Goal: Task Accomplishment & Management: Manage account settings

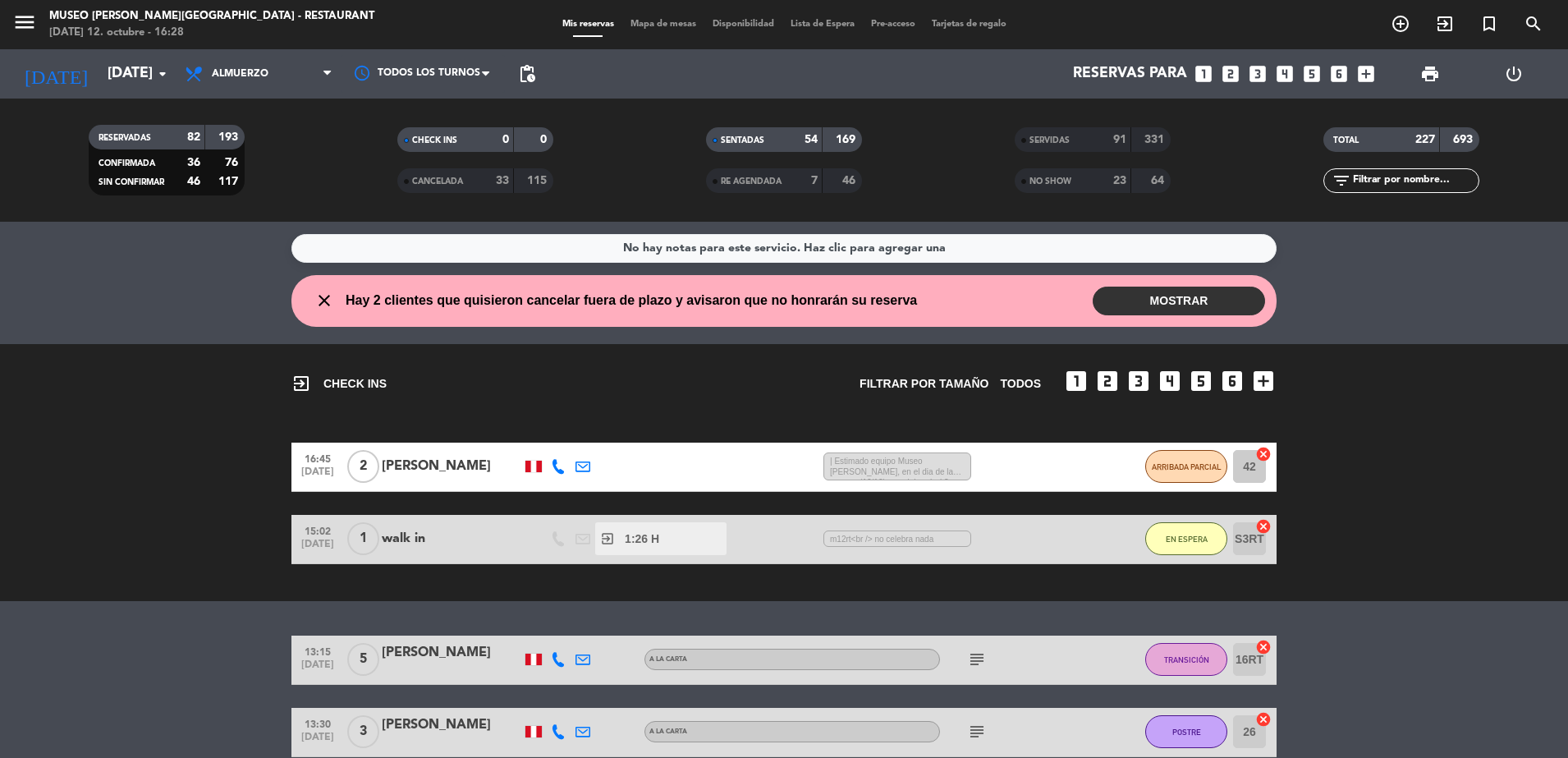
click at [668, 33] on div "menu Museo Larco Café - Restaurant domingo 12. octubre - 16:28 Mis reservas Map…" at bounding box center [784, 25] width 1568 height 49
click at [1232, 74] on icon "looks_two" at bounding box center [1230, 74] width 21 height 21
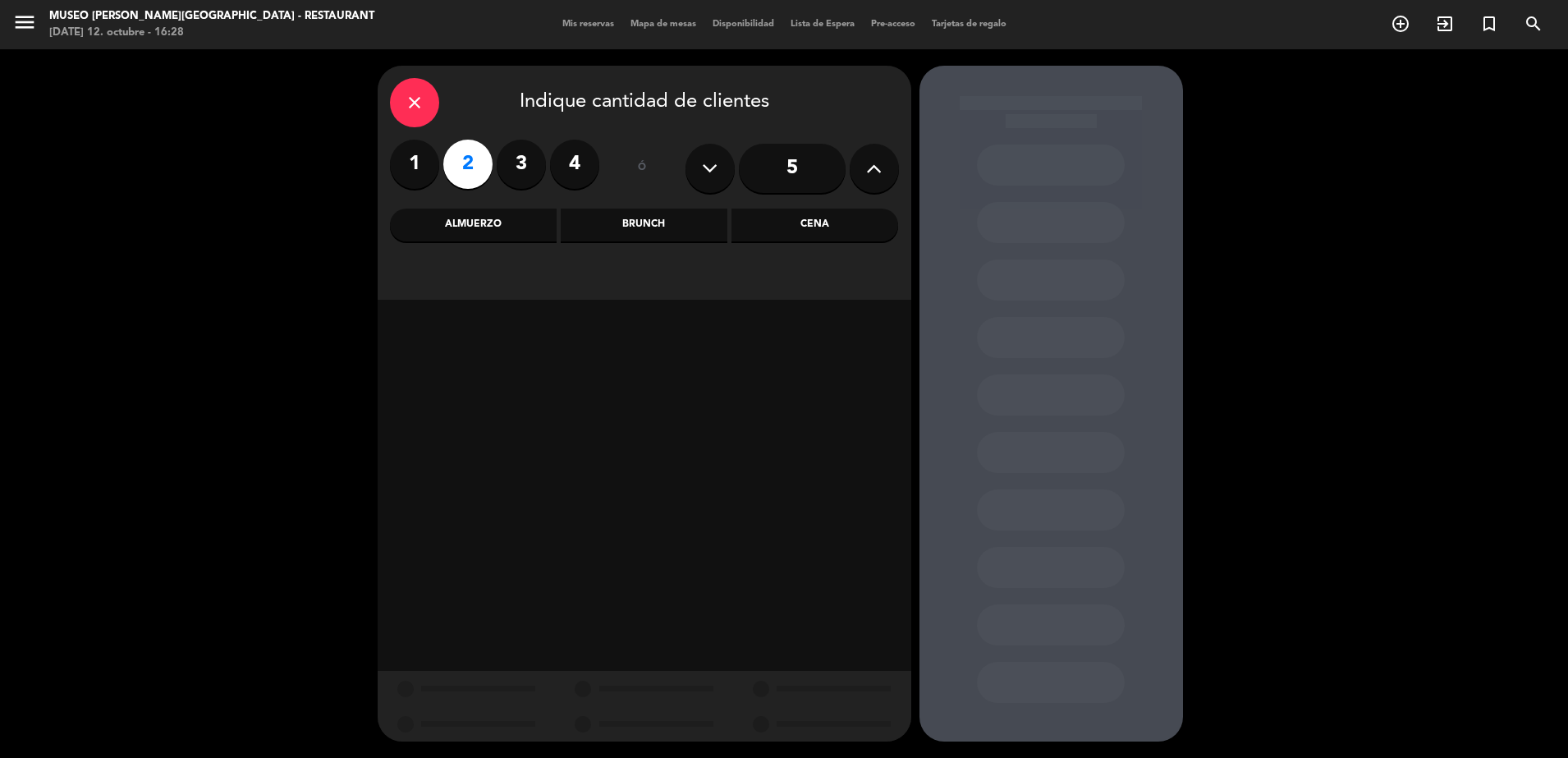
click at [422, 106] on icon "close" at bounding box center [415, 102] width 20 height 20
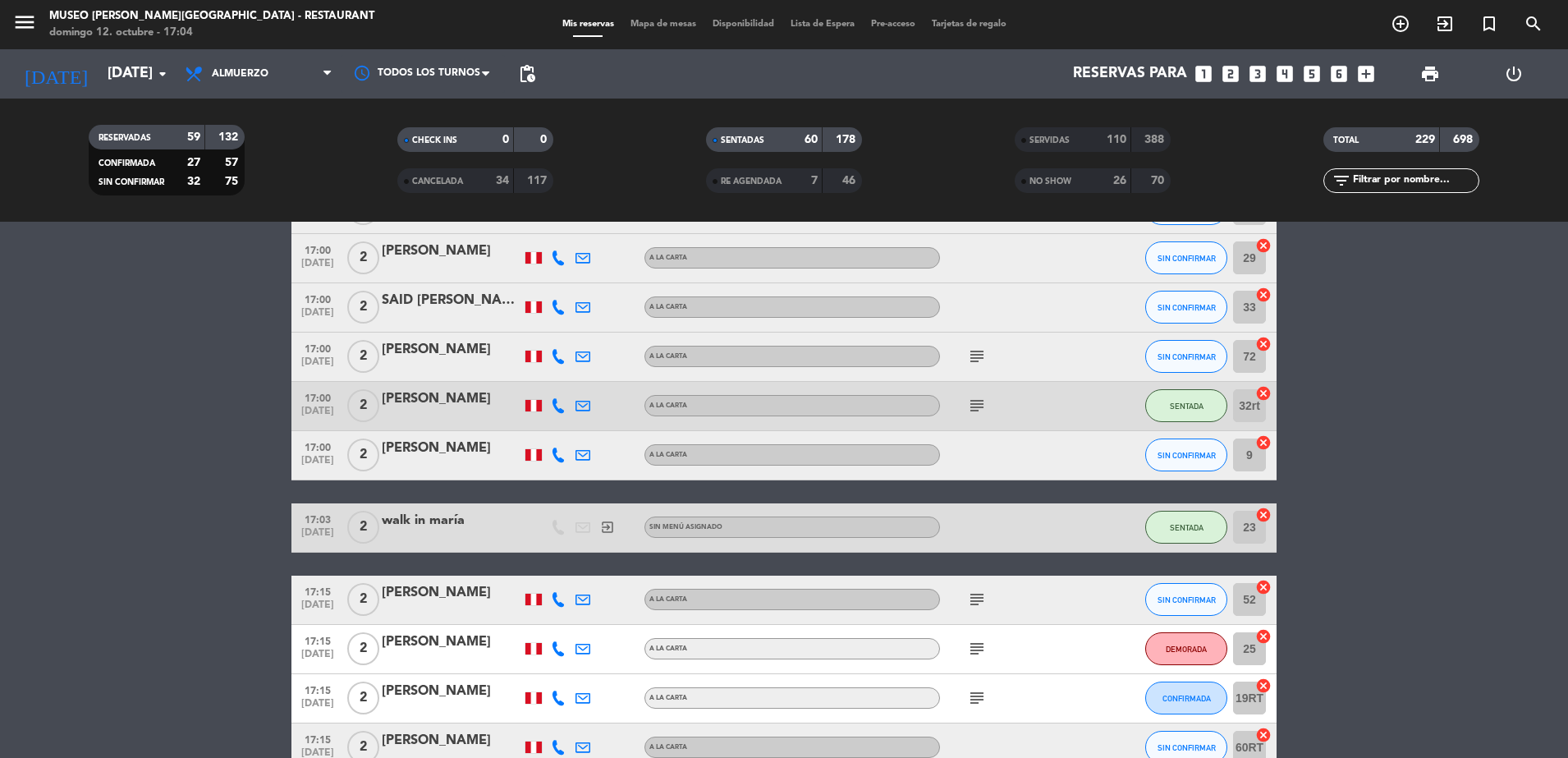
scroll to position [3992, 0]
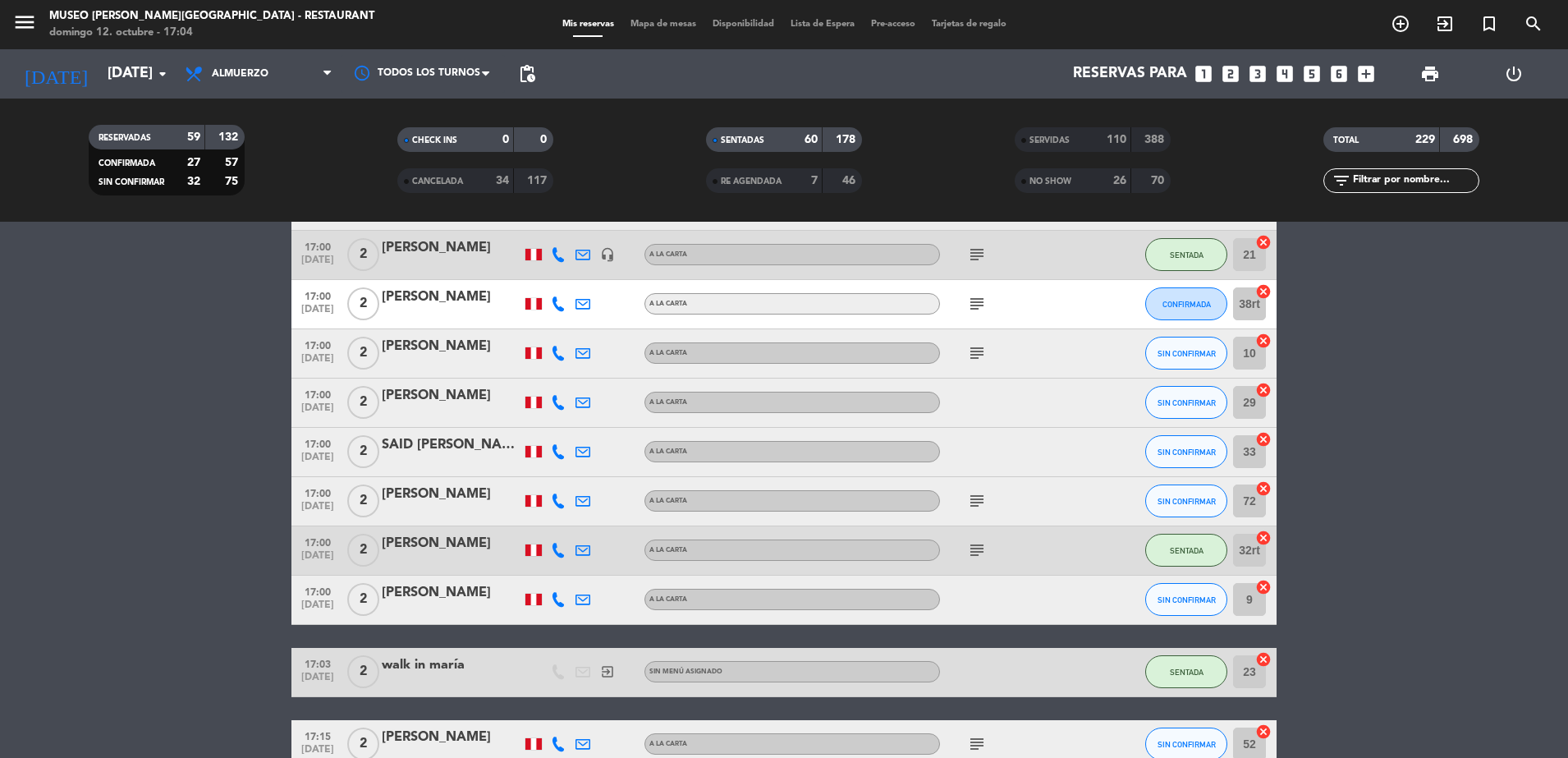
click at [1126, 185] on strong "26" at bounding box center [1119, 180] width 13 height 11
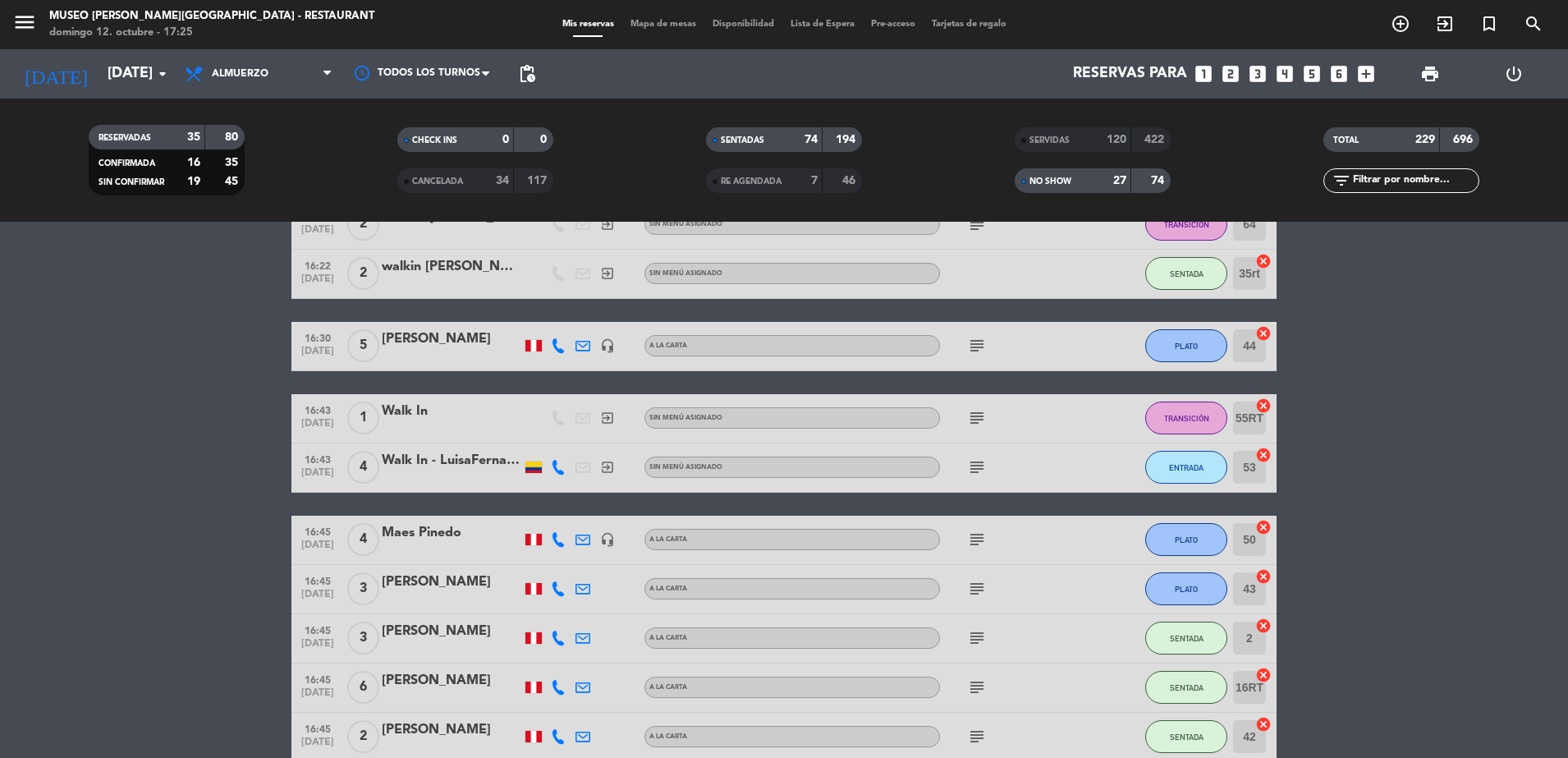
scroll to position [3152, 0]
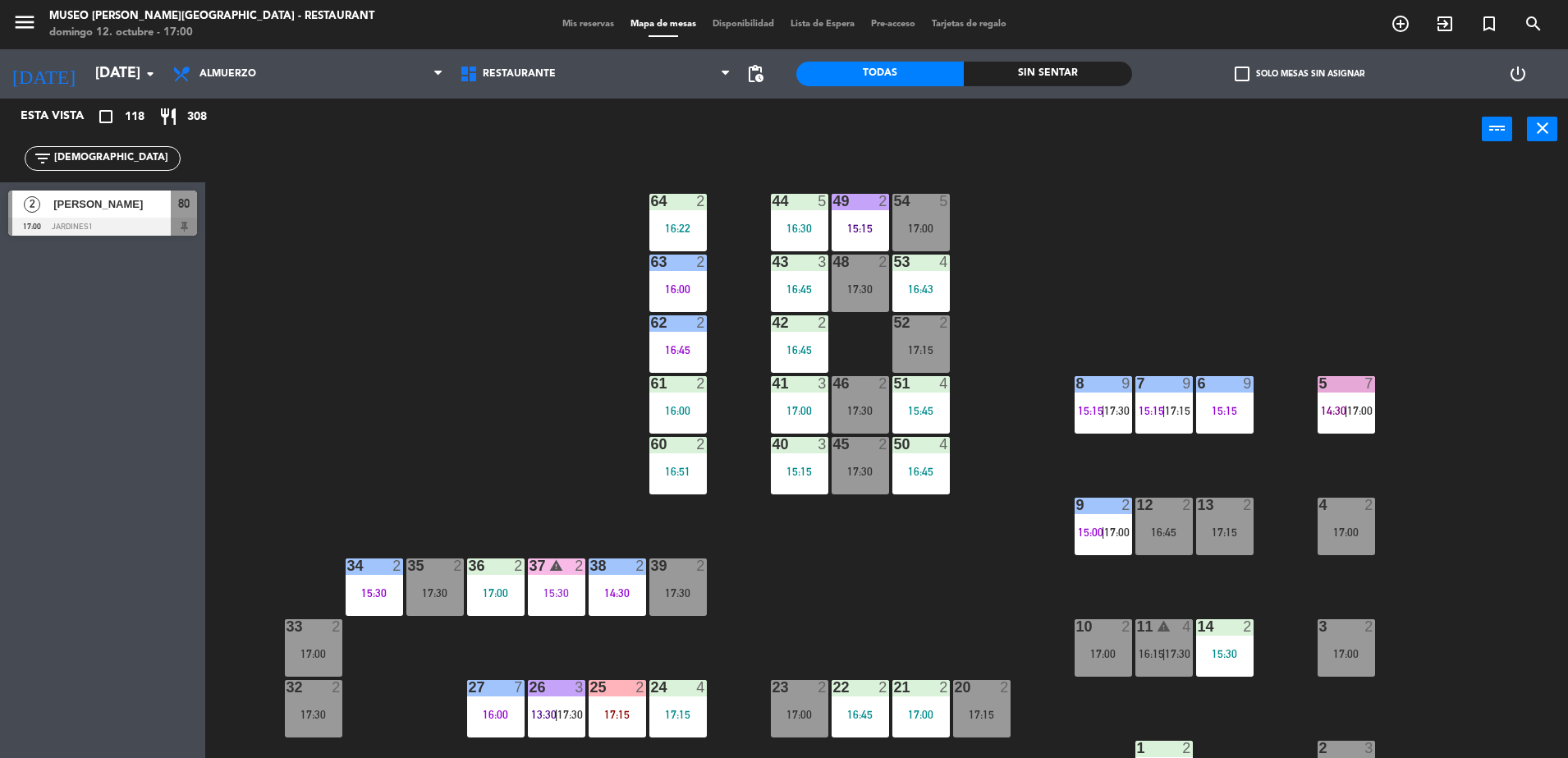
type input "ism"
drag, startPoint x: 466, startPoint y: 320, endPoint x: 474, endPoint y: 321, distance: 8.1
click at [466, 321] on div "44 5 16:30 49 2 15:15 54 5 17:00 64 2 16:22 48 2 17:30 53 4 16:43 63 2 16:00 43…" at bounding box center [894, 463] width 1348 height 598
click at [206, 208] on main "44 5 16:30 49 2 15:15 54 5 17:00 64 2 16:22 48 2 17:30 53 4 16:43 63 2 16:00 43…" at bounding box center [886, 455] width 1362 height 614
click at [185, 210] on span "80" at bounding box center [184, 203] width 11 height 20
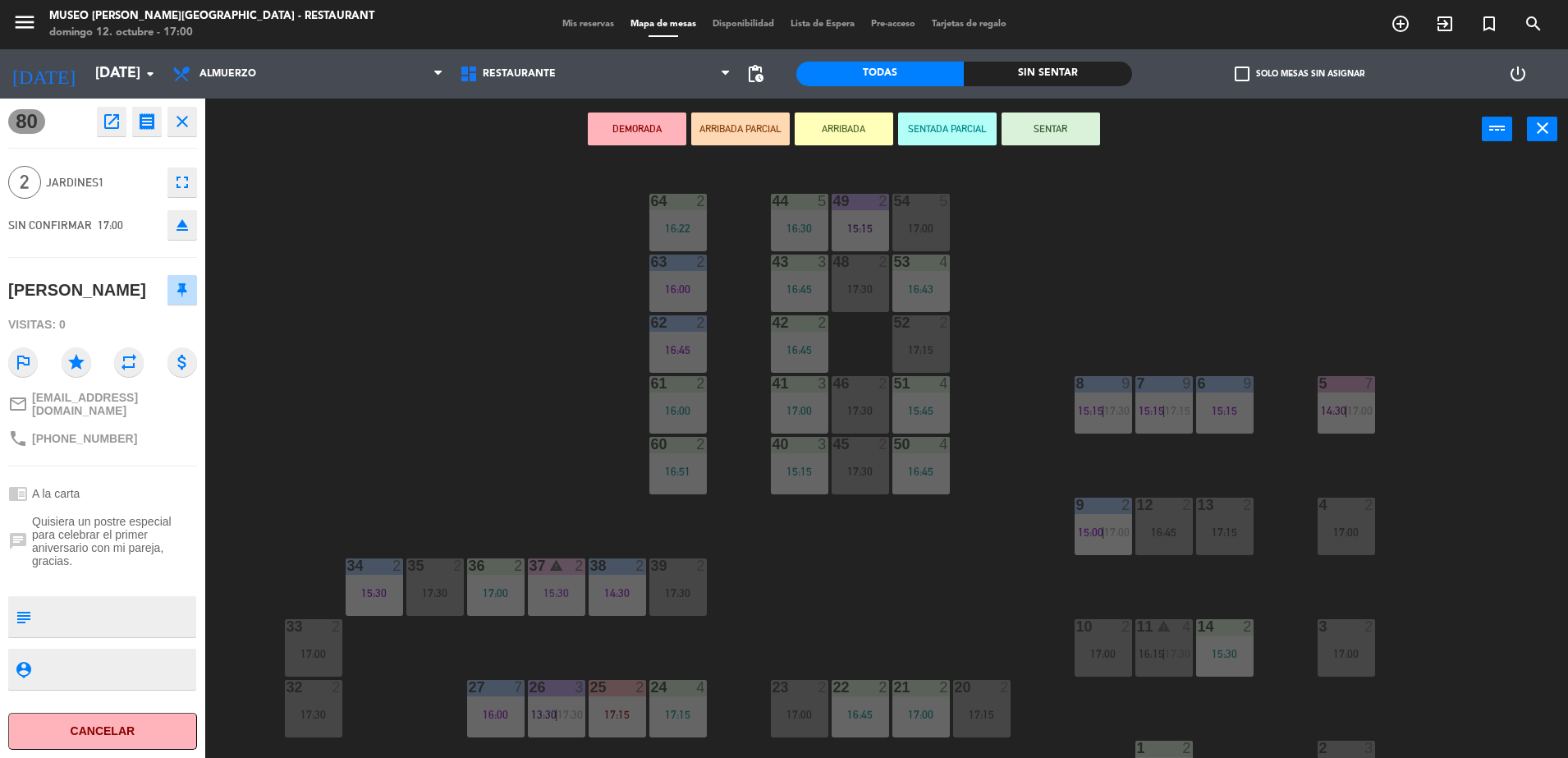
click at [746, 137] on button "ARRIBADA PARCIAL" at bounding box center [740, 130] width 99 height 33
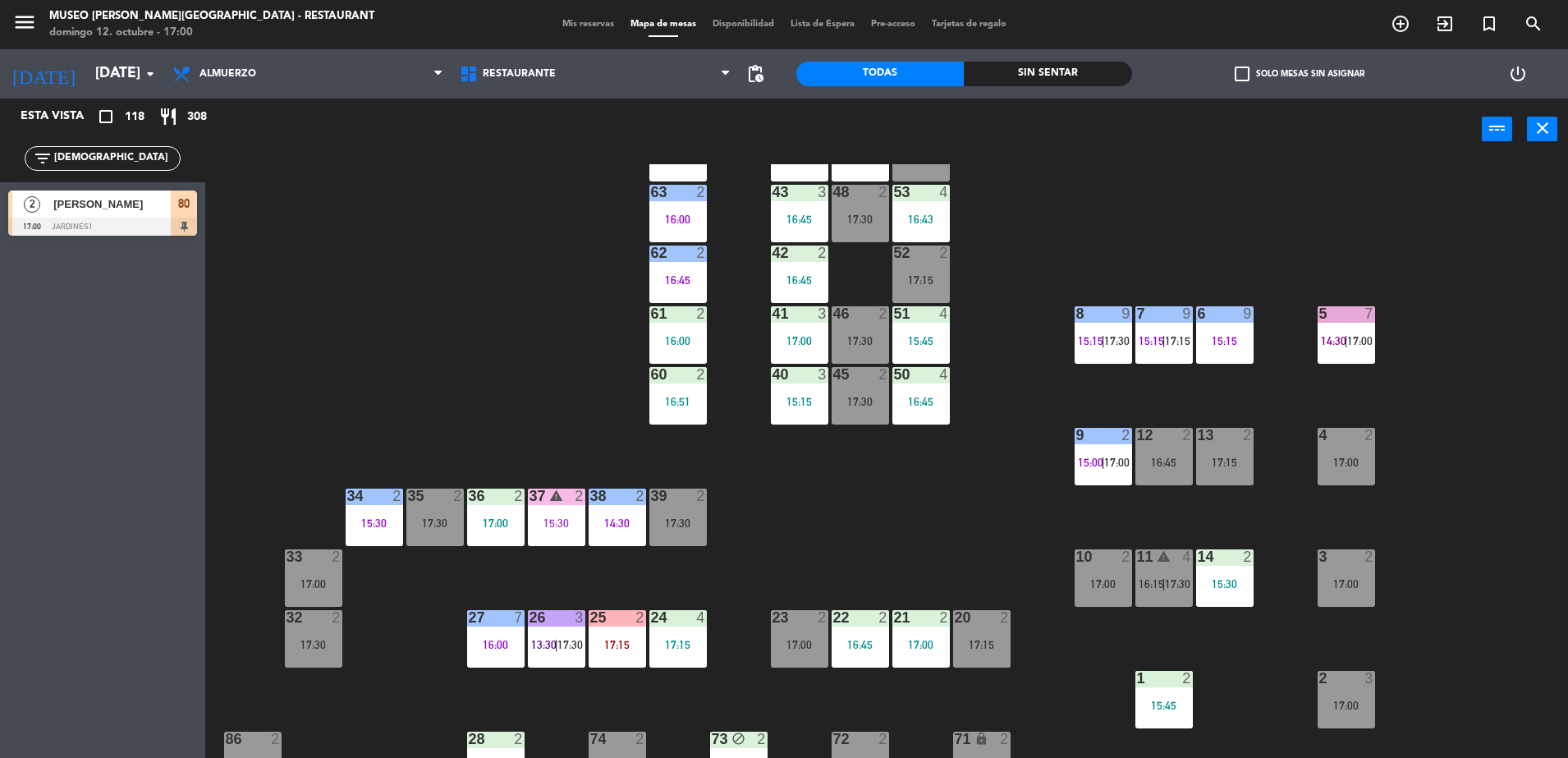
scroll to position [102, 0]
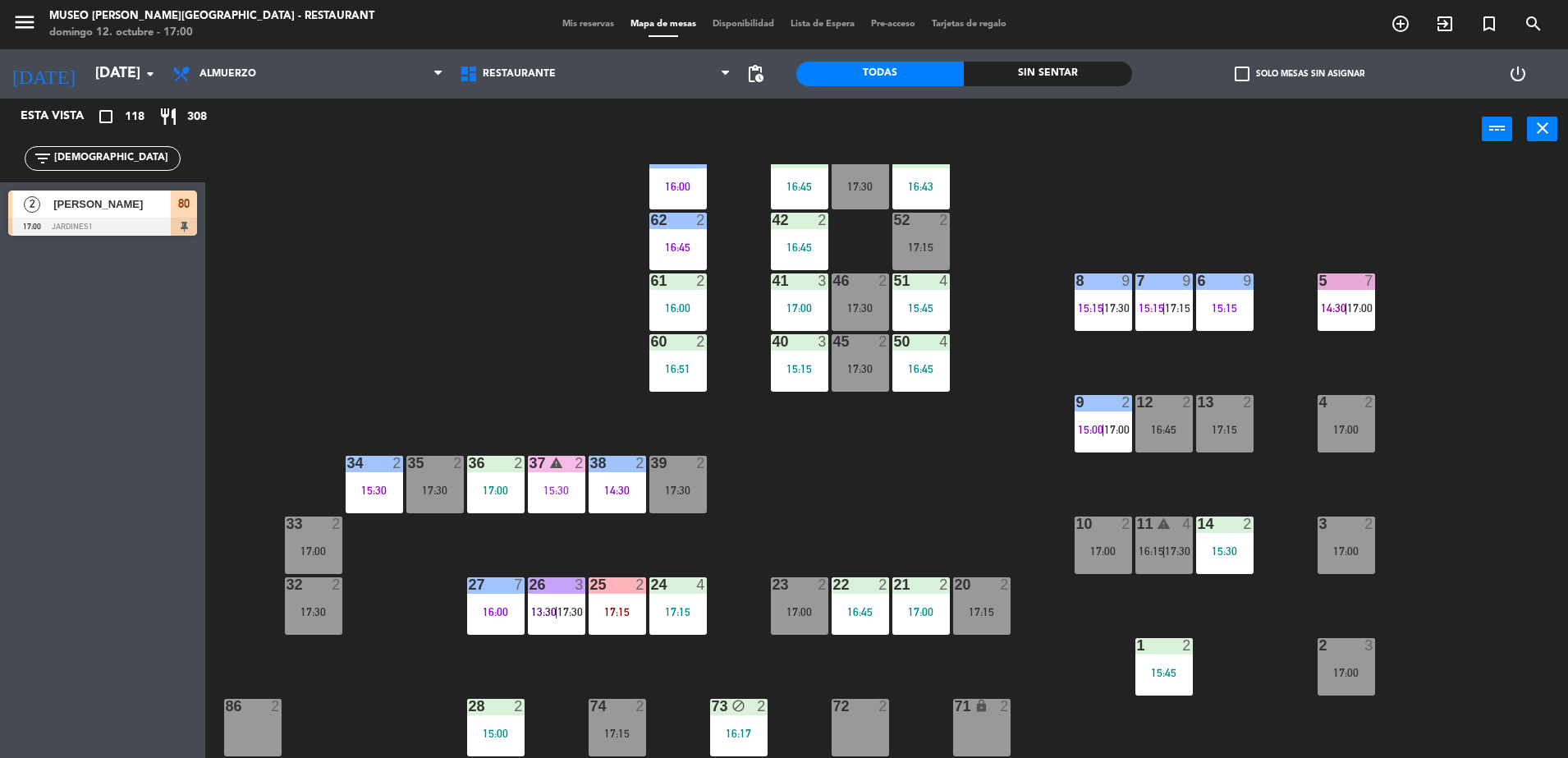
click at [185, 207] on span "80" at bounding box center [184, 203] width 11 height 20
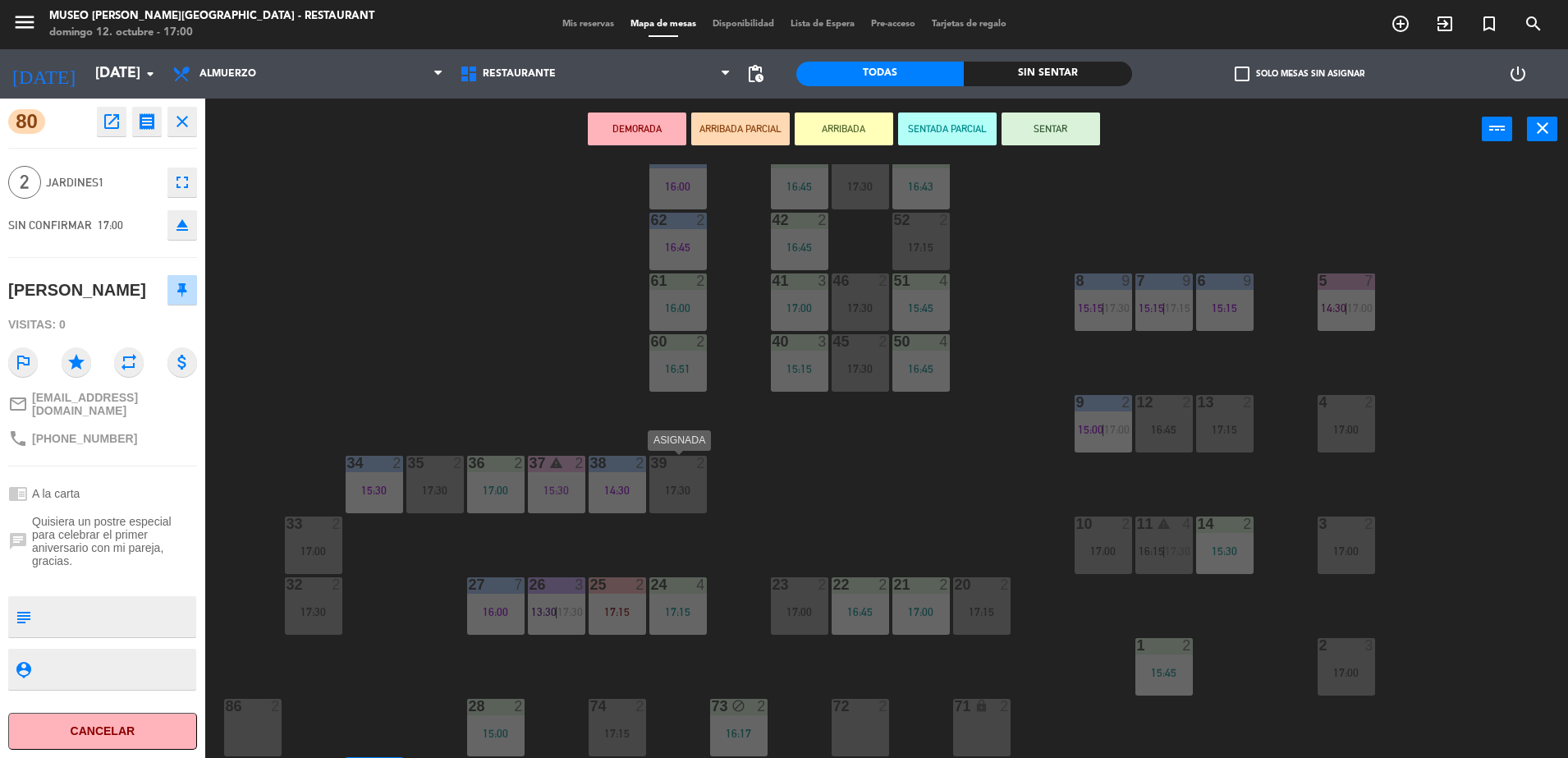
click at [655, 487] on div "17:30" at bounding box center [678, 490] width 58 height 11
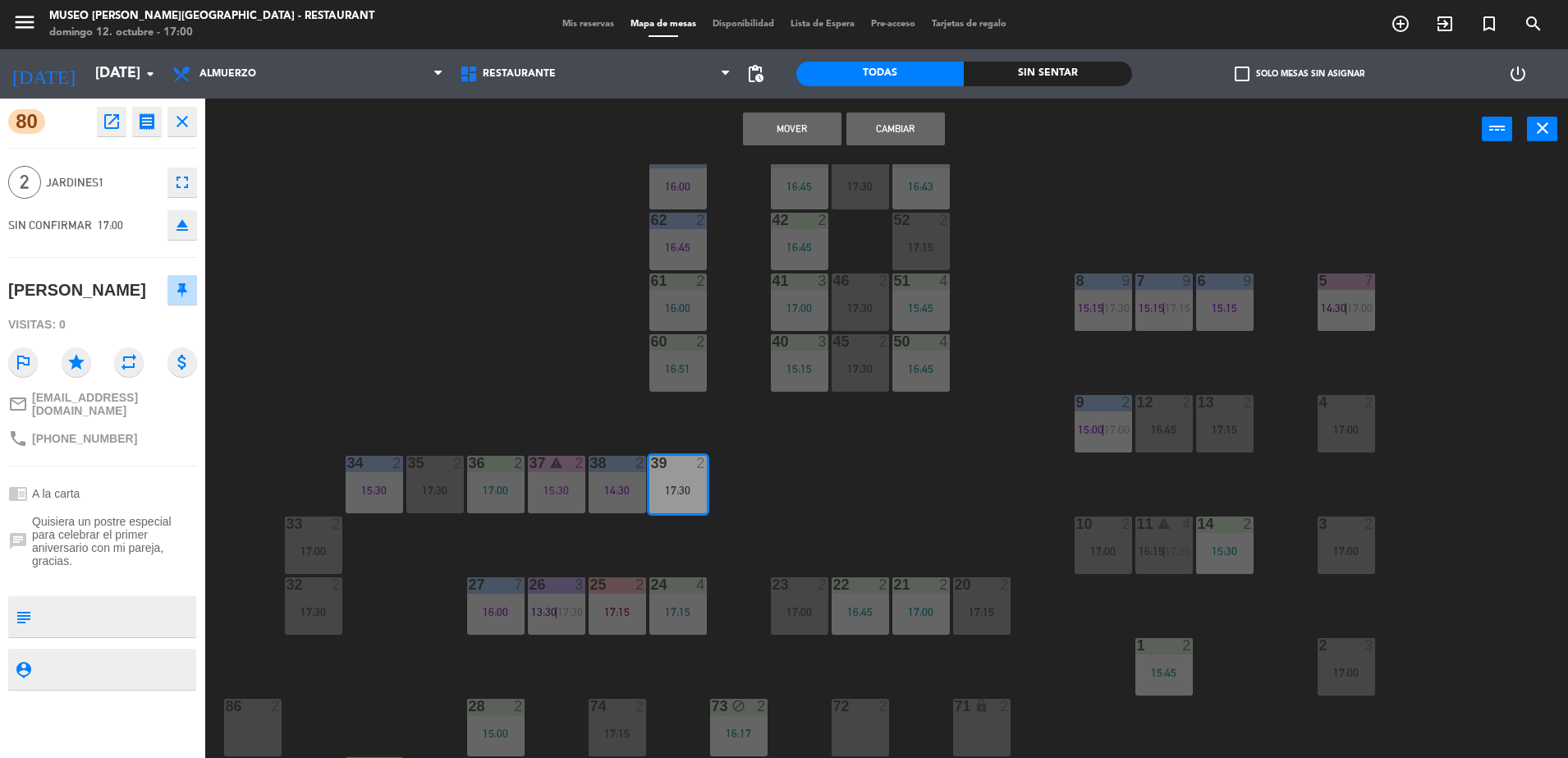
click at [897, 128] on button "Cambiar" at bounding box center [895, 130] width 99 height 33
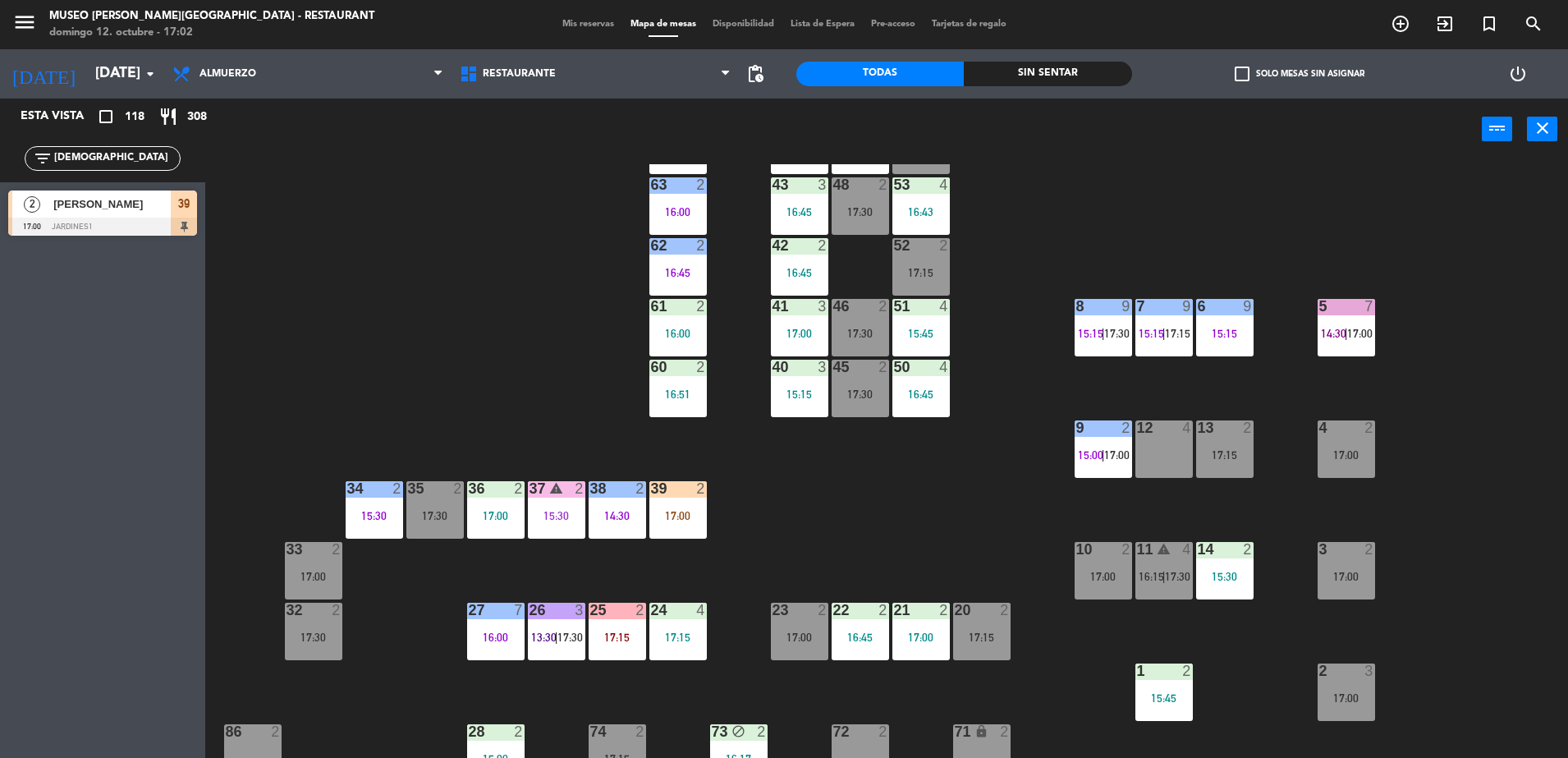
scroll to position [0, 0]
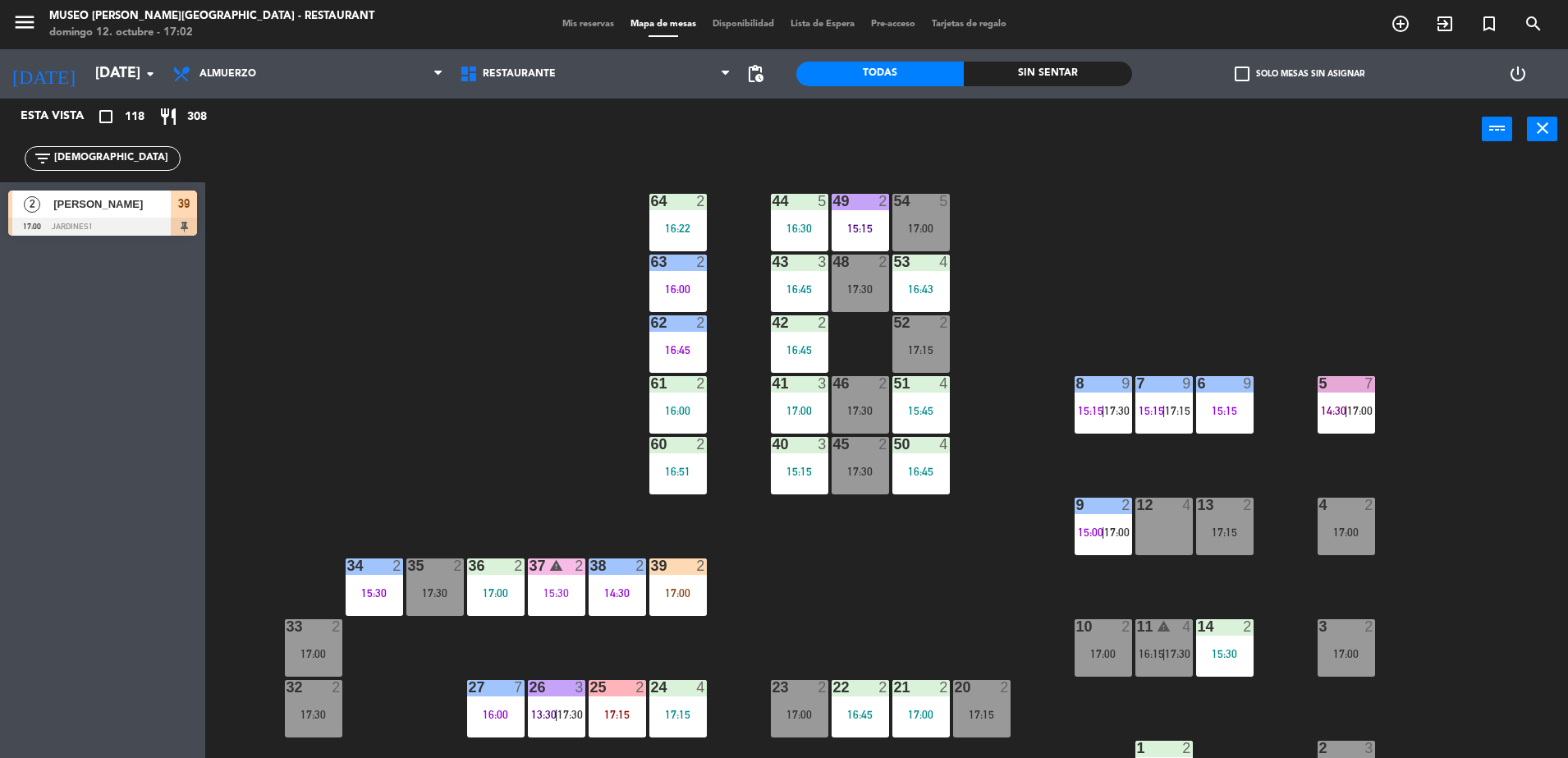
drag, startPoint x: 90, startPoint y: 155, endPoint x: 0, endPoint y: 166, distance: 90.7
click at [0, 166] on html "close × Museo Larco Café - Restaurant × chrome_reader_mode Listado de Reservas …" at bounding box center [784, 379] width 1568 height 758
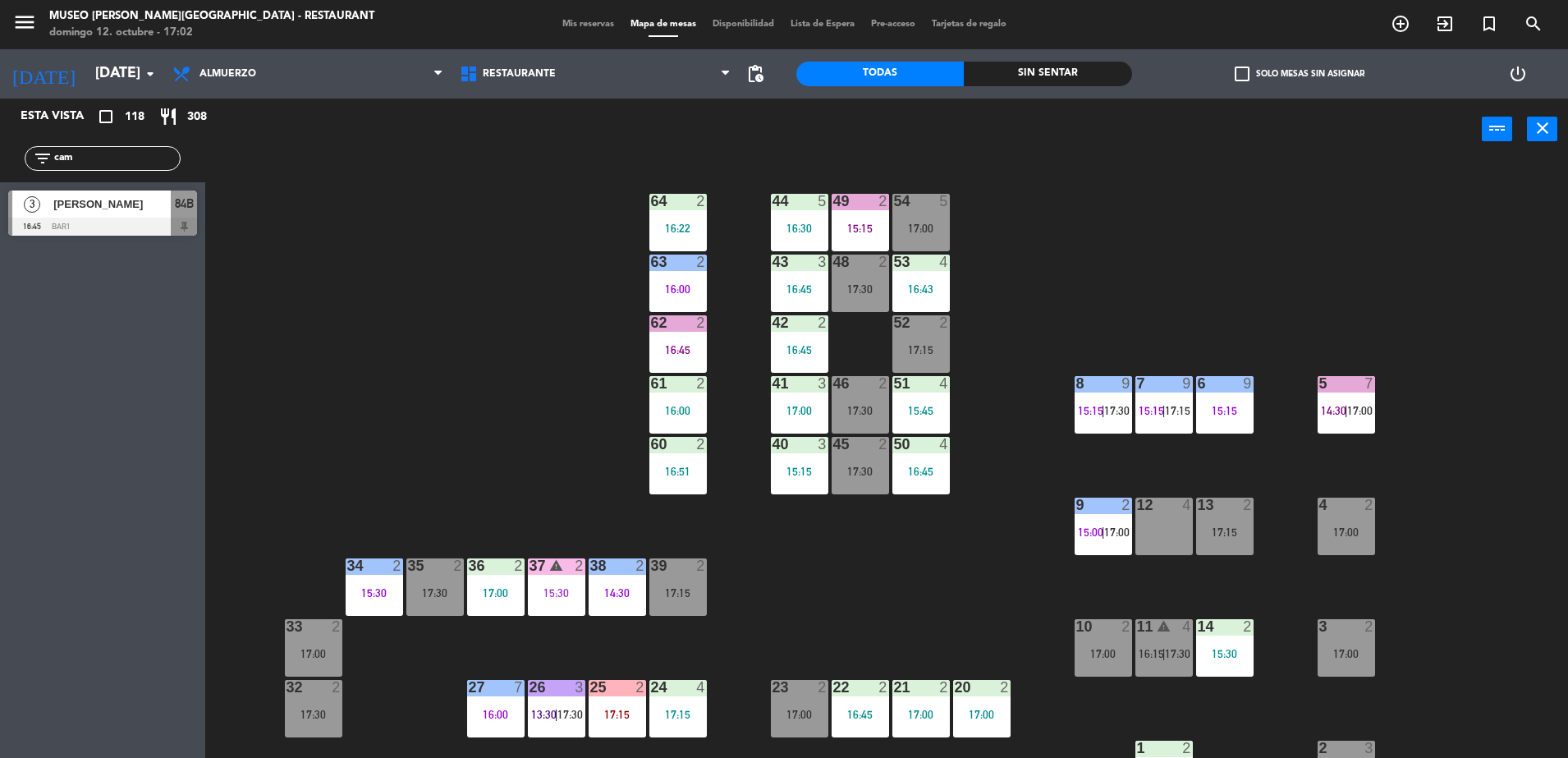
type input "cam"
click at [590, 372] on div "44 5 16:30 49 2 15:15 54 5 17:00 64 2 16:22 48 2 17:30 53 4 16:43 63 2 16:00 43…" at bounding box center [894, 463] width 1348 height 598
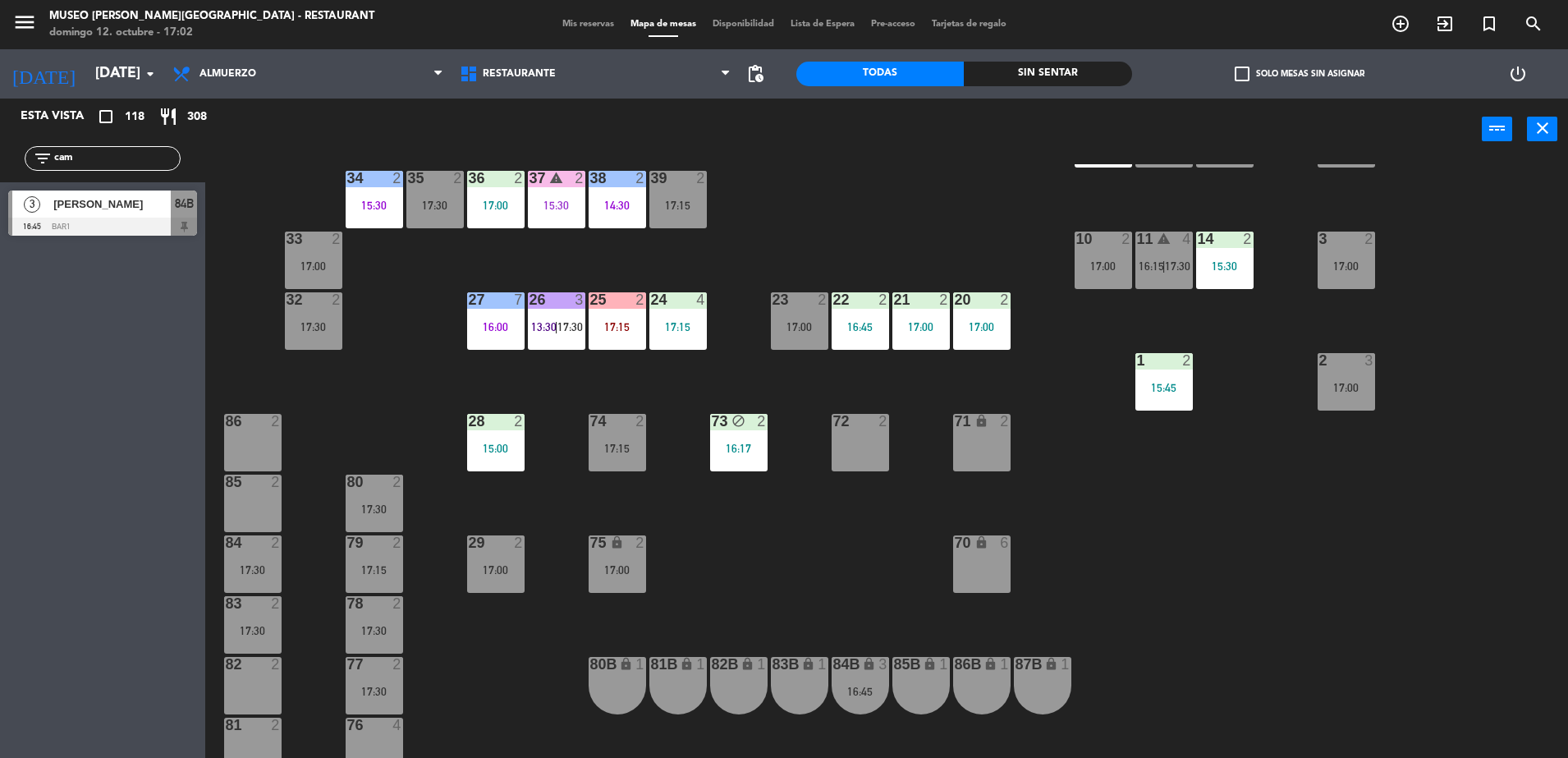
scroll to position [513, 0]
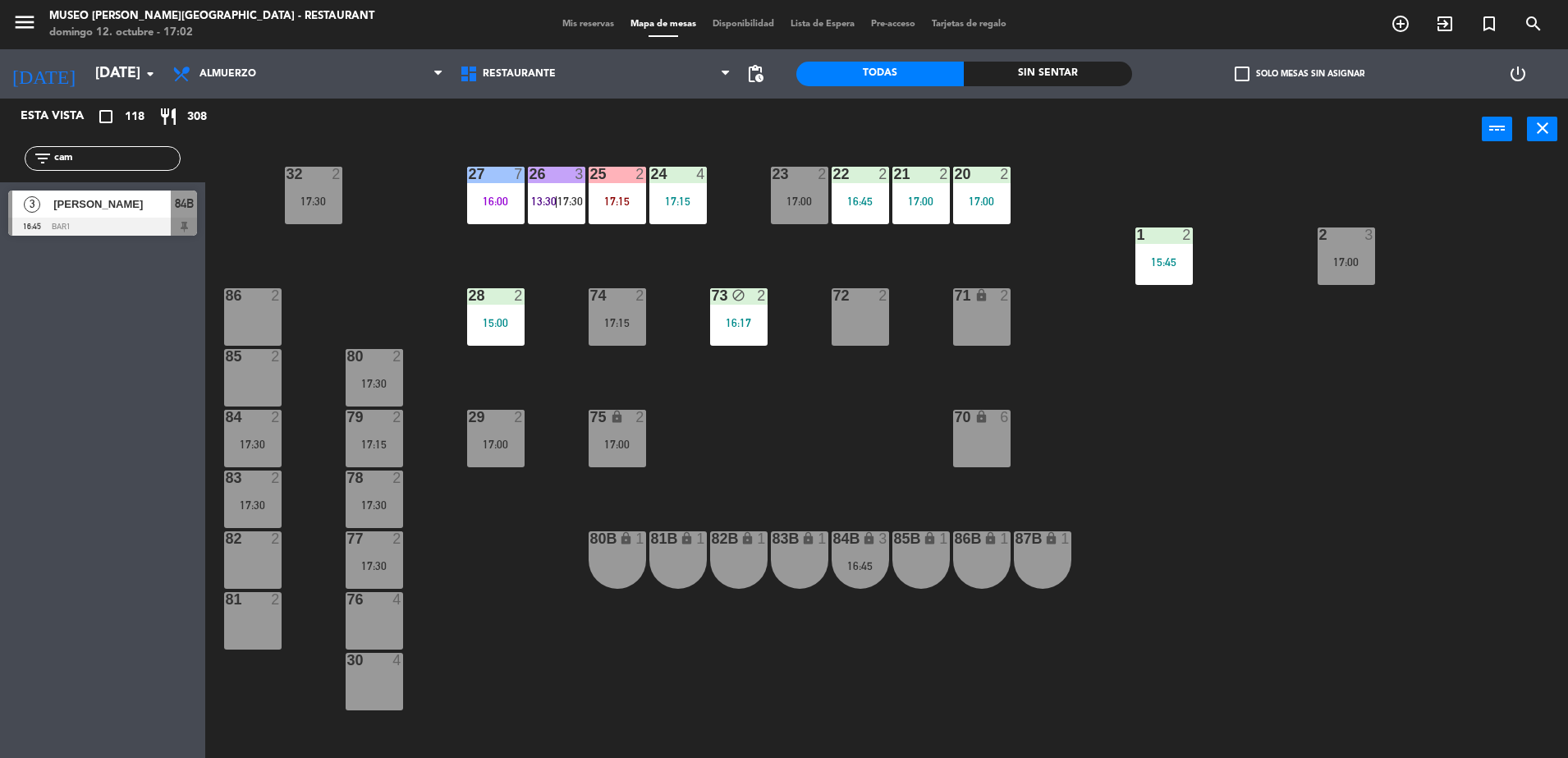
drag, startPoint x: 1350, startPoint y: 257, endPoint x: 1311, endPoint y: 270, distance: 41.1
click at [1351, 257] on div "17:00" at bounding box center [1347, 262] width 58 height 11
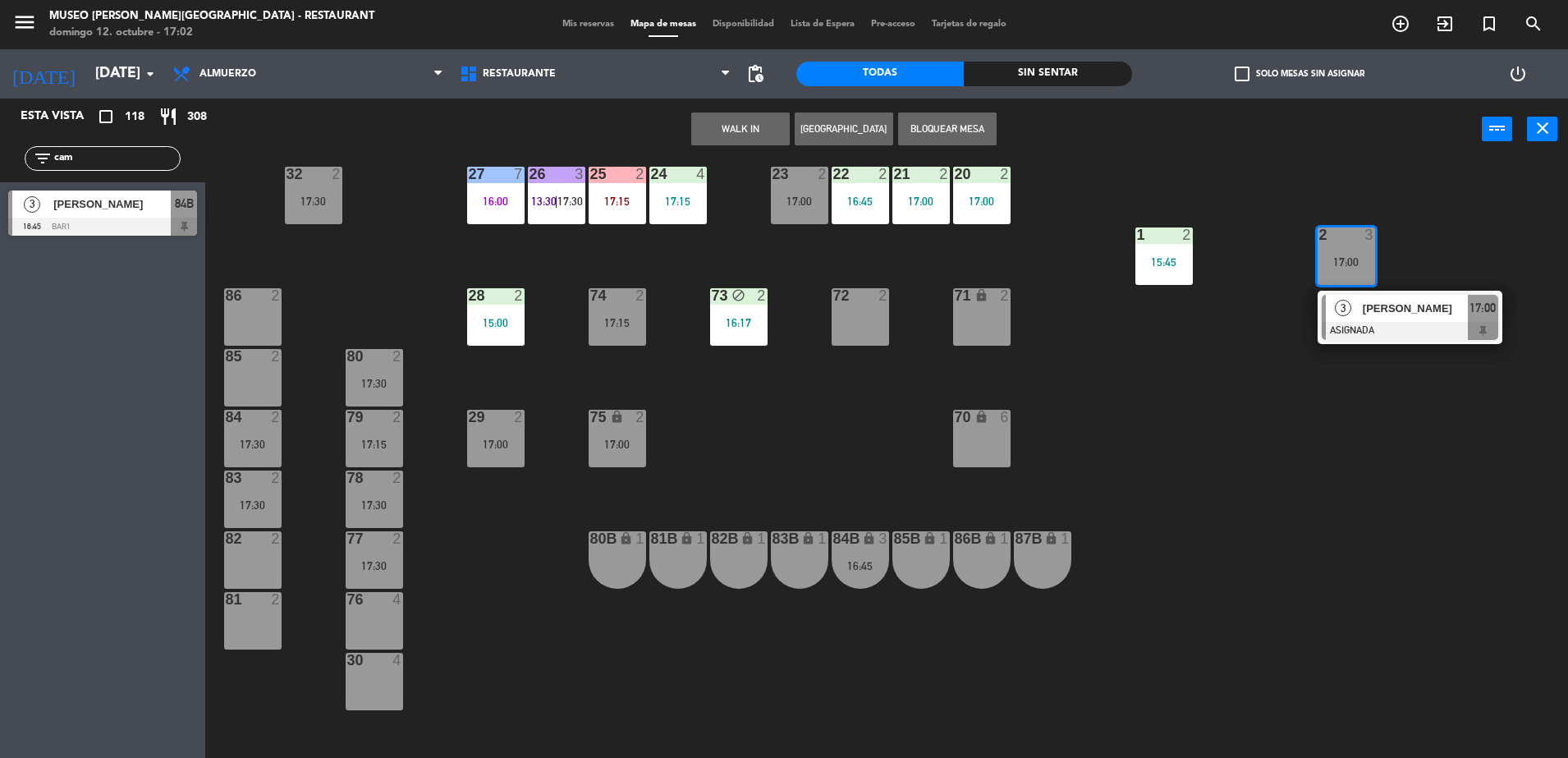
click at [1004, 434] on div "70 lock 6" at bounding box center [982, 439] width 58 height 58
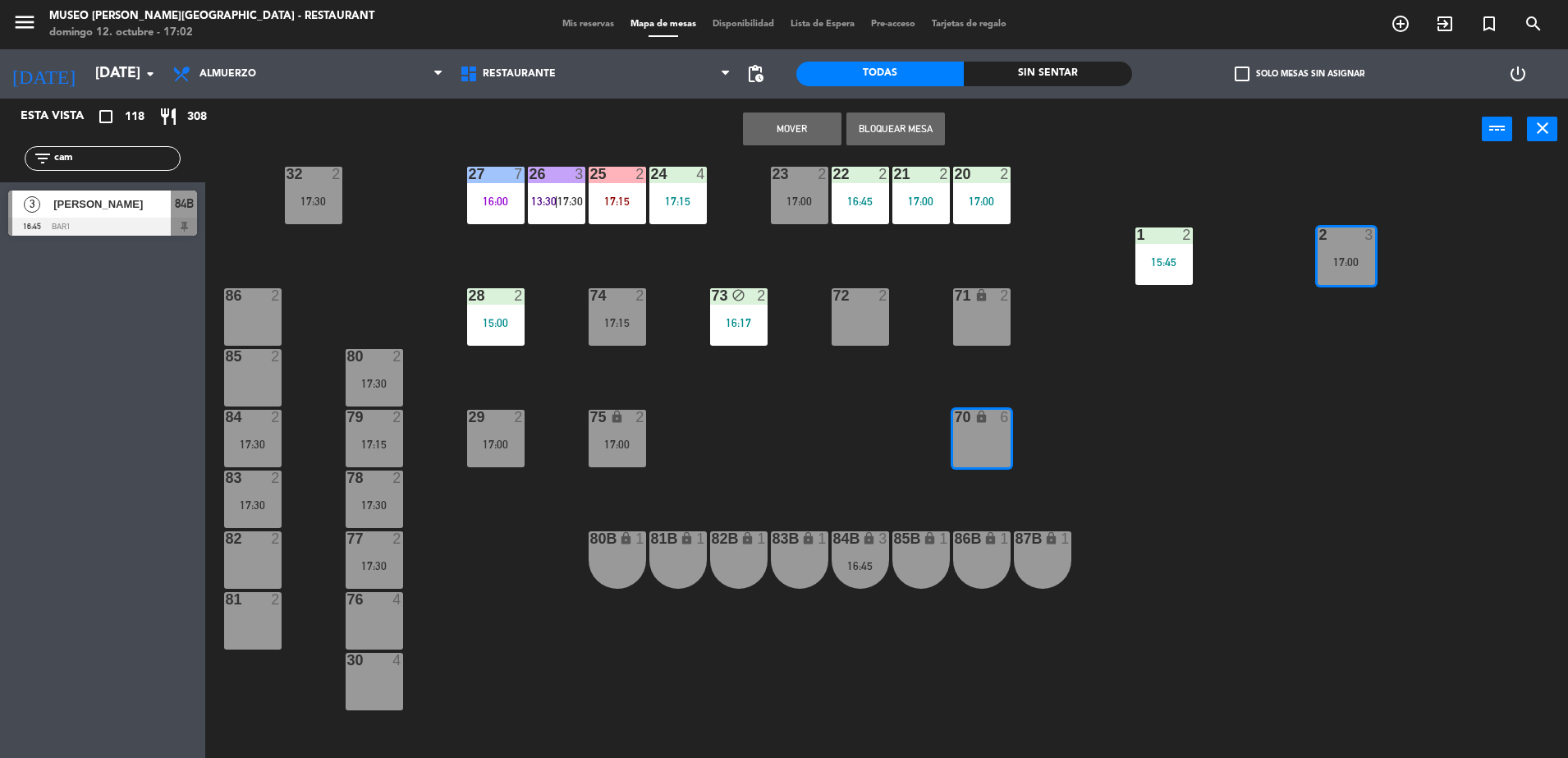
click at [788, 137] on button "Mover" at bounding box center [792, 130] width 99 height 33
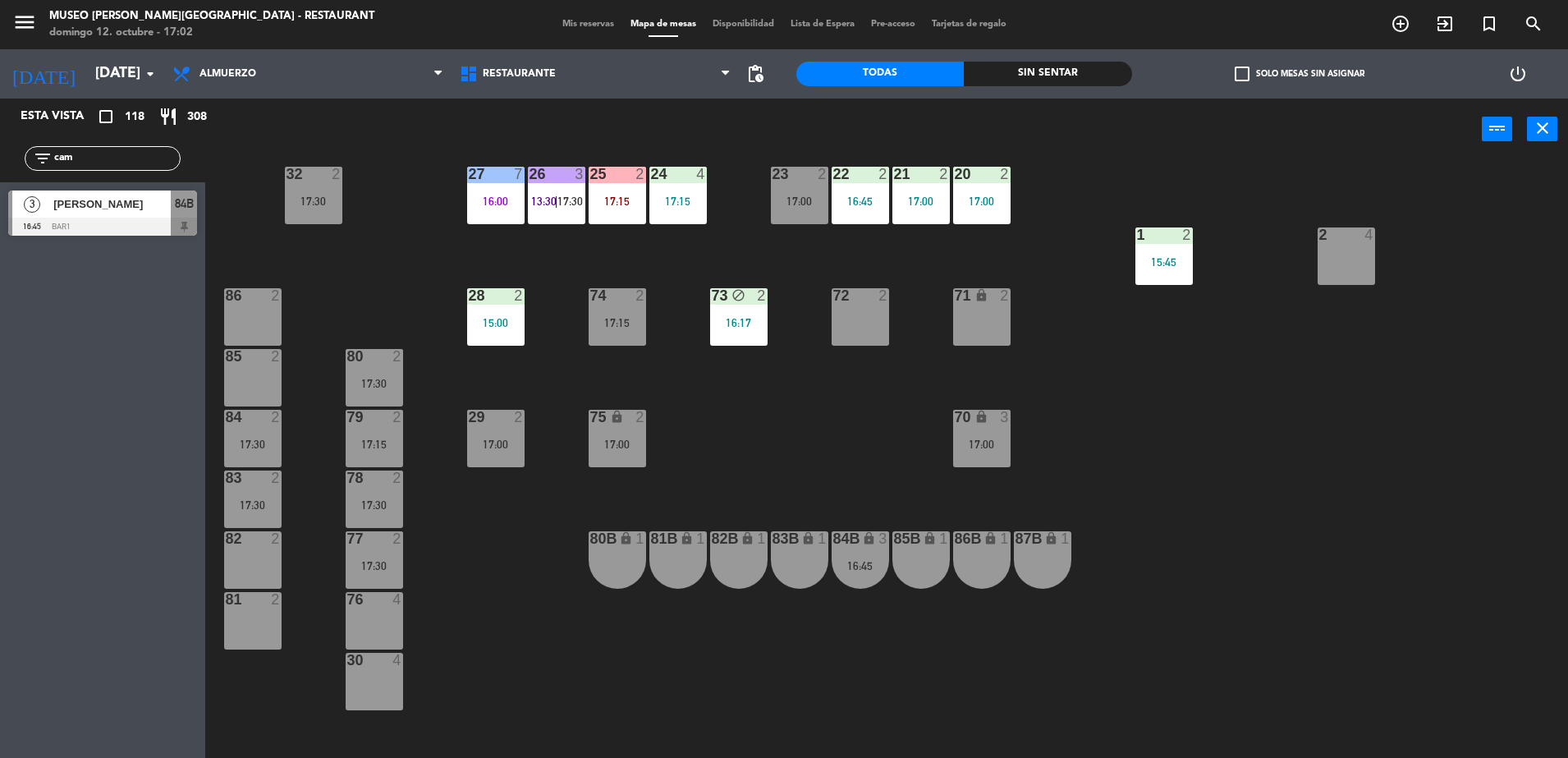
scroll to position [308, 0]
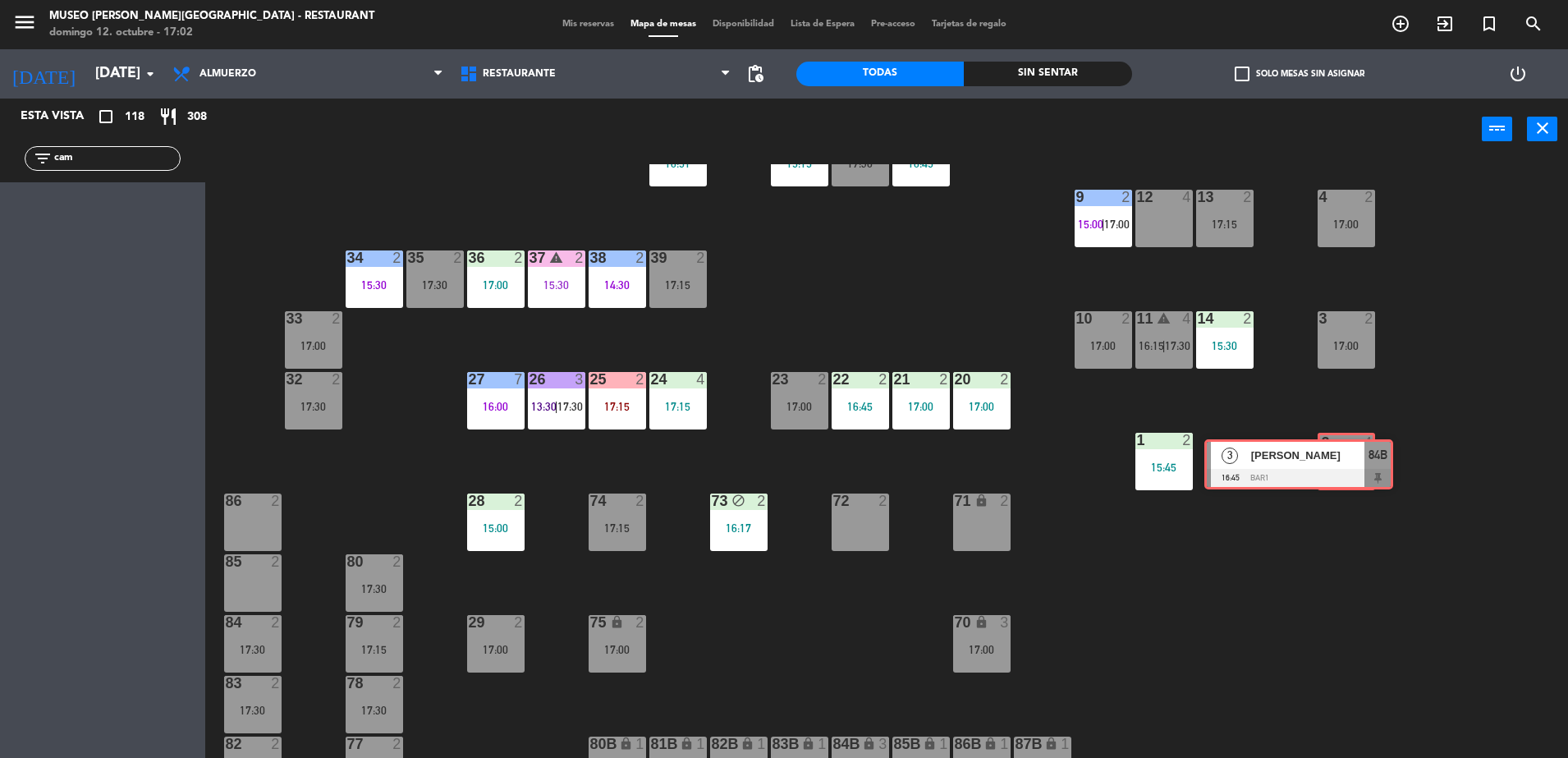
drag, startPoint x: 153, startPoint y: 219, endPoint x: 1348, endPoint y: 467, distance: 1220.5
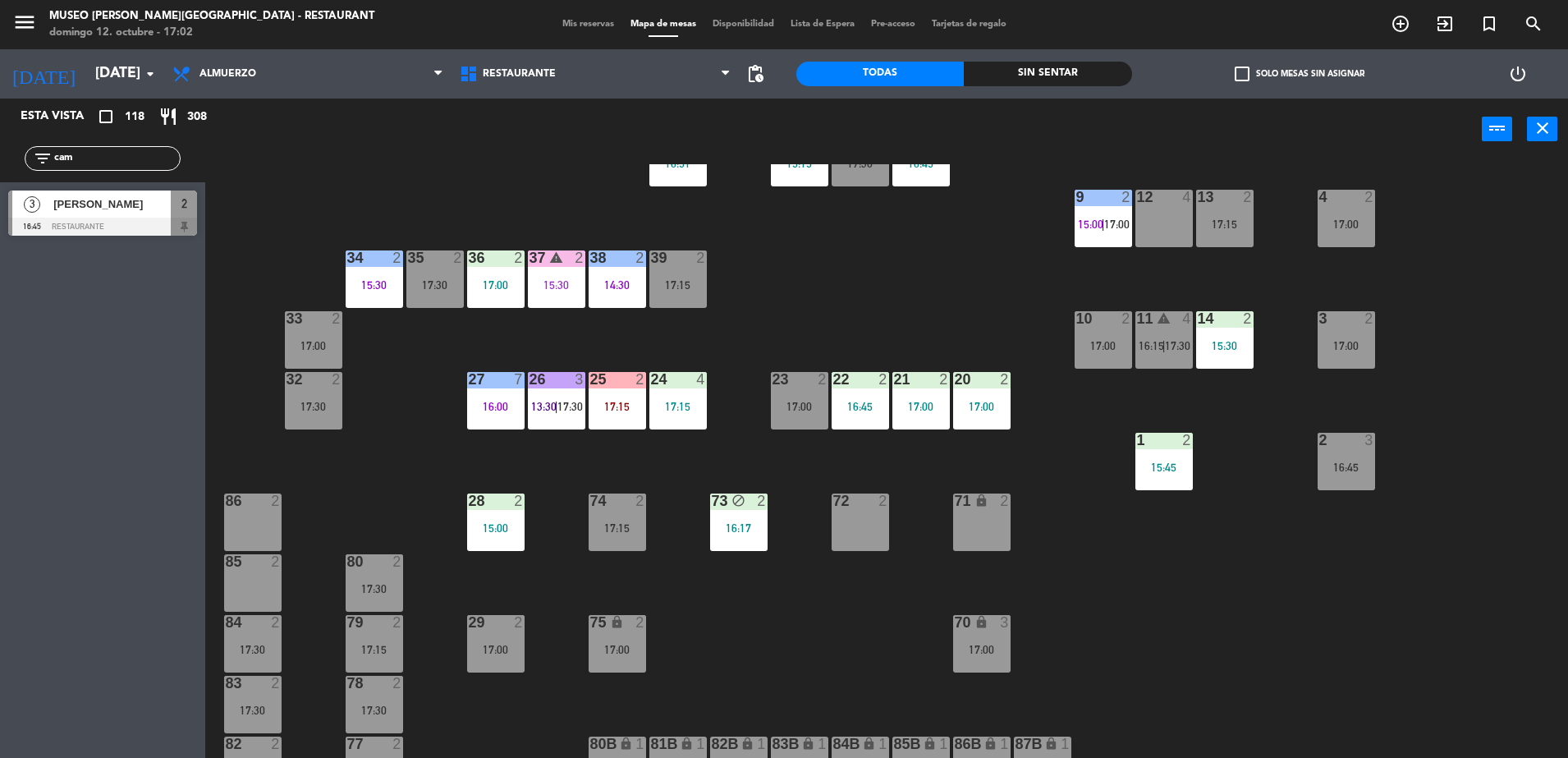
click at [1348, 467] on div "16:45" at bounding box center [1347, 467] width 58 height 11
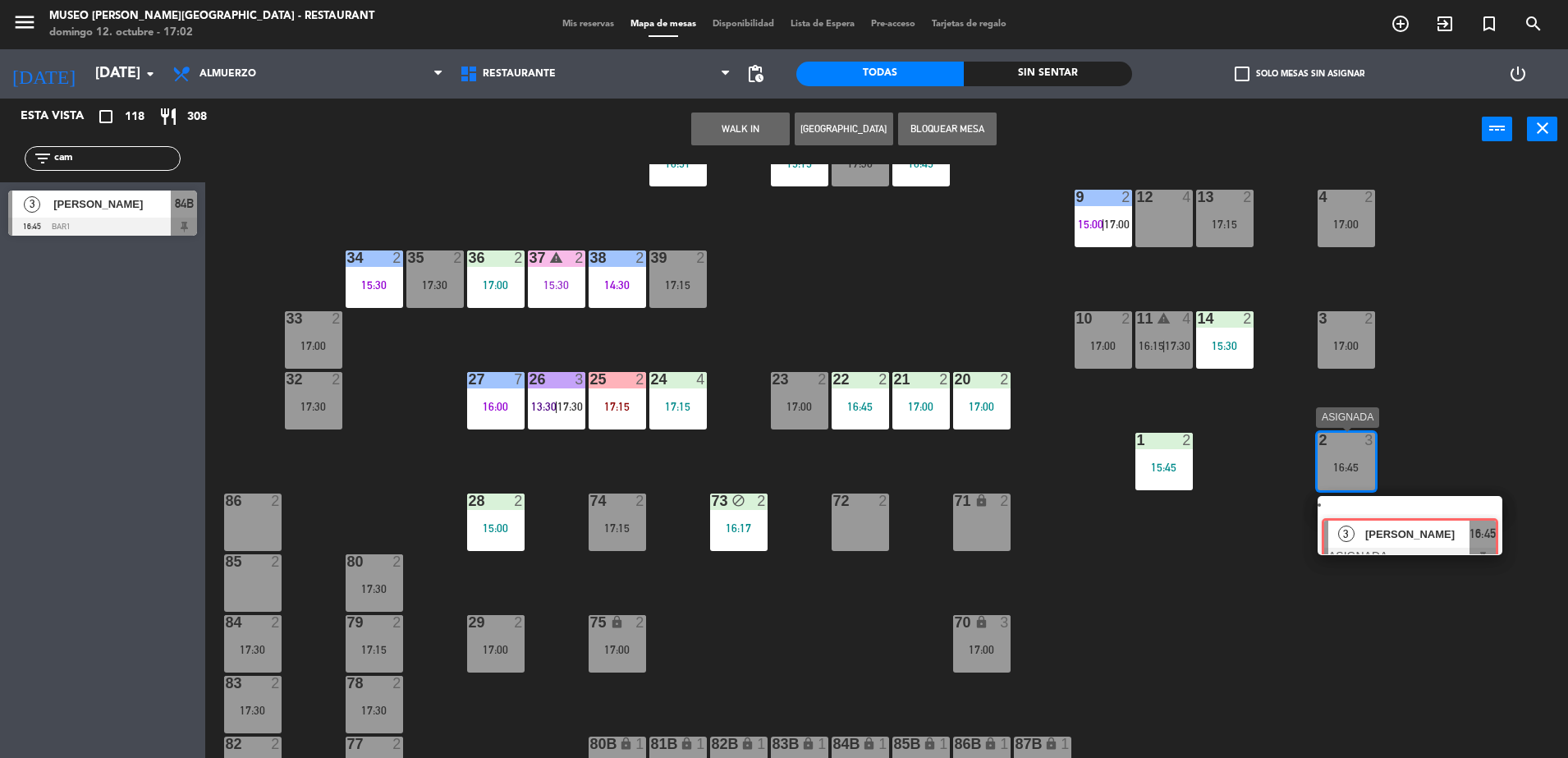
click at [1381, 514] on div "44 5 16:30 49 2 15:15 54 5 17:00 64 2 16:22 48 2 17:30 53 4 16:43 63 2 16:00 43…" at bounding box center [894, 463] width 1348 height 598
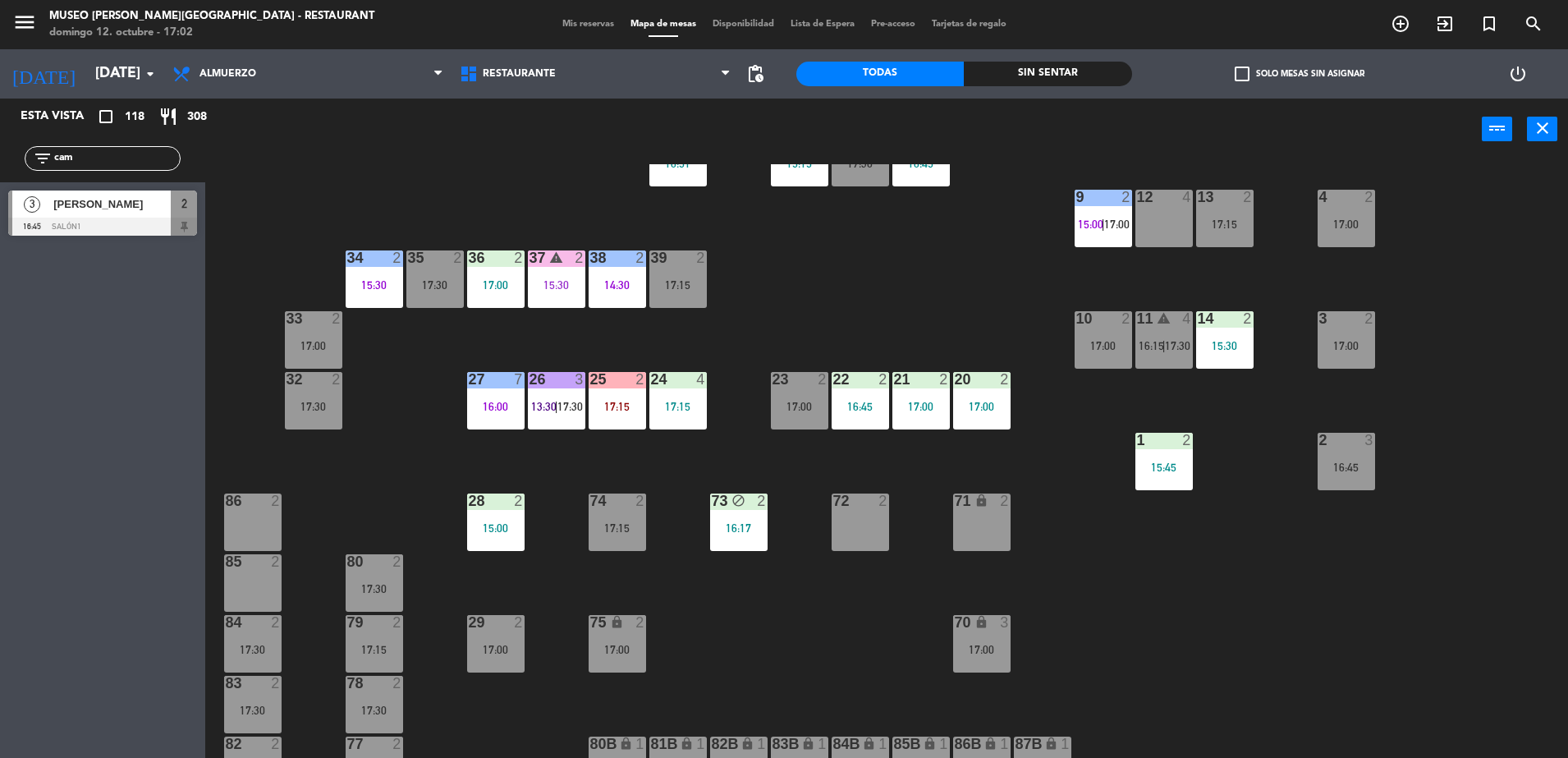
click at [108, 204] on span "[PERSON_NAME]" at bounding box center [112, 204] width 117 height 18
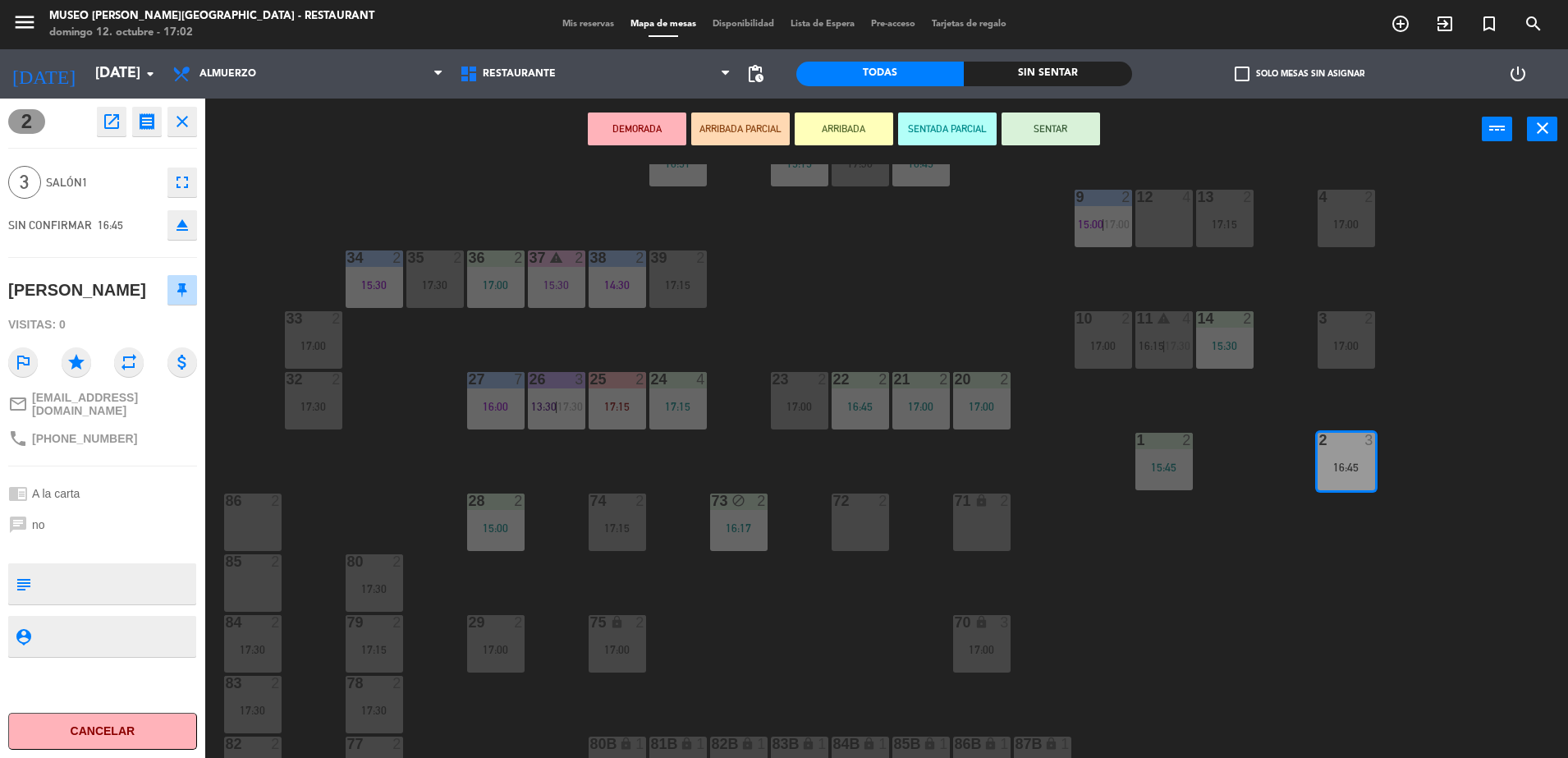
drag, startPoint x: 734, startPoint y: 130, endPoint x: 764, endPoint y: 143, distance: 32.7
click at [734, 131] on button "ARRIBADA PARCIAL" at bounding box center [740, 130] width 99 height 33
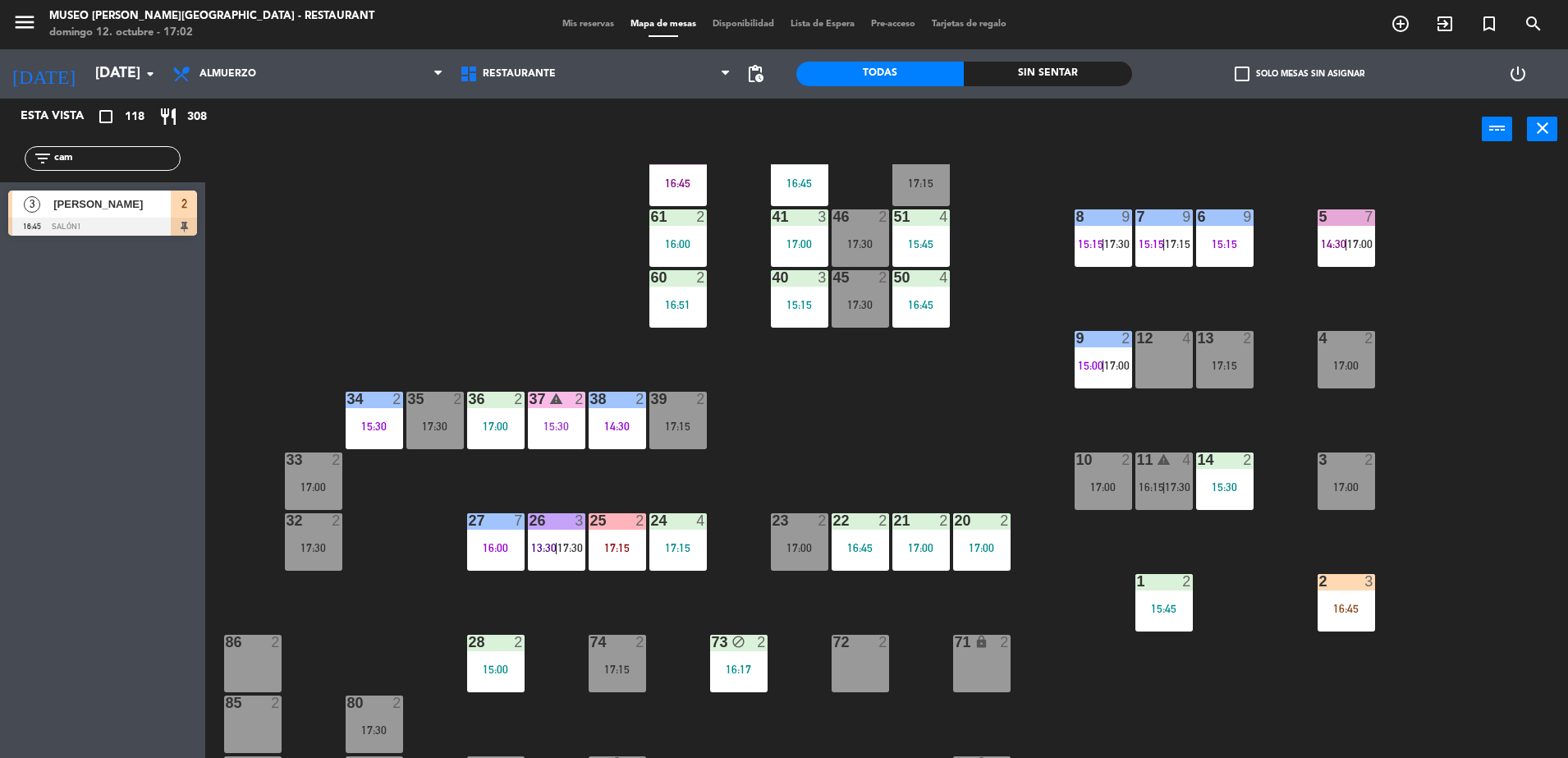
scroll to position [0, 0]
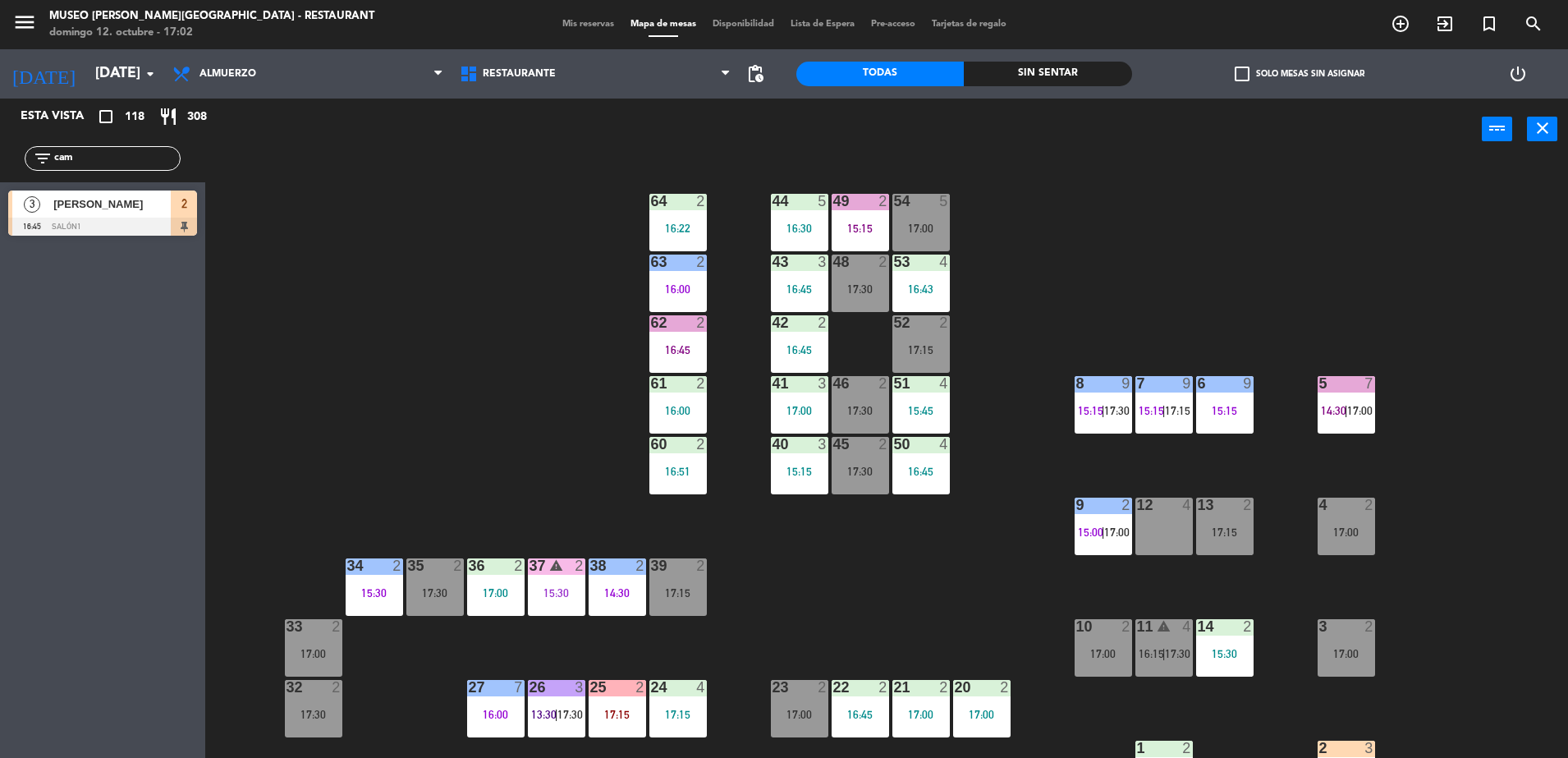
click at [905, 468] on div "16:45" at bounding box center [921, 471] width 58 height 11
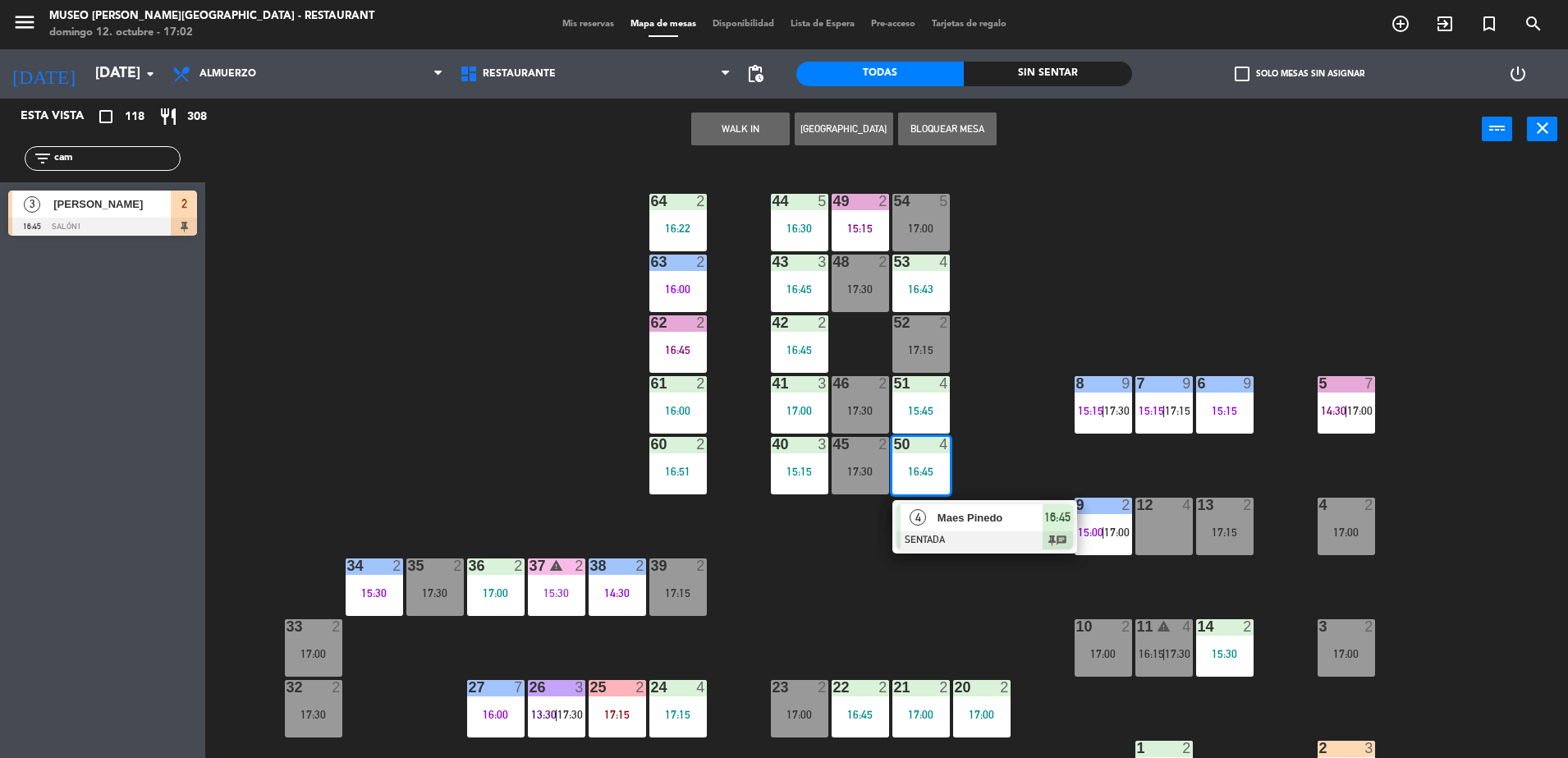
click at [966, 520] on span "Maes Pinedo" at bounding box center [990, 518] width 105 height 18
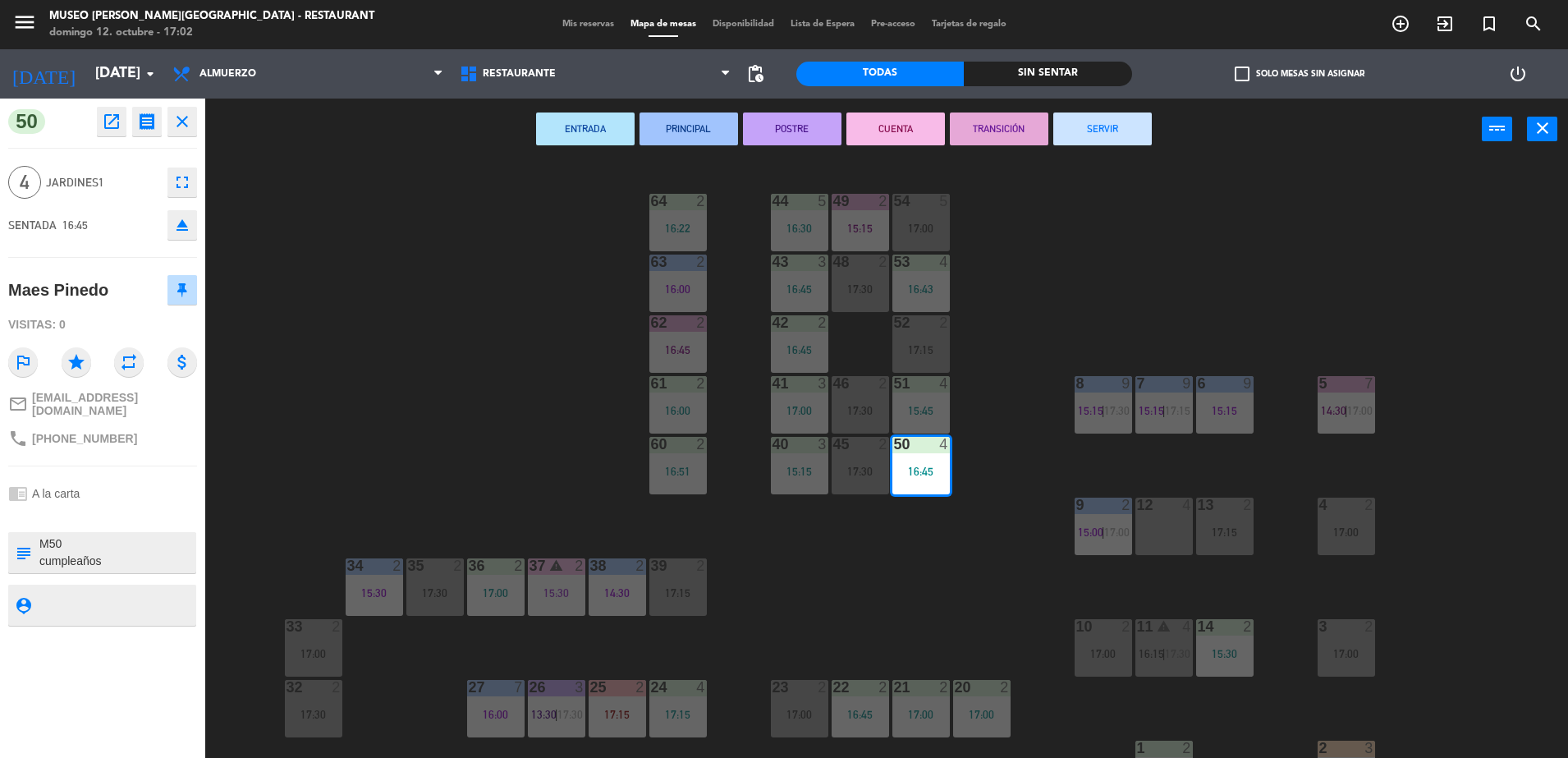
click at [879, 579] on div "44 5 16:30 49 2 15:15 54 5 17:00 64 2 16:22 48 2 17:30 53 4 16:43 63 2 16:00 43…" at bounding box center [894, 463] width 1348 height 598
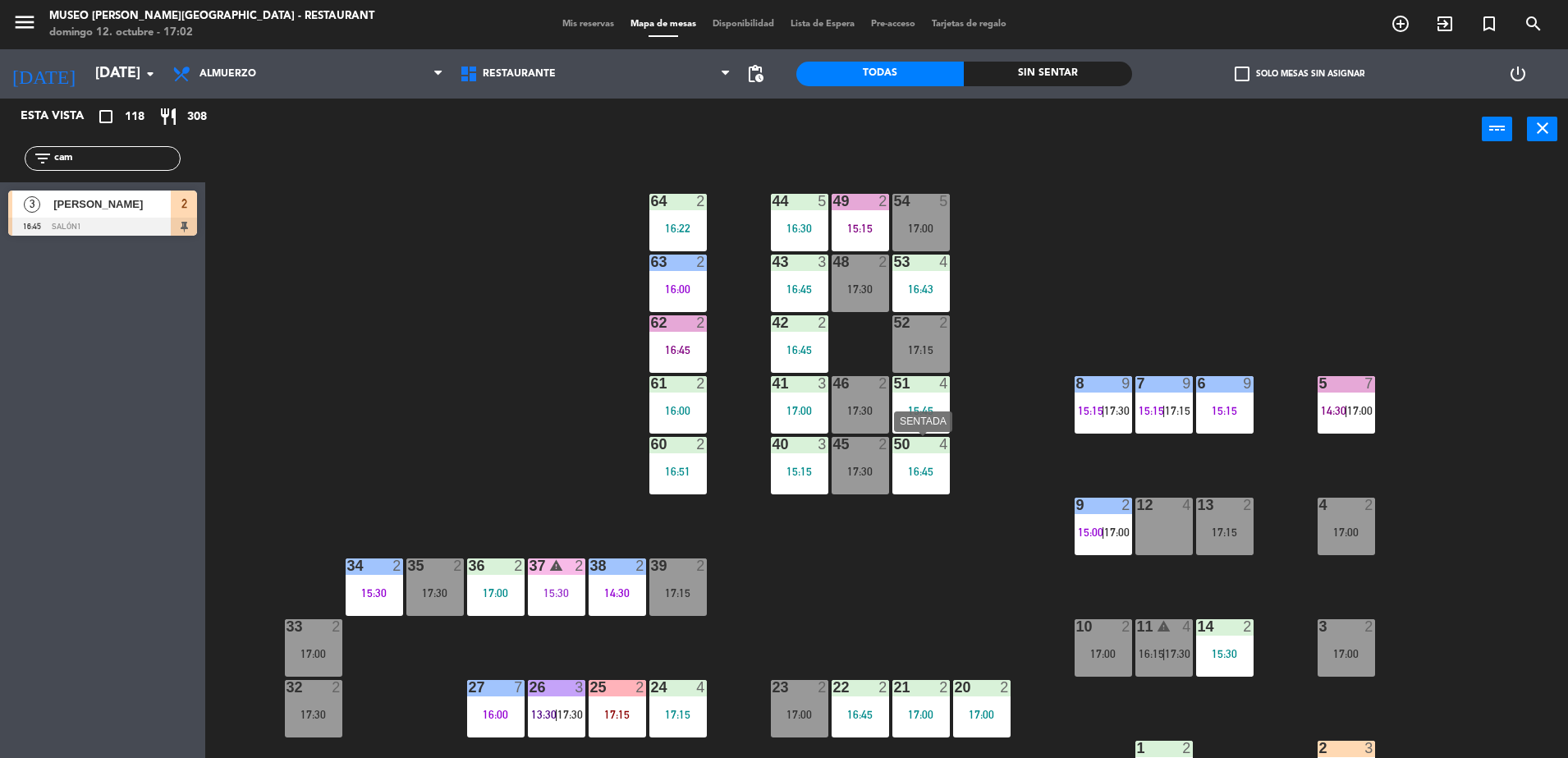
click at [912, 408] on div "15:45" at bounding box center [921, 411] width 58 height 11
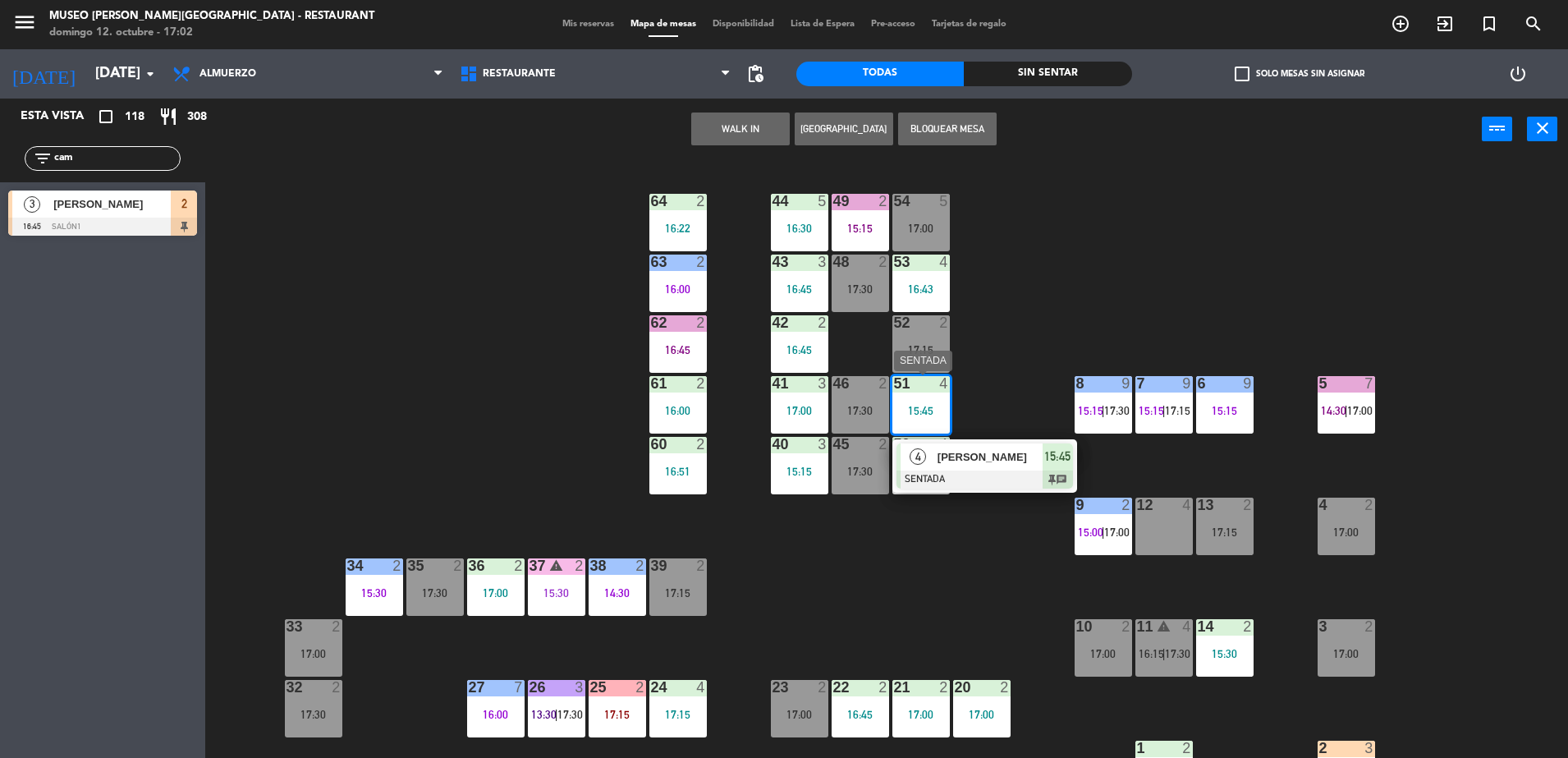
click at [1017, 474] on div at bounding box center [985, 480] width 177 height 18
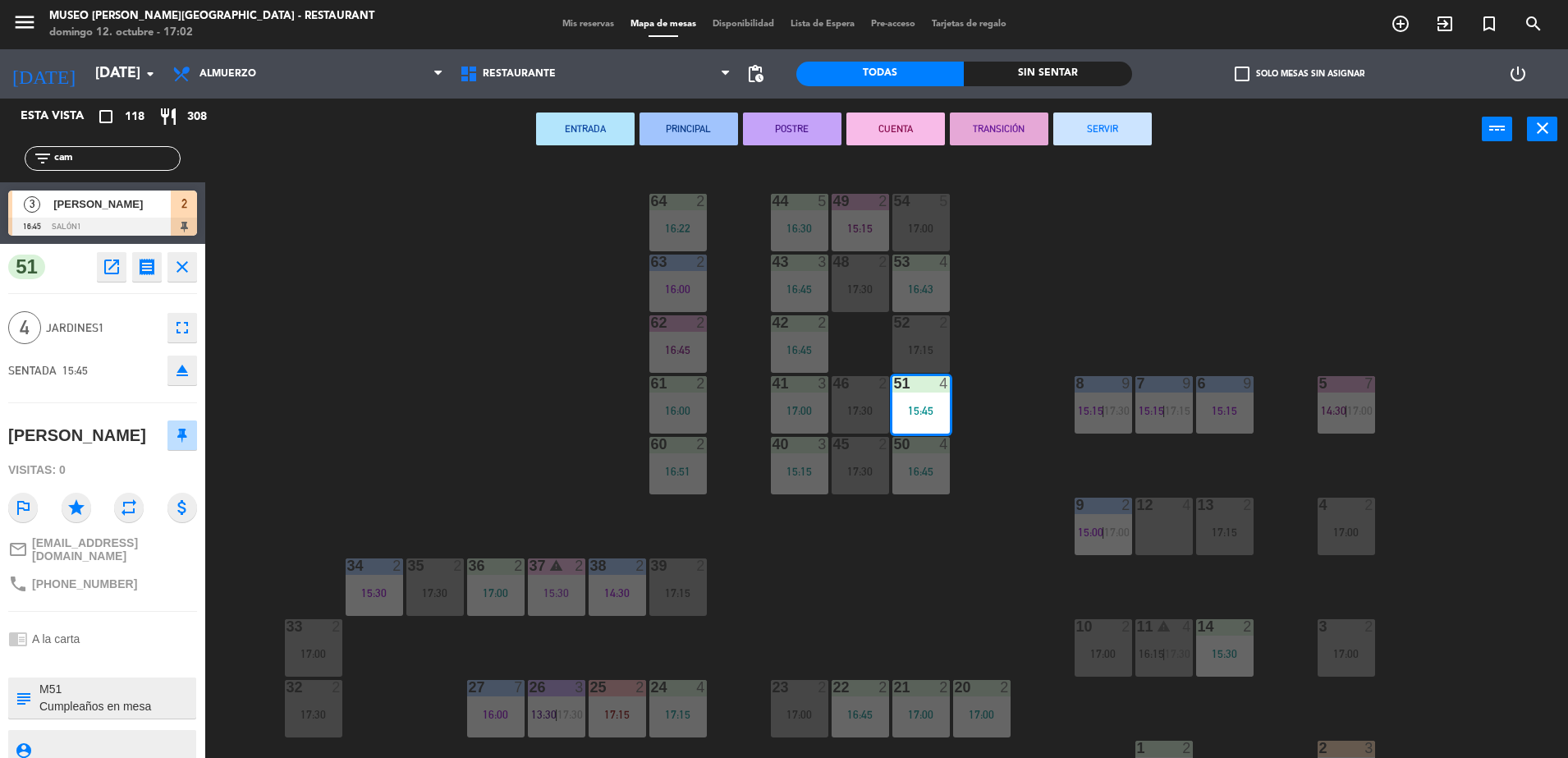
click at [897, 565] on div "44 5 16:30 49 2 15:15 54 5 17:00 64 2 16:22 48 2 17:30 53 4 16:43 63 2 16:00 43…" at bounding box center [894, 463] width 1348 height 598
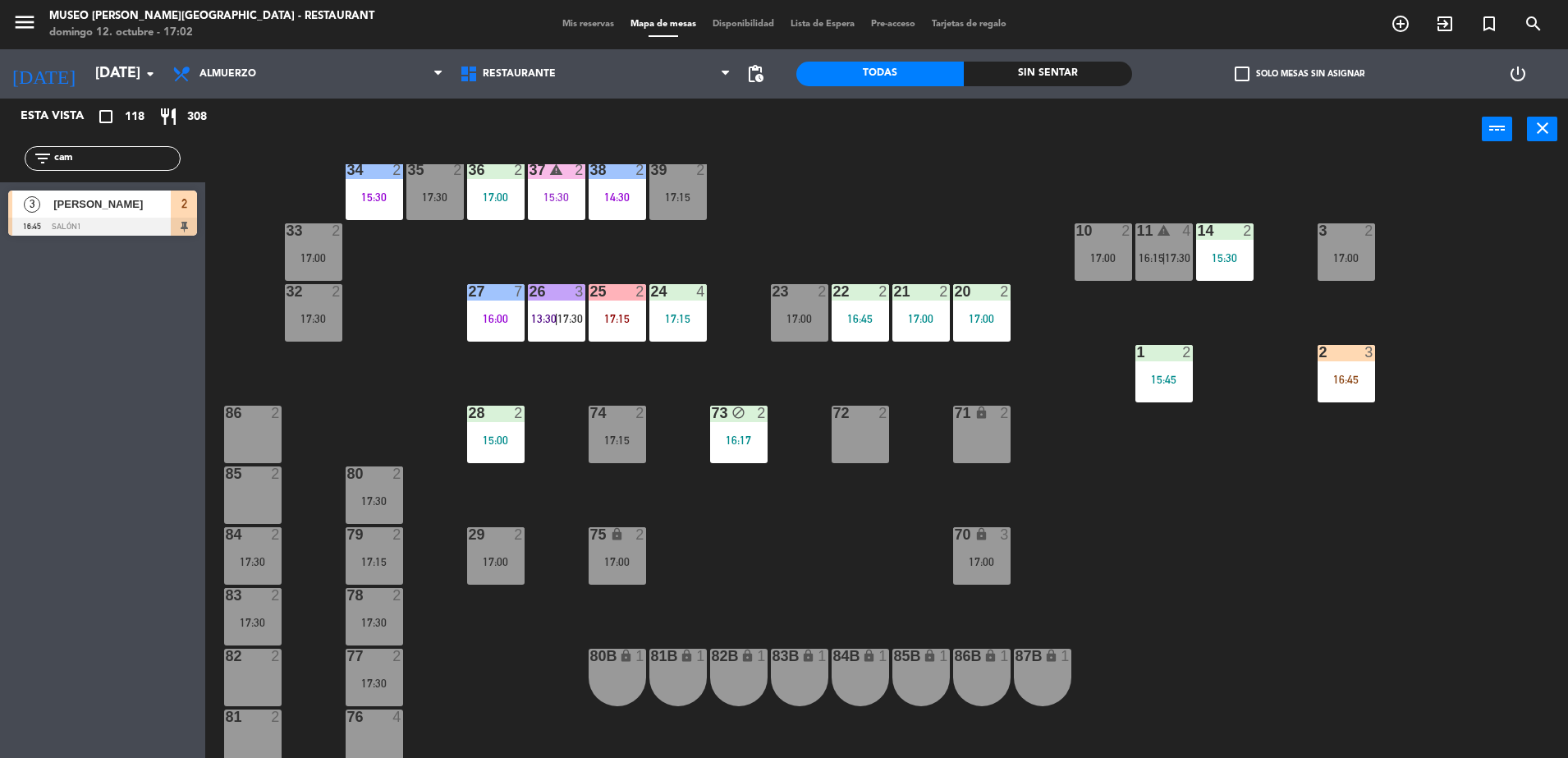
scroll to position [411, 0]
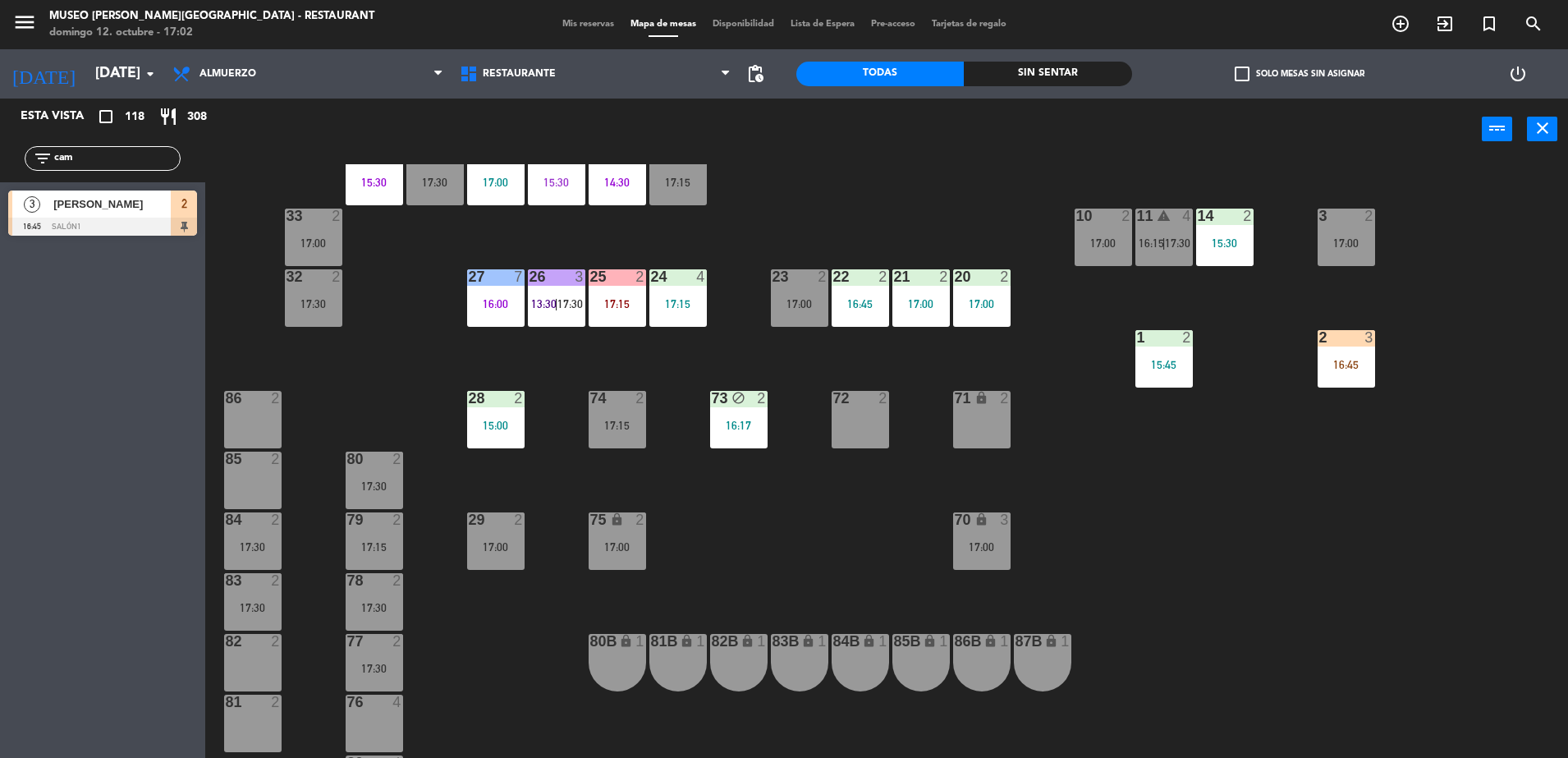
click at [152, 206] on span "[PERSON_NAME]" at bounding box center [112, 204] width 117 height 18
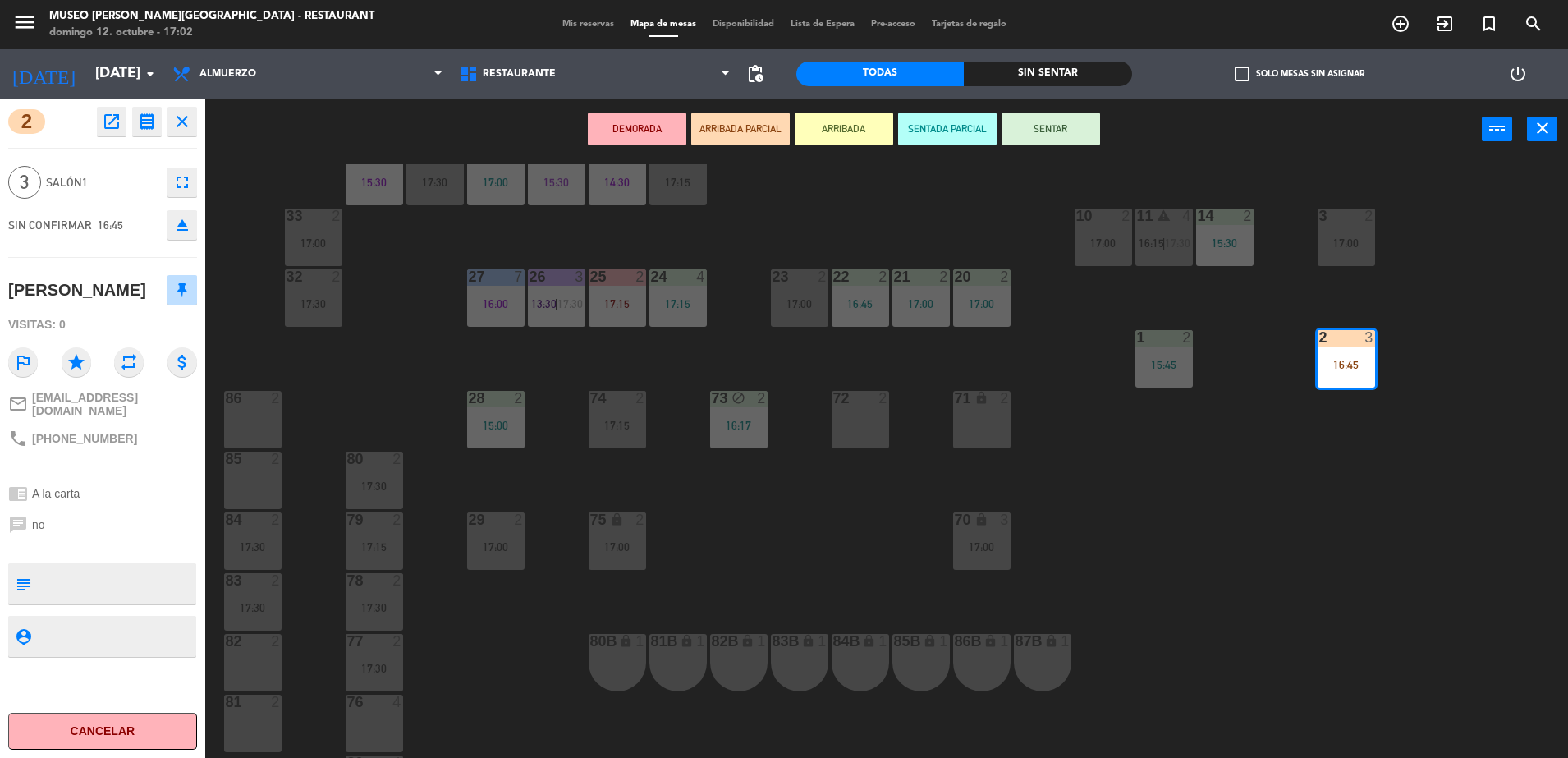
click at [88, 568] on textarea at bounding box center [116, 583] width 157 height 34
type textarea "llegó 1 de 3 a las 17:02"
click at [143, 434] on div "phone +51983573220" at bounding box center [102, 439] width 189 height 32
click at [151, 432] on div "phone +51983573220" at bounding box center [102, 439] width 189 height 32
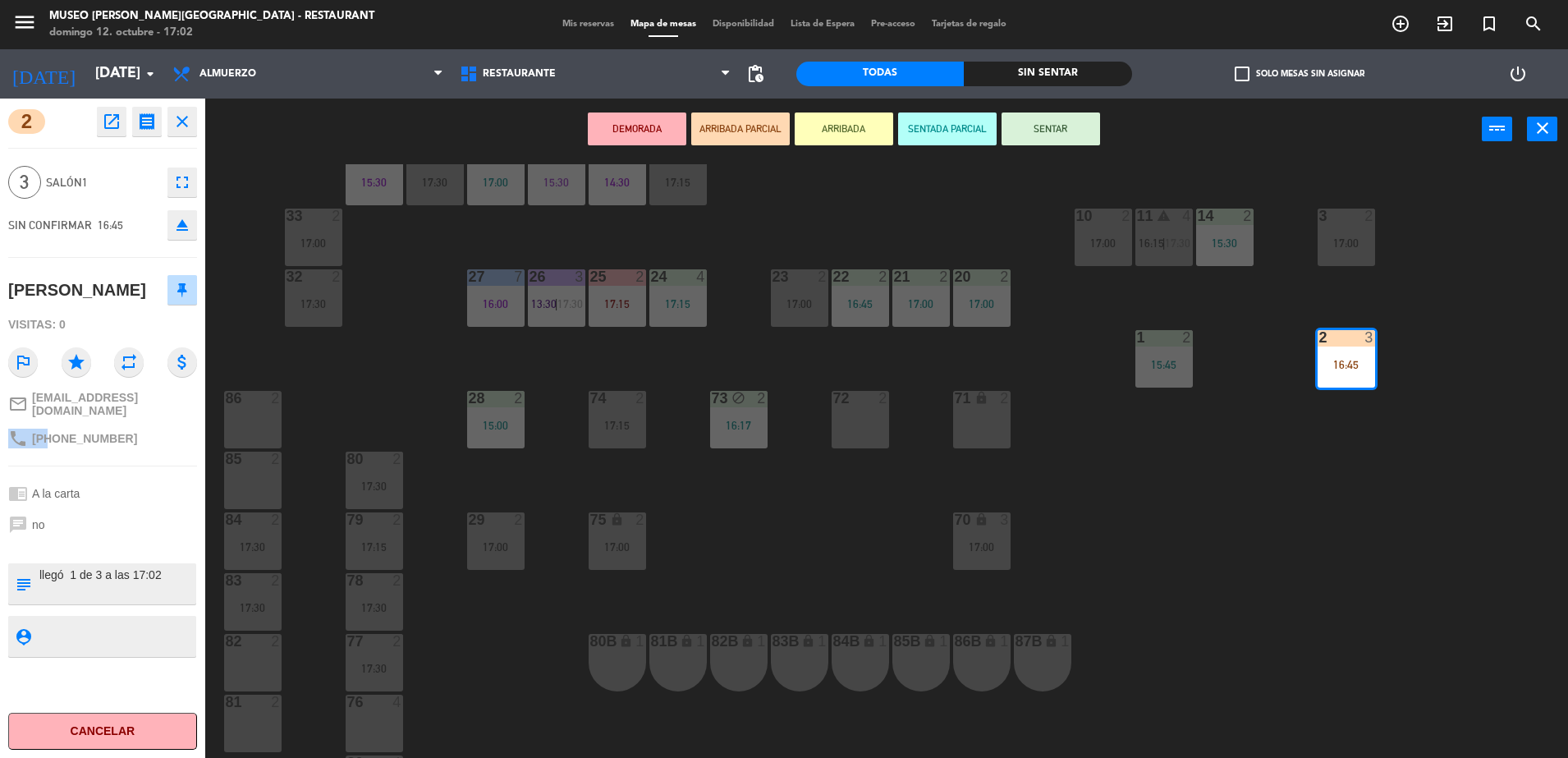
click at [151, 432] on div "phone +51983573220" at bounding box center [102, 439] width 189 height 32
click at [152, 432] on div "phone +51983573220" at bounding box center [102, 439] width 189 height 32
click at [139, 479] on div "chrome_reader_mode A la carta" at bounding box center [102, 494] width 189 height 32
drag, startPoint x: 139, startPoint y: 478, endPoint x: 150, endPoint y: 472, distance: 12.5
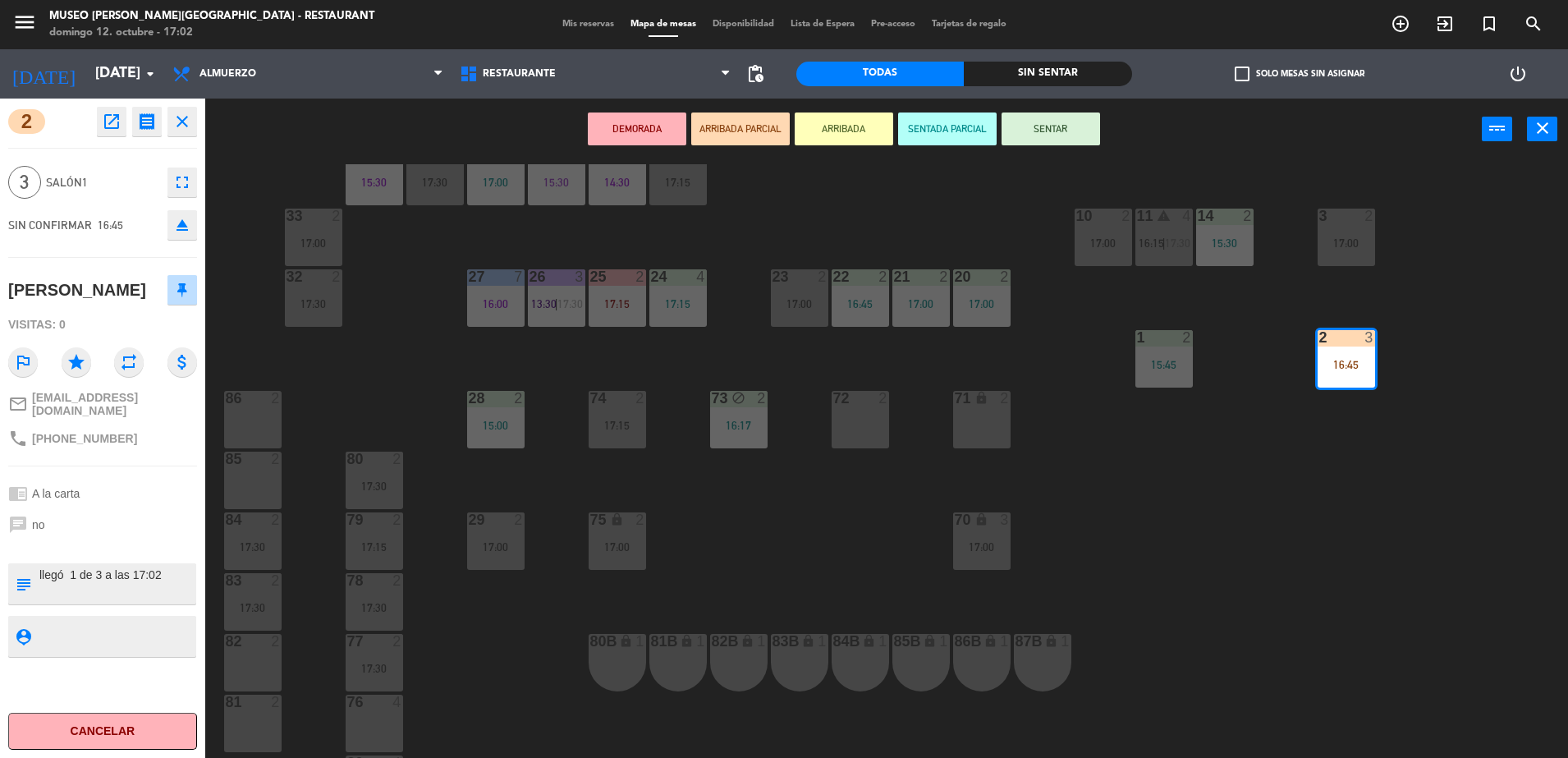
click at [139, 480] on div "chrome_reader_mode A la carta" at bounding box center [102, 494] width 189 height 32
click at [915, 229] on div "44 5 16:30 49 2 15:15 54 5 17:00 64 2 16:22 48 2 17:30 53 4 16:43 63 2 16:00 43…" at bounding box center [894, 463] width 1348 height 598
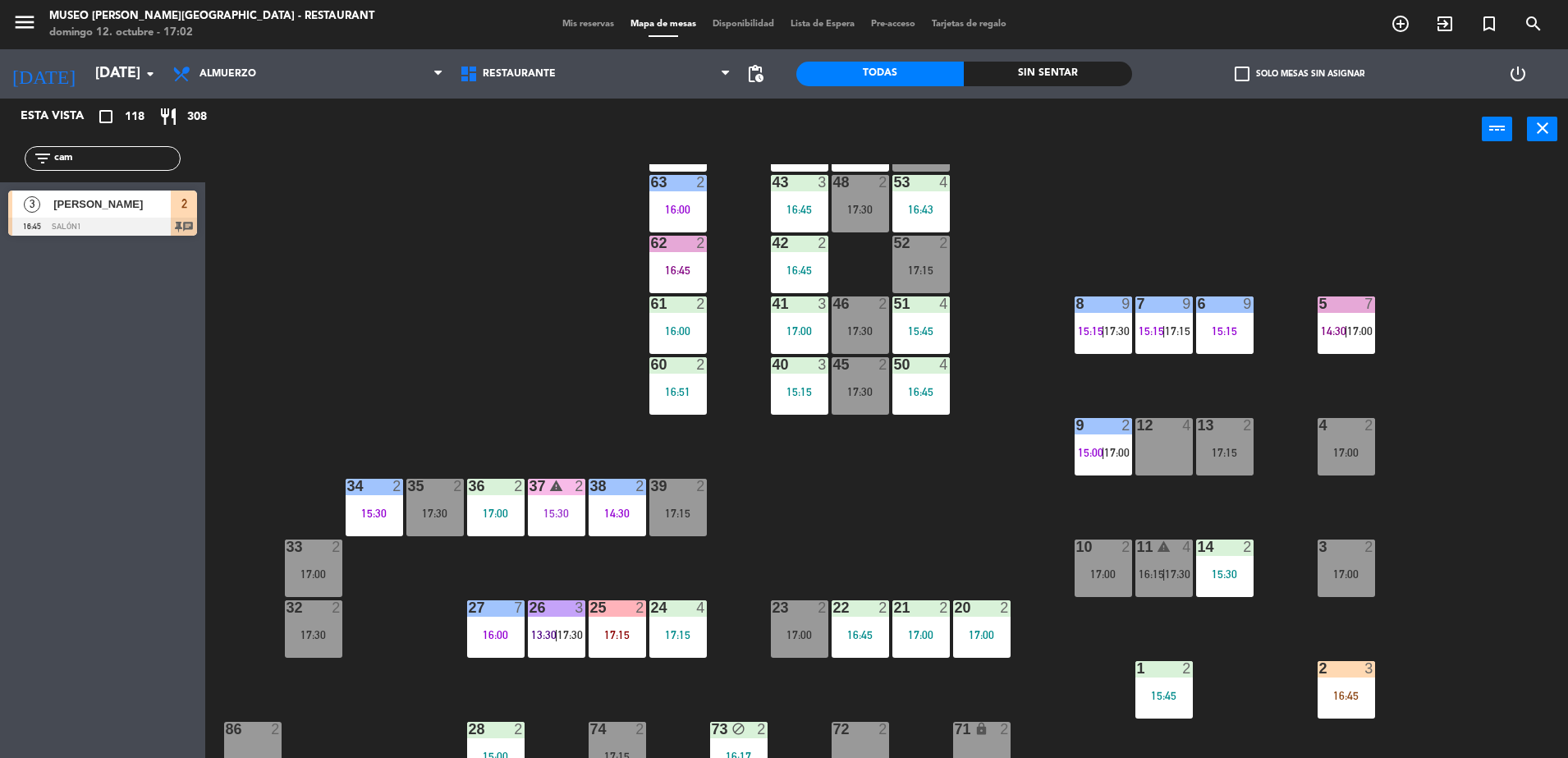
scroll to position [0, 0]
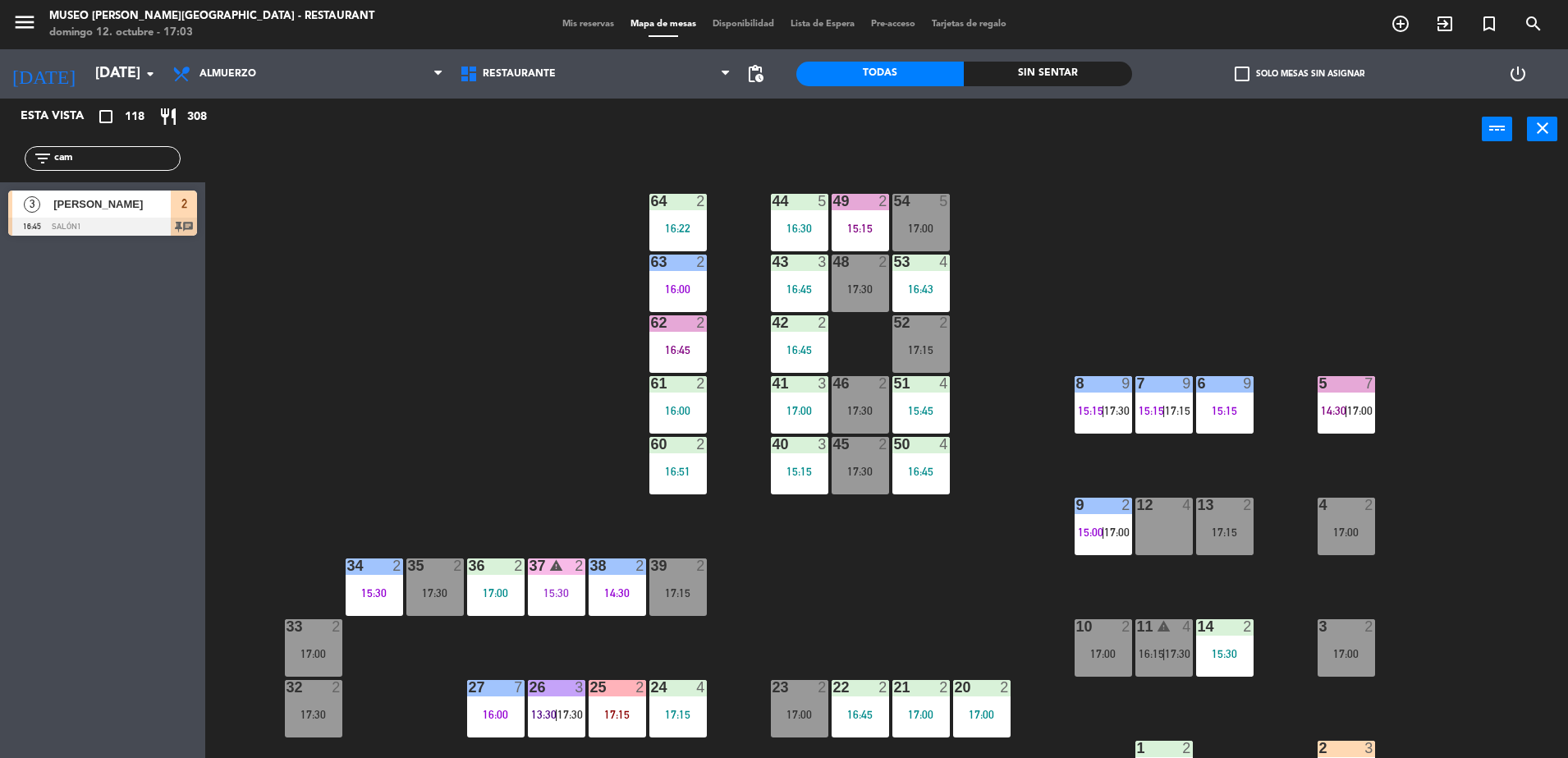
click at [480, 252] on div "44 5 16:30 49 2 15:15 54 5 17:00 64 2 16:22 48 2 17:30 53 4 16:43 63 2 16:00 43…" at bounding box center [894, 463] width 1348 height 598
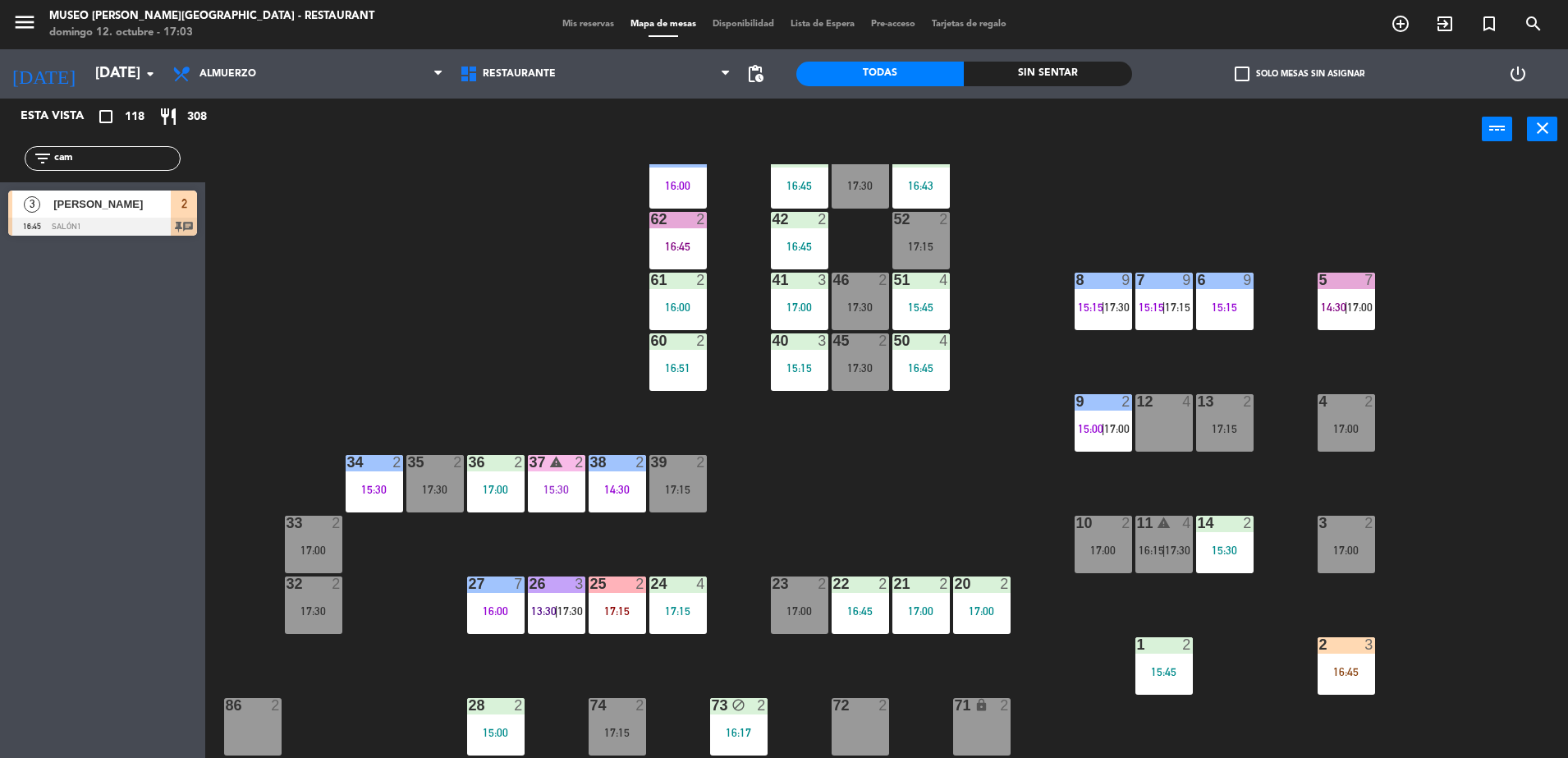
scroll to position [206, 0]
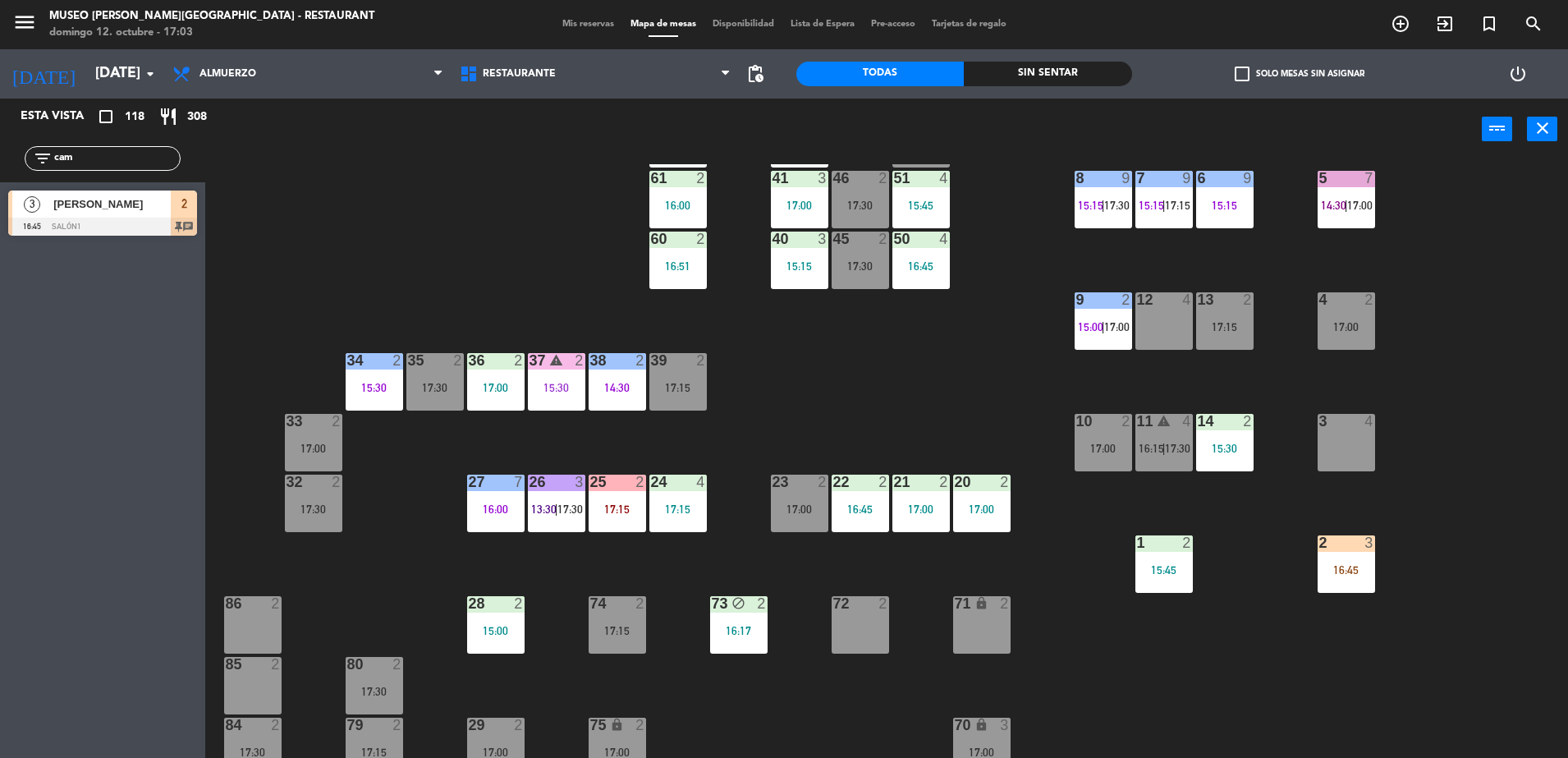
drag, startPoint x: 71, startPoint y: 160, endPoint x: -4, endPoint y: 166, distance: 75.2
click at [0, 166] on html "close × Museo Larco Café - Restaurant × chrome_reader_mode Listado de Reservas …" at bounding box center [784, 379] width 1568 height 758
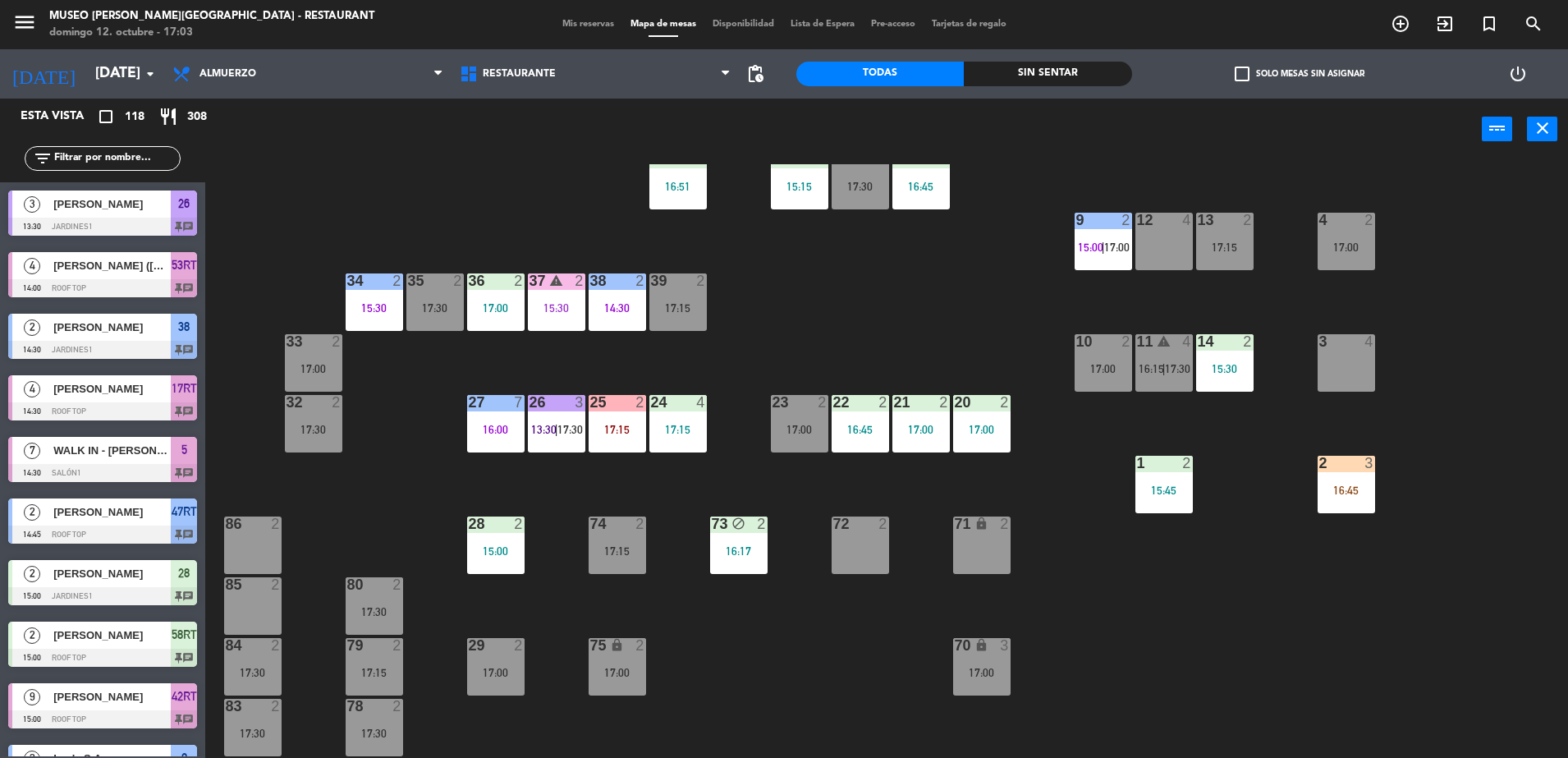
scroll to position [308, 0]
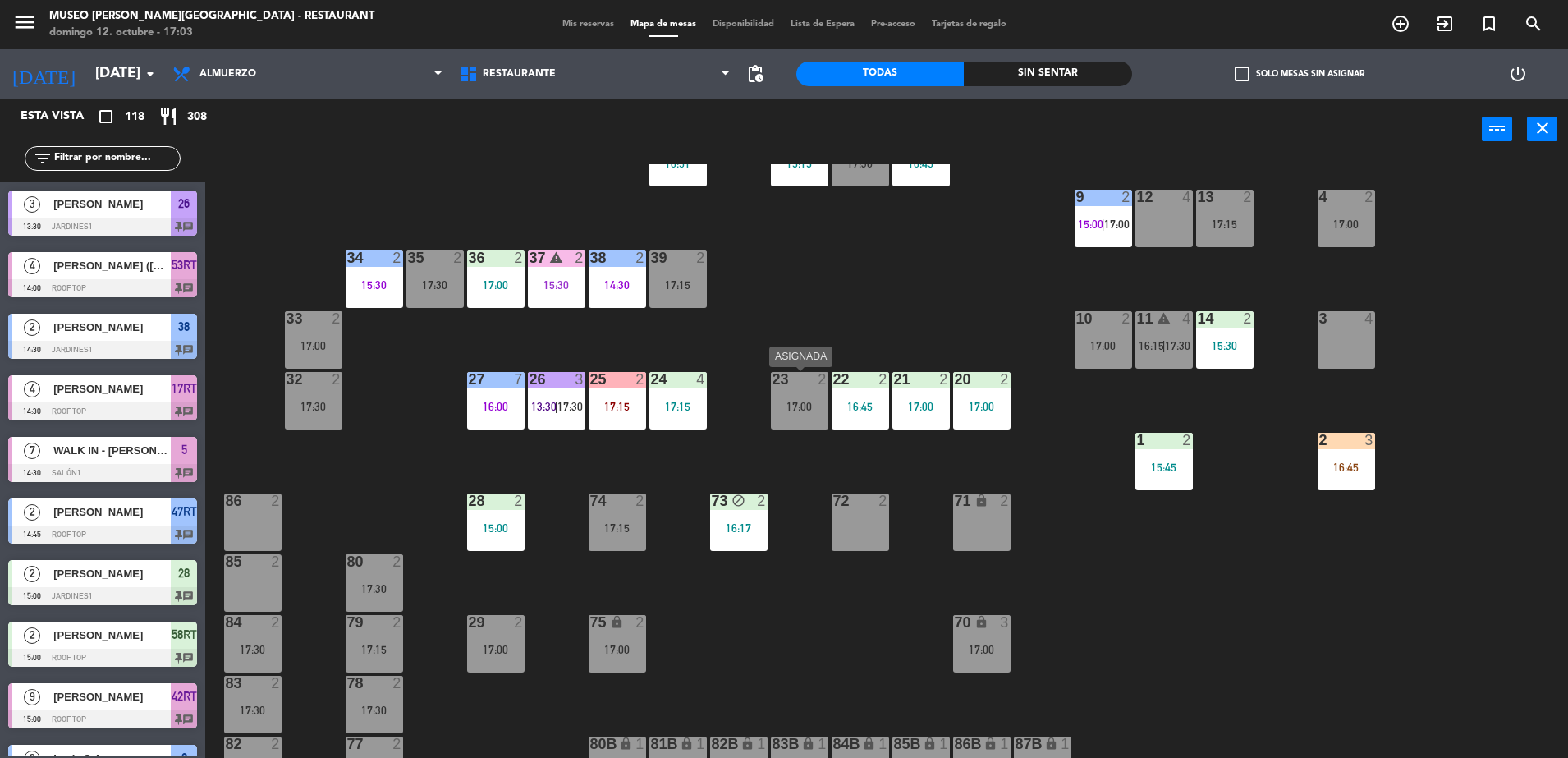
click at [801, 392] on div "23 2 17:00" at bounding box center [800, 401] width 58 height 58
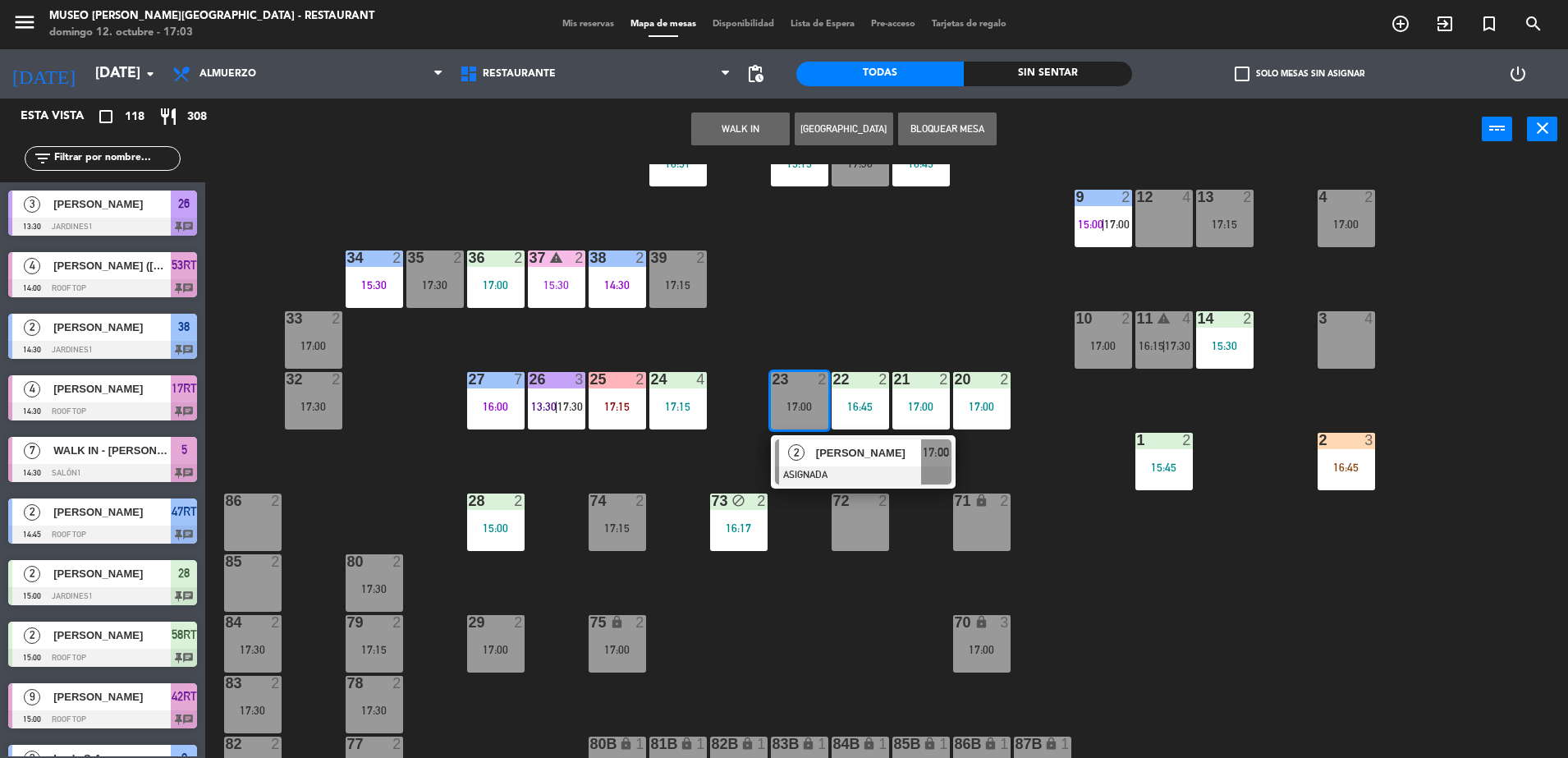
click at [871, 525] on div "72 2" at bounding box center [860, 523] width 58 height 58
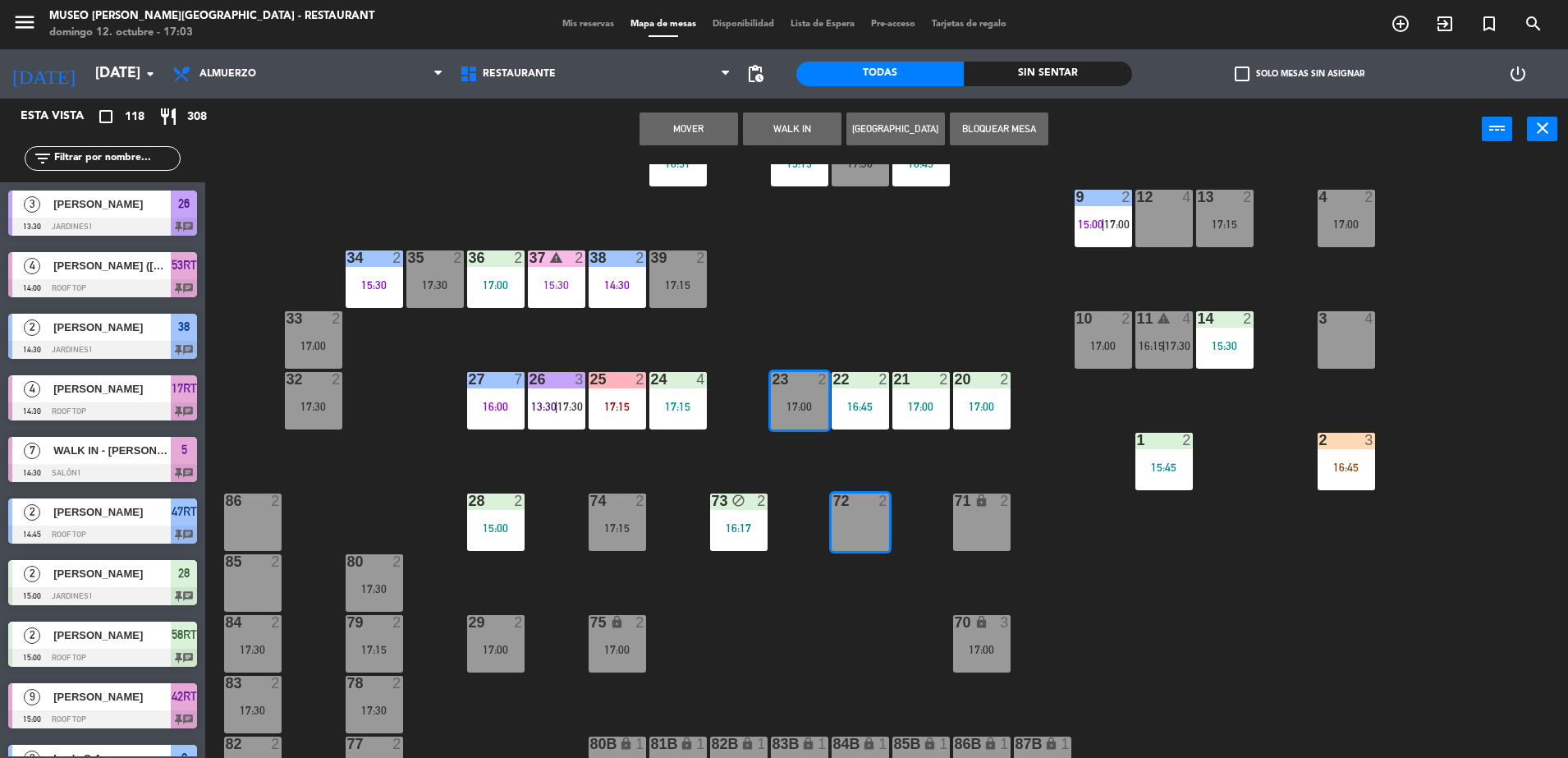
click at [682, 128] on button "Mover" at bounding box center [689, 130] width 99 height 33
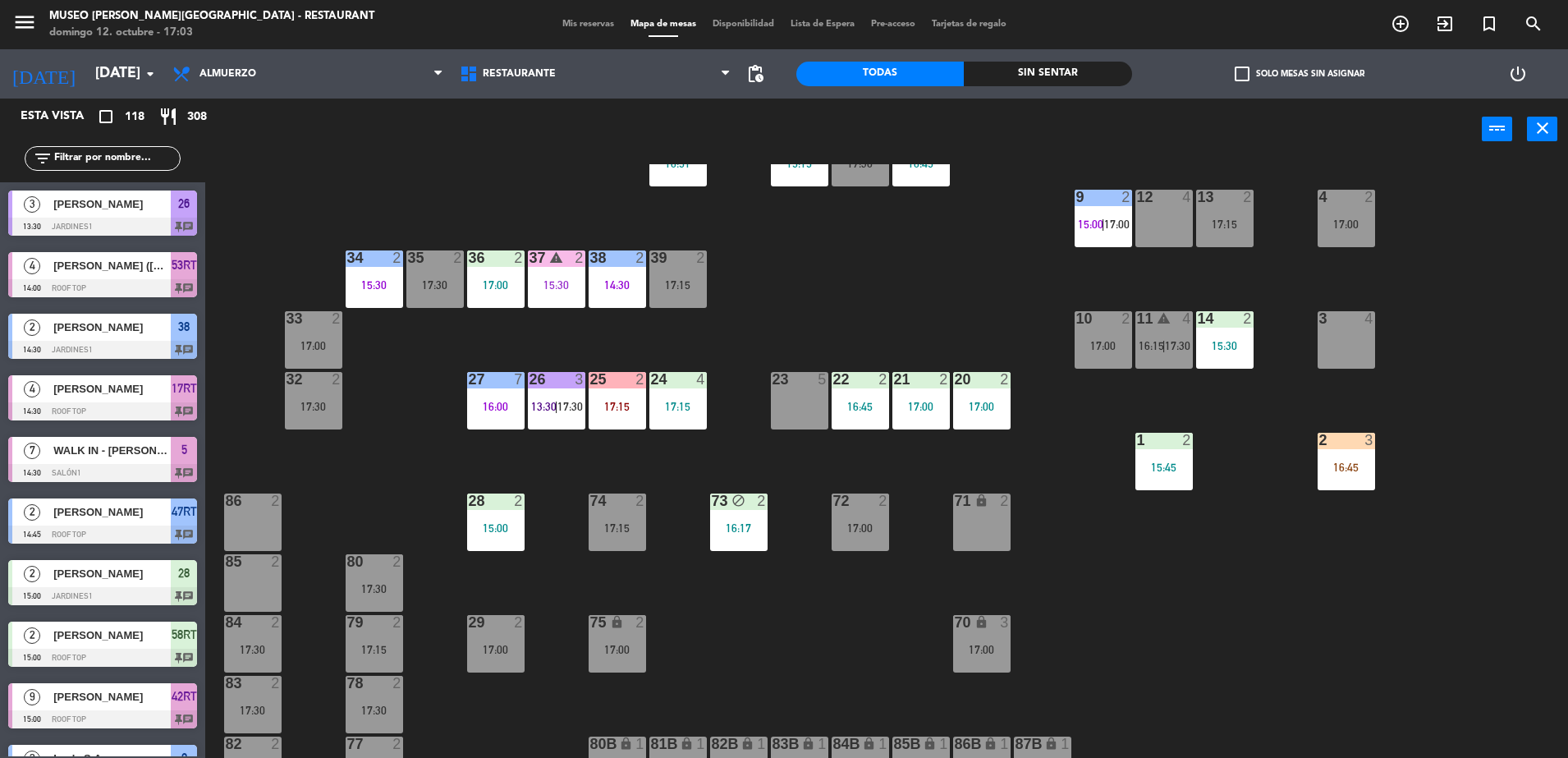
click at [792, 379] on div at bounding box center [799, 379] width 27 height 15
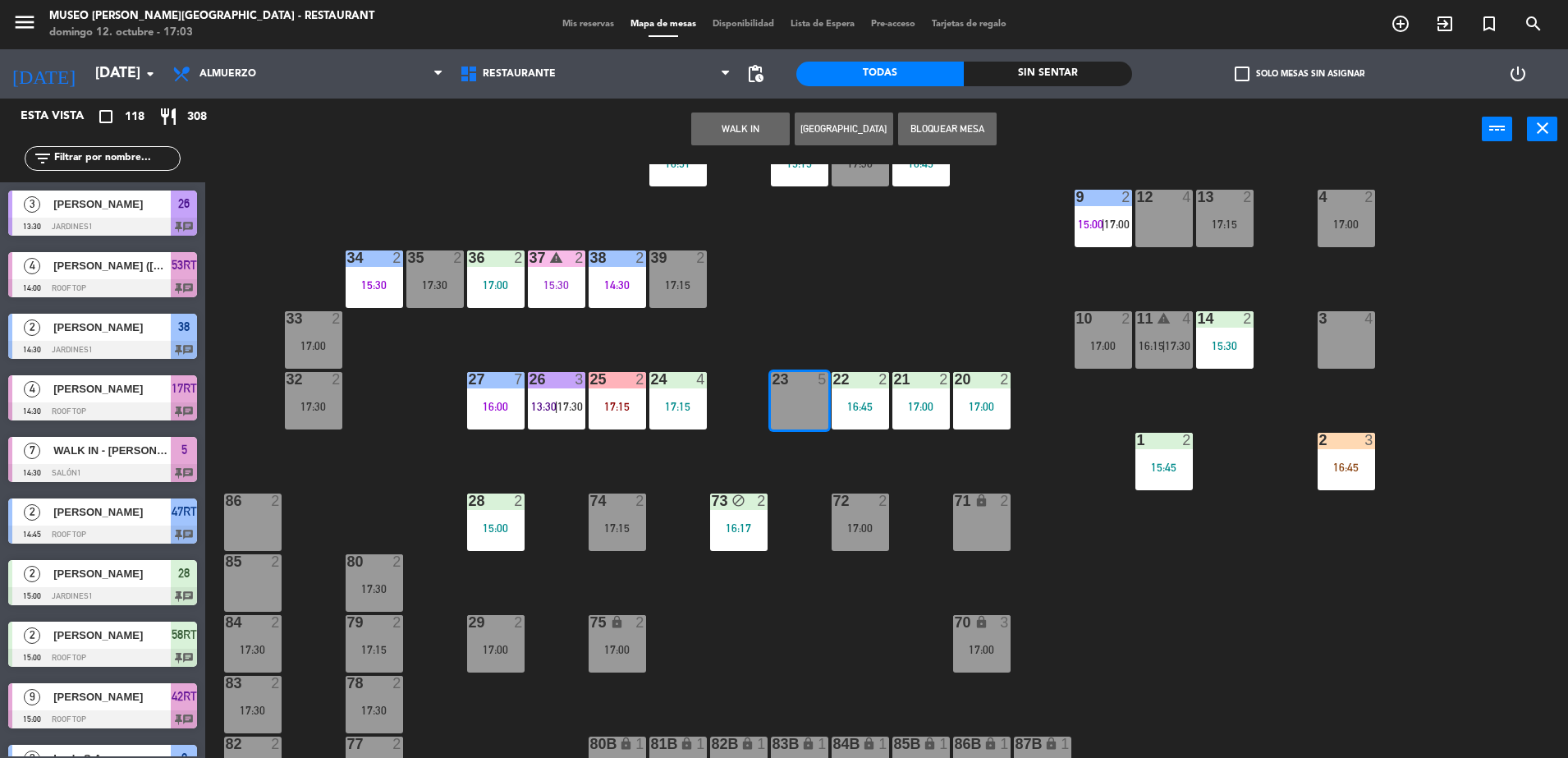
click at [728, 125] on button "WALK IN" at bounding box center [740, 130] width 99 height 33
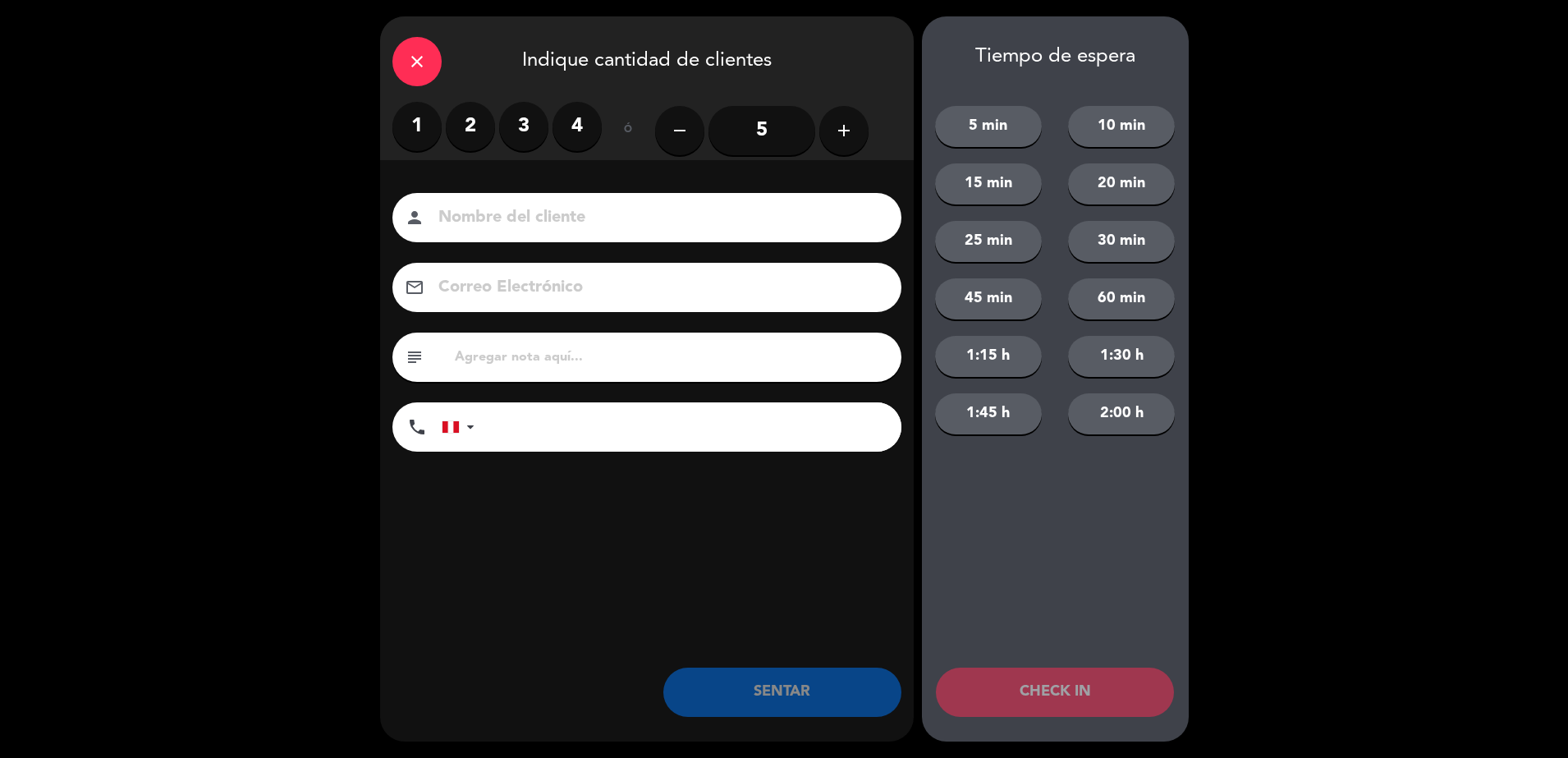
drag, startPoint x: 473, startPoint y: 133, endPoint x: 497, endPoint y: 149, distance: 28.8
click at [476, 133] on label "2" at bounding box center [470, 126] width 49 height 49
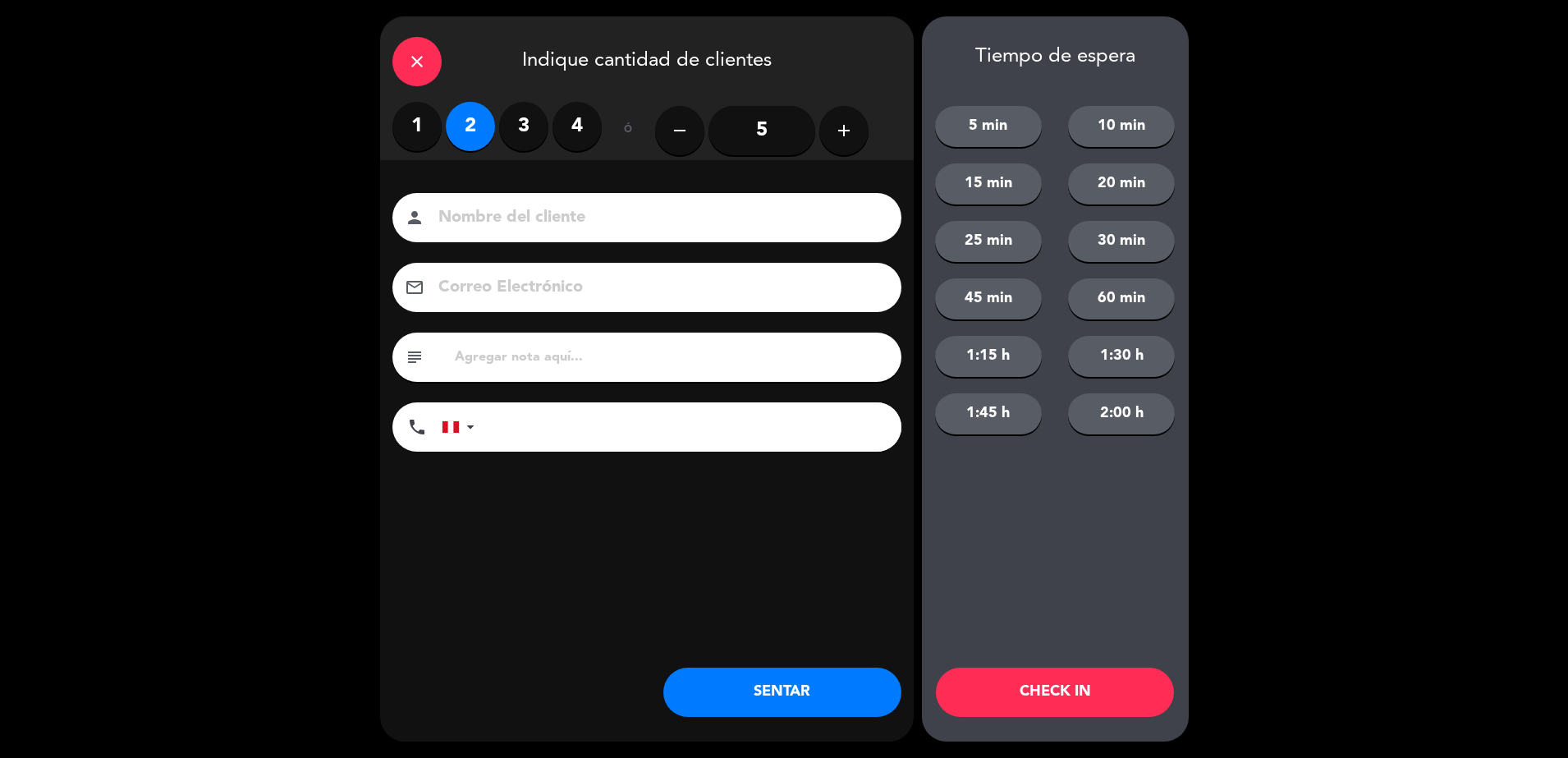
click at [532, 210] on input at bounding box center [658, 218] width 444 height 29
type input "walk in maría"
click at [833, 689] on button "SENTAR" at bounding box center [782, 692] width 238 height 49
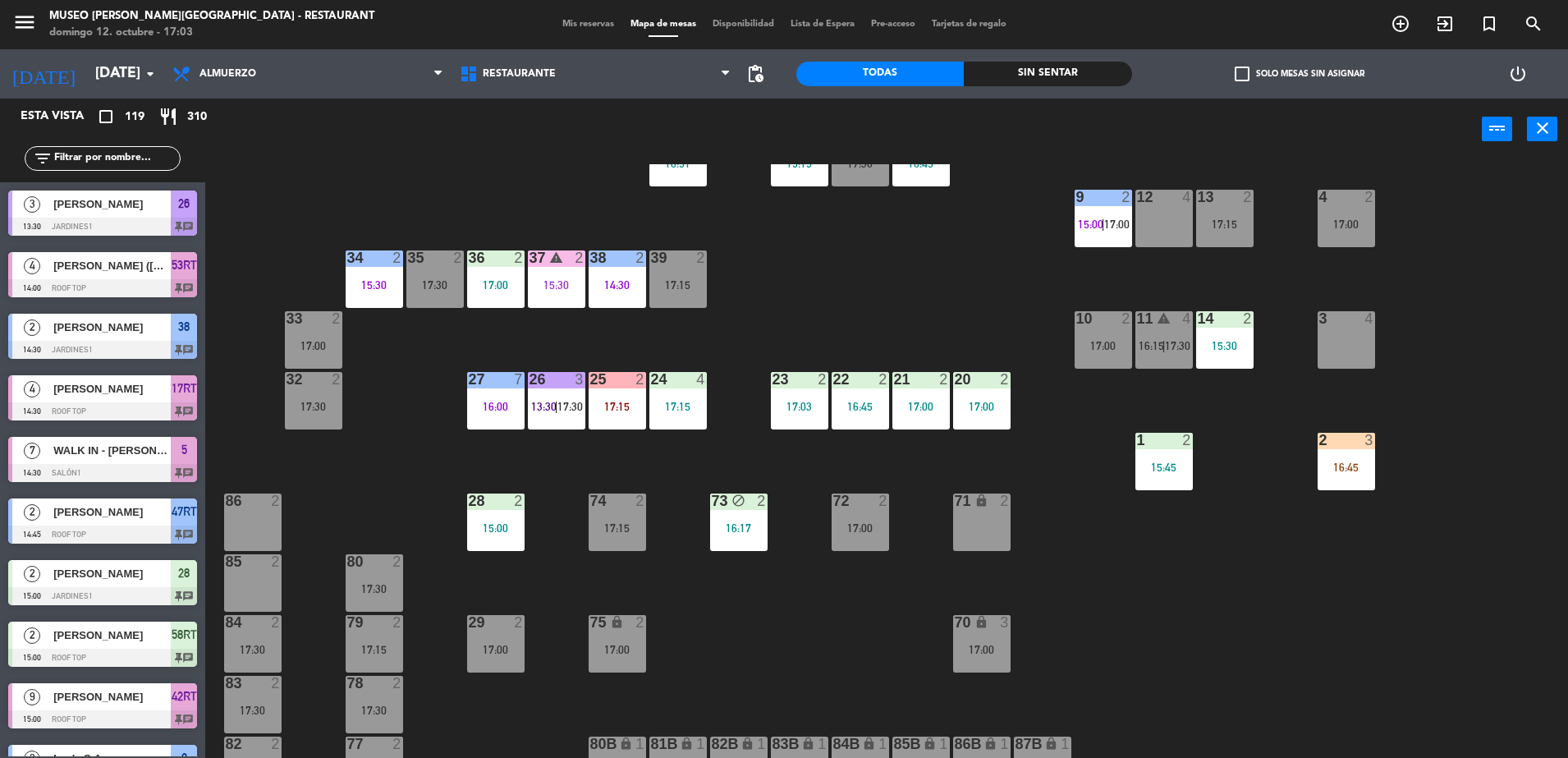
click at [860, 315] on div "44 5 16:30 49 2 15:15 54 5 17:00 64 2 16:22 48 2 17:30 53 4 16:43 63 2 16:00 43…" at bounding box center [894, 463] width 1348 height 598
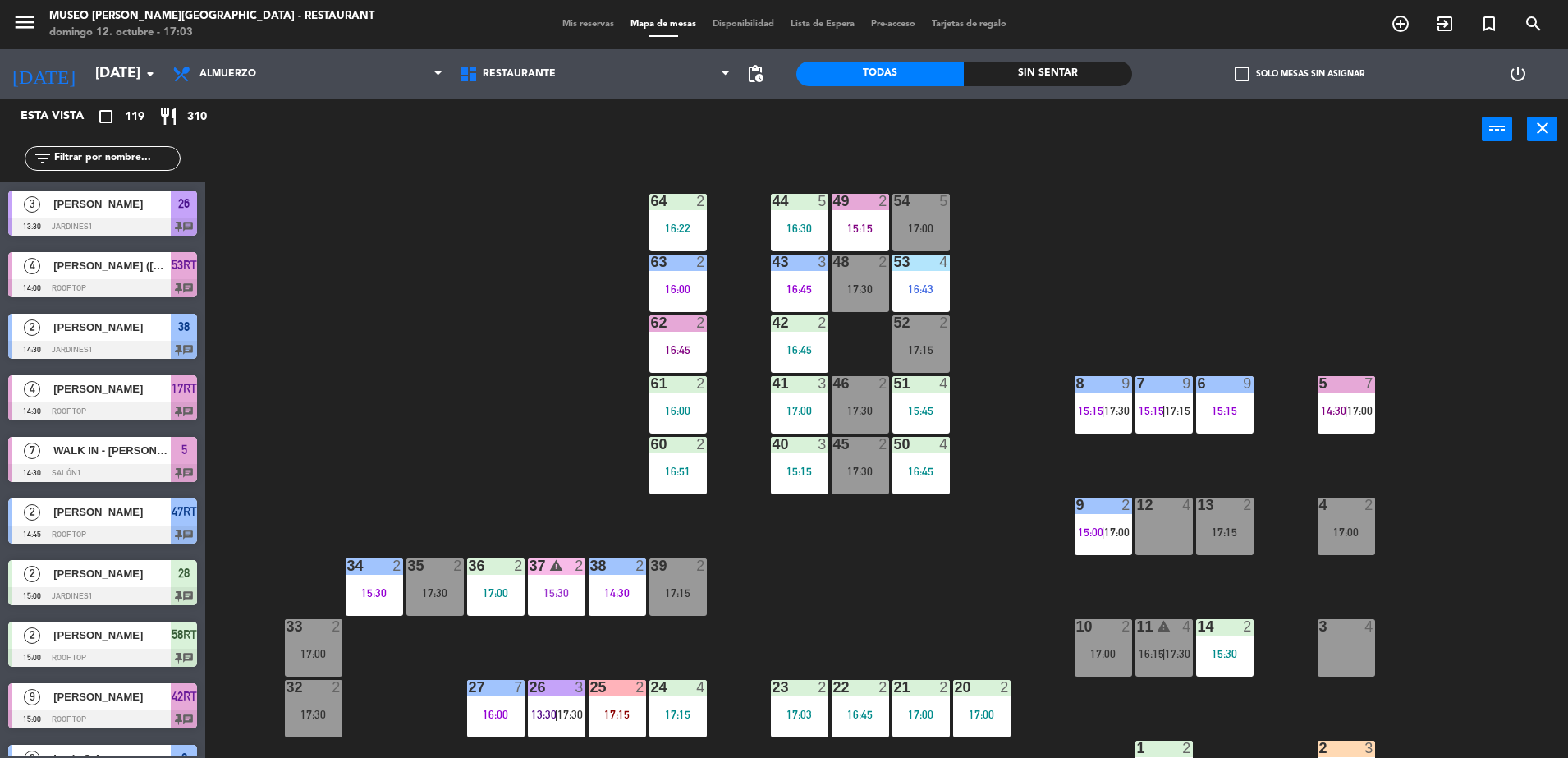
click at [130, 157] on input "text" at bounding box center [116, 158] width 127 height 18
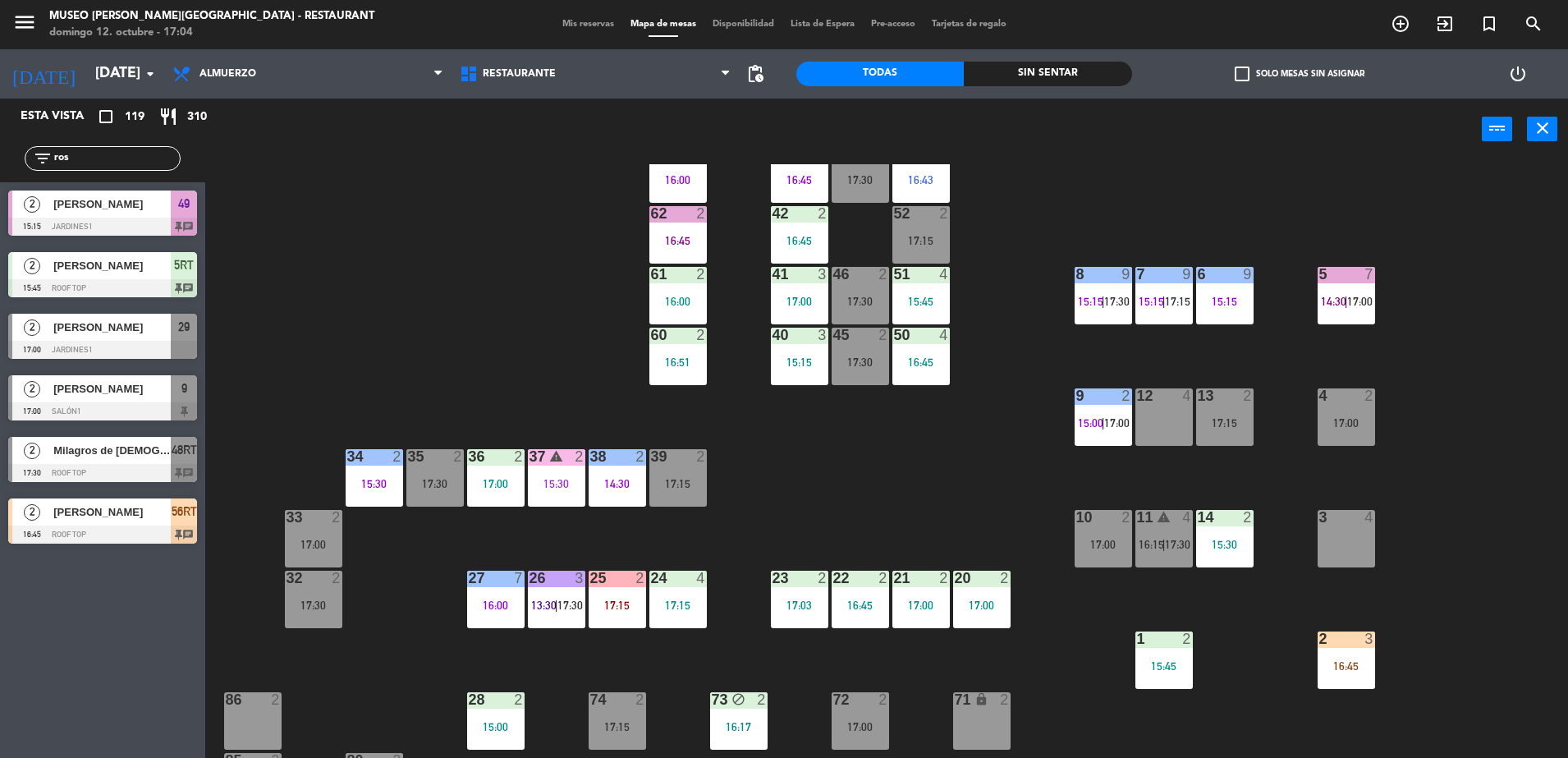
scroll to position [206, 0]
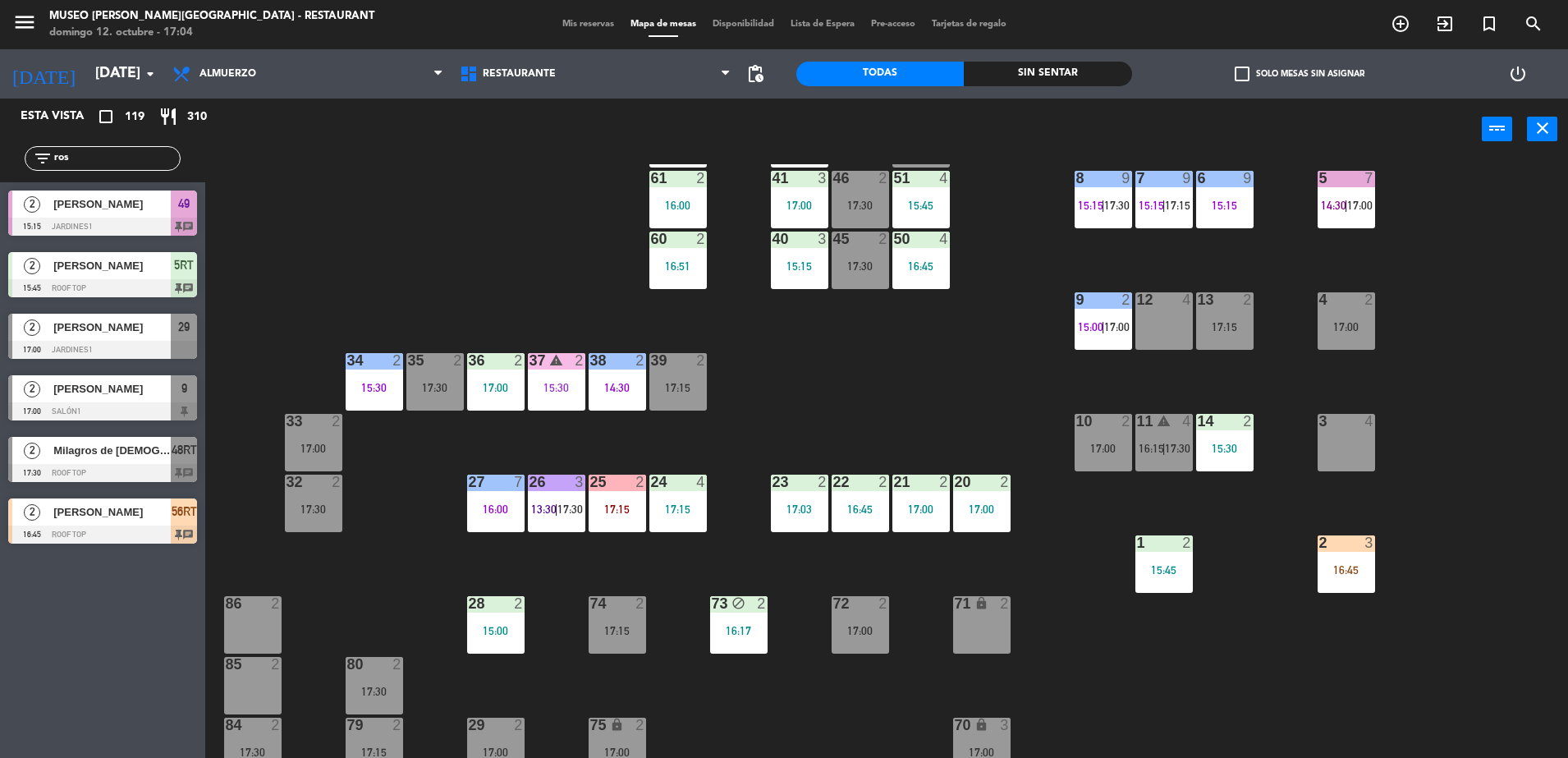
type input "ros"
click at [129, 350] on div at bounding box center [102, 349] width 189 height 18
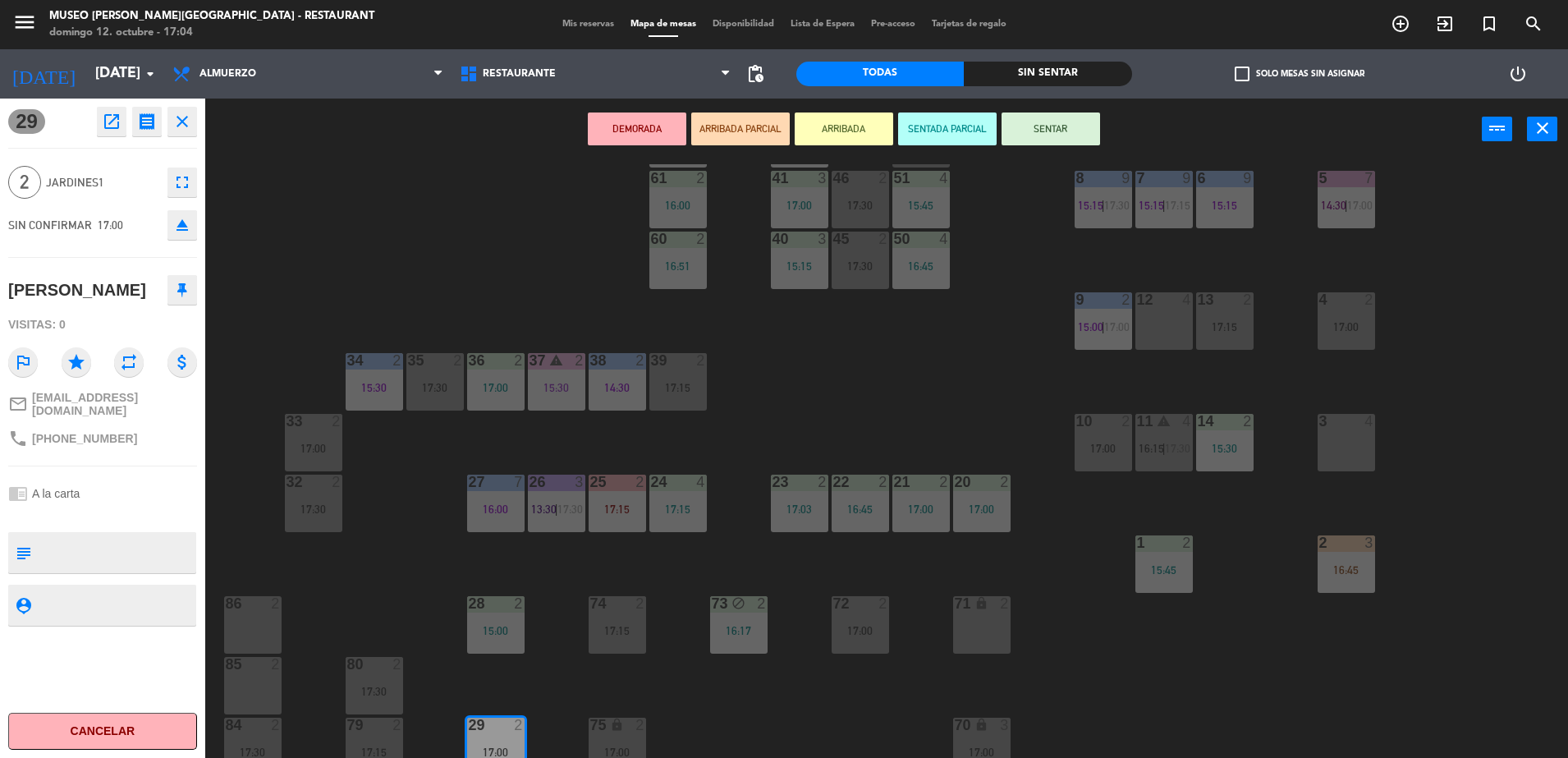
click at [740, 130] on button "ARRIBADA PARCIAL" at bounding box center [740, 130] width 99 height 33
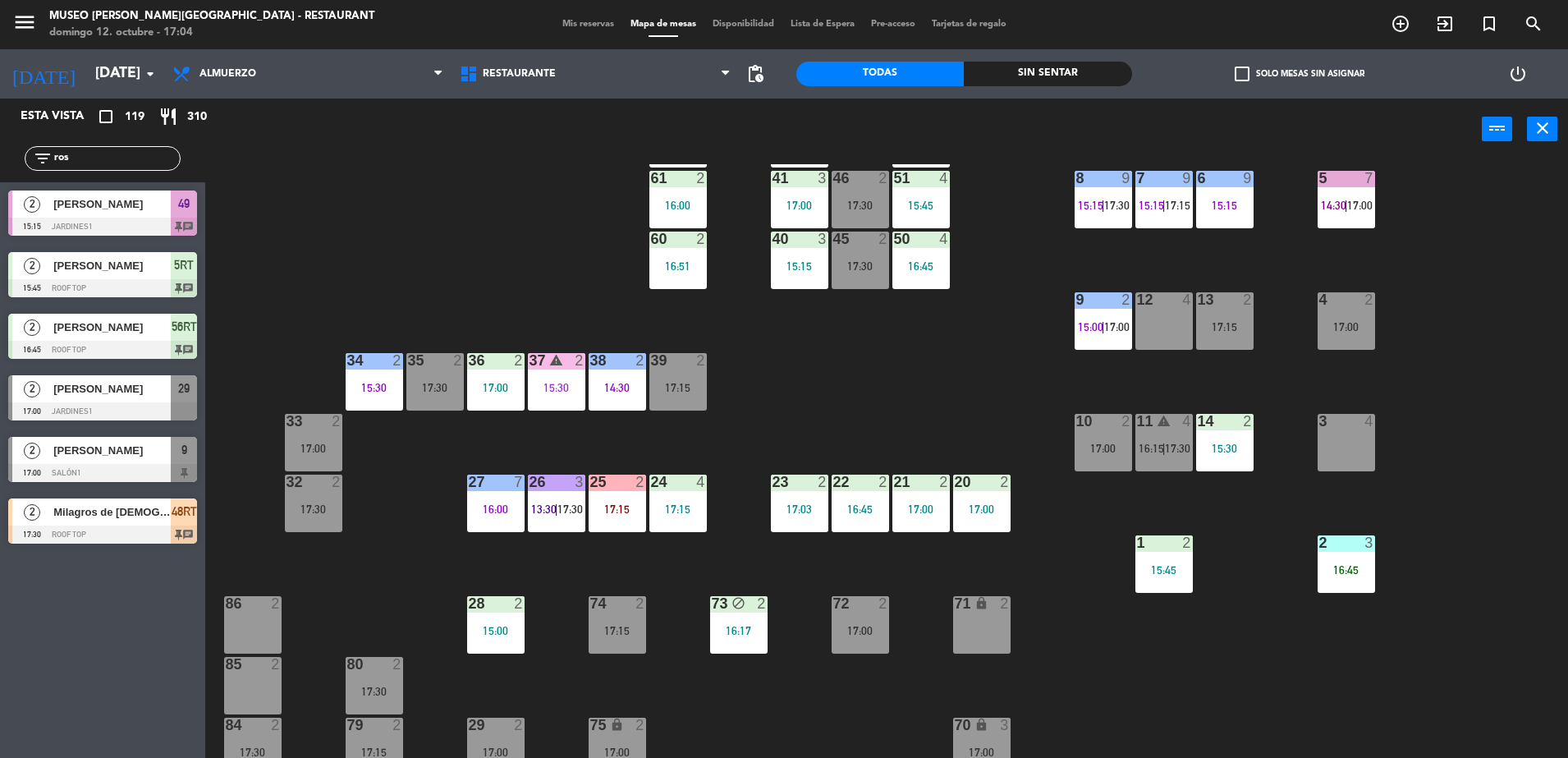
click at [161, 399] on div "[PERSON_NAME]" at bounding box center [111, 389] width 119 height 27
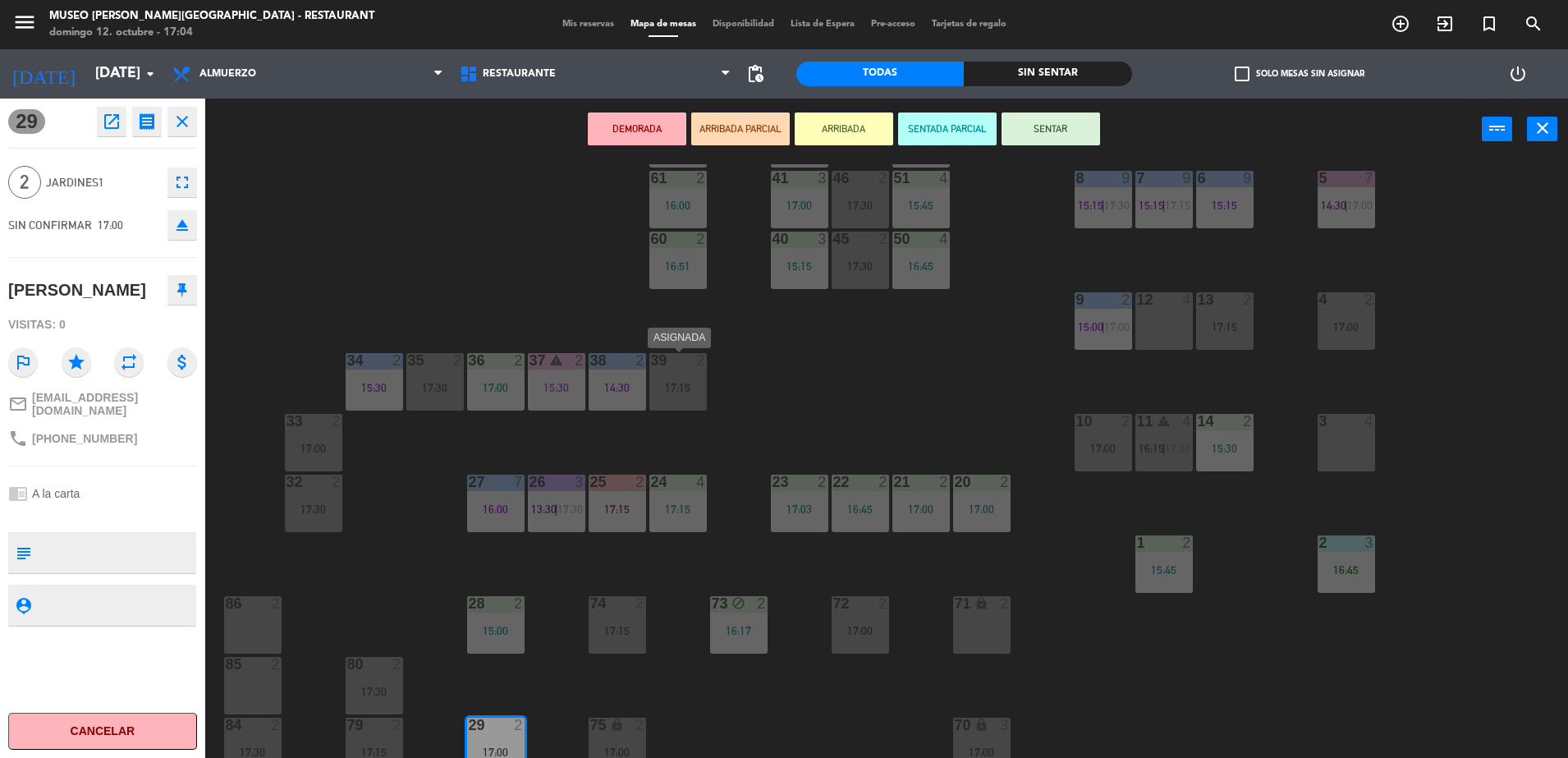
click at [682, 387] on div "17:15" at bounding box center [678, 387] width 58 height 11
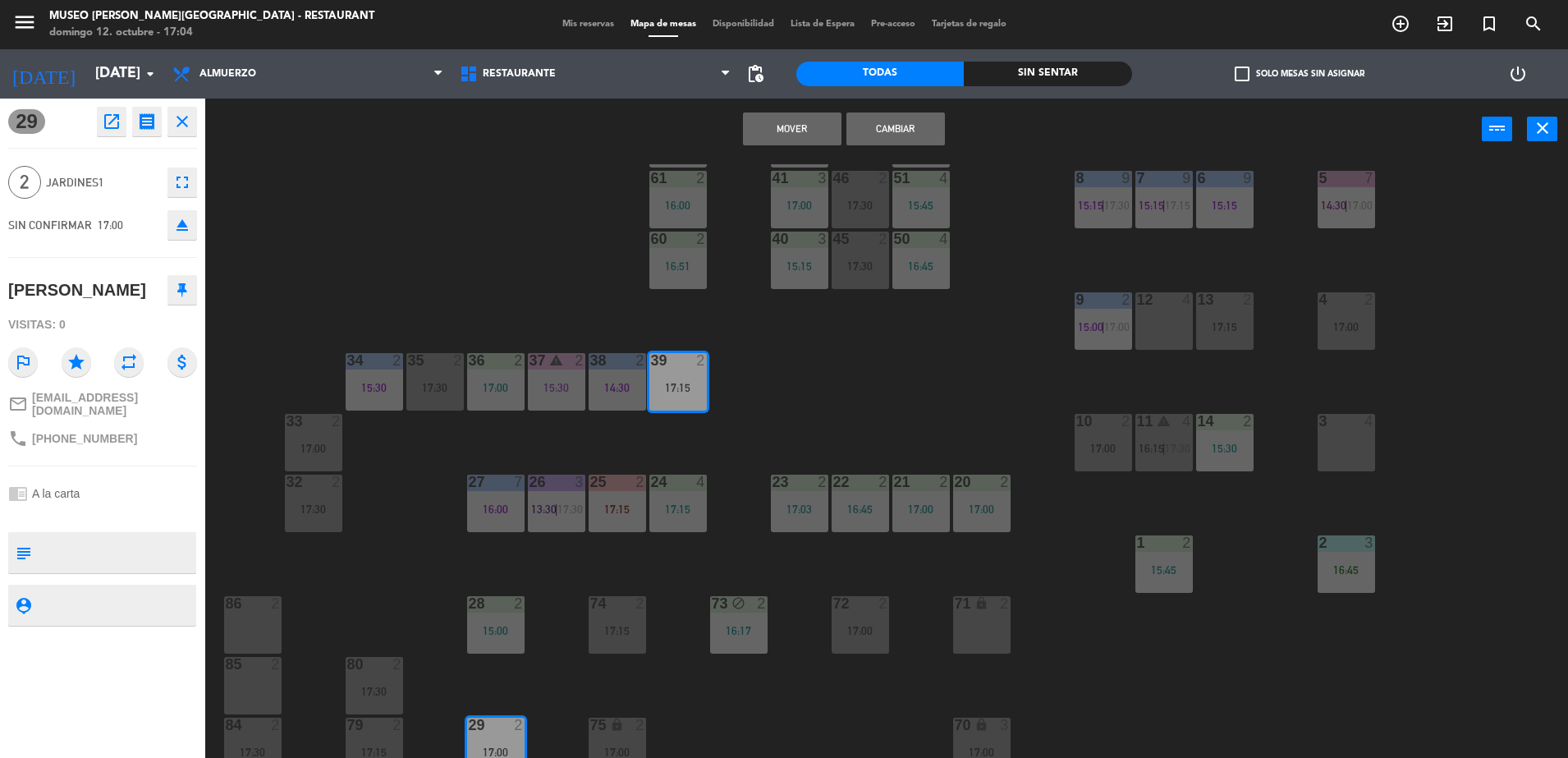
click at [907, 130] on button "Cambiar" at bounding box center [895, 130] width 99 height 33
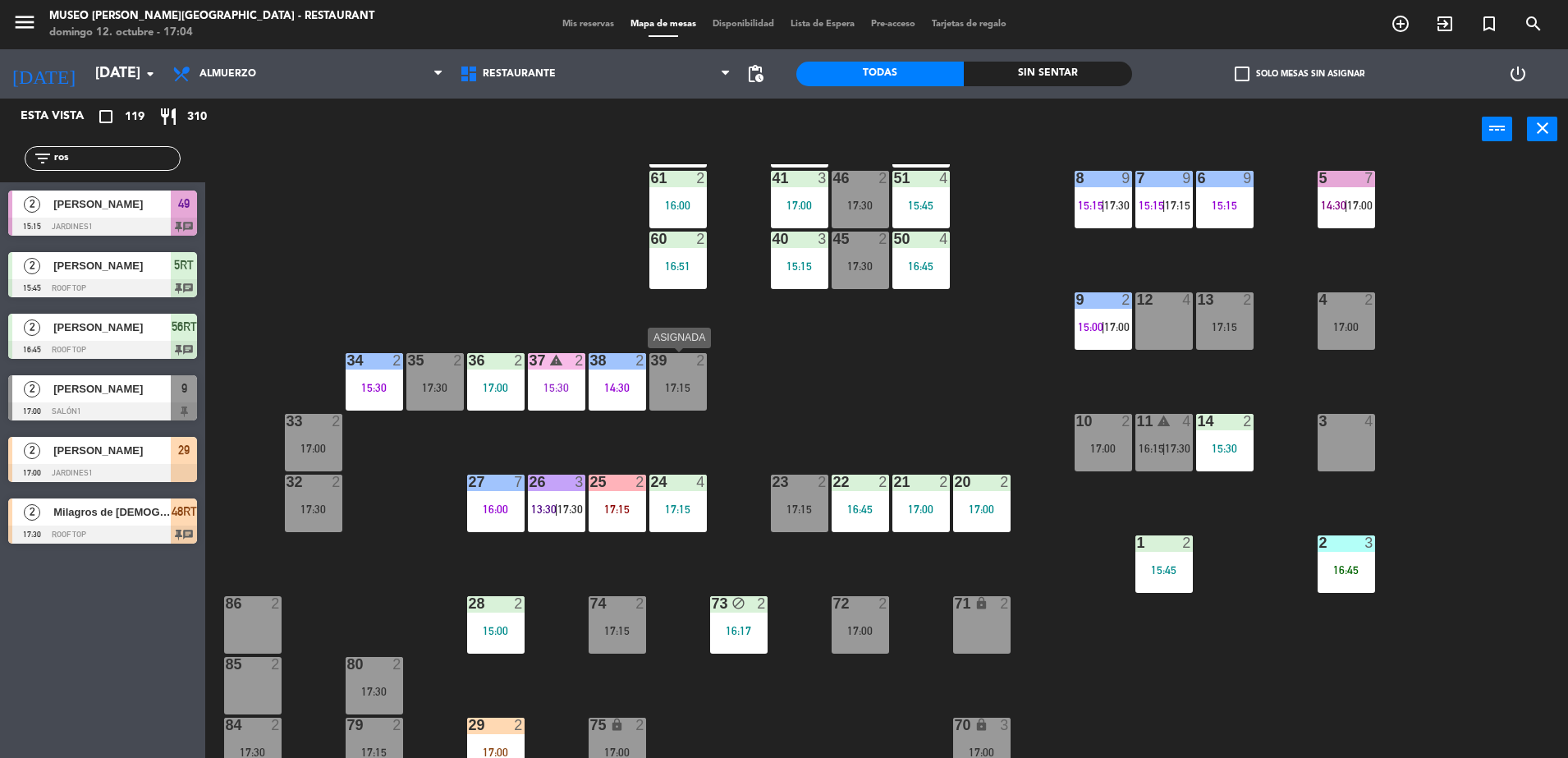
click at [664, 380] on div "39 2 17:15" at bounding box center [678, 382] width 58 height 58
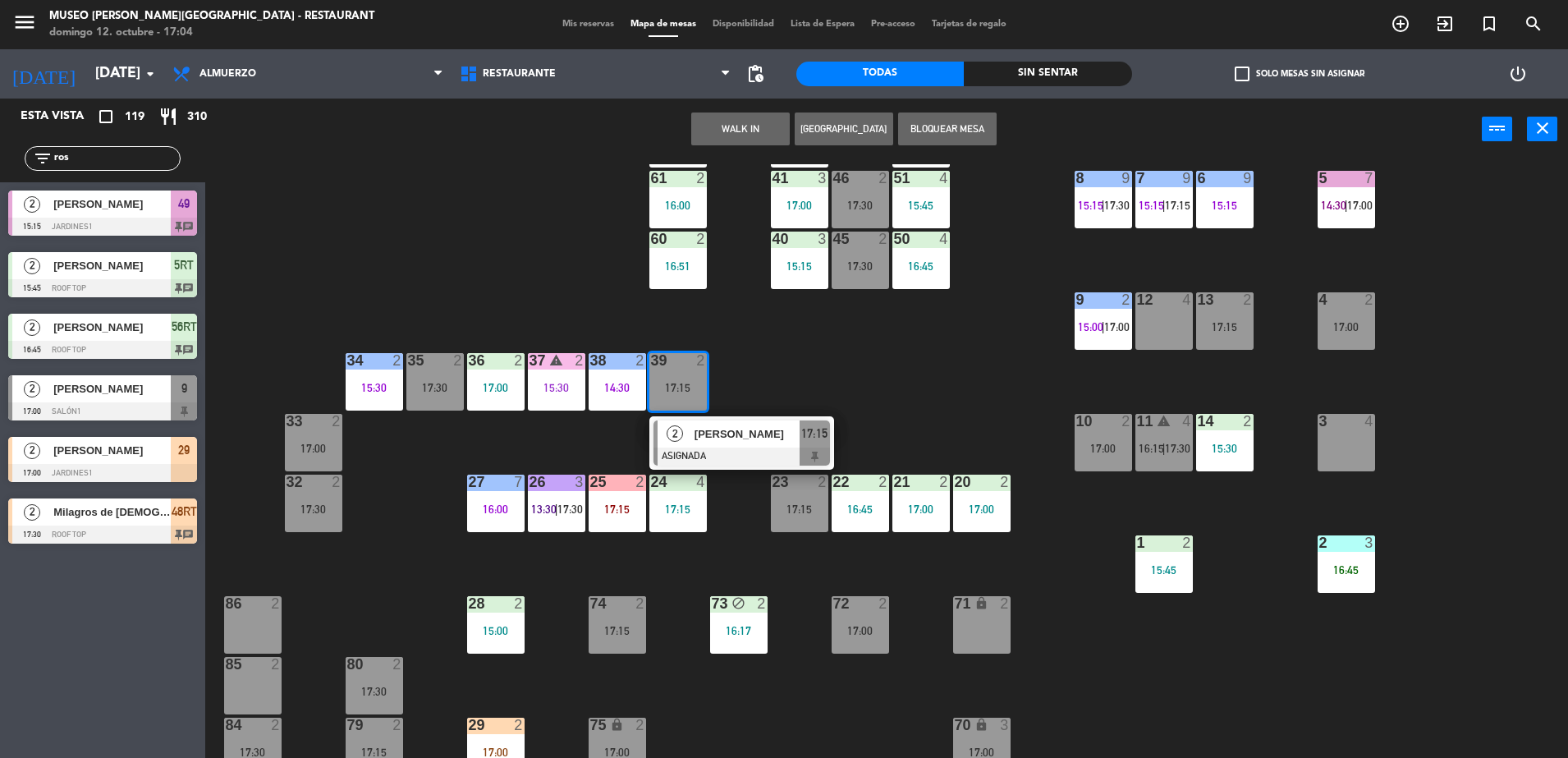
click at [845, 364] on div "44 5 16:30 49 2 15:15 54 5 17:00 64 2 16:22 48 2 17:30 53 4 16:43 63 2 16:00 43…" at bounding box center [894, 463] width 1348 height 598
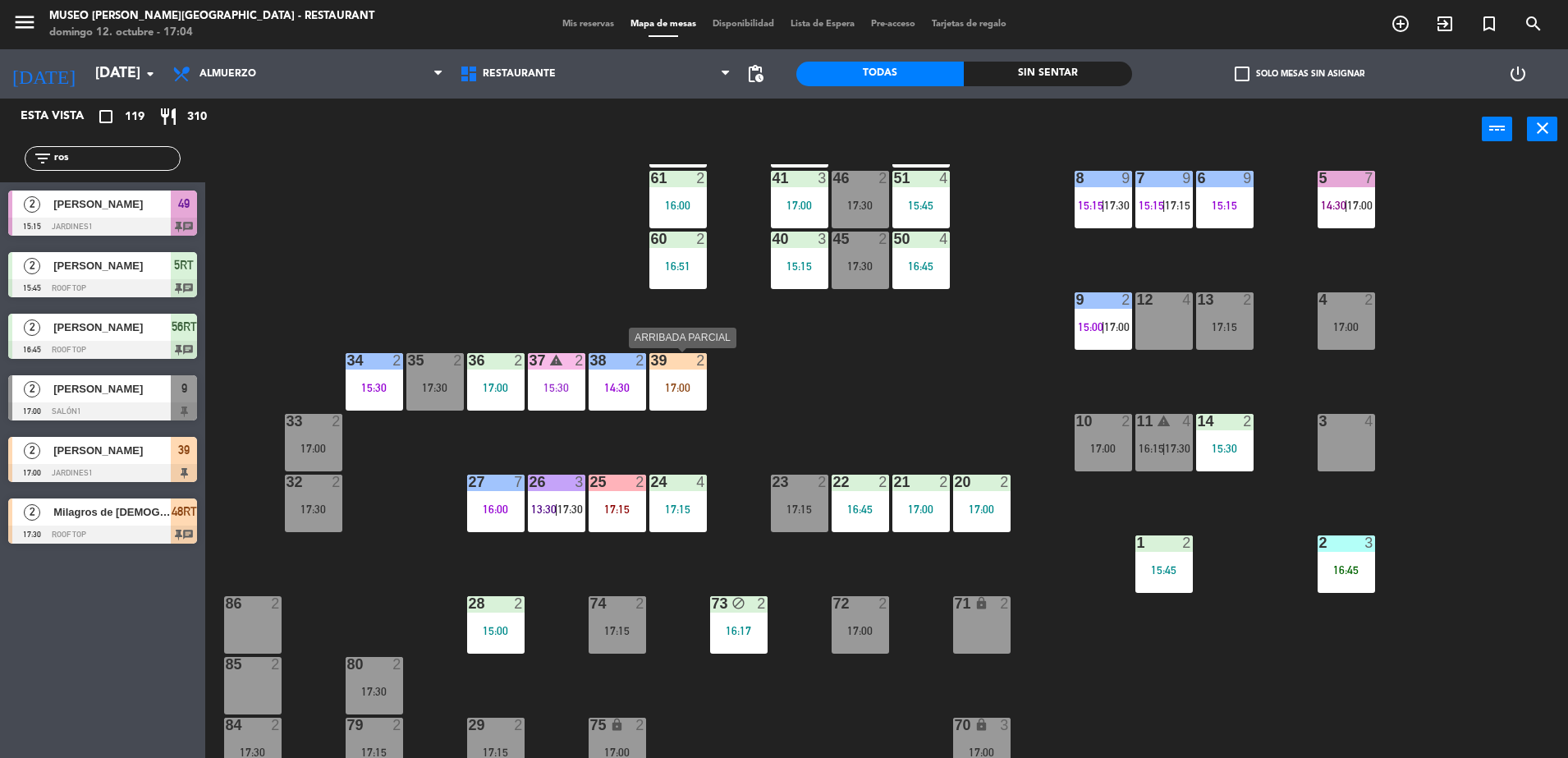
click at [672, 376] on div "39 2 17:00" at bounding box center [678, 382] width 58 height 58
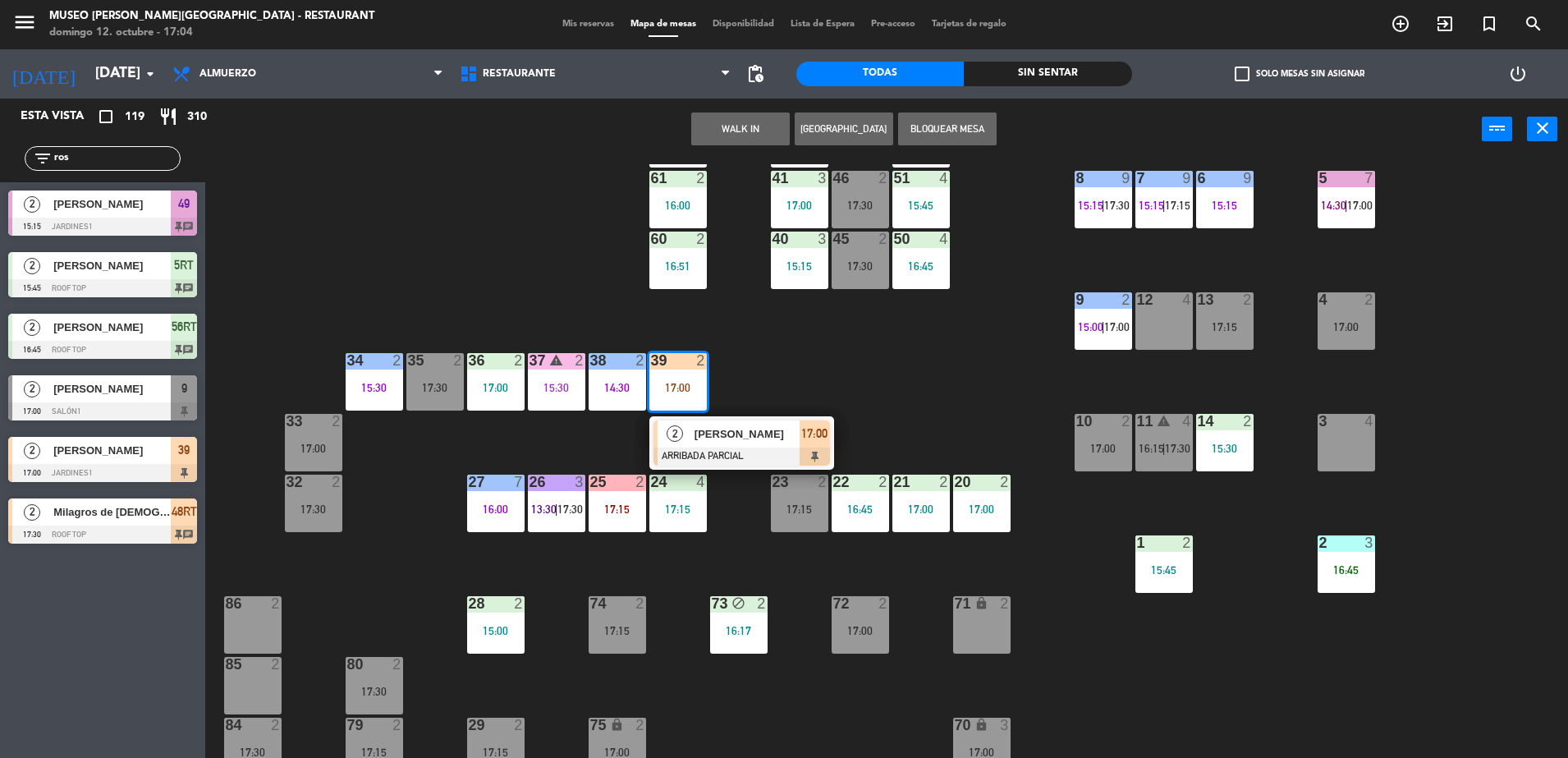
drag, startPoint x: 110, startPoint y: 151, endPoint x: 0, endPoint y: 169, distance: 111.5
click at [0, 169] on html "close × Museo Larco Café - Restaurant × chrome_reader_mode Listado de Reservas …" at bounding box center [784, 379] width 1568 height 758
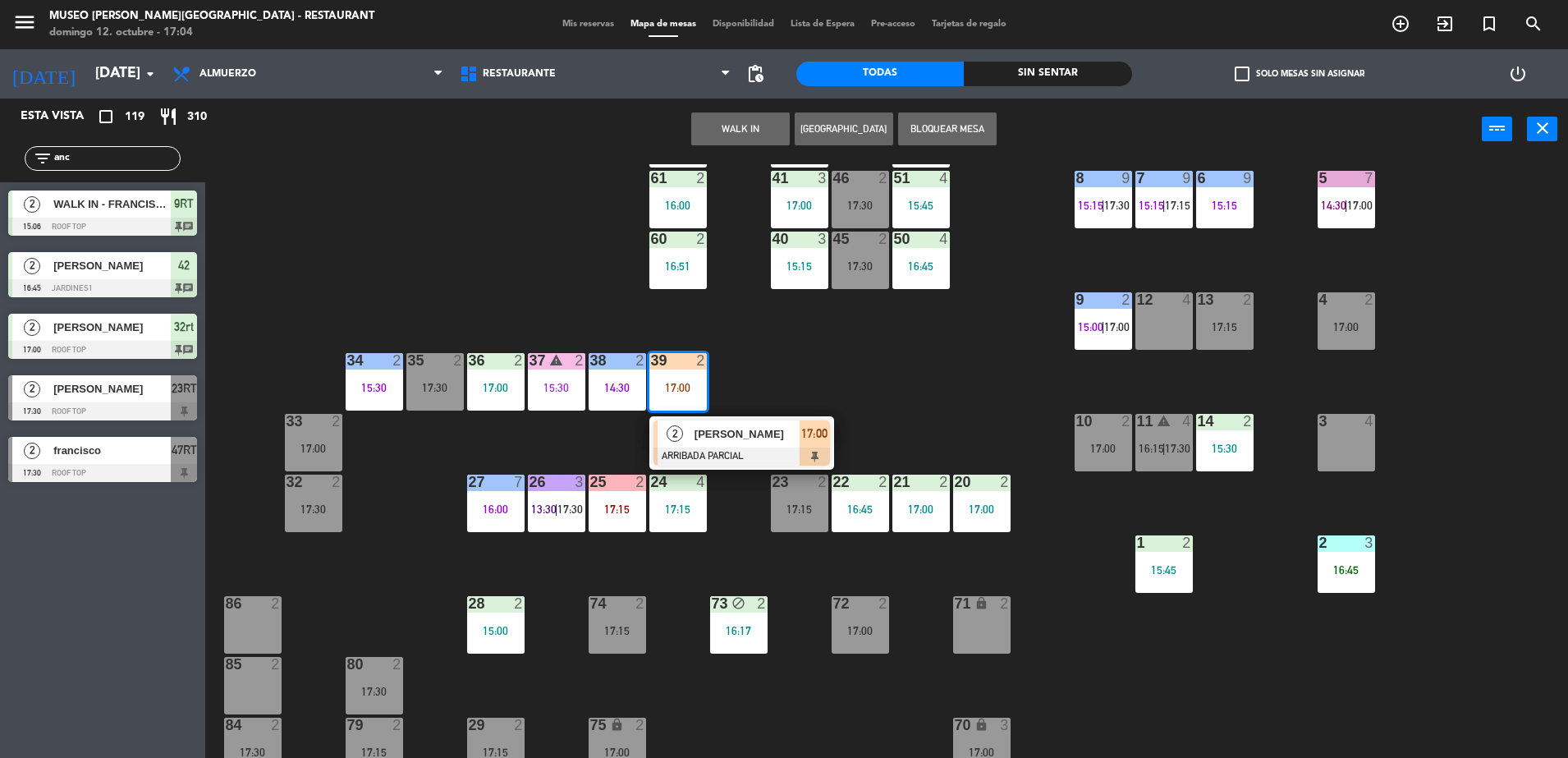
click at [535, 259] on div "44 5 16:30 49 2 15:15 54 5 17:00 64 2 16:22 48 2 17:30 53 4 16:43 63 2 16:00 43…" at bounding box center [894, 463] width 1348 height 598
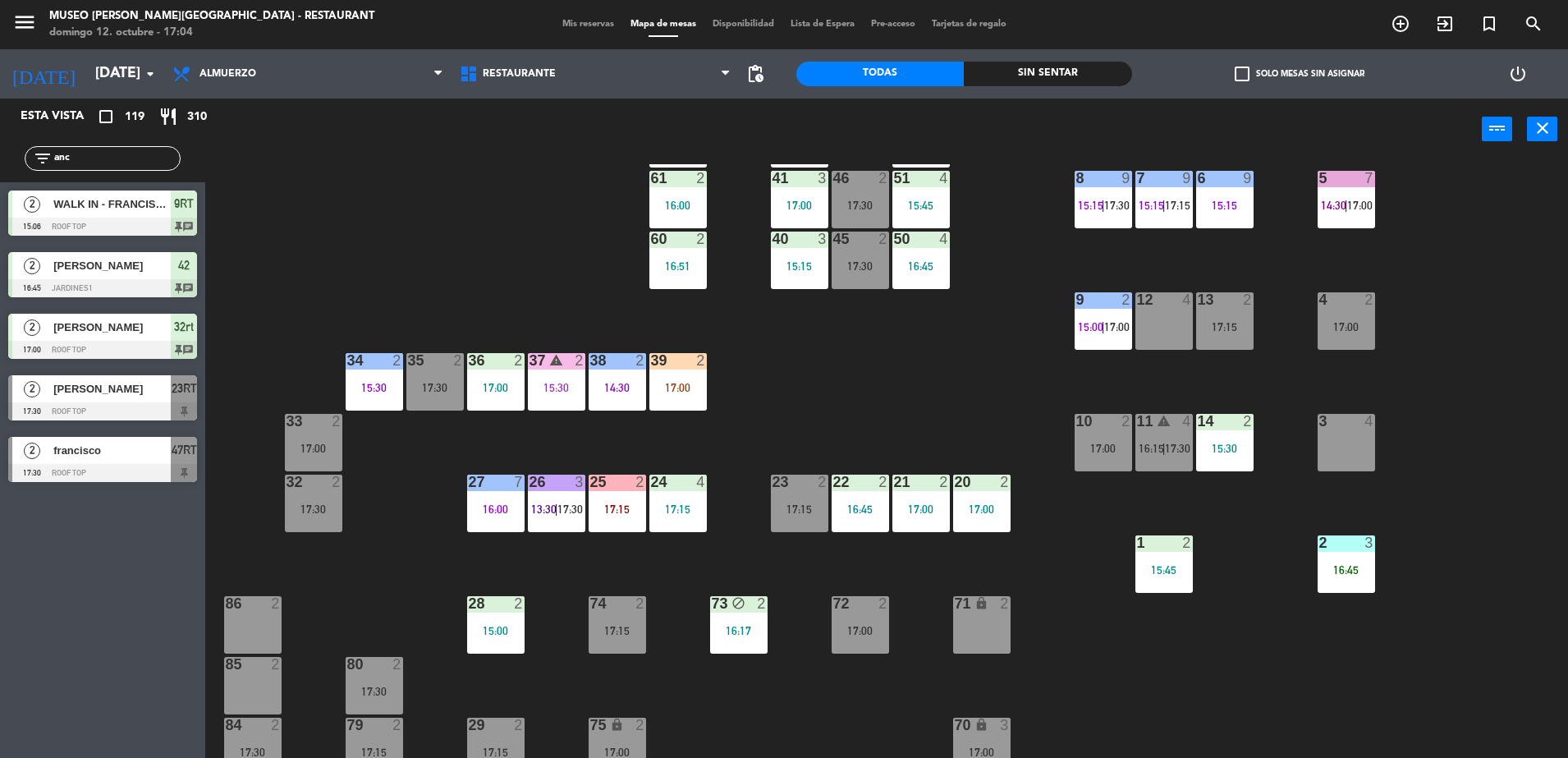
drag, startPoint x: 98, startPoint y: 147, endPoint x: 84, endPoint y: 151, distance: 14.6
click at [86, 151] on div "filter_list anc" at bounding box center [102, 158] width 156 height 25
drag, startPoint x: 86, startPoint y: 155, endPoint x: 59, endPoint y: 160, distance: 27.5
click at [59, 160] on input "anc" at bounding box center [116, 158] width 127 height 18
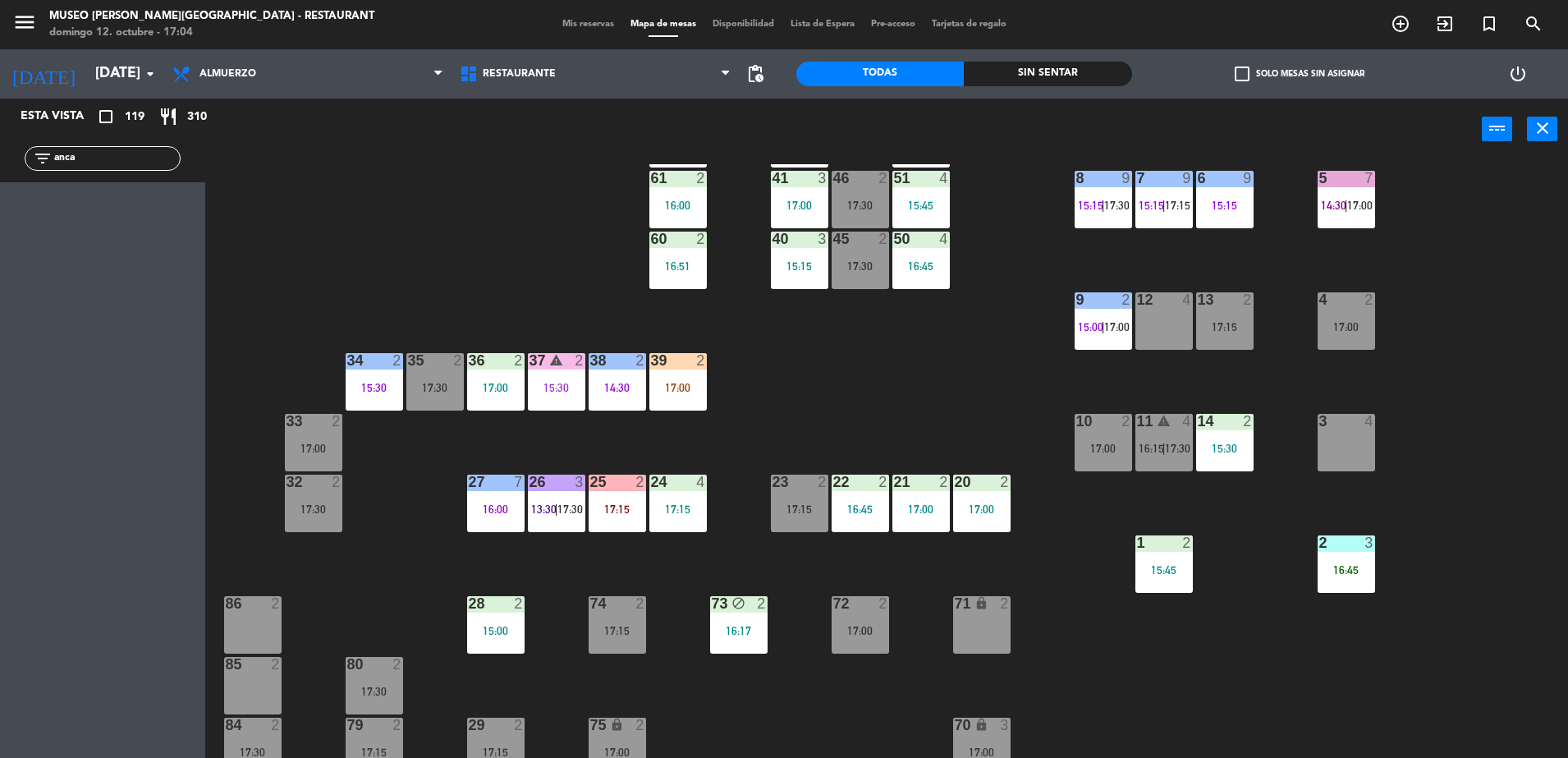
drag, startPoint x: 80, startPoint y: 159, endPoint x: 59, endPoint y: 158, distance: 21.0
click at [59, 160] on input "anca" at bounding box center [116, 158] width 127 height 18
type input "a"
drag, startPoint x: 87, startPoint y: 158, endPoint x: -4, endPoint y: 150, distance: 91.4
click at [0, 150] on html "close × Museo Larco Café - Restaurant × chrome_reader_mode Listado de Reservas …" at bounding box center [784, 379] width 1568 height 758
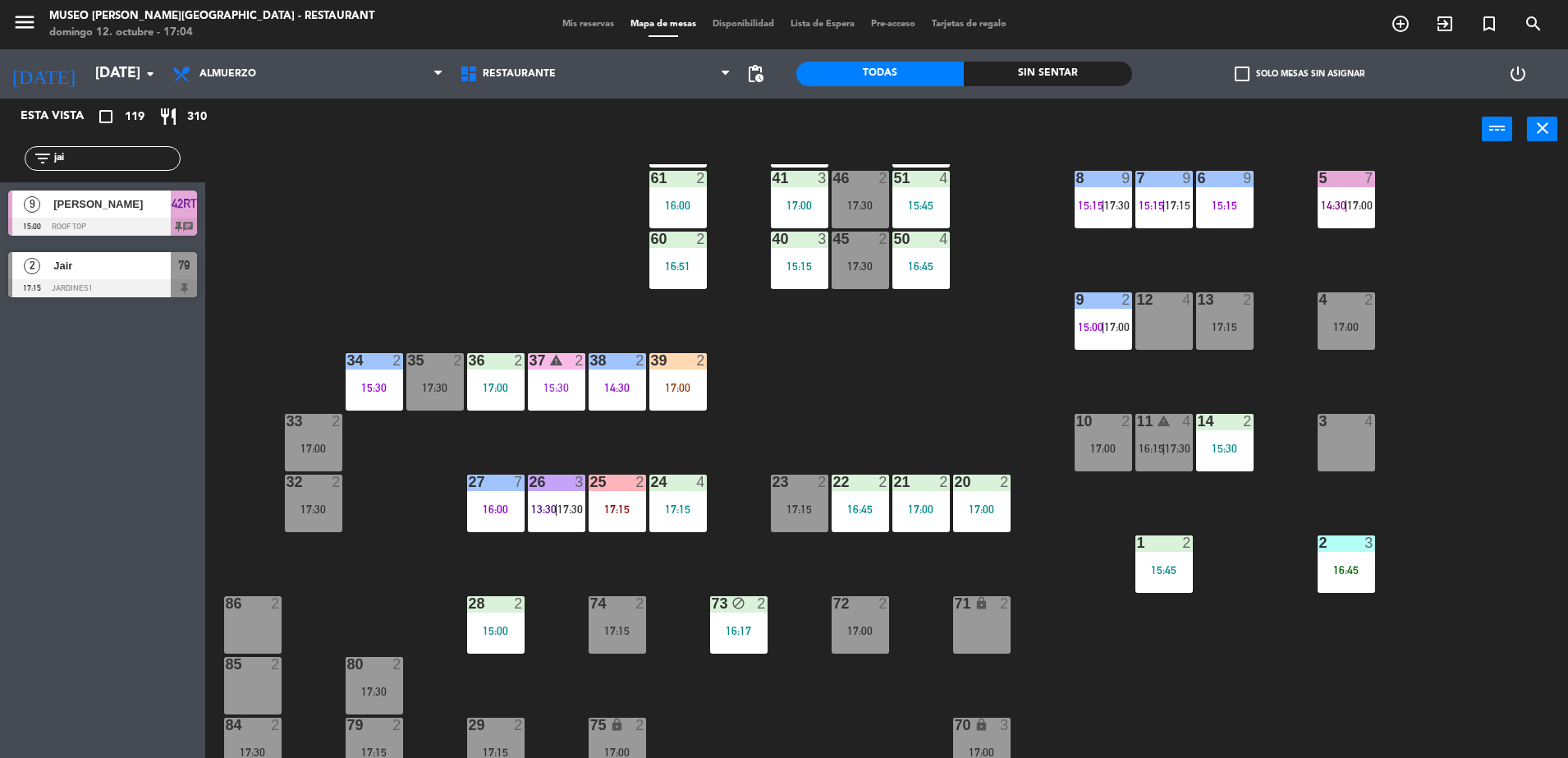
type input "jai"
click at [550, 221] on div "44 5 16:30 49 2 15:15 54 5 17:00 64 2 16:22 48 2 17:30 53 4 16:43 63 2 16:00 43…" at bounding box center [894, 463] width 1348 height 598
click at [102, 284] on div at bounding box center [102, 288] width 189 height 18
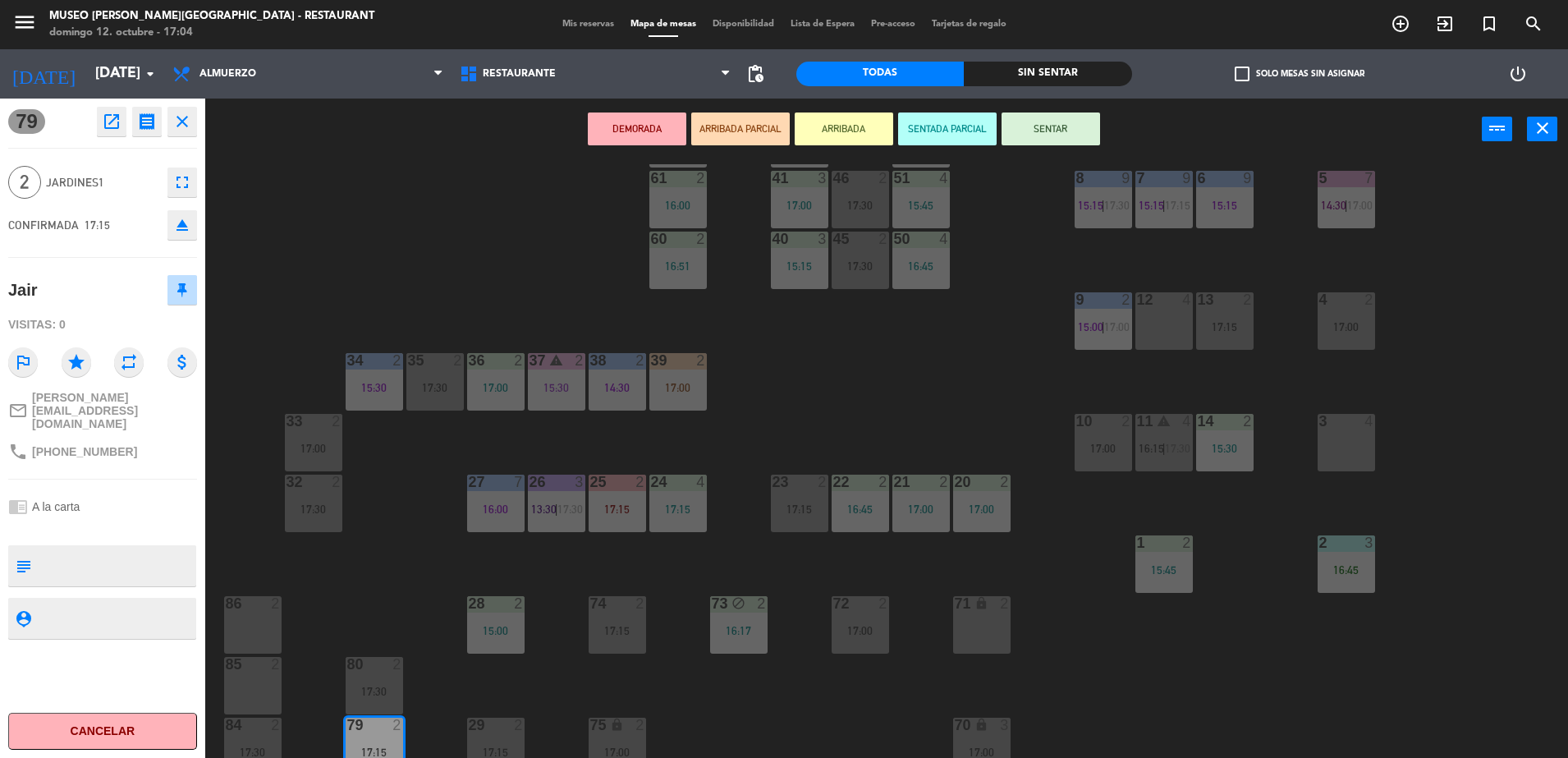
click at [764, 126] on button "ARRIBADA PARCIAL" at bounding box center [740, 130] width 99 height 33
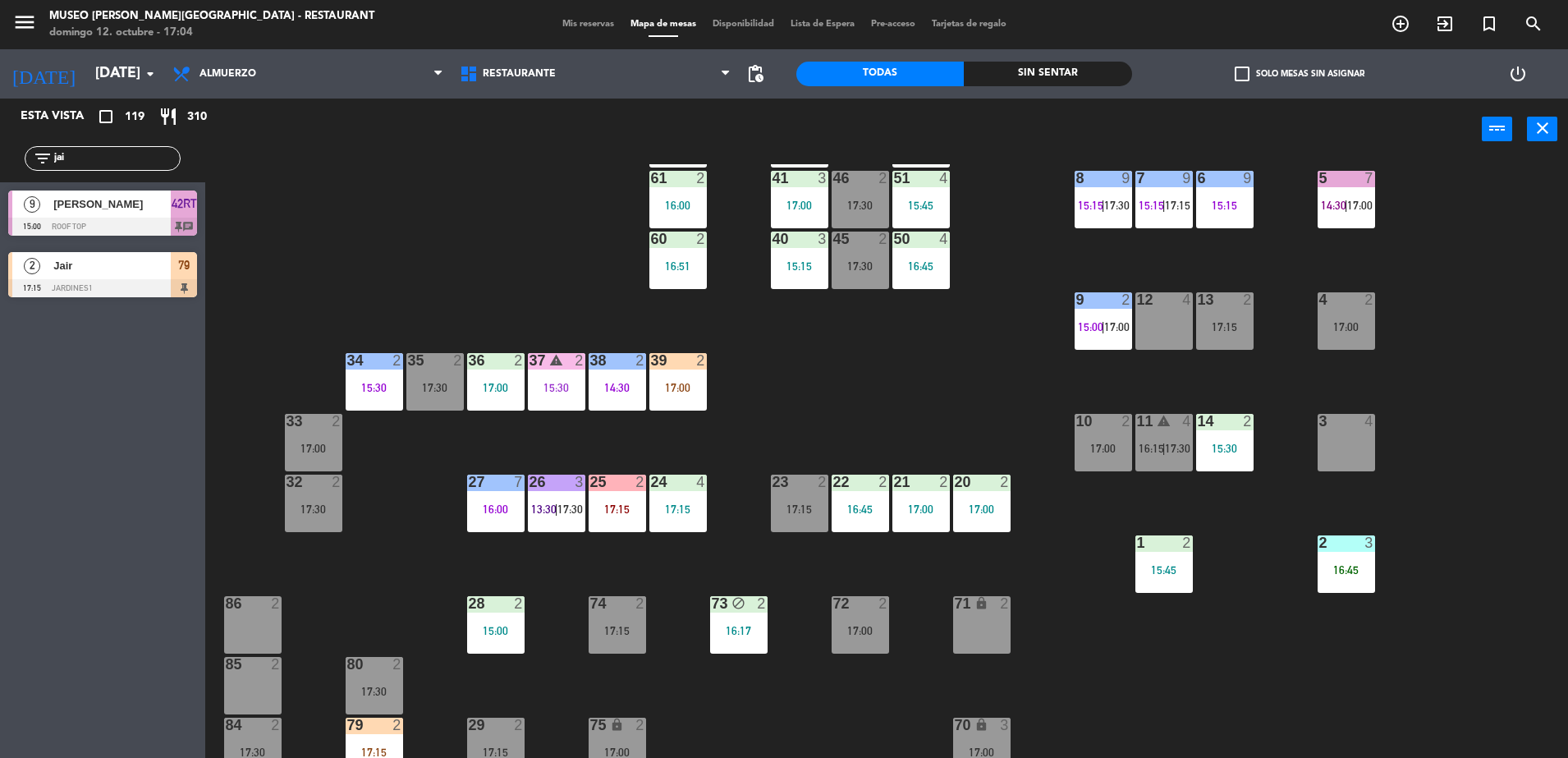
click at [132, 259] on div "2 Jair 17:15 Jardines1 79" at bounding box center [102, 275] width 206 height 61
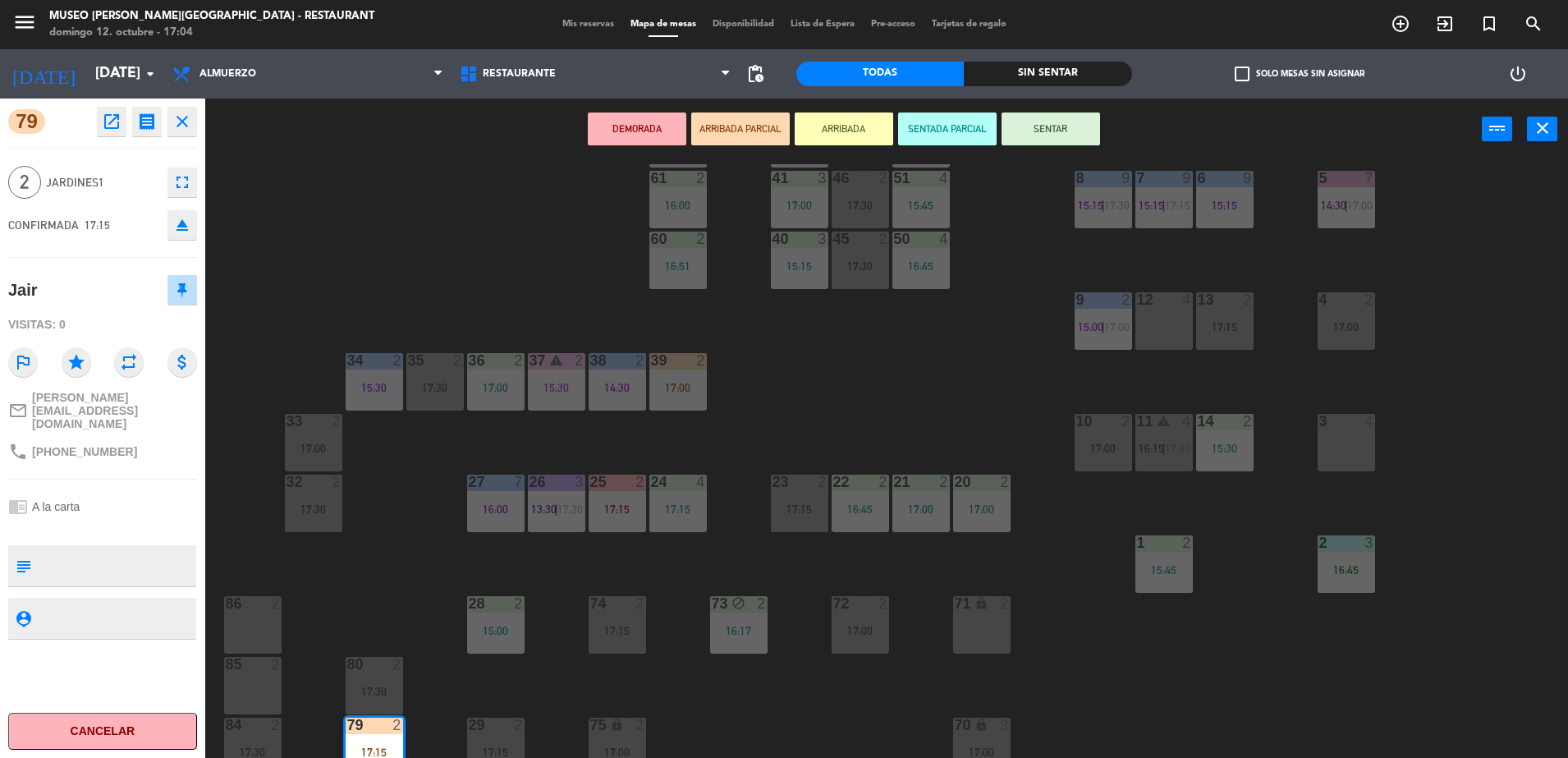
click at [829, 274] on div "44 5 16:30 49 2 15:15 54 5 17:00 64 2 16:22 48 2 17:30 53 4 16:43 63 2 16:00 43…" at bounding box center [894, 463] width 1348 height 598
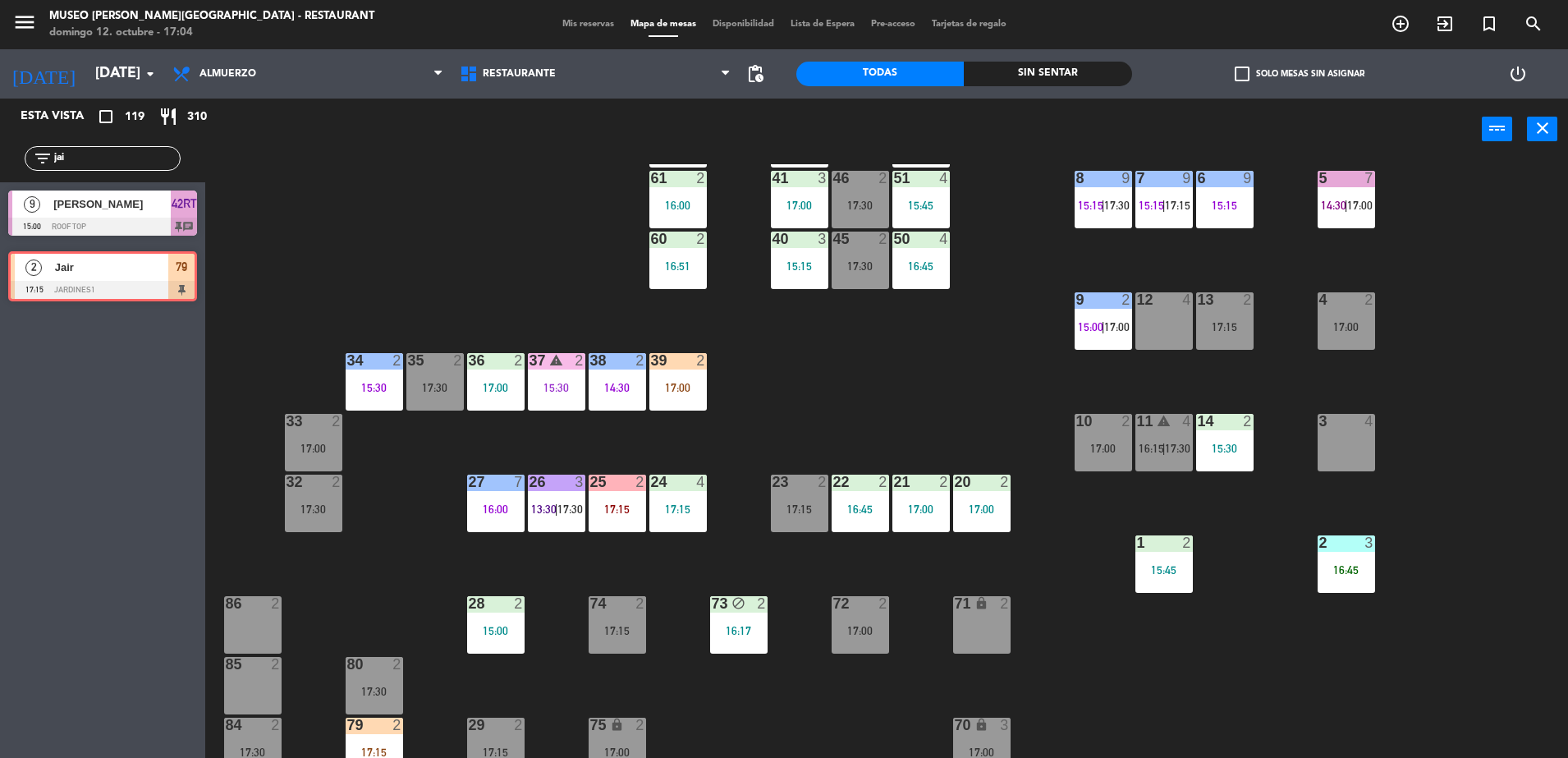
click at [132, 277] on div "2 Jair 17:15 Jardines1 79 2 Jair 17:15 Jardines1 79" at bounding box center [102, 277] width 206 height 67
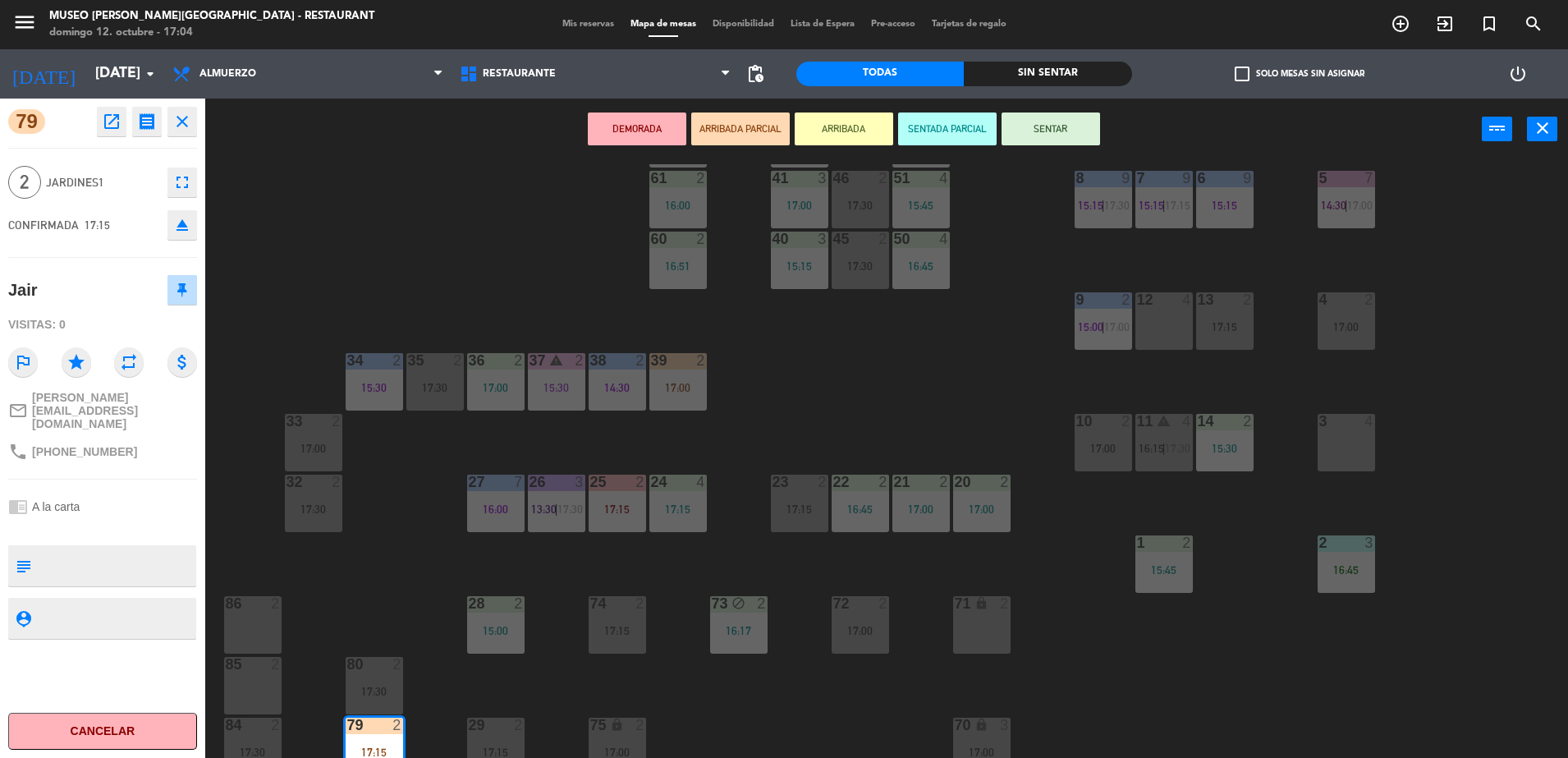
click at [846, 260] on div "17:30" at bounding box center [860, 265] width 58 height 11
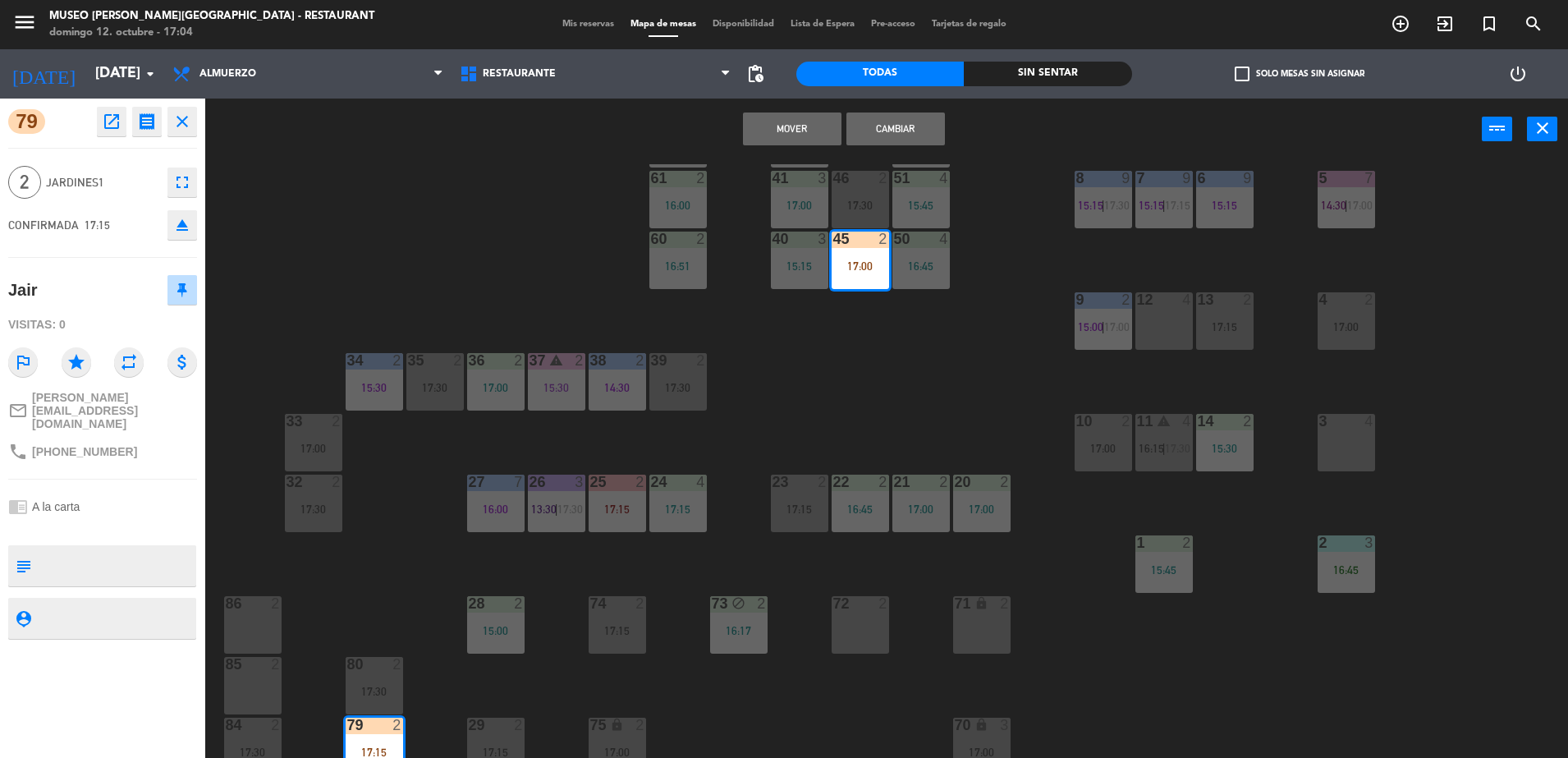
click at [926, 141] on button "Cambiar" at bounding box center [895, 130] width 99 height 33
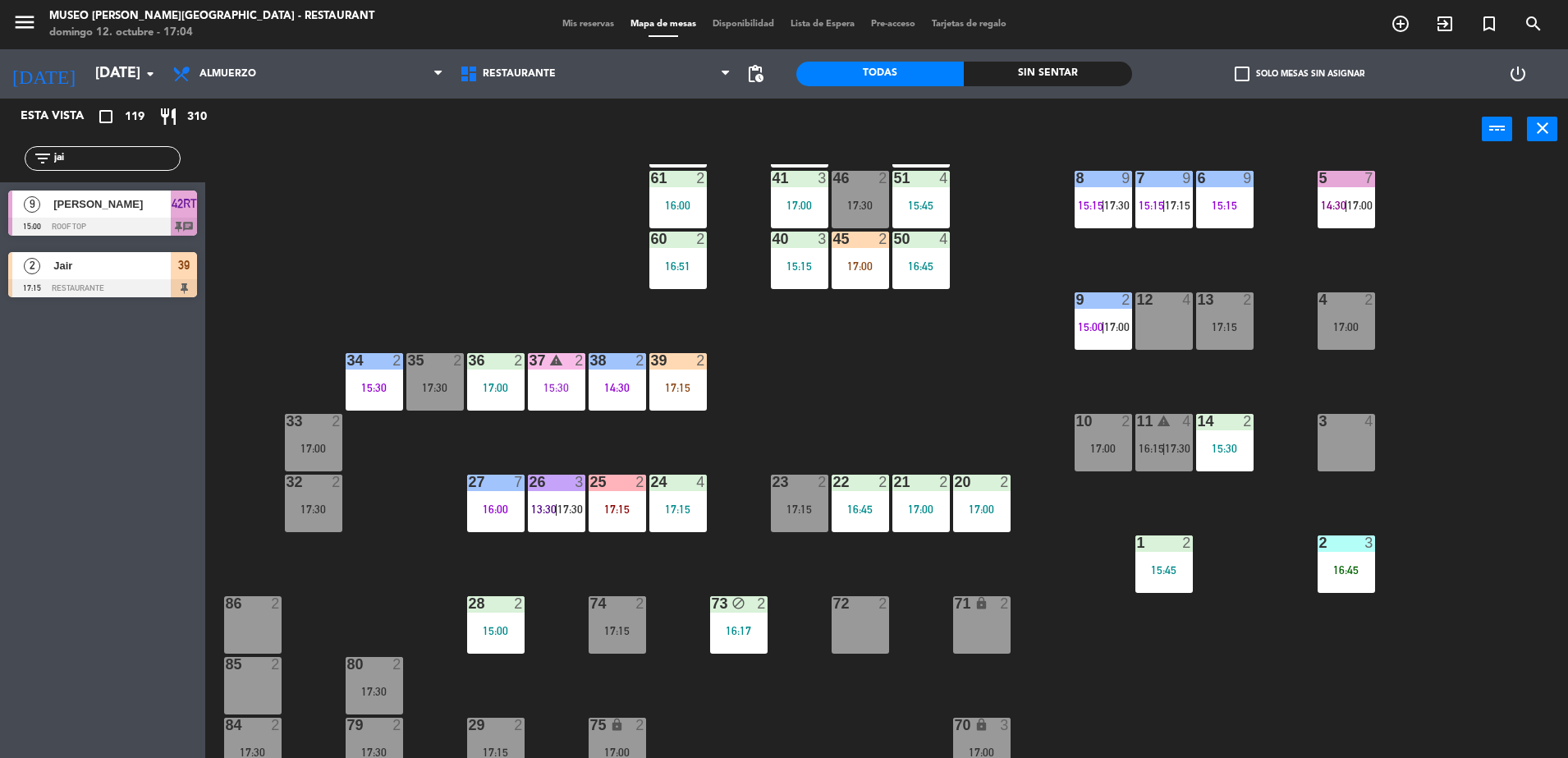
click at [872, 326] on div "44 5 16:30 49 2 15:15 54 5 17:00 64 2 16:22 48 2 17:30 53 4 16:43 63 2 16:00 43…" at bounding box center [894, 463] width 1348 height 598
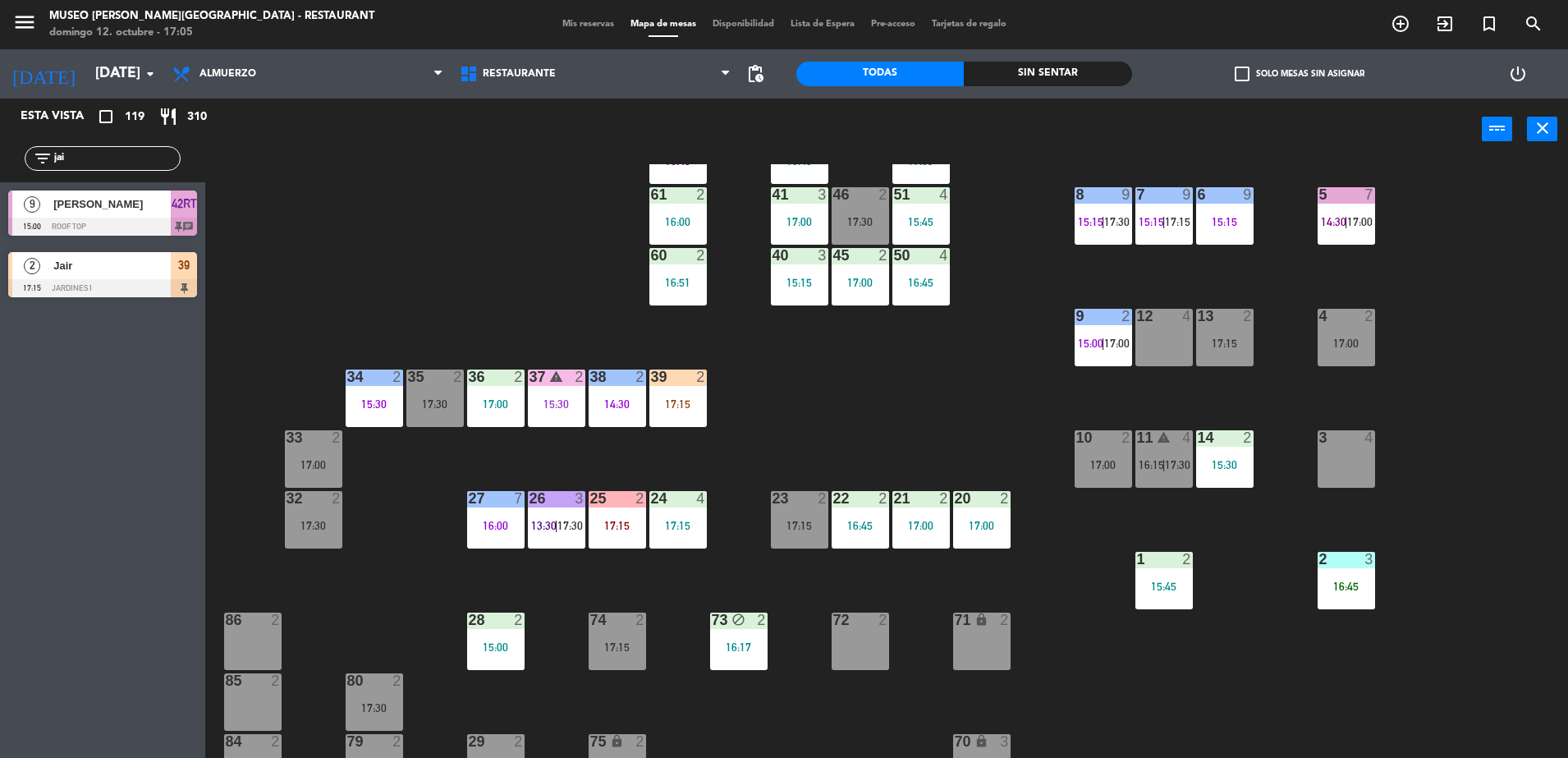
scroll to position [172, 0]
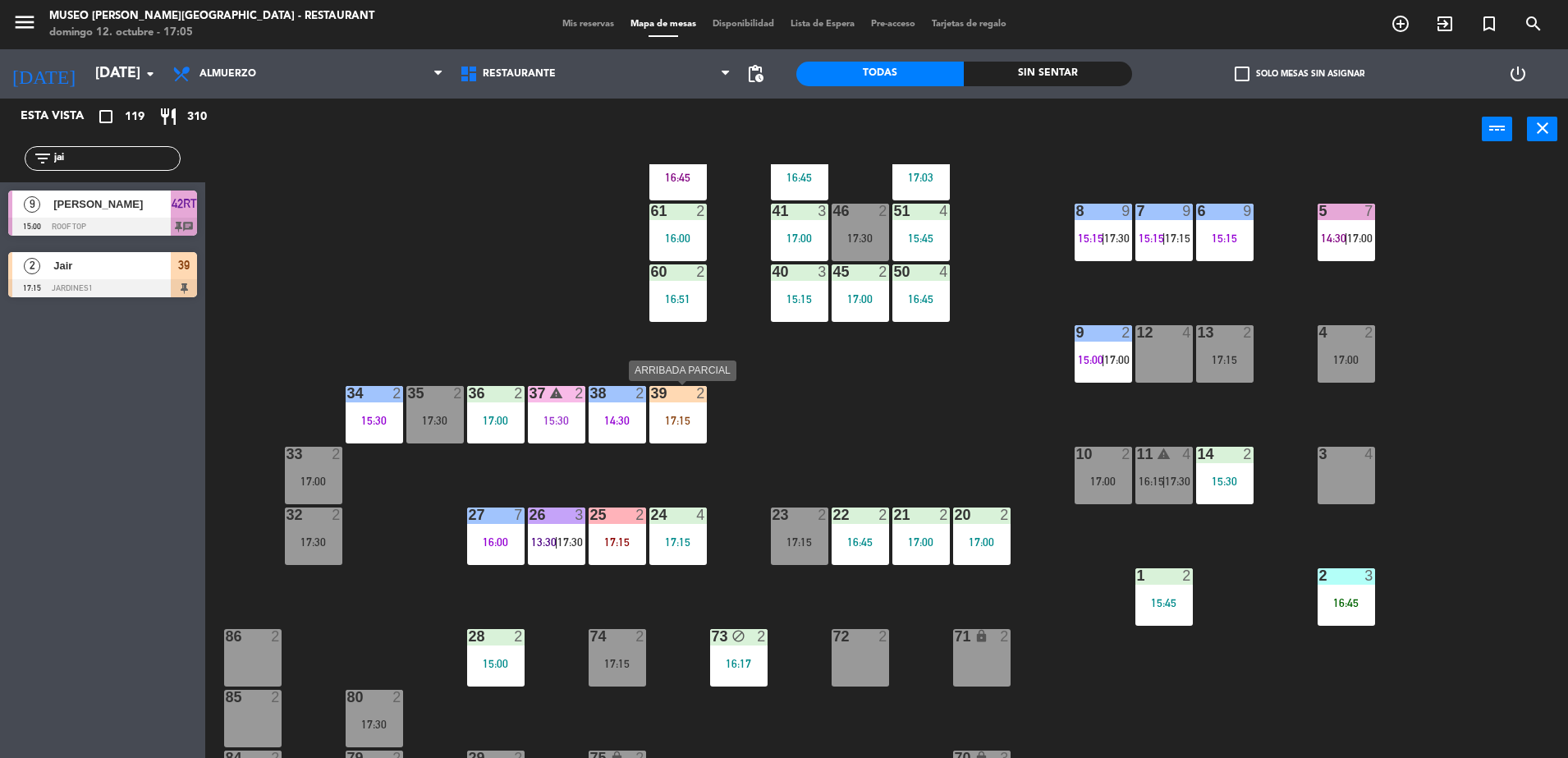
click at [667, 426] on div "17:15" at bounding box center [678, 420] width 58 height 11
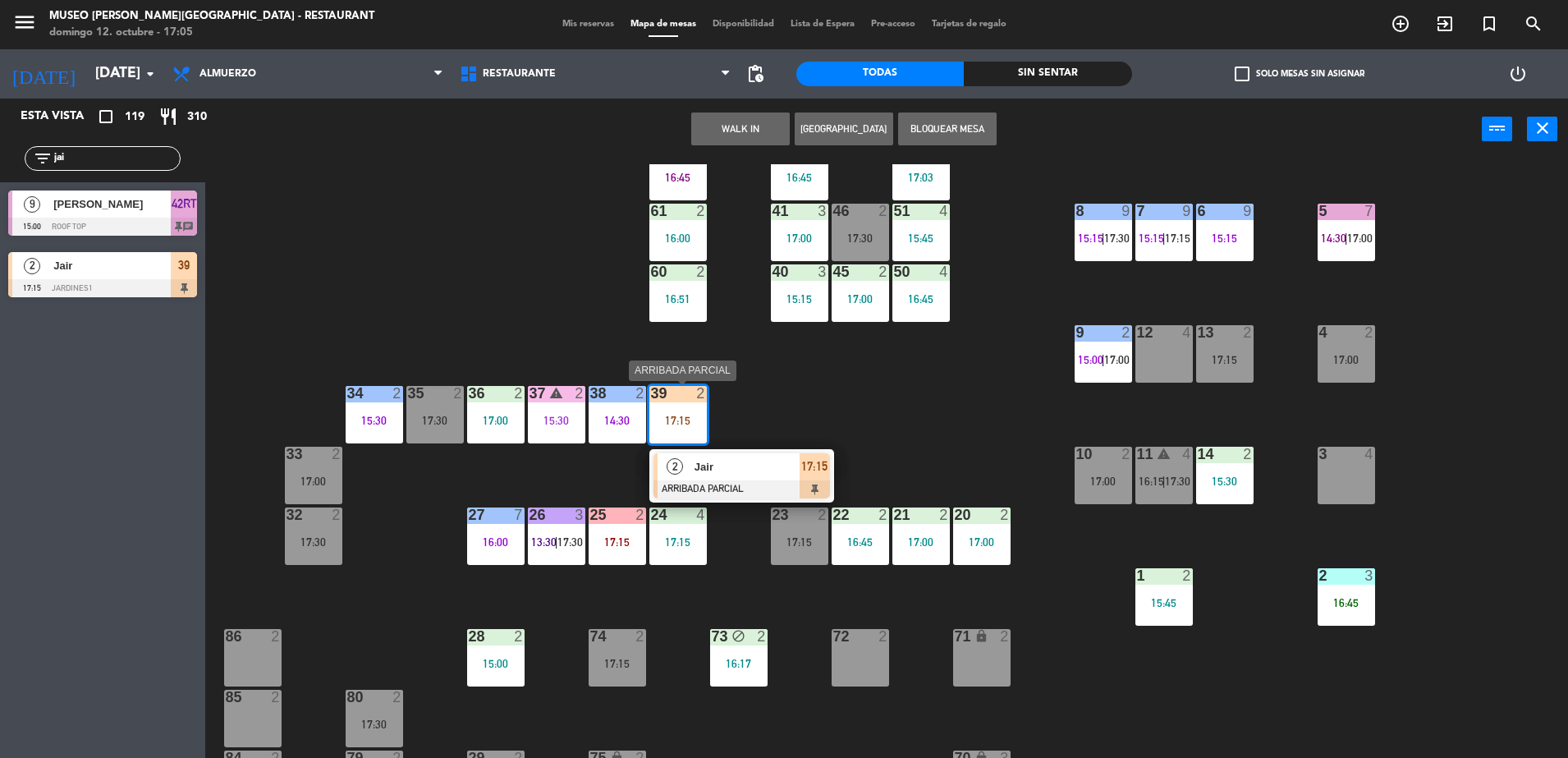
click at [788, 481] on div "2 Jair ARRIBADA PARCIAL 17:15" at bounding box center [741, 475] width 209 height 53
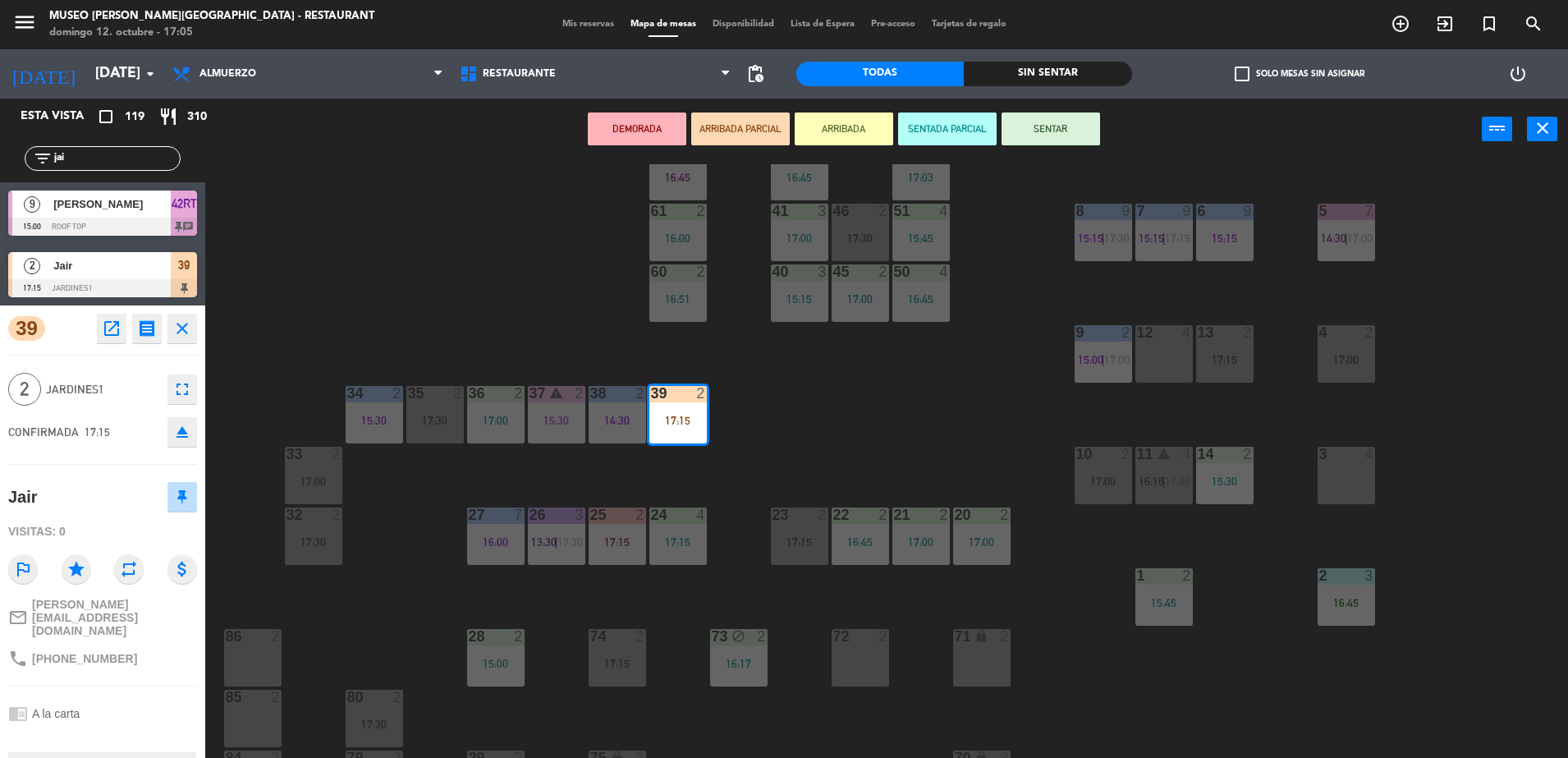
click at [870, 418] on div "44 5 16:30 49 2 15:15 54 5 17:00 64 2 16:22 48 2 17:30 53 4 16:43 63 2 16:00 43…" at bounding box center [894, 463] width 1348 height 598
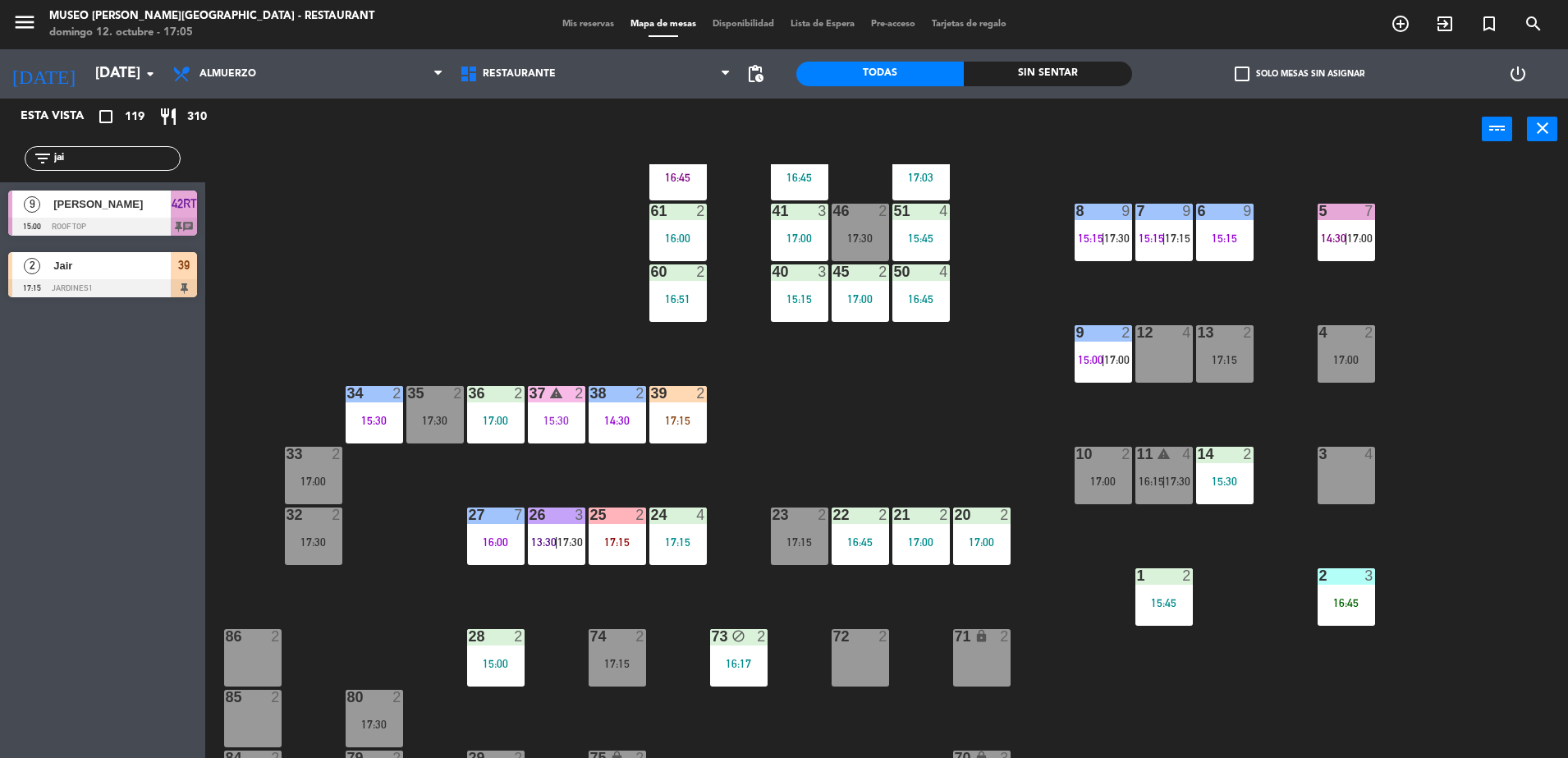
drag, startPoint x: 669, startPoint y: 412, endPoint x: 728, endPoint y: 443, distance: 66.6
click at [669, 415] on div "17:15" at bounding box center [678, 420] width 58 height 11
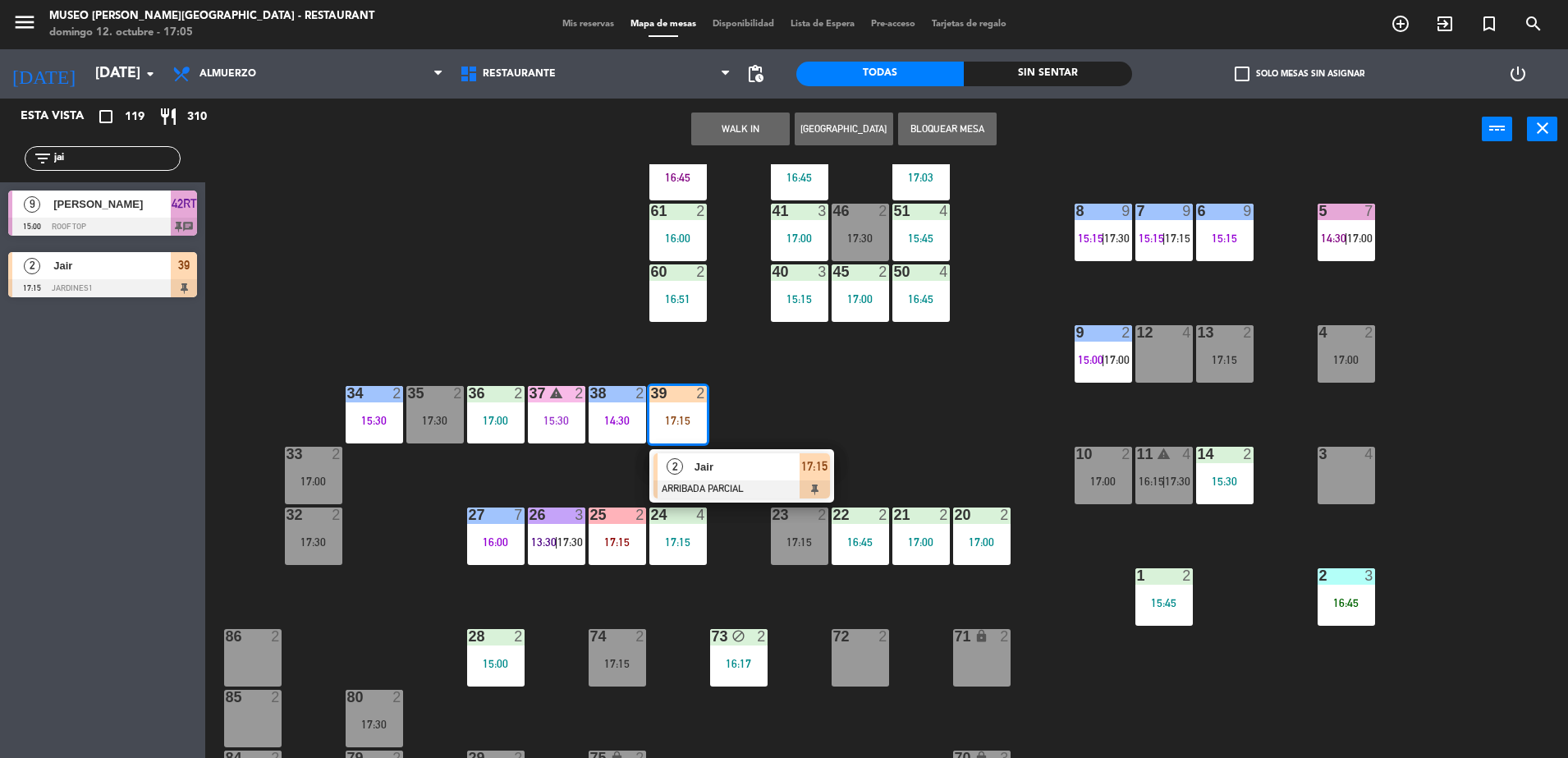
click at [766, 484] on div at bounding box center [742, 489] width 177 height 18
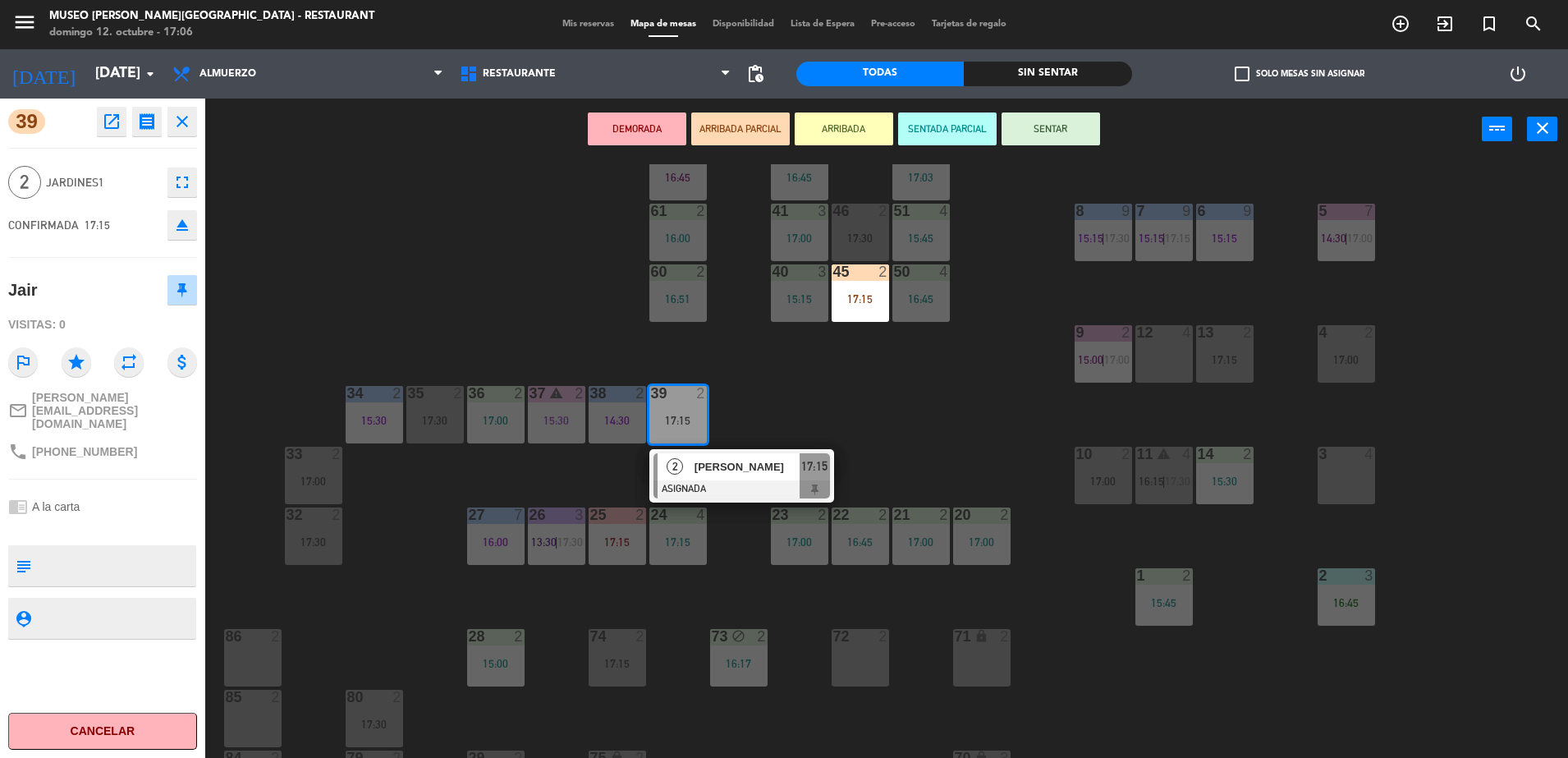
click at [992, 467] on div "44 5 16:30 49 2 15:15 54 5 17:00 64 2 16:22 48 2 17:30 53 4 16:43 63 2 16:00 43…" at bounding box center [894, 463] width 1348 height 598
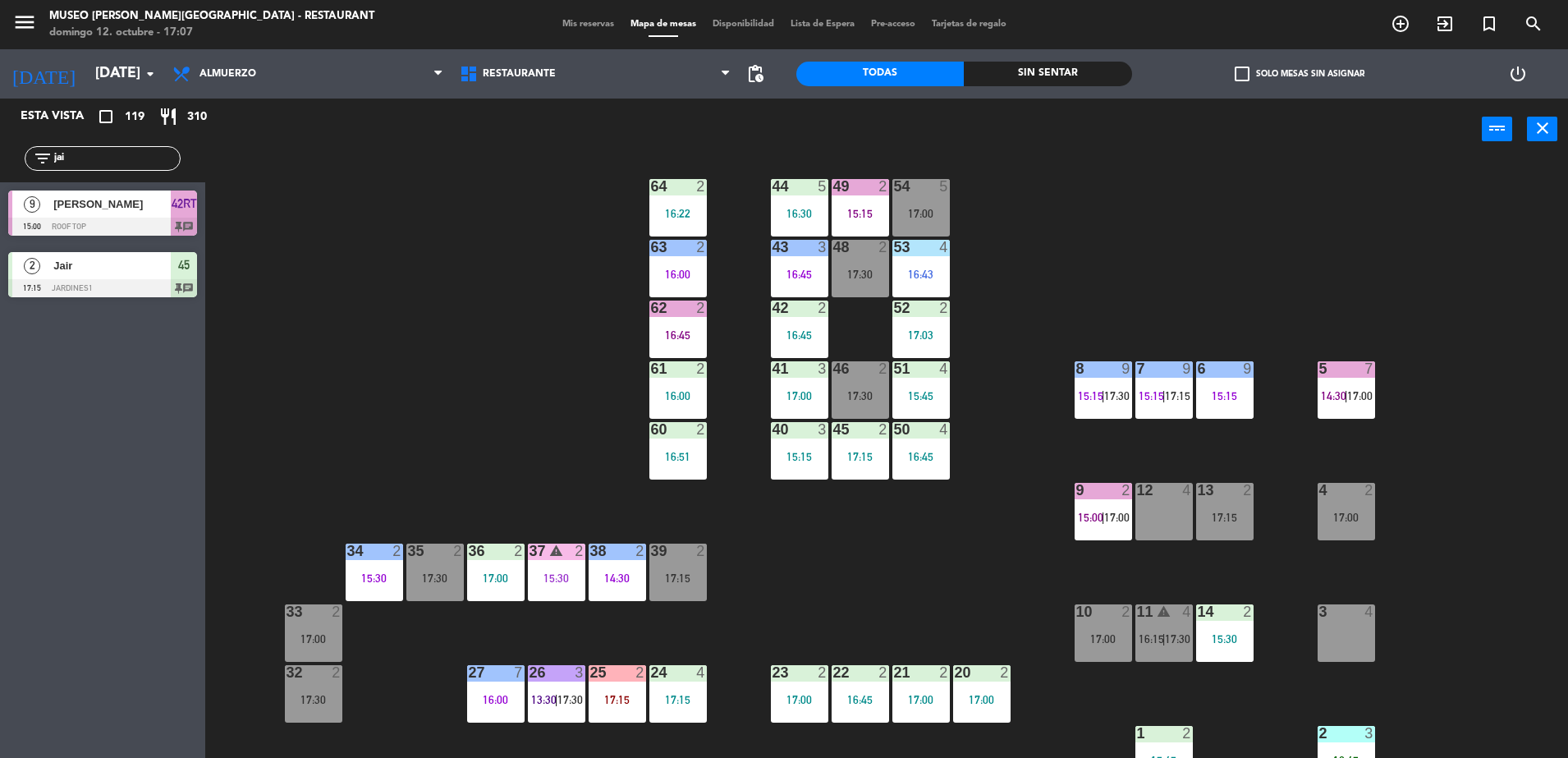
scroll to position [0, 0]
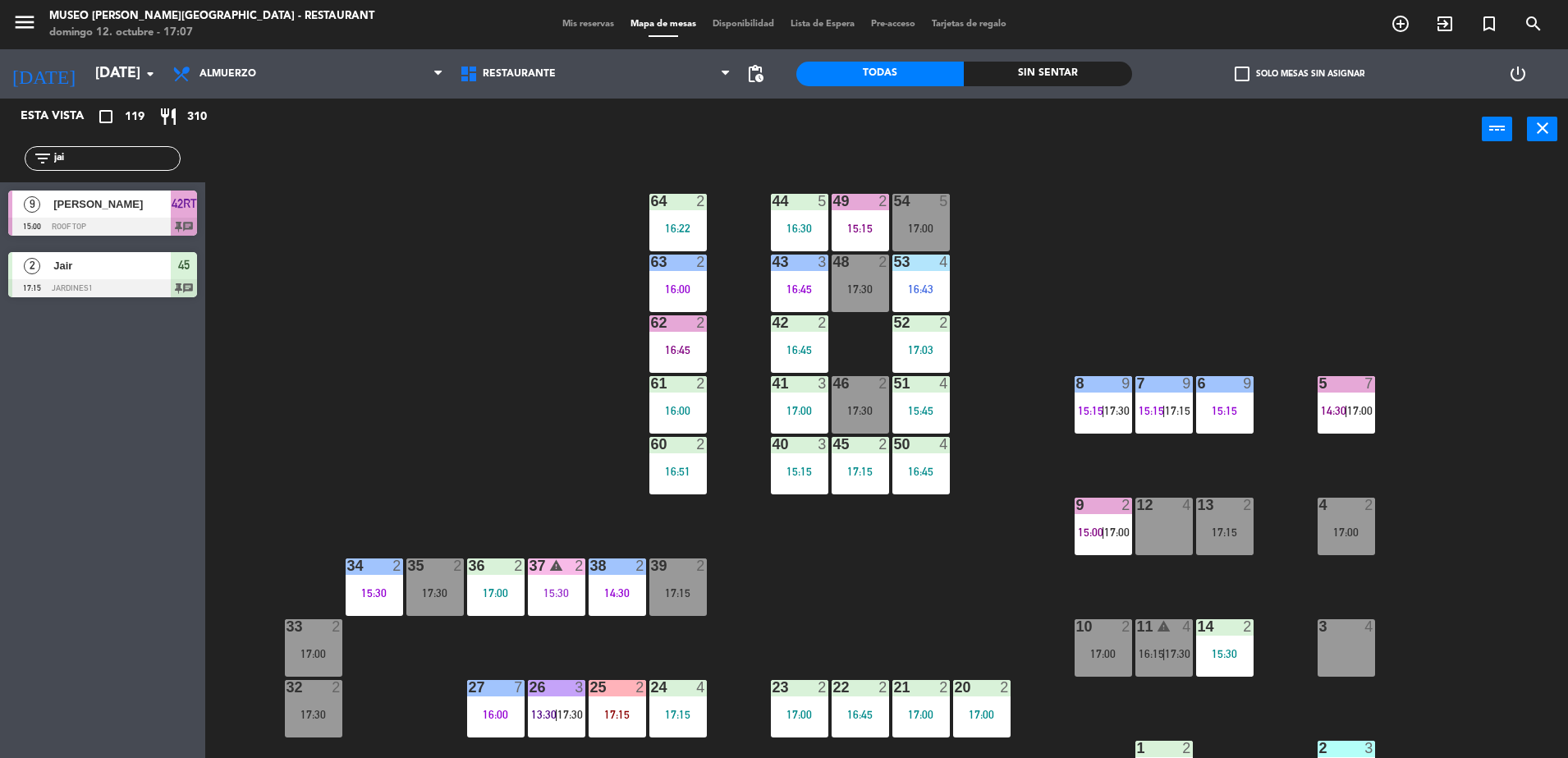
drag, startPoint x: 109, startPoint y: 161, endPoint x: -4, endPoint y: 153, distance: 113.3
click at [0, 153] on html "close × Museo Larco Café - Restaurant × chrome_reader_mode Listado de Reservas …" at bounding box center [784, 379] width 1568 height 758
type input "mej"
click at [136, 200] on div "2 Larry Mejia Tecco 17:00 Salón1 4" at bounding box center [102, 213] width 206 height 61
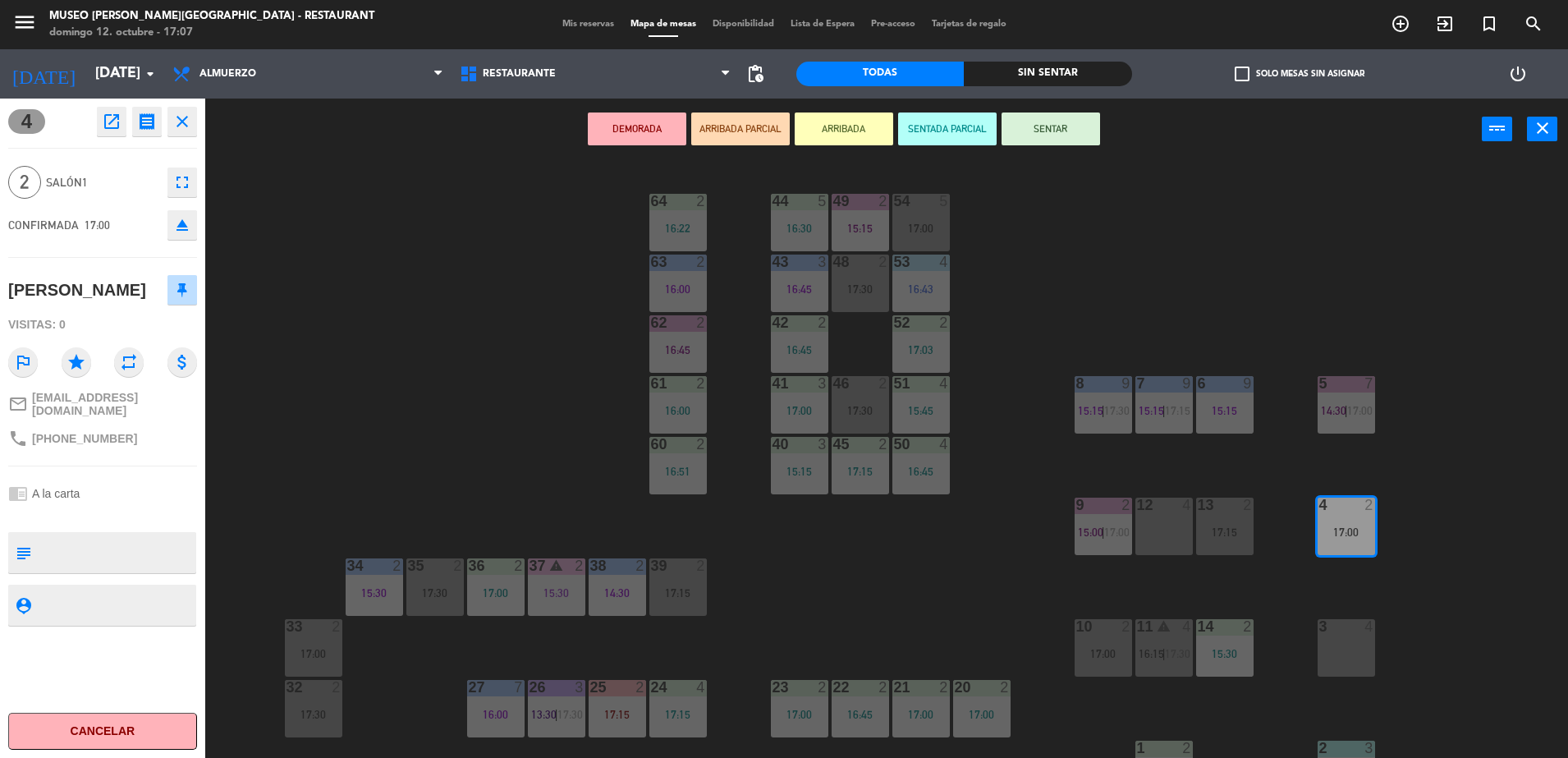
click at [730, 126] on button "ARRIBADA PARCIAL" at bounding box center [740, 130] width 99 height 33
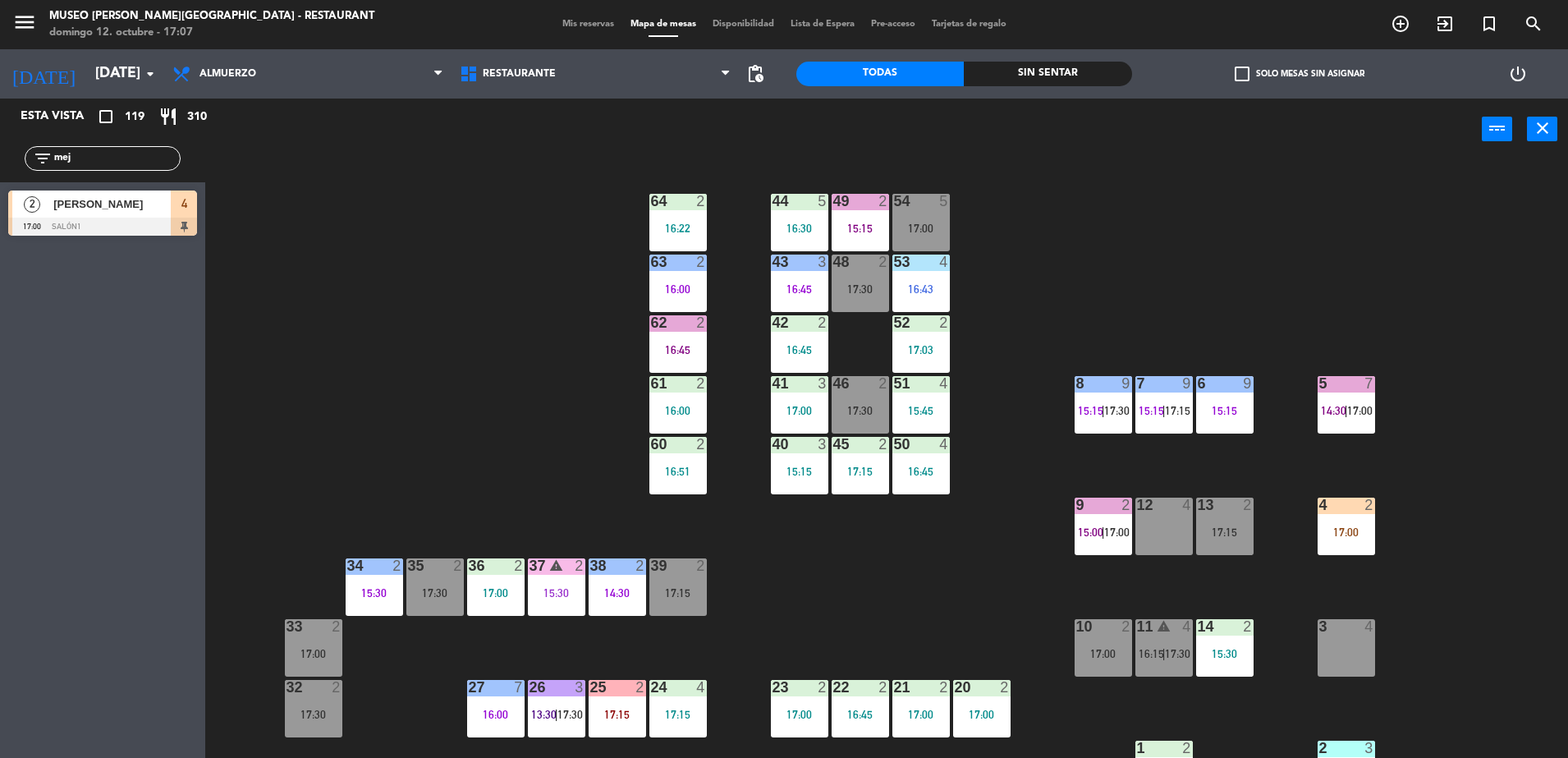
click at [185, 209] on span "4" at bounding box center [184, 203] width 6 height 20
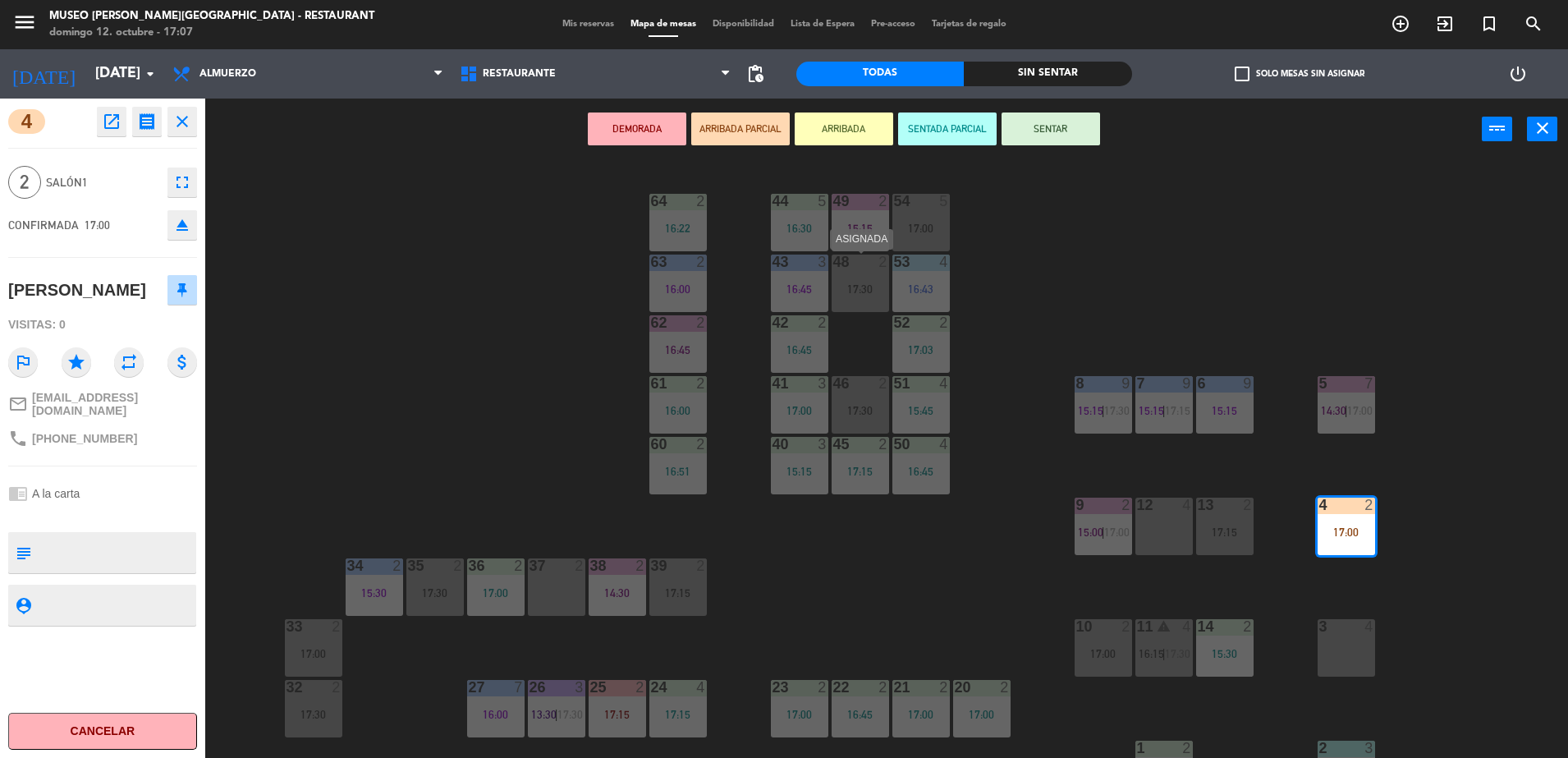
click at [850, 288] on div "17:30" at bounding box center [860, 289] width 58 height 11
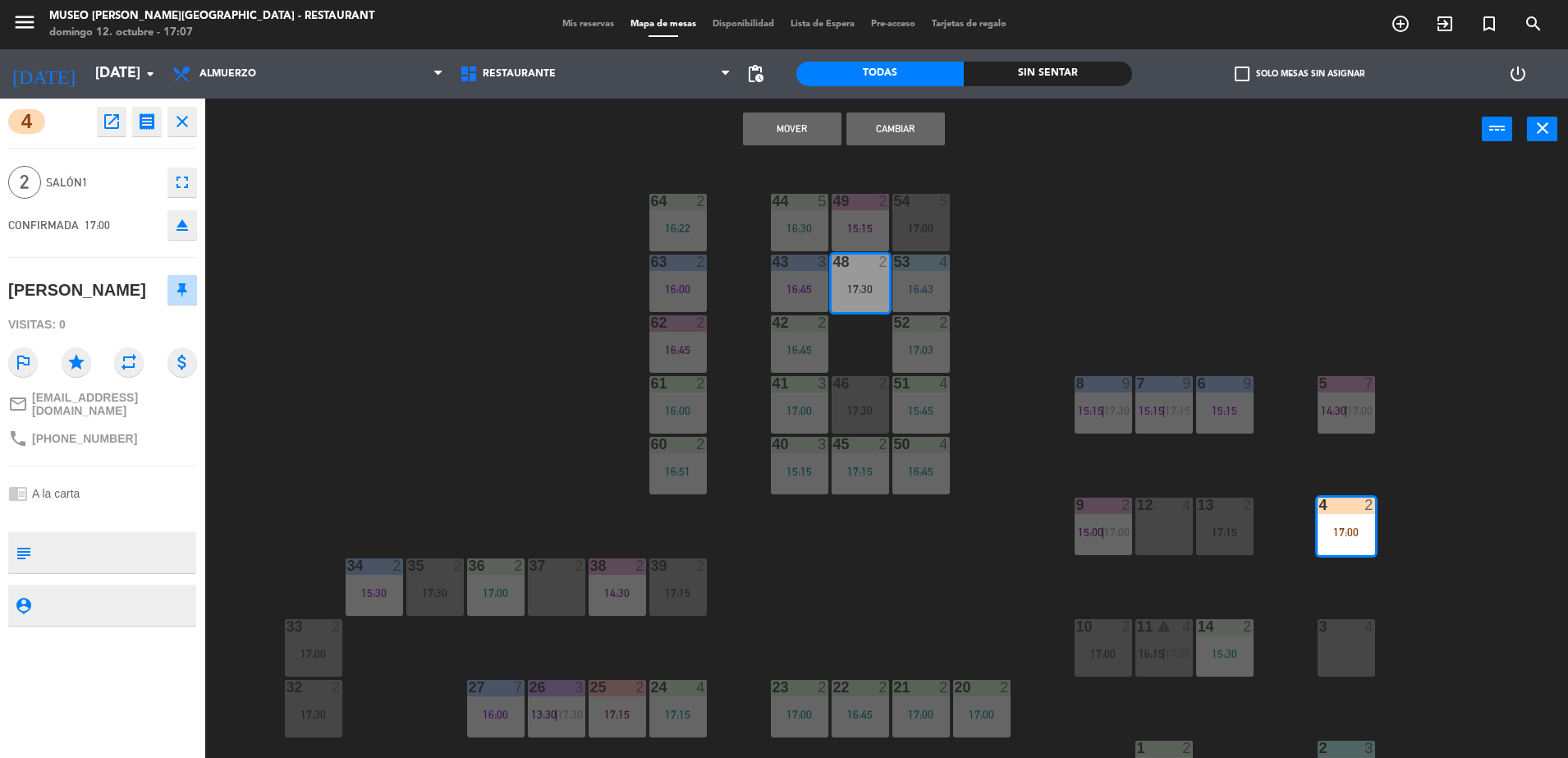
click at [897, 136] on button "Cambiar" at bounding box center [895, 130] width 99 height 33
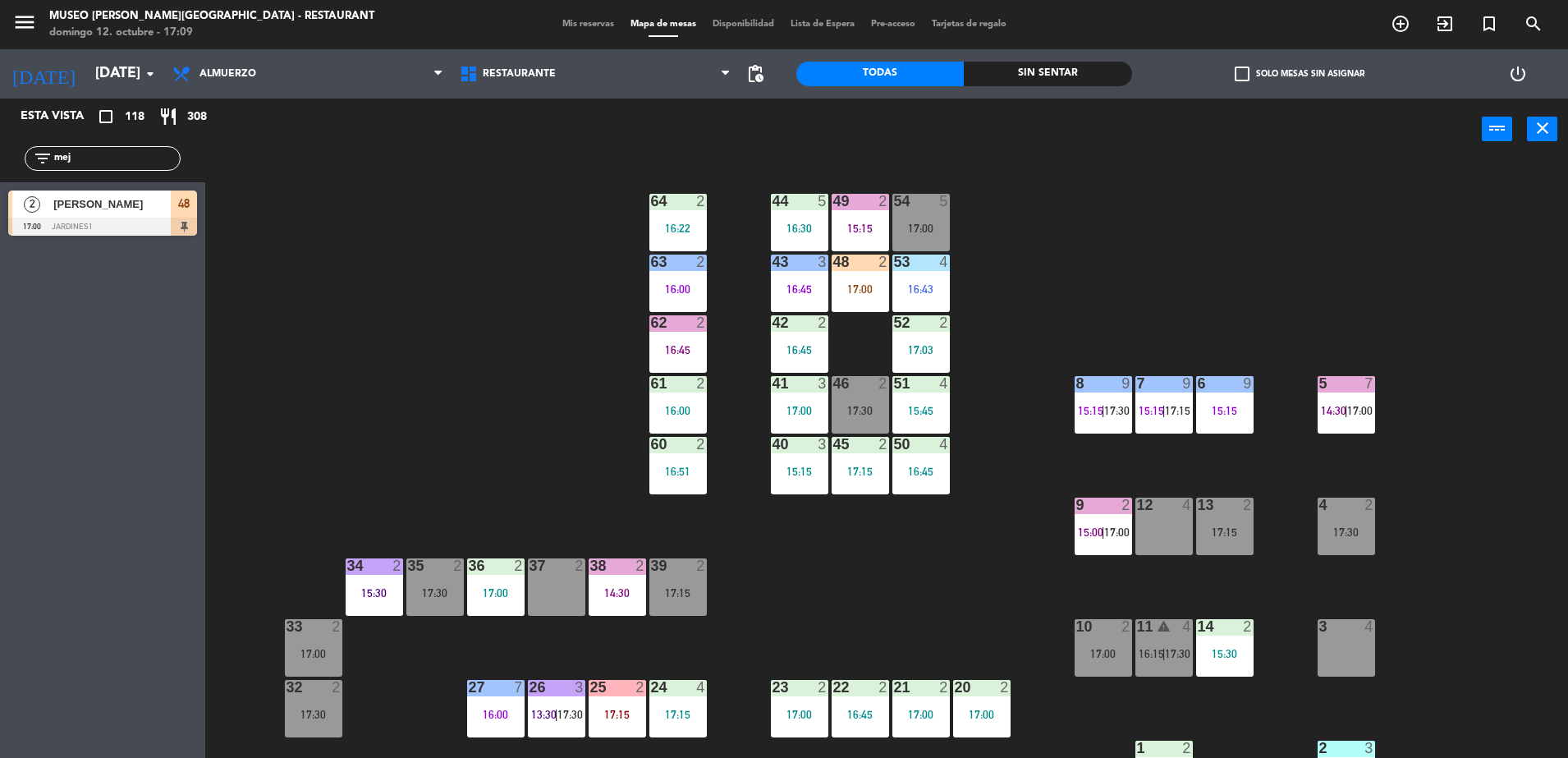
click at [474, 250] on div "44 5 16:30 49 2 15:15 54 5 17:00 64 2 16:22 48 2 17:00 53 4 16:43 63 2 16:00 43…" at bounding box center [894, 463] width 1348 height 598
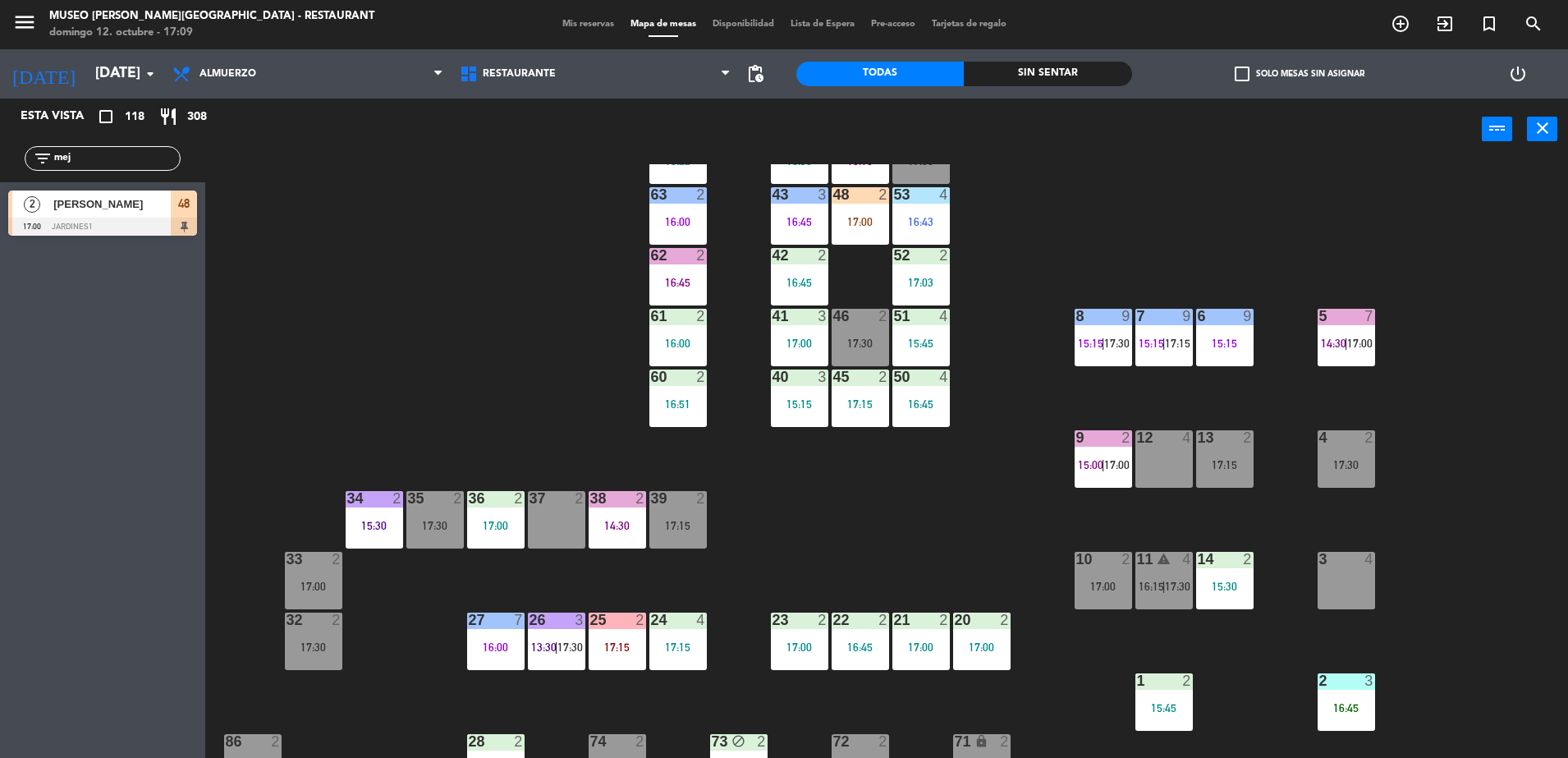
scroll to position [102, 0]
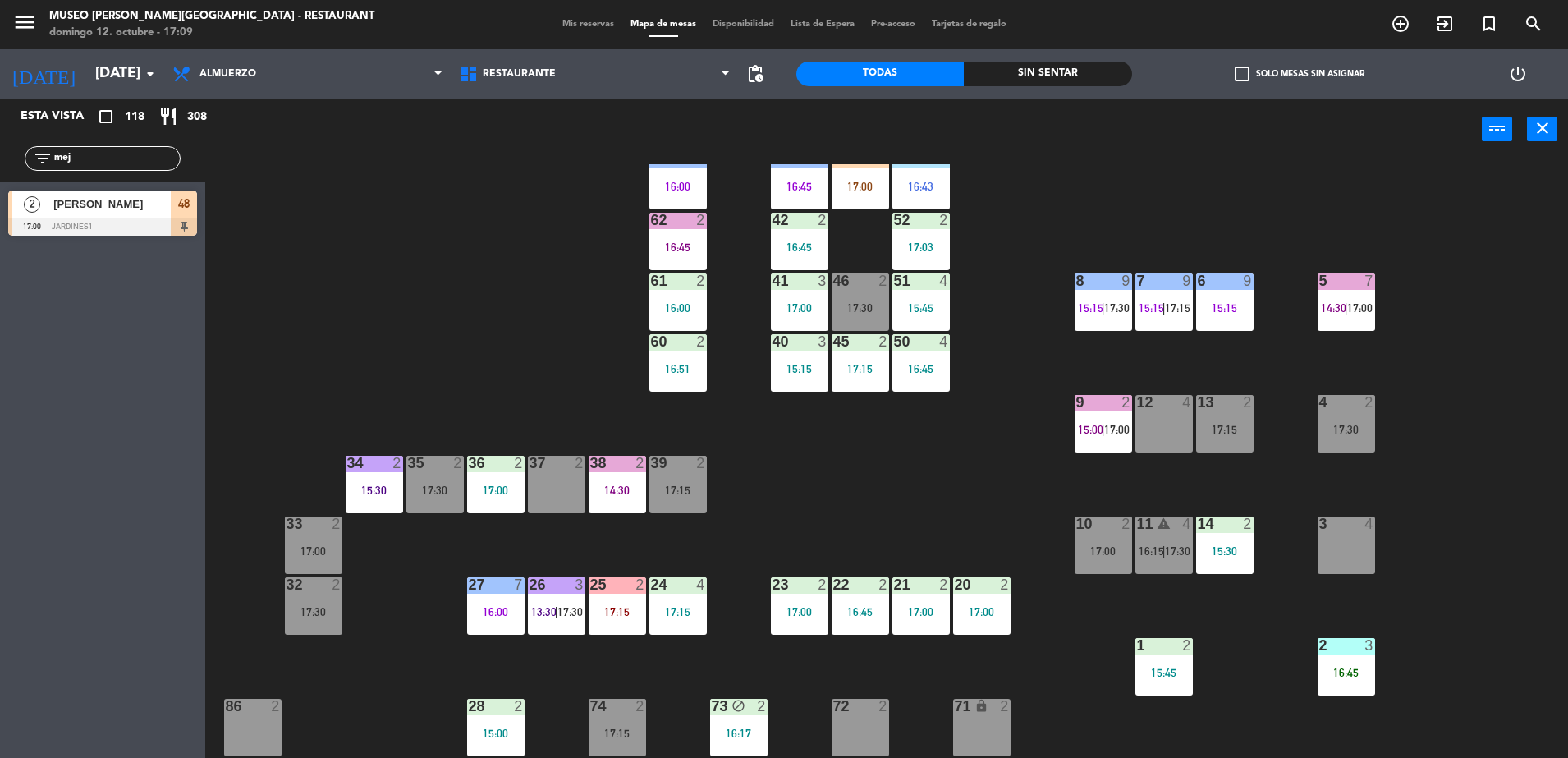
drag, startPoint x: 91, startPoint y: 166, endPoint x: -4, endPoint y: 153, distance: 95.9
click at [0, 153] on html "close × Museo Larco Café - Restaurant × chrome_reader_mode Listado de Reservas …" at bounding box center [784, 379] width 1568 height 758
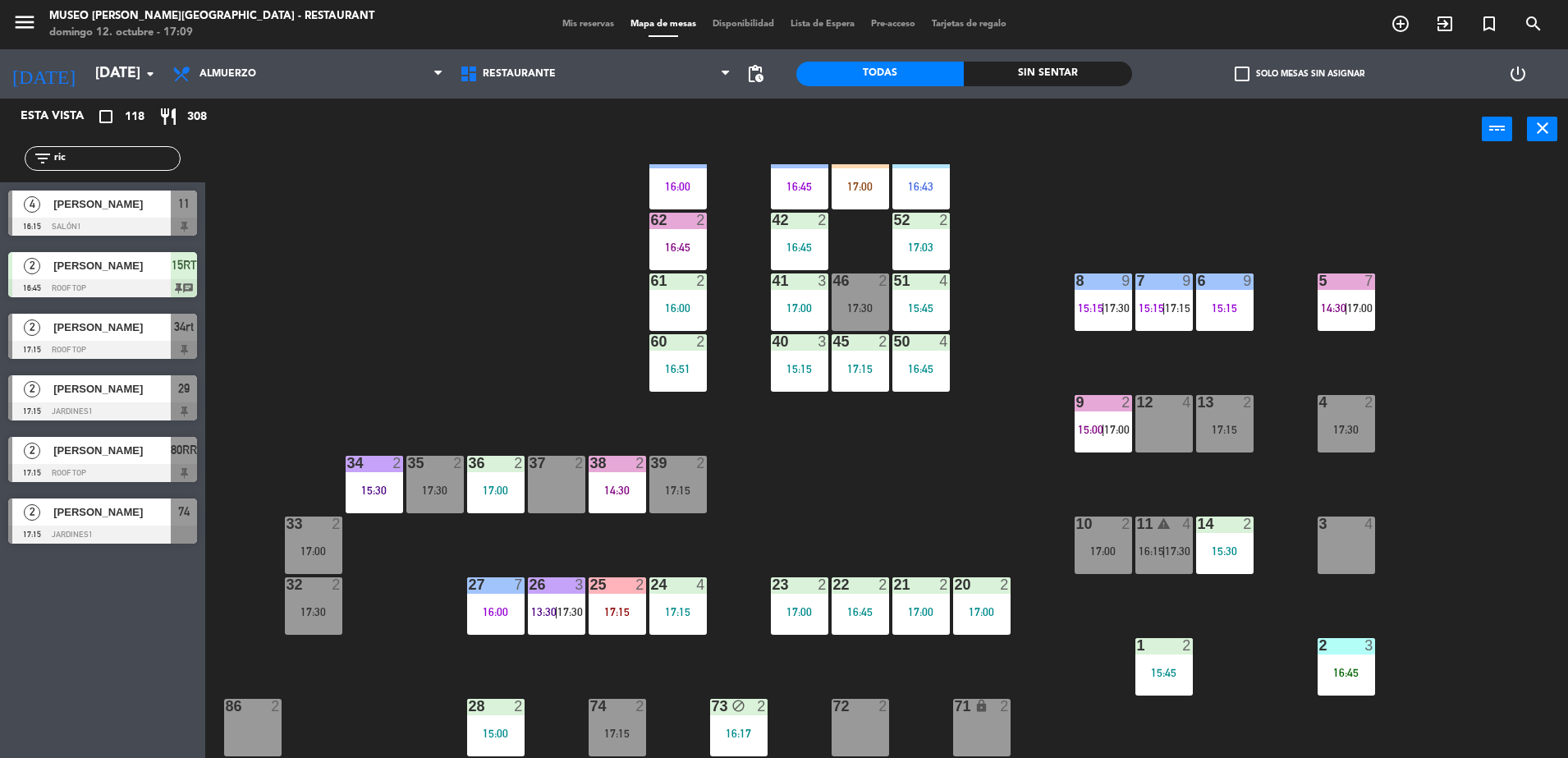
type input "ric"
click at [508, 270] on div "44 5 16:30 49 2 15:15 54 5 17:00 64 2 16:22 48 2 17:00 53 4 16:43 63 2 16:00 43…" at bounding box center [894, 463] width 1348 height 598
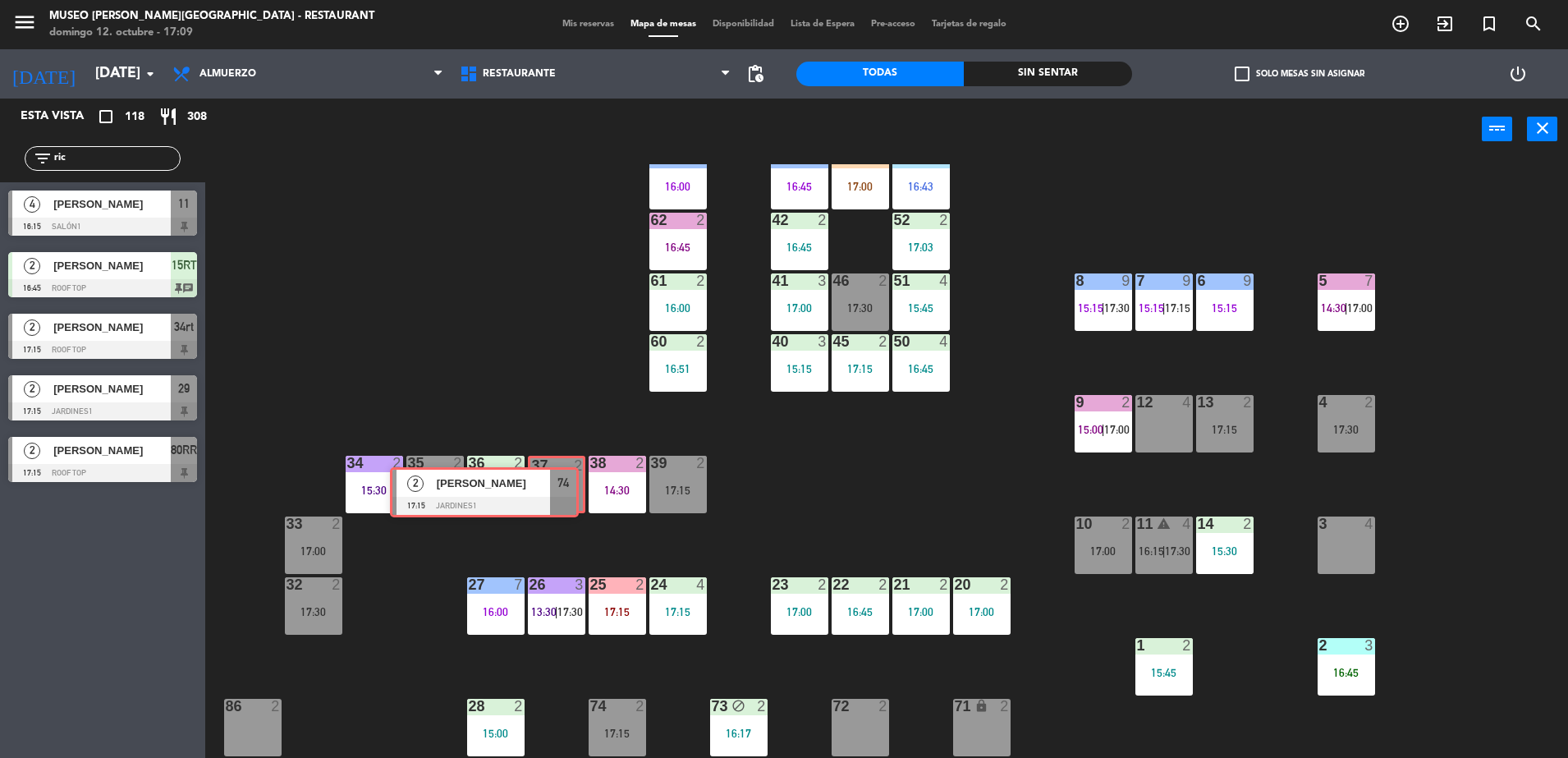
drag, startPoint x: 192, startPoint y: 512, endPoint x: 576, endPoint y: 481, distance: 385.2
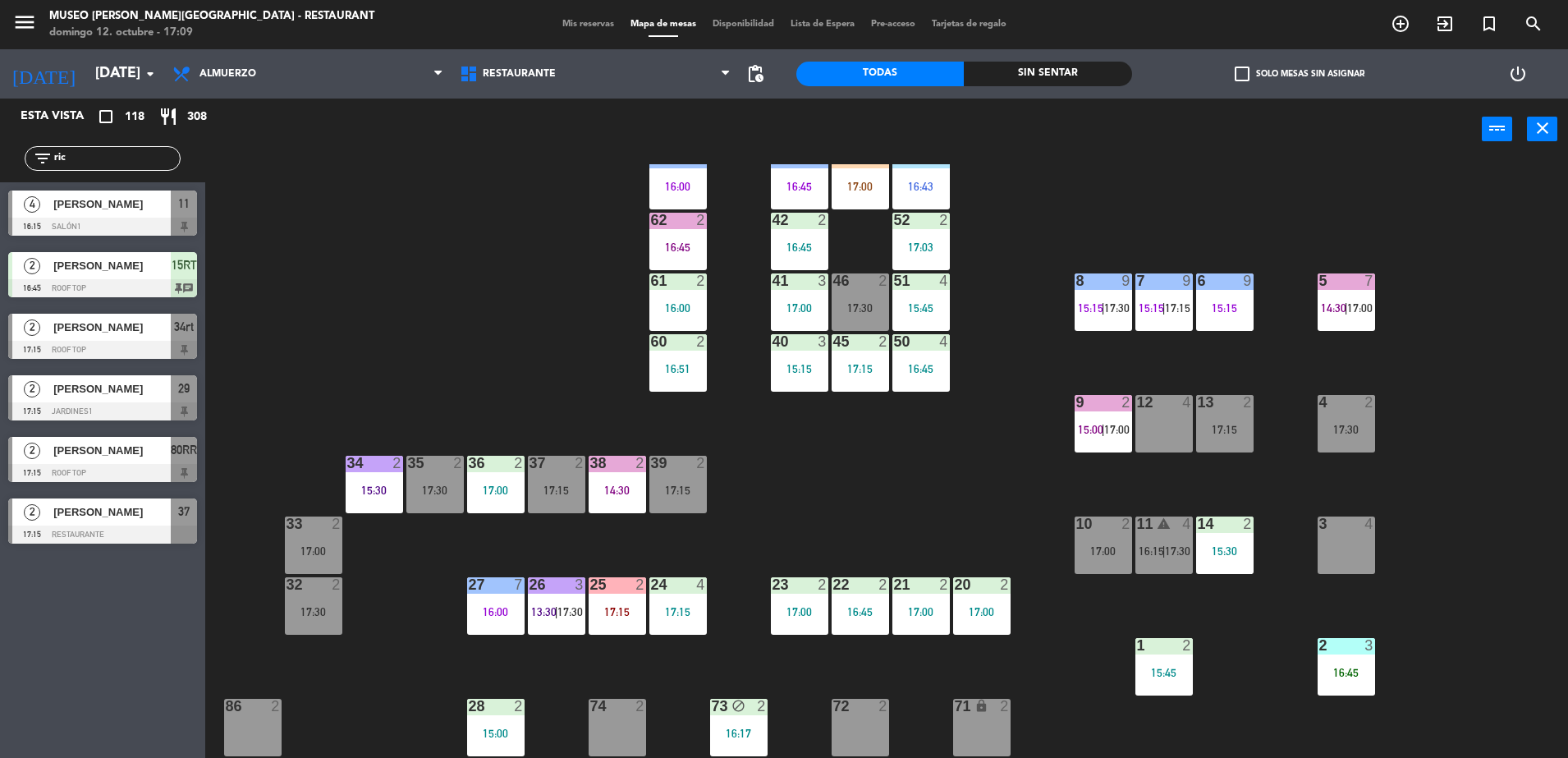
click at [575, 481] on div "37 2 17:15" at bounding box center [556, 485] width 58 height 58
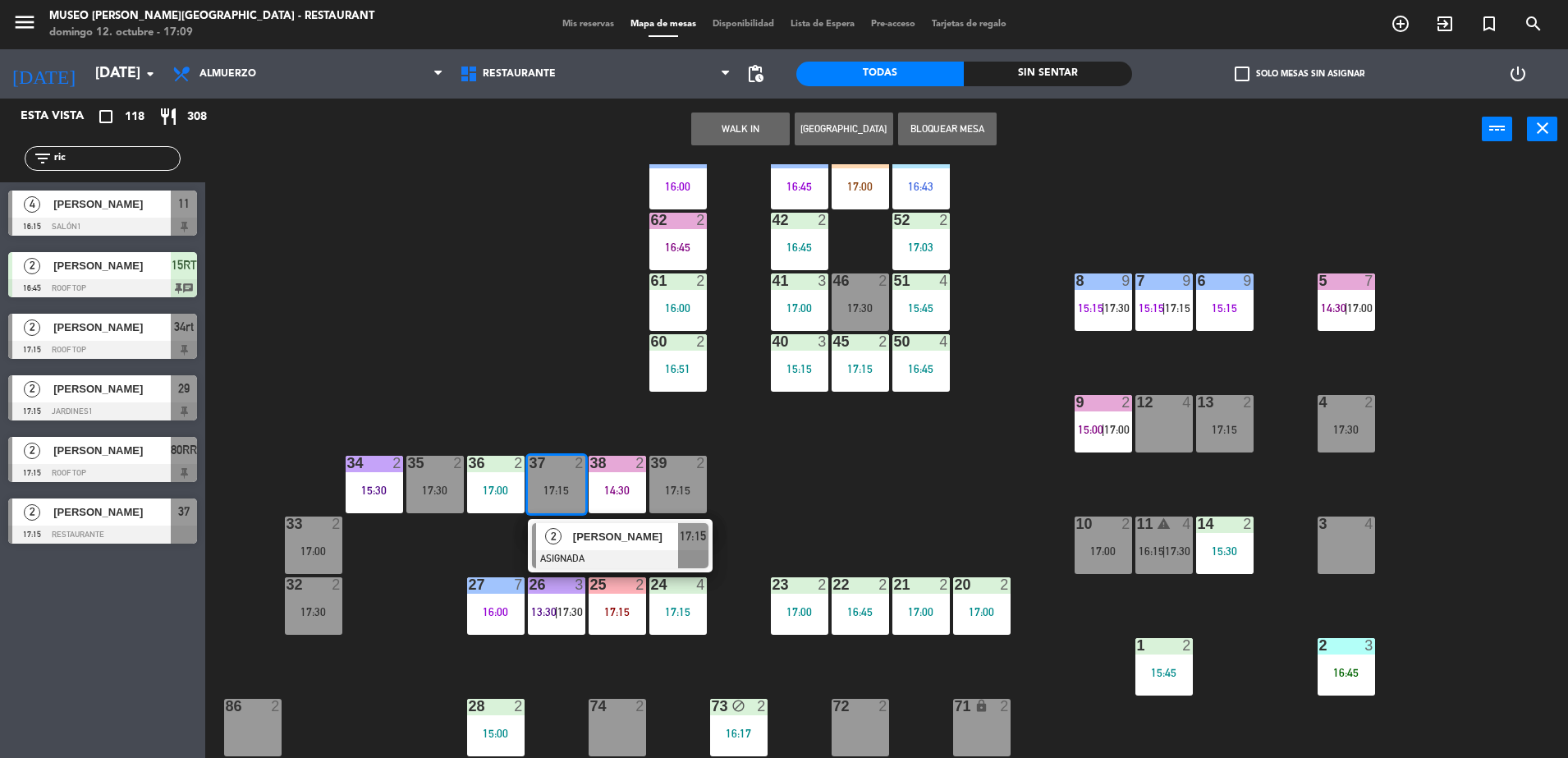
drag, startPoint x: 583, startPoint y: 510, endPoint x: 598, endPoint y: 548, distance: 40.9
click at [597, 547] on div "2 Ricardo Angulo ASIGNADA 17:15" at bounding box center [620, 545] width 209 height 53
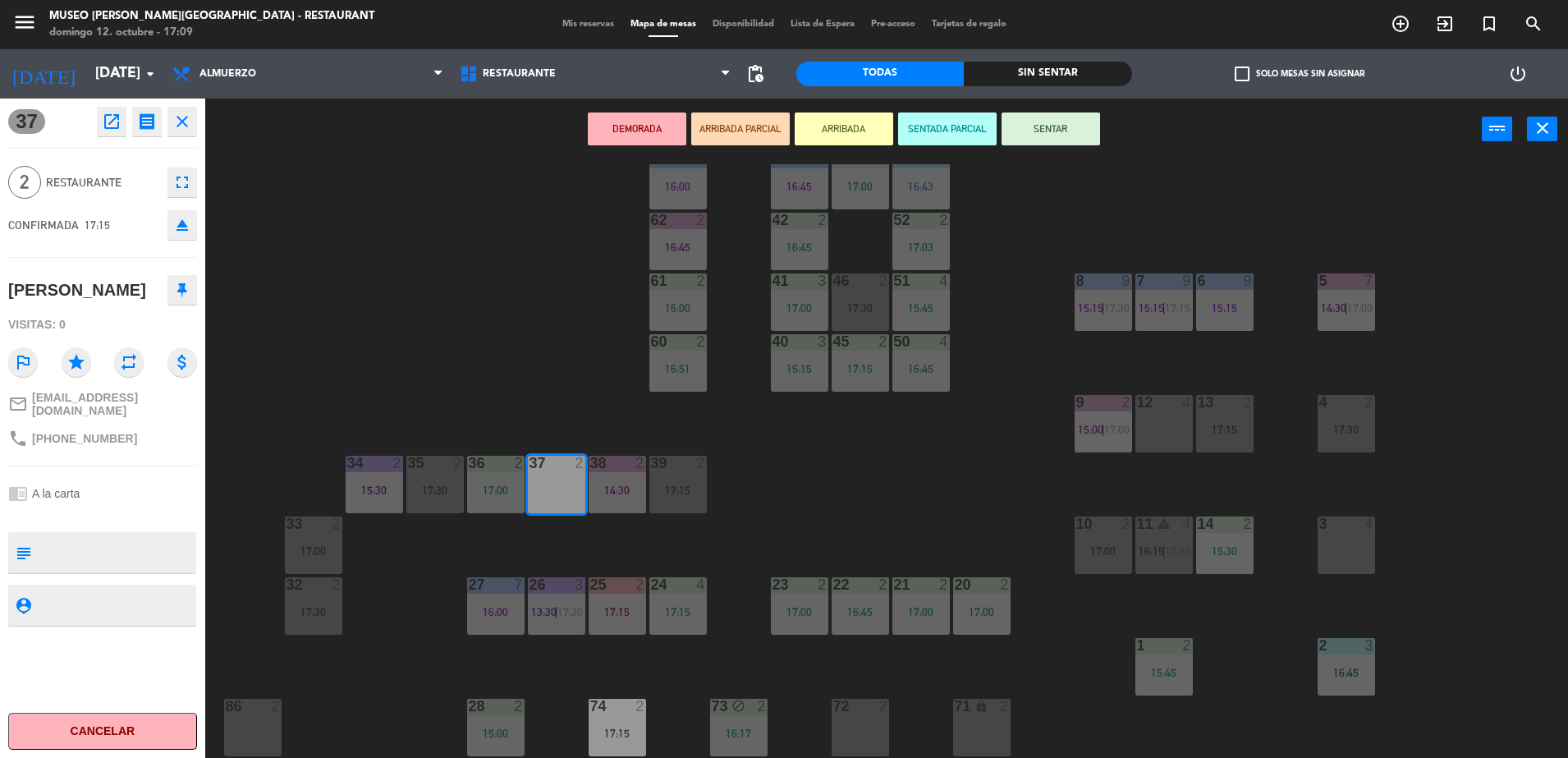
click at [565, 222] on div "44 5 16:30 49 2 15:15 54 5 17:00 64 2 16:22 48 2 17:00 53 4 16:43 63 2 16:00 43…" at bounding box center [894, 463] width 1348 height 598
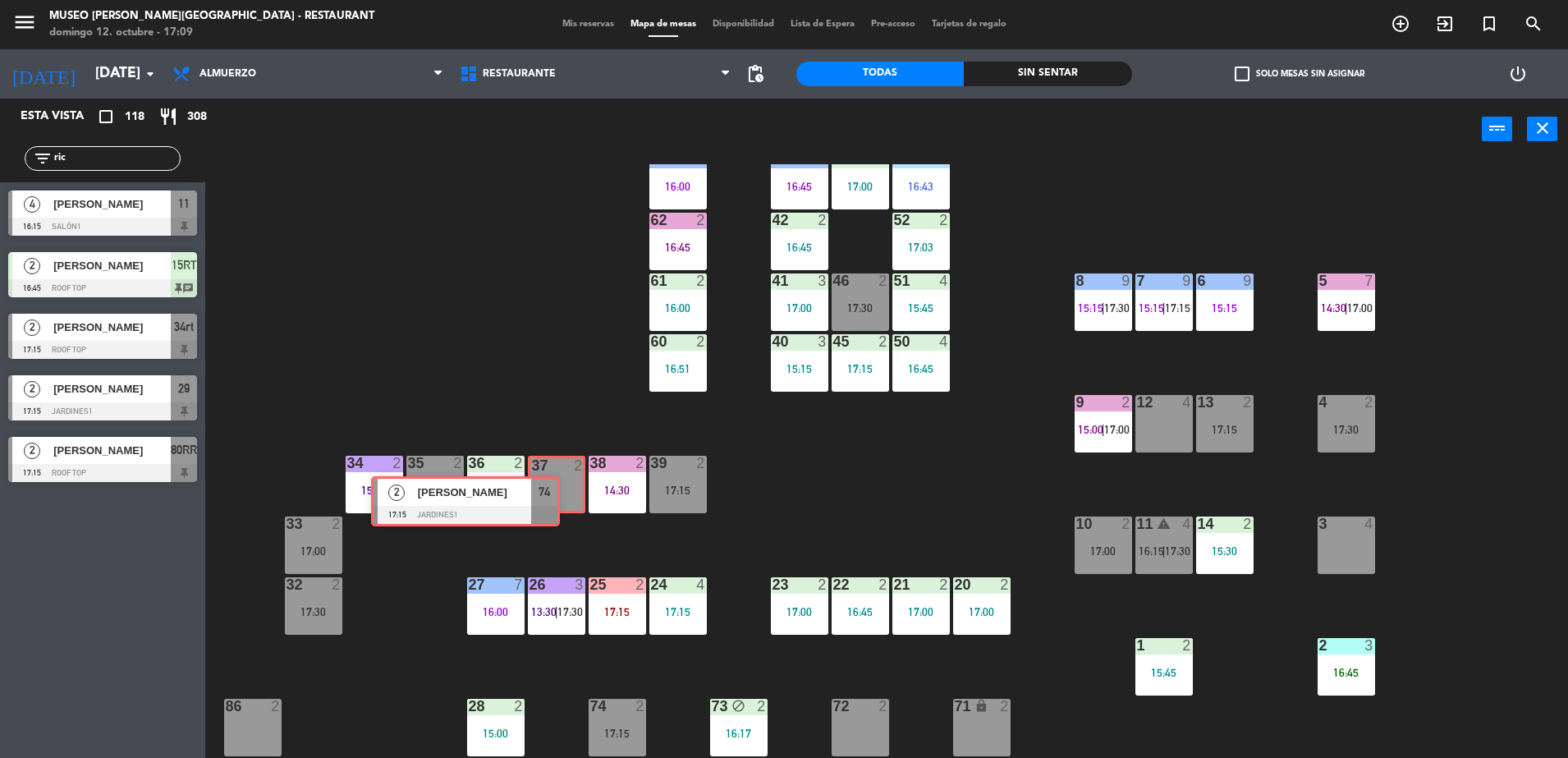
drag, startPoint x: 192, startPoint y: 525, endPoint x: 557, endPoint y: 497, distance: 366.1
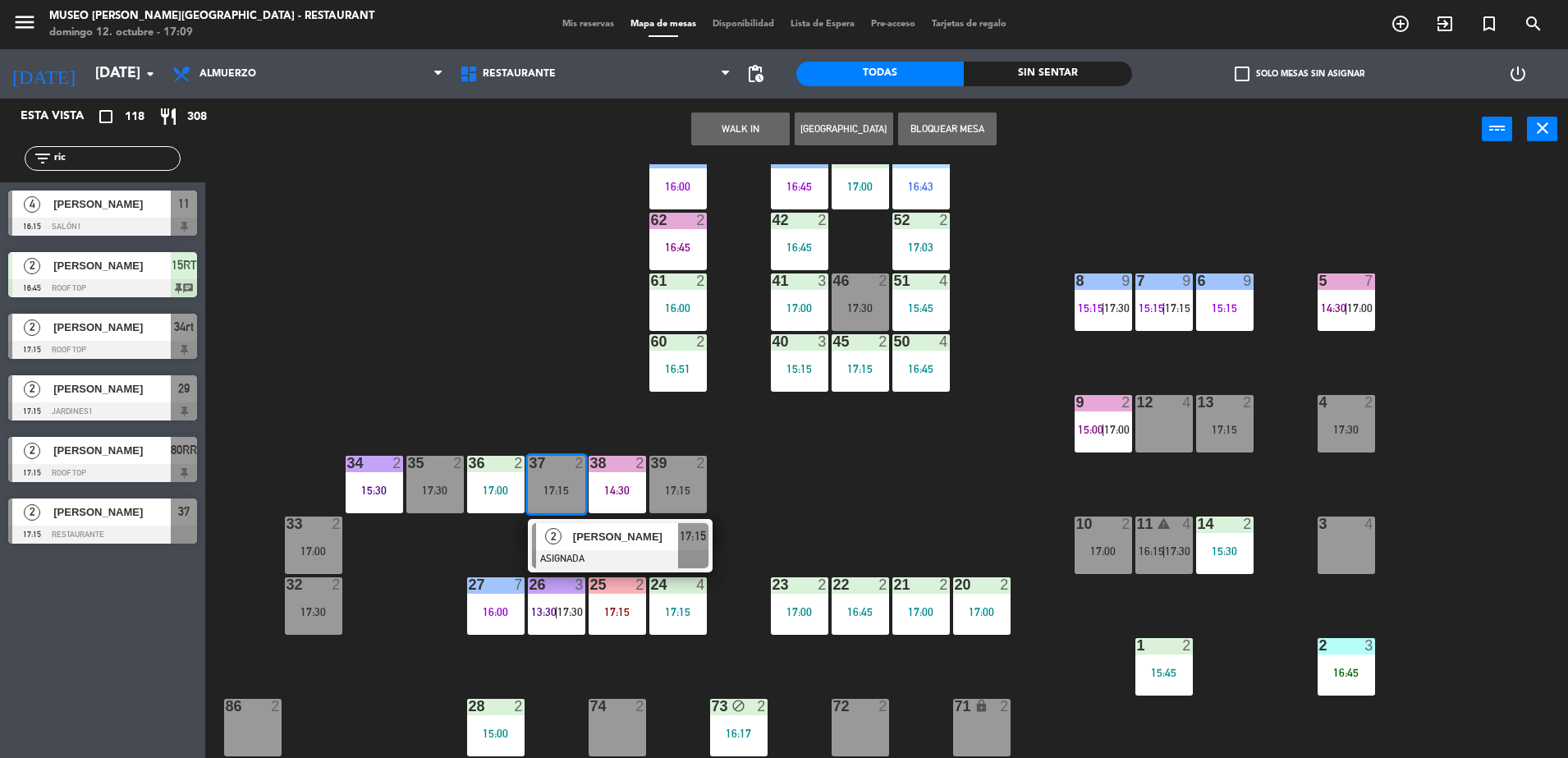
click at [584, 534] on div "2 Ricardo Angulo ASIGNADA 17:15" at bounding box center [620, 545] width 209 height 53
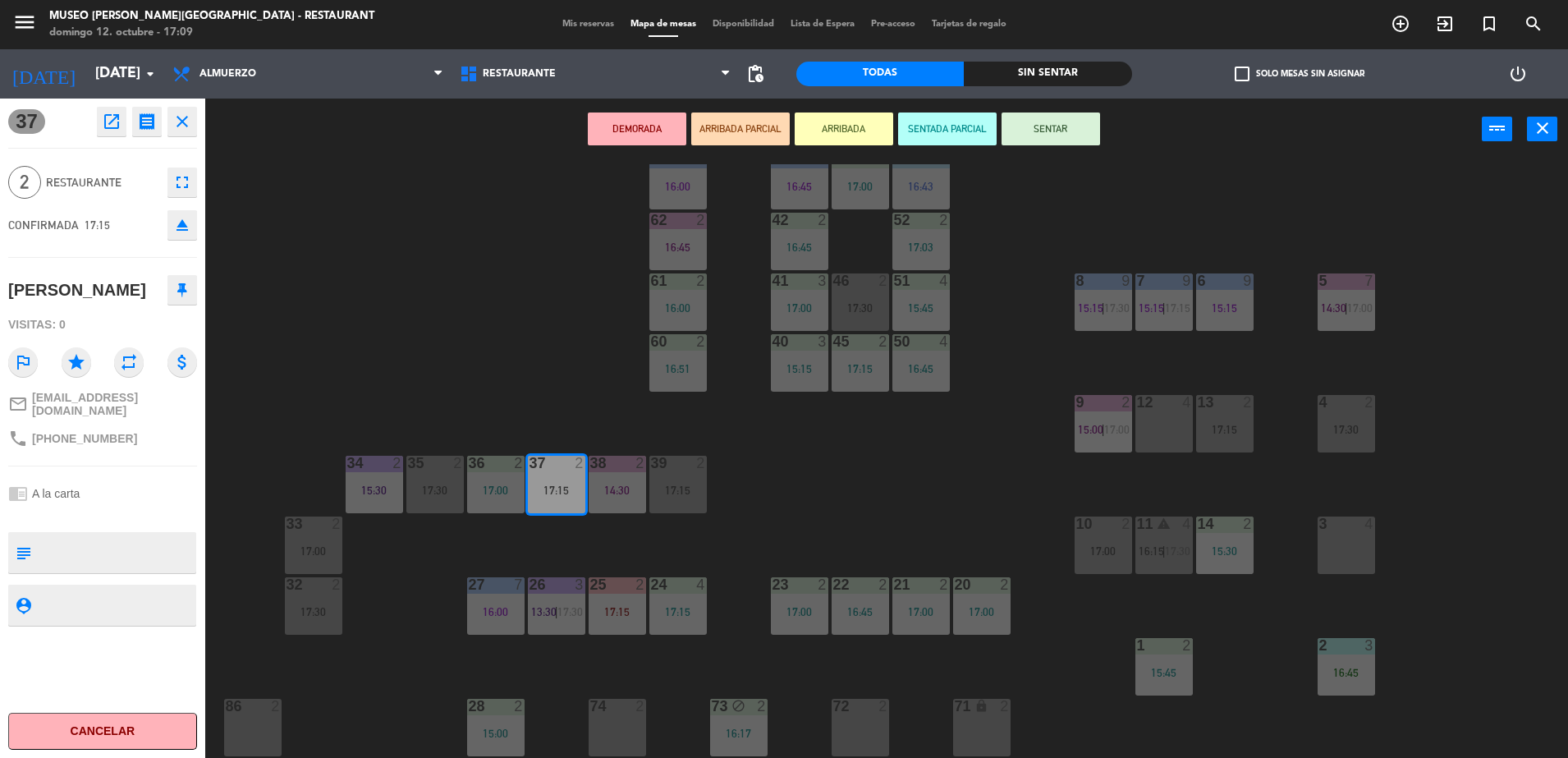
click at [726, 126] on button "ARRIBADA PARCIAL" at bounding box center [740, 130] width 99 height 33
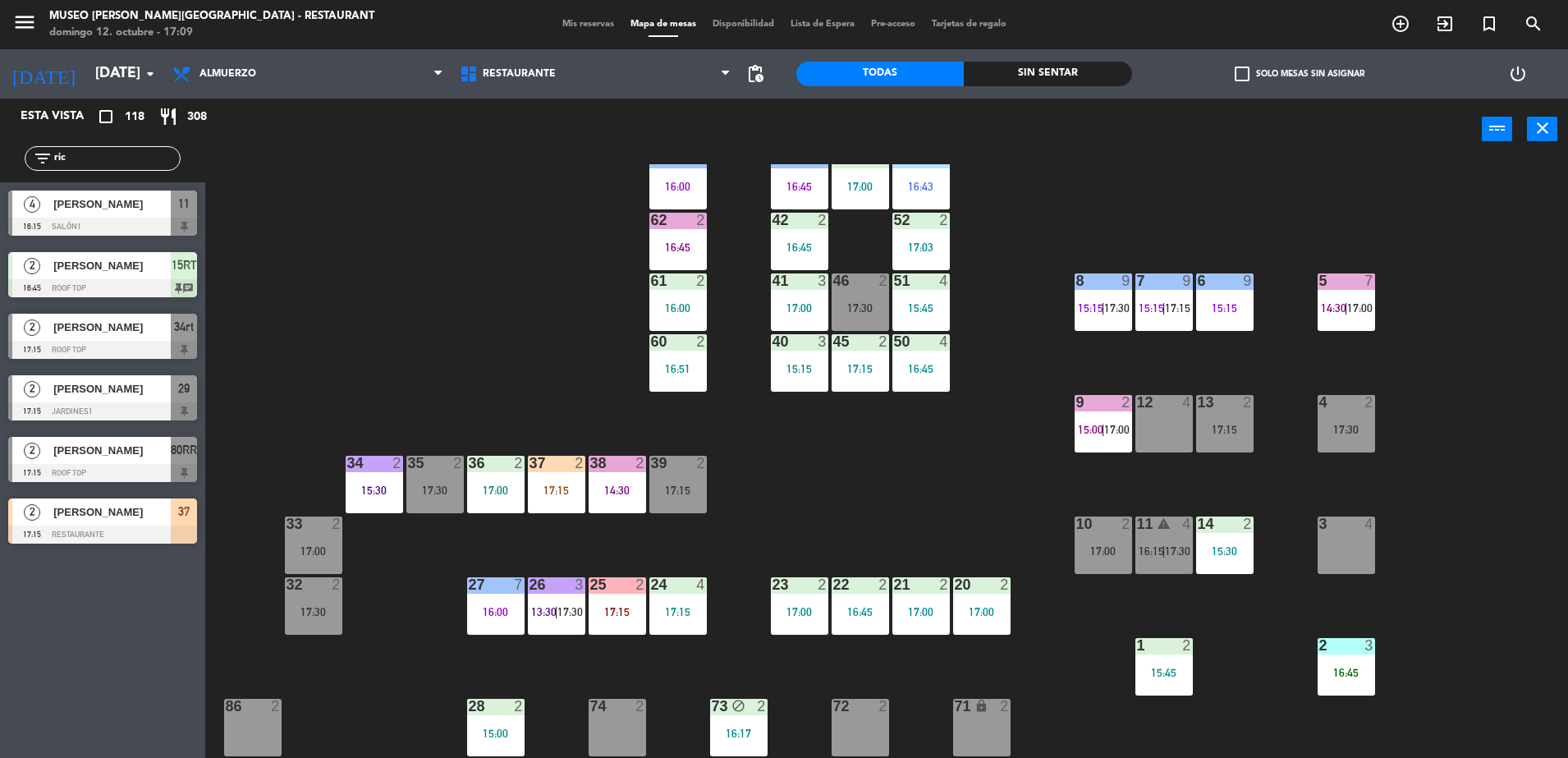
scroll to position [0, 0]
click at [487, 165] on div "44 5 16:30 49 2 15:15 54 5 17:00 64 2 16:22 48 2 17:00 53 4 16:43 63 2 16:00 43…" at bounding box center [894, 463] width 1348 height 598
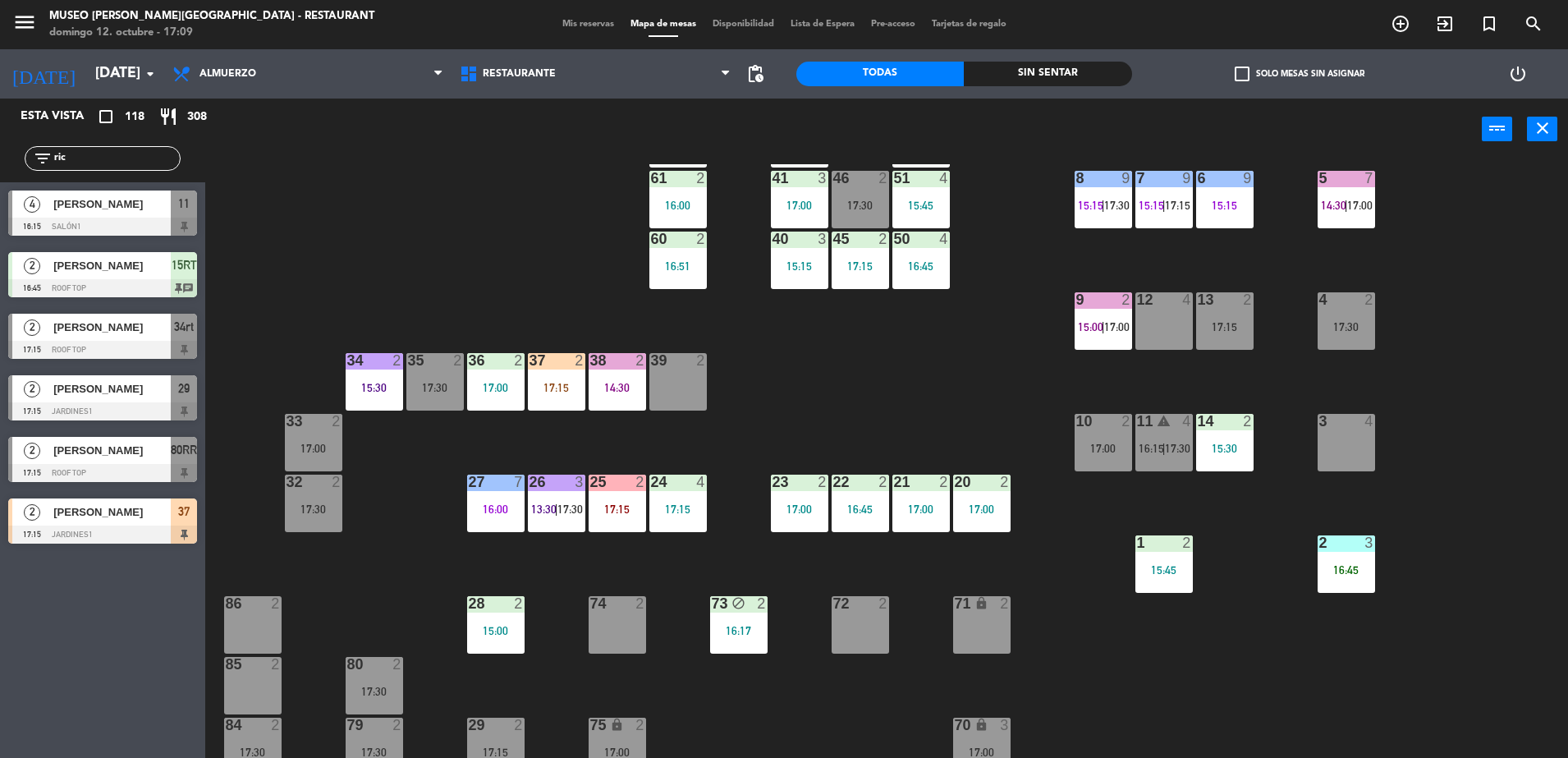
drag, startPoint x: 93, startPoint y: 162, endPoint x: 0, endPoint y: 166, distance: 93.1
click at [0, 165] on html "close × Museo Larco Café - Restaurant × chrome_reader_mode Listado de Reservas …" at bounding box center [784, 379] width 1568 height 758
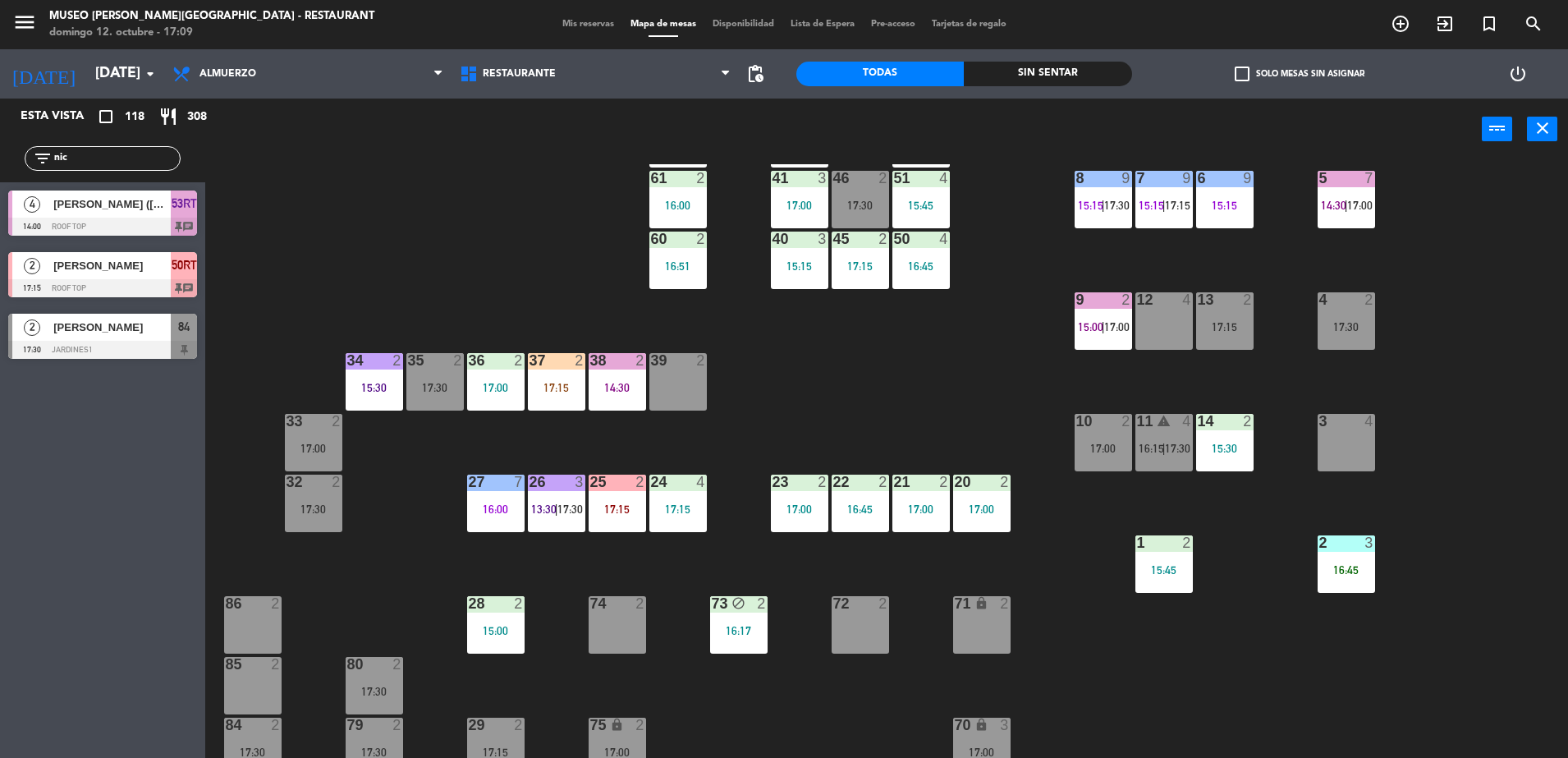
type input "nic"
click at [542, 199] on div "44 5 16:30 49 2 15:15 54 5 17:00 64 2 16:22 48 2 17:00 53 4 16:43 63 2 16:00 43…" at bounding box center [894, 463] width 1348 height 598
click at [166, 279] on div at bounding box center [102, 288] width 189 height 18
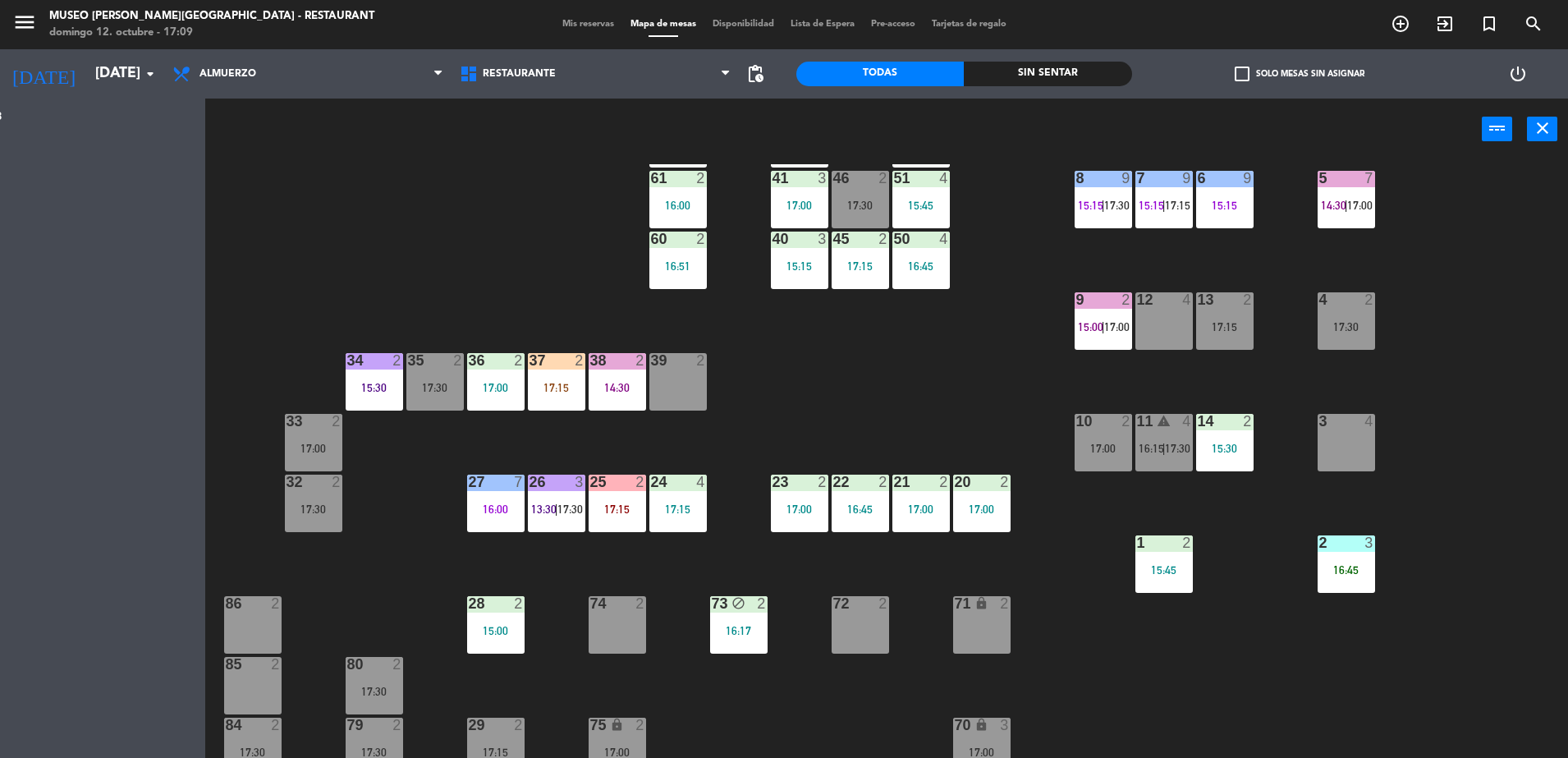
scroll to position [0, 0]
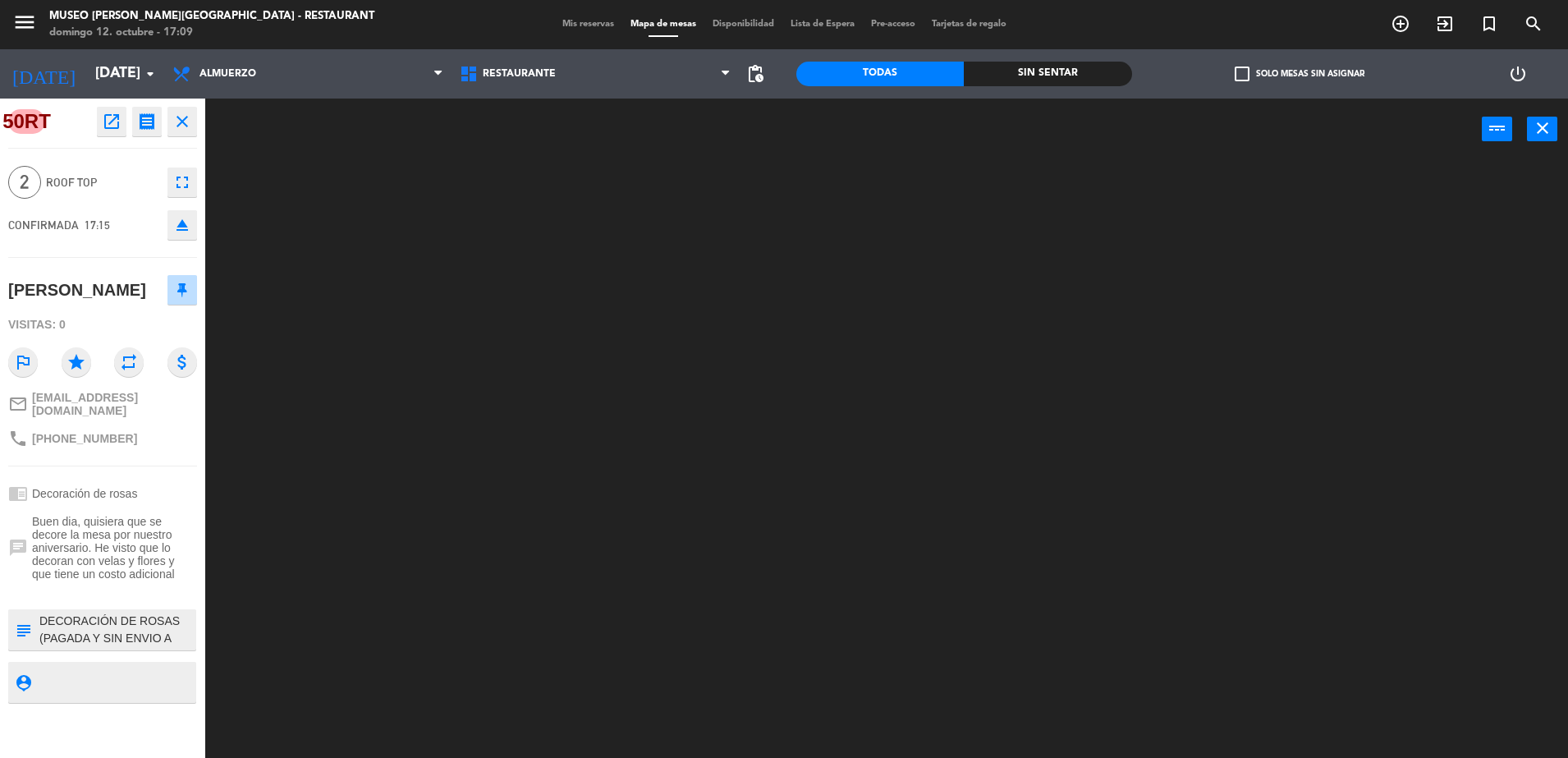
click at [123, 633] on textarea at bounding box center [116, 629] width 157 height 34
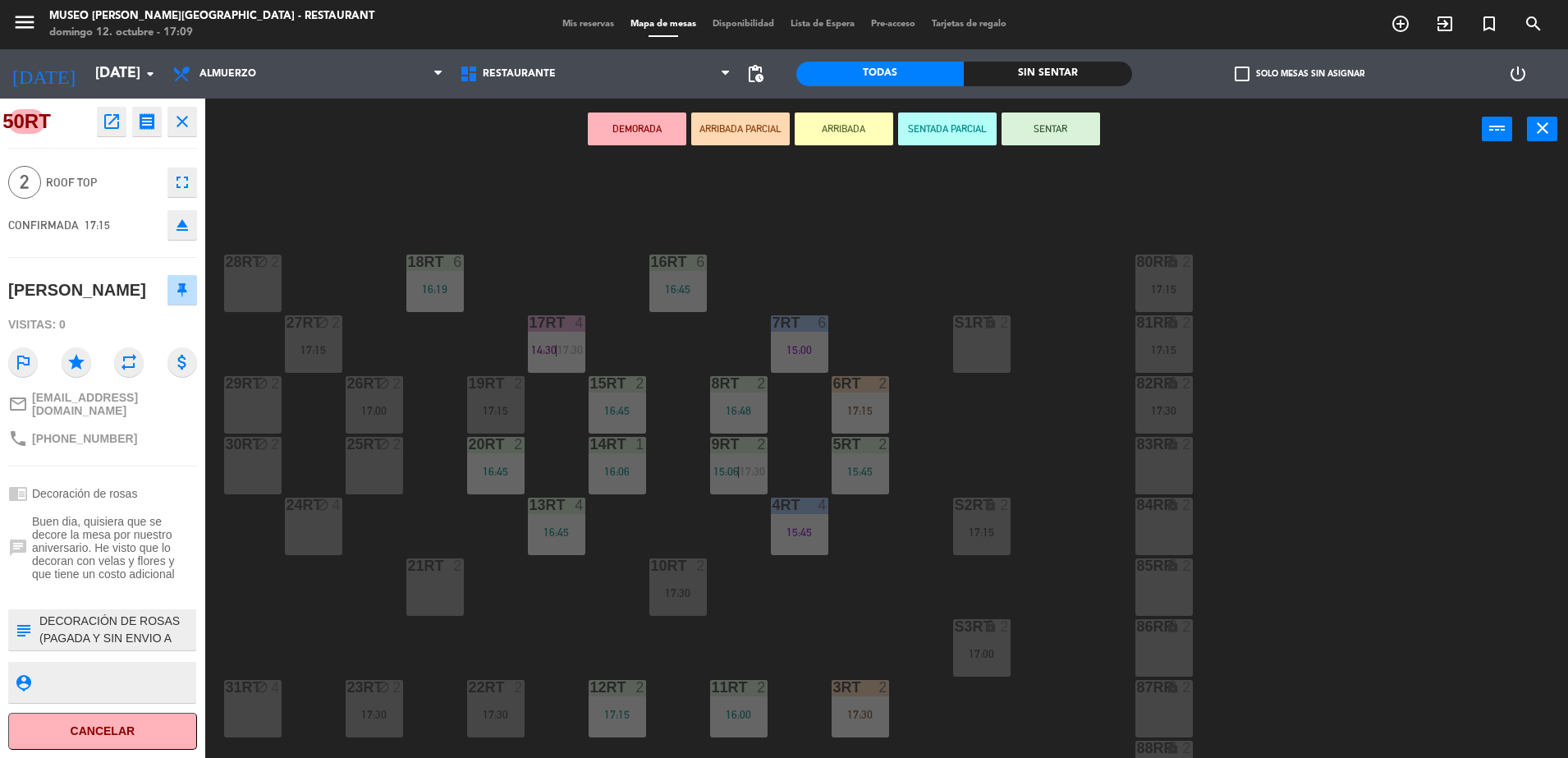
click at [729, 129] on button "ARRIBADA PARCIAL" at bounding box center [740, 130] width 99 height 33
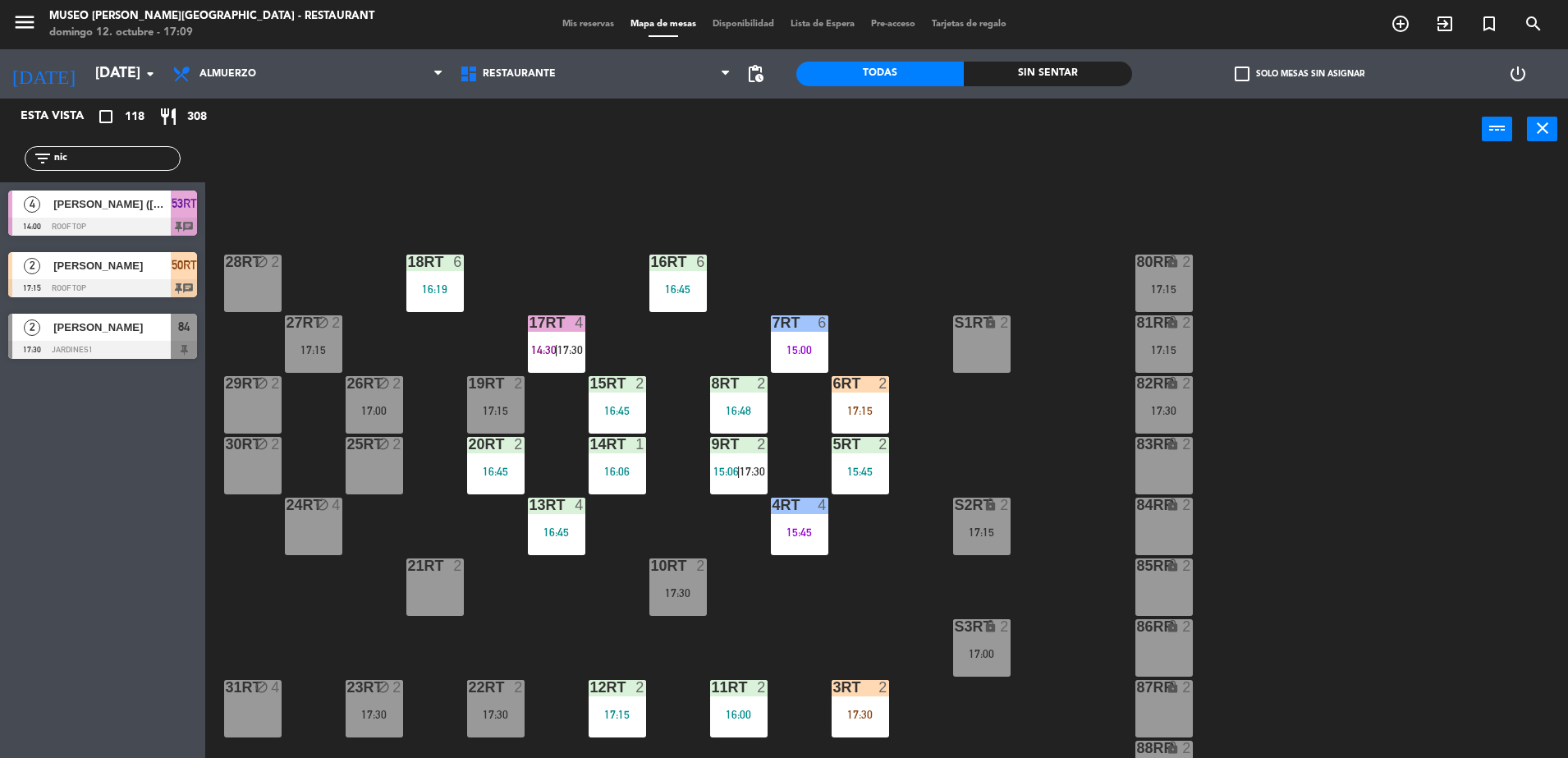
click at [188, 257] on span "50RT" at bounding box center [184, 265] width 25 height 20
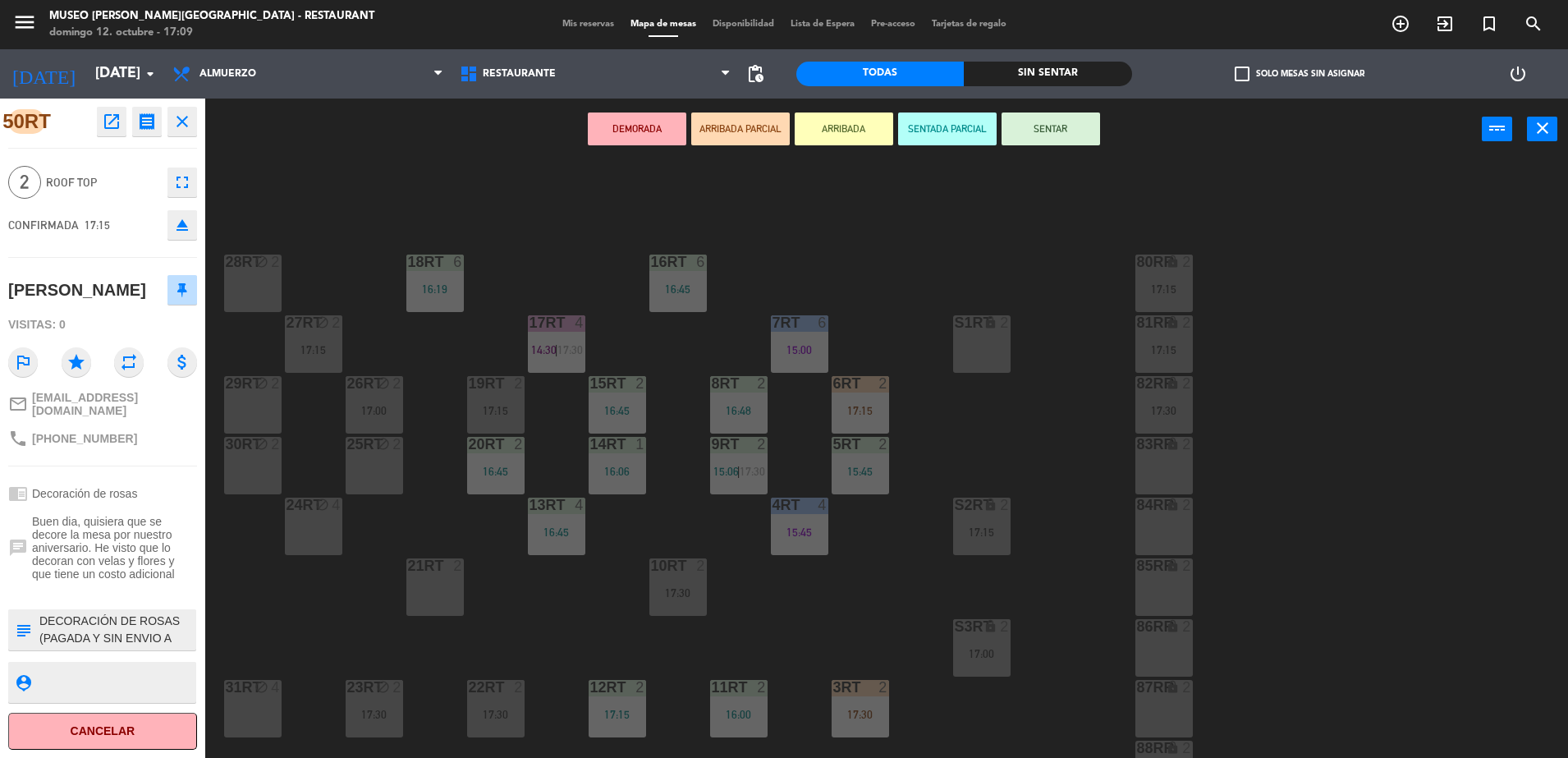
click at [508, 600] on div "18RT 6 16:19 16RT 6 16:45 28RT block 2 80RR lock 2 17:15 27RT block 2 17:15 7RT…" at bounding box center [894, 463] width 1348 height 598
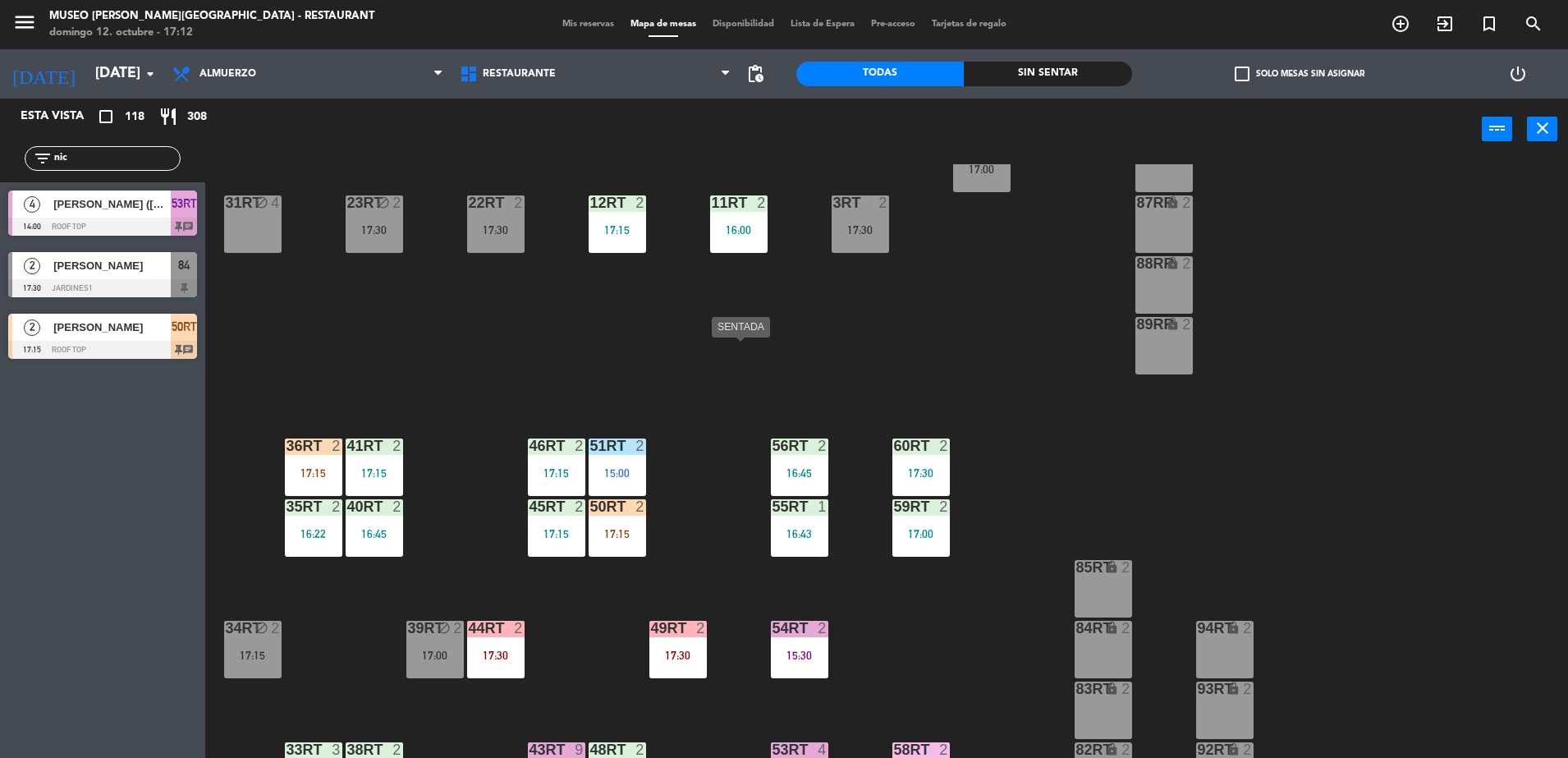
scroll to position [336, 0]
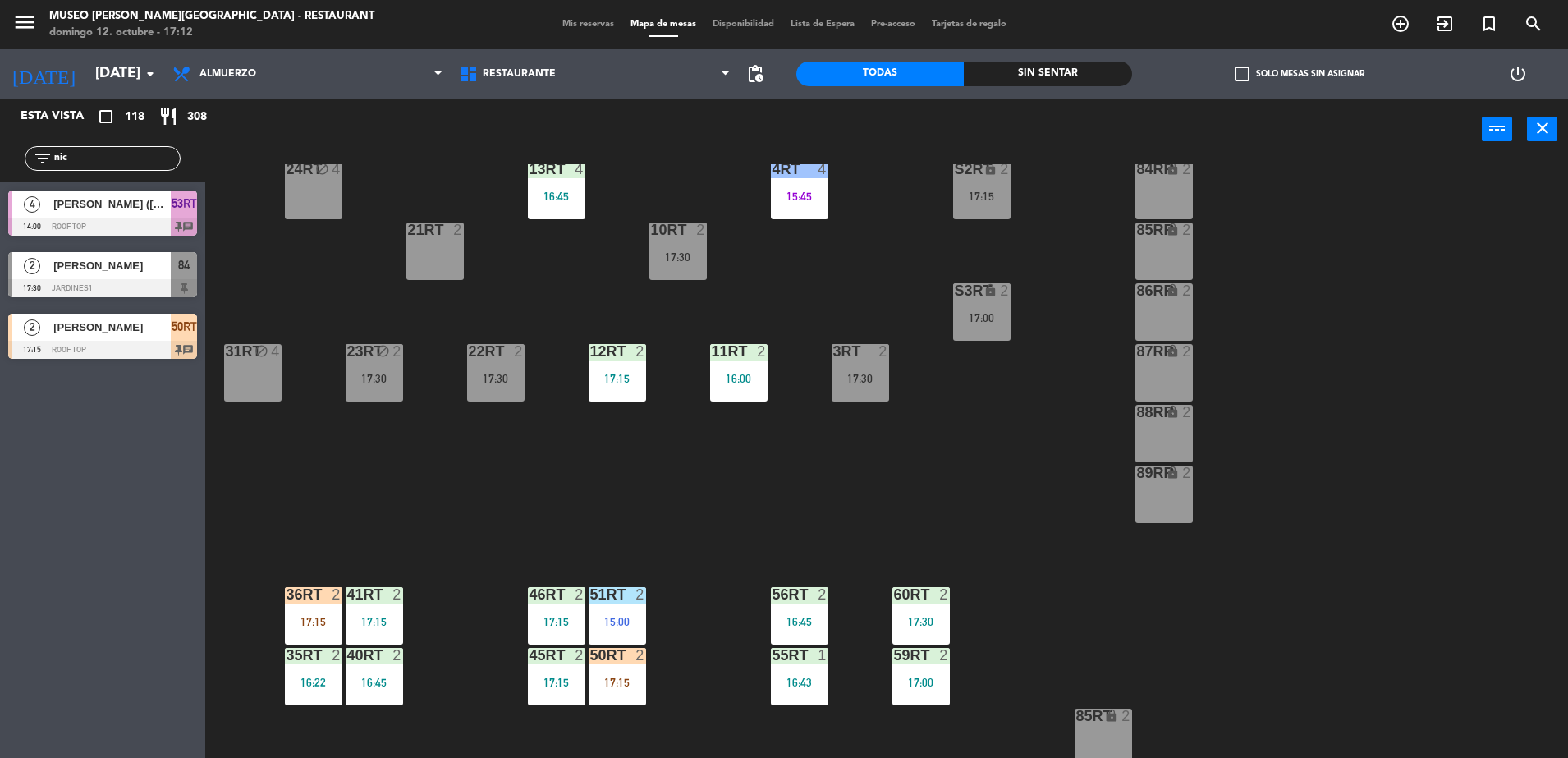
drag, startPoint x: 159, startPoint y: 160, endPoint x: 33, endPoint y: 178, distance: 127.3
click at [33, 178] on div "filter_list nic" at bounding box center [102, 158] width 206 height 47
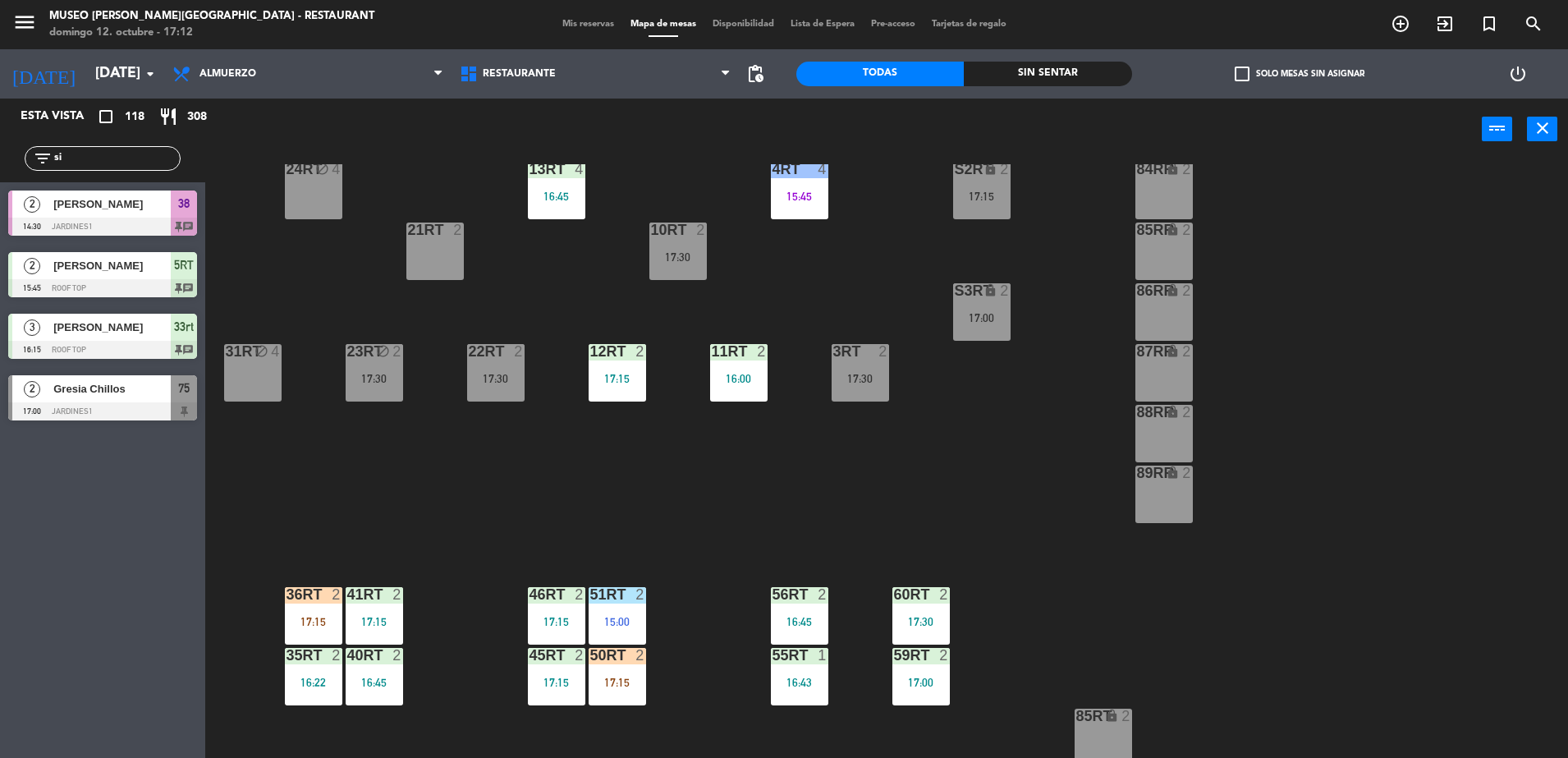
type input "s"
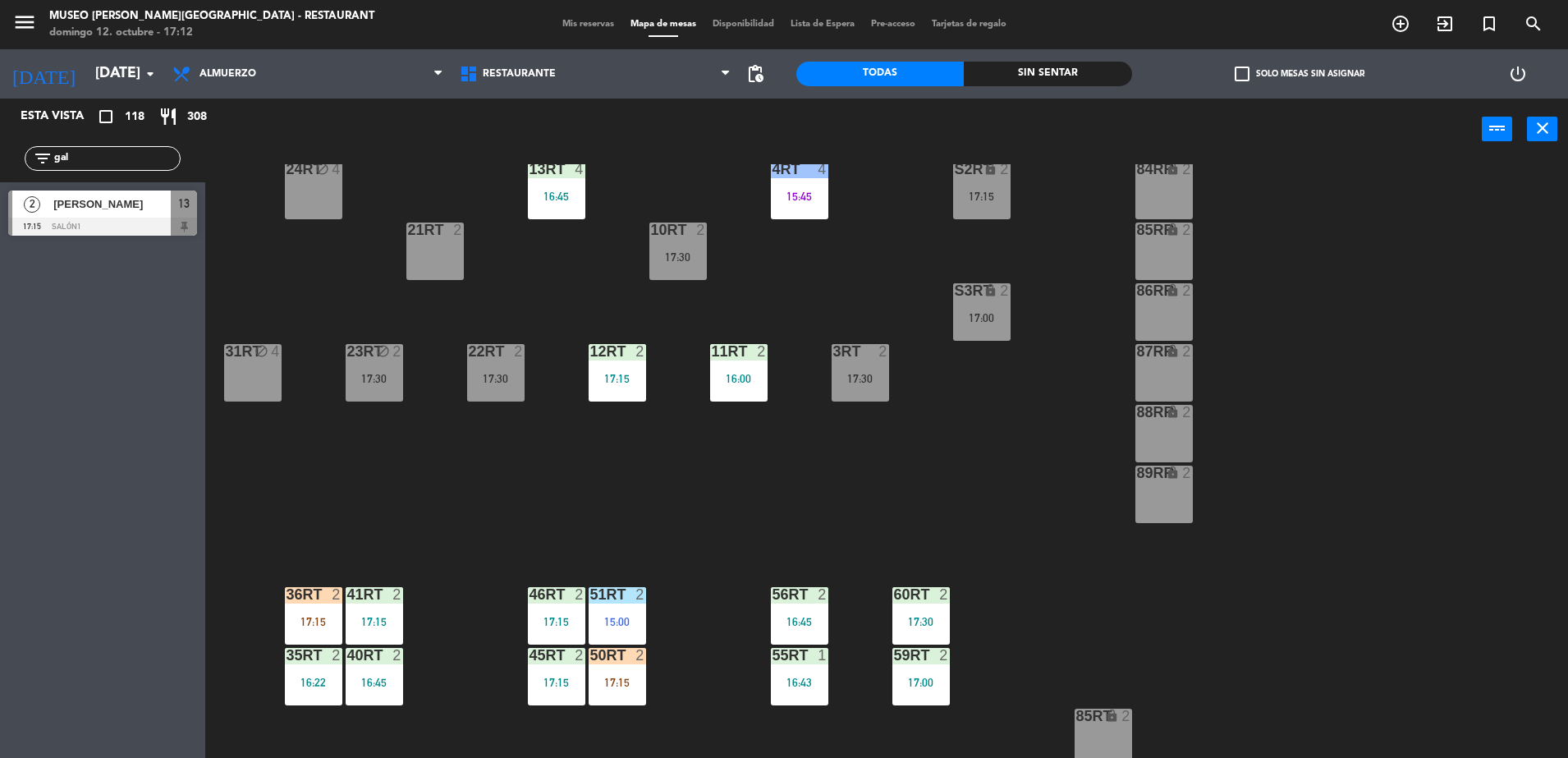
type input "gal"
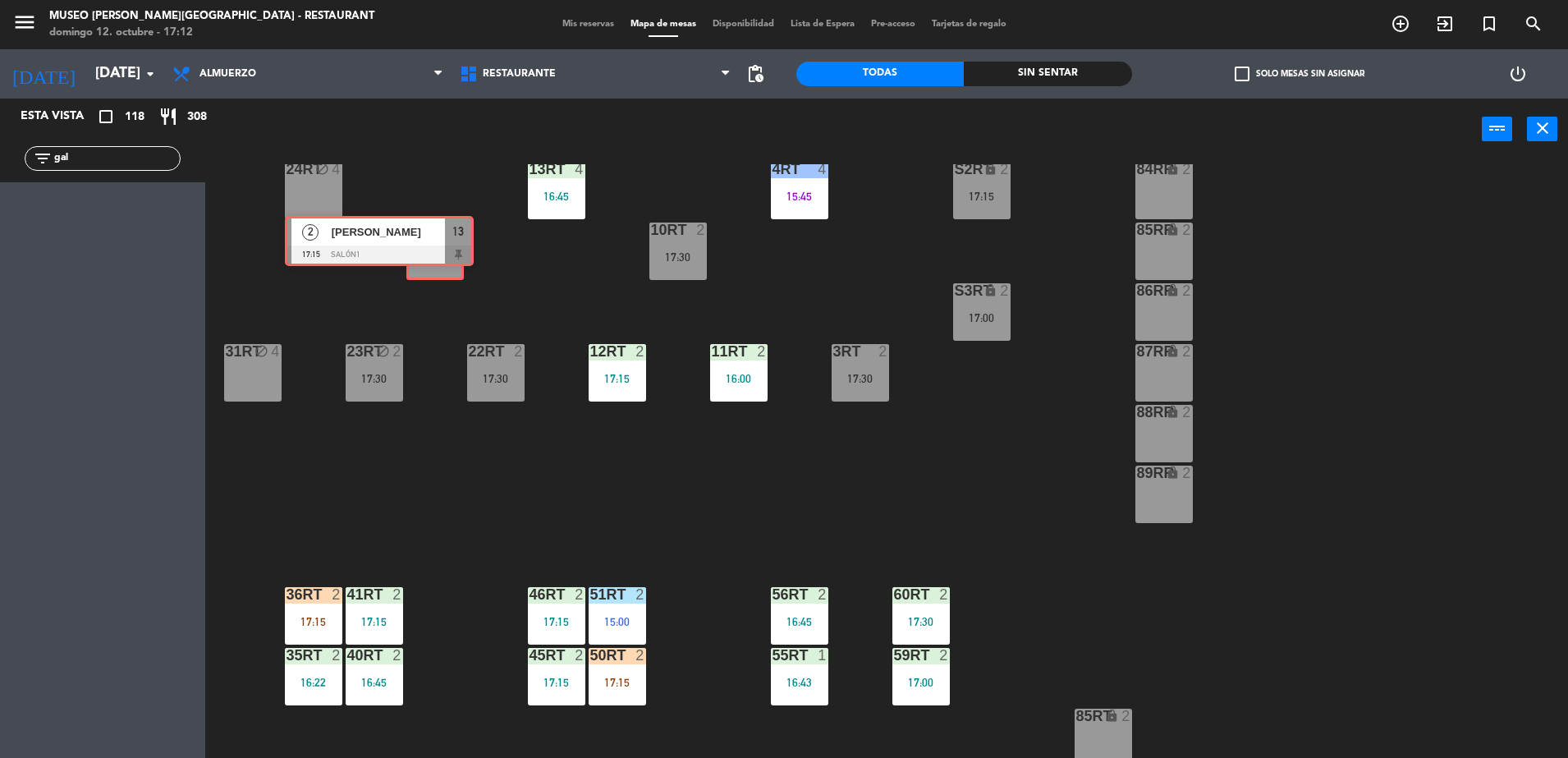
drag, startPoint x: 186, startPoint y: 206, endPoint x: 457, endPoint y: 235, distance: 272.5
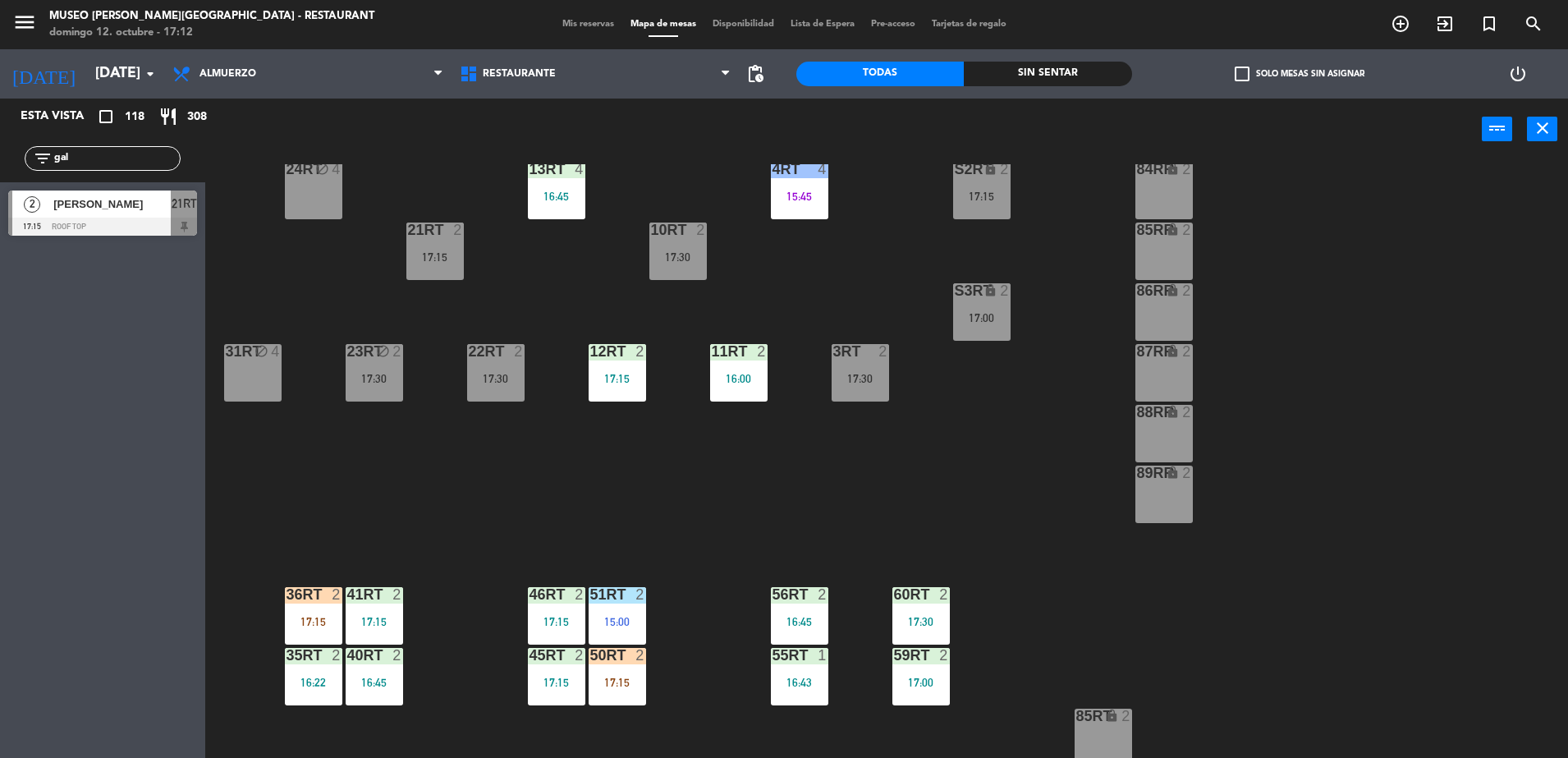
click at [456, 235] on div "2" at bounding box center [458, 229] width 10 height 15
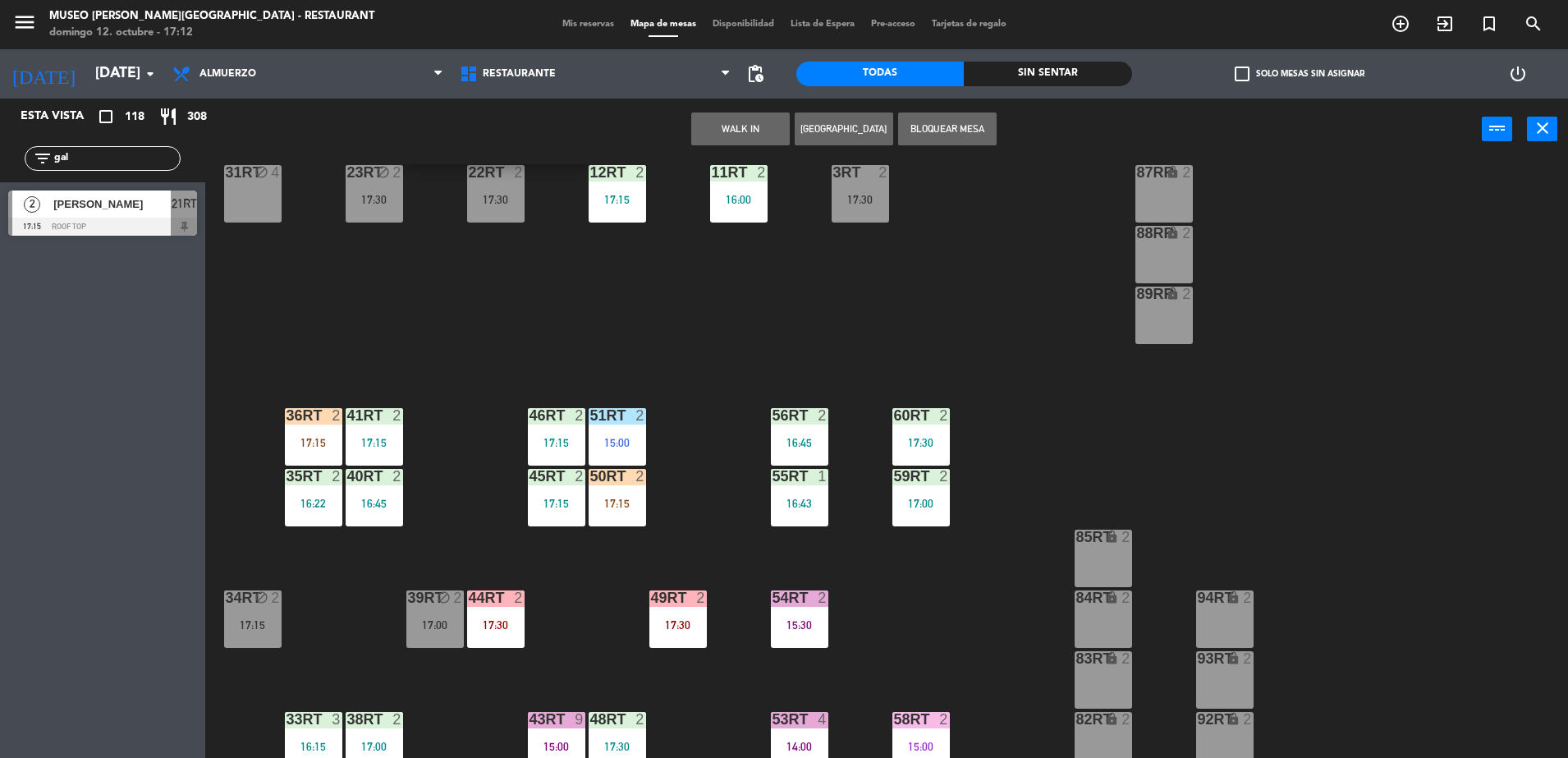
scroll to position [644, 0]
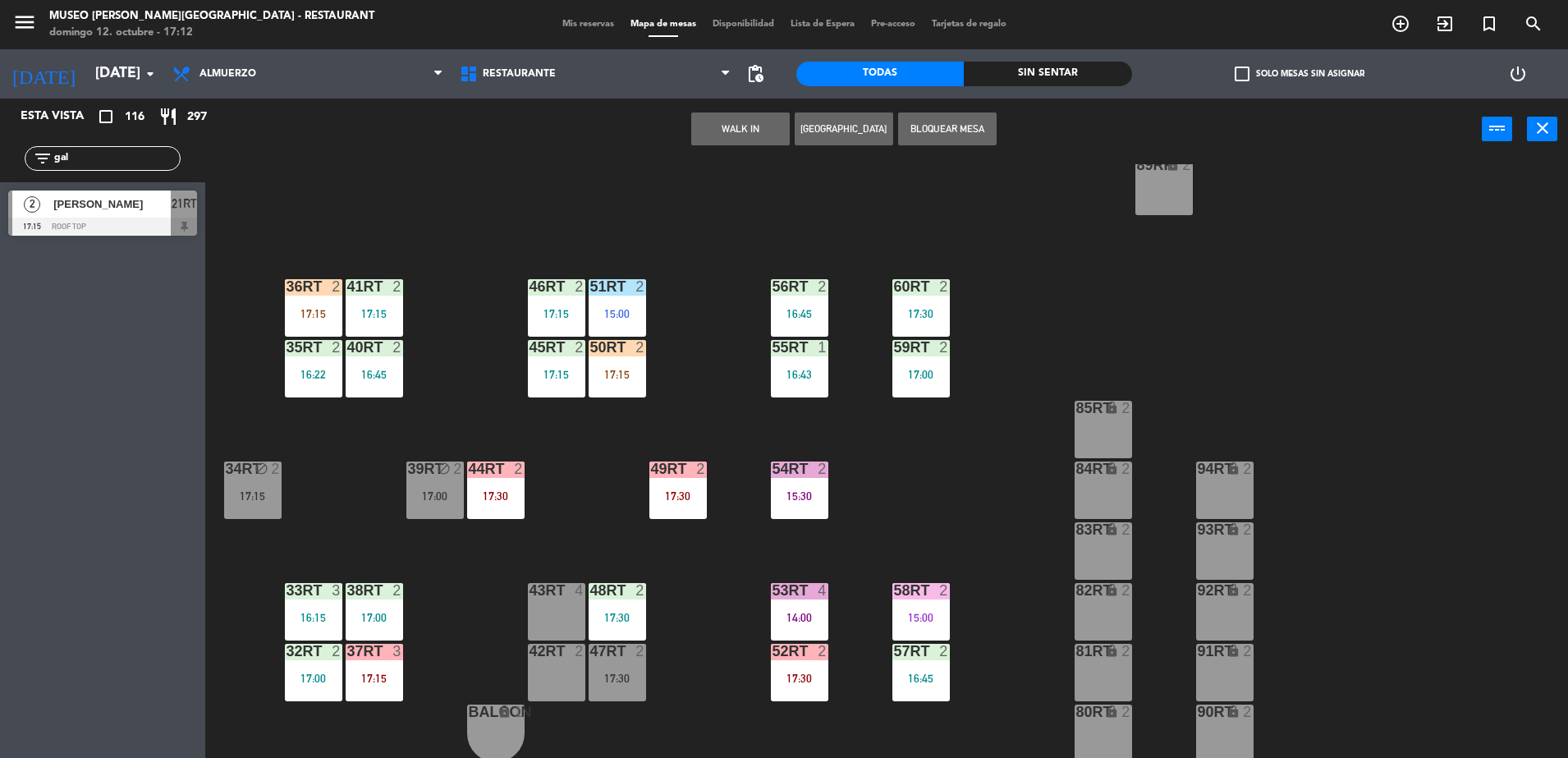
click at [561, 678] on div "42RT 2" at bounding box center [556, 673] width 58 height 58
click at [678, 117] on button "Mover" at bounding box center [689, 130] width 99 height 33
click at [550, 646] on div at bounding box center [556, 651] width 27 height 15
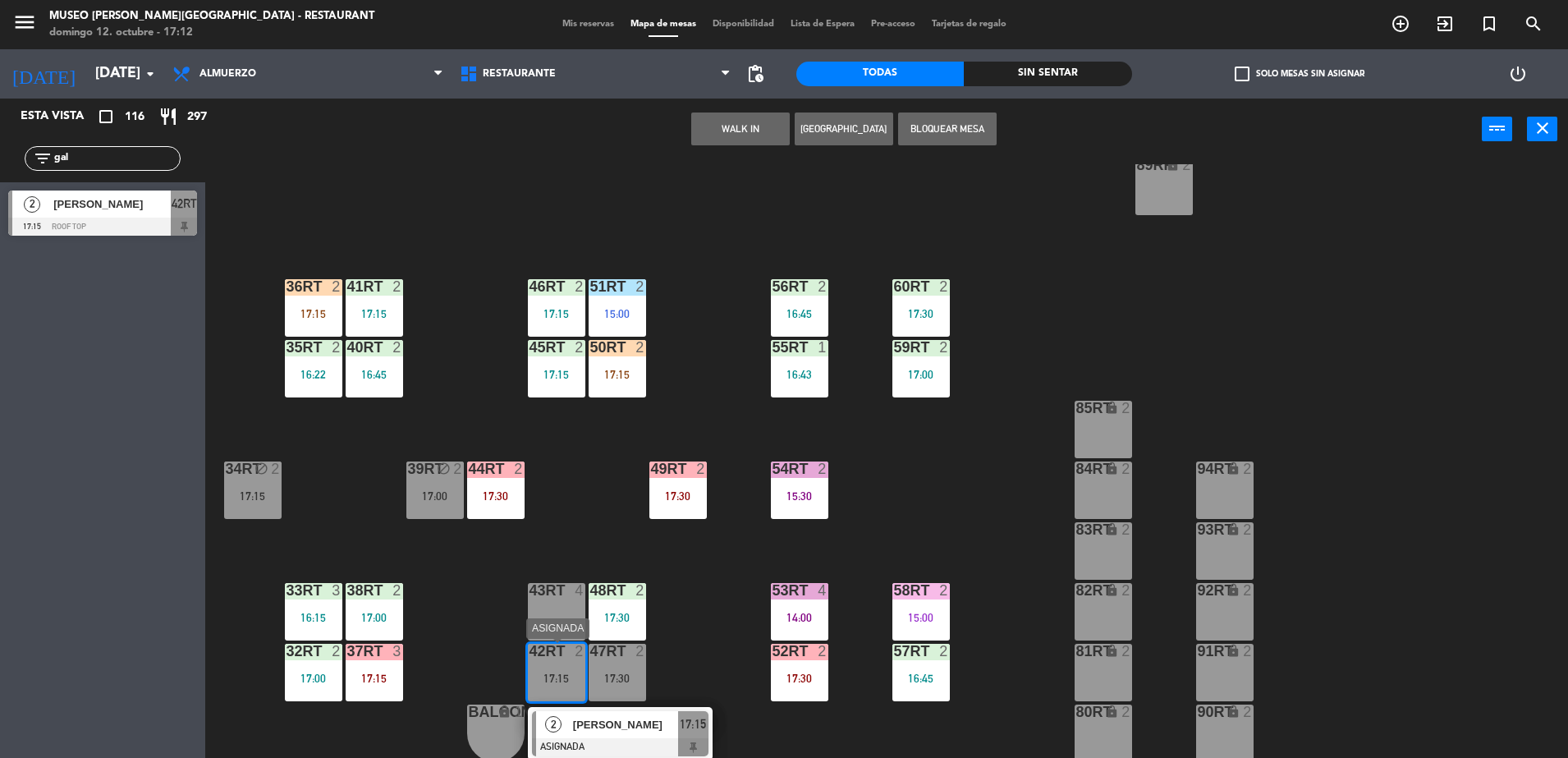
click at [606, 714] on div "2 Zigrid Galvez ASIGNADA 17:15" at bounding box center [620, 733] width 209 height 53
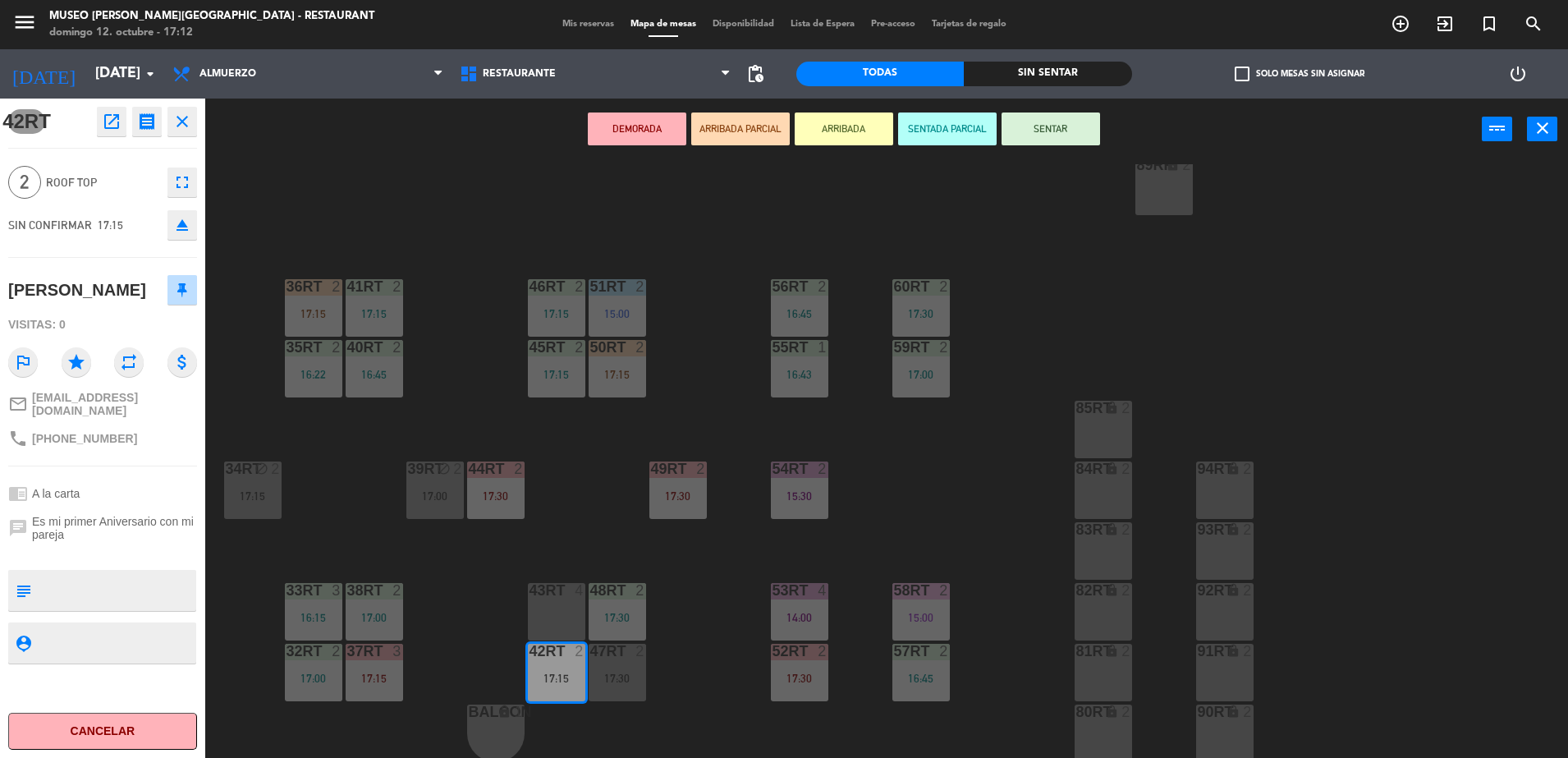
click at [738, 109] on div "DEMORADA ARRIBADA PARCIAL ARRIBADA SENTADA PARCIAL SENTAR power_input close" at bounding box center [844, 130] width 1277 height 62
click at [738, 130] on button "ARRIBADA PARCIAL" at bounding box center [740, 130] width 99 height 33
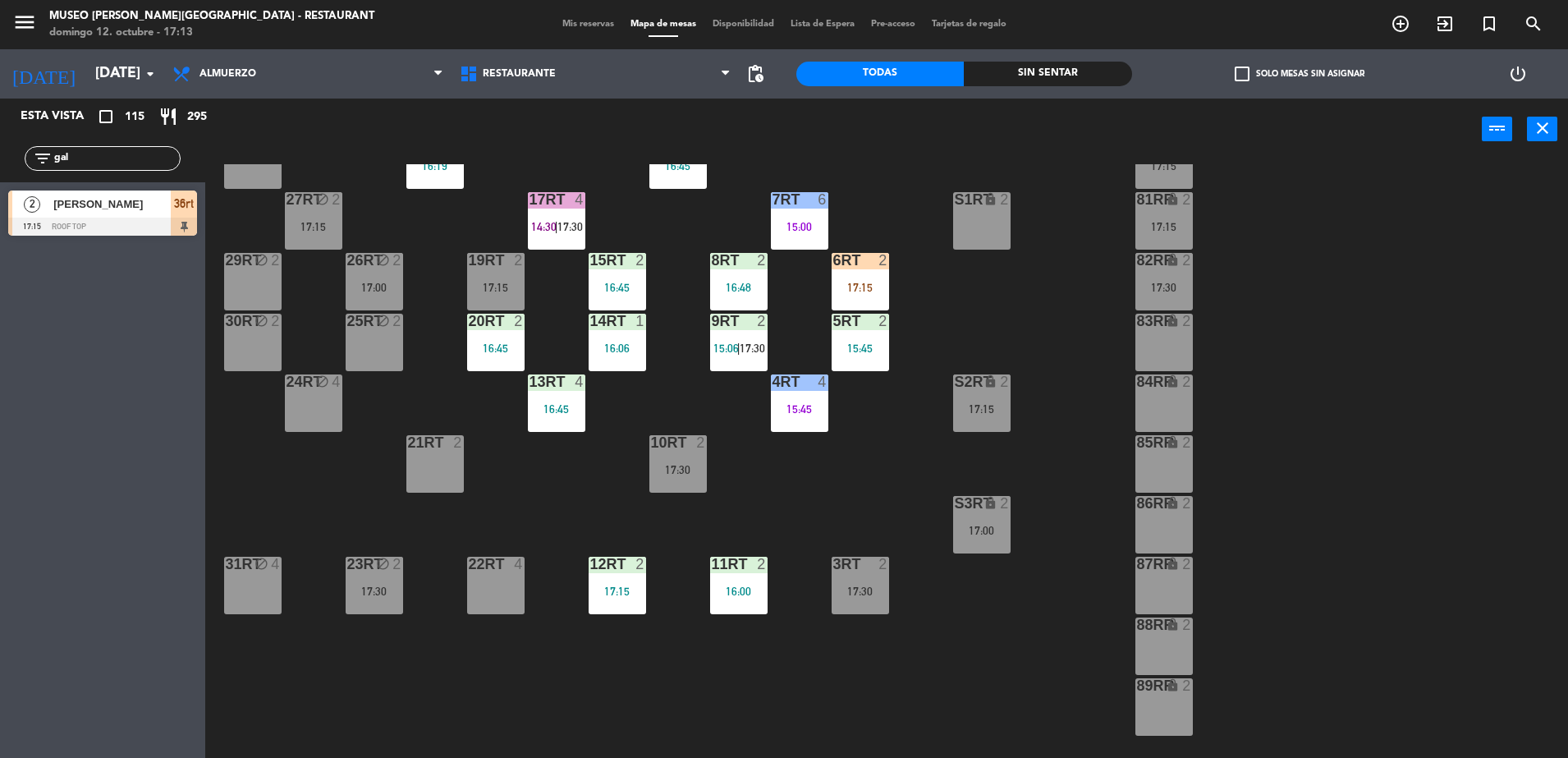
scroll to position [0, 0]
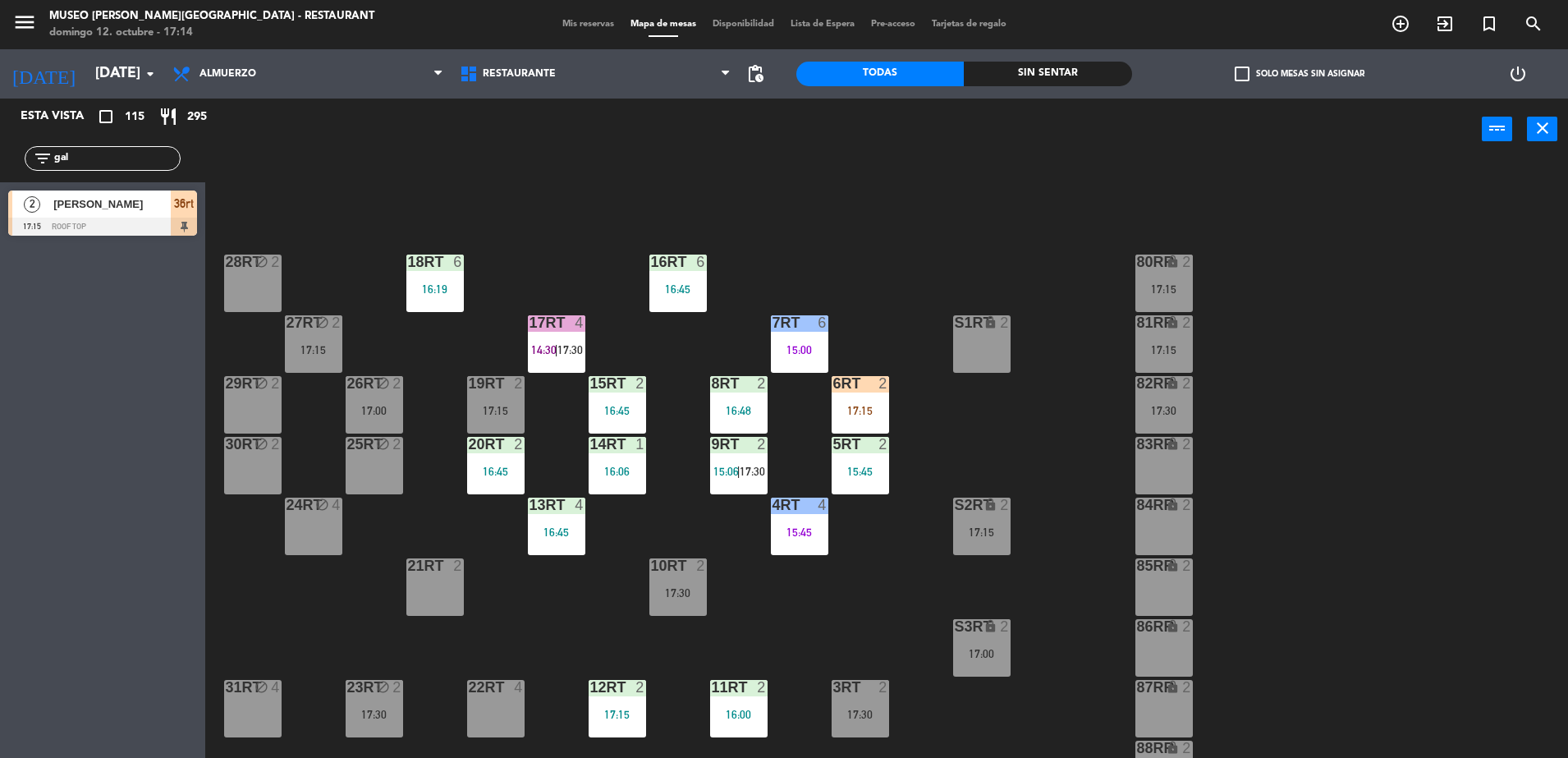
drag, startPoint x: 87, startPoint y: 169, endPoint x: 68, endPoint y: 165, distance: 19.4
click at [69, 167] on div "filter_list gal" at bounding box center [102, 158] width 156 height 25
drag, startPoint x: 82, startPoint y: 159, endPoint x: -4, endPoint y: 154, distance: 86.1
click at [0, 154] on html "close × Museo Larco Café - Restaurant × chrome_reader_mode Listado de Reservas …" at bounding box center [784, 379] width 1568 height 758
type input "gre"
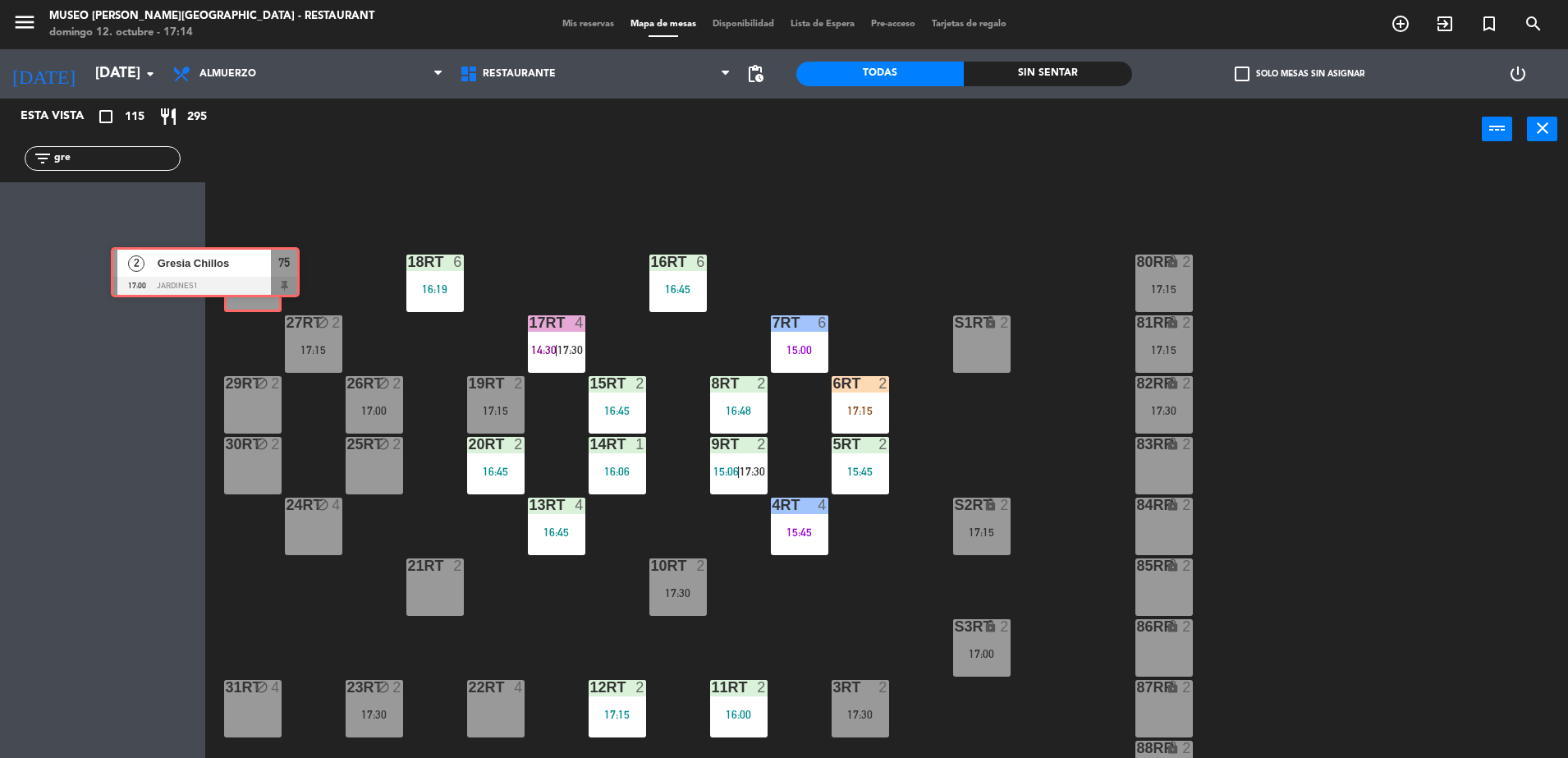
drag, startPoint x: 167, startPoint y: 223, endPoint x: 270, endPoint y: 280, distance: 117.7
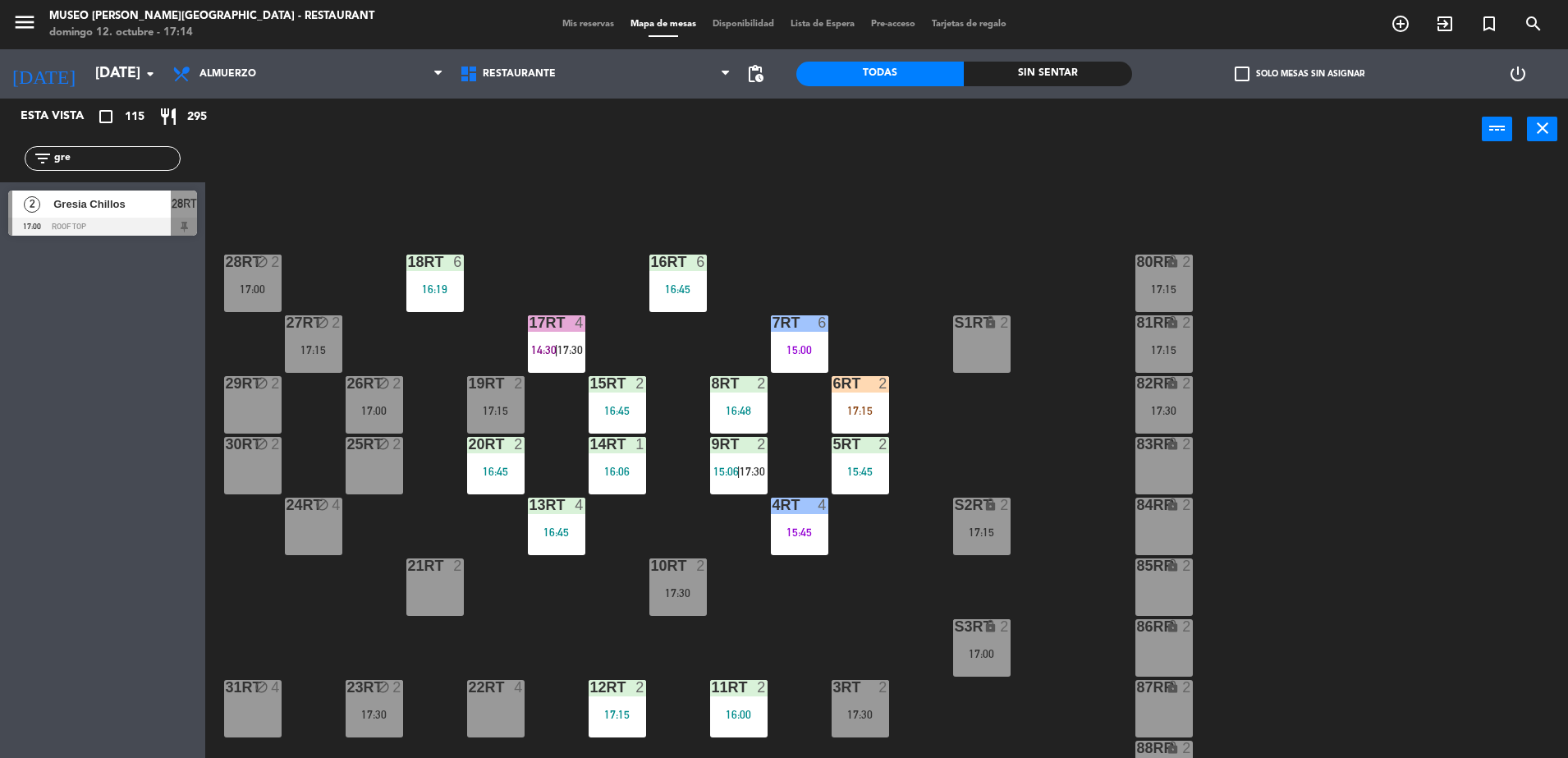
click at [270, 280] on div "28RT block 2 17:00" at bounding box center [253, 284] width 58 height 58
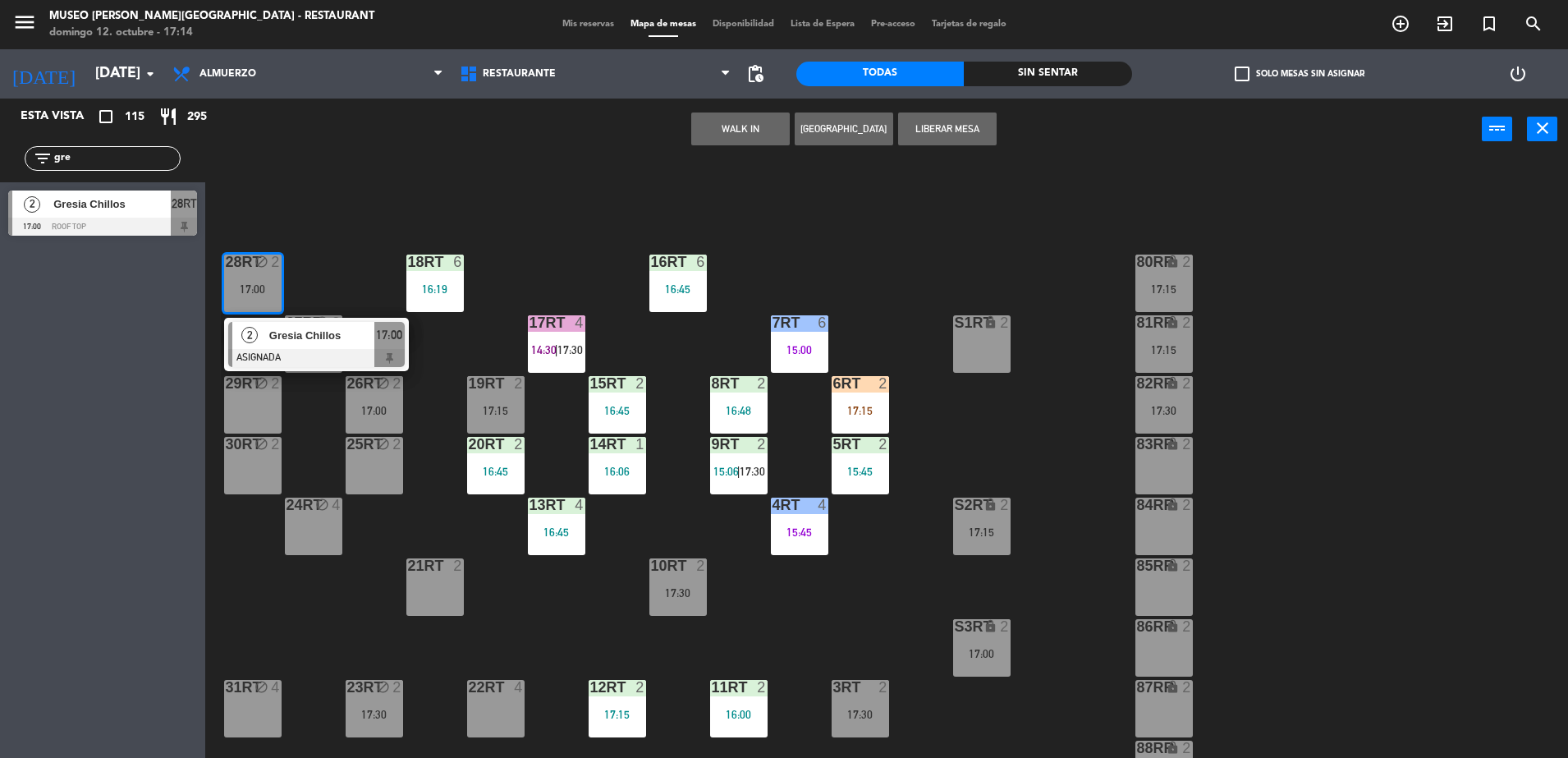
click at [316, 335] on span "Gresia Chillos" at bounding box center [322, 335] width 105 height 18
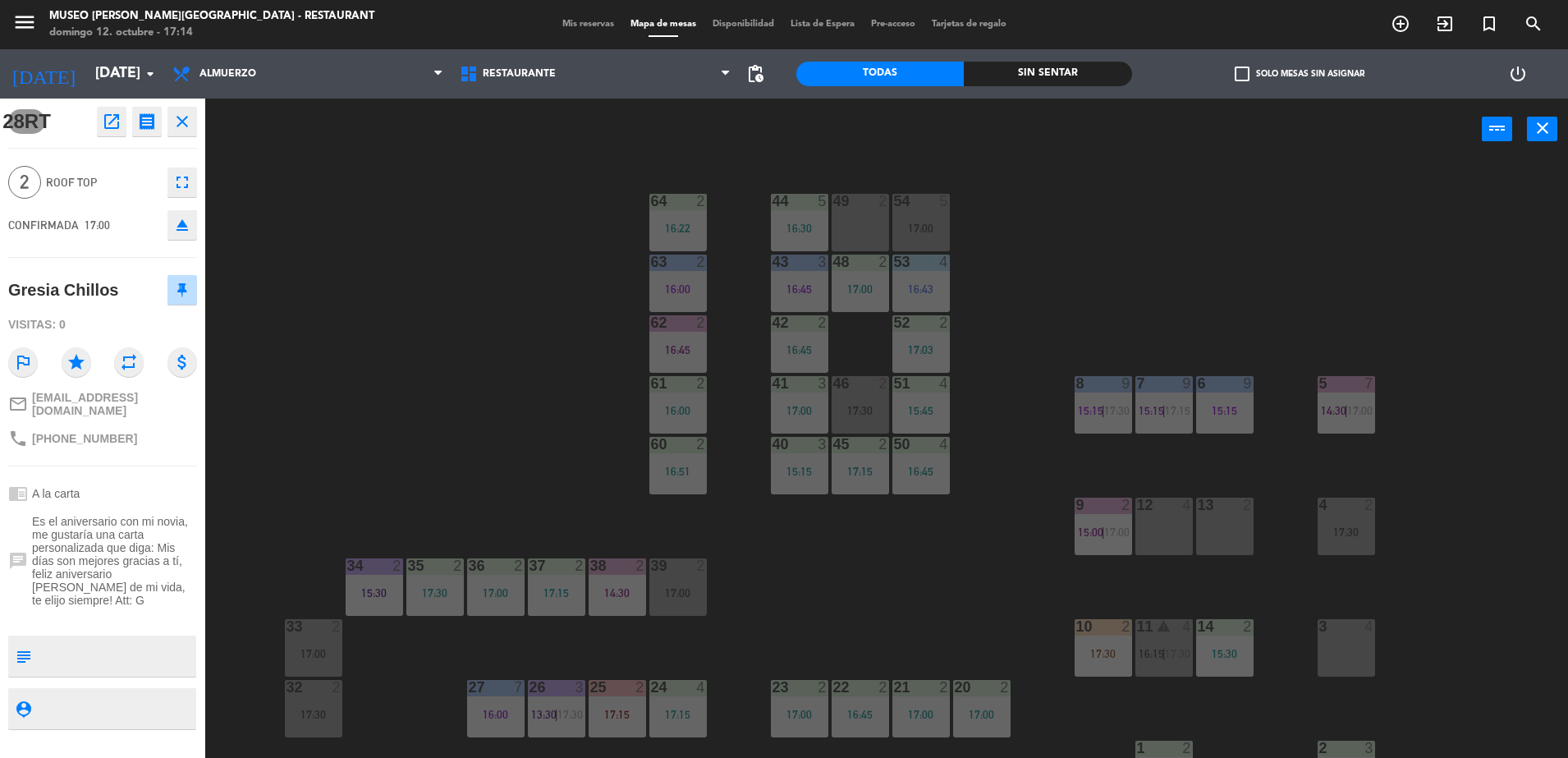
click at [976, 541] on div "44 5 16:30 49 2 54 5 17:00 64 2 16:22 48 2 17:00 53 4 16:43 63 2 16:00 43 3 16:…" at bounding box center [894, 463] width 1348 height 598
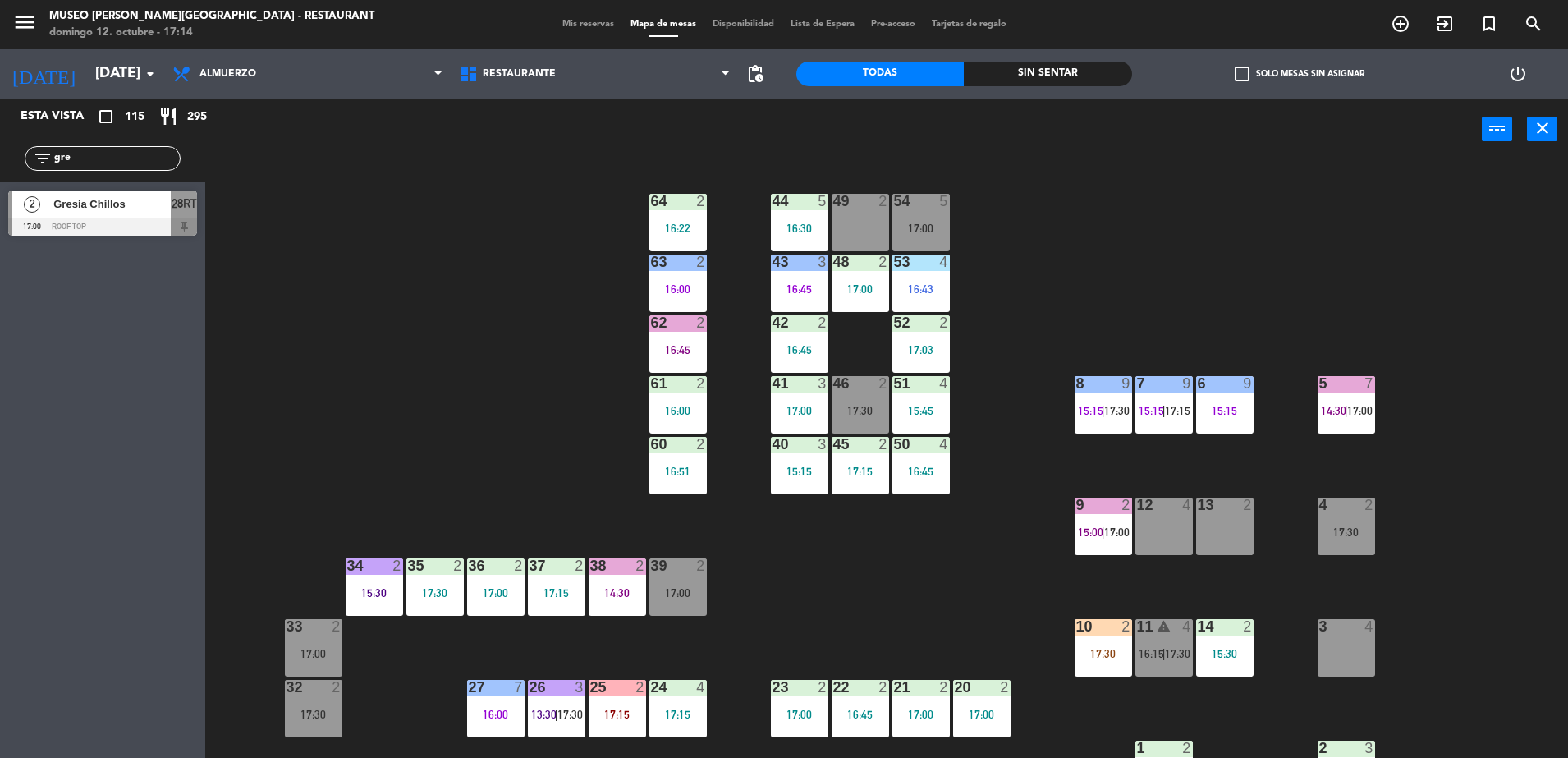
drag, startPoint x: 108, startPoint y: 153, endPoint x: -4, endPoint y: 158, distance: 112.1
click at [0, 158] on html "close × Museo Larco Café - Restaurant × chrome_reader_mode Listado de Reservas …" at bounding box center [784, 379] width 1568 height 758
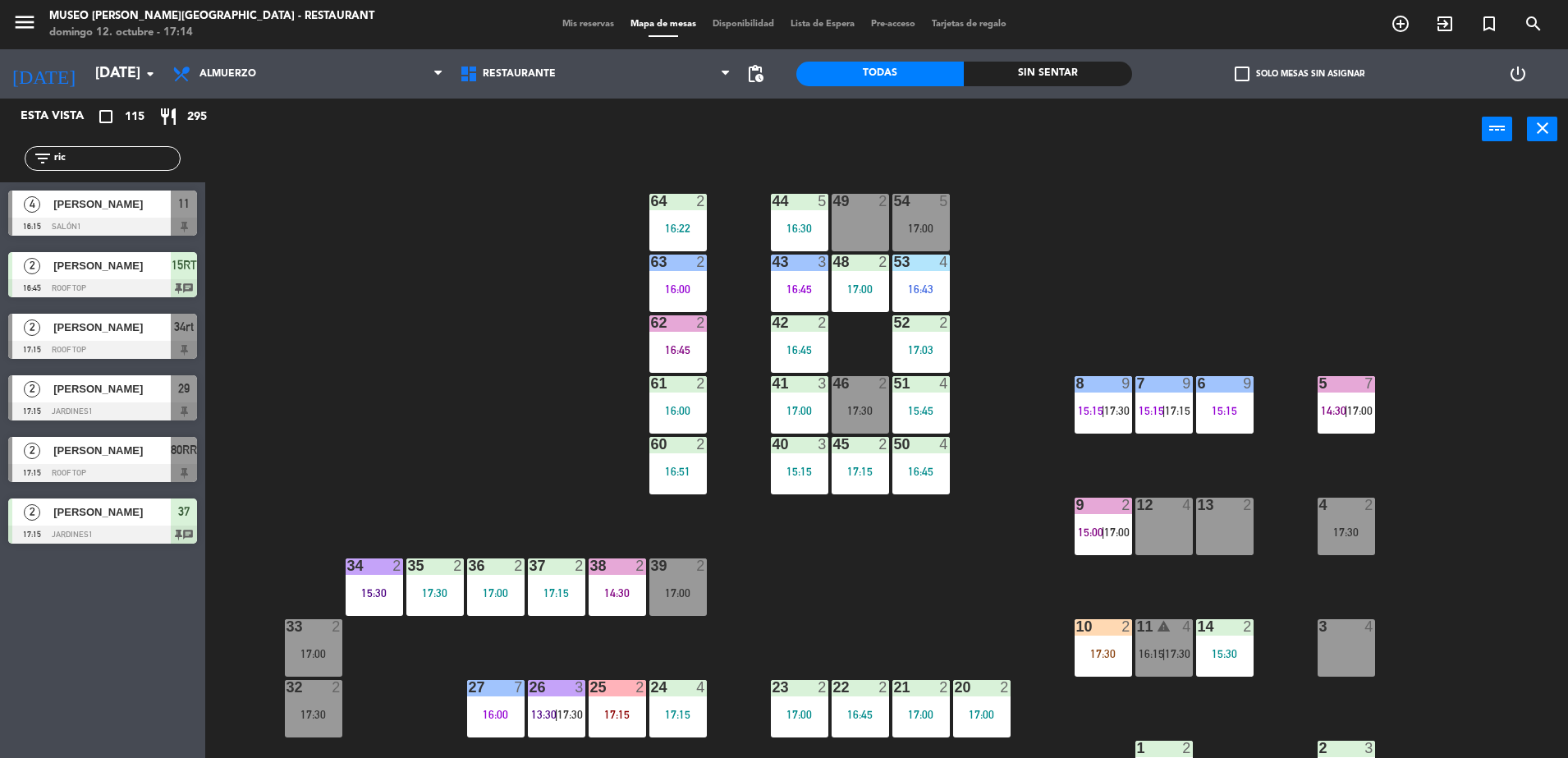
type input "ric"
click at [157, 517] on span "[PERSON_NAME]" at bounding box center [112, 512] width 117 height 18
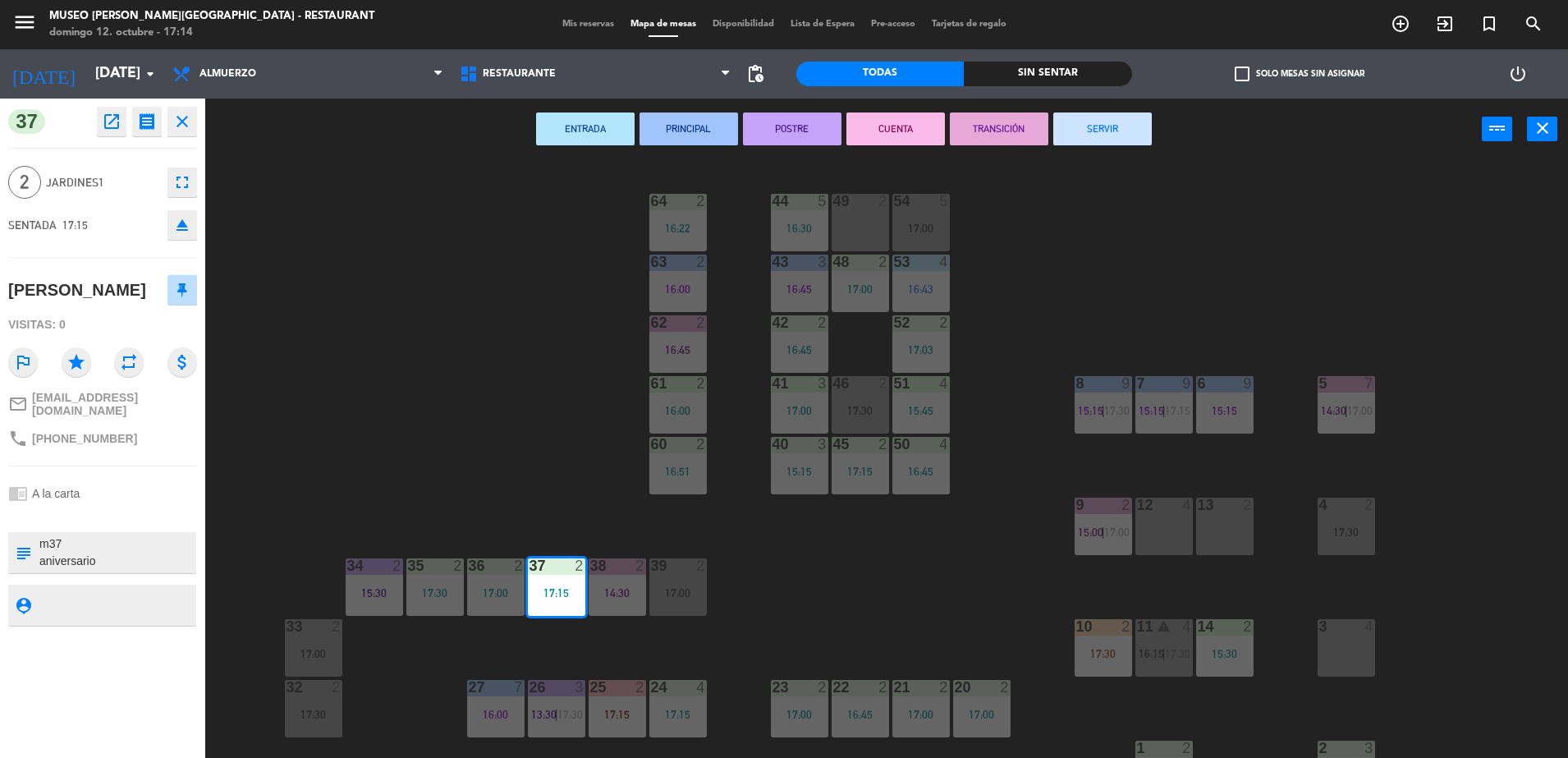
click at [86, 557] on textarea at bounding box center [116, 552] width 157 height 34
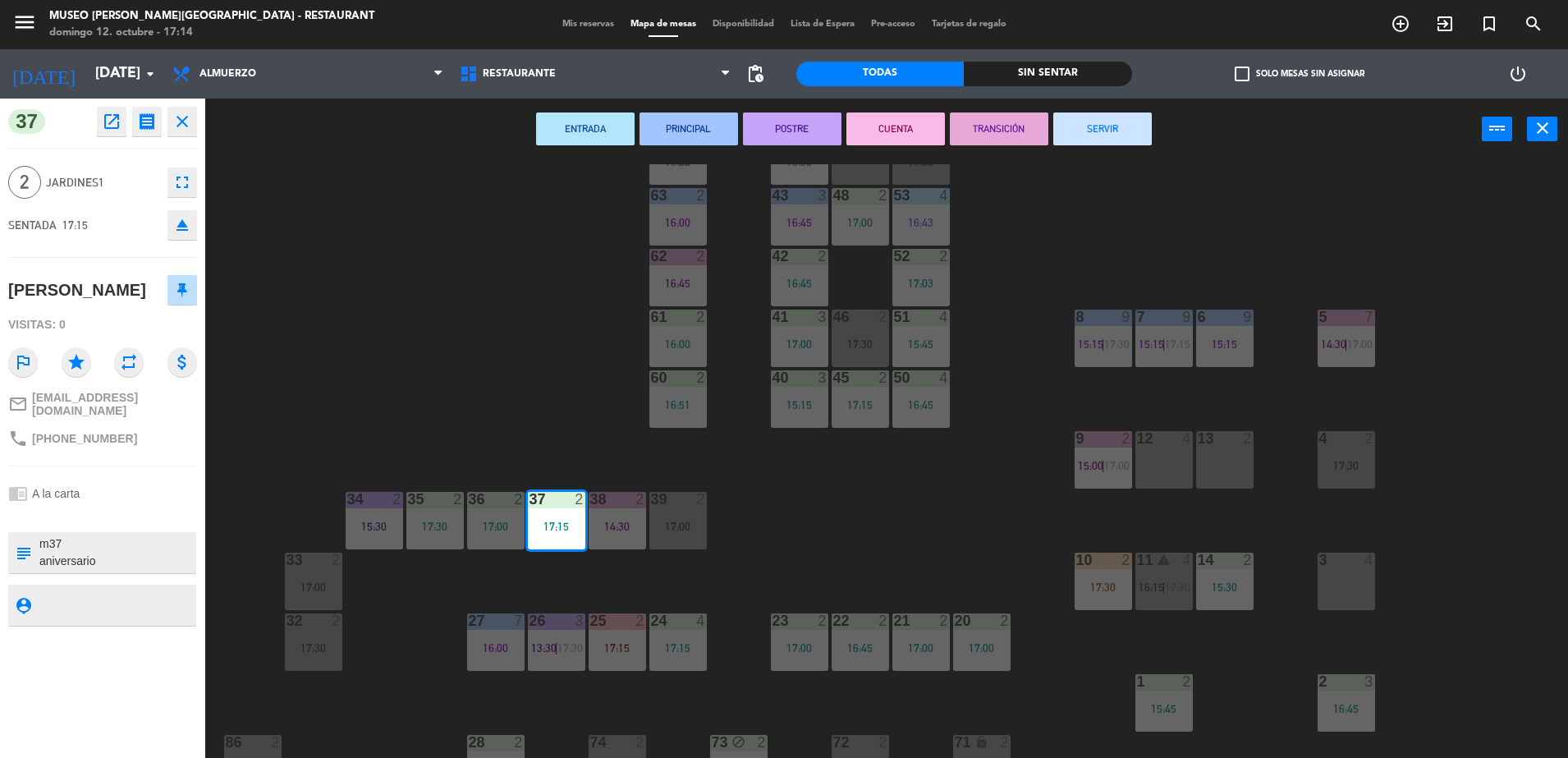
scroll to position [102, 0]
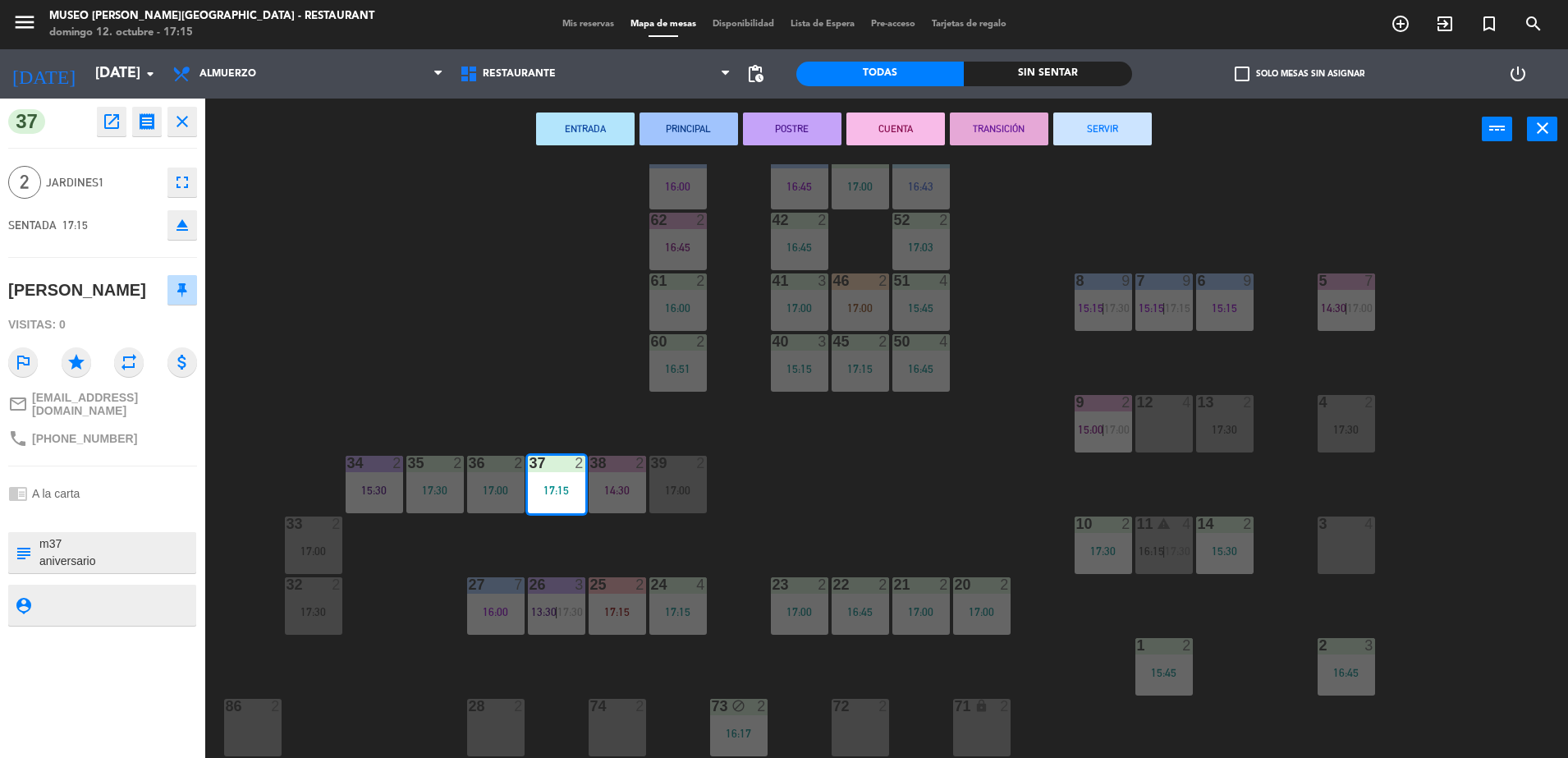
click at [339, 311] on div "44 5 16:30 49 2 54 5 17:00 64 2 16:22 48 2 17:00 53 4 16:43 63 2 16:00 43 3 16:…" at bounding box center [894, 463] width 1348 height 598
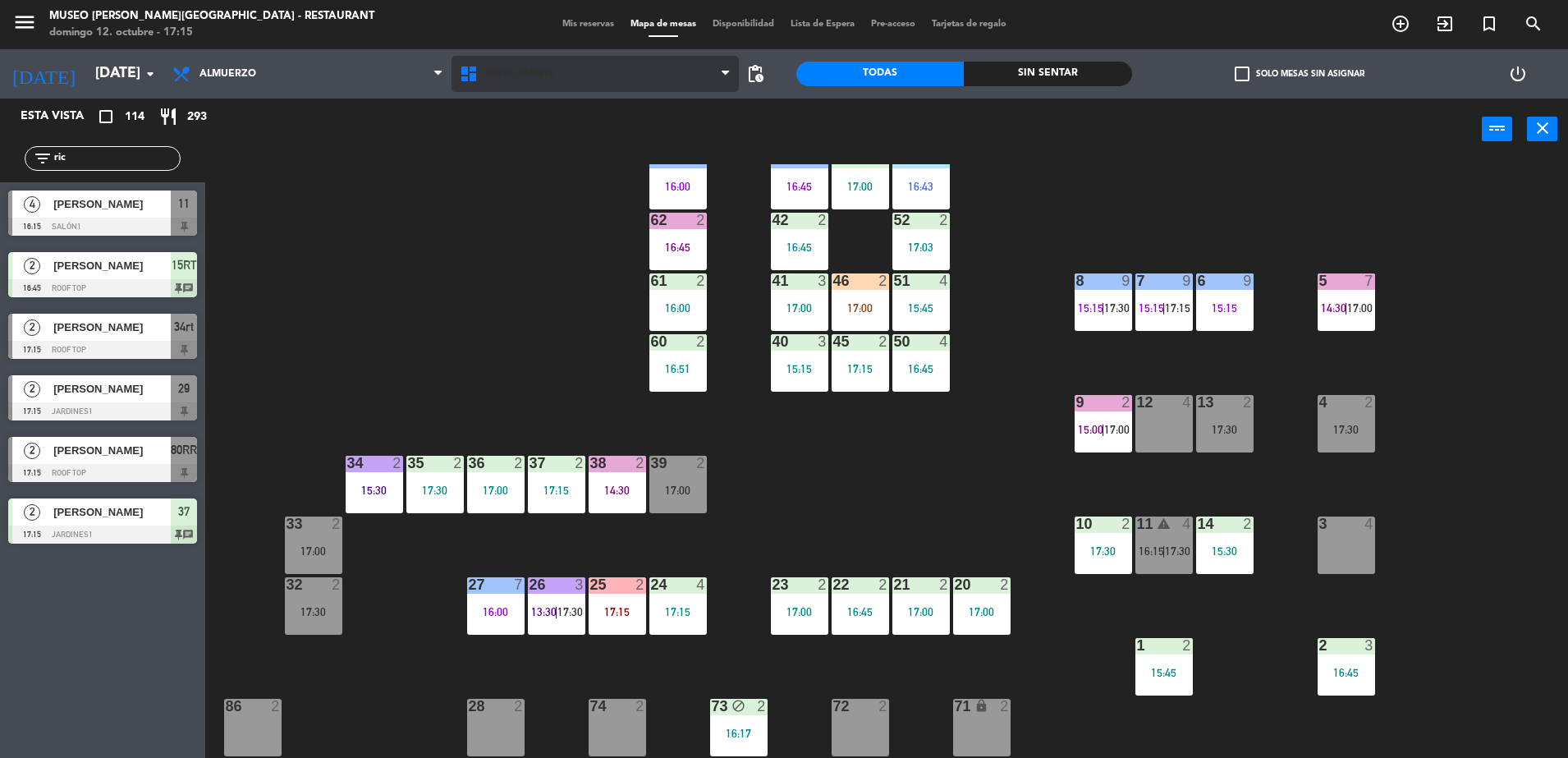
click at [541, 81] on span "Restaurante" at bounding box center [595, 74] width 287 height 36
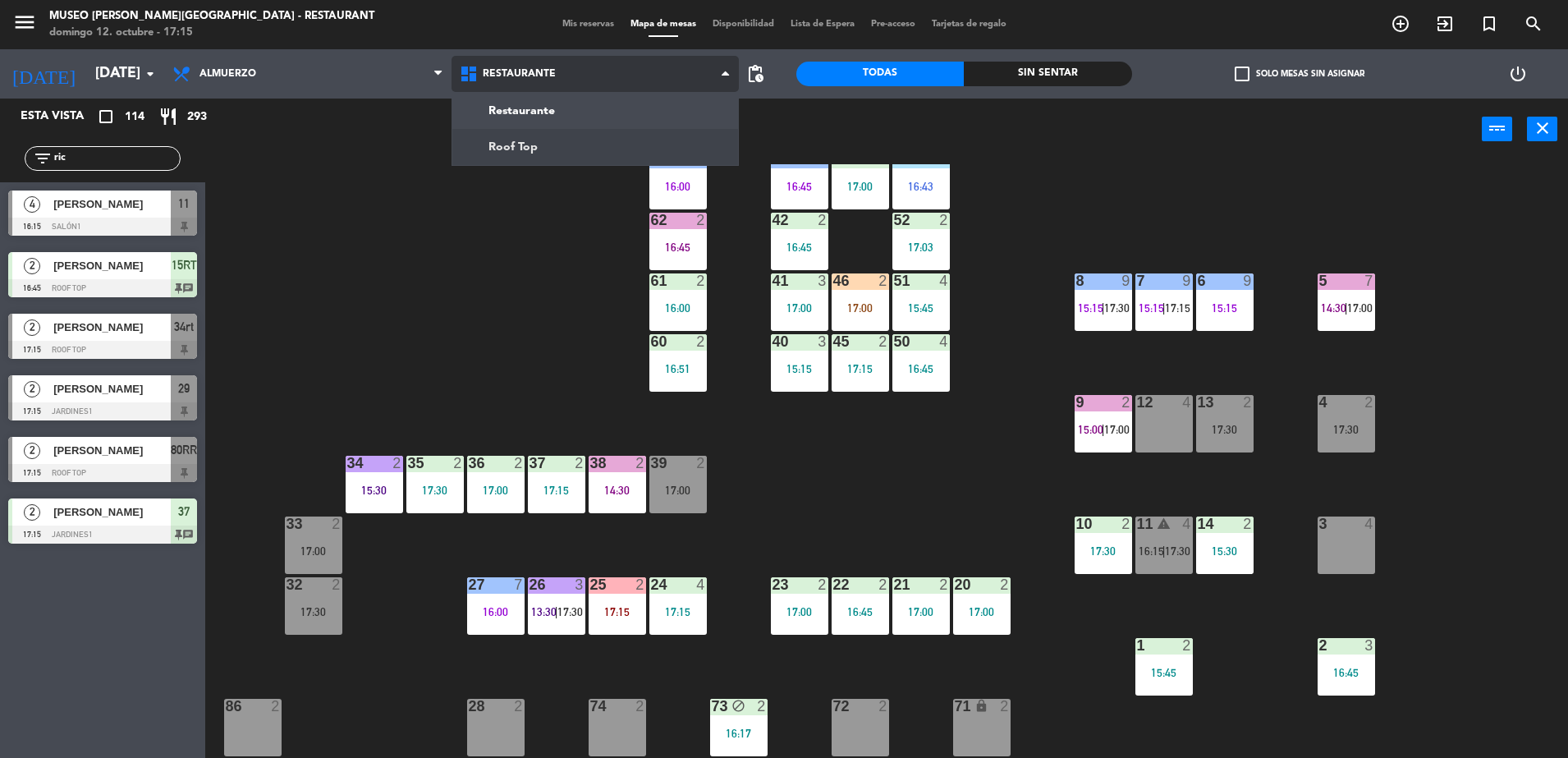
click at [572, 133] on ng-component "menu Museo Larco Café - Restaurant domingo 12. octubre - 17:15 Mis reservas Map…" at bounding box center [784, 381] width 1568 height 762
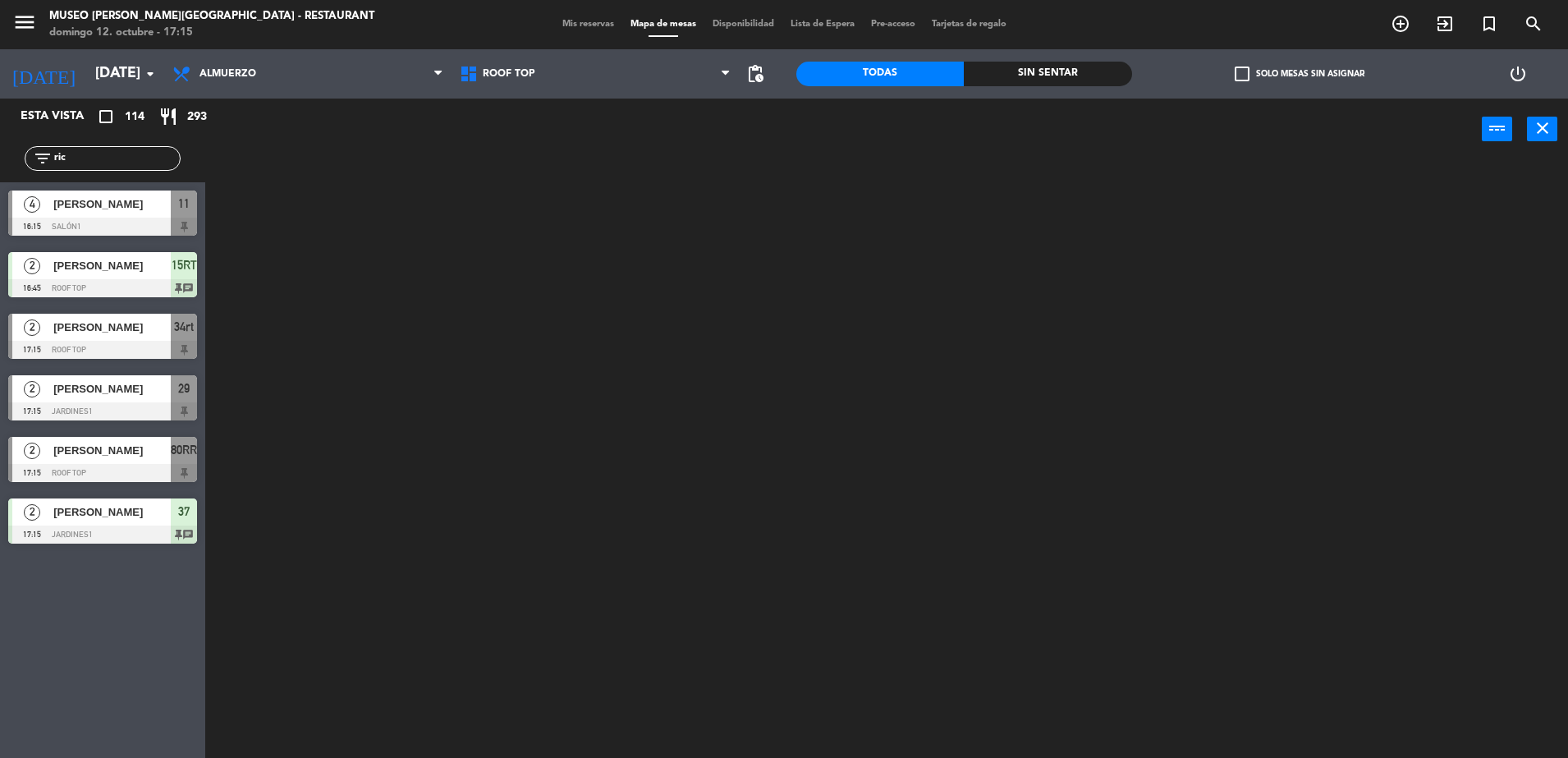
click at [0, 161] on html "close × Museo Larco Café - Restaurant × chrome_reader_mode Listado de Reservas …" at bounding box center [784, 379] width 1568 height 758
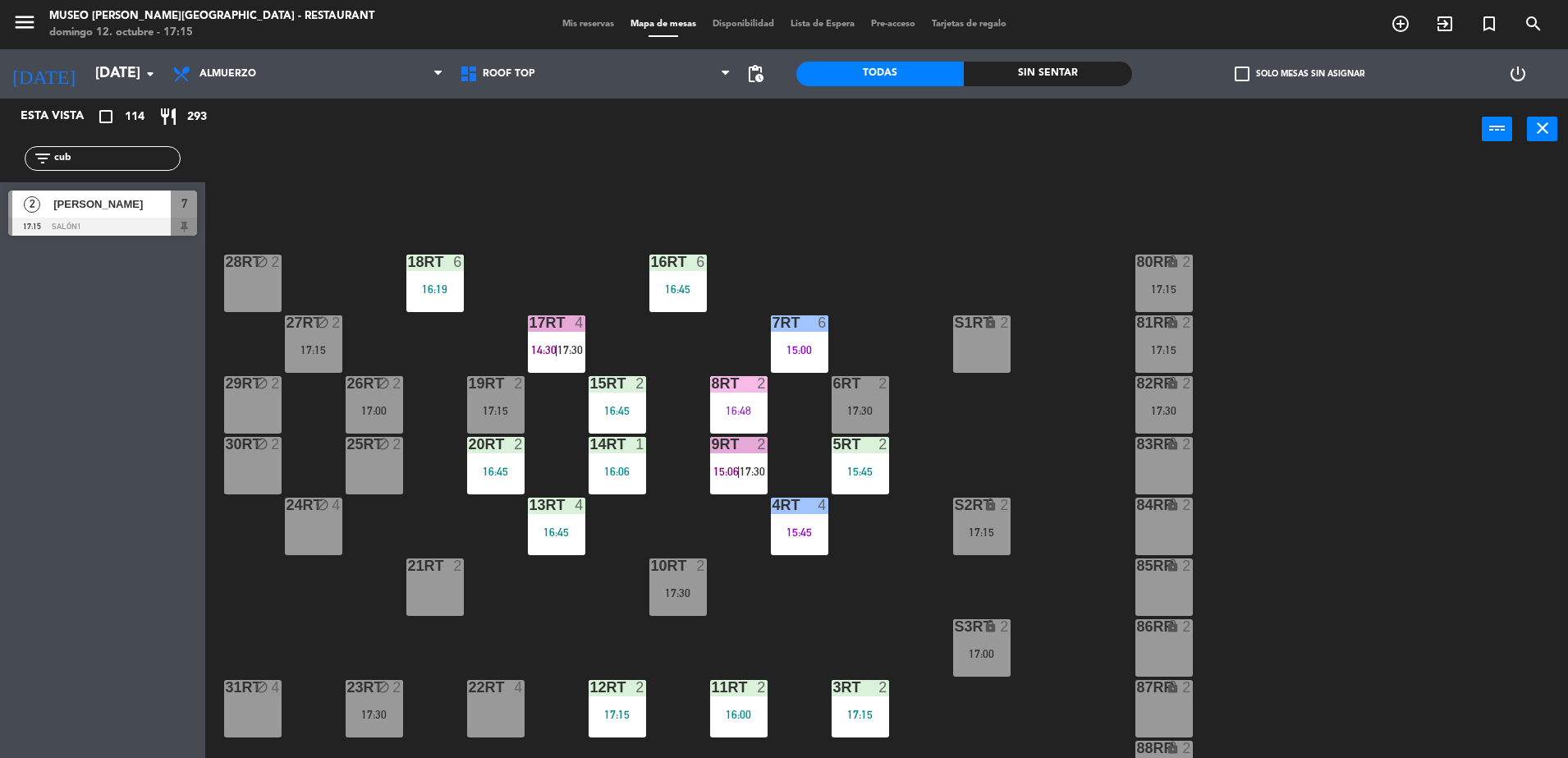
type input "cub"
click at [600, 137] on div "power_input close" at bounding box center [844, 130] width 1277 height 62
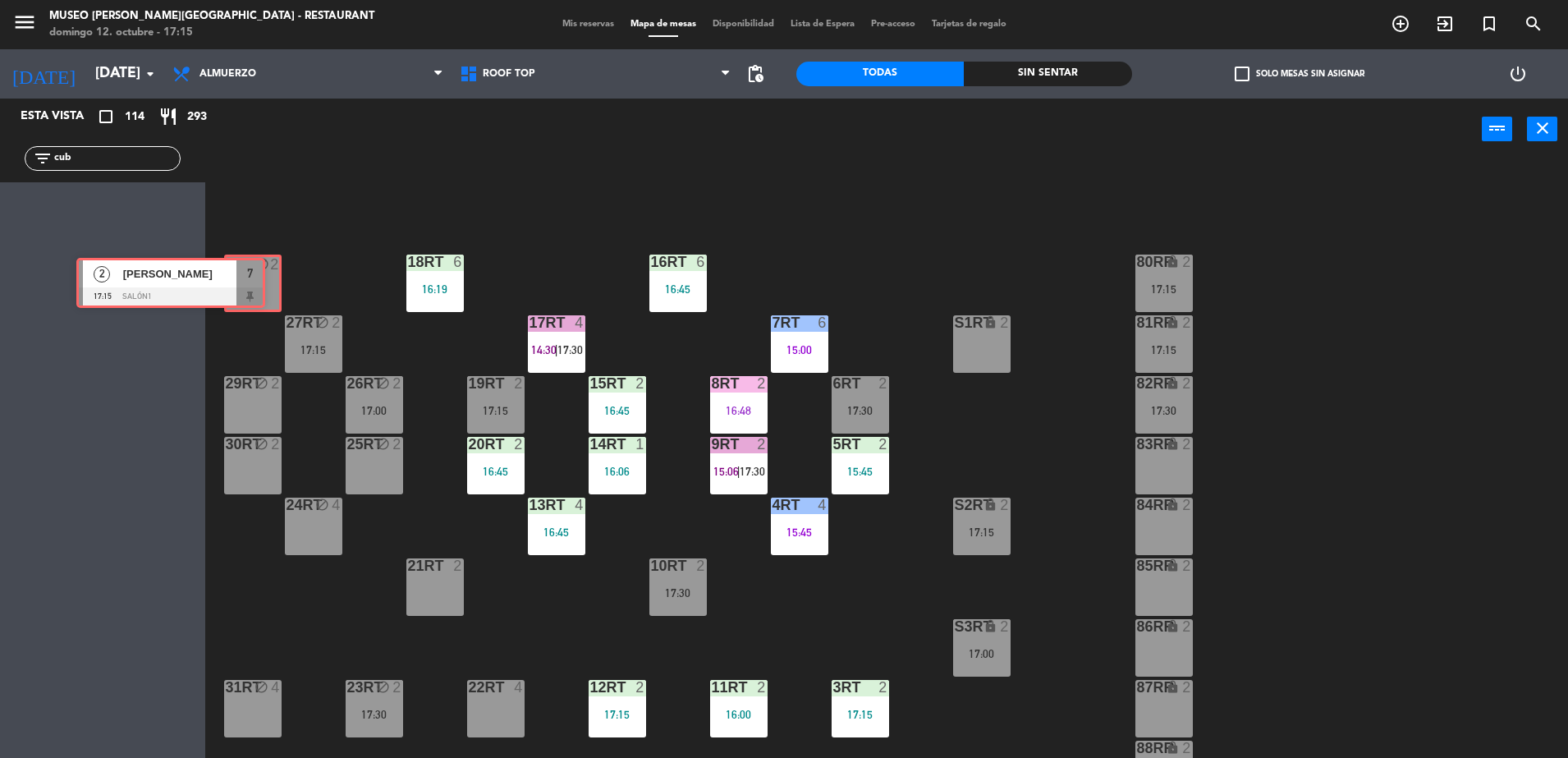
drag, startPoint x: 186, startPoint y: 222, endPoint x: 261, endPoint y: 290, distance: 101.2
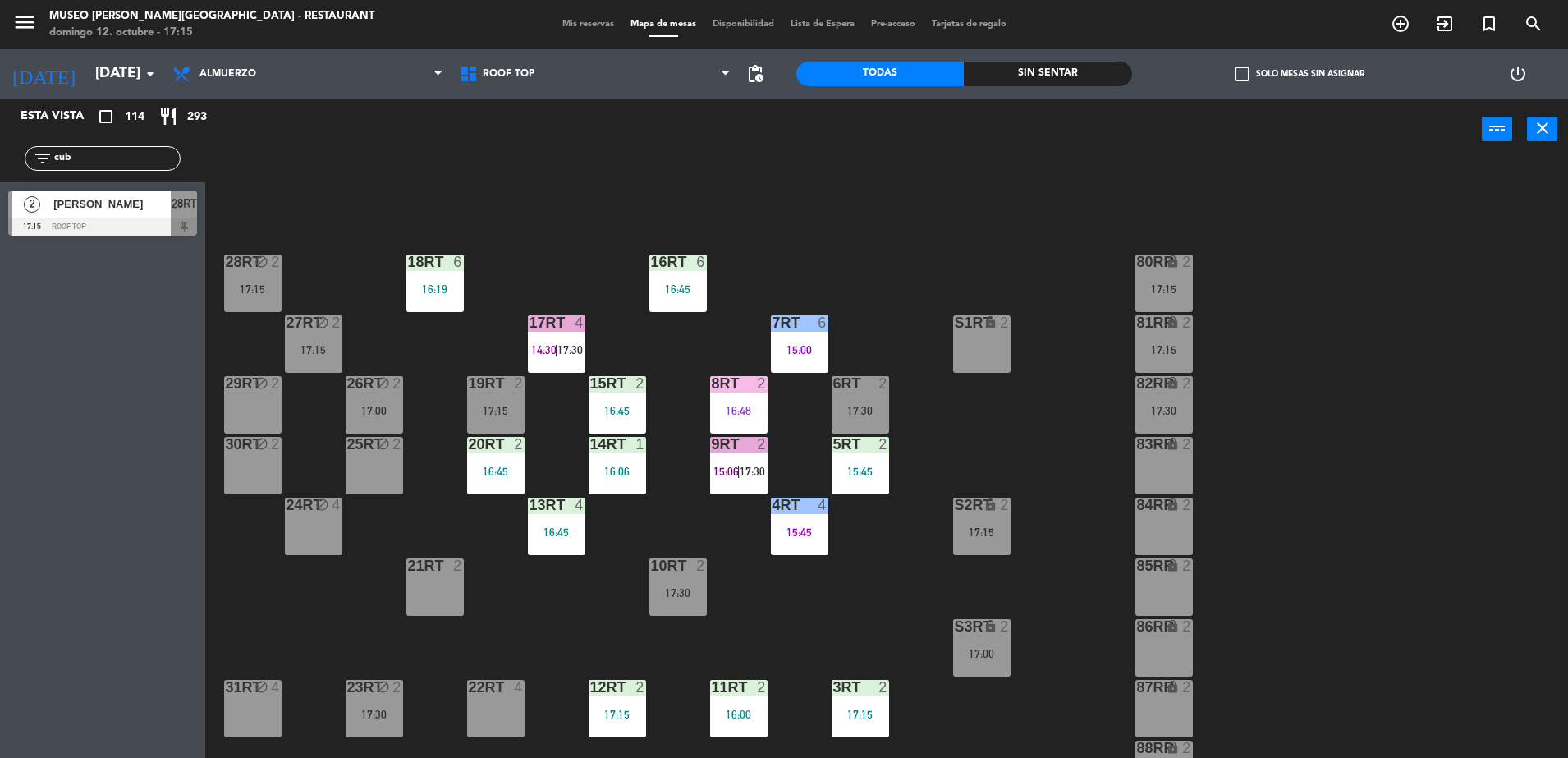
drag, startPoint x: 498, startPoint y: 392, endPoint x: 466, endPoint y: 393, distance: 32.0
click at [499, 392] on div "19RT 2 17:15" at bounding box center [496, 405] width 58 height 58
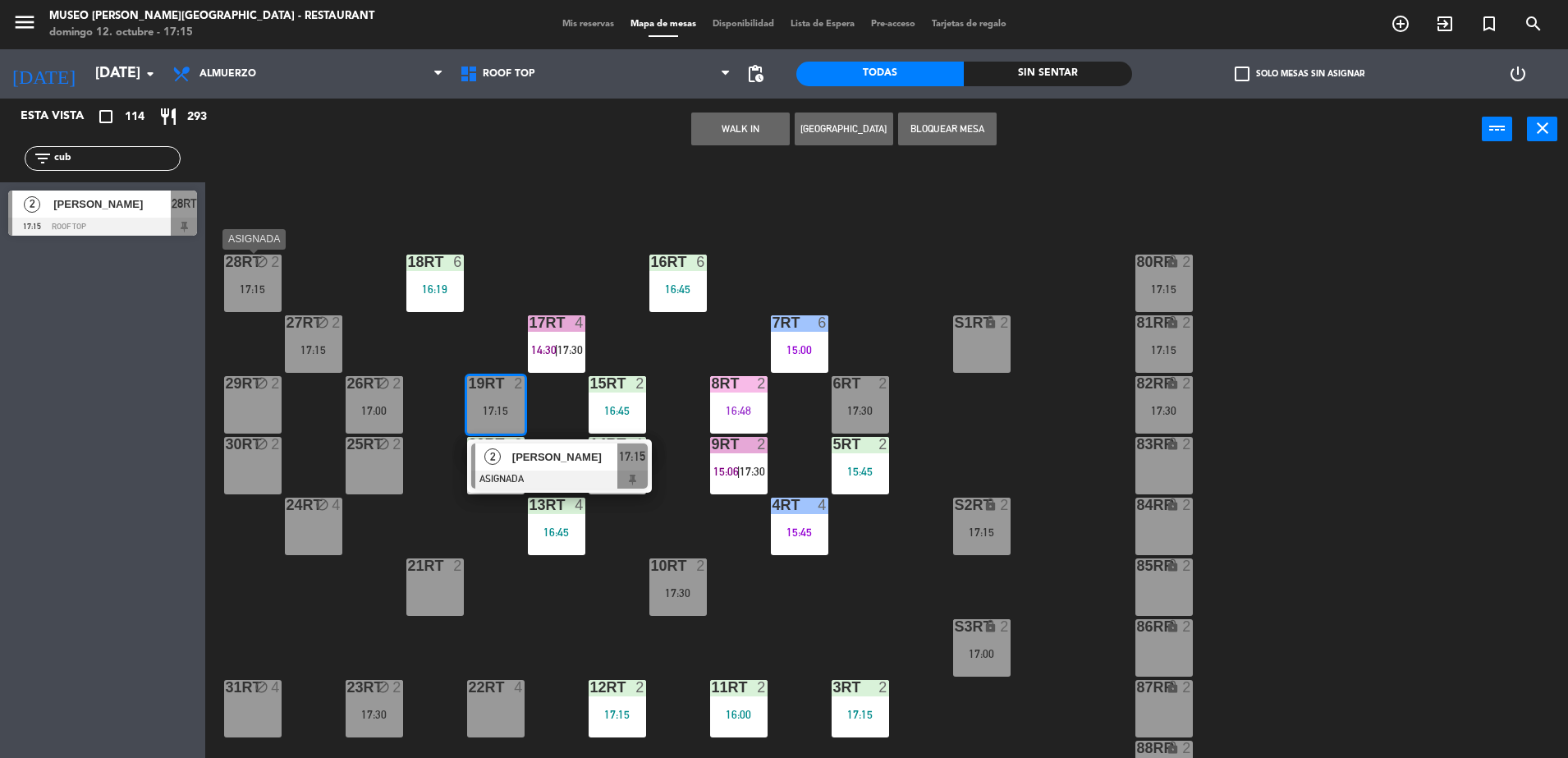
click at [262, 289] on div "17:15" at bounding box center [253, 289] width 58 height 11
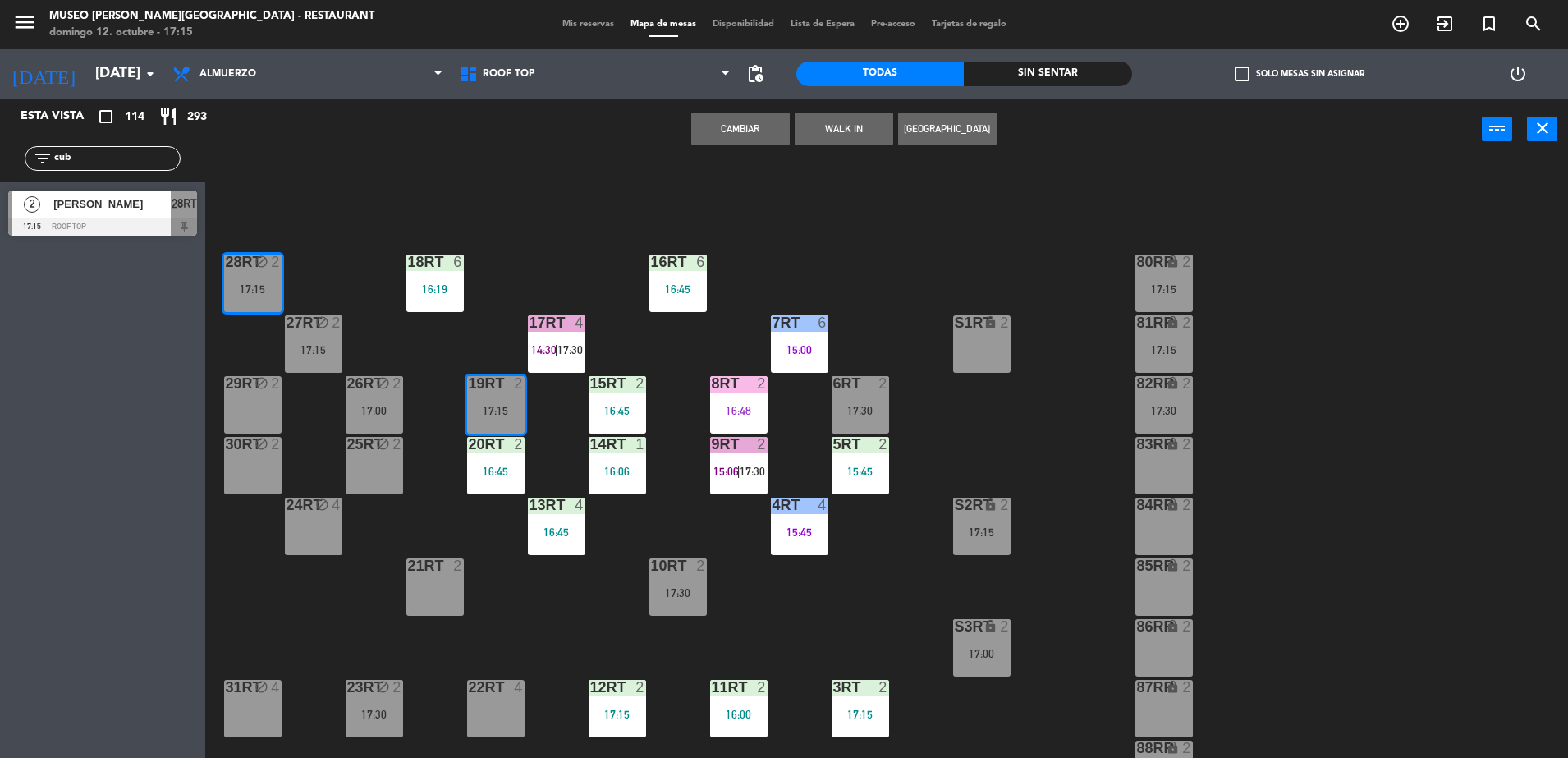
click at [728, 137] on button "Cambiar" at bounding box center [740, 130] width 99 height 33
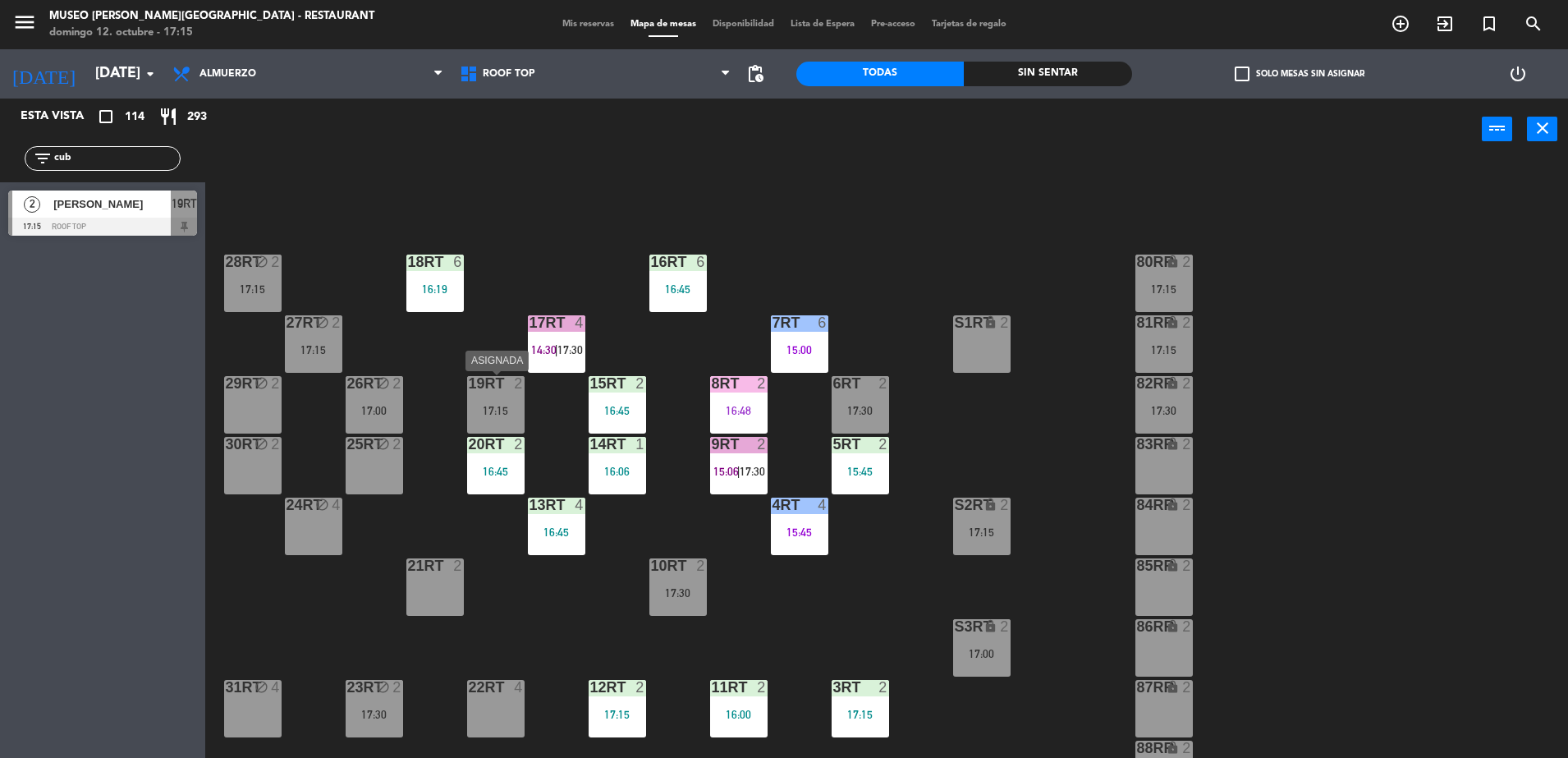
click at [500, 424] on div "19RT 2 17:15" at bounding box center [496, 405] width 58 height 58
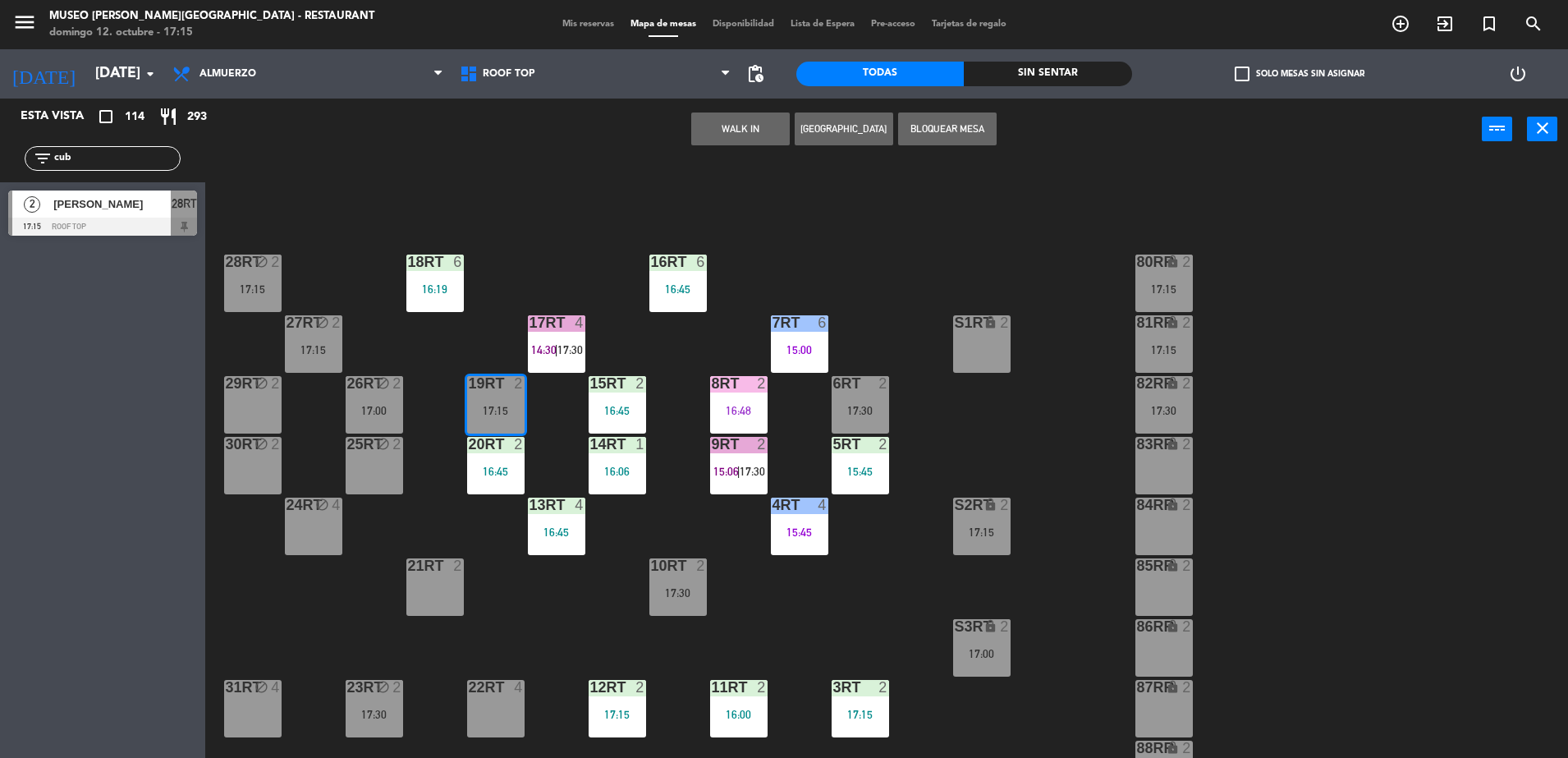
click at [519, 408] on div "17:15" at bounding box center [496, 411] width 58 height 11
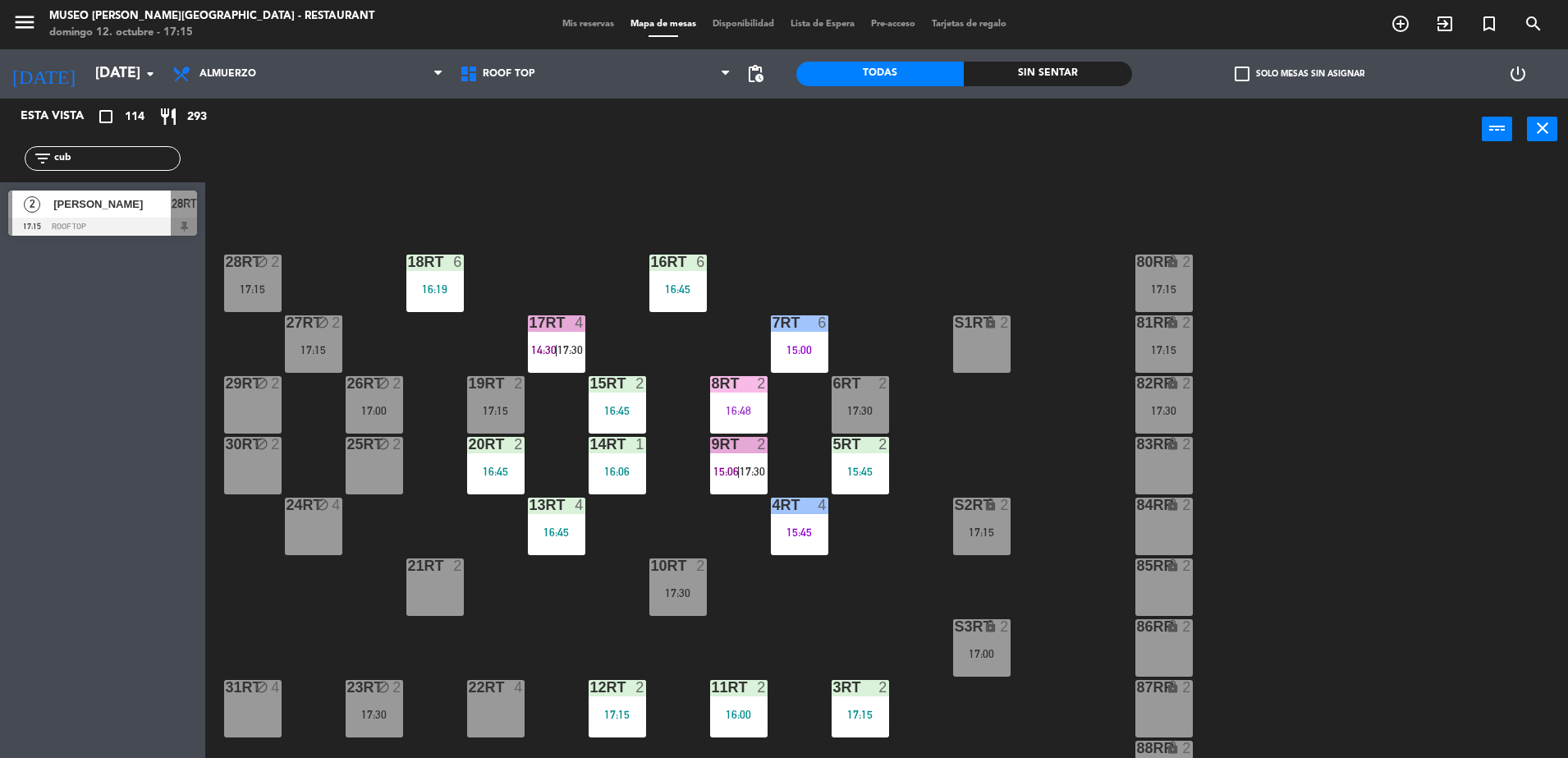
click at [575, 446] on div "18RT 6 16:19 16RT 6 16:45 28RT block 2 17:15 80RR lock 2 17:15 27RT block 2 17:…" at bounding box center [894, 463] width 1348 height 598
drag, startPoint x: 516, startPoint y: 405, endPoint x: 534, endPoint y: 413, distance: 19.7
click at [521, 405] on div "17:15" at bounding box center [496, 411] width 58 height 11
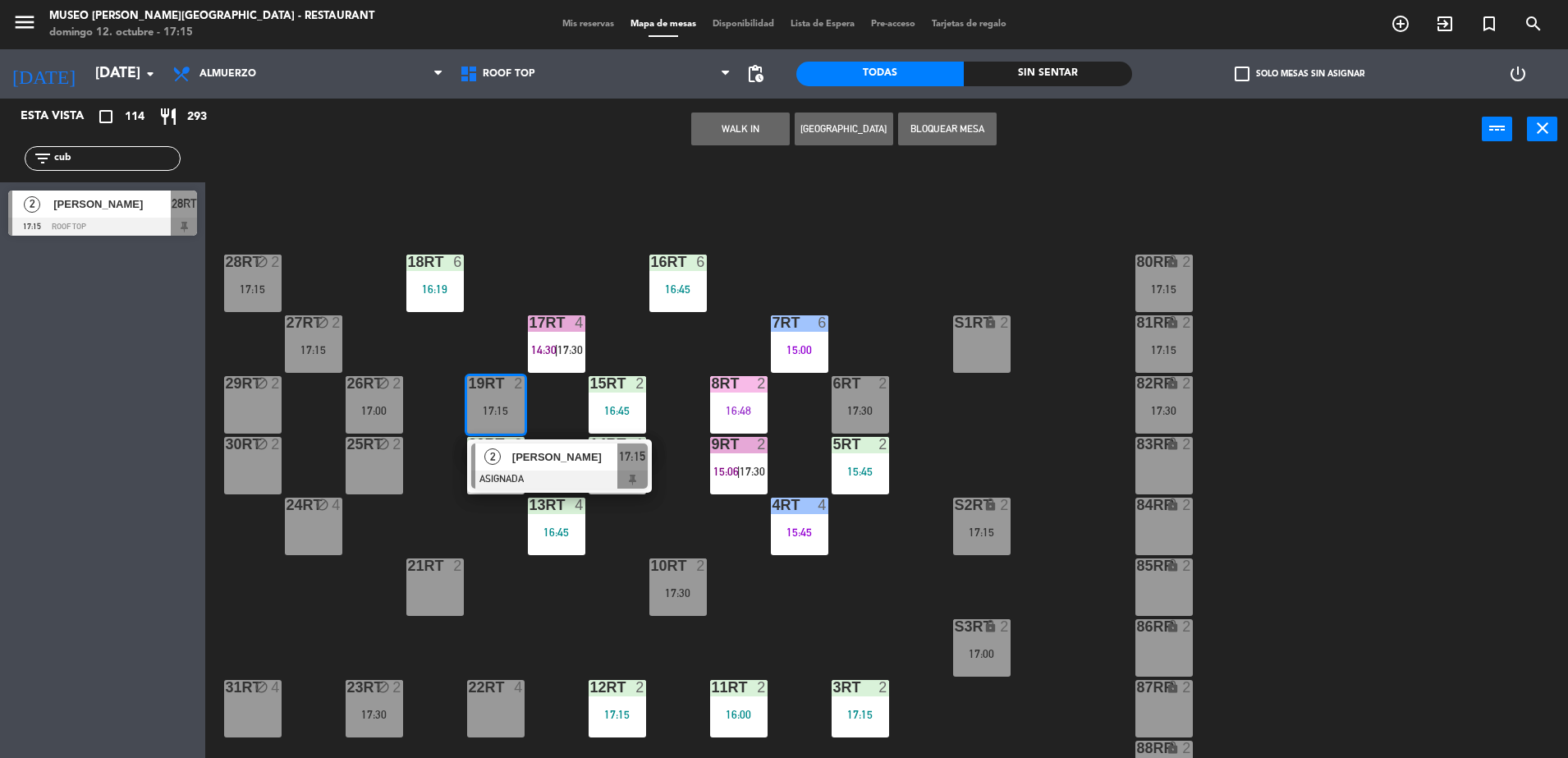
click at [558, 462] on span "[PERSON_NAME]" at bounding box center [564, 457] width 105 height 18
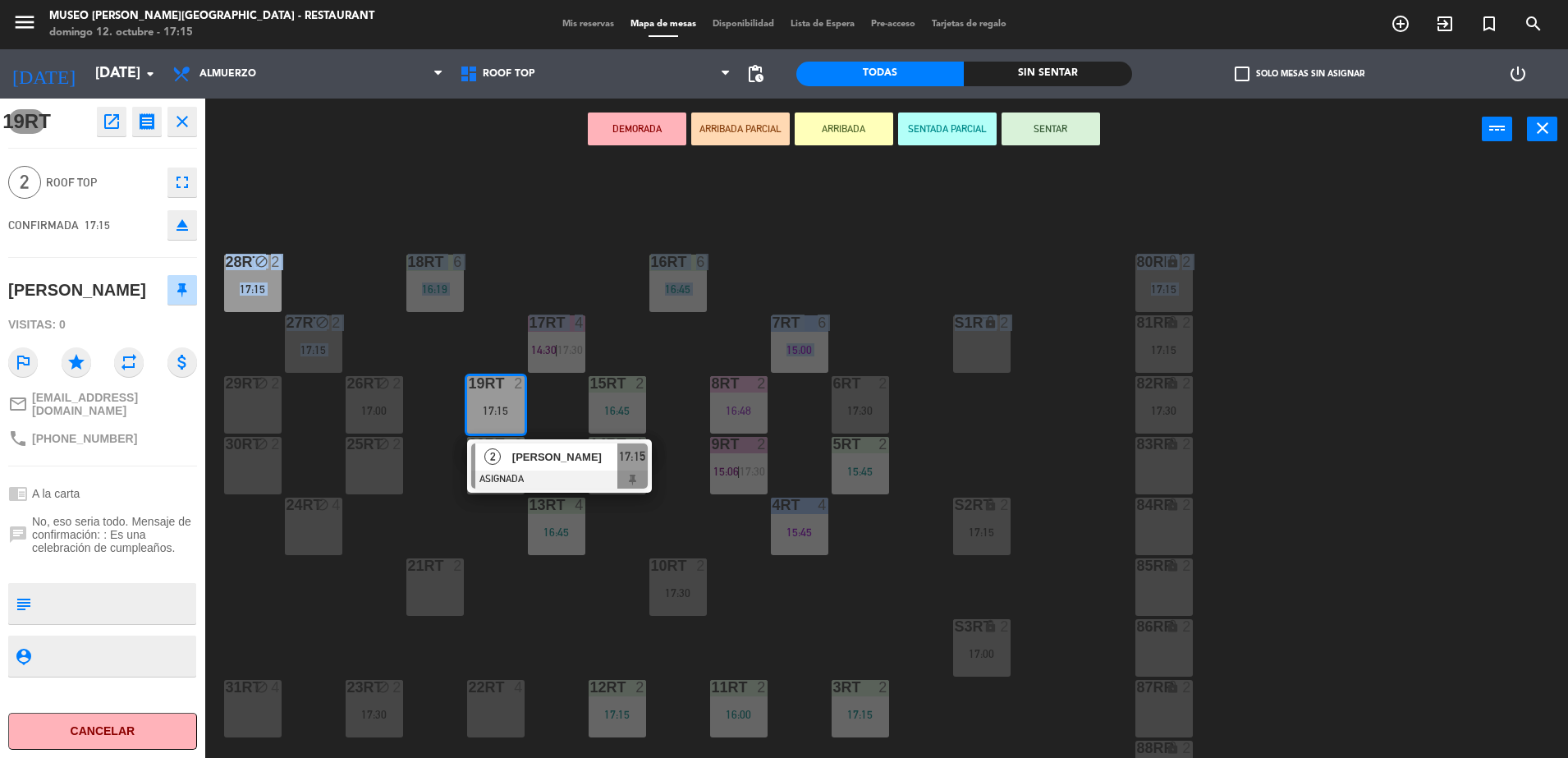
click at [510, 322] on div "18RT 6 16:19 16RT 6 16:45 28RT block 2 17:15 80RR lock 2 17:15 27RT block 2 17:…" at bounding box center [894, 463] width 1348 height 598
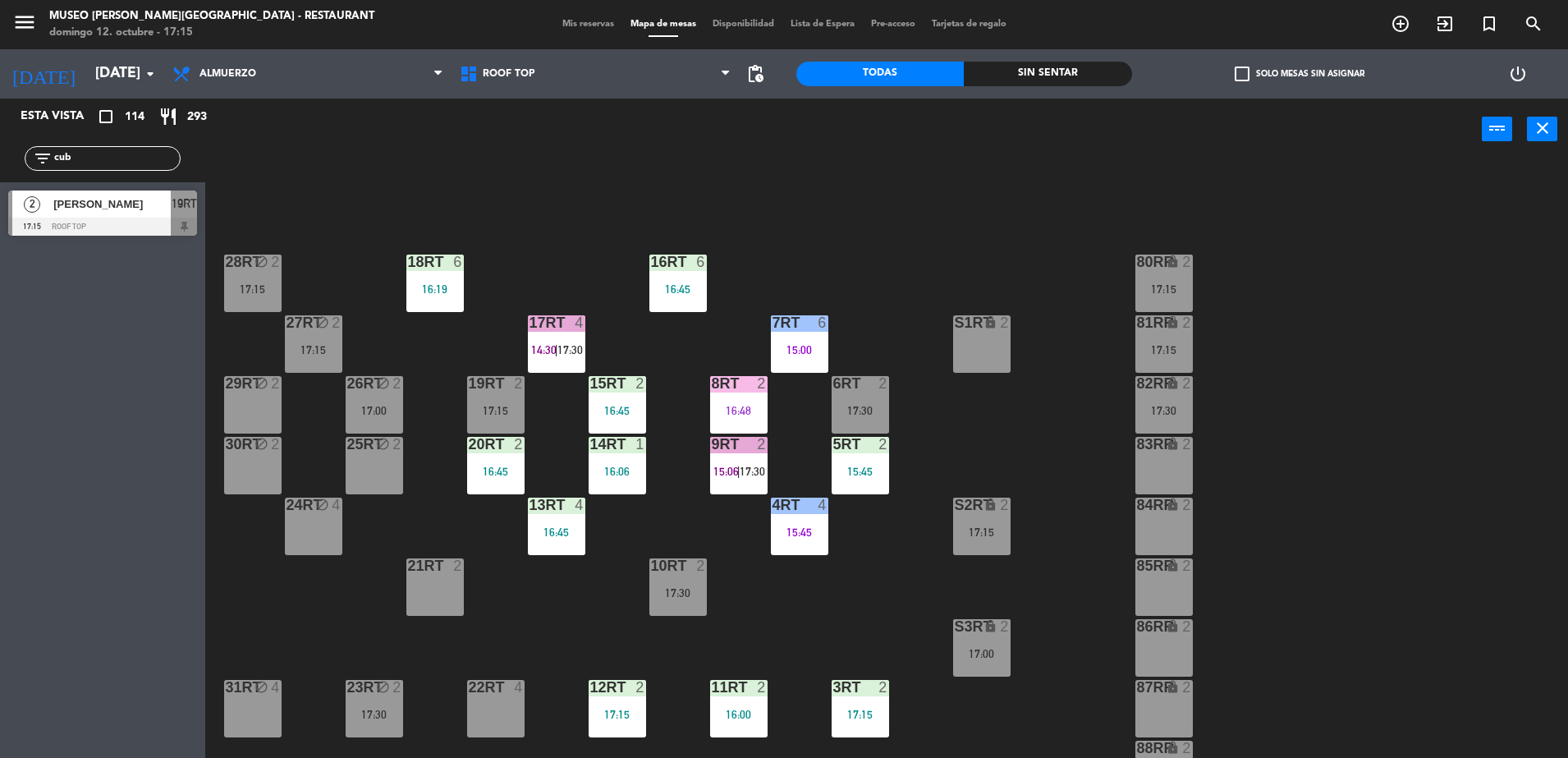
click at [500, 376] on div at bounding box center [495, 383] width 27 height 15
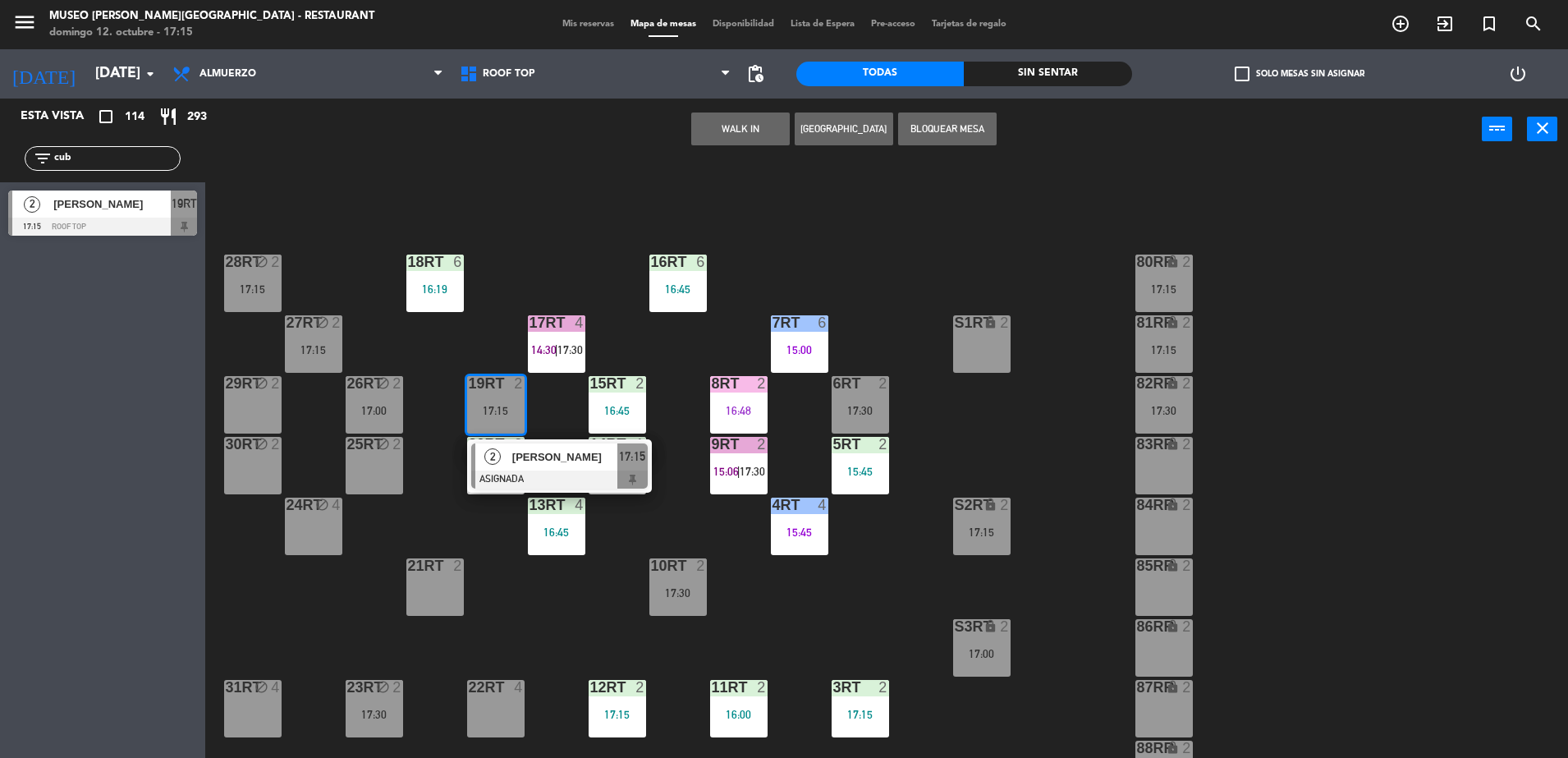
click at [561, 465] on span "[PERSON_NAME]" at bounding box center [564, 457] width 105 height 18
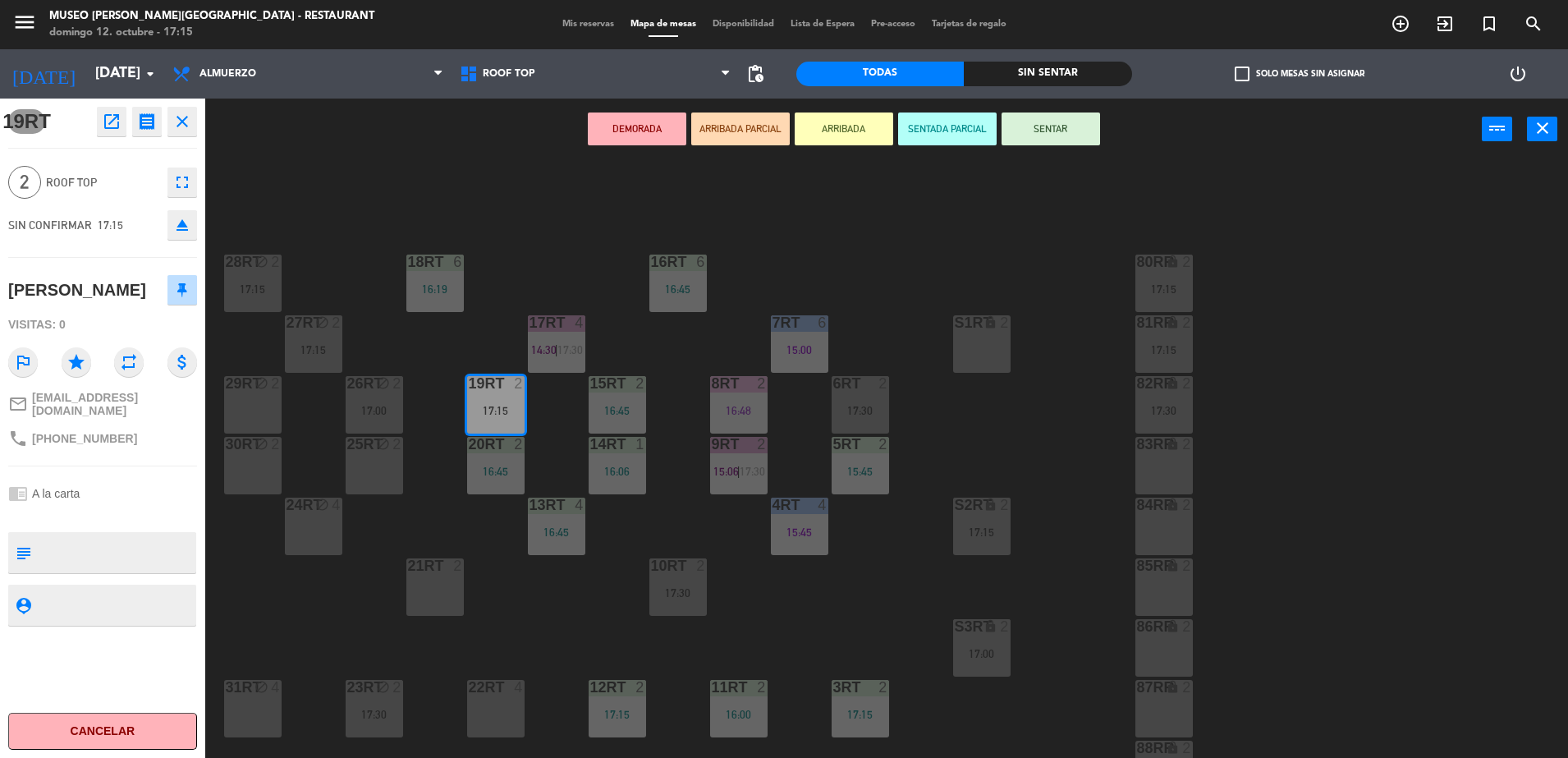
click at [724, 131] on button "ARRIBADA PARCIAL" at bounding box center [740, 130] width 99 height 33
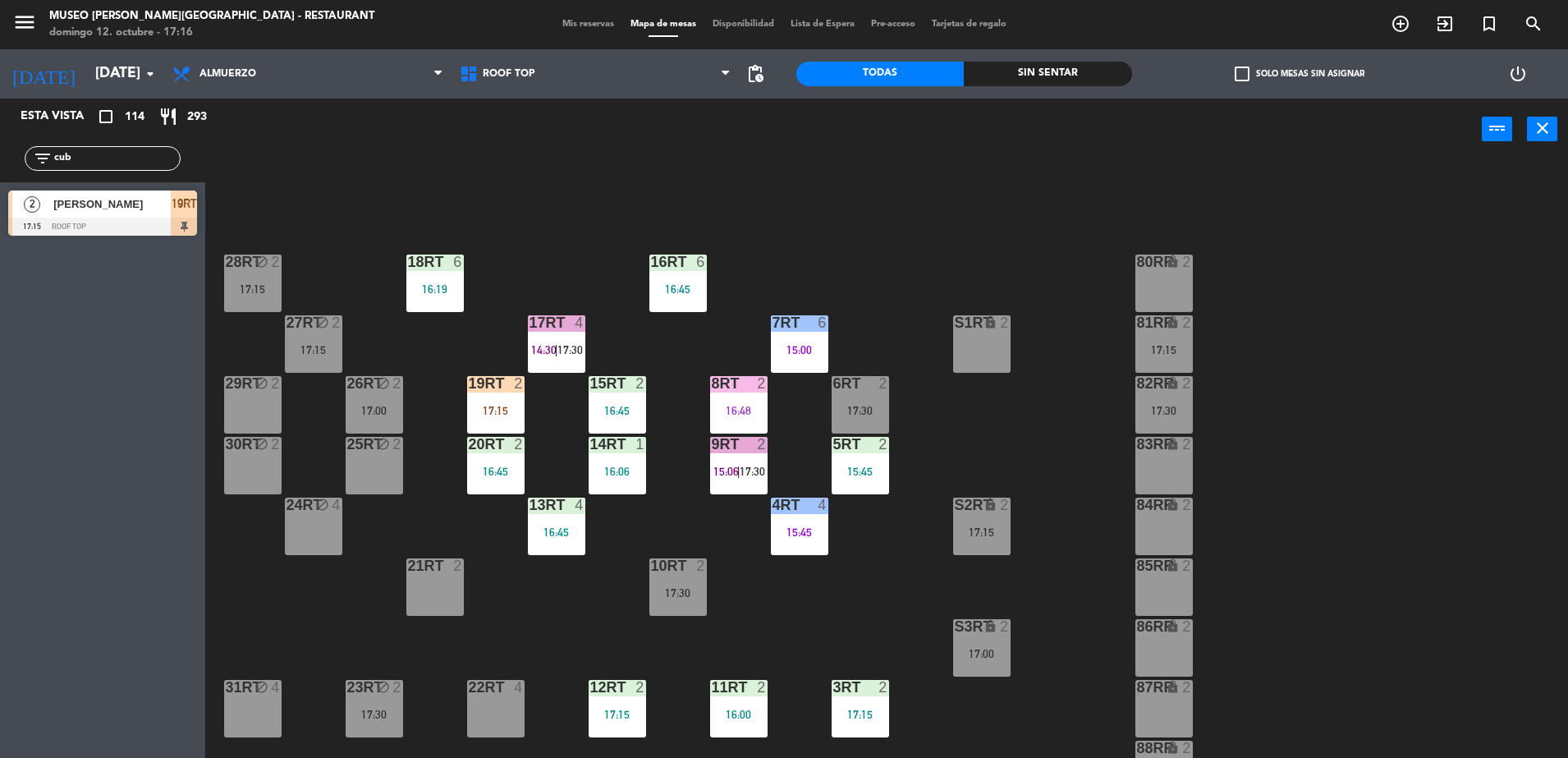
drag, startPoint x: 93, startPoint y: 158, endPoint x: 0, endPoint y: 158, distance: 93.0
click at [0, 159] on html "close × Museo Larco Café - Restaurant × chrome_reader_mode Listado de Reservas …" at bounding box center [784, 379] width 1568 height 758
type input "fel"
click at [585, 183] on div "18RT 6 16:19 16RT 6 16:45 28RT block 2 17:15 80RR lock 2 27RT block 2 17:15 7RT…" at bounding box center [894, 463] width 1348 height 598
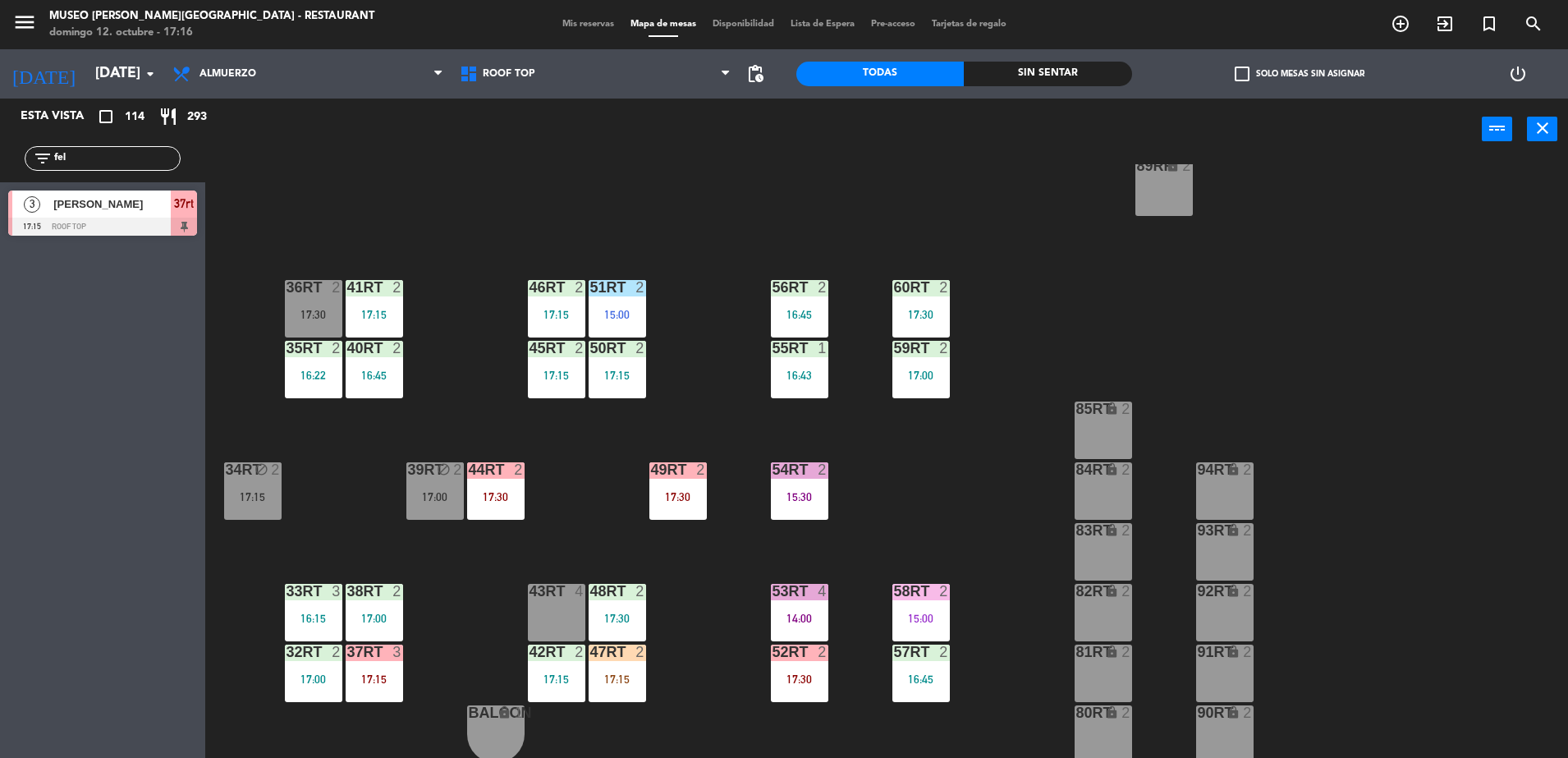
scroll to position [644, 0]
click at [379, 684] on div "17:15" at bounding box center [374, 677] width 58 height 11
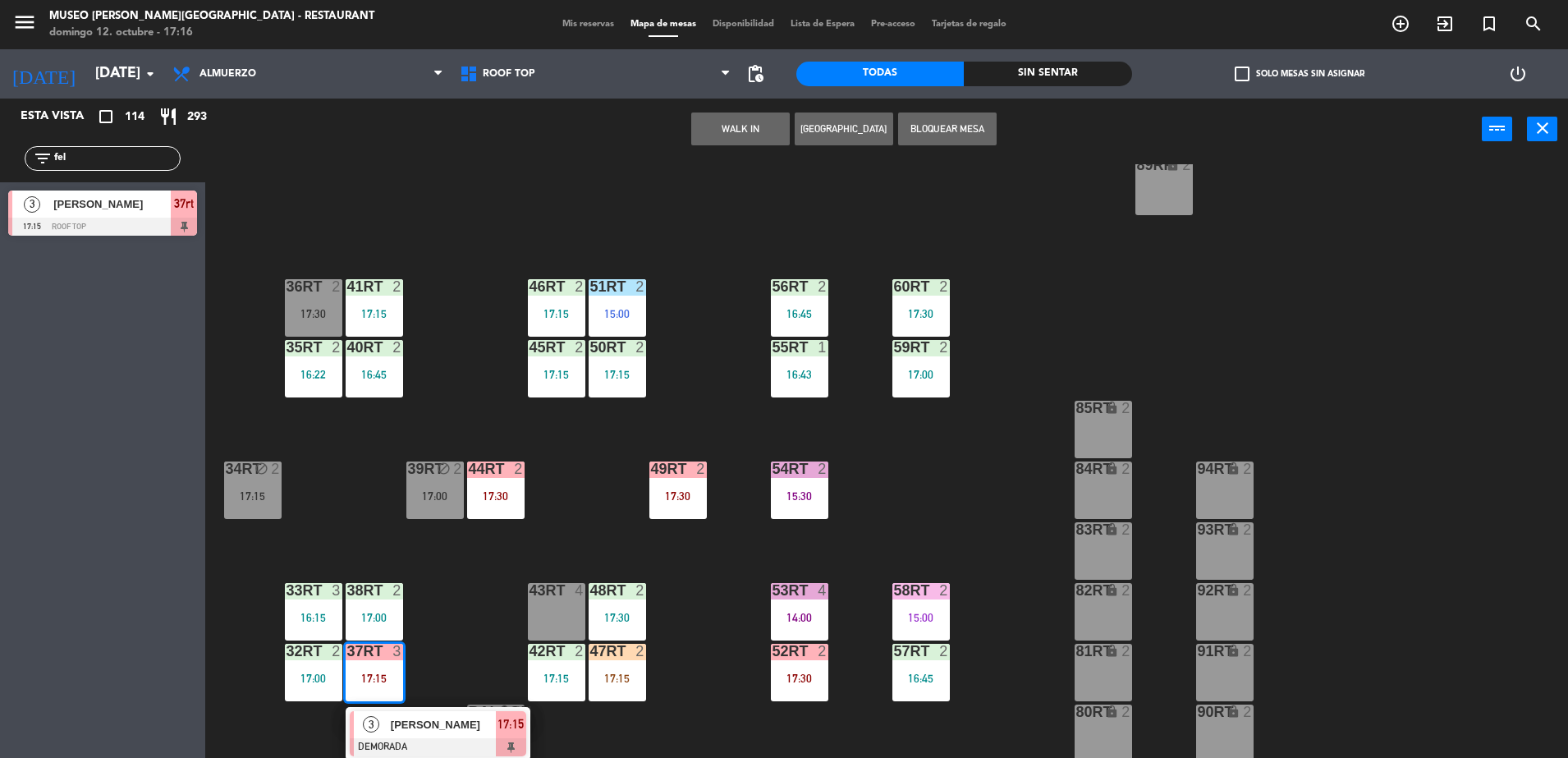
click at [406, 727] on div "3 Felipe Miuccio DEMORADA 17:15" at bounding box center [438, 733] width 209 height 53
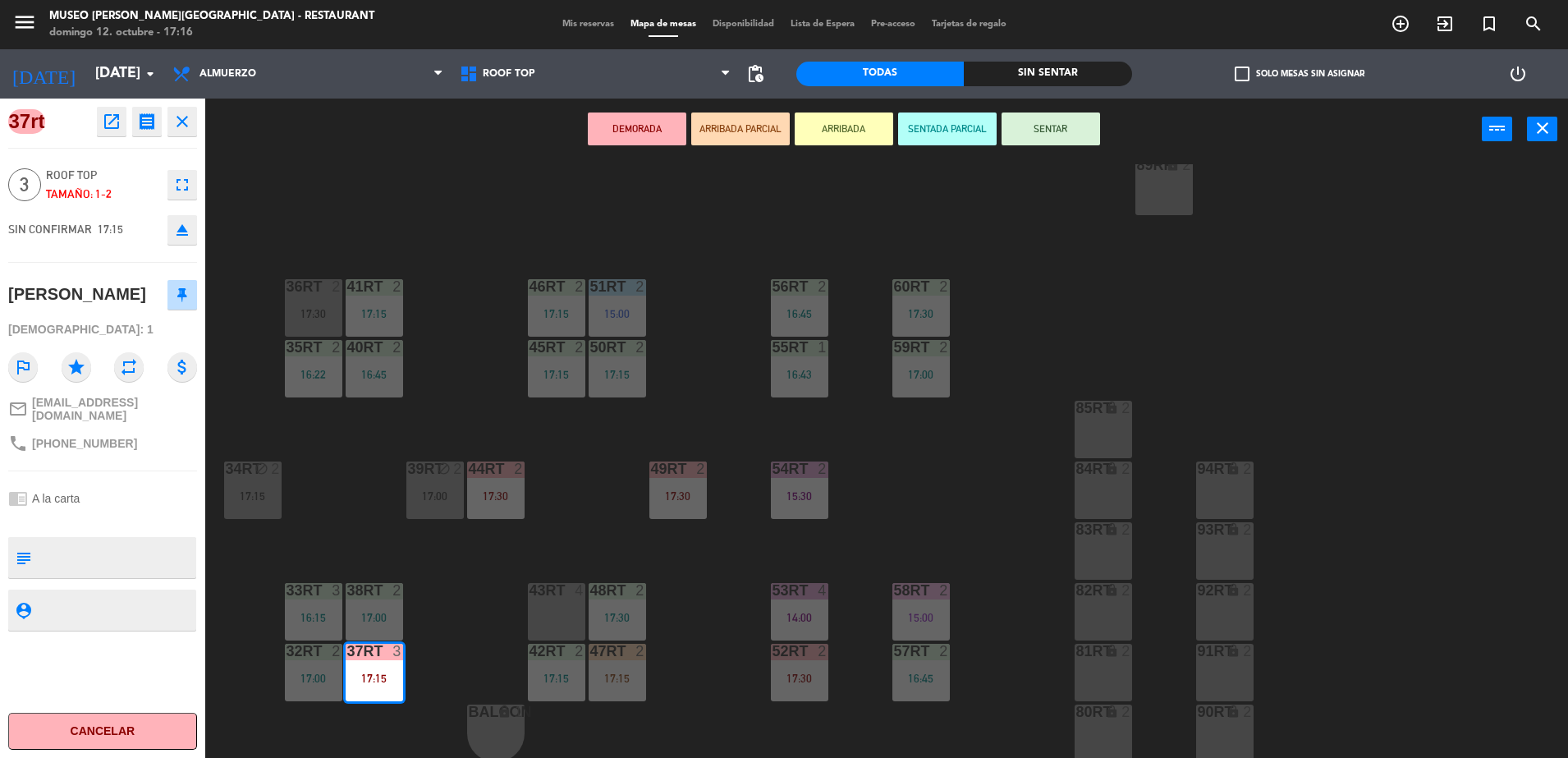
click at [752, 140] on button "ARRIBADA PARCIAL" at bounding box center [740, 130] width 99 height 33
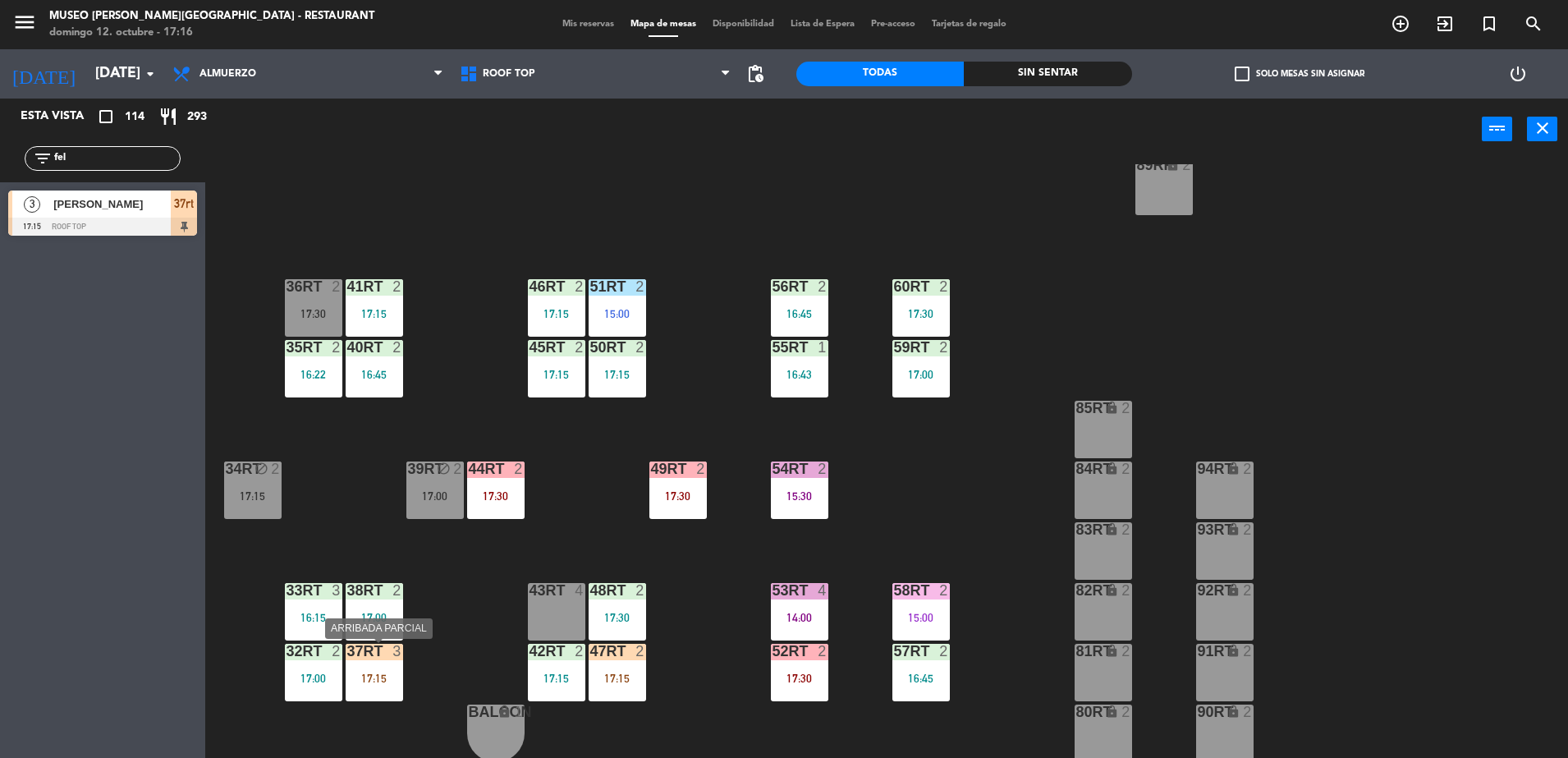
click at [355, 674] on div "17:15" at bounding box center [374, 677] width 58 height 11
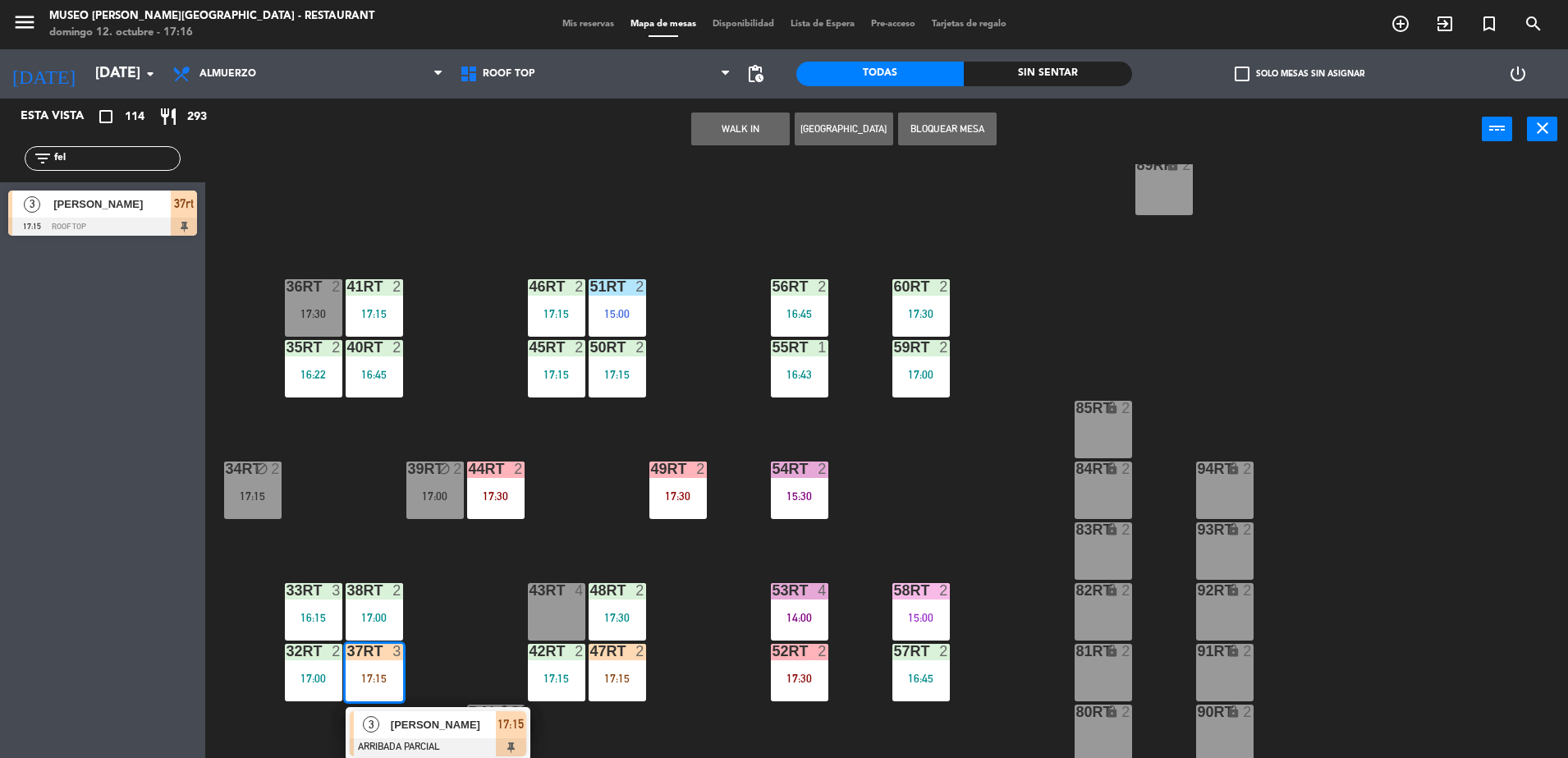
drag, startPoint x: 475, startPoint y: 622, endPoint x: 571, endPoint y: 603, distance: 97.9
click at [476, 620] on div "18RT 6 16:19 16RT 6 16:45 28RT block 2 17:15 80RR lock 2 27RT block 2 17:15 7RT…" at bounding box center [894, 463] width 1348 height 598
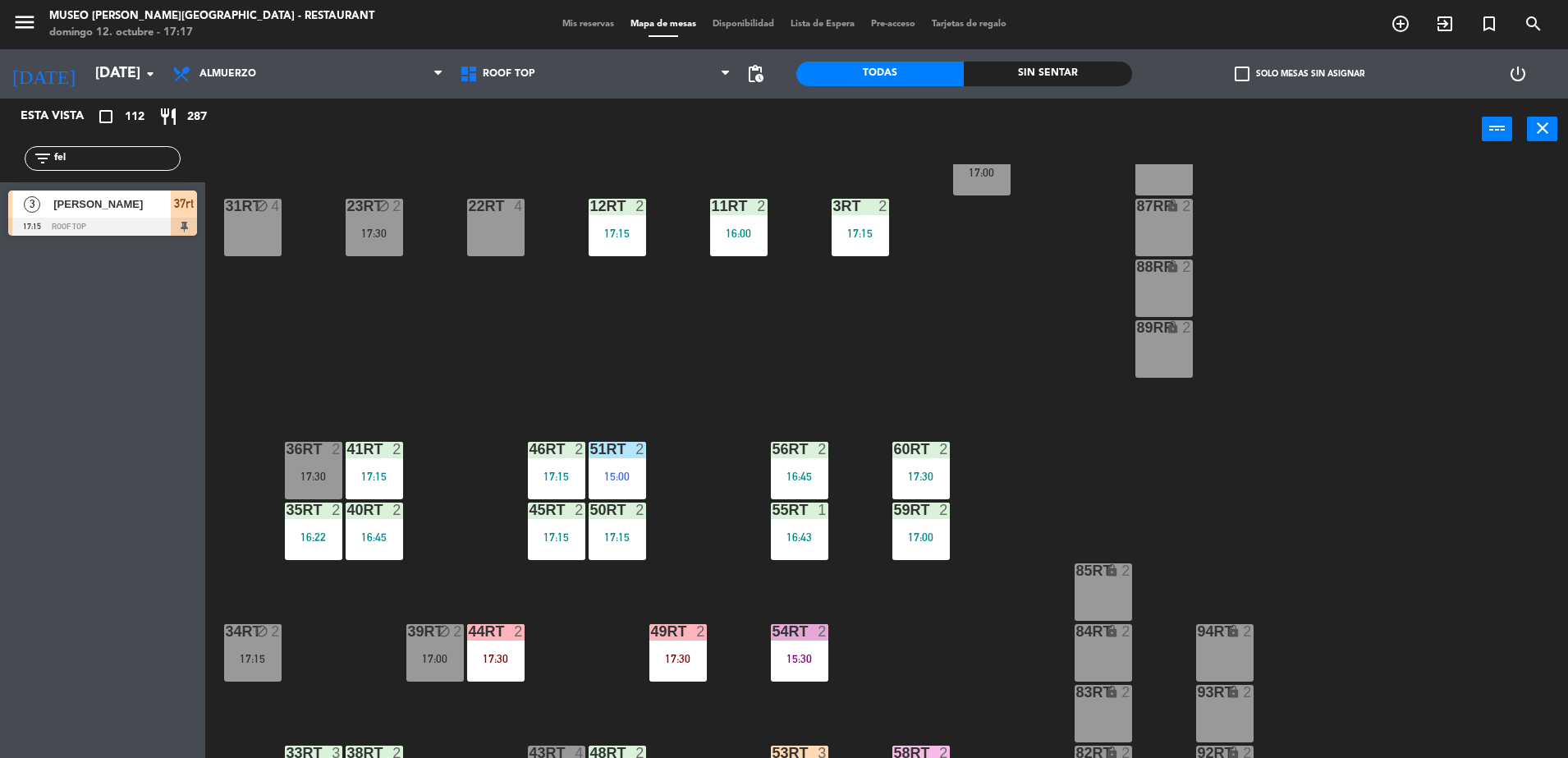
scroll to position [130, 0]
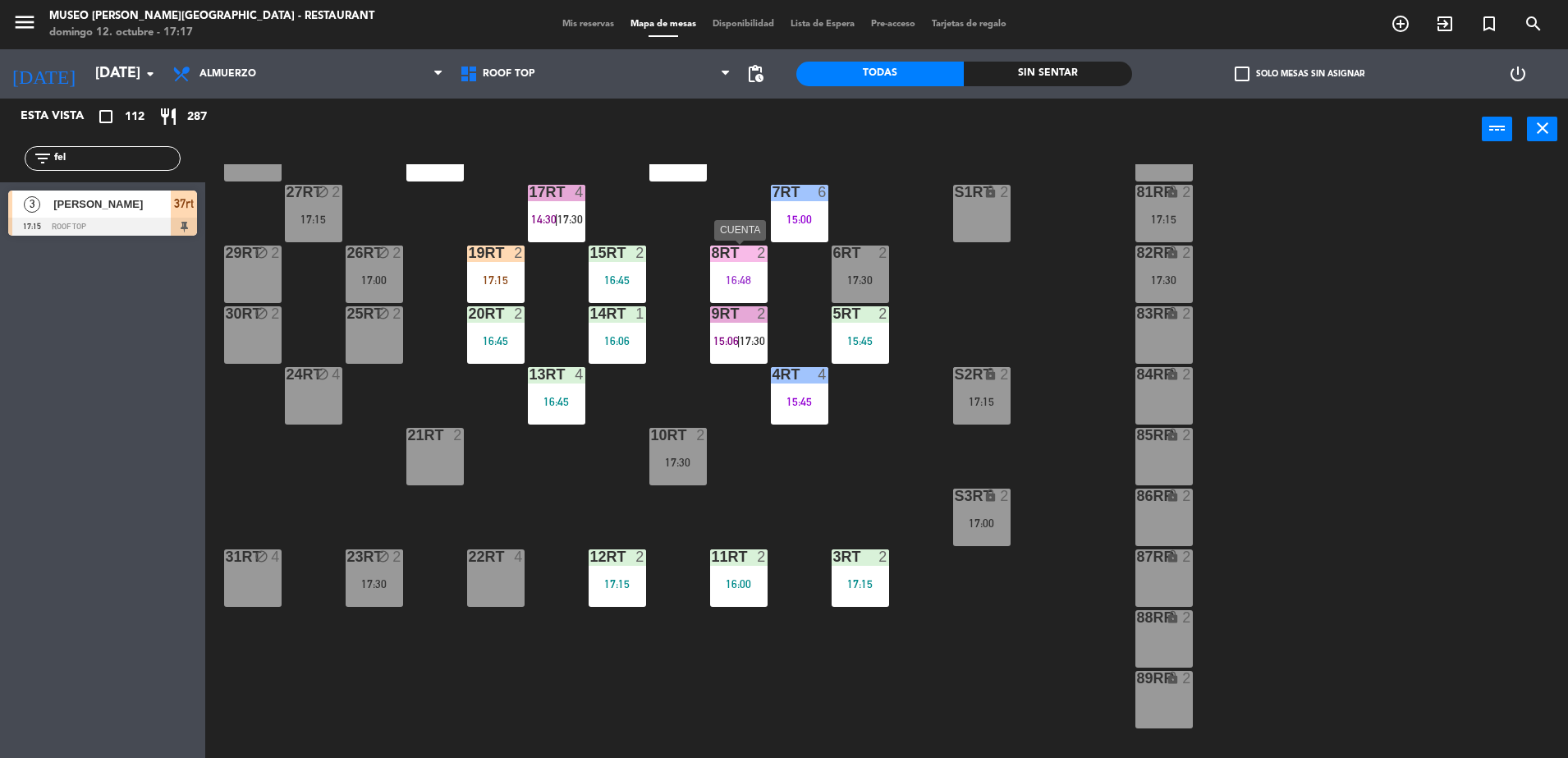
click at [748, 299] on div "8RT 2 16:48" at bounding box center [739, 275] width 58 height 58
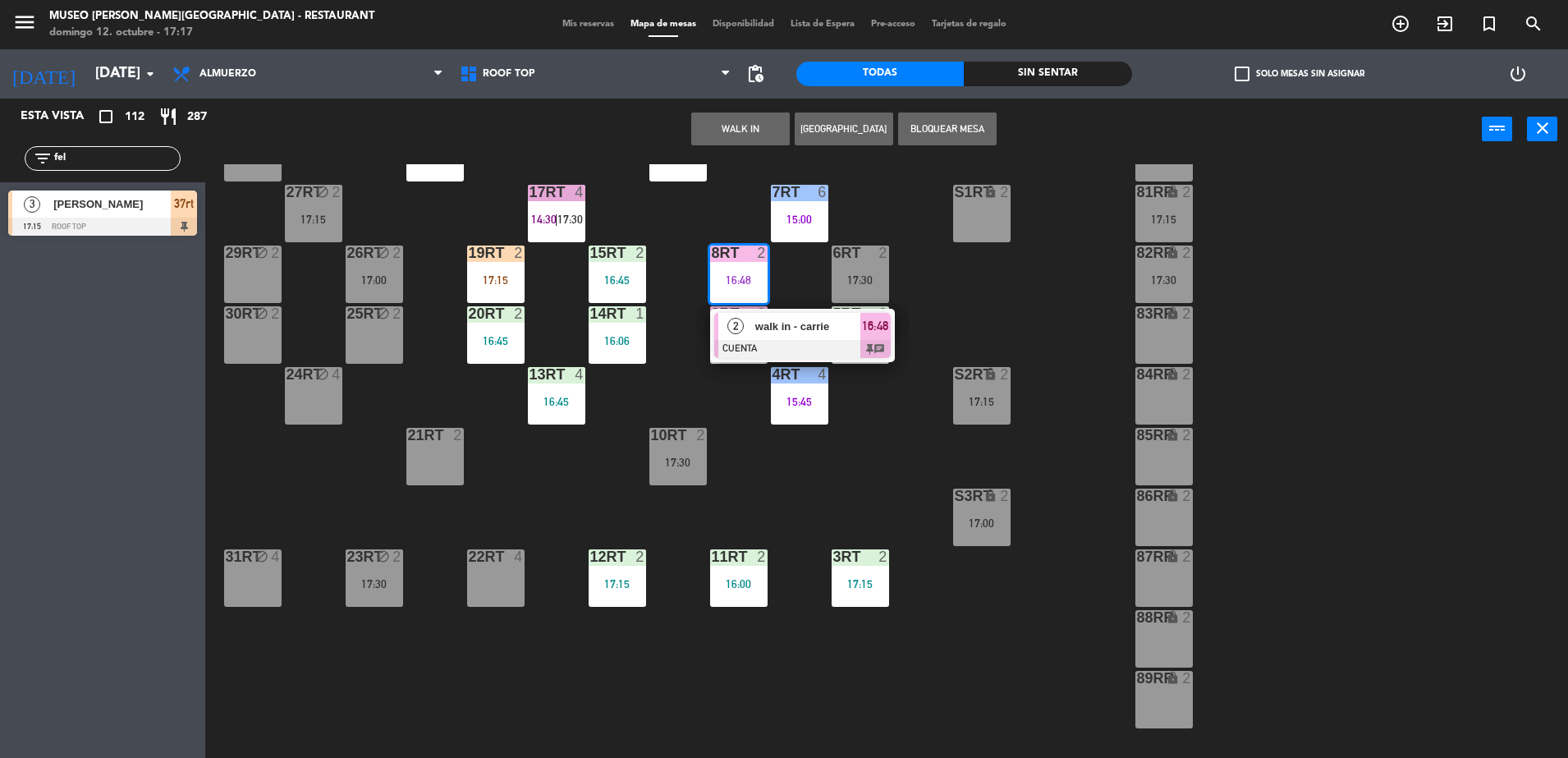
click at [788, 285] on div "18RT 6 16:19 16RT 6 16:45 28RT block 2 17:15 80RR lock 2 27RT block 2 17:15 7RT…" at bounding box center [894, 463] width 1348 height 598
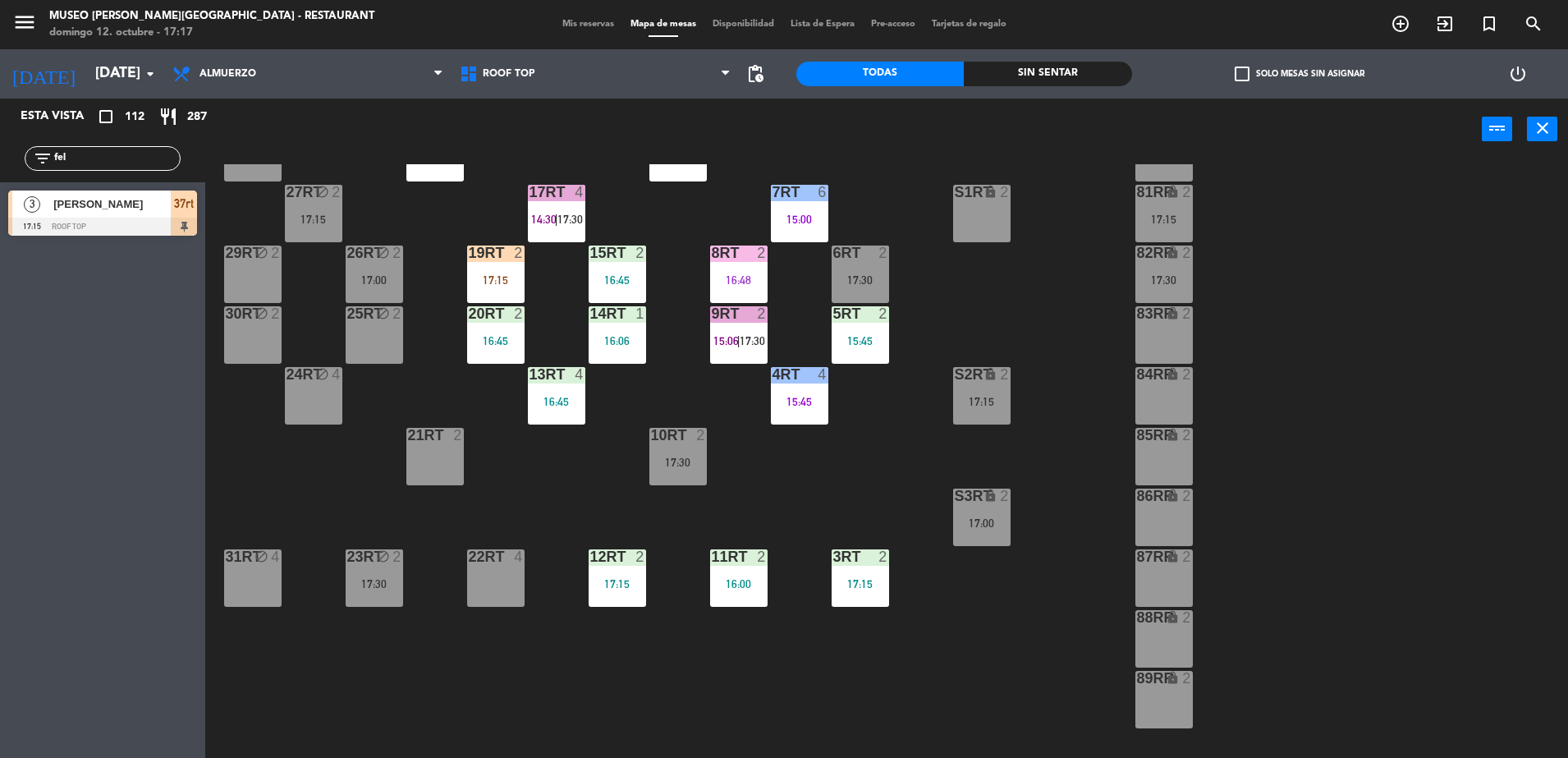
click at [676, 333] on div "18RT 6 16:19 16RT 6 16:45 28RT block 2 17:15 80RR lock 2 27RT block 2 17:15 7RT…" at bounding box center [894, 463] width 1348 height 598
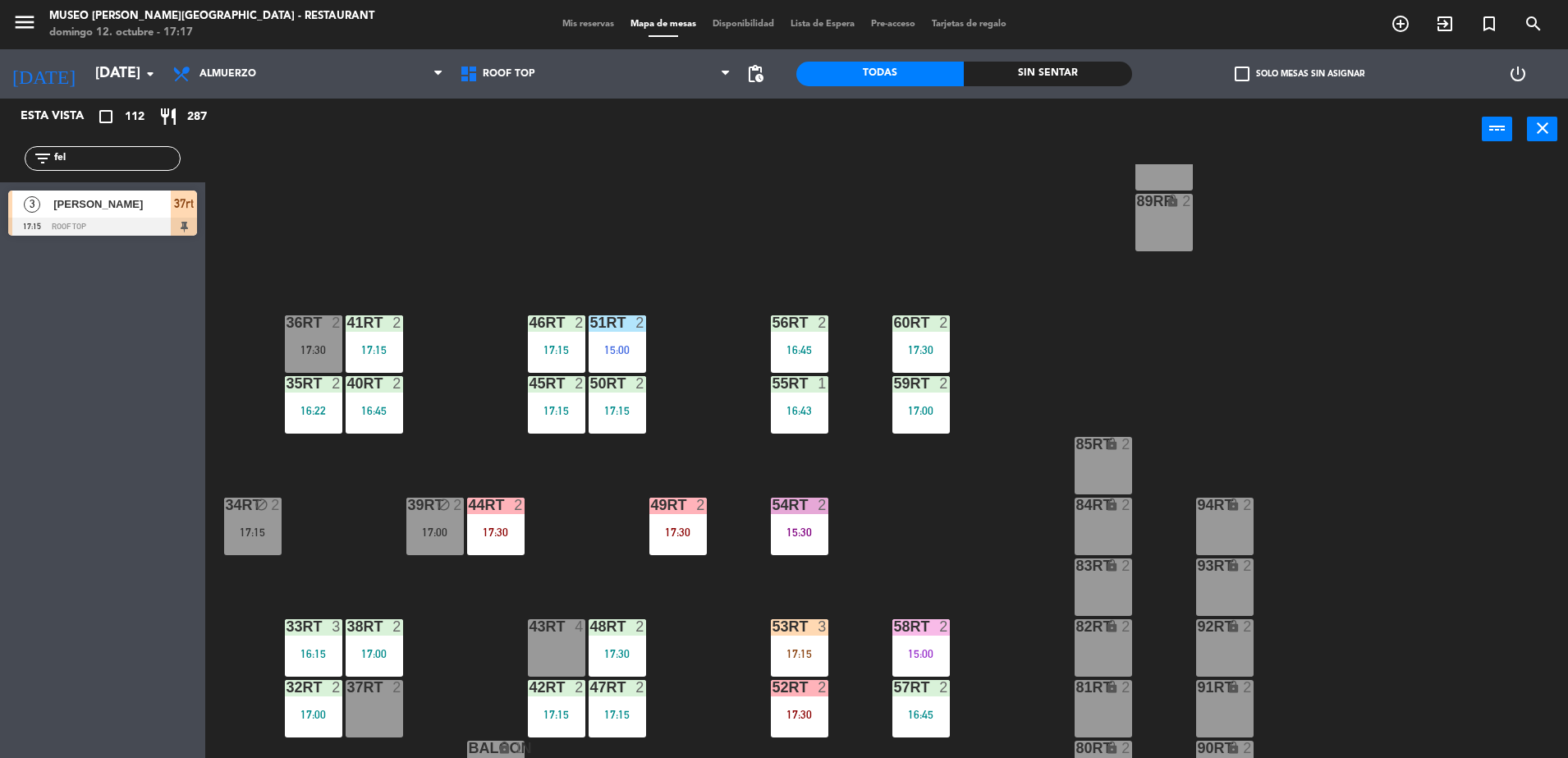
scroll to position [644, 0]
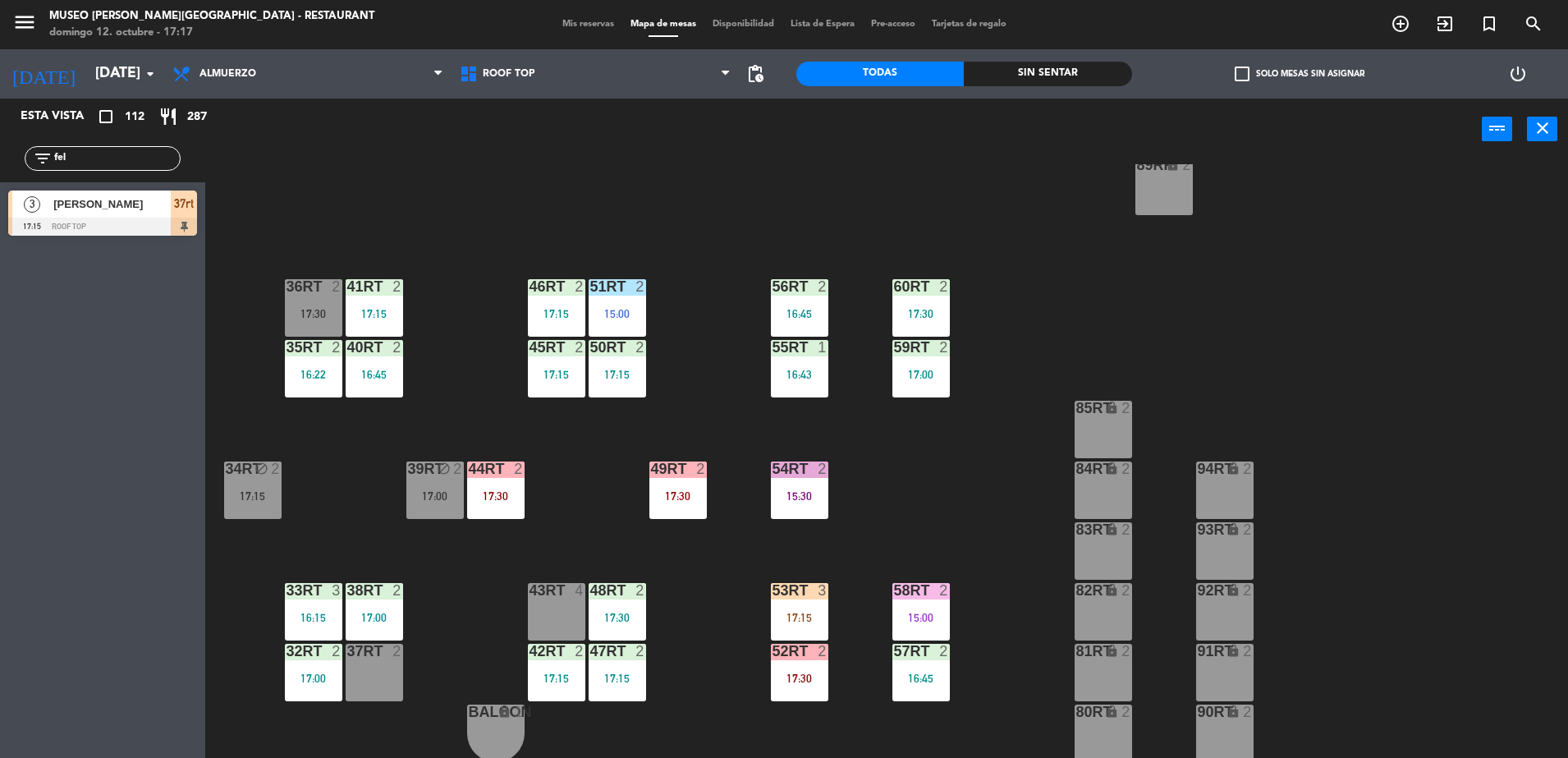
click at [97, 147] on div "filter_list fel" at bounding box center [102, 158] width 156 height 25
type input "f"
type input "romi"
click at [46, 209] on div "2 Romina Robles Godier 17:30 Roof Top 10RT" at bounding box center [102, 213] width 206 height 61
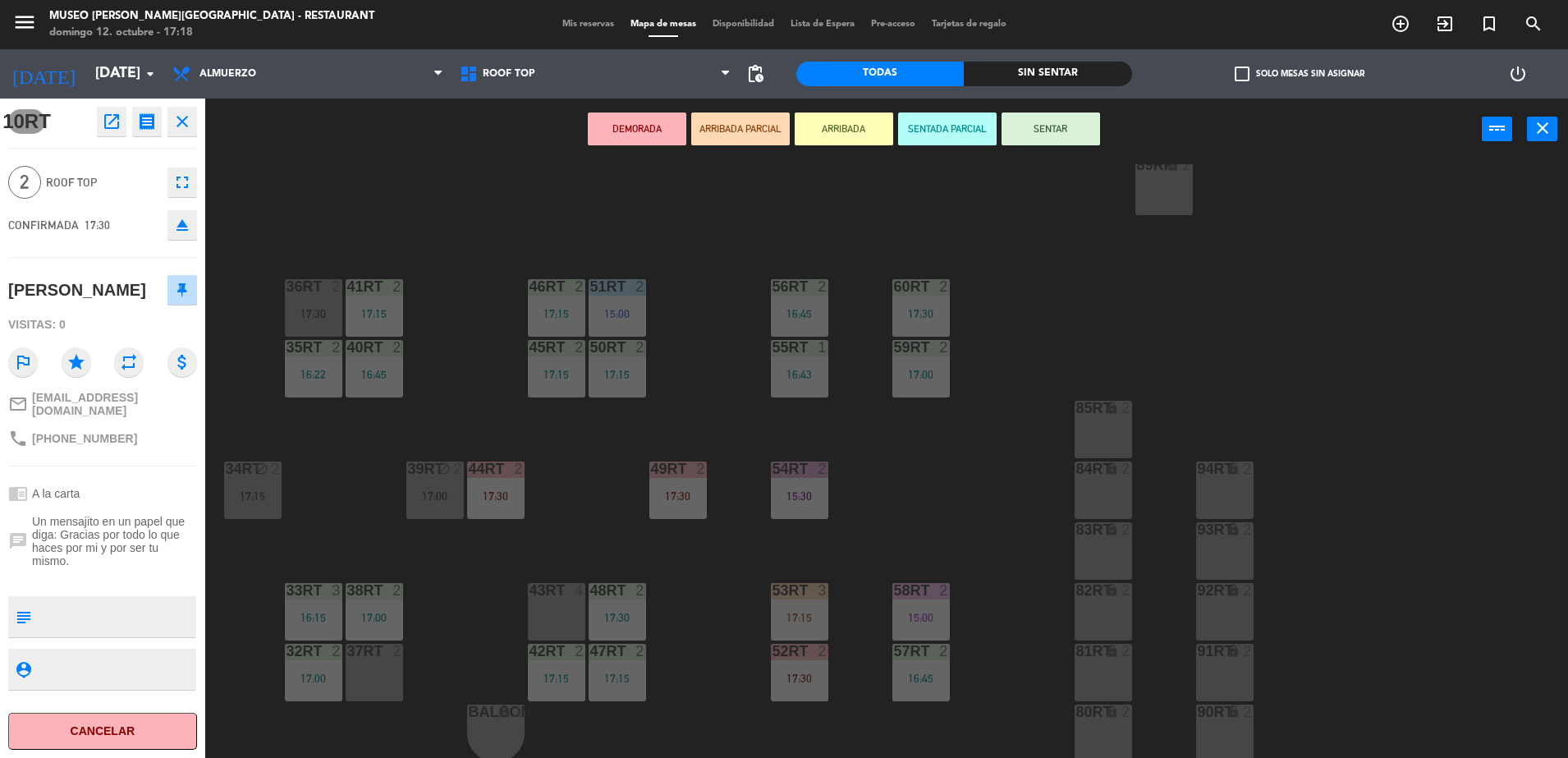
click at [733, 125] on button "ARRIBADA PARCIAL" at bounding box center [740, 130] width 99 height 33
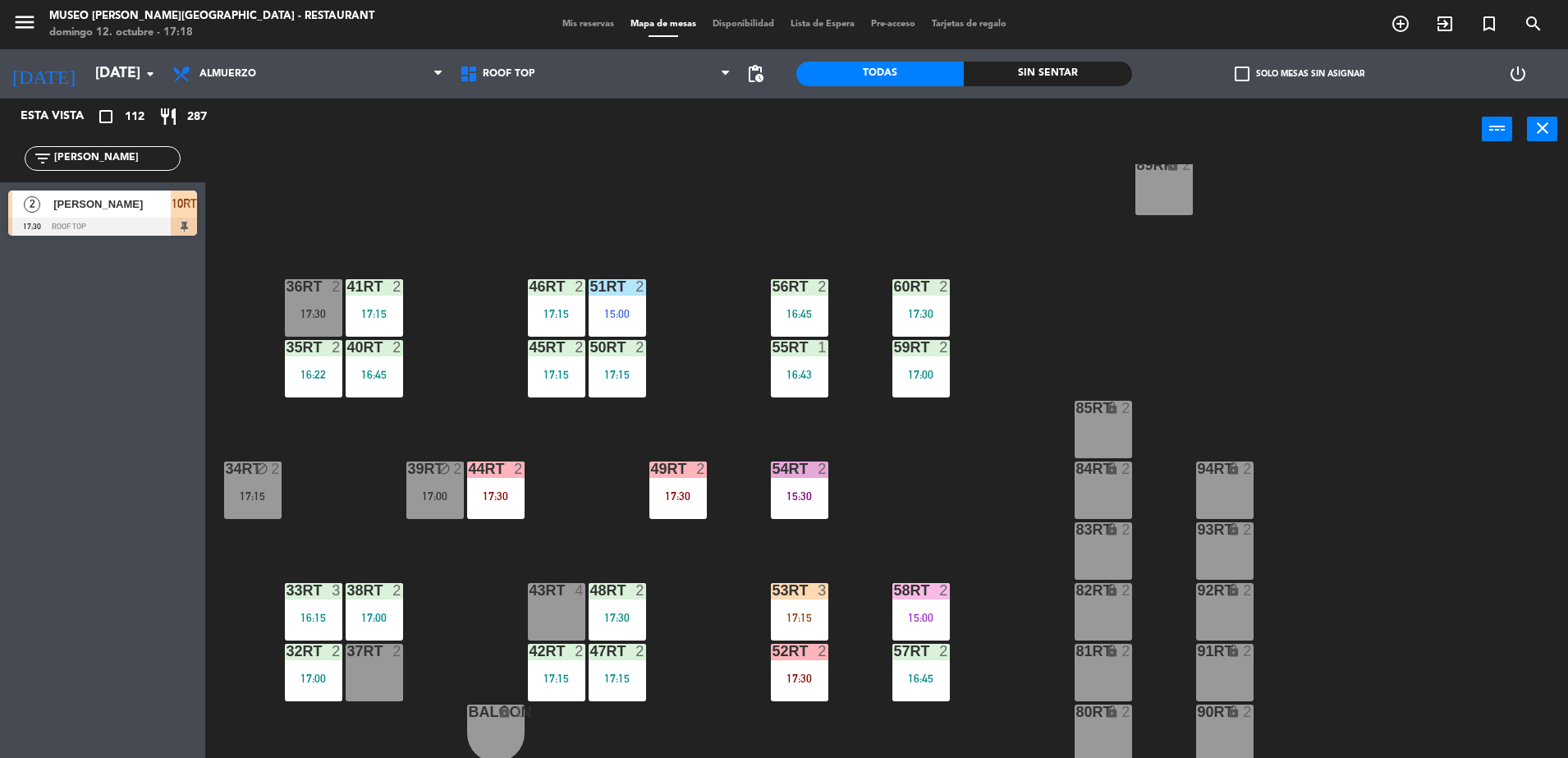
click at [108, 229] on div "2 Romina Robles Godier 17:30 Roof Top 10RT" at bounding box center [102, 213] width 206 height 61
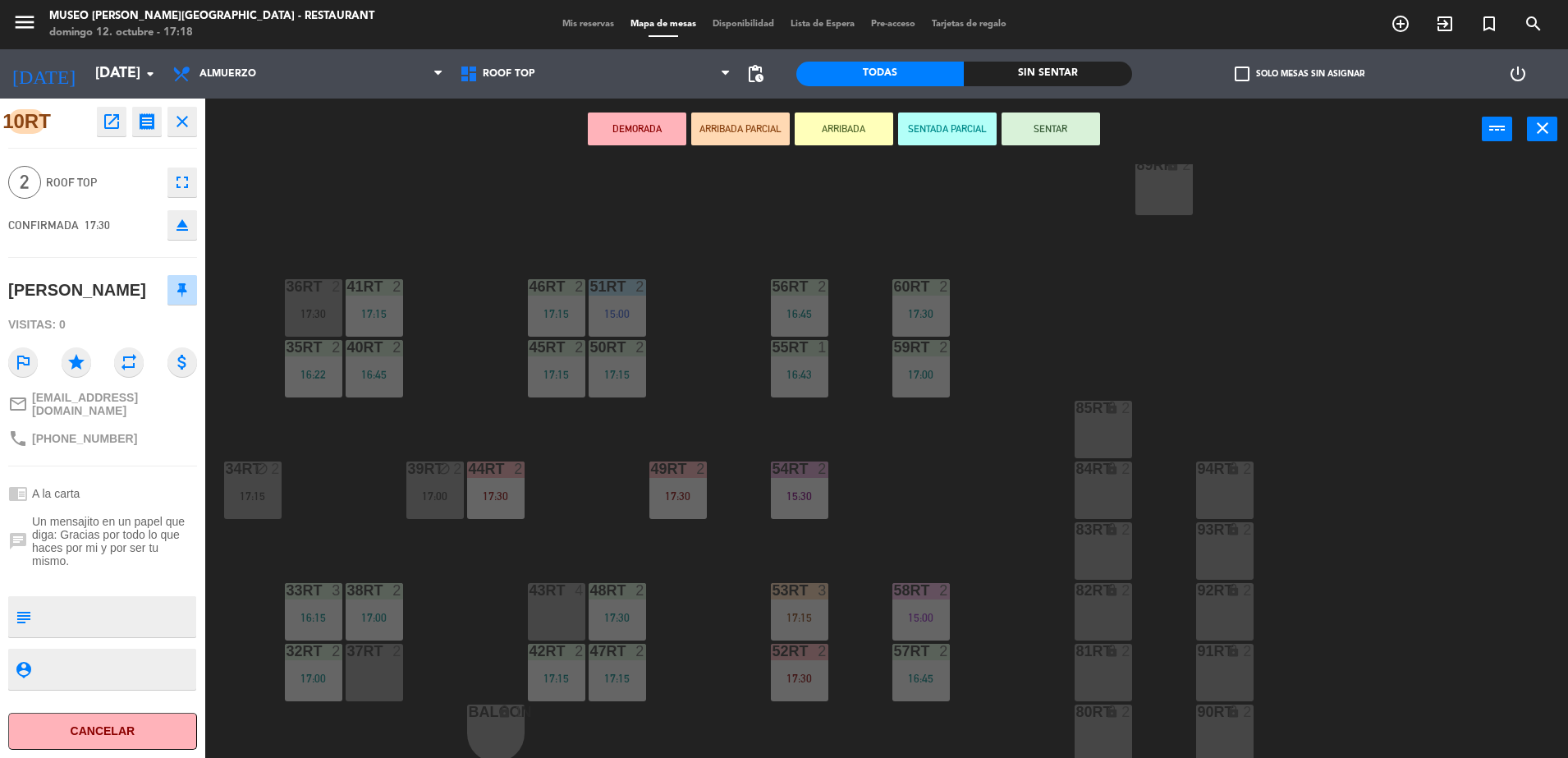
click at [377, 666] on div "37rt 2" at bounding box center [374, 673] width 58 height 58
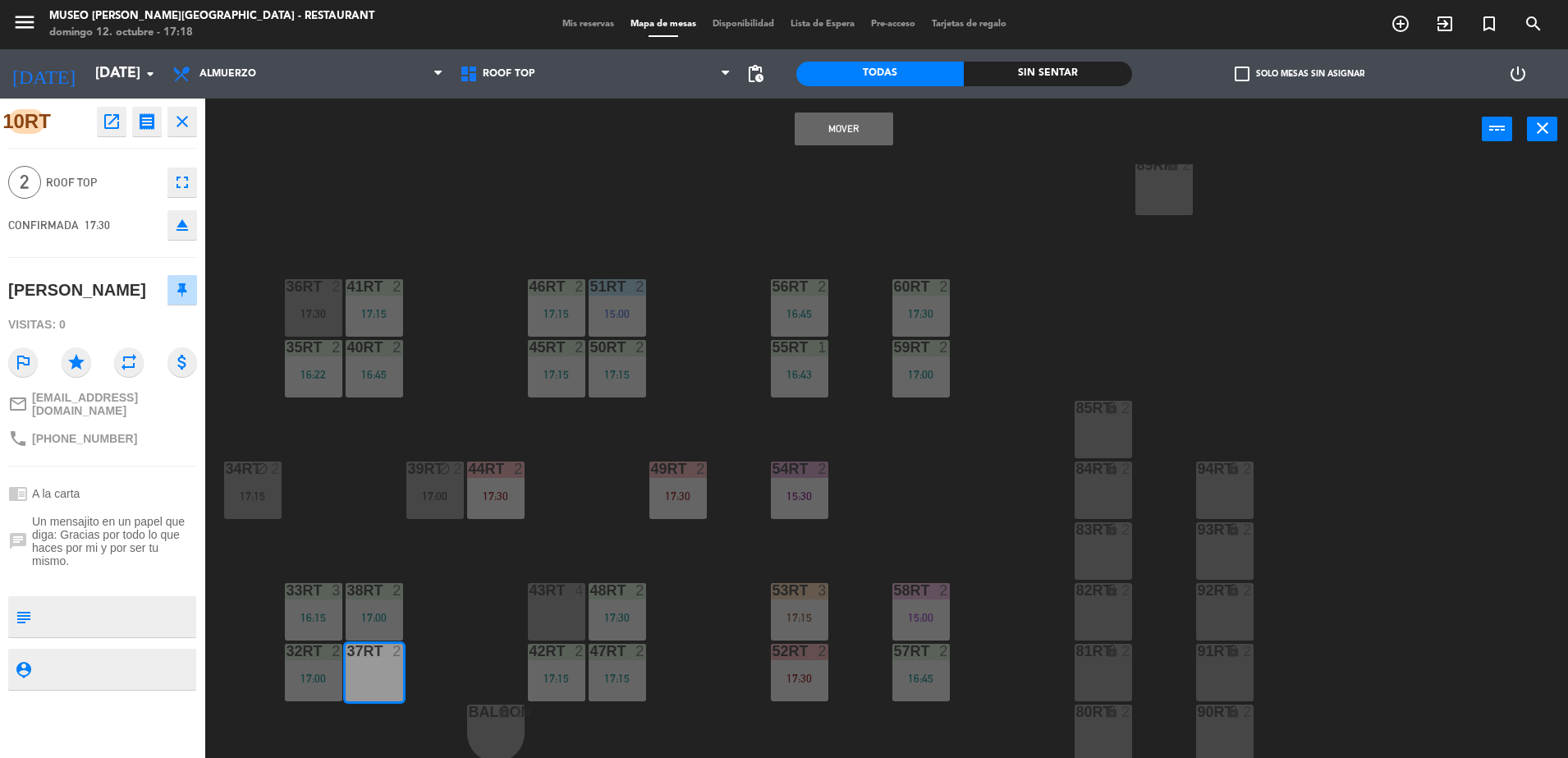
drag, startPoint x: 844, startPoint y: 120, endPoint x: 835, endPoint y: 125, distance: 10.3
click at [844, 119] on button "Mover" at bounding box center [844, 130] width 99 height 33
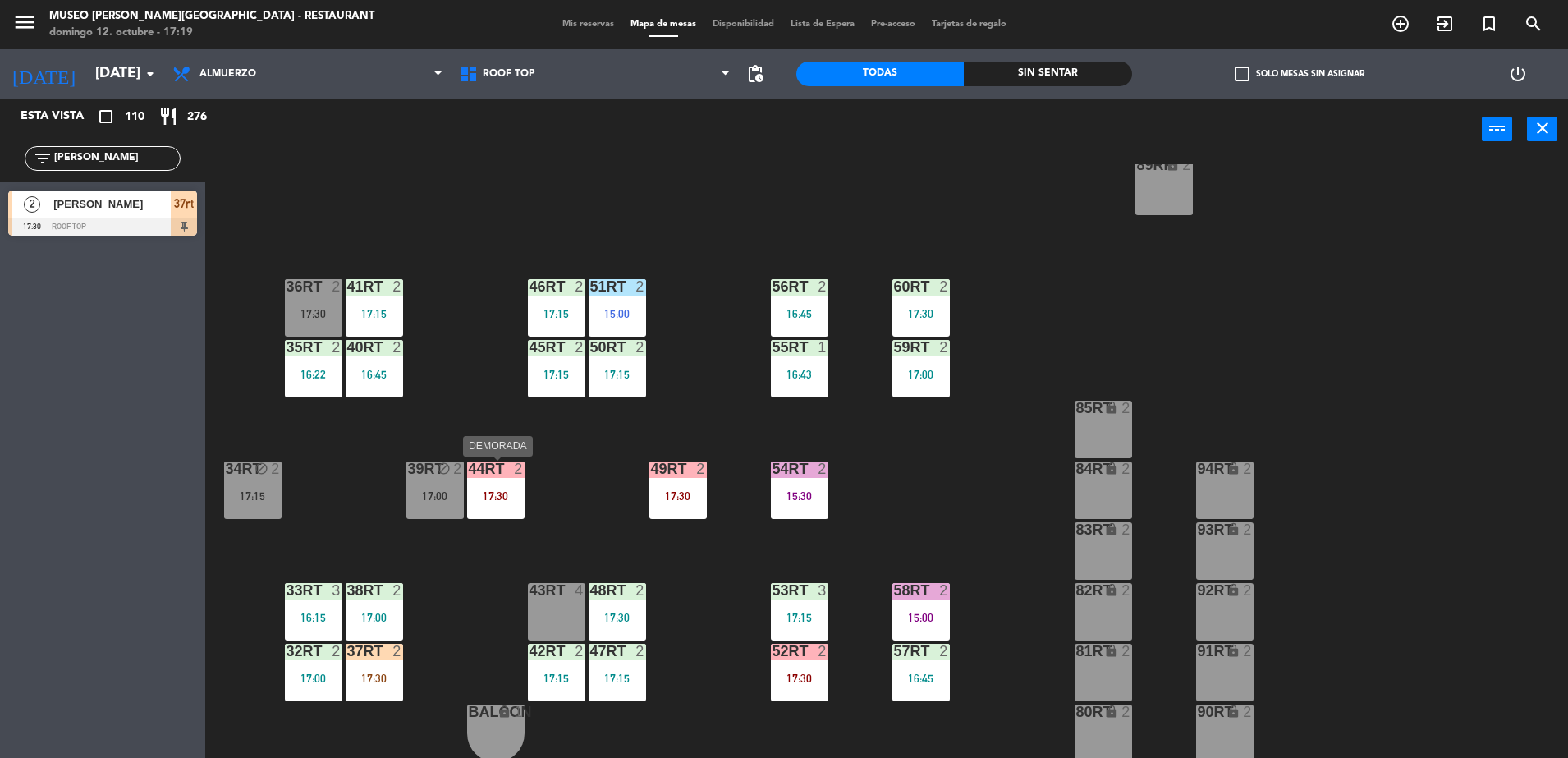
drag, startPoint x: 504, startPoint y: 492, endPoint x: 525, endPoint y: 497, distance: 21.6
click at [503, 491] on div "17:30" at bounding box center [496, 495] width 58 height 11
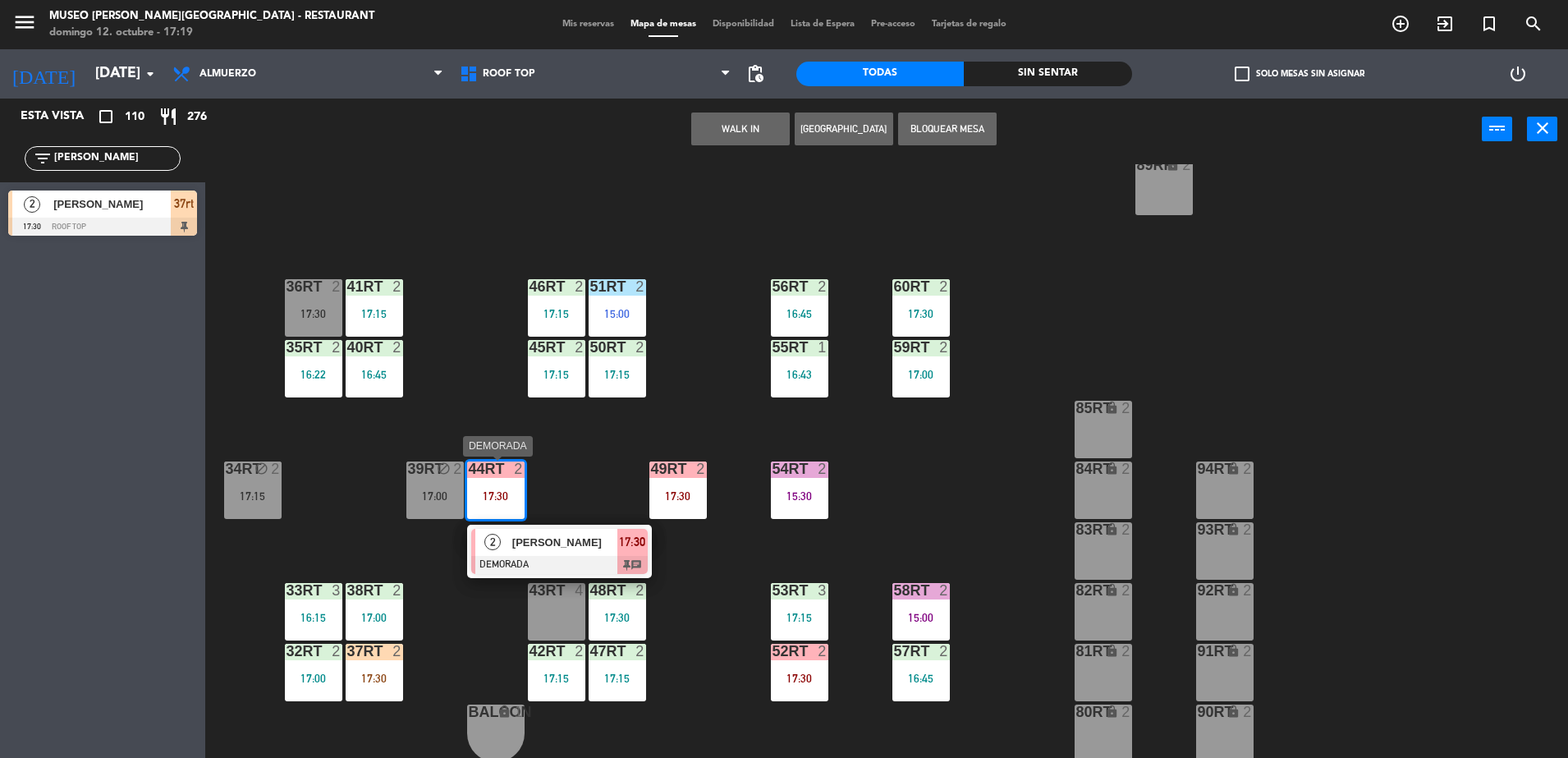
click at [613, 560] on div at bounding box center [560, 565] width 177 height 18
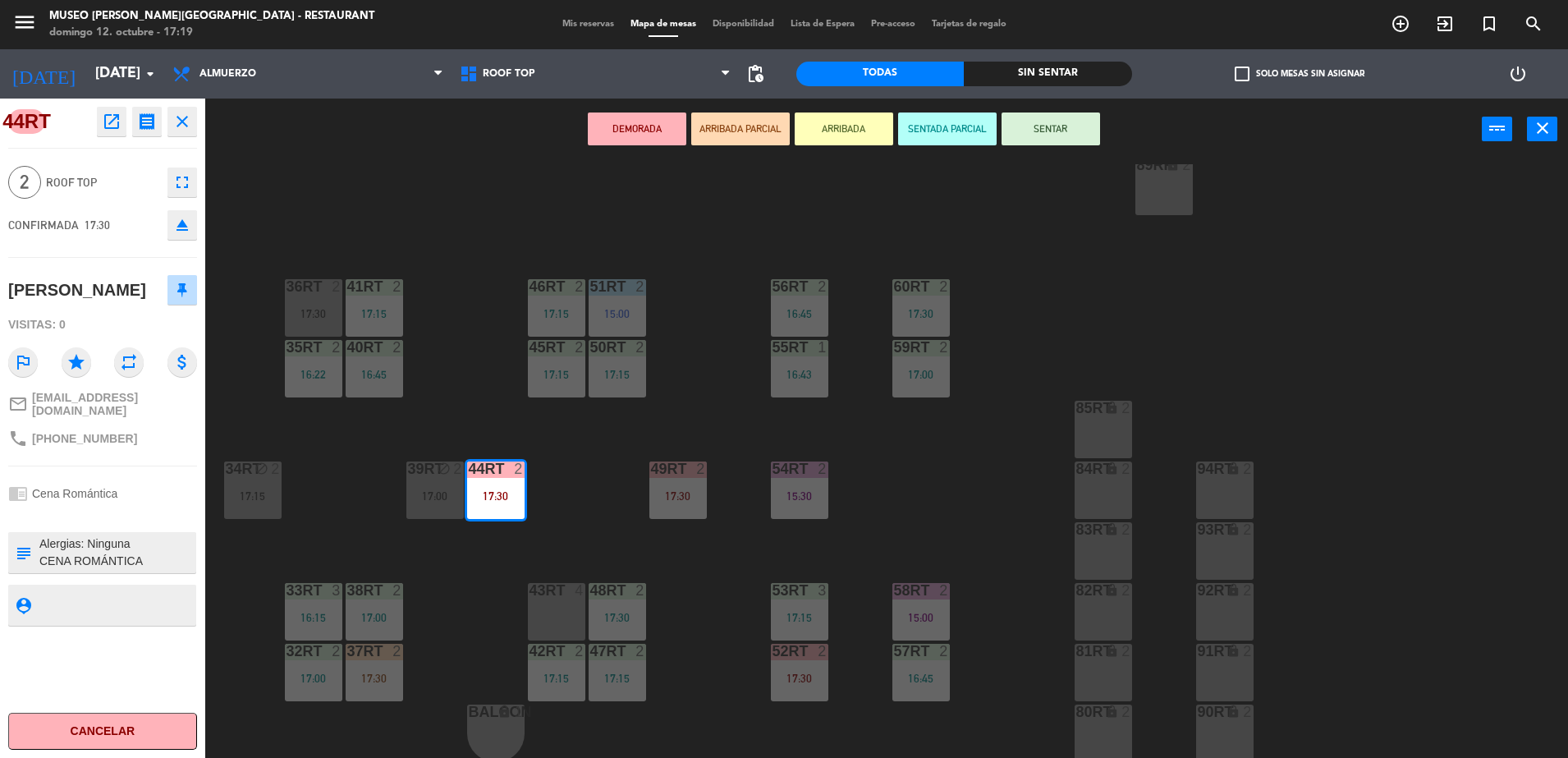
click at [723, 345] on div "18RT 6 16:19 16RT 6 16:45 28RT block 2 17:15 80RR lock 2 27RT block 2 17:15 7RT…" at bounding box center [894, 463] width 1348 height 598
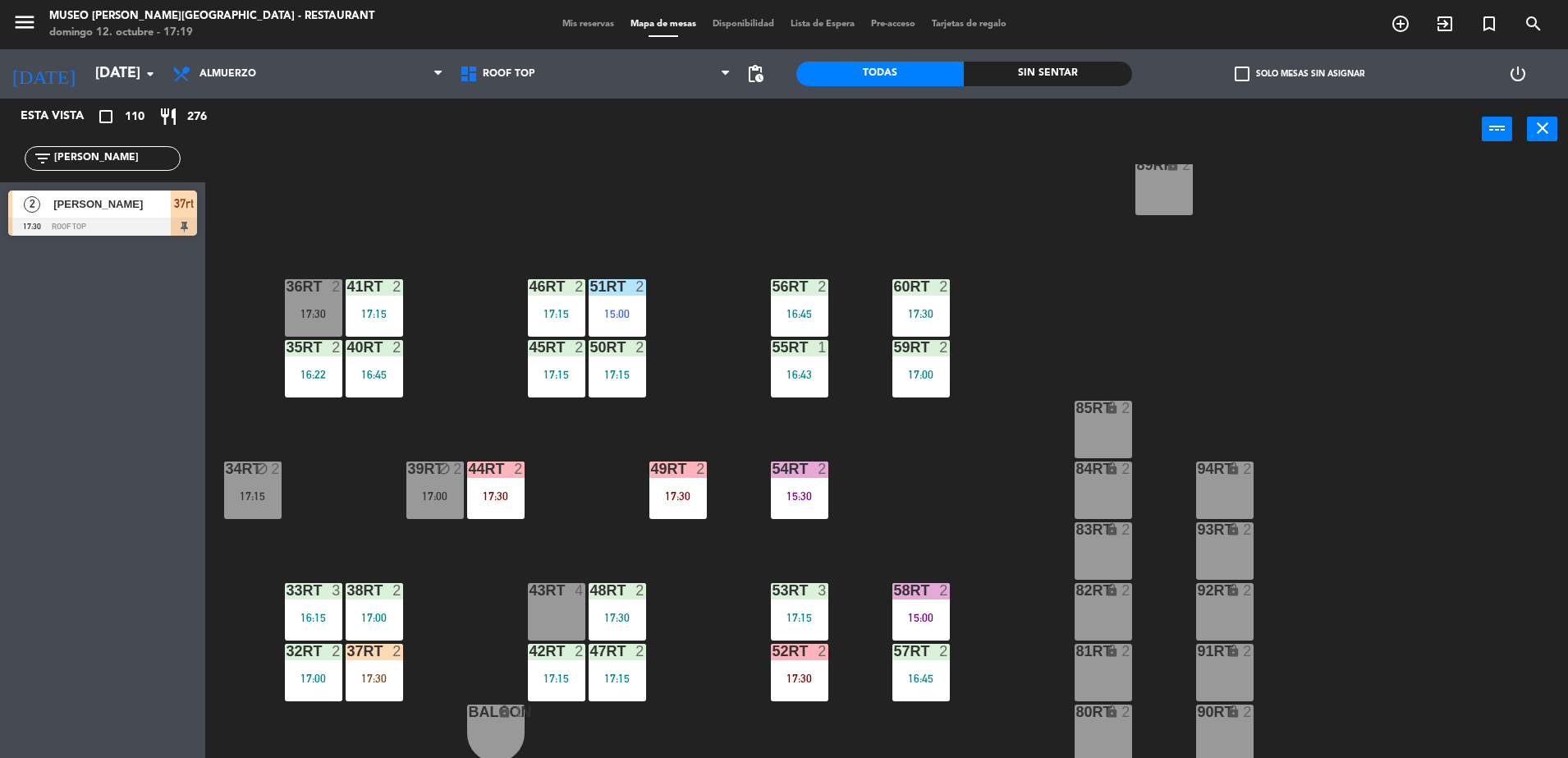
click at [476, 483] on div "44RT 2 17:30" at bounding box center [496, 490] width 58 height 58
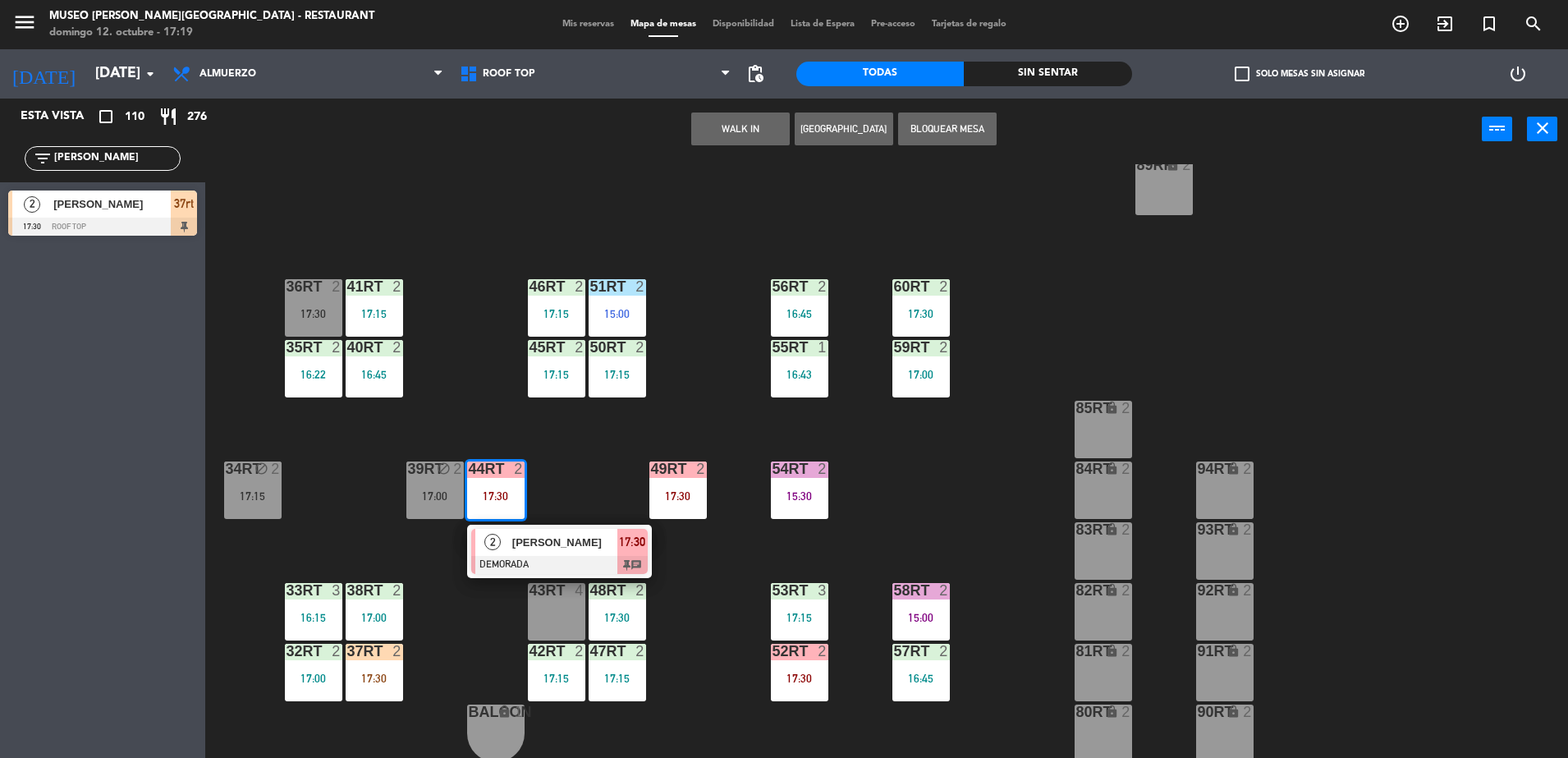
click at [553, 551] on div "Andersoon [PERSON_NAME] [PERSON_NAME]" at bounding box center [564, 542] width 107 height 27
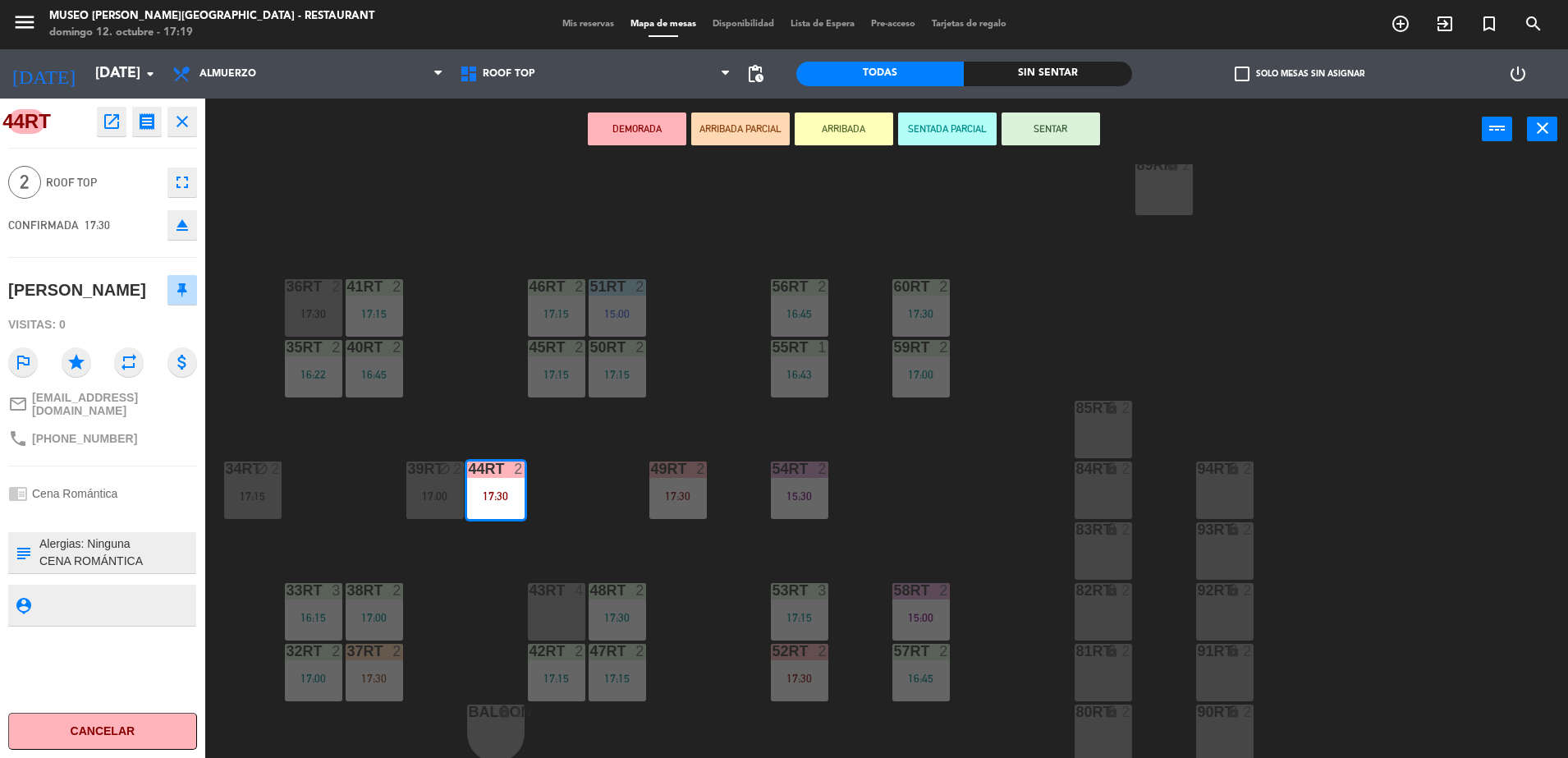
drag, startPoint x: 738, startPoint y: 118, endPoint x: 718, endPoint y: 229, distance: 112.8
click at [738, 117] on button "ARRIBADA PARCIAL" at bounding box center [740, 130] width 99 height 33
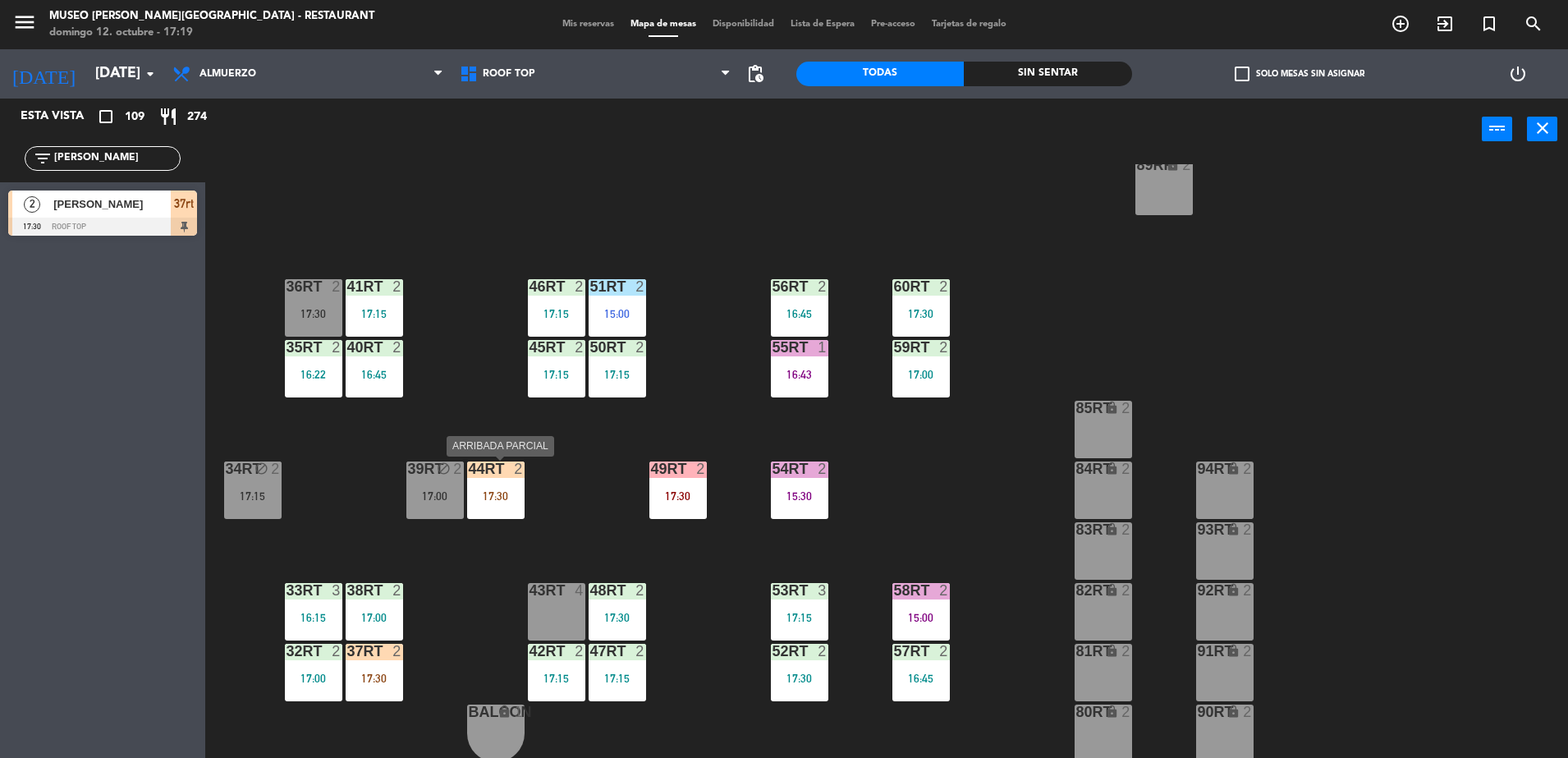
click at [508, 502] on div "44RT 2 17:30" at bounding box center [496, 490] width 58 height 58
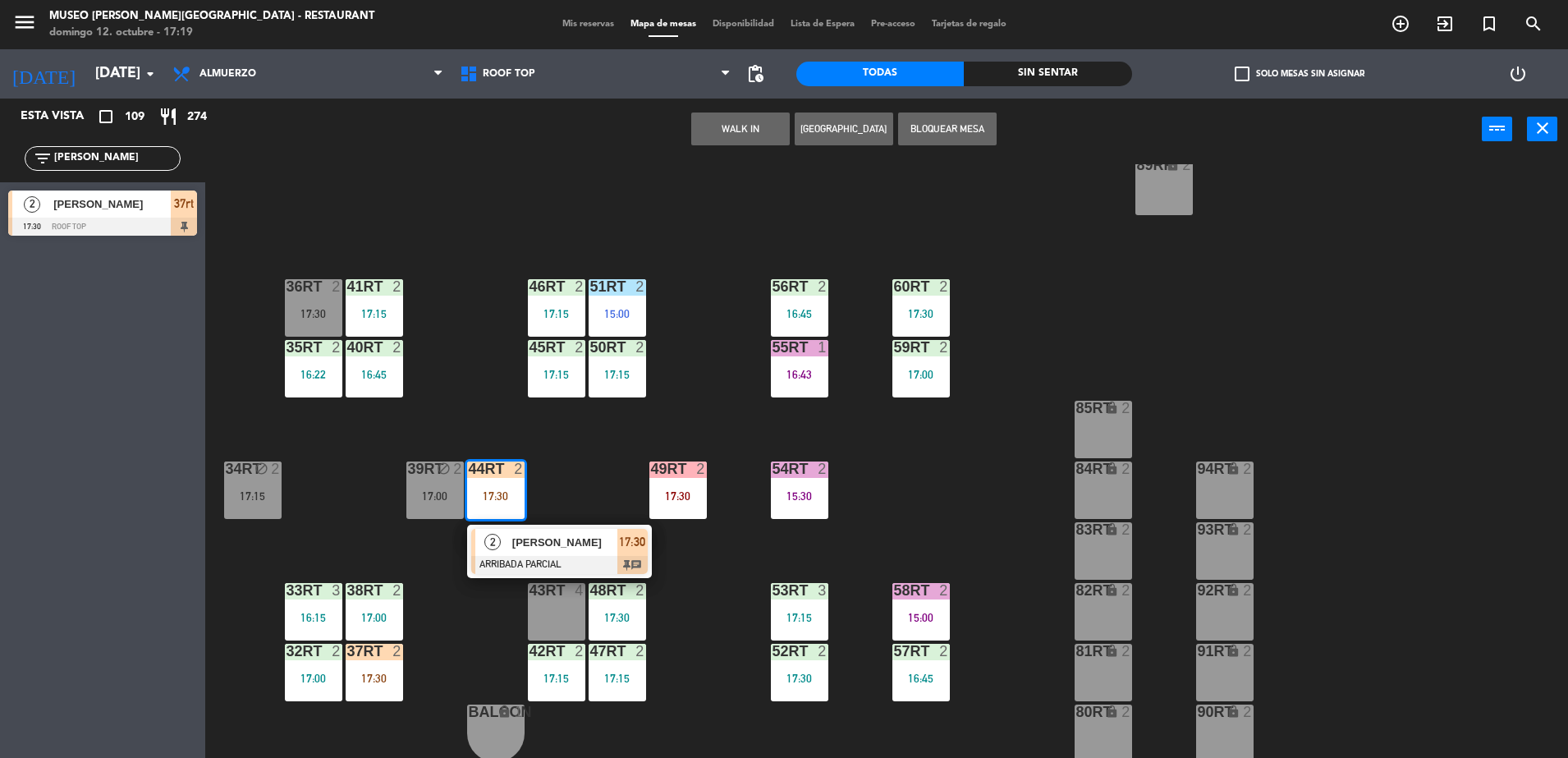
click at [526, 548] on span "Andersoon [PERSON_NAME] [PERSON_NAME]" at bounding box center [564, 543] width 105 height 18
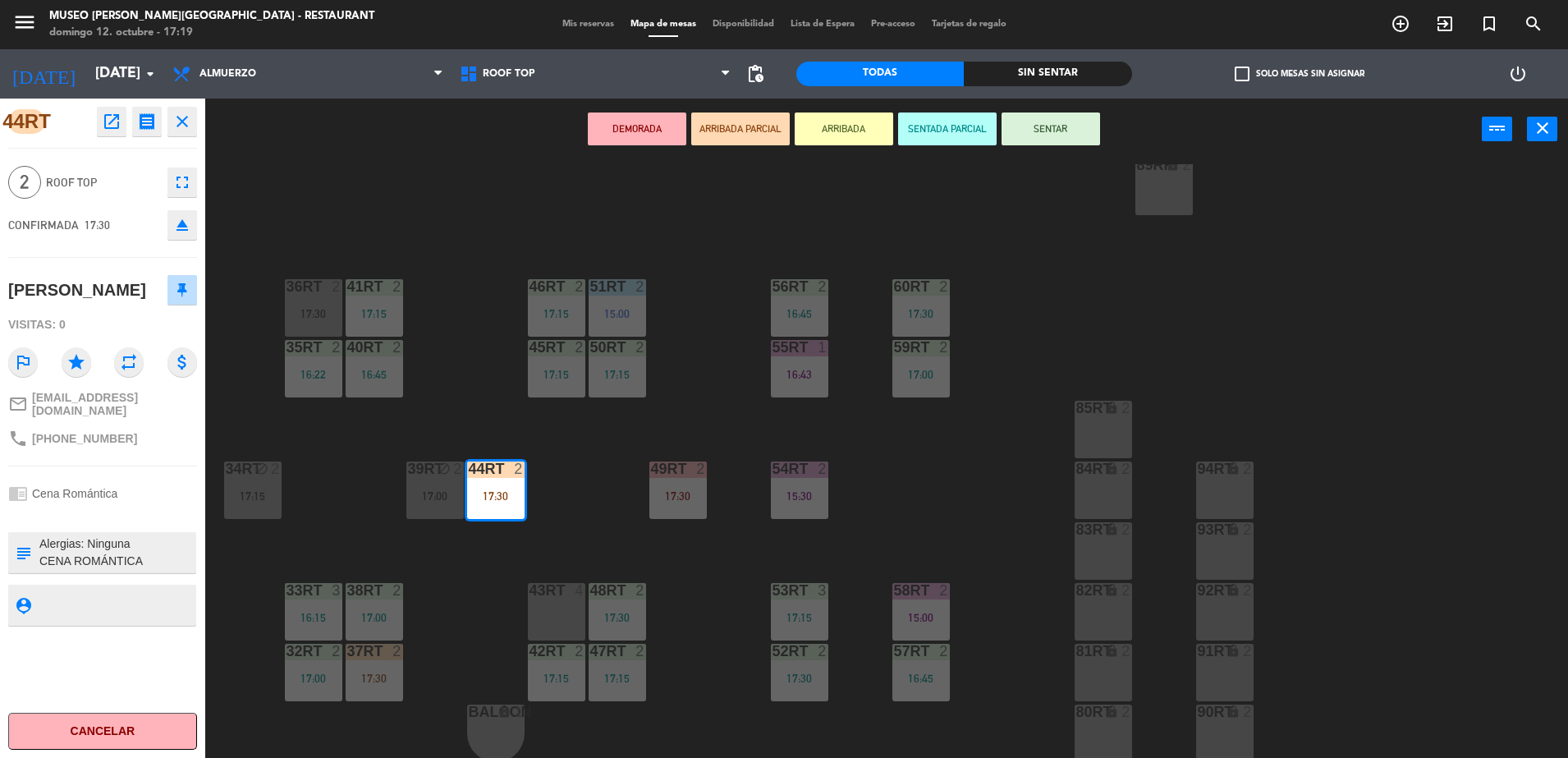
click at [679, 411] on div "18RT 6 16:19 16RT 6 16:45 28RT block 2 17:15 80RR lock 2 27RT block 2 17:15 7RT…" at bounding box center [894, 463] width 1348 height 598
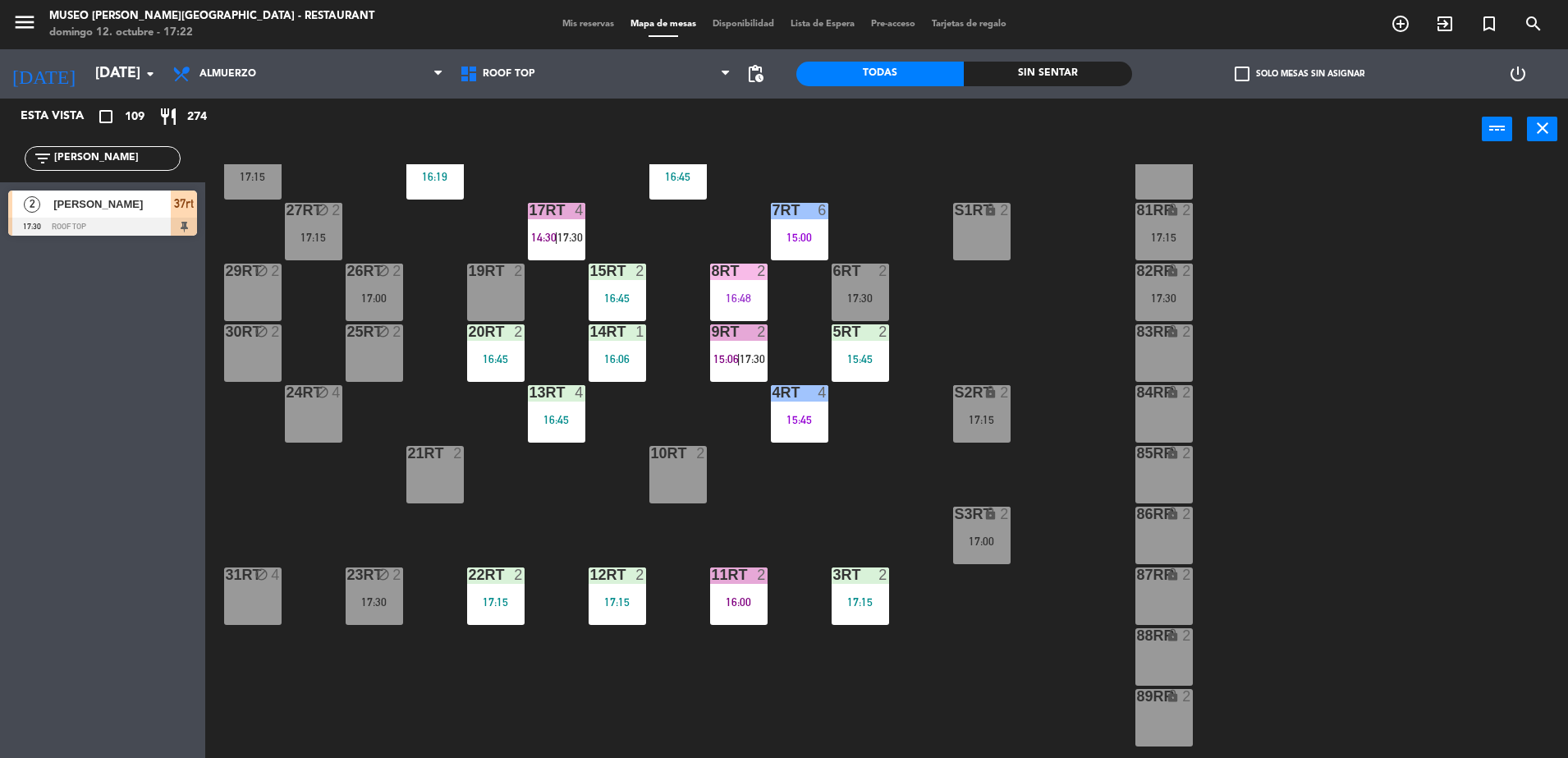
scroll to position [0, 0]
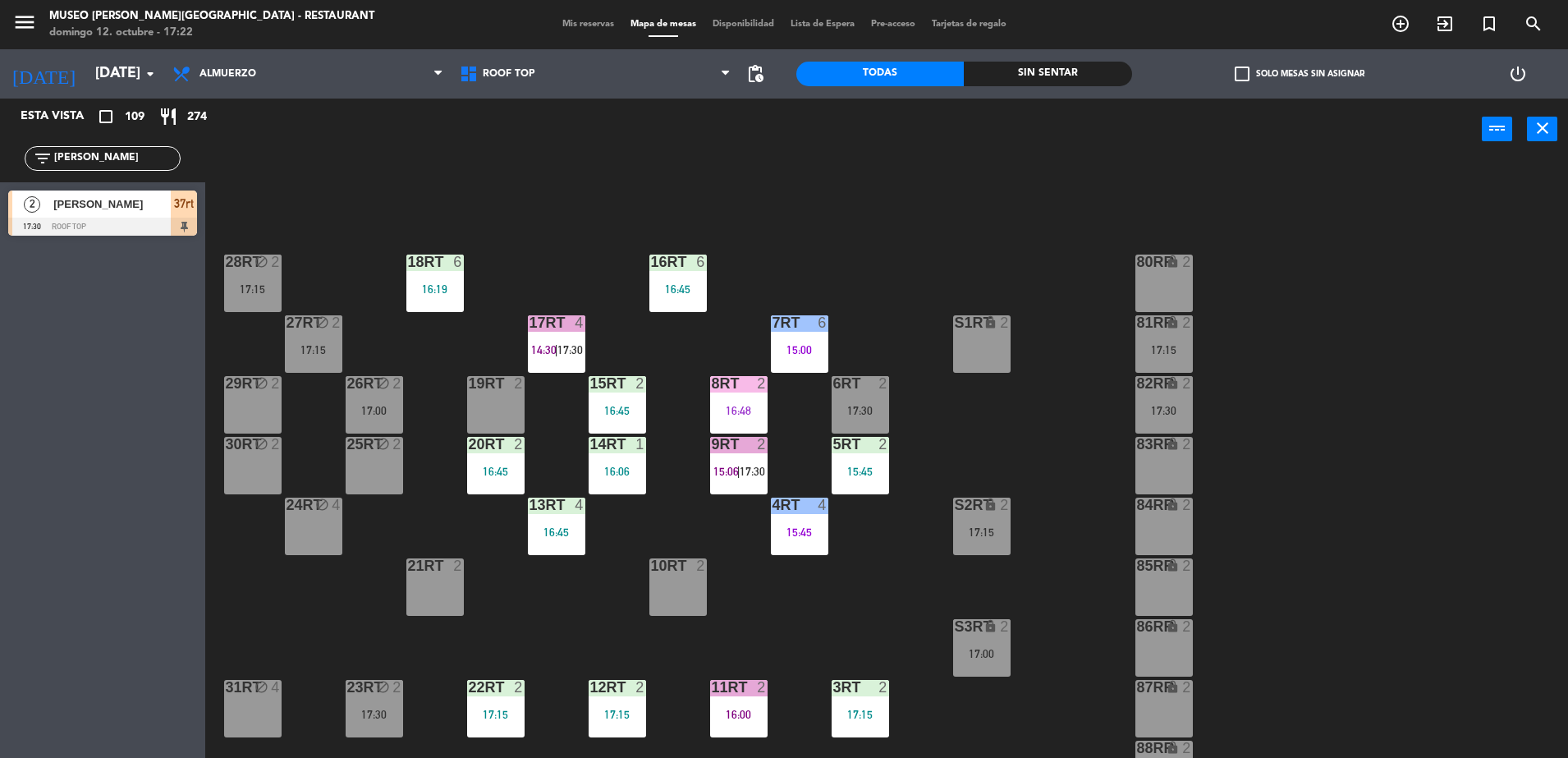
drag, startPoint x: 103, startPoint y: 161, endPoint x: -4, endPoint y: 167, distance: 107.2
click at [0, 167] on html "close × Museo Larco Café - Restaurant × chrome_reader_mode Listado de Reservas …" at bounding box center [784, 379] width 1568 height 758
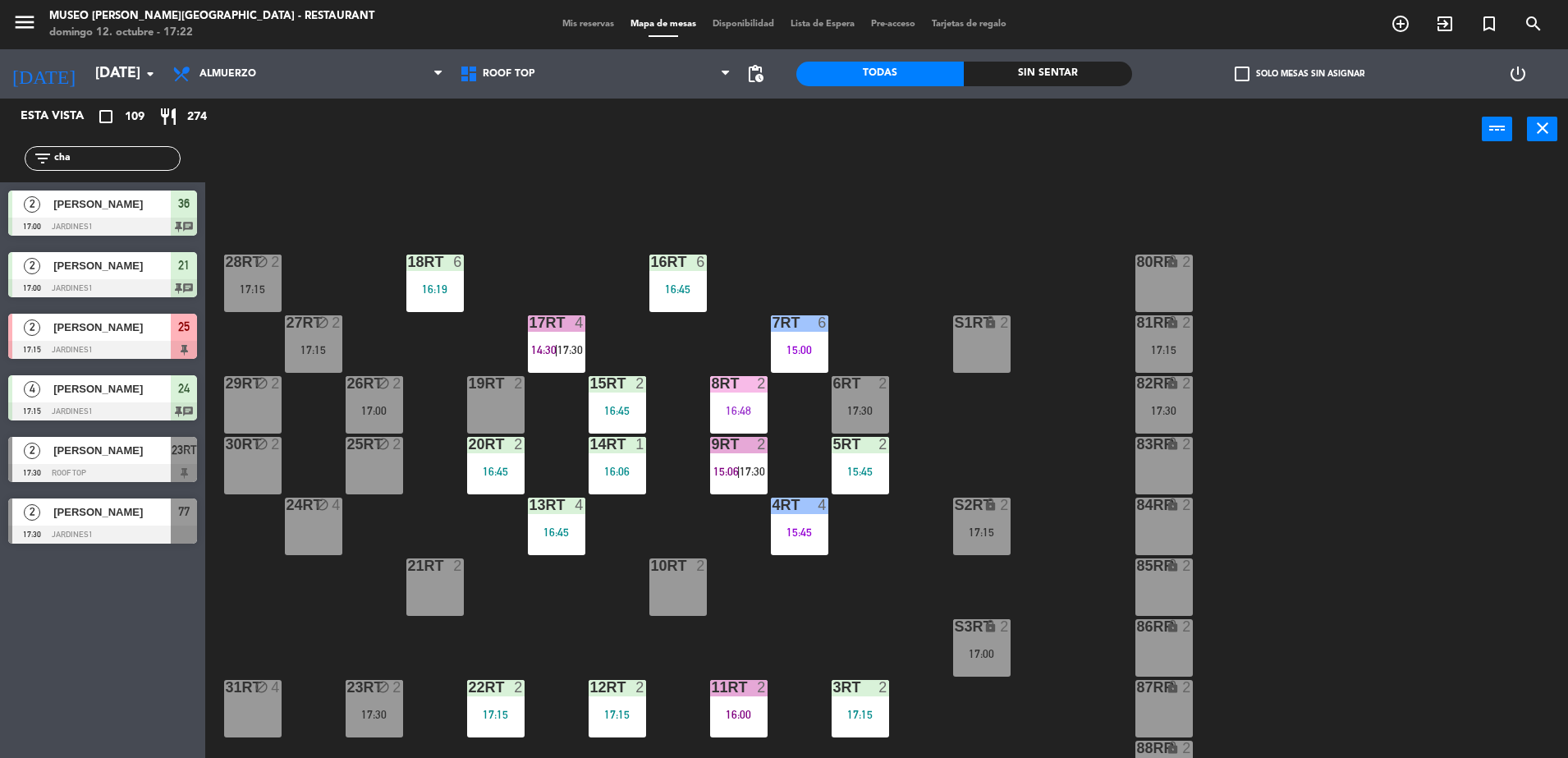
type input "cha"
click at [480, 167] on div "18RT 6 16:19 16RT 6 16:45 28RT block 2 17:15 80RR lock 2 27RT block 2 17:15 7RT…" at bounding box center [894, 463] width 1348 height 598
click at [157, 314] on div "[PERSON_NAME]" at bounding box center [111, 326] width 119 height 27
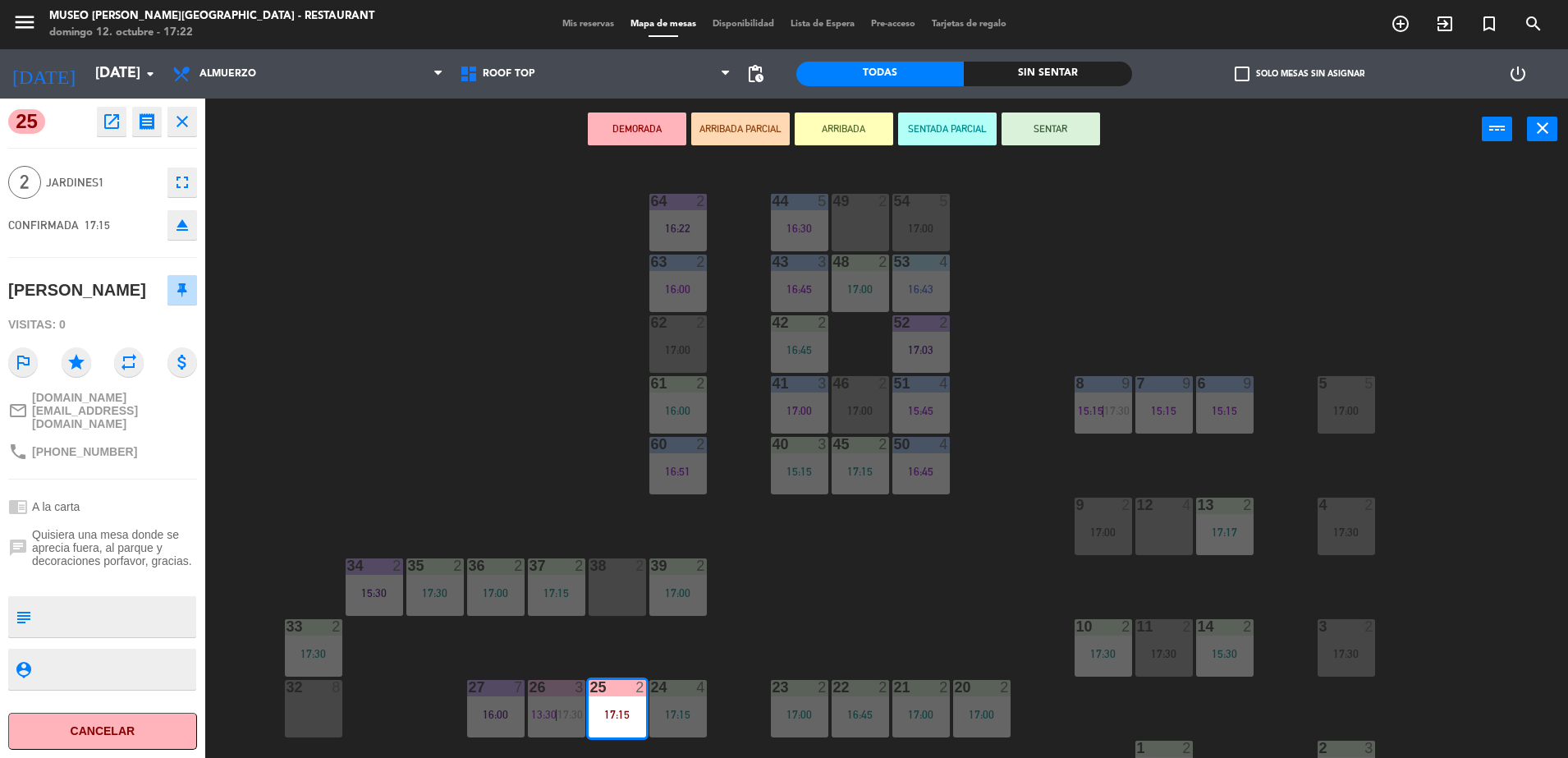
click at [733, 137] on button "ARRIBADA PARCIAL" at bounding box center [740, 130] width 99 height 33
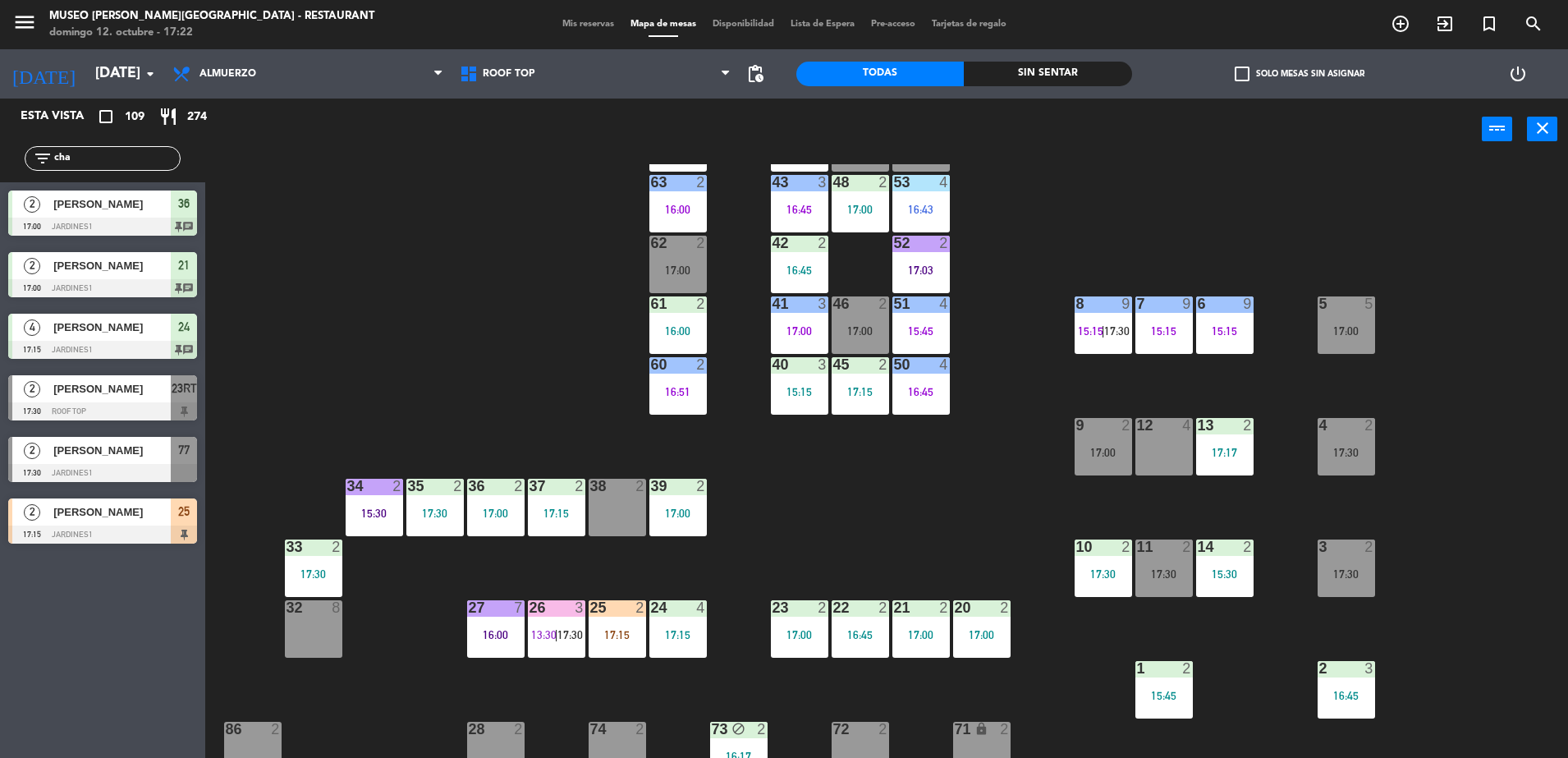
scroll to position [206, 0]
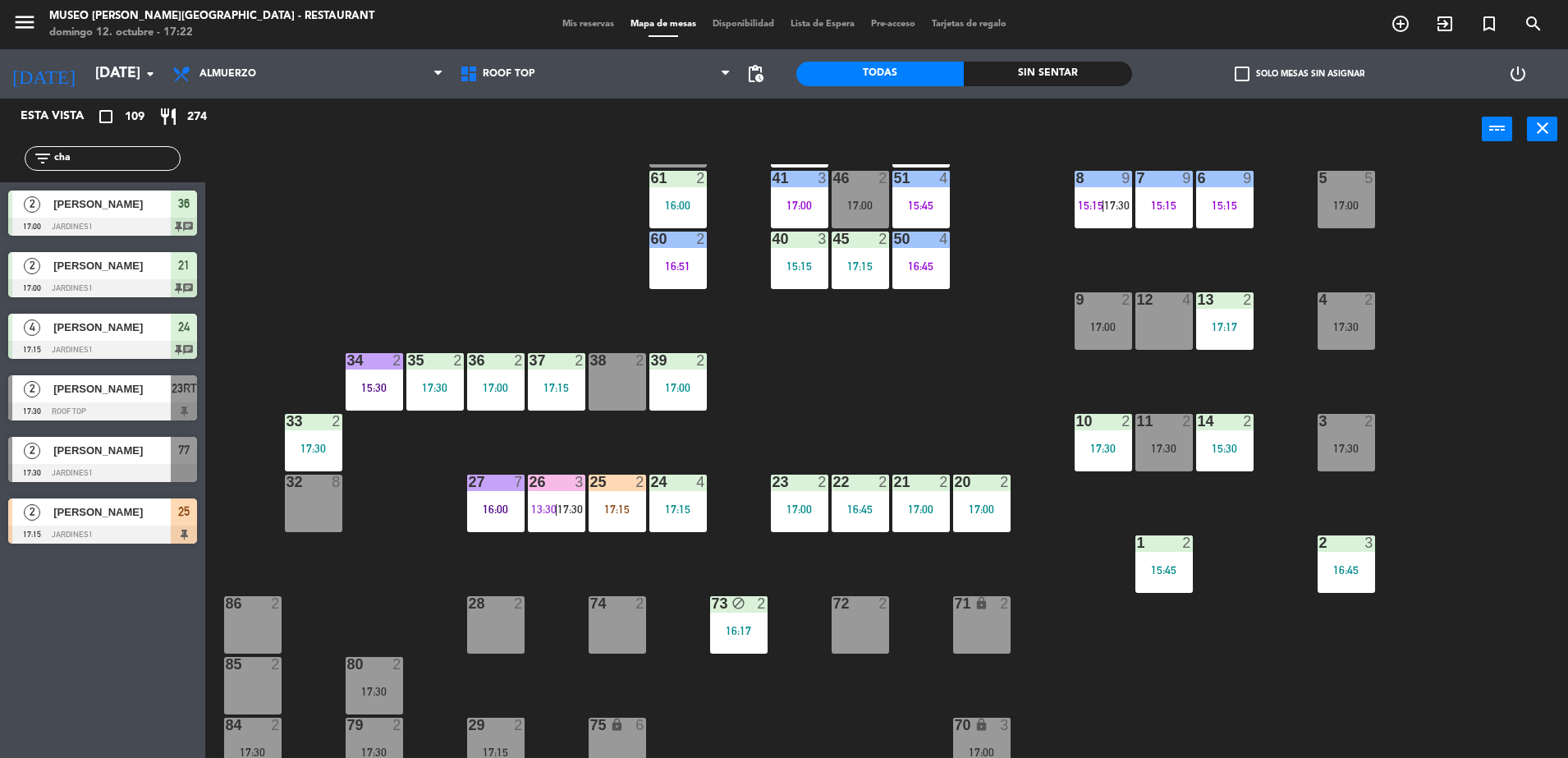
click at [625, 538] on div "44 5 16:30 49 2 54 5 17:00 64 2 16:22 48 2 17:00 53 4 16:43 63 2 16:00 43 3 16:…" at bounding box center [894, 463] width 1348 height 598
click at [592, 489] on div "25" at bounding box center [591, 481] width 1 height 15
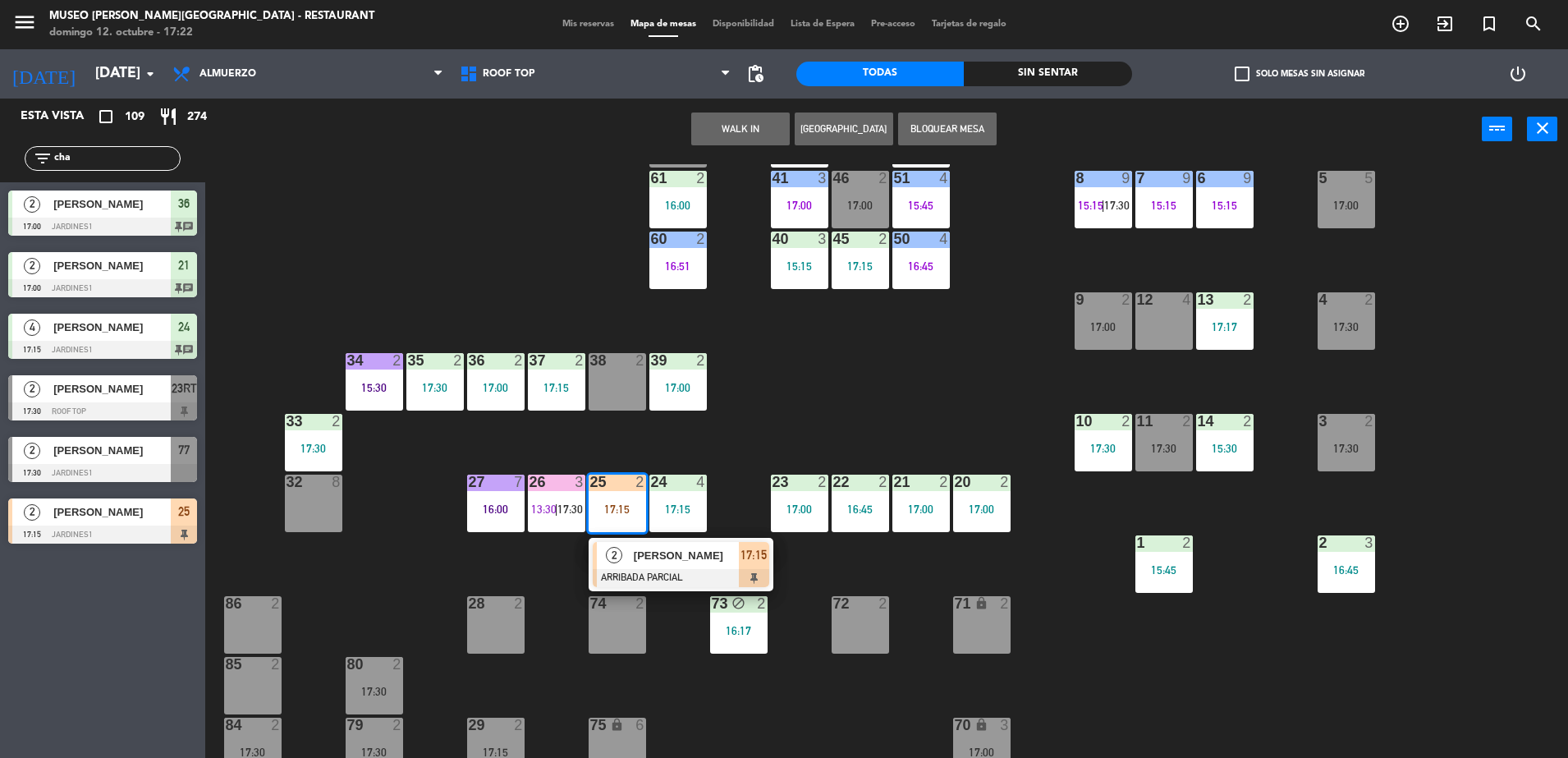
click at [619, 396] on div "38 2" at bounding box center [618, 382] width 58 height 58
click at [710, 132] on button "Mover" at bounding box center [689, 130] width 99 height 33
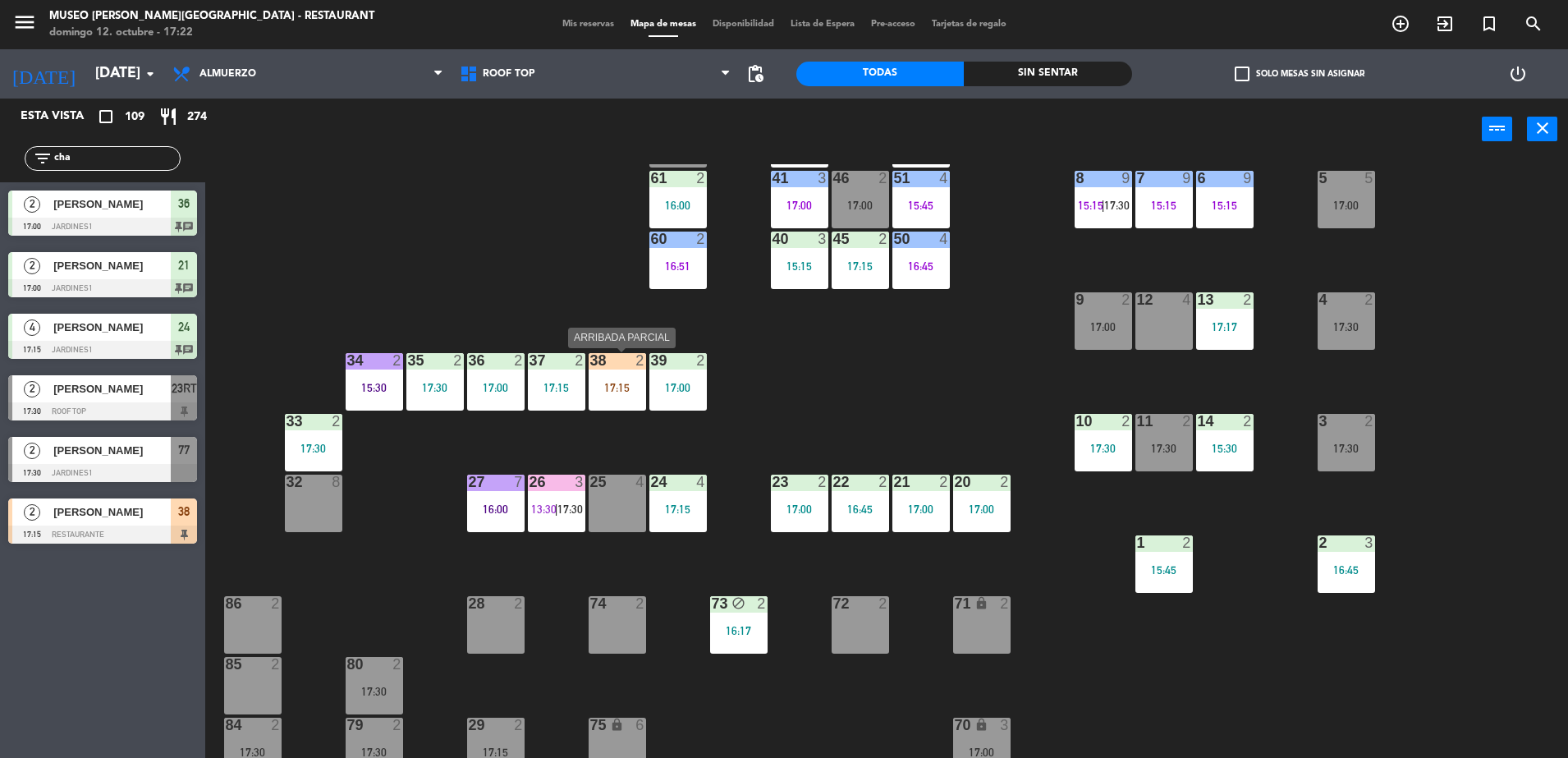
click at [610, 355] on div at bounding box center [617, 360] width 27 height 15
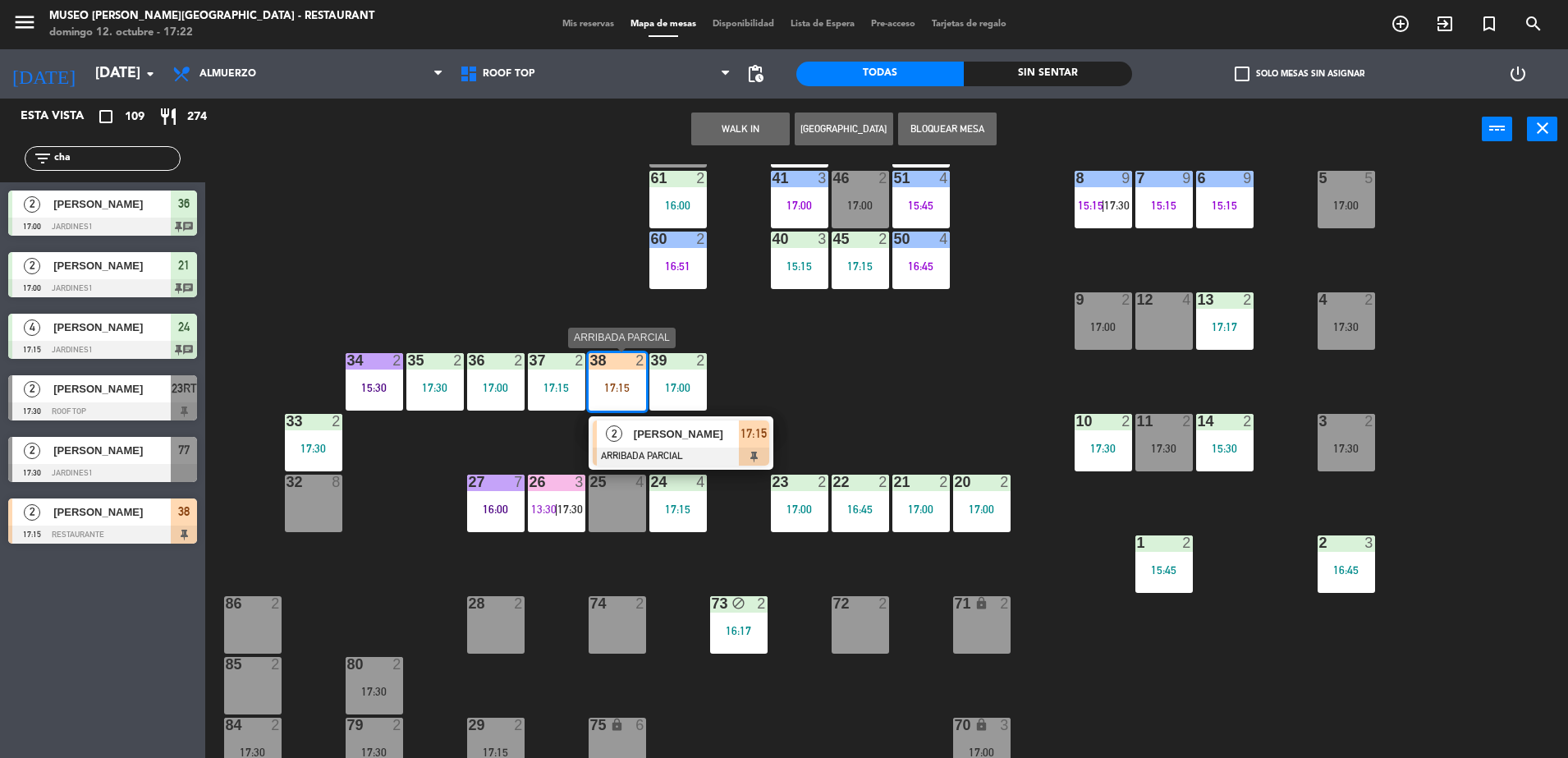
click at [662, 452] on div at bounding box center [681, 456] width 177 height 18
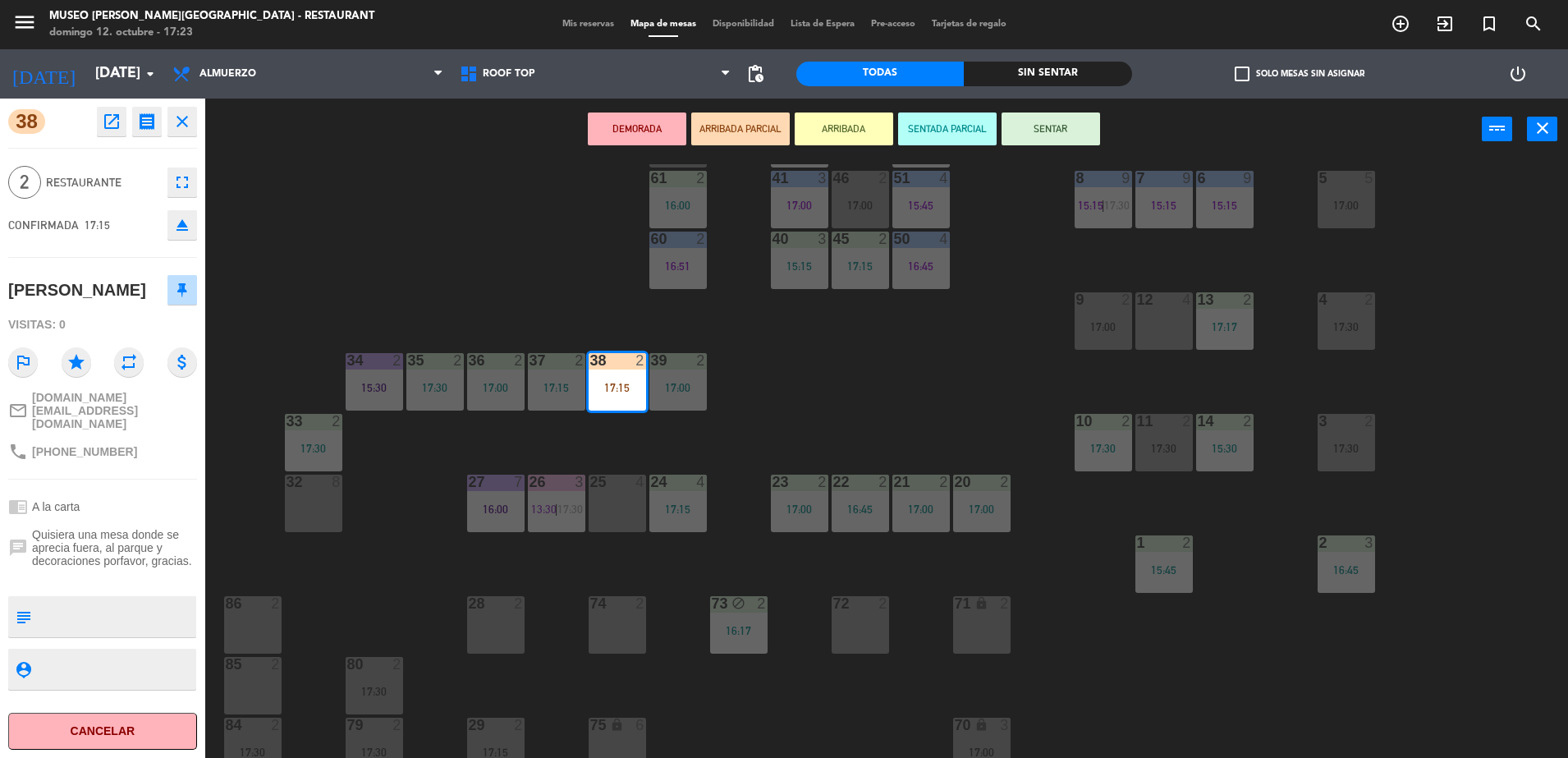
click at [918, 363] on div "44 5 16:30 49 2 54 5 17:00 64 2 16:22 48 2 17:00 53 4 16:43 63 2 16:00 43 3 16:…" at bounding box center [894, 463] width 1348 height 598
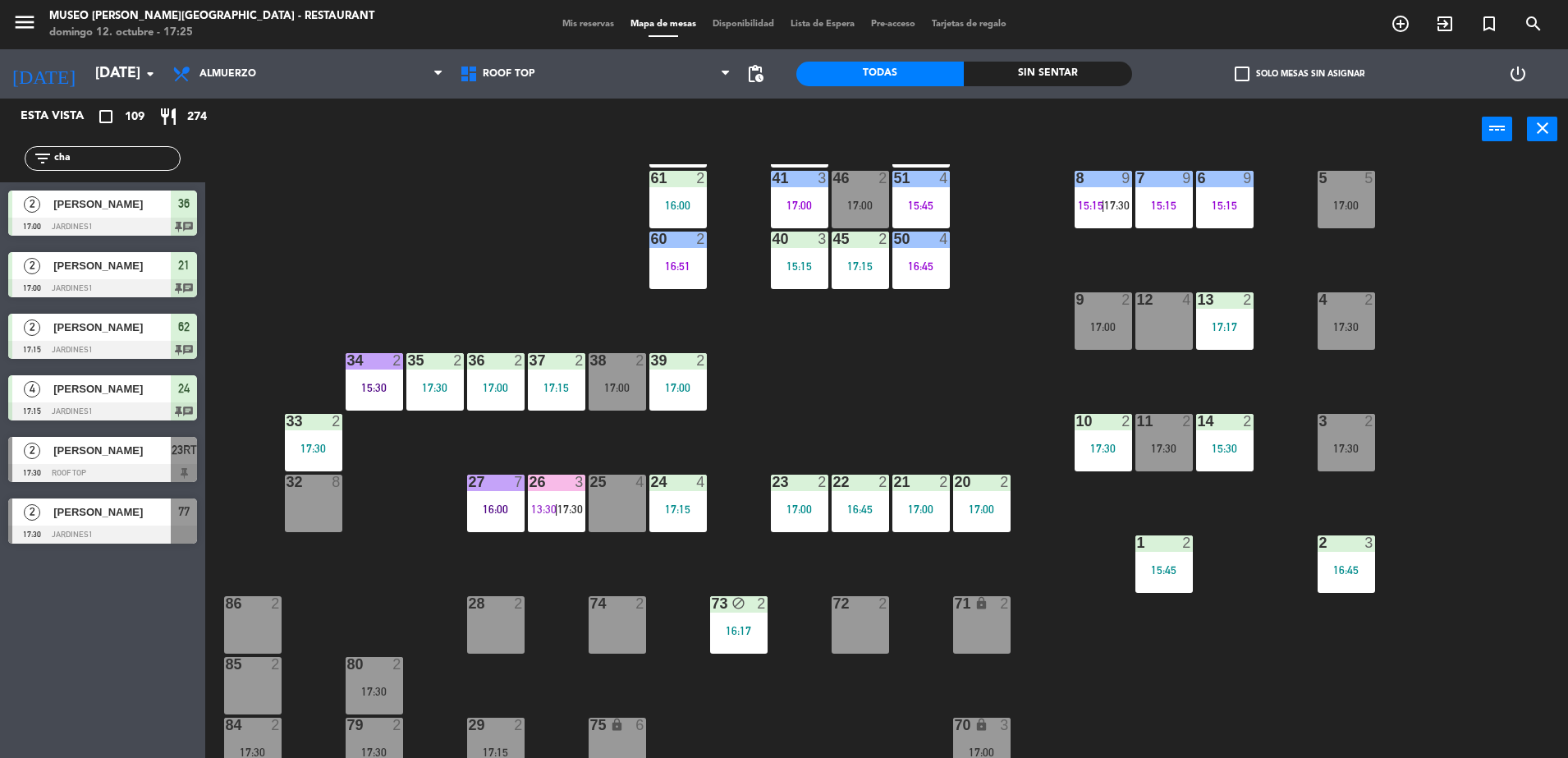
click at [913, 352] on div "44 5 16:30 49 2 54 5 17:00 64 2 16:22 48 2 17:00 53 4 16:43 63 2 16:00 43 3 16:…" at bounding box center [894, 463] width 1348 height 598
click at [605, 383] on div "17:00" at bounding box center [618, 387] width 58 height 11
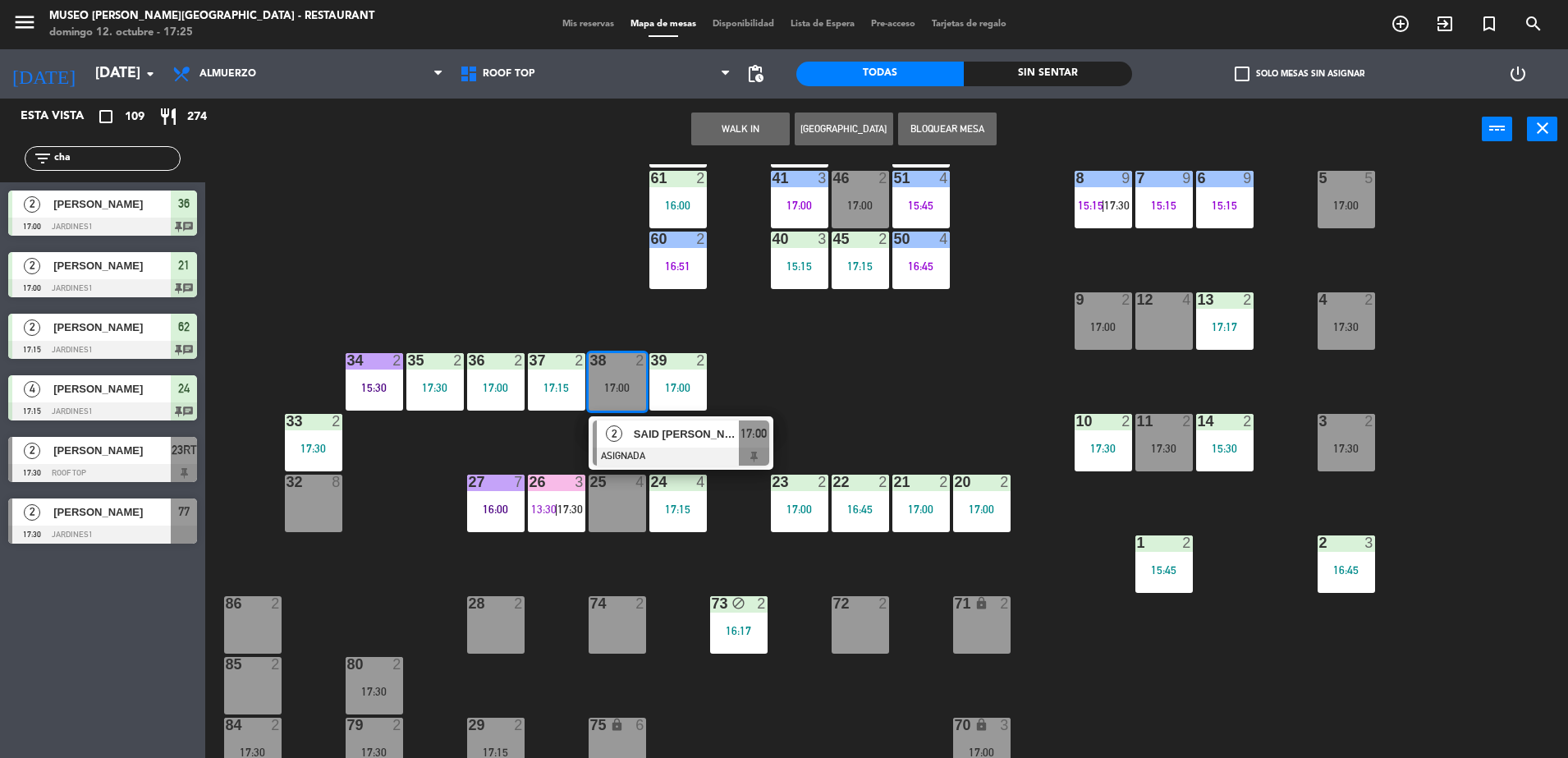
click at [659, 434] on span "SAID SERGIO ALONSO CARDENAS HUALLPA" at bounding box center [686, 434] width 105 height 18
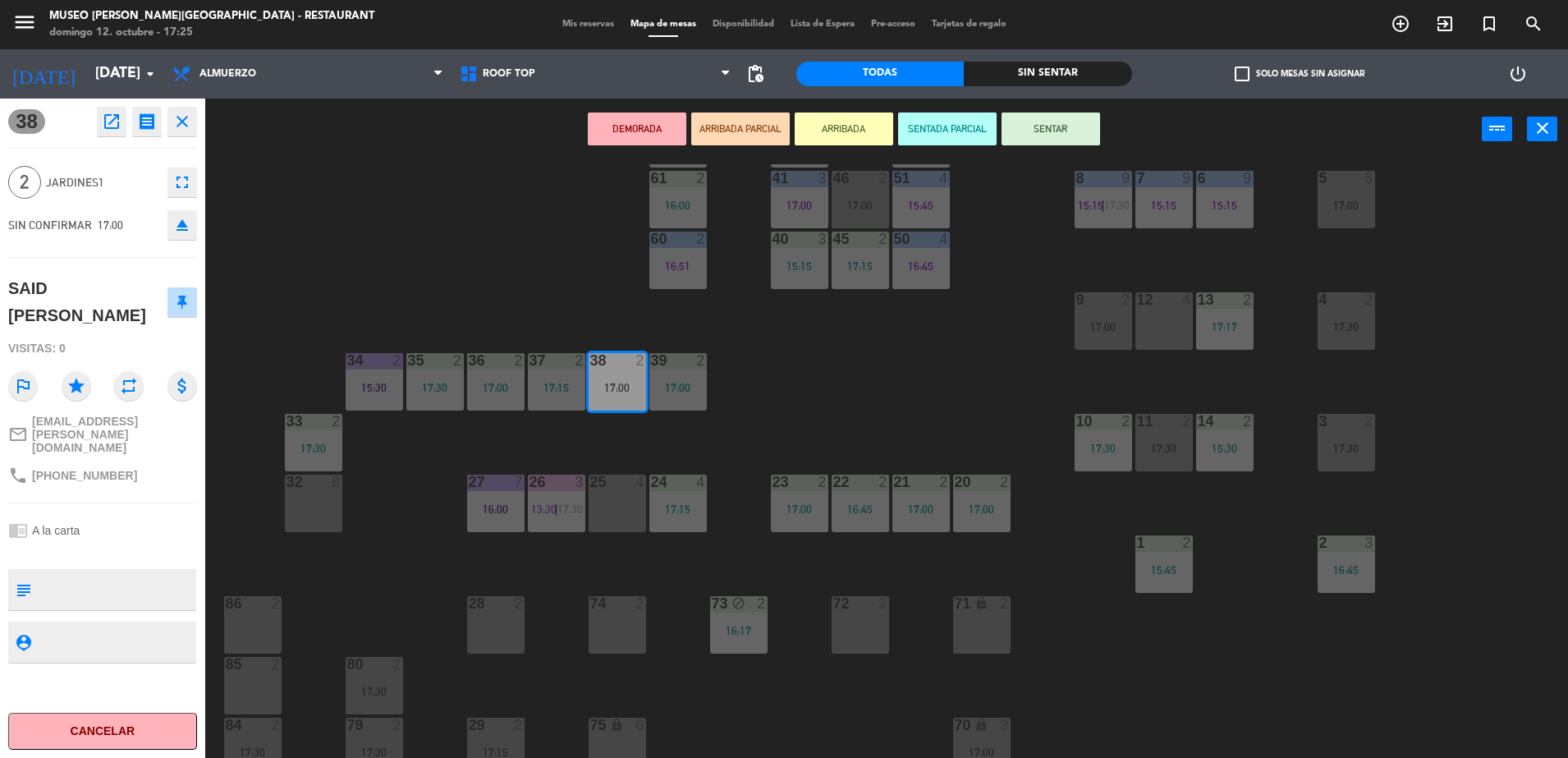
click at [118, 126] on icon "open_in_new" at bounding box center [111, 122] width 20 height 20
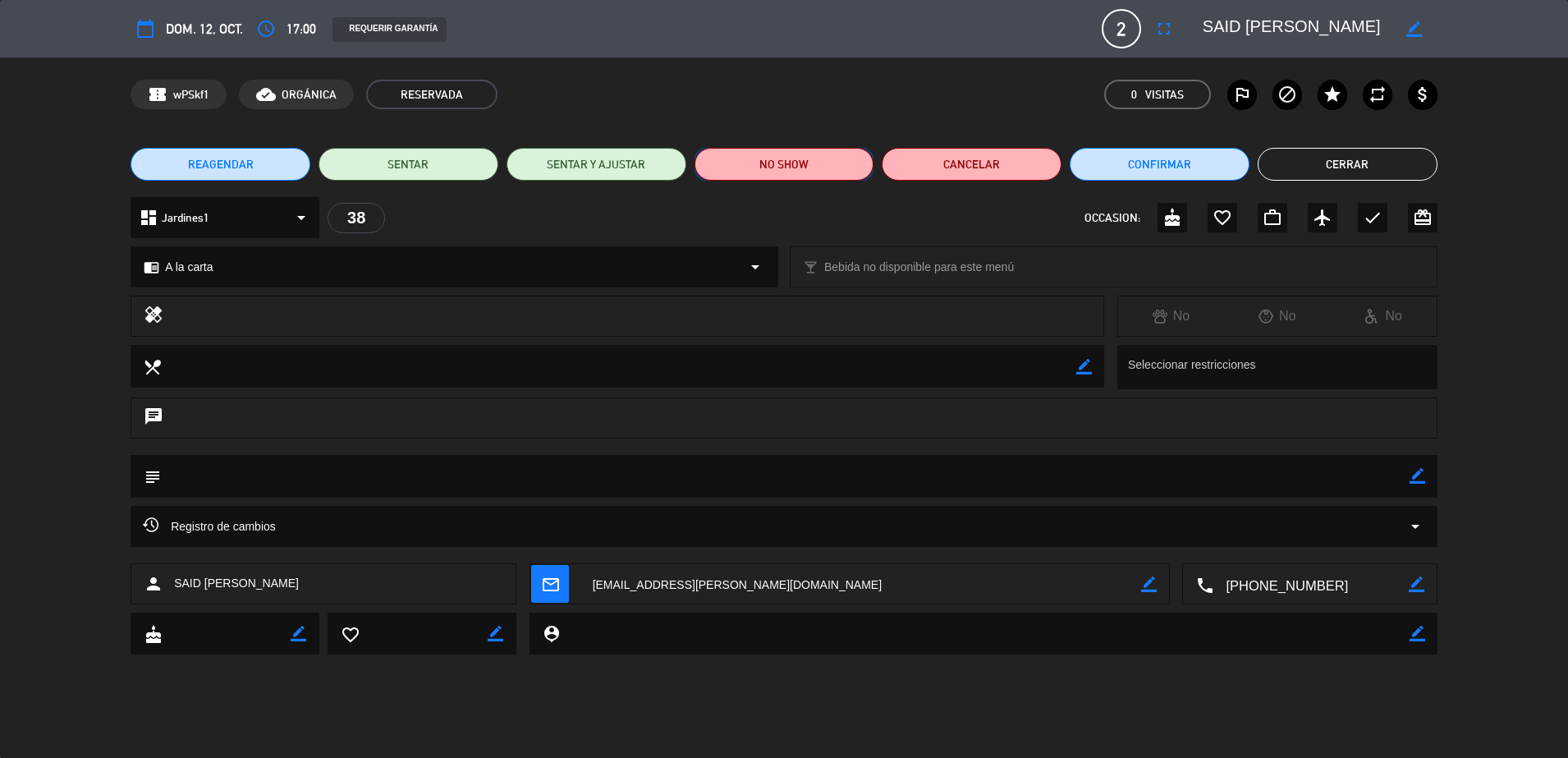
click at [760, 158] on button "NO SHOW" at bounding box center [784, 165] width 179 height 33
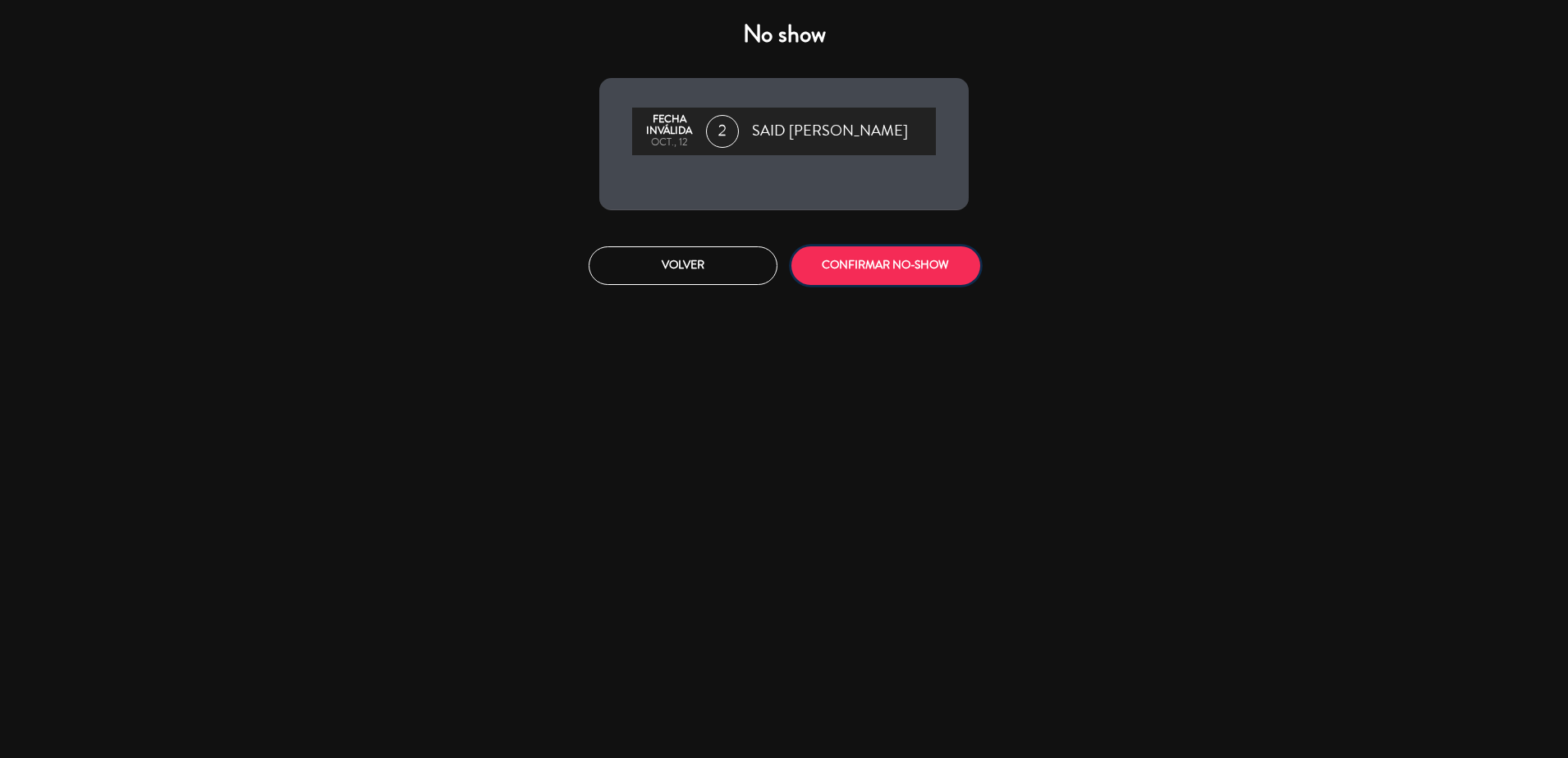
click at [880, 263] on button "CONFIRMAR NO-SHOW" at bounding box center [886, 265] width 189 height 39
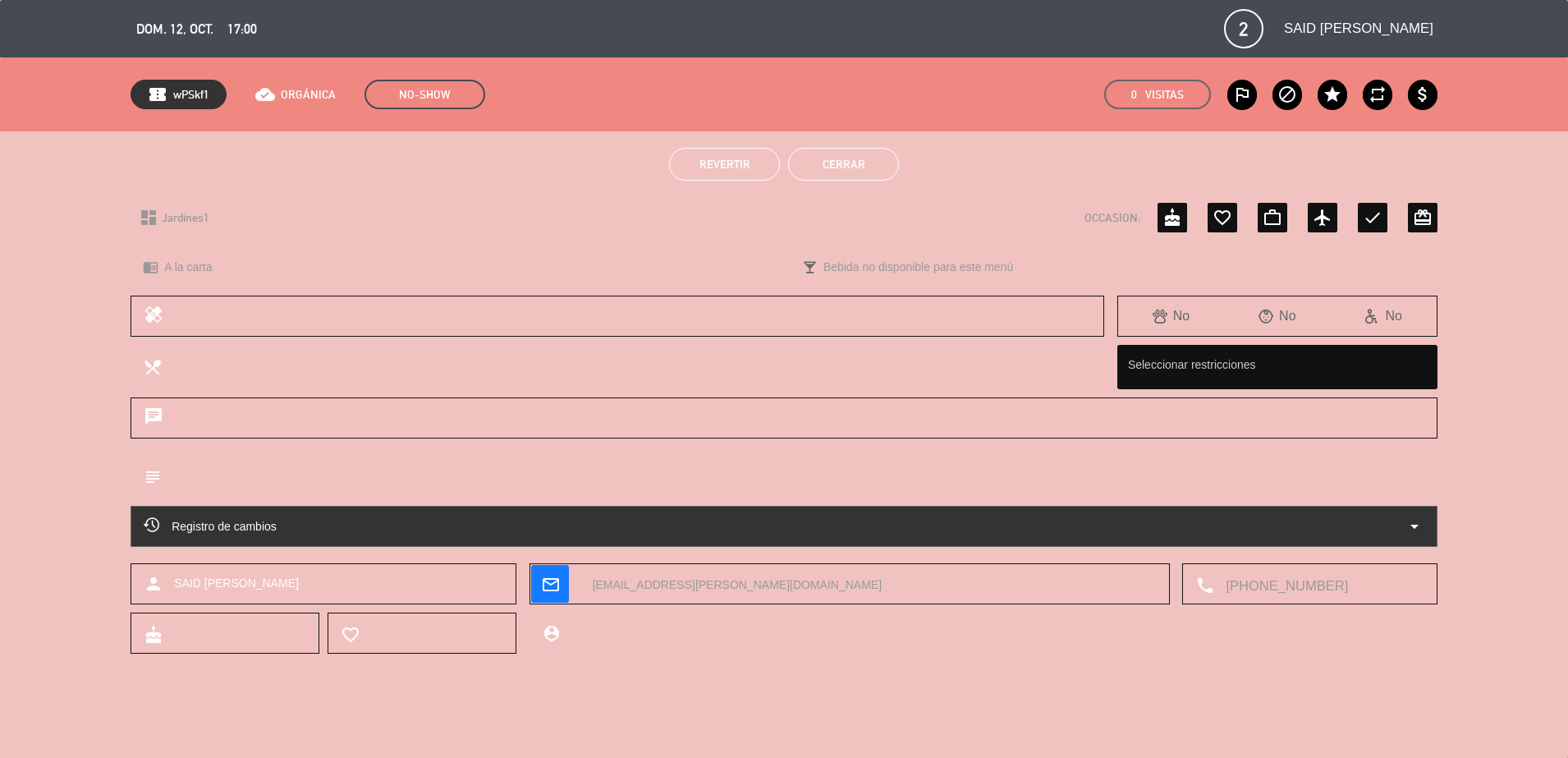
click at [828, 158] on button "Cerrar" at bounding box center [844, 165] width 111 height 33
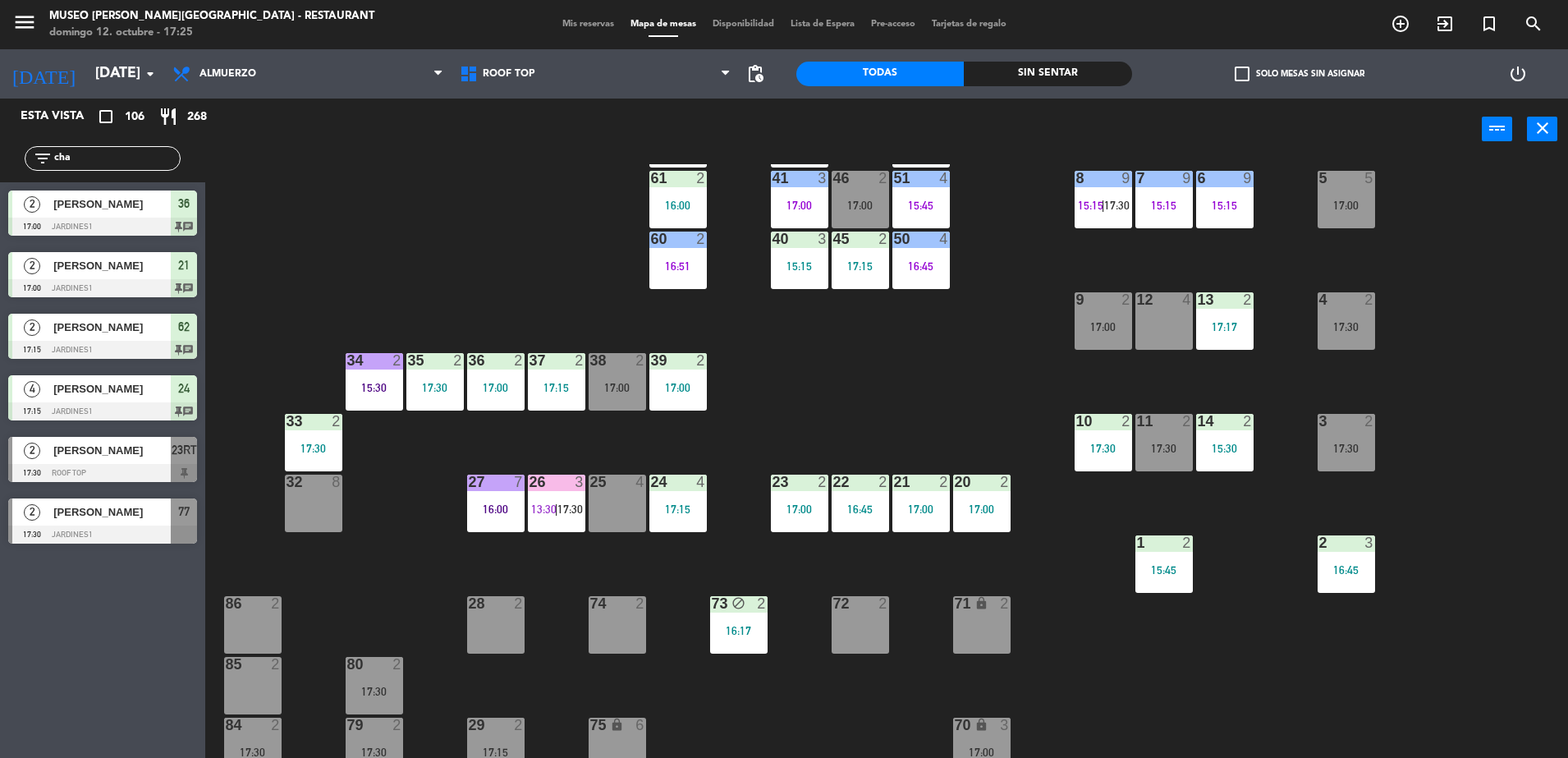
click at [1073, 315] on div "44 5 16:30 49 2 54 5 17:00 64 2 16:22 48 2 17:00 53 4 16:43 63 2 16:00 43 3 16:…" at bounding box center [894, 463] width 1348 height 598
click at [1145, 399] on div "44 5 16:30 49 2 54 5 17:00 64 2 16:22 48 2 17:00 53 4 16:43 63 2 16:00 43 3 16:…" at bounding box center [894, 463] width 1348 height 598
click at [1110, 315] on div "9 2 17:00" at bounding box center [1103, 321] width 58 height 58
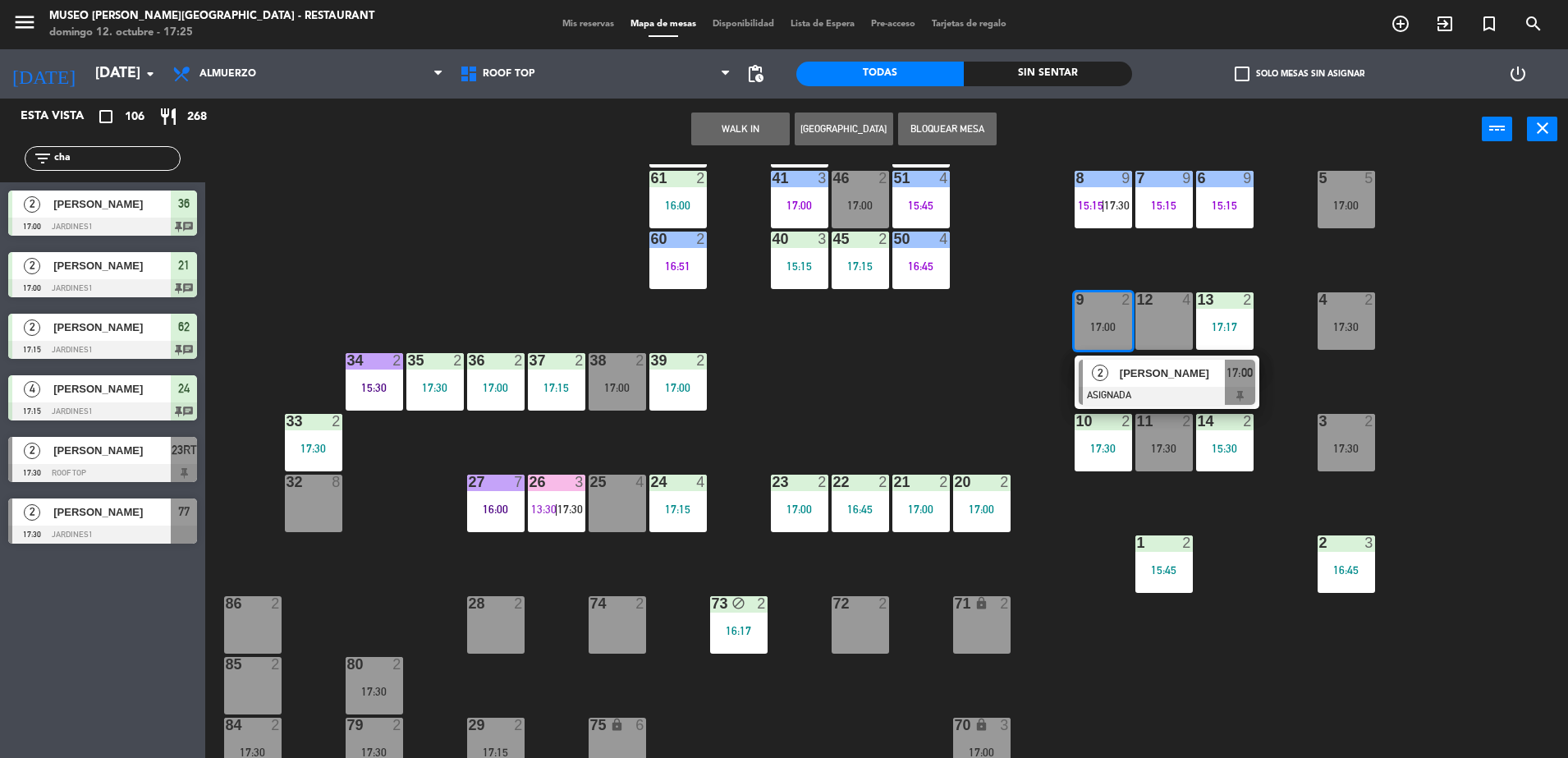
click at [1147, 373] on span "Steven Rosello" at bounding box center [1172, 374] width 105 height 18
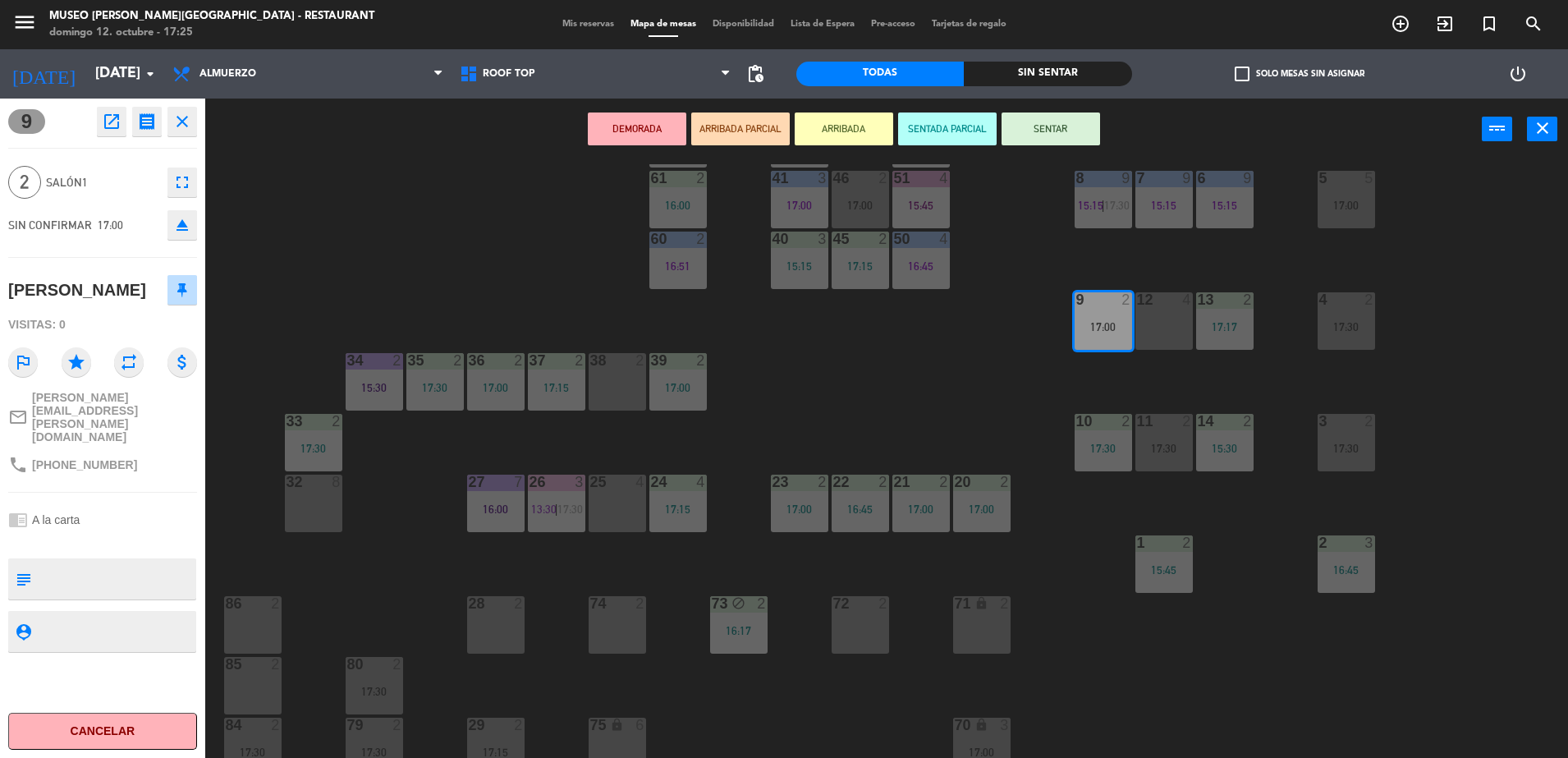
click at [103, 123] on icon "open_in_new" at bounding box center [111, 122] width 20 height 20
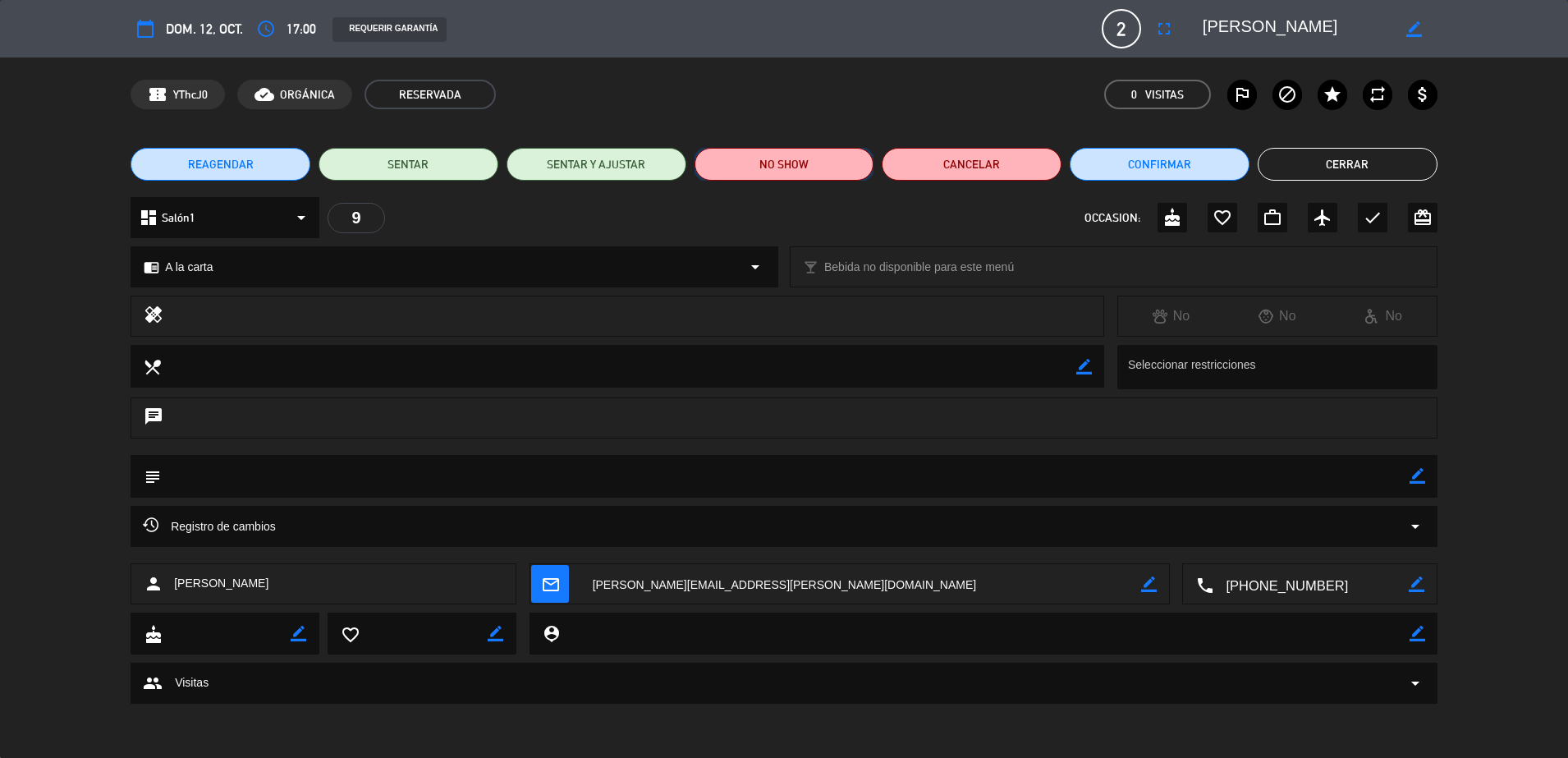
click at [786, 176] on button "NO SHOW" at bounding box center [784, 165] width 179 height 33
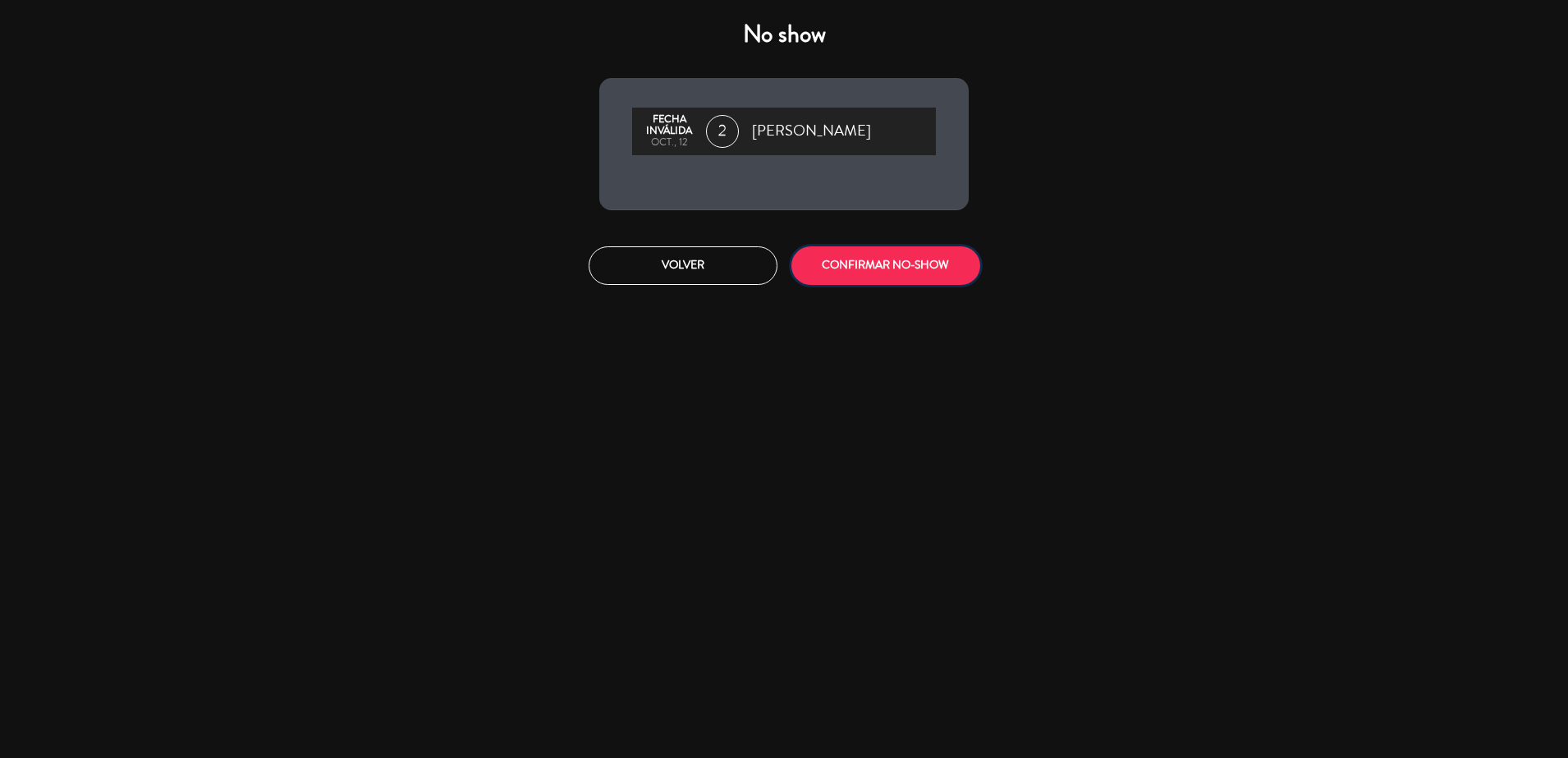
click at [851, 251] on button "CONFIRMAR NO-SHOW" at bounding box center [886, 265] width 189 height 39
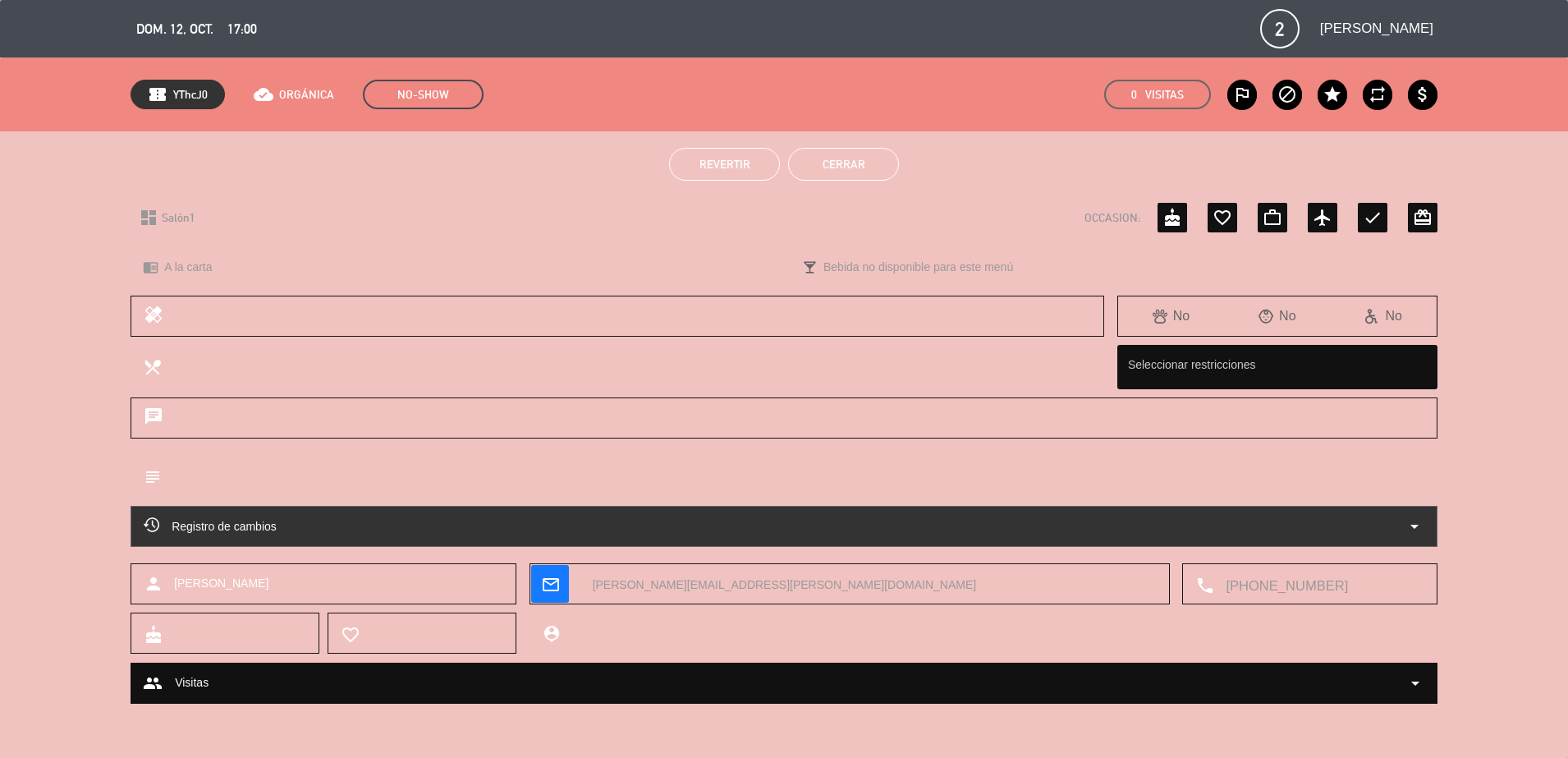
click at [844, 176] on button "Cerrar" at bounding box center [844, 165] width 111 height 33
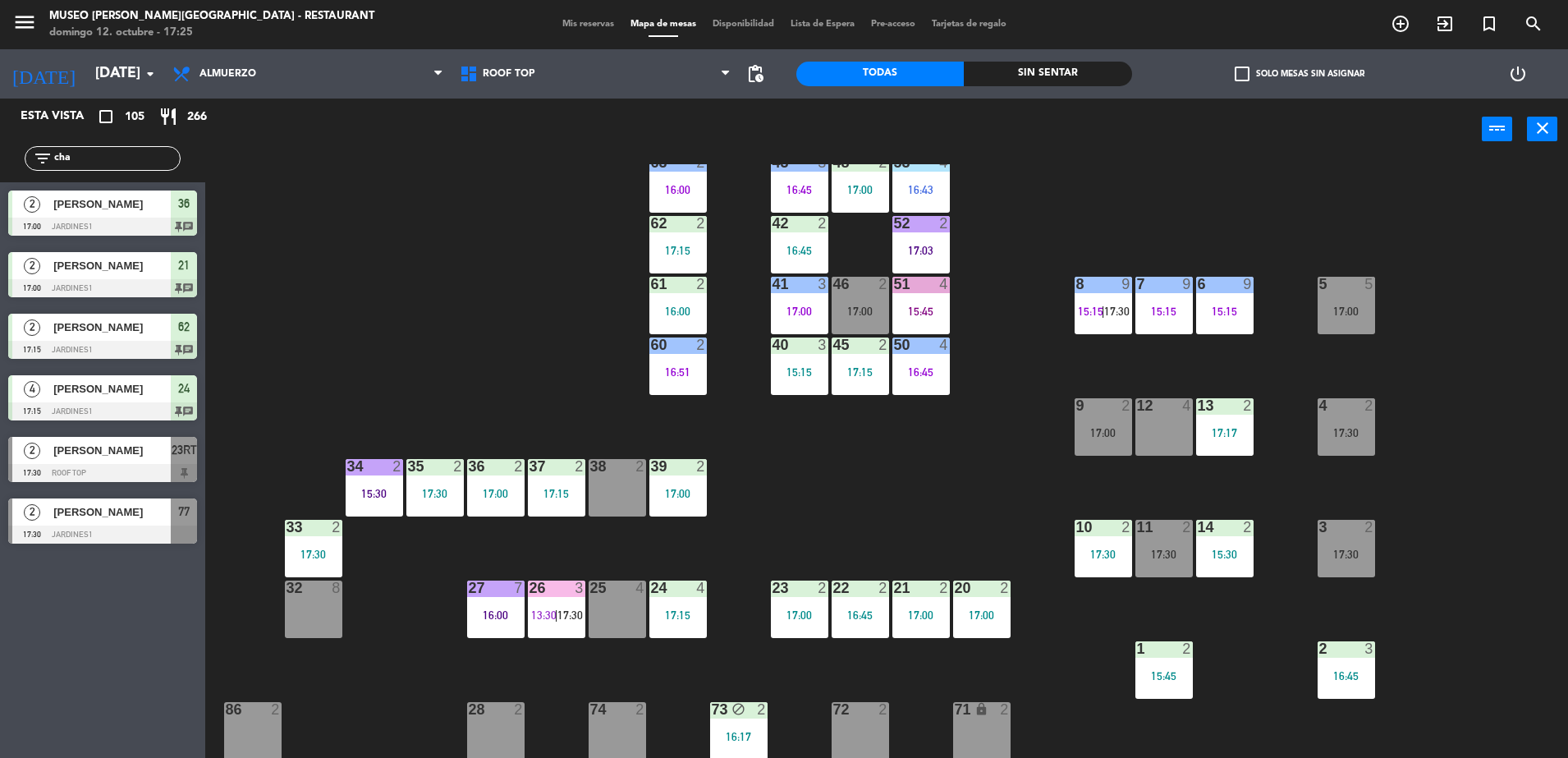
scroll to position [0, 0]
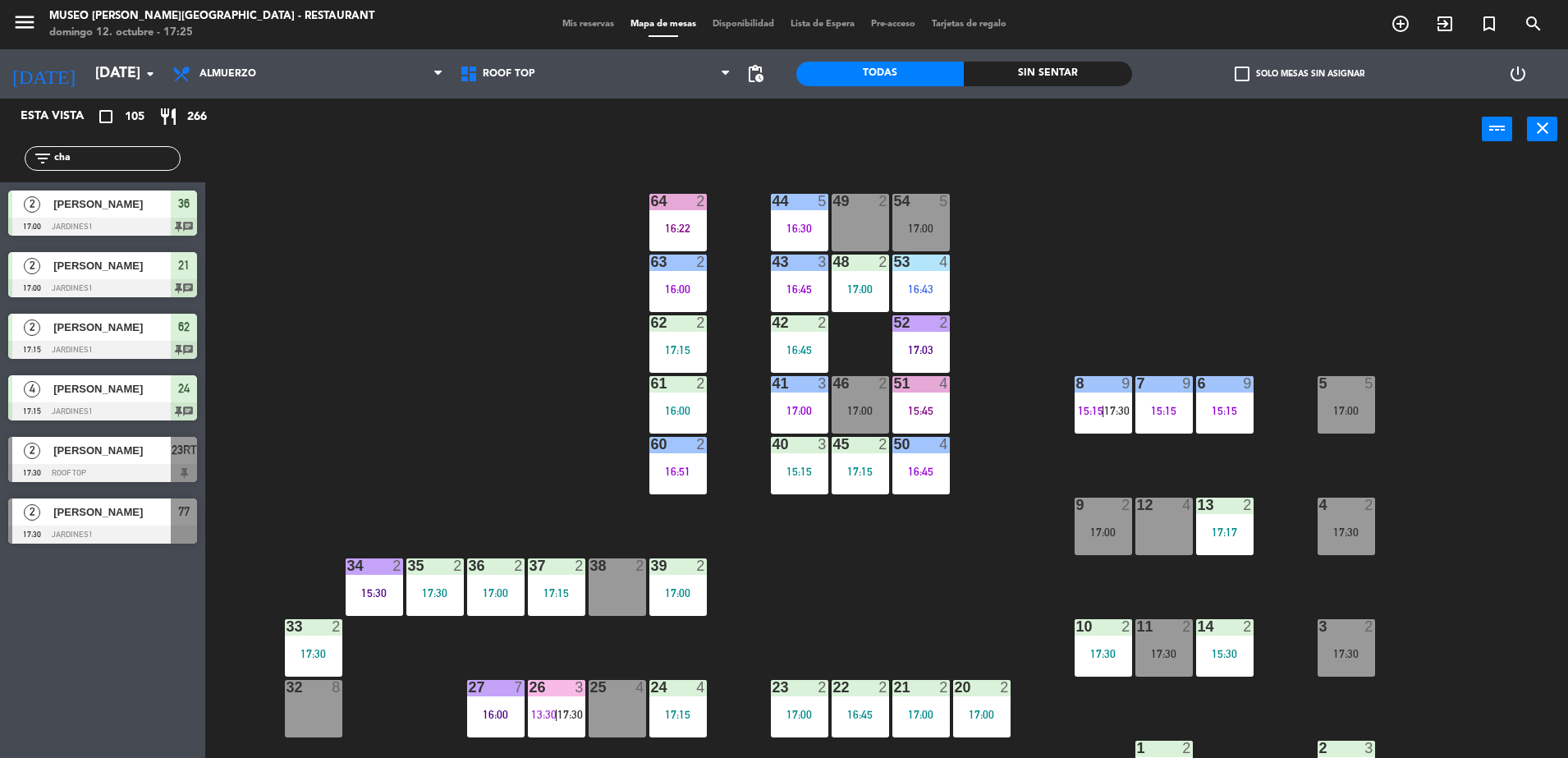
click at [1335, 397] on div "5 5 17:00" at bounding box center [1347, 405] width 58 height 58
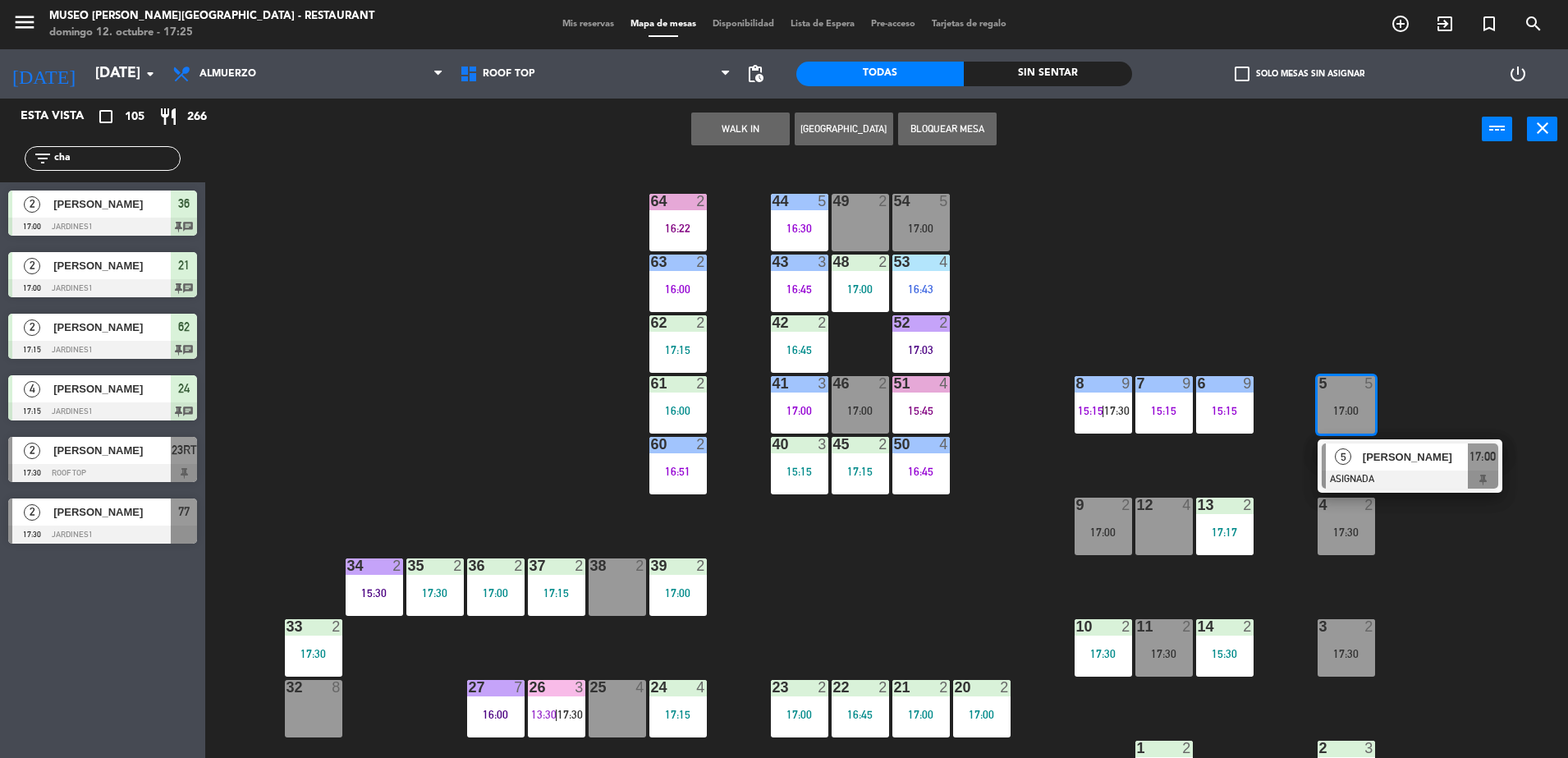
click at [1372, 471] on div at bounding box center [1410, 480] width 177 height 18
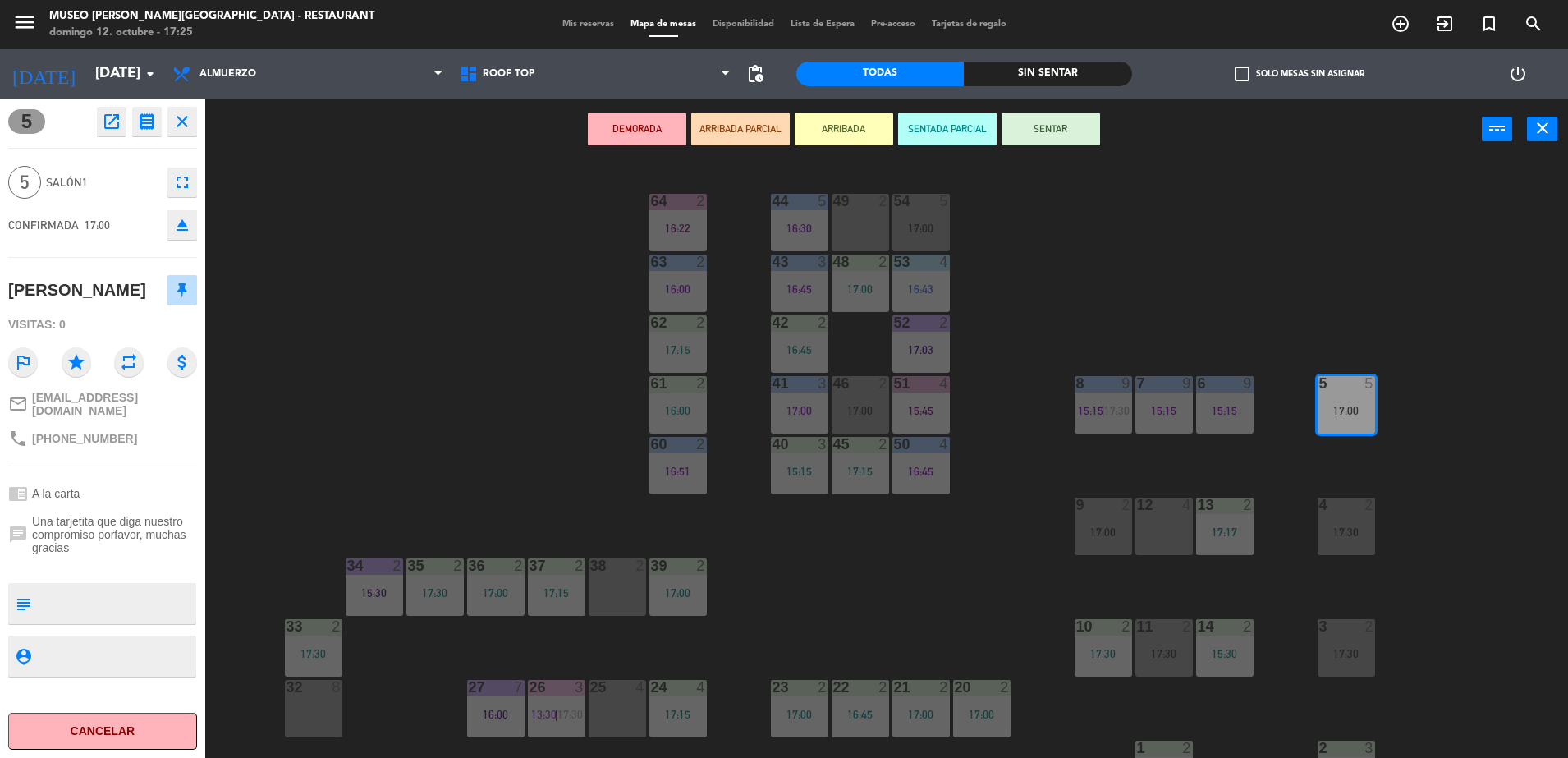
click at [117, 123] on icon "open_in_new" at bounding box center [111, 122] width 20 height 20
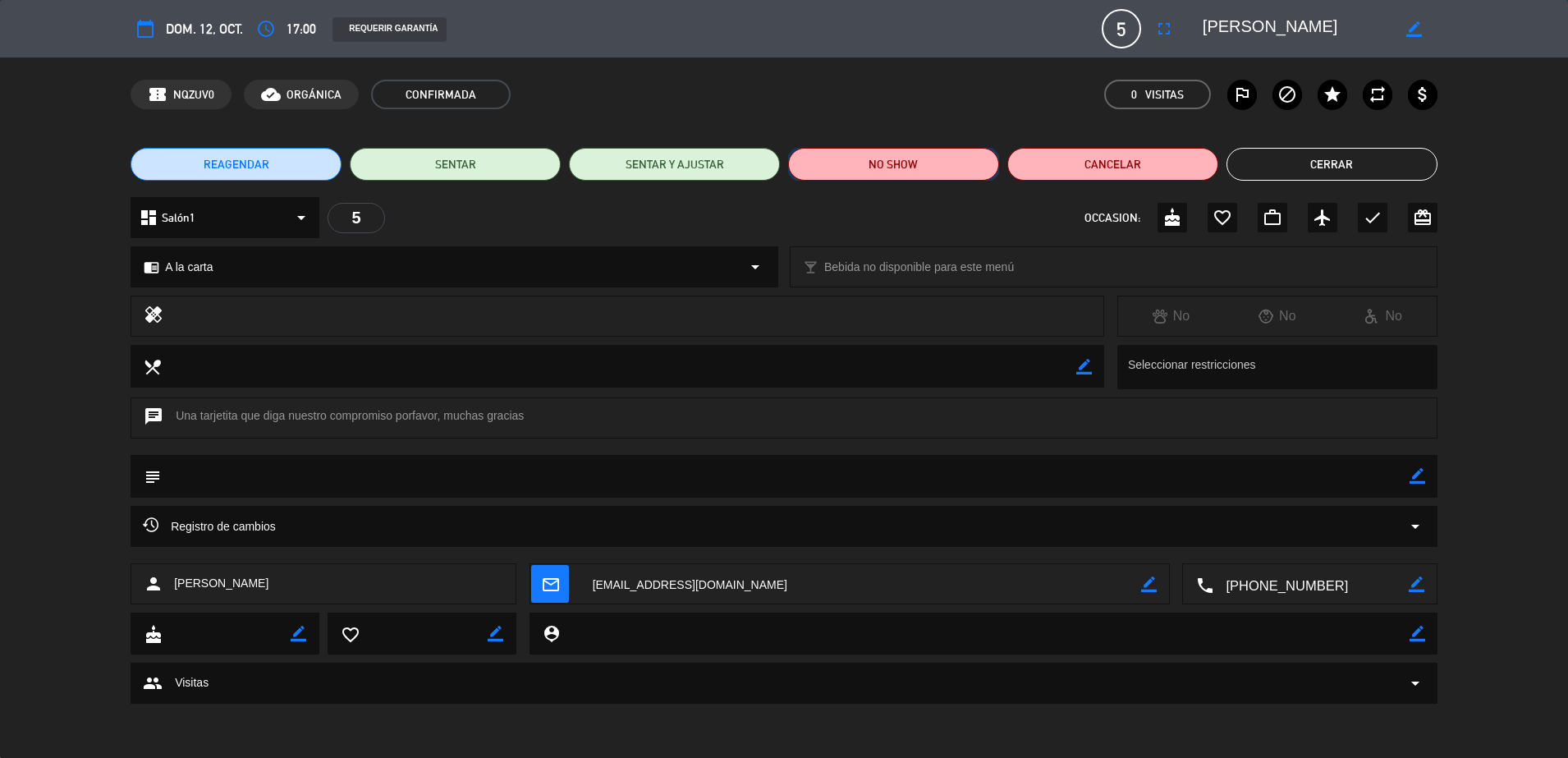
click at [884, 170] on button "NO SHOW" at bounding box center [893, 165] width 211 height 33
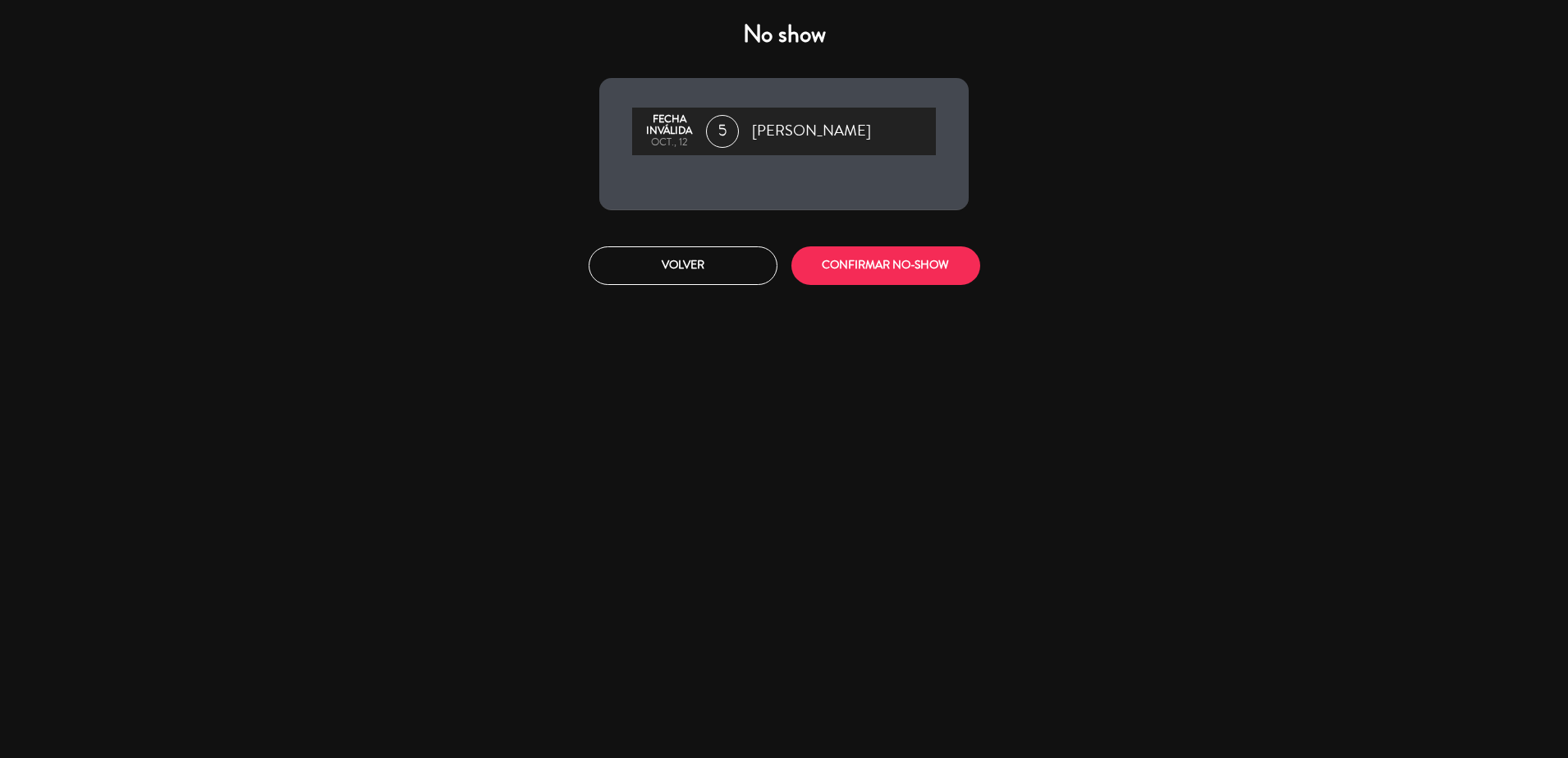
click at [910, 287] on div "Volver CONFIRMAR NO-SHOW" at bounding box center [784, 265] width 394 height 61
click at [896, 254] on button "CONFIRMAR NO-SHOW" at bounding box center [886, 265] width 189 height 39
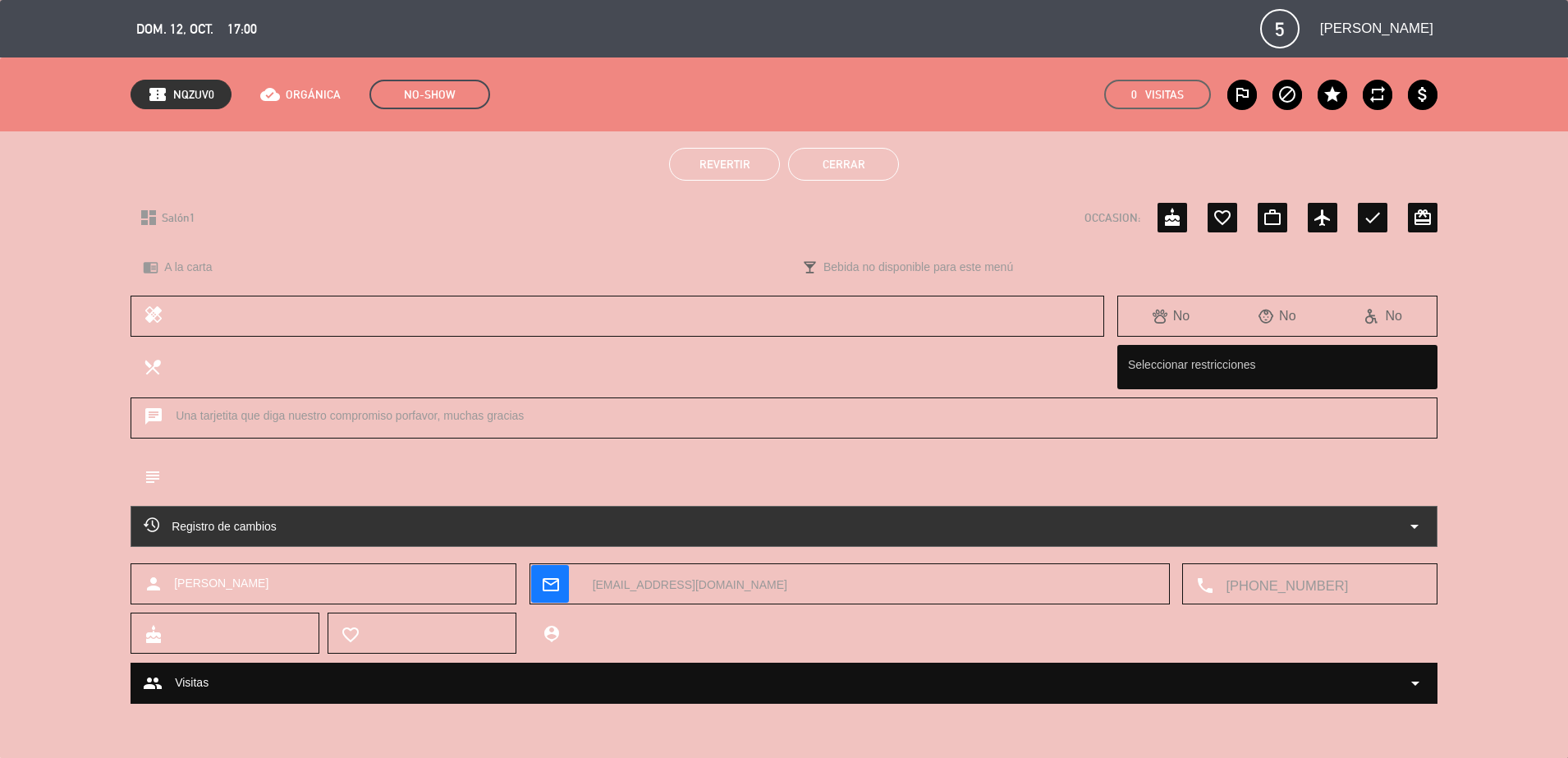
click at [880, 168] on button "Cerrar" at bounding box center [844, 165] width 111 height 33
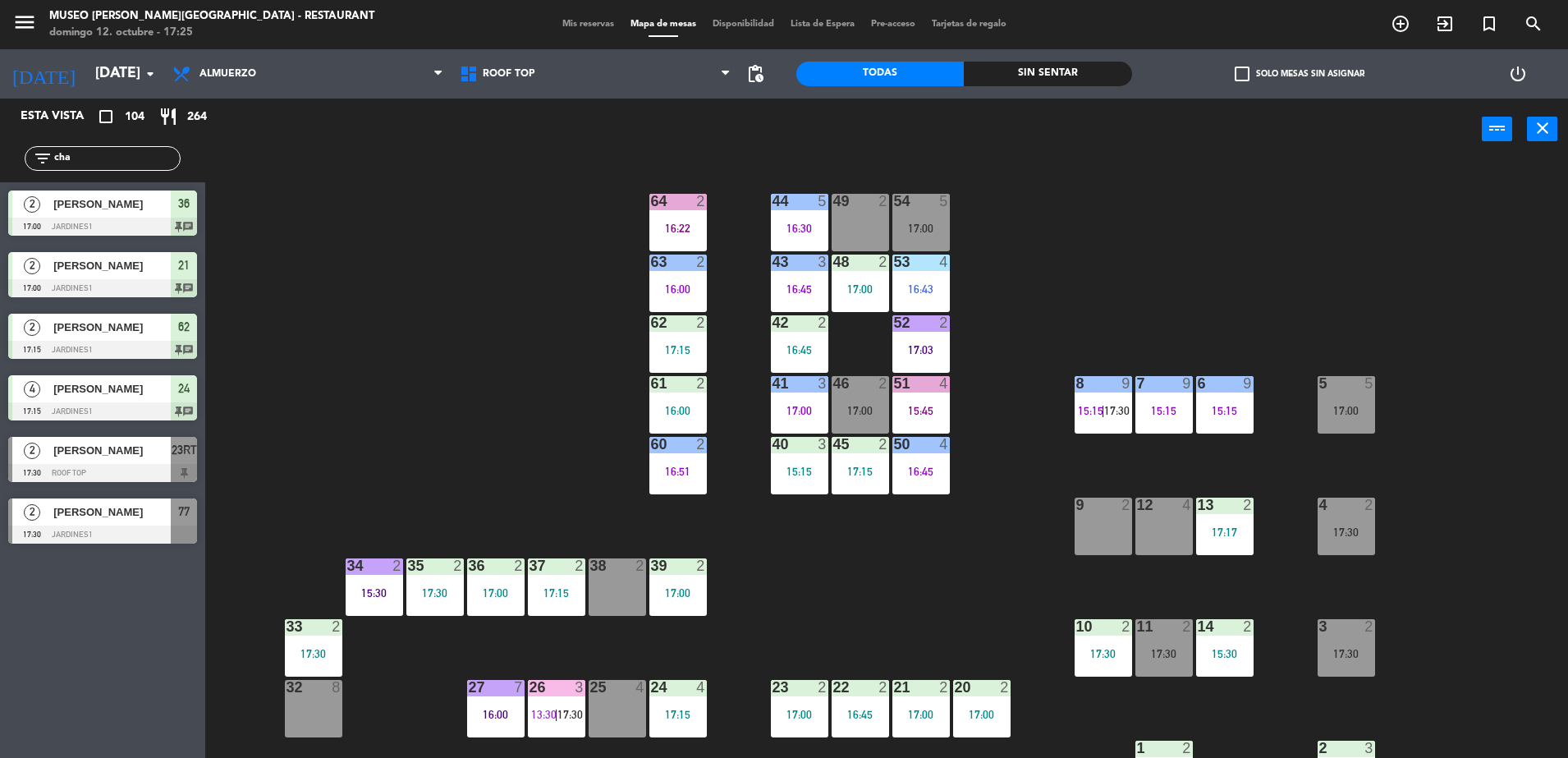
click at [869, 221] on div "49 2" at bounding box center [860, 222] width 58 height 58
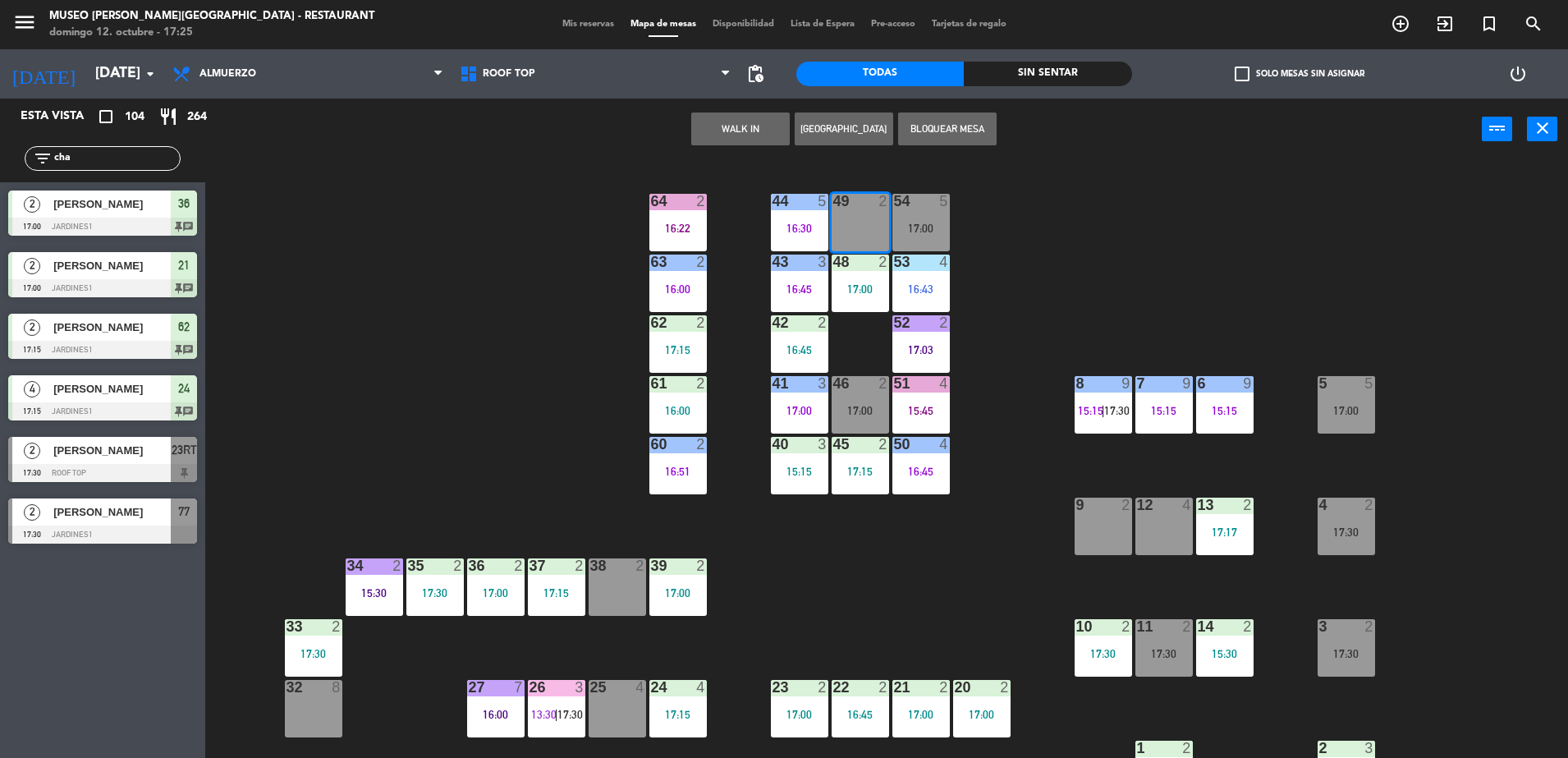
click at [1097, 230] on div "44 5 16:30 49 2 54 5 17:00 64 2 16:22 48 2 17:00 53 4 16:43 63 2 16:00 43 3 16:…" at bounding box center [894, 463] width 1348 height 598
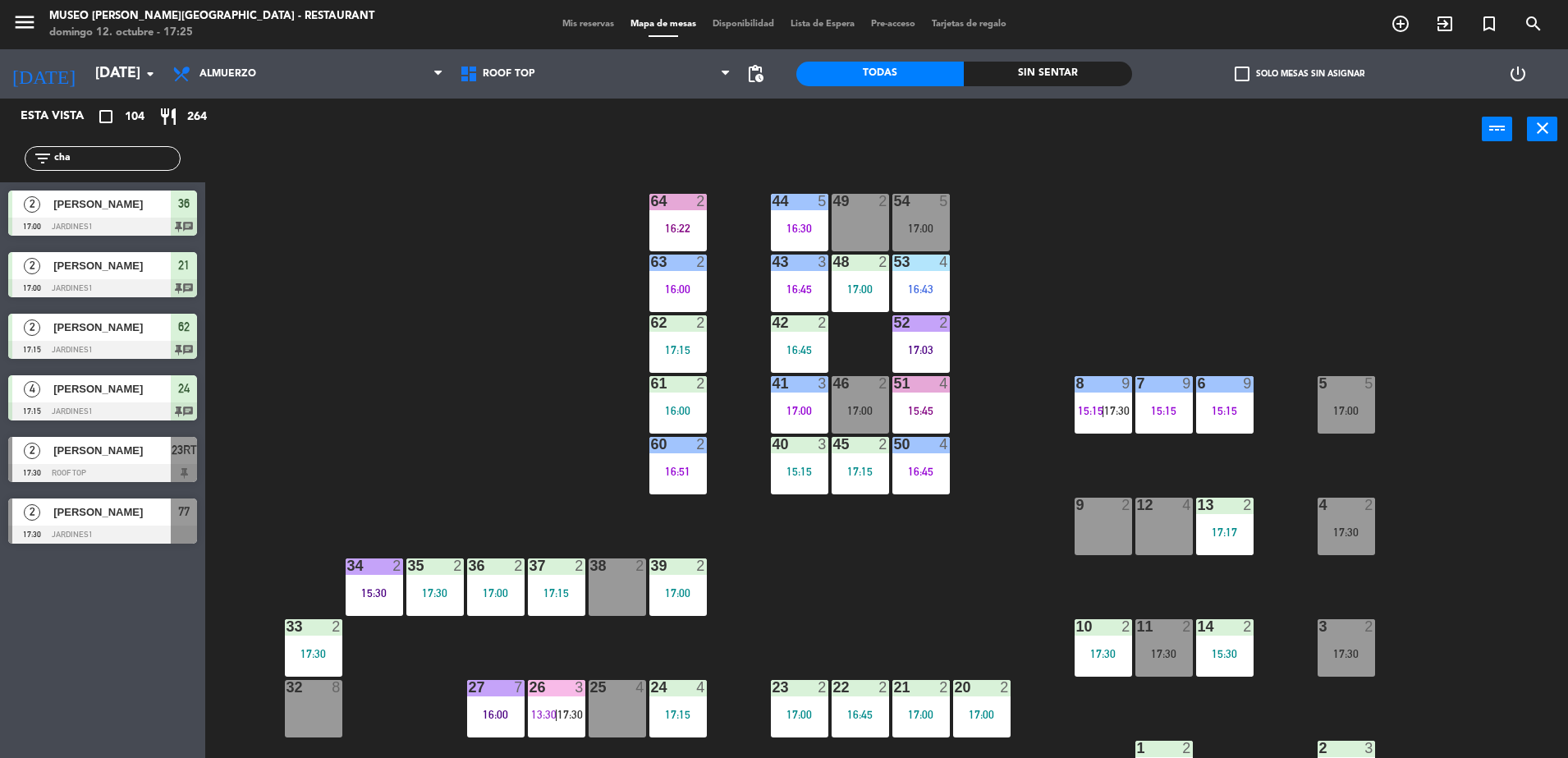
click at [942, 228] on div "17:00" at bounding box center [921, 228] width 58 height 11
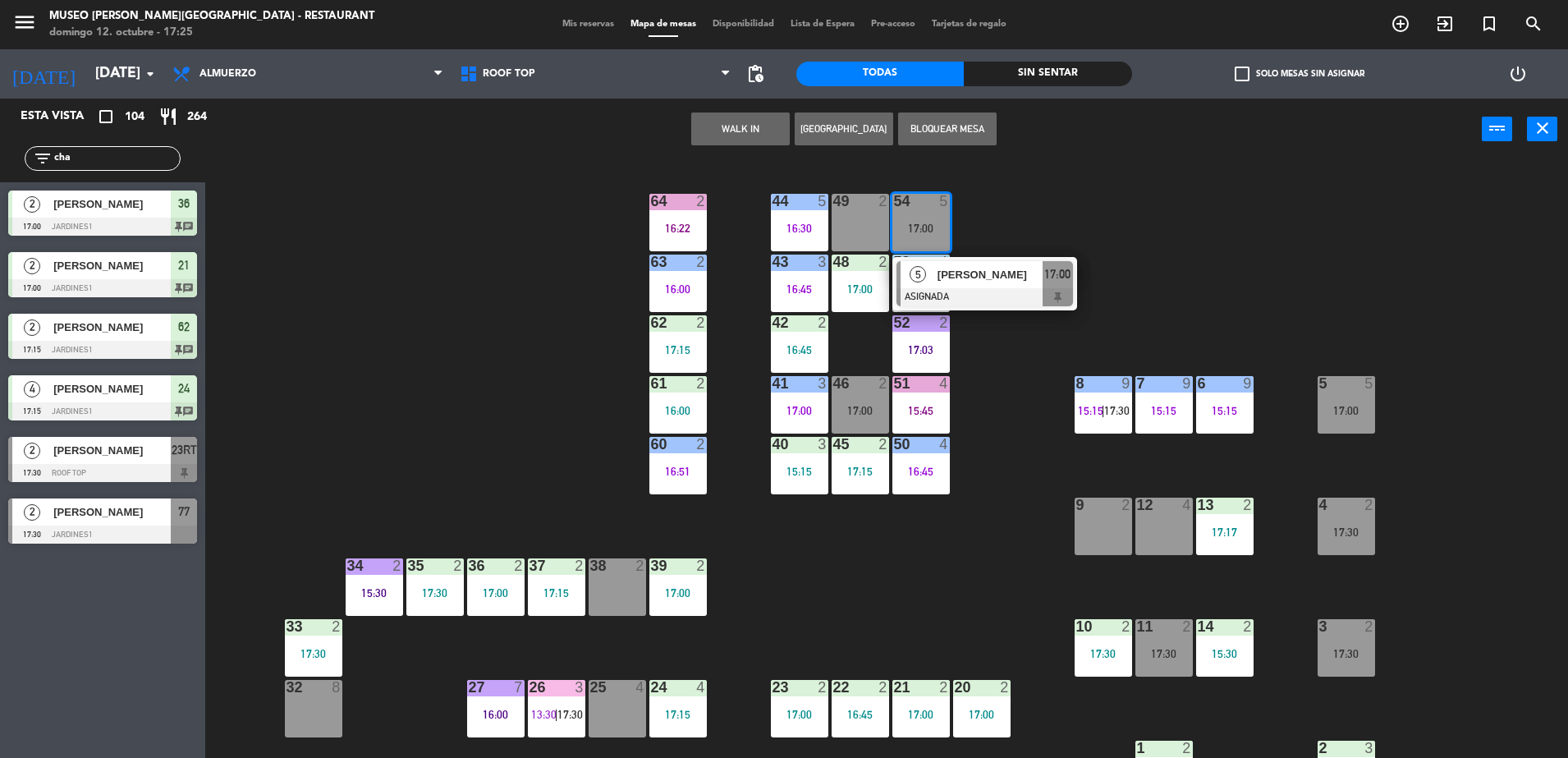
click at [991, 275] on div "5 Flory Vanesa Oblitas Bernal ASIGNADA 17:00" at bounding box center [984, 284] width 209 height 53
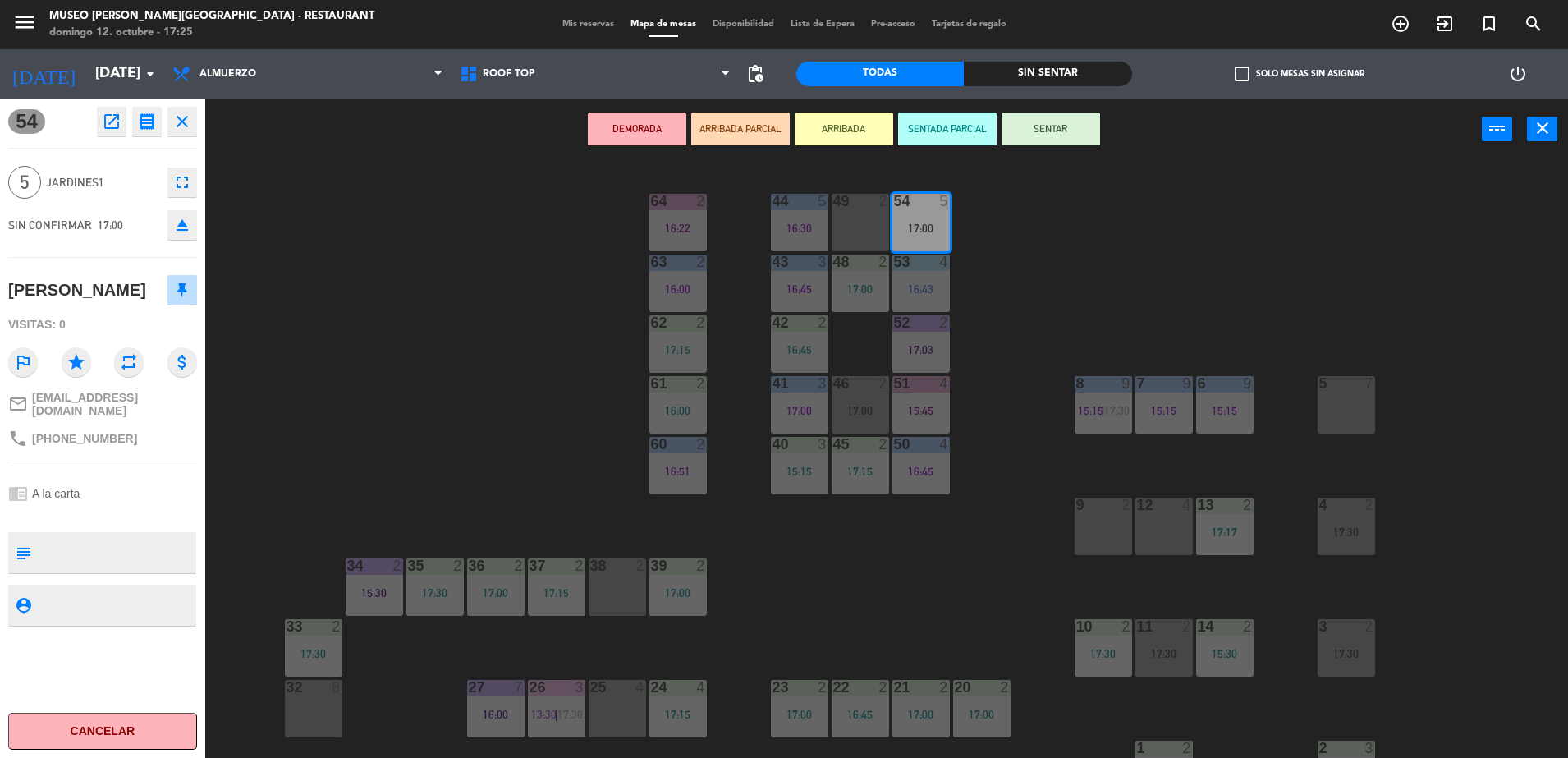
click at [124, 130] on button "open_in_new" at bounding box center [112, 122] width 30 height 30
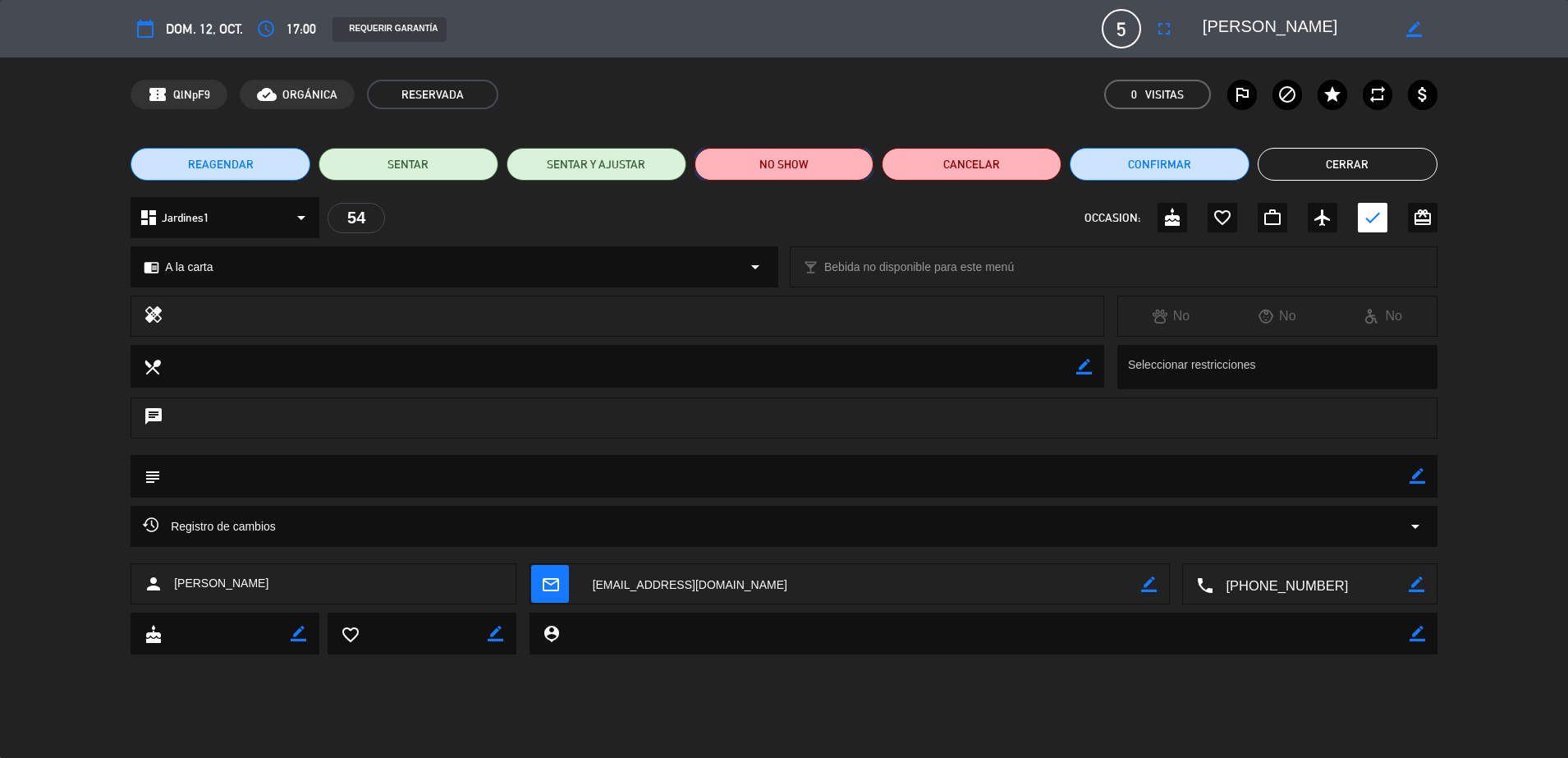
click at [799, 164] on button "NO SHOW" at bounding box center [784, 165] width 179 height 33
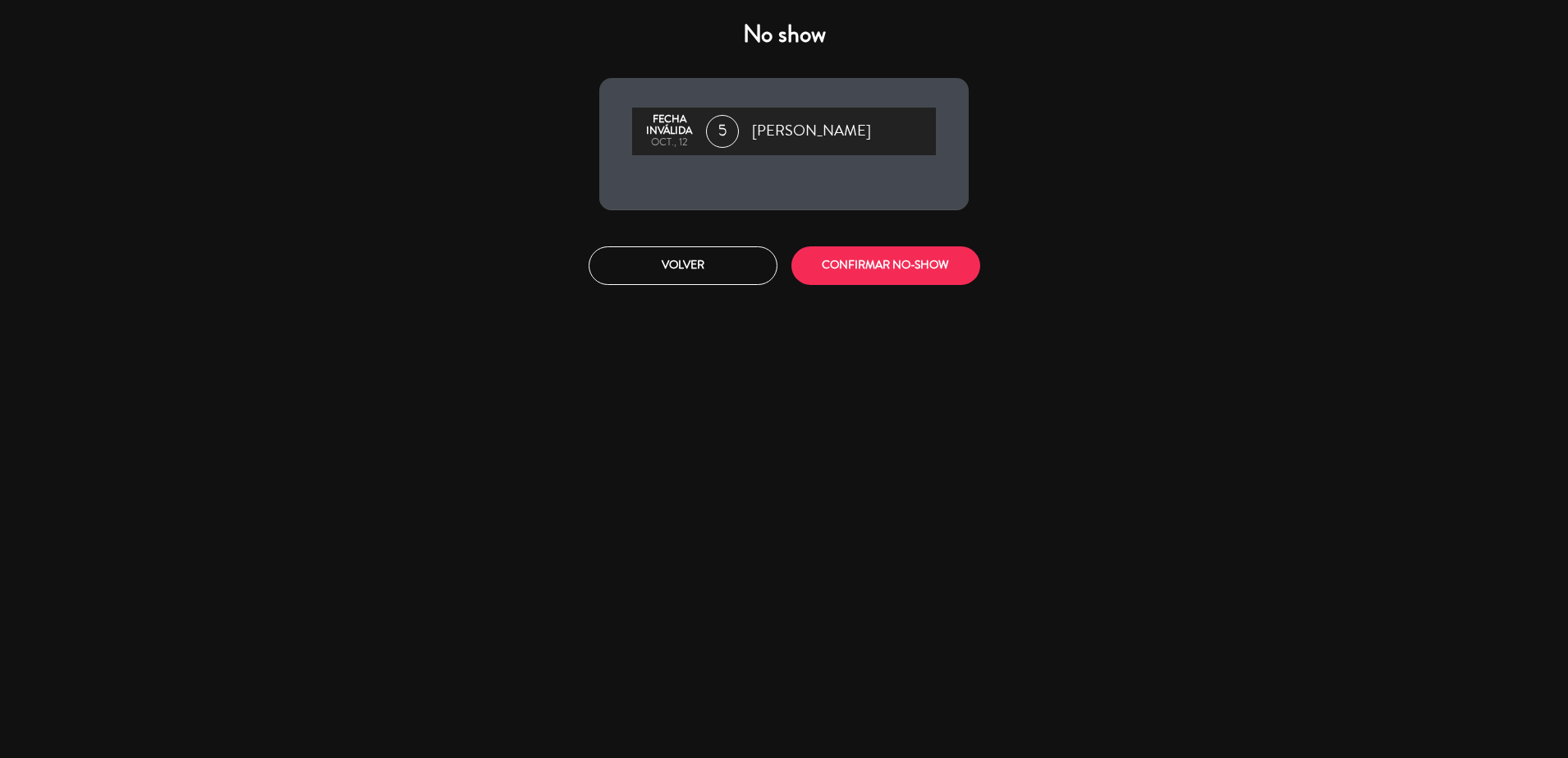
click at [866, 247] on div "Volver CONFIRMAR NO-SHOW" at bounding box center [784, 265] width 394 height 61
click at [866, 260] on button "CONFIRMAR NO-SHOW" at bounding box center [886, 265] width 189 height 39
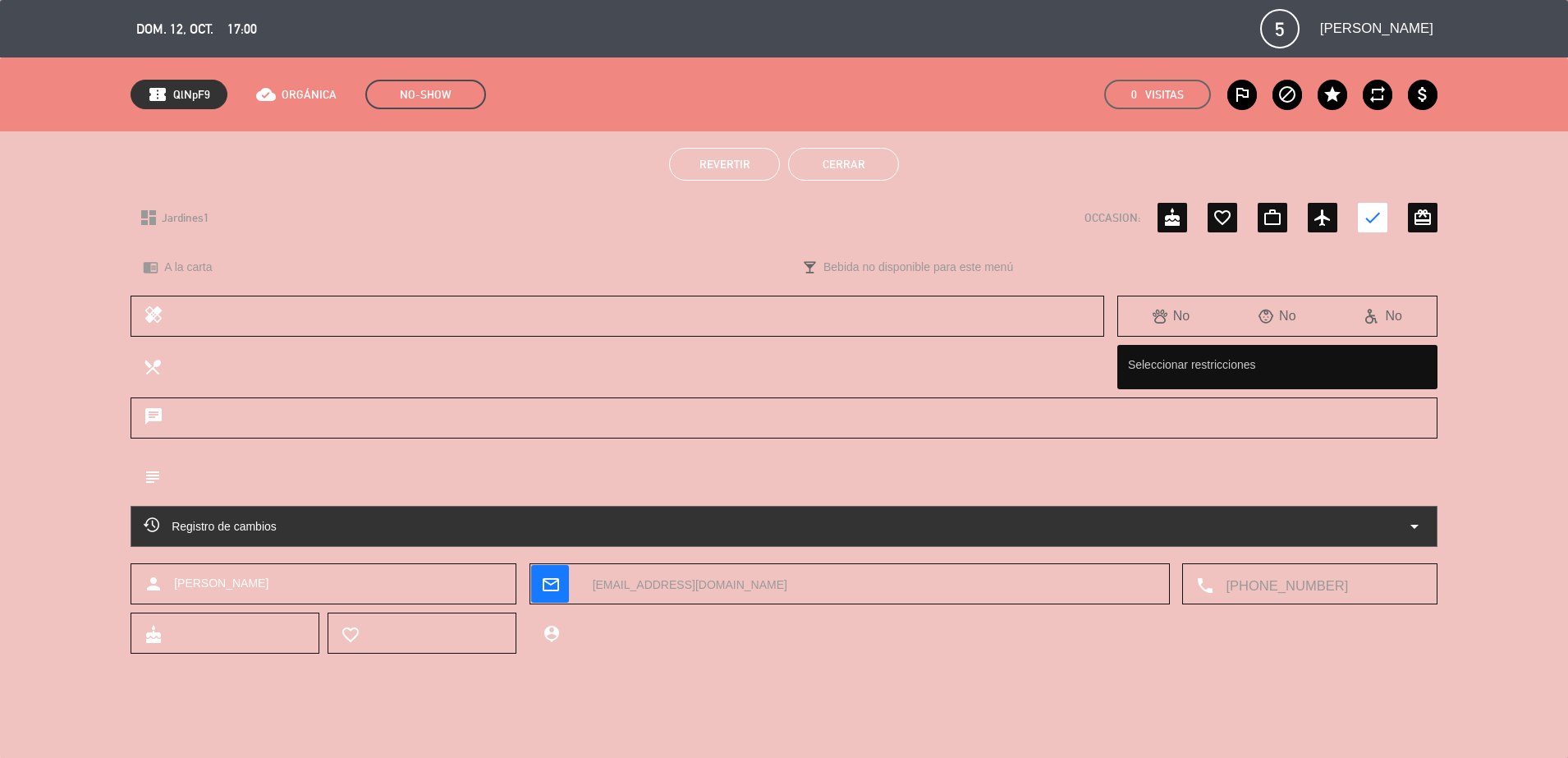
click at [830, 160] on button "Cerrar" at bounding box center [844, 165] width 111 height 33
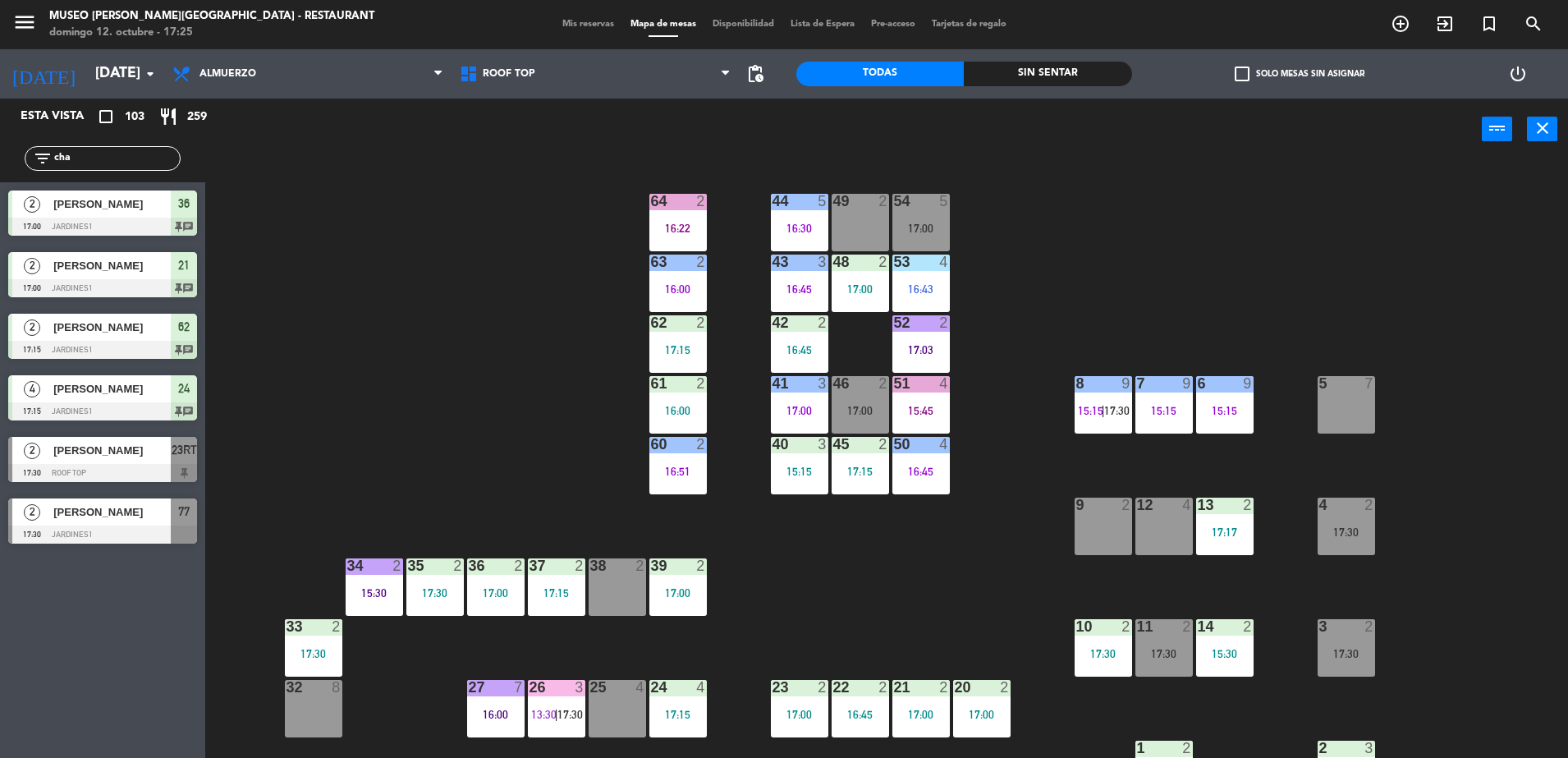
click at [843, 401] on div "46 2 17:00" at bounding box center [860, 405] width 58 height 58
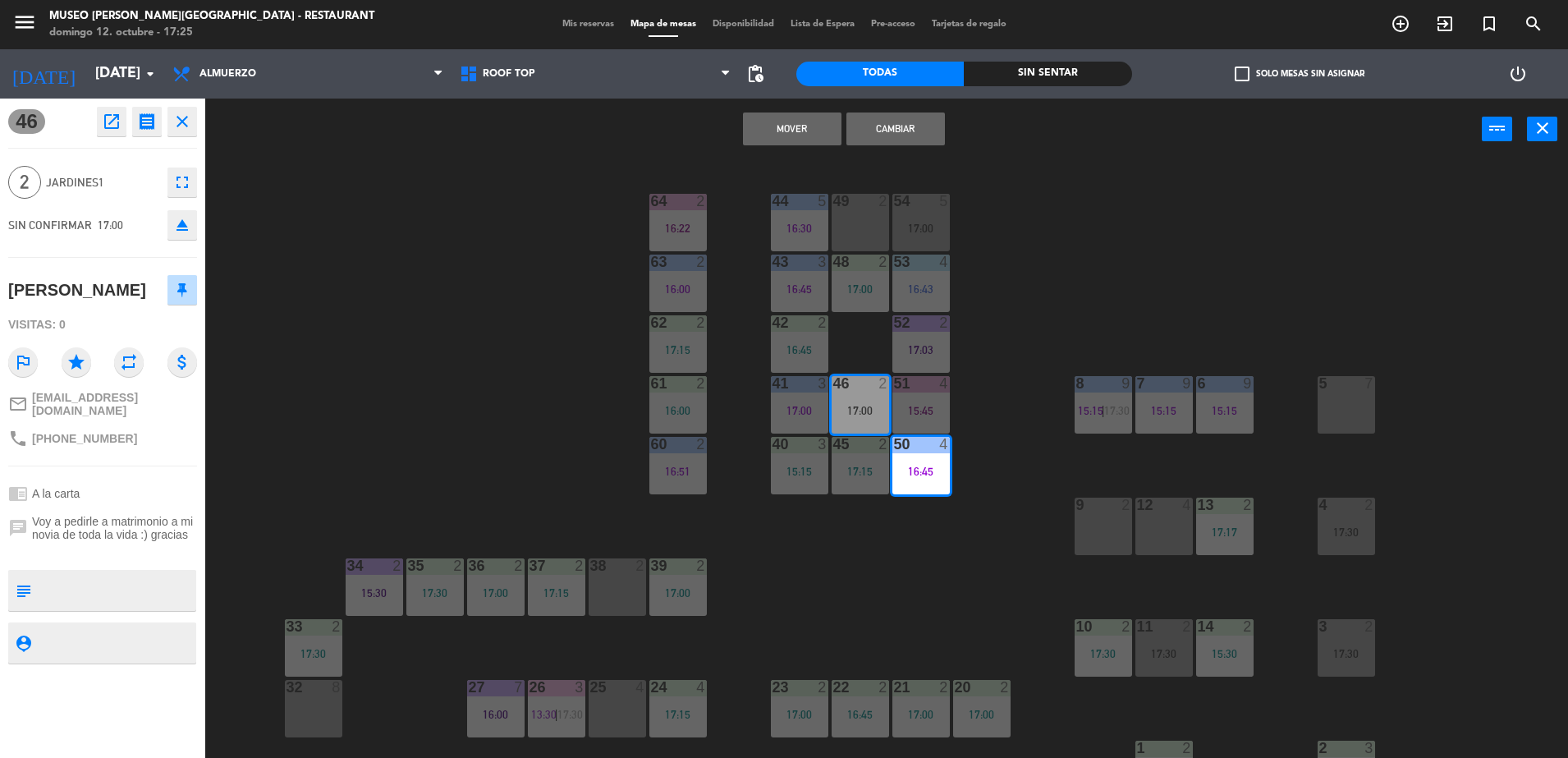
click at [104, 125] on icon "open_in_new" at bounding box center [111, 122] width 20 height 20
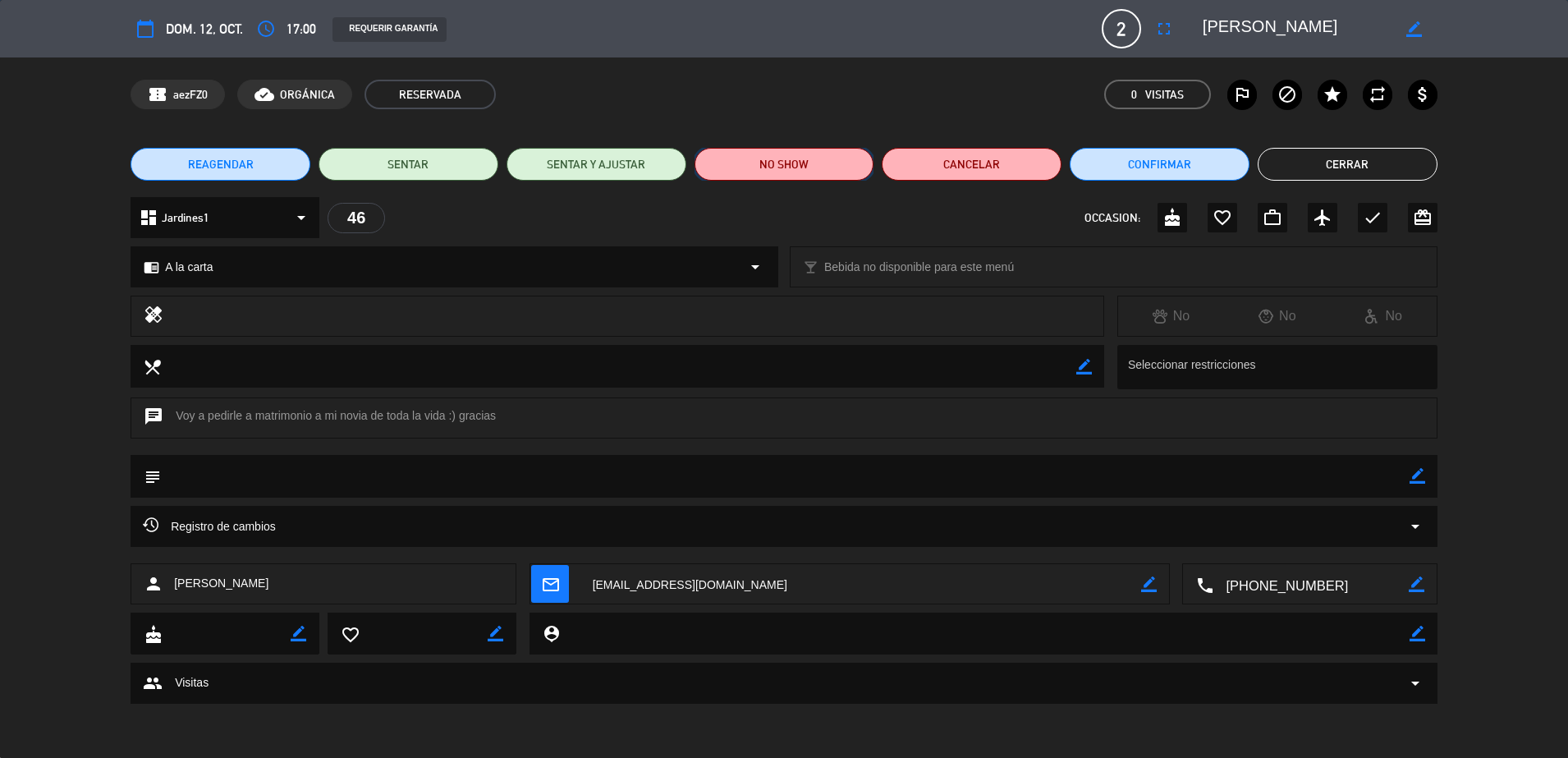
click at [821, 165] on button "NO SHOW" at bounding box center [784, 165] width 179 height 33
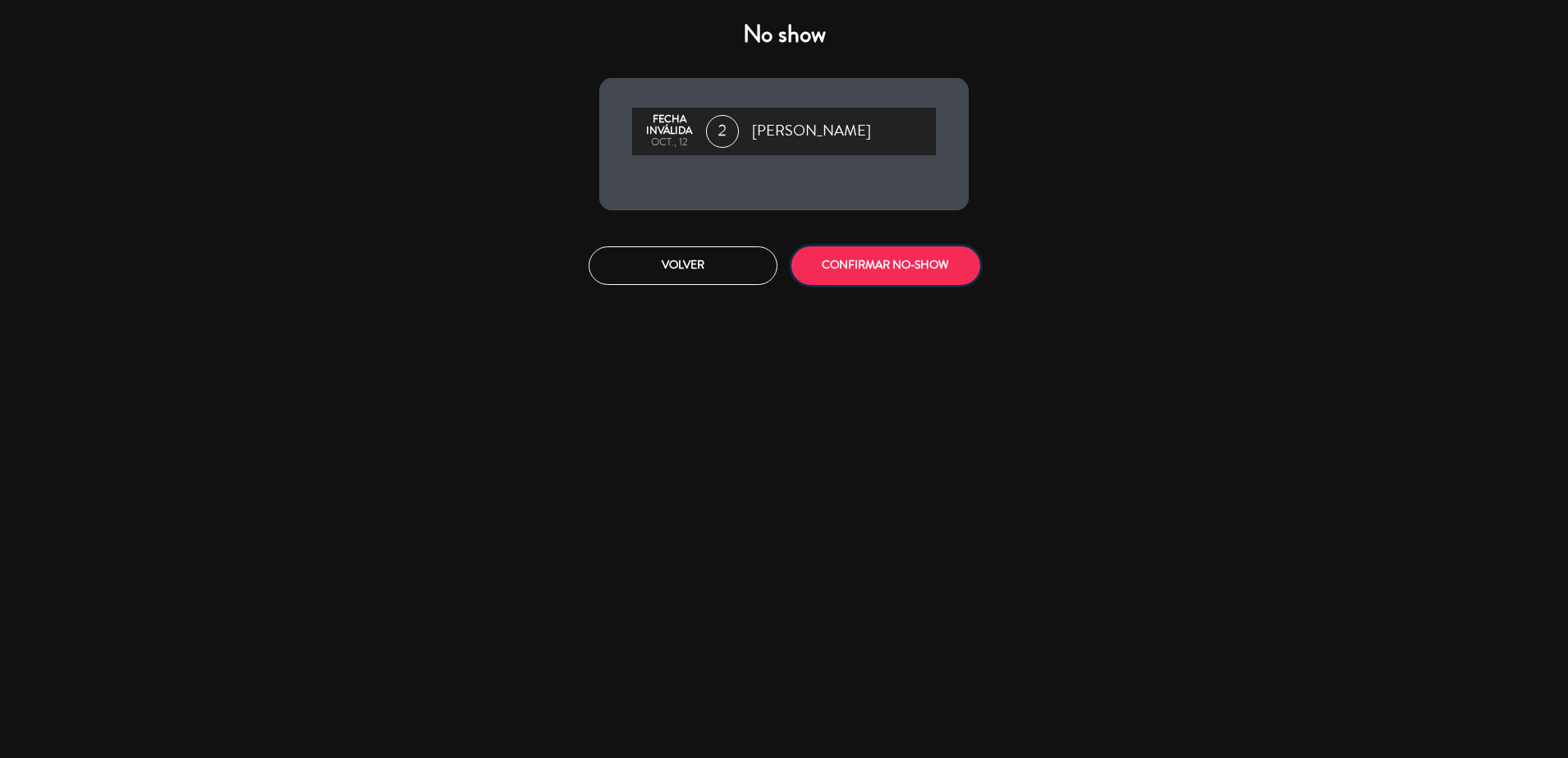
click at [865, 268] on button "CONFIRMAR NO-SHOW" at bounding box center [886, 265] width 189 height 39
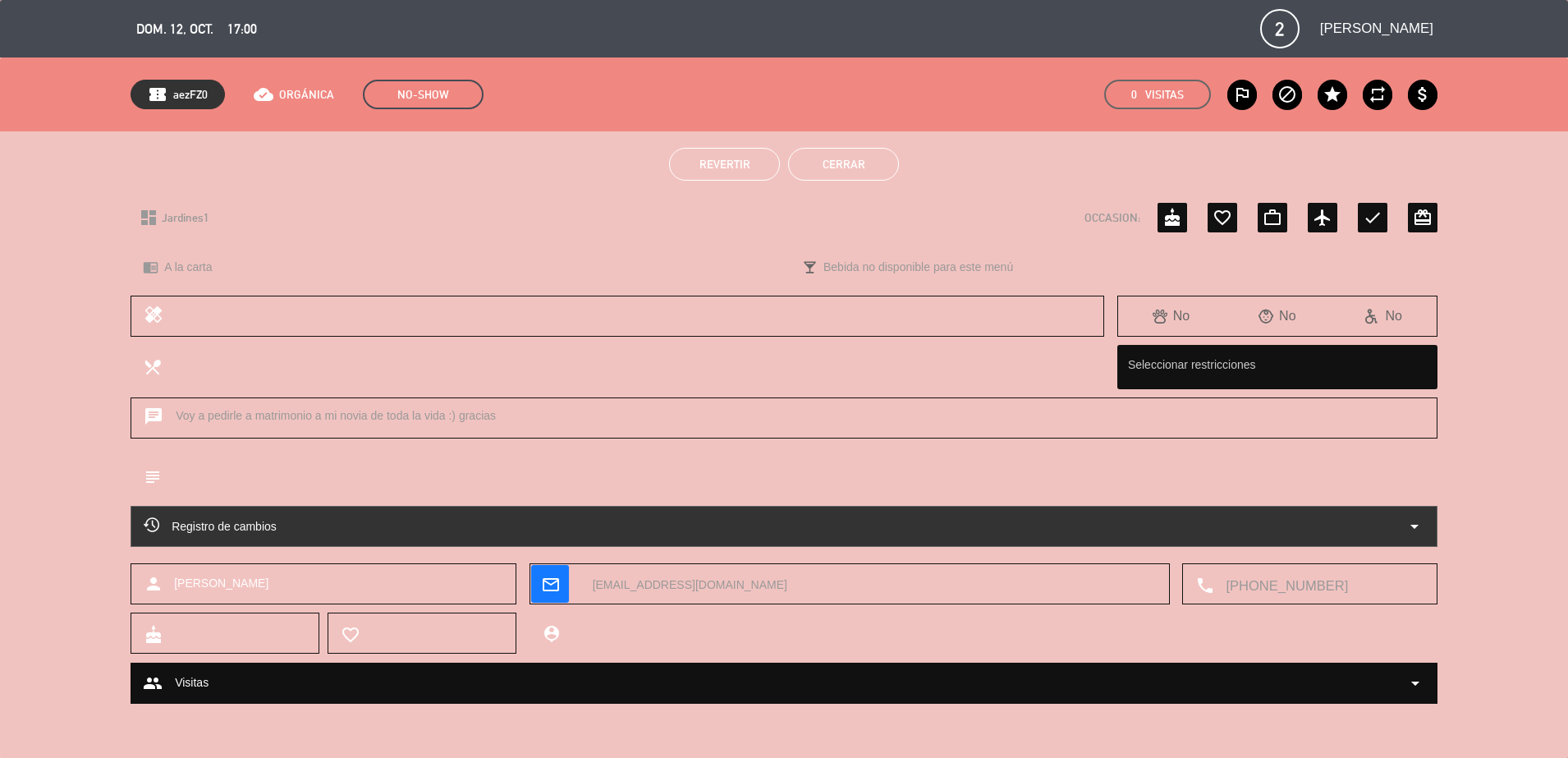
click at [864, 181] on div "Revertir Cerrar" at bounding box center [784, 164] width 1568 height 66
click at [856, 169] on button "Cerrar" at bounding box center [844, 165] width 111 height 33
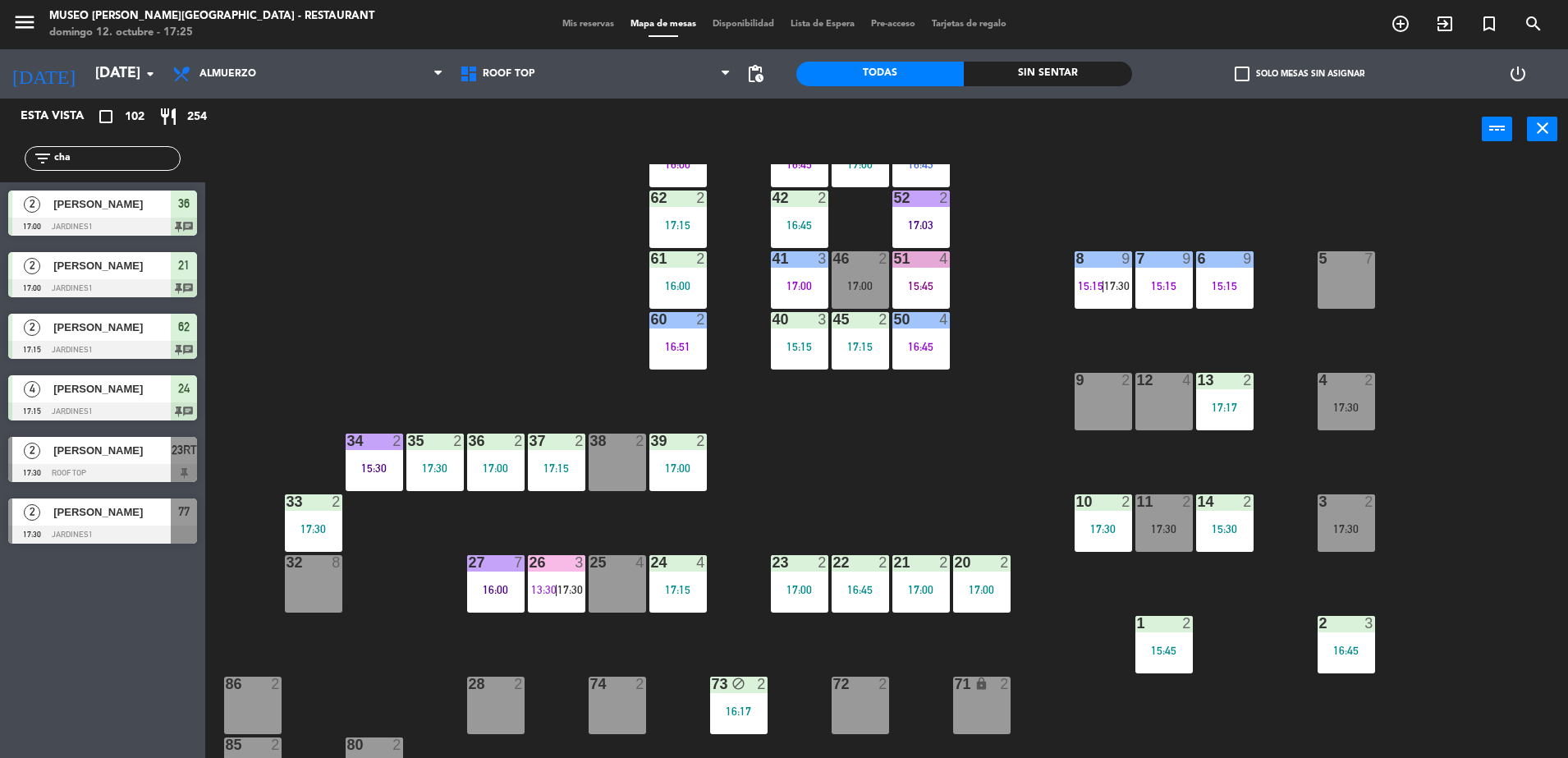
scroll to position [513, 0]
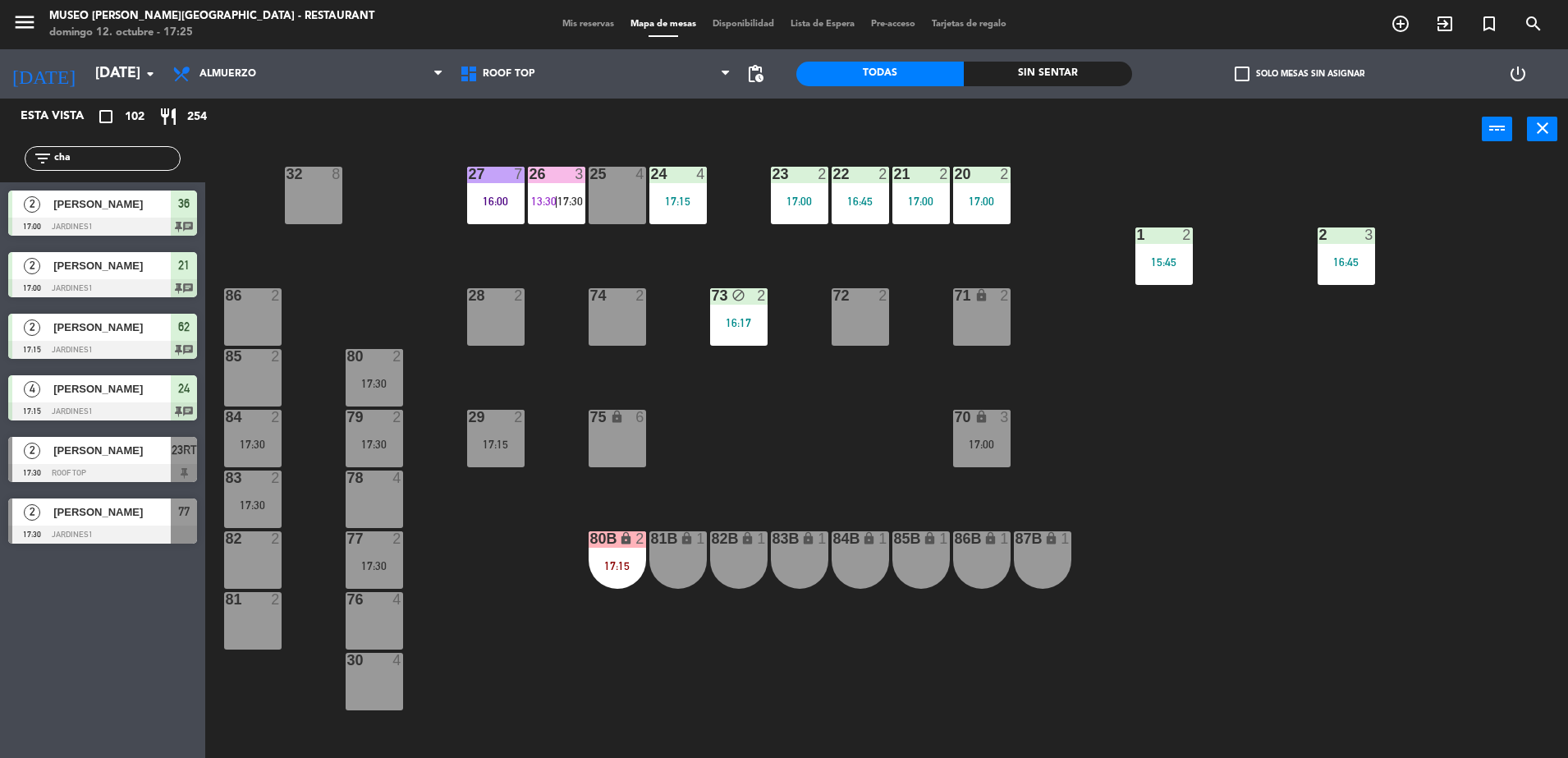
click at [992, 430] on div "70 lock 3 17:00" at bounding box center [982, 439] width 58 height 58
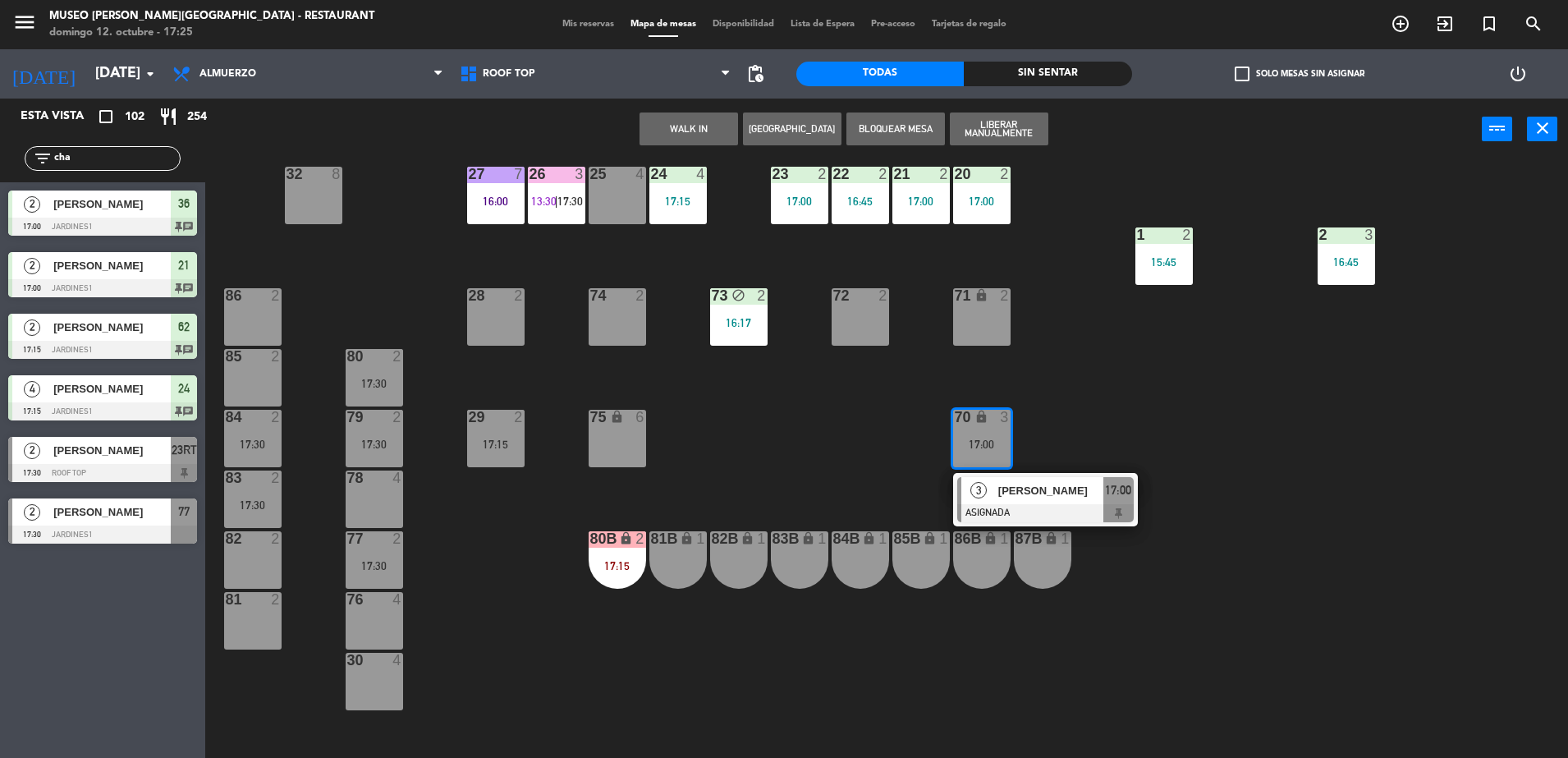
click at [1018, 488] on span "Luz collado flores" at bounding box center [1051, 491] width 105 height 18
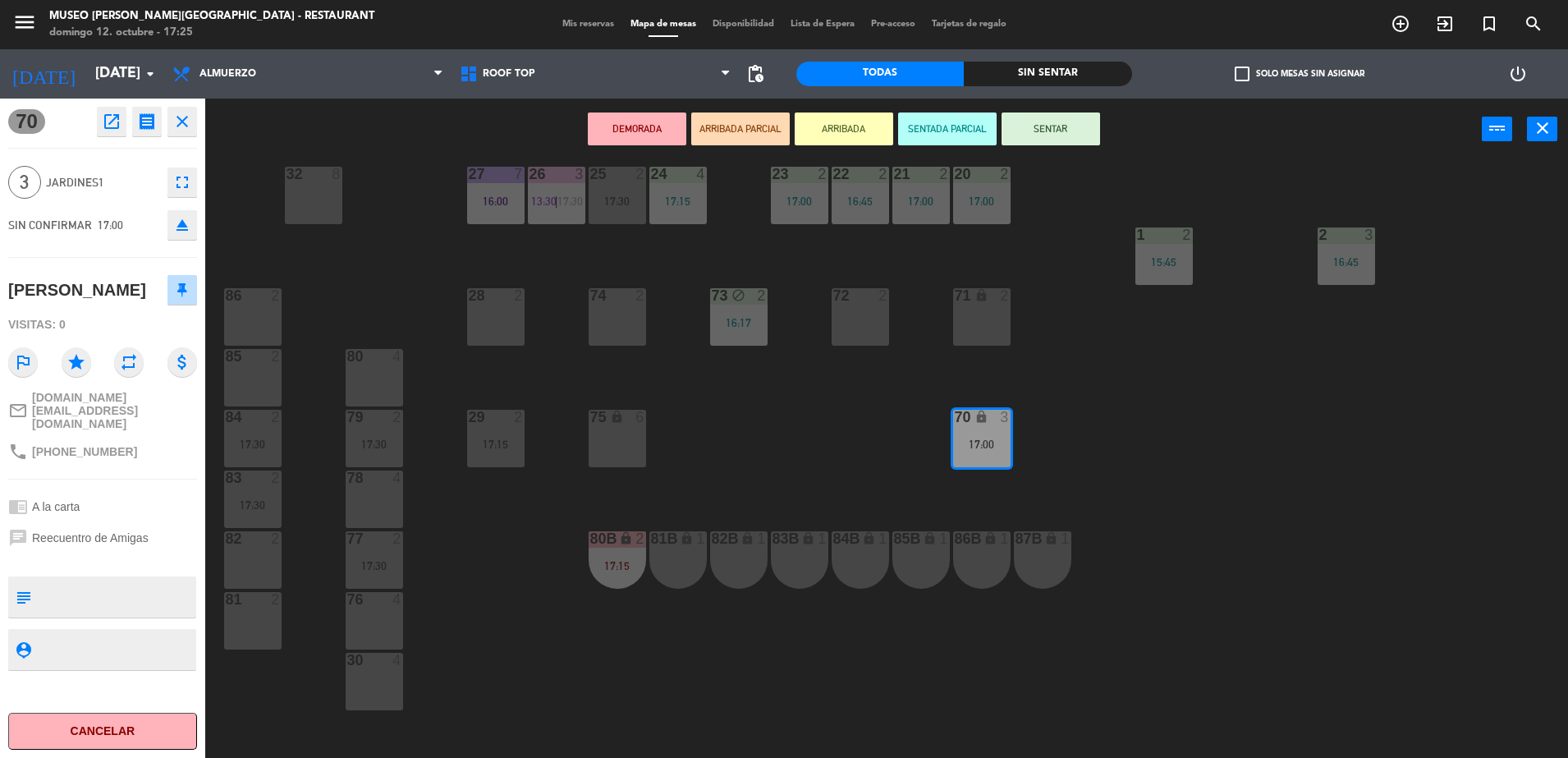
click at [116, 116] on icon "open_in_new" at bounding box center [111, 122] width 20 height 20
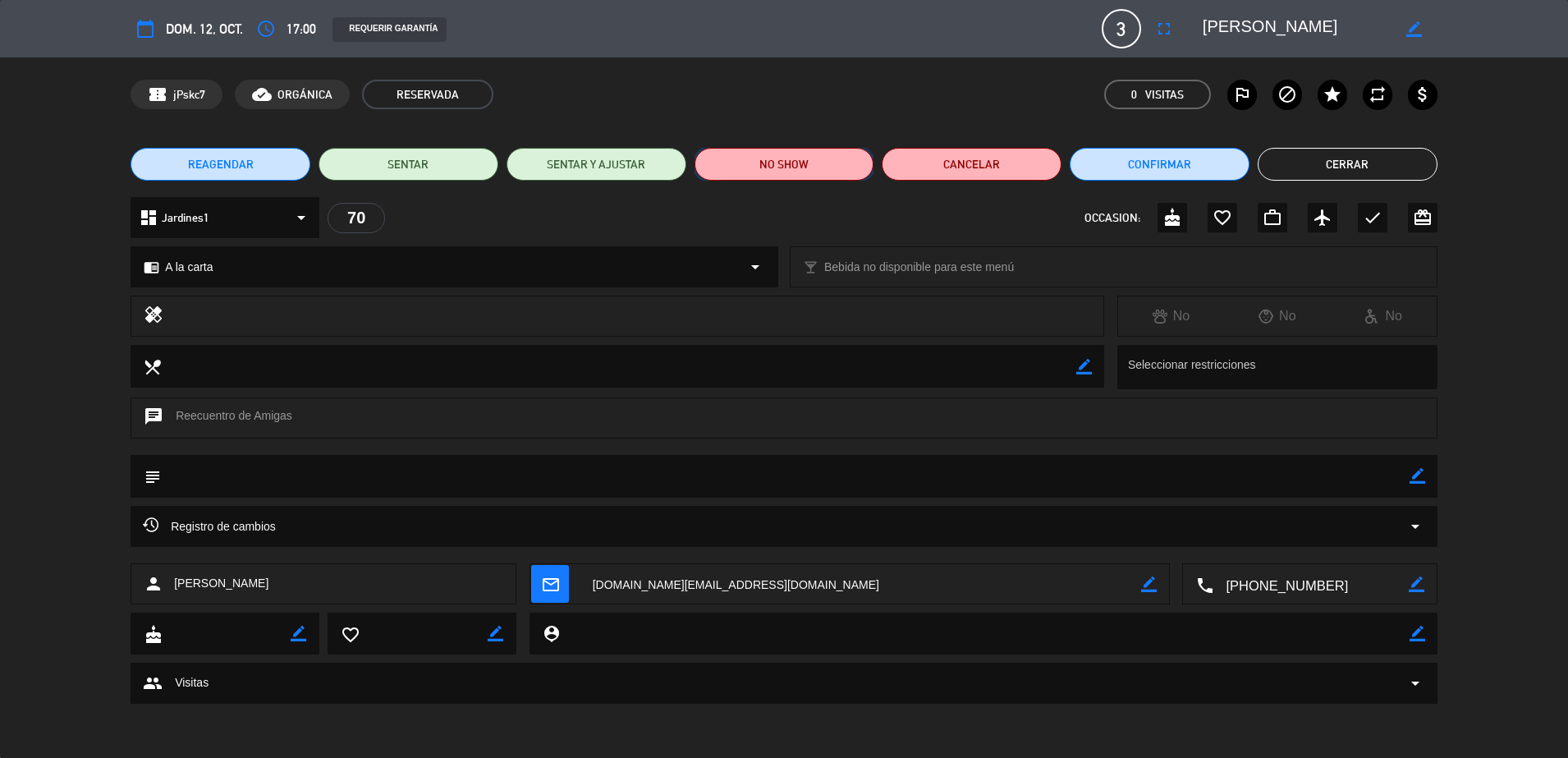
click at [785, 159] on button "NO SHOW" at bounding box center [784, 165] width 179 height 33
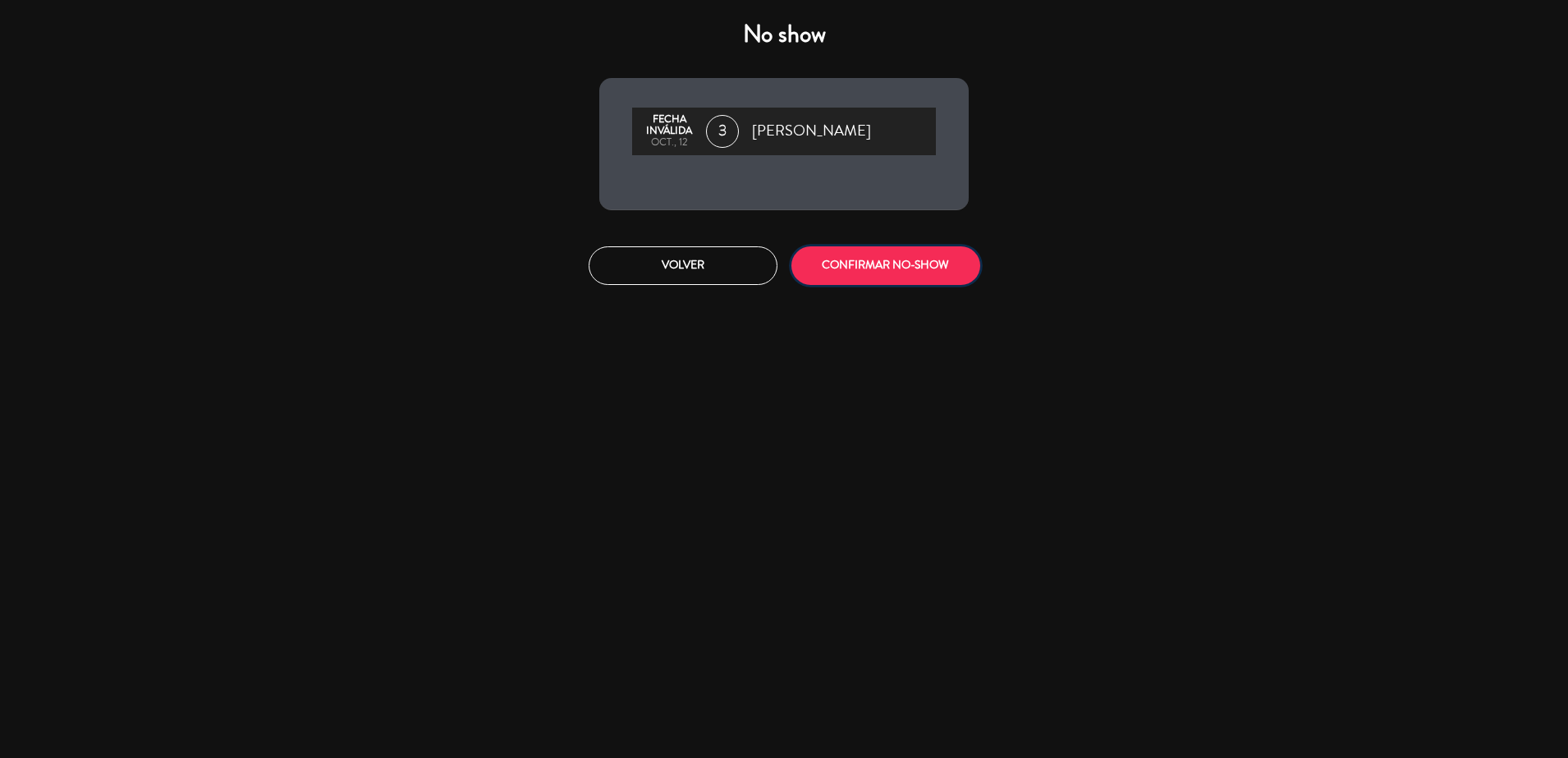
click at [873, 268] on button "CONFIRMAR NO-SHOW" at bounding box center [886, 265] width 189 height 39
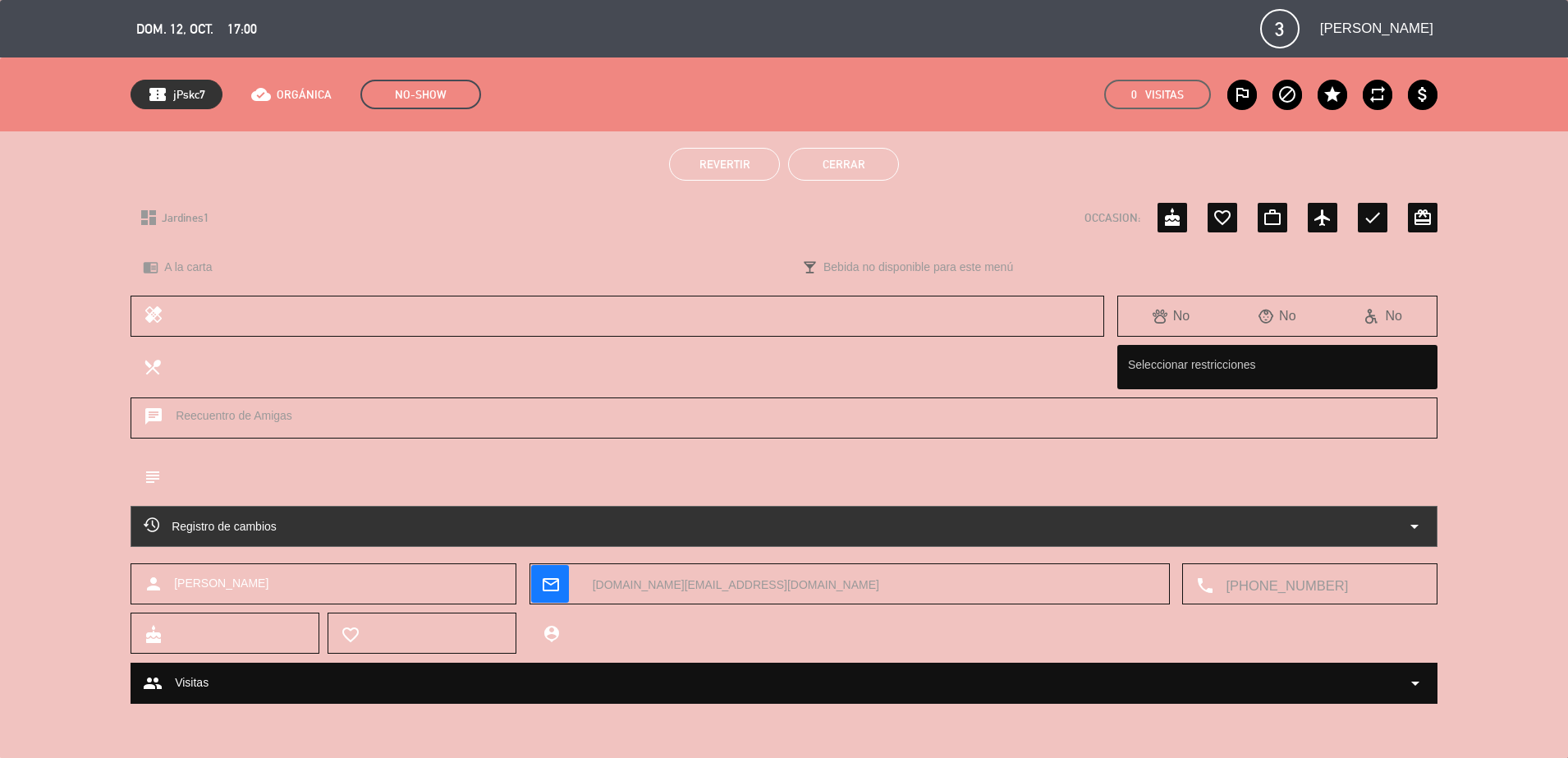
click at [794, 153] on button "Cerrar" at bounding box center [844, 165] width 111 height 33
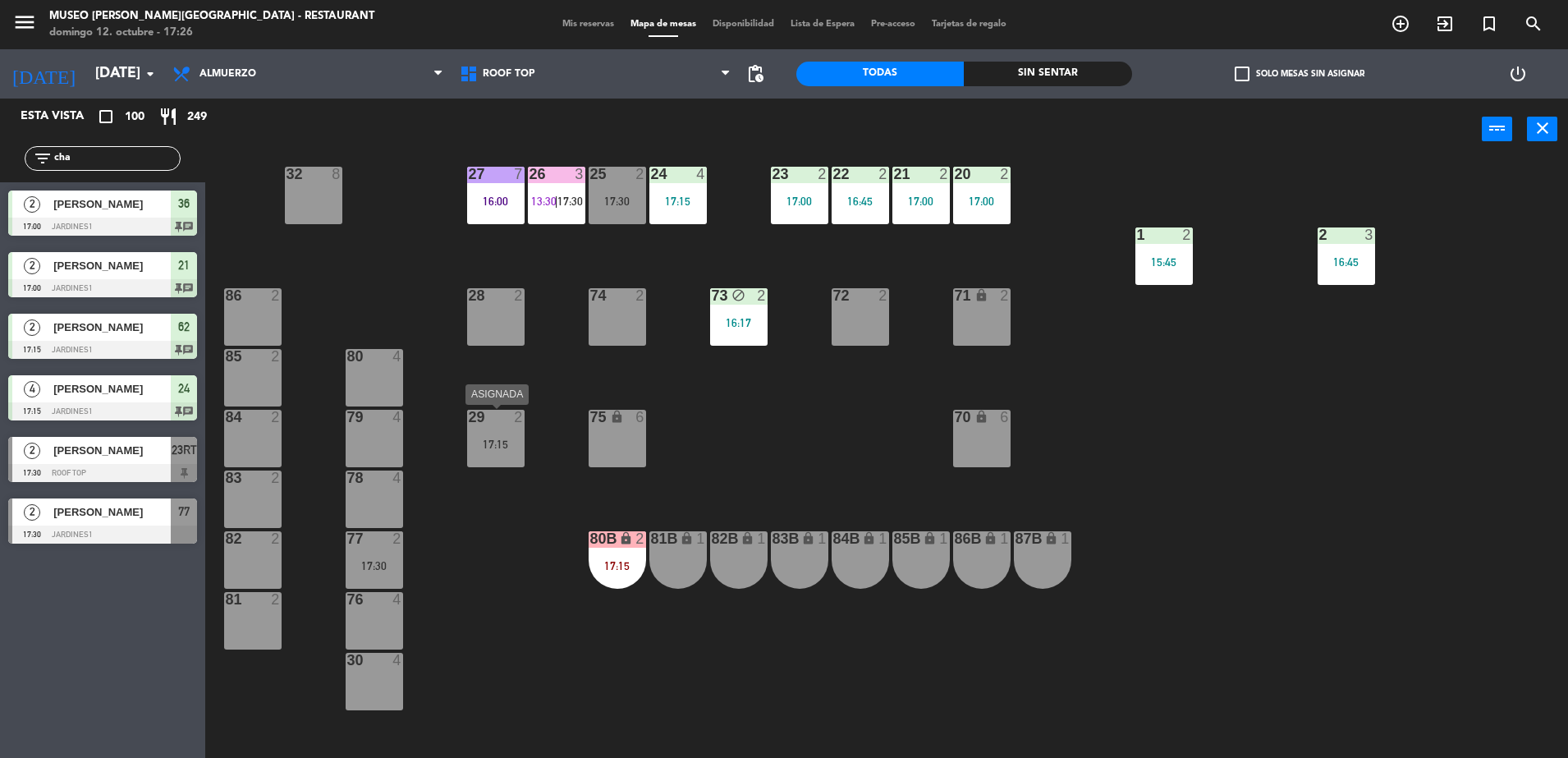
drag, startPoint x: 498, startPoint y: 428, endPoint x: 538, endPoint y: 466, distance: 55.2
click at [498, 427] on div "29 2 17:15" at bounding box center [496, 439] width 58 height 58
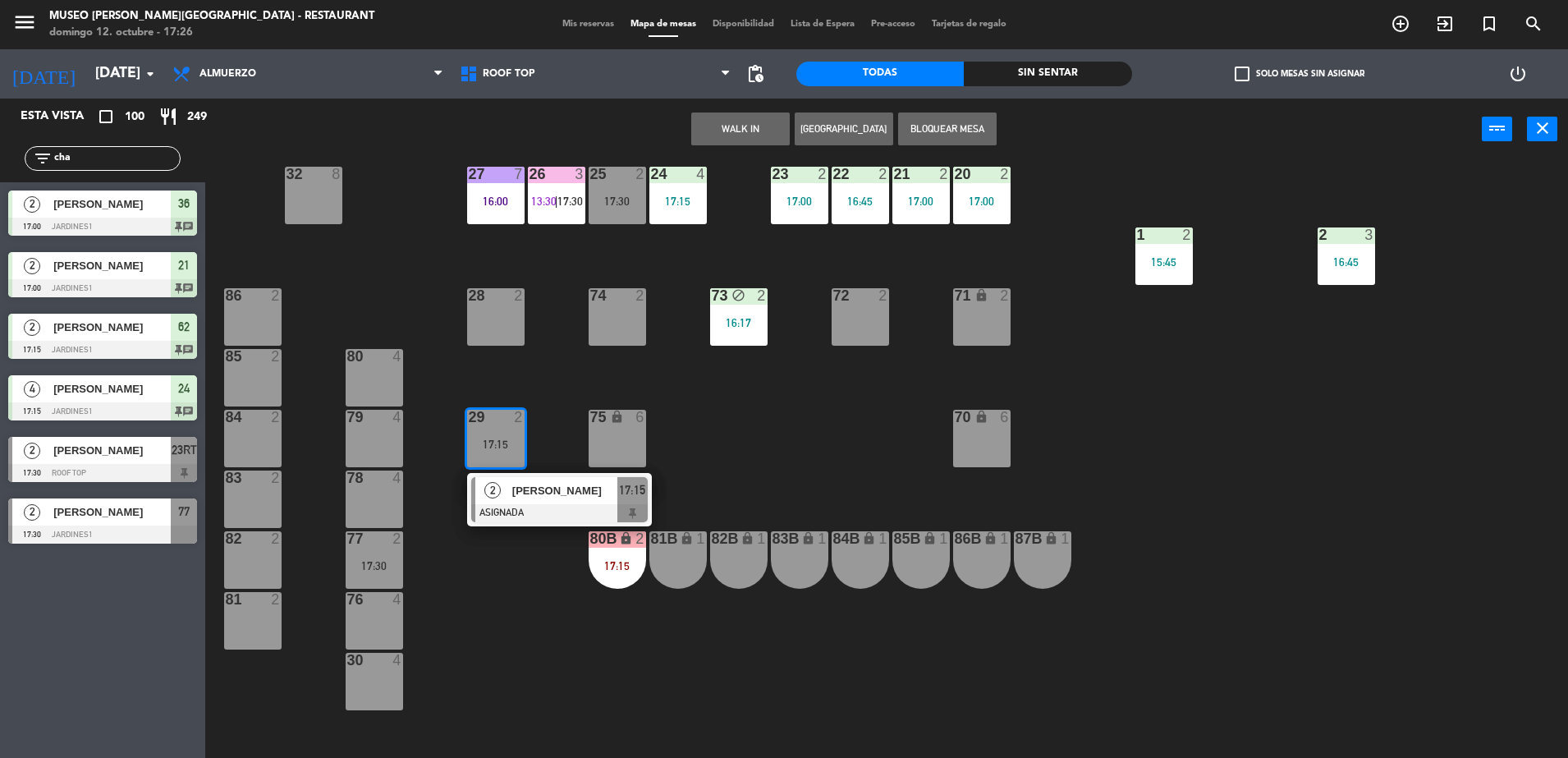
click at [675, 554] on div "81B lock 1" at bounding box center [678, 560] width 58 height 58
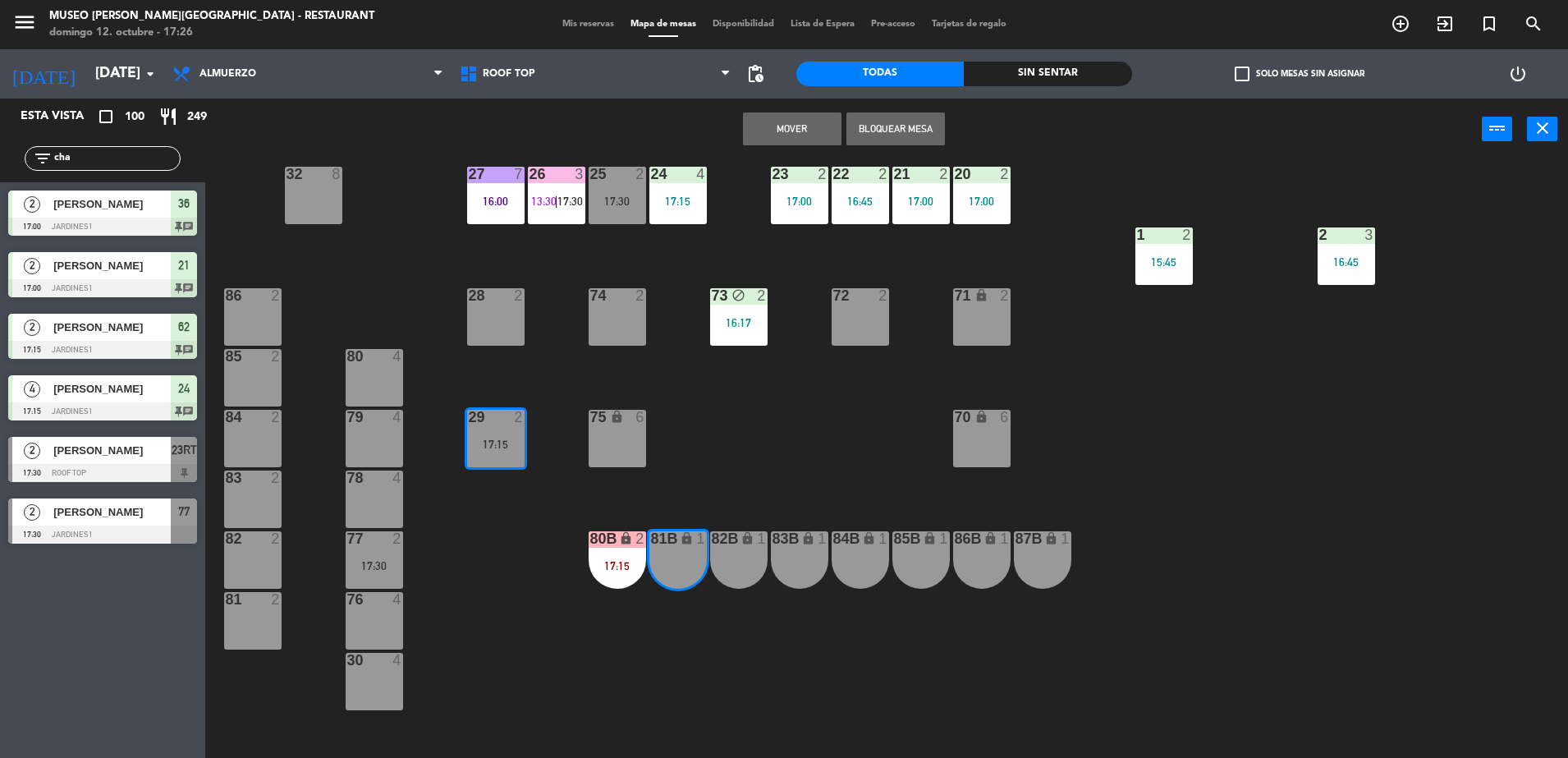
click at [787, 131] on button "Mover" at bounding box center [792, 130] width 99 height 33
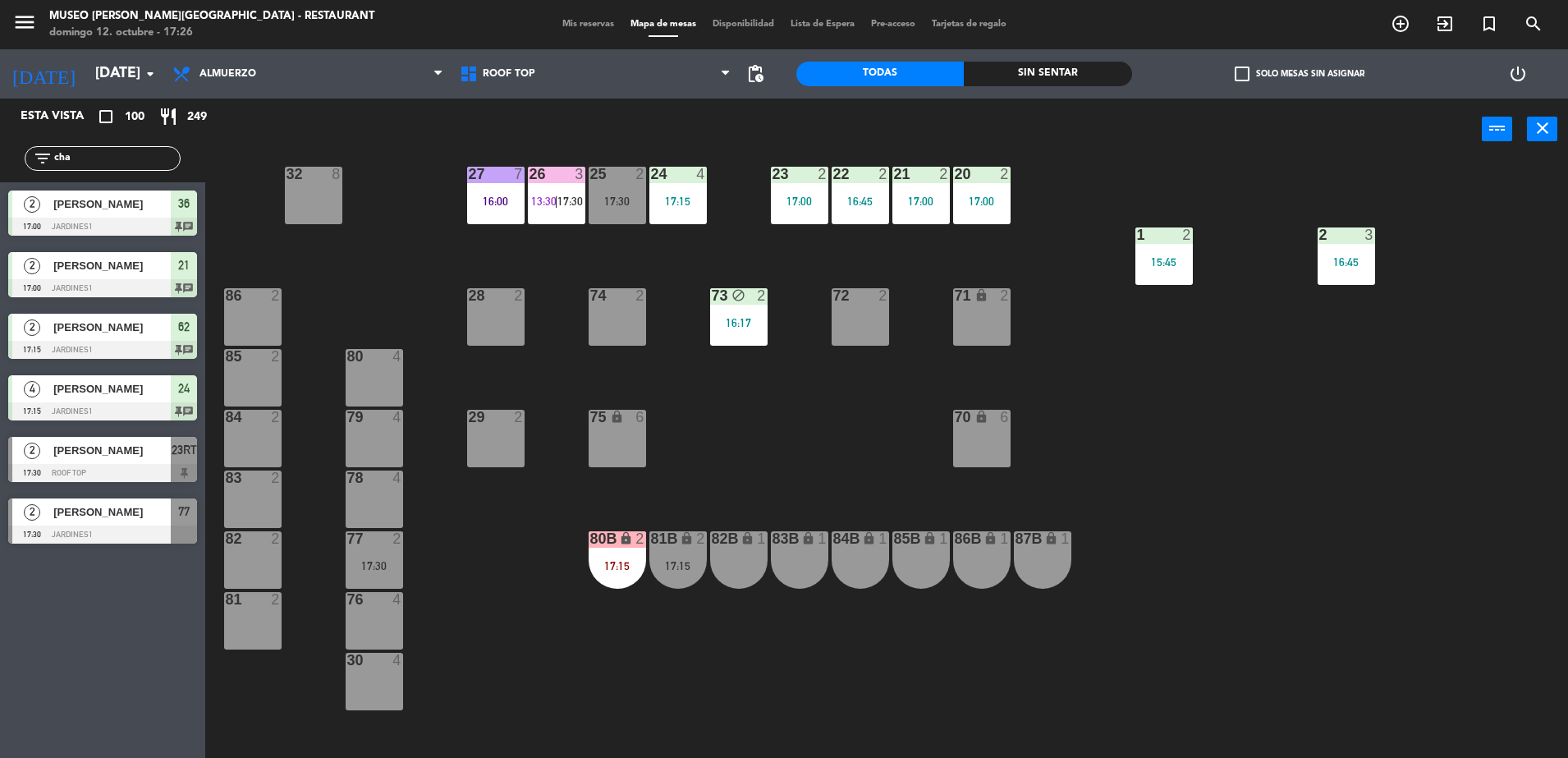
click at [375, 549] on div "77 2 17:30" at bounding box center [374, 560] width 58 height 58
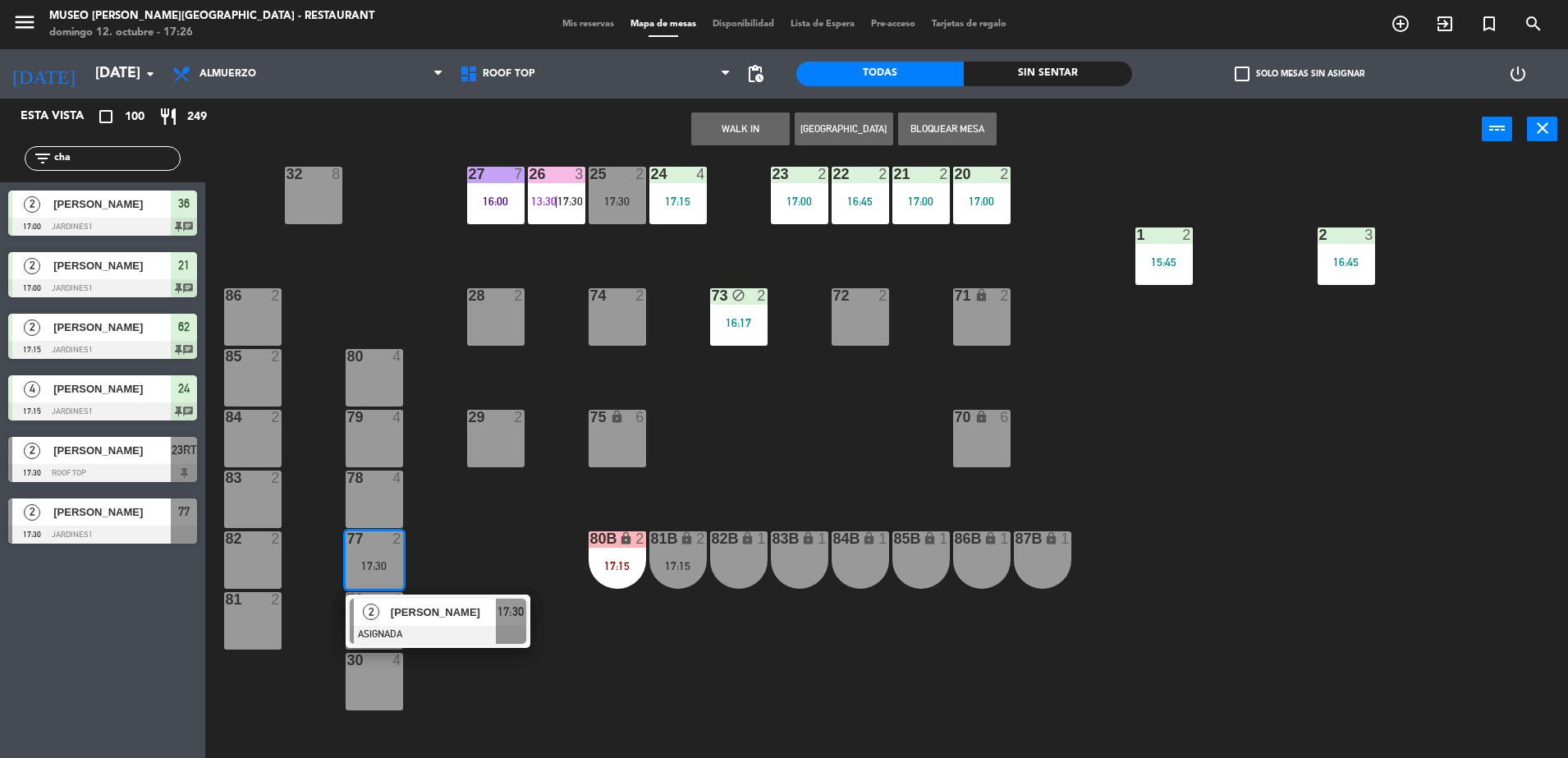
click at [489, 324] on div "28 2" at bounding box center [496, 317] width 58 height 58
click at [702, 130] on button "Mover" at bounding box center [689, 130] width 99 height 33
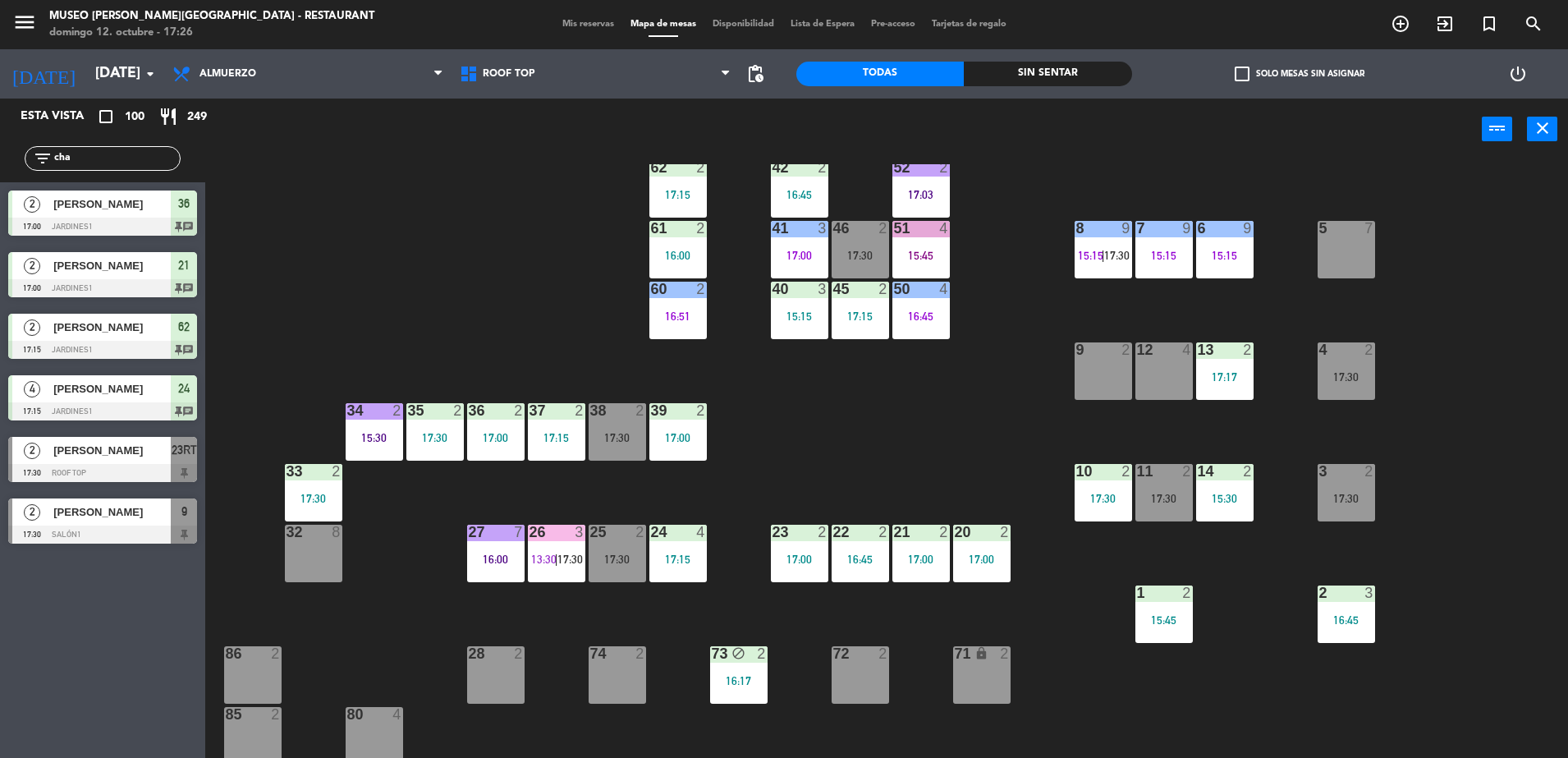
scroll to position [308, 0]
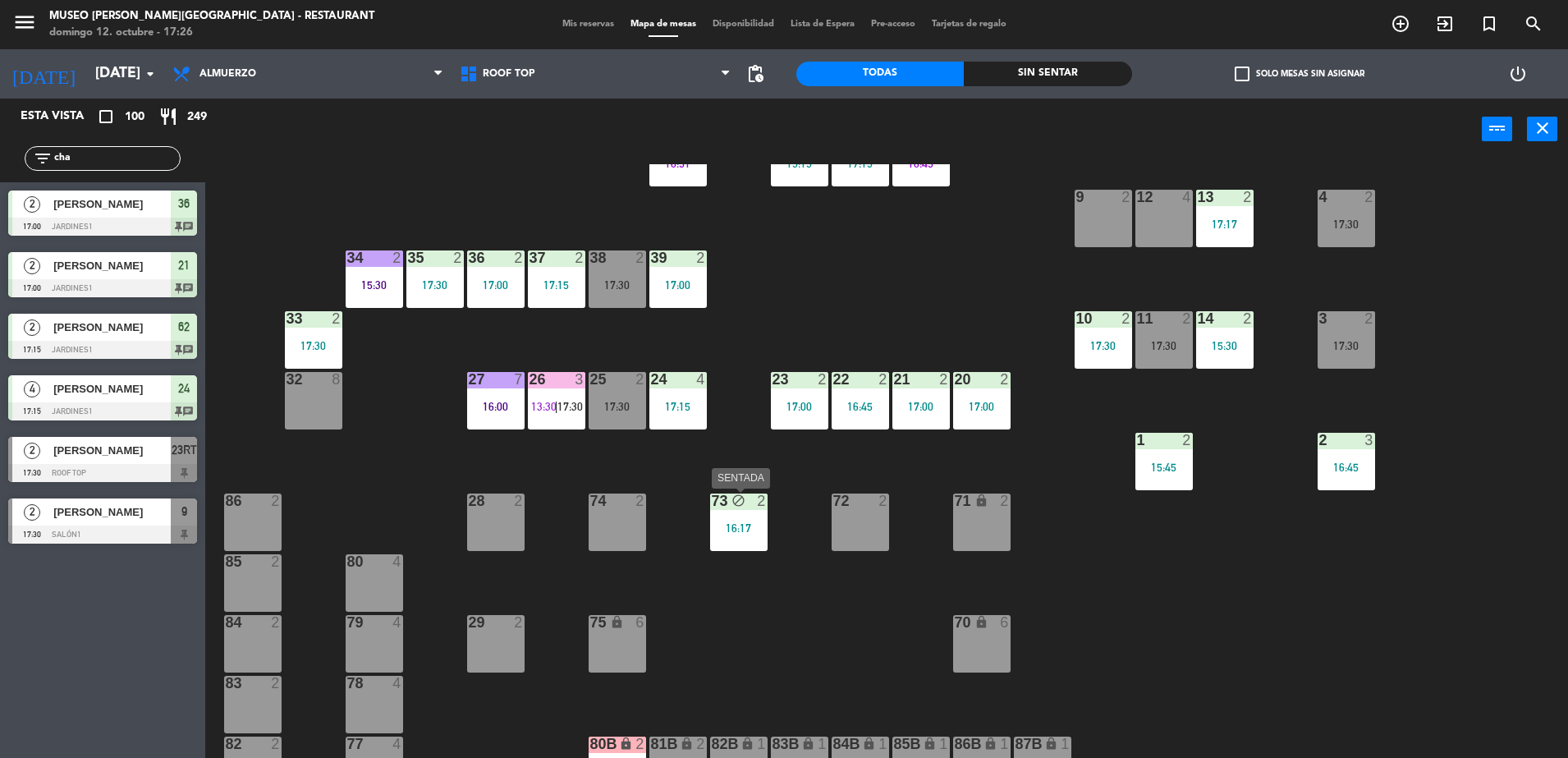
click at [764, 512] on div "73 block 2 16:17" at bounding box center [739, 523] width 58 height 58
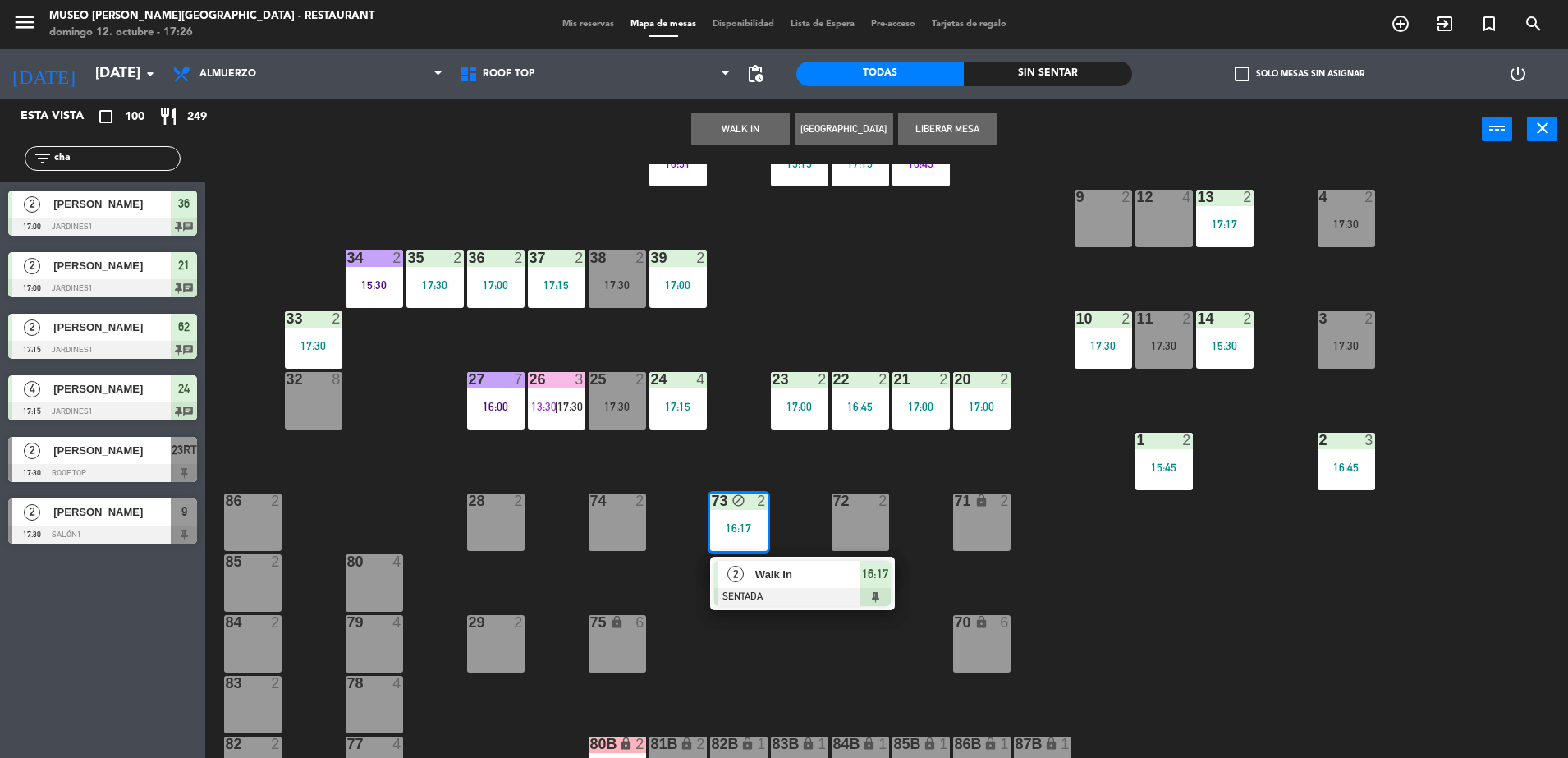
click at [769, 567] on span "Walk In" at bounding box center [808, 574] width 105 height 18
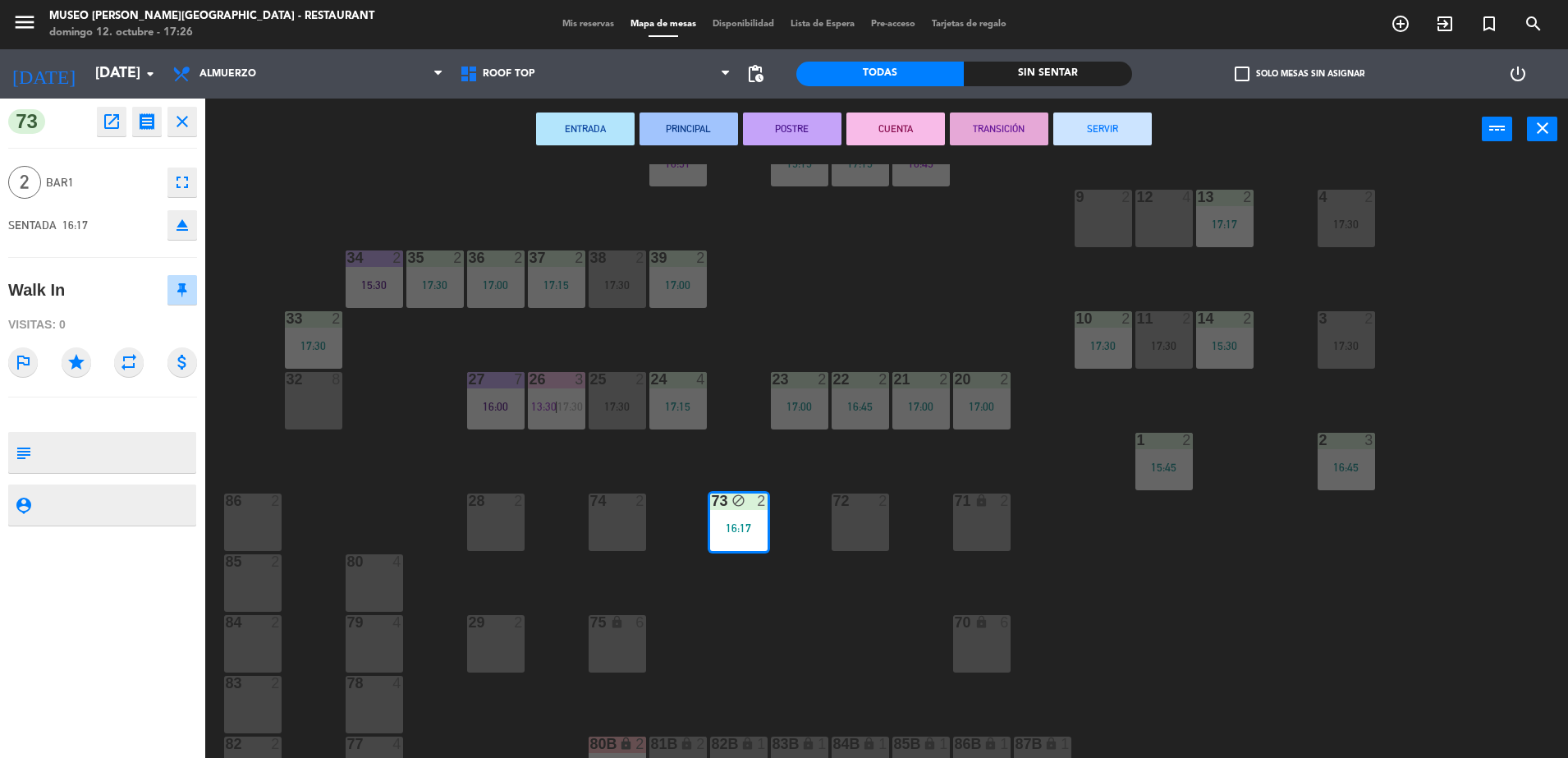
drag, startPoint x: 1128, startPoint y: 130, endPoint x: 1079, endPoint y: 167, distance: 61.4
click at [1128, 128] on button "SERVIR" at bounding box center [1102, 130] width 99 height 33
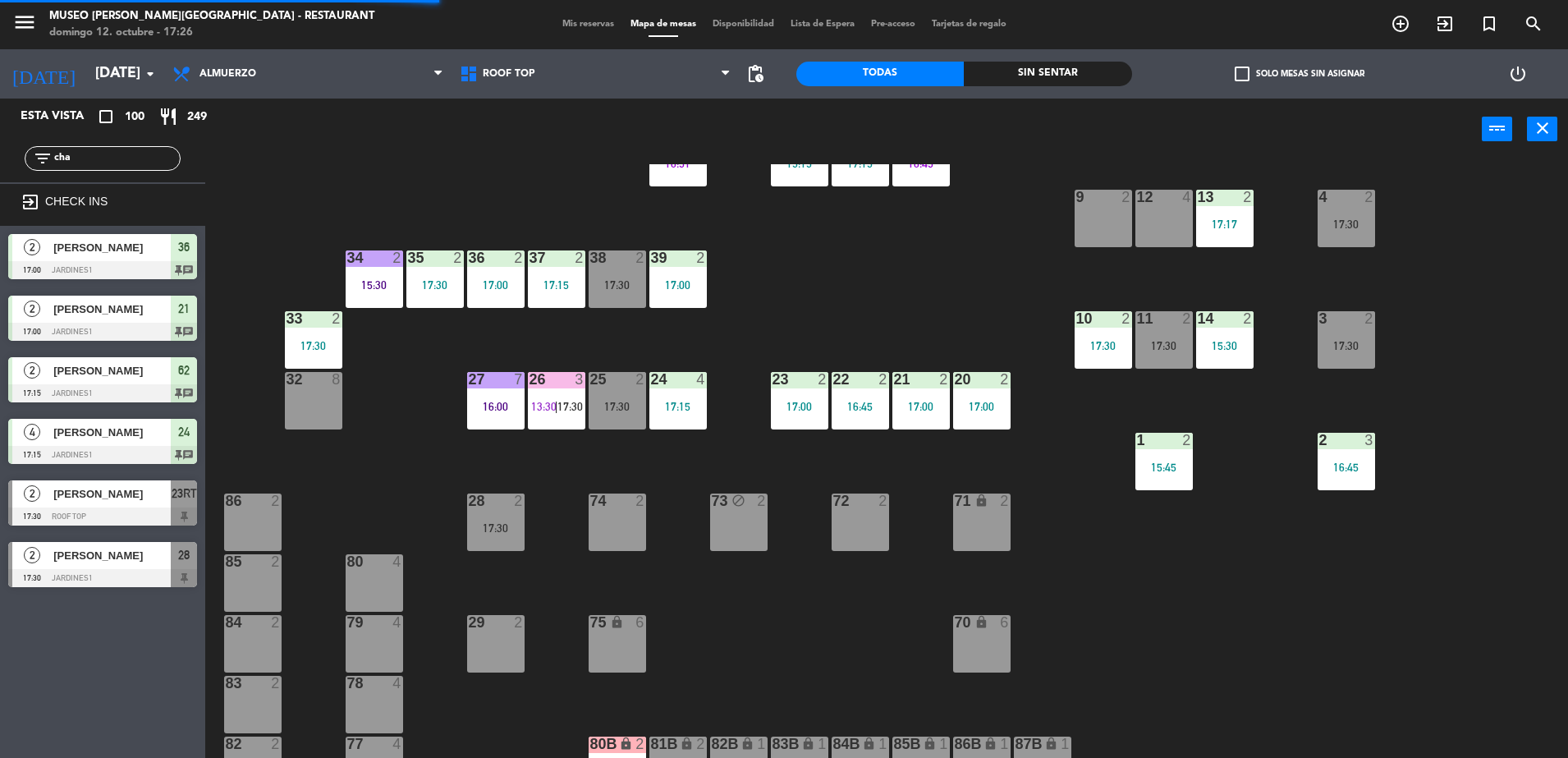
click at [735, 509] on div "73 block 2" at bounding box center [739, 502] width 58 height 17
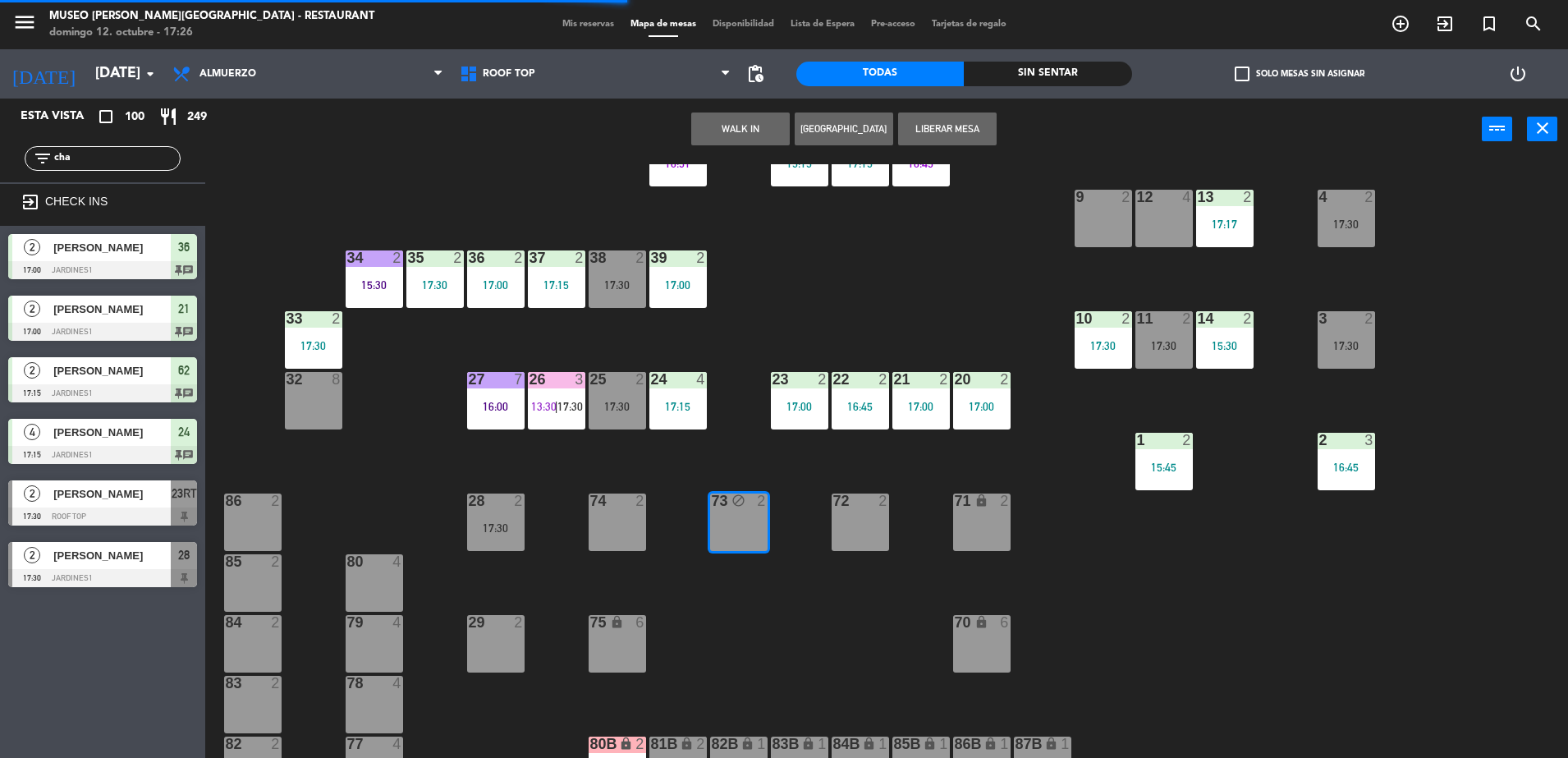
click at [970, 129] on button "Liberar Mesa" at bounding box center [947, 130] width 99 height 33
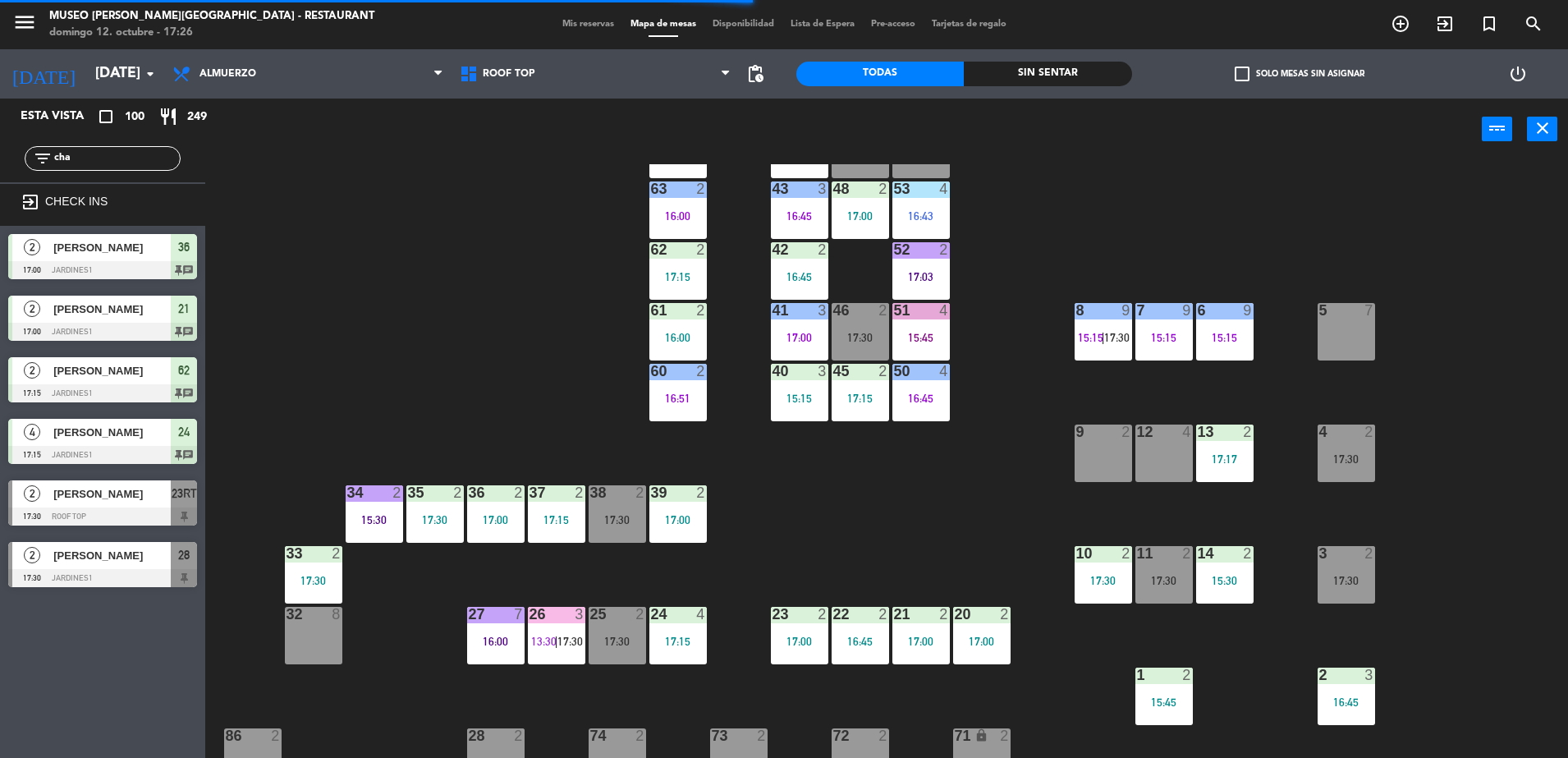
scroll to position [0, 0]
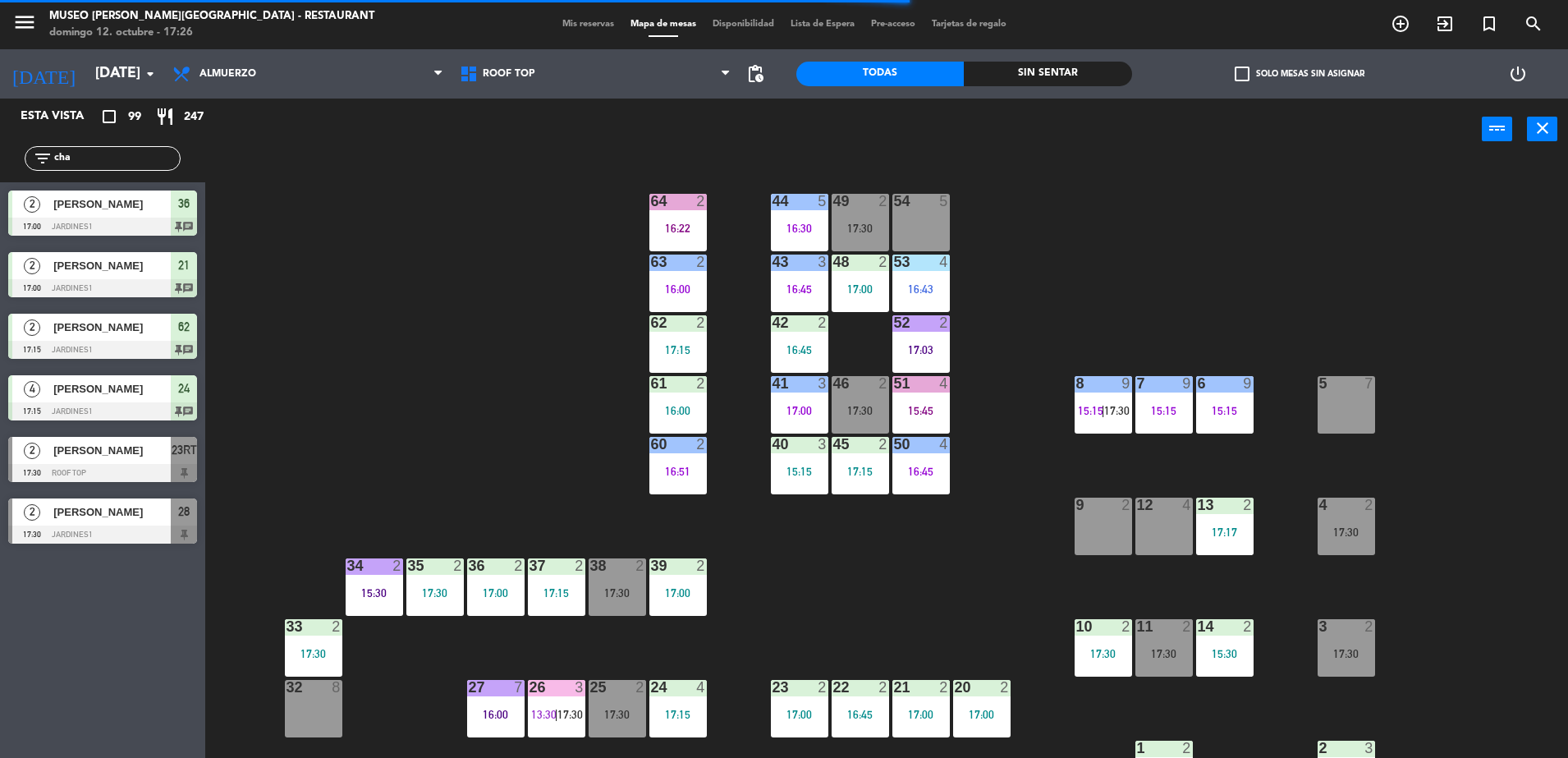
click at [1087, 392] on div "8 9 15:15 | 17:30" at bounding box center [1103, 405] width 58 height 58
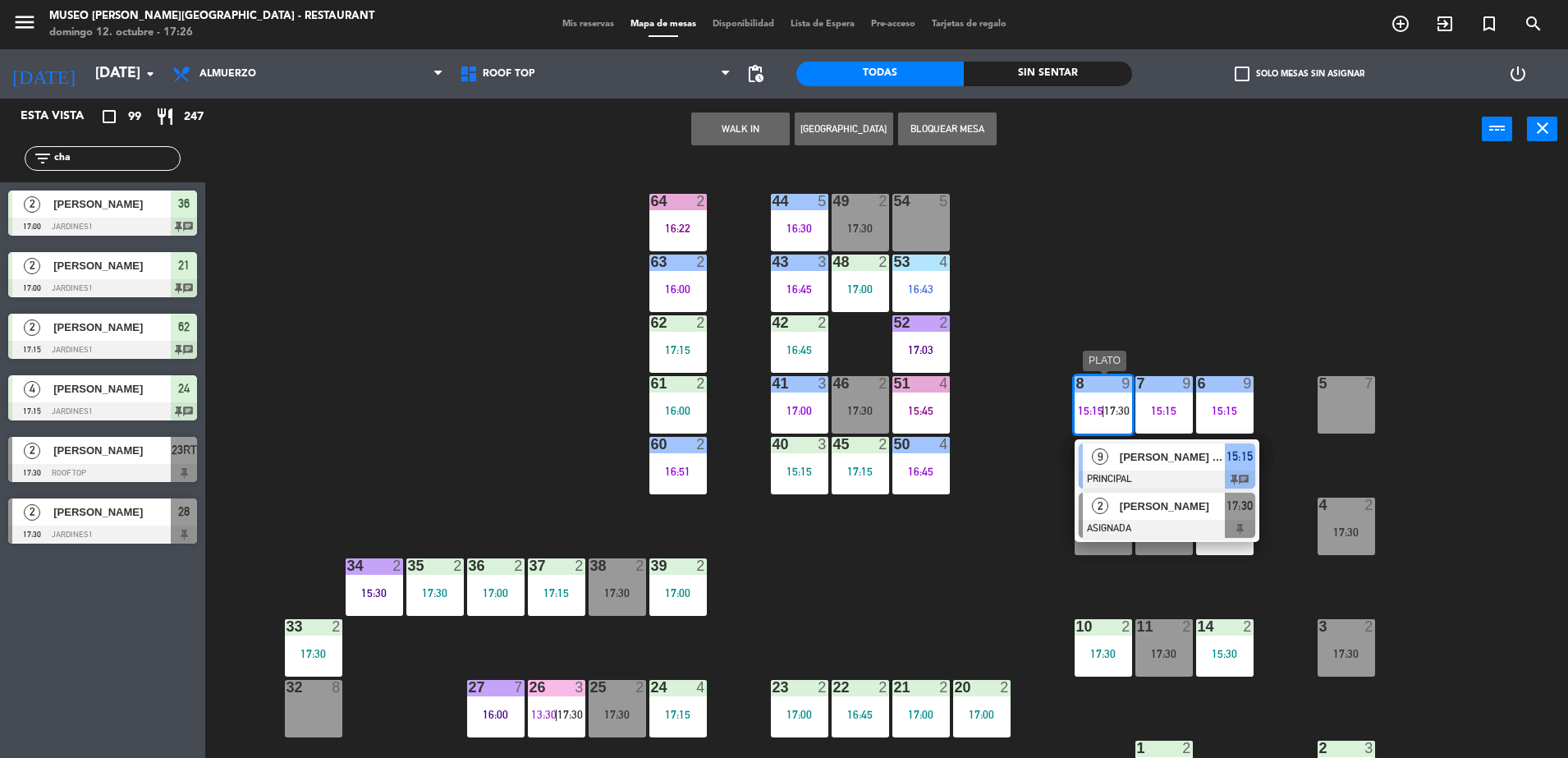
click at [1148, 505] on span "[PERSON_NAME]" at bounding box center [1172, 507] width 105 height 18
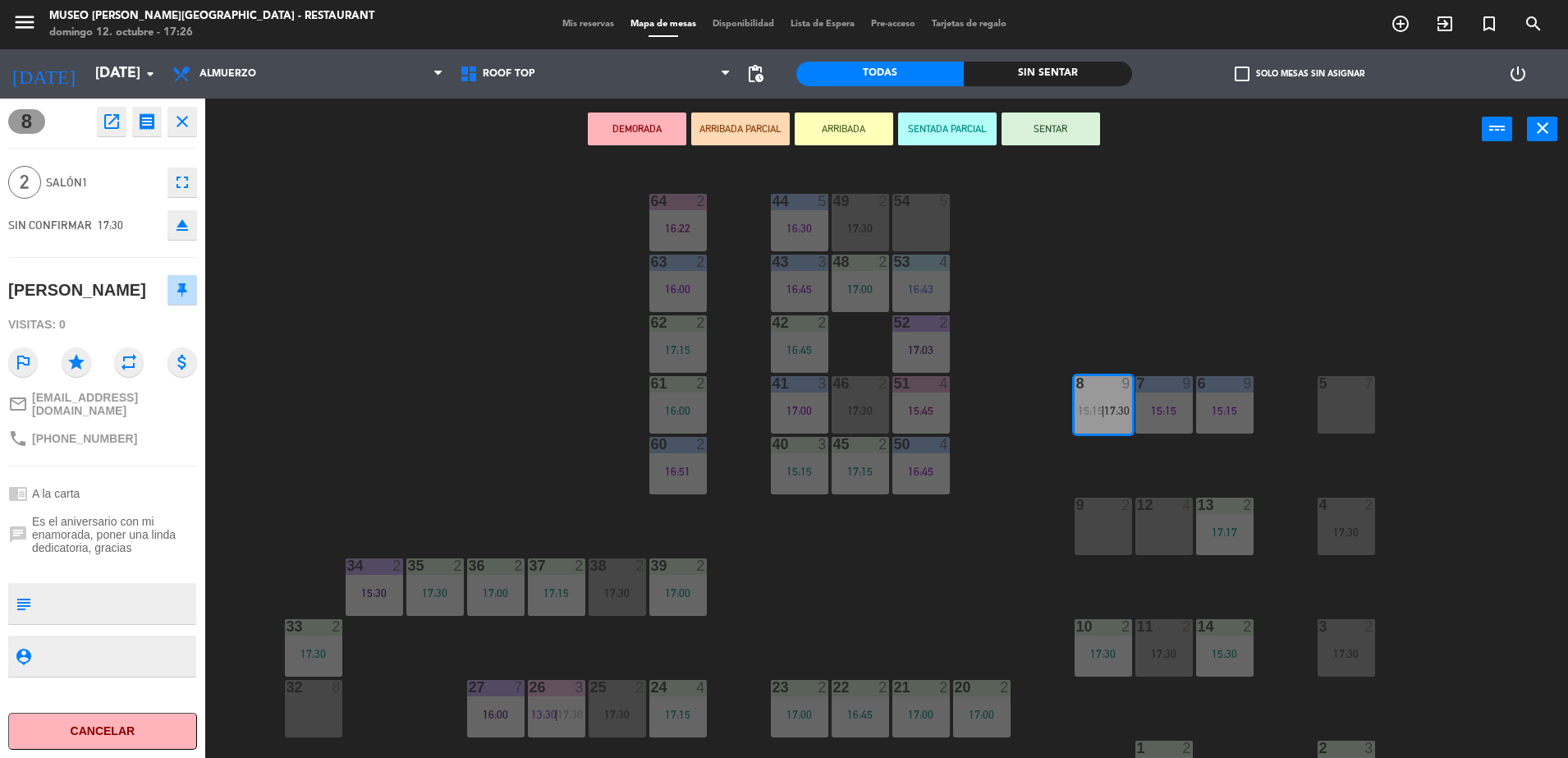
click at [1100, 517] on div "9 2" at bounding box center [1103, 527] width 58 height 58
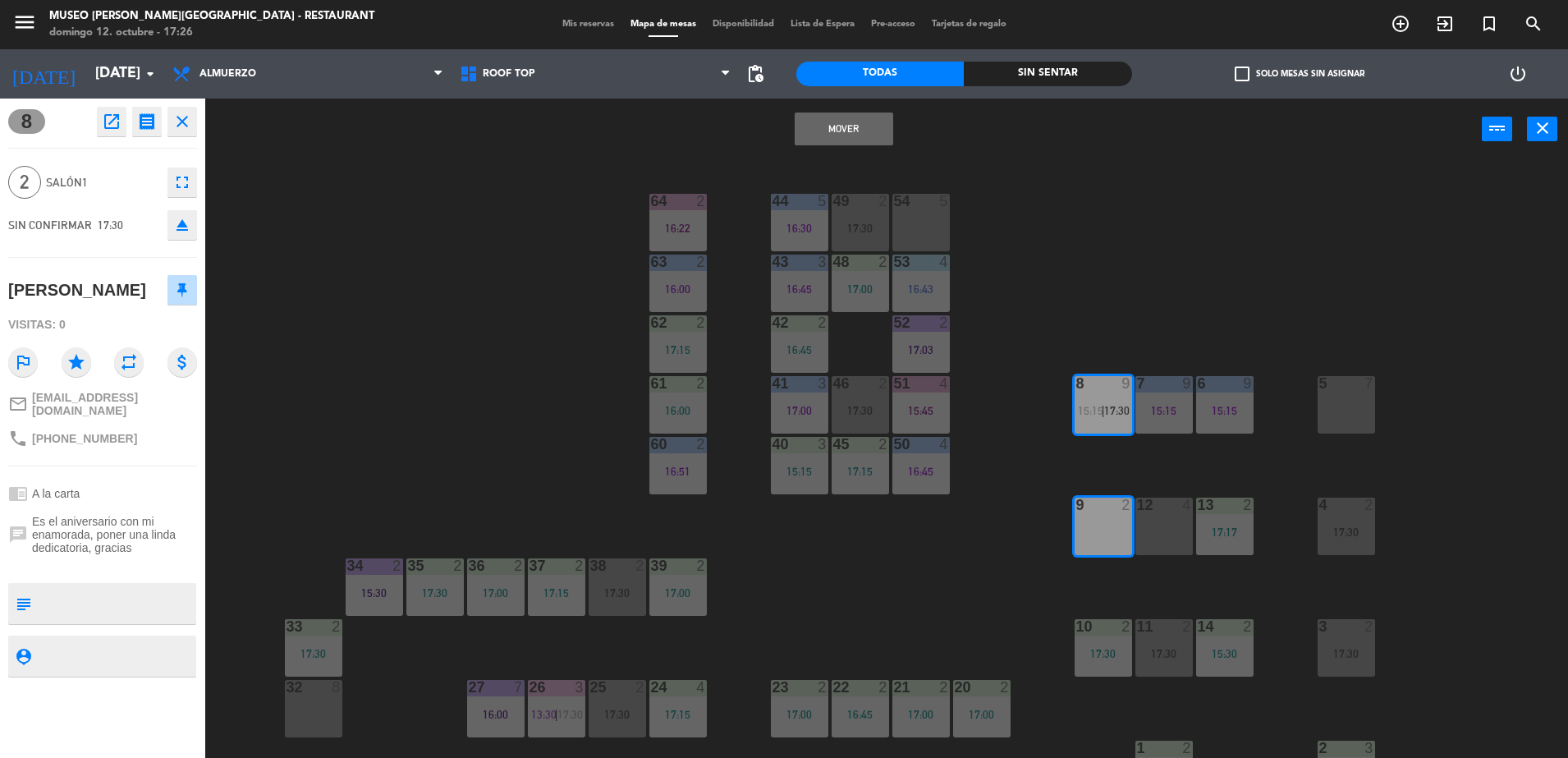
click at [834, 135] on button "Mover" at bounding box center [844, 130] width 99 height 33
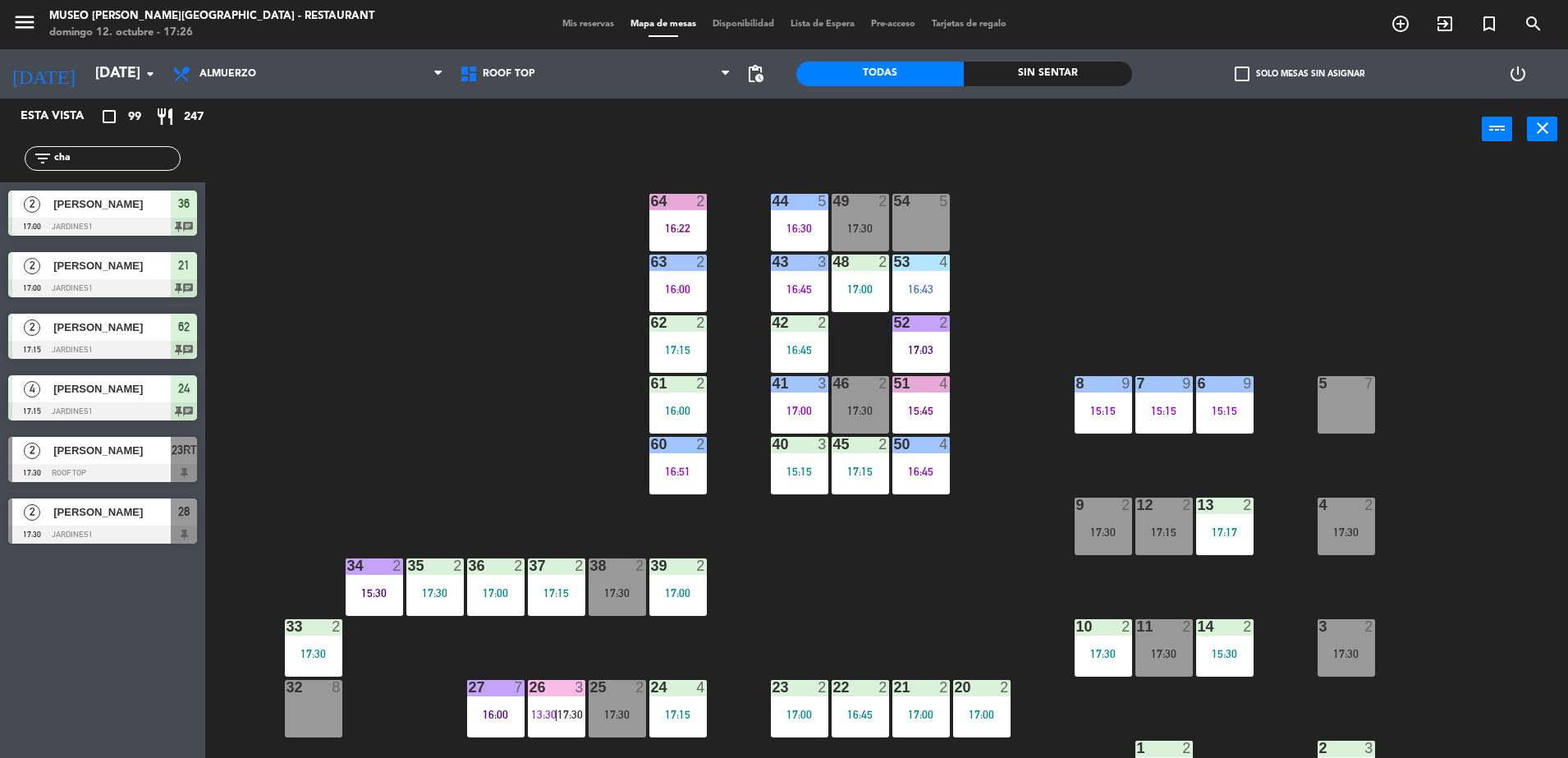
click at [353, 354] on div "44 5 16:30 49 2 17:30 54 5 64 2 16:22 48 2 17:00 53 4 16:43 63 2 16:00 43 3 16:…" at bounding box center [894, 463] width 1348 height 598
drag, startPoint x: 165, startPoint y: 153, endPoint x: -4, endPoint y: 166, distance: 169.5
click at [0, 166] on html "close × Museo Larco Café - Restaurant × chrome_reader_mode Listado de Reservas …" at bounding box center [784, 379] width 1568 height 758
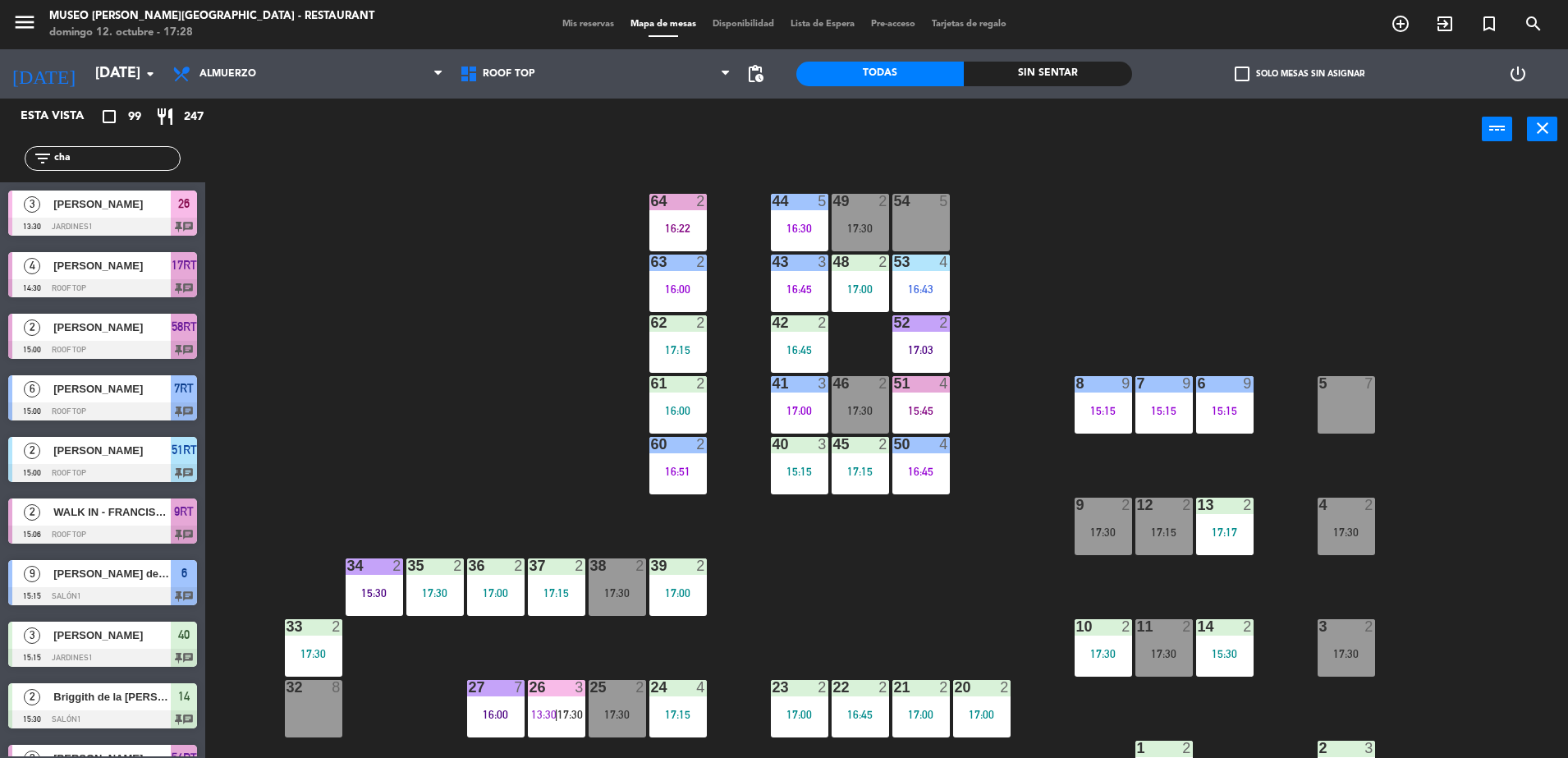
type input "a"
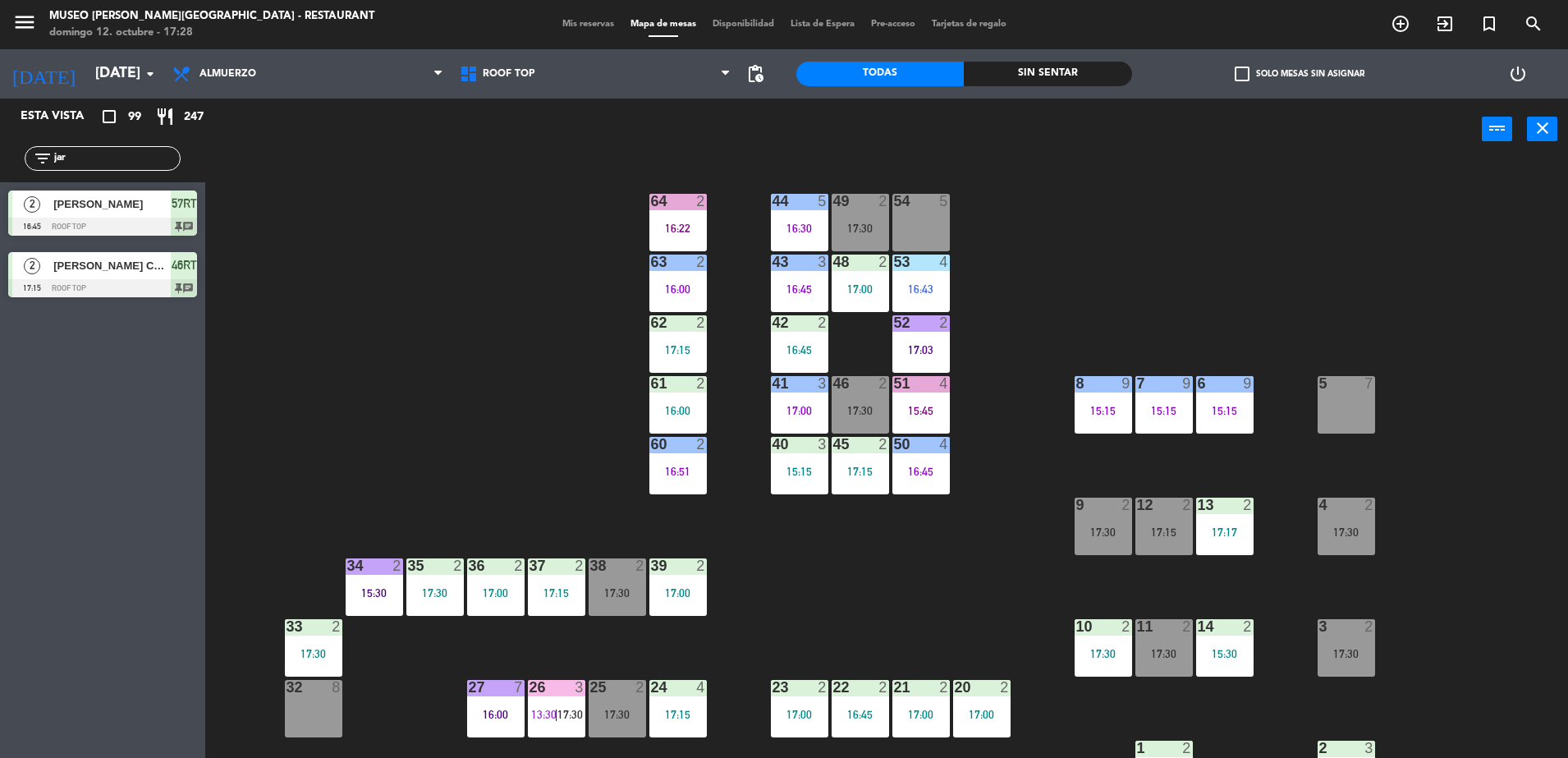
drag, startPoint x: 122, startPoint y: 161, endPoint x: -4, endPoint y: 167, distance: 126.1
click at [0, 167] on html "close × Museo Larco Café - Restaurant × chrome_reader_mode Listado de Reservas …" at bounding box center [784, 379] width 1568 height 758
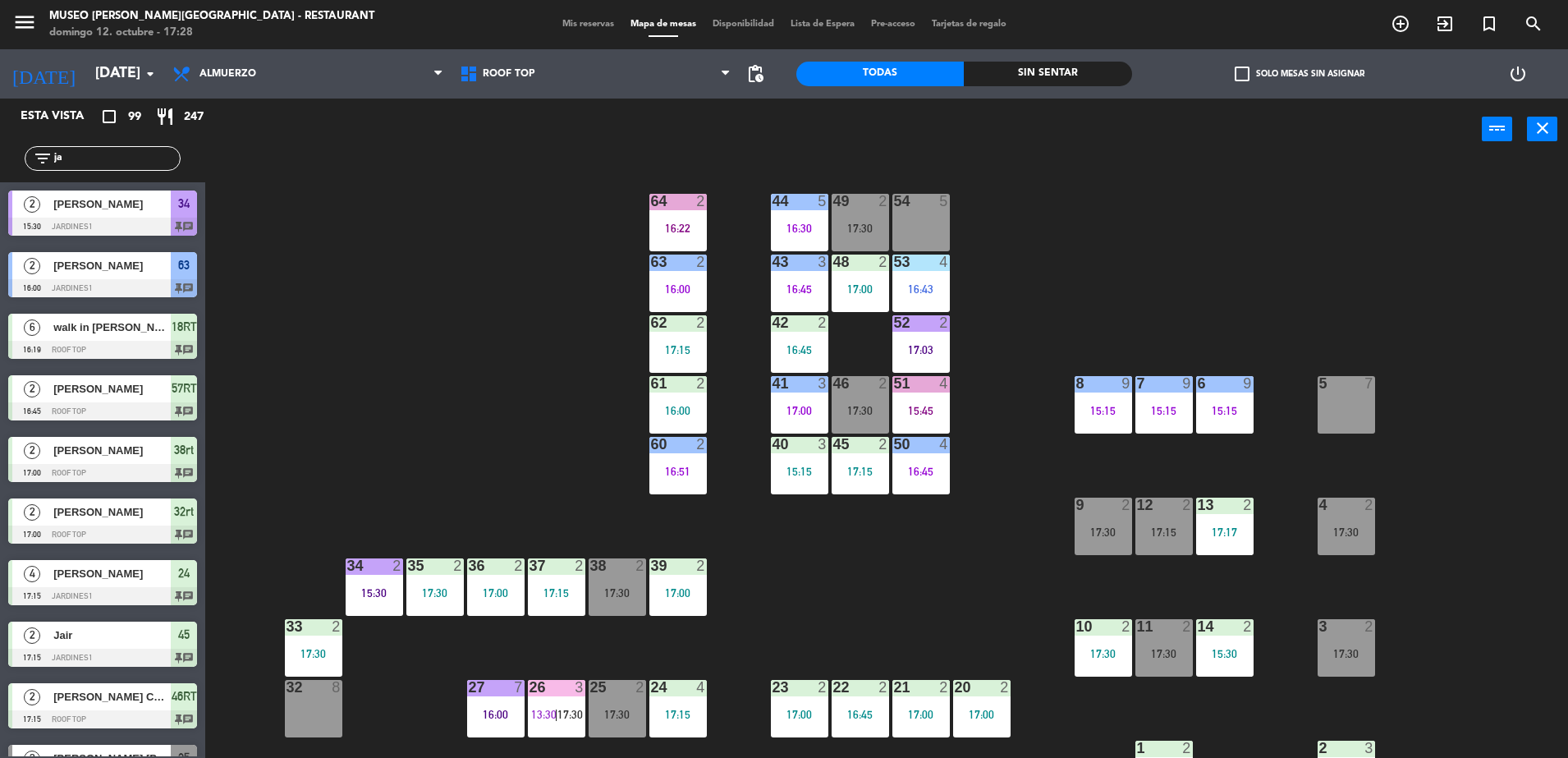
type input "jar"
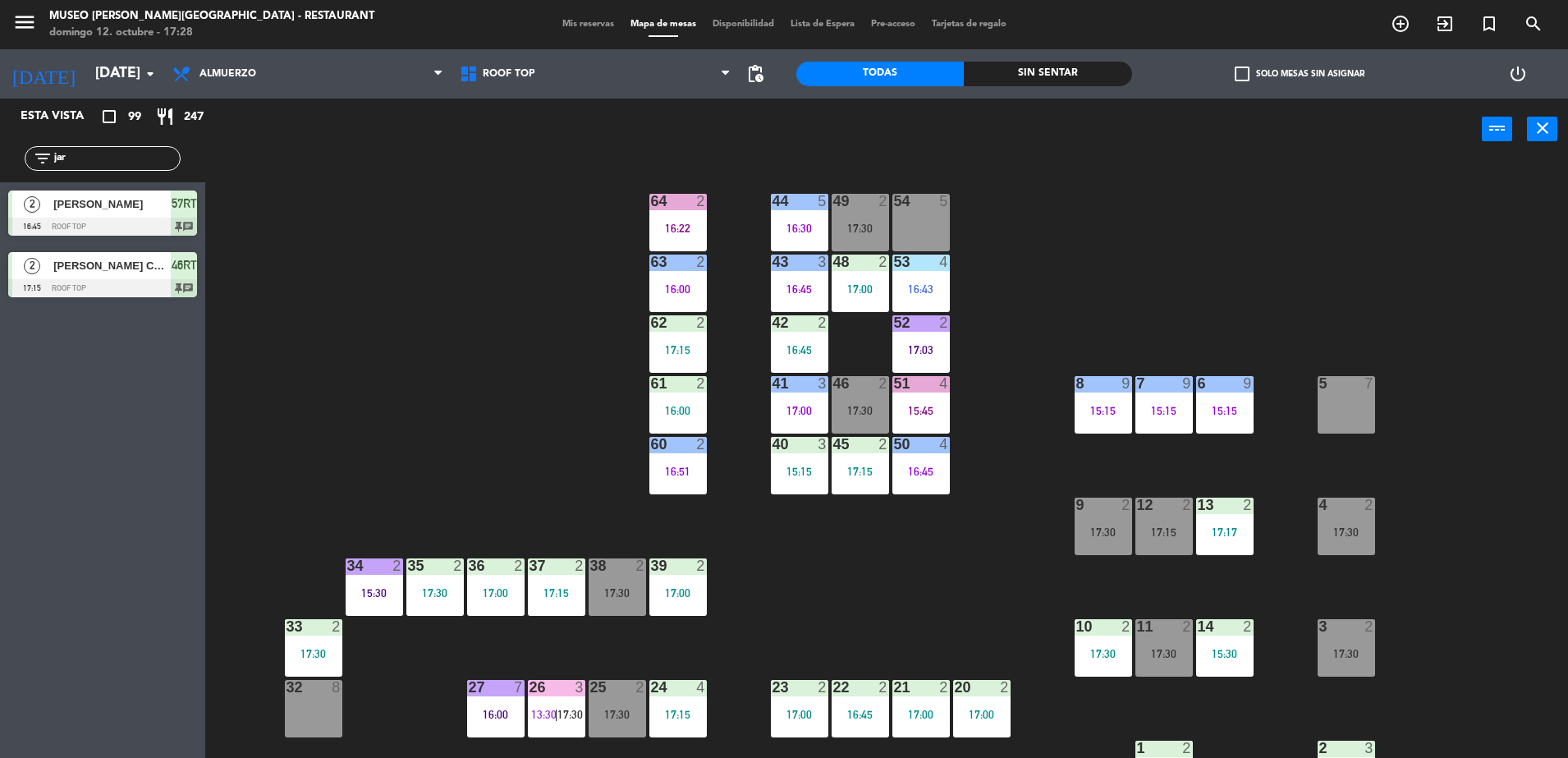
click at [318, 277] on div "44 5 16:30 49 2 17:30 54 5 64 2 16:22 48 2 17:00 53 4 16:43 63 2 16:00 43 3 16:…" at bounding box center [894, 463] width 1348 height 598
drag, startPoint x: 96, startPoint y: 153, endPoint x: 5, endPoint y: 163, distance: 91.5
click at [5, 163] on div "filter_list jar" at bounding box center [102, 158] width 206 height 47
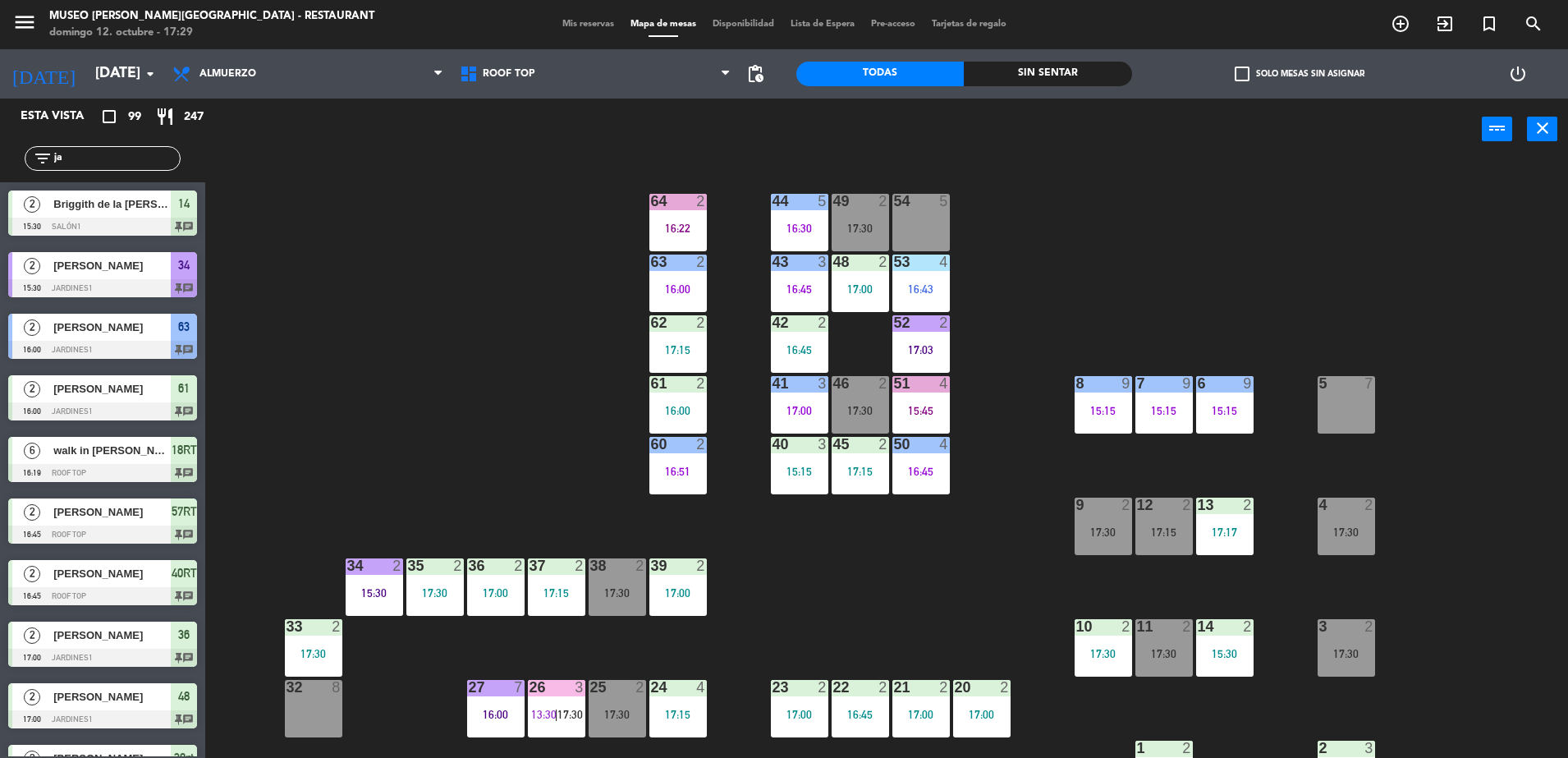
type input "jar"
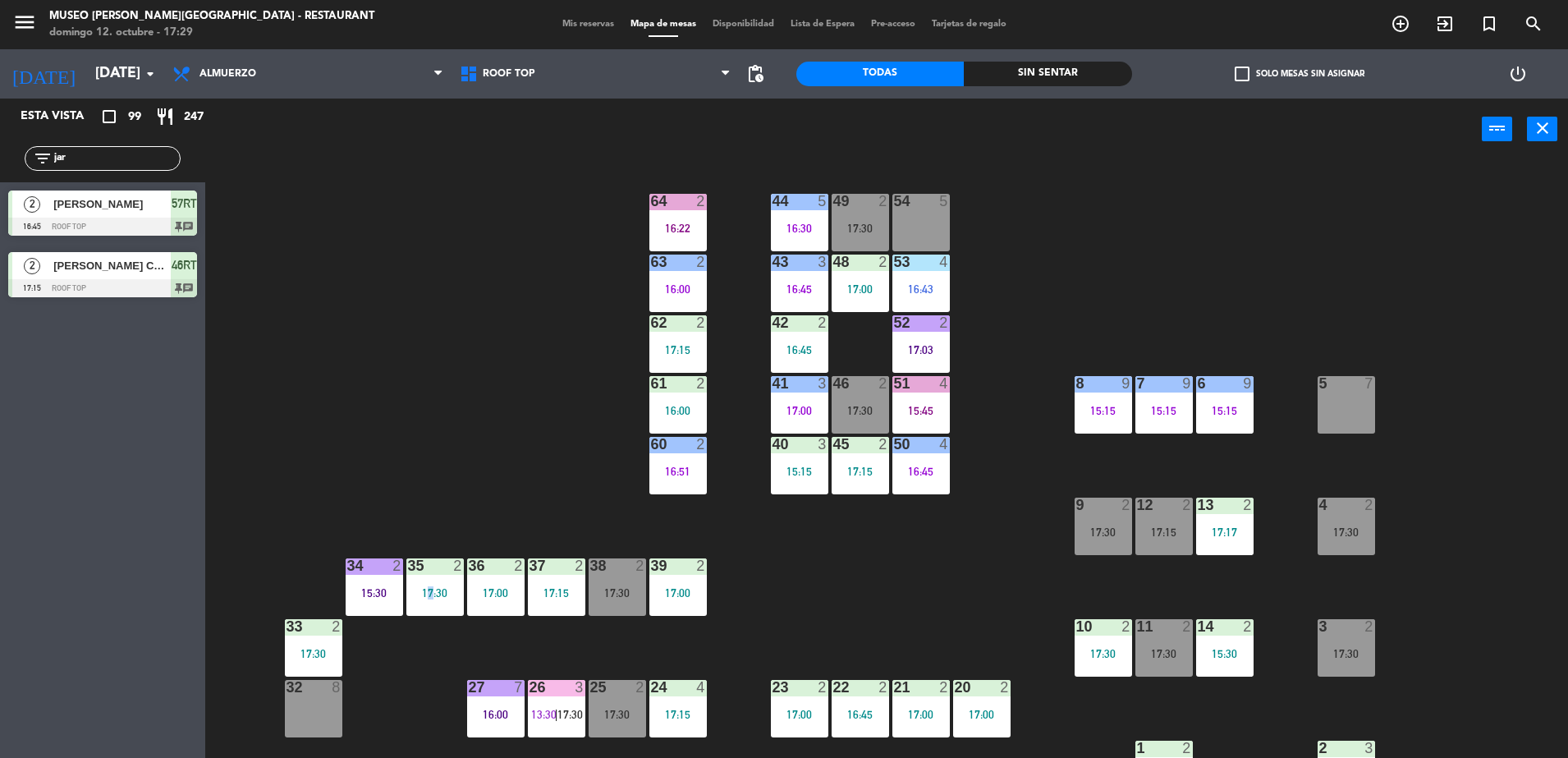
click at [426, 459] on div "44 5 16:30 49 2 17:30 54 5 64 2 16:22 48 2 17:00 53 4 16:43 63 2 16:00 43 3 16:…" at bounding box center [894, 463] width 1348 height 598
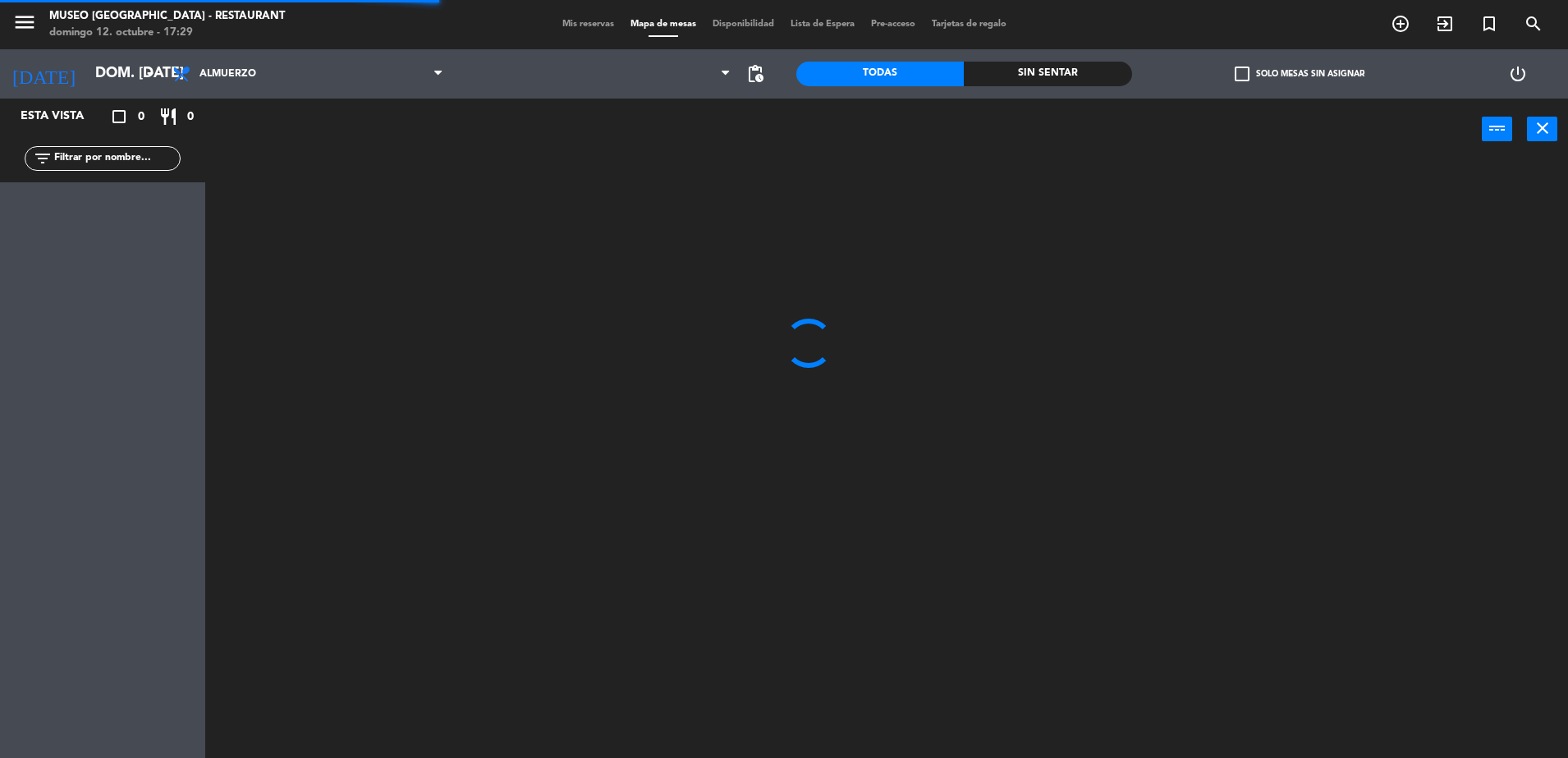
click at [89, 158] on input "text" at bounding box center [116, 158] width 127 height 18
type input "h"
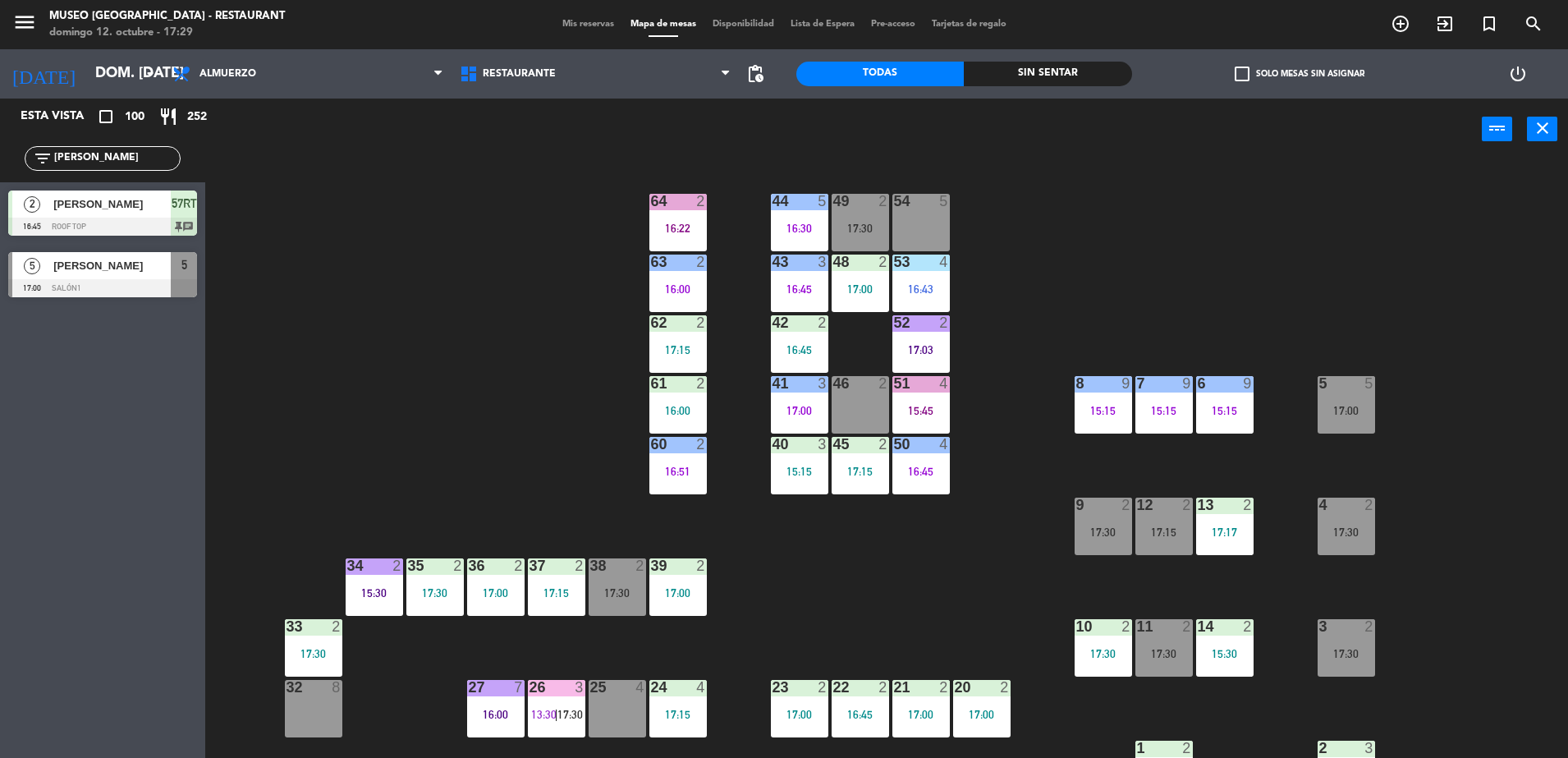
type input "[PERSON_NAME]"
click at [177, 276] on div "5" at bounding box center [184, 265] width 26 height 27
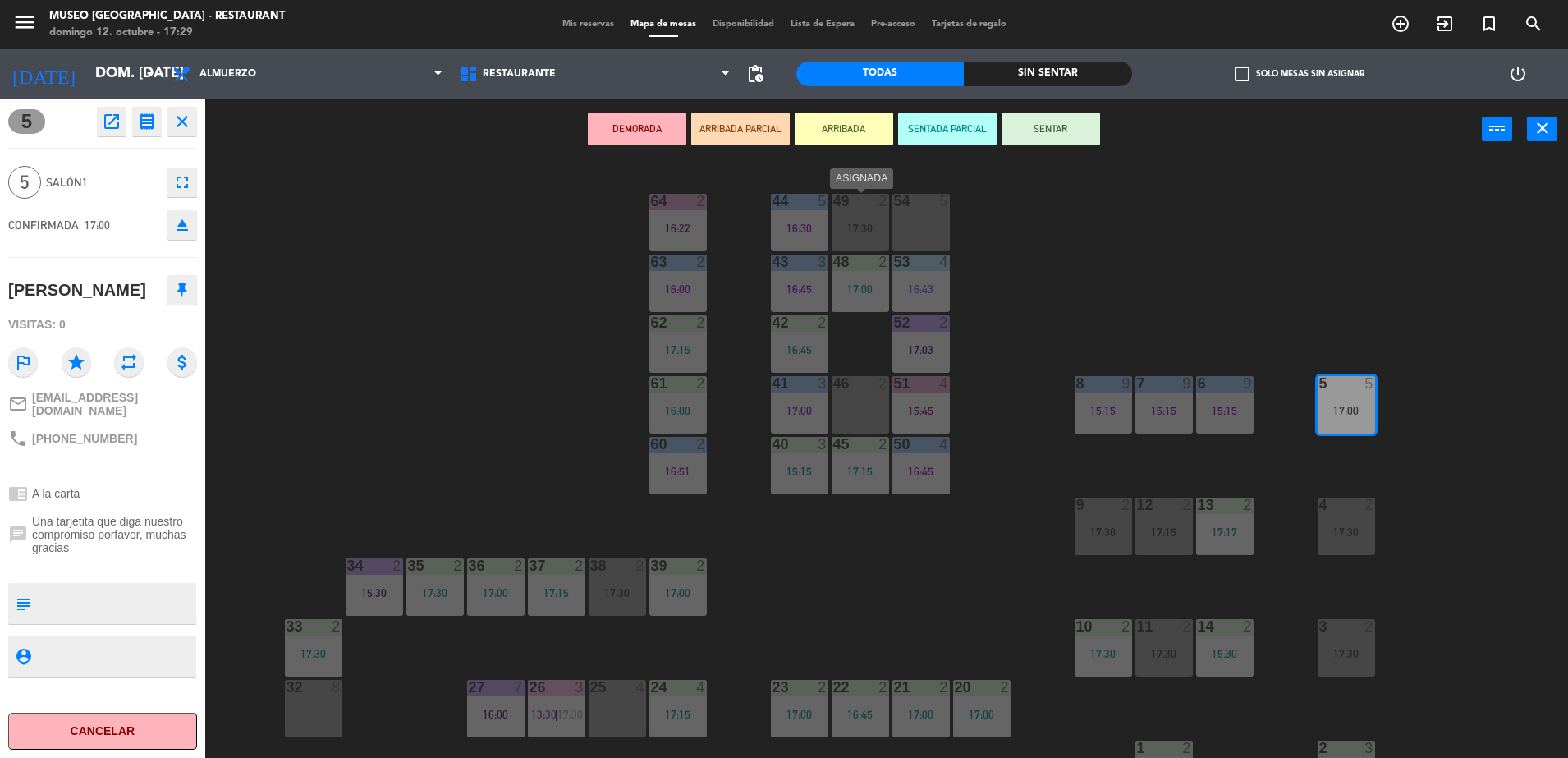
click at [927, 220] on div "54 5" at bounding box center [921, 222] width 58 height 58
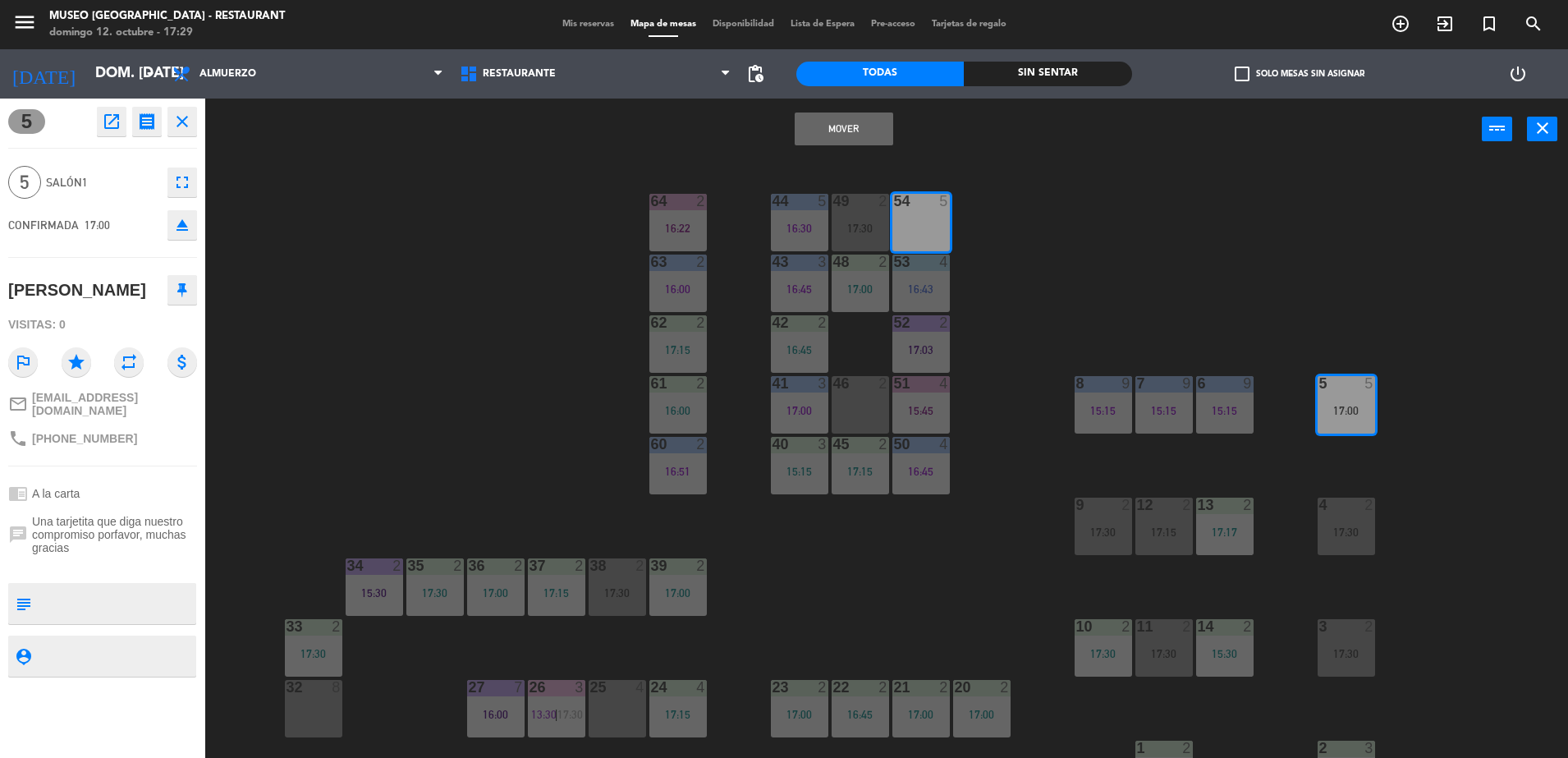
click at [829, 136] on button "Mover" at bounding box center [844, 130] width 99 height 33
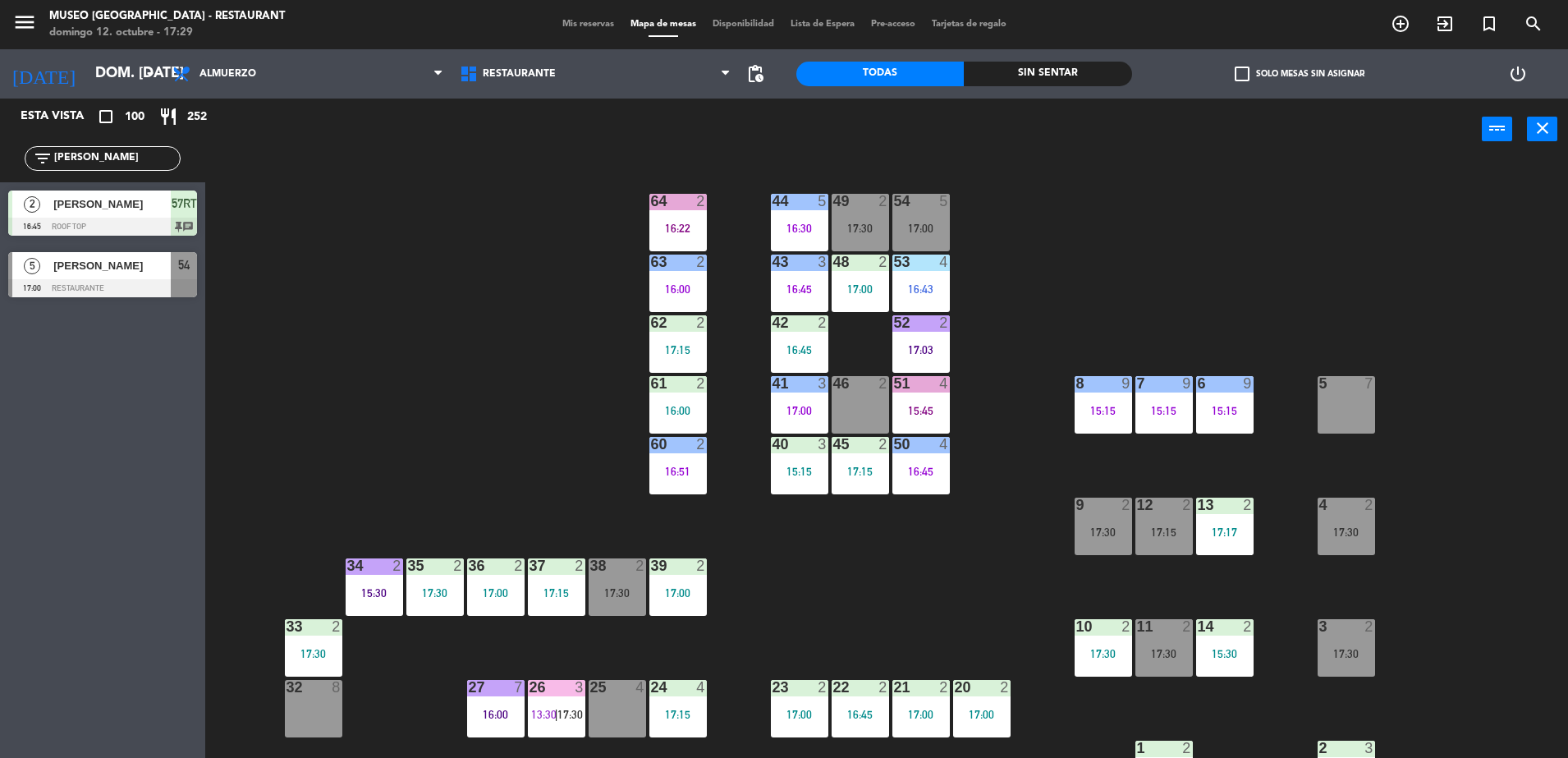
click at [966, 211] on div "44 5 16:30 49 2 17:30 54 5 17:00 64 2 16:22 48 2 17:00 53 4 16:43 63 2 16:00 43…" at bounding box center [894, 463] width 1348 height 598
click at [904, 218] on div "54 5 17:00" at bounding box center [921, 222] width 58 height 58
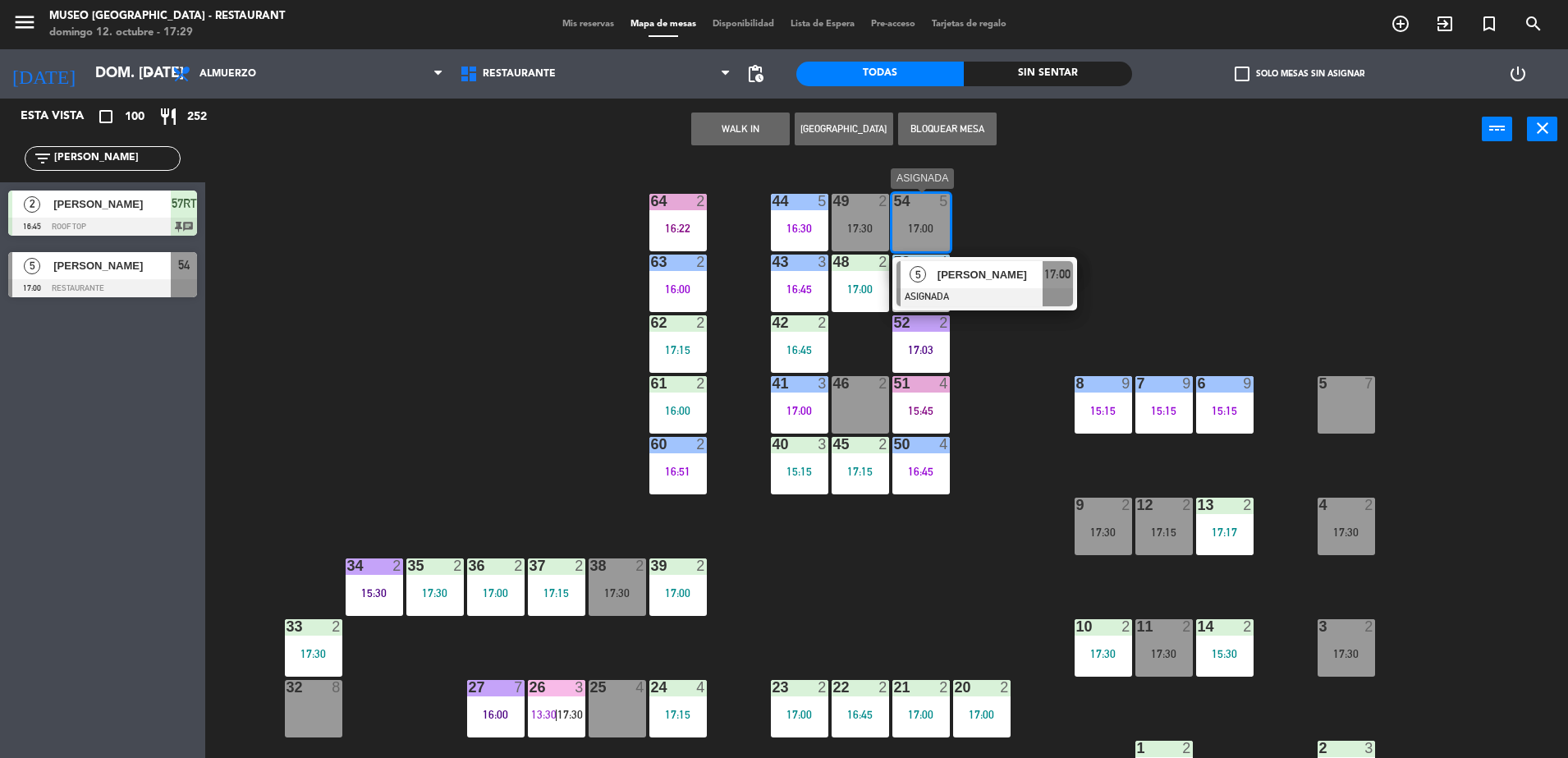
click at [1056, 301] on div at bounding box center [985, 297] width 177 height 18
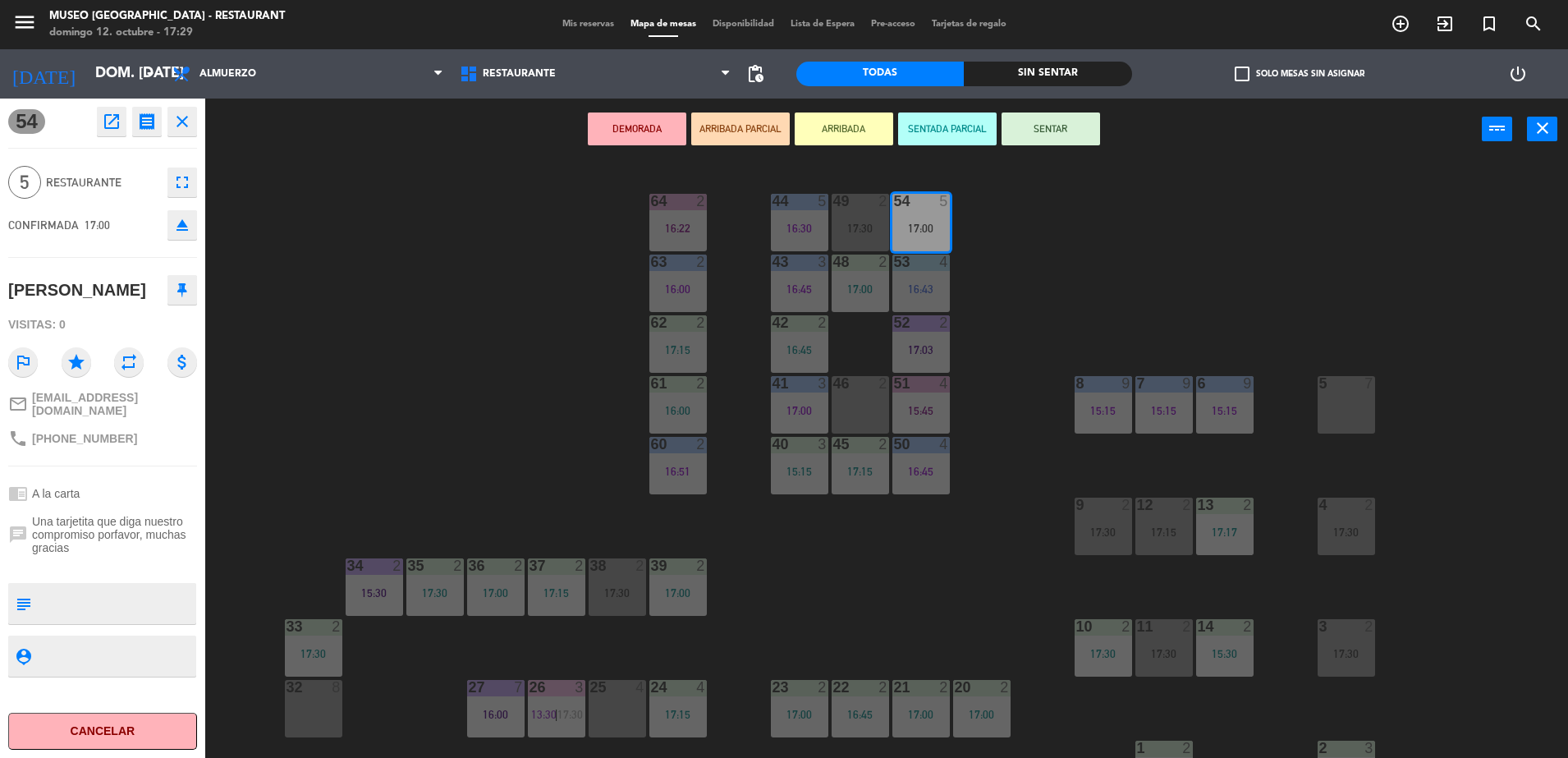
click at [766, 132] on button "ARRIBADA PARCIAL" at bounding box center [740, 130] width 99 height 33
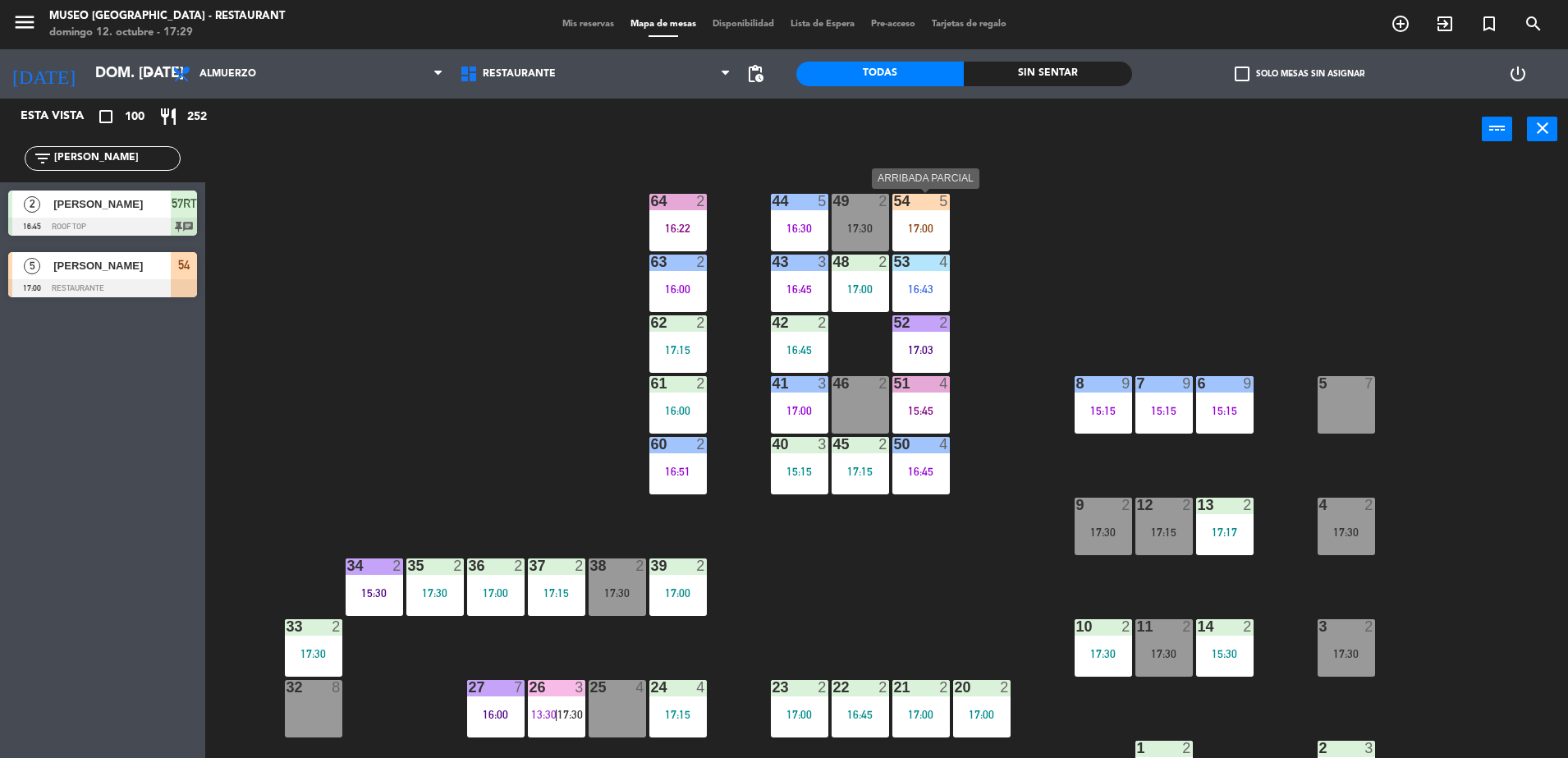
click at [928, 226] on div "17:00" at bounding box center [921, 228] width 58 height 11
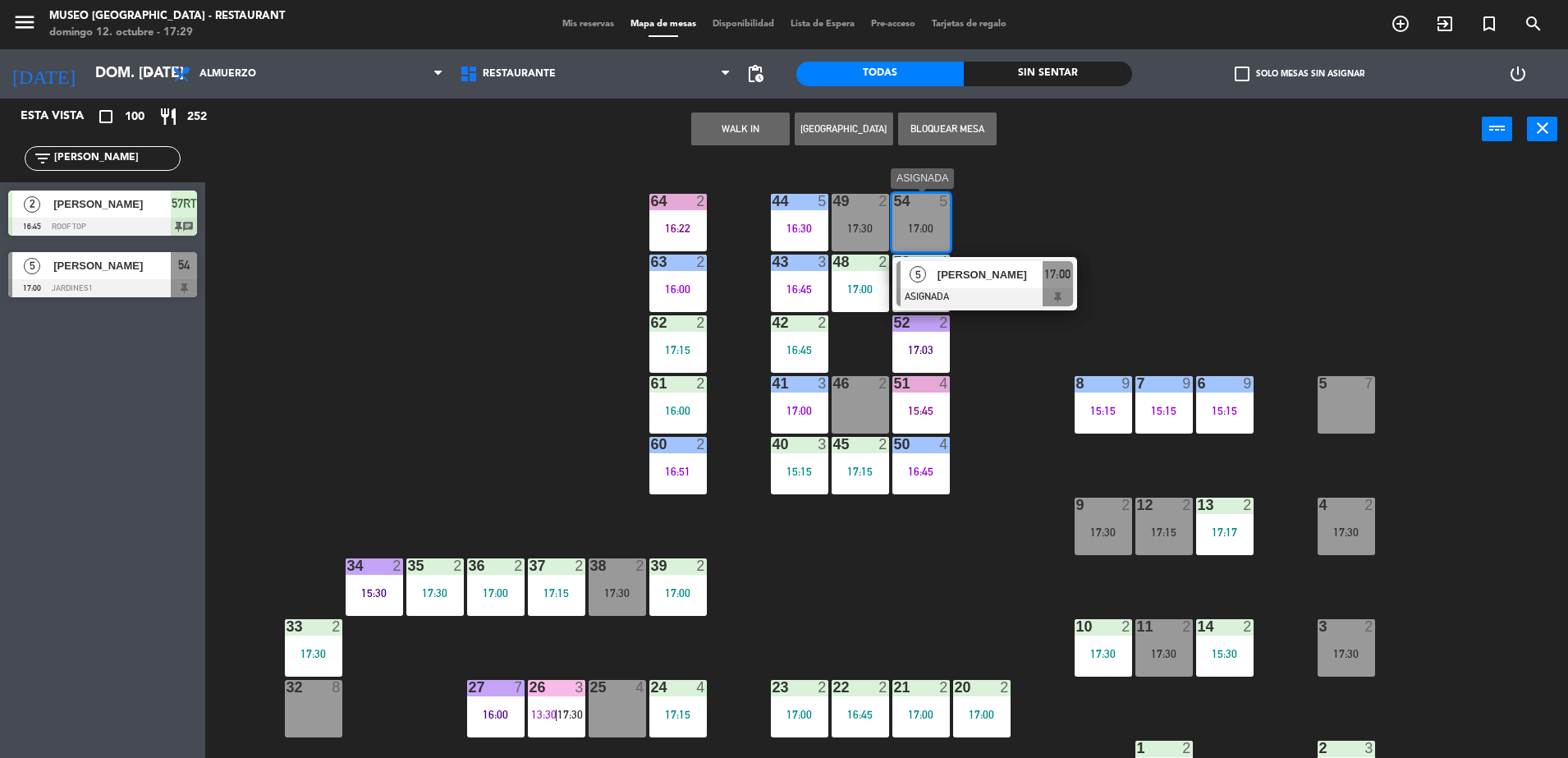
click at [972, 280] on span "[PERSON_NAME]" at bounding box center [990, 275] width 105 height 18
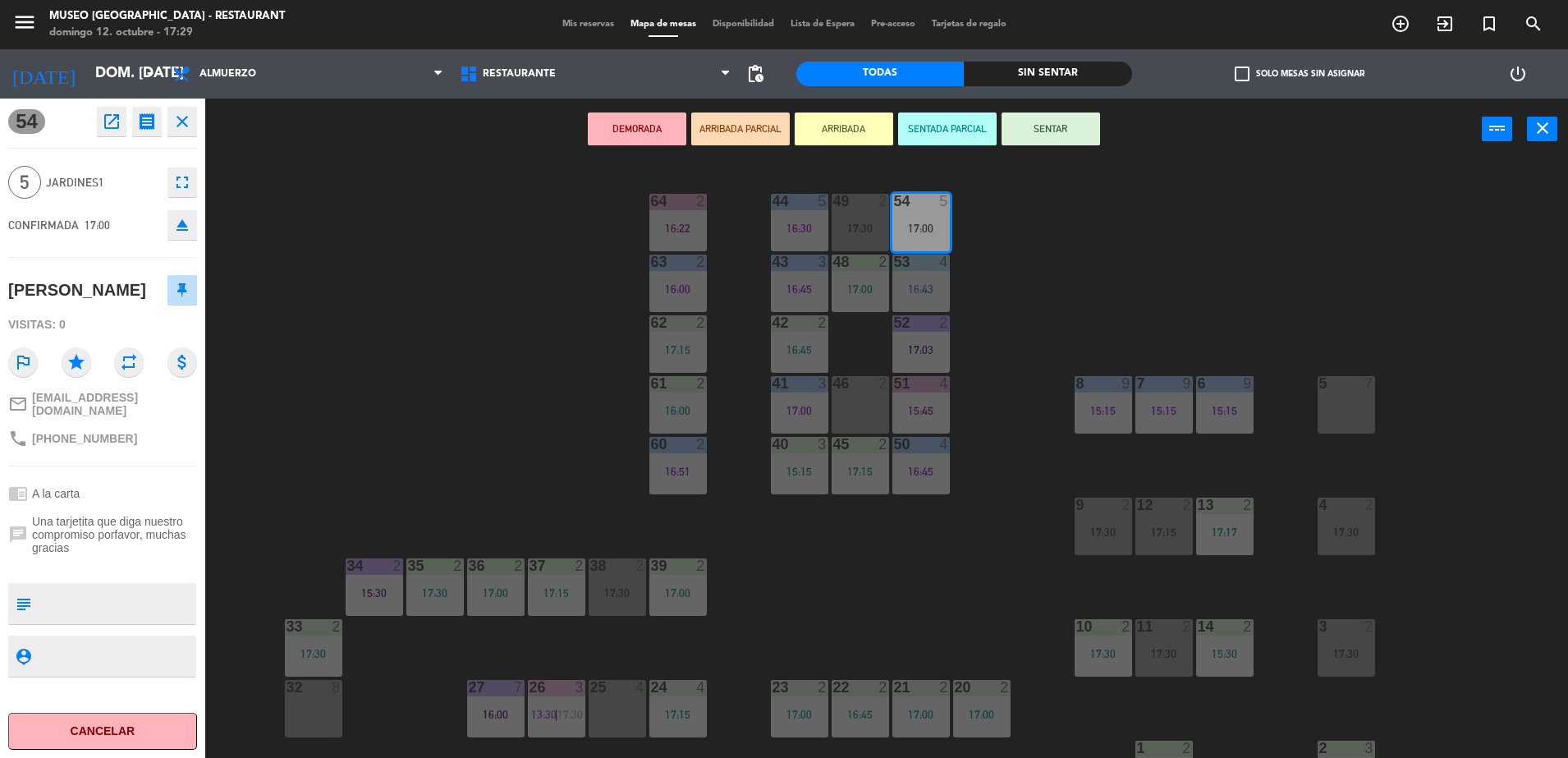
click at [526, 323] on div "44 5 16:30 49 2 17:30 54 5 17:00 64 2 16:22 48 2 17:00 53 4 16:43 63 2 16:00 43…" at bounding box center [894, 463] width 1348 height 598
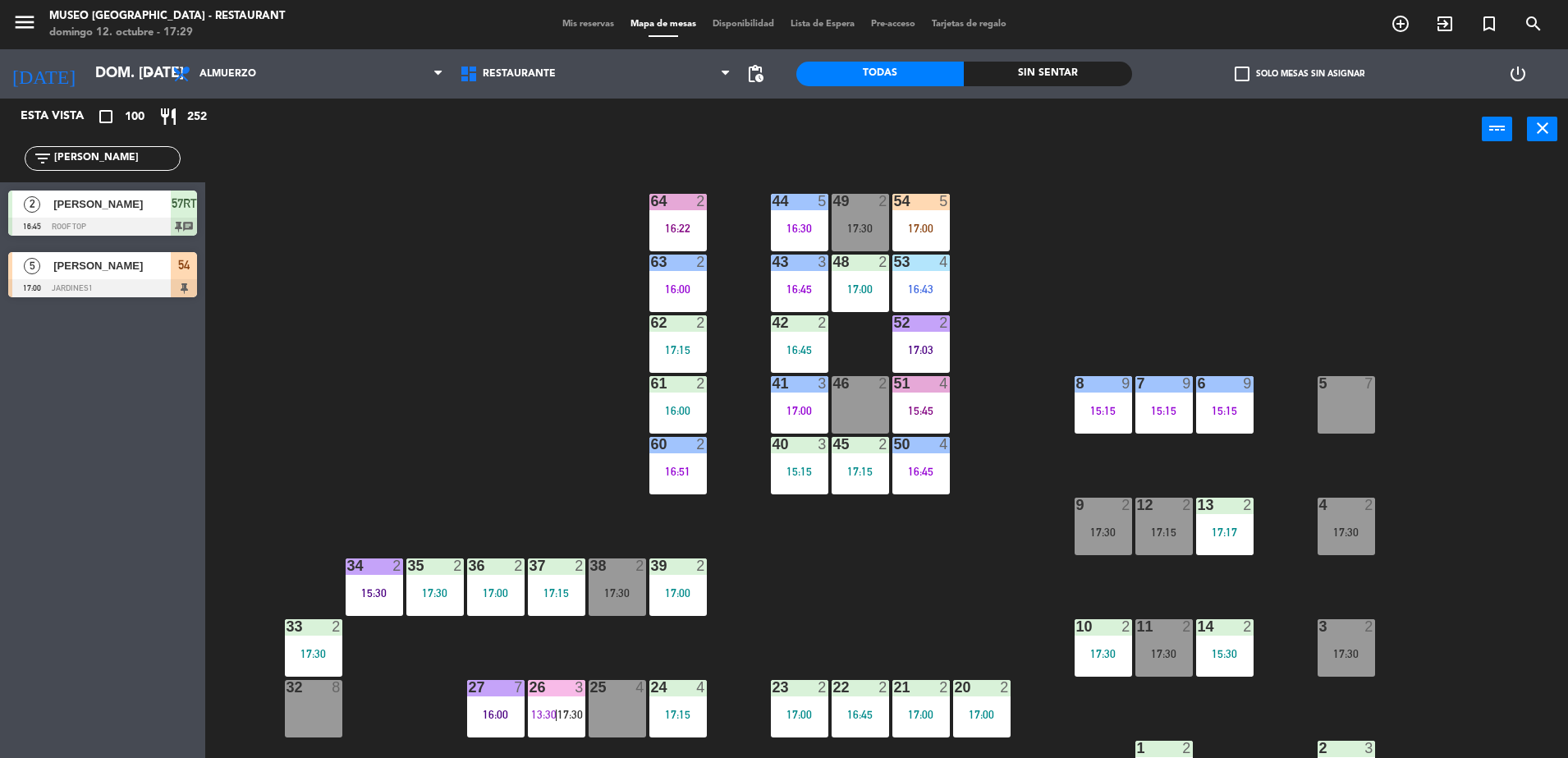
drag, startPoint x: 86, startPoint y: 163, endPoint x: -4, endPoint y: 164, distance: 90.0
click at [0, 164] on html "close × Museo Larco Café - Restaurant × chrome_reader_mode Listado de Reservas …" at bounding box center [784, 379] width 1568 height 758
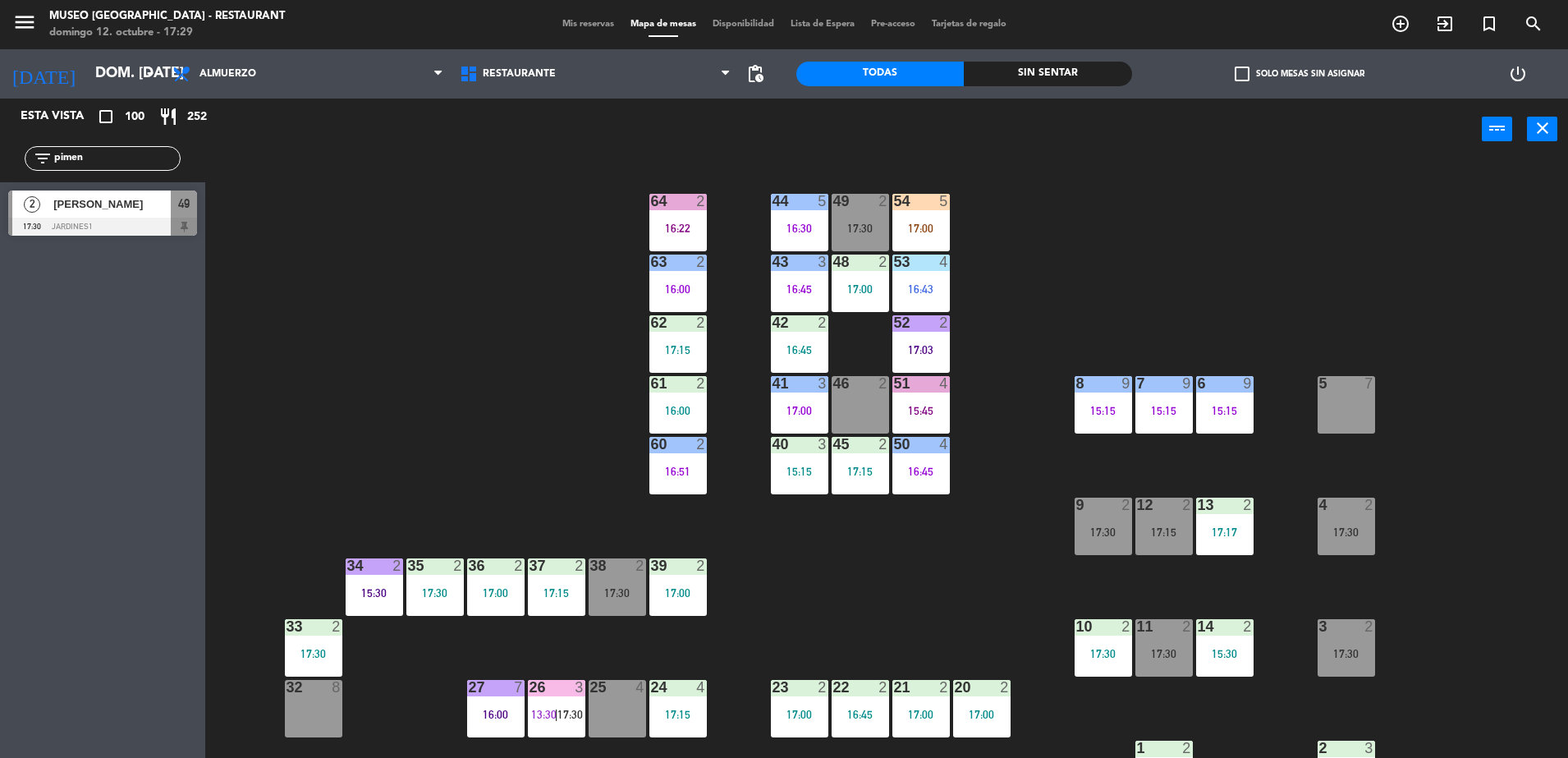
type input "pimen"
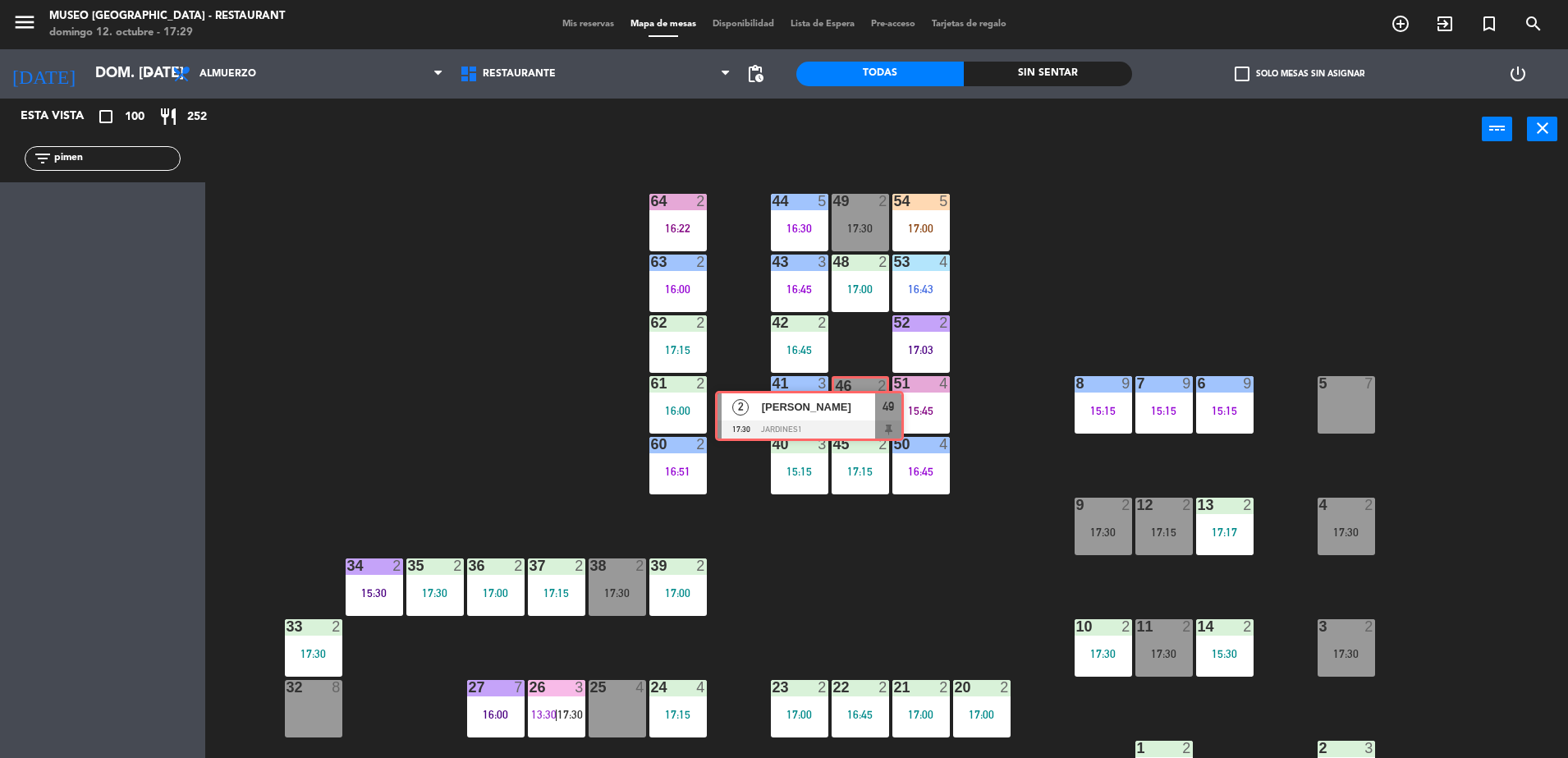
drag, startPoint x: 178, startPoint y: 213, endPoint x: 884, endPoint y: 409, distance: 732.7
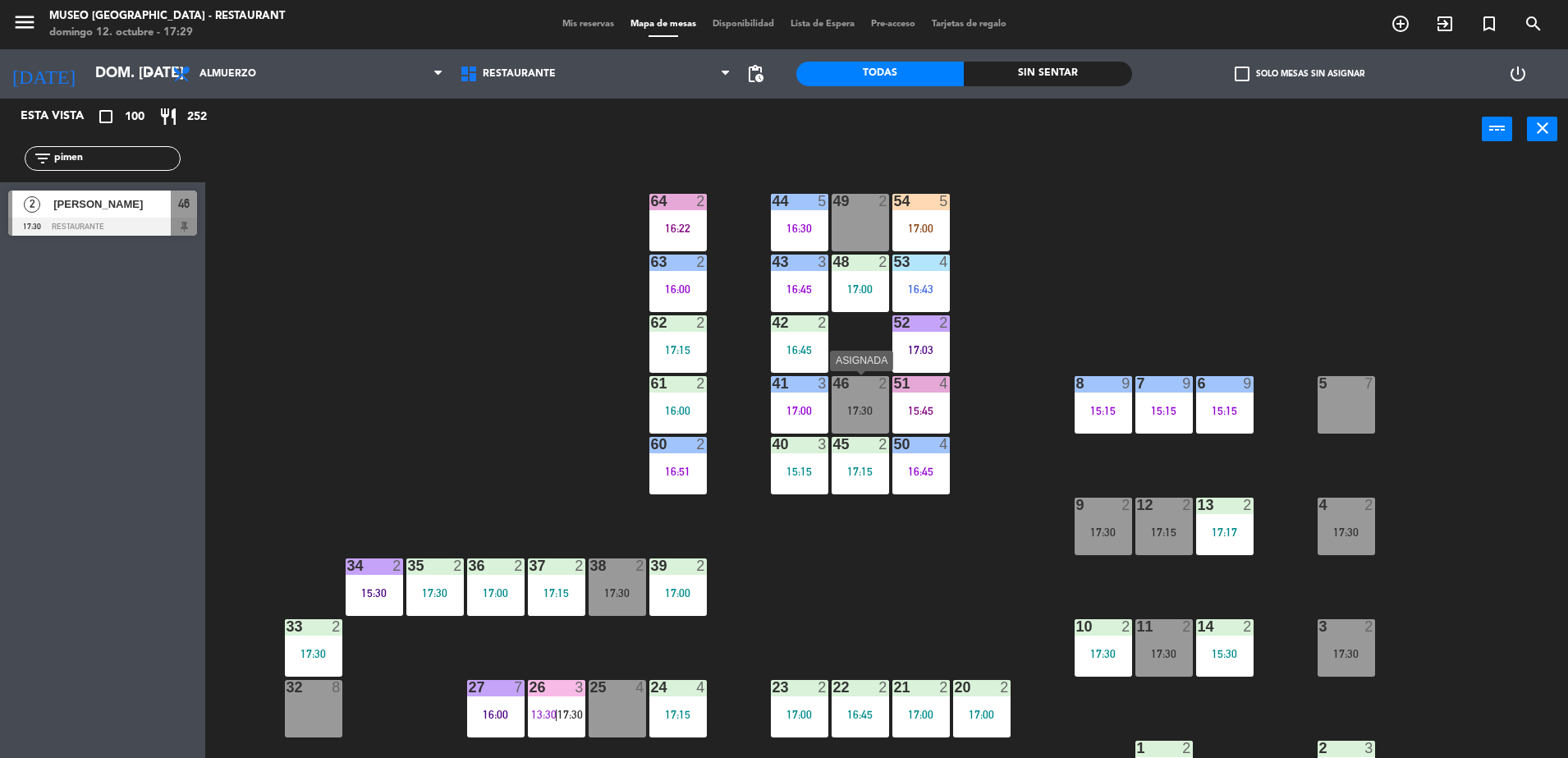
click at [872, 409] on div "17:30" at bounding box center [860, 411] width 58 height 11
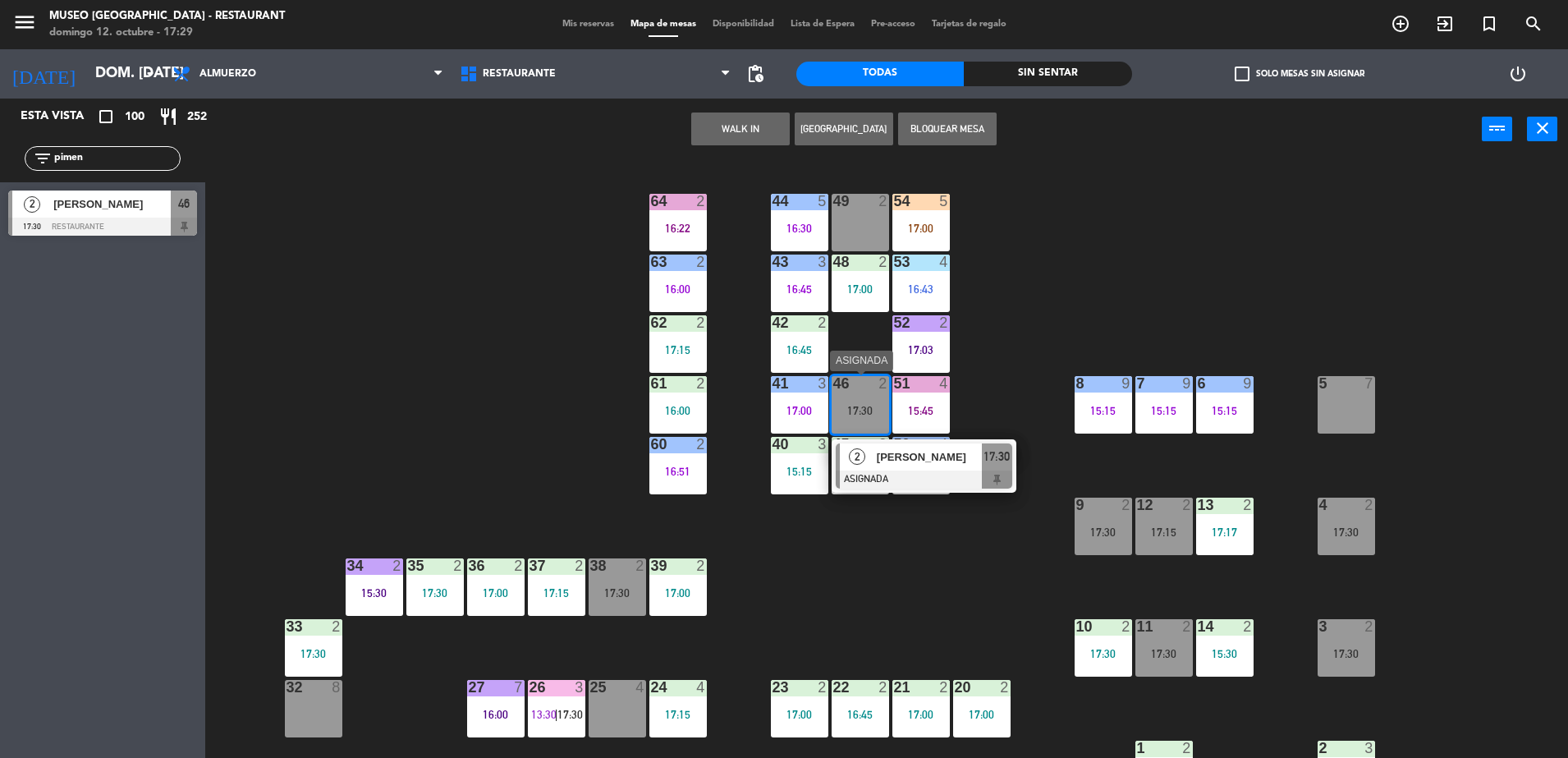
click at [912, 450] on span "[PERSON_NAME]" at bounding box center [929, 457] width 105 height 18
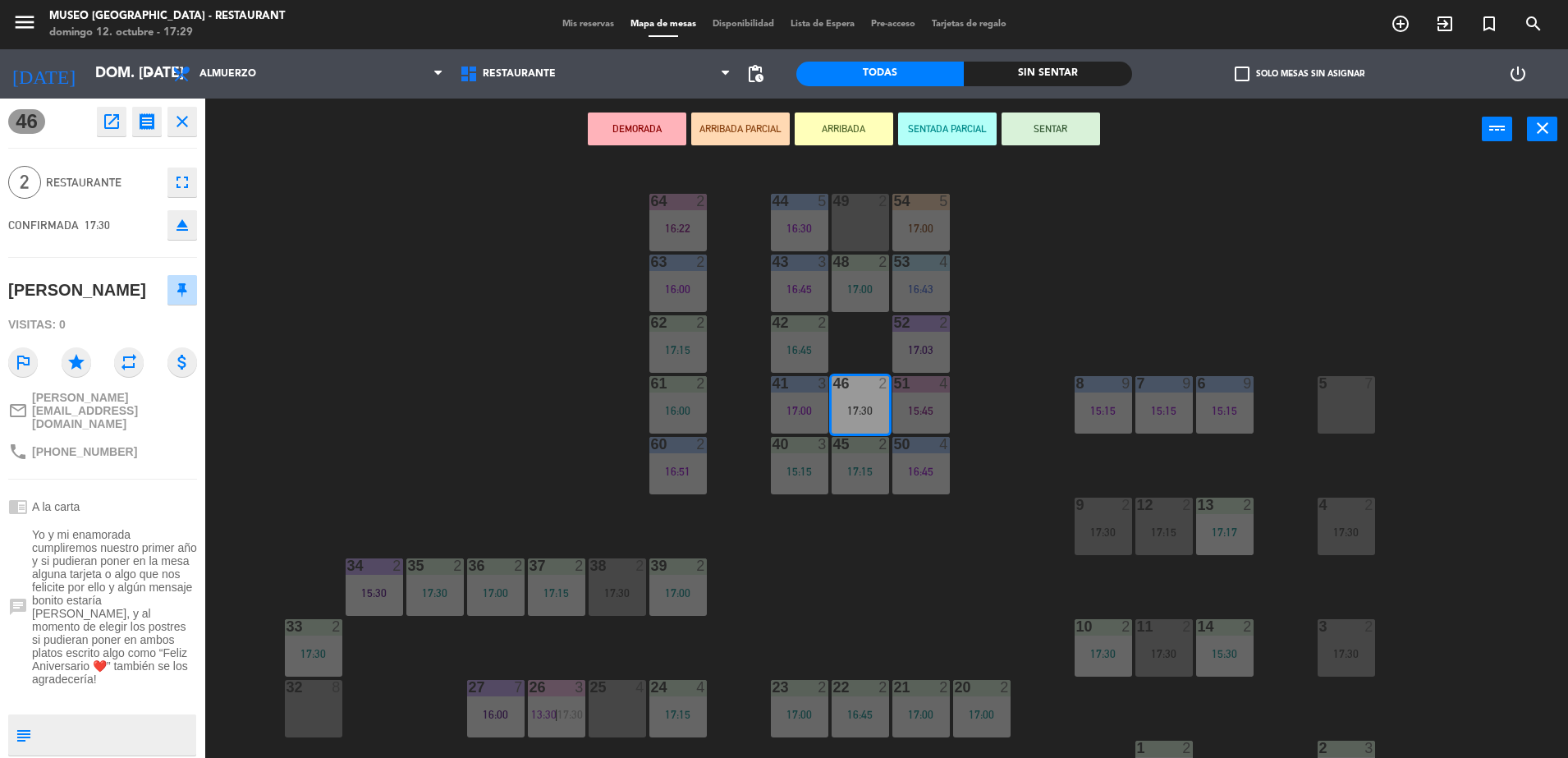
click at [729, 123] on button "ARRIBADA PARCIAL" at bounding box center [740, 130] width 99 height 33
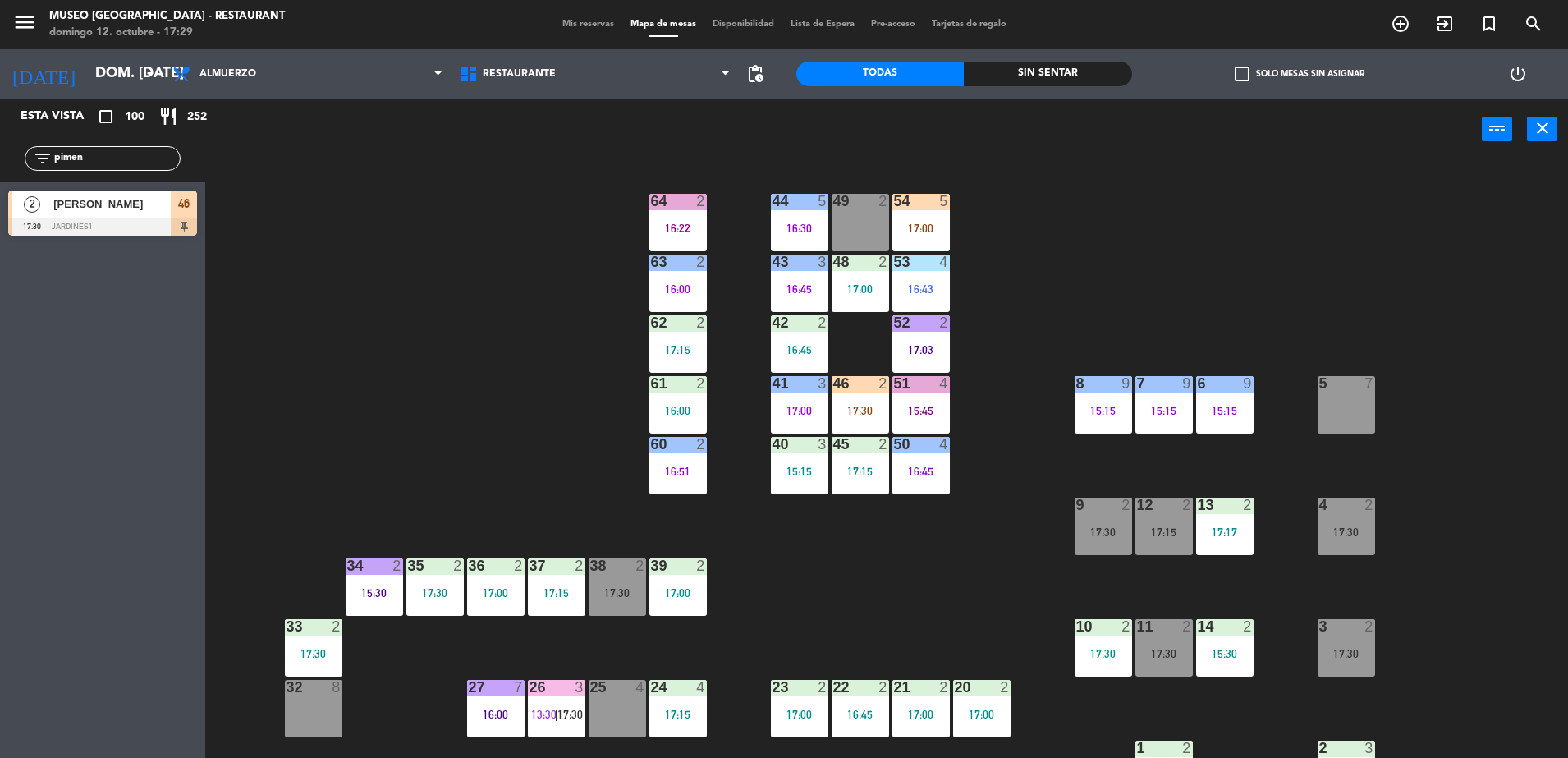
click at [913, 226] on div "17:00" at bounding box center [921, 228] width 58 height 11
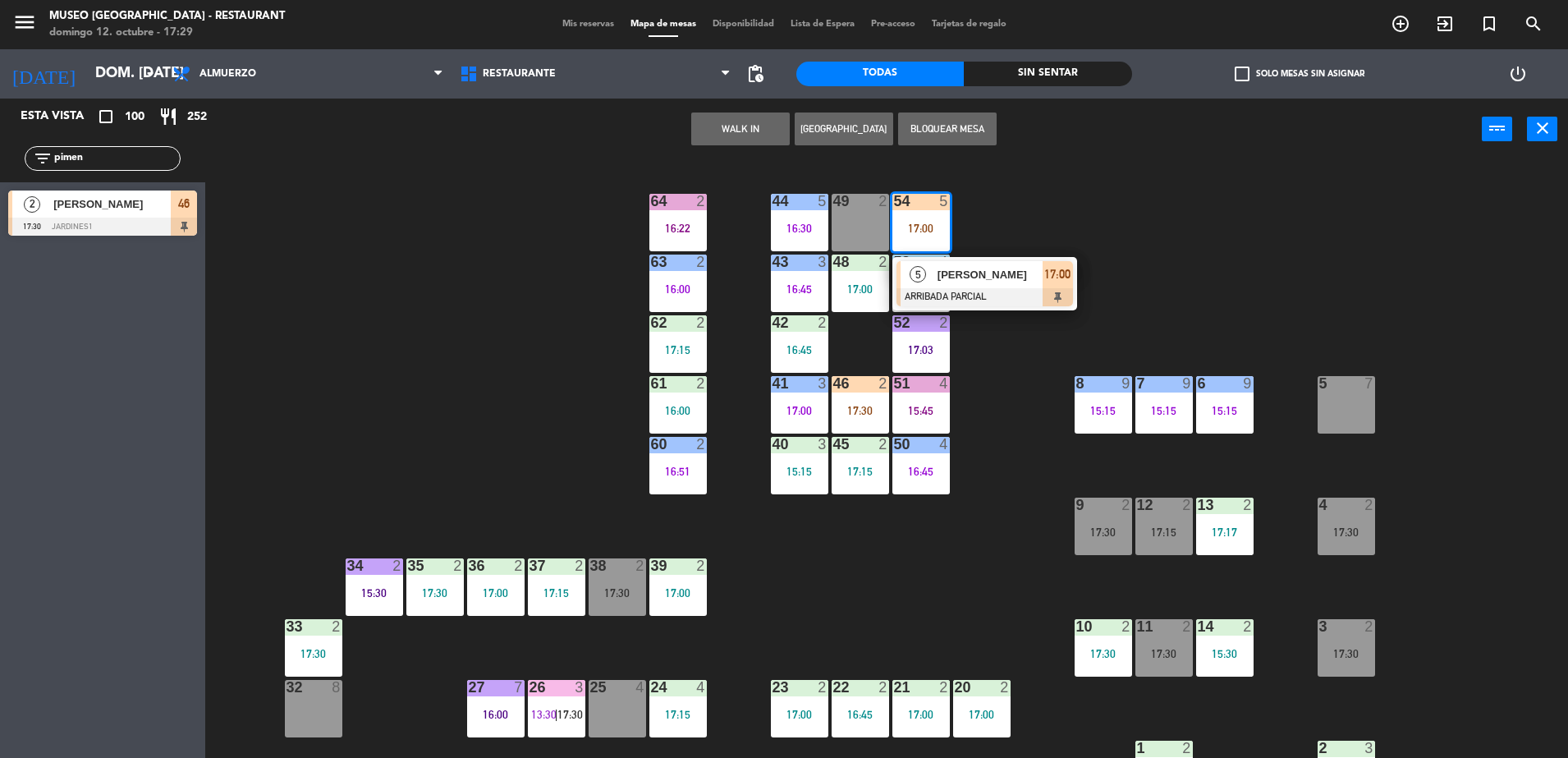
click at [1020, 291] on div at bounding box center [985, 297] width 177 height 18
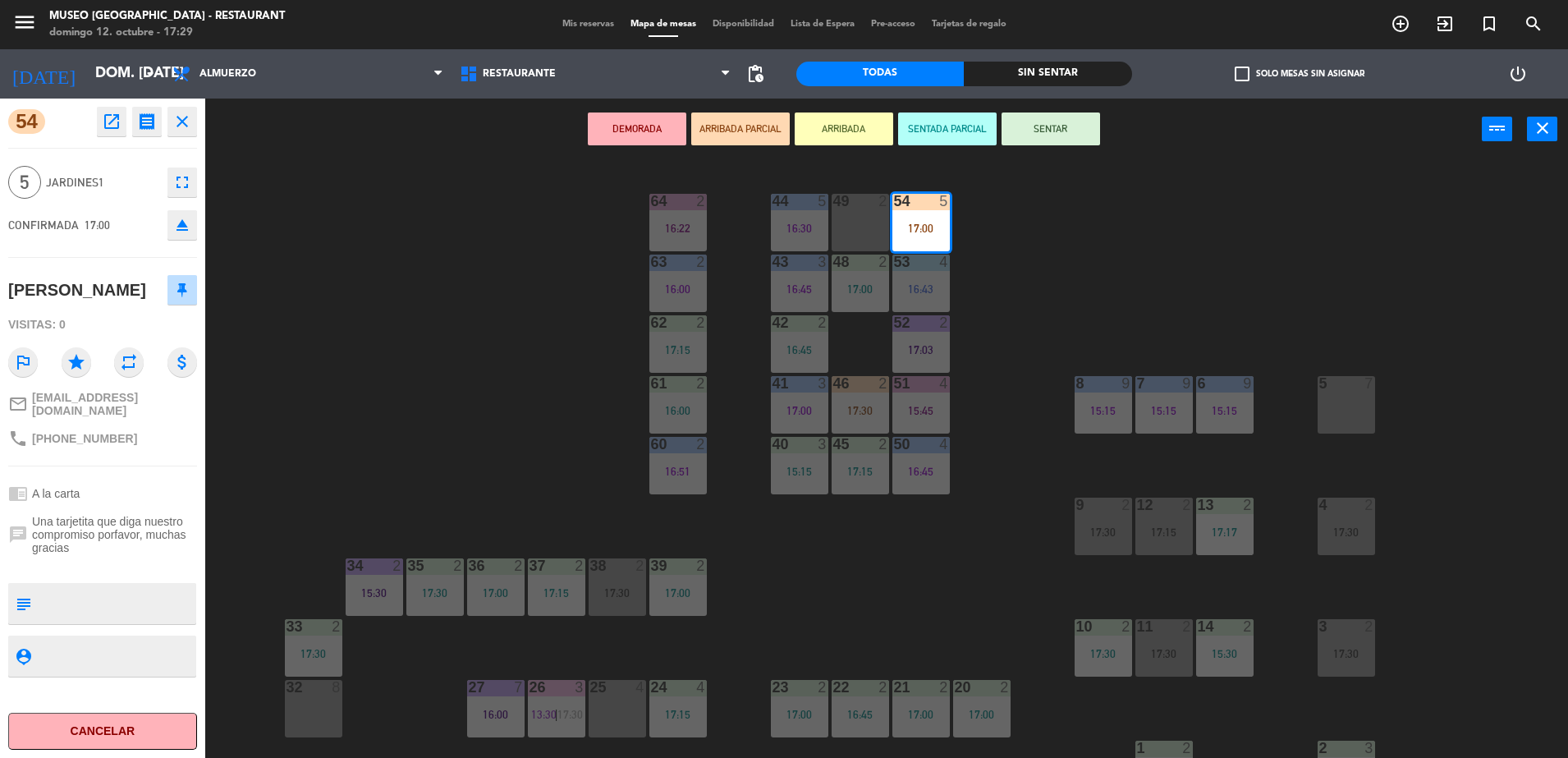
click at [64, 613] on textarea at bounding box center [116, 603] width 157 height 34
drag, startPoint x: 140, startPoint y: 605, endPoint x: 99, endPoint y: 626, distance: 46.1
click at [99, 621] on textarea at bounding box center [116, 603] width 157 height 34
type textarea "llegaron 17:29"
click at [135, 552] on span "Una tarjetita que diga nuestro compromiso porfavor, muchas gracias" at bounding box center [115, 534] width 165 height 39
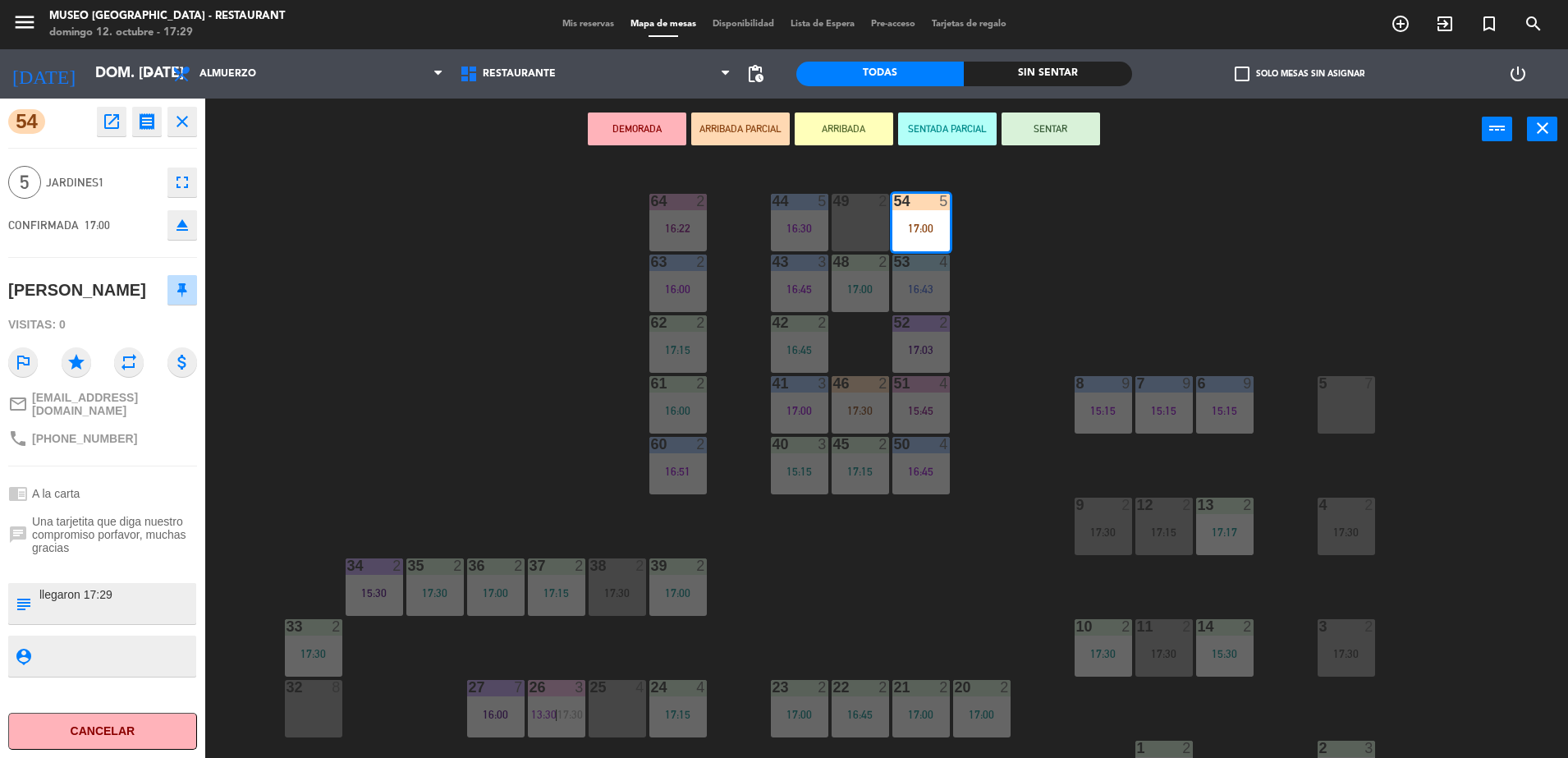
click at [135, 552] on span "Una tarjetita que diga nuestro compromiso porfavor, muchas gracias" at bounding box center [115, 534] width 165 height 39
click at [706, 130] on button "ARRIBADA PARCIAL" at bounding box center [740, 130] width 99 height 33
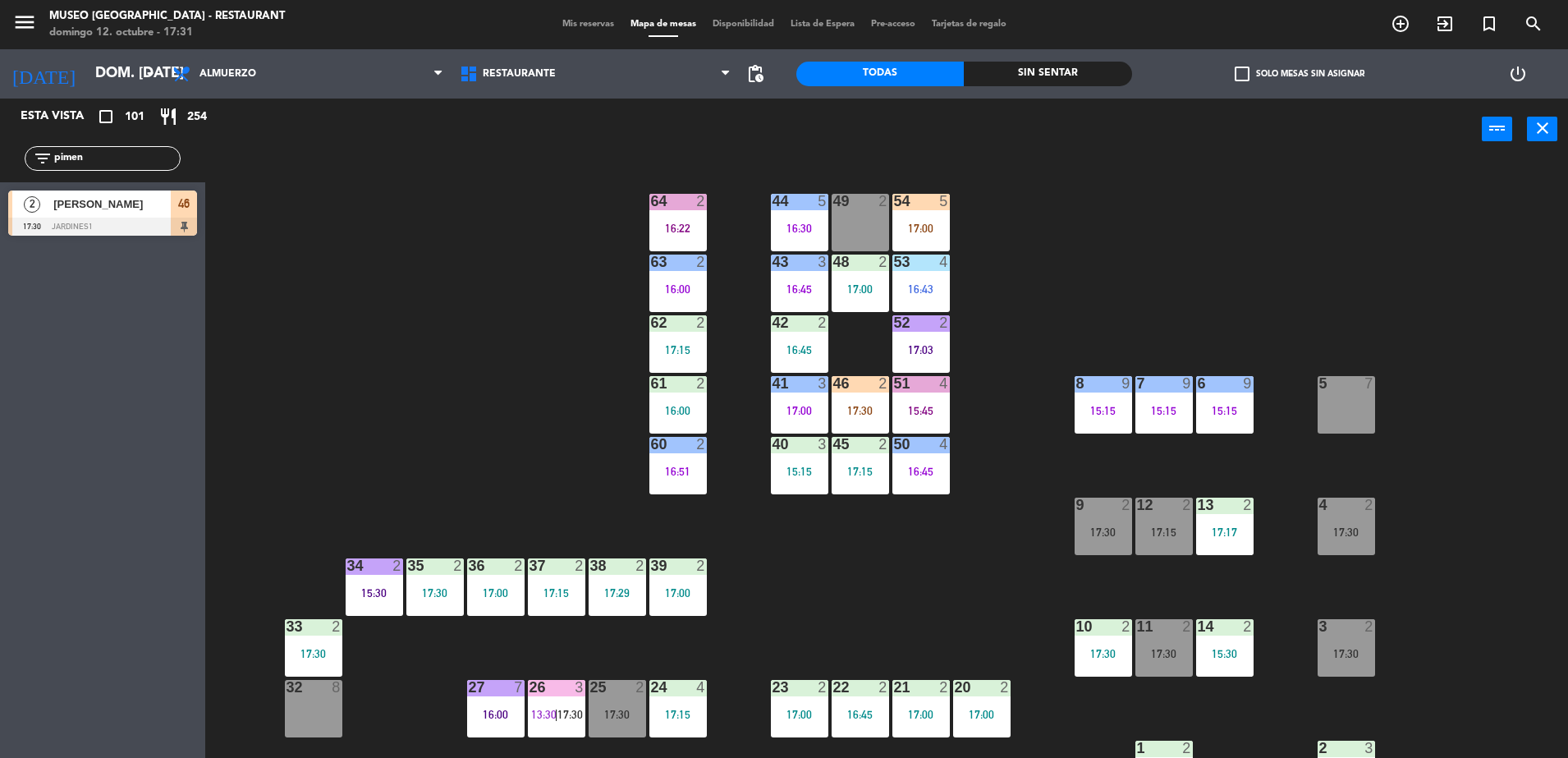
click at [514, 188] on div "44 5 16:30 49 2 54 5 17:00 64 2 16:22 48 2 17:00 53 4 16:43 63 2 16:00 43 3 16:…" at bounding box center [894, 463] width 1348 height 598
click at [913, 223] on div "17:00" at bounding box center [921, 228] width 58 height 11
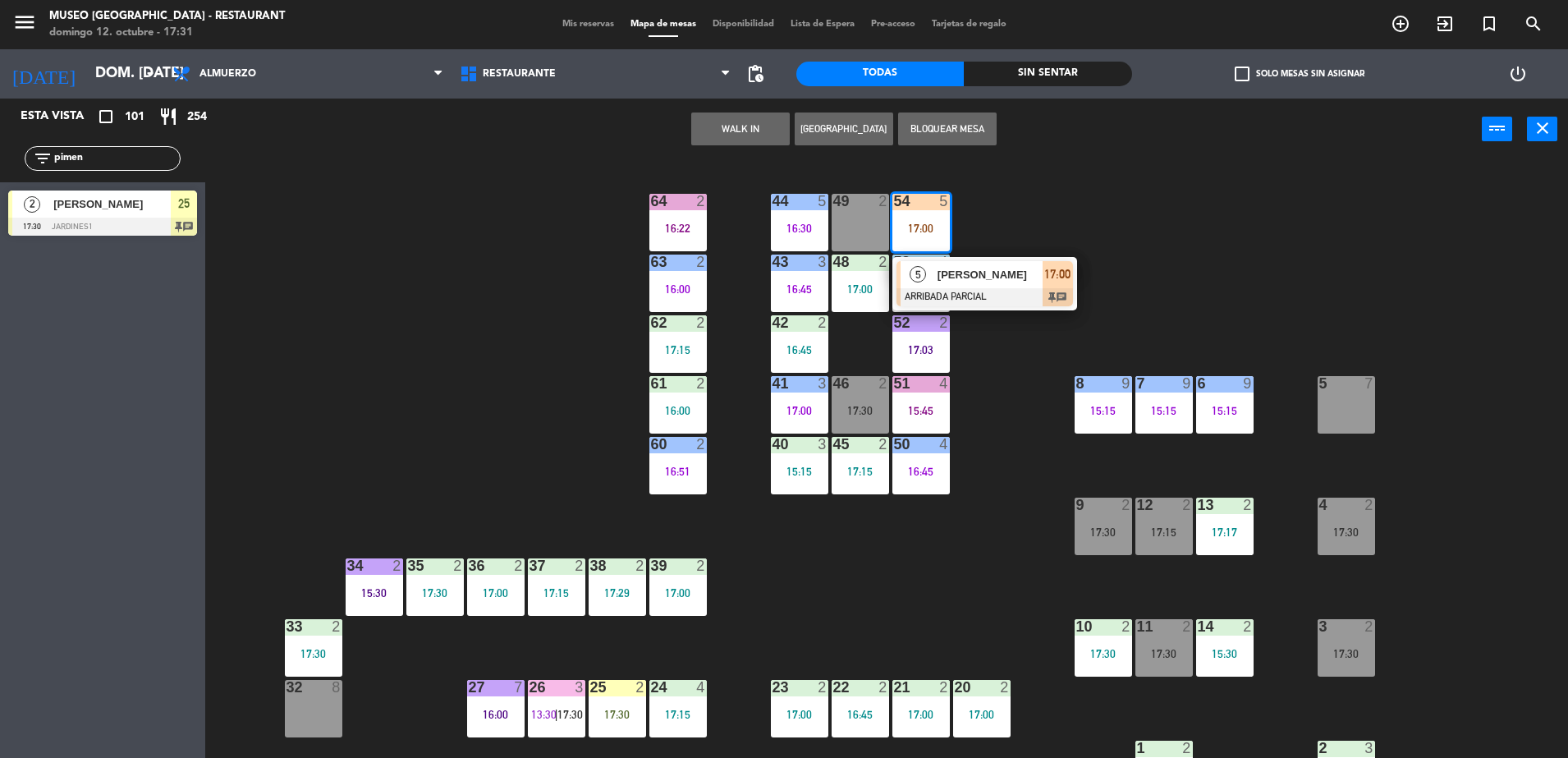
click at [958, 266] on span "[PERSON_NAME]" at bounding box center [990, 275] width 105 height 18
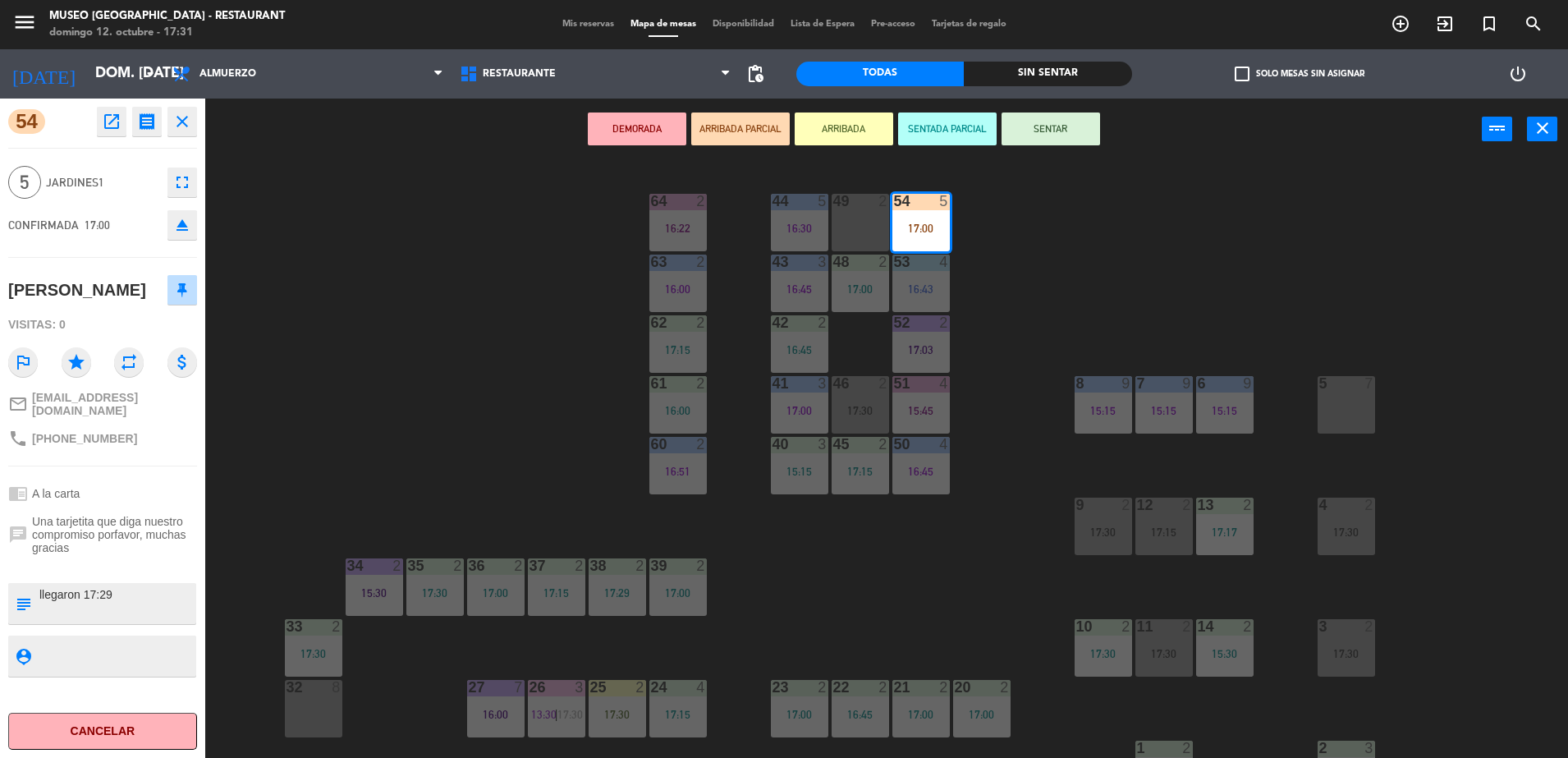
drag, startPoint x: 398, startPoint y: 488, endPoint x: 387, endPoint y: 475, distance: 17.0
click at [401, 485] on div "44 5 16:30 49 2 54 5 17:00 64 2 16:22 48 2 17:00 53 4 16:43 63 2 16:00 43 3 16:…" at bounding box center [894, 463] width 1348 height 598
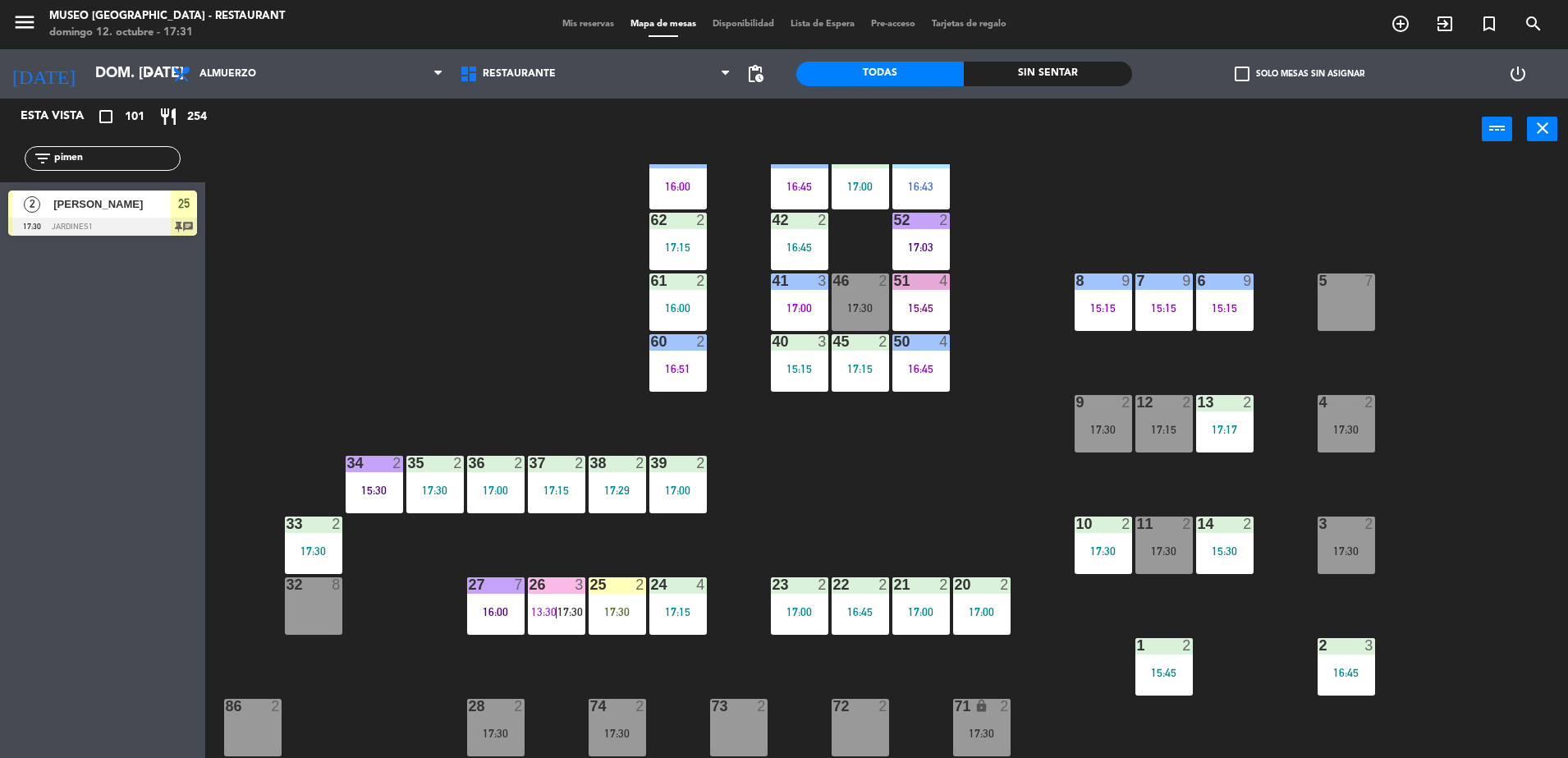
click at [1160, 426] on div "17:15" at bounding box center [1165, 429] width 58 height 11
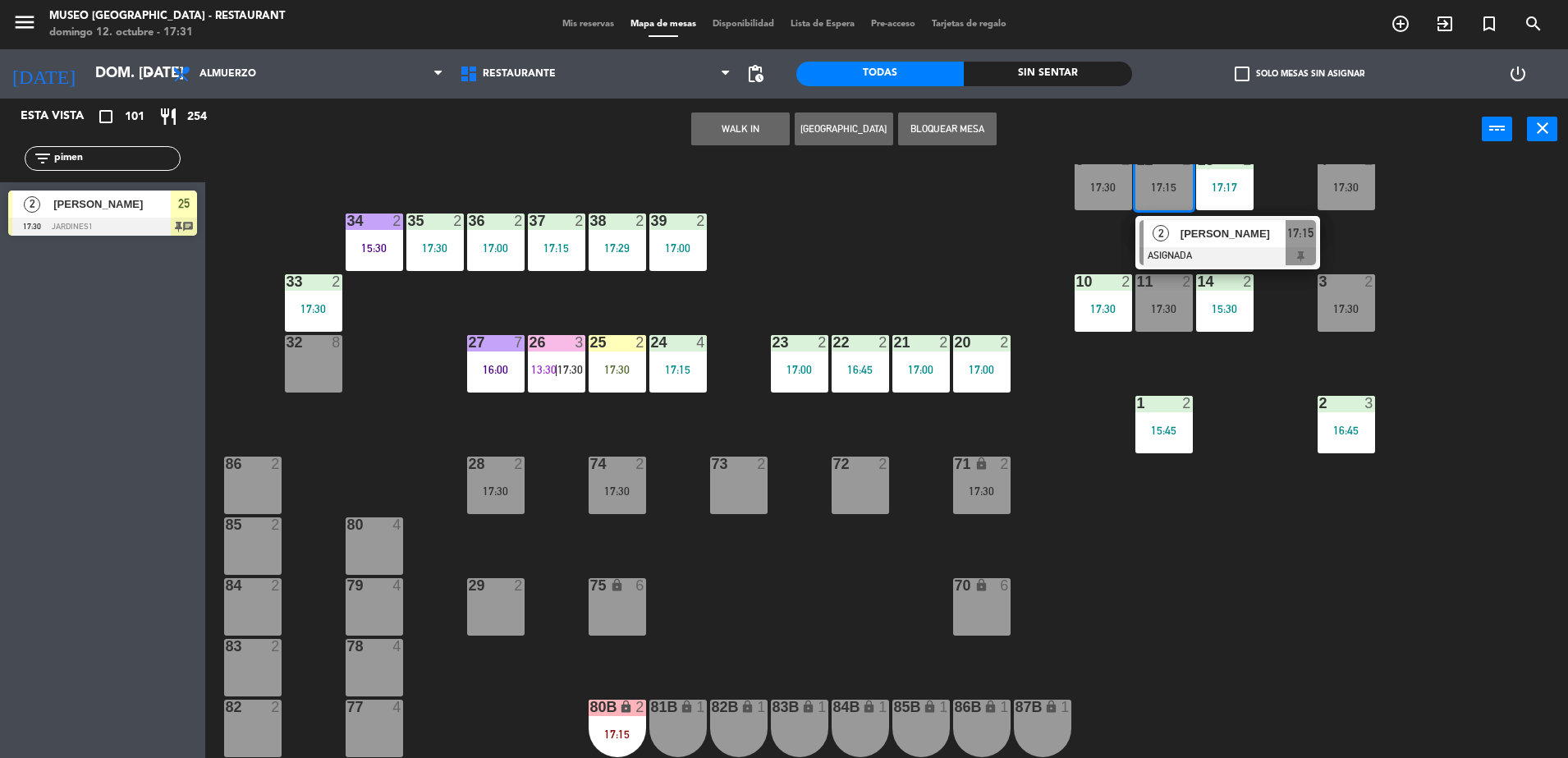
scroll to position [583, 0]
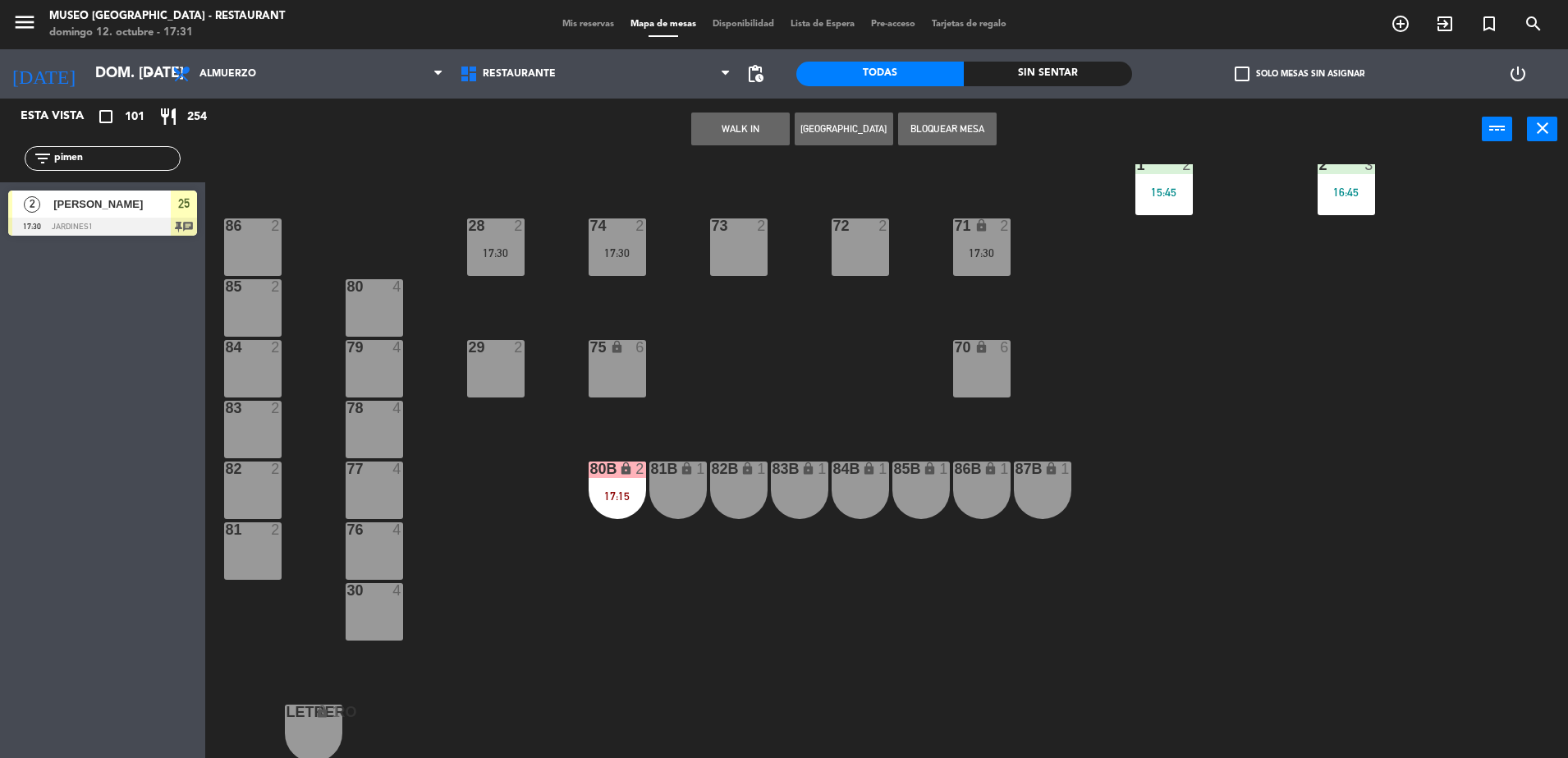
click at [668, 482] on div "81B lock 1" at bounding box center [678, 490] width 58 height 58
click at [796, 130] on button "Mover" at bounding box center [792, 130] width 99 height 33
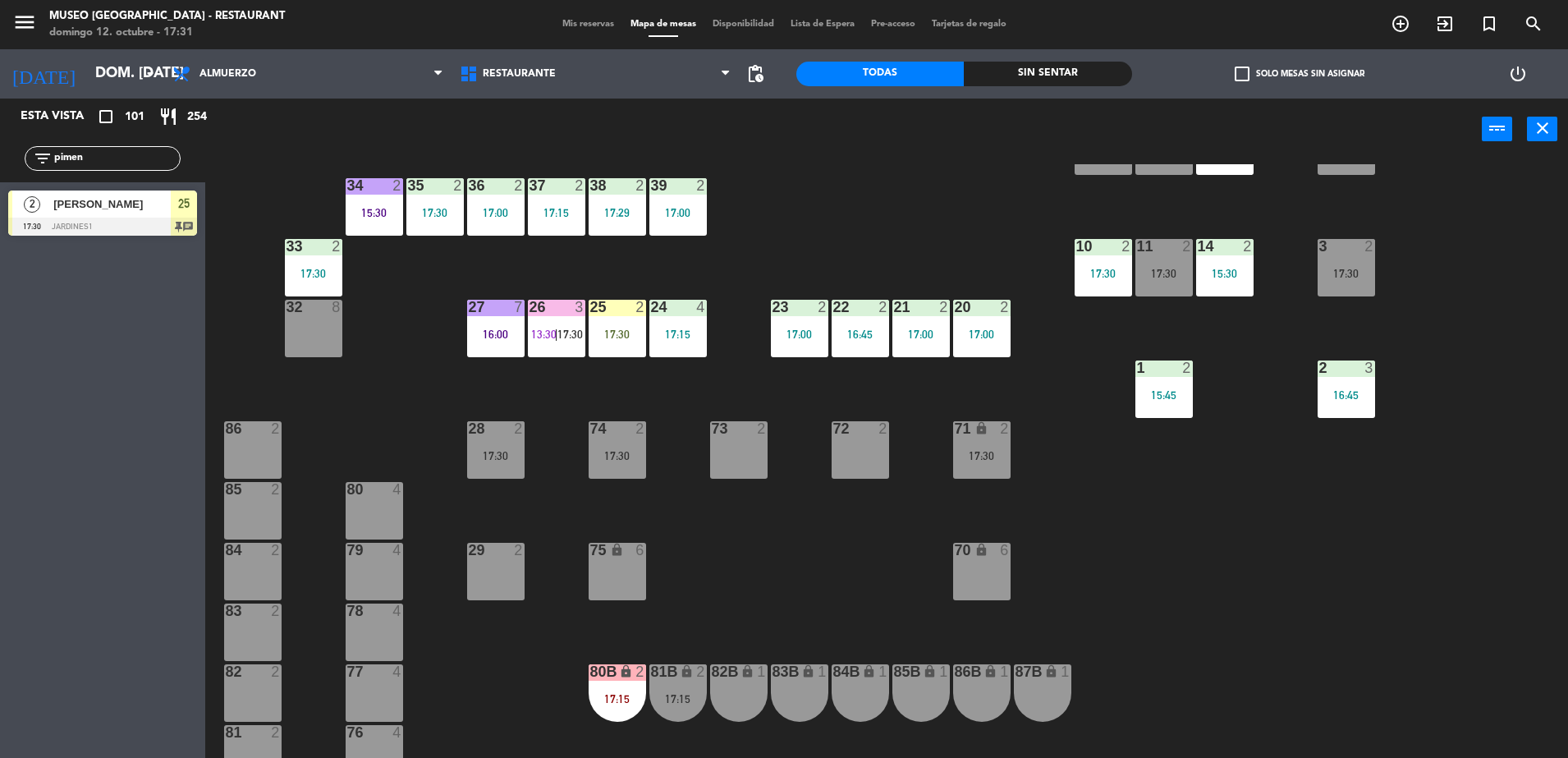
scroll to position [172, 0]
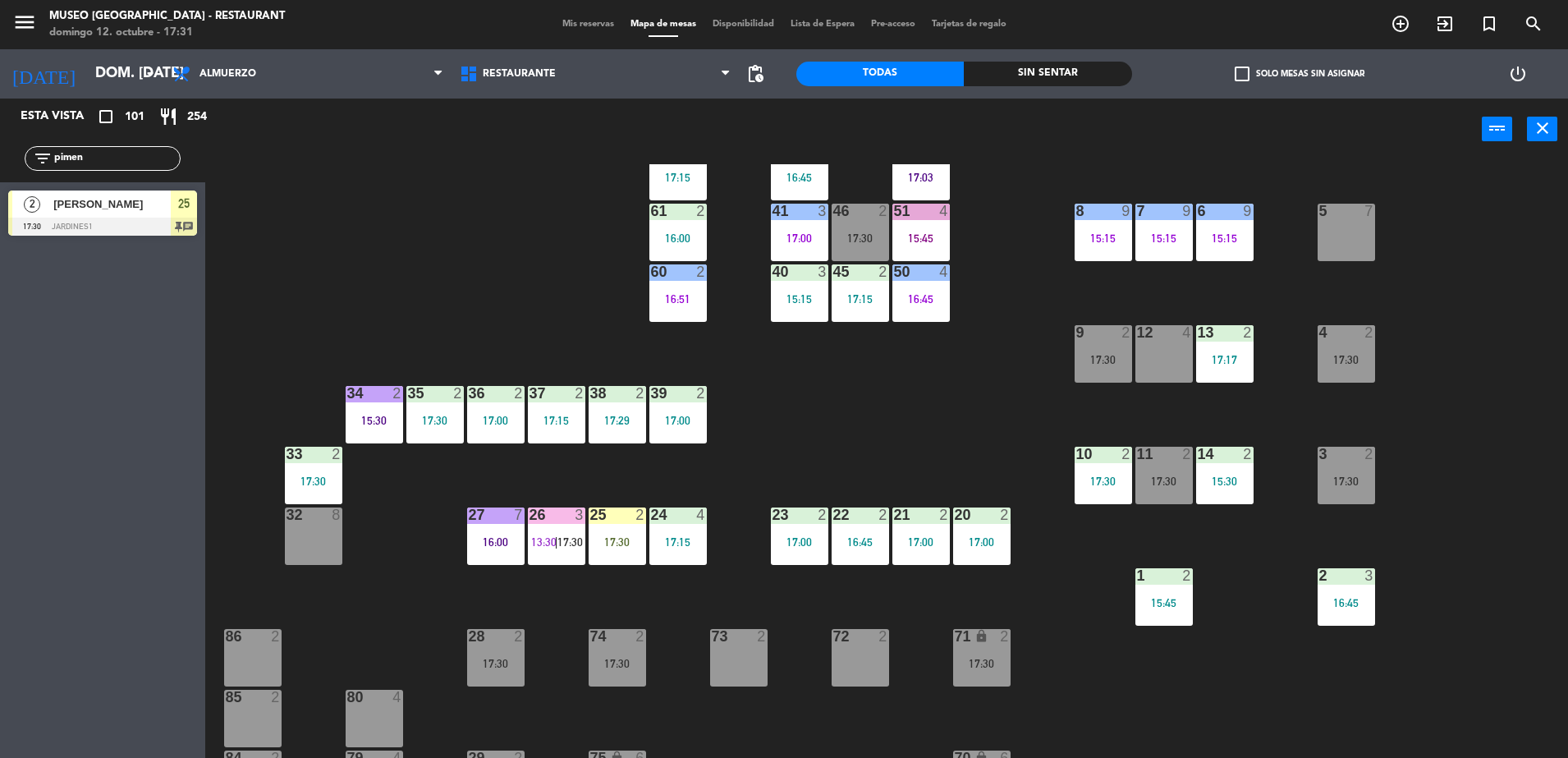
click at [564, 519] on div at bounding box center [556, 515] width 27 height 15
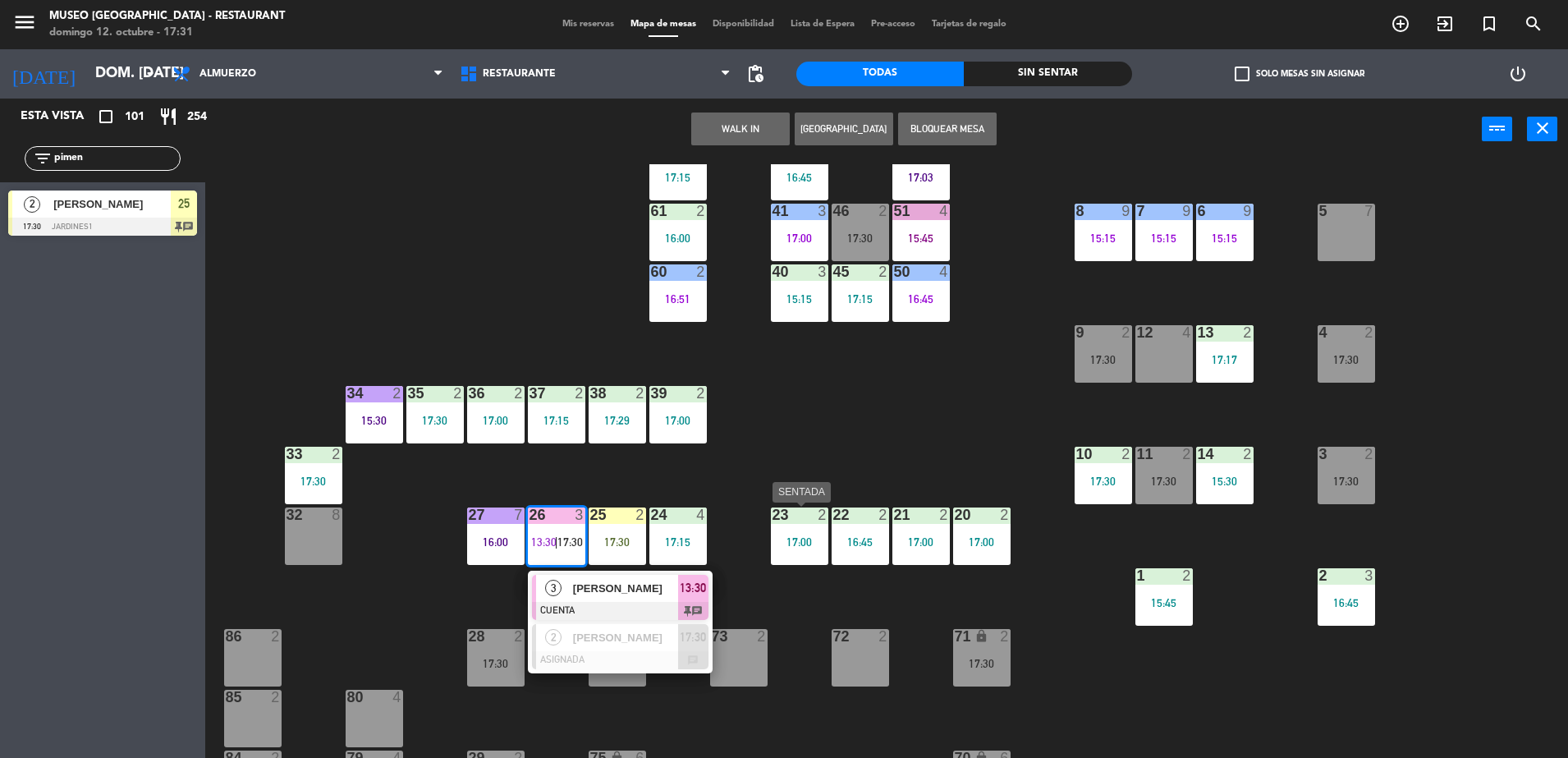
click at [773, 487] on div "44 5 16:30 49 2 54 5 17:00 64 2 16:22 48 2 17:00 53 4 16:43 63 2 16:00 43 3 16:…" at bounding box center [894, 463] width 1348 height 598
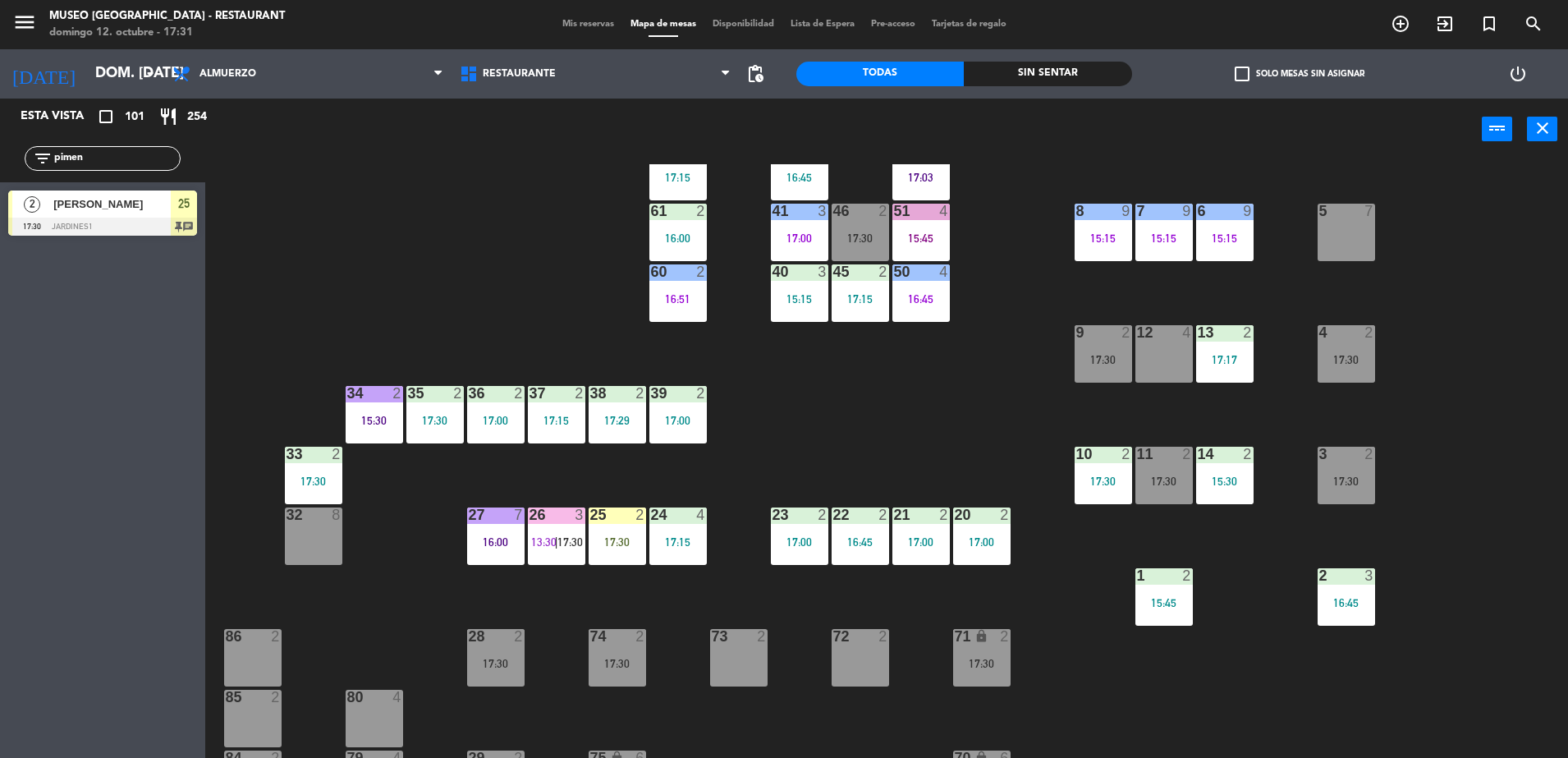
click at [619, 537] on div "17:30" at bounding box center [618, 542] width 58 height 11
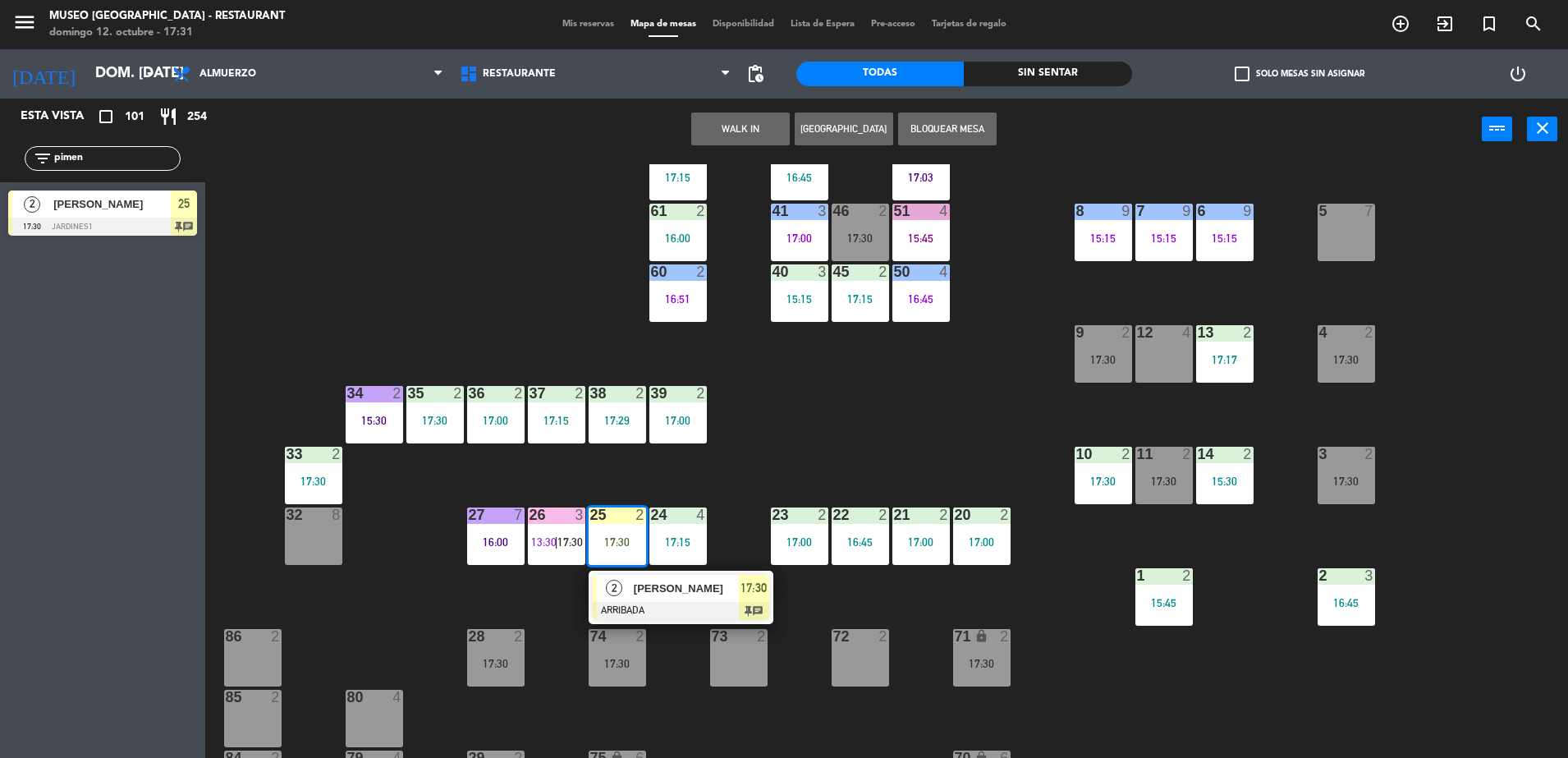
click at [685, 587] on span "[PERSON_NAME]" at bounding box center [686, 588] width 105 height 18
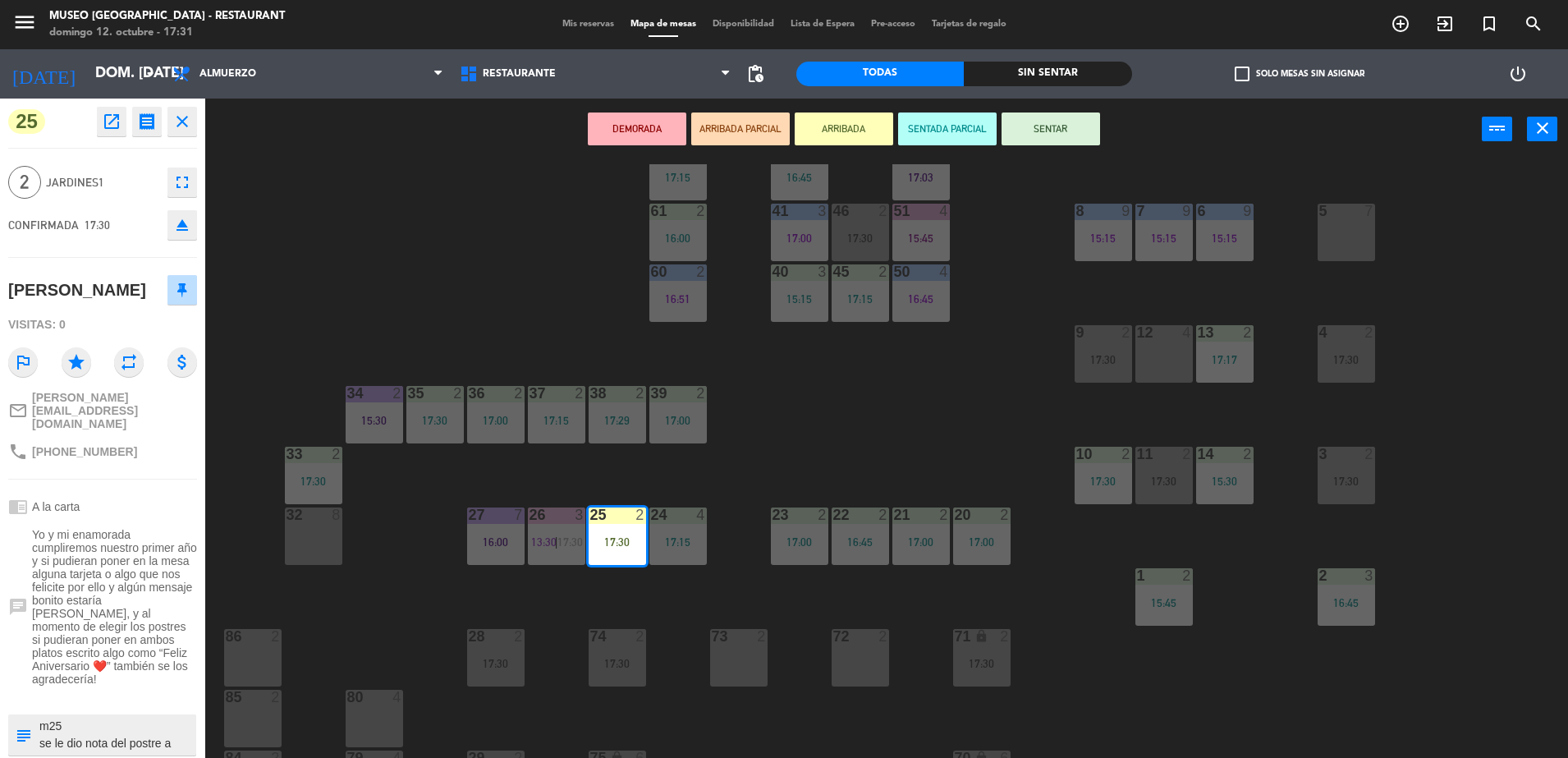
click at [829, 446] on div "44 5 16:30 49 2 54 5 17:00 64 2 16:22 48 2 17:00 53 4 16:43 63 2 16:00 43 3 16:…" at bounding box center [894, 463] width 1348 height 598
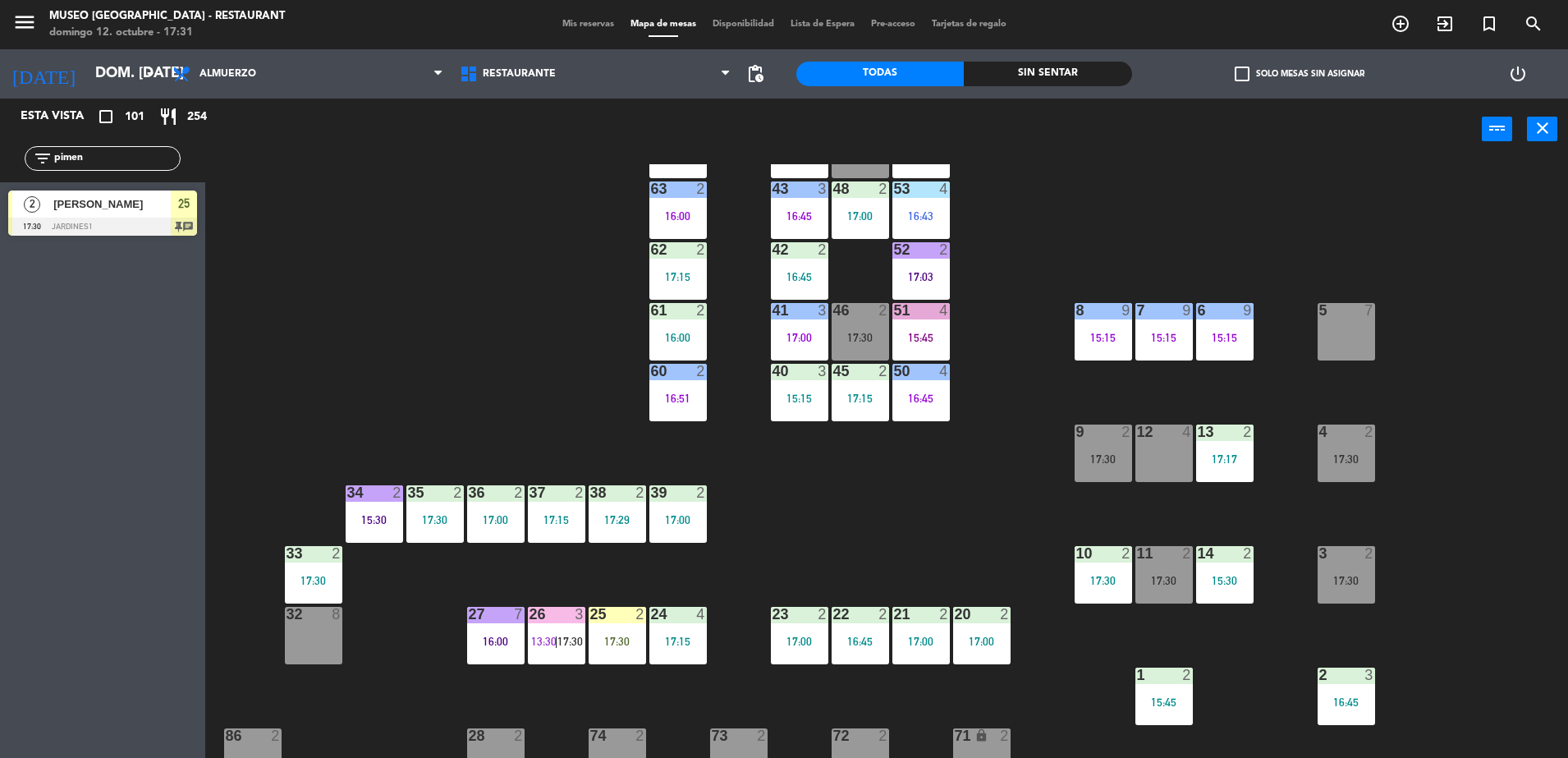
scroll to position [0, 0]
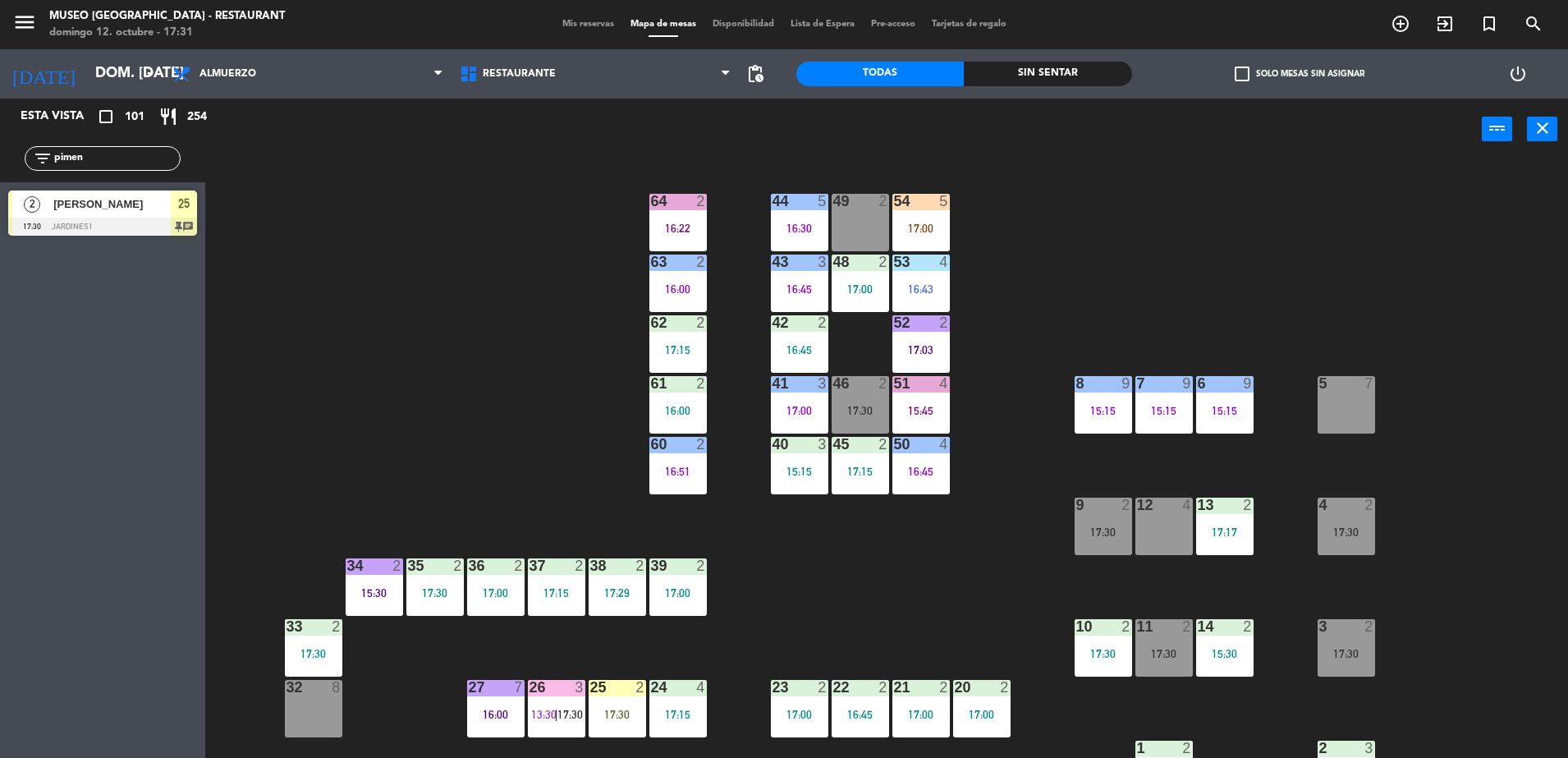
click at [848, 411] on div "17:30" at bounding box center [860, 411] width 58 height 11
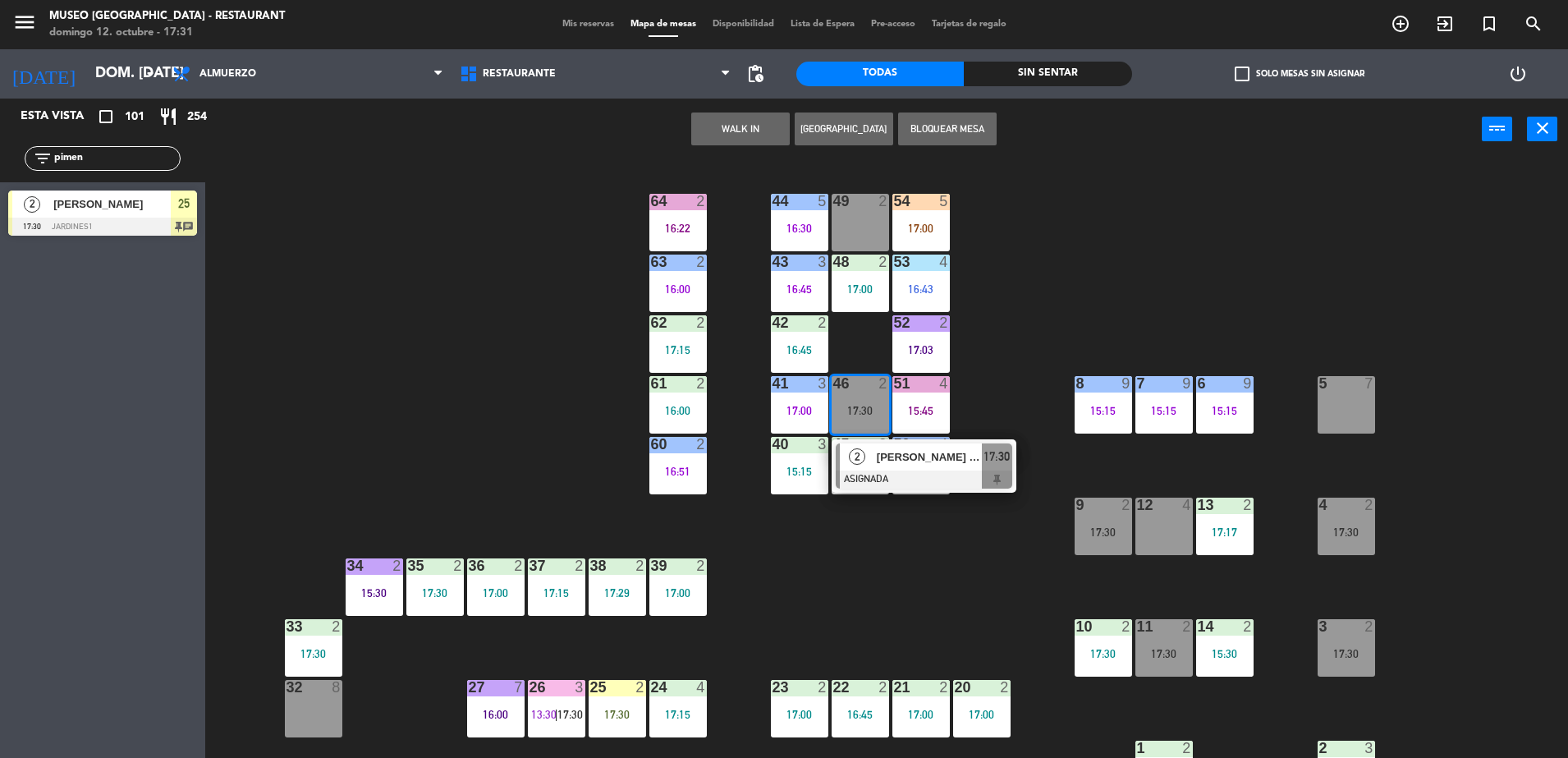
drag, startPoint x: 1059, startPoint y: 245, endPoint x: 1066, endPoint y: 239, distance: 9.2
click at [1064, 241] on div "44 5 16:30 49 2 54 5 17:00 64 2 16:22 48 2 17:00 53 4 16:43 63 2 16:00 43 3 16:…" at bounding box center [894, 463] width 1348 height 598
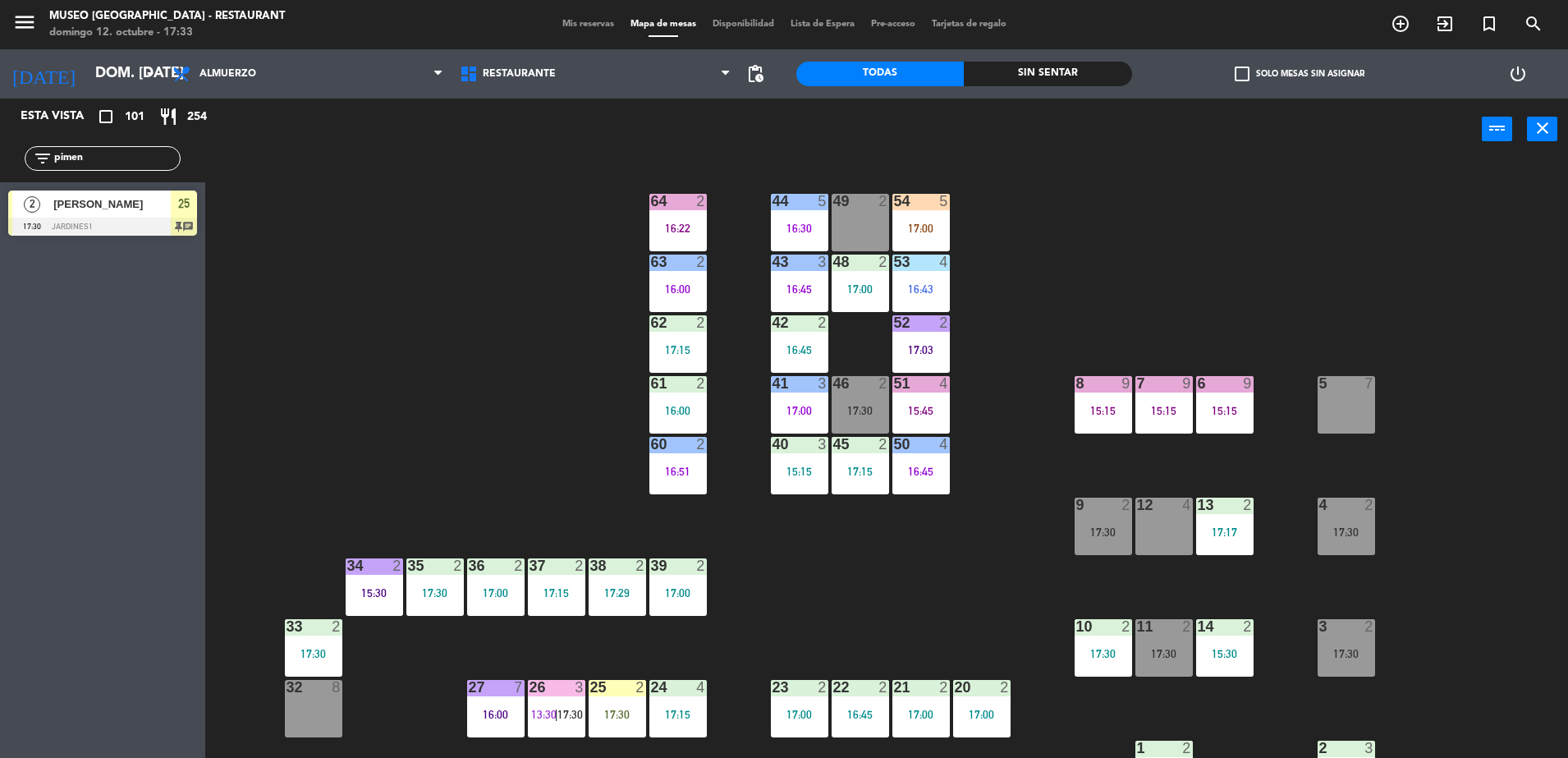
drag, startPoint x: 122, startPoint y: 149, endPoint x: -4, endPoint y: 165, distance: 127.0
click at [0, 165] on html "close × Museo Larco Café - Restaurant × chrome_reader_mode Listado de Reservas …" at bounding box center [784, 379] width 1568 height 758
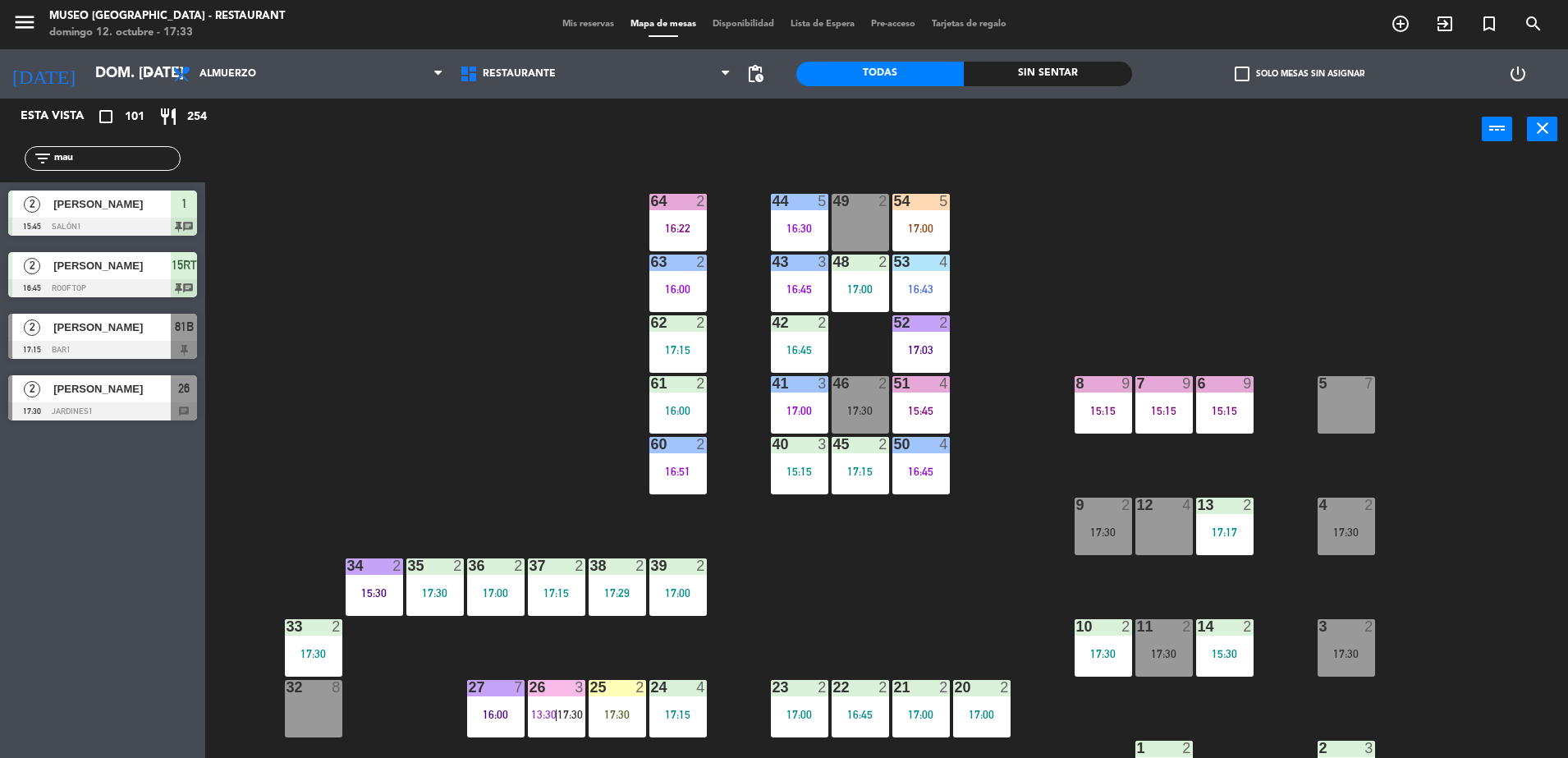
click at [581, 423] on div "44 5 16:30 49 2 54 5 17:00 64 2 16:22 48 2 17:00 53 4 16:43 63 2 16:00 43 3 16:…" at bounding box center [894, 463] width 1348 height 598
drag, startPoint x: 103, startPoint y: 155, endPoint x: 0, endPoint y: 151, distance: 103.1
click at [0, 151] on html "close × Museo Larco Café - Restaurant × chrome_reader_mode Listado de Reservas …" at bounding box center [784, 379] width 1568 height 758
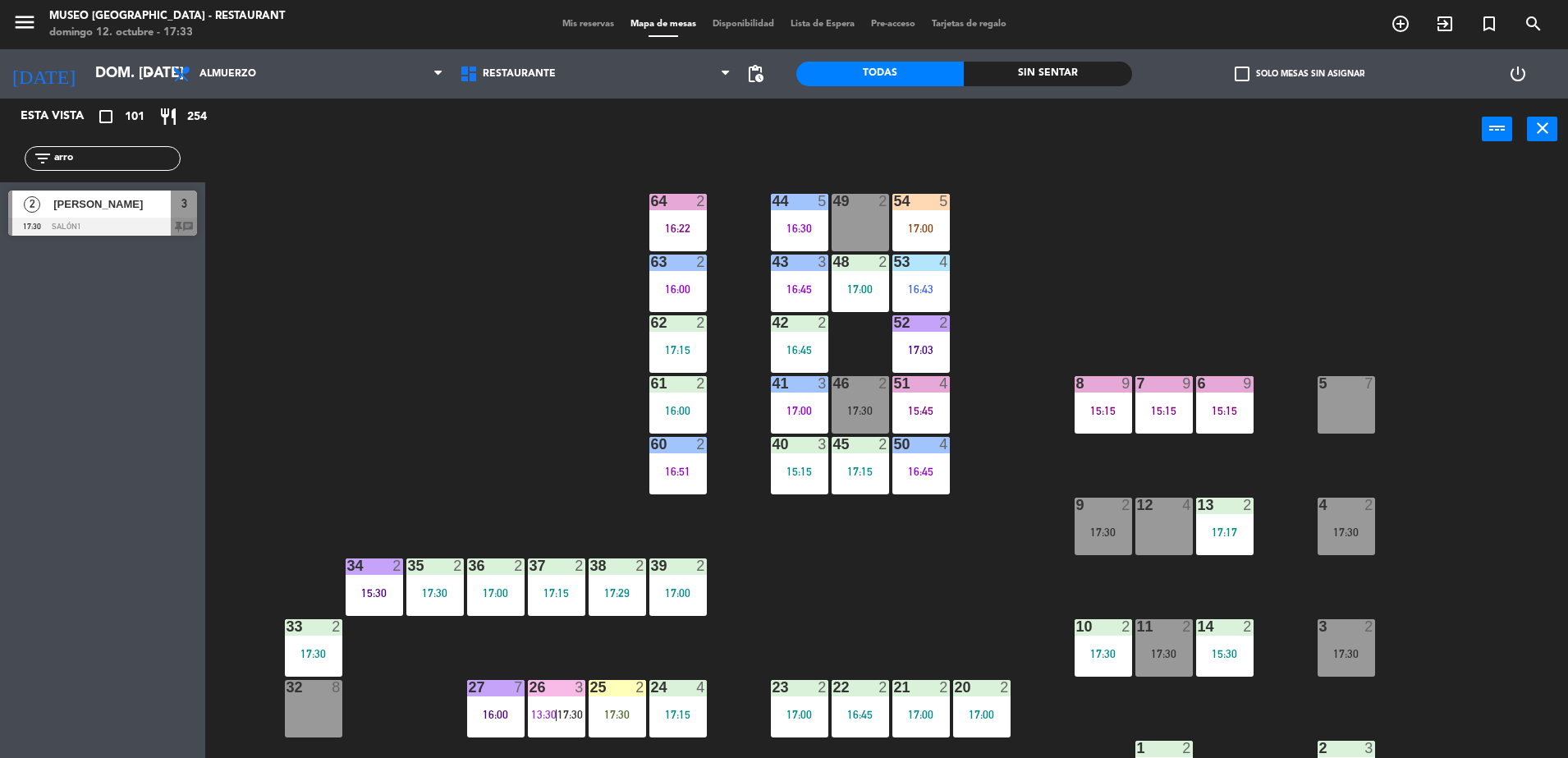
type input "arro"
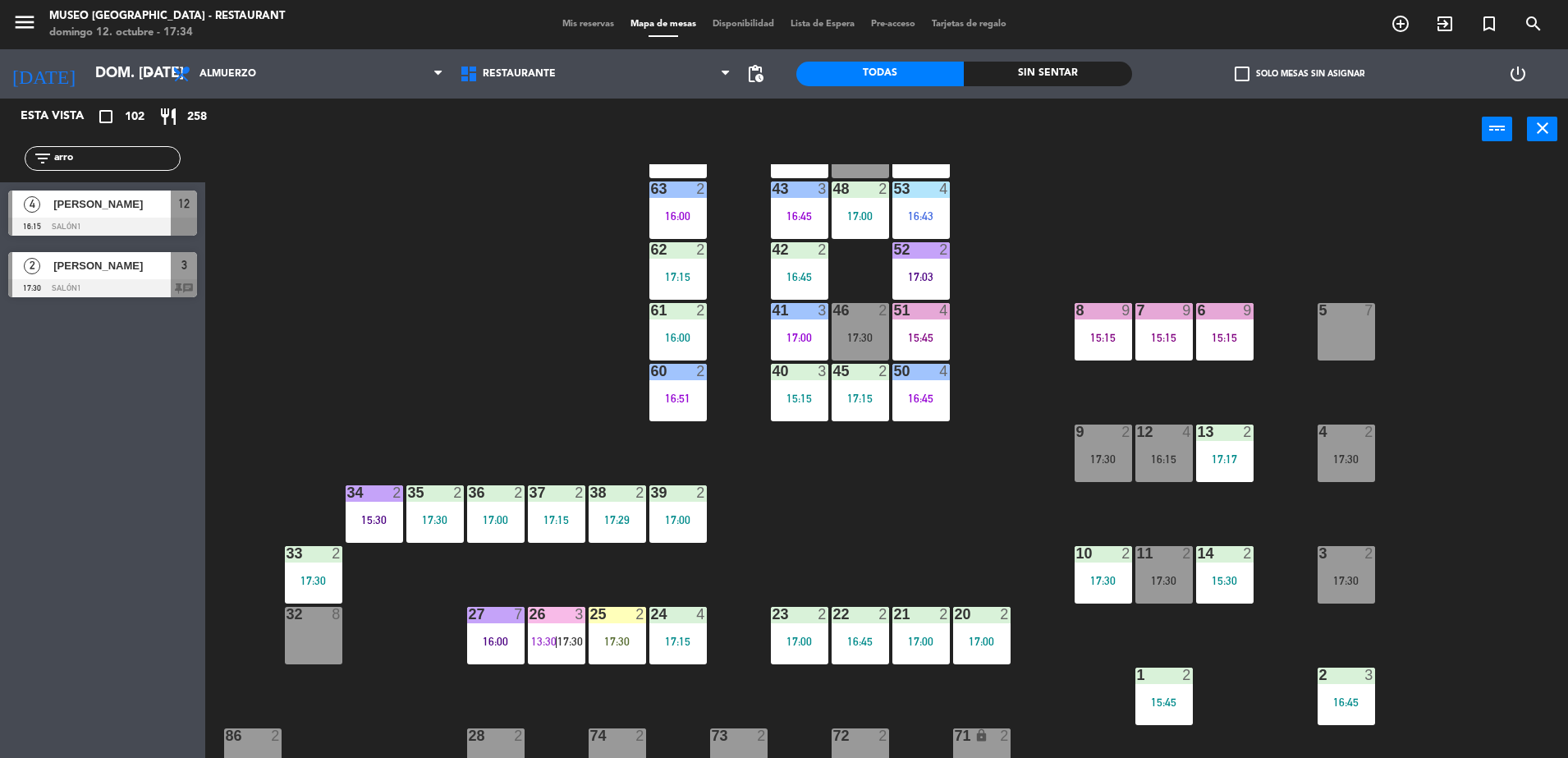
scroll to position [102, 0]
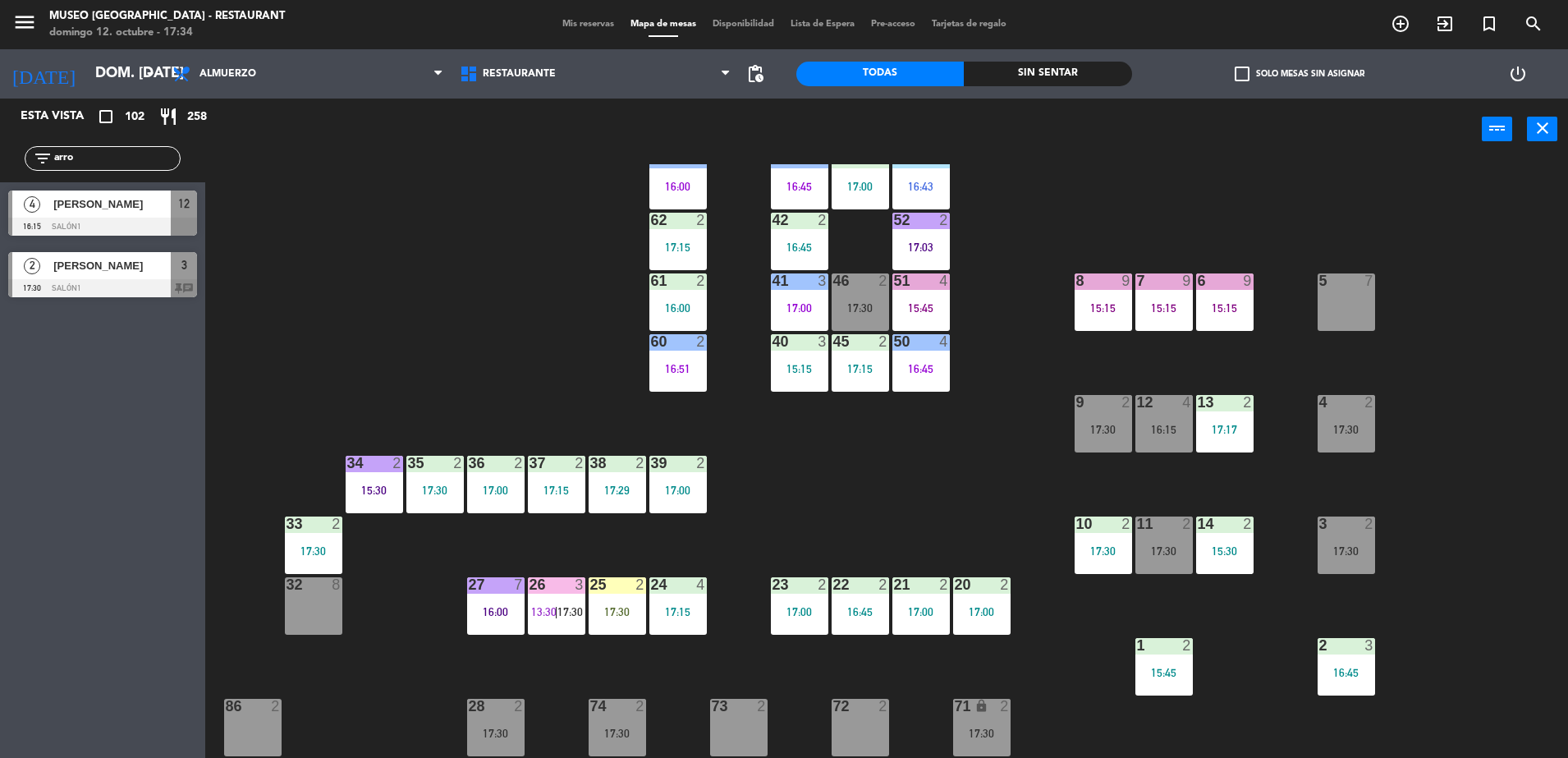
click at [126, 195] on span "[PERSON_NAME]" at bounding box center [112, 204] width 117 height 18
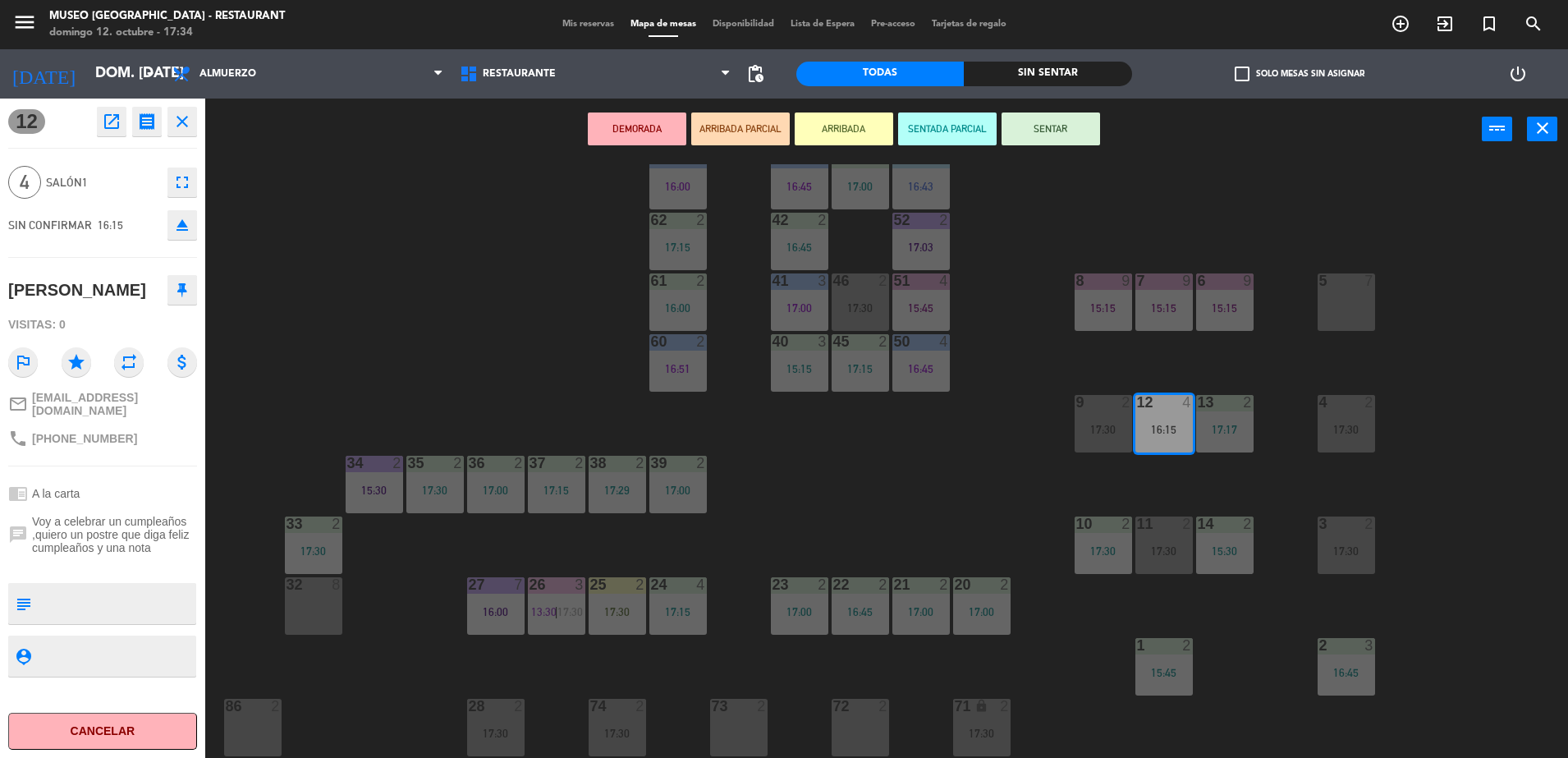
click at [87, 604] on textarea at bounding box center [116, 603] width 157 height 34
type textarea "llegaron 17:34"
click at [99, 545] on span "Voy a celebrar un cumpleaños ,quiero un postre que diga feliz cumpleaños y una …" at bounding box center [115, 534] width 165 height 39
click at [751, 136] on button "ARRIBADA PARCIAL" at bounding box center [740, 130] width 99 height 33
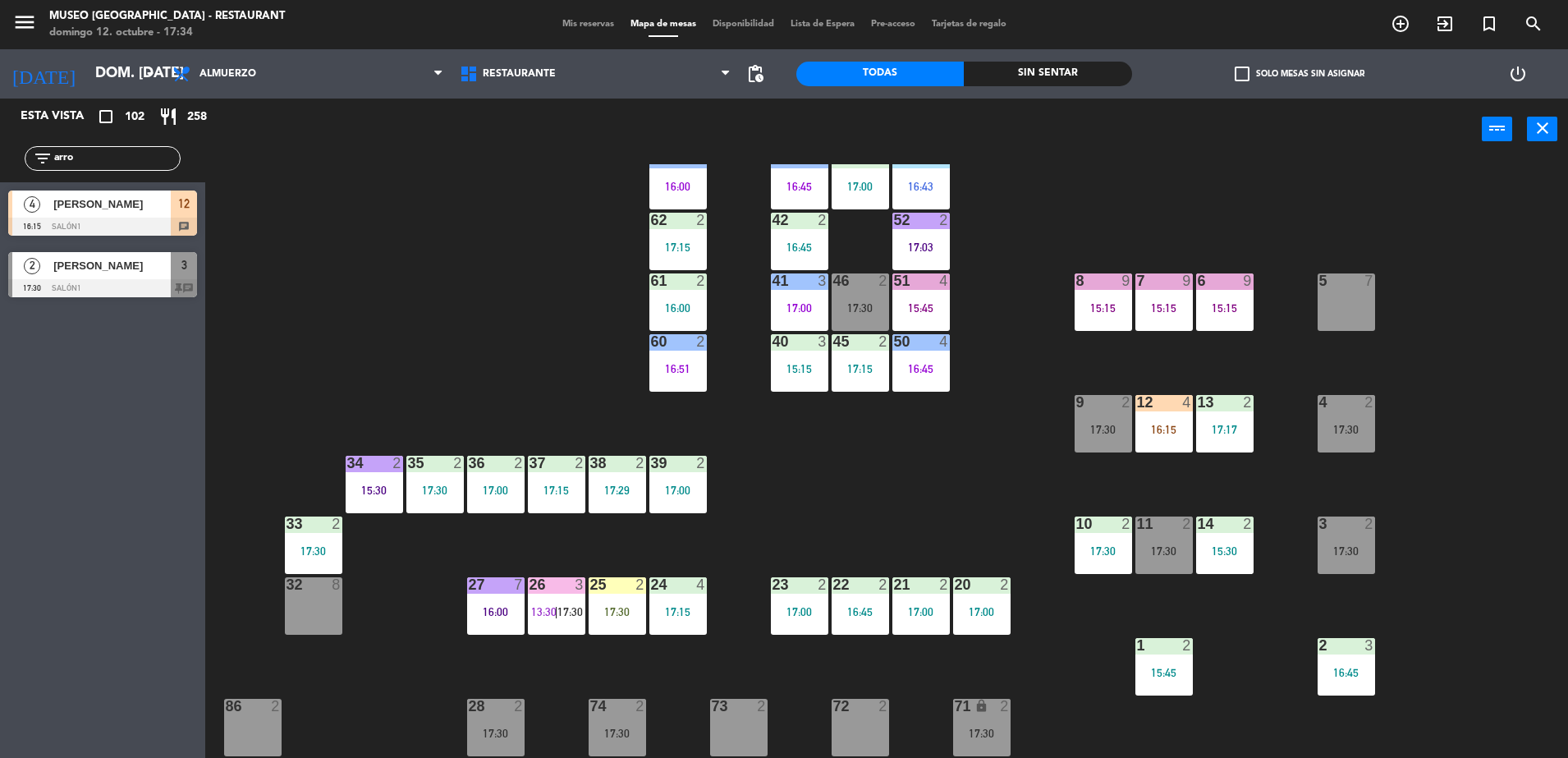
click at [172, 213] on div "12" at bounding box center [184, 204] width 26 height 27
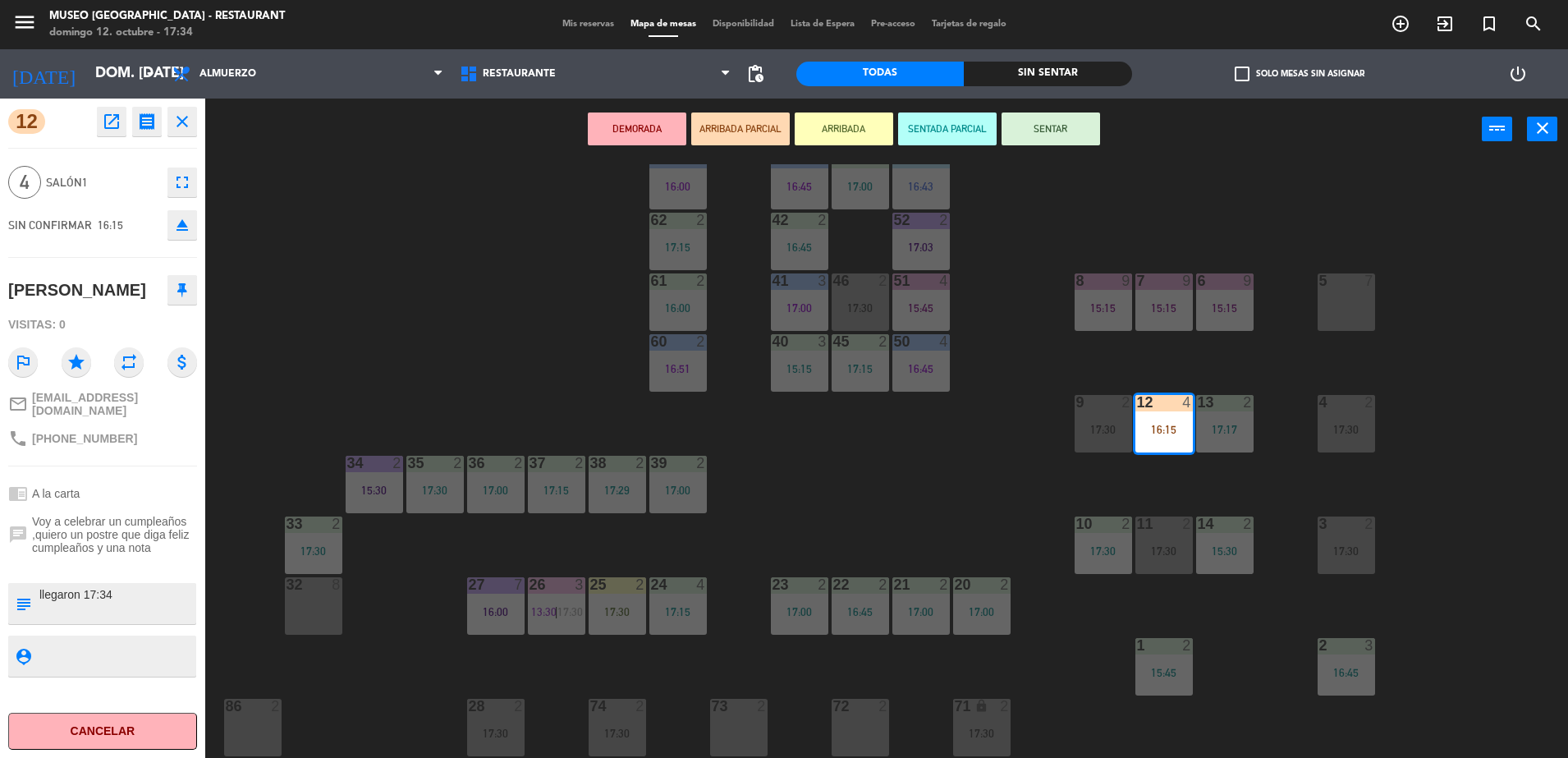
click at [1334, 541] on div "3 2 17:30" at bounding box center [1347, 545] width 58 height 58
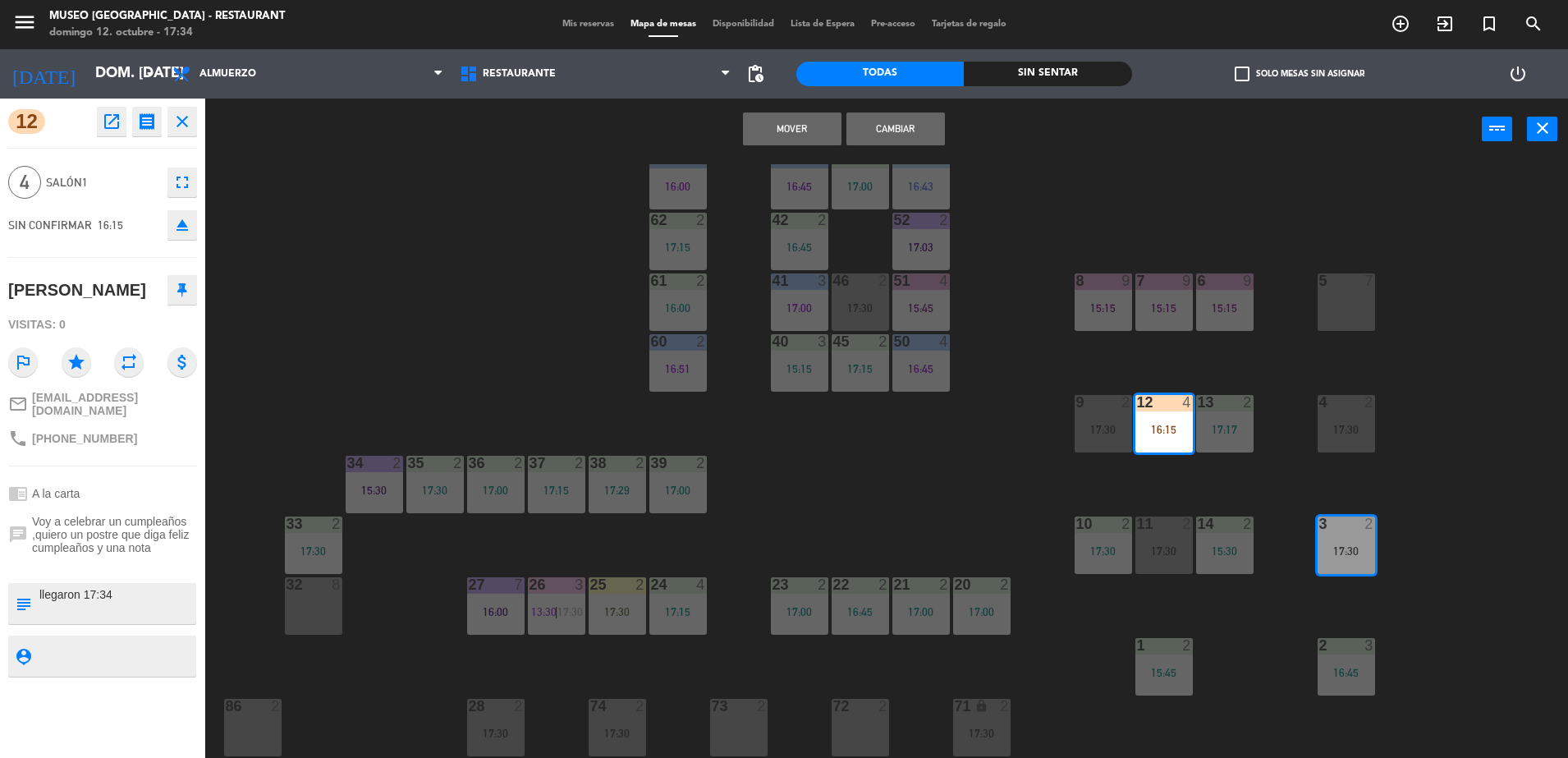
click at [904, 135] on button "Cambiar" at bounding box center [895, 130] width 99 height 33
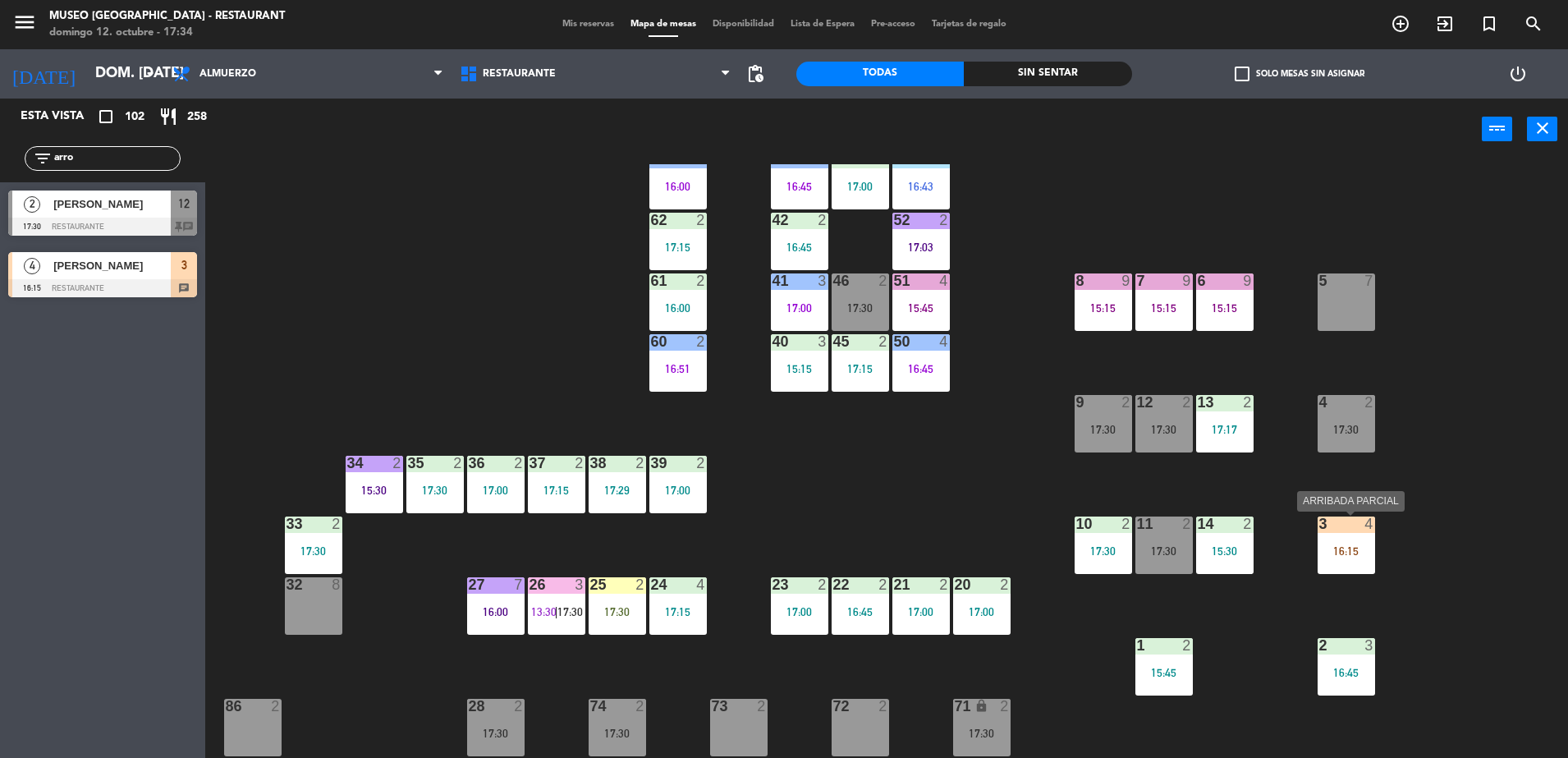
click at [1358, 538] on div "3 4 16:15" at bounding box center [1347, 545] width 58 height 58
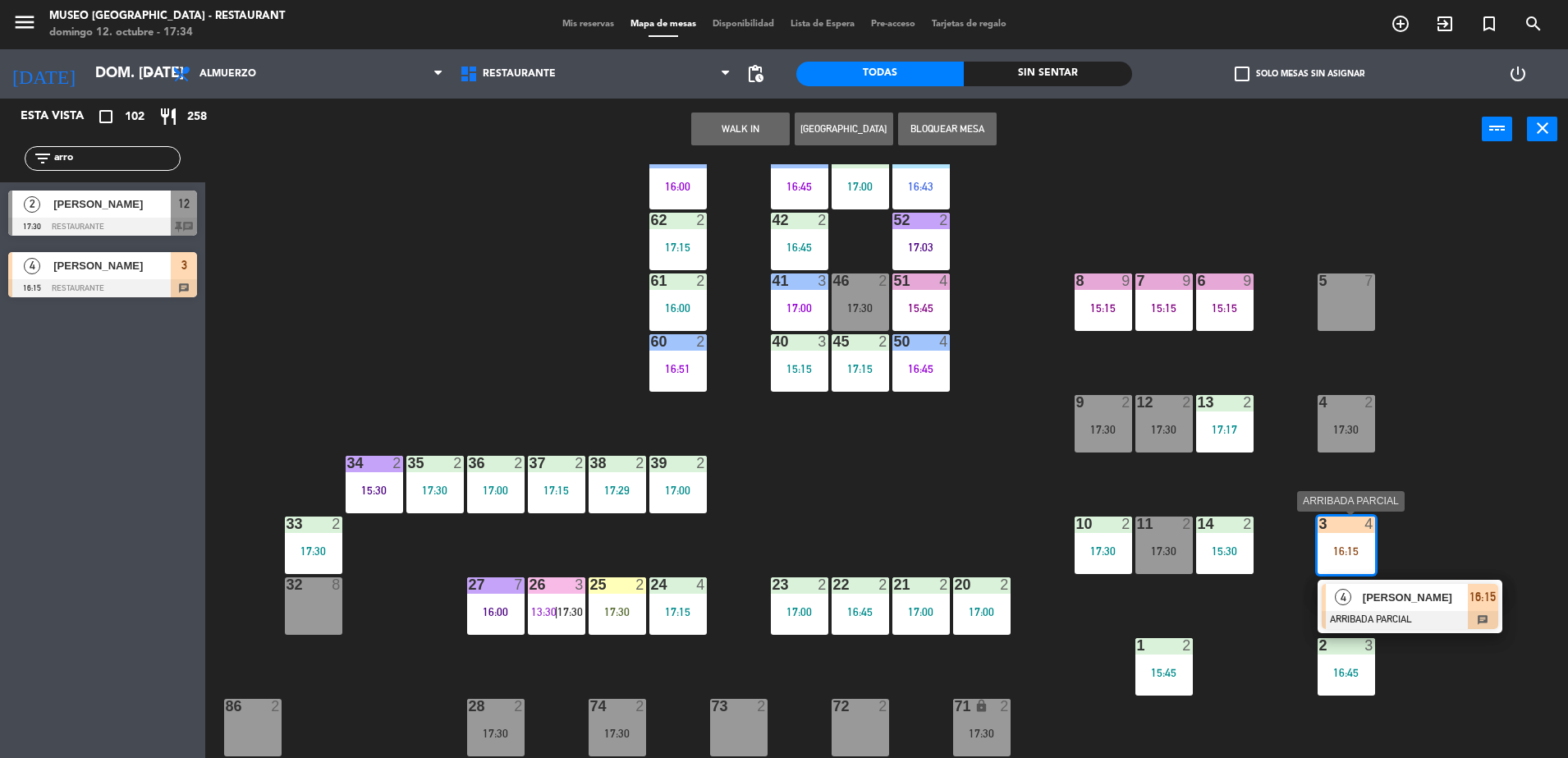
click at [1423, 608] on div "[PERSON_NAME]" at bounding box center [1415, 597] width 107 height 27
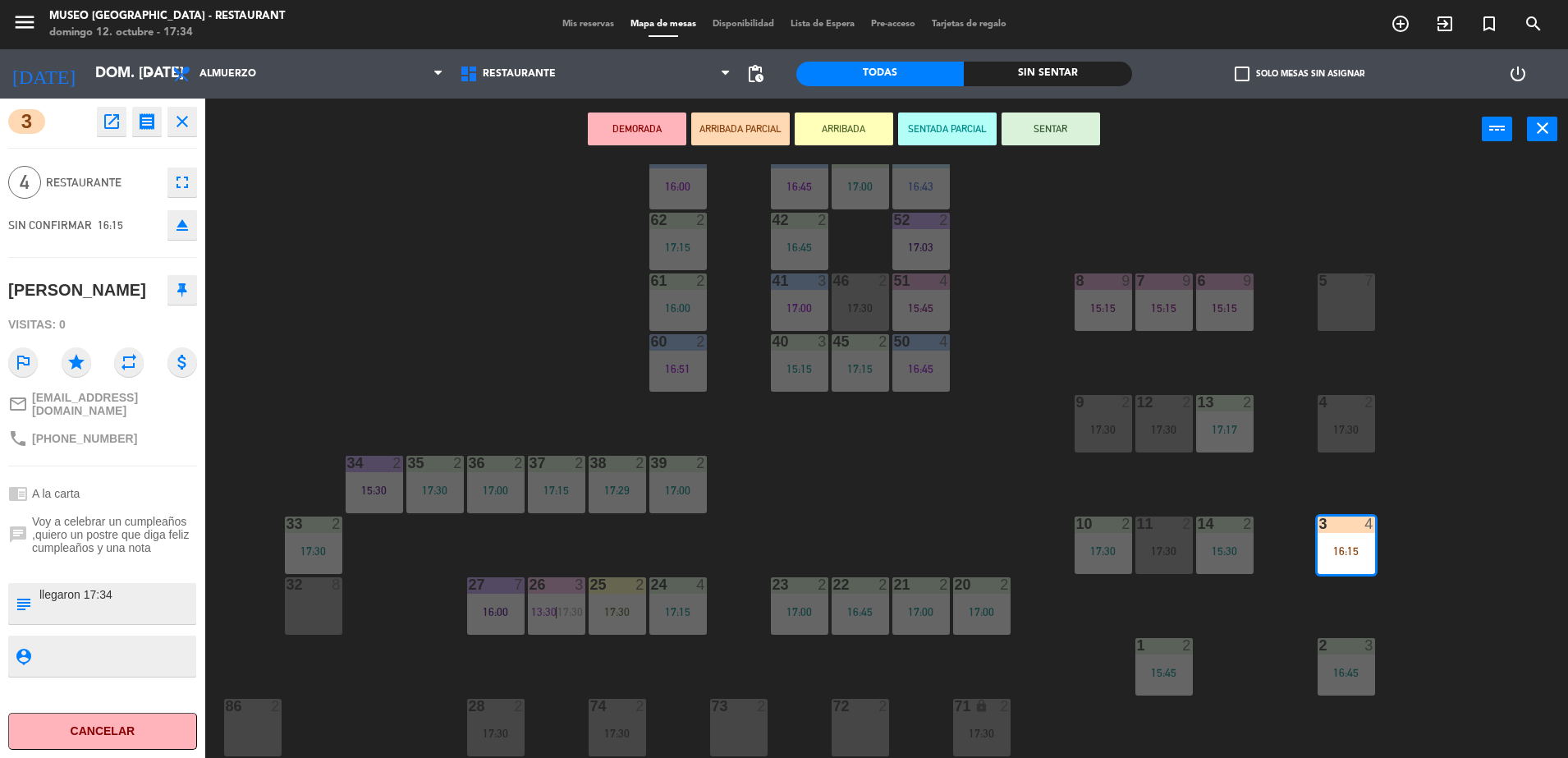
click at [979, 515] on div "44 5 16:30 49 2 54 5 17:00 64 2 16:22 48 2 17:00 53 4 16:43 63 2 16:00 43 3 16:…" at bounding box center [894, 463] width 1348 height 598
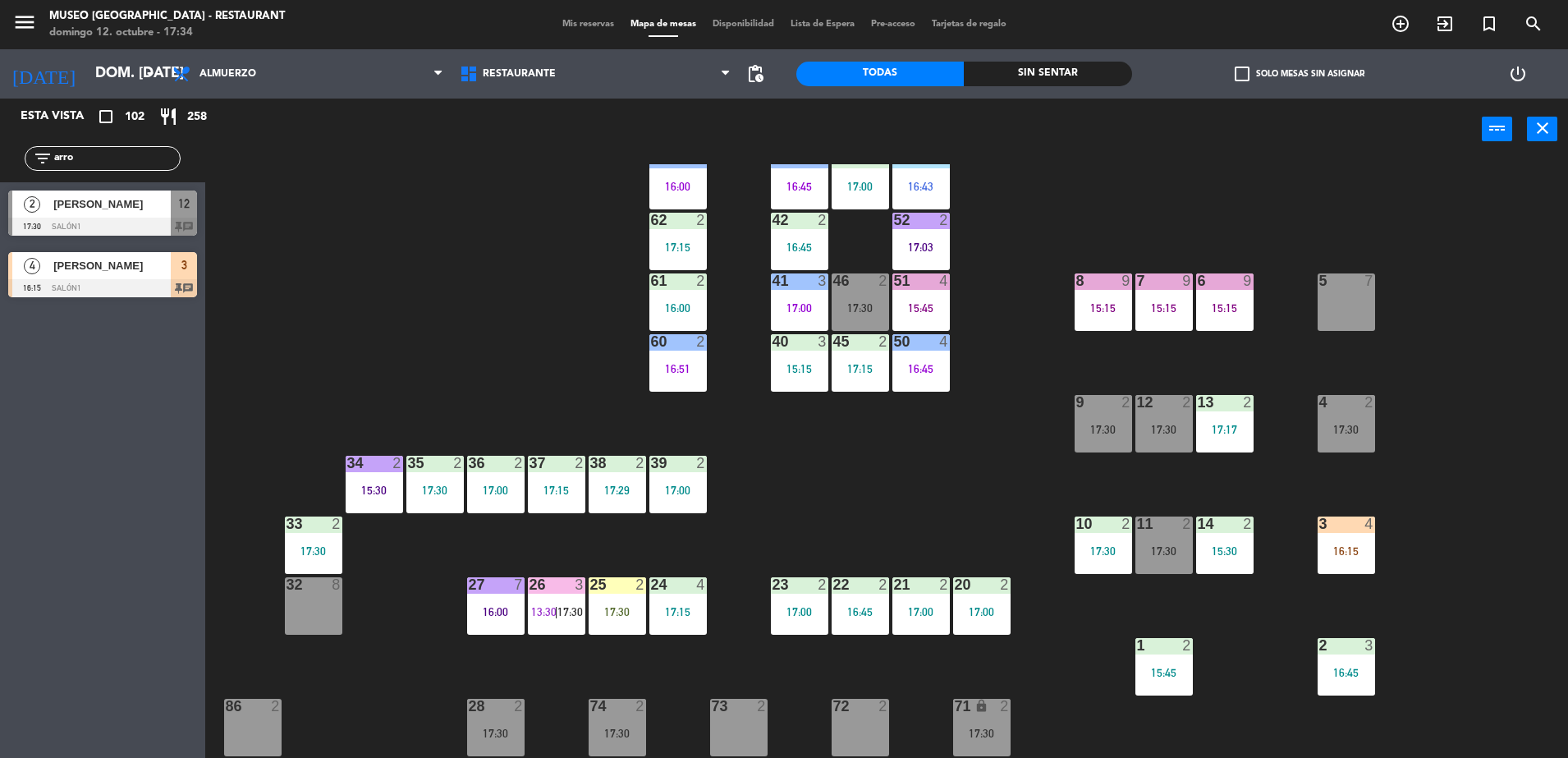
click at [1365, 541] on div "3 4 16:15" at bounding box center [1347, 545] width 58 height 58
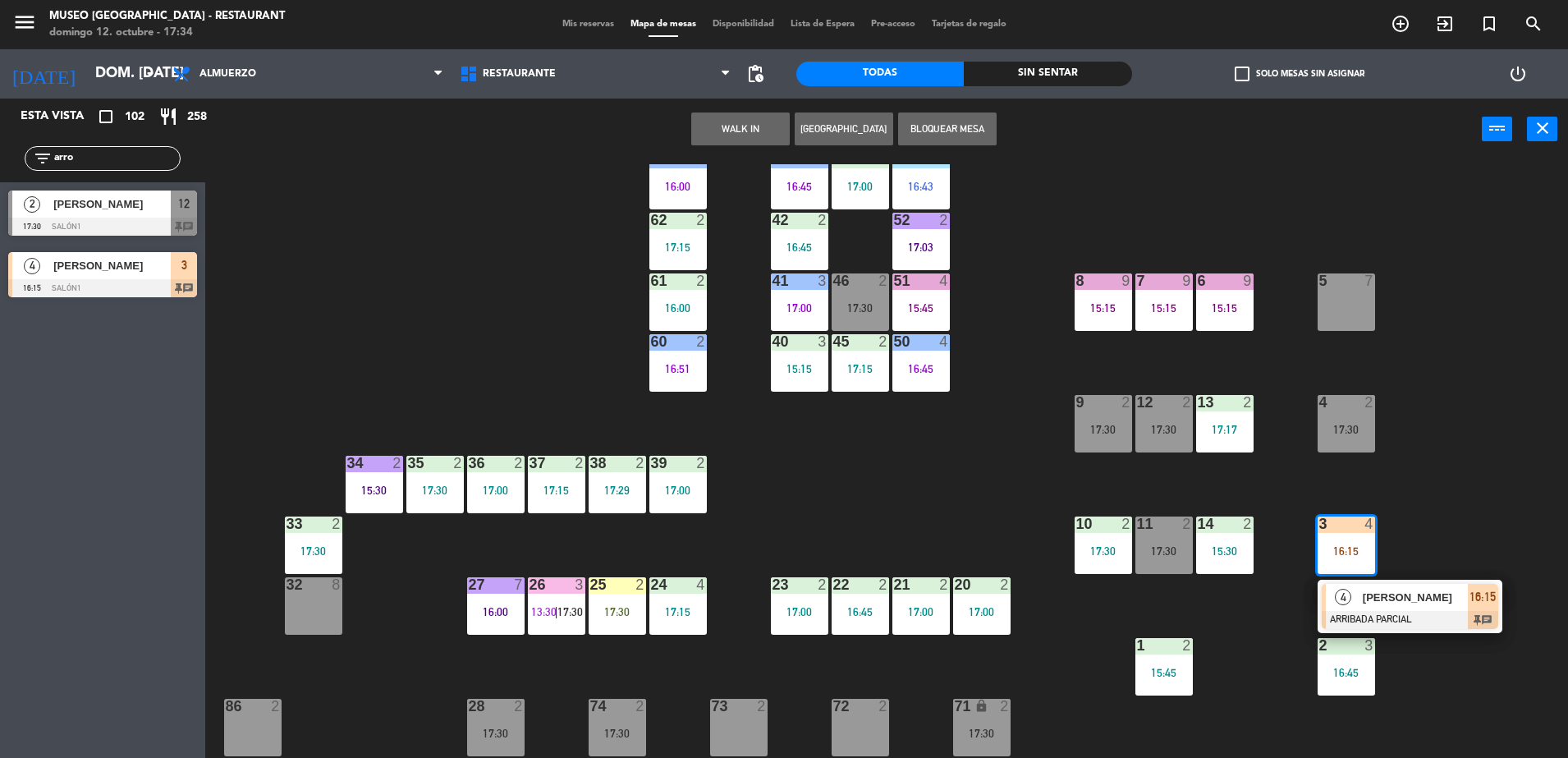
click at [1414, 631] on div "4 [PERSON_NAME] ARRIBADA PARCIAL 16:15 chat" at bounding box center [1410, 606] width 185 height 53
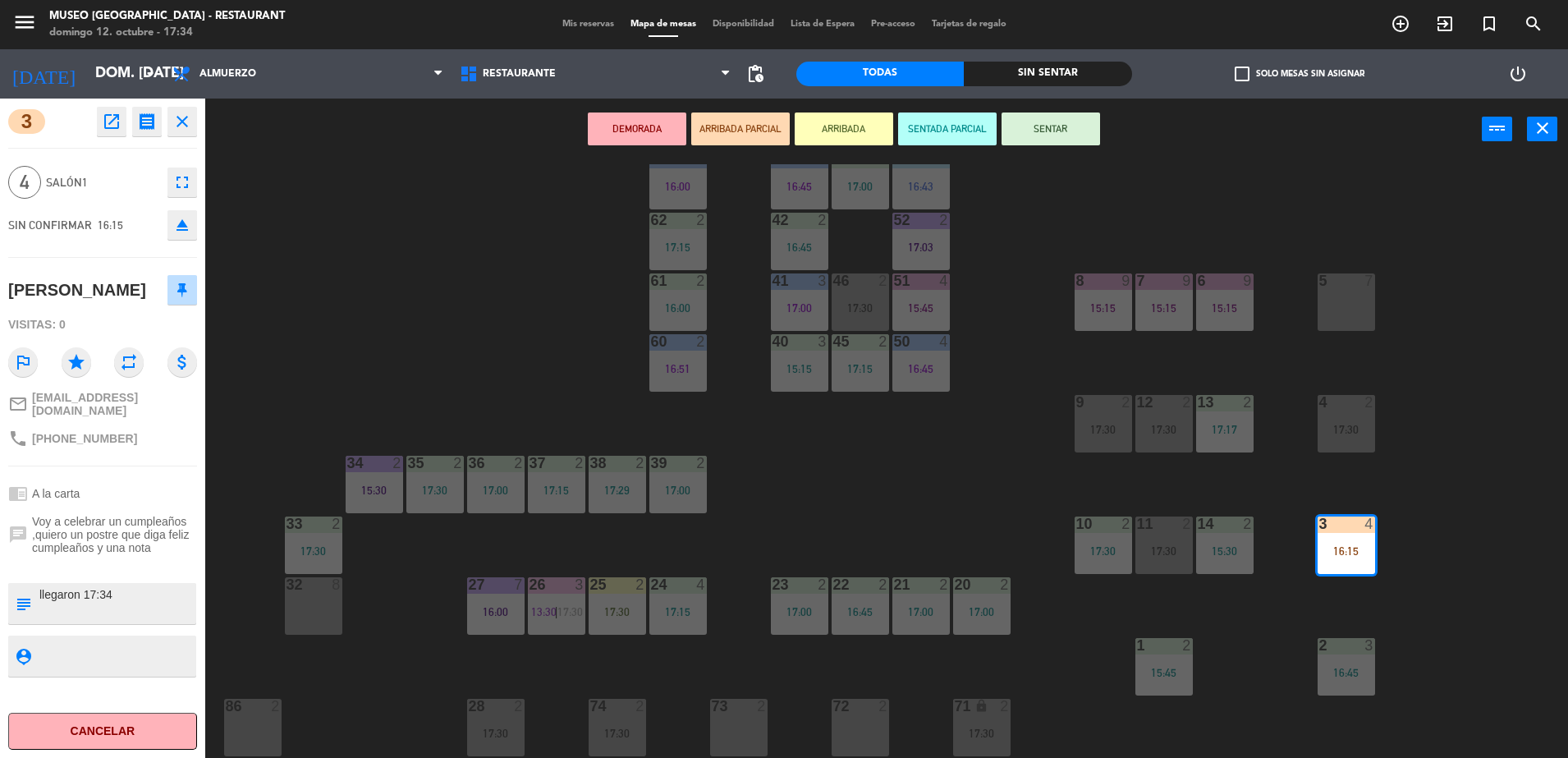
click at [814, 475] on div "44 5 16:30 49 2 54 5 17:00 64 2 16:22 48 2 17:00 53 4 16:43 63 2 16:00 43 3 16:…" at bounding box center [894, 463] width 1348 height 598
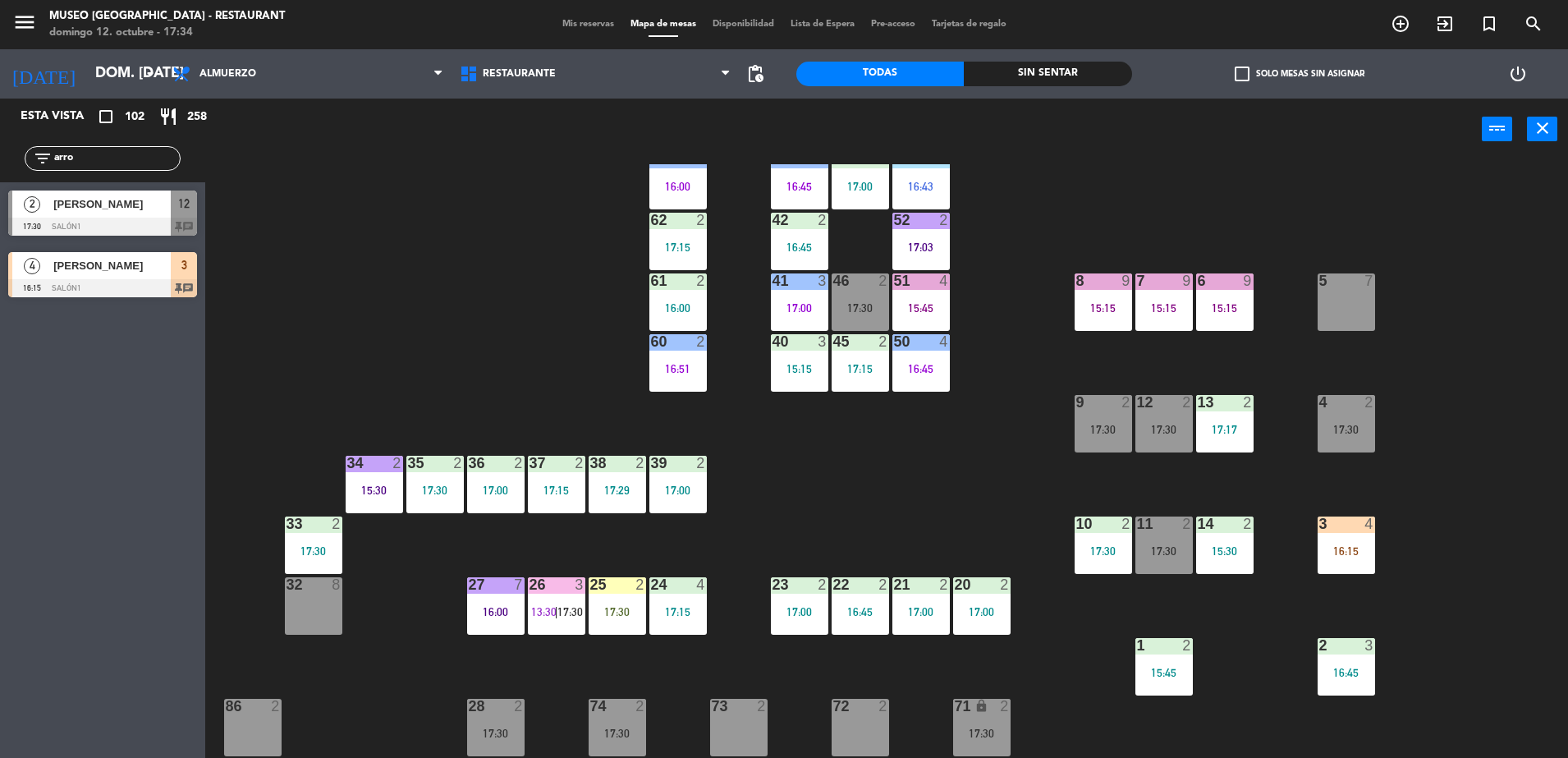
drag, startPoint x: 1353, startPoint y: 564, endPoint x: 1362, endPoint y: 568, distance: 9.8
click at [1353, 563] on div "3 4 16:15" at bounding box center [1347, 545] width 58 height 58
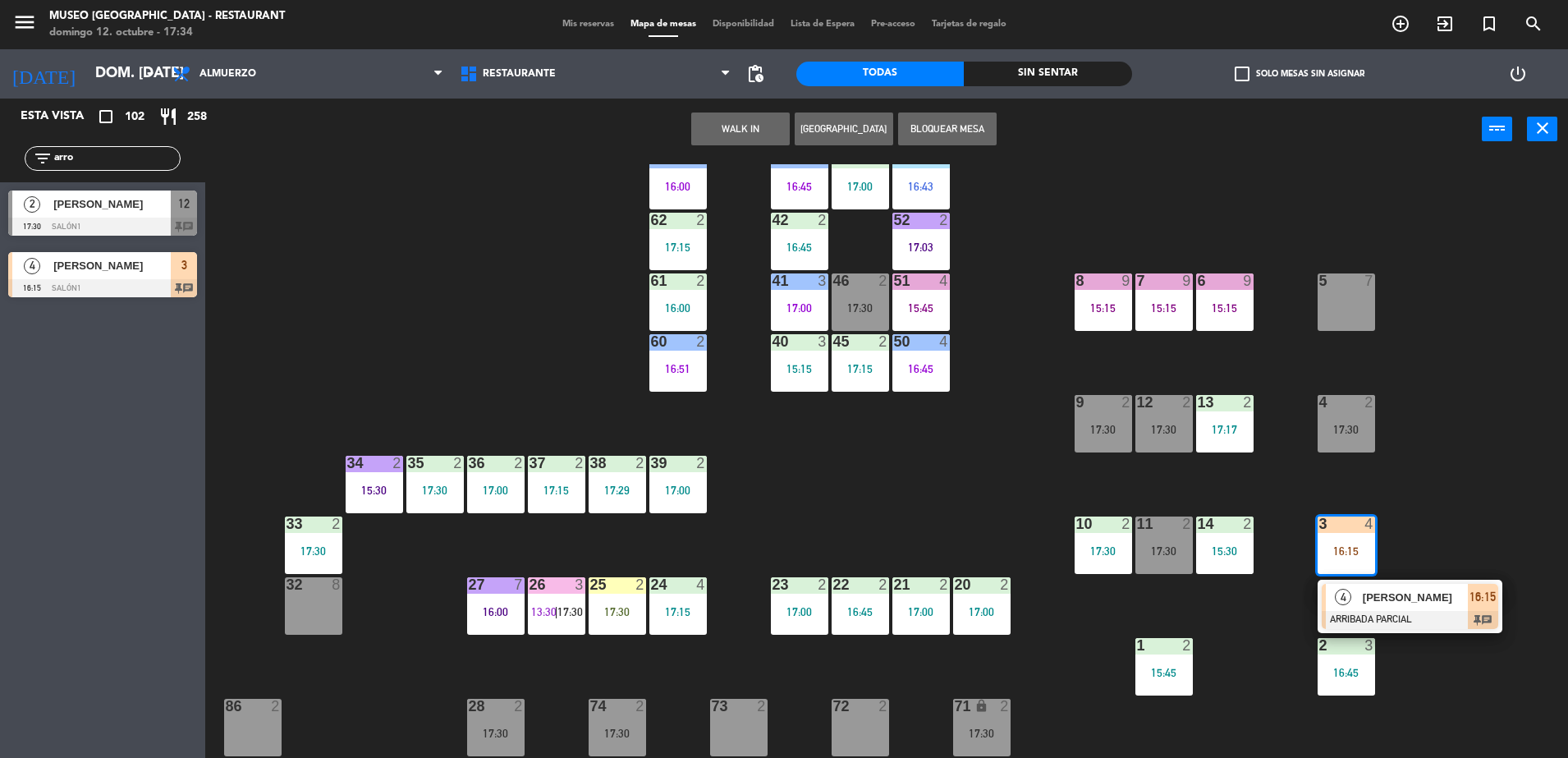
click at [1438, 614] on div at bounding box center [1410, 620] width 177 height 18
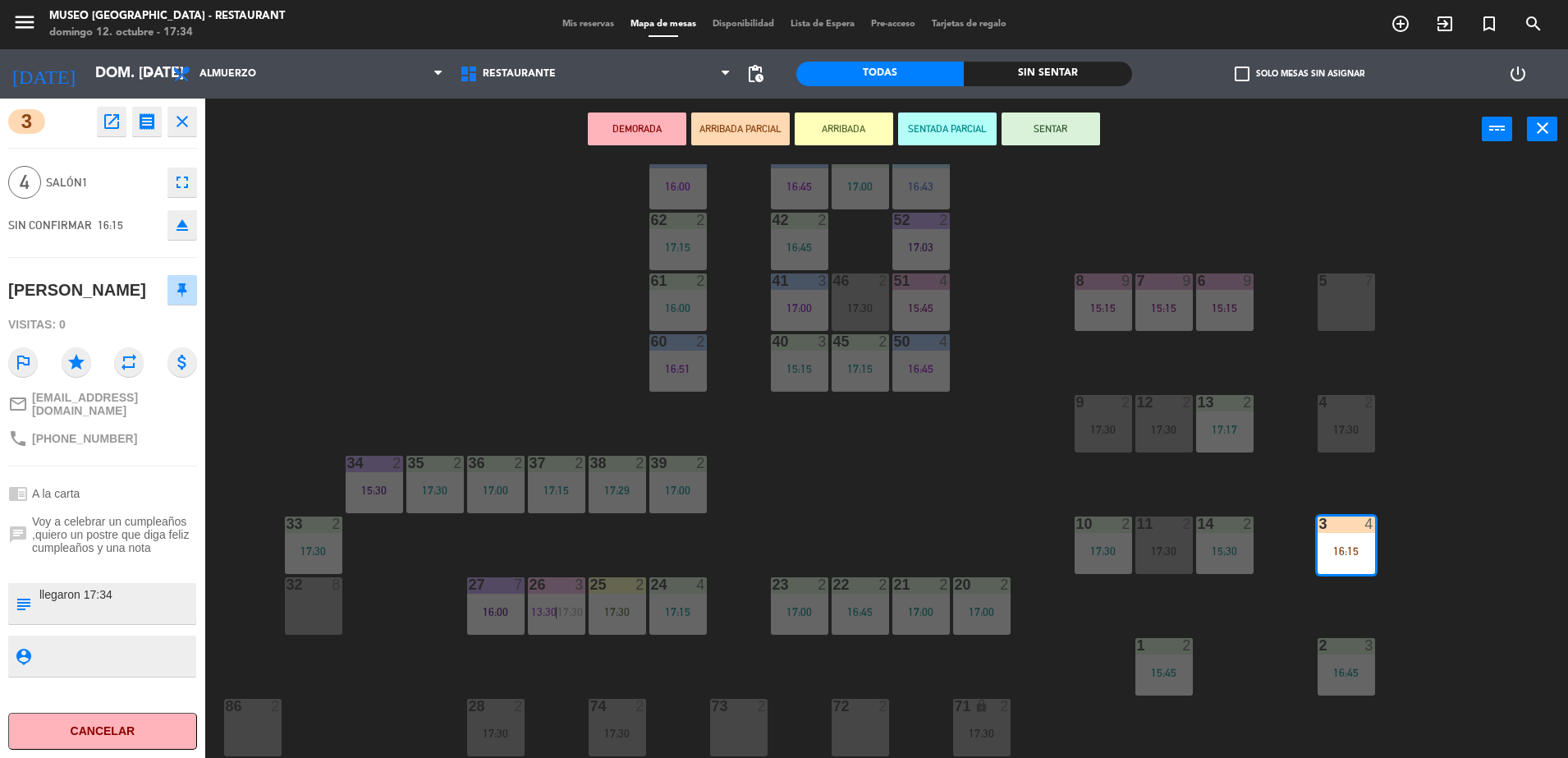
click at [957, 459] on div "44 5 16:30 49 2 54 5 17:00 64 2 16:22 48 2 17:00 53 4 16:43 63 2 16:00 43 3 16:…" at bounding box center [894, 463] width 1348 height 598
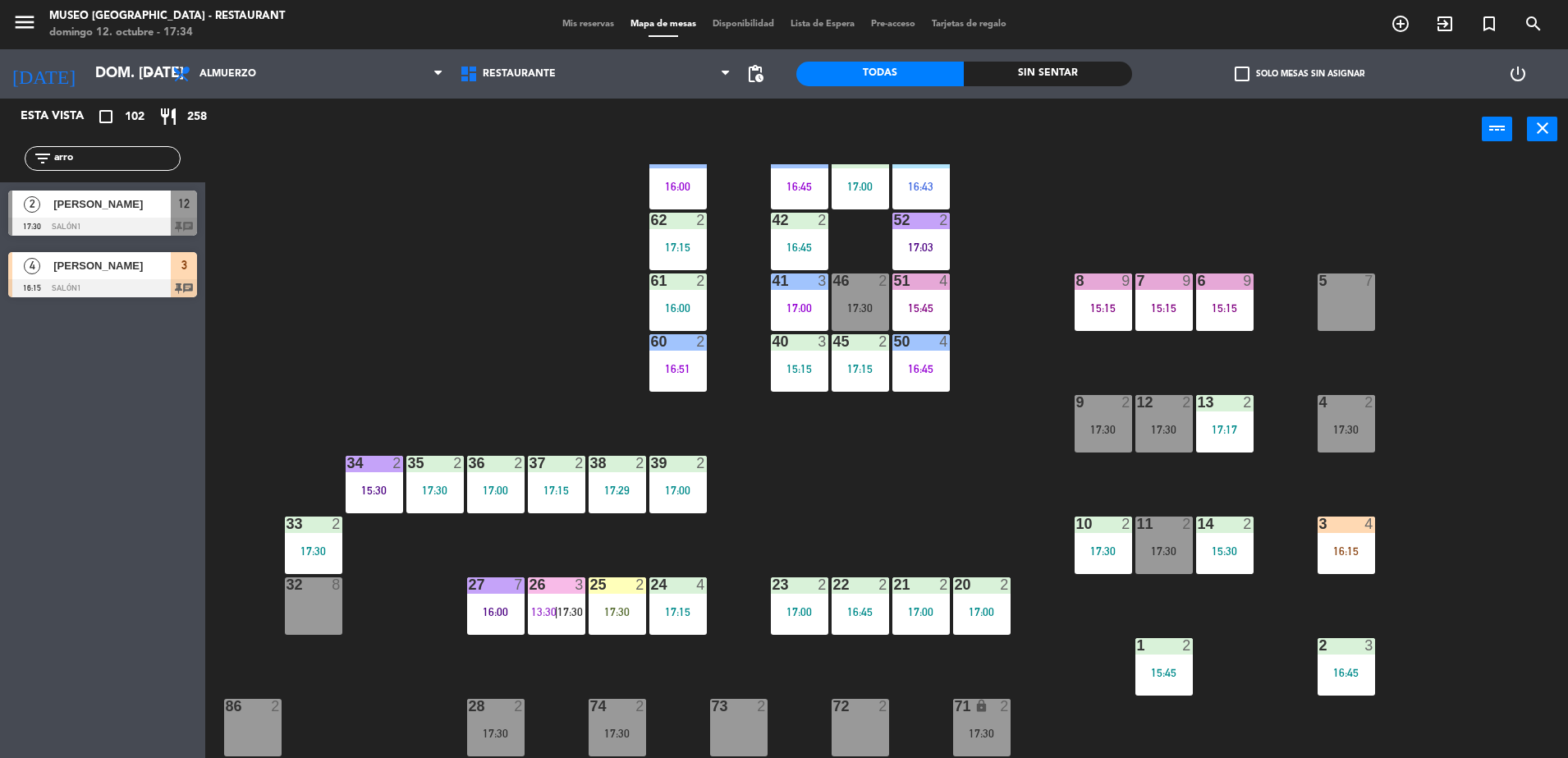
click at [913, 318] on div "51 4 15:45" at bounding box center [921, 302] width 58 height 58
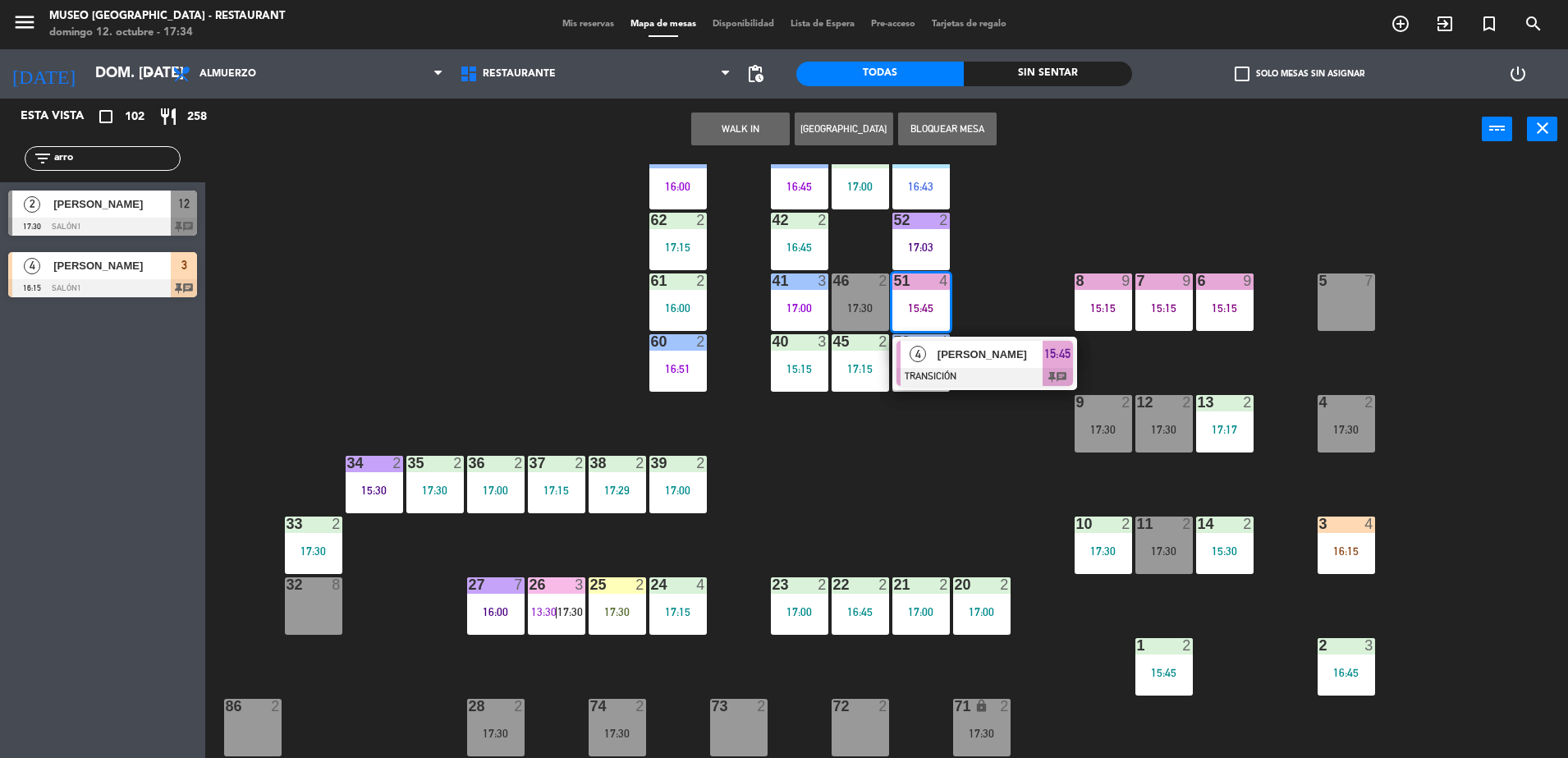
click at [914, 424] on div "44 5 16:30 49 2 54 5 17:00 64 2 16:22 48 2 17:00 53 4 16:43 63 2 16:00 43 3 16:…" at bounding box center [894, 463] width 1348 height 598
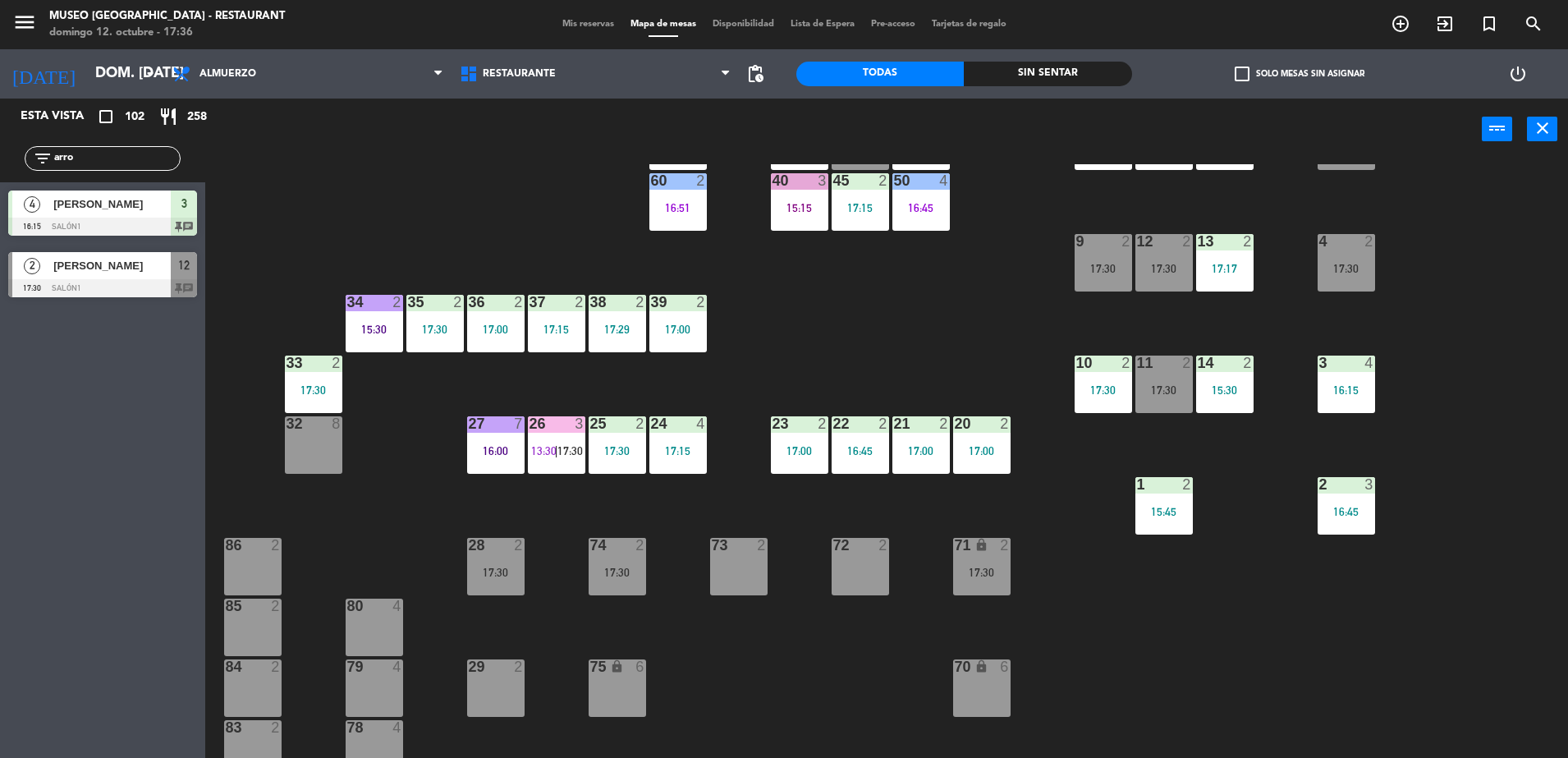
scroll to position [0, 0]
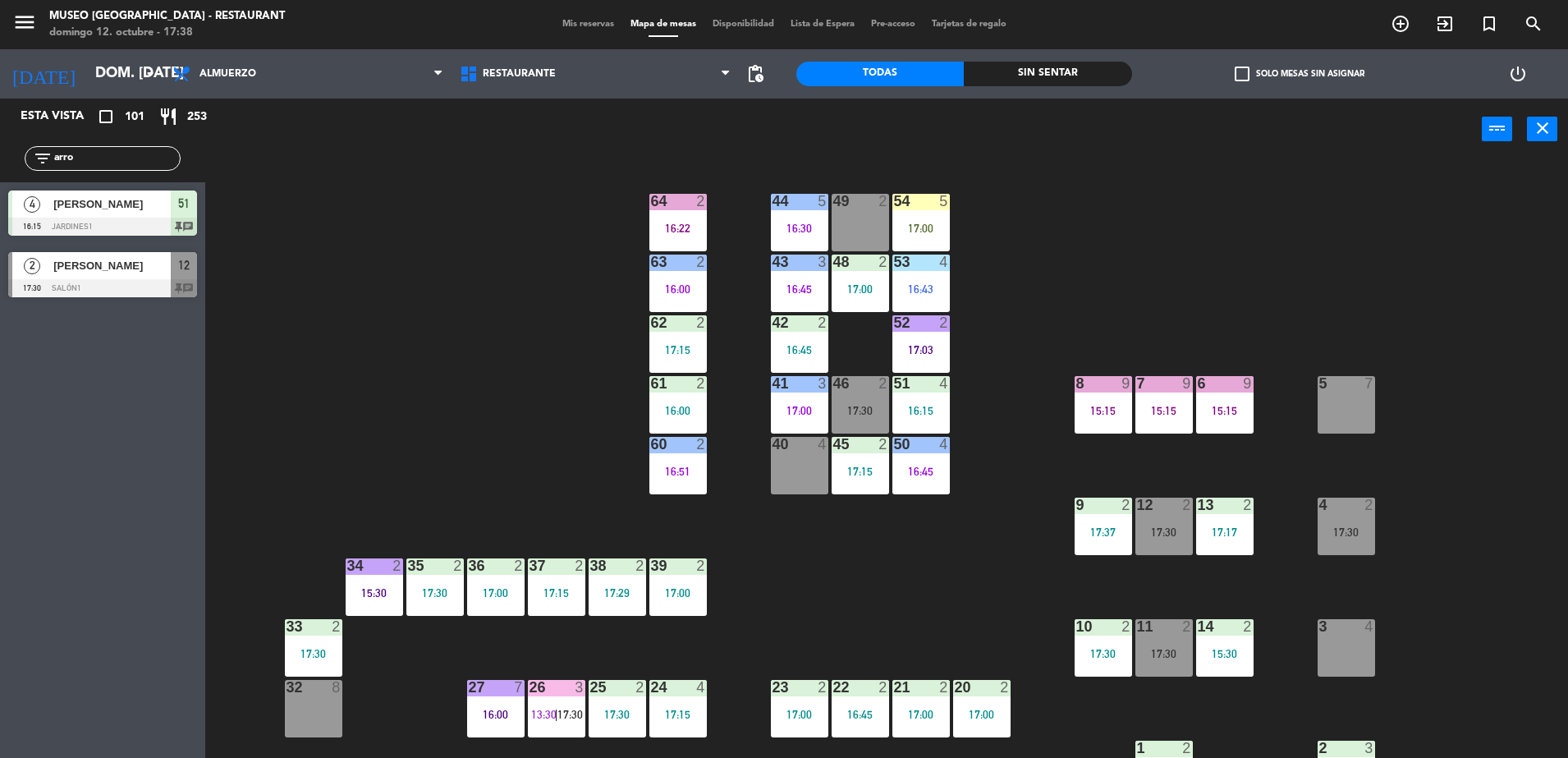
drag, startPoint x: 101, startPoint y: 165, endPoint x: -4, endPoint y: 165, distance: 105.0
click at [0, 165] on html "close × Museo Larco Café - Restaurant × chrome_reader_mode Listado de Reservas …" at bounding box center [784, 379] width 1568 height 758
type input "ces"
click at [429, 397] on div "44 5 16:30 49 2 54 5 17:00 64 2 16:22 48 2 17:00 53 4 16:43 63 2 16:00 43 3 16:…" at bounding box center [894, 463] width 1348 height 598
click at [180, 207] on span "21RT" at bounding box center [184, 203] width 25 height 20
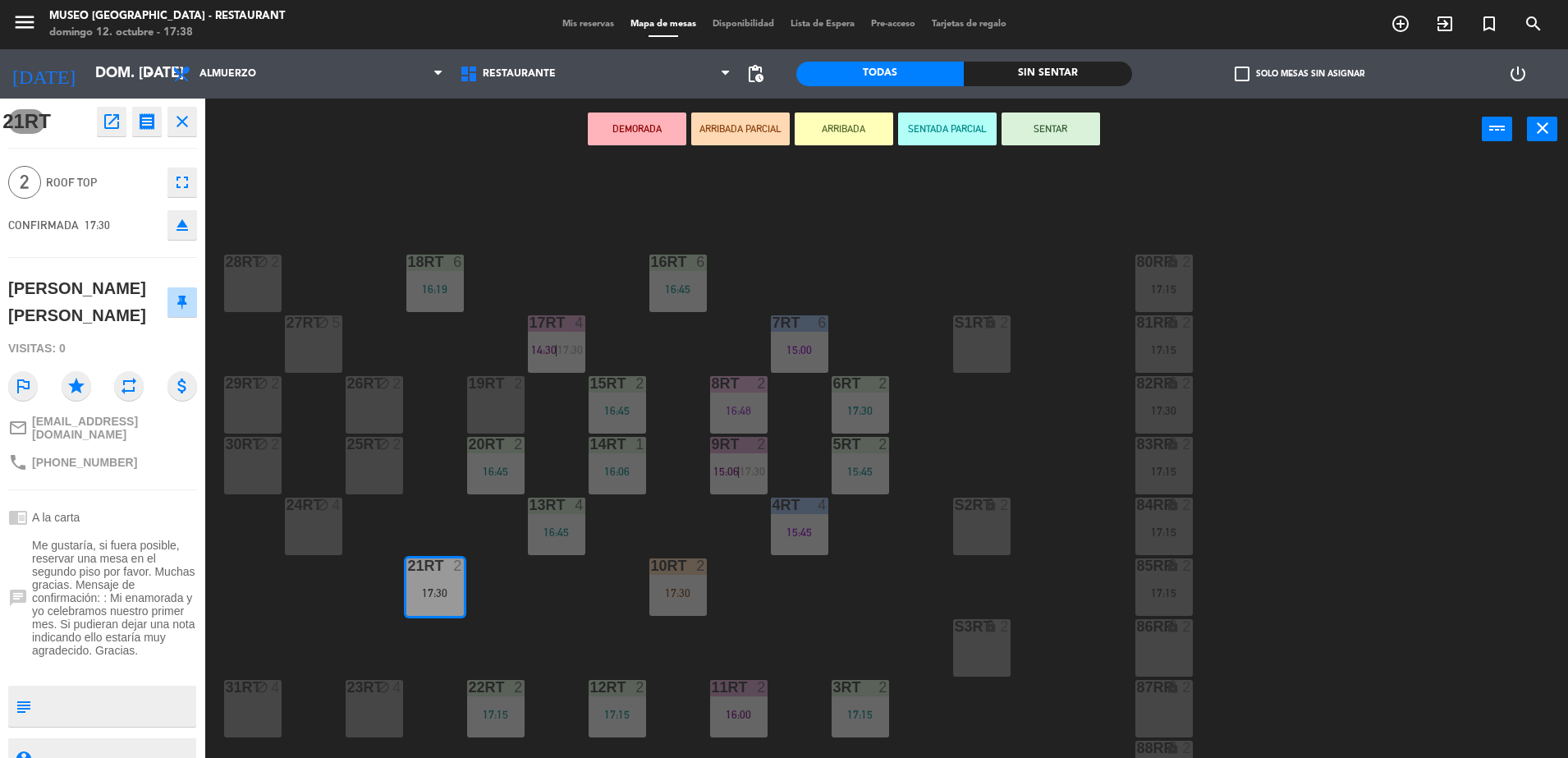
click at [738, 134] on button "ARRIBADA PARCIAL" at bounding box center [740, 130] width 99 height 33
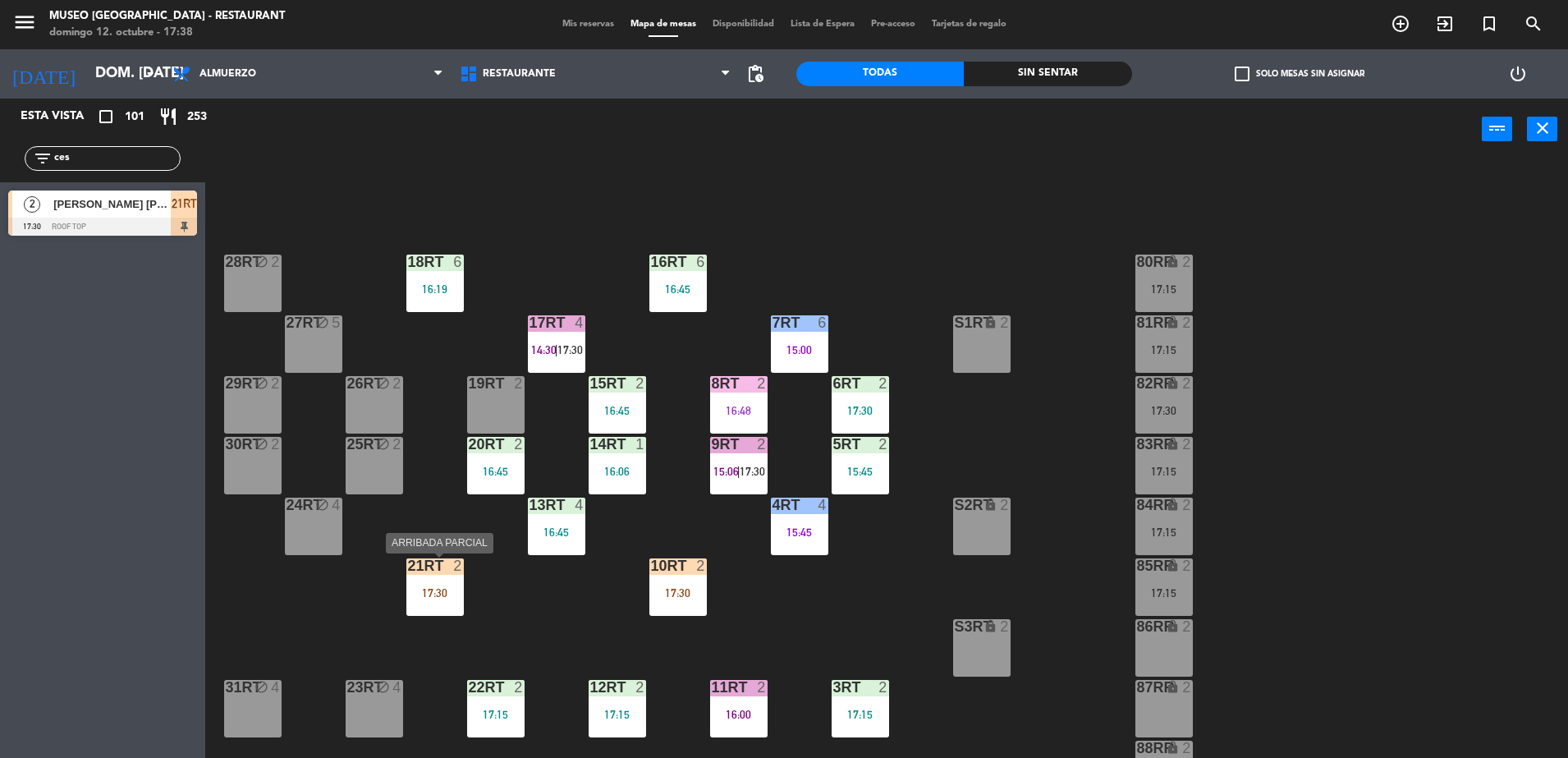
click at [430, 598] on div "17:30" at bounding box center [435, 593] width 58 height 11
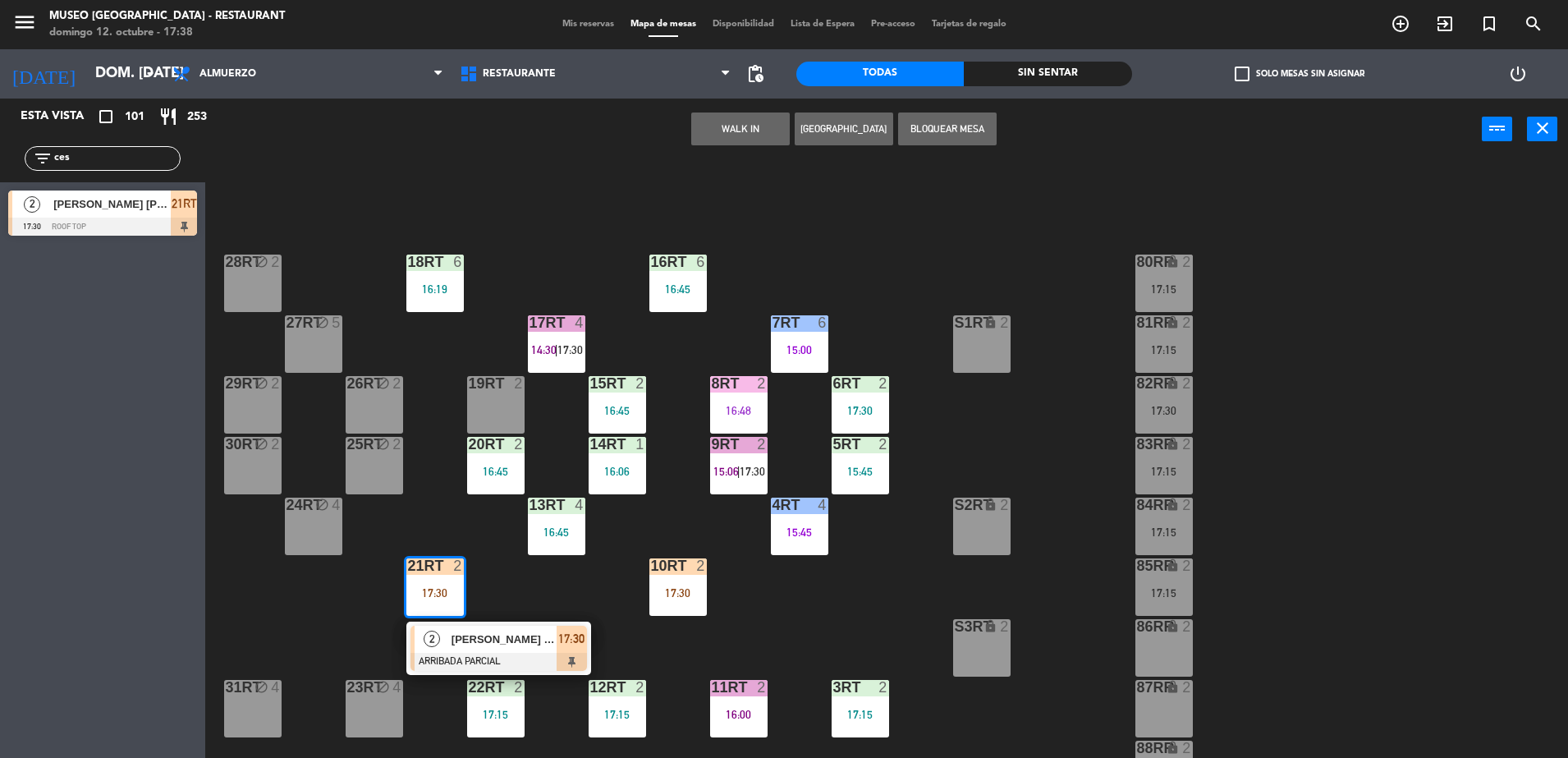
click at [489, 644] on span "[PERSON_NAME] [PERSON_NAME]" at bounding box center [504, 640] width 105 height 18
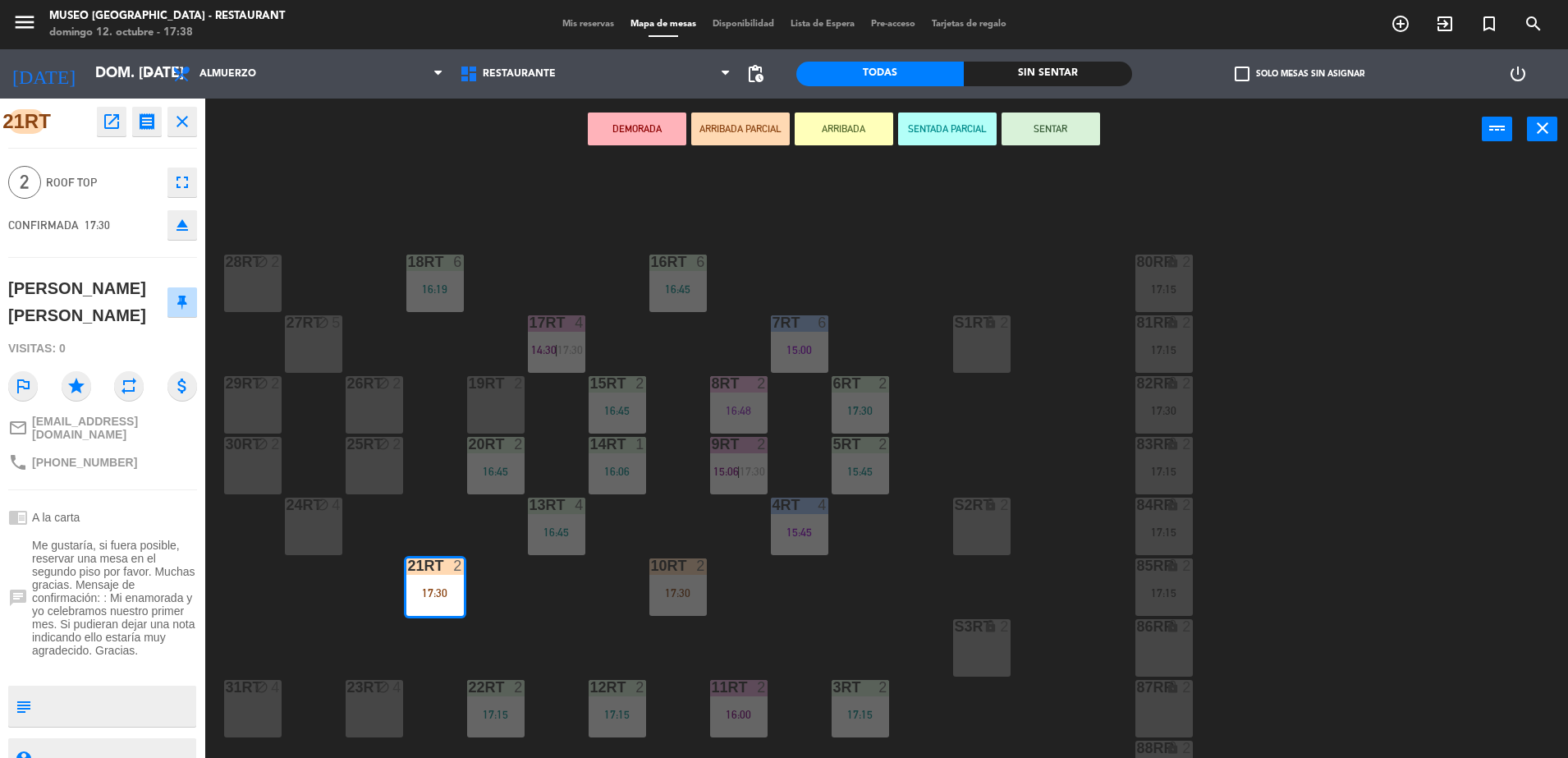
click at [734, 139] on button "ARRIBADA PARCIAL" at bounding box center [740, 130] width 99 height 33
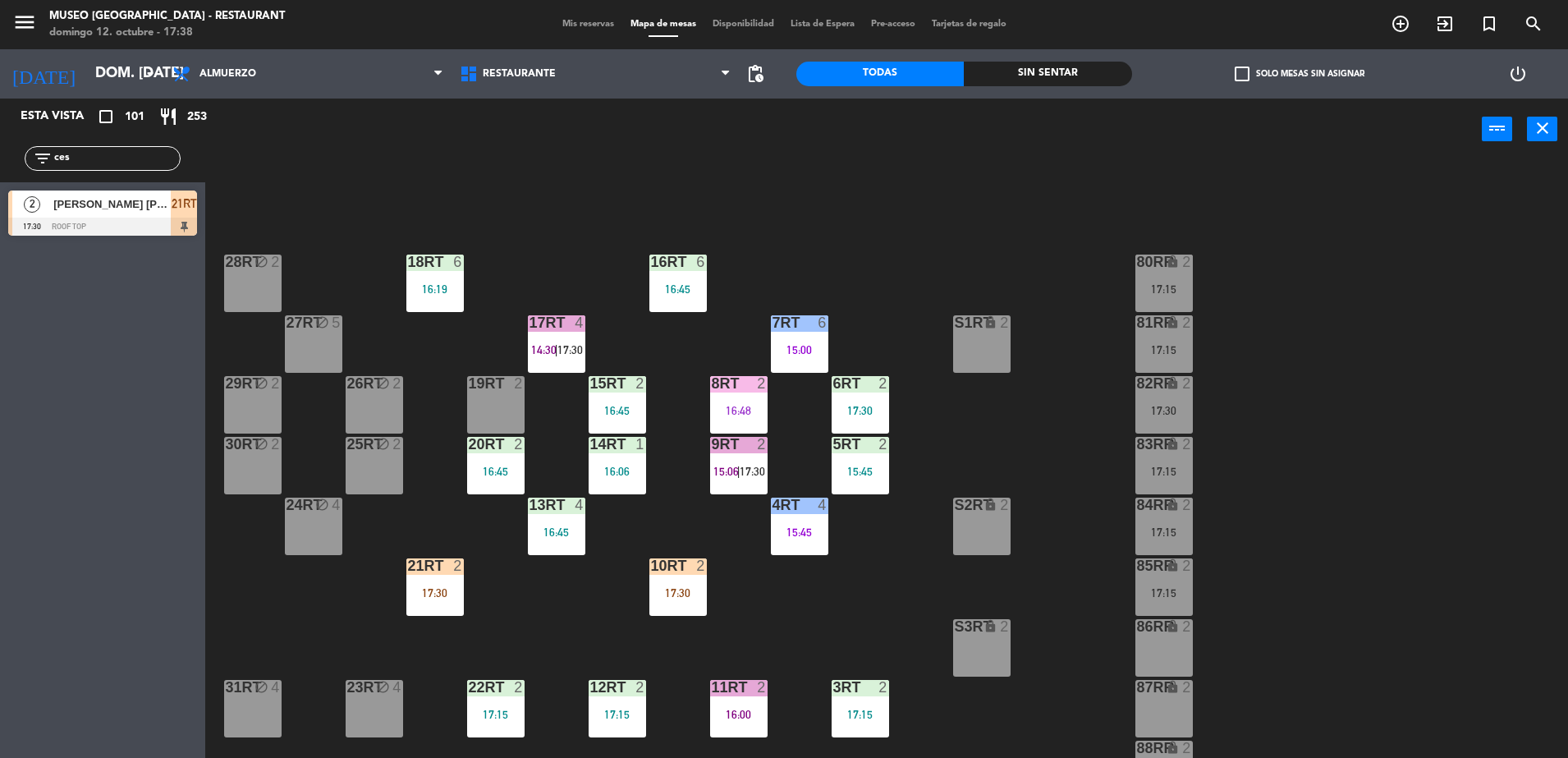
click at [455, 573] on div "2" at bounding box center [458, 565] width 10 height 15
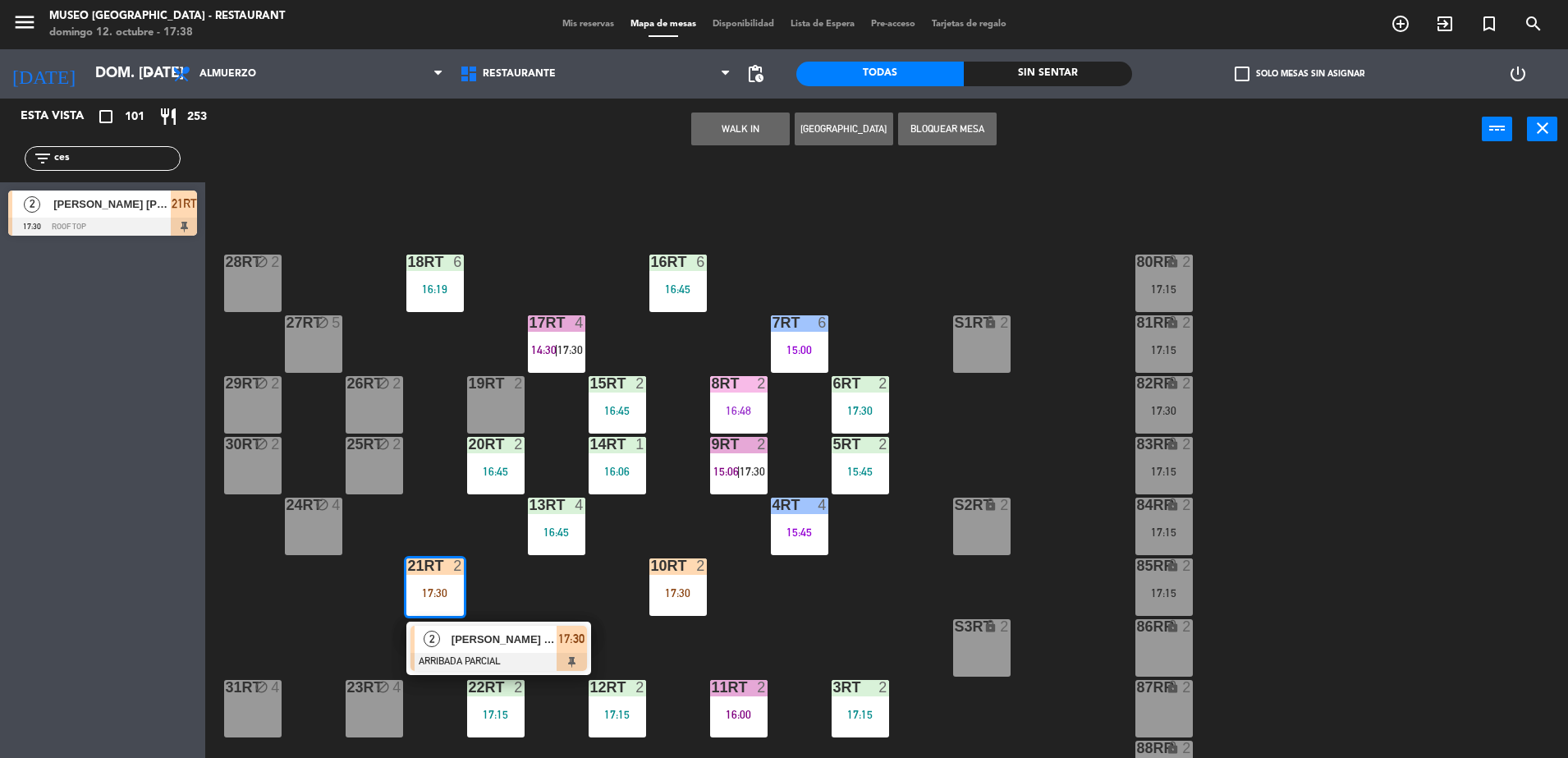
click at [501, 639] on span "[PERSON_NAME] [PERSON_NAME]" at bounding box center [504, 640] width 105 height 18
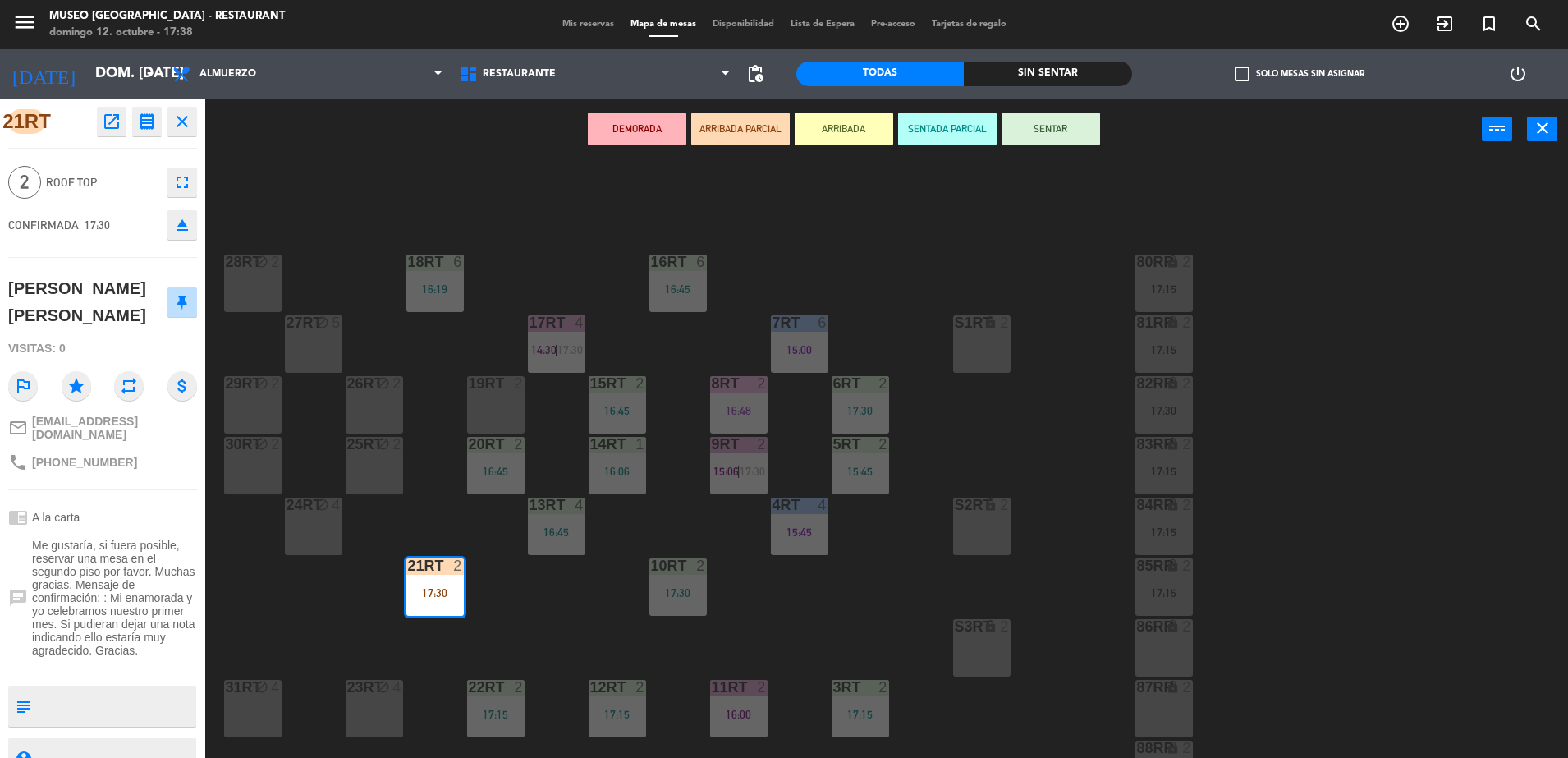
click at [500, 391] on div "19RT 2" at bounding box center [496, 384] width 58 height 17
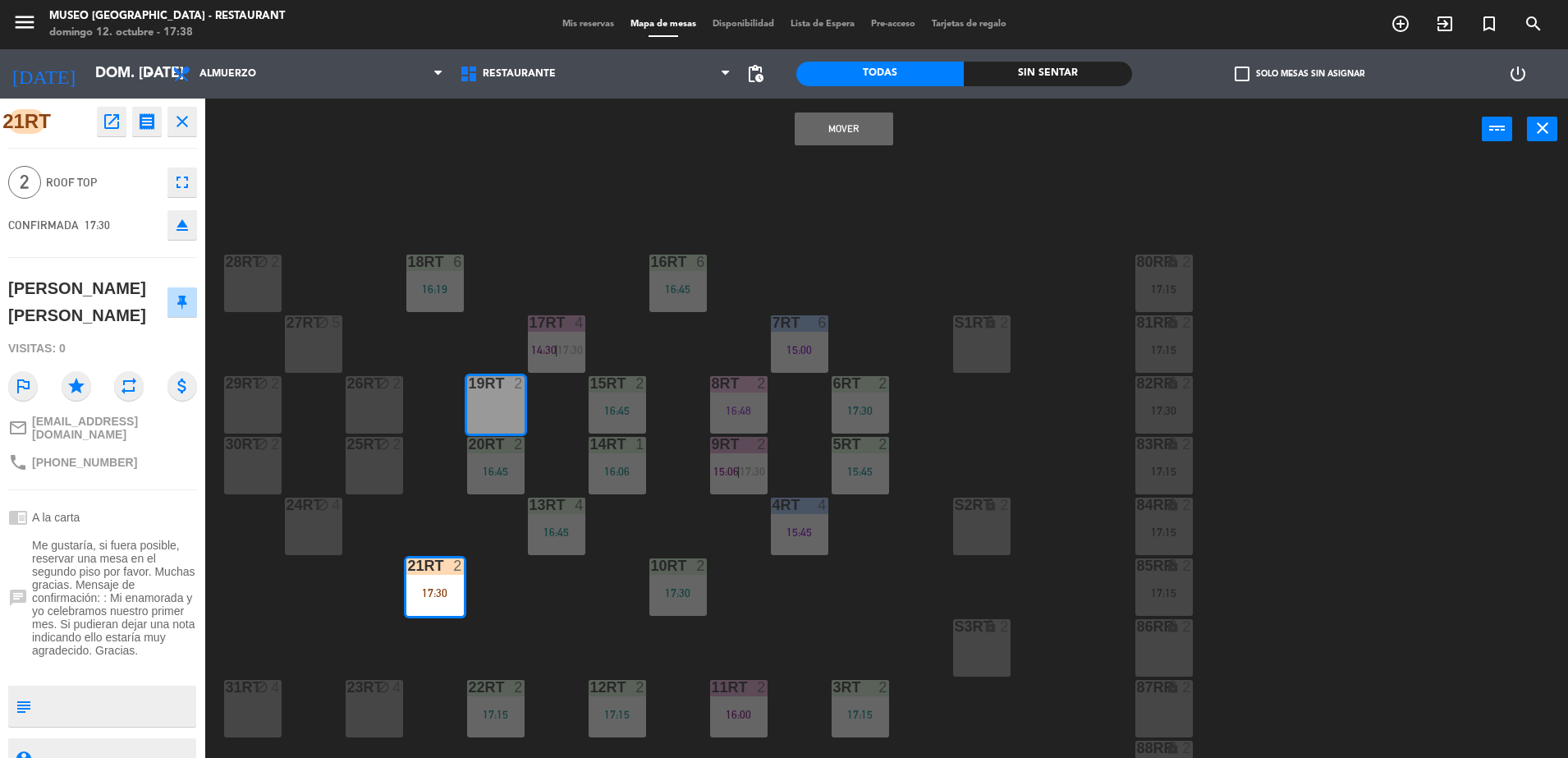
click at [837, 142] on button "Mover" at bounding box center [844, 130] width 99 height 33
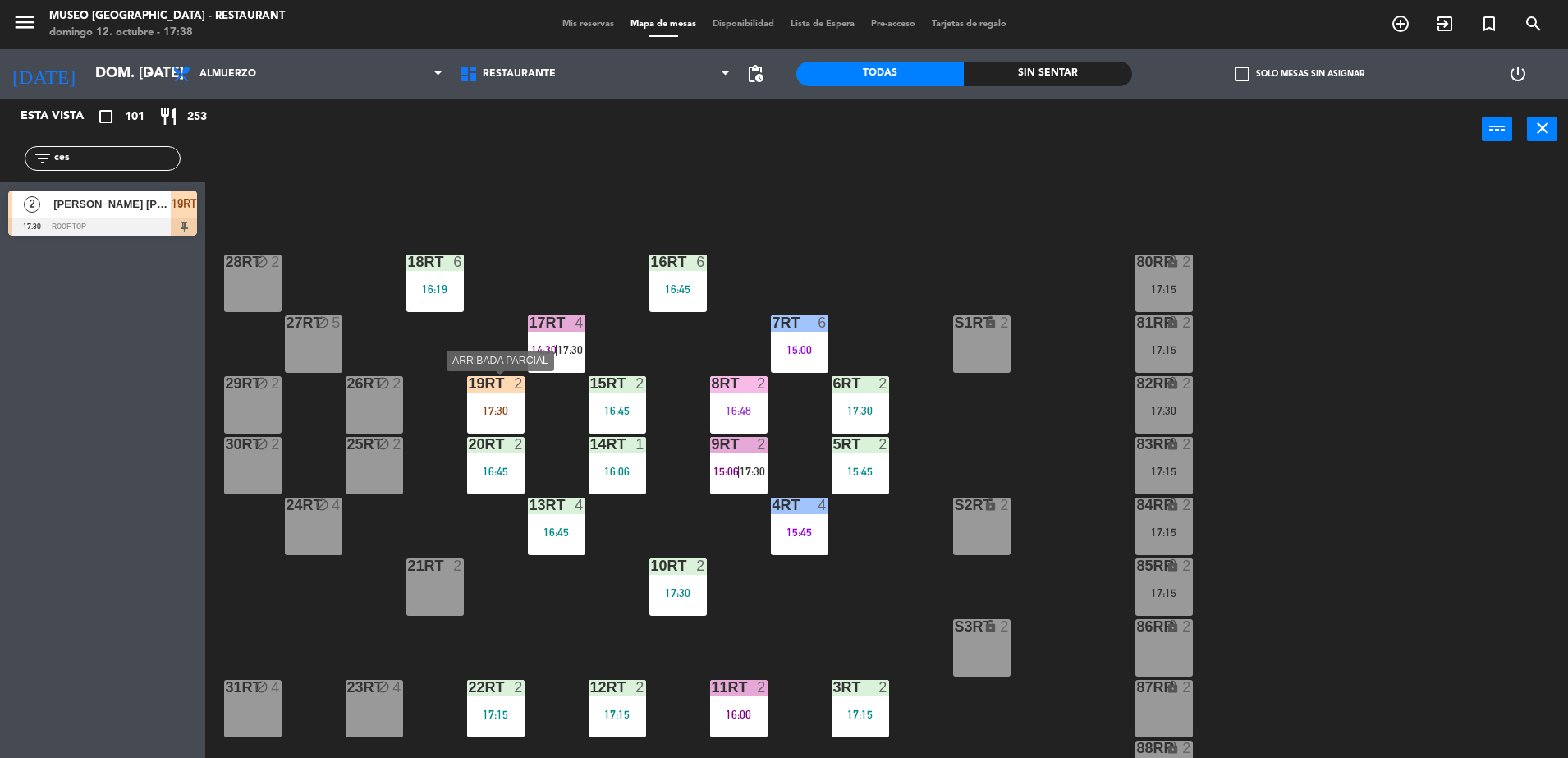
click at [484, 392] on div "19RT 2" at bounding box center [496, 384] width 58 height 17
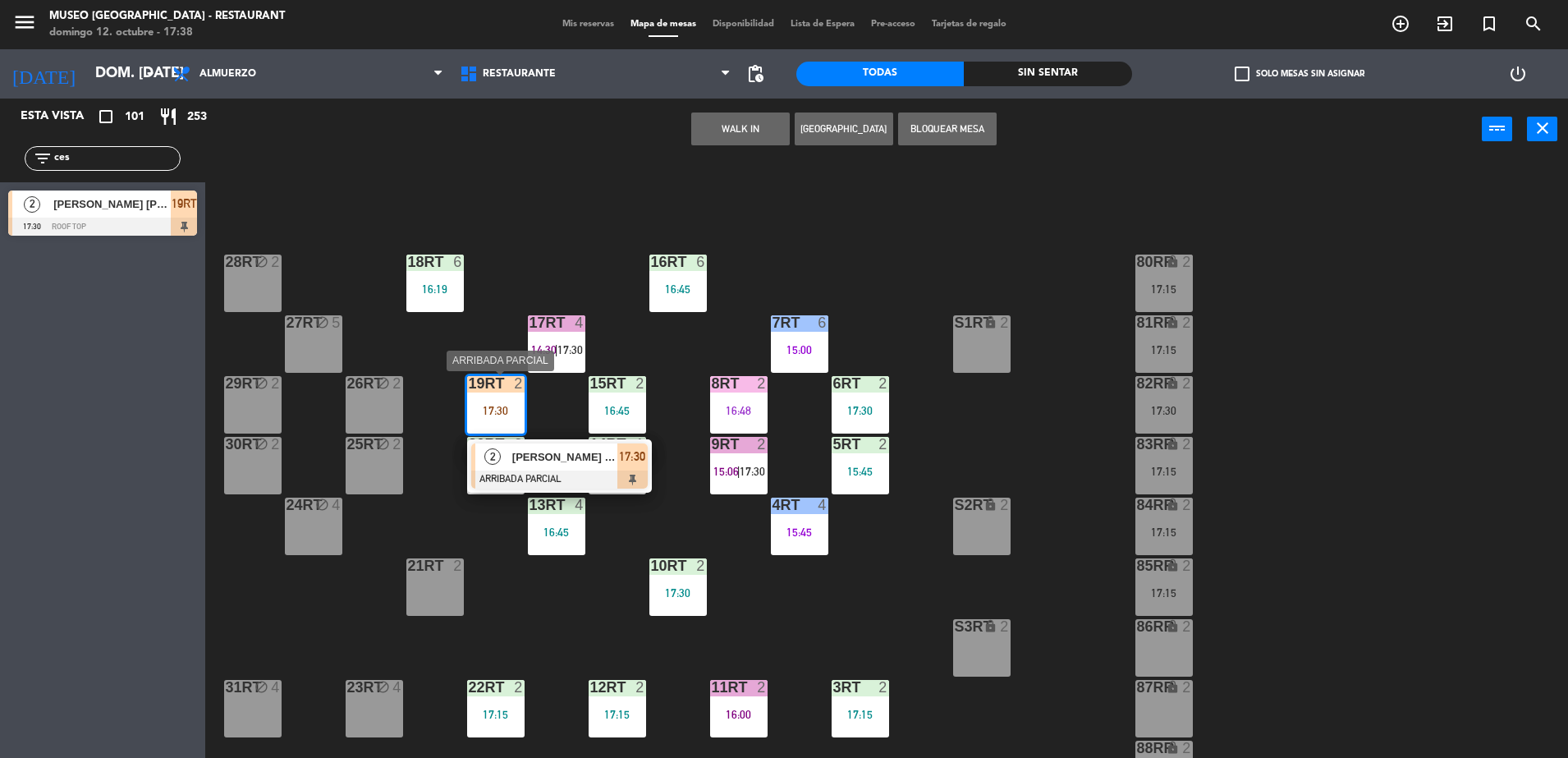
click at [567, 448] on span "[PERSON_NAME] [PERSON_NAME]" at bounding box center [564, 457] width 105 height 18
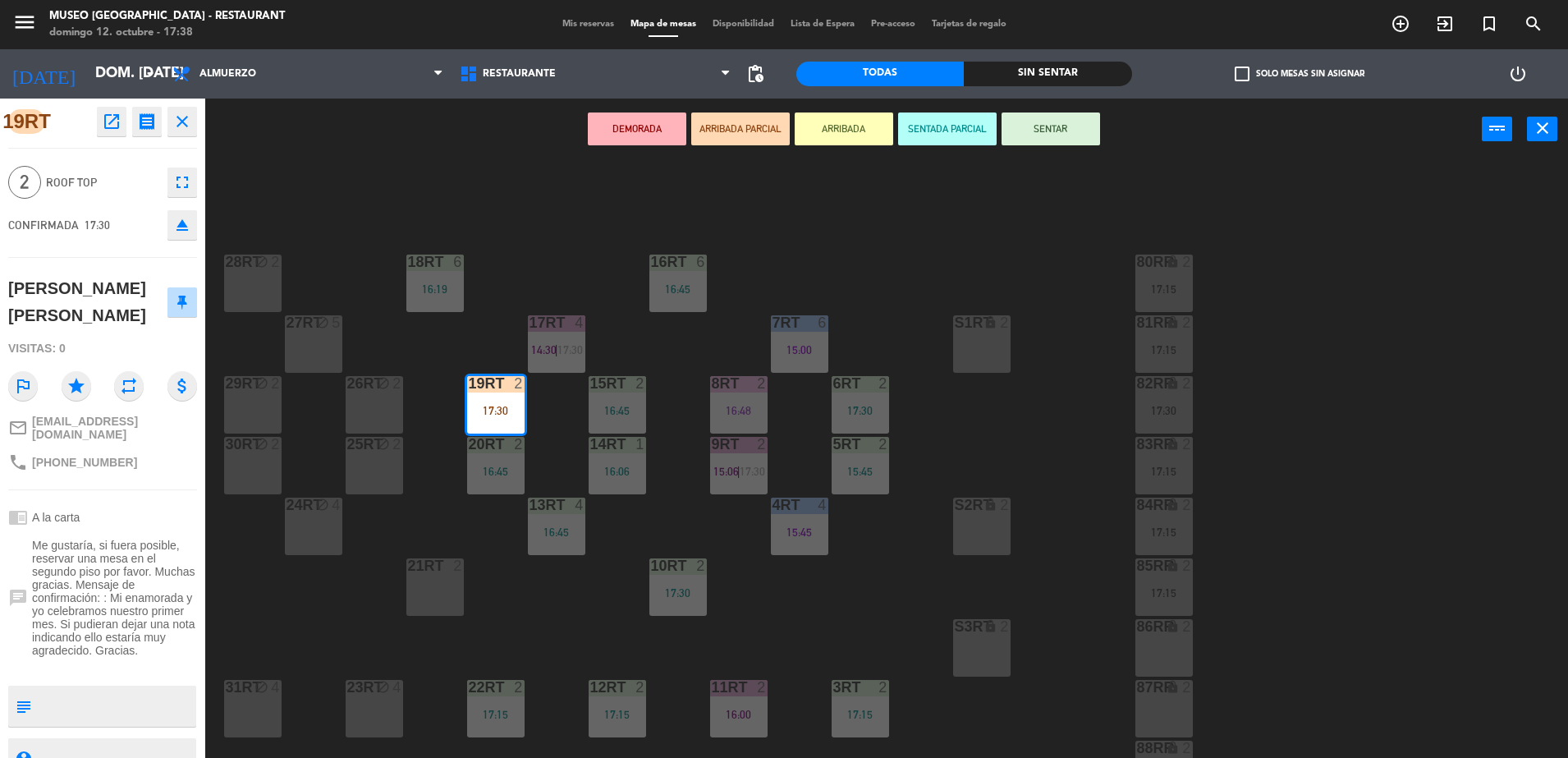
click at [647, 296] on div "18RT 6 16:19 16RT 6 16:45 28RT block 2 80RR lock 2 17:15 27RT block 5 7RT 6 15:…" at bounding box center [894, 463] width 1348 height 598
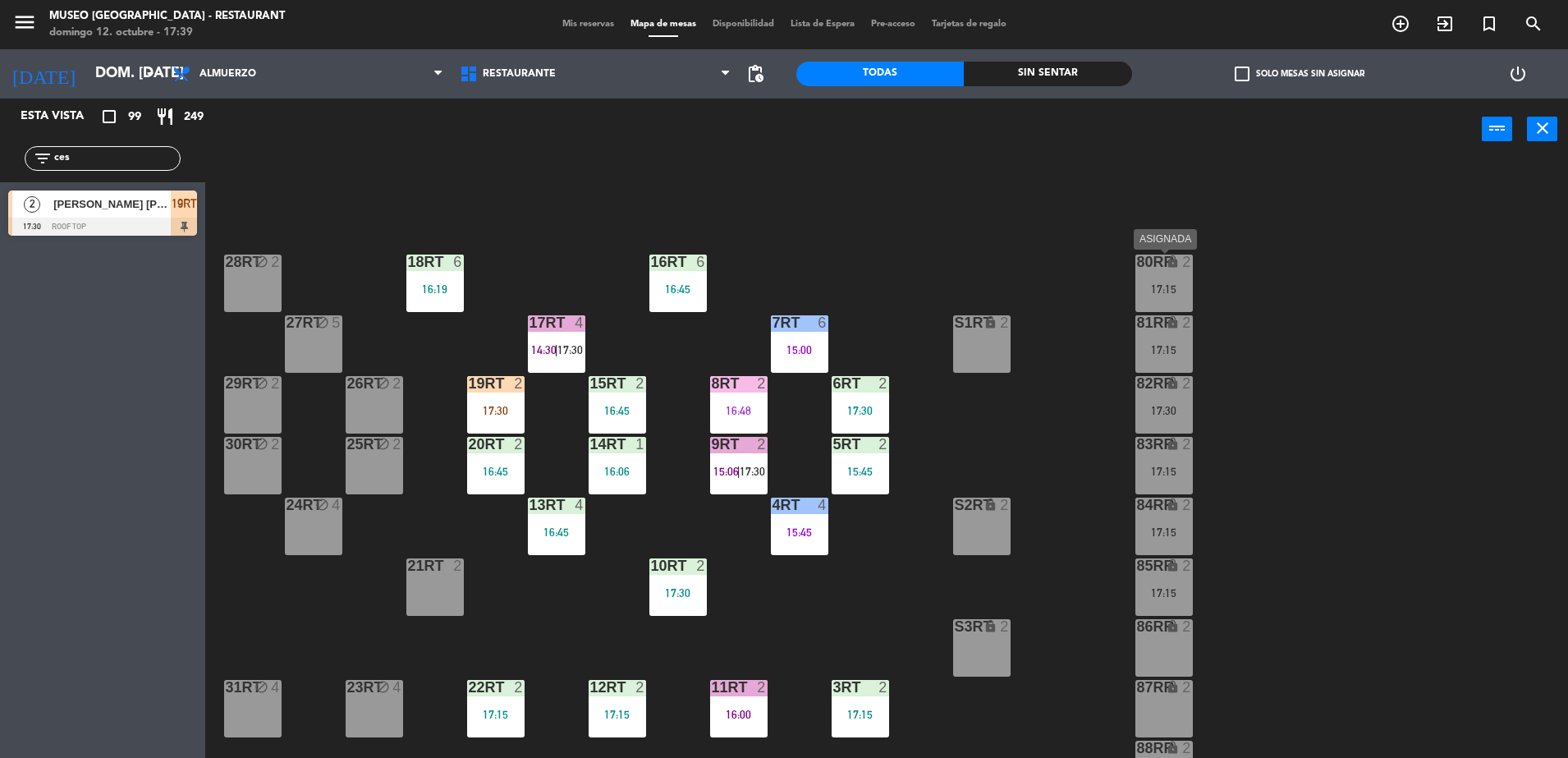
click at [1171, 306] on div "80RR lock 2 17:15" at bounding box center [1165, 284] width 58 height 58
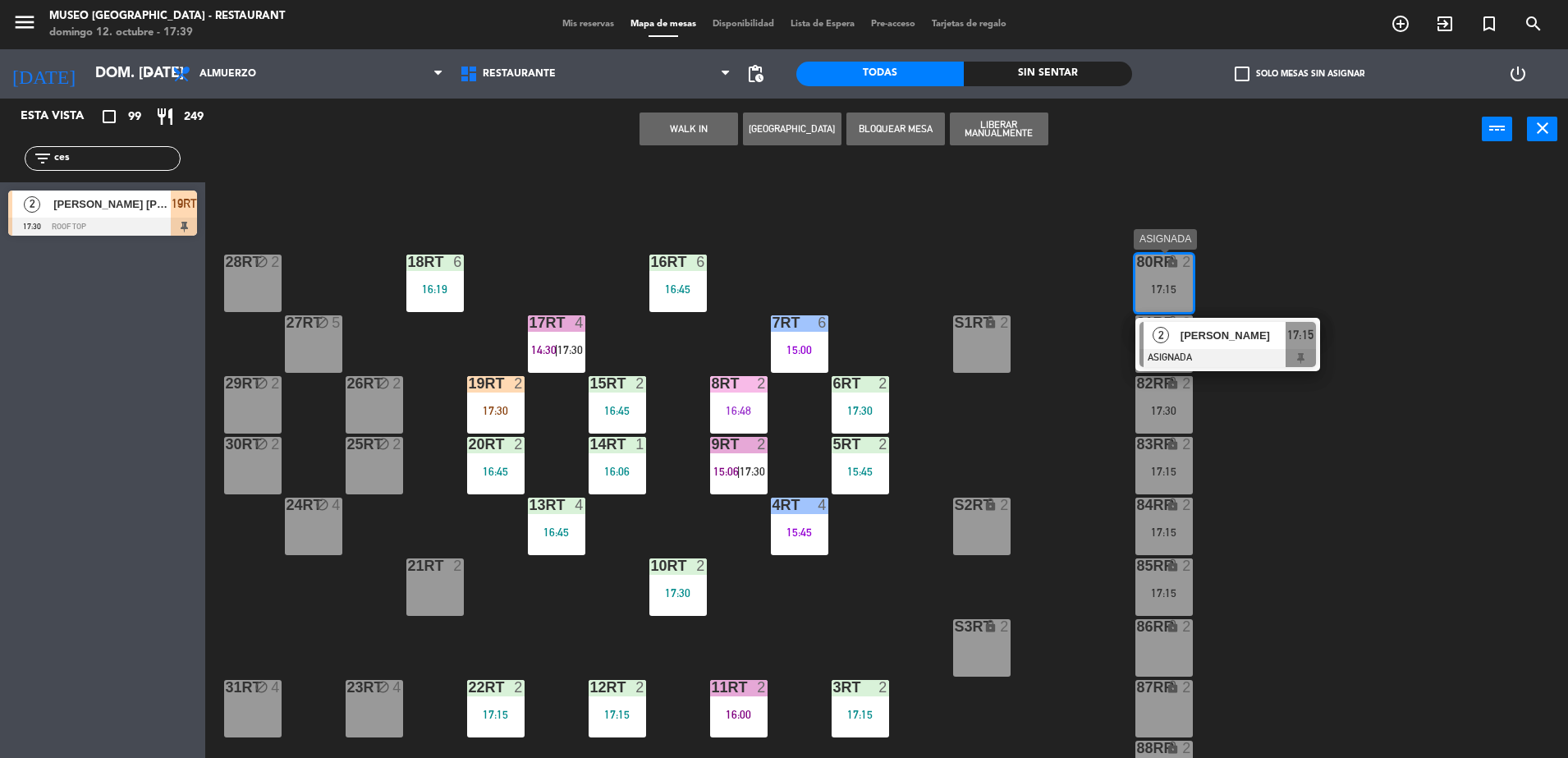
click at [1172, 349] on div at bounding box center [1228, 358] width 177 height 18
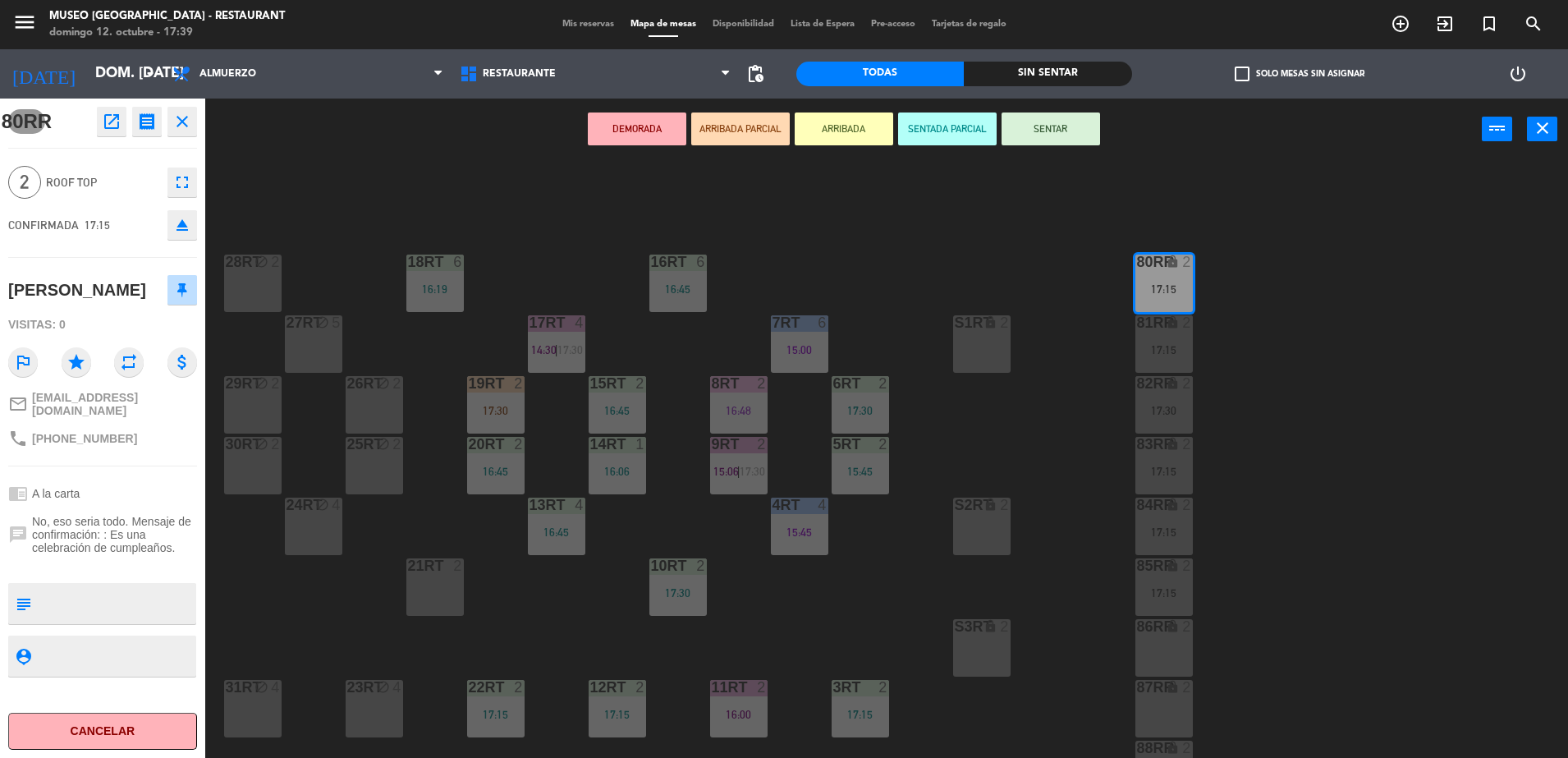
click at [122, 124] on button "open_in_new" at bounding box center [112, 122] width 30 height 30
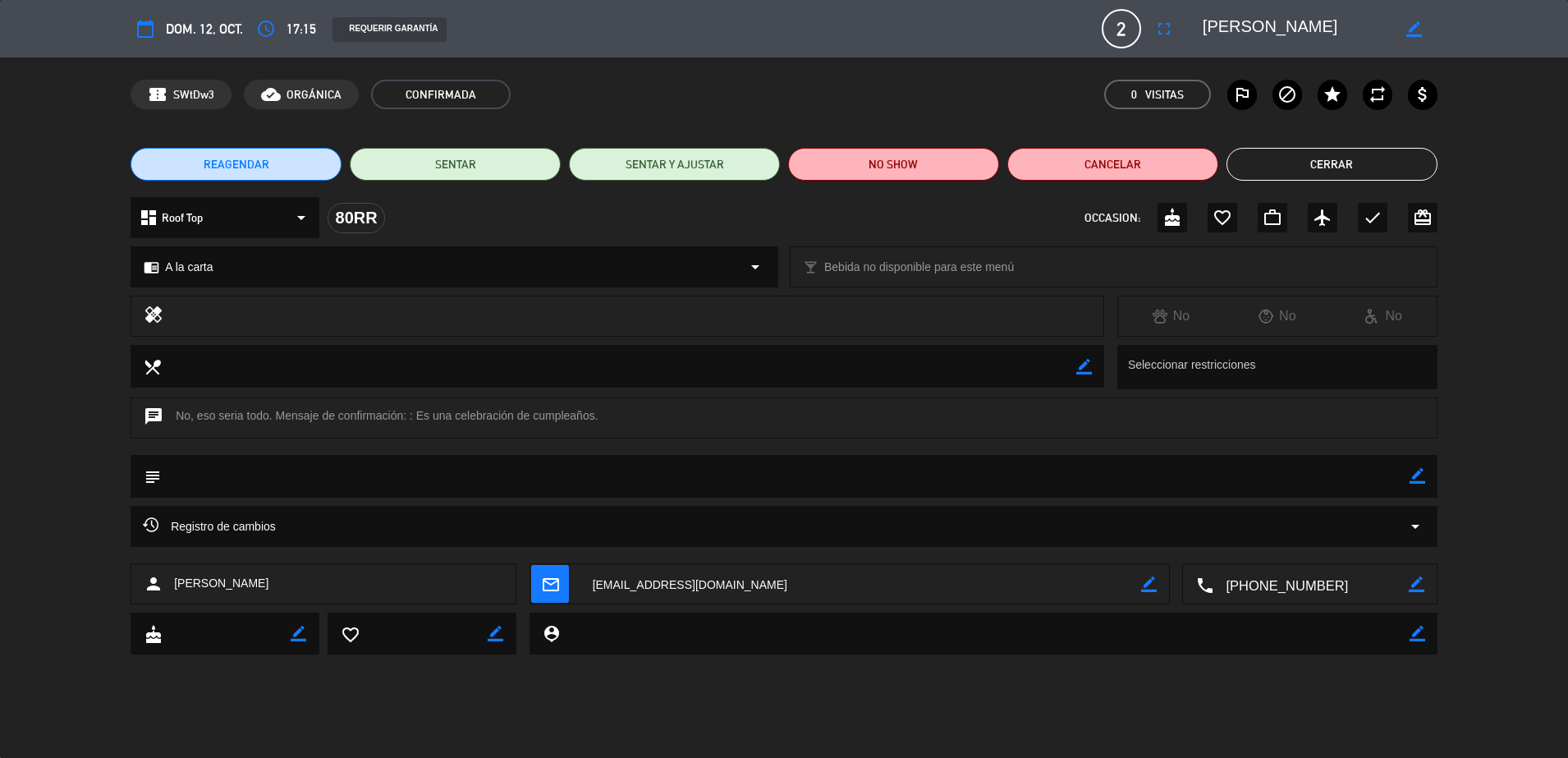
click at [920, 180] on div "REAGENDAR SENTAR SENTAR Y AJUSTAR NO SHOW Cancelar Cerrar" at bounding box center [784, 164] width 1568 height 66
click at [929, 172] on button "NO SHOW" at bounding box center [893, 165] width 211 height 33
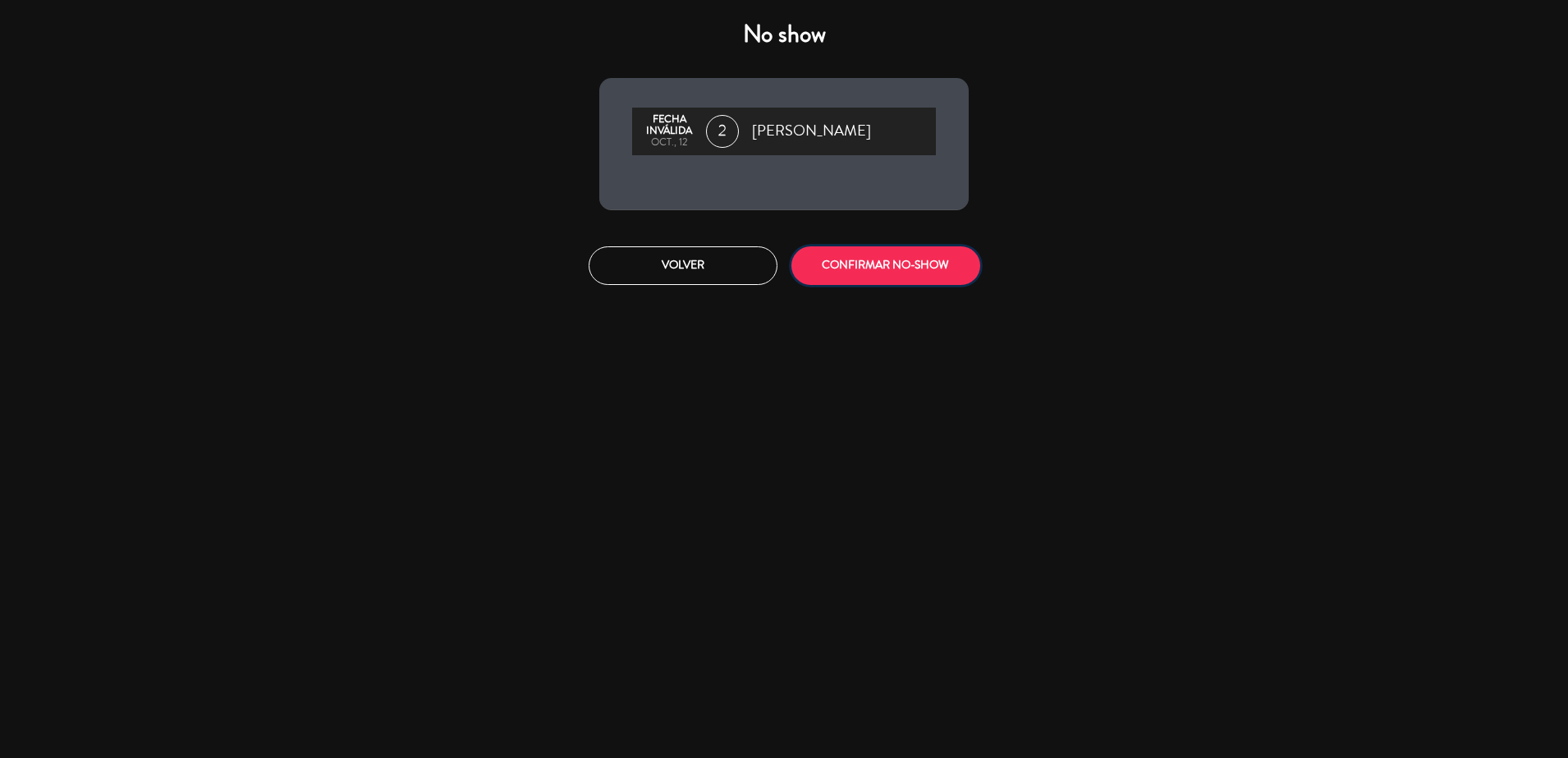
click at [953, 258] on button "CONFIRMAR NO-SHOW" at bounding box center [886, 265] width 189 height 39
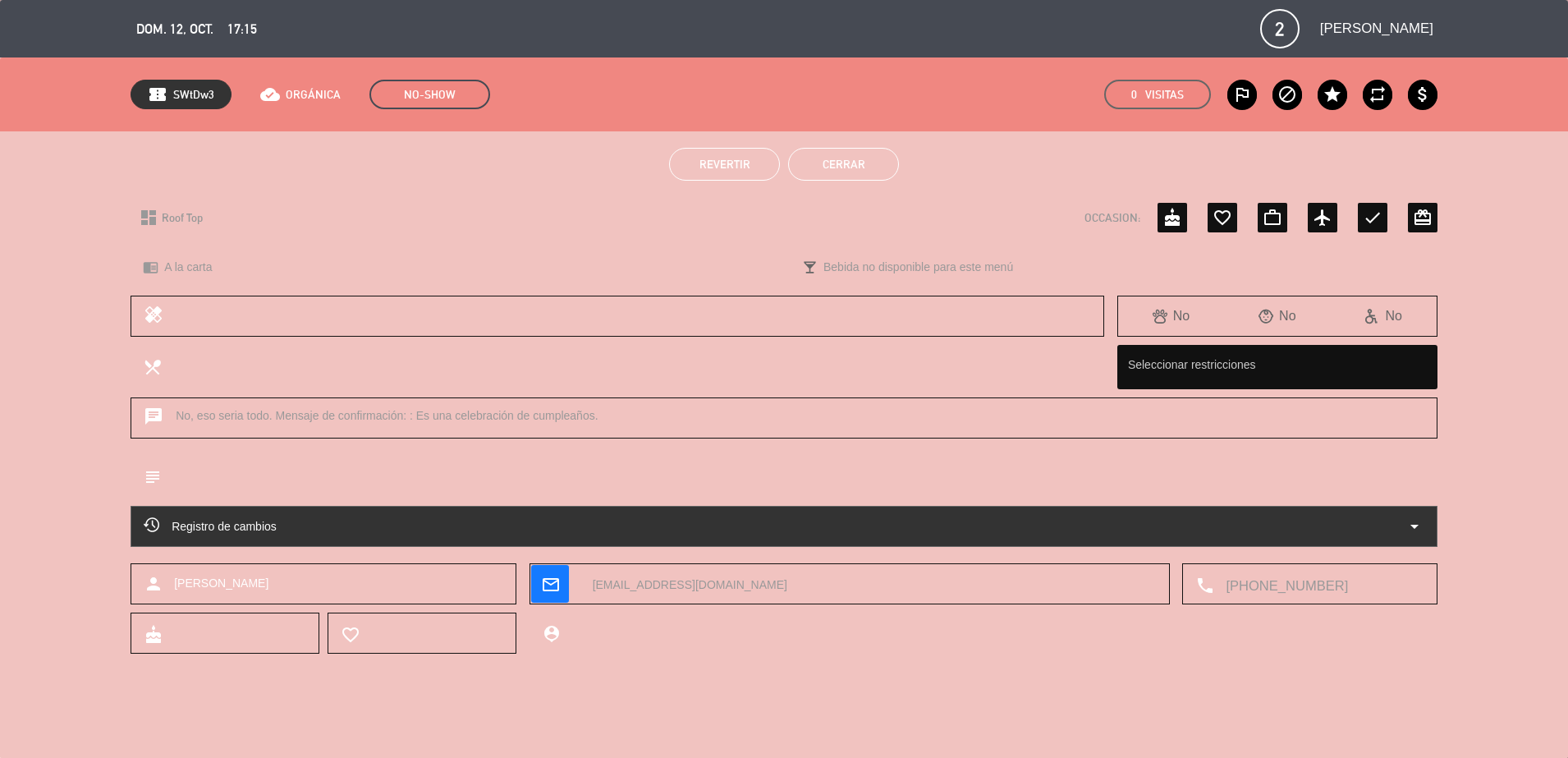
click at [857, 153] on button "Cerrar" at bounding box center [844, 165] width 111 height 33
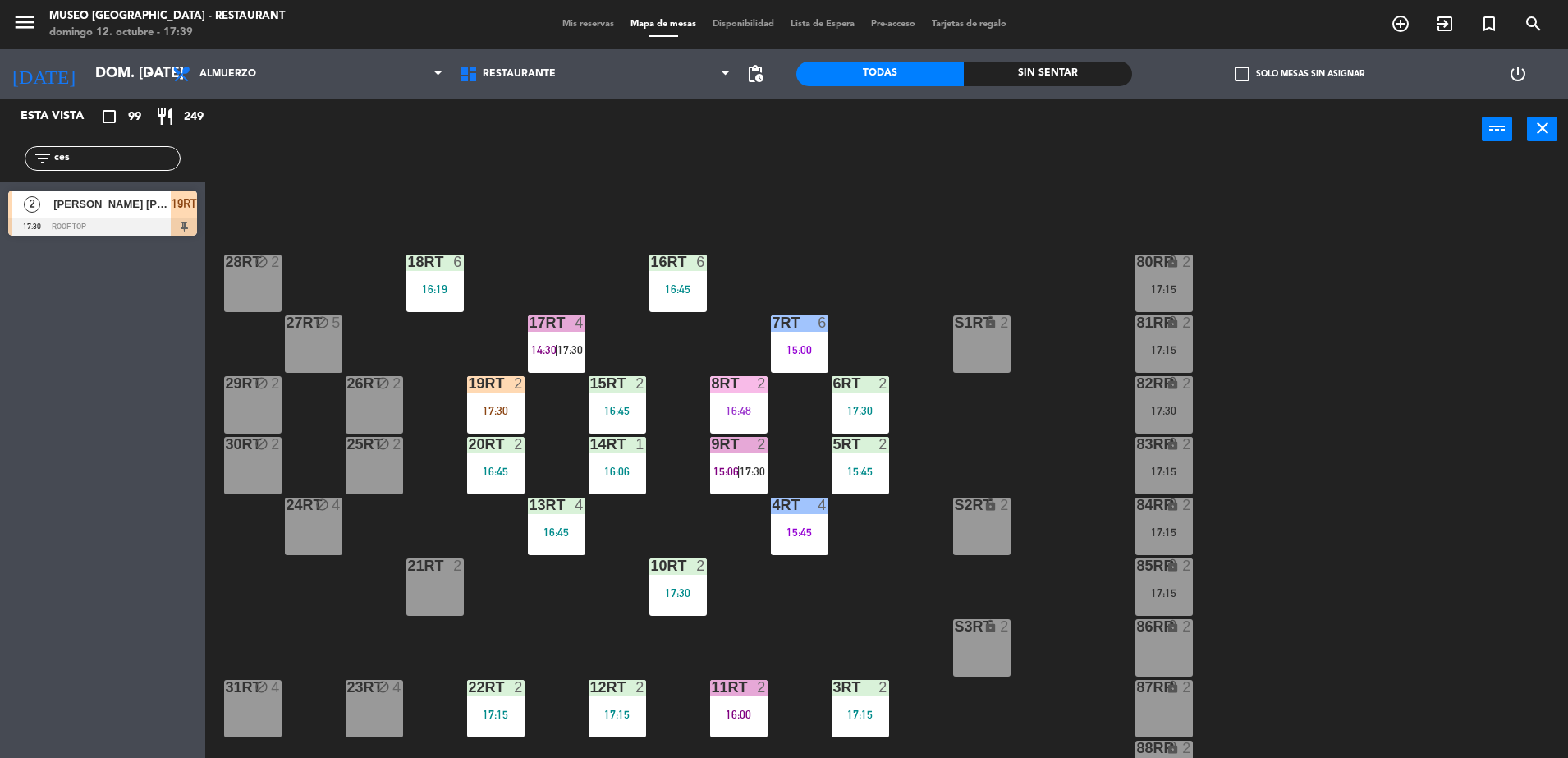
click at [1172, 338] on div "81RR lock 2 17:15" at bounding box center [1165, 344] width 58 height 58
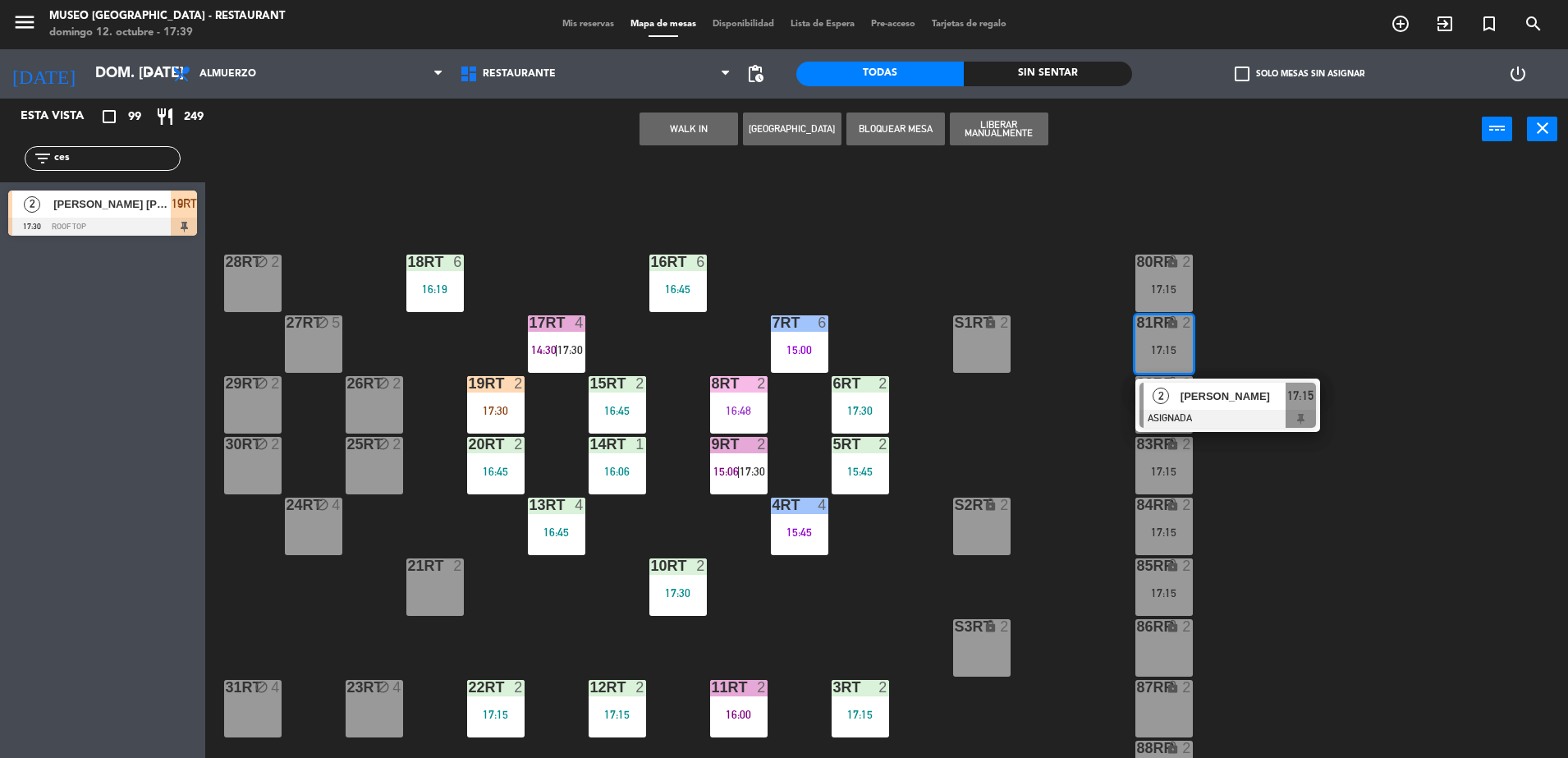
click at [1194, 390] on span "[PERSON_NAME]" at bounding box center [1233, 397] width 105 height 18
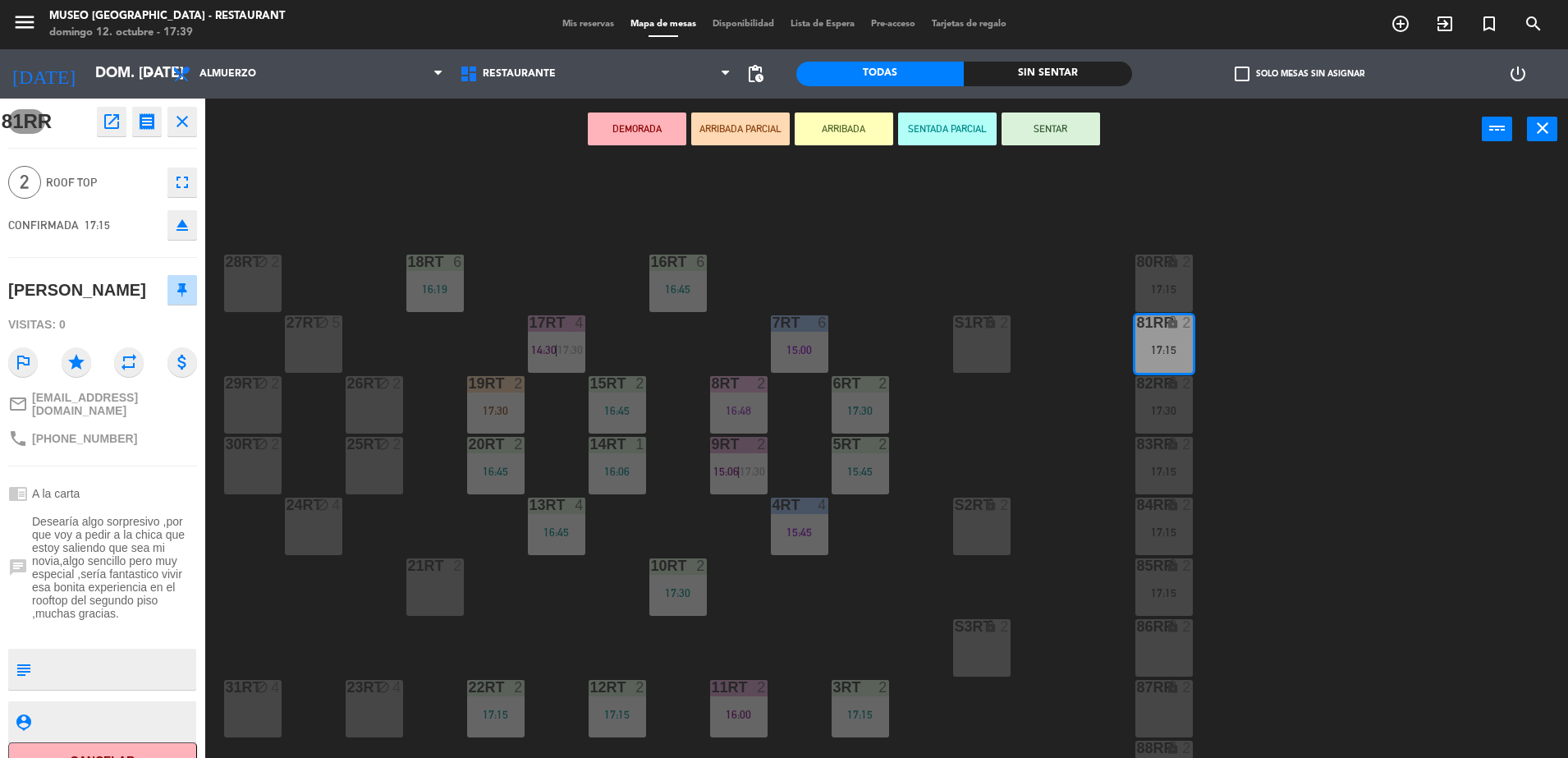
click at [112, 122] on icon "open_in_new" at bounding box center [111, 122] width 20 height 20
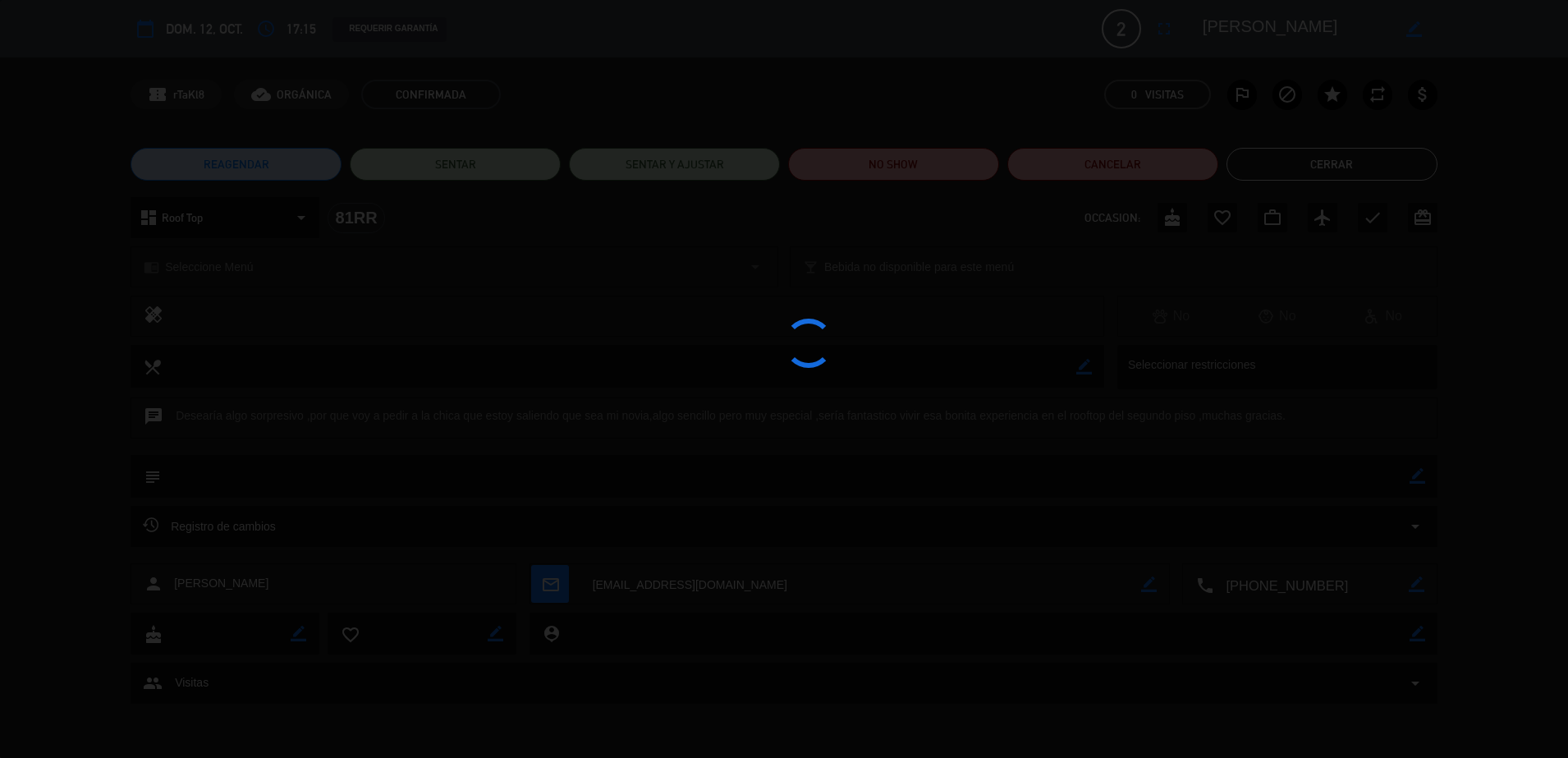
click at [929, 175] on div at bounding box center [784, 379] width 1568 height 758
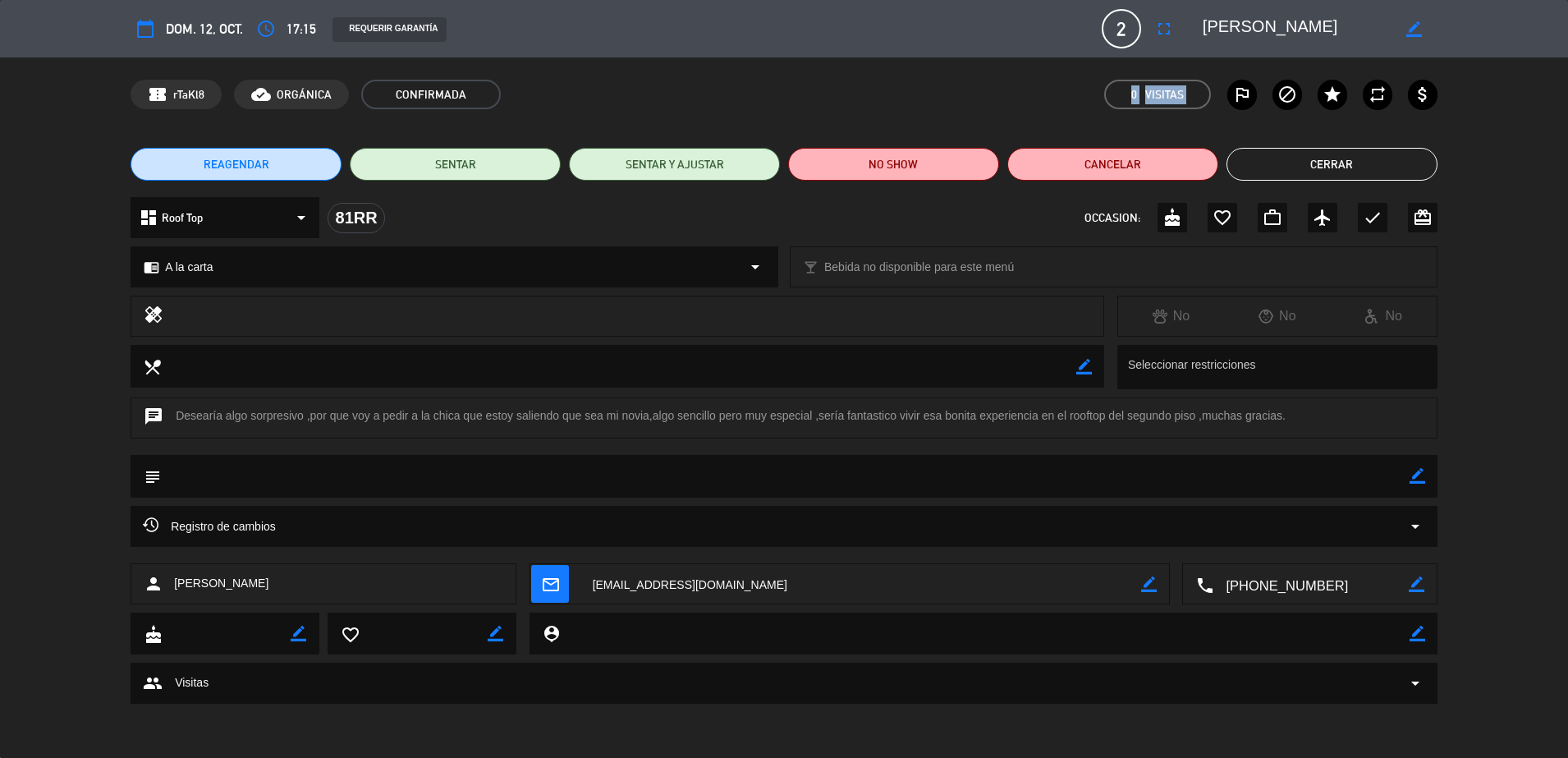
drag, startPoint x: 871, startPoint y: 135, endPoint x: 863, endPoint y: 128, distance: 10.6
click at [863, 128] on div "calendar_today dom. 12, oct. access_time 17:15 REQUERIR GARANTÍA 2 [PERSON_NAME…" at bounding box center [784, 379] width 1568 height 758
click at [874, 157] on button "NO SHOW" at bounding box center [893, 165] width 211 height 33
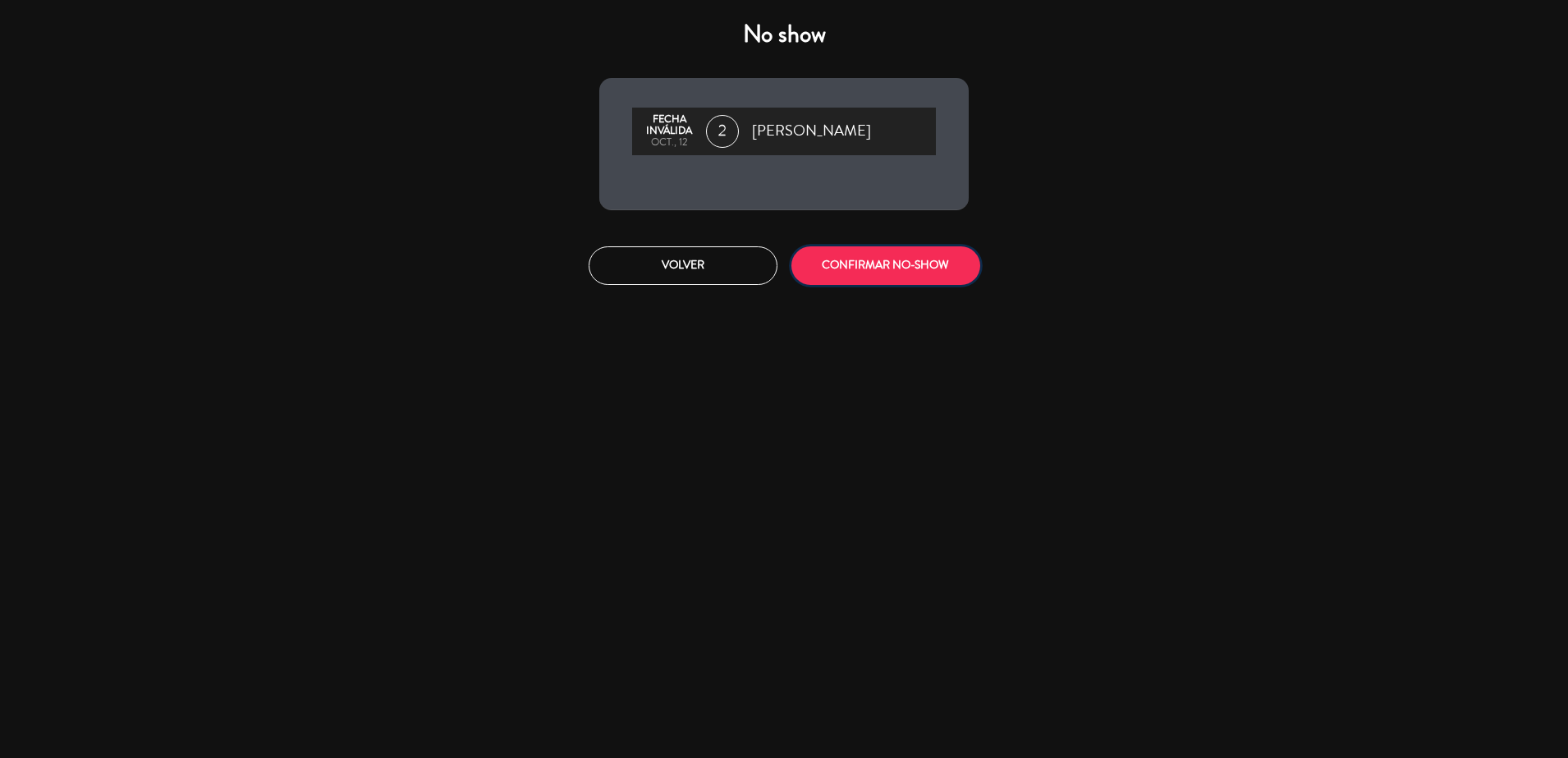
click at [872, 248] on button "CONFIRMAR NO-SHOW" at bounding box center [886, 265] width 189 height 39
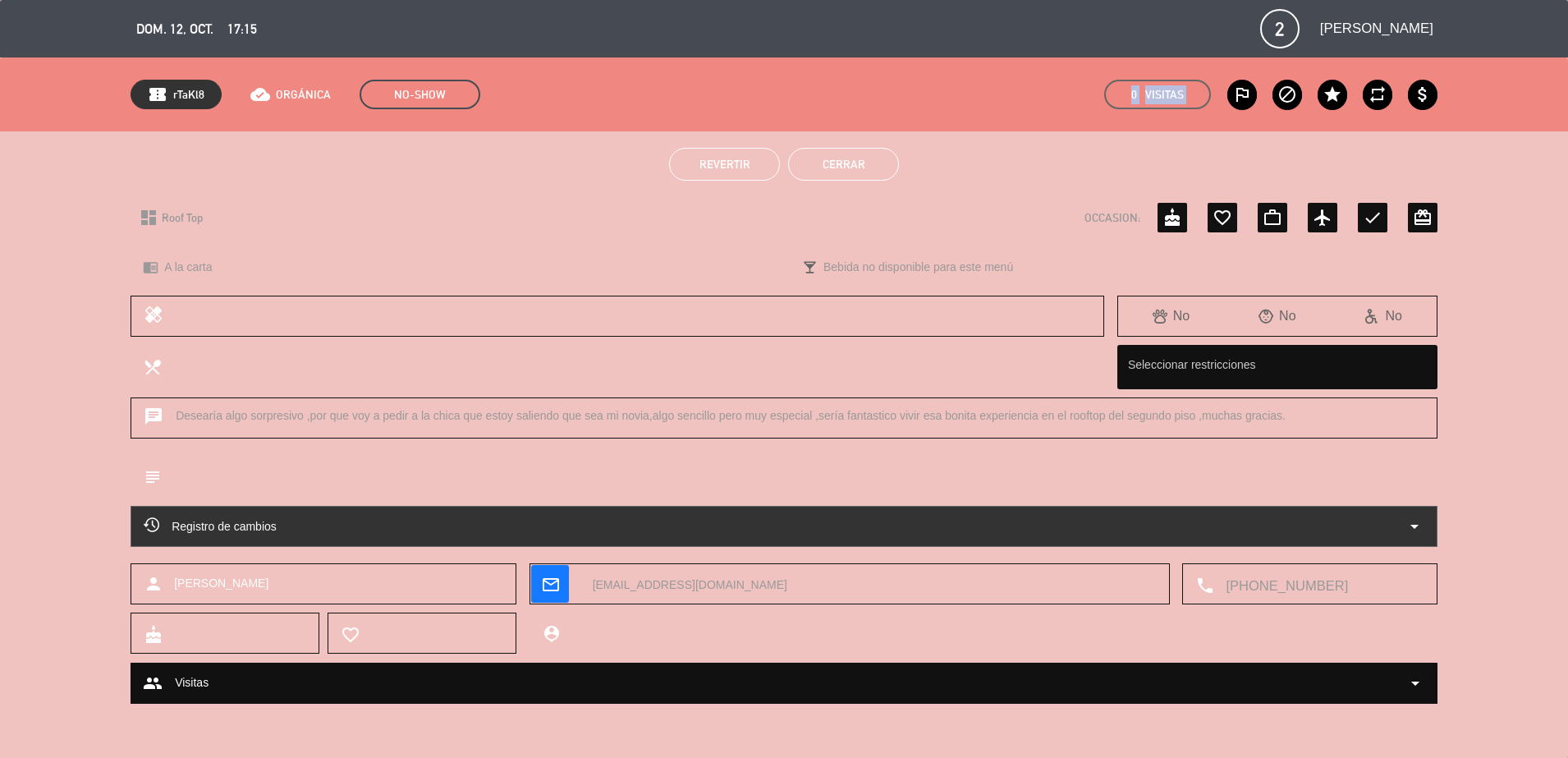
click at [851, 173] on button "Cerrar" at bounding box center [844, 165] width 111 height 33
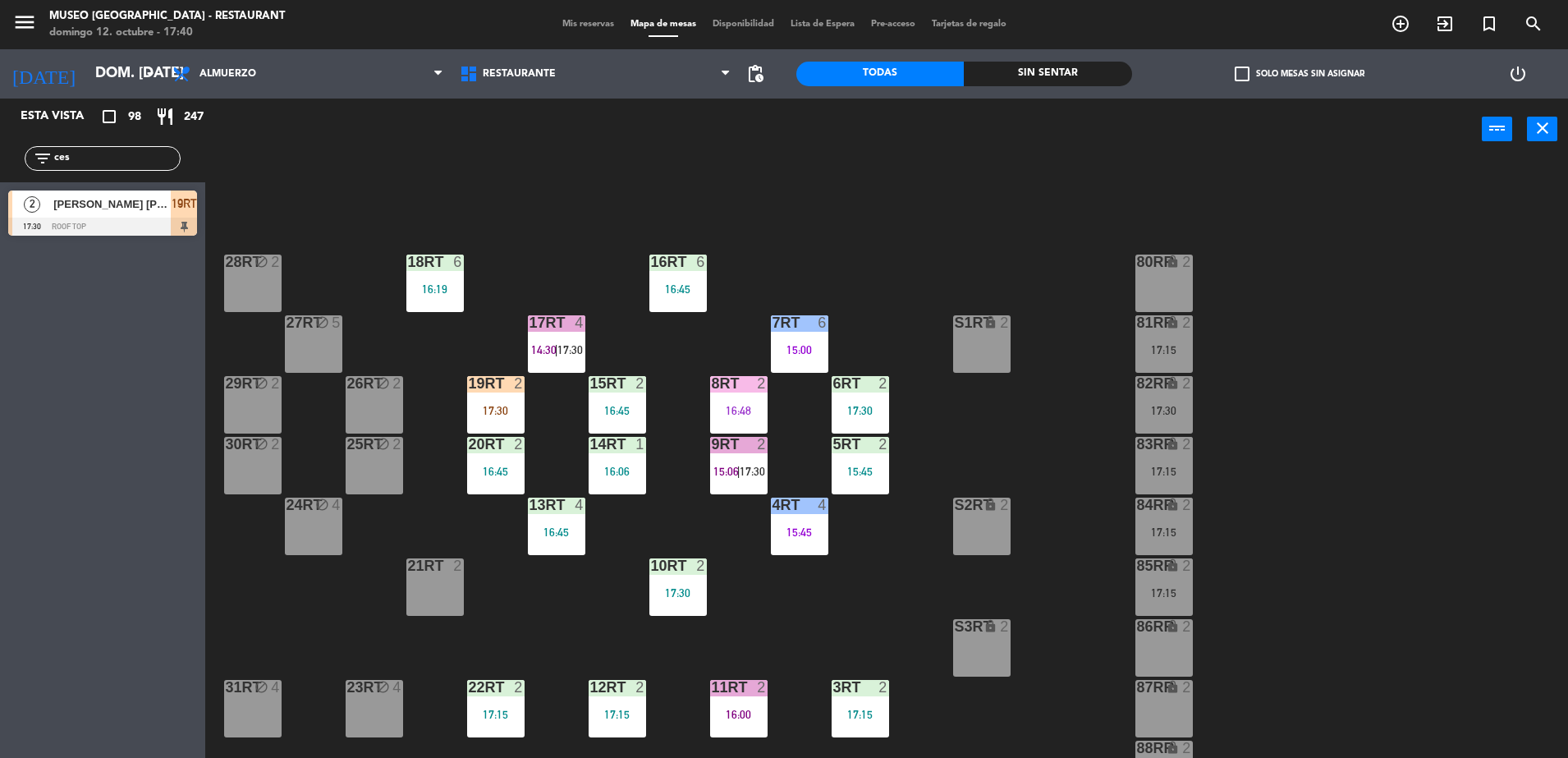
click at [1182, 418] on div "82RR lock 2 17:30" at bounding box center [1165, 405] width 58 height 58
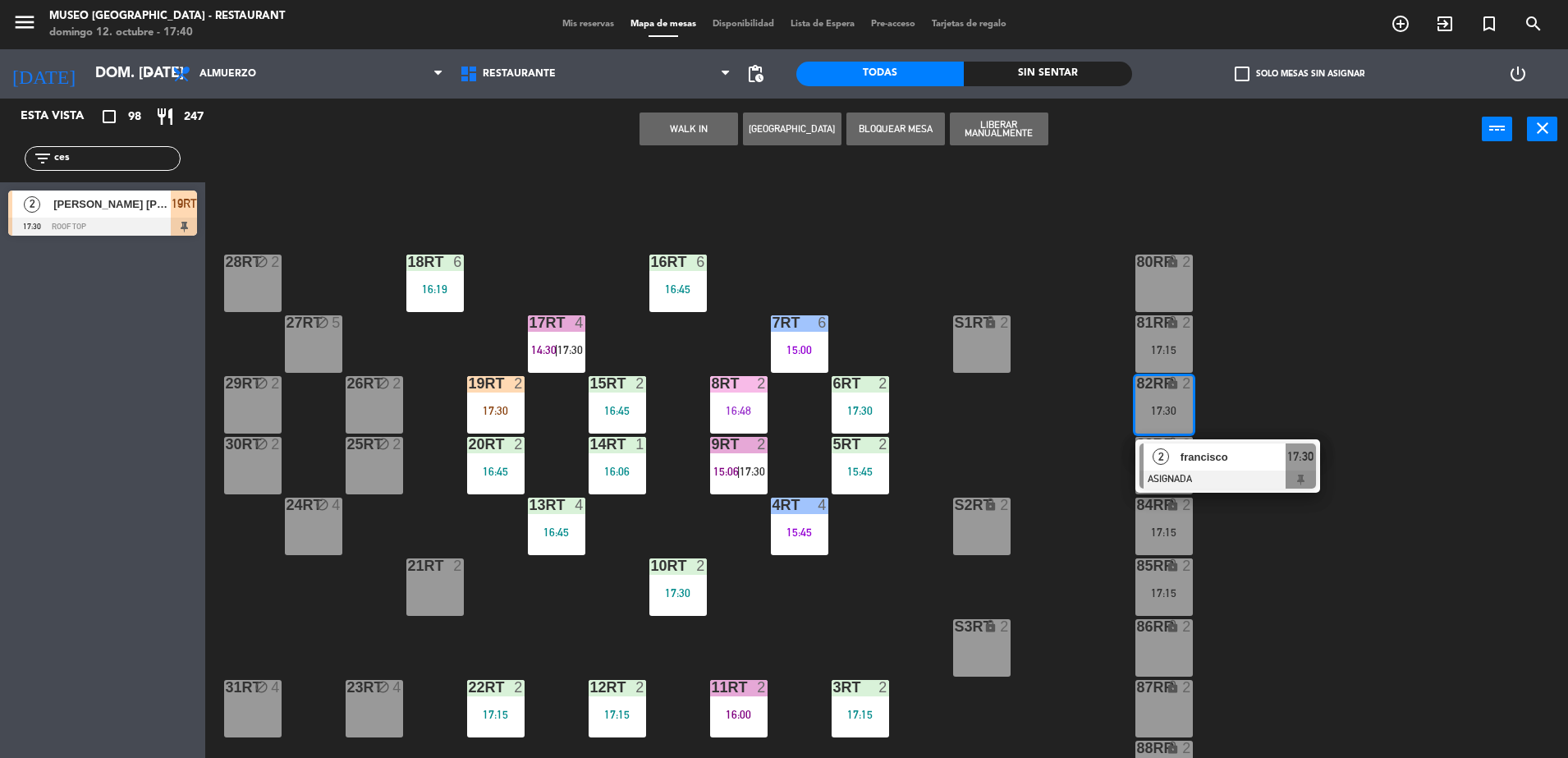
click at [1282, 388] on div "18RT 6 16:19 16RT 6 16:45 28RT block 2 80RR lock 2 27RT block 5 7RT 6 15:00 S1R…" at bounding box center [894, 463] width 1348 height 598
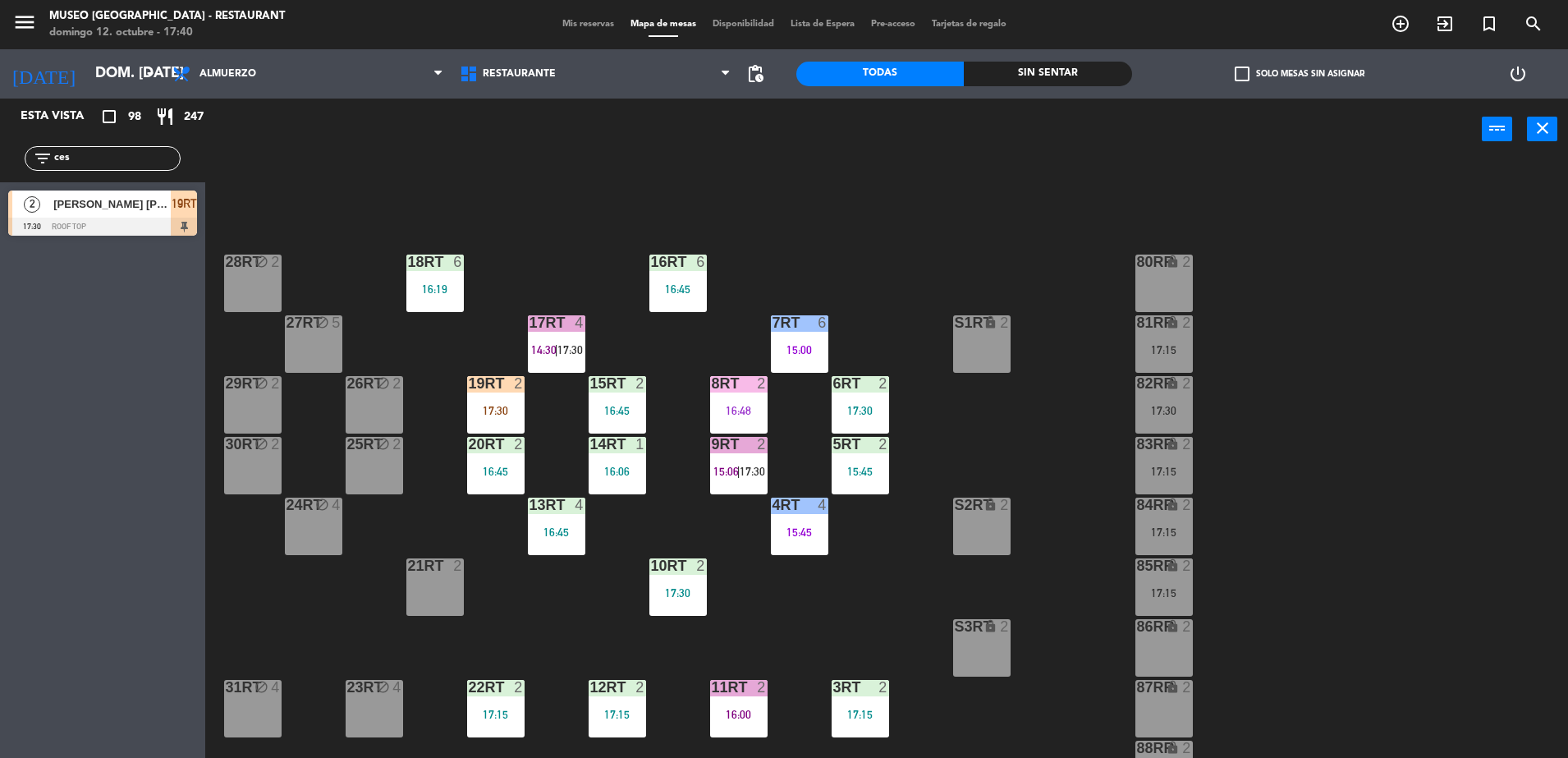
click at [1192, 488] on div "83RR lock 2 17:15" at bounding box center [1165, 466] width 58 height 58
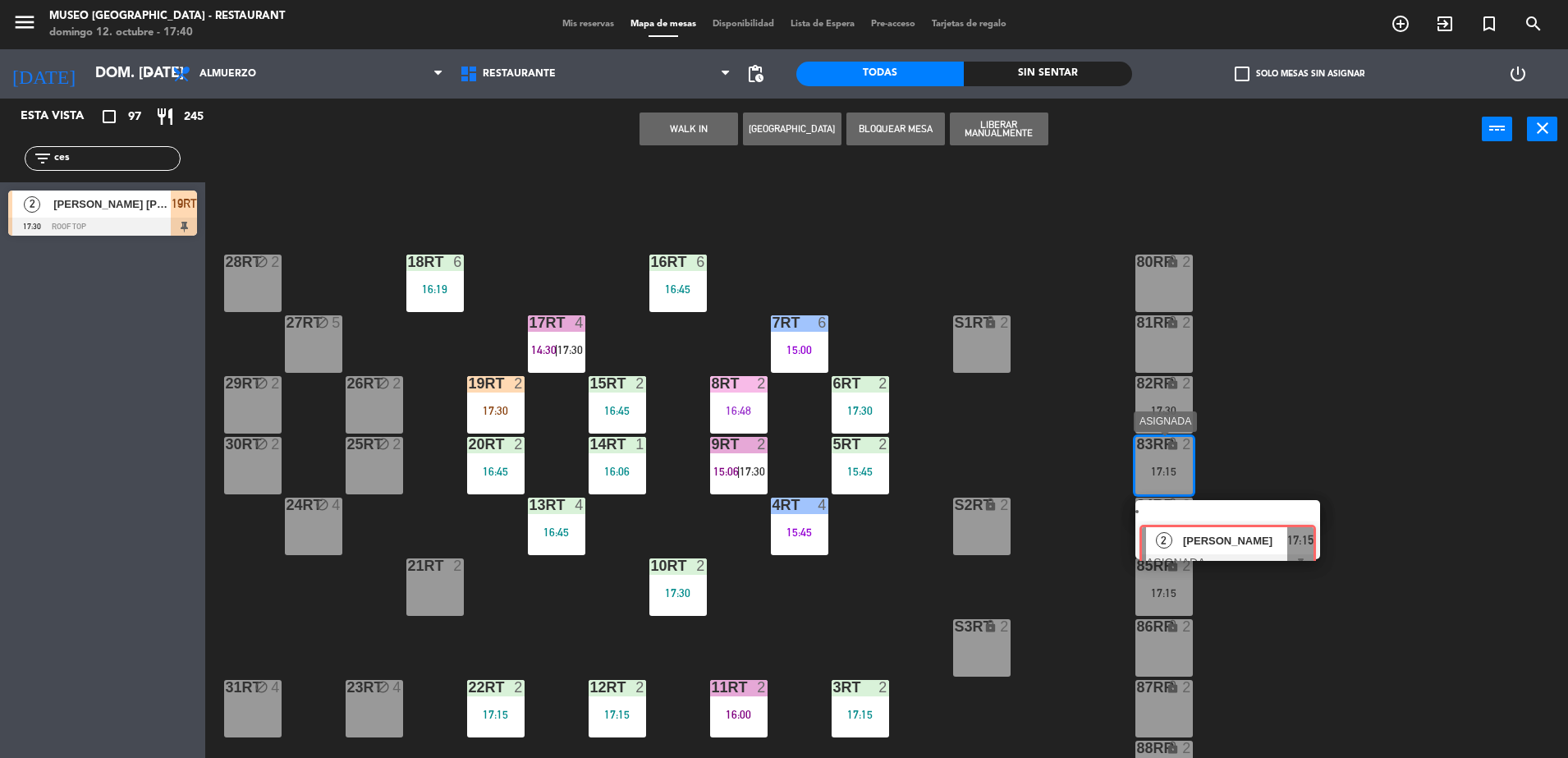
click at [1214, 519] on div "2 [PERSON_NAME] ASIGNADA 17:15" at bounding box center [1227, 530] width 209 height 60
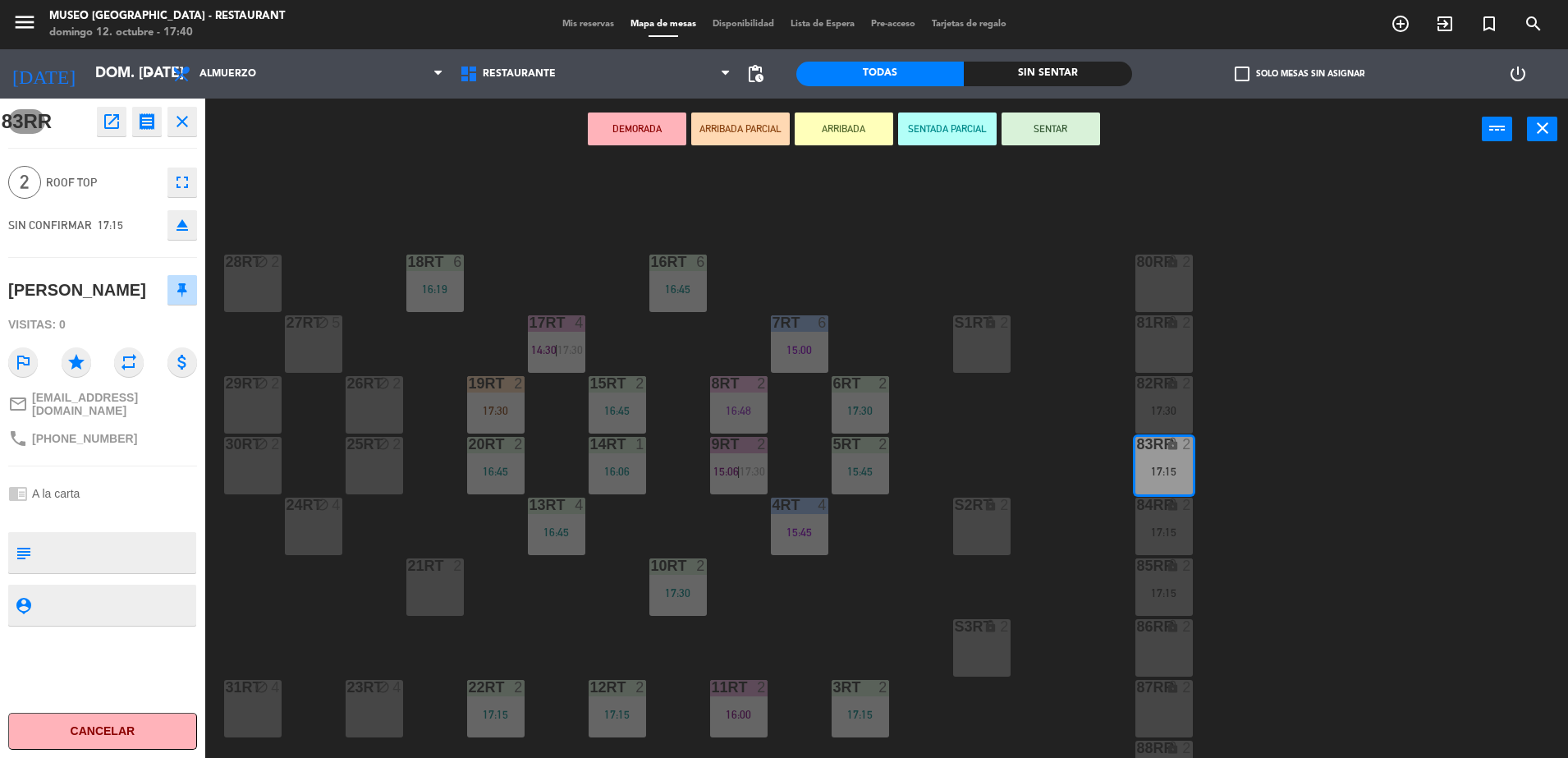
click at [120, 119] on icon "open_in_new" at bounding box center [111, 122] width 20 height 20
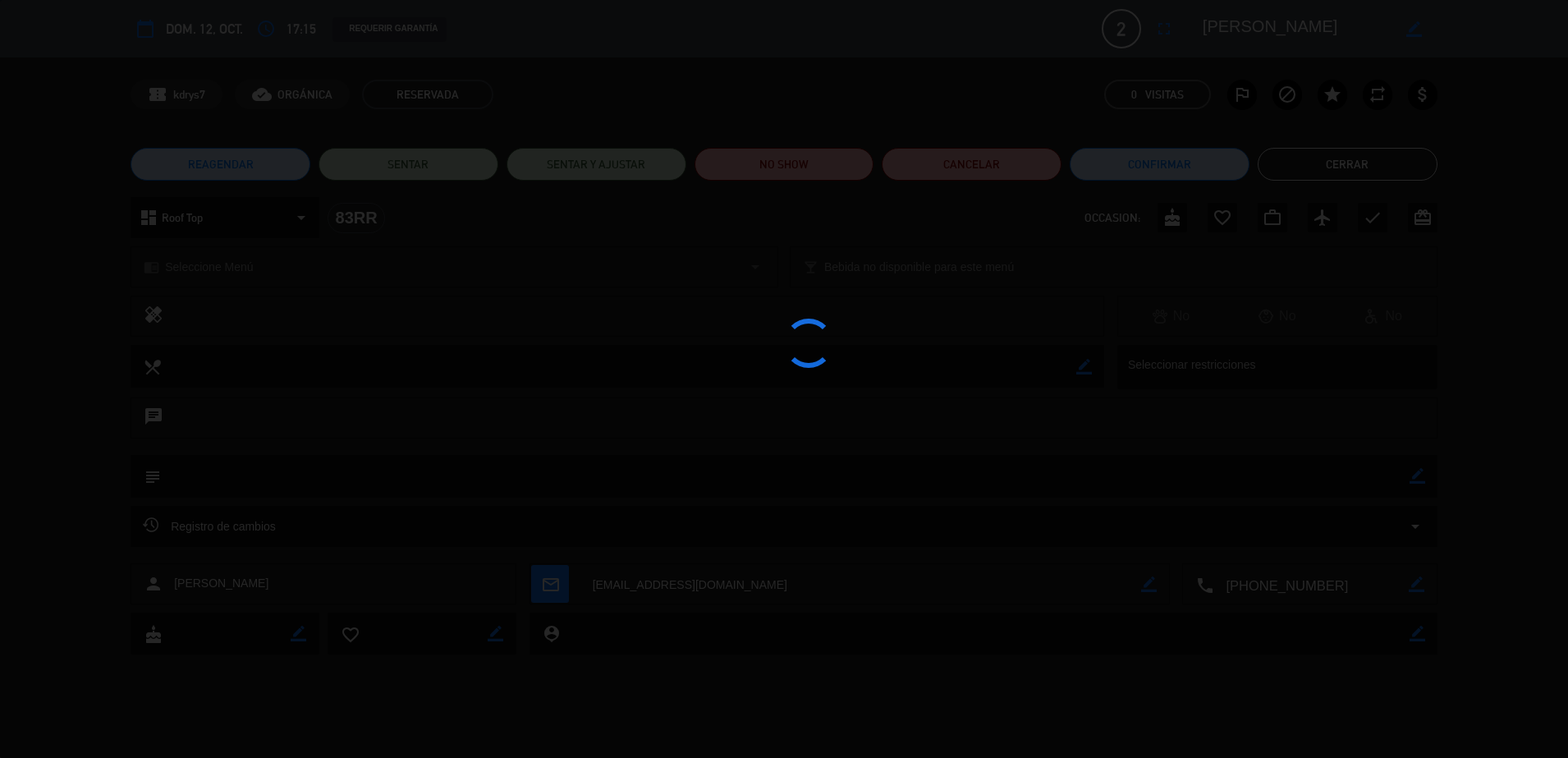
click at [833, 176] on div at bounding box center [784, 379] width 1568 height 758
click at [833, 166] on div at bounding box center [784, 379] width 1568 height 758
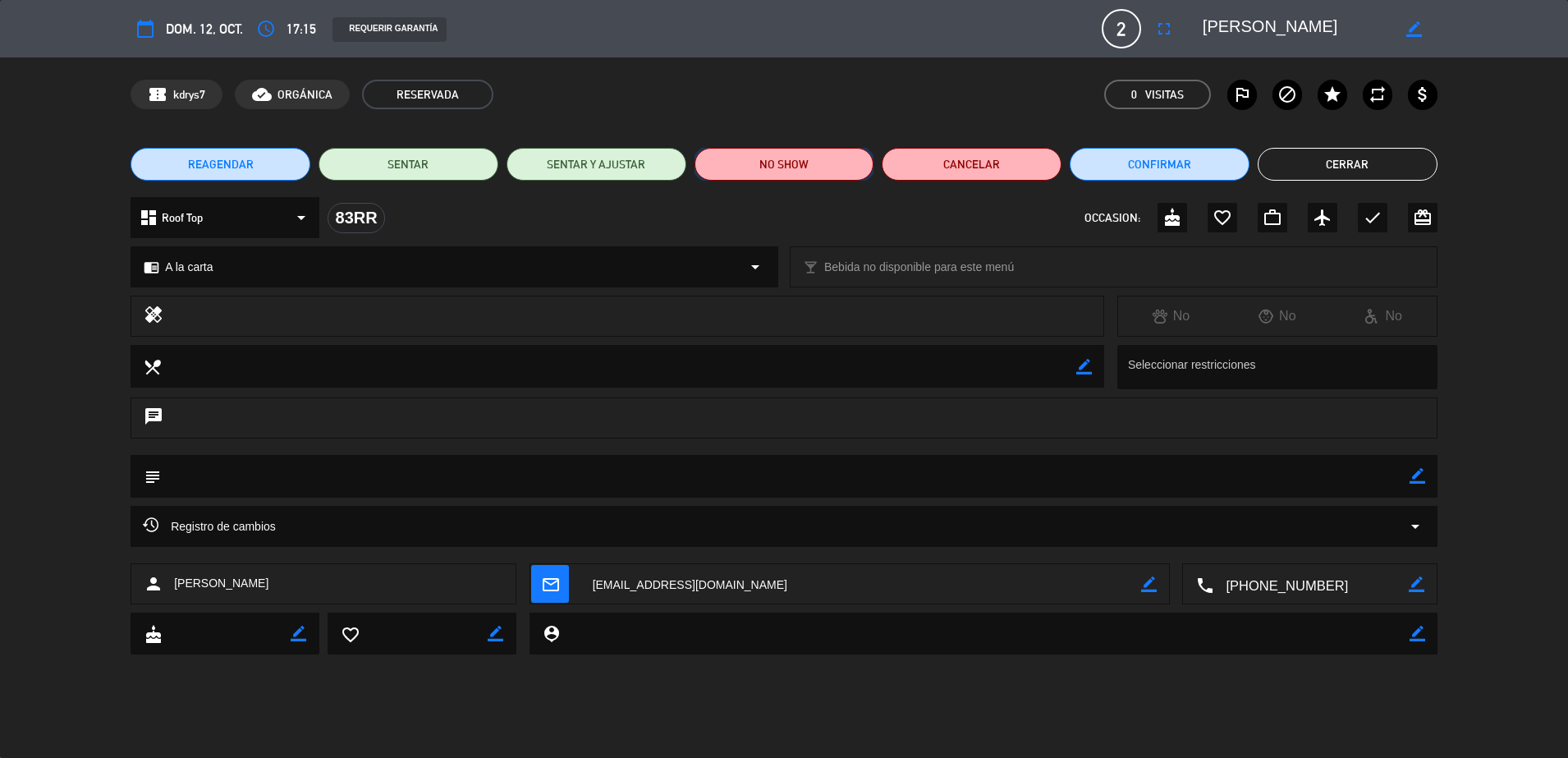
click at [833, 166] on button "NO SHOW" at bounding box center [784, 165] width 179 height 33
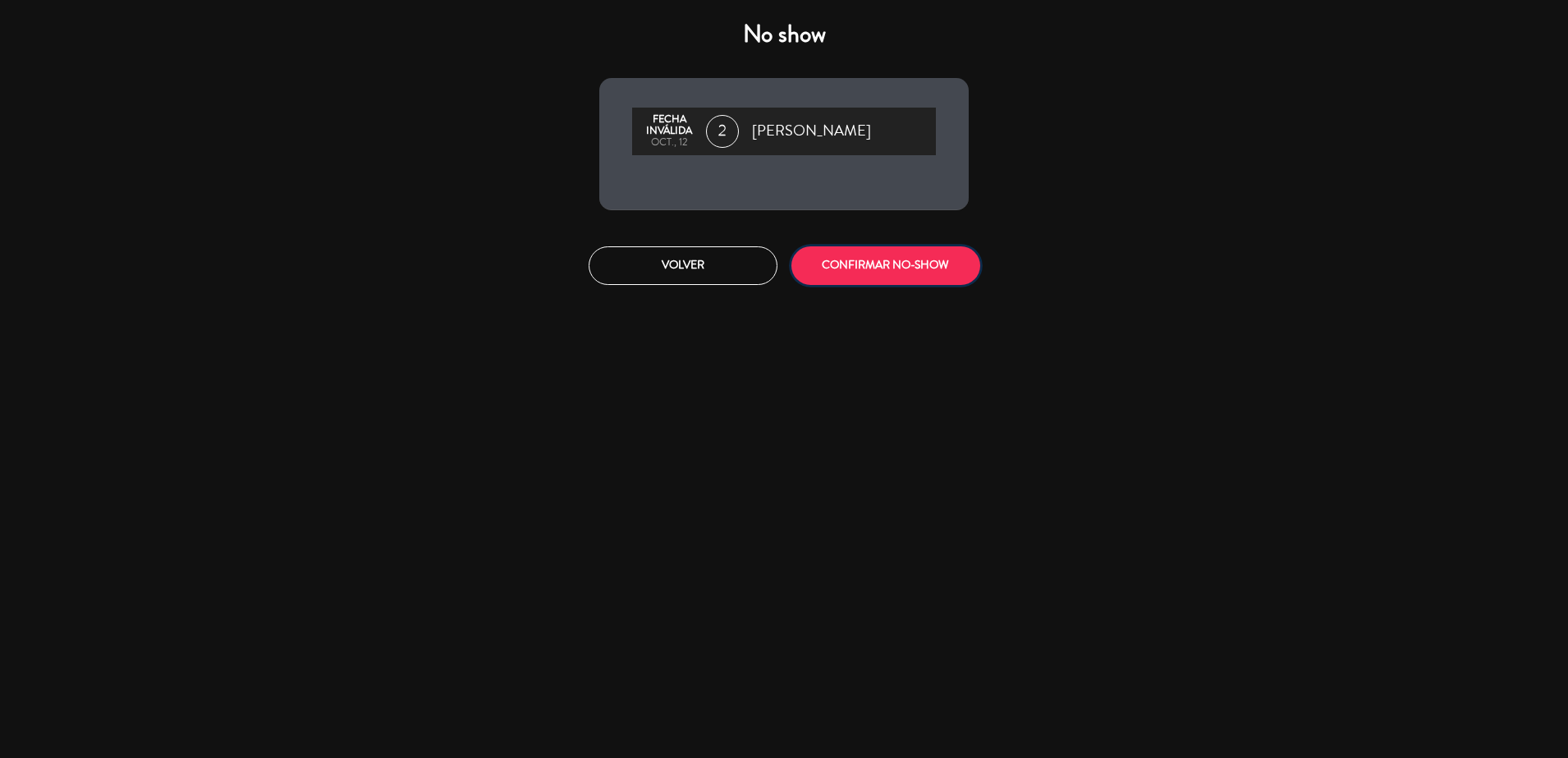
click at [896, 283] on button "CONFIRMAR NO-SHOW" at bounding box center [886, 265] width 189 height 39
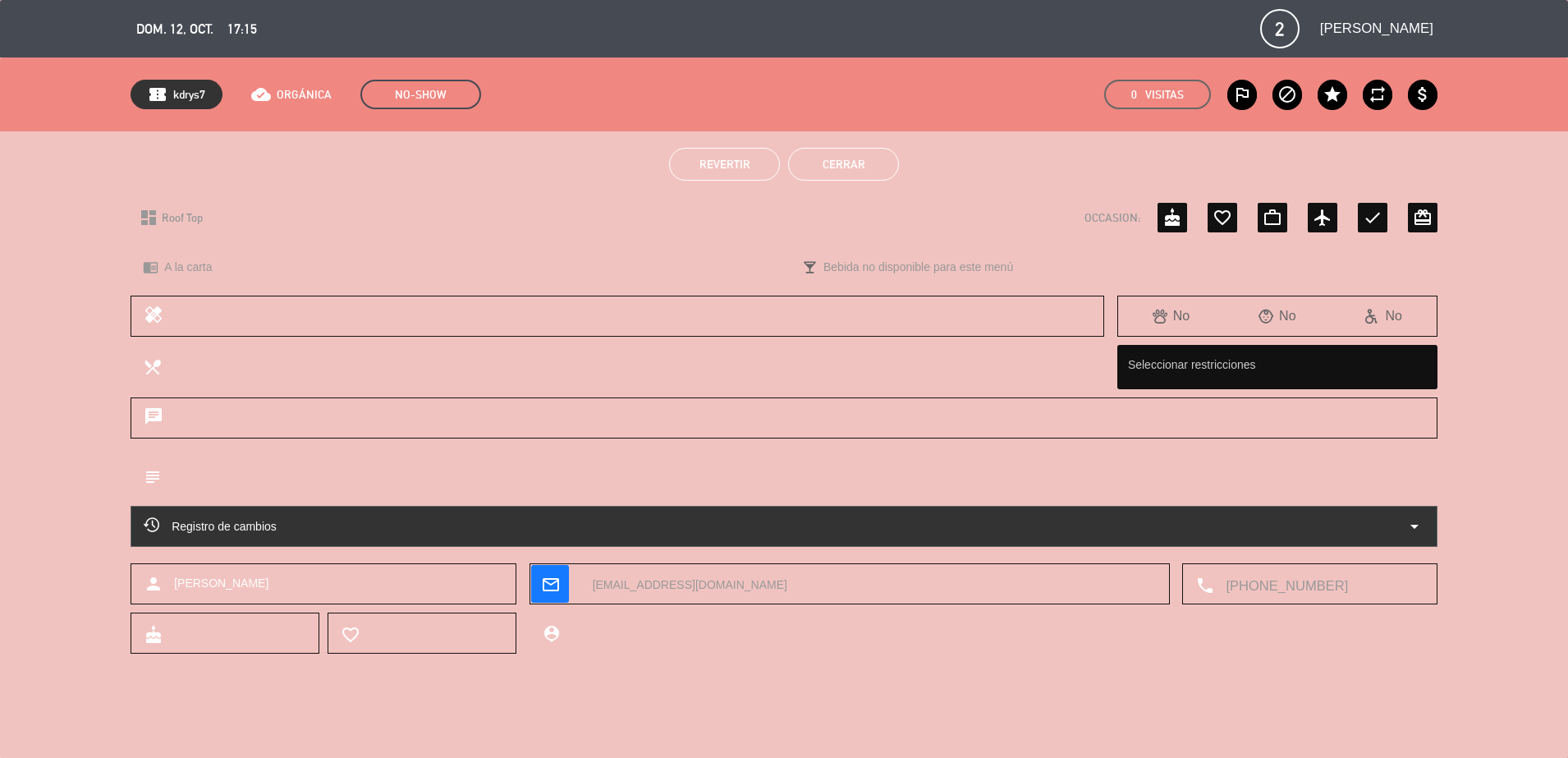
click at [859, 158] on button "Cerrar" at bounding box center [844, 165] width 111 height 33
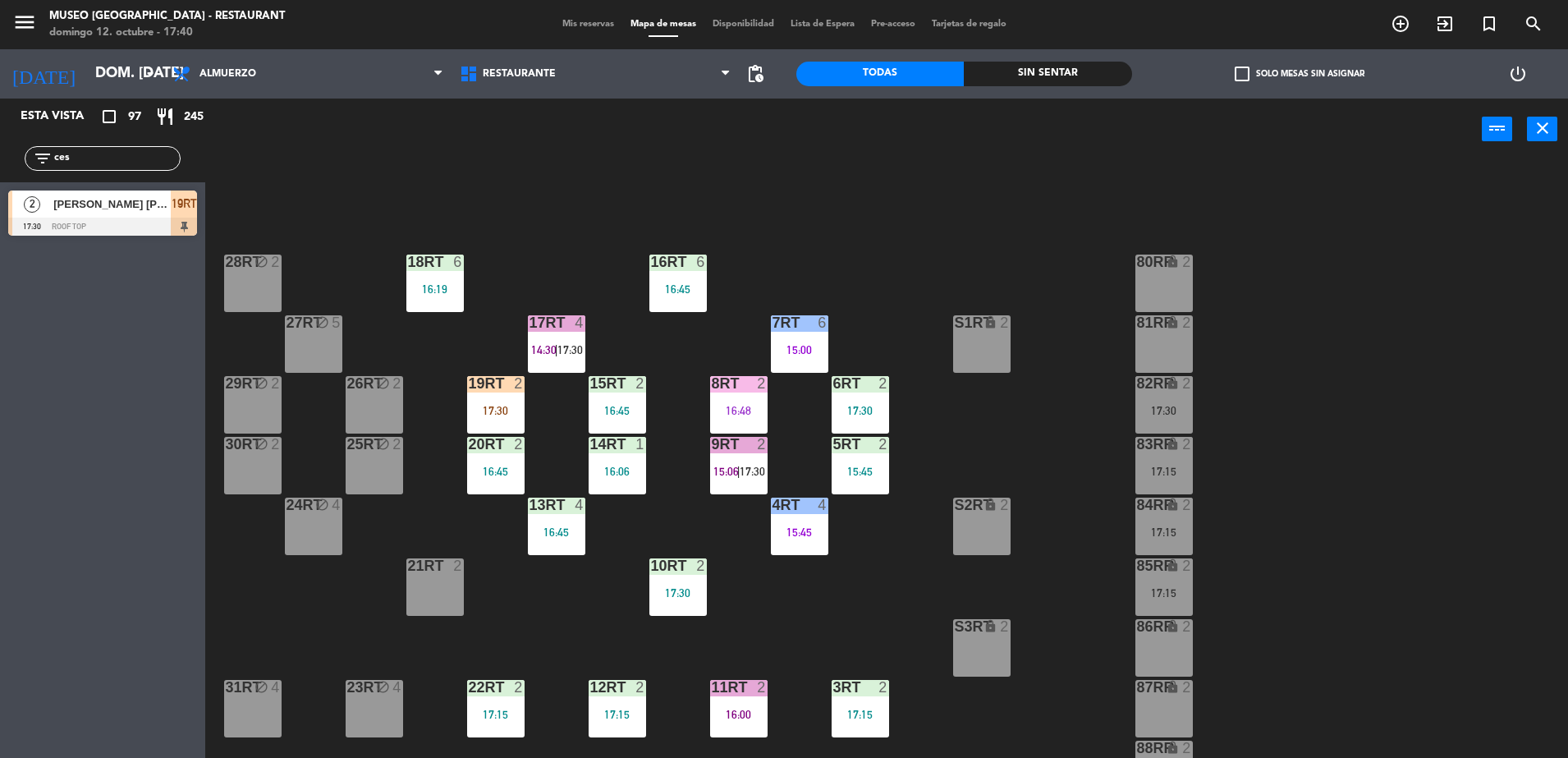
click at [1153, 467] on div "17:15" at bounding box center [1165, 471] width 58 height 11
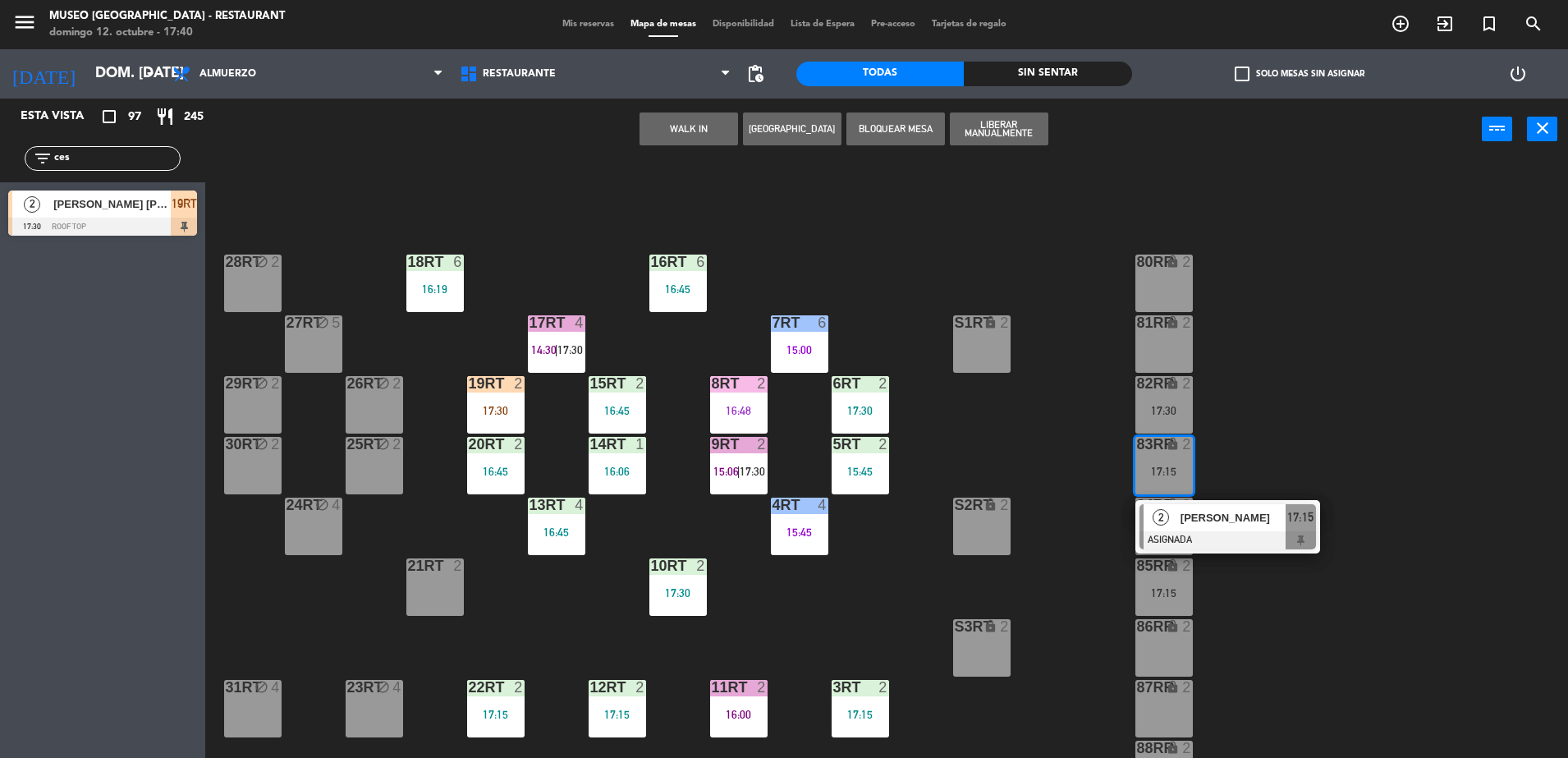
click at [1309, 485] on div "18RT 6 16:19 16RT 6 16:45 28RT block 2 80RR lock 2 27RT block 5 7RT 6 15:00 S1R…" at bounding box center [894, 463] width 1348 height 598
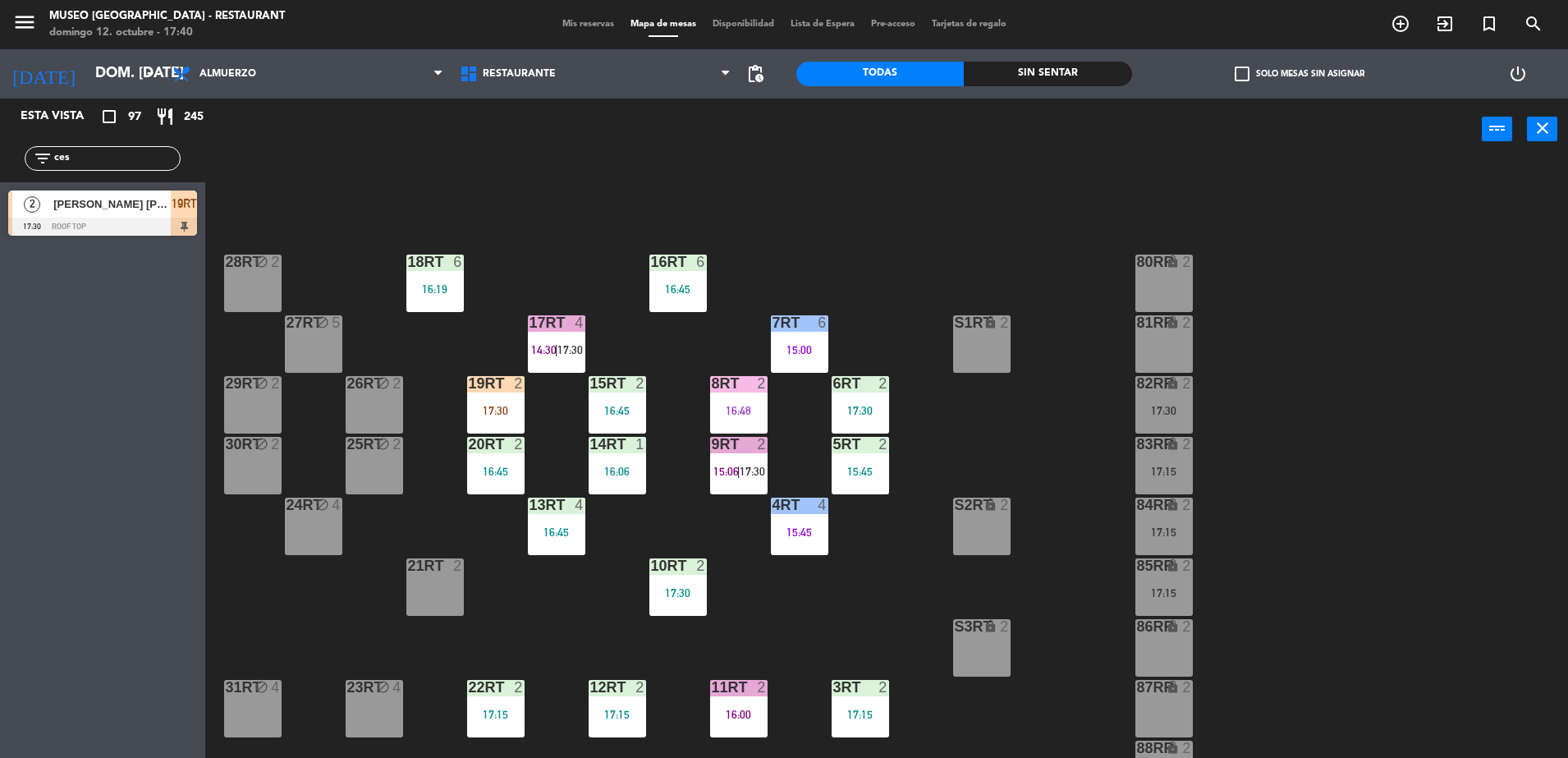
click at [1192, 535] on div "17:15" at bounding box center [1165, 531] width 58 height 11
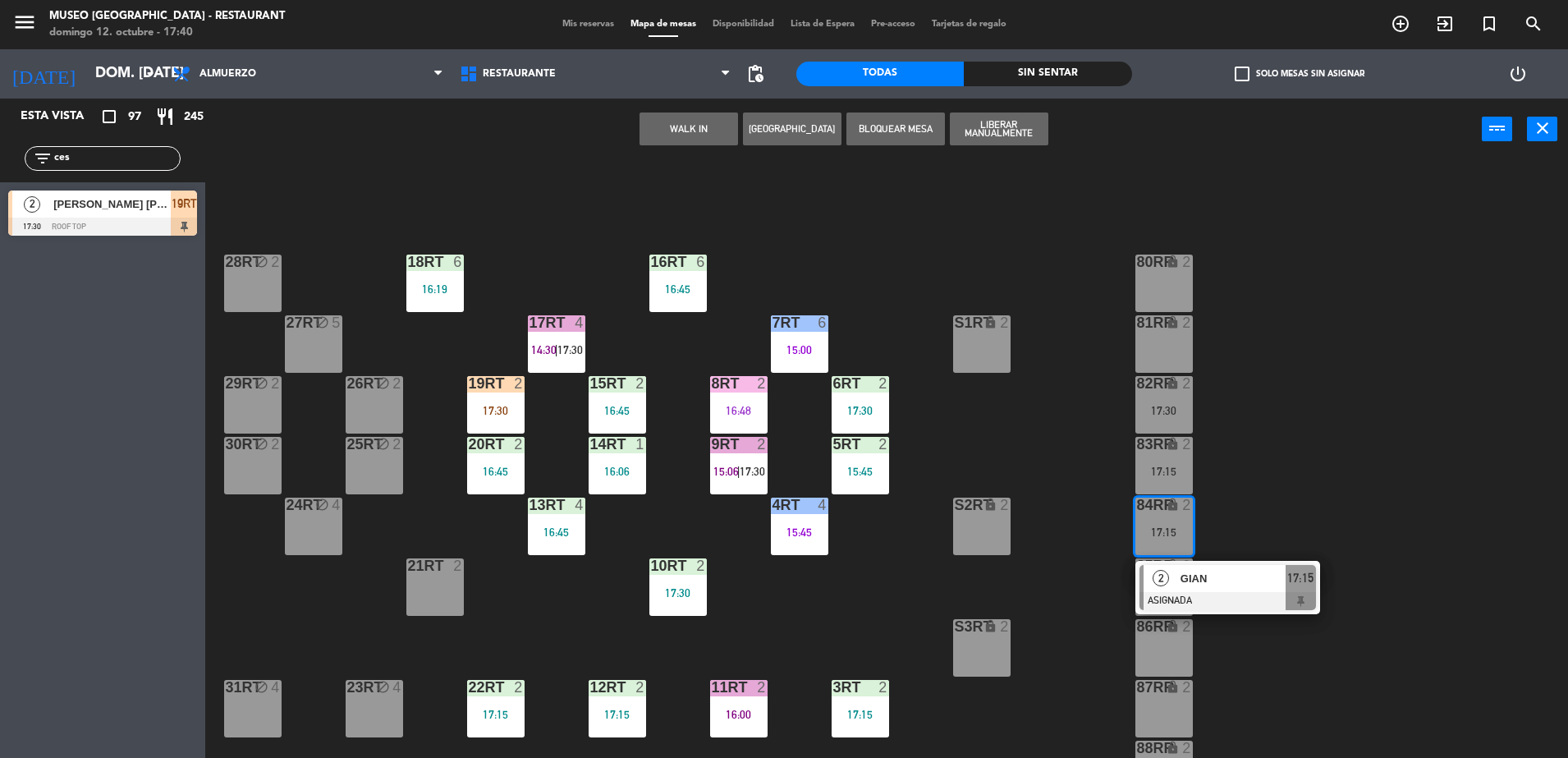
click at [1226, 573] on span "GIAN" at bounding box center [1233, 579] width 105 height 18
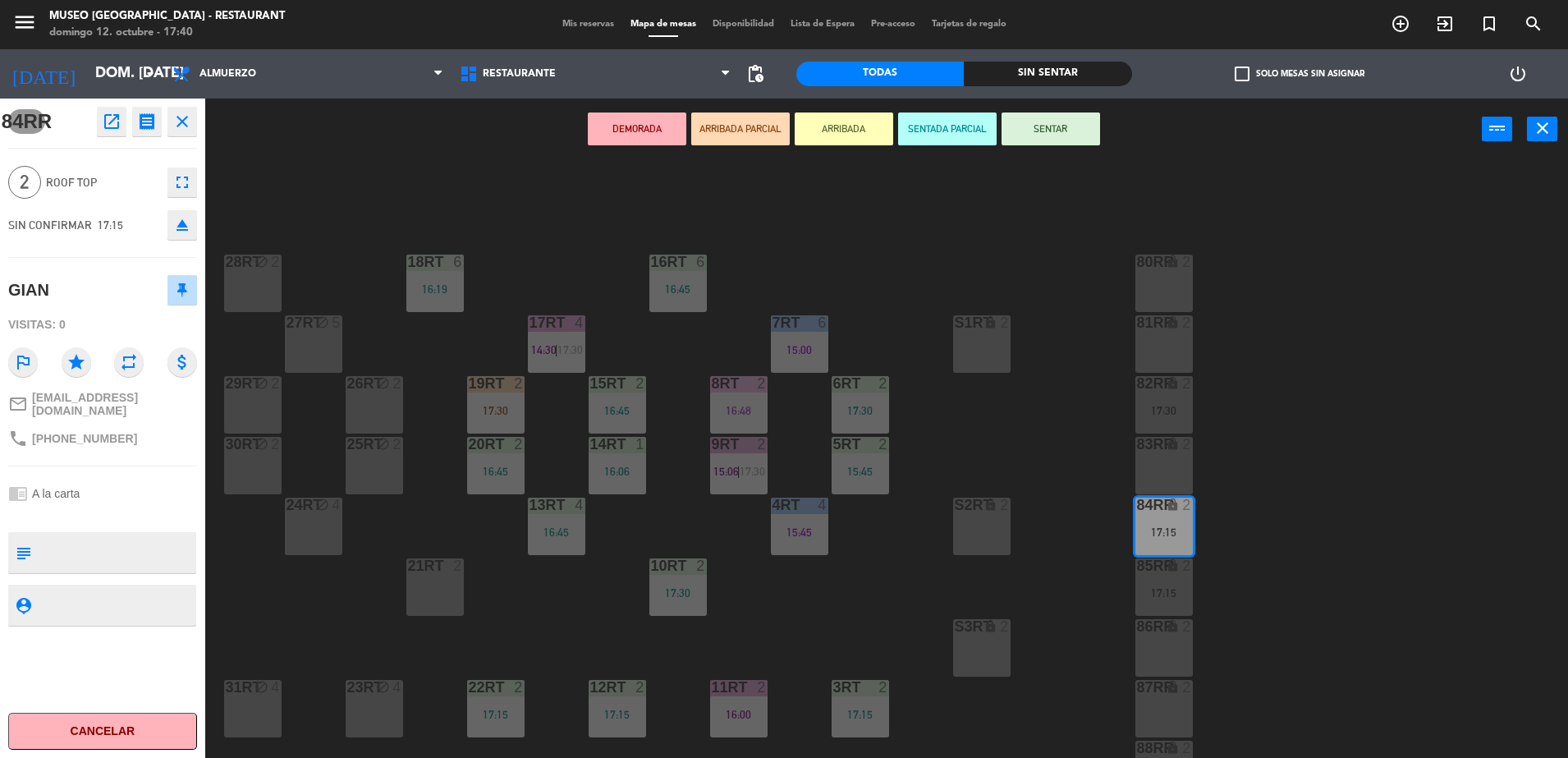
click at [111, 119] on icon "open_in_new" at bounding box center [111, 122] width 20 height 20
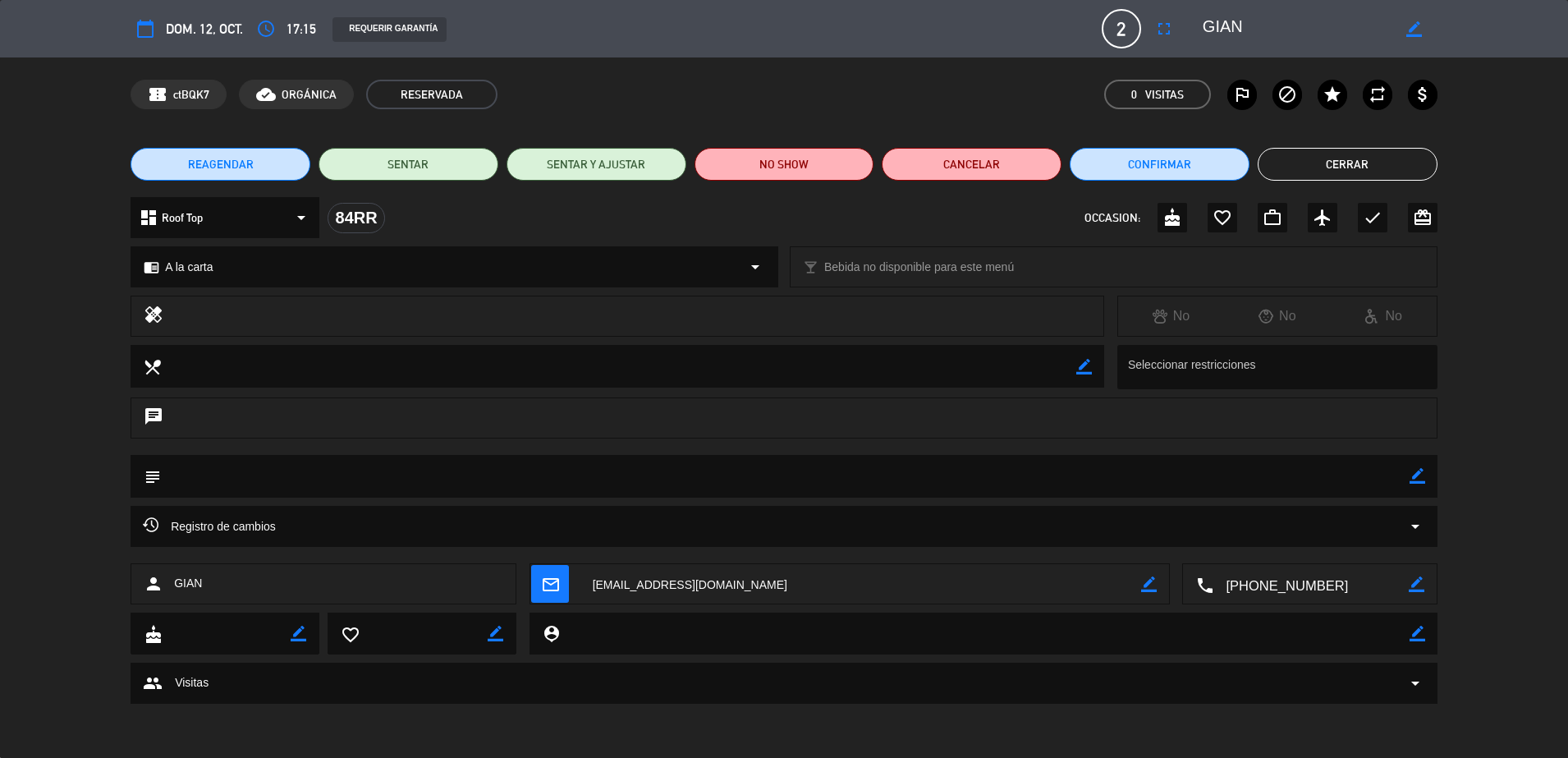
click at [764, 183] on div "REAGENDAR SENTAR SENTAR Y AJUSTAR NO SHOW Cancelar Confirmar Cerrar" at bounding box center [784, 164] width 1568 height 66
click at [785, 171] on button "NO SHOW" at bounding box center [784, 165] width 179 height 33
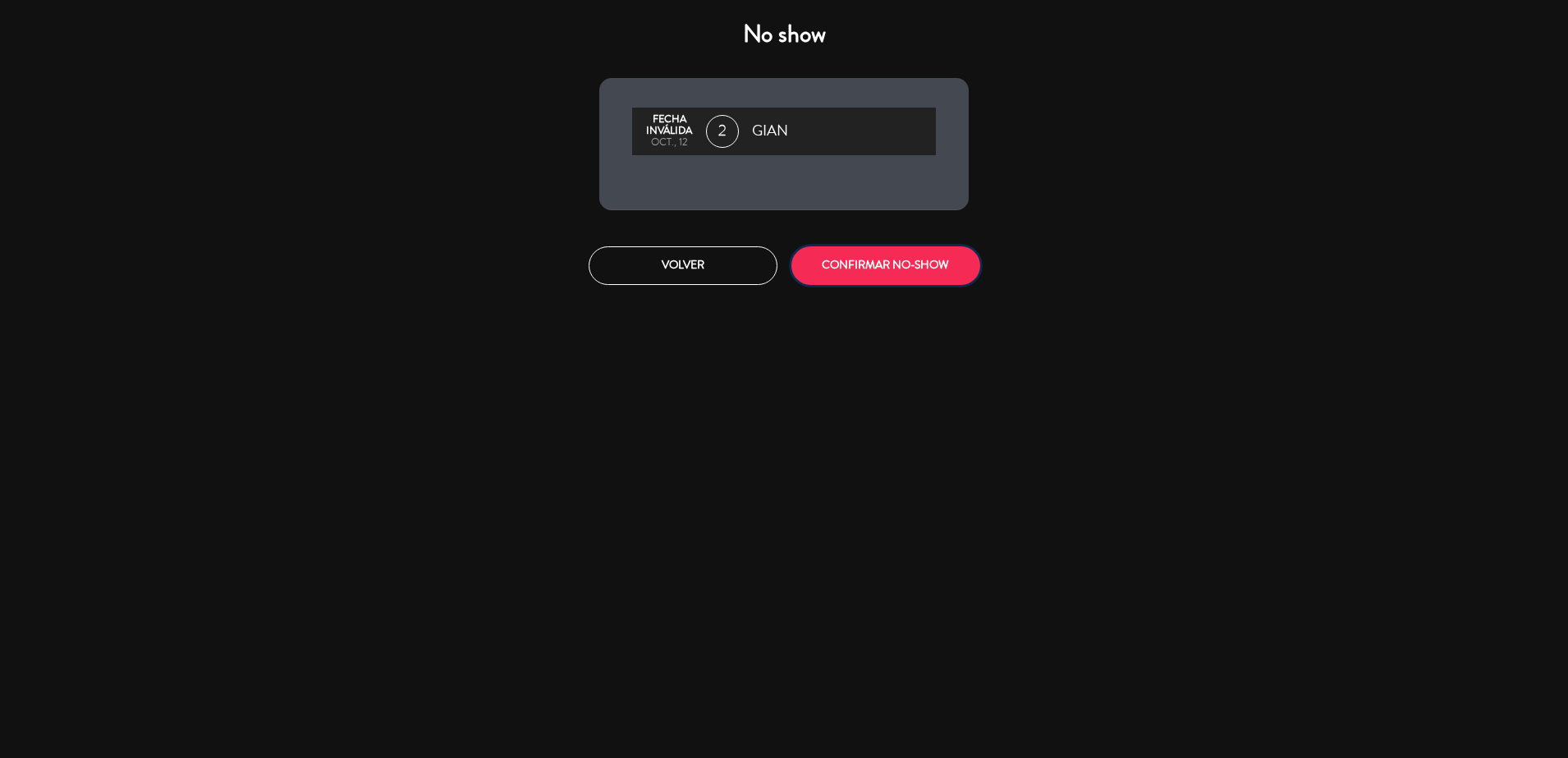
click at [837, 268] on button "CONFIRMAR NO-SHOW" at bounding box center [886, 265] width 189 height 39
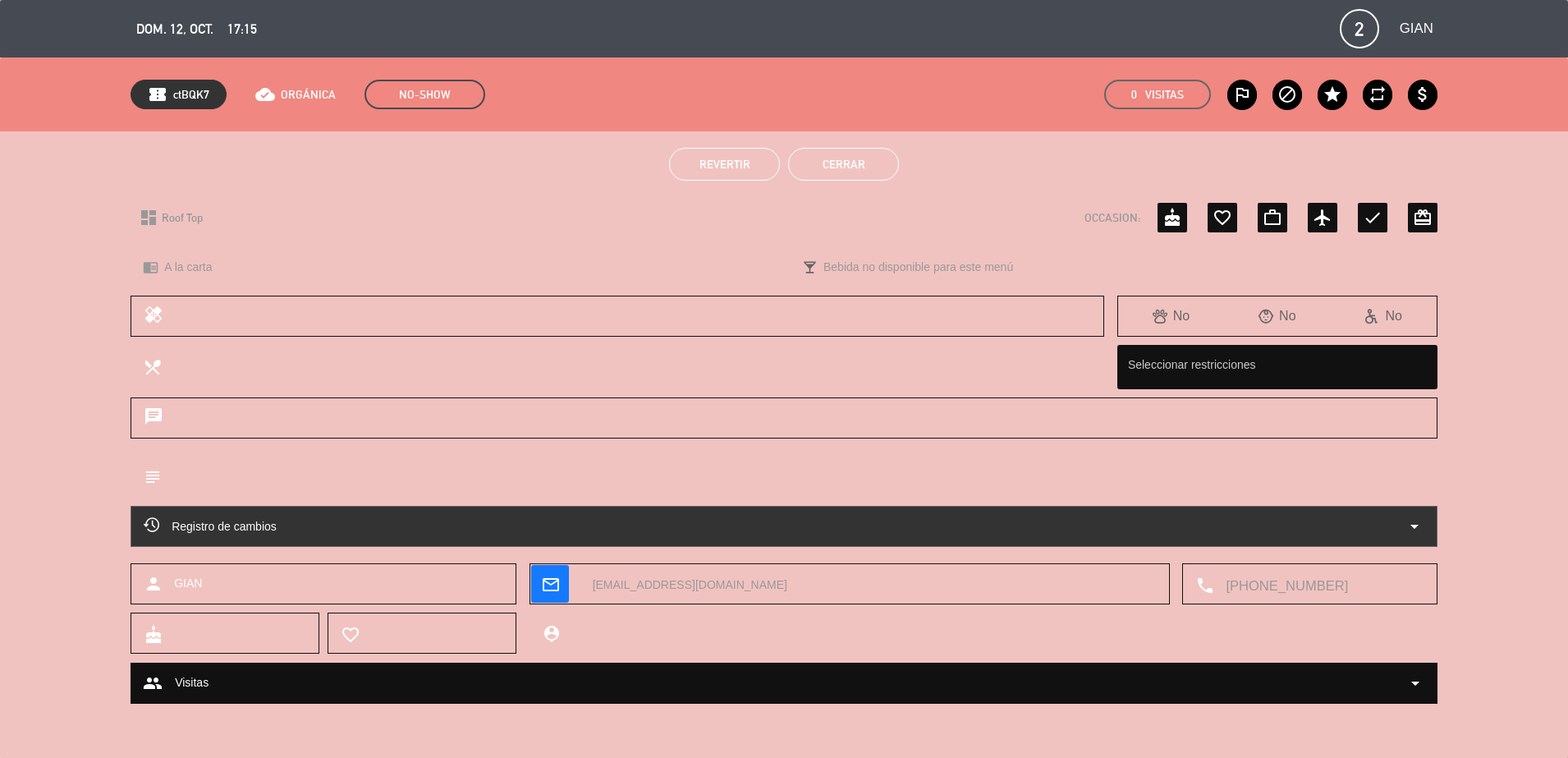
click at [843, 151] on button "Cerrar" at bounding box center [844, 165] width 111 height 33
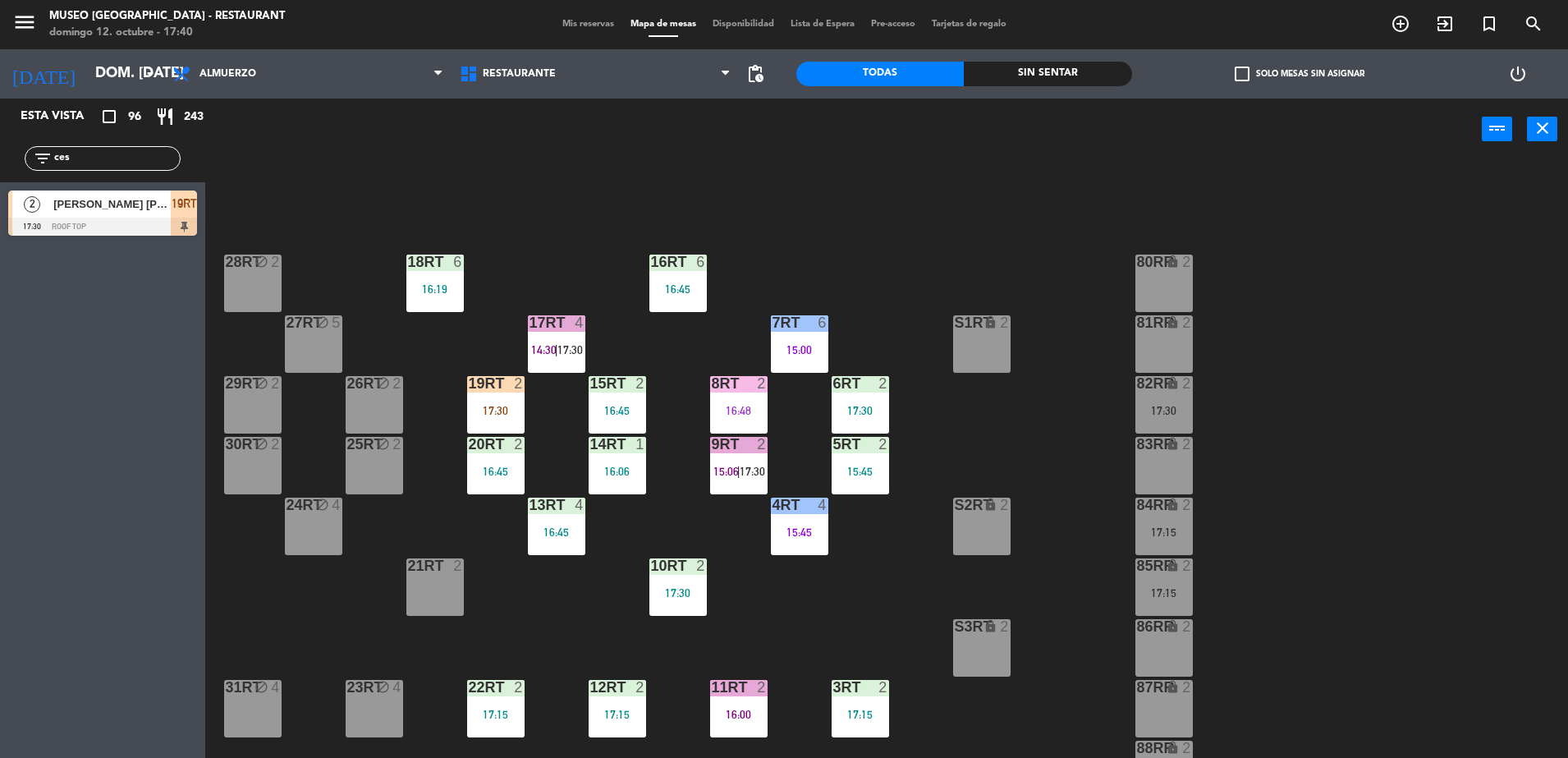
click at [1142, 588] on div "17:15" at bounding box center [1165, 593] width 58 height 11
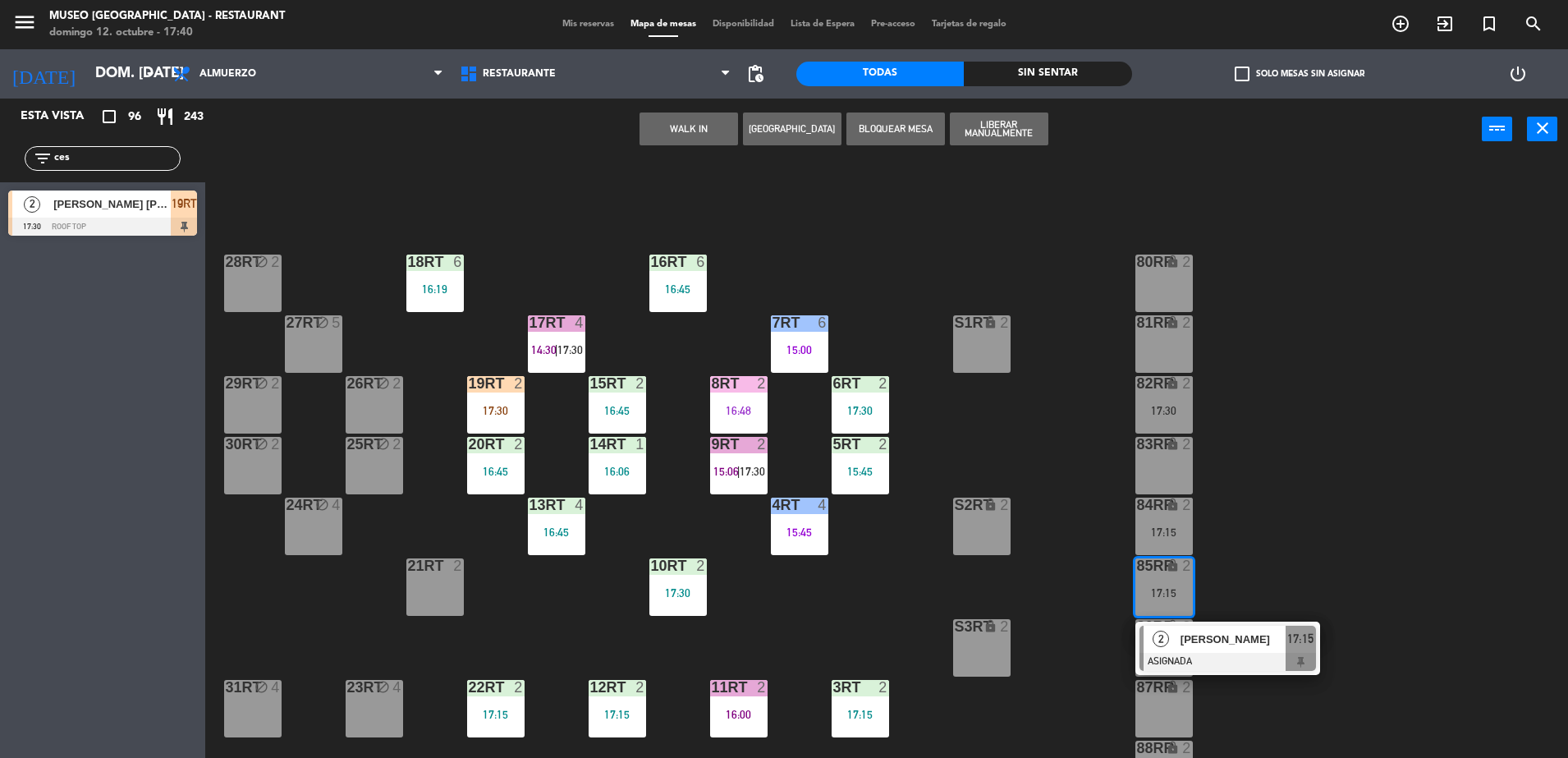
click at [1222, 636] on span "[PERSON_NAME]" at bounding box center [1233, 640] width 105 height 18
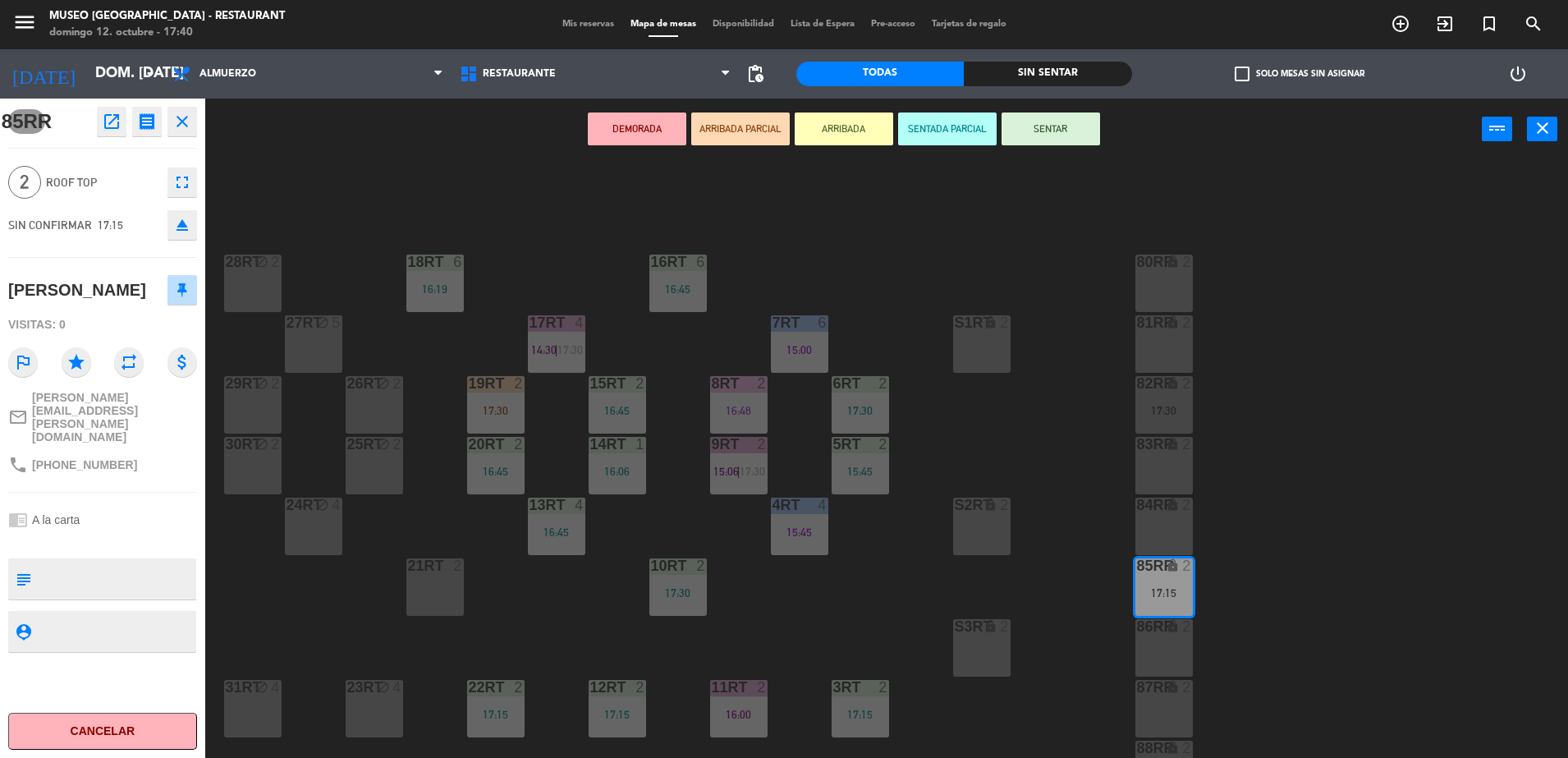
click at [122, 116] on button "open_in_new" at bounding box center [112, 122] width 30 height 30
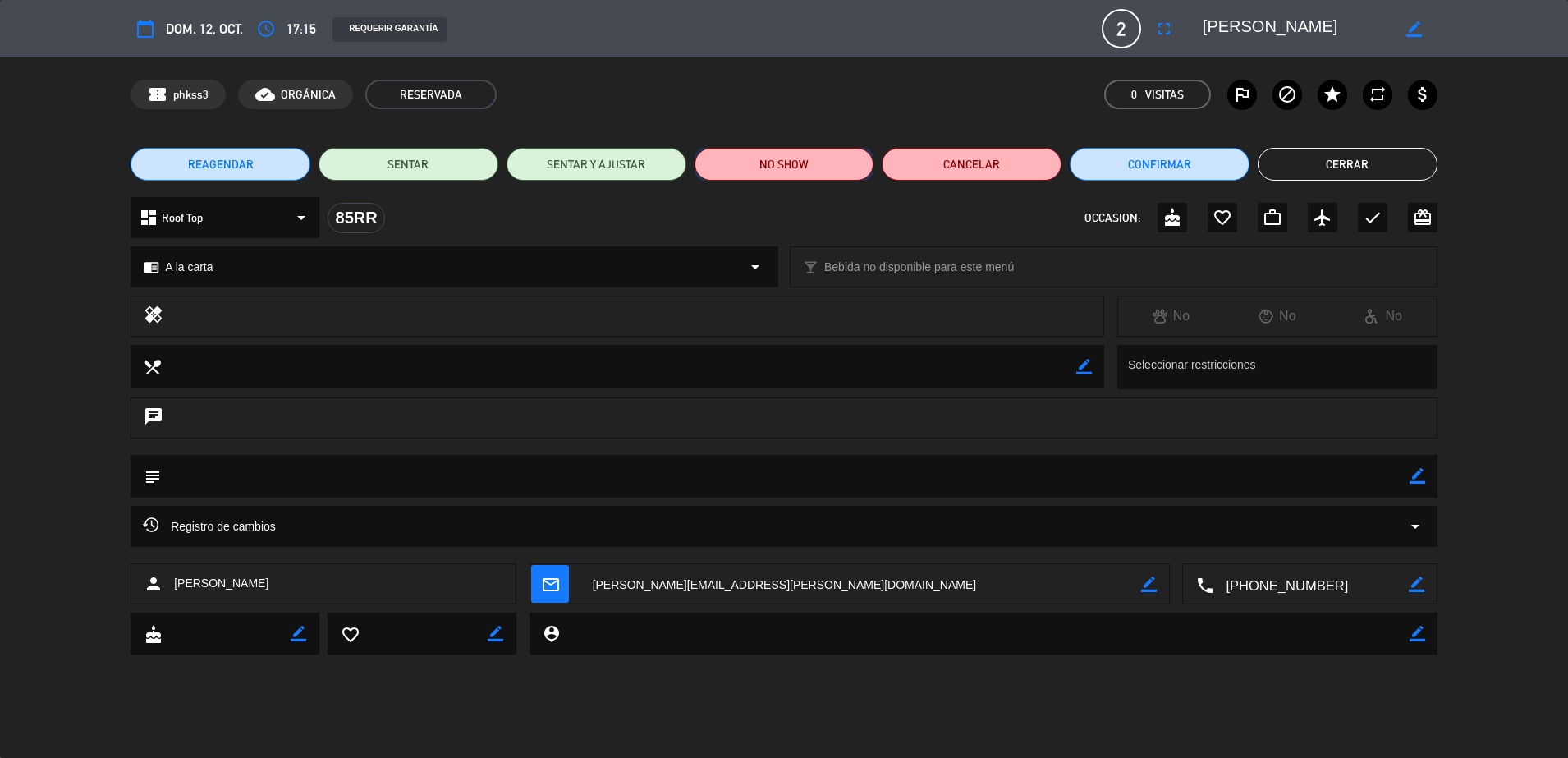
click at [798, 171] on button "NO SHOW" at bounding box center [784, 165] width 179 height 33
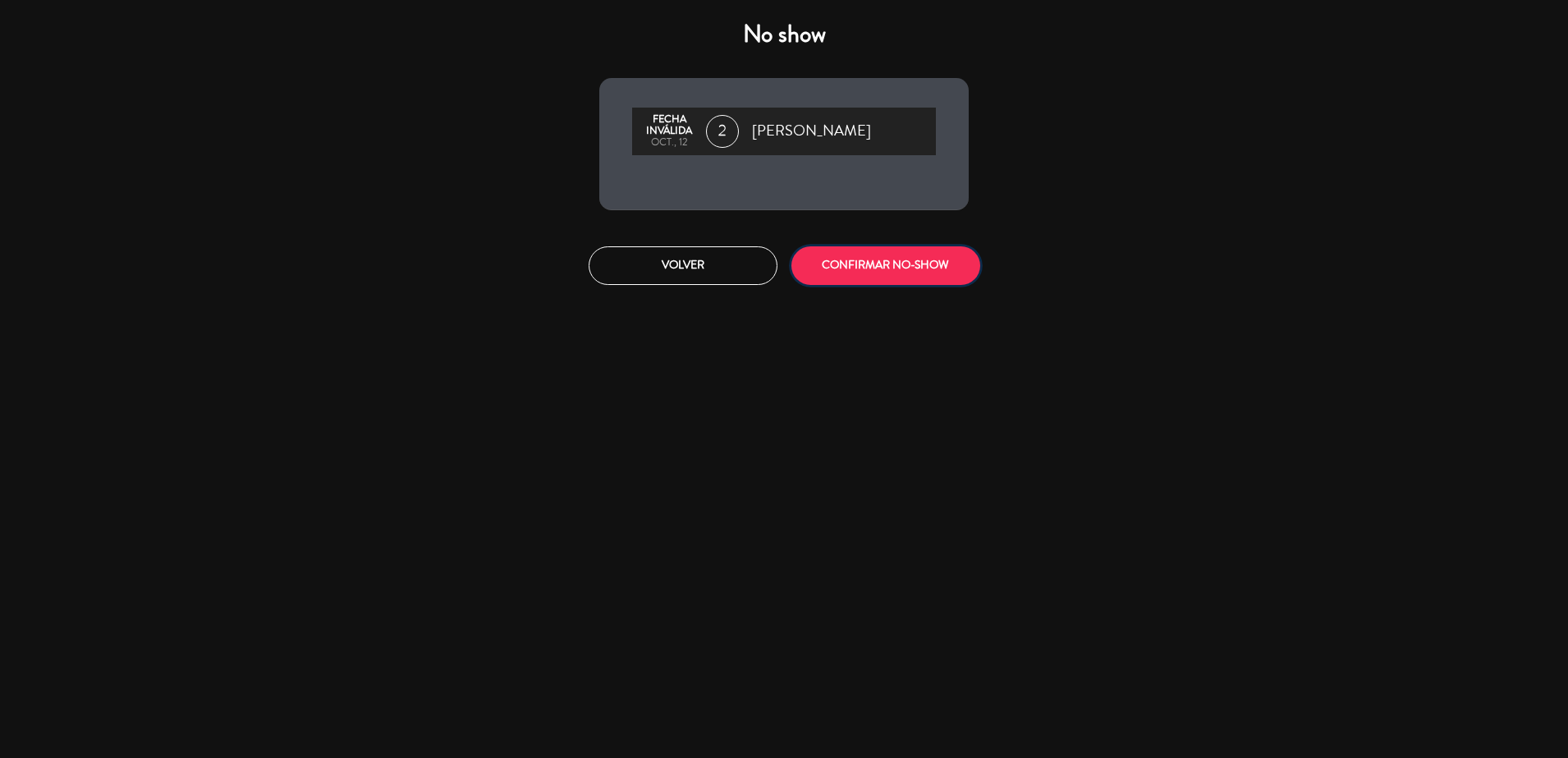
click at [833, 277] on button "CONFIRMAR NO-SHOW" at bounding box center [886, 265] width 189 height 39
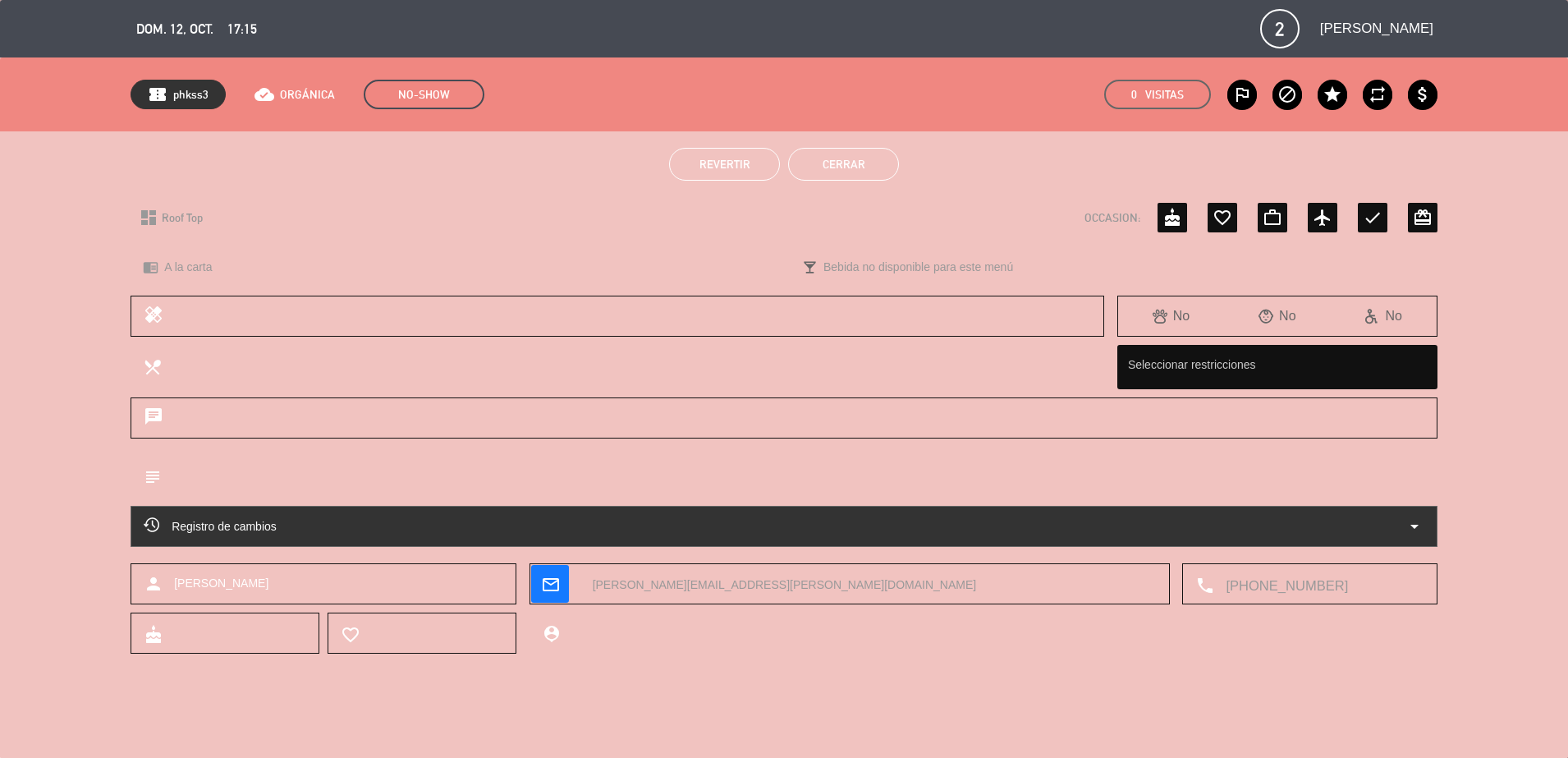
click at [828, 165] on button "Cerrar" at bounding box center [844, 165] width 111 height 33
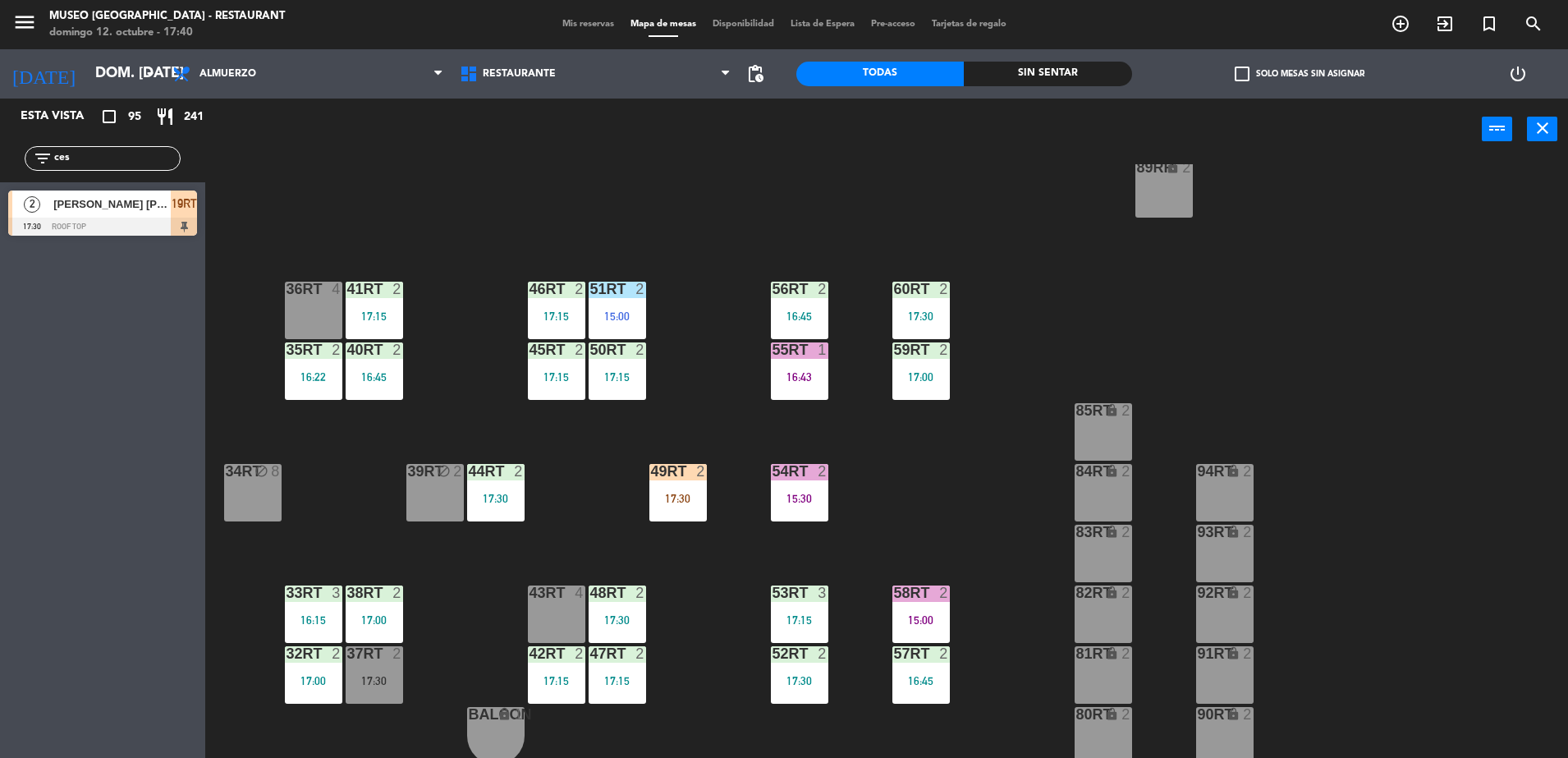
scroll to position [644, 0]
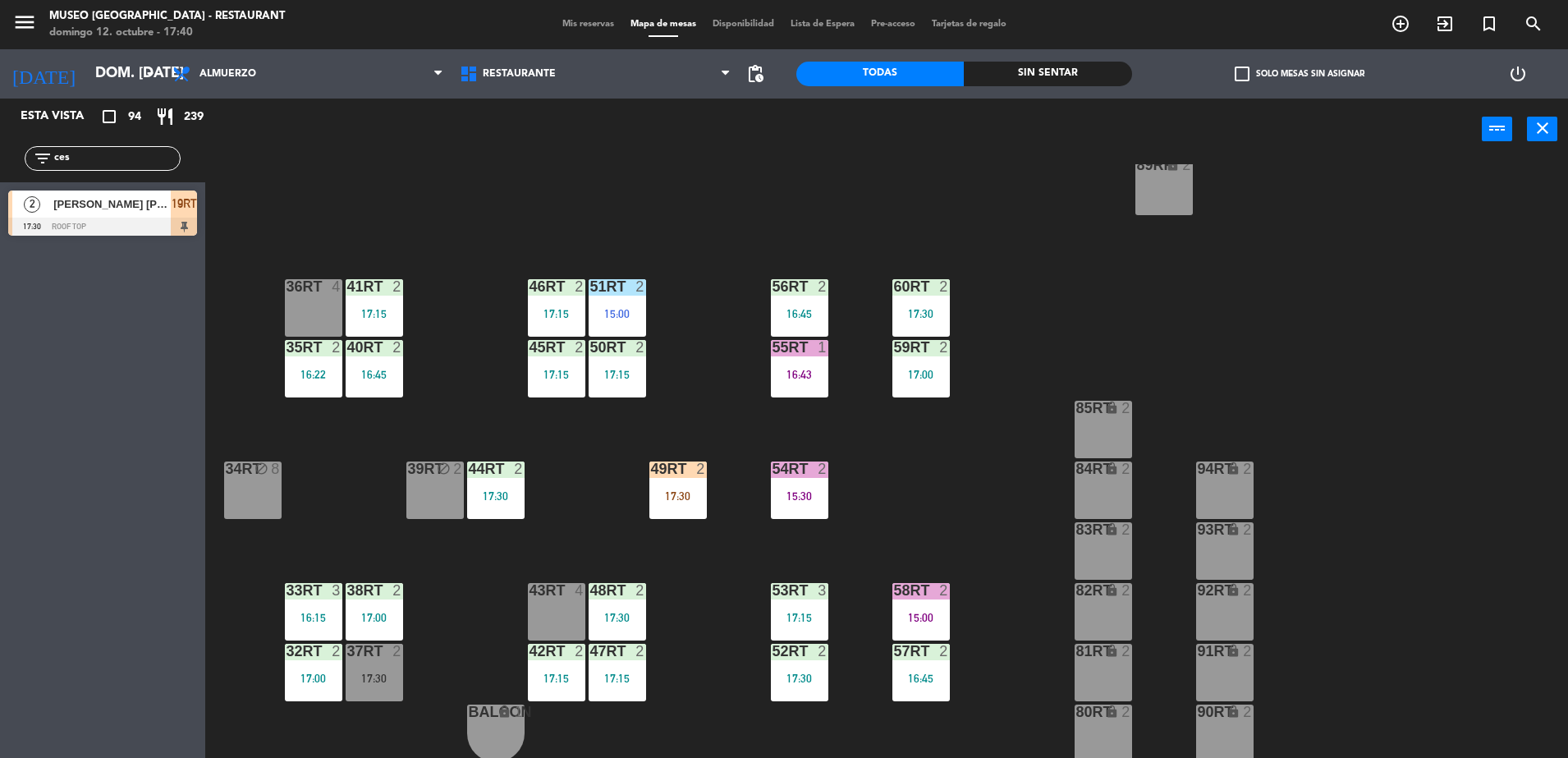
click at [413, 677] on div "18RT 6 16:19 16RT 6 16:45 28RT block 2 80RR lock 2 27RT block 5 7RT 6 15:00 S1R…" at bounding box center [894, 463] width 1348 height 598
click at [379, 662] on div "37rt 2 17:30" at bounding box center [374, 673] width 58 height 58
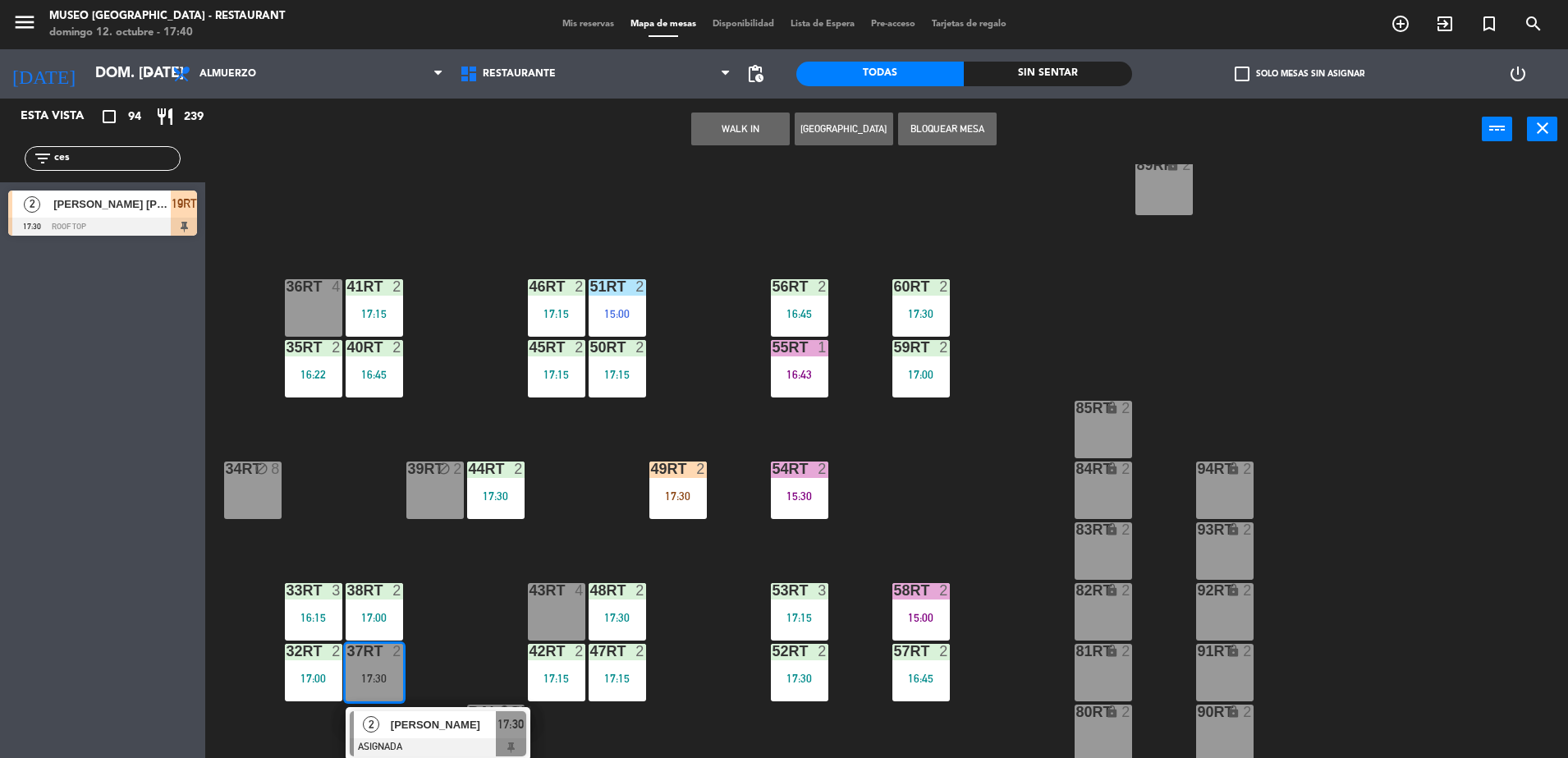
click at [389, 716] on div "[PERSON_NAME]" at bounding box center [443, 724] width 107 height 27
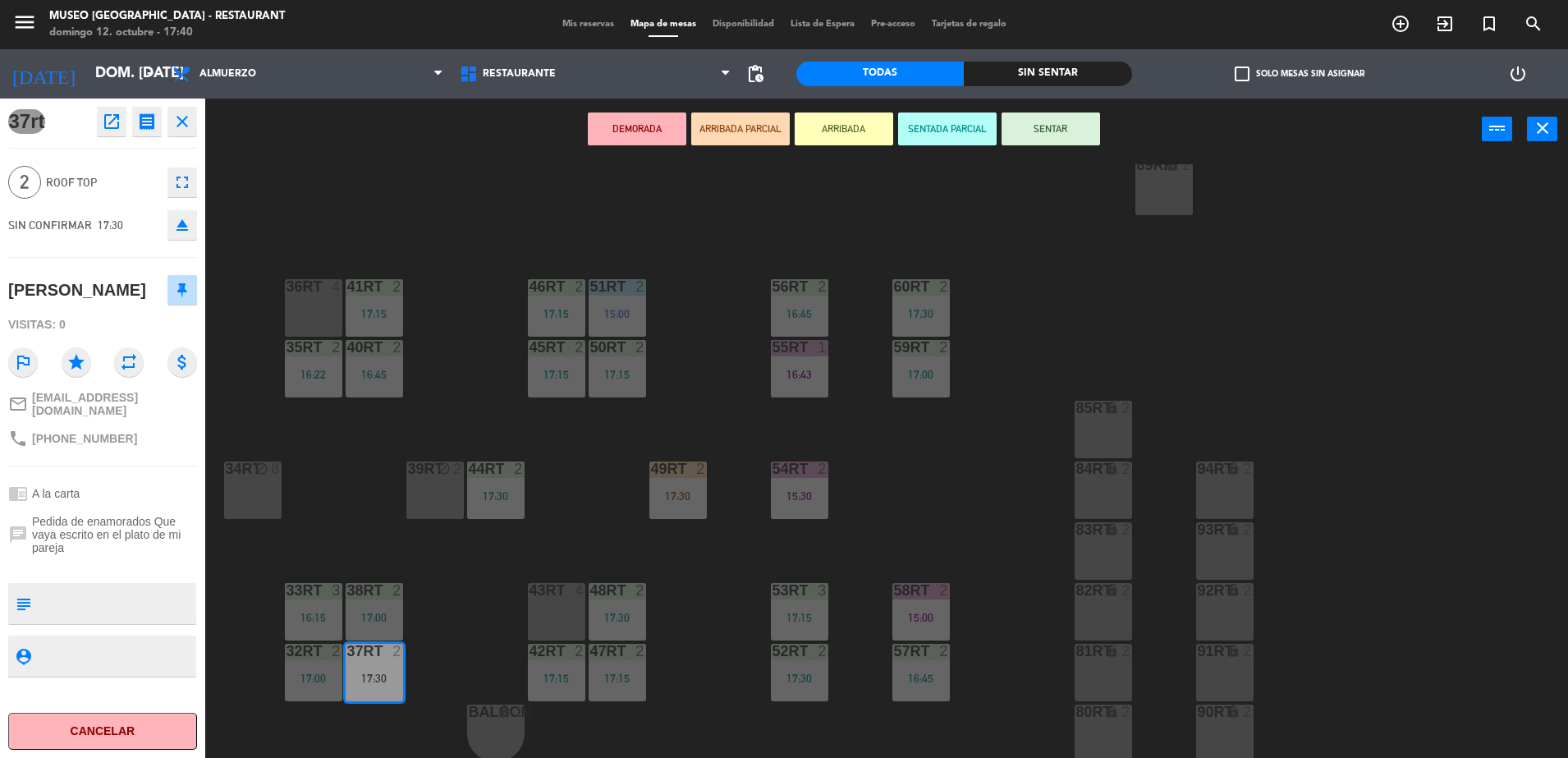
click at [651, 137] on button "DEMORADA" at bounding box center [637, 130] width 99 height 33
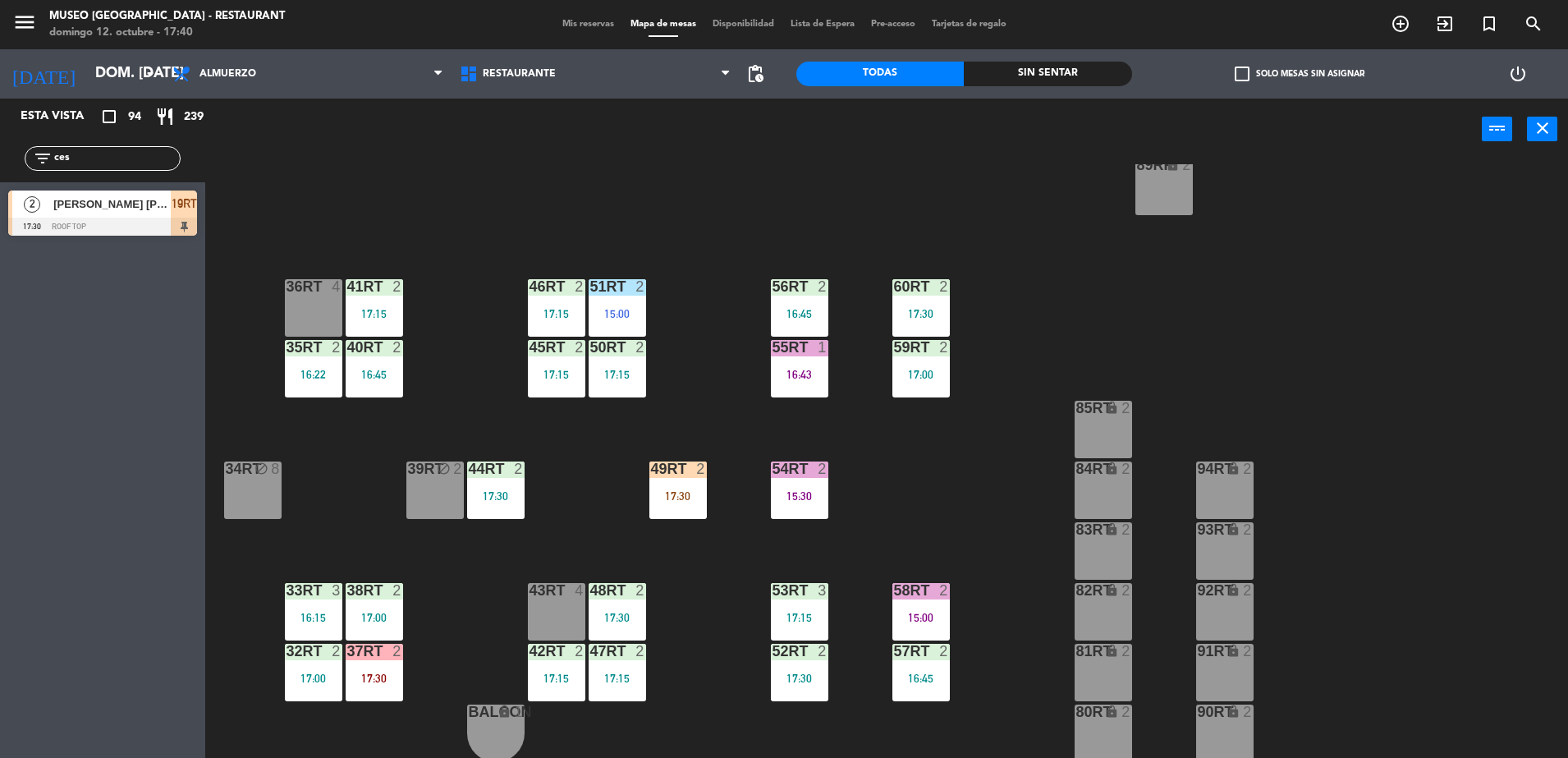
click at [568, 607] on div "43RT 4" at bounding box center [556, 612] width 58 height 58
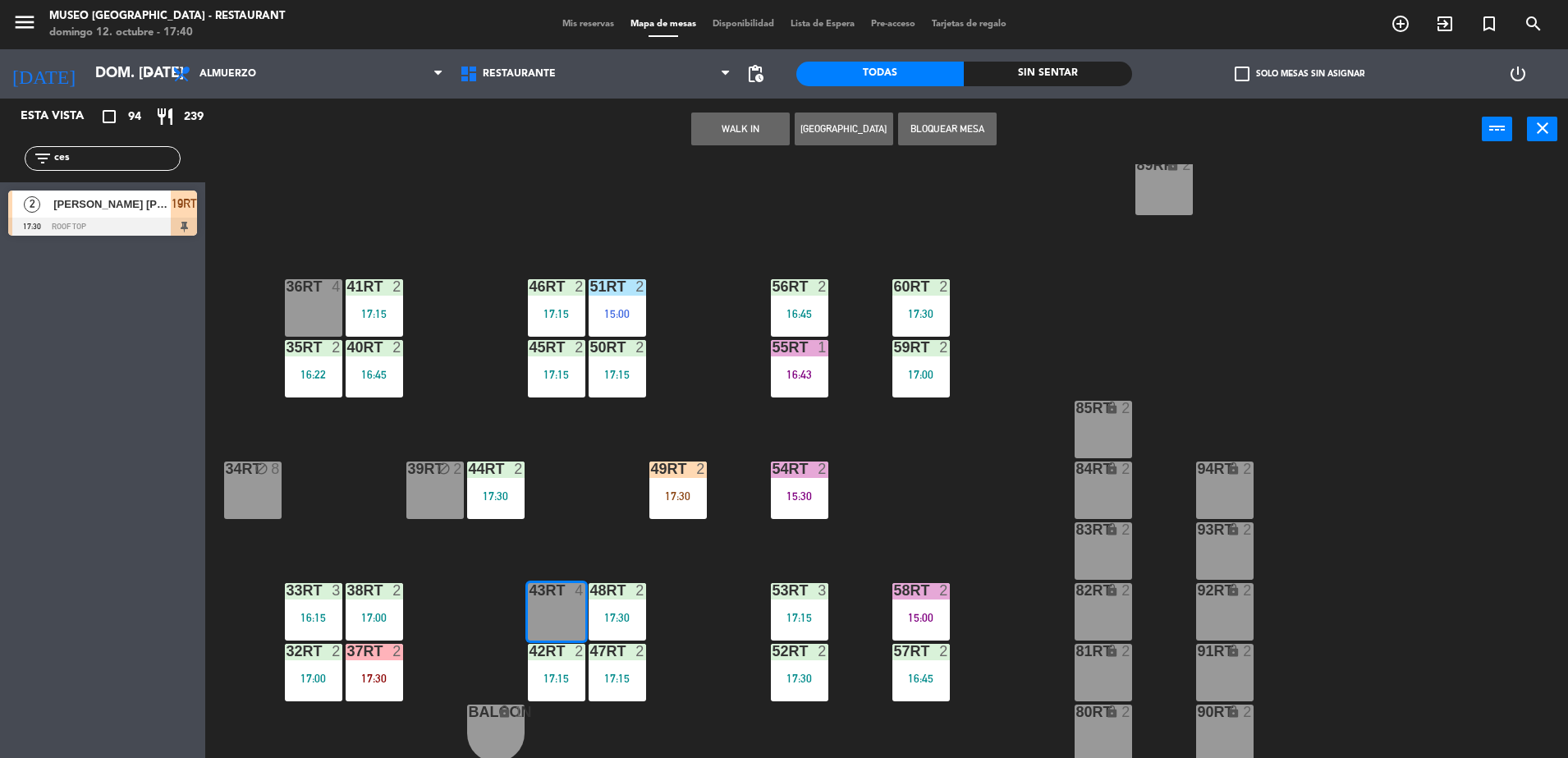
drag, startPoint x: 728, startPoint y: 241, endPoint x: 732, endPoint y: 255, distance: 14.6
click at [728, 242] on div "18RT 6 16:19 16RT 6 16:45 28RT block 2 80RR lock 2 27RT block 5 7RT 6 15:00 S1R…" at bounding box center [894, 463] width 1348 height 598
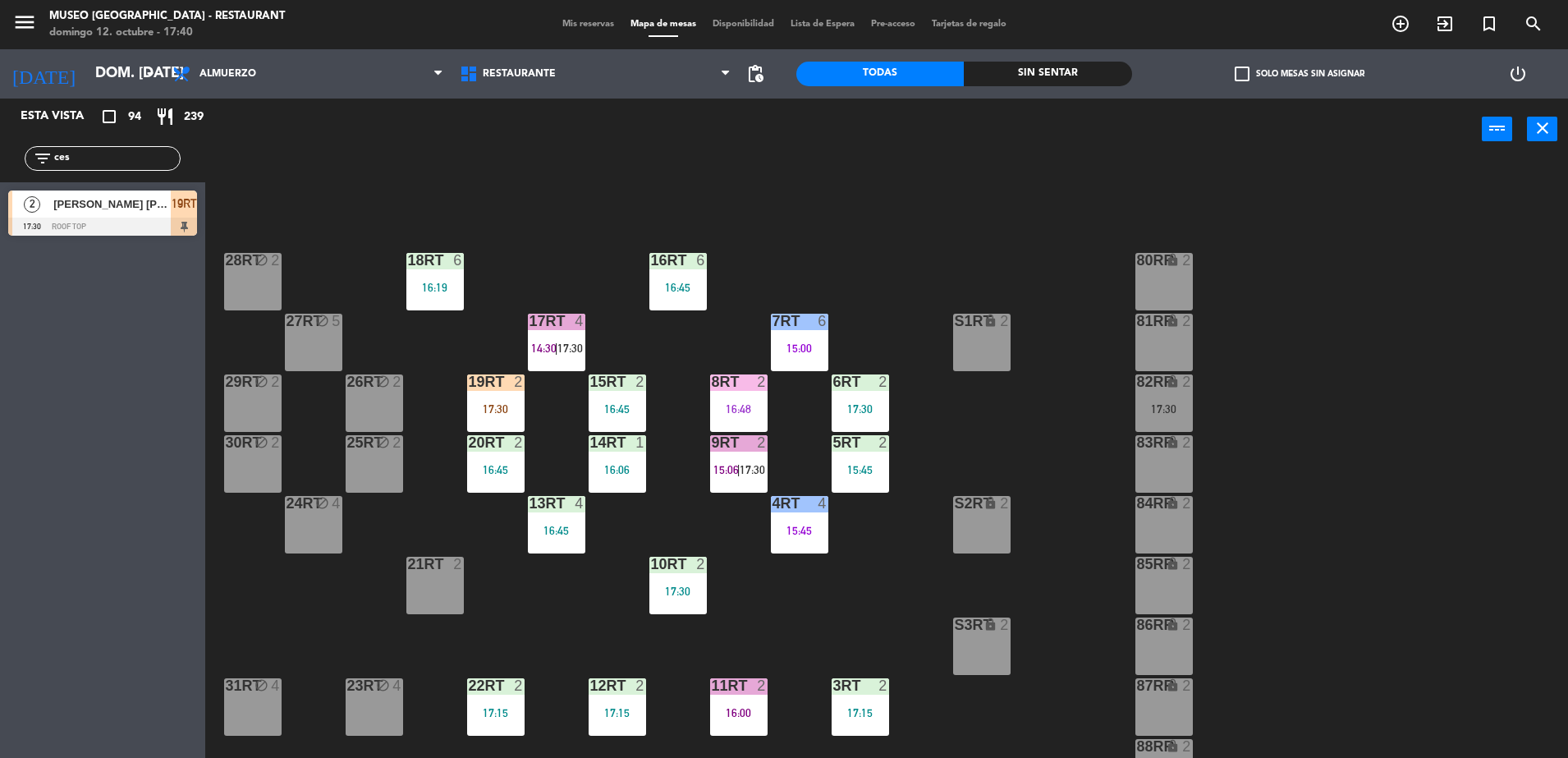
scroll to position [0, 0]
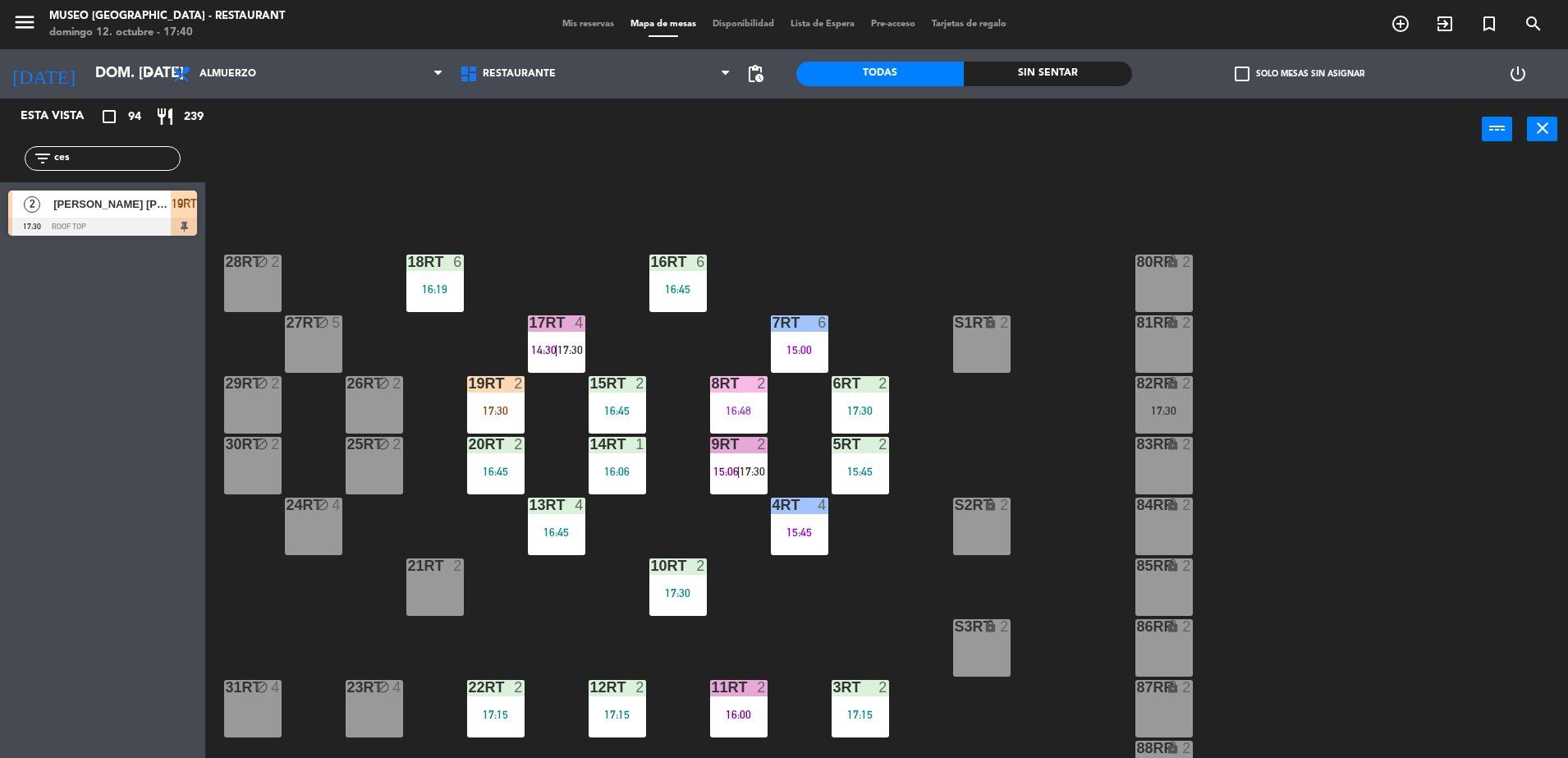
click at [1144, 418] on div "82RR lock 2 17:30" at bounding box center [1165, 405] width 58 height 58
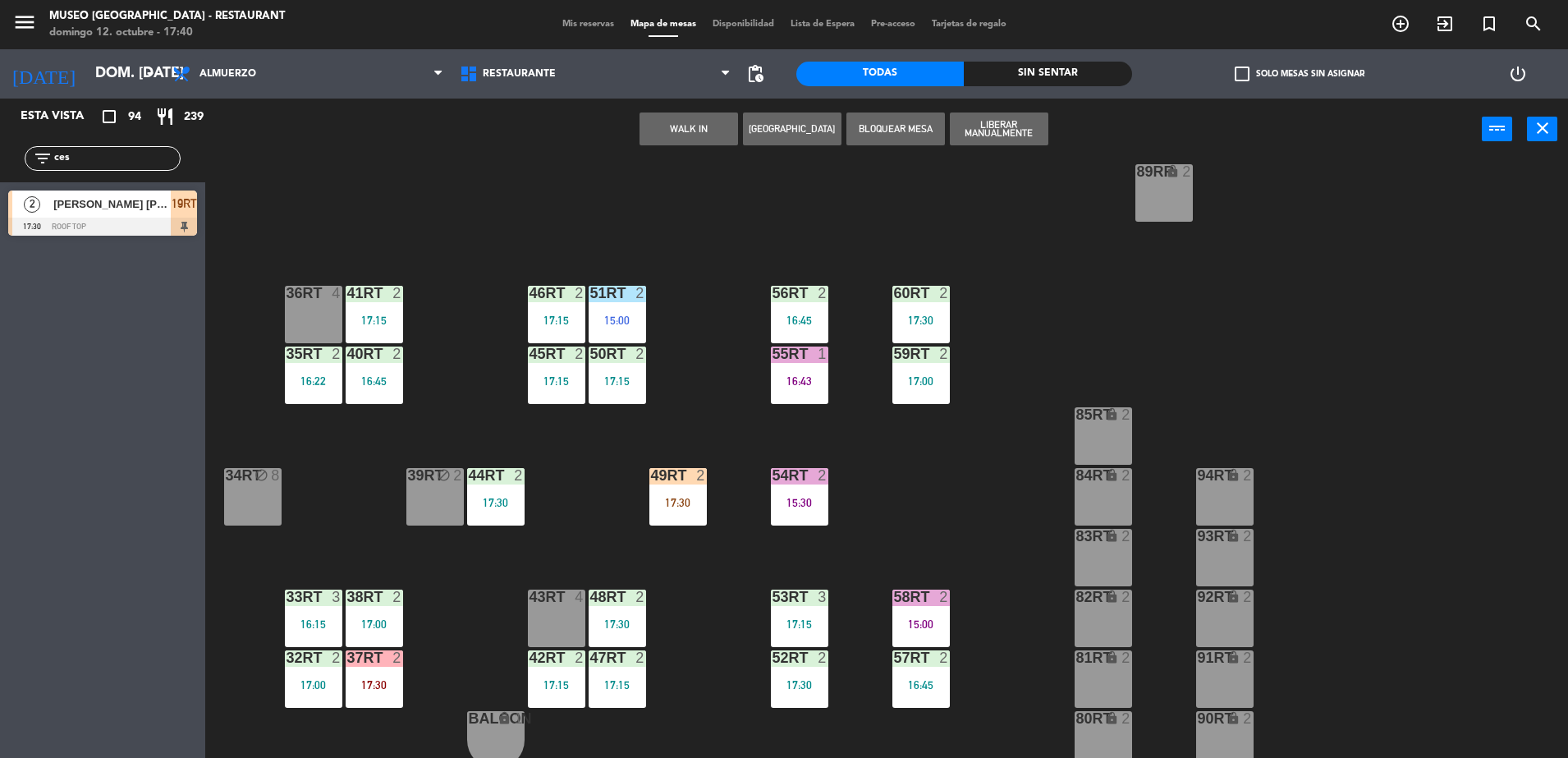
scroll to position [644, 0]
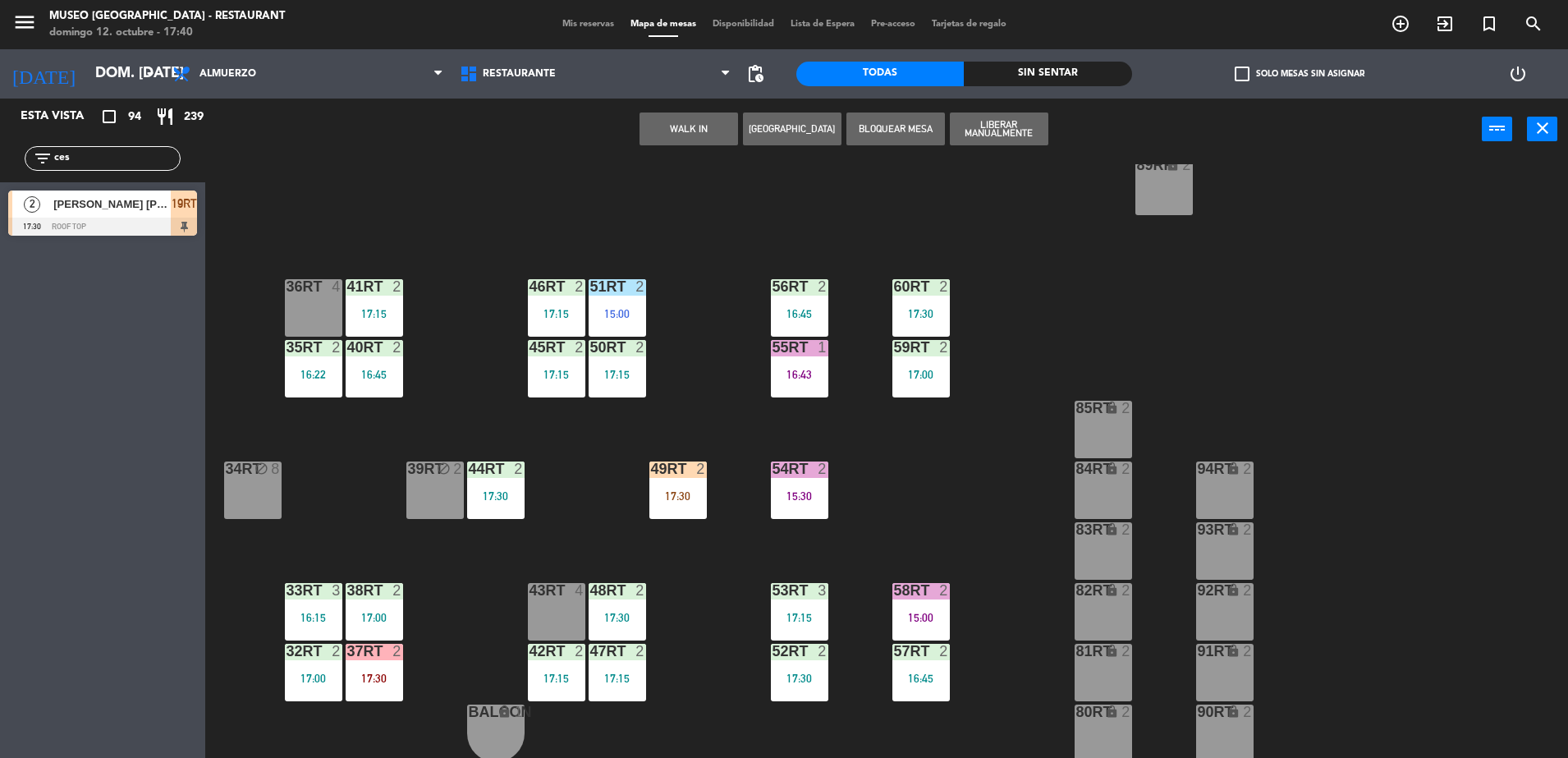
click at [567, 615] on div "43RT 4" at bounding box center [556, 612] width 58 height 58
click at [716, 120] on button "Mover" at bounding box center [689, 130] width 99 height 33
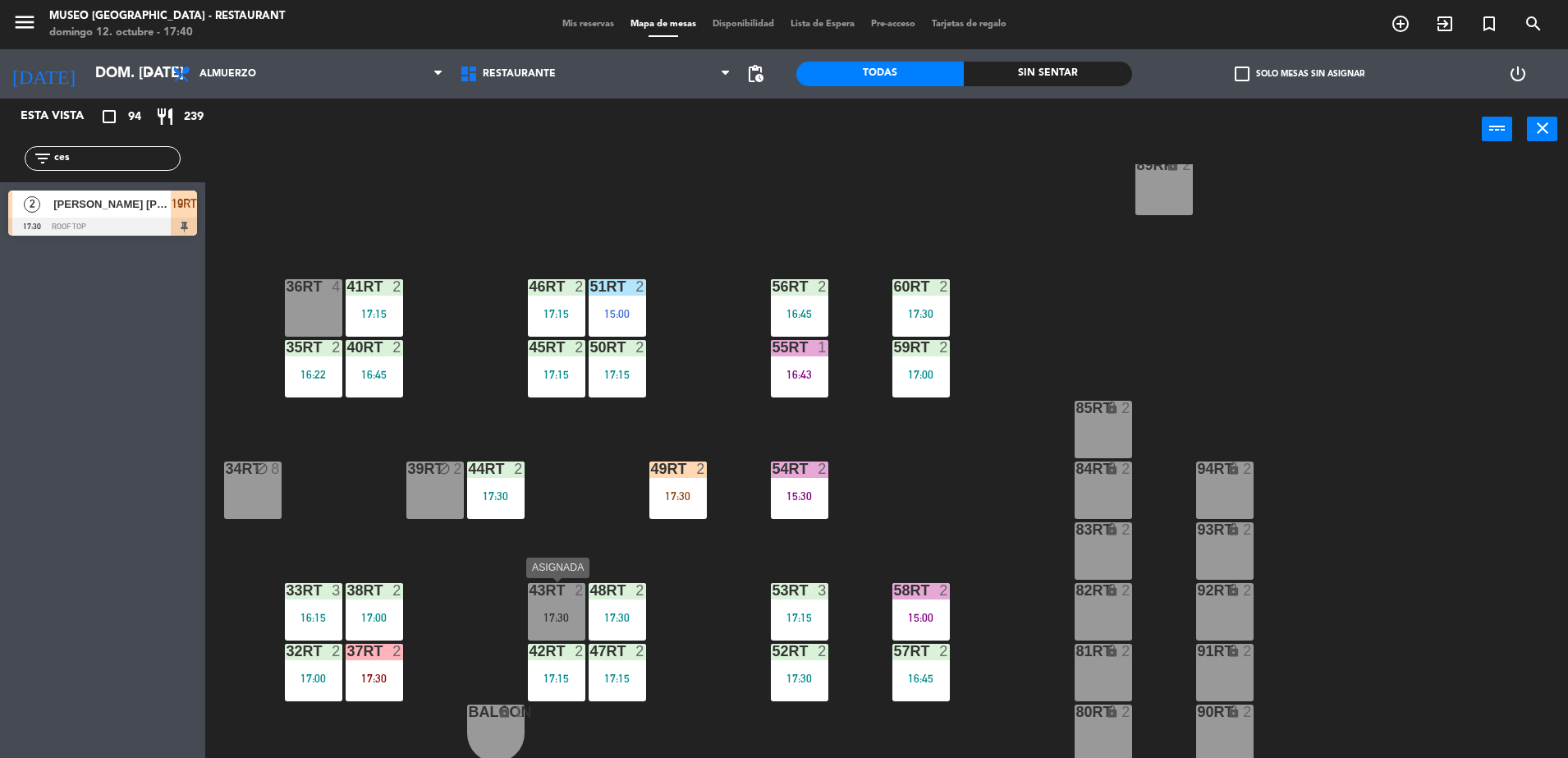
click at [554, 613] on div "17:30" at bounding box center [556, 617] width 58 height 11
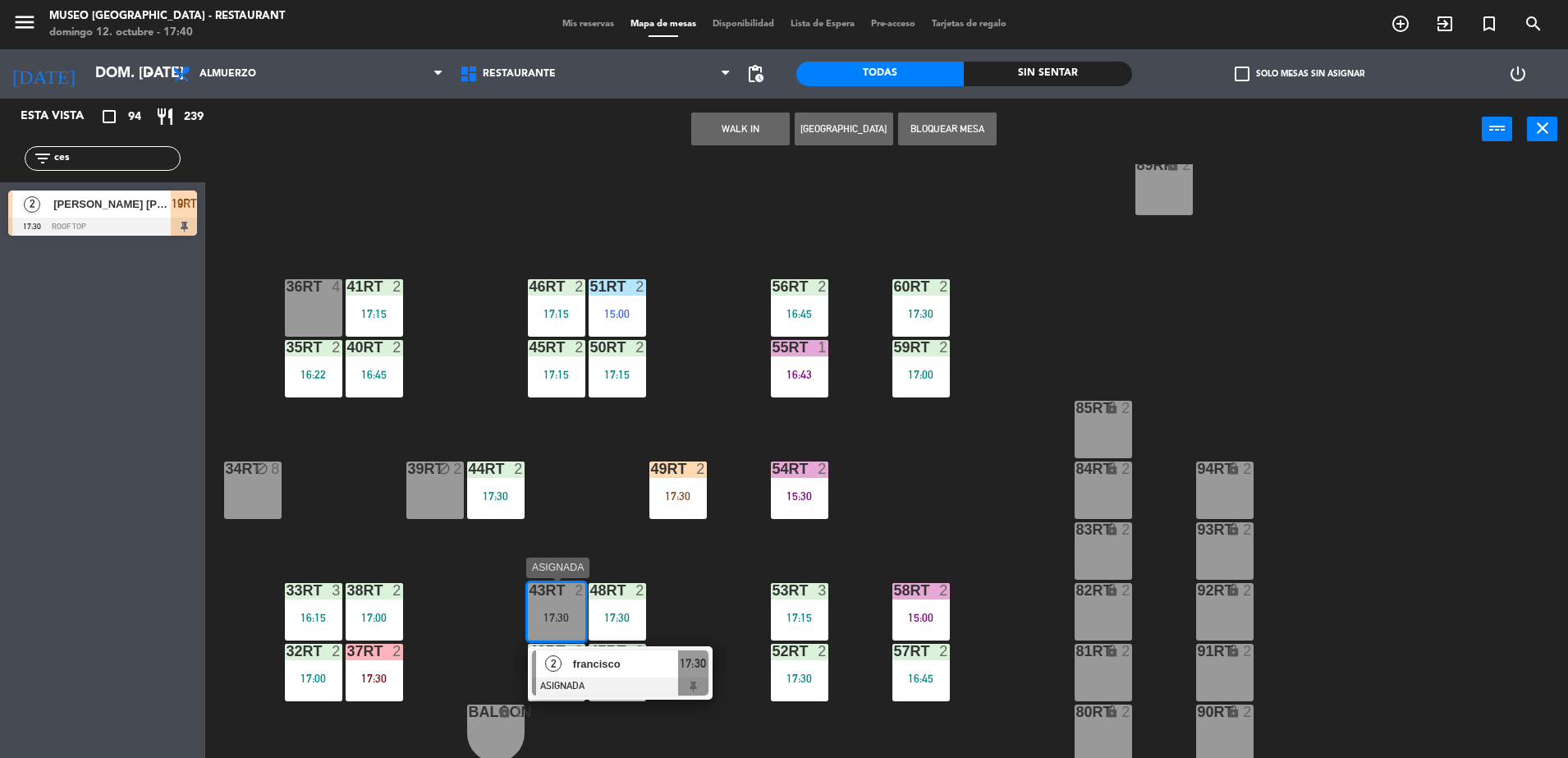
click at [634, 662] on span "francisco" at bounding box center [626, 664] width 105 height 18
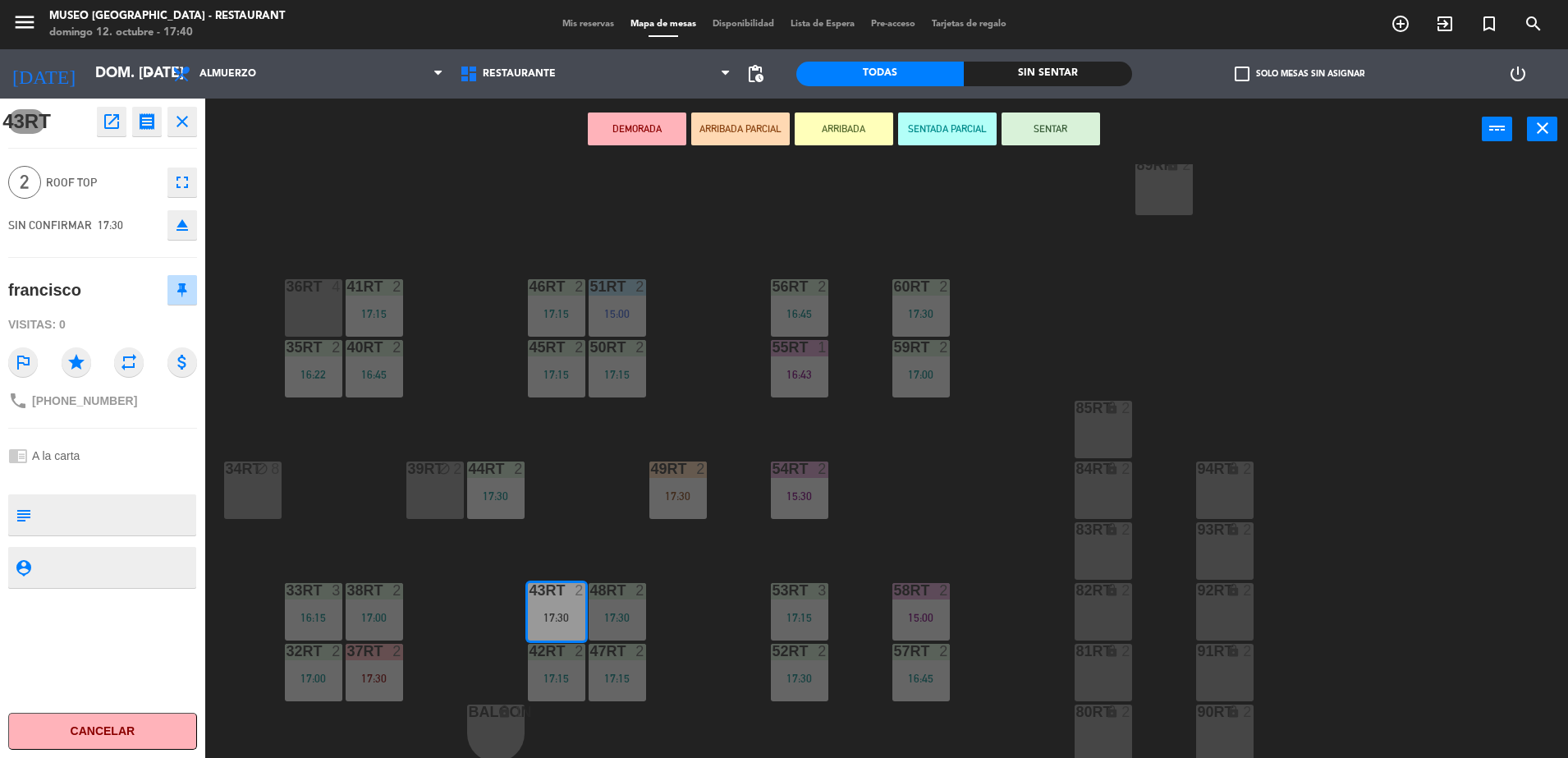
click at [622, 131] on button "DEMORADA" at bounding box center [637, 130] width 99 height 33
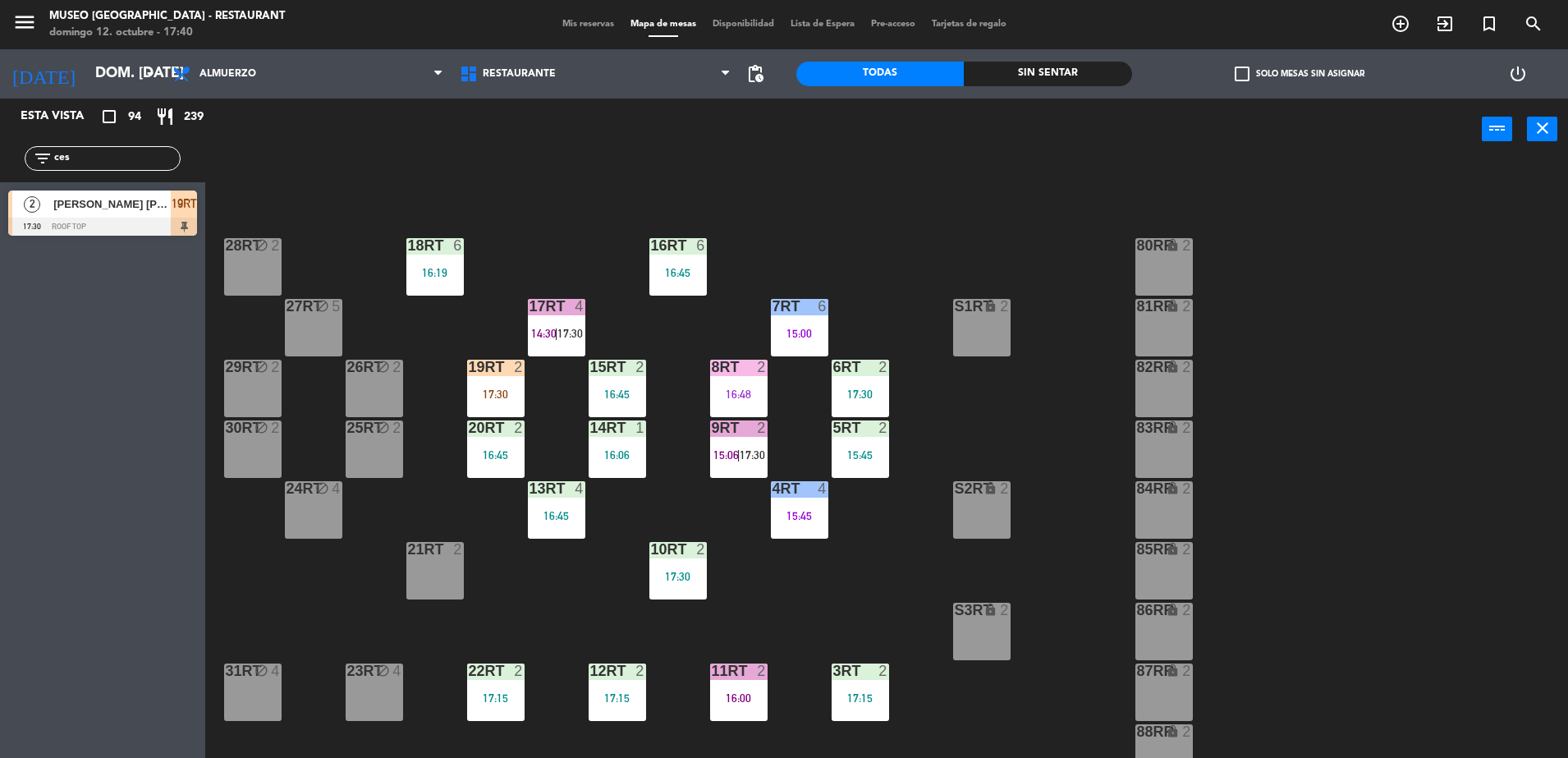
scroll to position [0, 0]
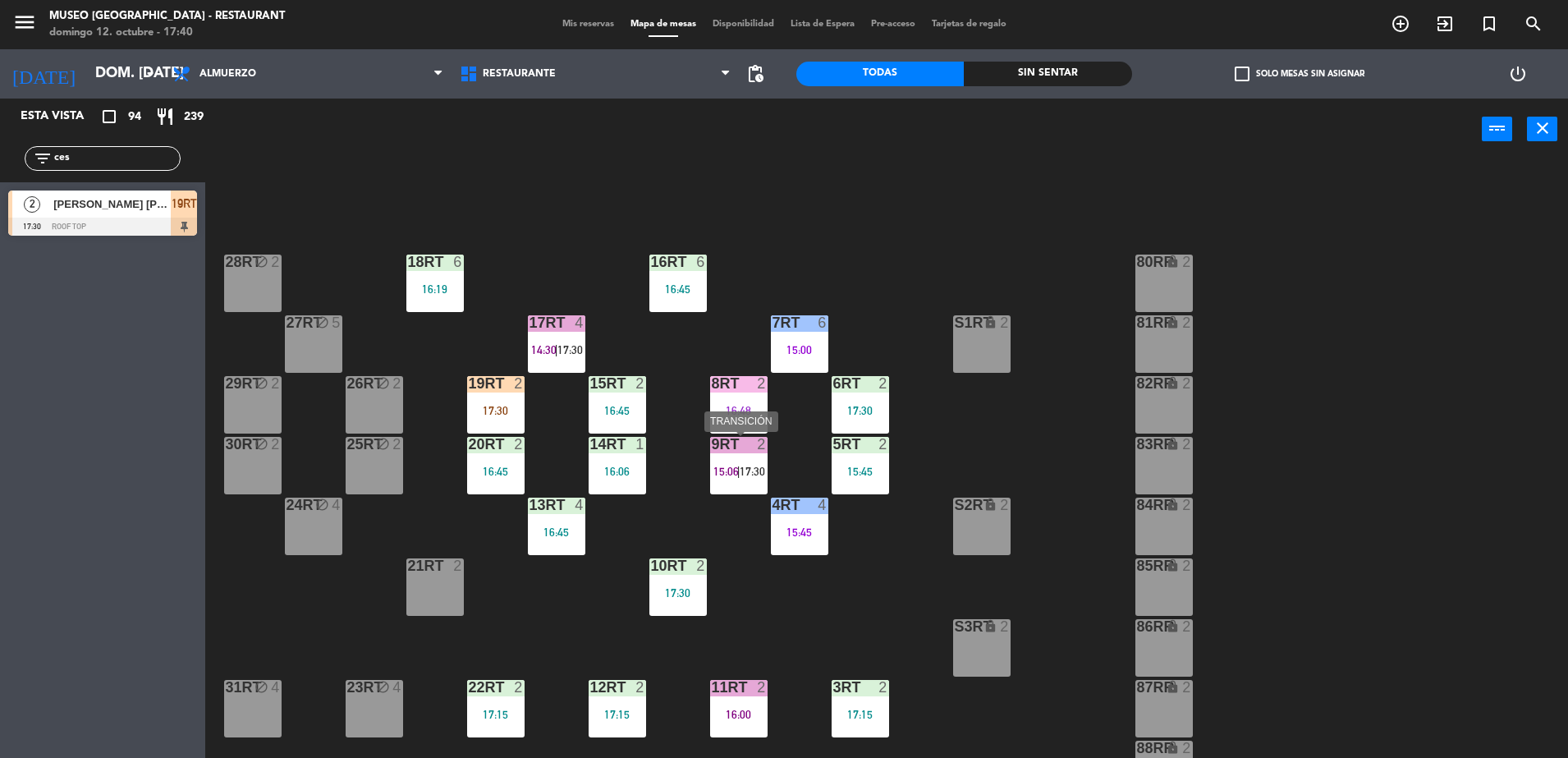
click at [711, 464] on div "9RT 2 15:06 | 17:30" at bounding box center [739, 466] width 58 height 58
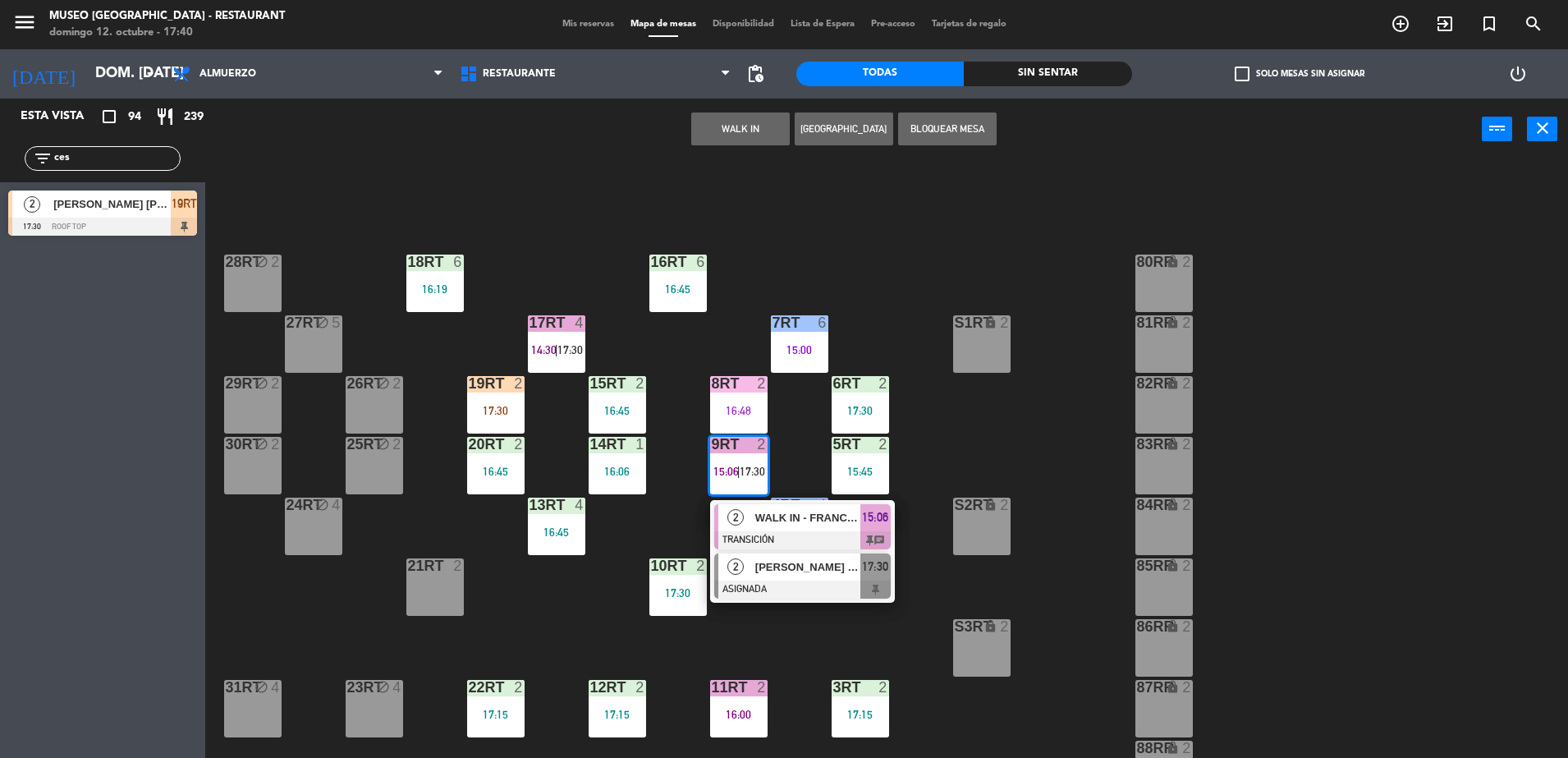
click at [769, 572] on span "[PERSON_NAME] [PERSON_NAME]" at bounding box center [808, 567] width 105 height 18
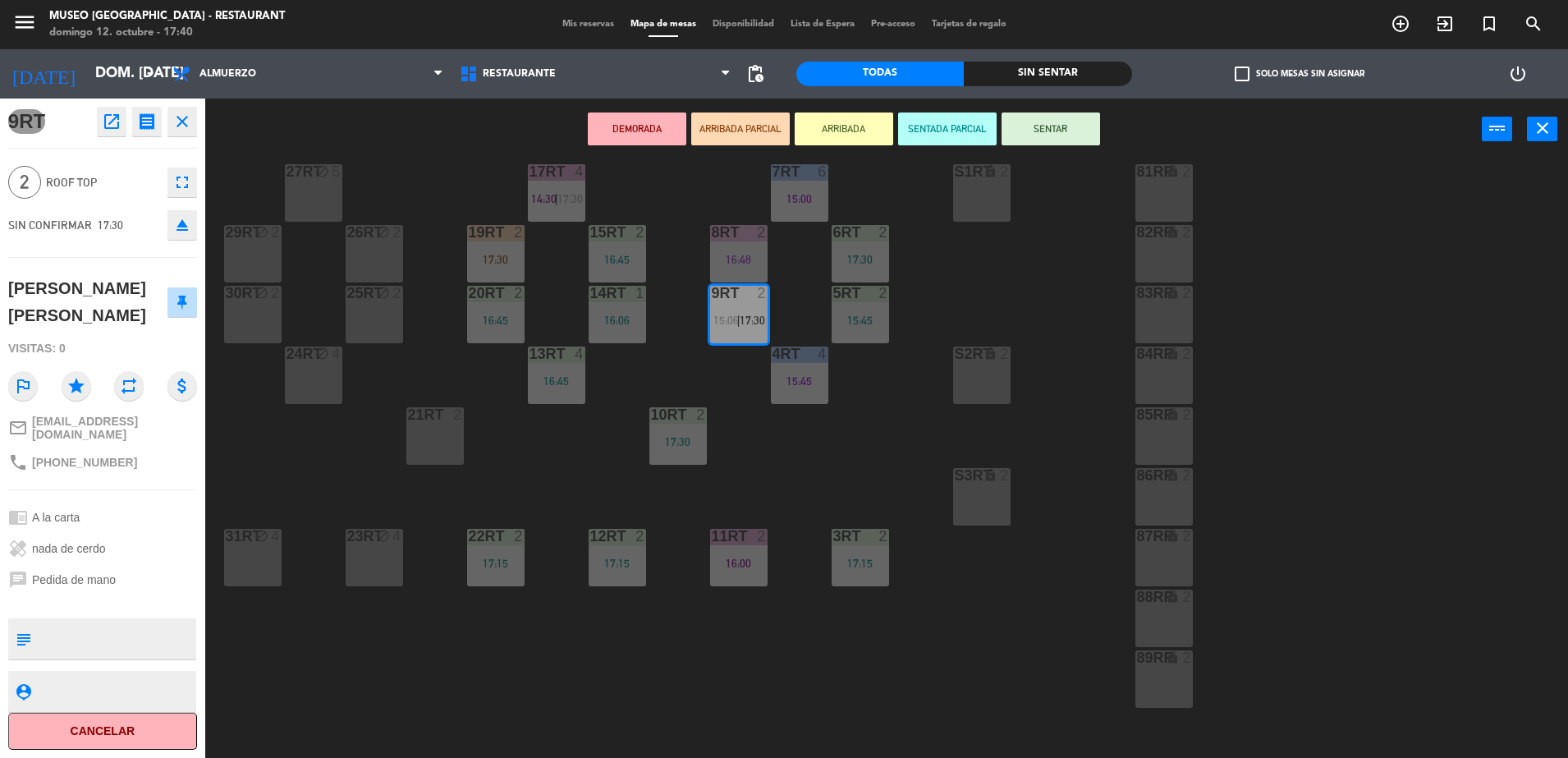
scroll to position [411, 0]
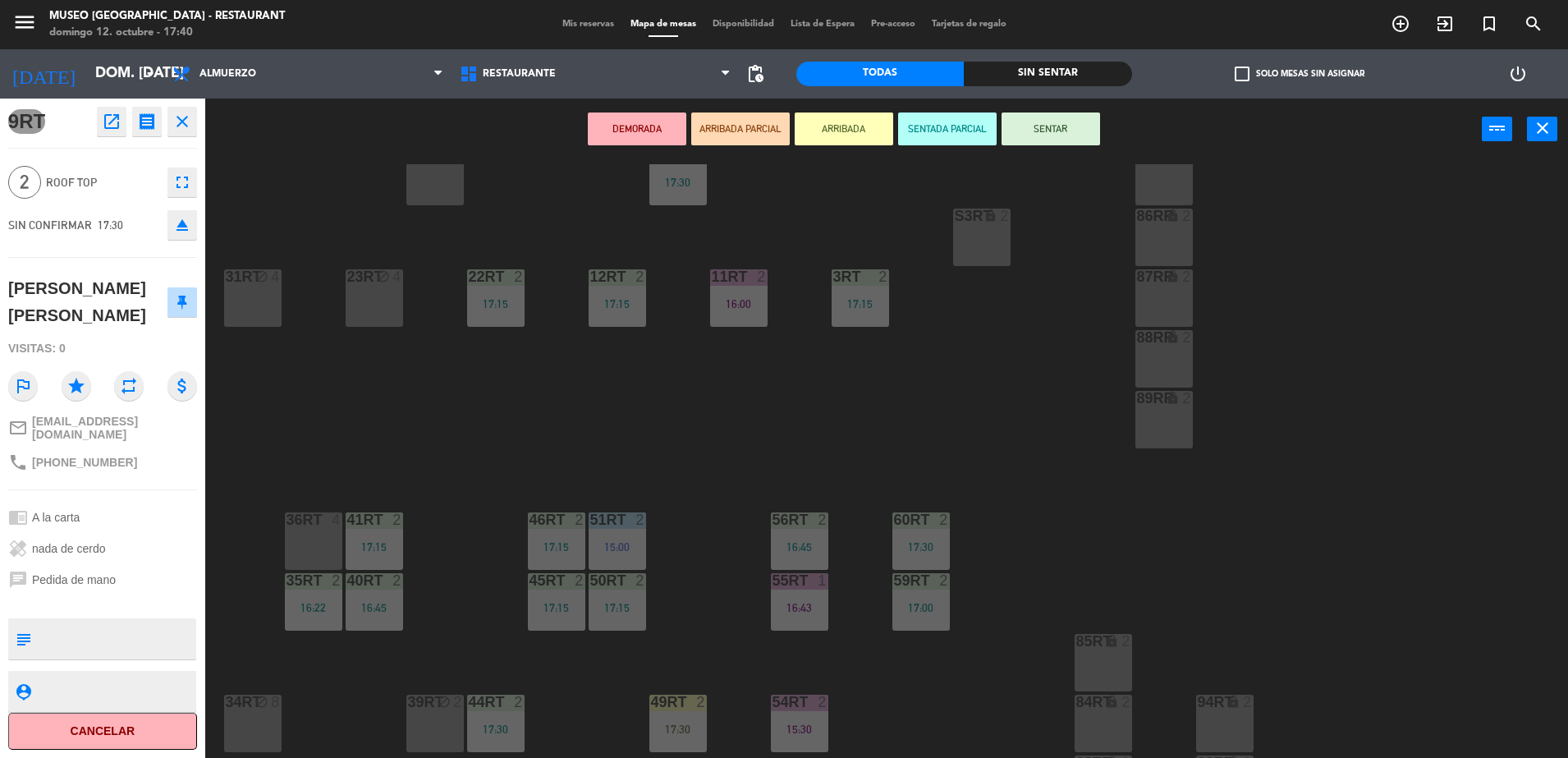
click at [303, 547] on div "36rt 4" at bounding box center [314, 541] width 58 height 58
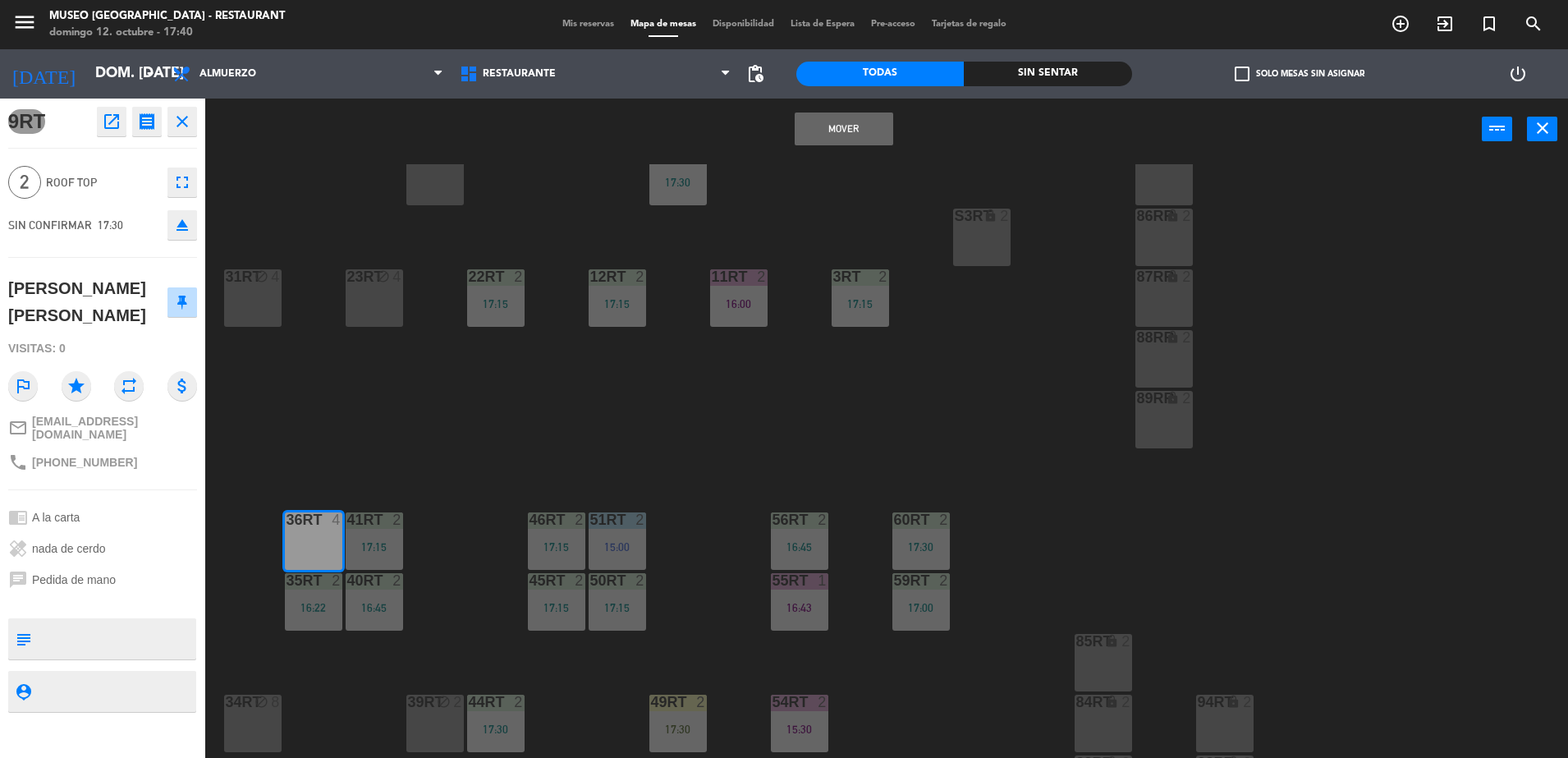
click at [846, 135] on button "Mover" at bounding box center [844, 130] width 99 height 33
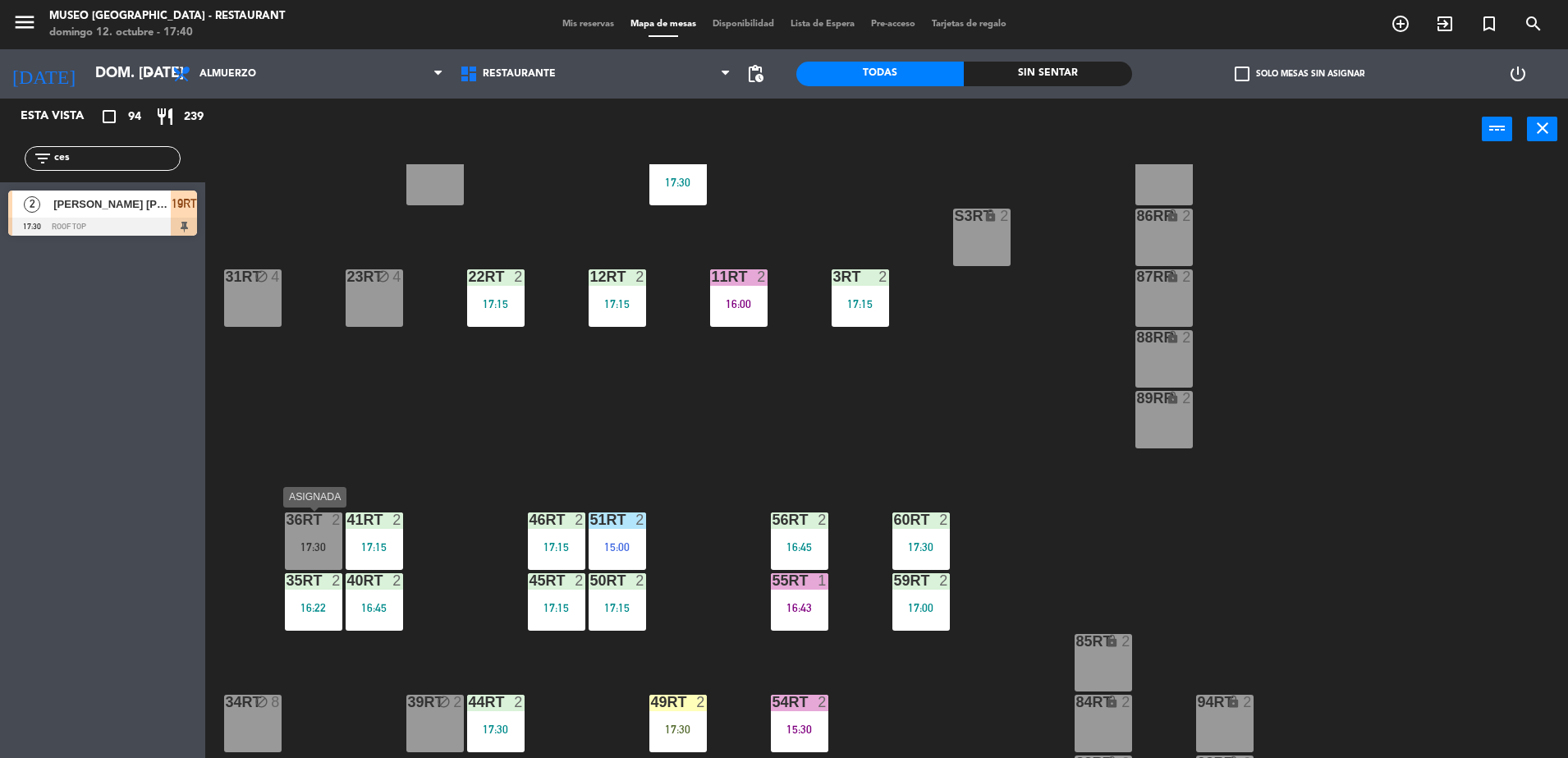
drag, startPoint x: 309, startPoint y: 533, endPoint x: 321, endPoint y: 543, distance: 15.6
click at [307, 533] on div "36rt 2 17:30" at bounding box center [314, 541] width 58 height 58
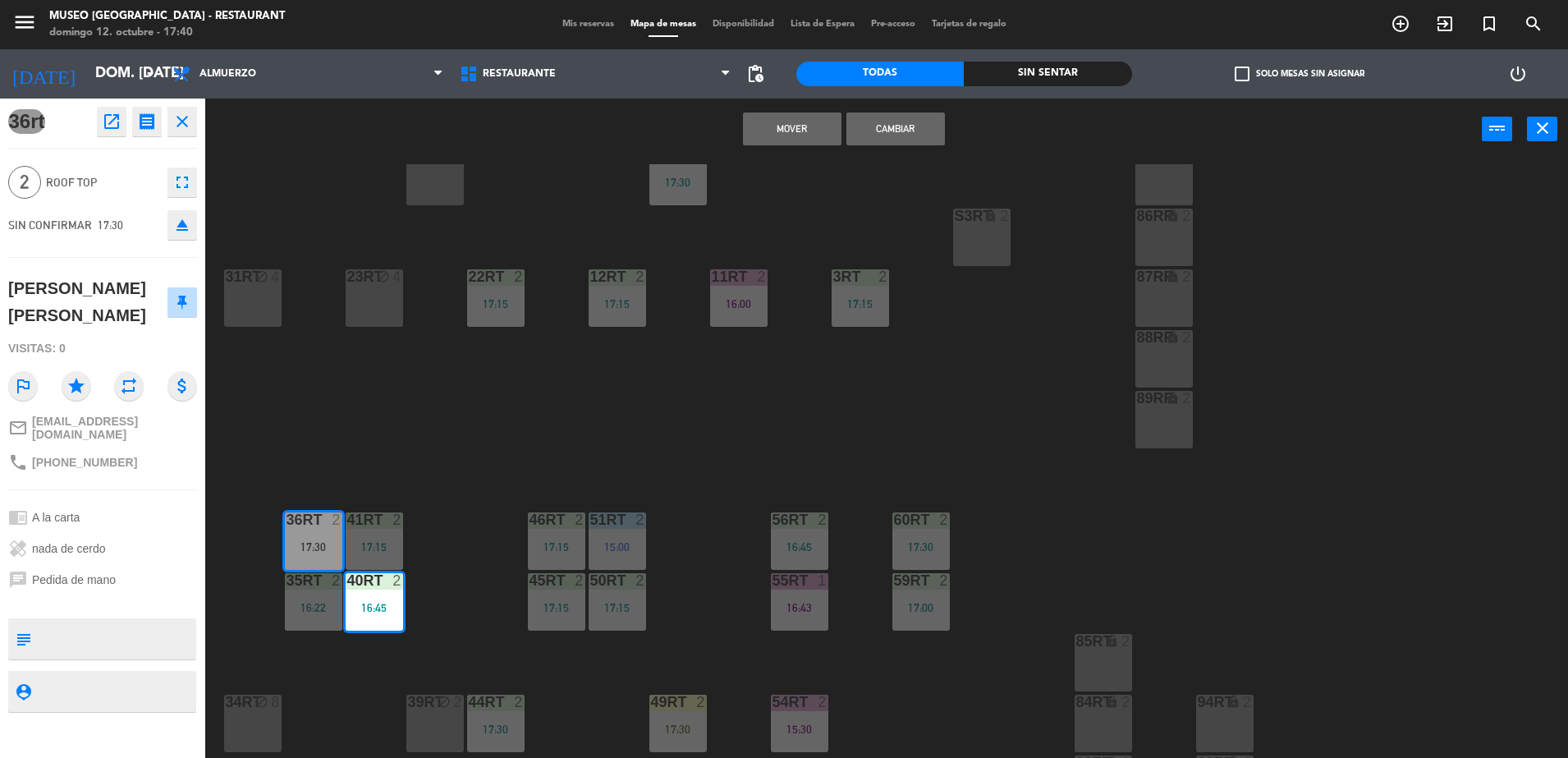
click at [531, 446] on div "18RT 6 16:19 16RT 6 16:45 28RT block 2 80RR lock 2 27RT block 5 7RT 6 15:00 S1R…" at bounding box center [894, 463] width 1348 height 598
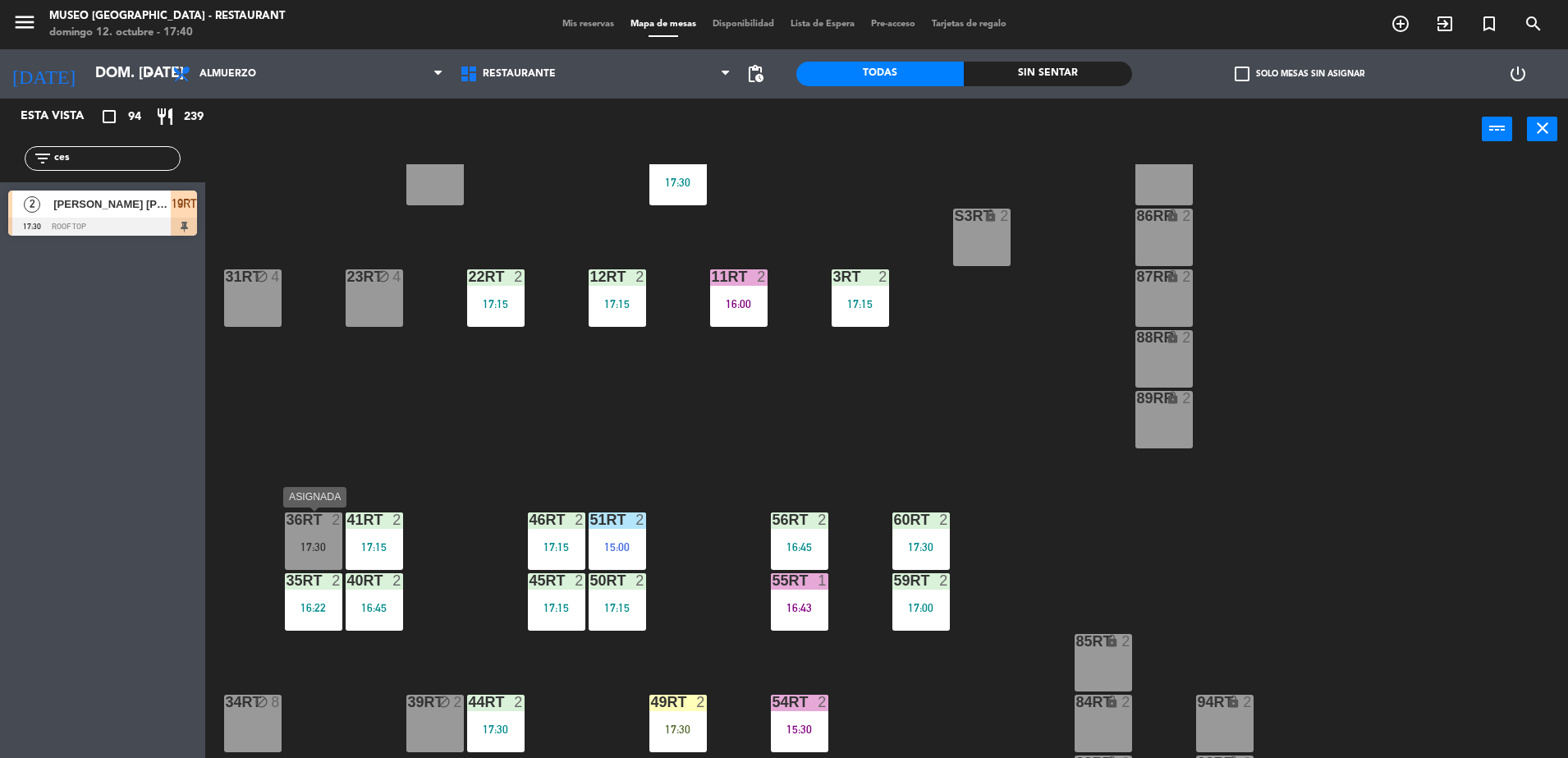
click at [298, 558] on div "36rt 2 17:30" at bounding box center [314, 541] width 58 height 58
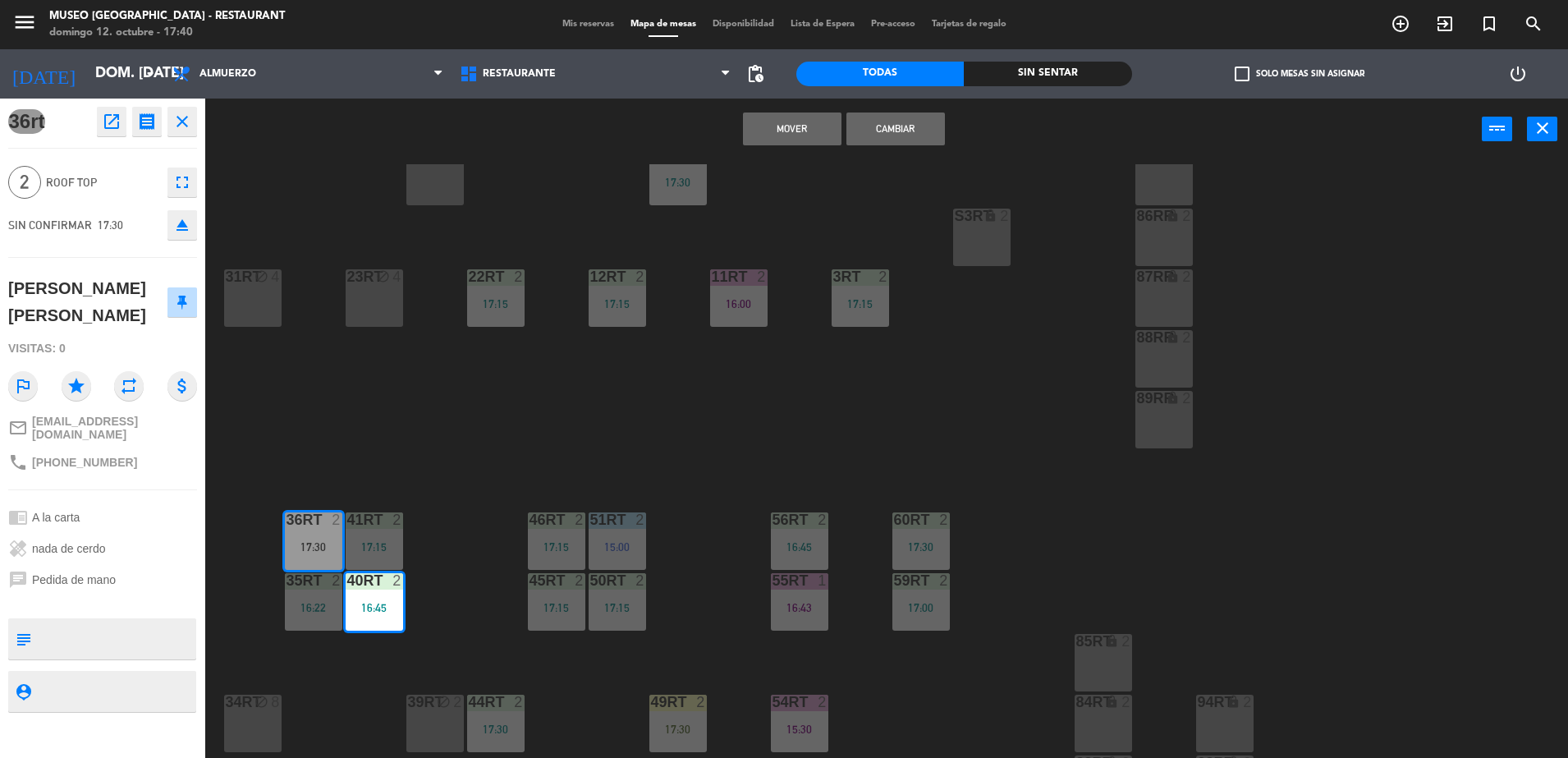
click at [566, 498] on div "18RT 6 16:19 16RT 6 16:45 28RT block 2 80RR lock 2 27RT block 5 7RT 6 15:00 S1R…" at bounding box center [894, 463] width 1348 height 598
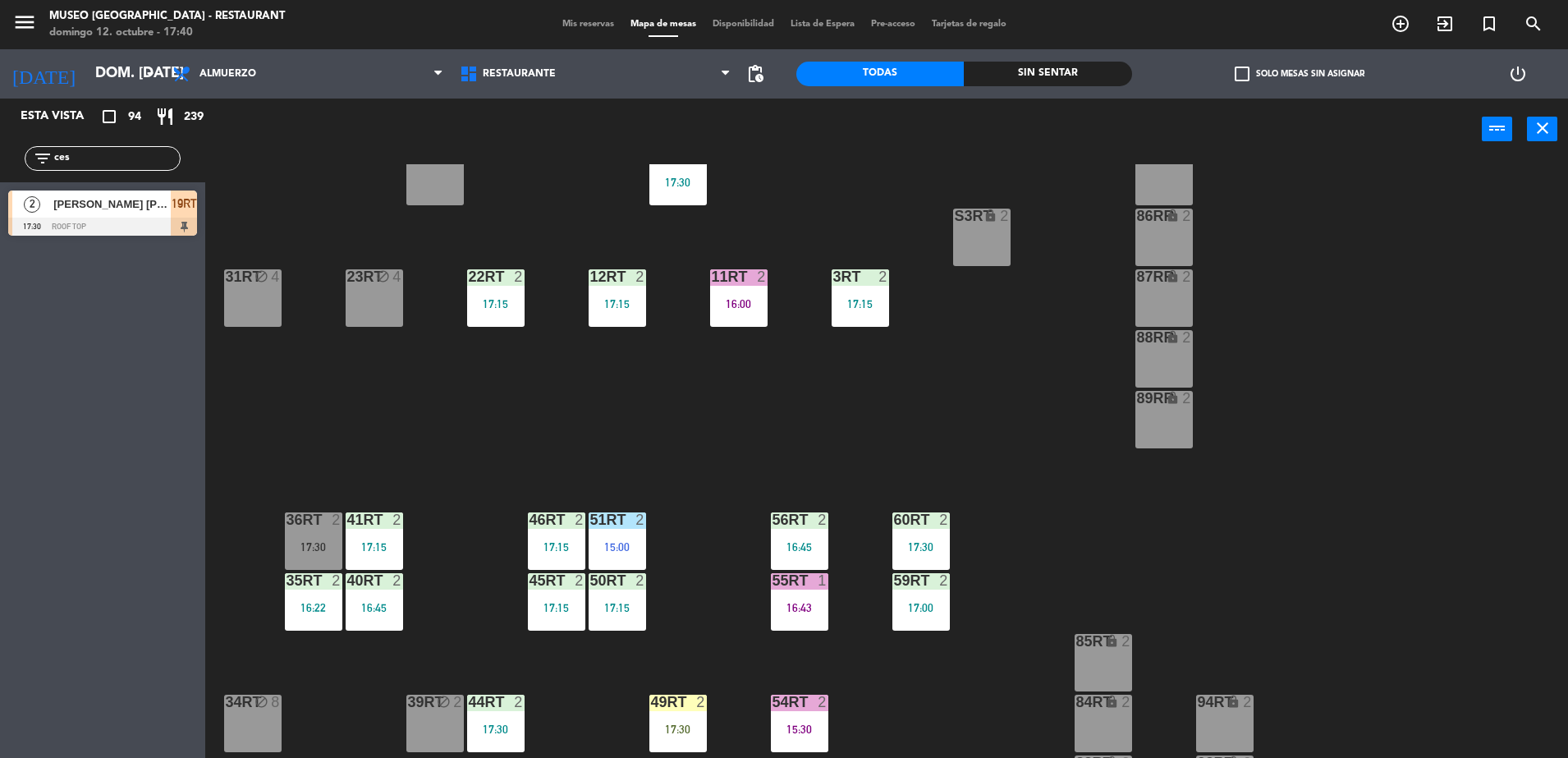
click at [328, 541] on div "17:30" at bounding box center [314, 546] width 58 height 11
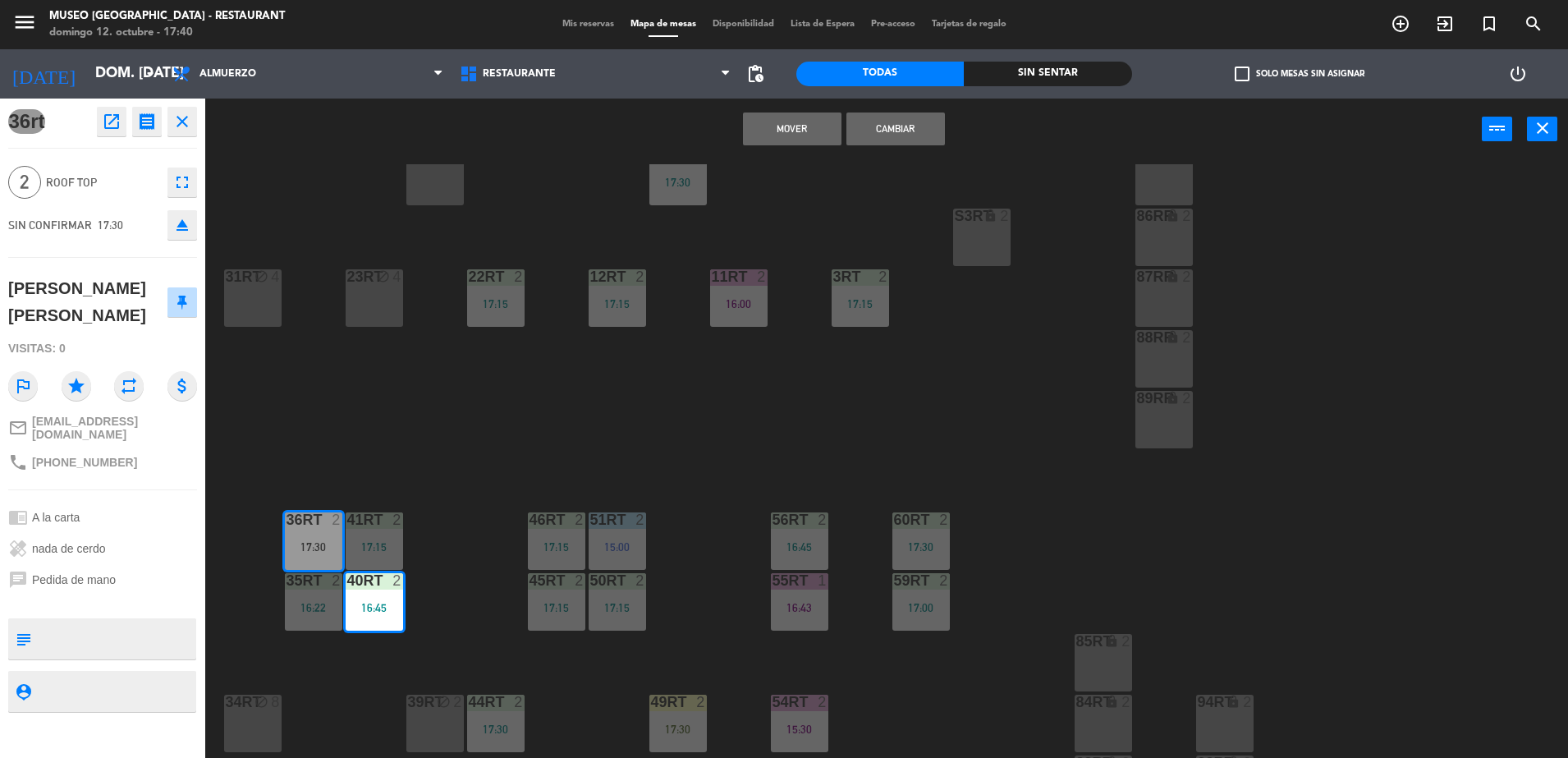
click at [456, 471] on div "18RT 6 16:19 16RT 6 16:45 28RT block 2 80RR lock 2 27RT block 5 7RT 6 15:00 S1R…" at bounding box center [894, 463] width 1348 height 598
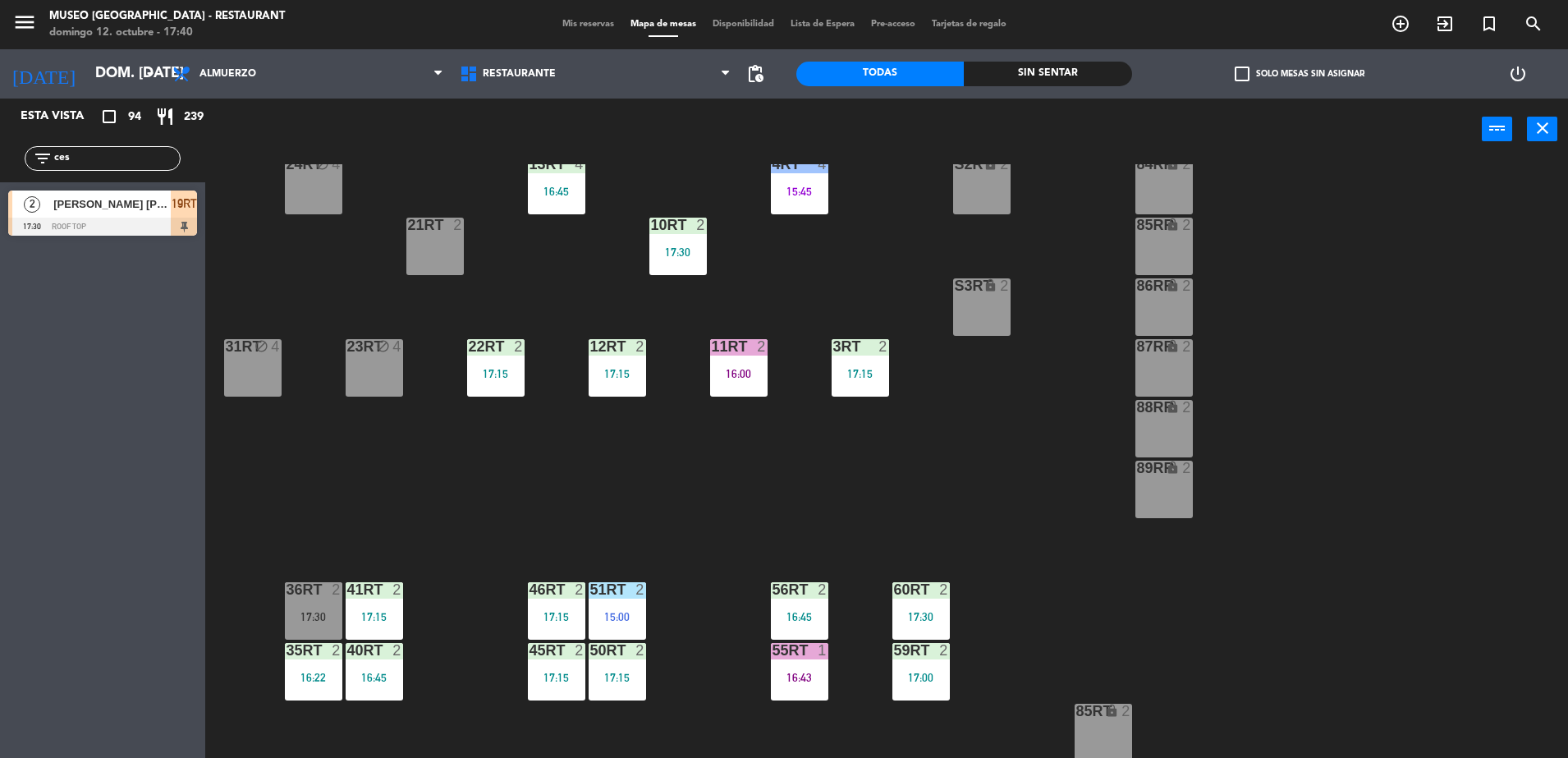
scroll to position [308, 0]
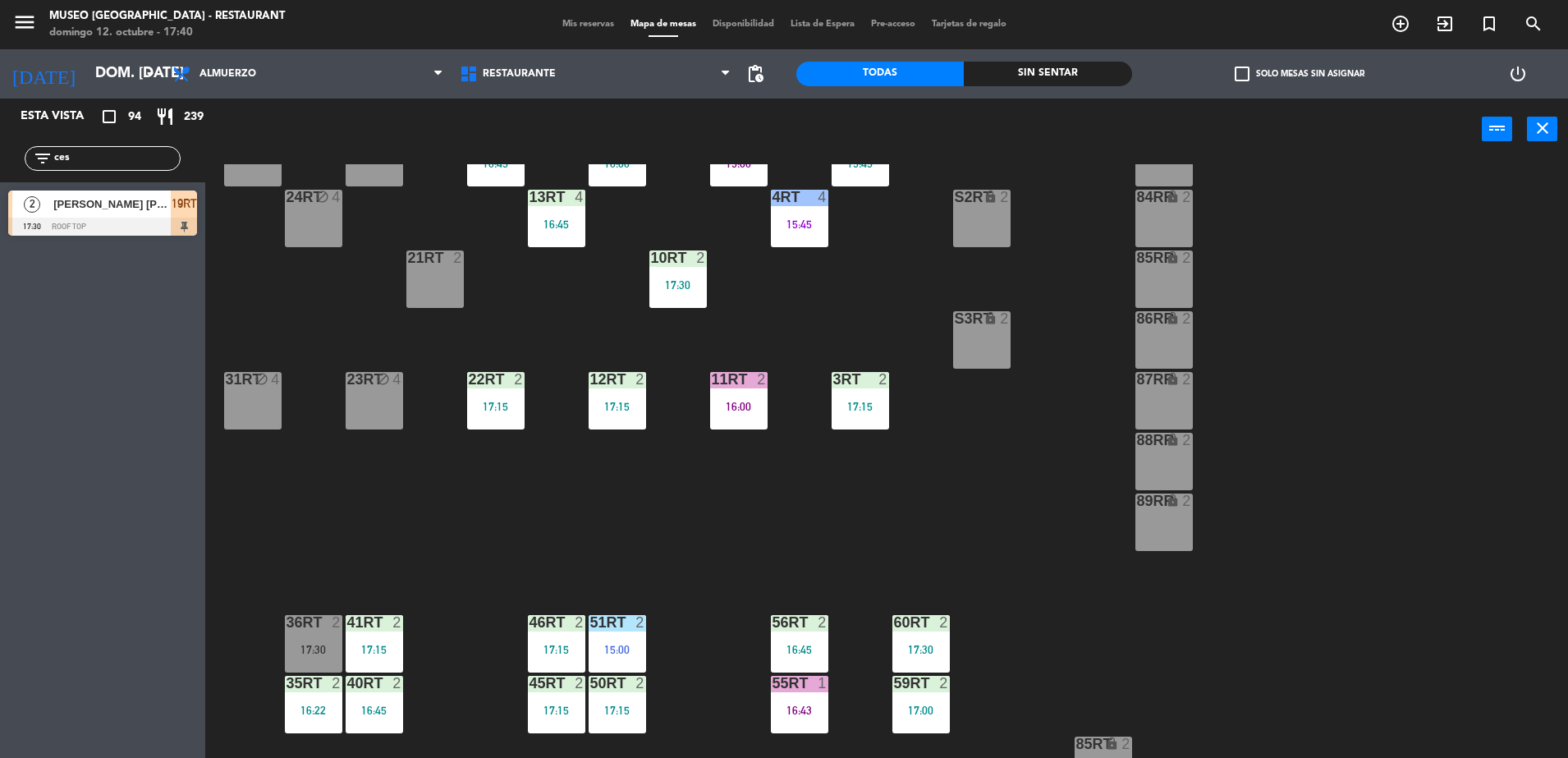
click at [741, 396] on div "11RT 2 16:00" at bounding box center [739, 401] width 58 height 58
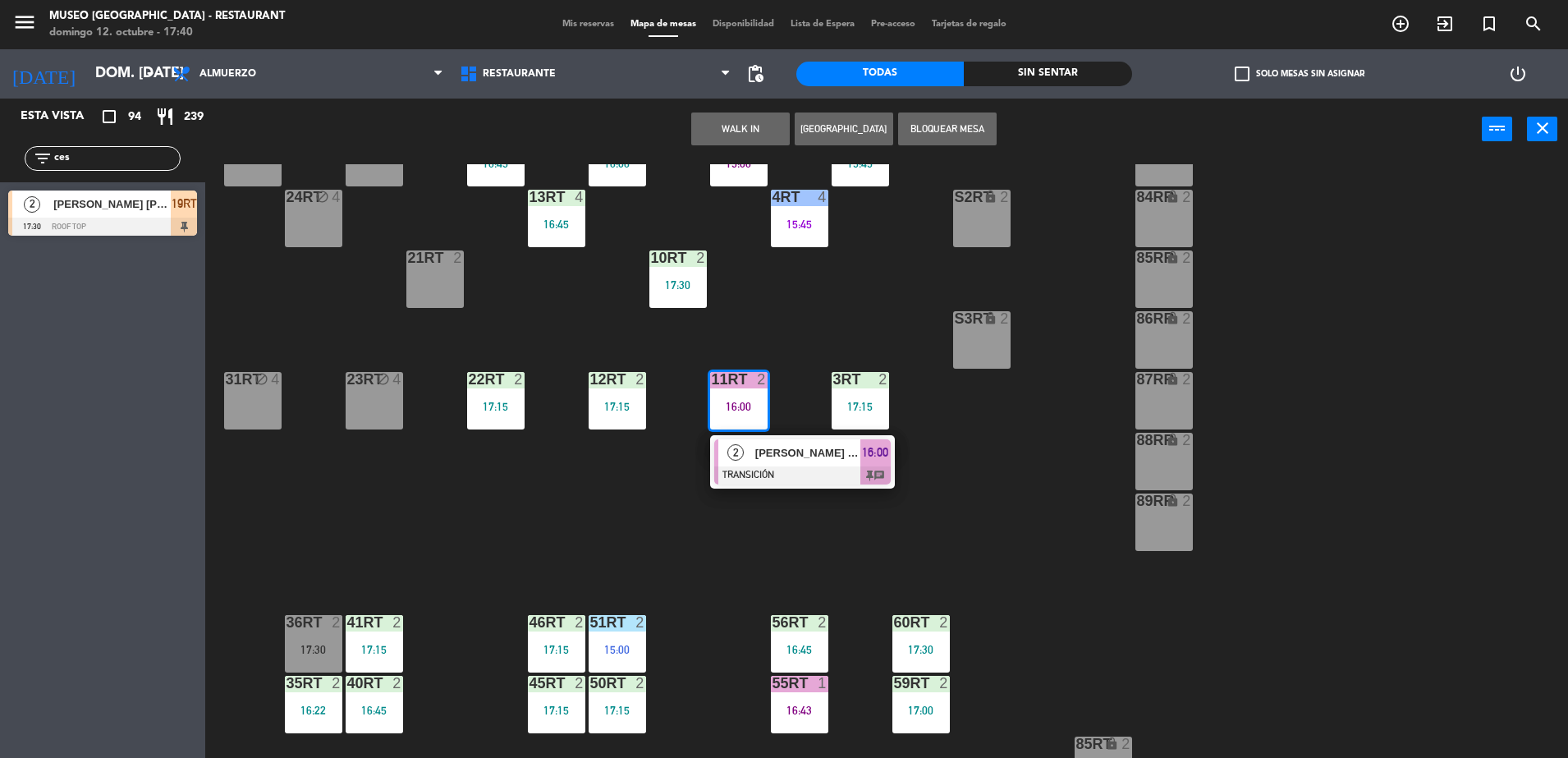
click at [764, 459] on span "[PERSON_NAME] [PERSON_NAME]" at bounding box center [808, 453] width 105 height 18
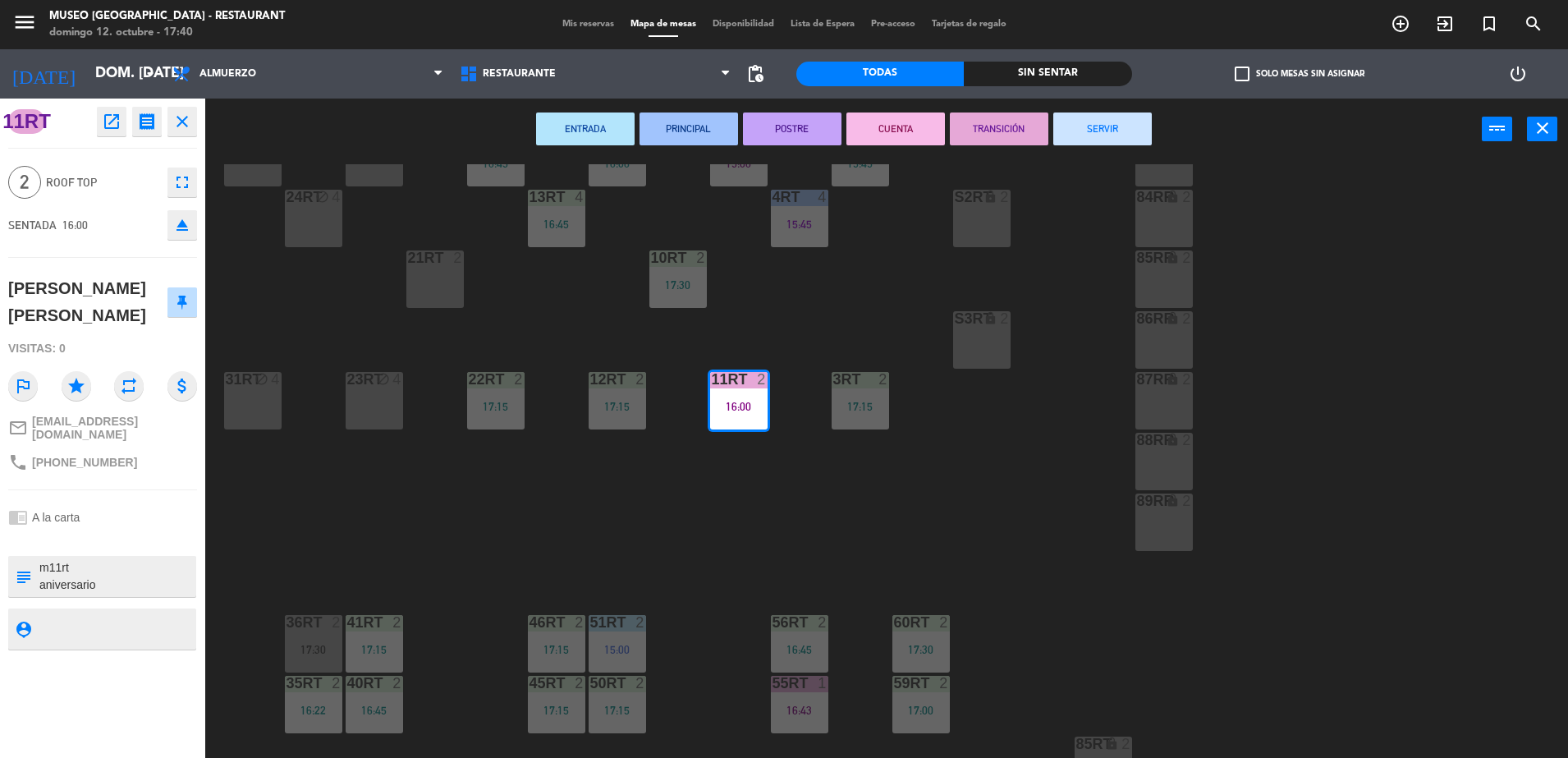
click at [1097, 124] on button "SERVIR" at bounding box center [1102, 130] width 99 height 33
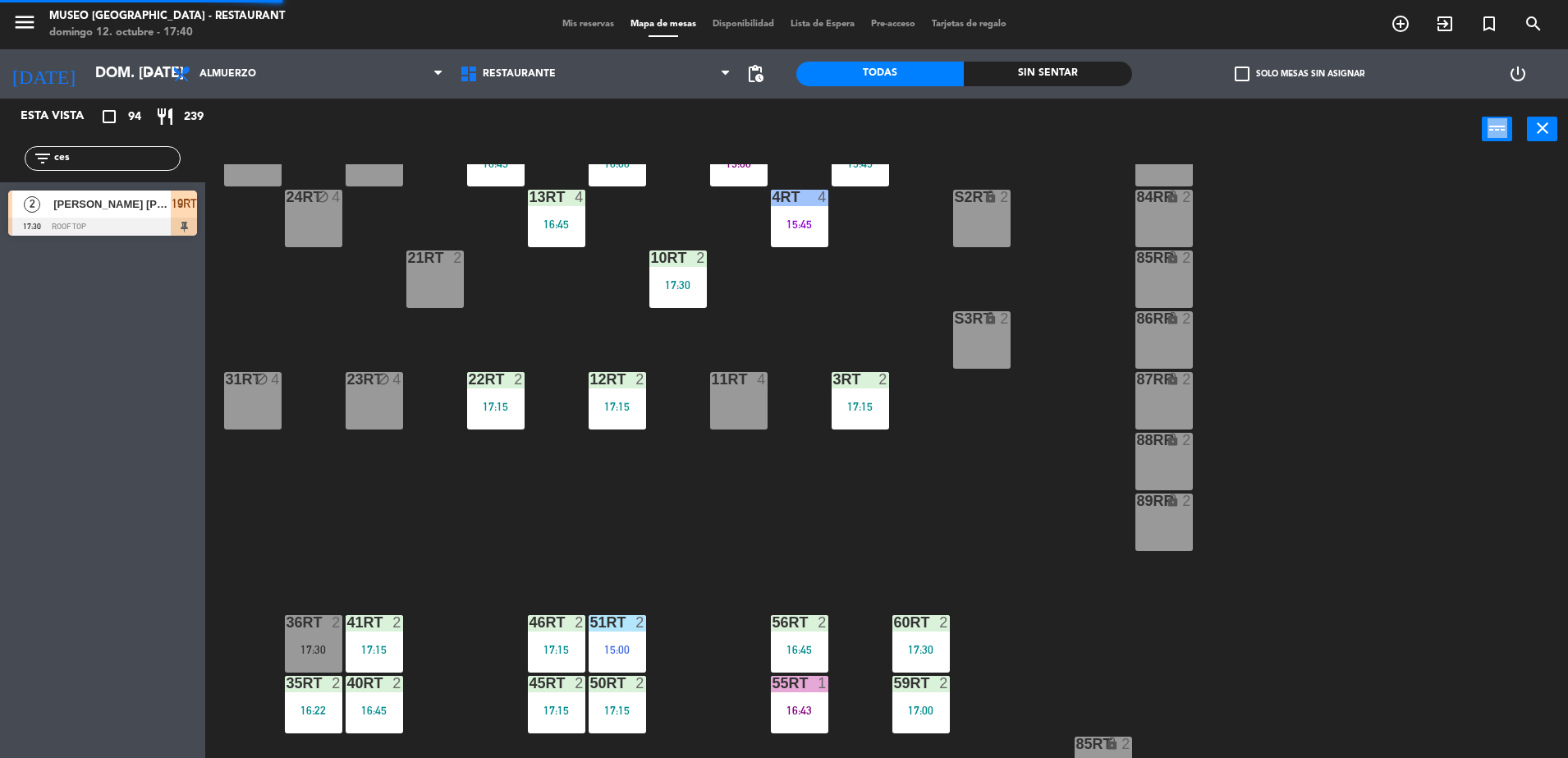
click at [1097, 124] on div "power_input close" at bounding box center [844, 130] width 1277 height 62
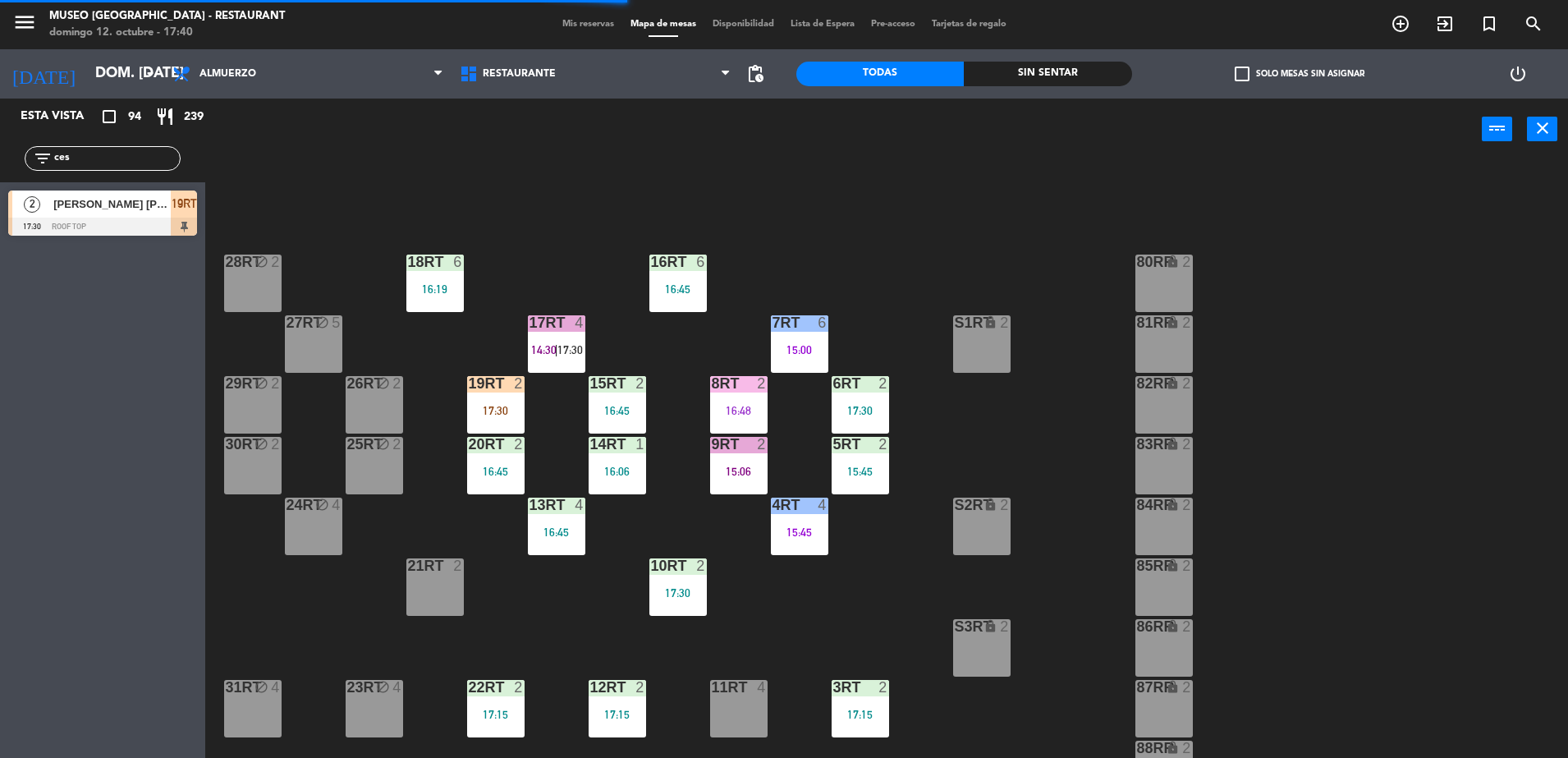
click at [763, 402] on div "8RT 2 16:48" at bounding box center [739, 405] width 58 height 58
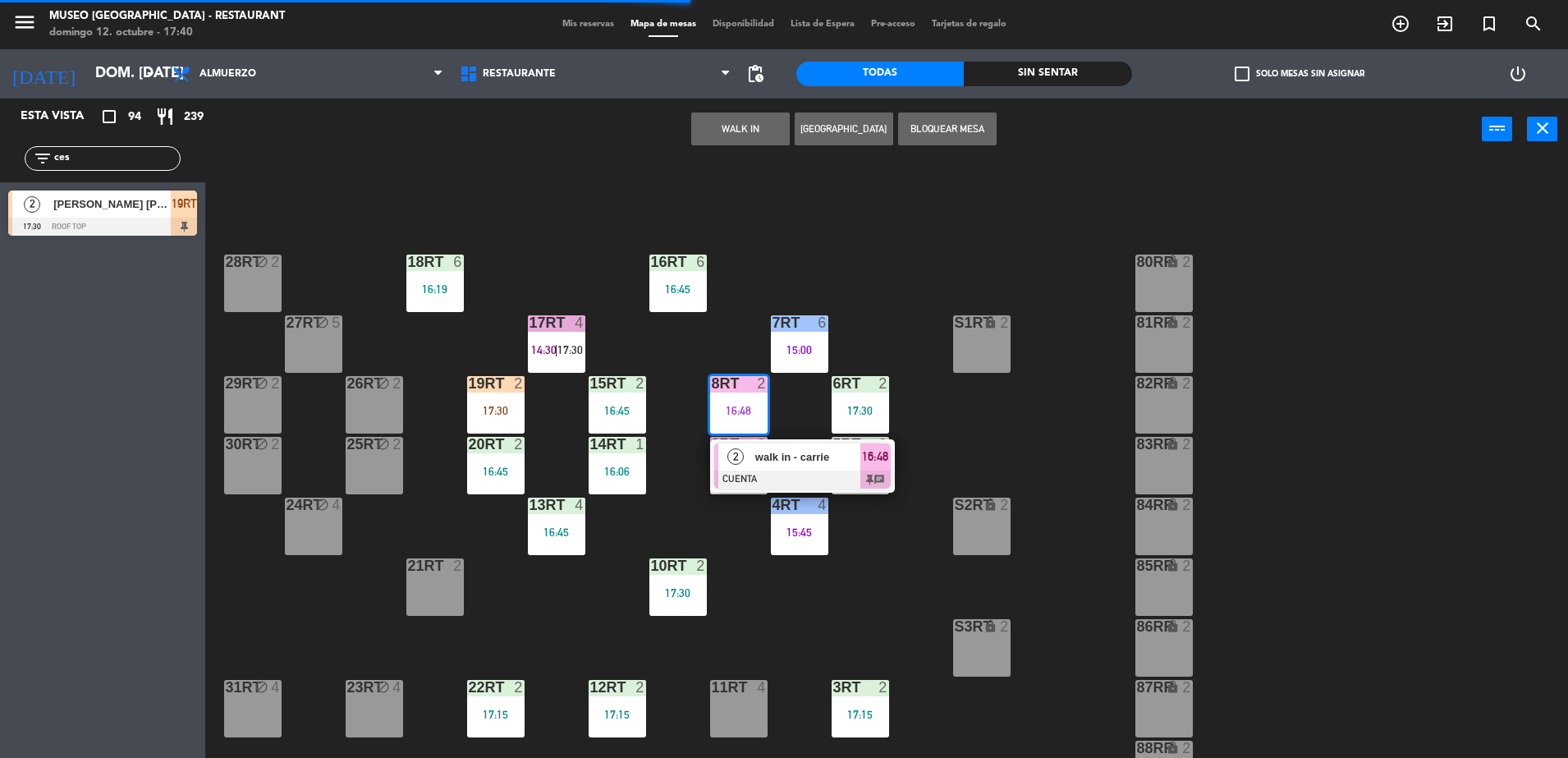
click at [769, 458] on div "2 walk in - [PERSON_NAME] CUENTA 16:48 chat" at bounding box center [802, 466] width 209 height 53
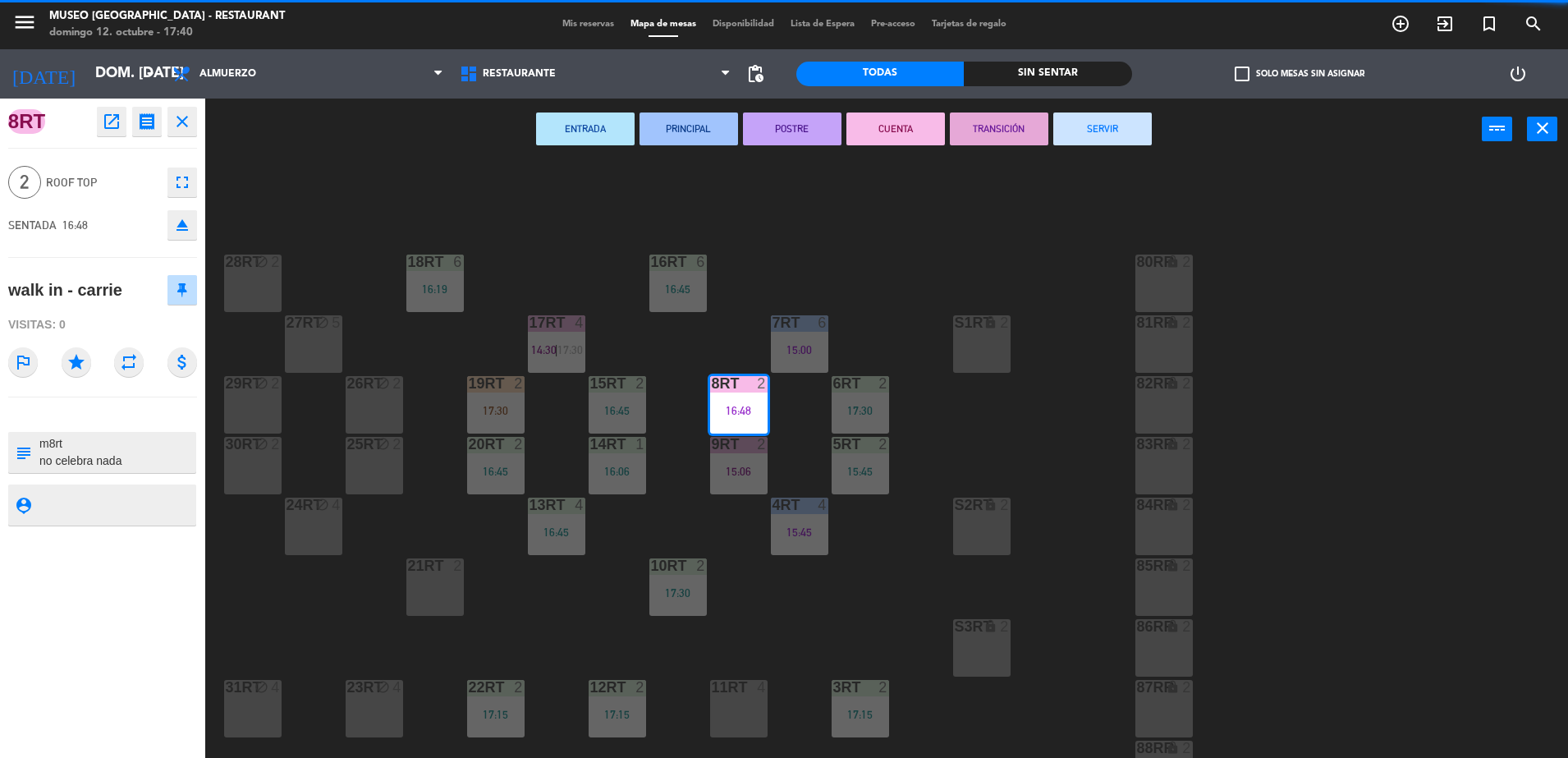
click at [1098, 126] on button "SERVIR" at bounding box center [1102, 130] width 99 height 33
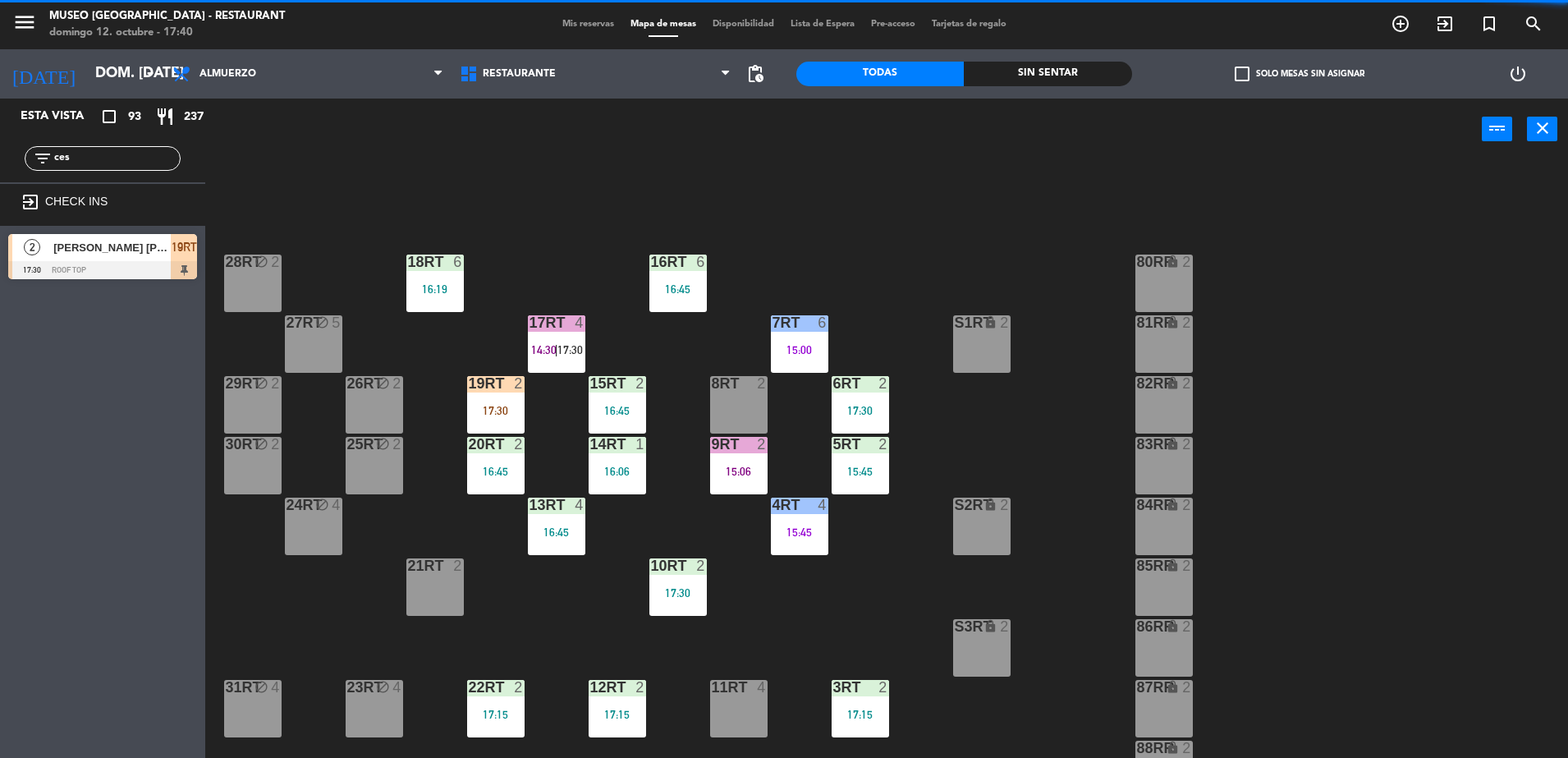
click at [607, 460] on div "14RT 1 16:06" at bounding box center [618, 466] width 58 height 58
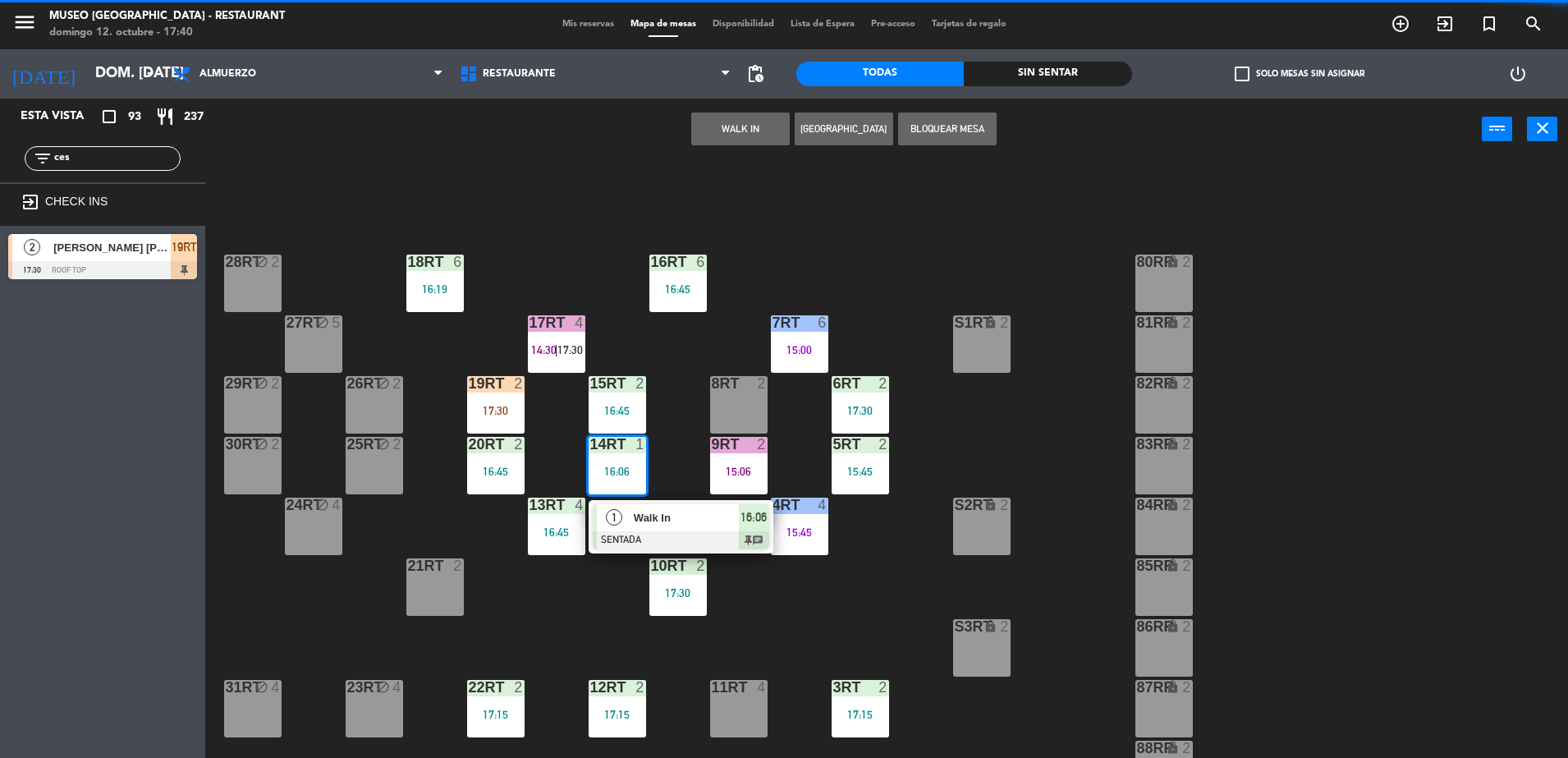
click at [653, 514] on span "Walk In" at bounding box center [686, 518] width 105 height 18
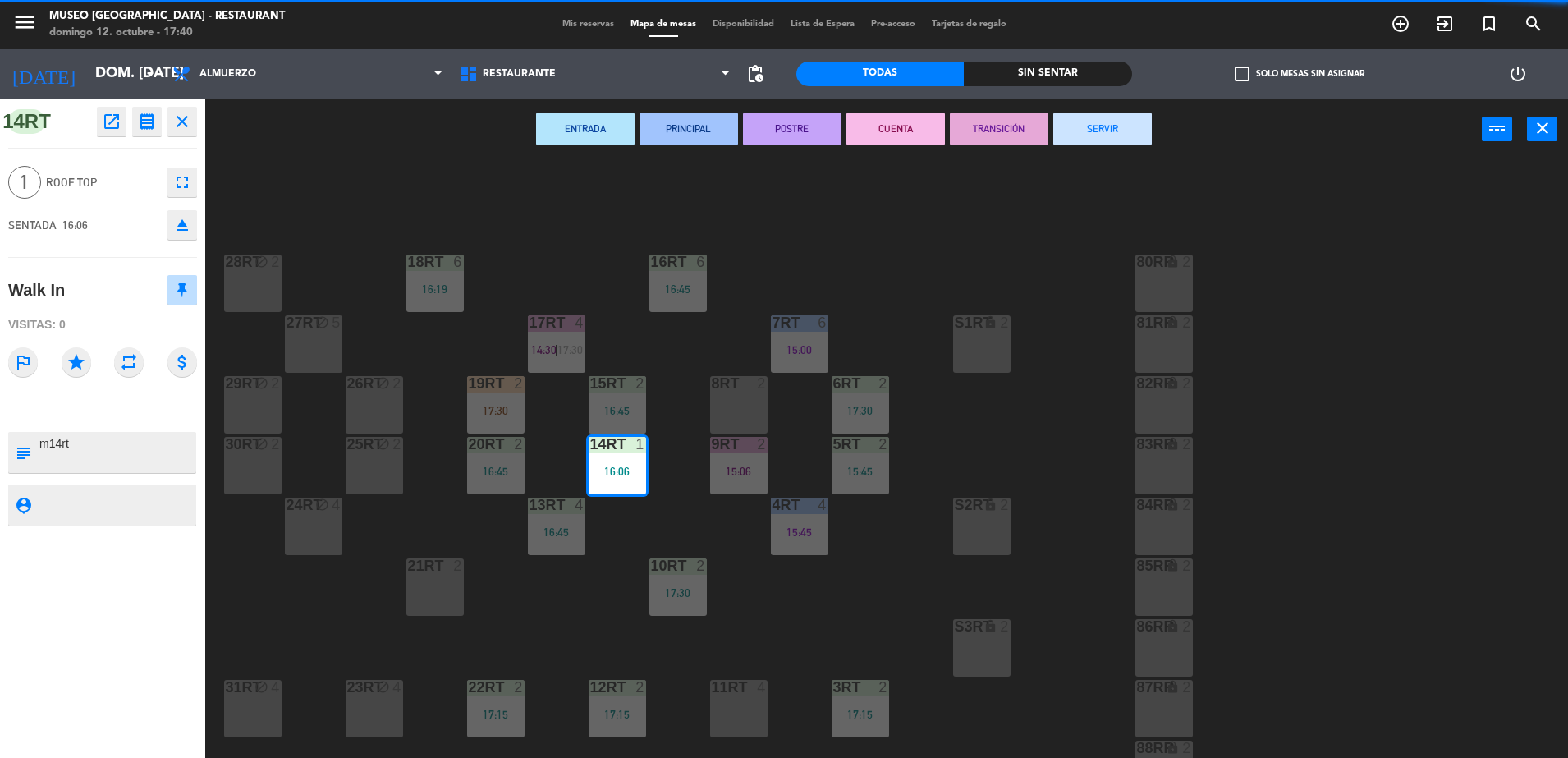
drag, startPoint x: 1114, startPoint y: 128, endPoint x: 1028, endPoint y: 215, distance: 122.3
click at [1115, 127] on button "SERVIR" at bounding box center [1102, 130] width 99 height 33
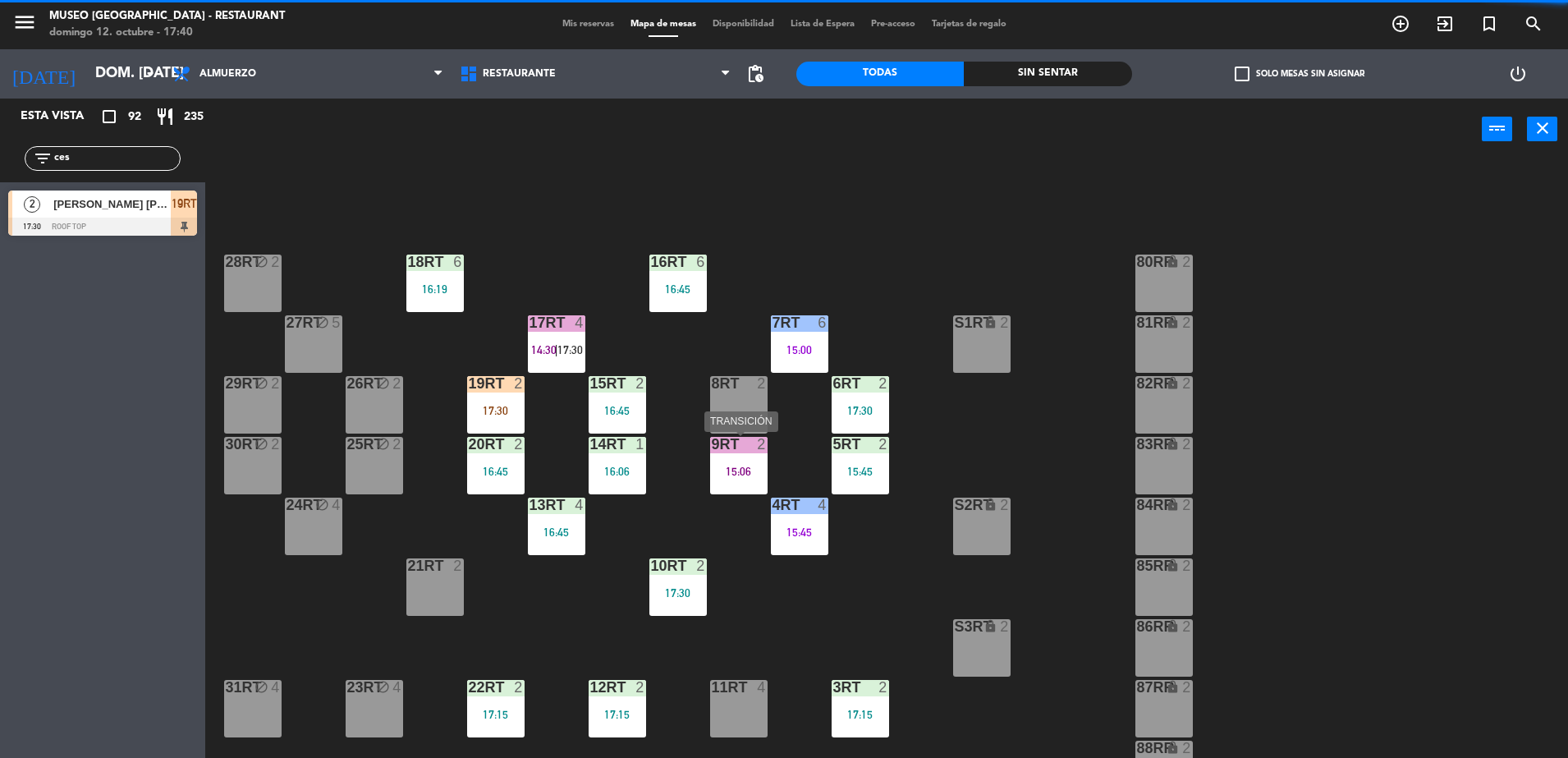
drag, startPoint x: 753, startPoint y: 457, endPoint x: 774, endPoint y: 495, distance: 43.4
click at [752, 457] on div "9RT 2 15:06" at bounding box center [739, 466] width 58 height 58
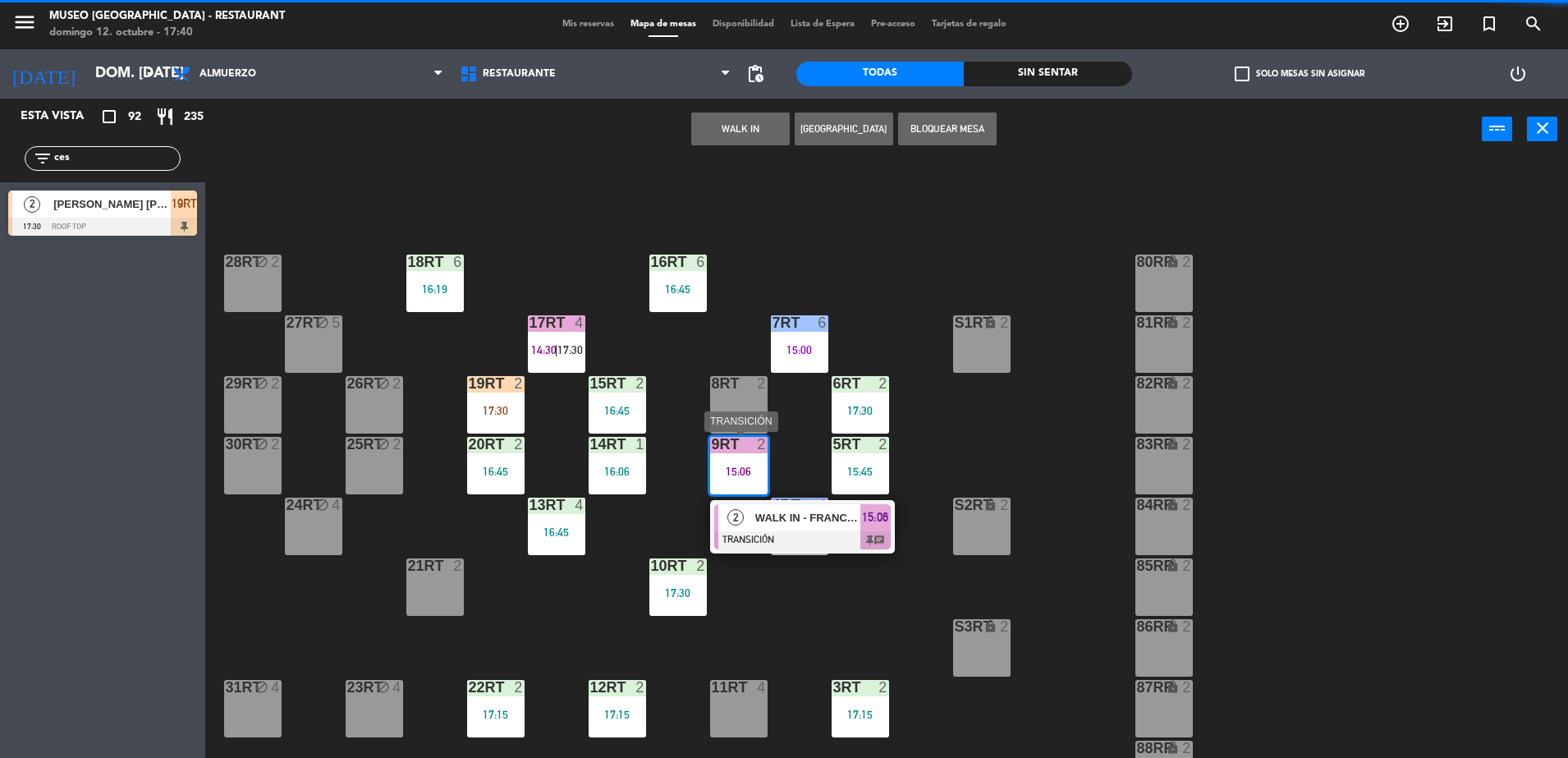
drag, startPoint x: 774, startPoint y: 495, endPoint x: 781, endPoint y: 504, distance: 11.4
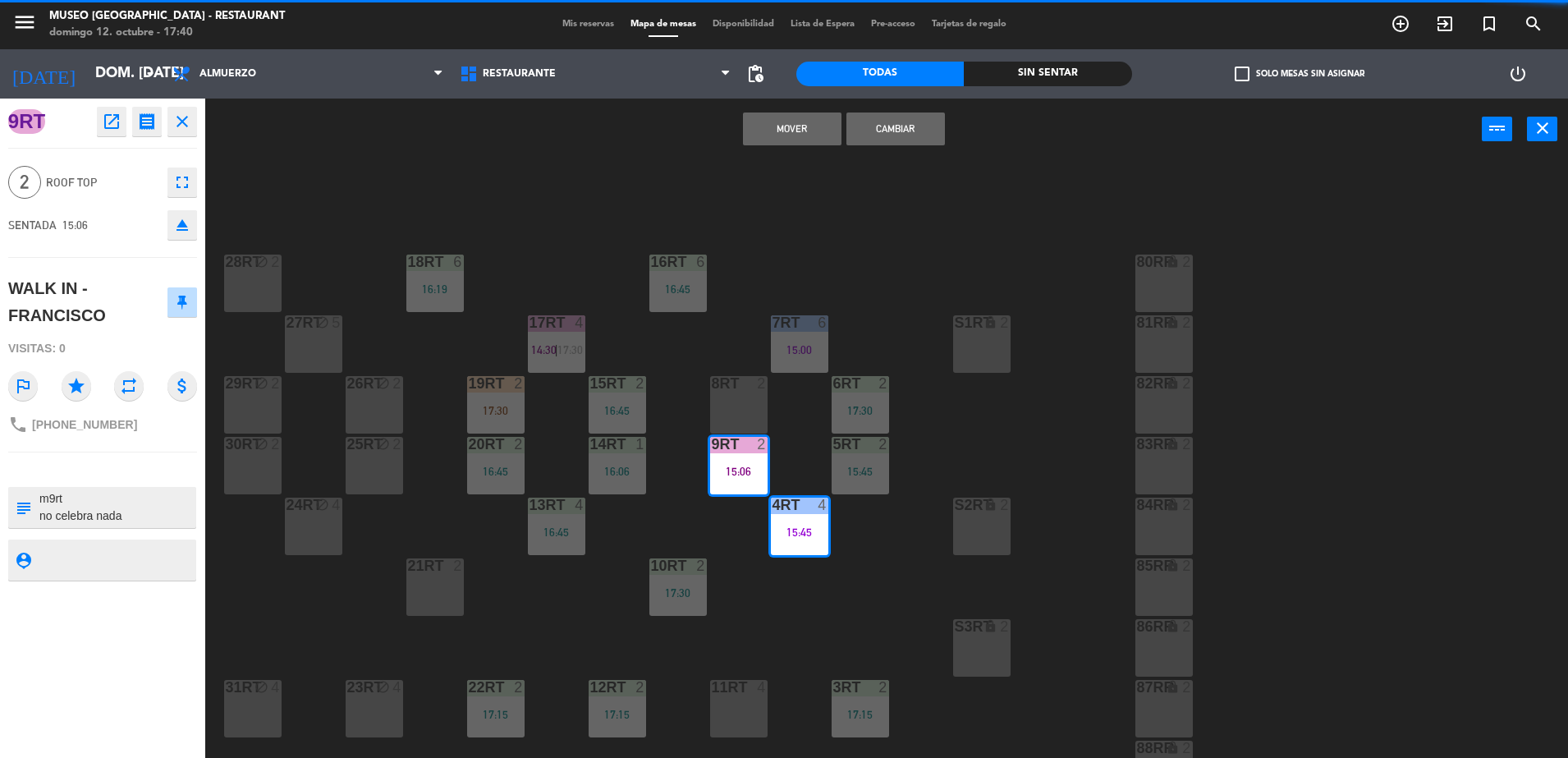
click at [727, 523] on div "18RT 6 16:19 16RT 6 16:45 28RT block 2 80RR lock 2 27RT block 5 7RT 6 15:00 S1R…" at bounding box center [894, 463] width 1348 height 598
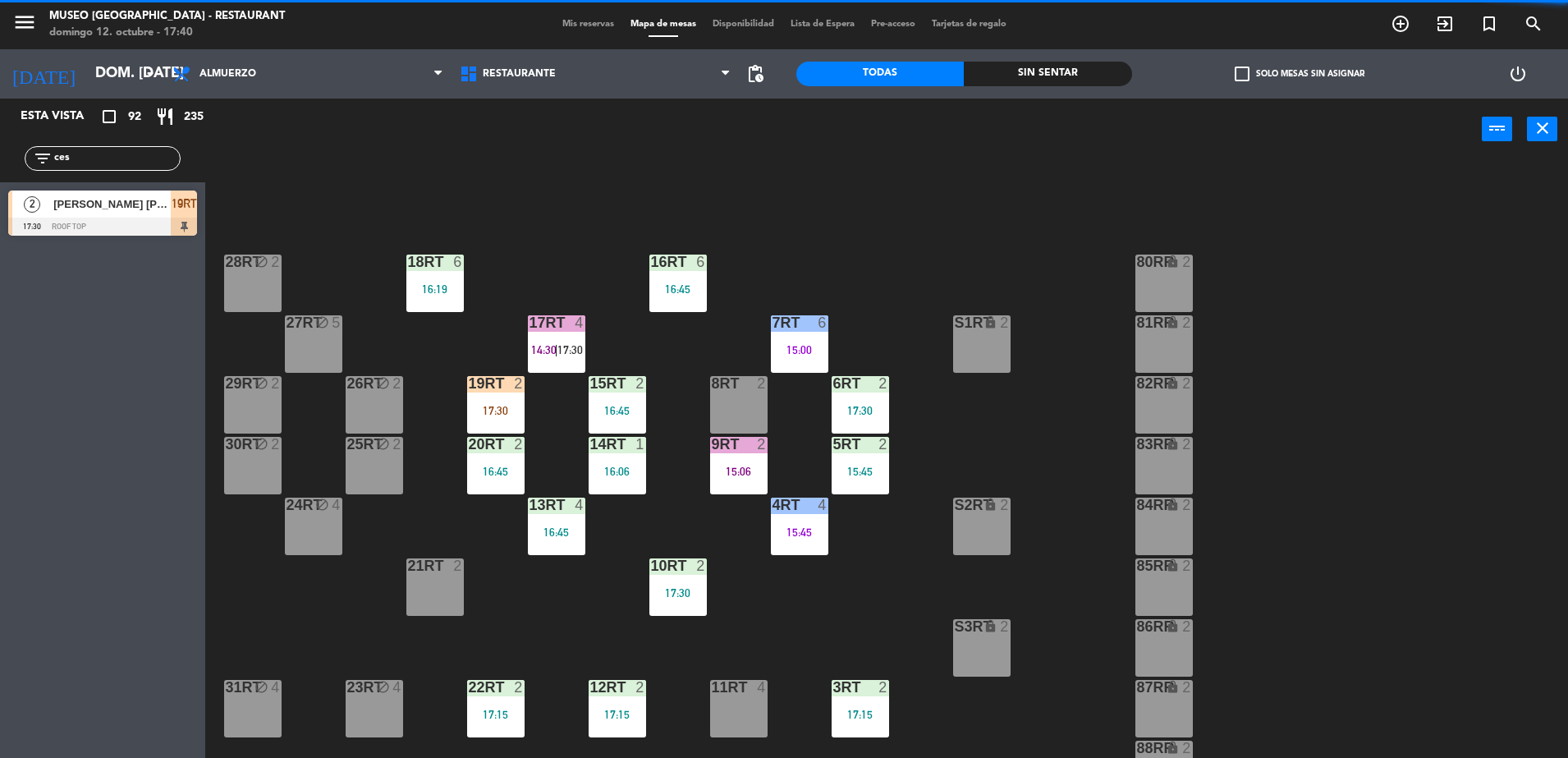
click at [724, 454] on div "9RT 2 15:06" at bounding box center [739, 466] width 58 height 58
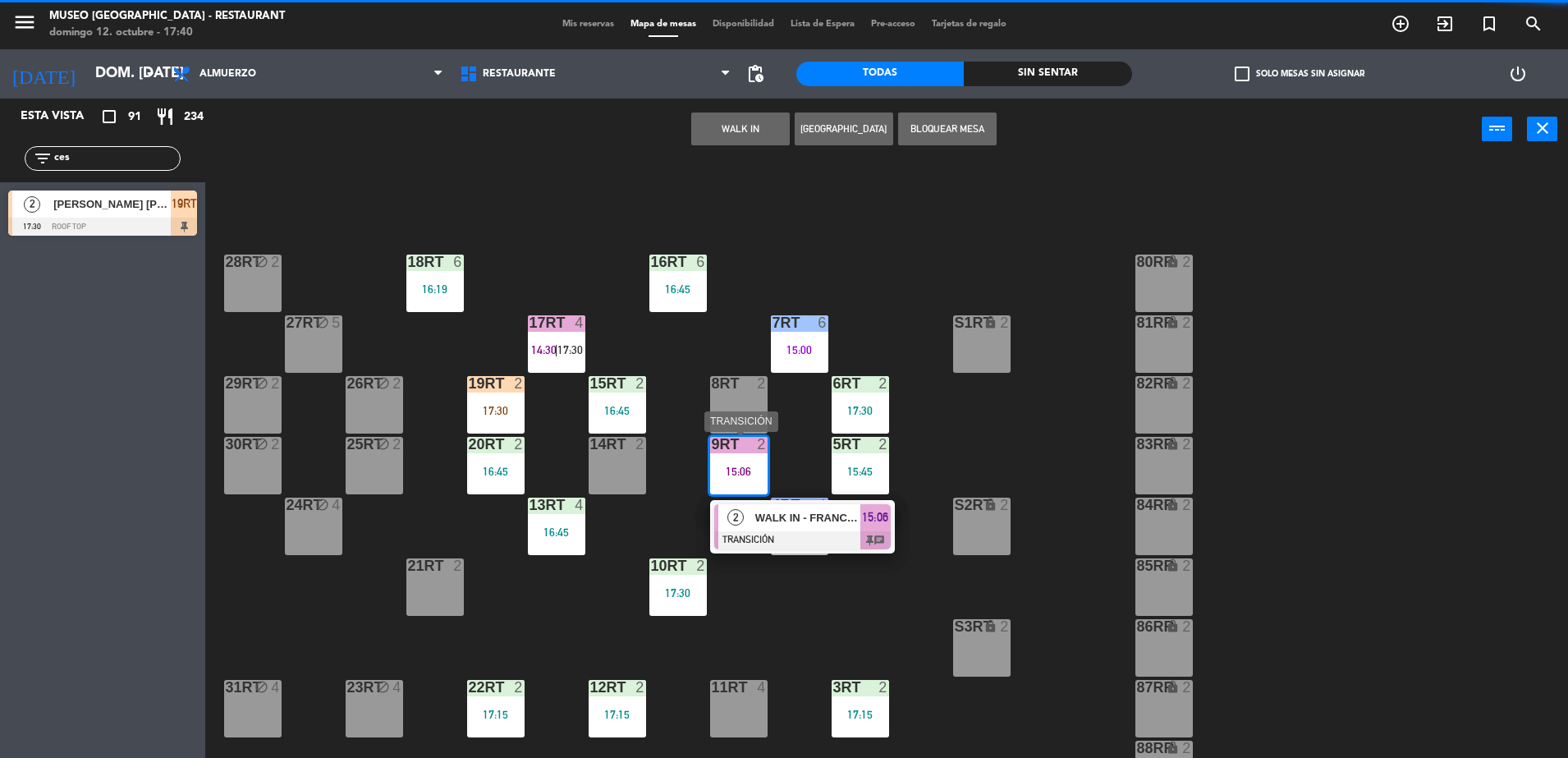
click at [734, 517] on div "2 WALK IN - FRANCISCO TRANSICIÓN 15:06 chat" at bounding box center [802, 526] width 209 height 53
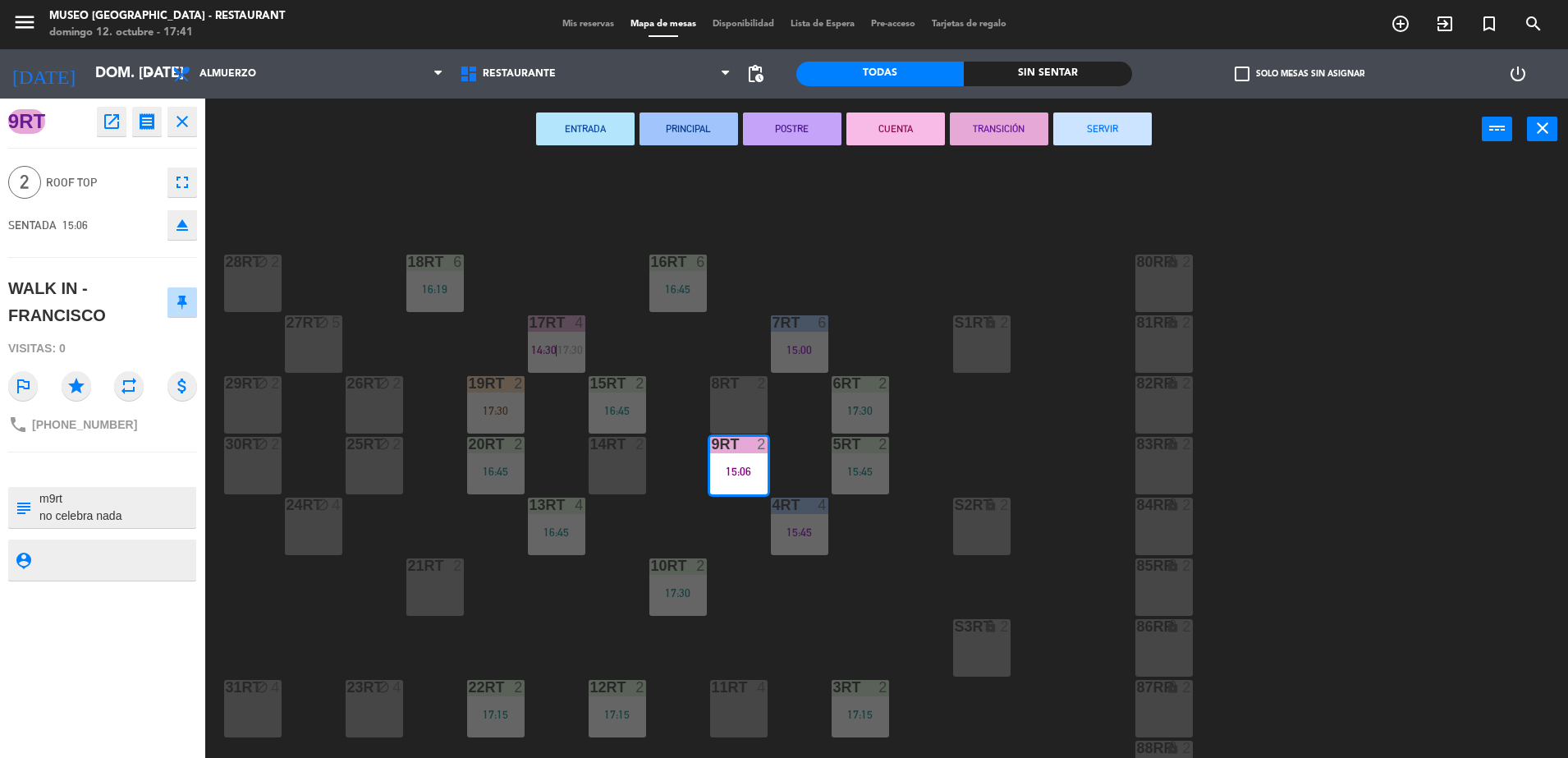
click at [1110, 129] on button "SERVIR" at bounding box center [1102, 130] width 99 height 33
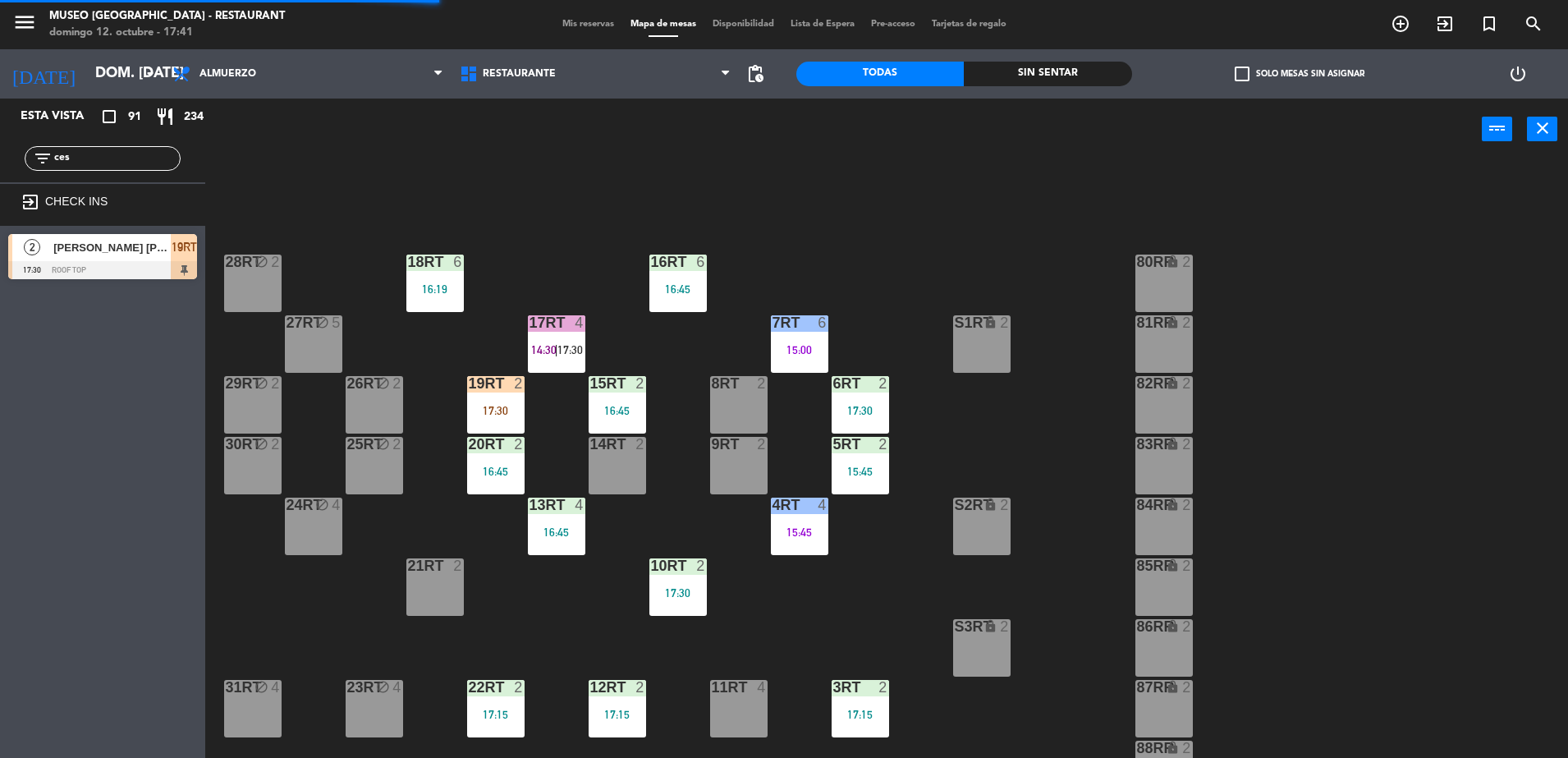
click at [552, 368] on div "17RT 4 14:30 | 17:30" at bounding box center [556, 344] width 58 height 58
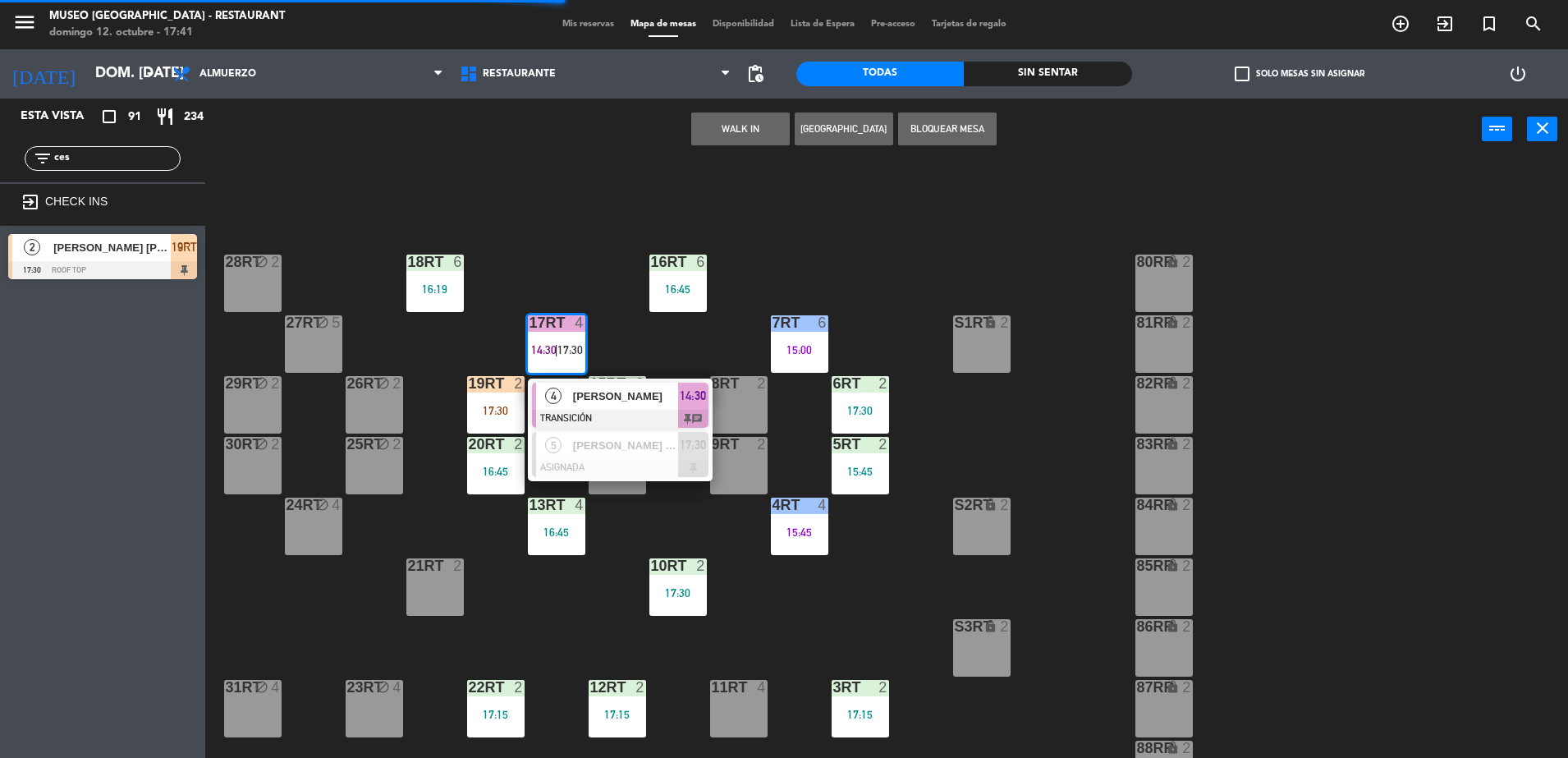
click at [587, 397] on span "[PERSON_NAME]" at bounding box center [626, 397] width 105 height 18
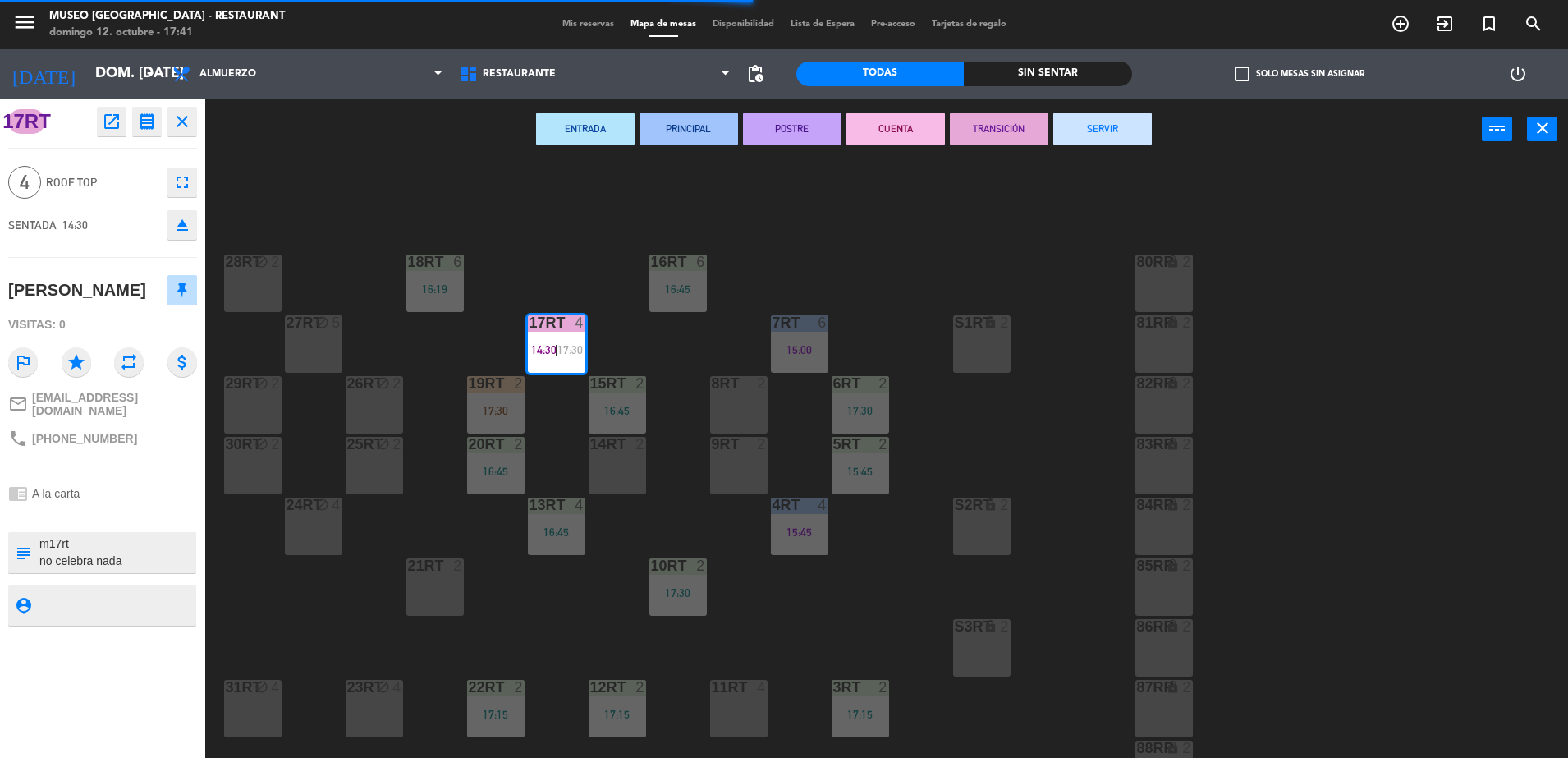
click at [1084, 125] on button "SERVIR" at bounding box center [1102, 130] width 99 height 33
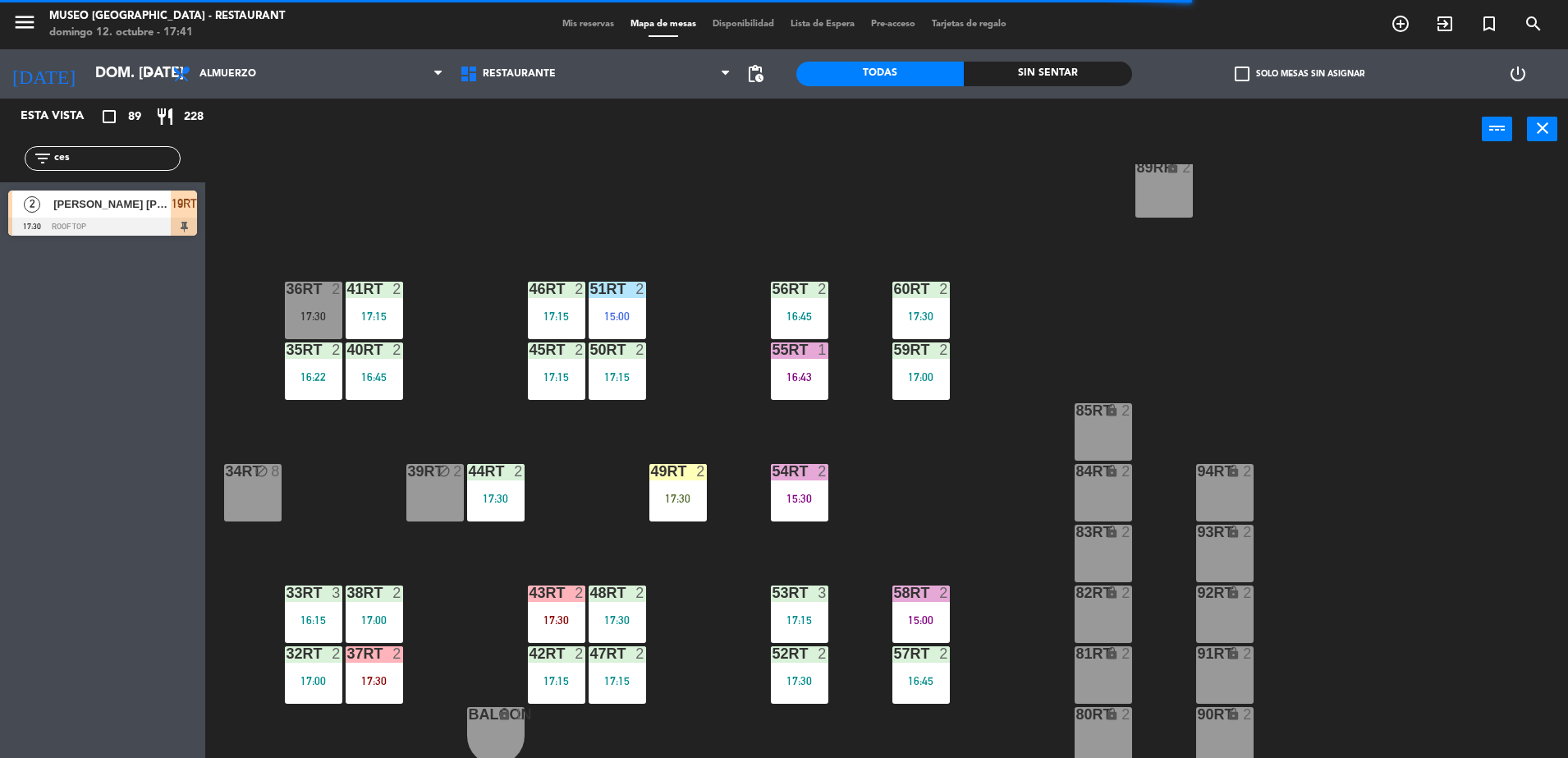
scroll to position [644, 0]
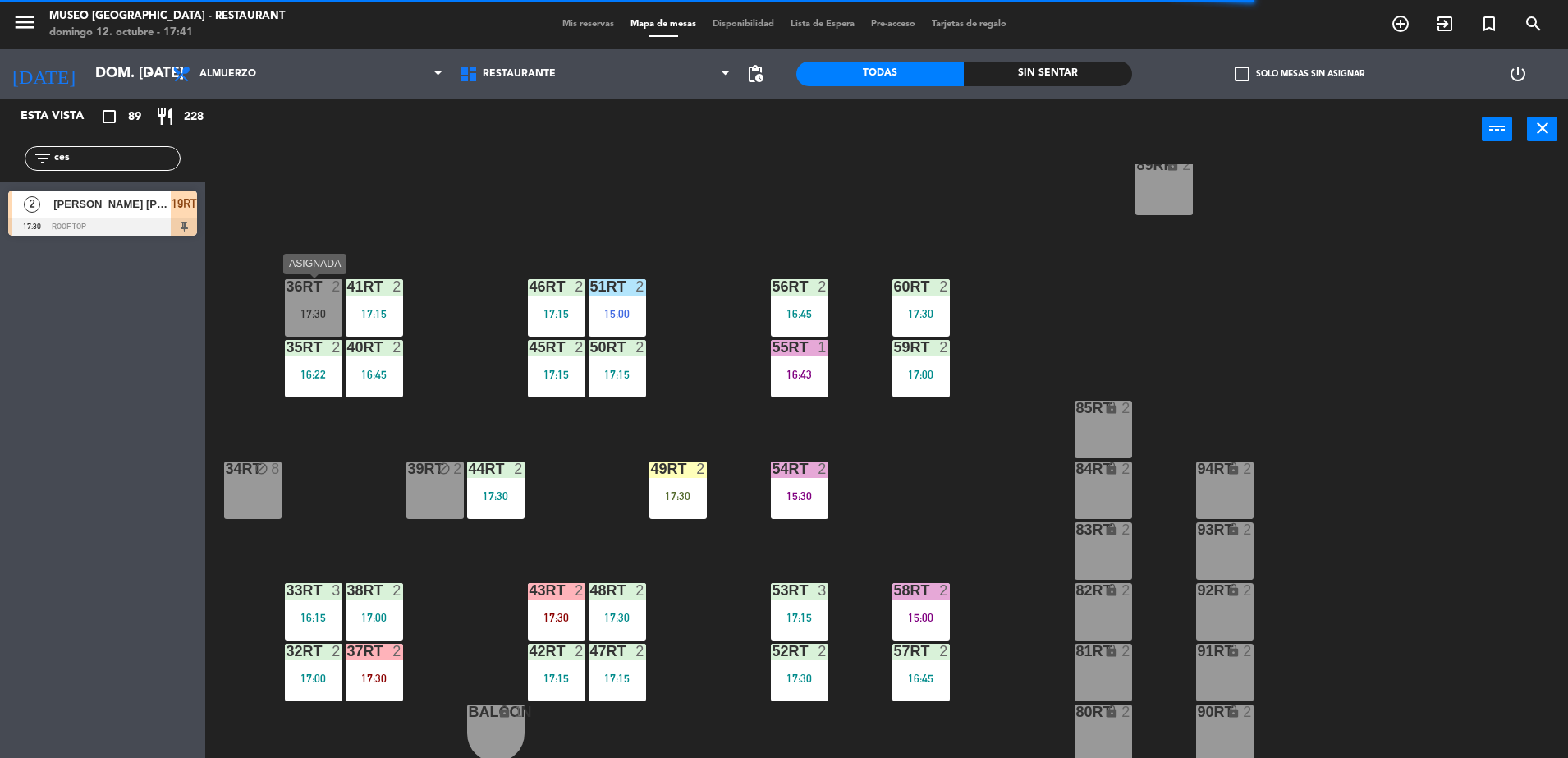
drag, startPoint x: 305, startPoint y: 295, endPoint x: 331, endPoint y: 322, distance: 37.5
click at [304, 295] on div "36rt 2" at bounding box center [314, 287] width 58 height 17
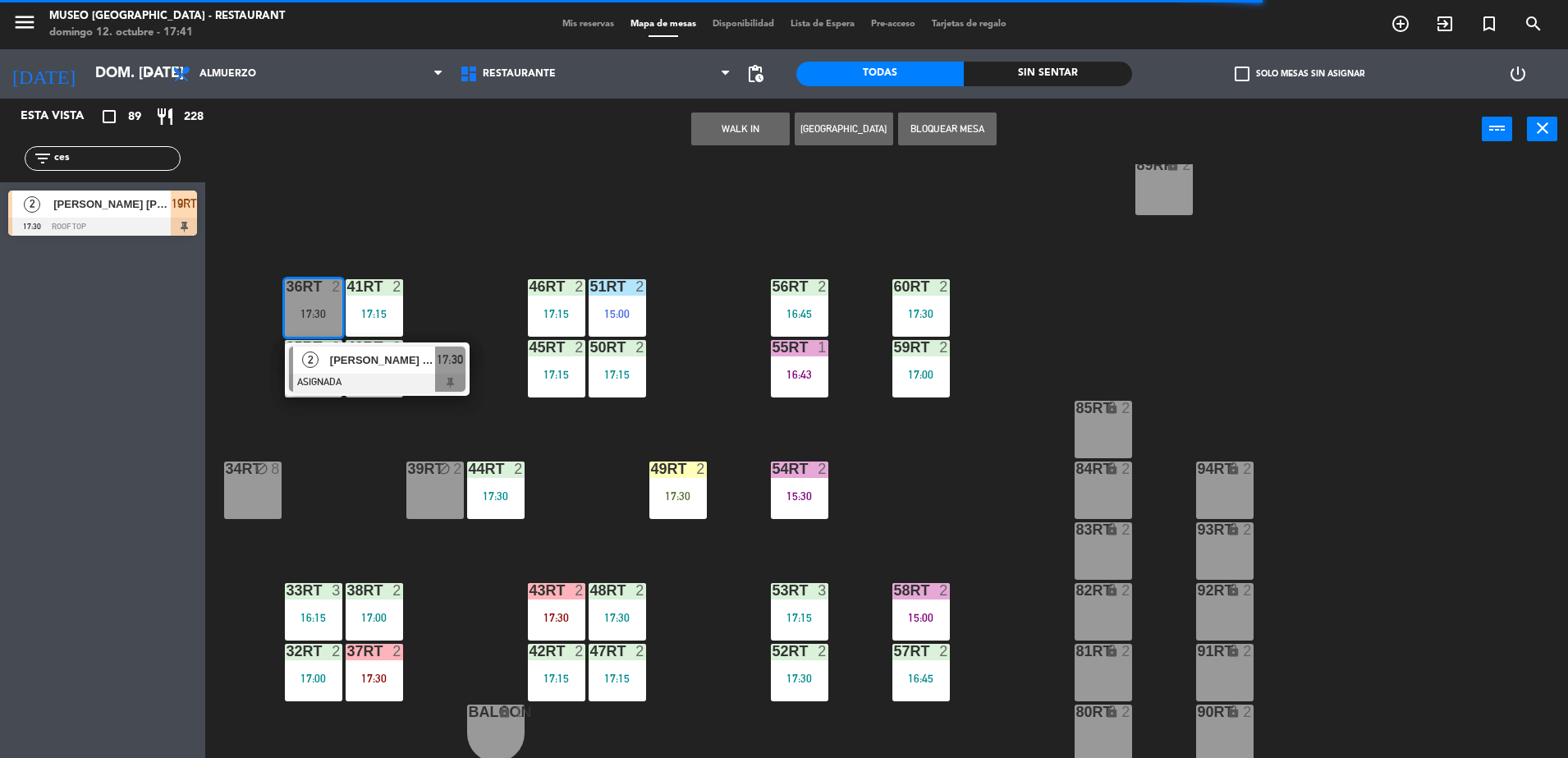
click at [356, 375] on div at bounding box center [377, 383] width 177 height 18
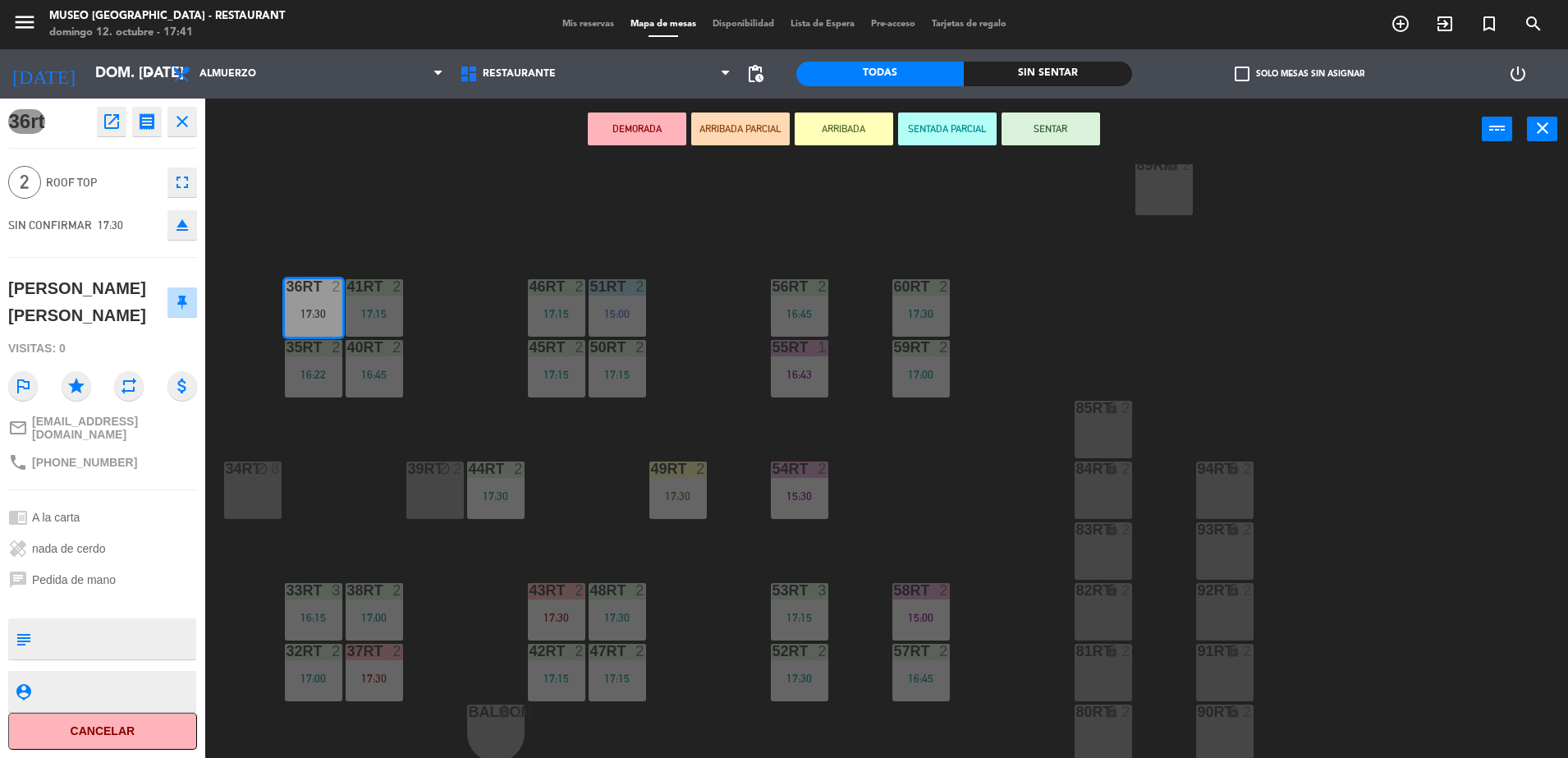
click at [650, 125] on button "DEMORADA" at bounding box center [637, 130] width 99 height 33
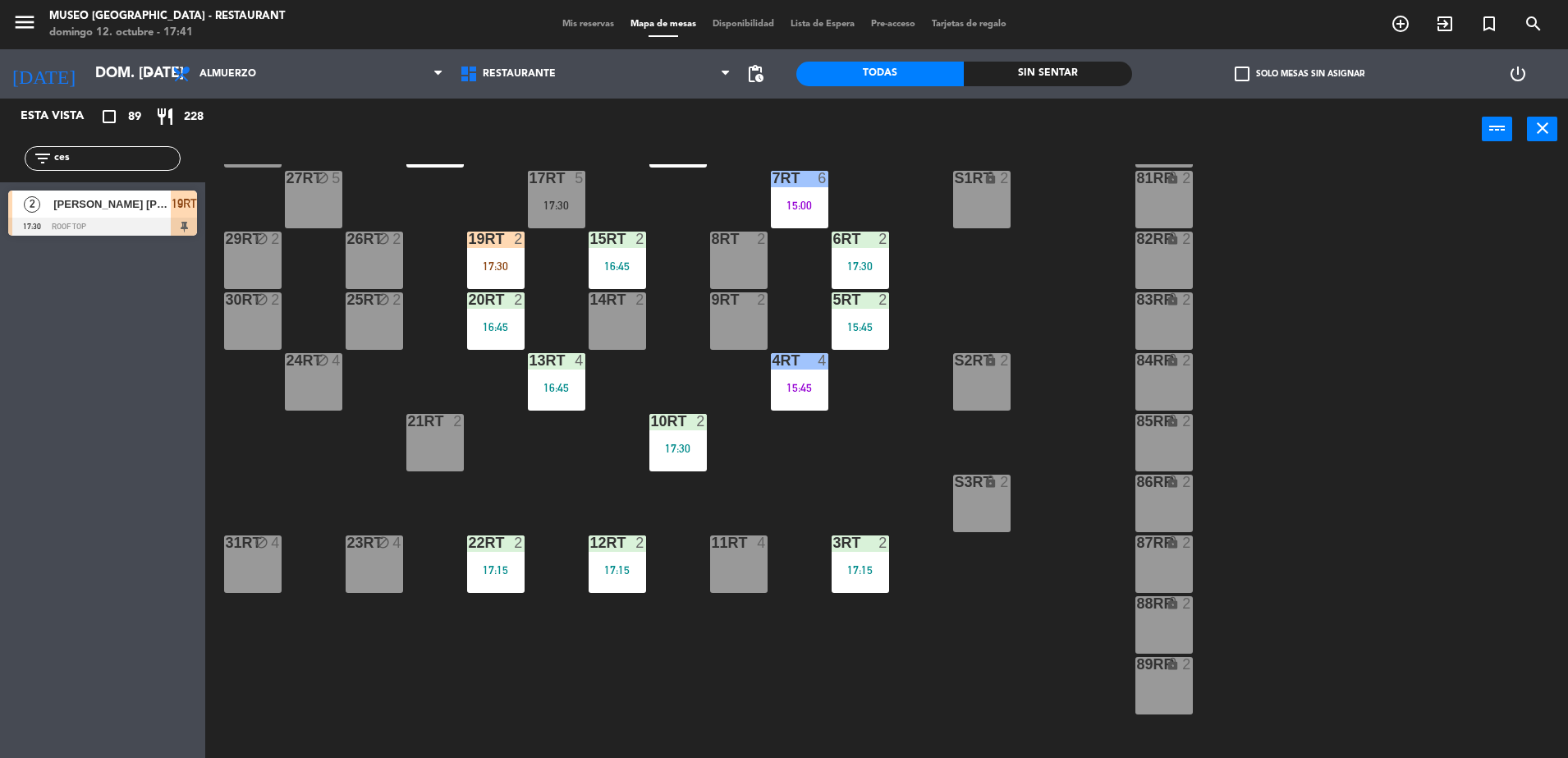
scroll to position [130, 0]
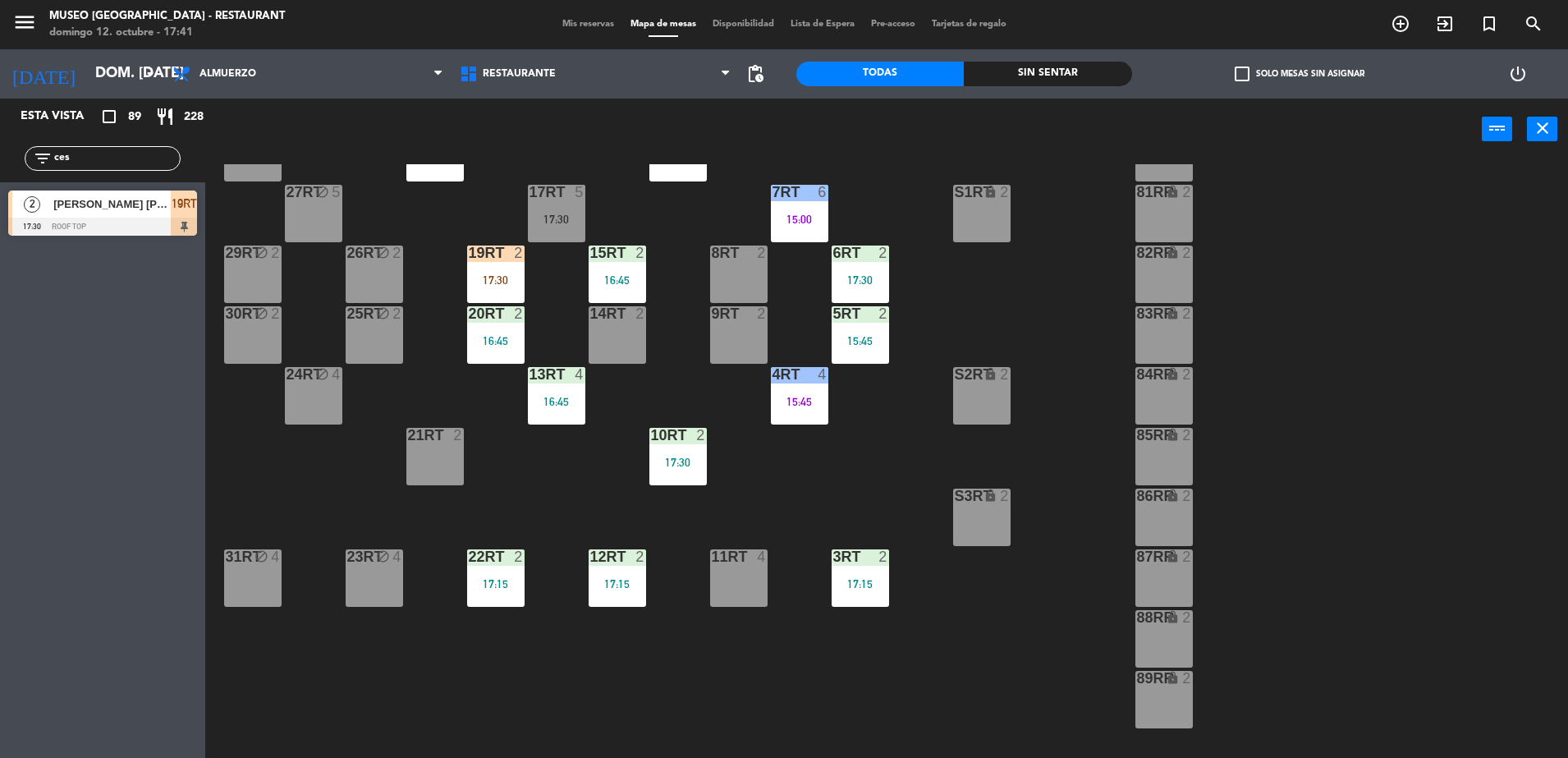
click at [559, 201] on div "17RT 5 17:30" at bounding box center [556, 214] width 58 height 58
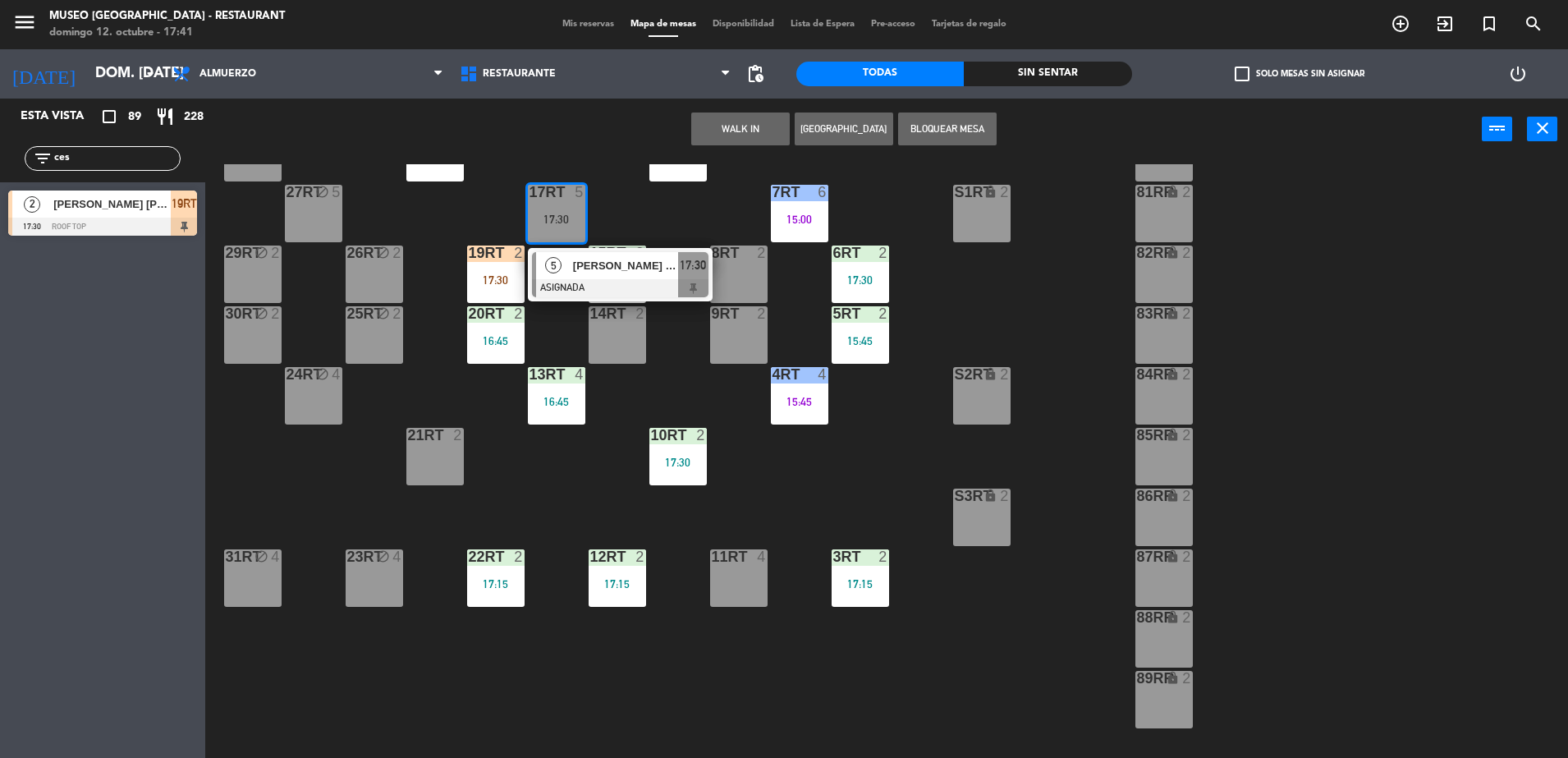
click at [571, 263] on div "[PERSON_NAME] [PERSON_NAME]" at bounding box center [625, 265] width 107 height 27
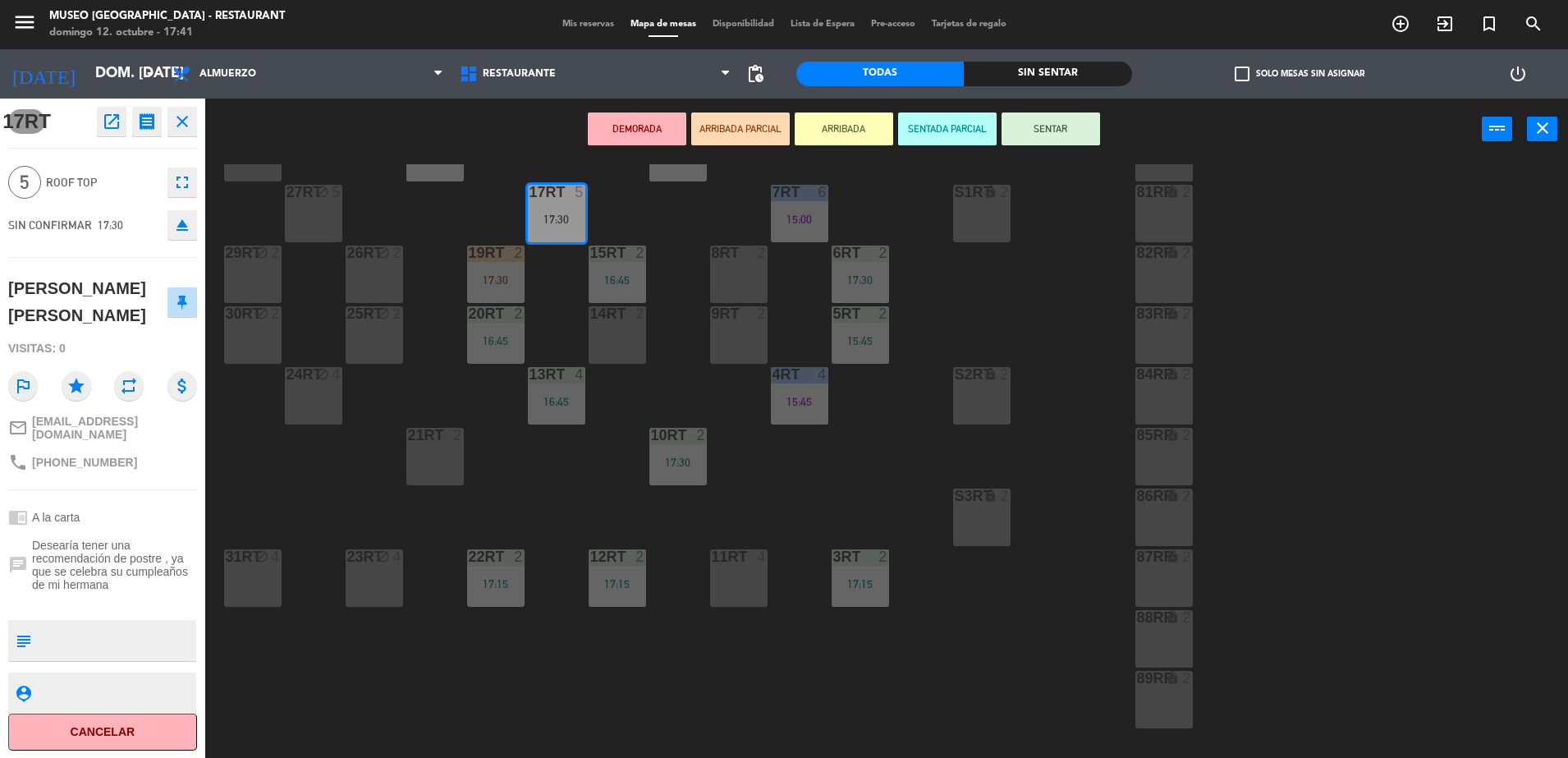
click at [633, 123] on button "DEMORADA" at bounding box center [637, 130] width 99 height 33
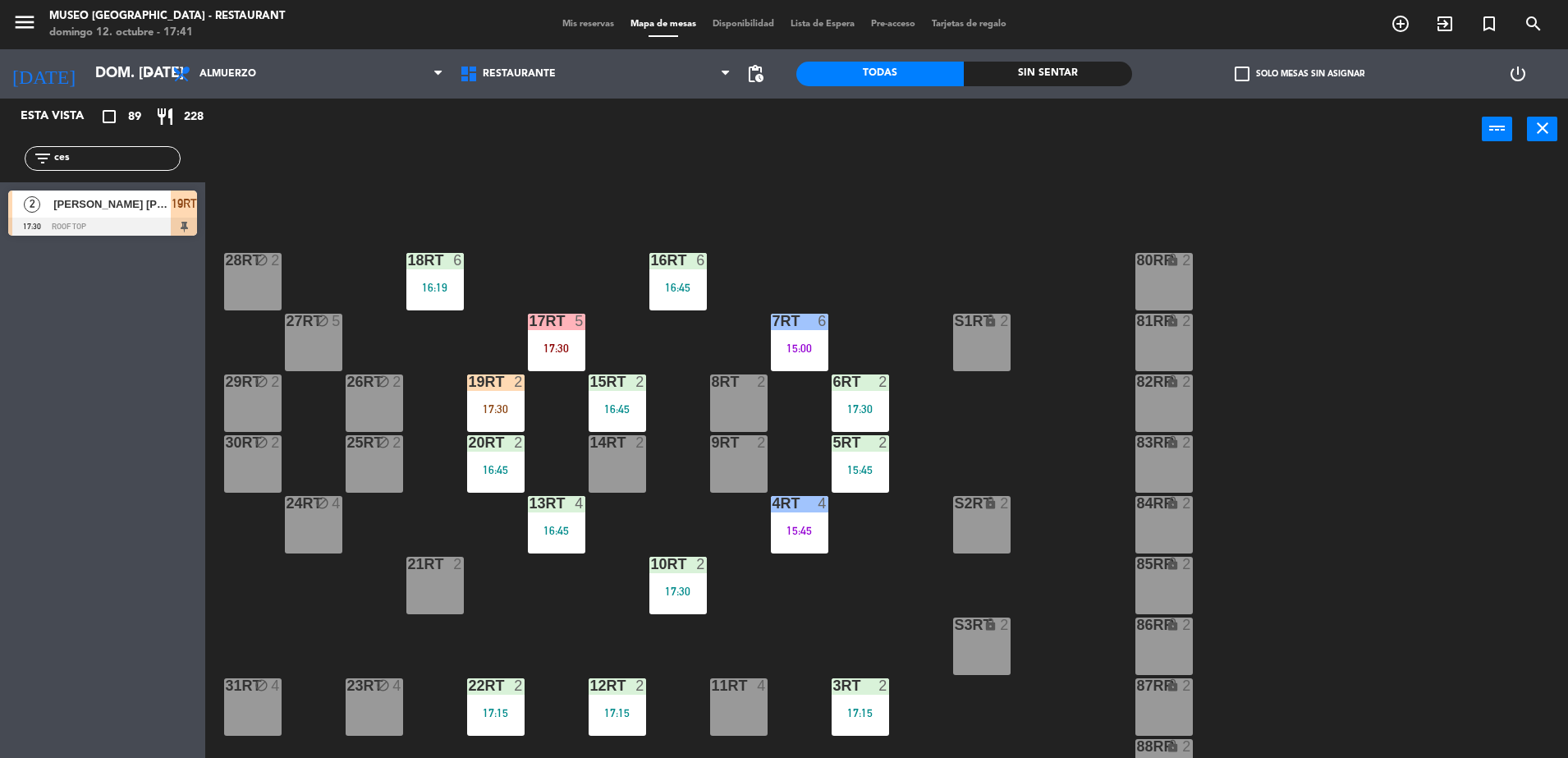
scroll to position [0, 0]
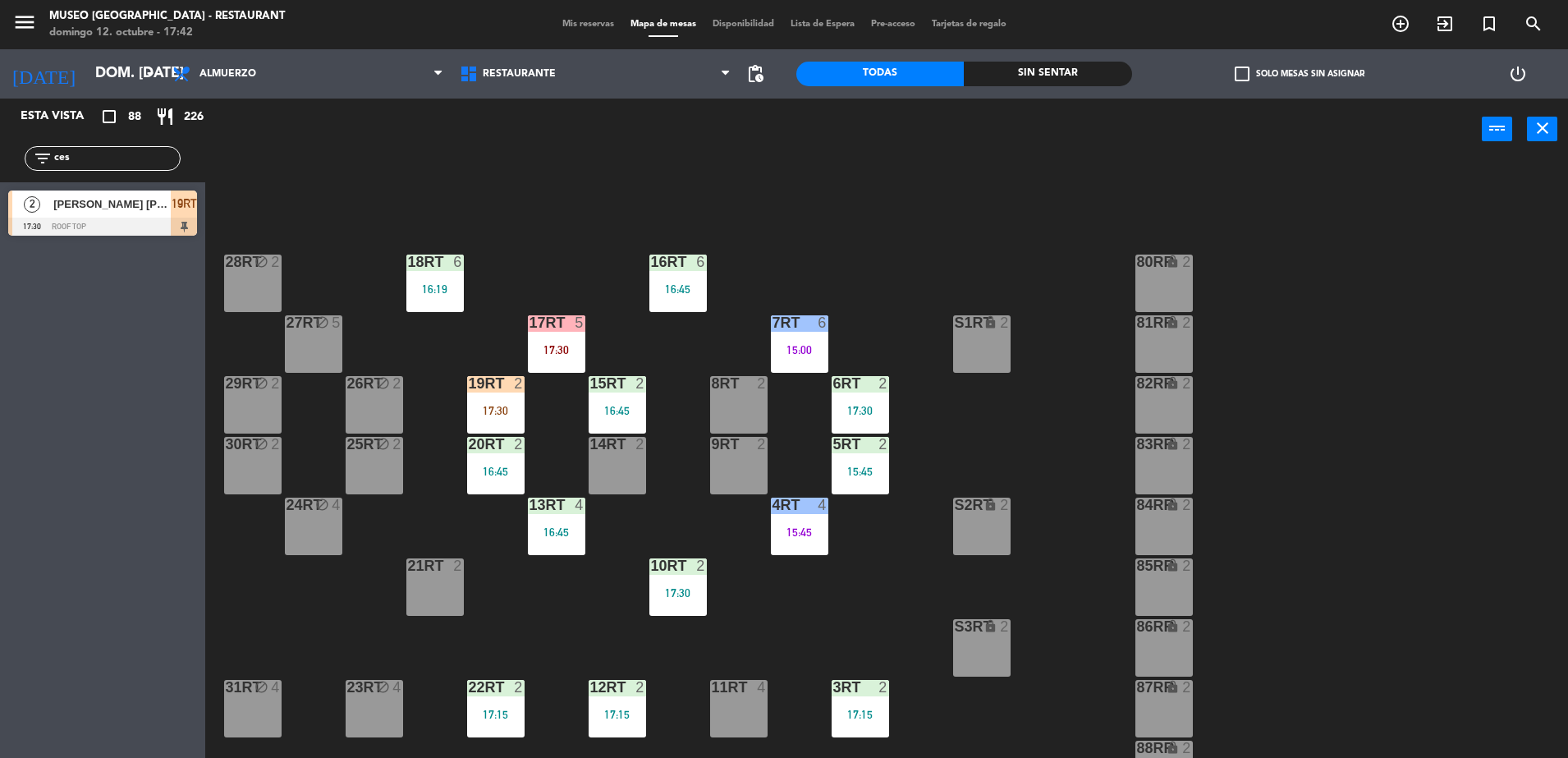
drag, startPoint x: 113, startPoint y: 156, endPoint x: 0, endPoint y: 141, distance: 114.0
click at [0, 141] on html "close × Museo Larco Café - Restaurant × chrome_reader_mode Listado de Reservas …" at bounding box center [784, 379] width 1568 height 758
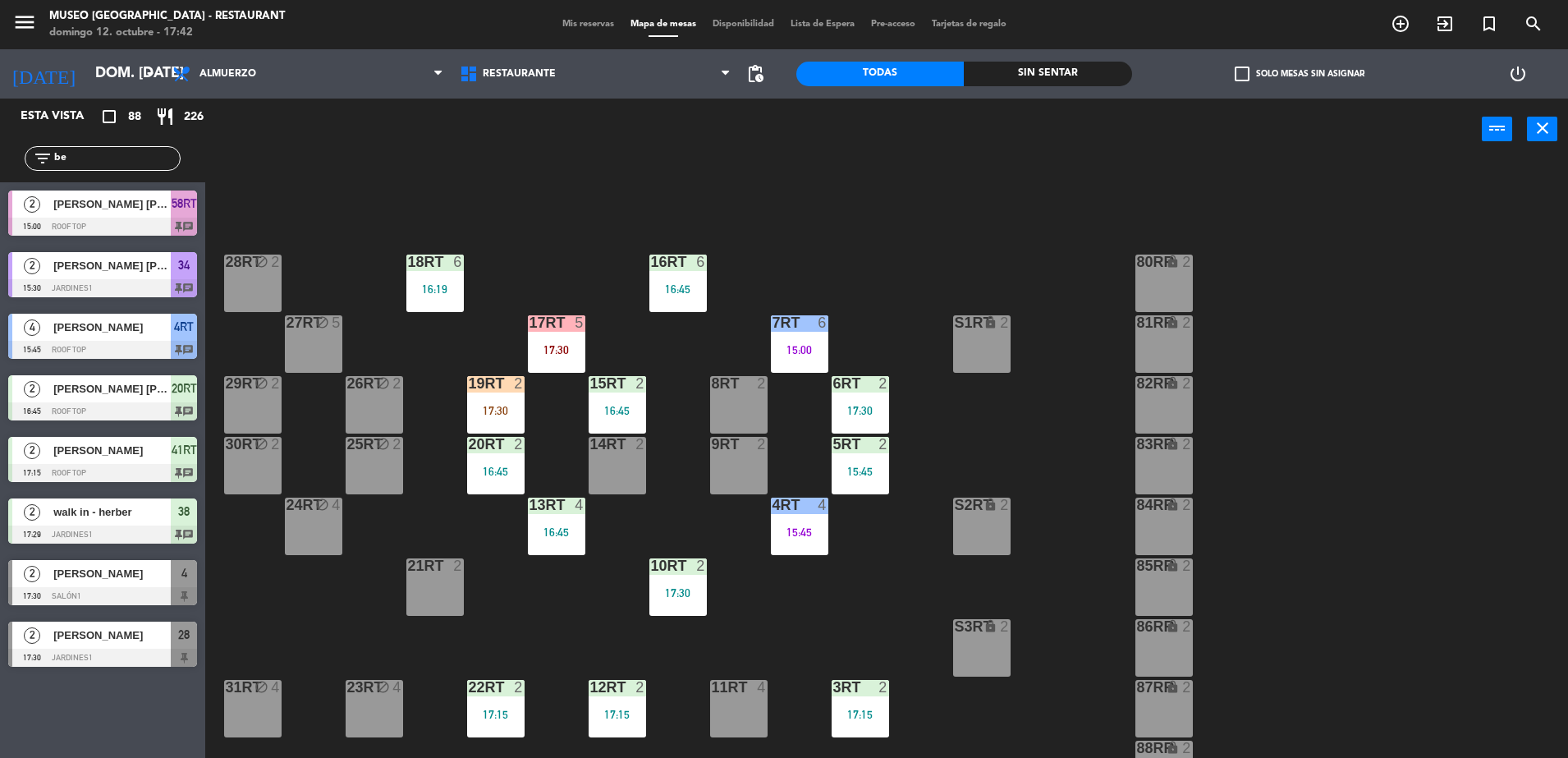
type input "be"
click at [627, 194] on div "18RT 6 16:19 16RT 6 16:45 28RT block 2 80RR lock 2 27RT block 5 7RT 6 15:00 S1R…" at bounding box center [894, 463] width 1348 height 598
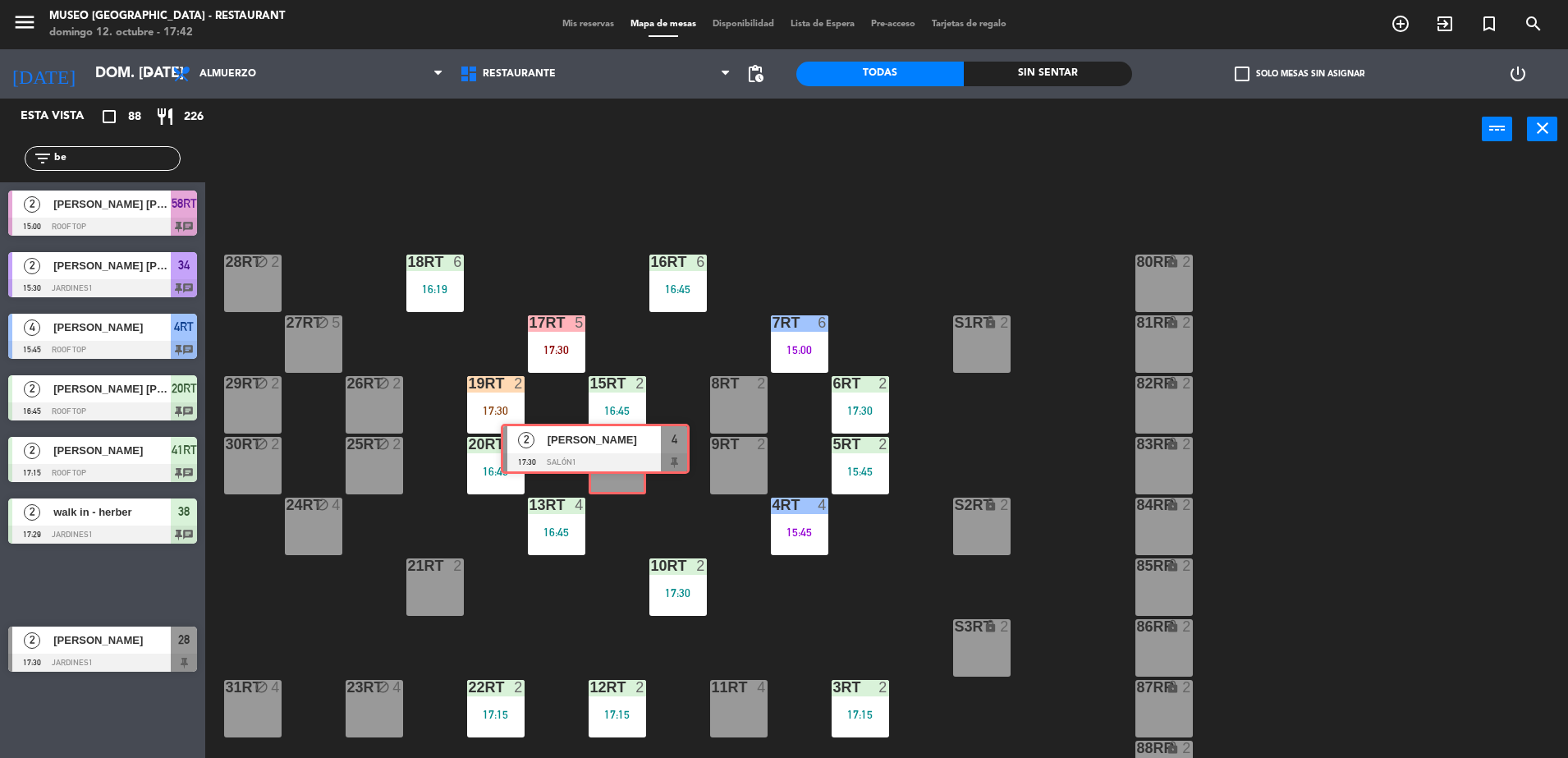
drag, startPoint x: 153, startPoint y: 593, endPoint x: 636, endPoint y: 457, distance: 501.8
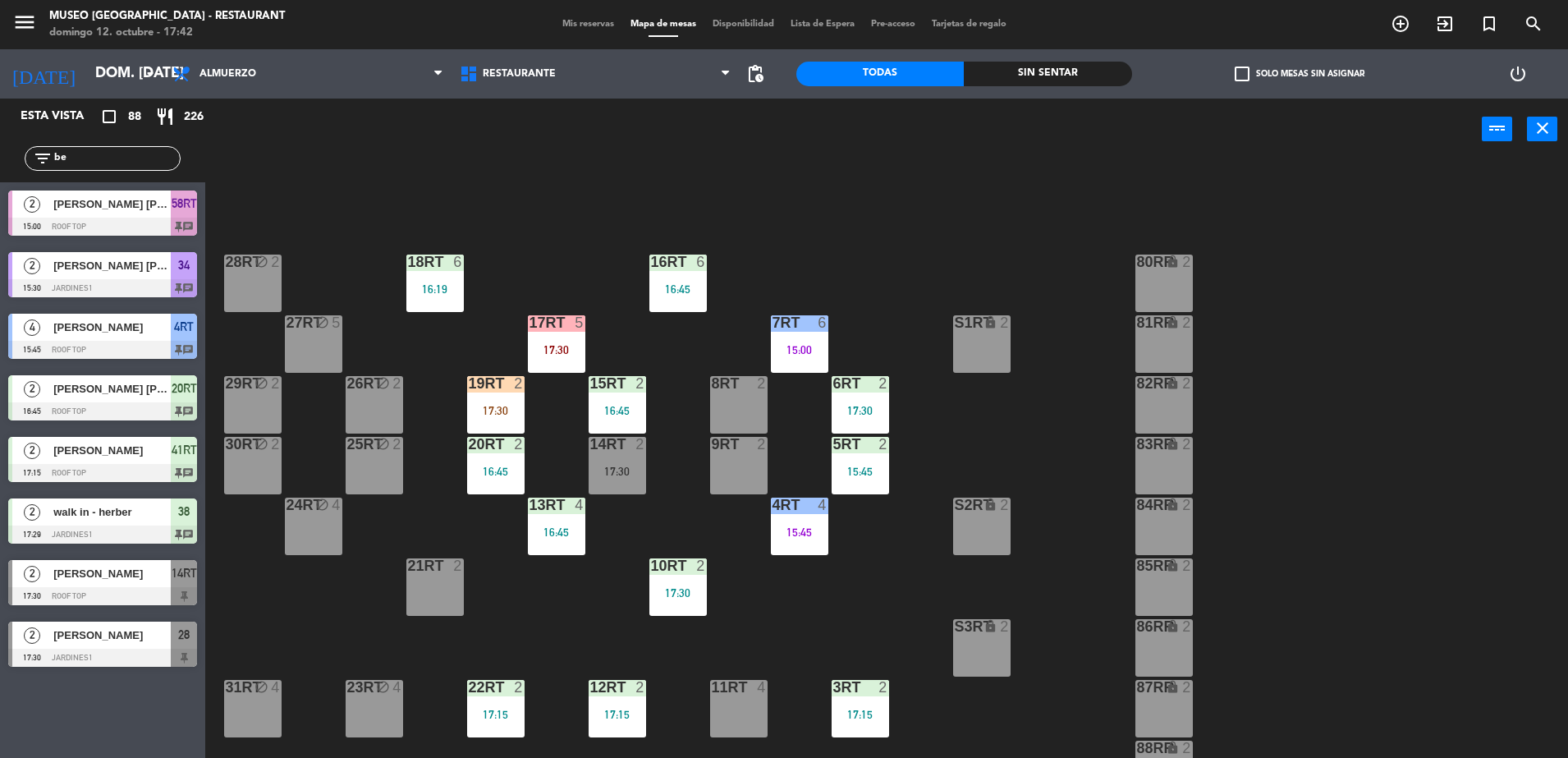
click at [640, 454] on div "14RT 2 17:30" at bounding box center [618, 466] width 58 height 58
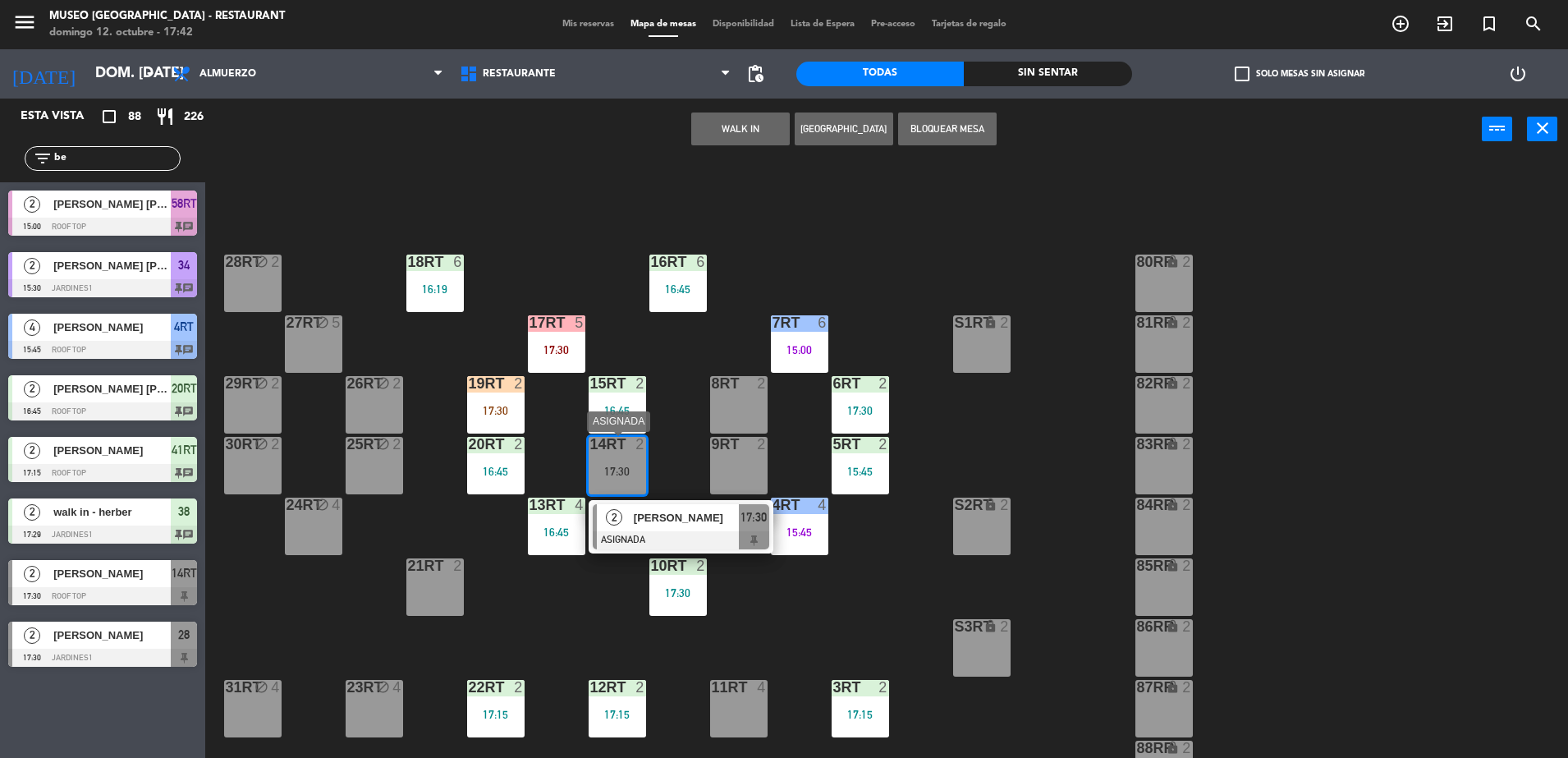
click at [674, 516] on span "[PERSON_NAME]" at bounding box center [686, 518] width 105 height 18
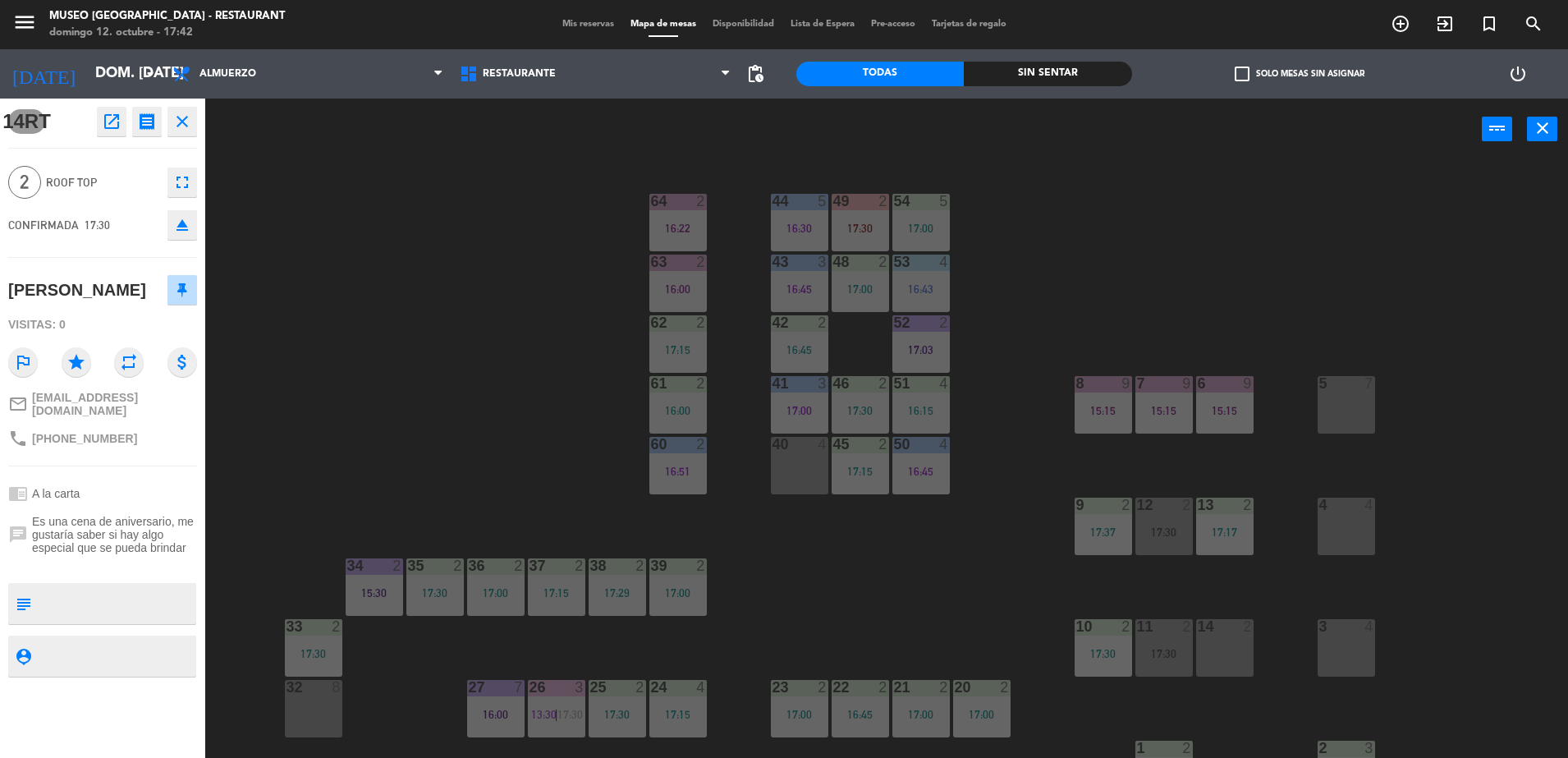
click at [413, 317] on div "44 5 16:30 49 2 17:30 54 5 17:00 64 2 16:22 48 2 17:00 53 4 16:43 63 2 16:00 43…" at bounding box center [894, 463] width 1348 height 598
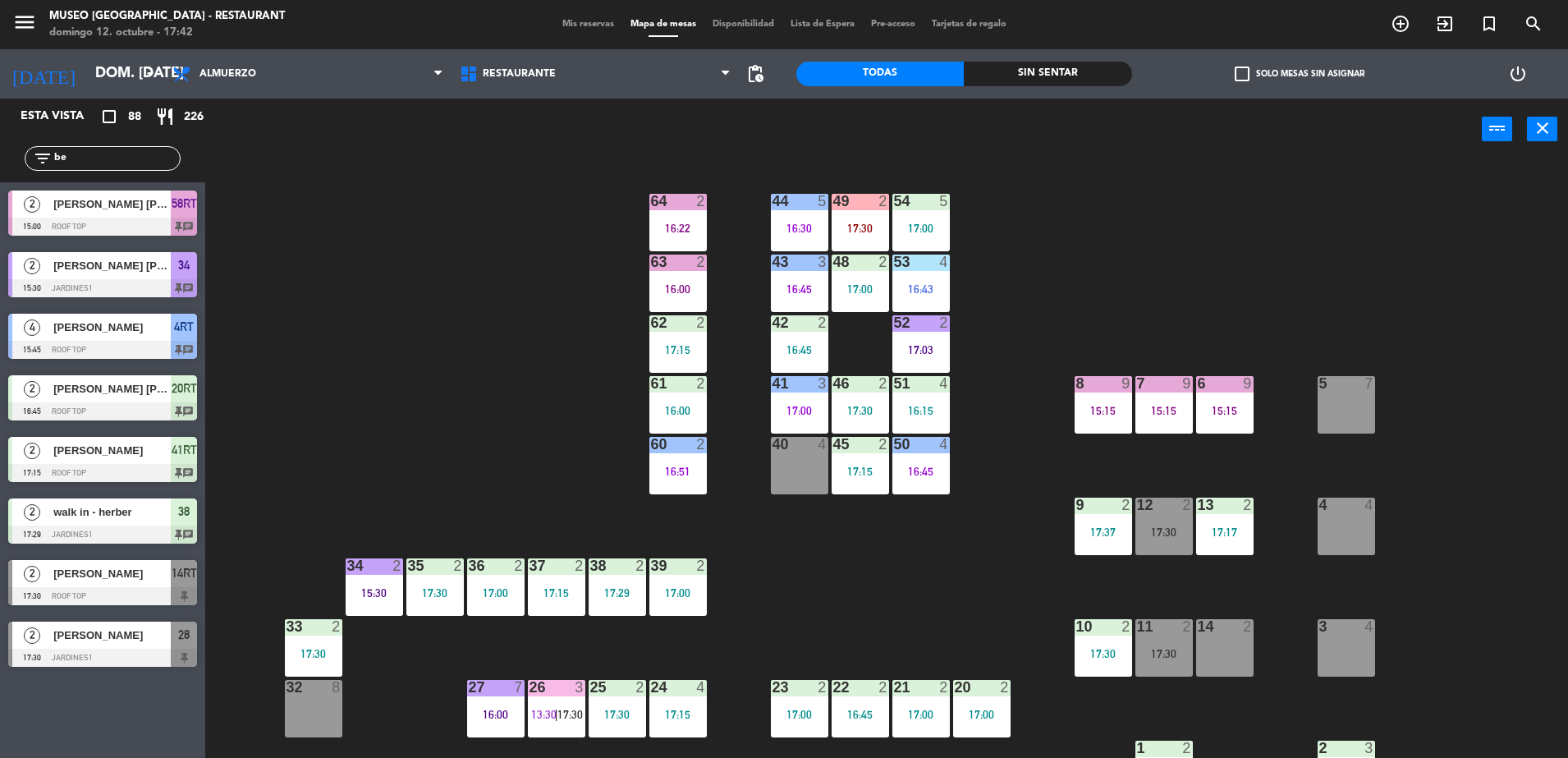
click at [146, 584] on div "2 [PERSON_NAME] 17:30 Roof Top 14RT" at bounding box center [102, 582] width 206 height 61
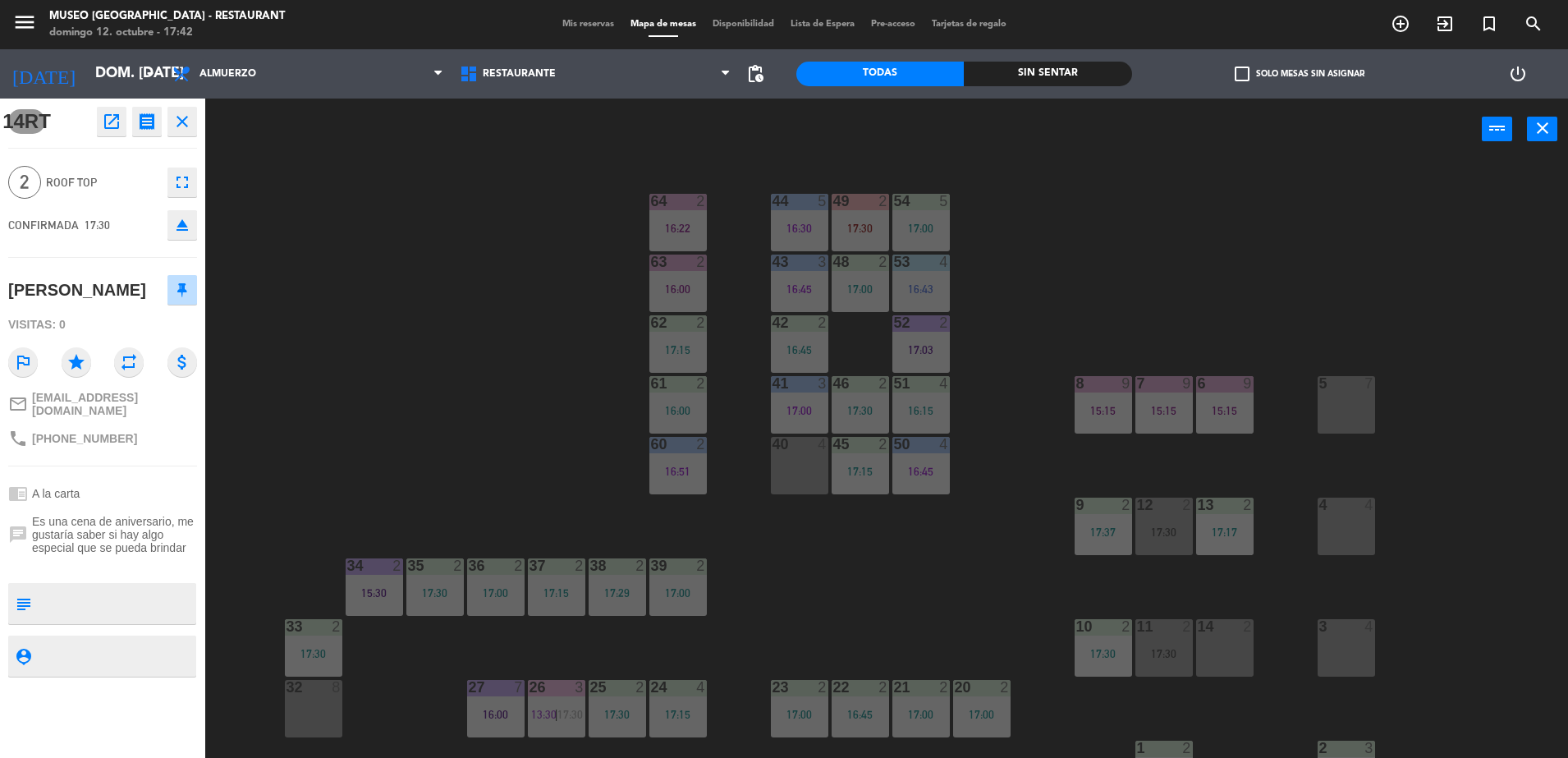
click at [404, 249] on div "44 5 16:30 49 2 17:30 54 5 17:00 64 2 16:22 48 2 17:00 53 4 16:43 63 2 16:00 43…" at bounding box center [894, 463] width 1348 height 598
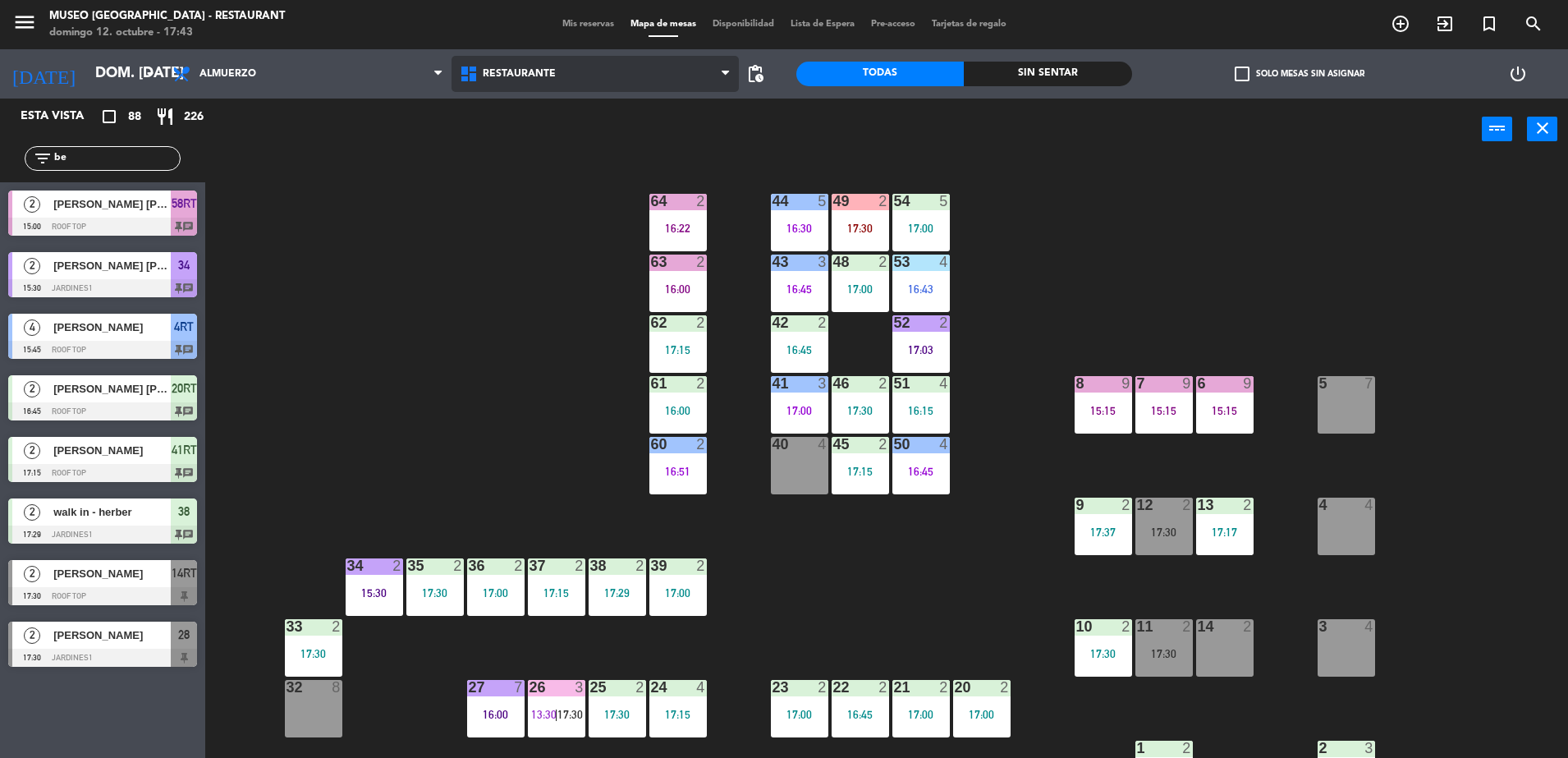
click at [578, 70] on span "Restaurante" at bounding box center [595, 74] width 287 height 36
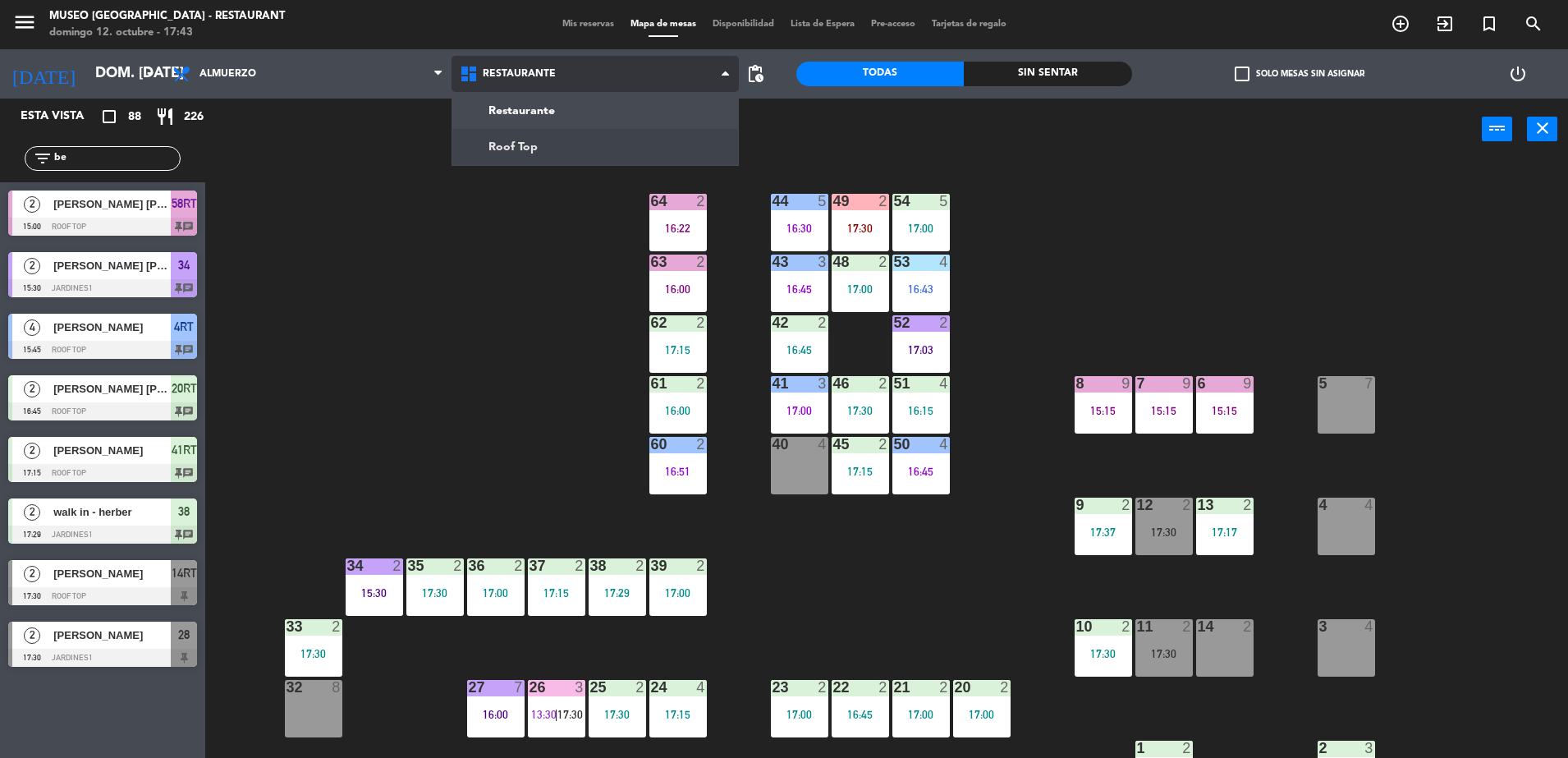
click at [543, 147] on ng-component "menu [GEOGRAPHIC_DATA] - Restaurant [PERSON_NAME] 12. octubre - 17:43 Mis reser…" at bounding box center [784, 381] width 1568 height 762
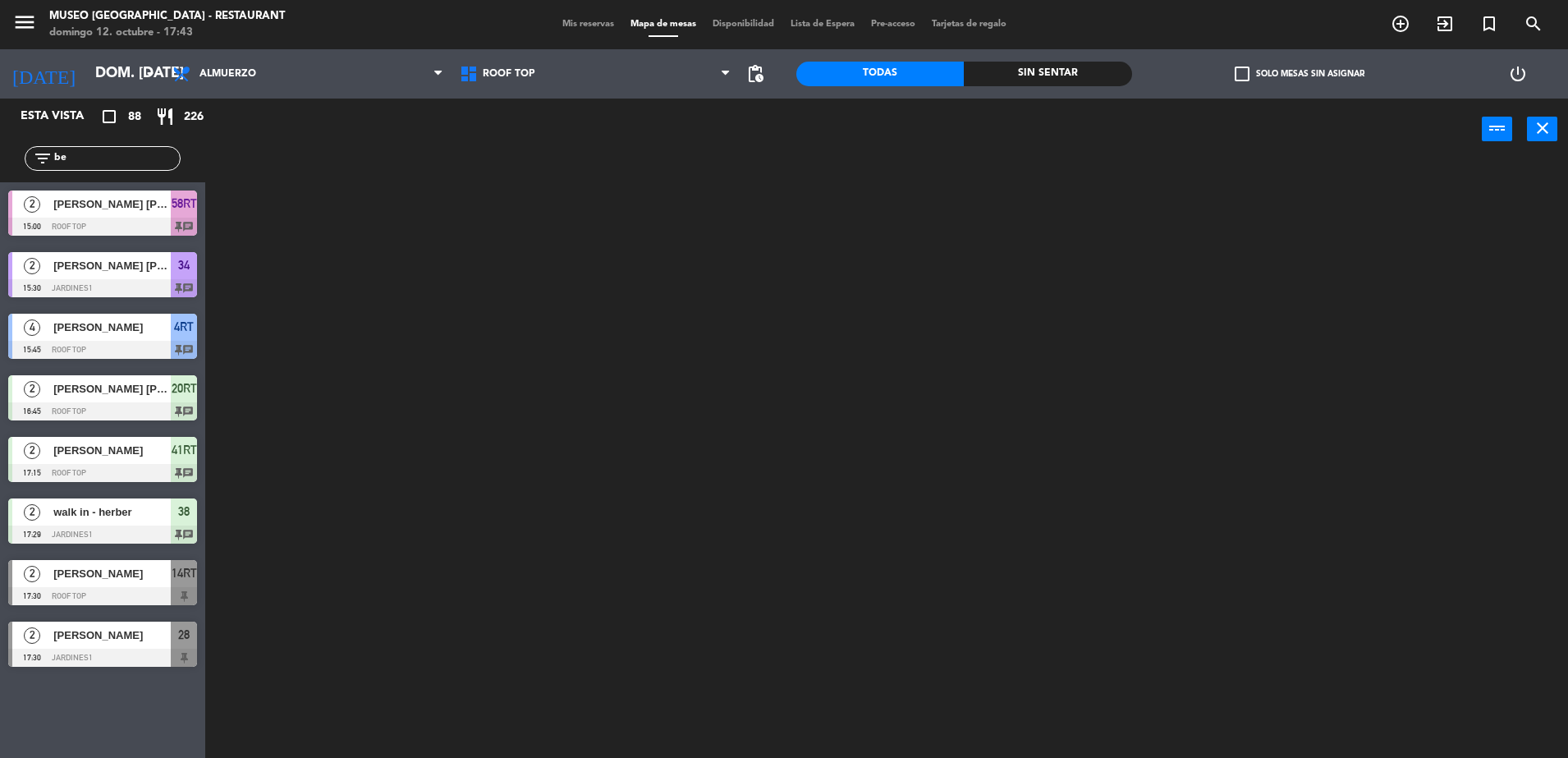
click at [167, 585] on div "2 [PERSON_NAME] 17:30 Roof Top 14RT" at bounding box center [102, 582] width 206 height 61
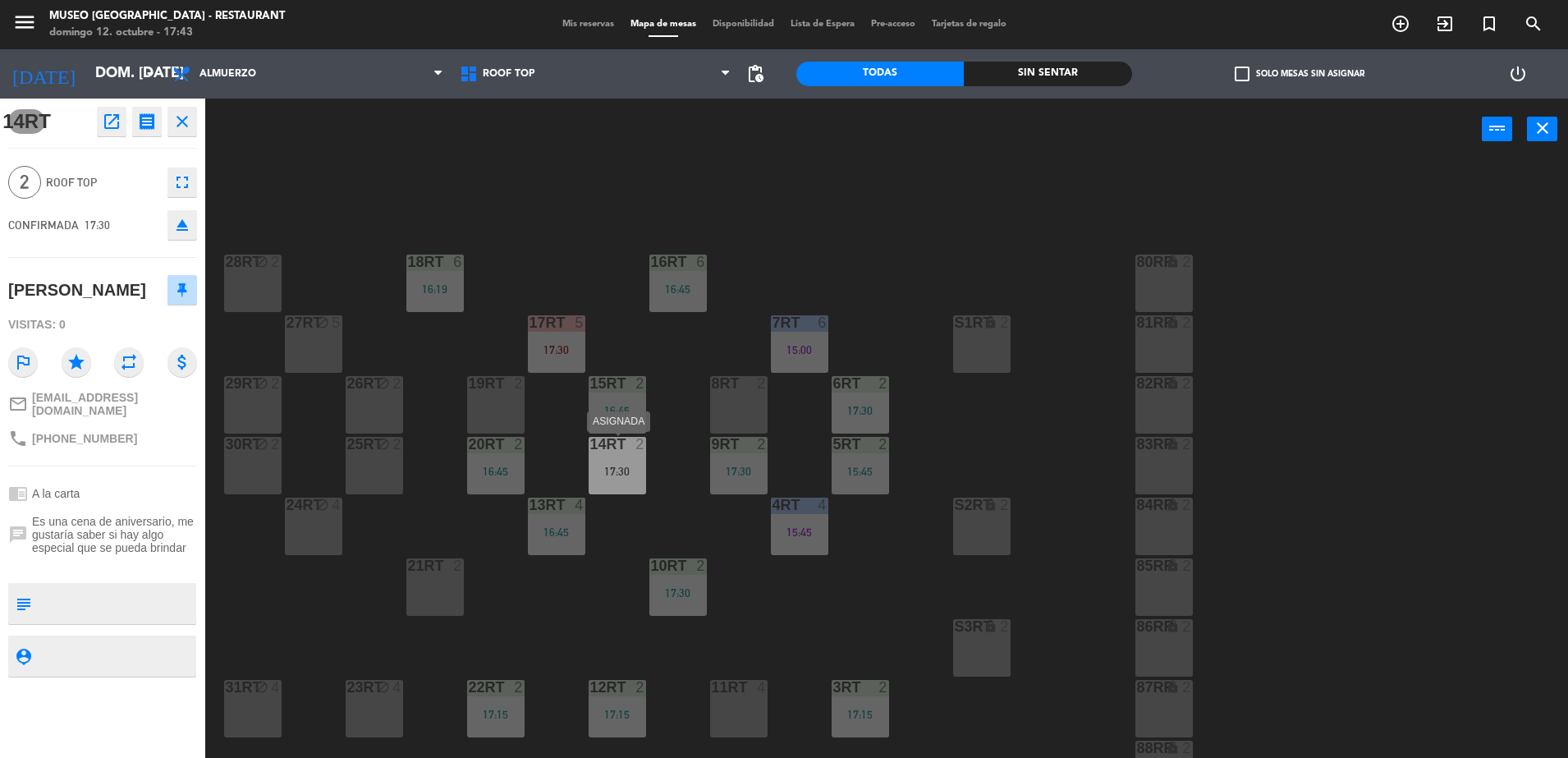
click at [630, 469] on div "17:30" at bounding box center [618, 471] width 58 height 11
click at [706, 502] on div "18RT 6 16:19 16RT 6 16:45 28RT block 2 80RR lock 2 27RT block 5 7RT 6 15:00 S1R…" at bounding box center [894, 463] width 1348 height 598
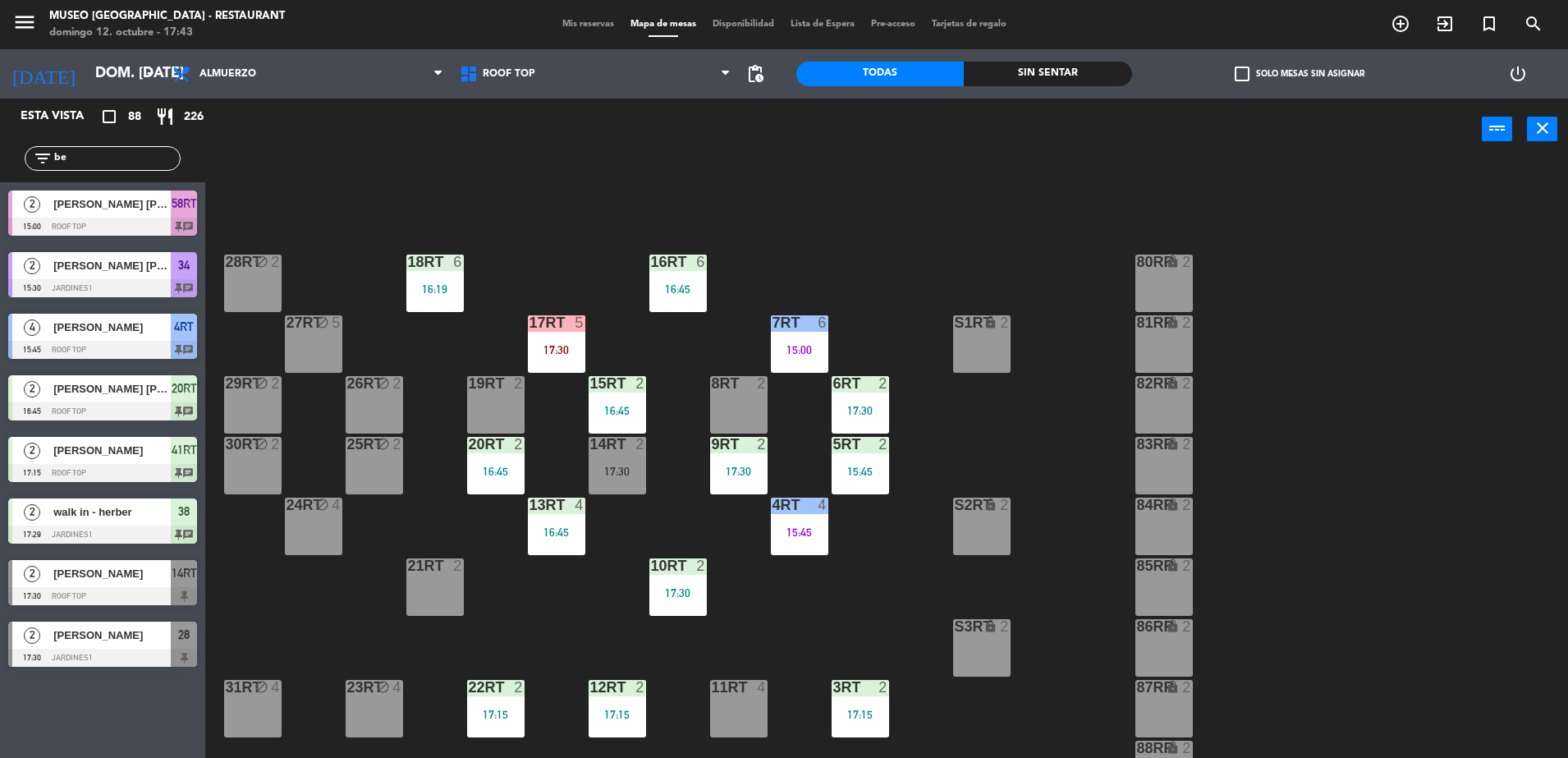
click at [647, 468] on div "18RT 6 16:19 16RT 6 16:45 28RT block 2 80RR lock 2 27RT block 5 7RT 6 15:00 S1R…" at bounding box center [894, 463] width 1348 height 598
click at [704, 534] on div "18RT 6 16:19 16RT 6 16:45 28RT block 2 80RR lock 2 27RT block 5 7RT 6 15:00 S1R…" at bounding box center [894, 463] width 1348 height 598
click at [608, 466] on div "17:30" at bounding box center [618, 471] width 58 height 11
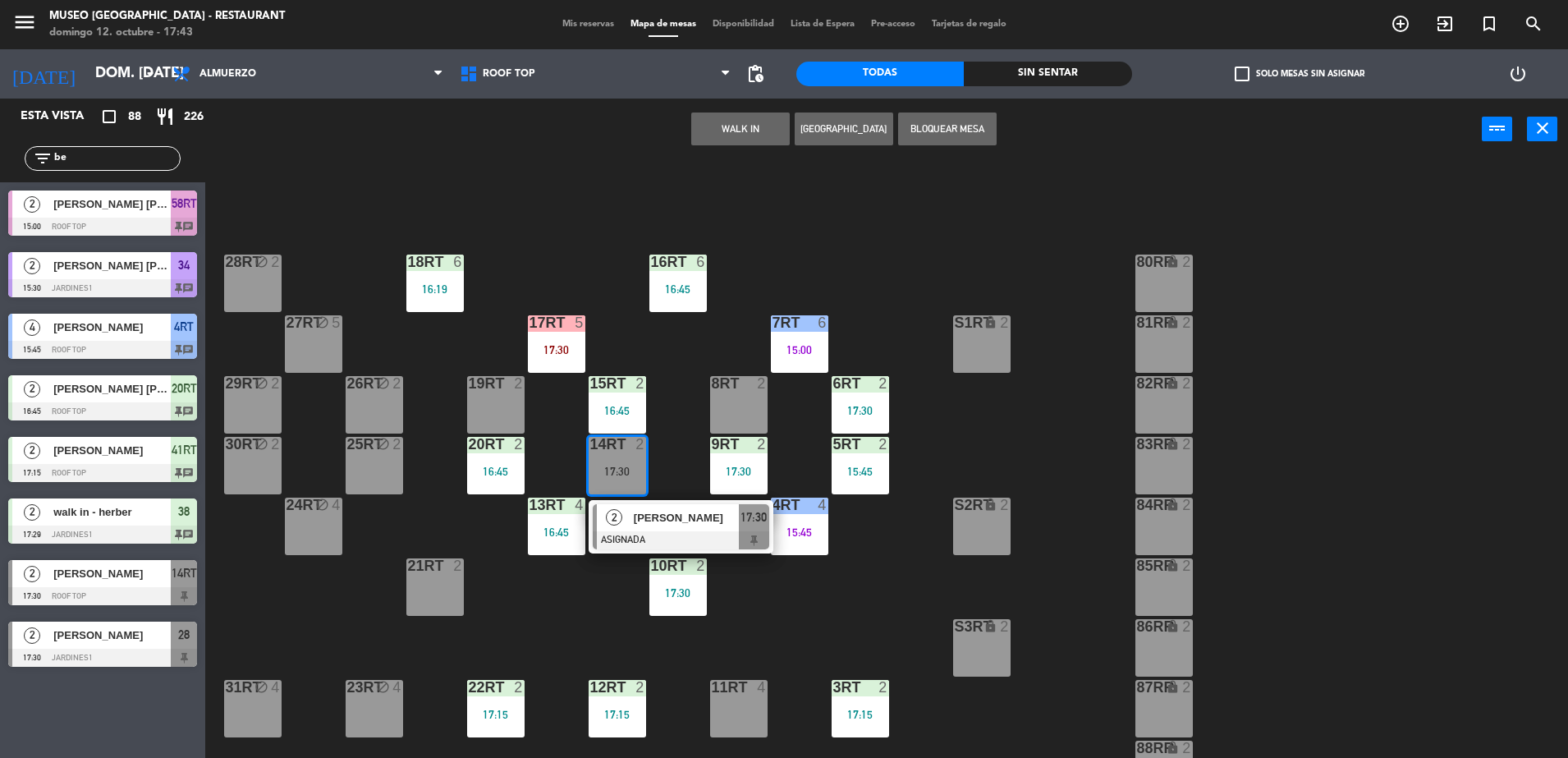
click at [669, 532] on div at bounding box center [681, 540] width 177 height 18
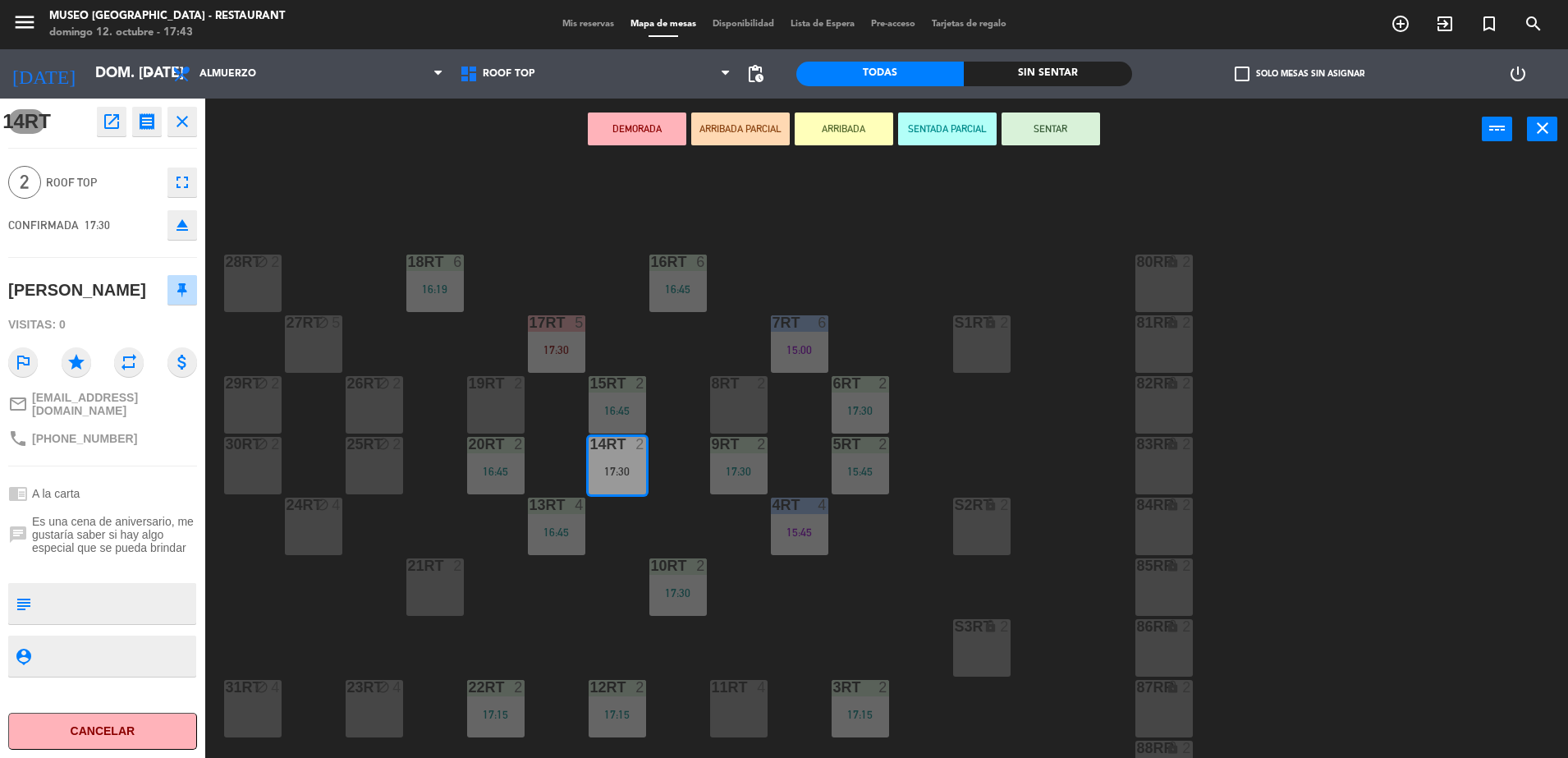
click at [791, 129] on div "DEMORADA ARRIBADA PARCIAL ARRIBADA SENTADA PARCIAL SENTAR power_input close" at bounding box center [844, 130] width 1277 height 62
click at [746, 128] on button "ARRIBADA PARCIAL" at bounding box center [740, 130] width 99 height 33
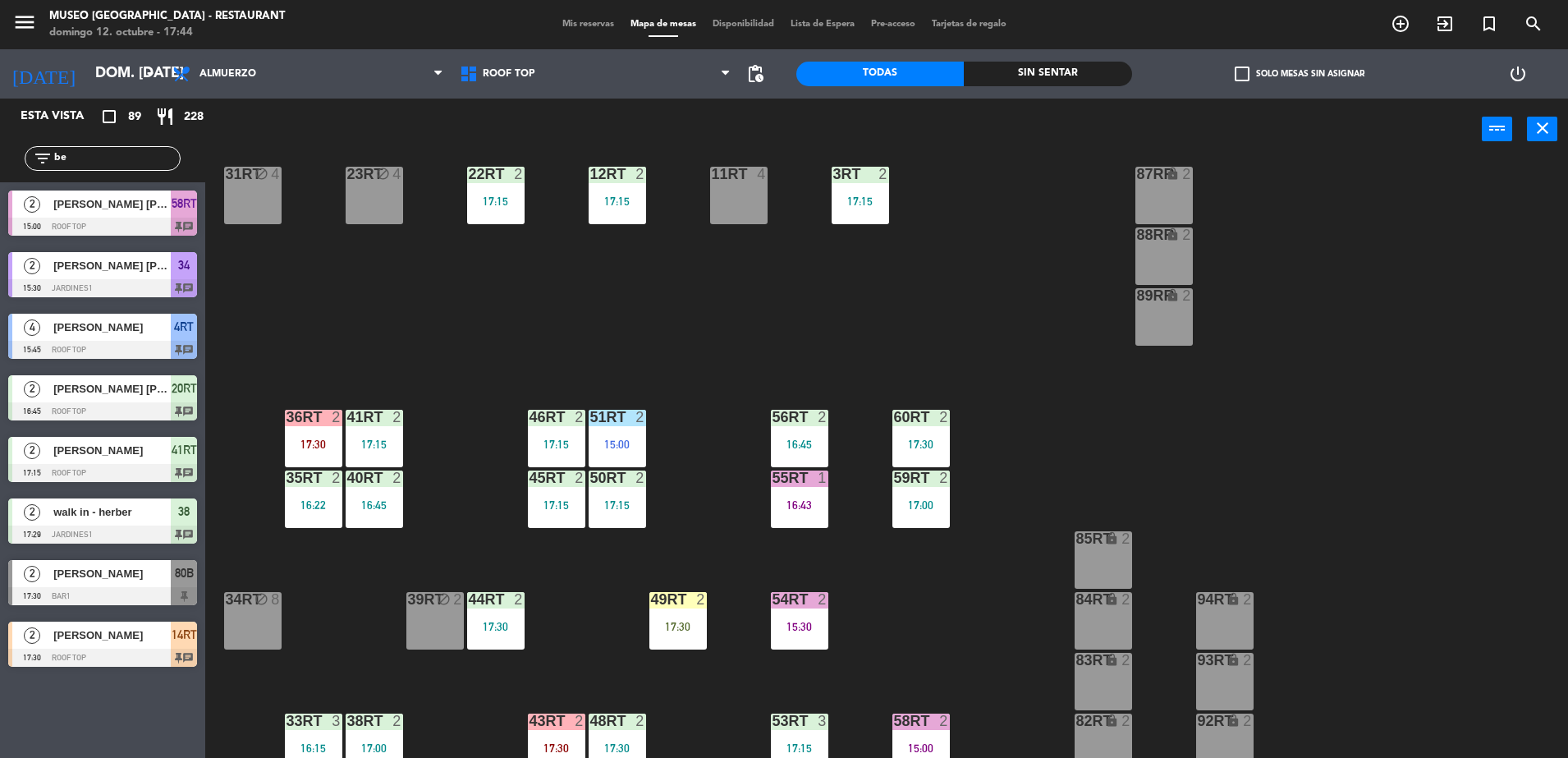
scroll to position [644, 0]
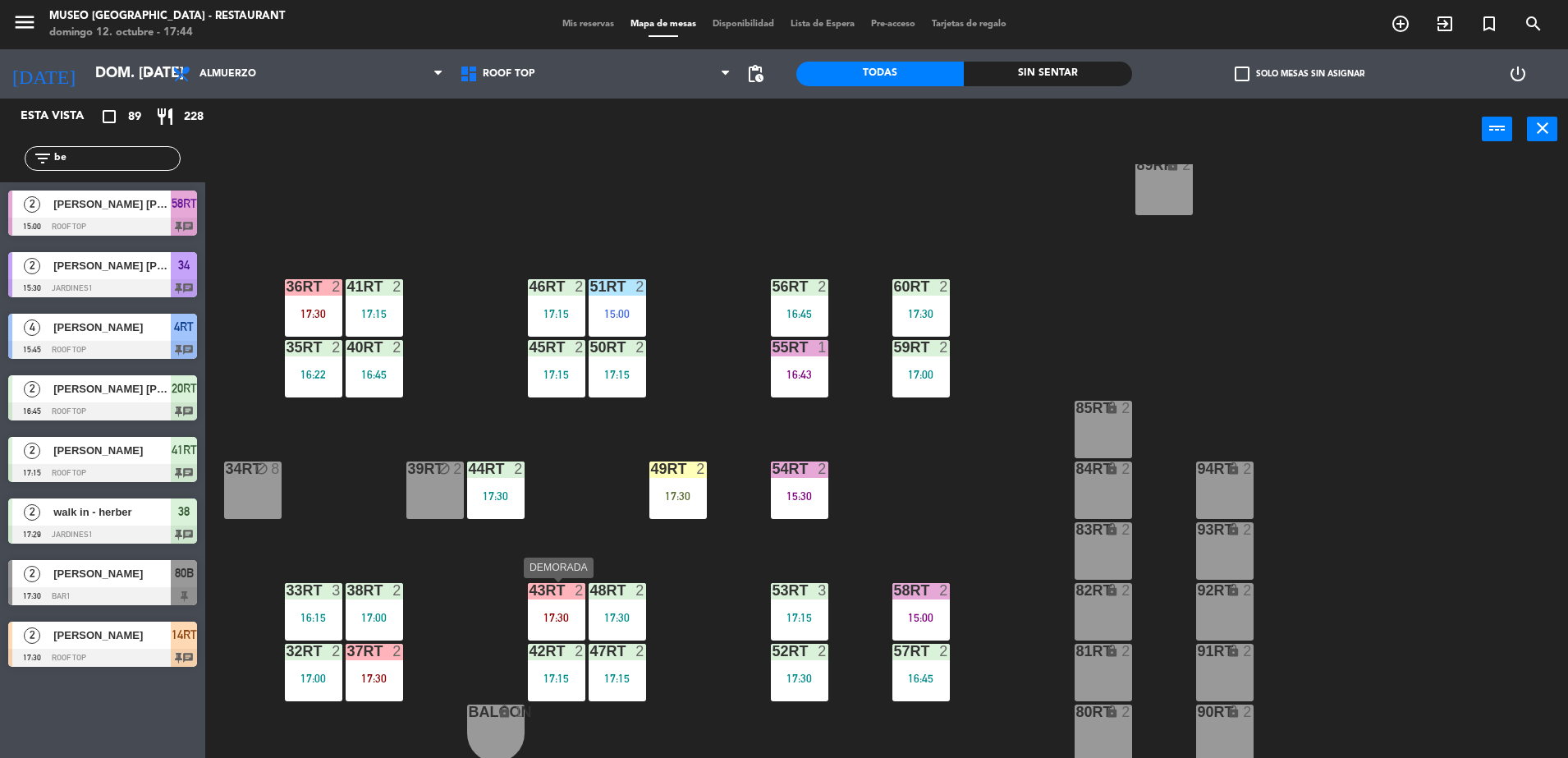
click at [566, 627] on div "43RT 2 17:30" at bounding box center [556, 612] width 58 height 58
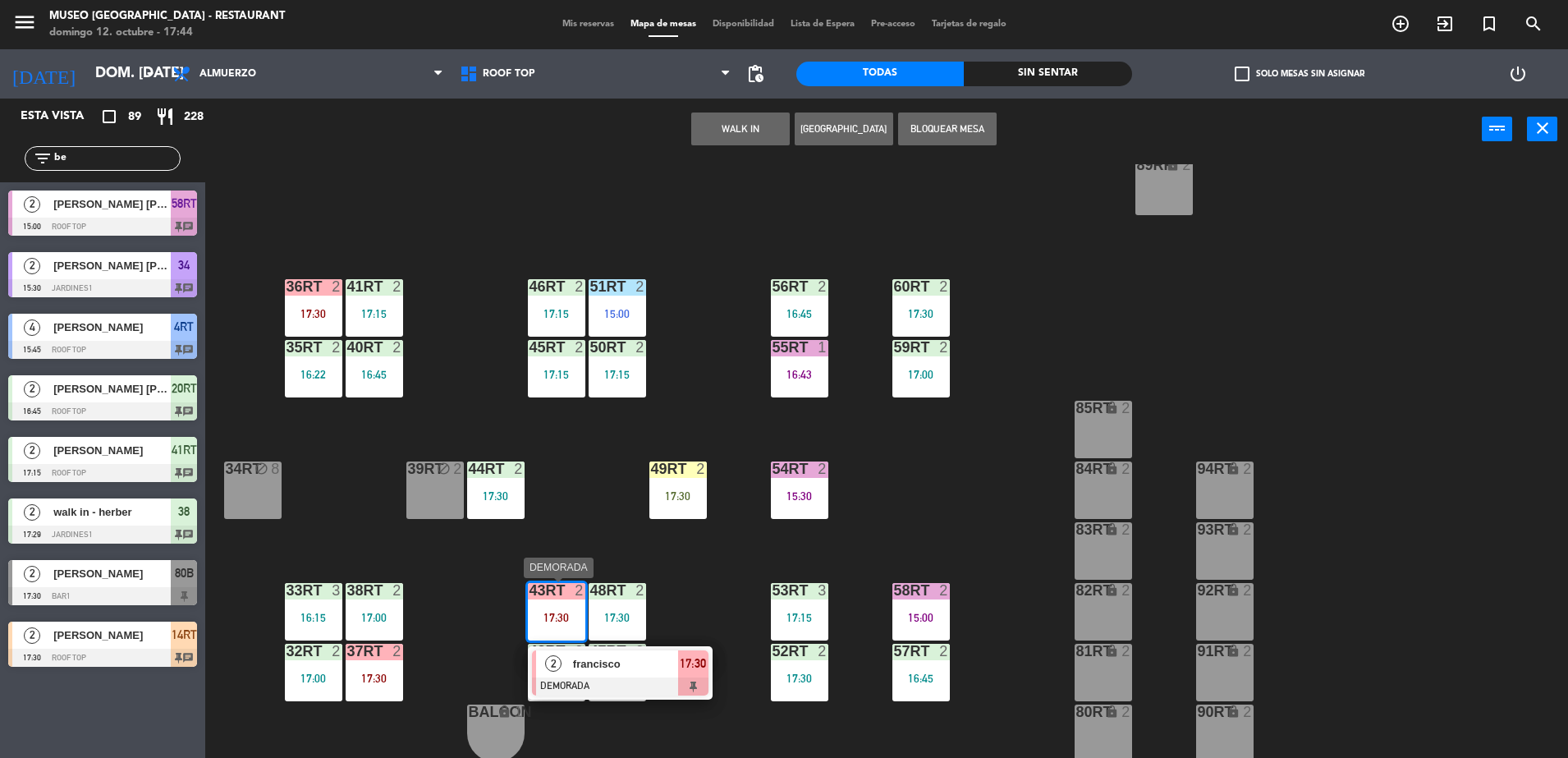
click at [662, 670] on span "francisco" at bounding box center [626, 664] width 105 height 18
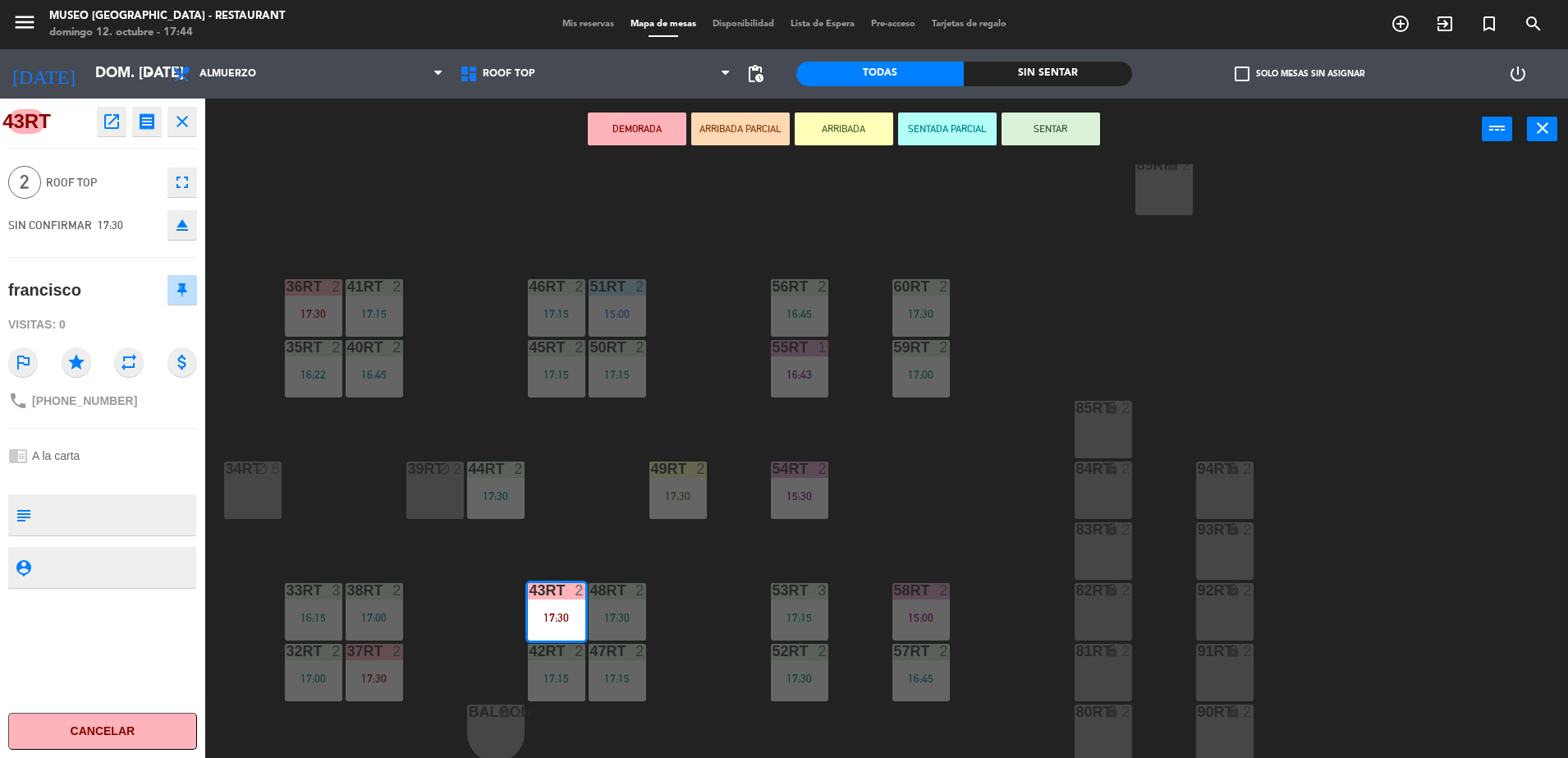
click at [536, 530] on div "18RT 6 16:19 16RT 6 16:45 28RT block 2 80RR lock 2 27RT block 5 7RT 6 15:00 S1R…" at bounding box center [894, 463] width 1348 height 598
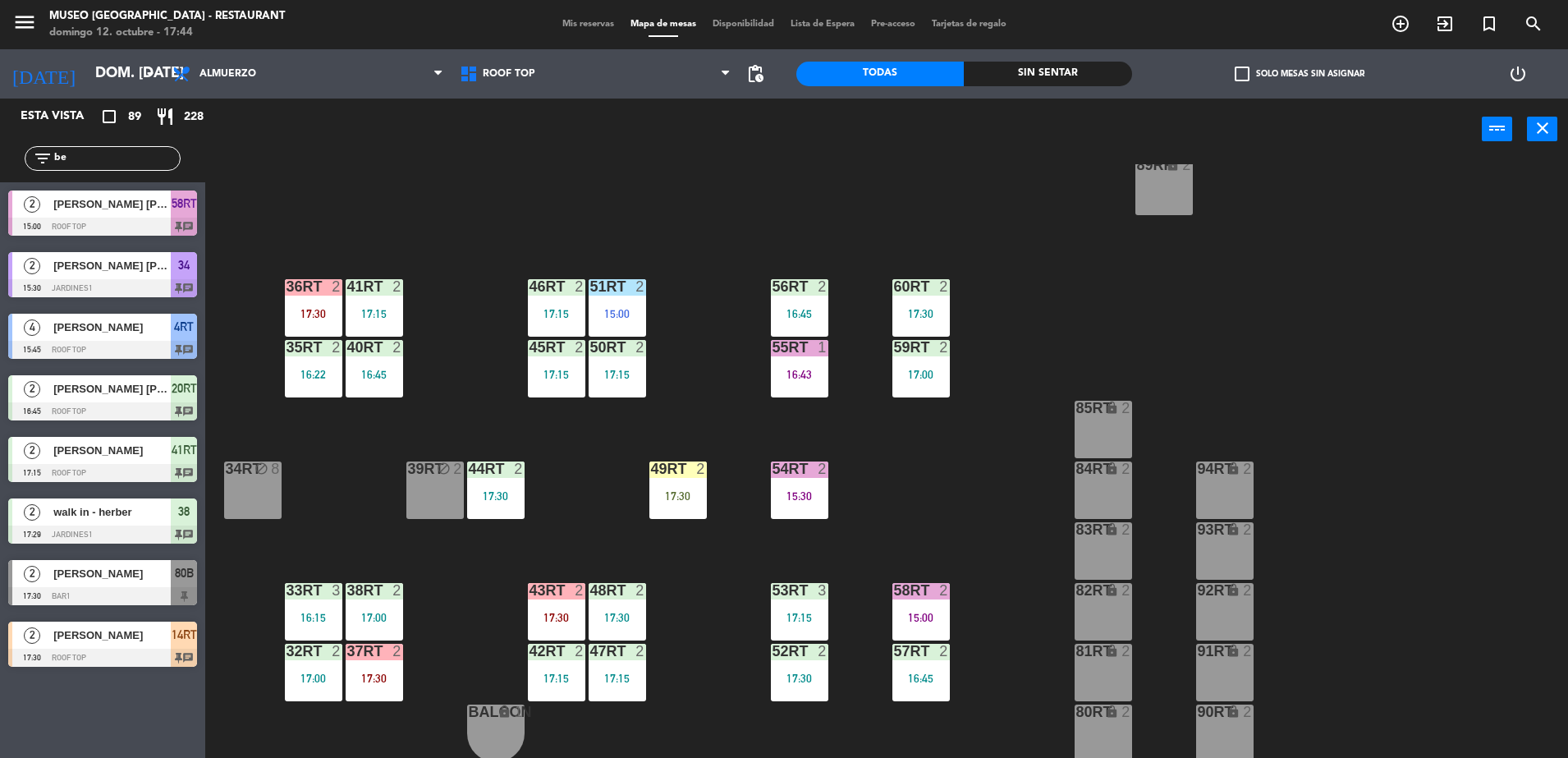
drag, startPoint x: 399, startPoint y: 649, endPoint x: 406, endPoint y: 677, distance: 28.9
click at [398, 651] on div "2" at bounding box center [396, 651] width 10 height 15
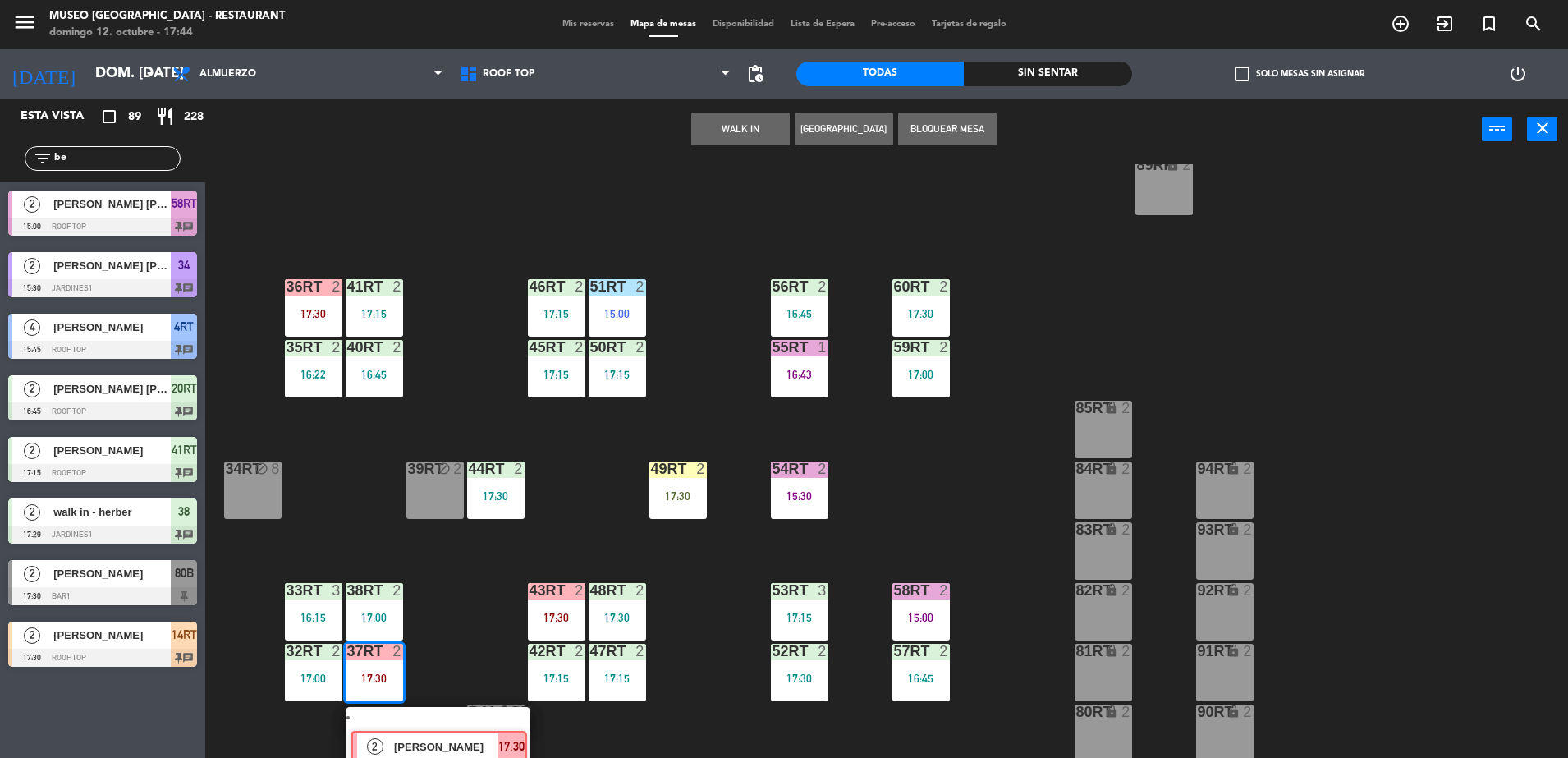
click at [437, 739] on div "2 [PERSON_NAME] DEMORADA 17:30" at bounding box center [438, 737] width 209 height 60
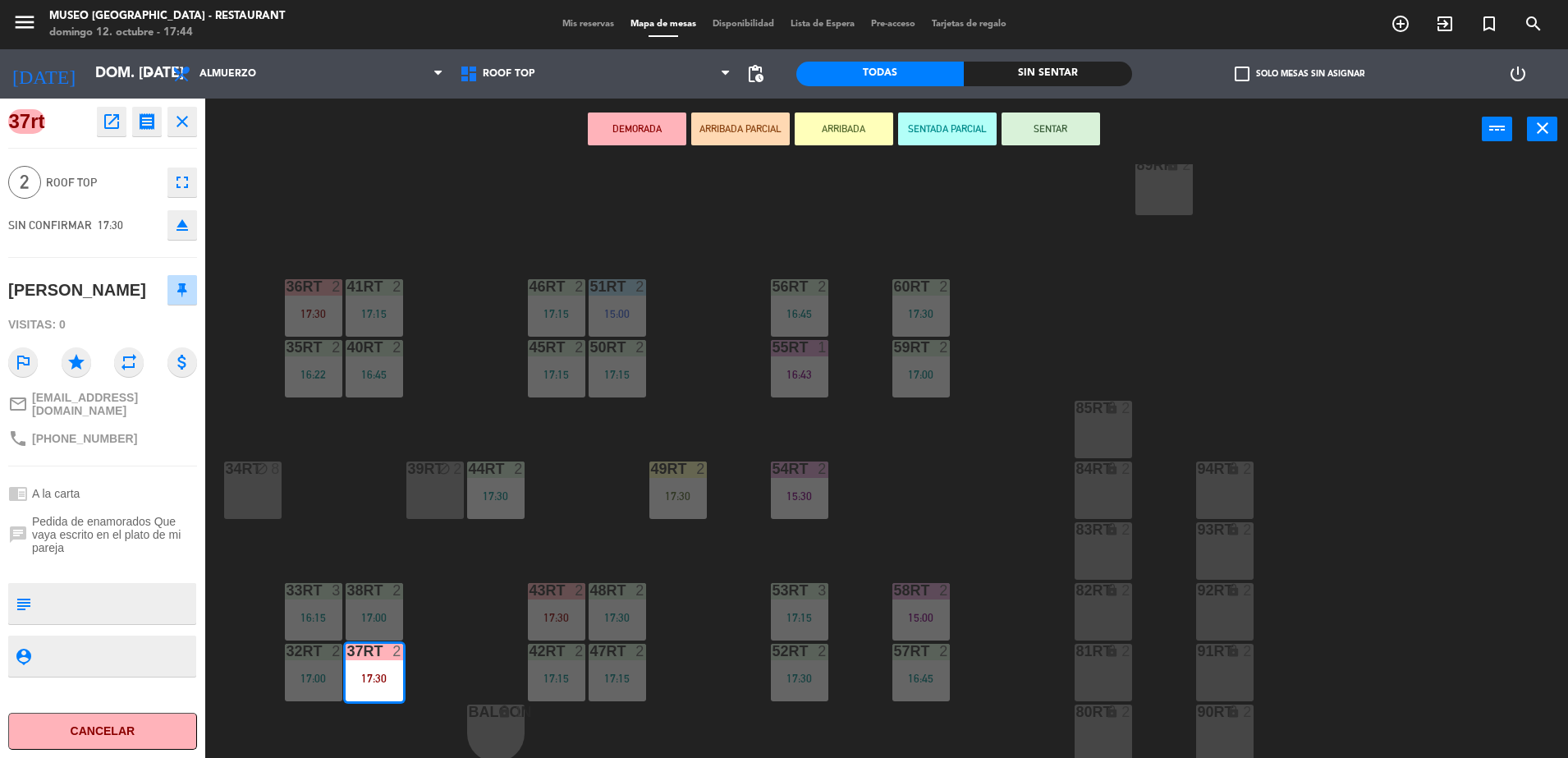
click at [465, 684] on div "18RT 6 16:19 16RT 6 16:45 28RT block 2 80RR lock 2 27RT block 5 7RT 6 15:00 S1R…" at bounding box center [894, 463] width 1348 height 598
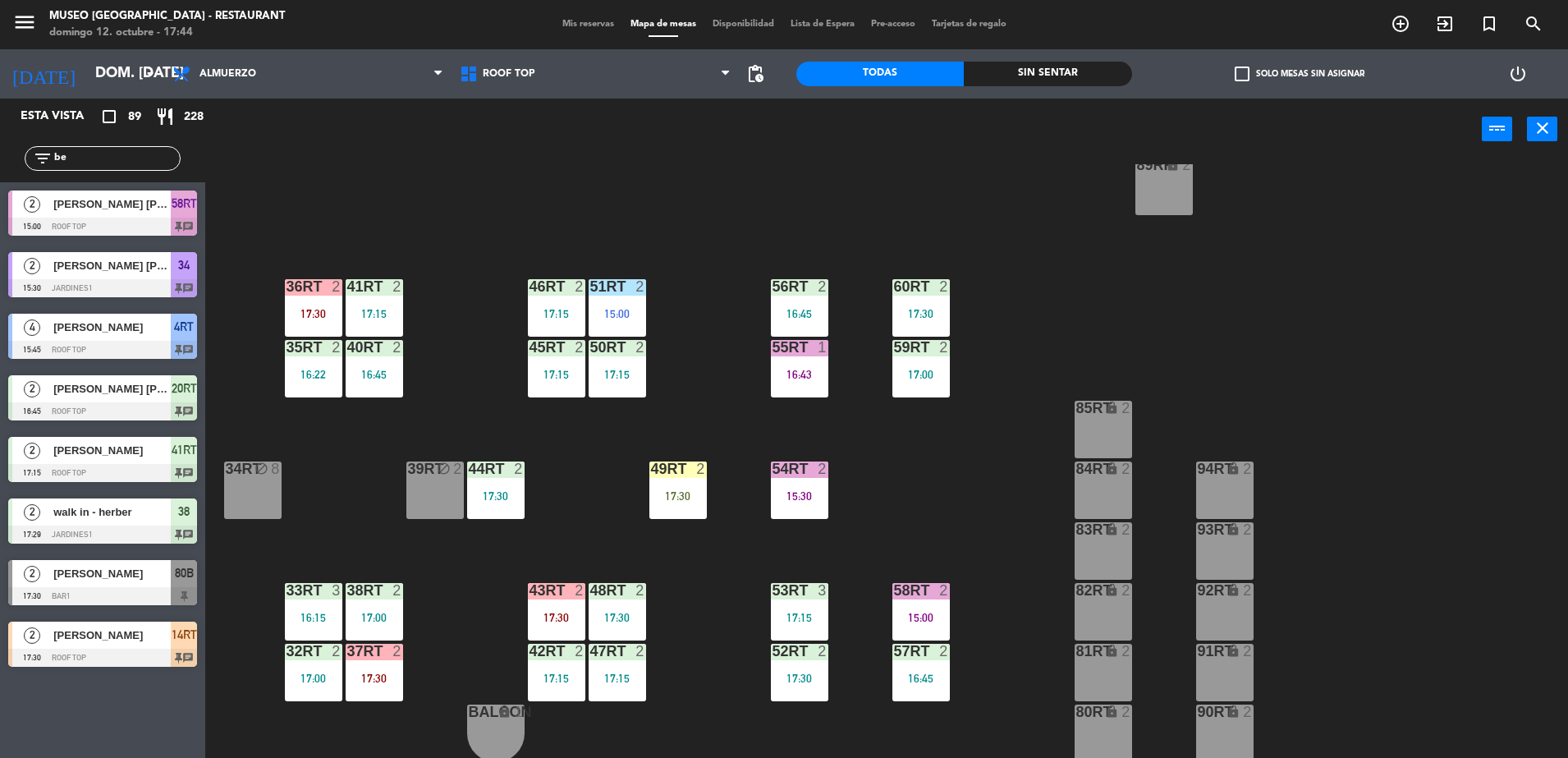
click at [821, 347] on div "1" at bounding box center [822, 347] width 10 height 15
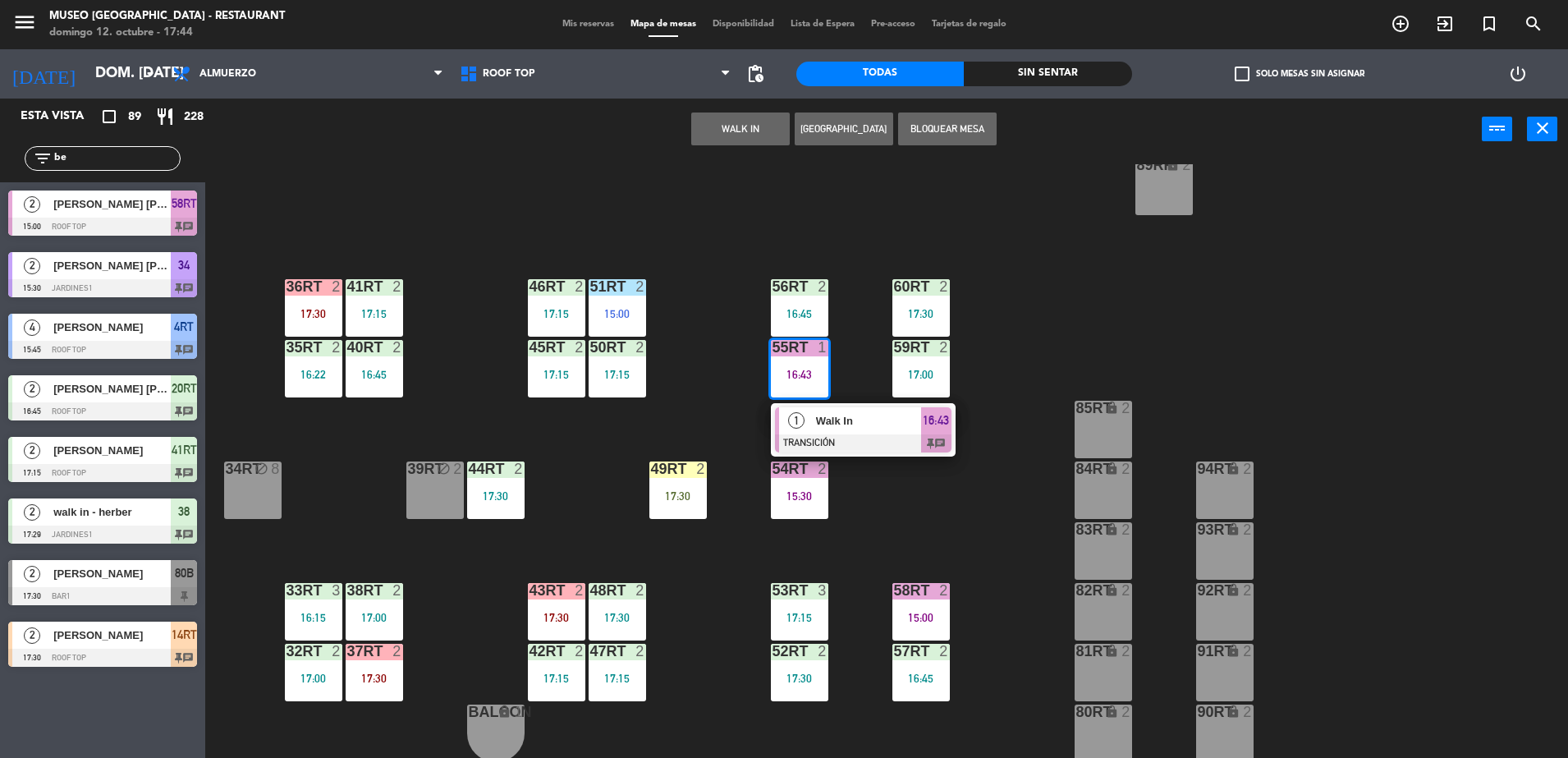
click at [858, 405] on div "1 Walk In TRANSICIÓN 16:43 chat" at bounding box center [863, 430] width 185 height 53
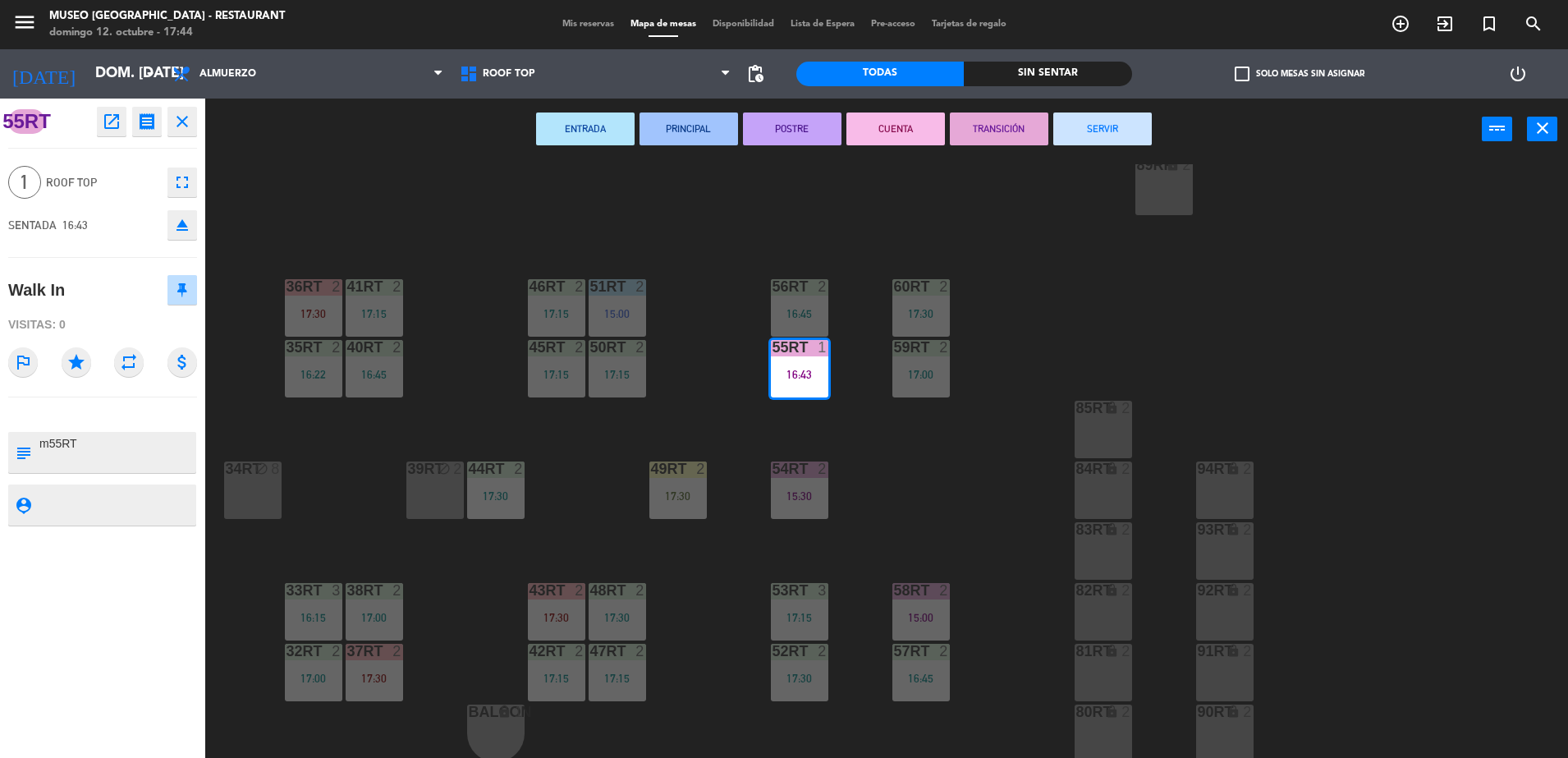
drag, startPoint x: 768, startPoint y: 436, endPoint x: 762, endPoint y: 446, distance: 11.7
click at [767, 437] on div "18RT 6 16:19 16RT 6 16:45 28RT block 2 80RR lock 2 27RT block 5 7RT 6 15:00 S1R…" at bounding box center [894, 463] width 1348 height 598
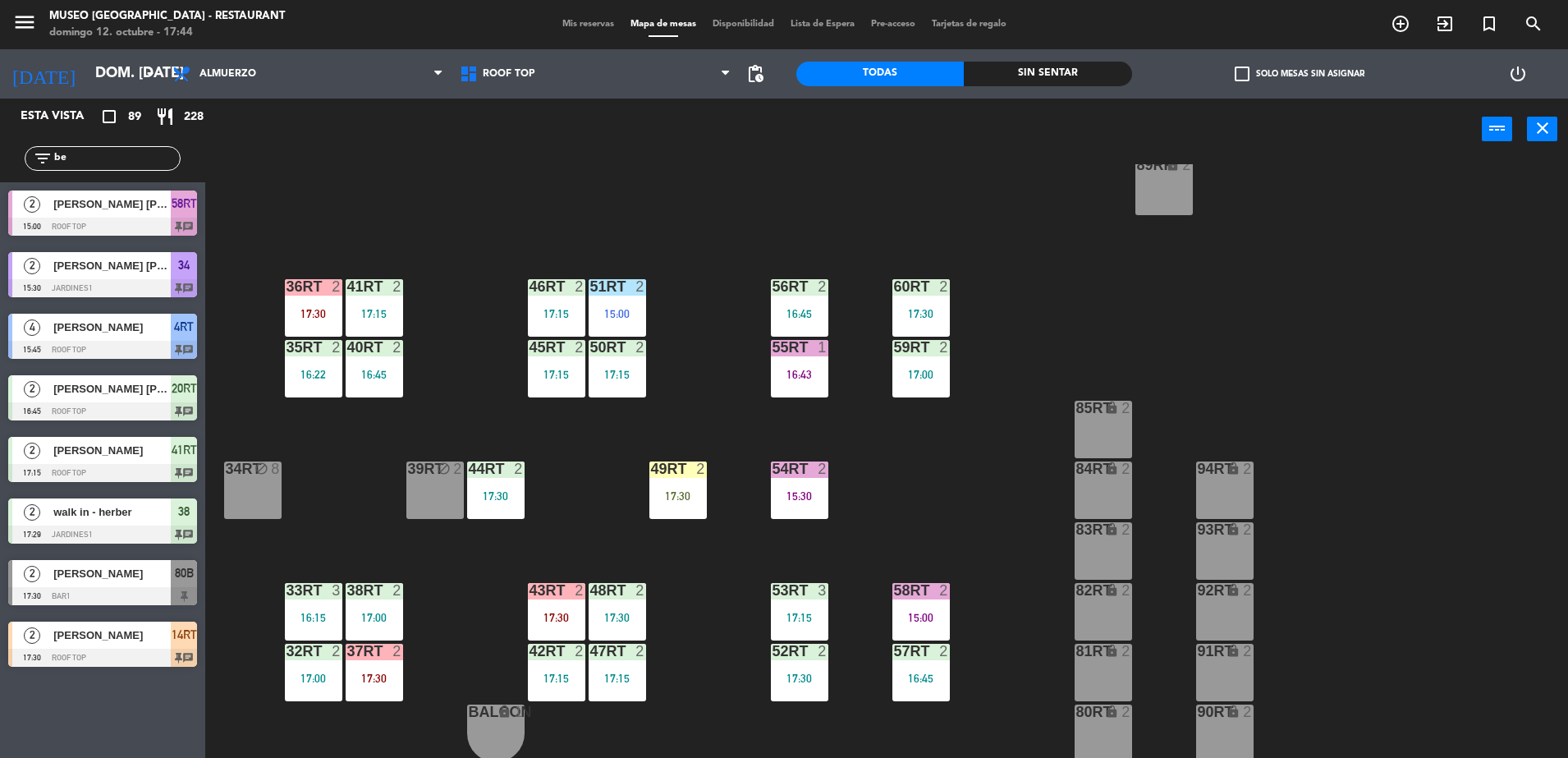
click at [690, 511] on div "49RT 2 17:30" at bounding box center [678, 490] width 58 height 58
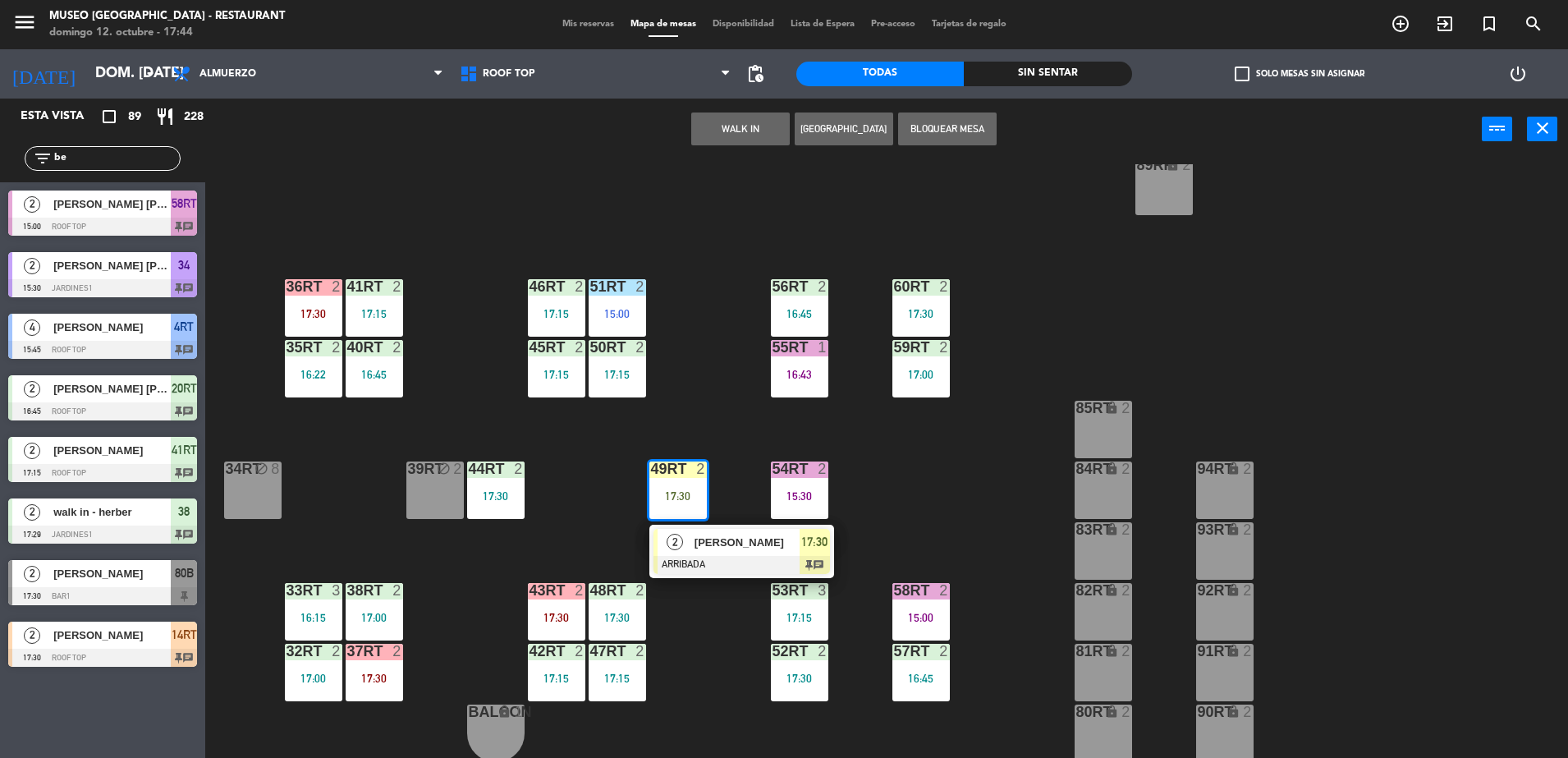
click at [735, 551] on div "[PERSON_NAME]" at bounding box center [746, 542] width 107 height 27
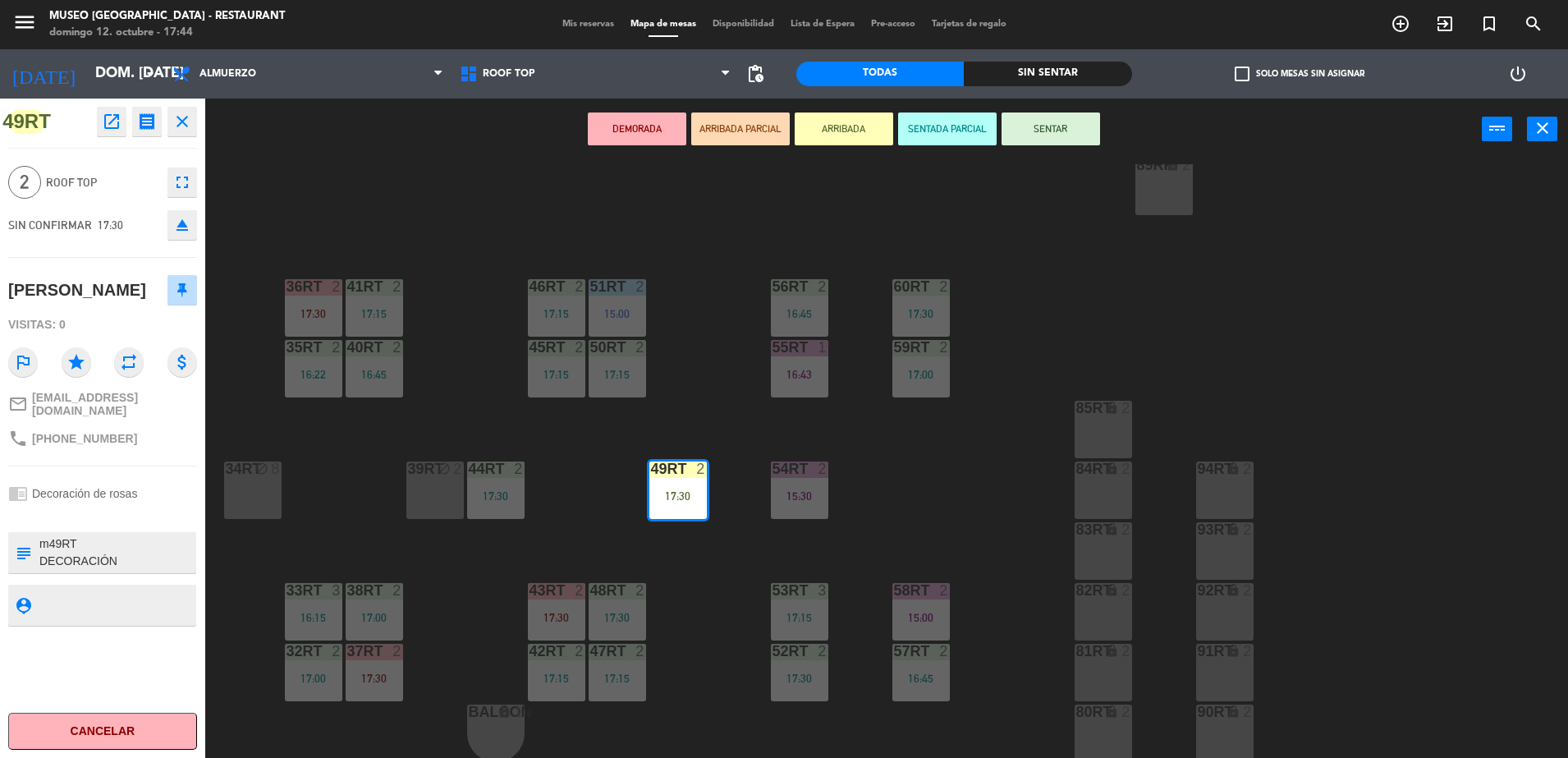
click at [950, 541] on div "18RT 6 16:19 16RT 6 16:45 28RT block 2 80RR lock 2 27RT block 5 7RT 6 15:00 S1R…" at bounding box center [894, 463] width 1348 height 598
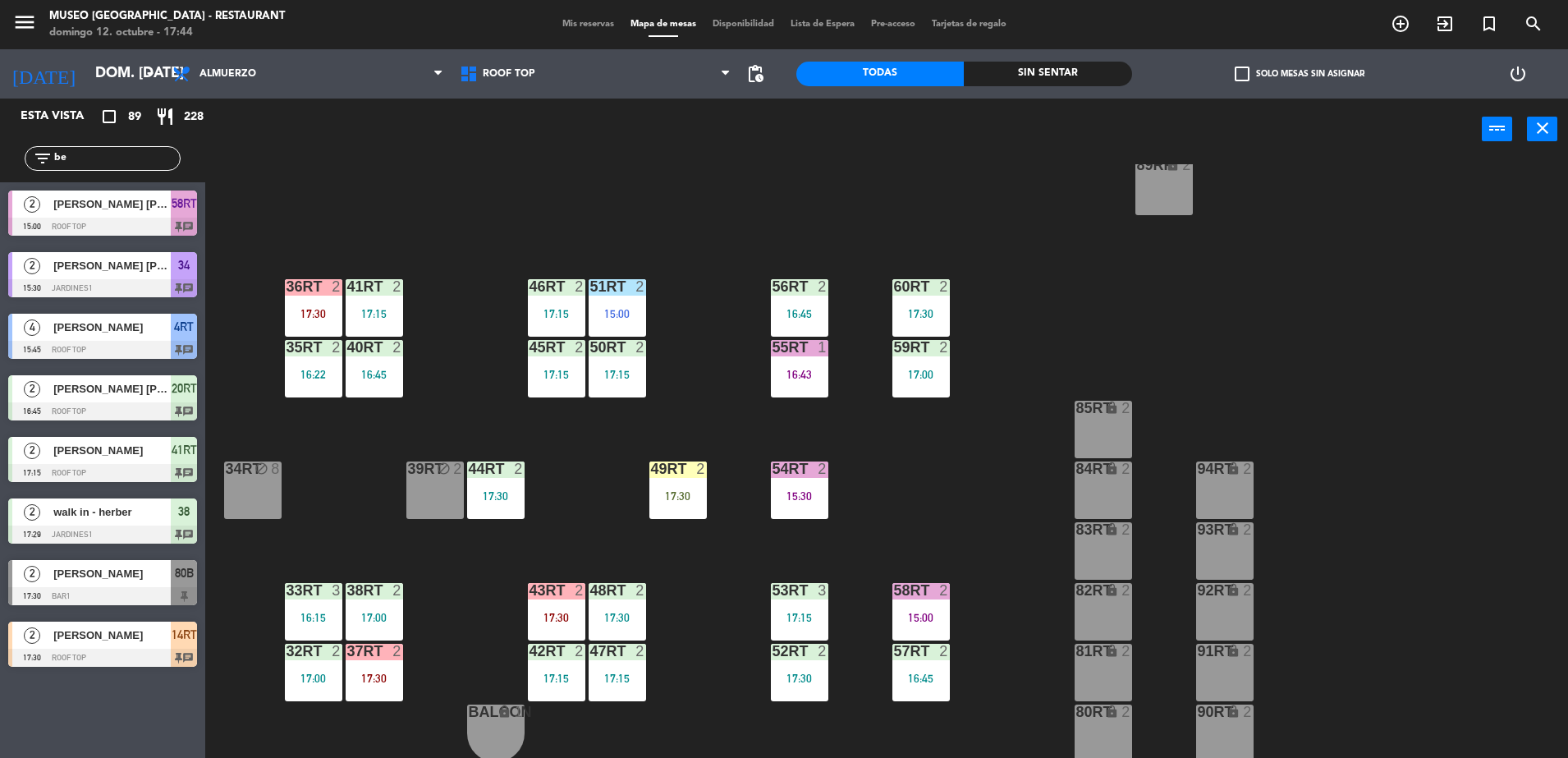
click at [799, 506] on div "54RT 2 15:30" at bounding box center [800, 490] width 58 height 58
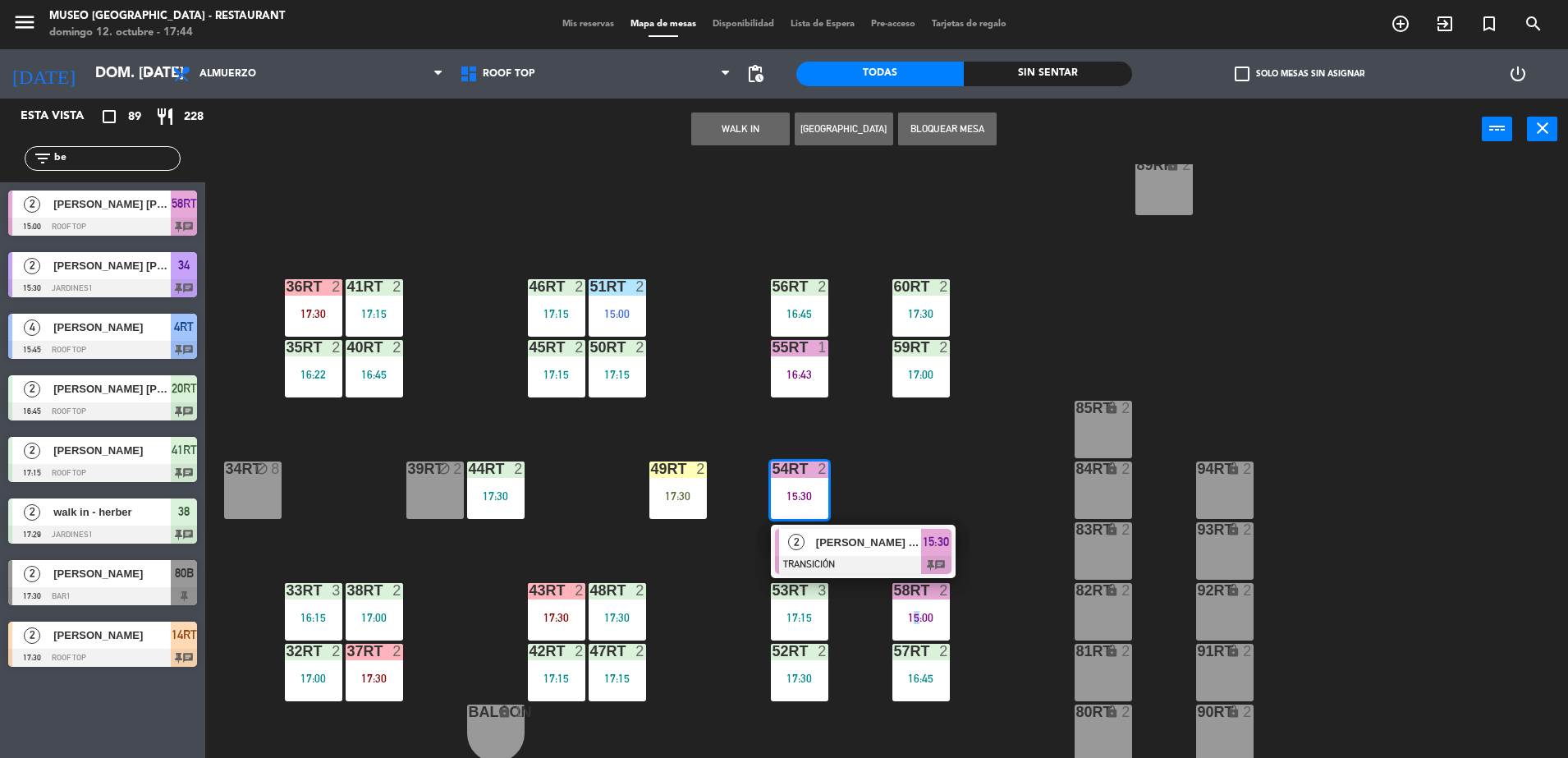
click at [914, 510] on div "18RT 6 16:19 16RT 6 16:45 28RT block 2 80RR lock 2 27RT block 5 7RT 6 15:00 S1R…" at bounding box center [894, 463] width 1348 height 598
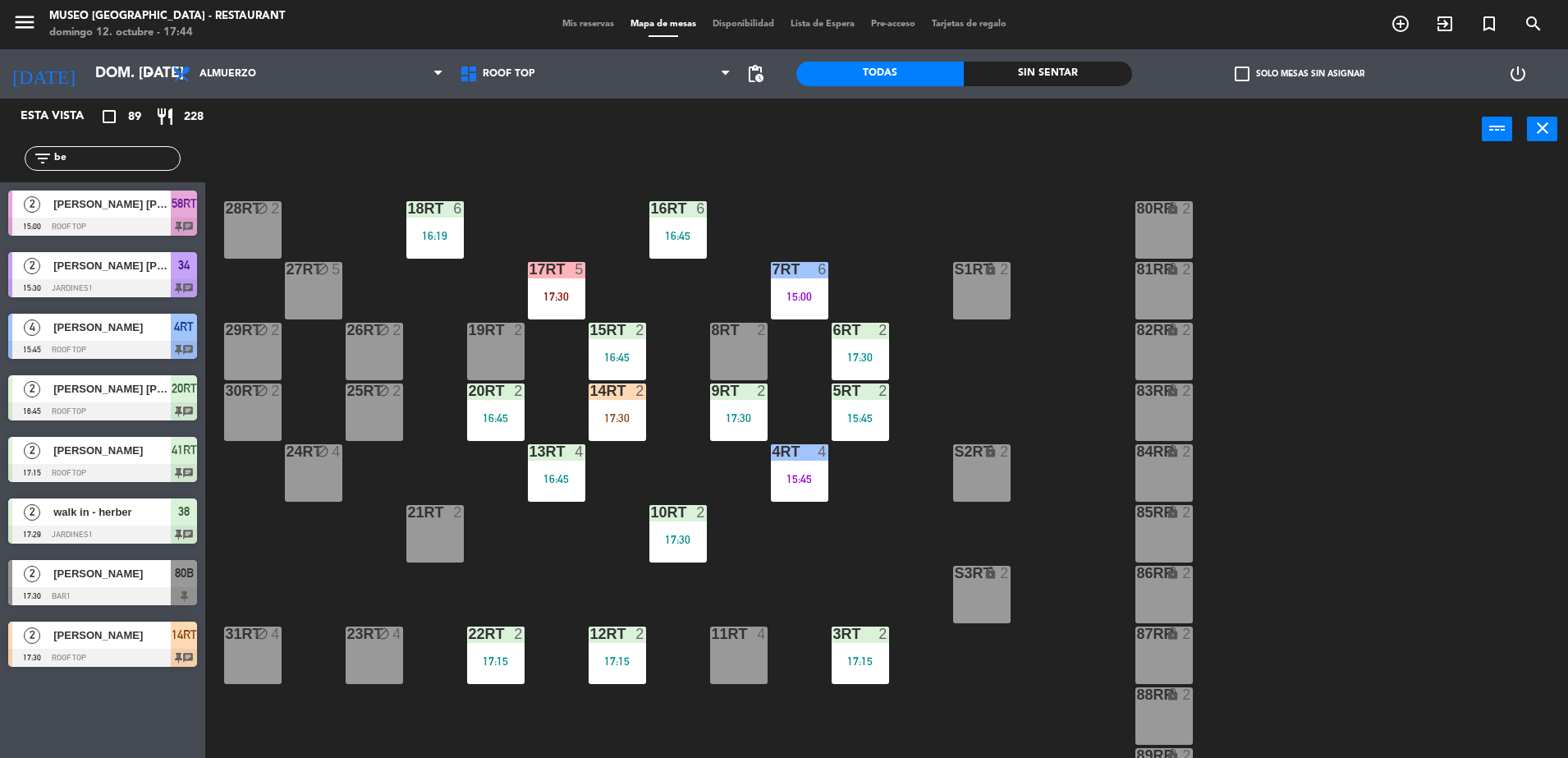
scroll to position [0, 0]
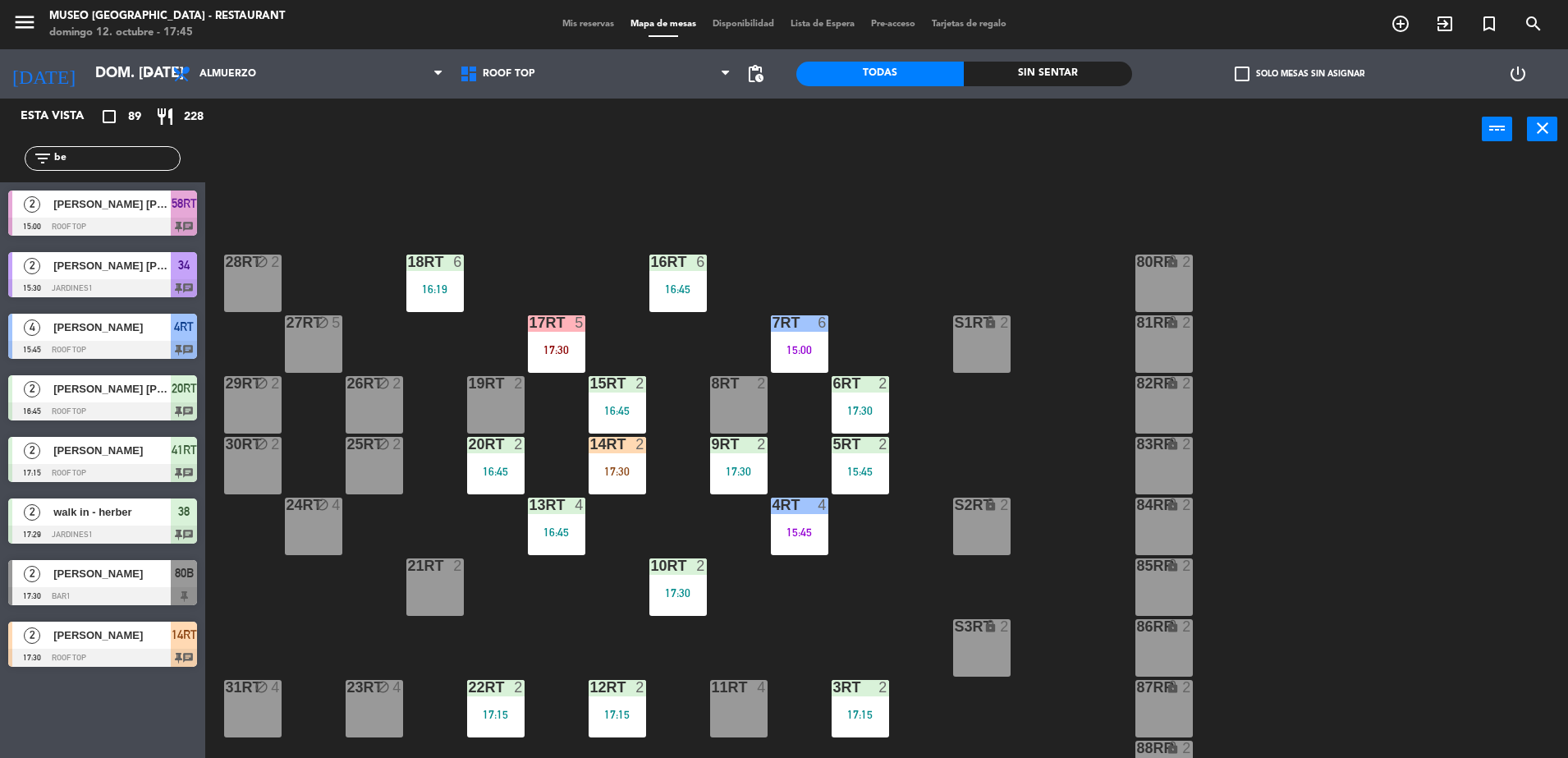
click at [564, 344] on div "17:30" at bounding box center [556, 349] width 58 height 11
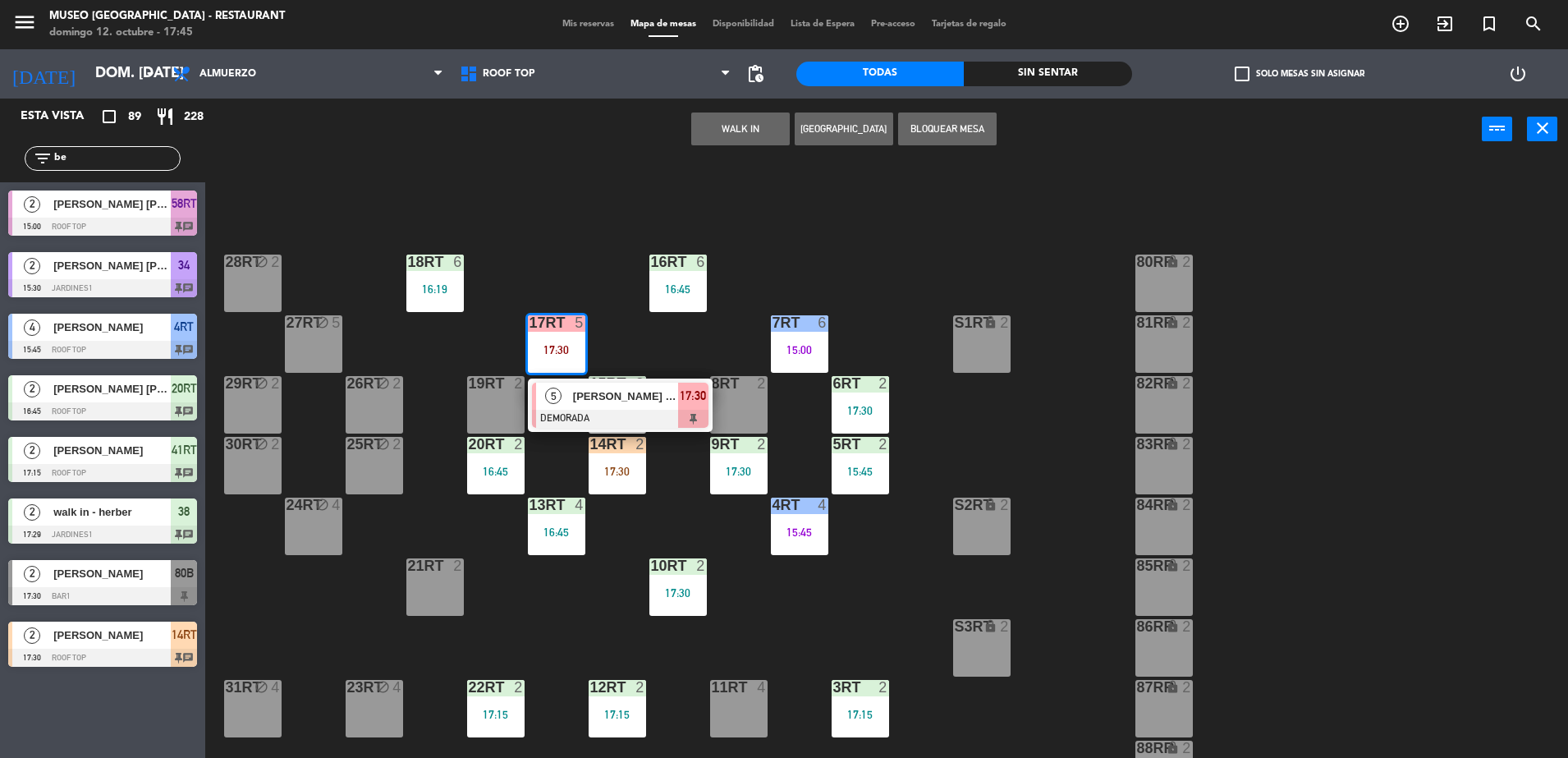
click at [1164, 286] on div "80RR lock 2" at bounding box center [1165, 284] width 58 height 58
click at [656, 124] on button "Mover" at bounding box center [689, 130] width 99 height 33
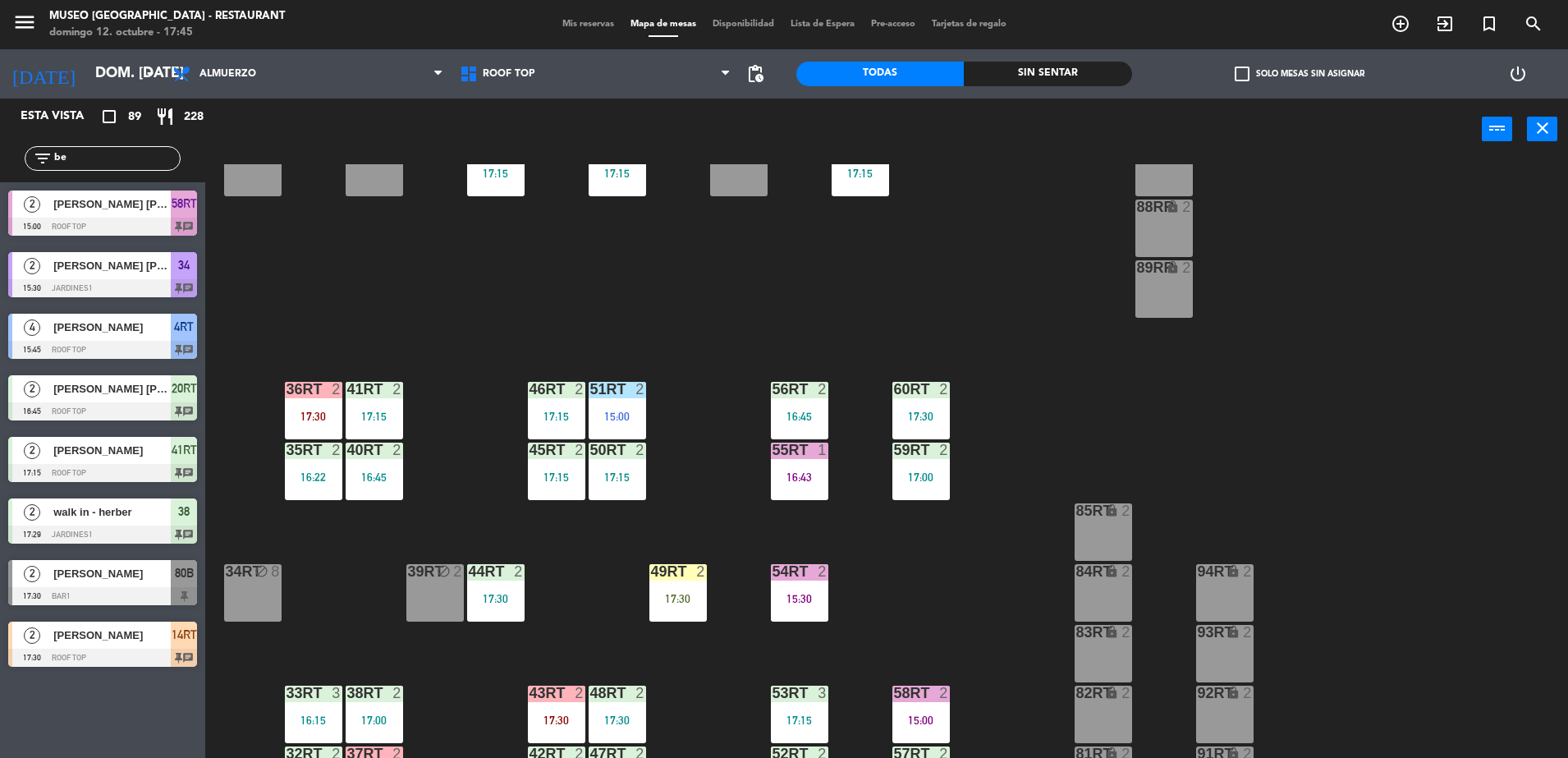
scroll to position [644, 0]
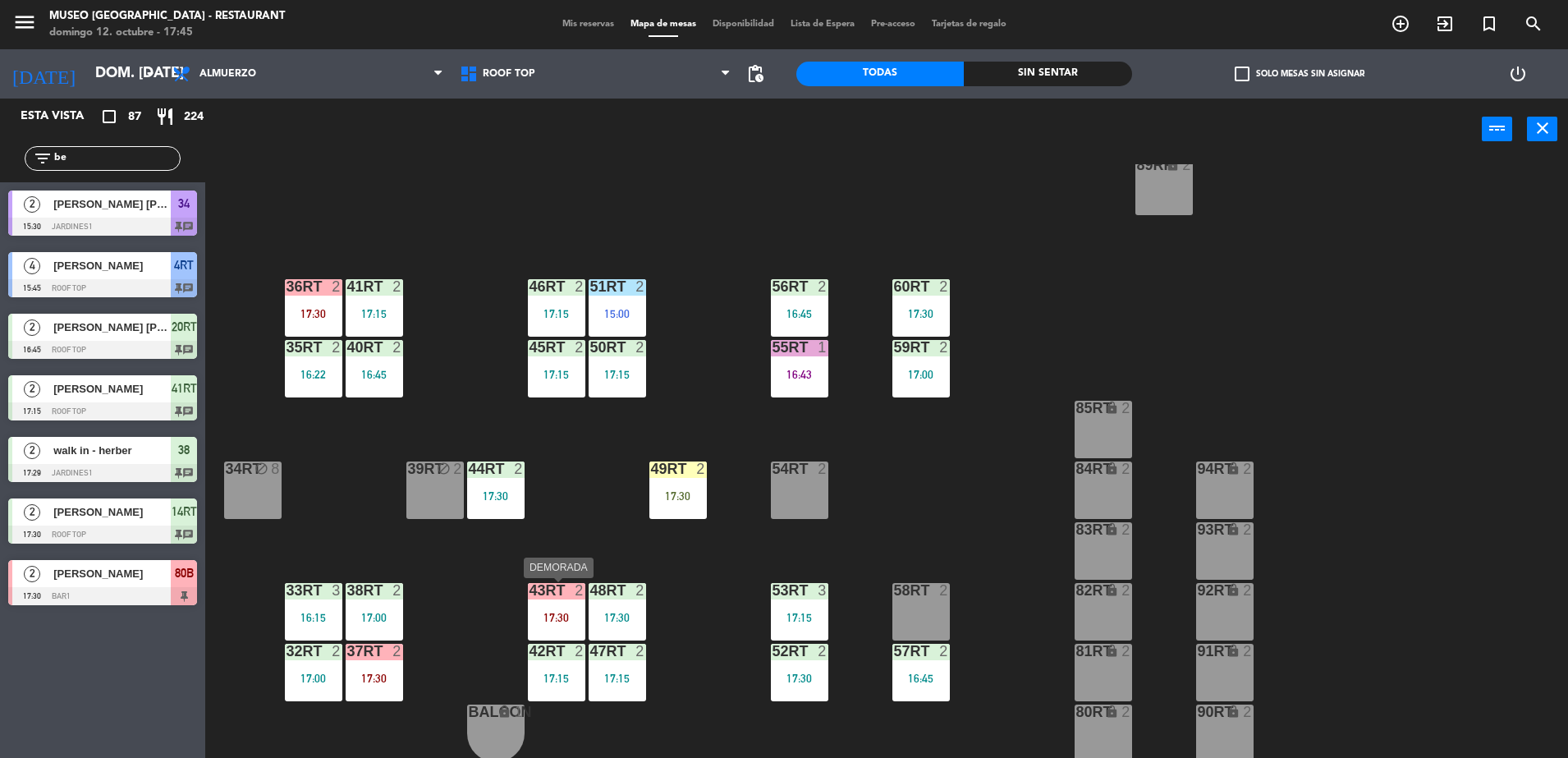
click at [568, 626] on div "43RT 2 17:30" at bounding box center [556, 612] width 58 height 58
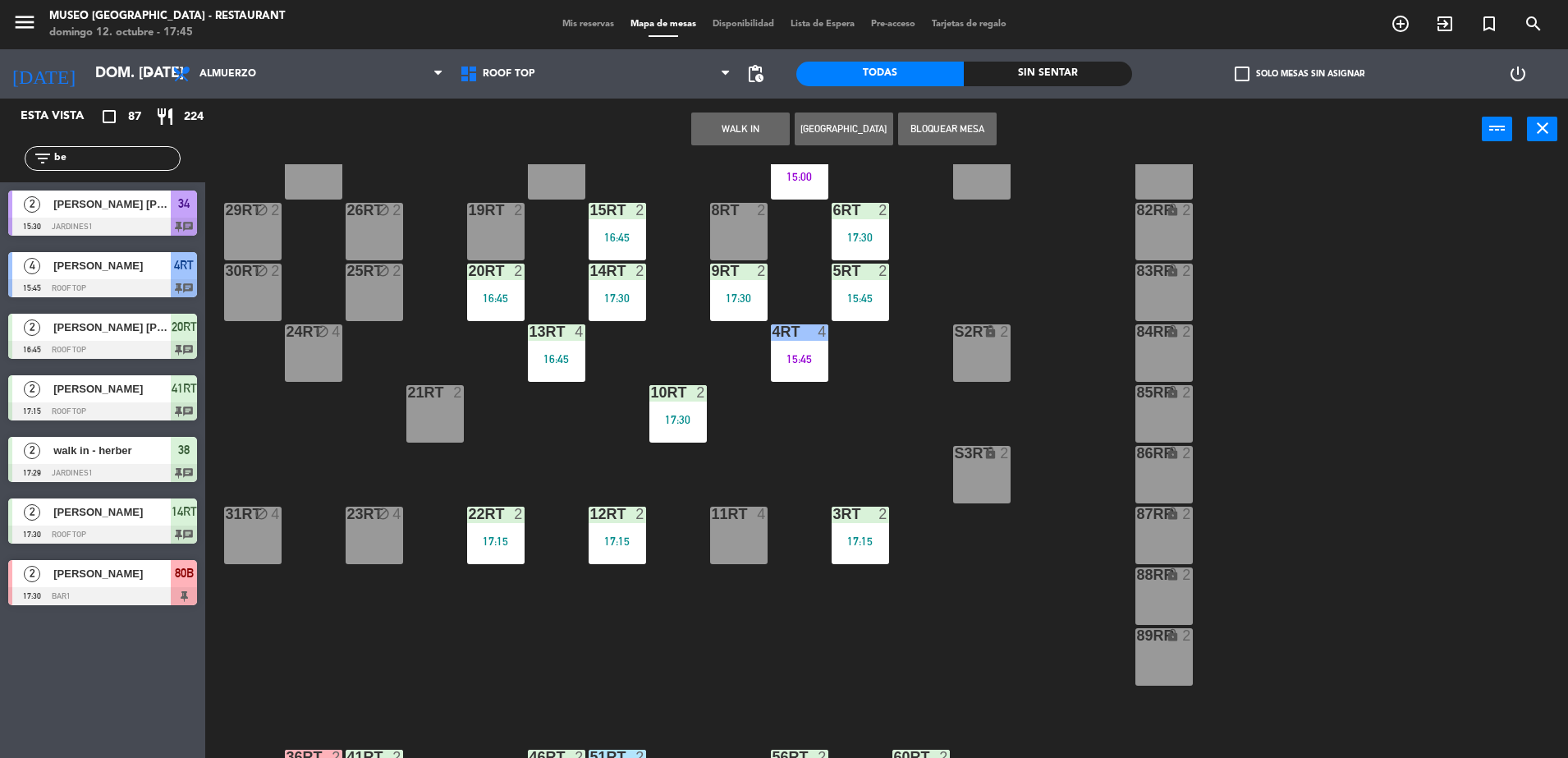
scroll to position [0, 0]
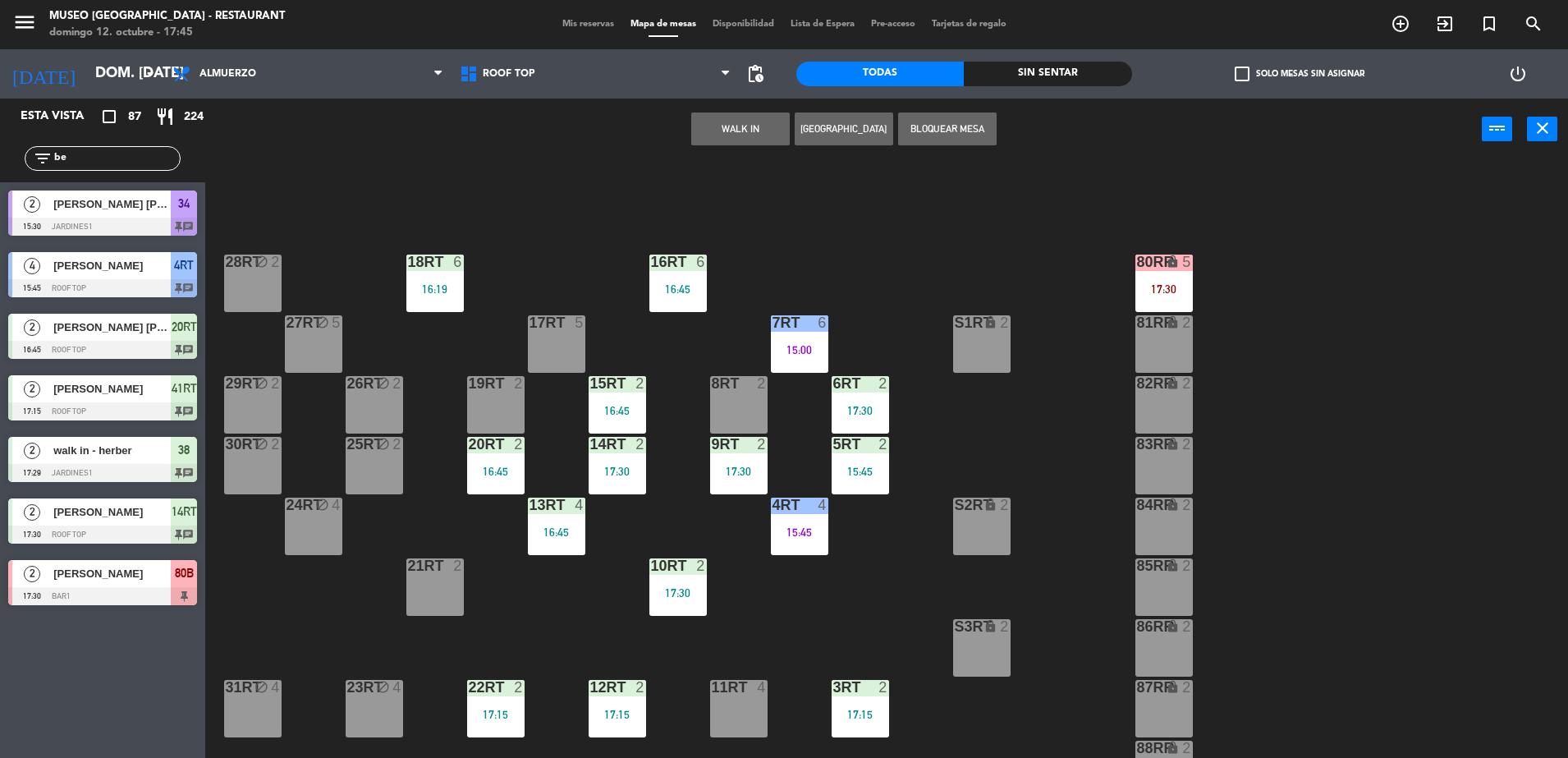
click at [1153, 374] on div "18RT 6 16:19 16RT 6 16:45 28RT block 2 80RR lock 5 17:30 27RT block 5 7RT 6 15:…" at bounding box center [894, 463] width 1348 height 598
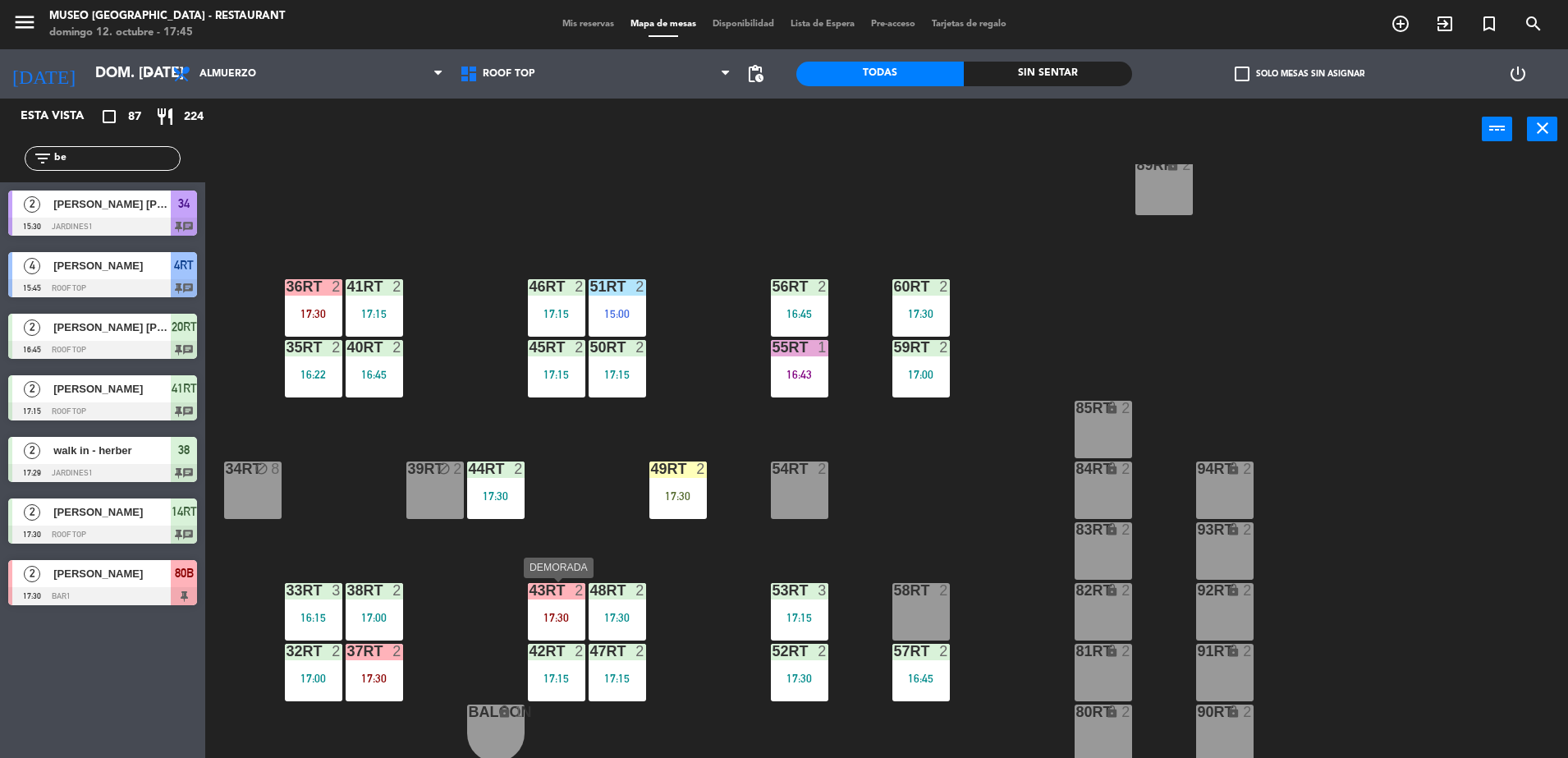
click at [565, 605] on div "43RT 2 17:30" at bounding box center [556, 612] width 58 height 58
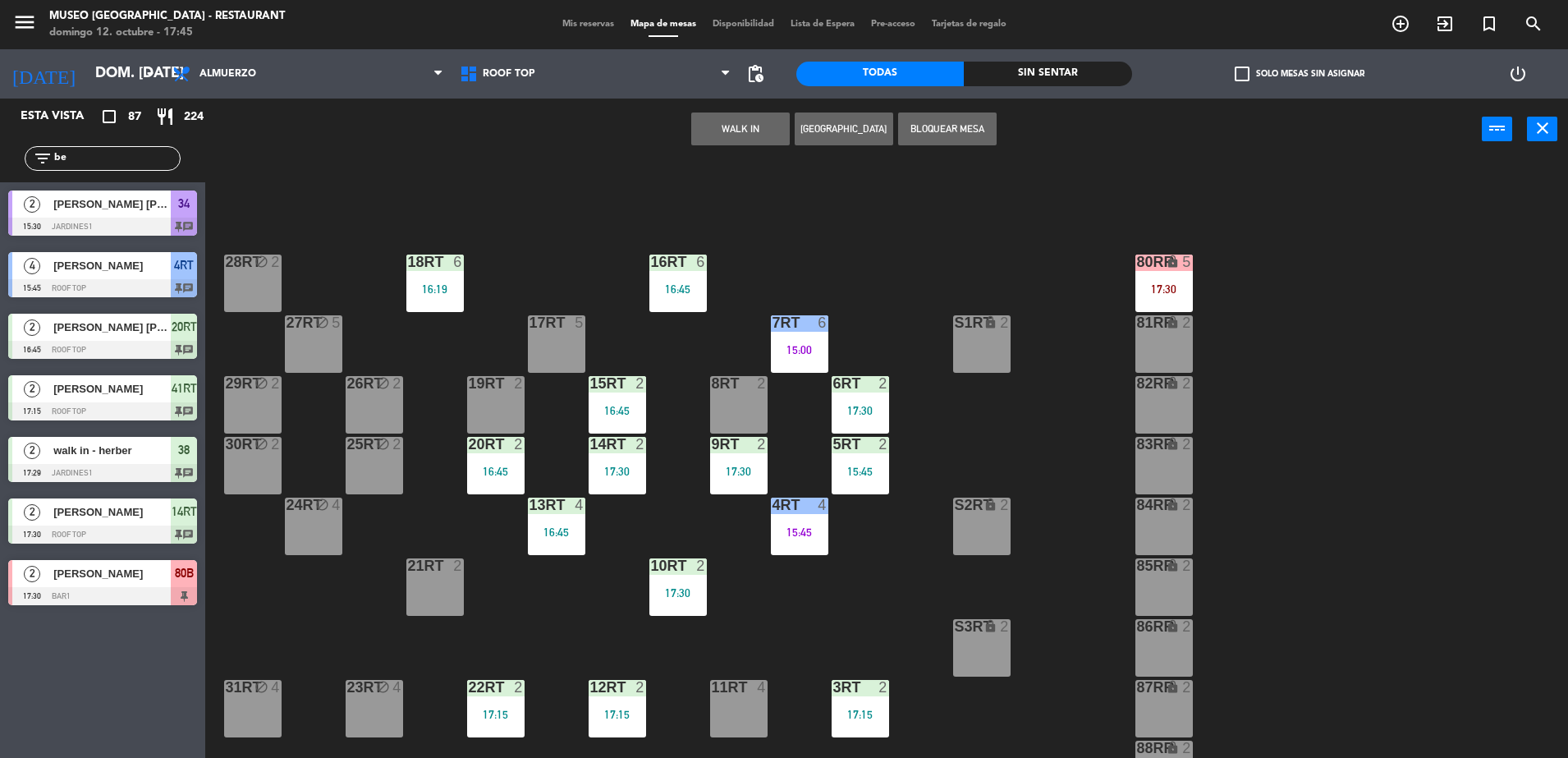
click at [1169, 346] on div "81RR lock 2" at bounding box center [1165, 344] width 58 height 58
click at [698, 123] on button "Mover" at bounding box center [689, 130] width 99 height 33
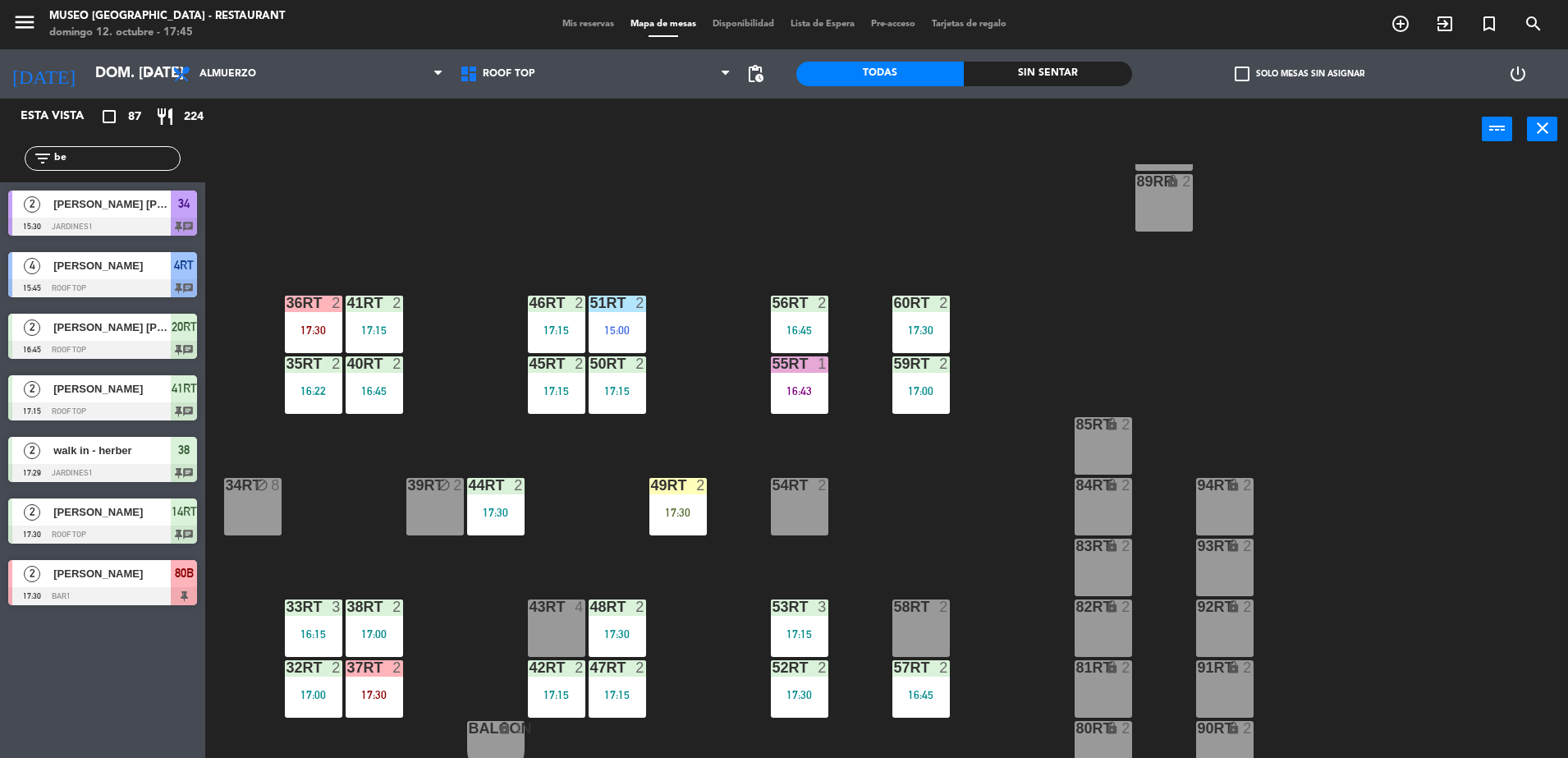
scroll to position [644, 0]
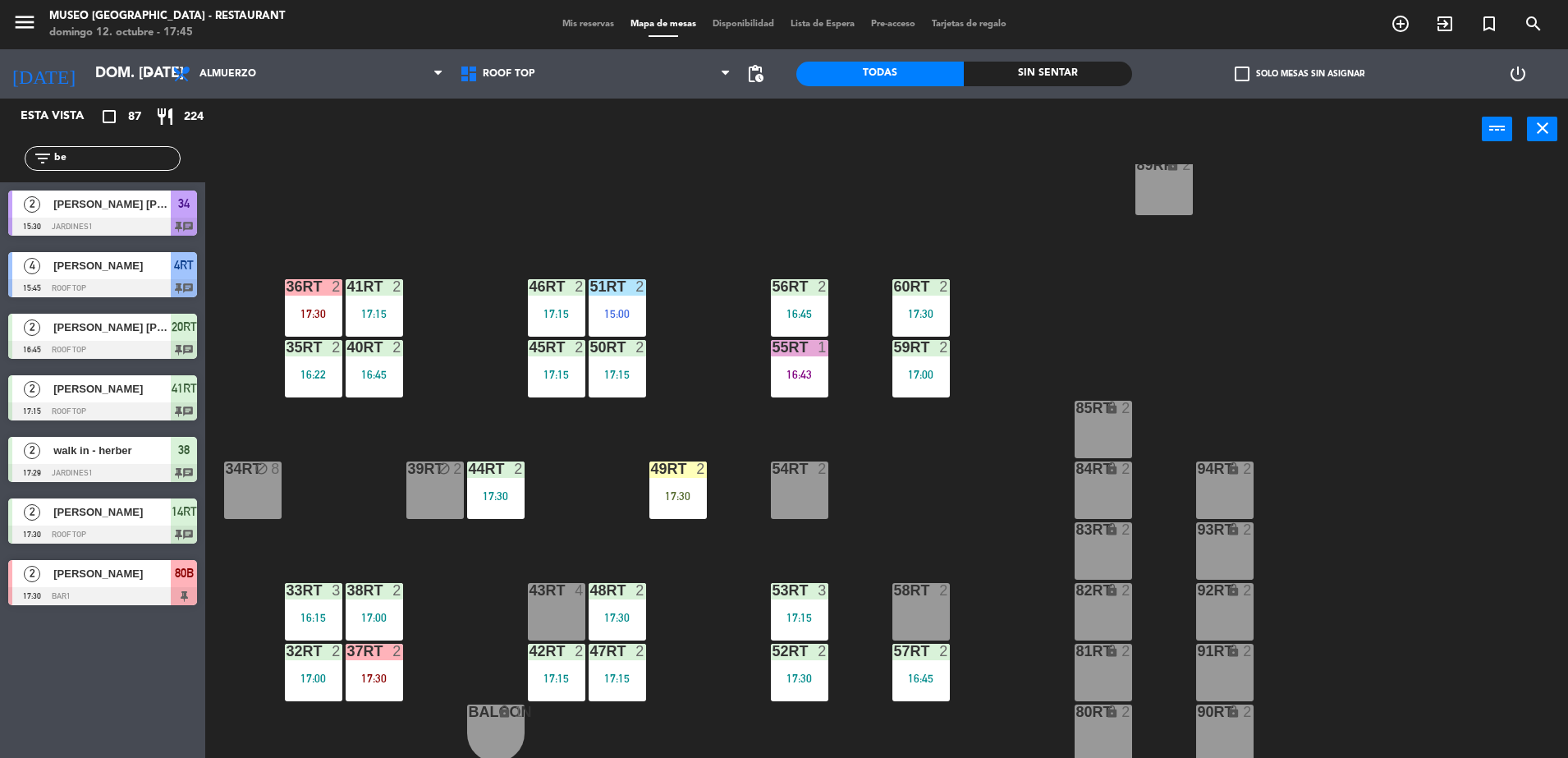
click at [307, 304] on div "36rt 2 17:30" at bounding box center [314, 308] width 58 height 58
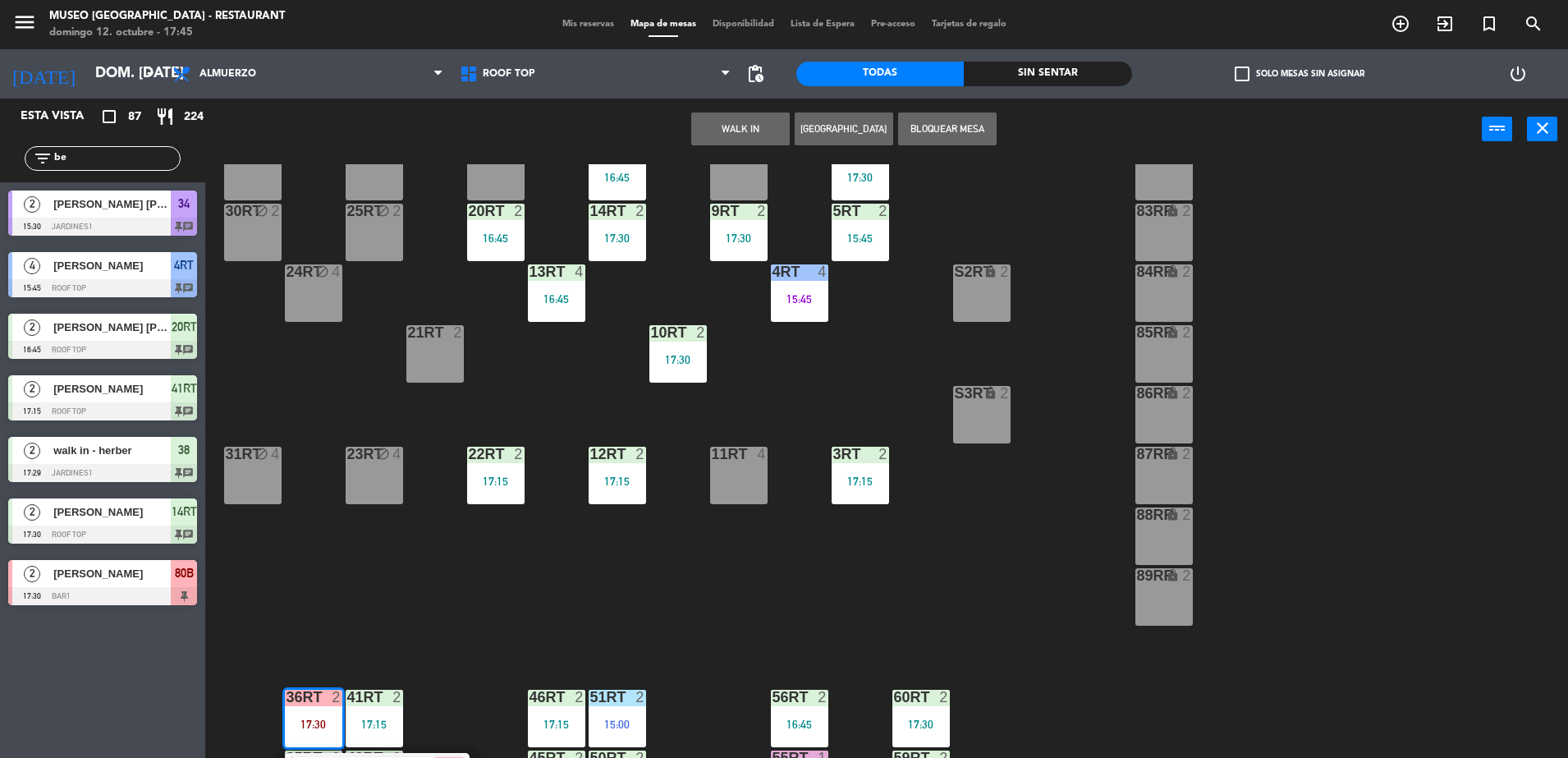
scroll to position [0, 0]
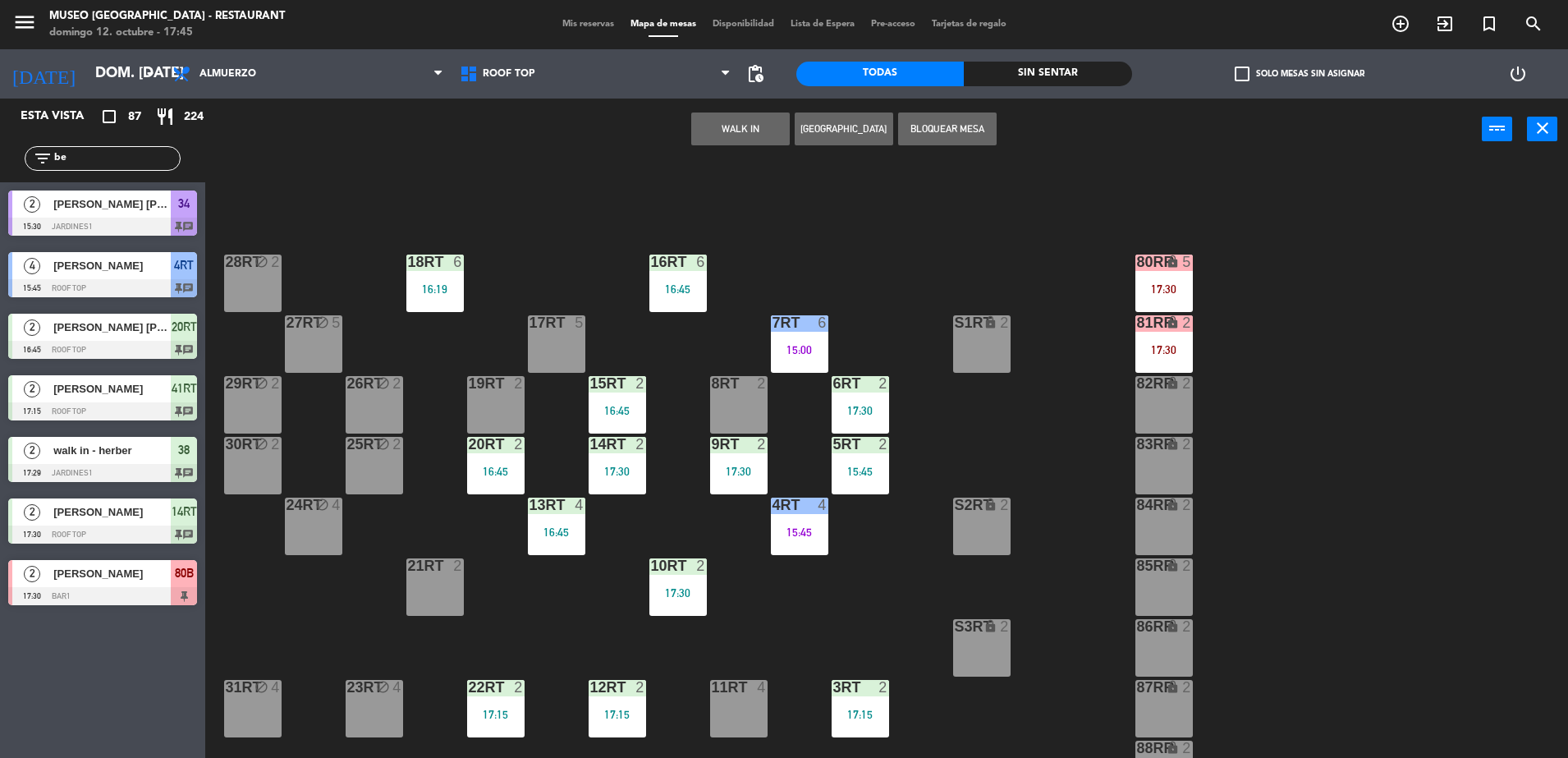
click at [1166, 391] on div "lock" at bounding box center [1163, 384] width 27 height 16
click at [704, 132] on button "Mover" at bounding box center [689, 130] width 99 height 33
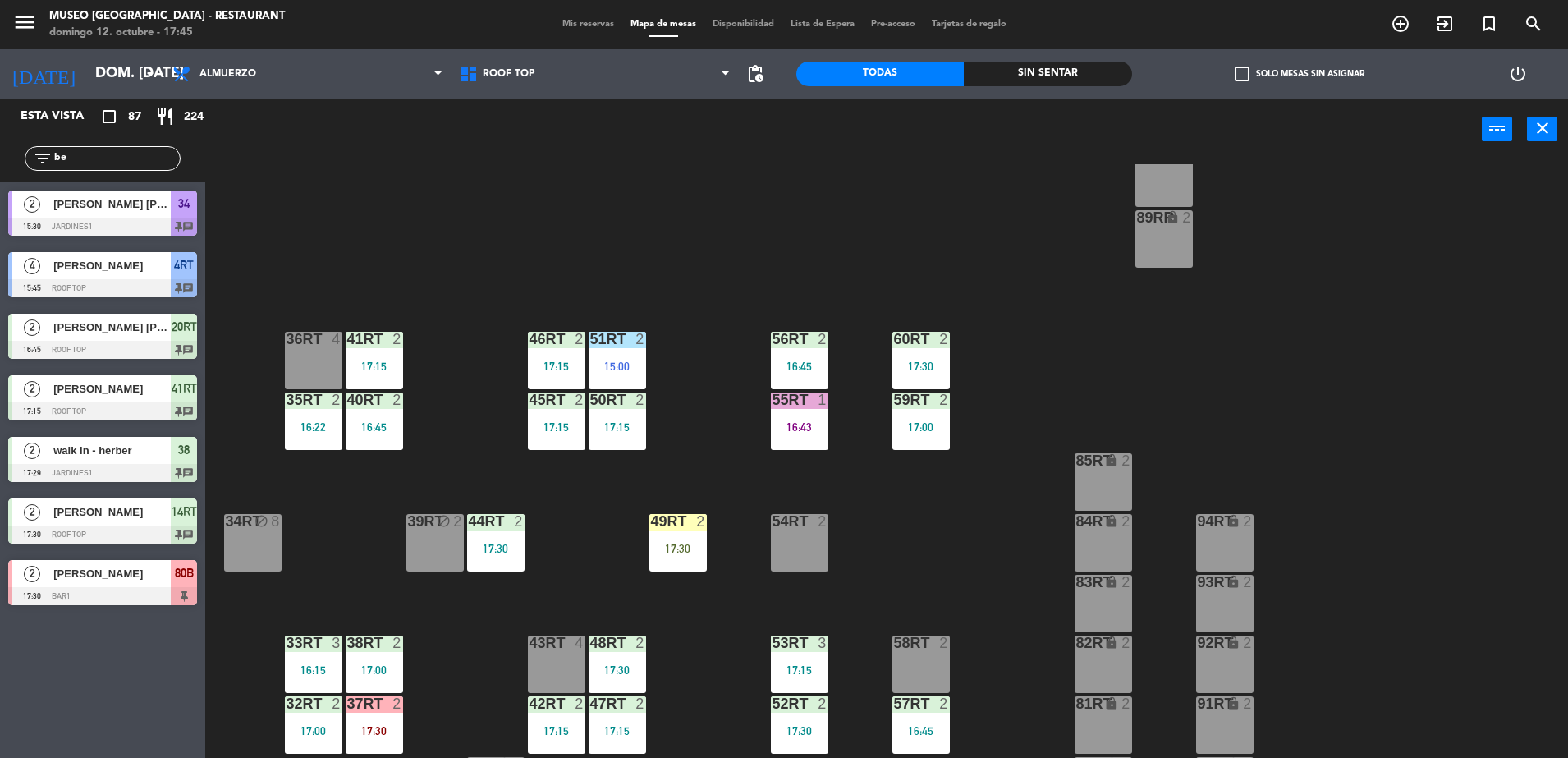
scroll to position [644, 0]
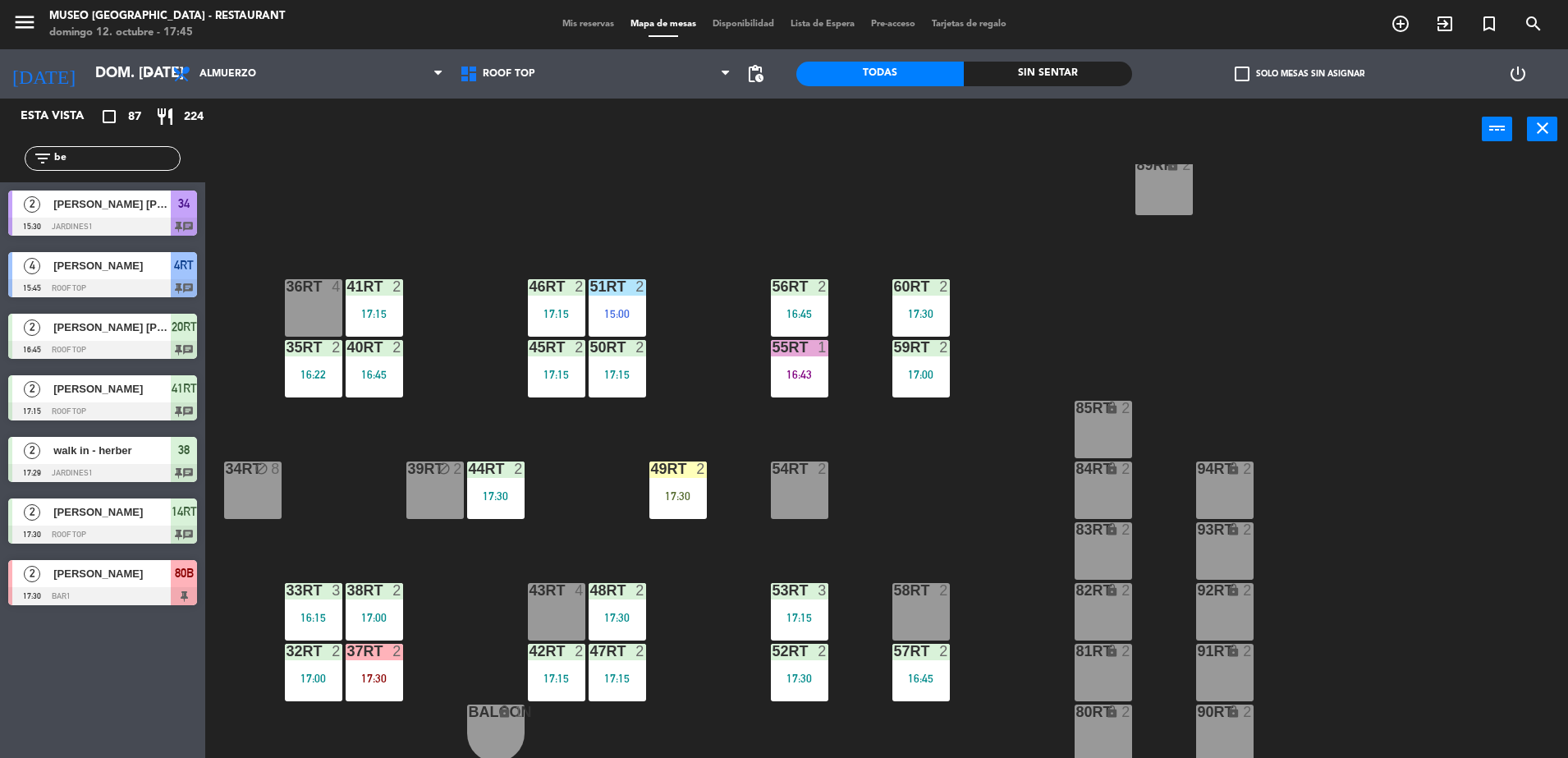
click at [376, 644] on div at bounding box center [374, 651] width 27 height 15
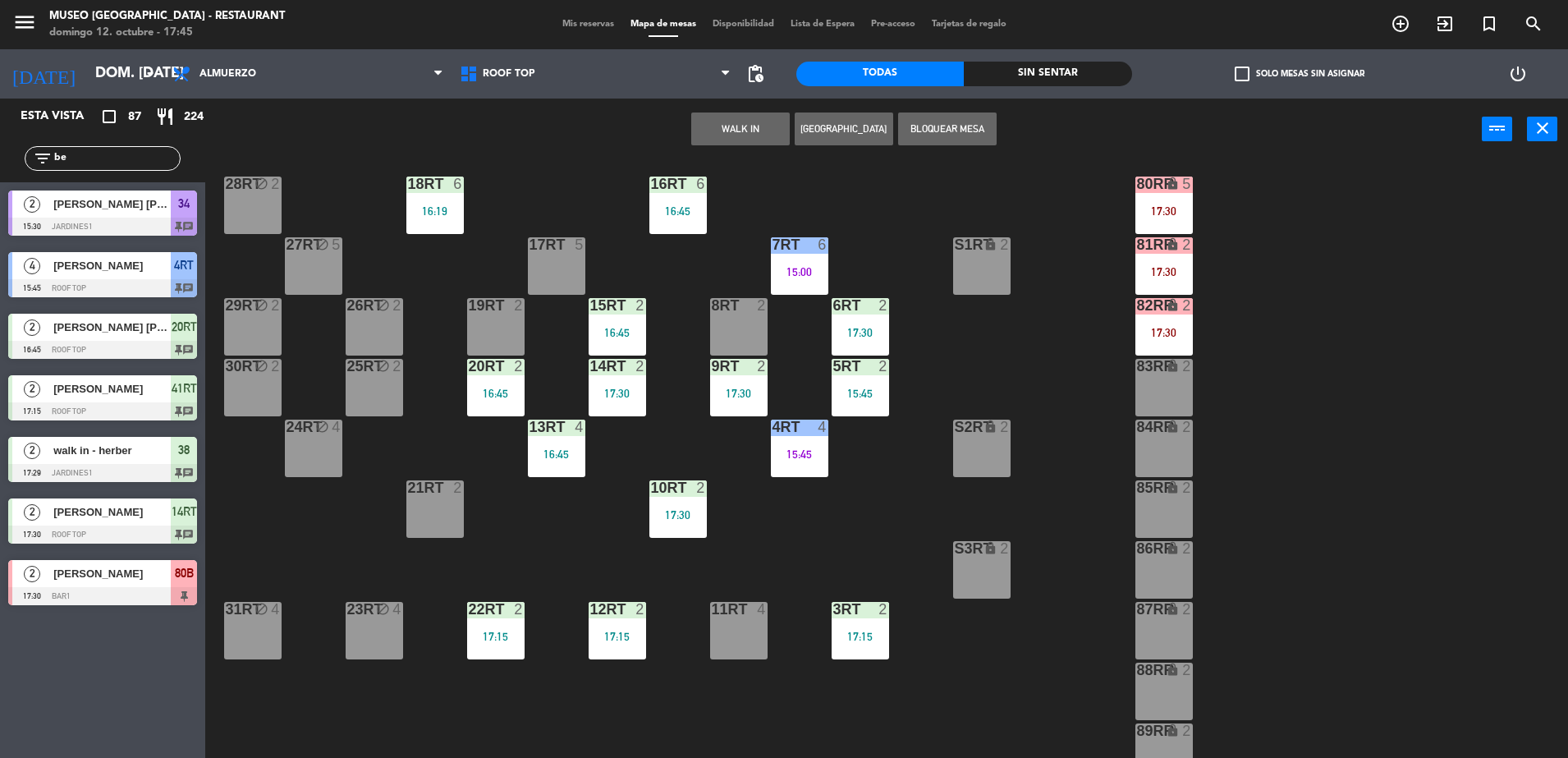
scroll to position [0, 0]
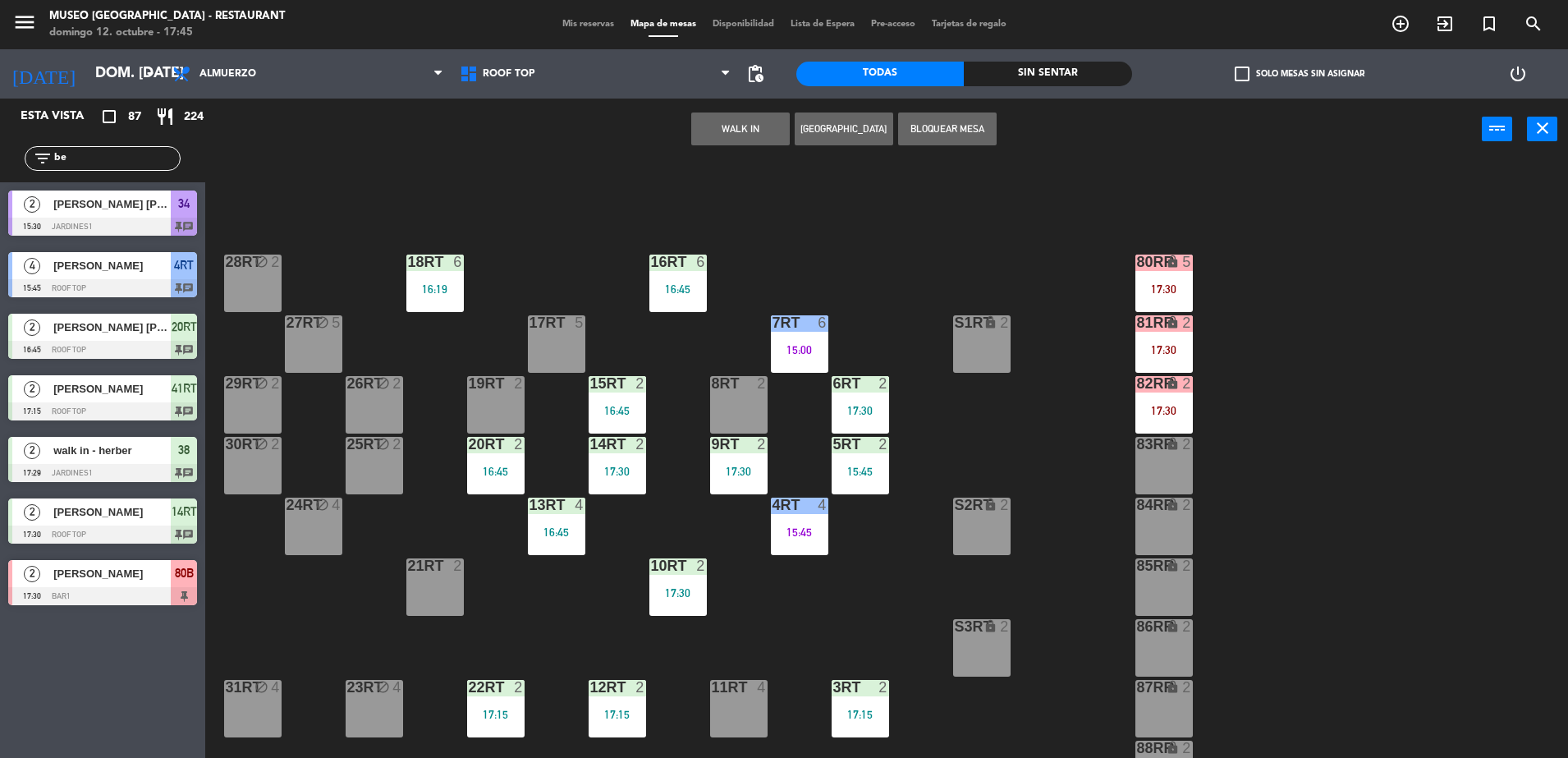
click at [1176, 460] on div "83RR lock 2" at bounding box center [1165, 466] width 58 height 58
click at [665, 123] on button "Mover" at bounding box center [689, 130] width 99 height 33
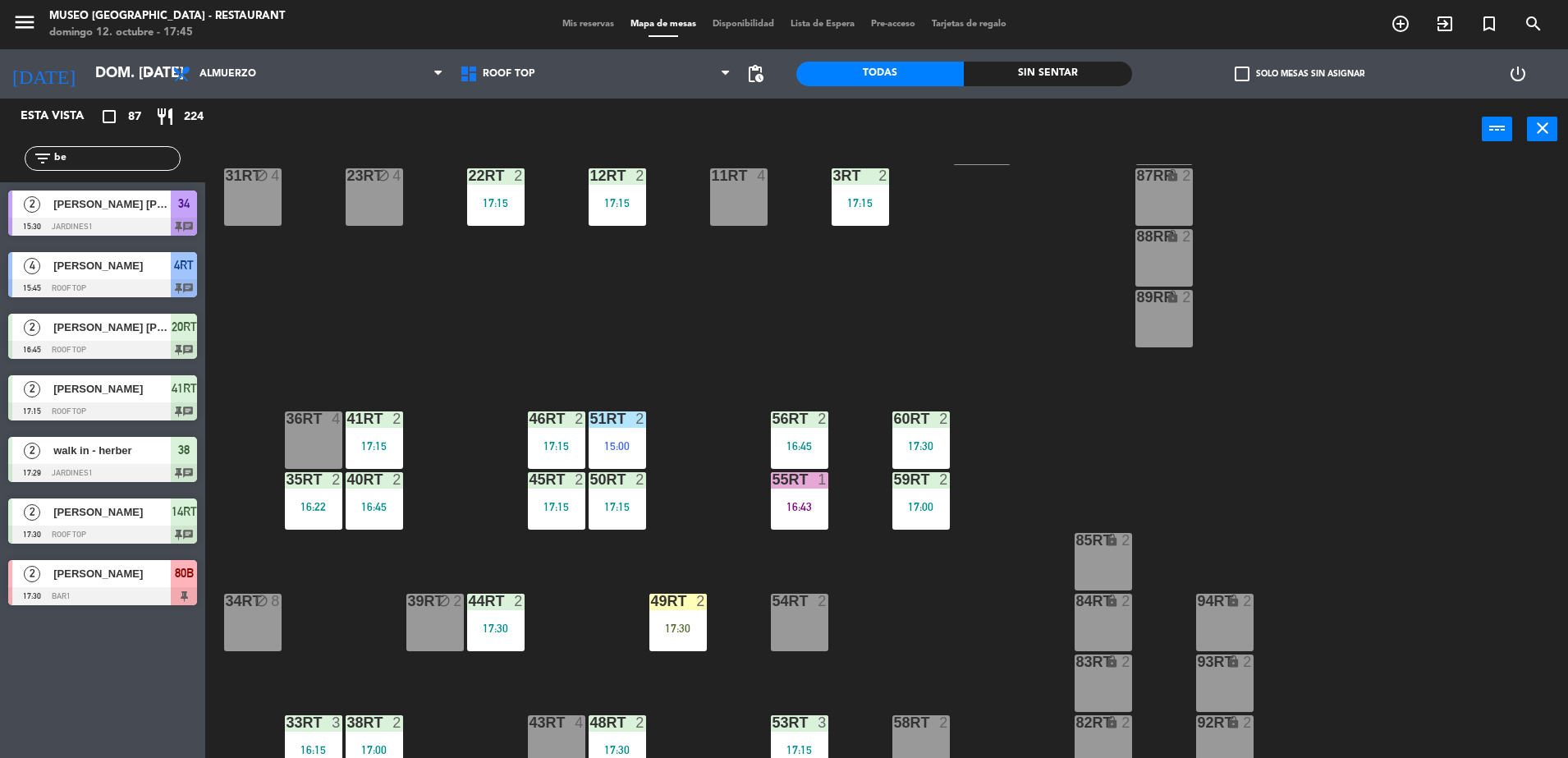
scroll to position [644, 0]
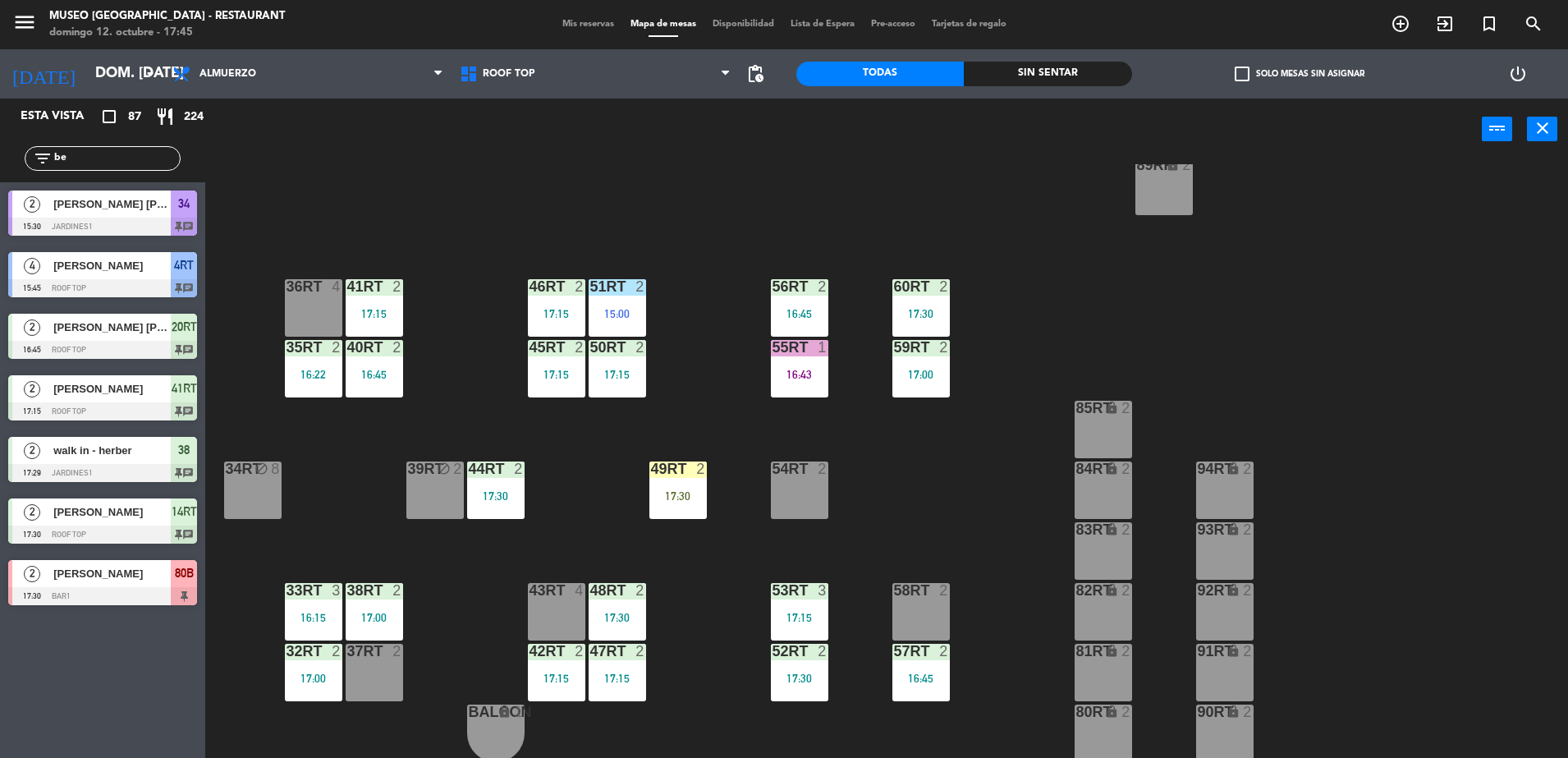
click at [682, 485] on div "49RT 2 17:30" at bounding box center [678, 490] width 58 height 58
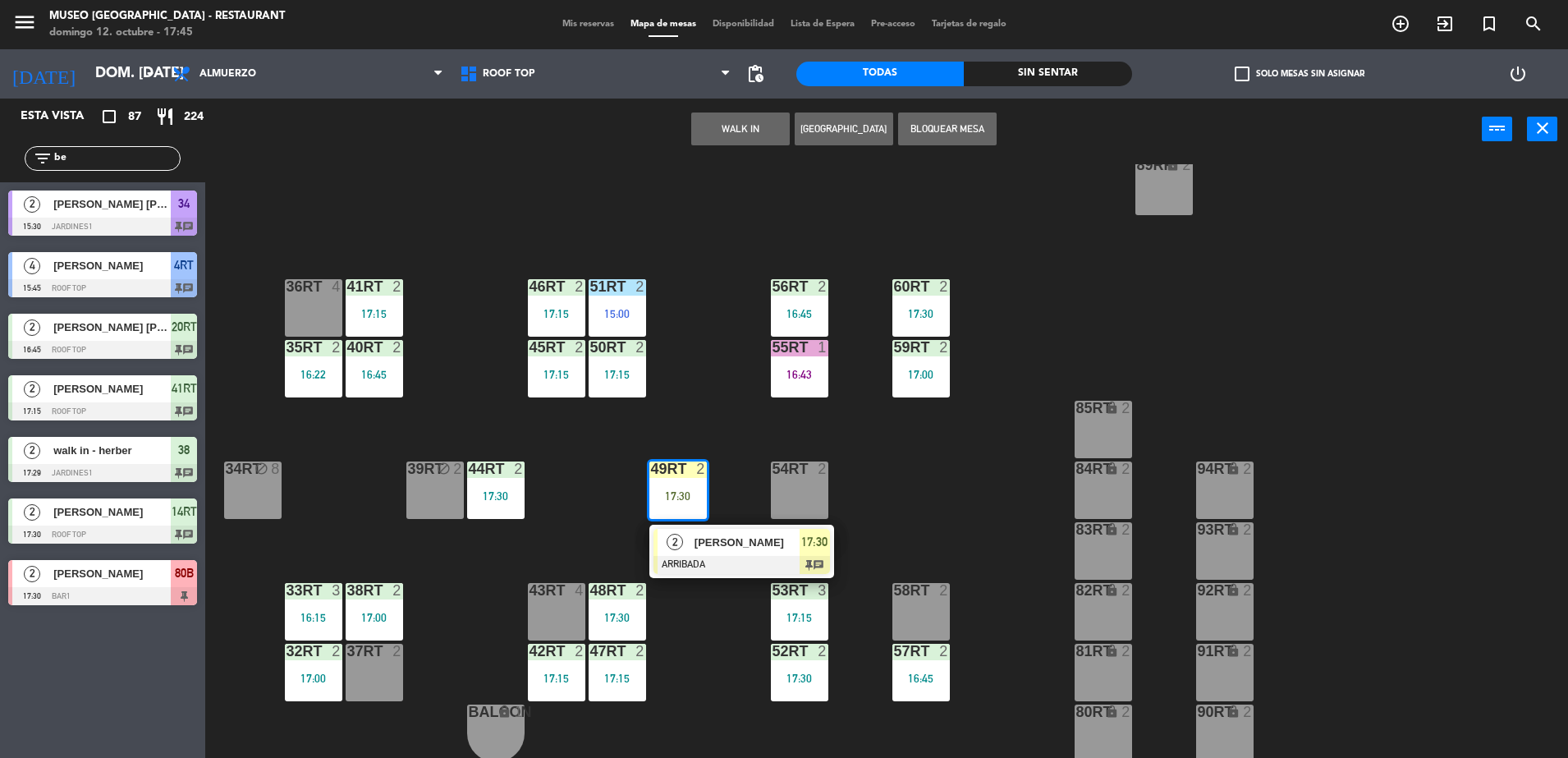
click at [727, 551] on div "[PERSON_NAME]" at bounding box center [746, 542] width 107 height 27
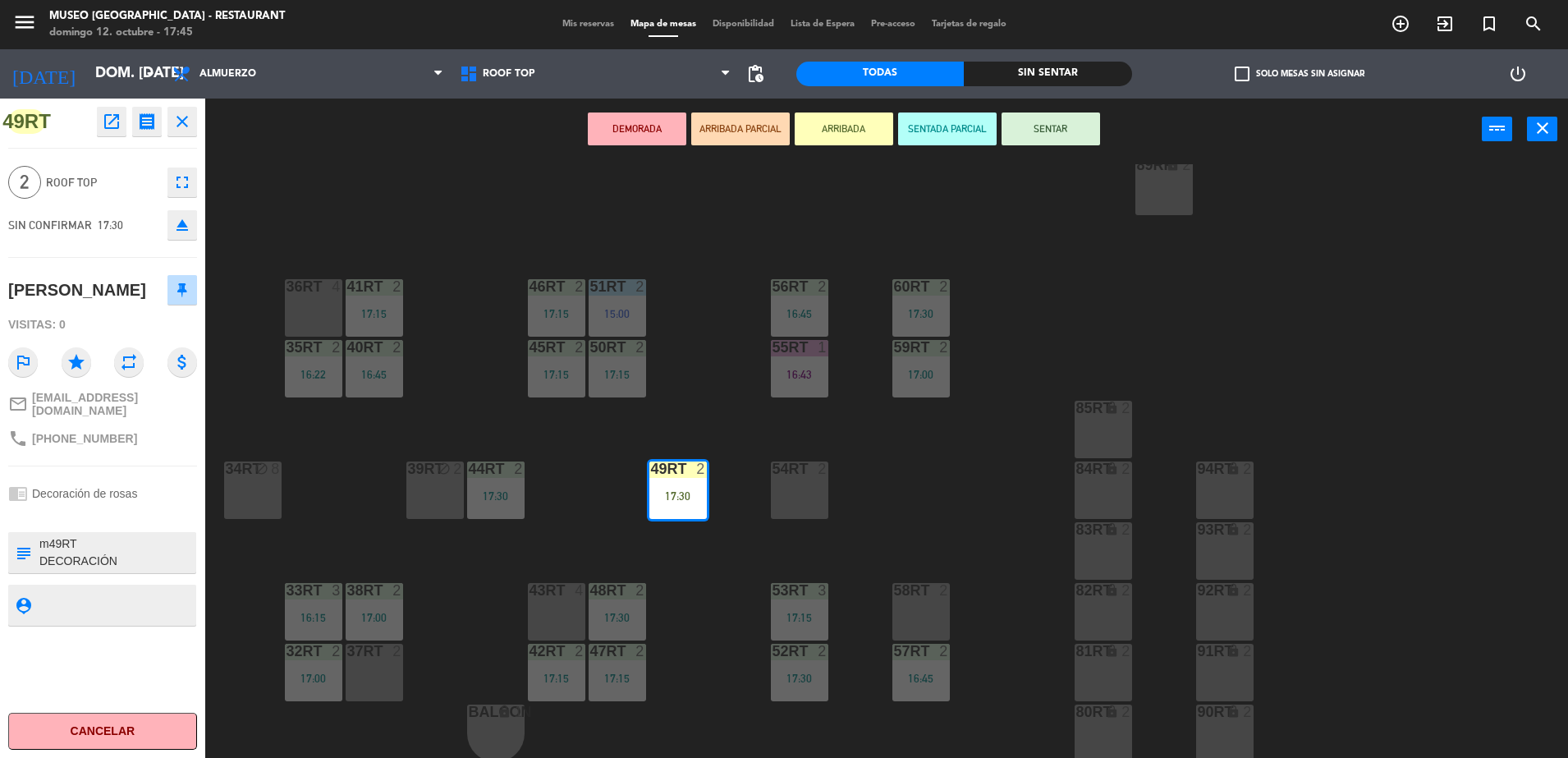
click at [780, 378] on div "16:43" at bounding box center [800, 374] width 58 height 11
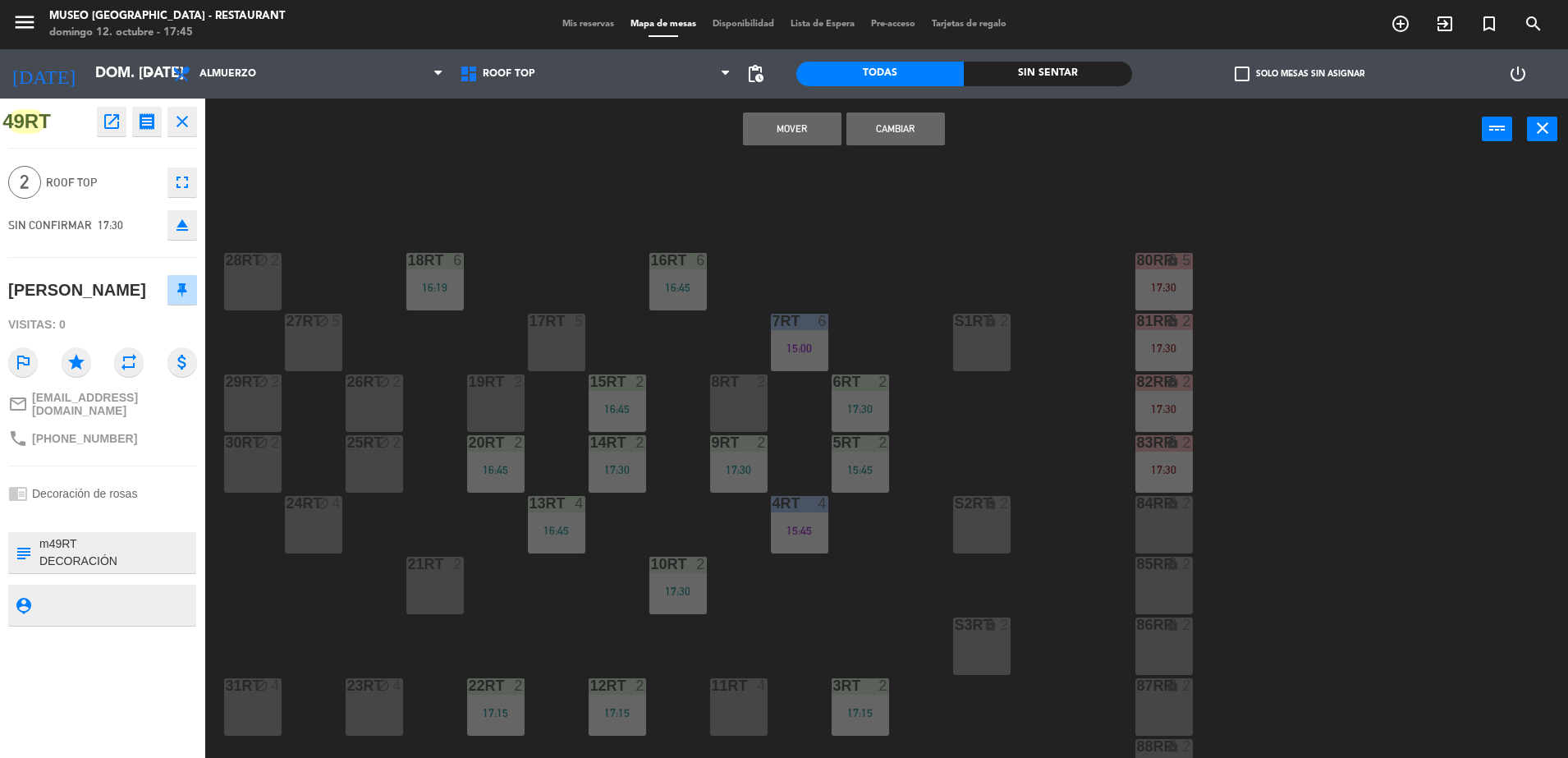
scroll to position [0, 0]
click at [901, 591] on div "18RT 6 16:19 16RT 6 16:45 28RT block 2 80RR lock 5 17:30 27RT block 5 7RT 6 15:…" at bounding box center [894, 463] width 1348 height 598
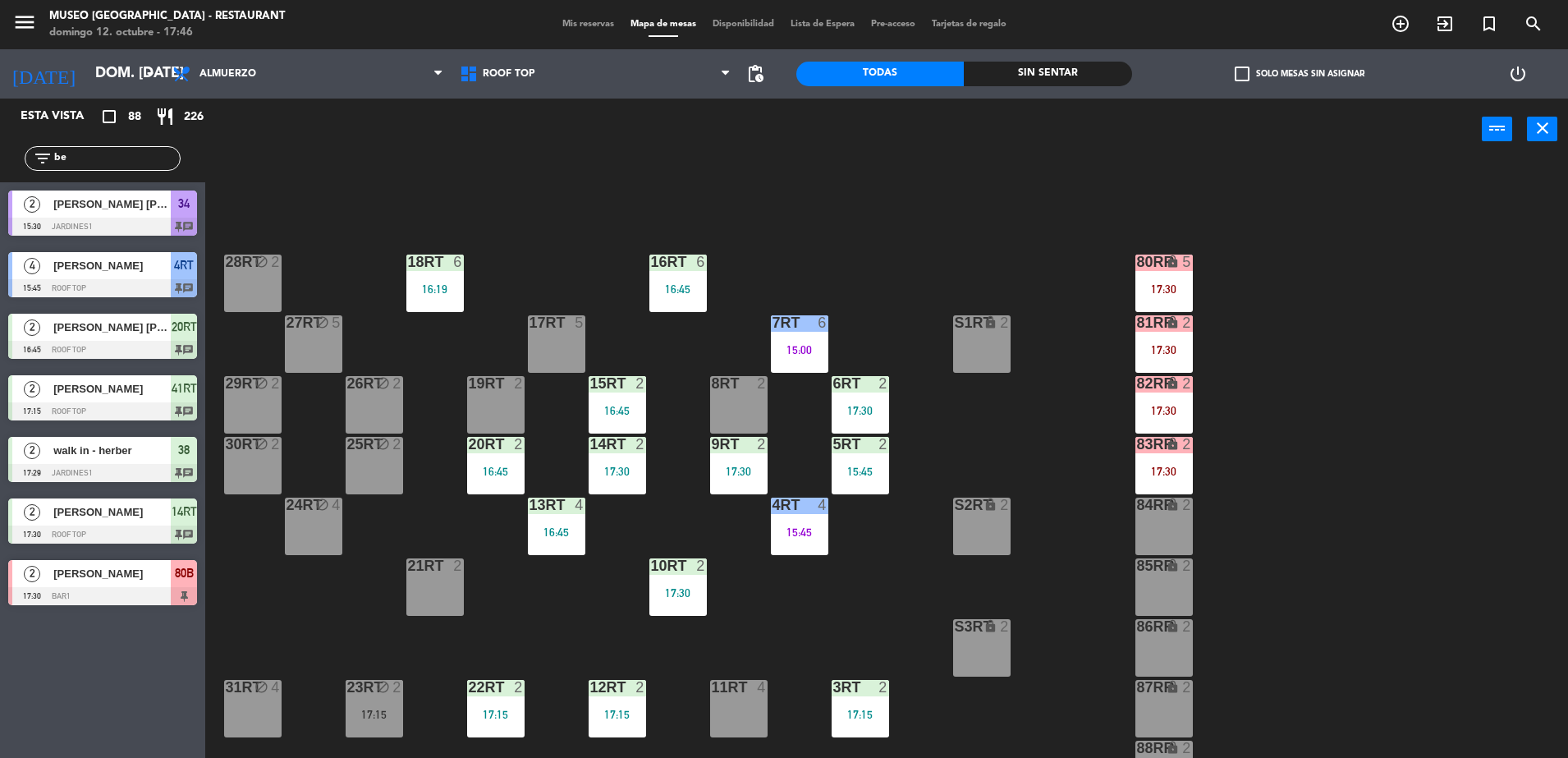
drag, startPoint x: 100, startPoint y: 154, endPoint x: -4, endPoint y: 165, distance: 104.6
click at [0, 165] on html "close × Museo Larco Café - Restaurant × chrome_reader_mode Listado de Reservas …" at bounding box center [784, 379] width 1568 height 758
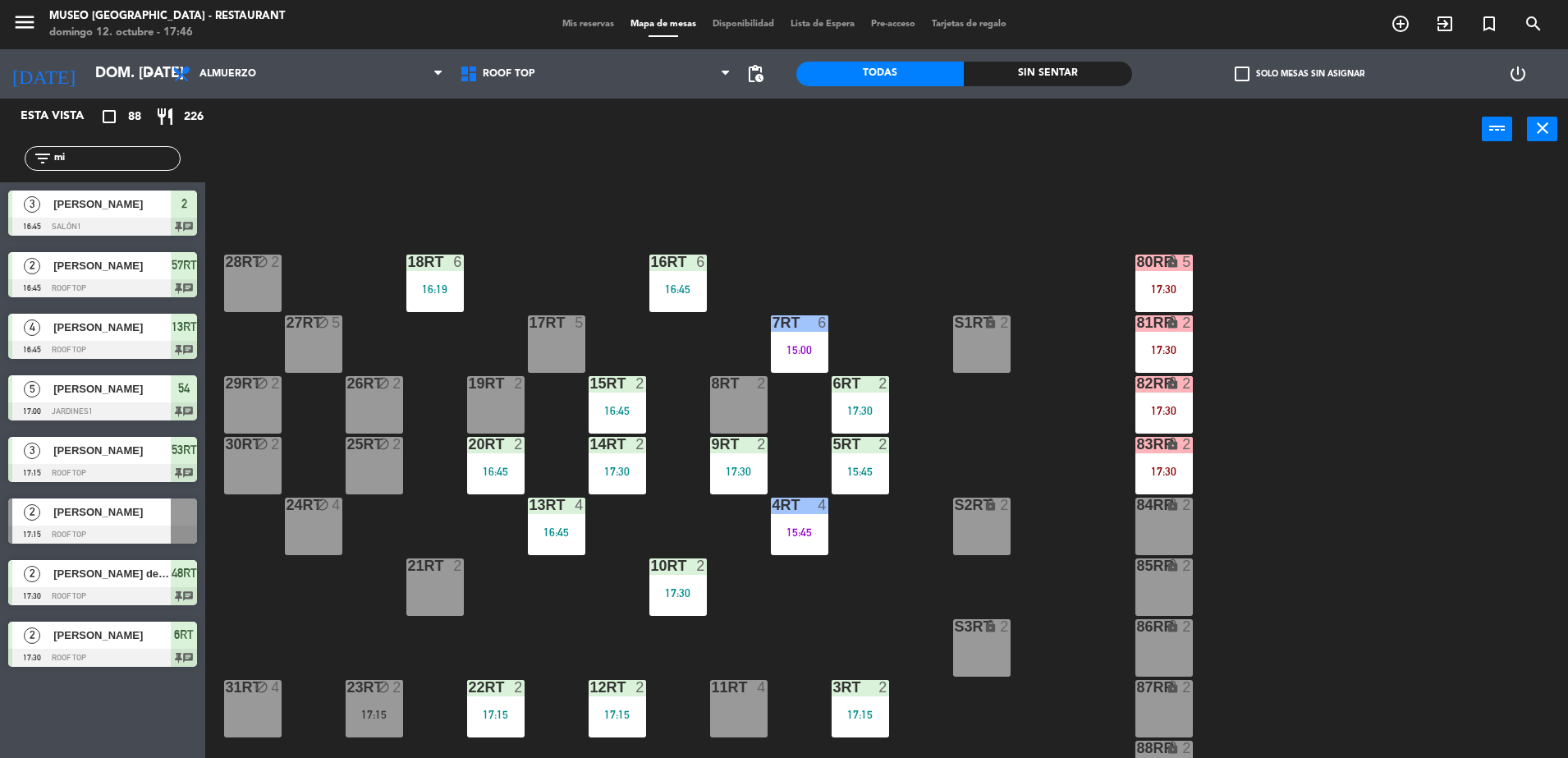
type input "mi"
click at [168, 539] on div "2 [PERSON_NAME] 17:15 Roof Top" at bounding box center [102, 521] width 206 height 61
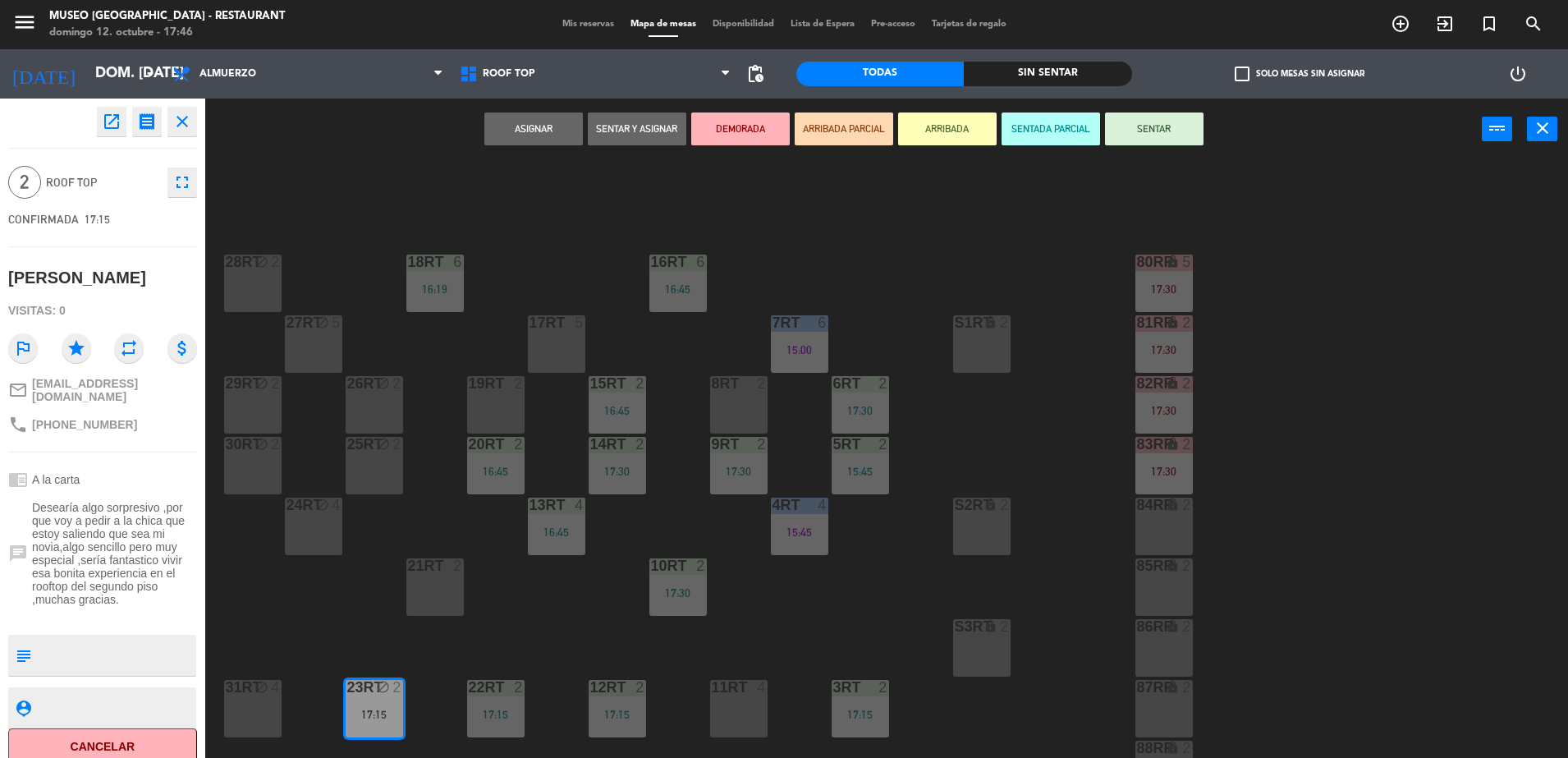
click at [746, 412] on div "8RT 2" at bounding box center [739, 405] width 58 height 58
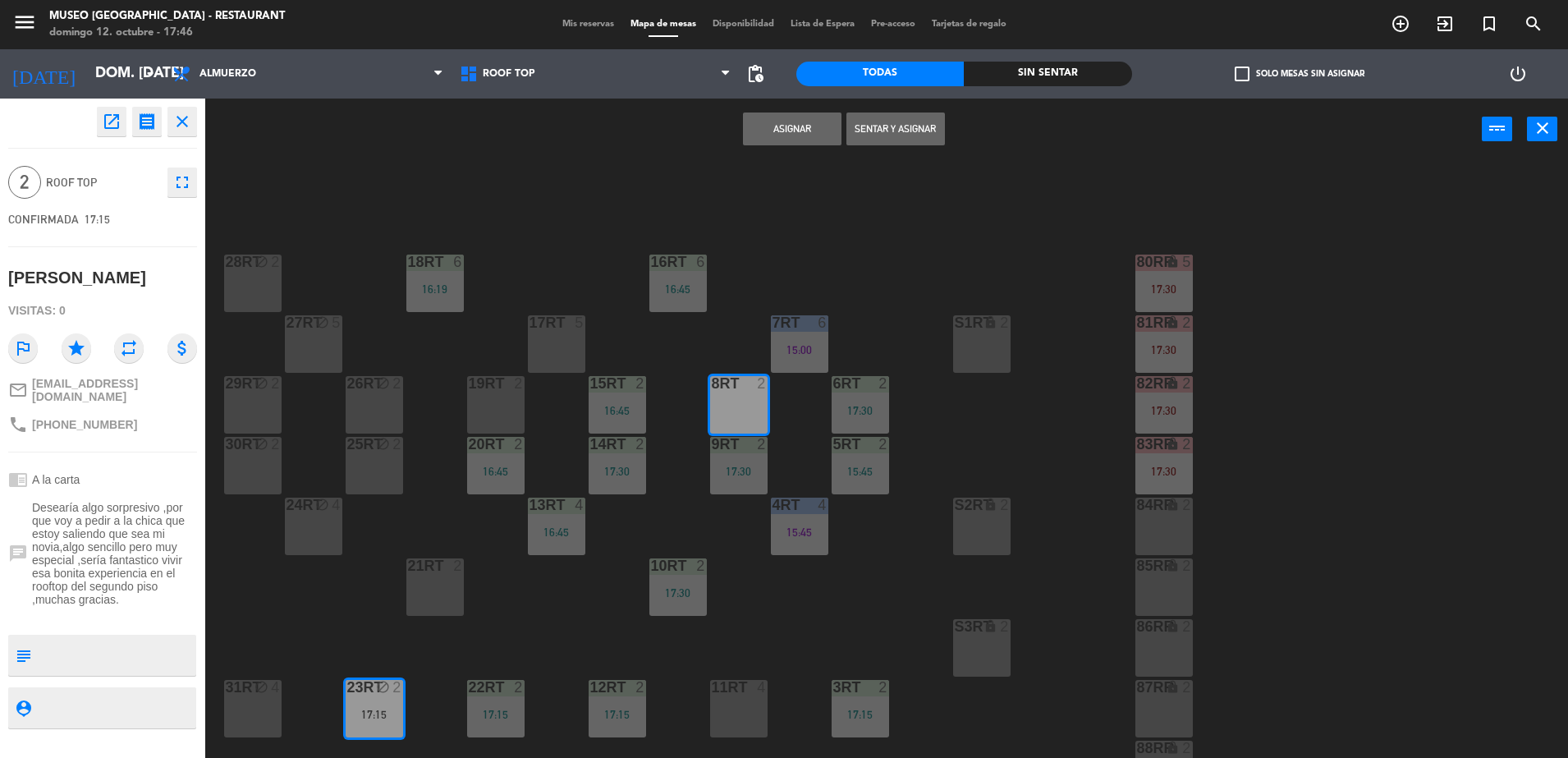
click at [815, 130] on button "Asignar" at bounding box center [792, 130] width 99 height 33
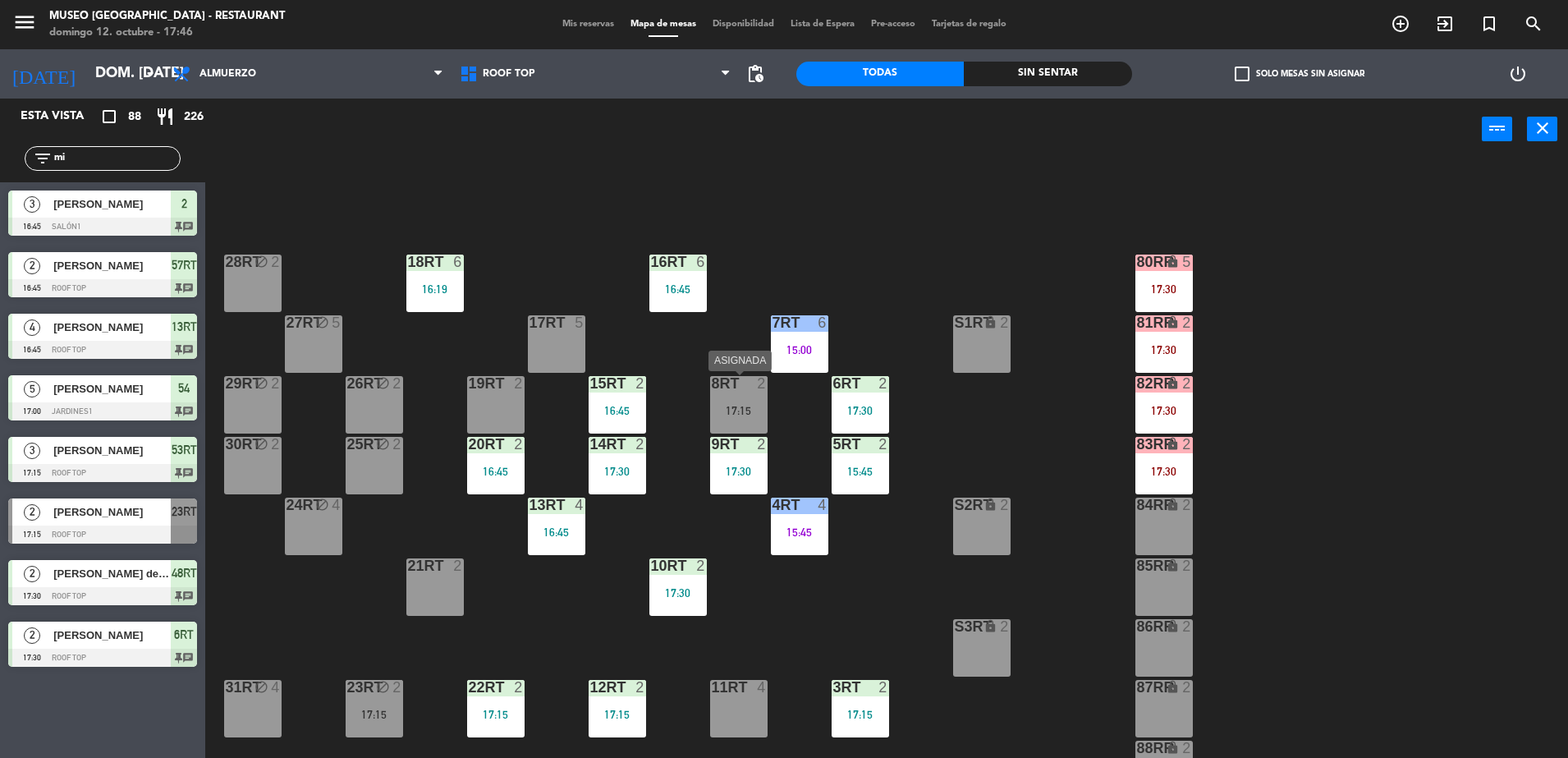
click at [759, 382] on div "2" at bounding box center [761, 383] width 10 height 15
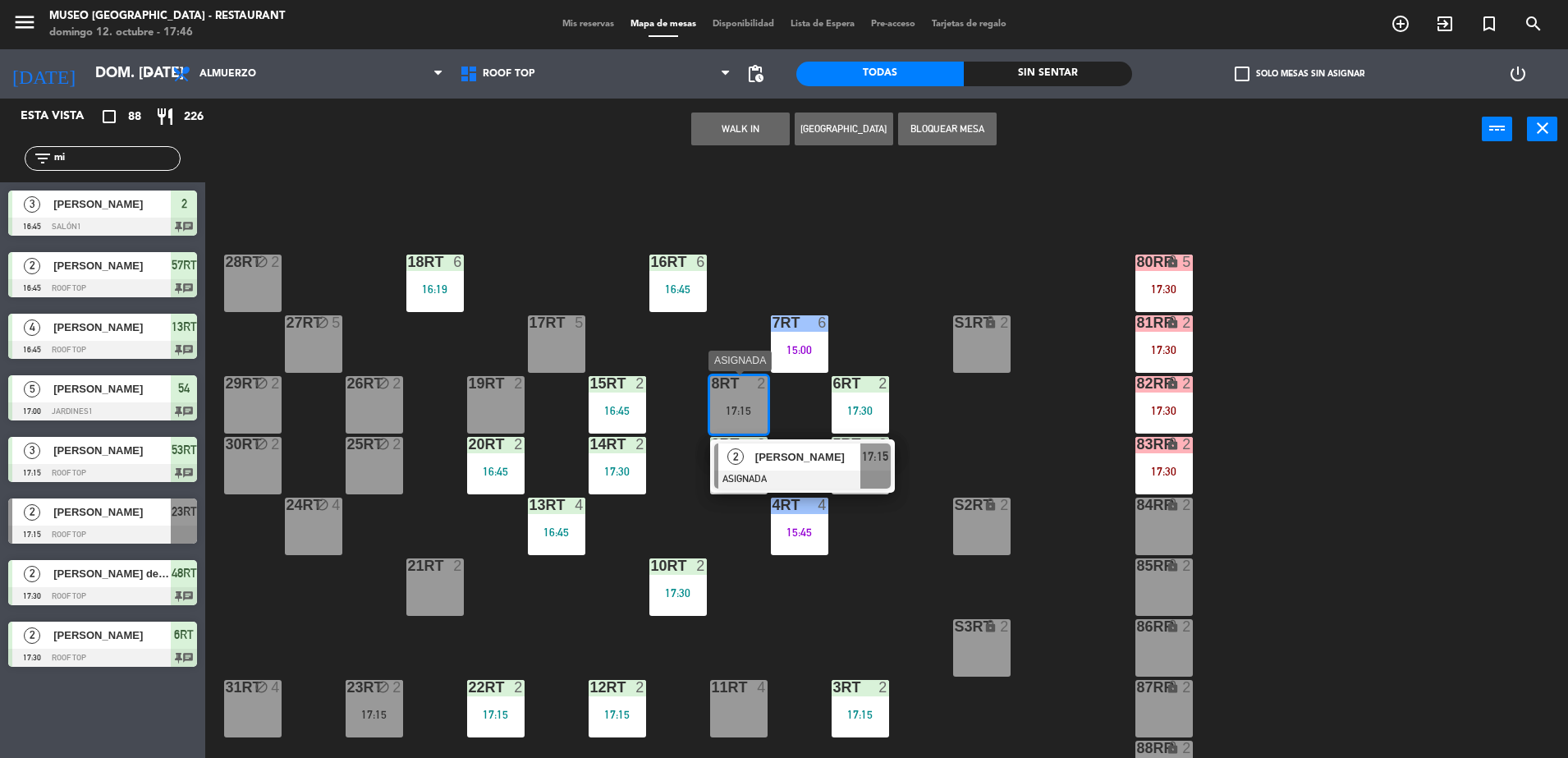
click at [804, 475] on div at bounding box center [802, 480] width 177 height 18
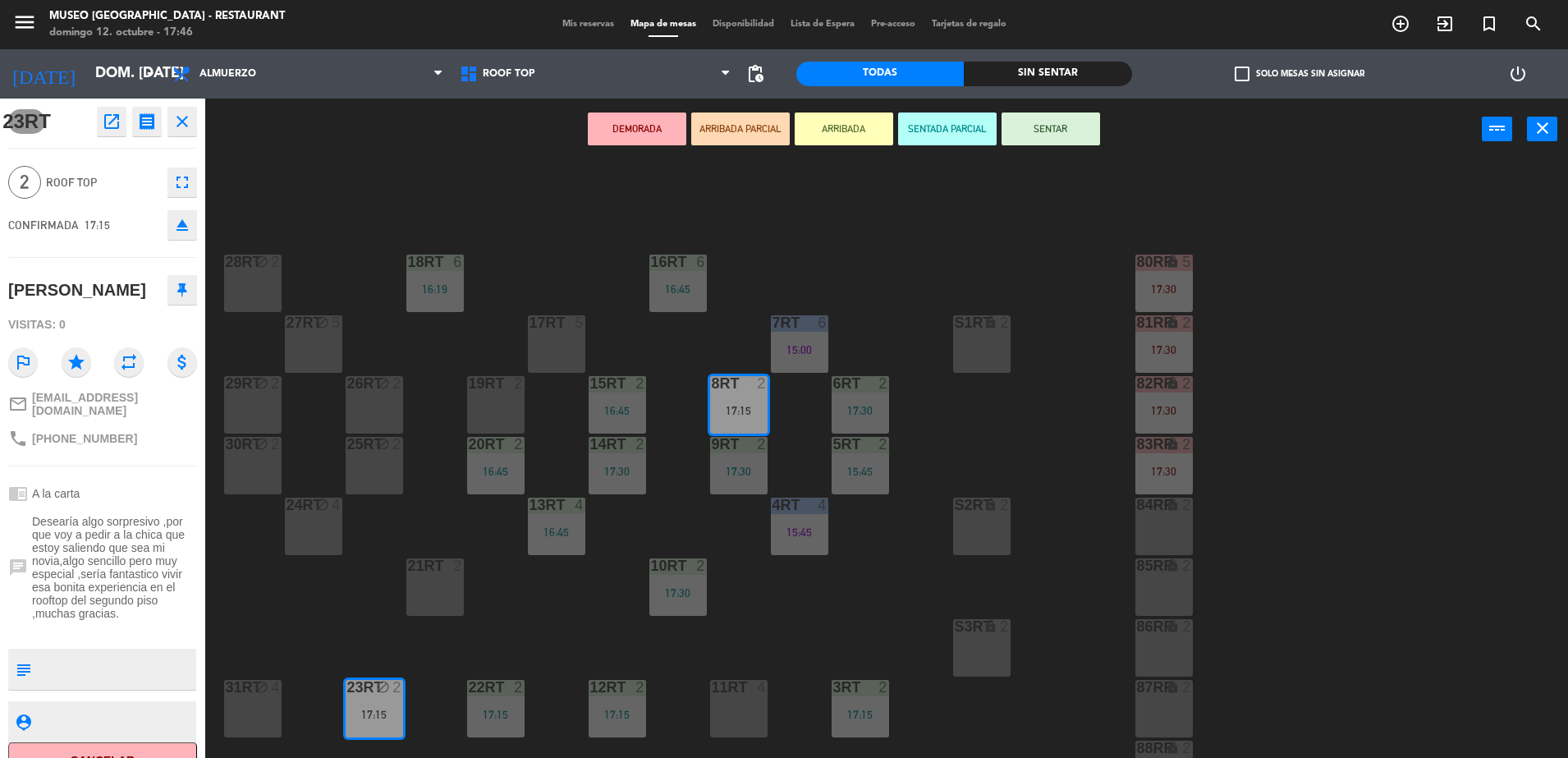
click at [710, 113] on button "ARRIBADA PARCIAL" at bounding box center [740, 130] width 99 height 33
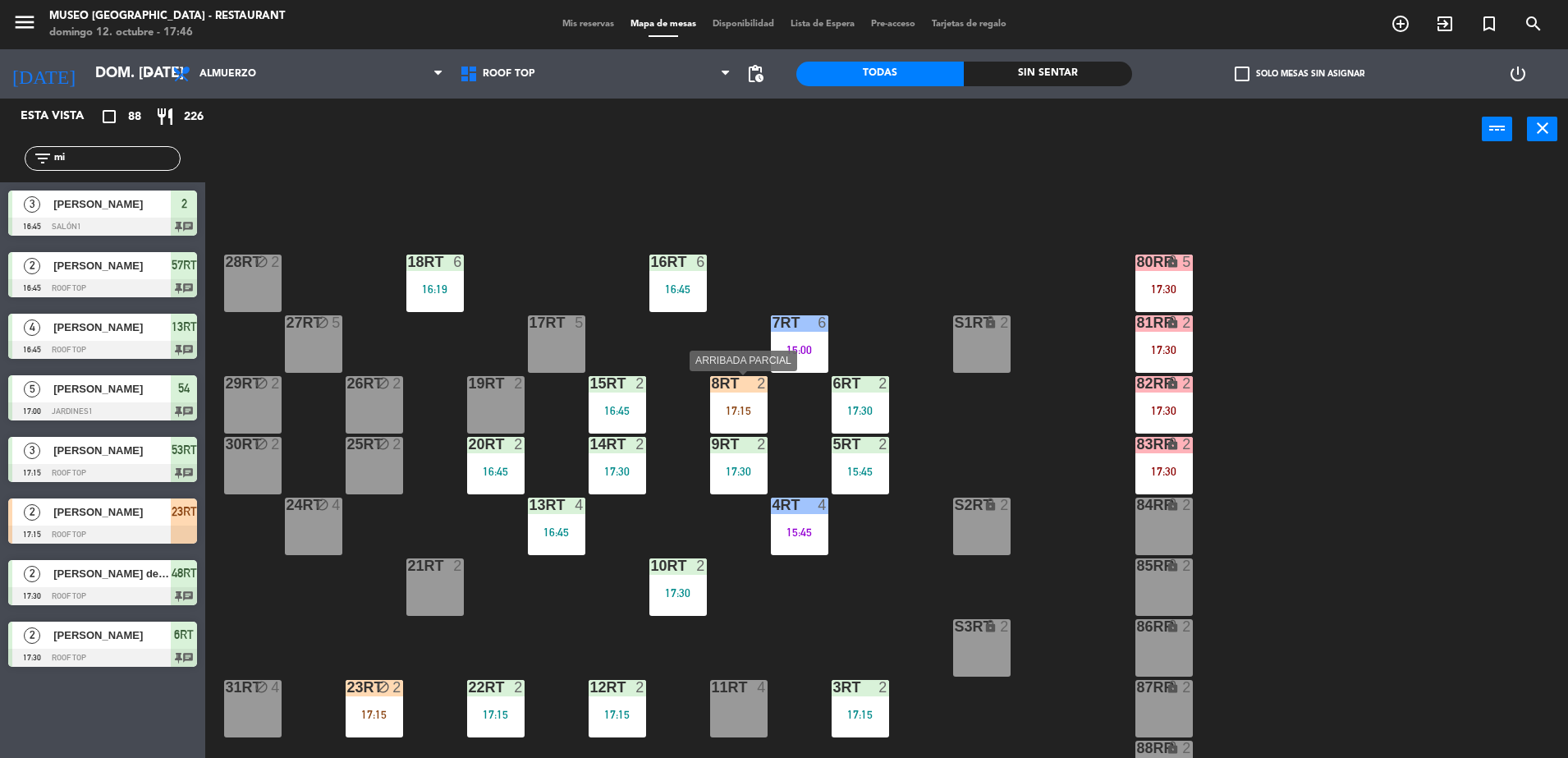
click at [741, 418] on div "8RT 2 17:15" at bounding box center [739, 405] width 58 height 58
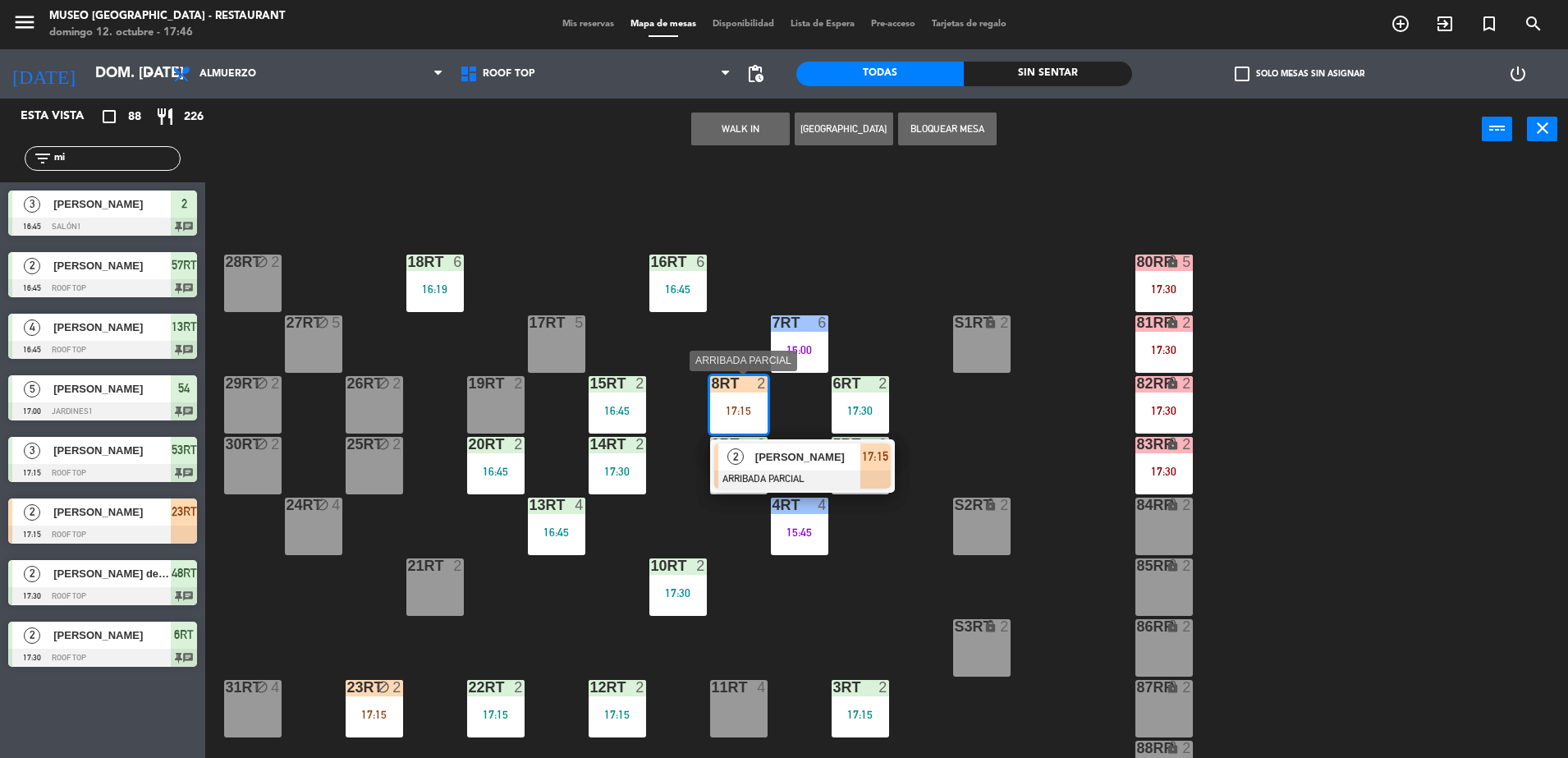
click at [844, 467] on div "[PERSON_NAME]" at bounding box center [807, 457] width 107 height 27
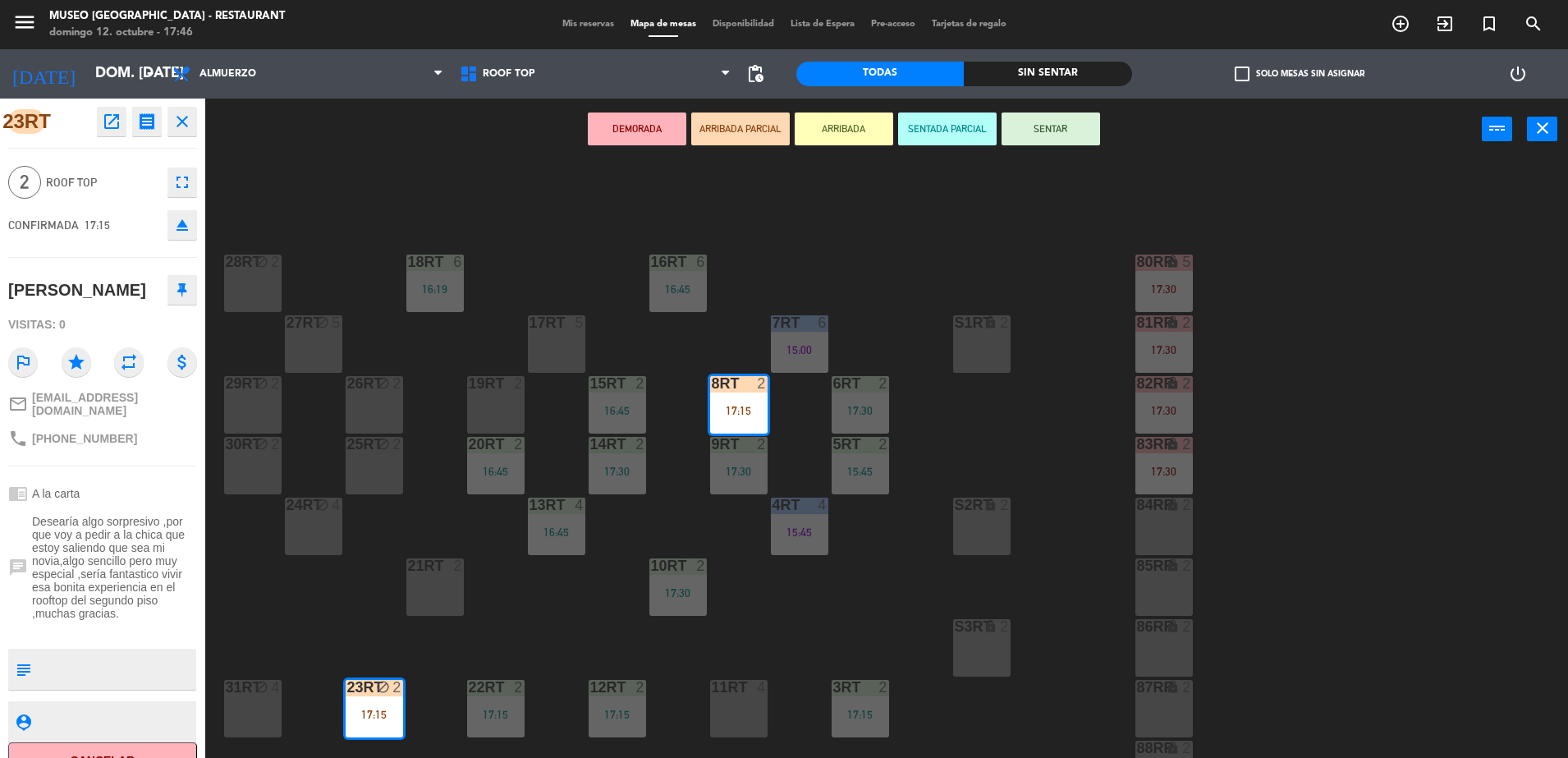
click at [87, 672] on textarea at bounding box center [116, 669] width 157 height 34
type textarea "llegó 17:46"
click at [132, 548] on span "Desearía algo sorpresivo ,por que voy a pedir a la chica que estoy saliendo que…" at bounding box center [115, 567] width 165 height 105
click at [520, 274] on div "18RT 6 16:19 16RT 6 16:45 28RT block 2 80RR lock 5 17:30 27RT block 5 7RT 6 15:…" at bounding box center [894, 463] width 1348 height 598
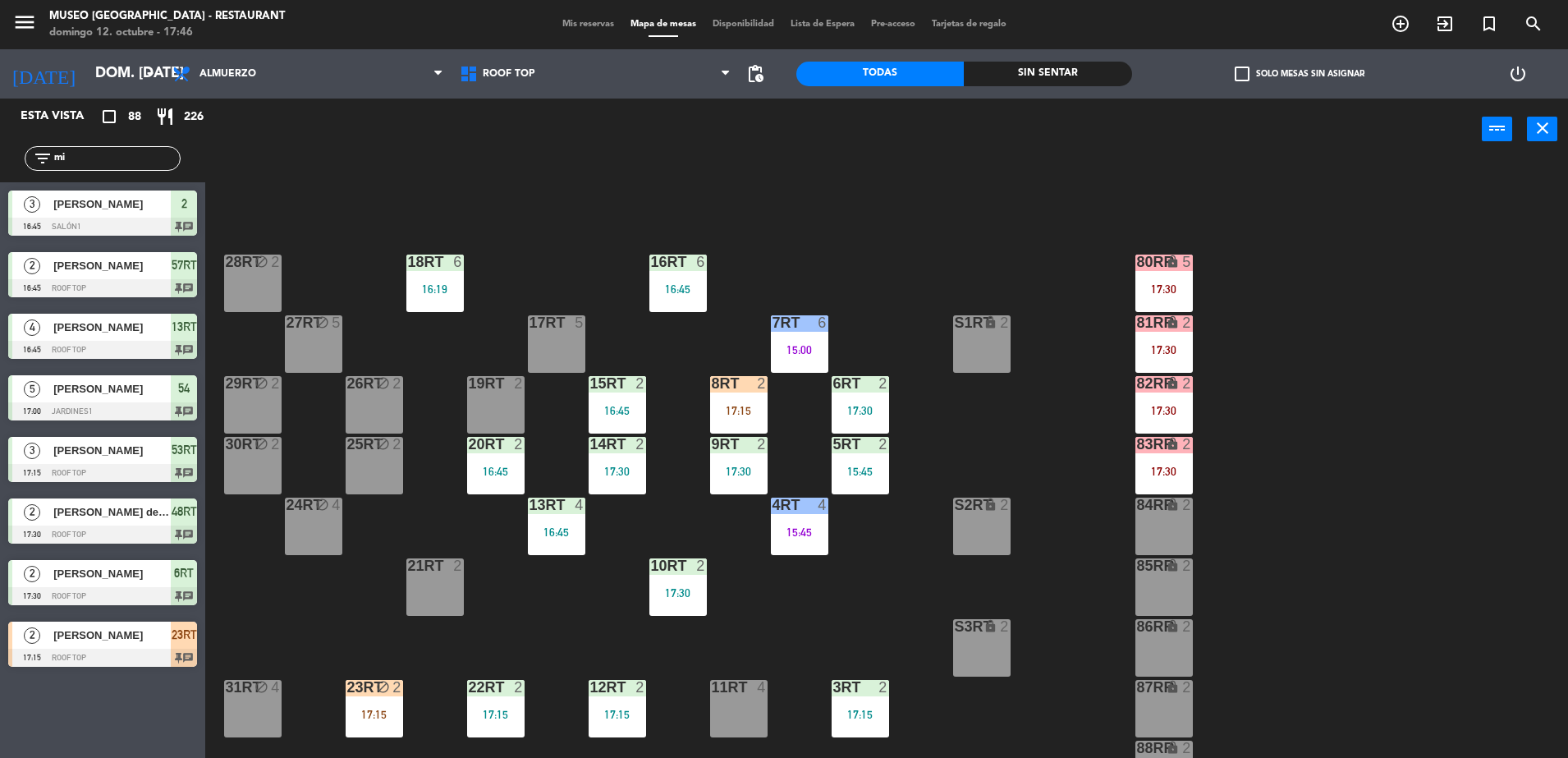
click at [677, 392] on div "18RT 6 16:19 16RT 6 16:45 28RT block 2 80RR lock 5 17:30 27RT block 5 7RT 6 15:…" at bounding box center [894, 463] width 1348 height 598
click at [729, 393] on div "8RT 2 17:15" at bounding box center [739, 405] width 58 height 58
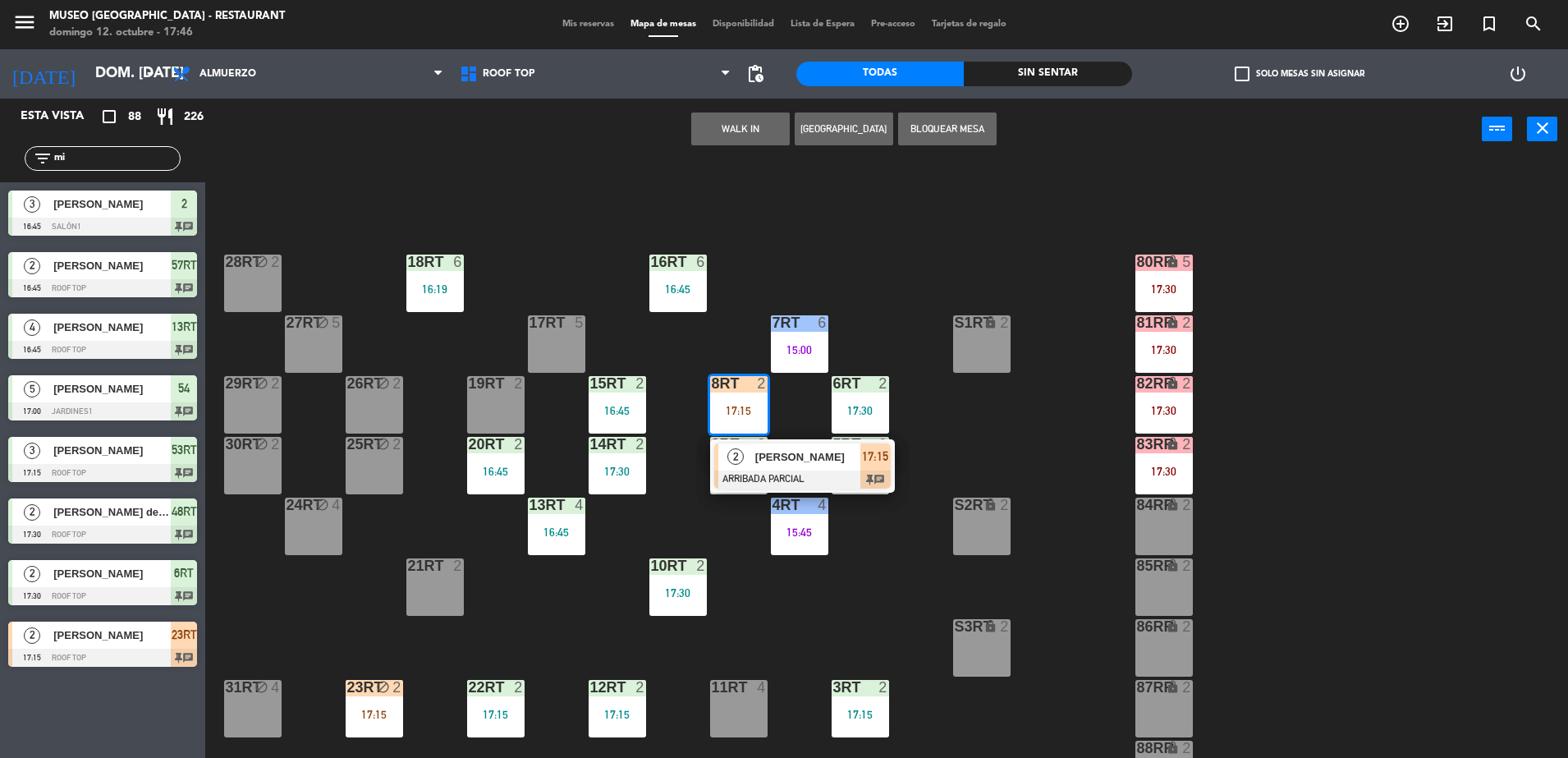
click at [767, 446] on div "[PERSON_NAME]" at bounding box center [807, 457] width 107 height 27
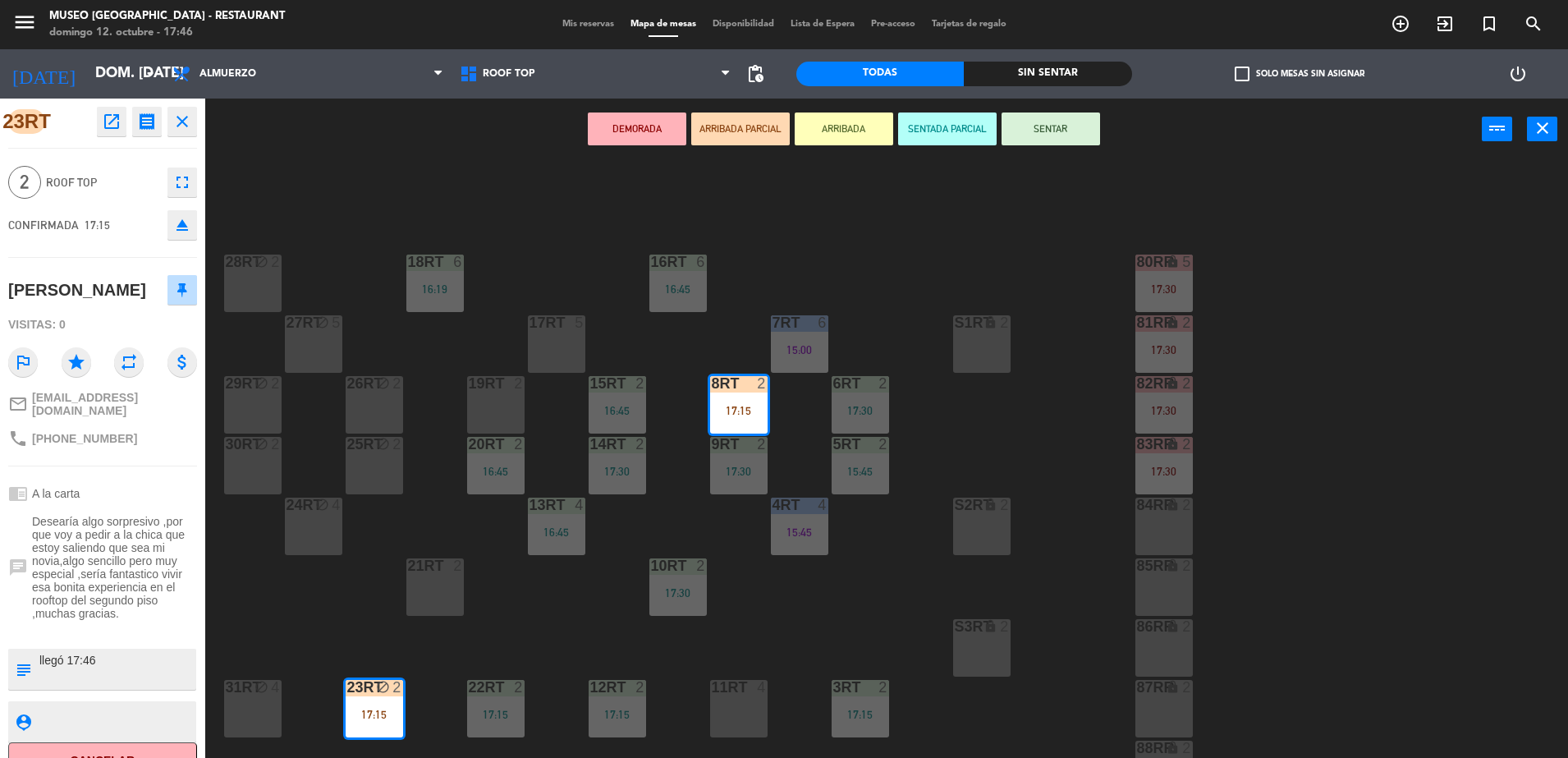
click at [738, 704] on div "11RT 4" at bounding box center [739, 709] width 58 height 58
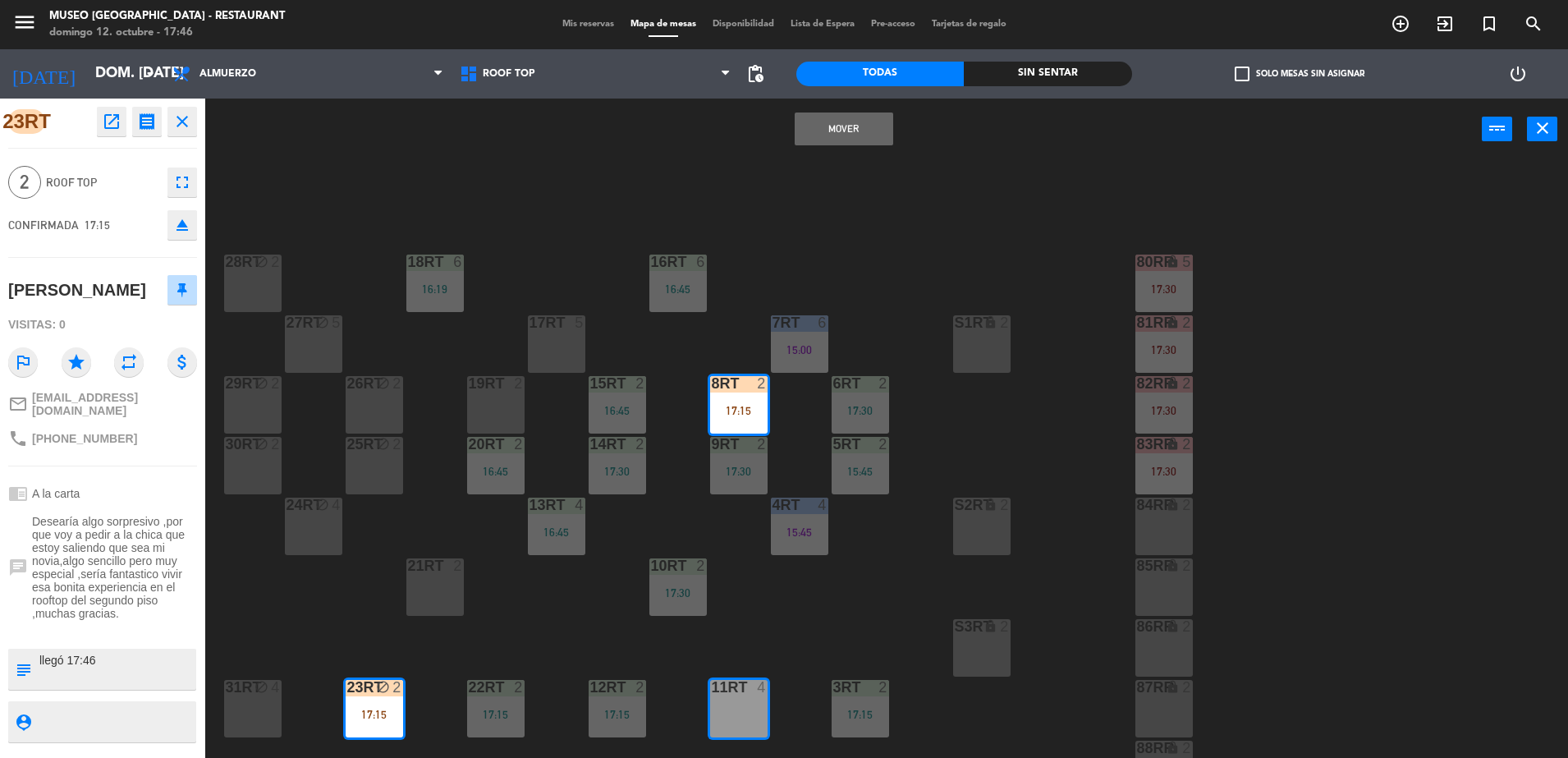
click at [848, 143] on button "Mover" at bounding box center [844, 130] width 99 height 33
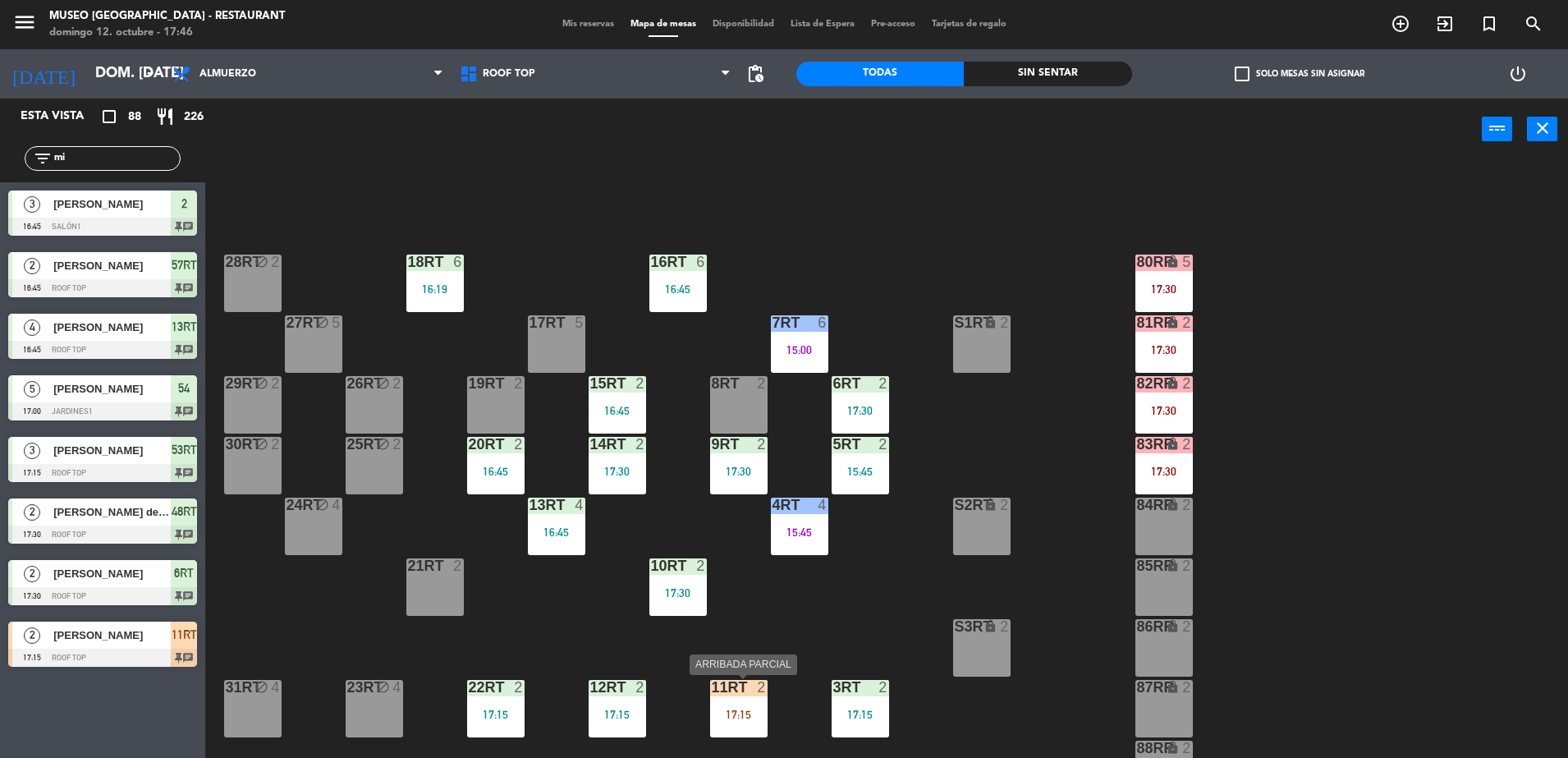
click at [724, 732] on div "11RT 2 17:15" at bounding box center [739, 709] width 58 height 58
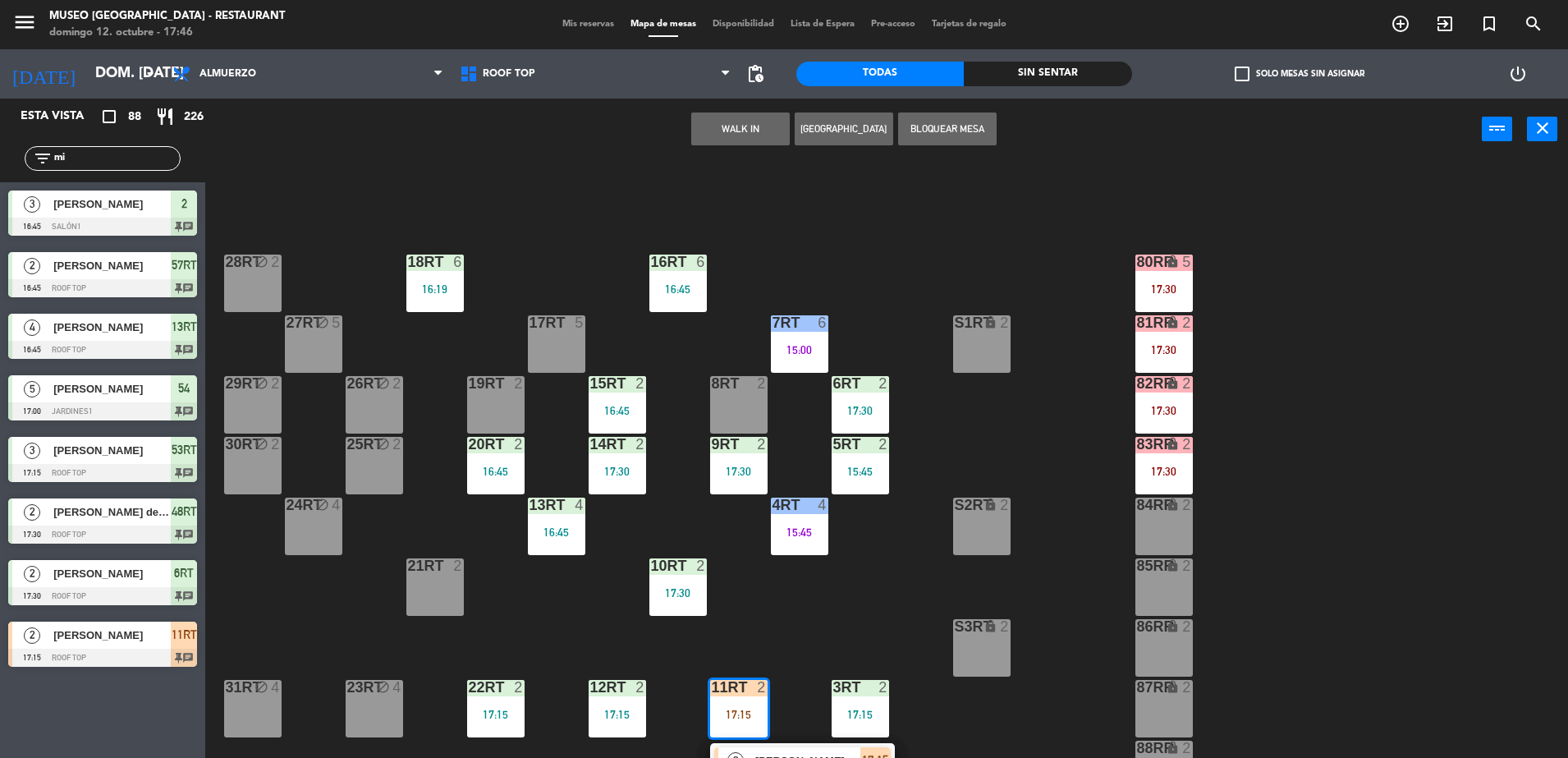
click at [746, 381] on div at bounding box center [738, 383] width 27 height 15
click at [702, 137] on button "Mover" at bounding box center [689, 130] width 99 height 33
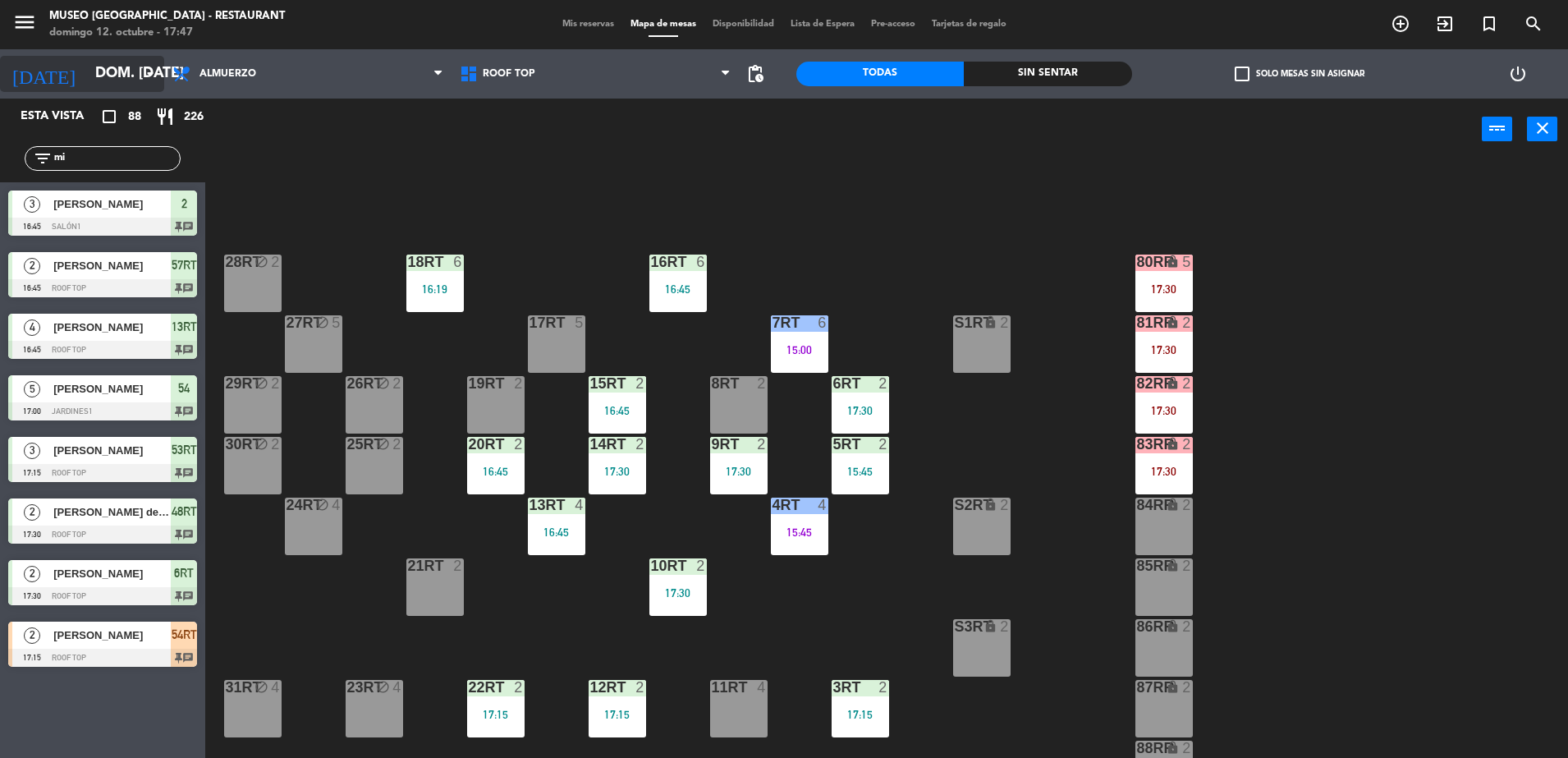
click at [143, 71] on icon "arrow_drop_down" at bounding box center [150, 74] width 20 height 20
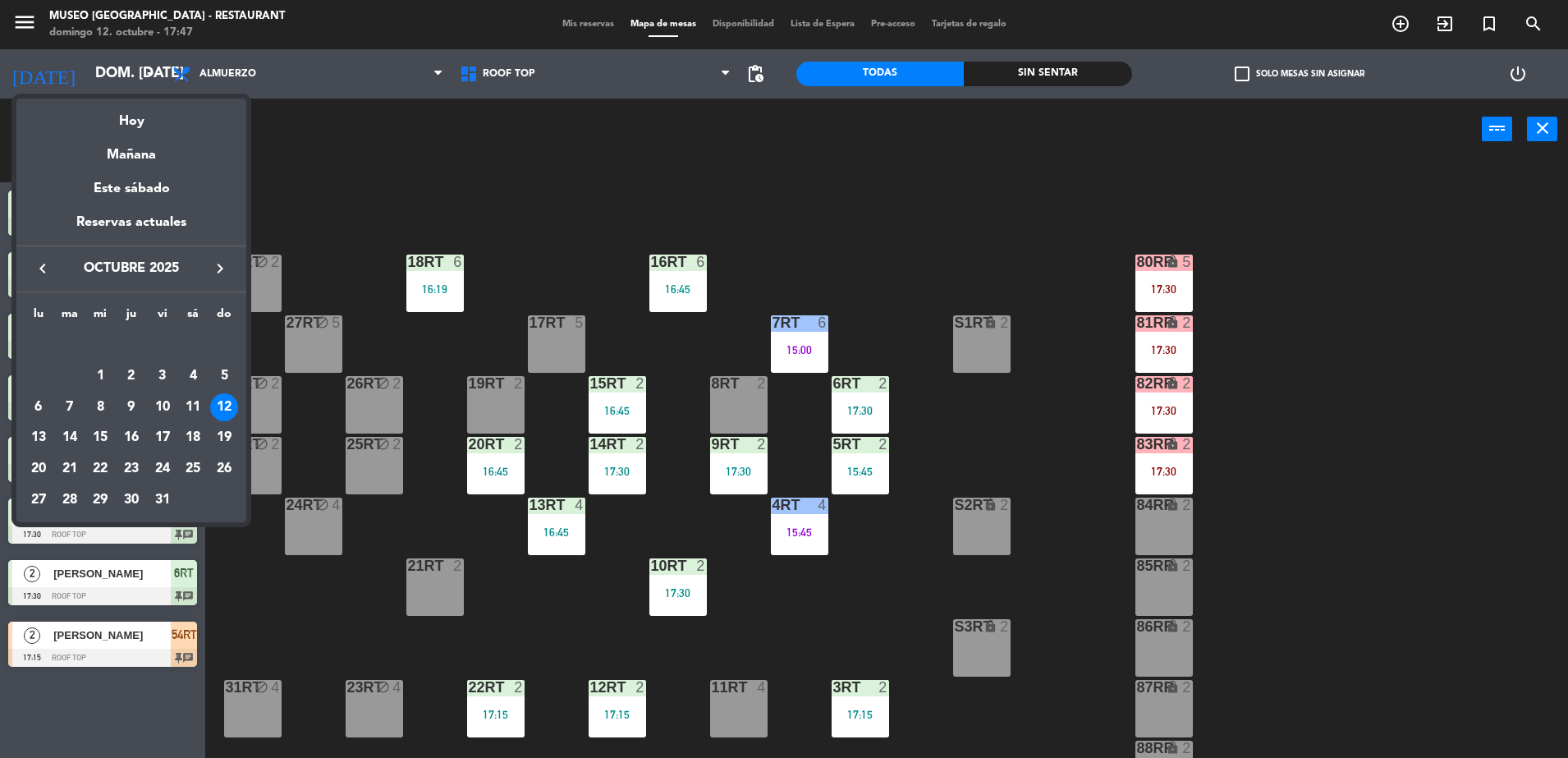
drag, startPoint x: 124, startPoint y: 156, endPoint x: 445, endPoint y: 339, distance: 369.5
click at [124, 155] on div "Mañana" at bounding box center [131, 149] width 230 height 33
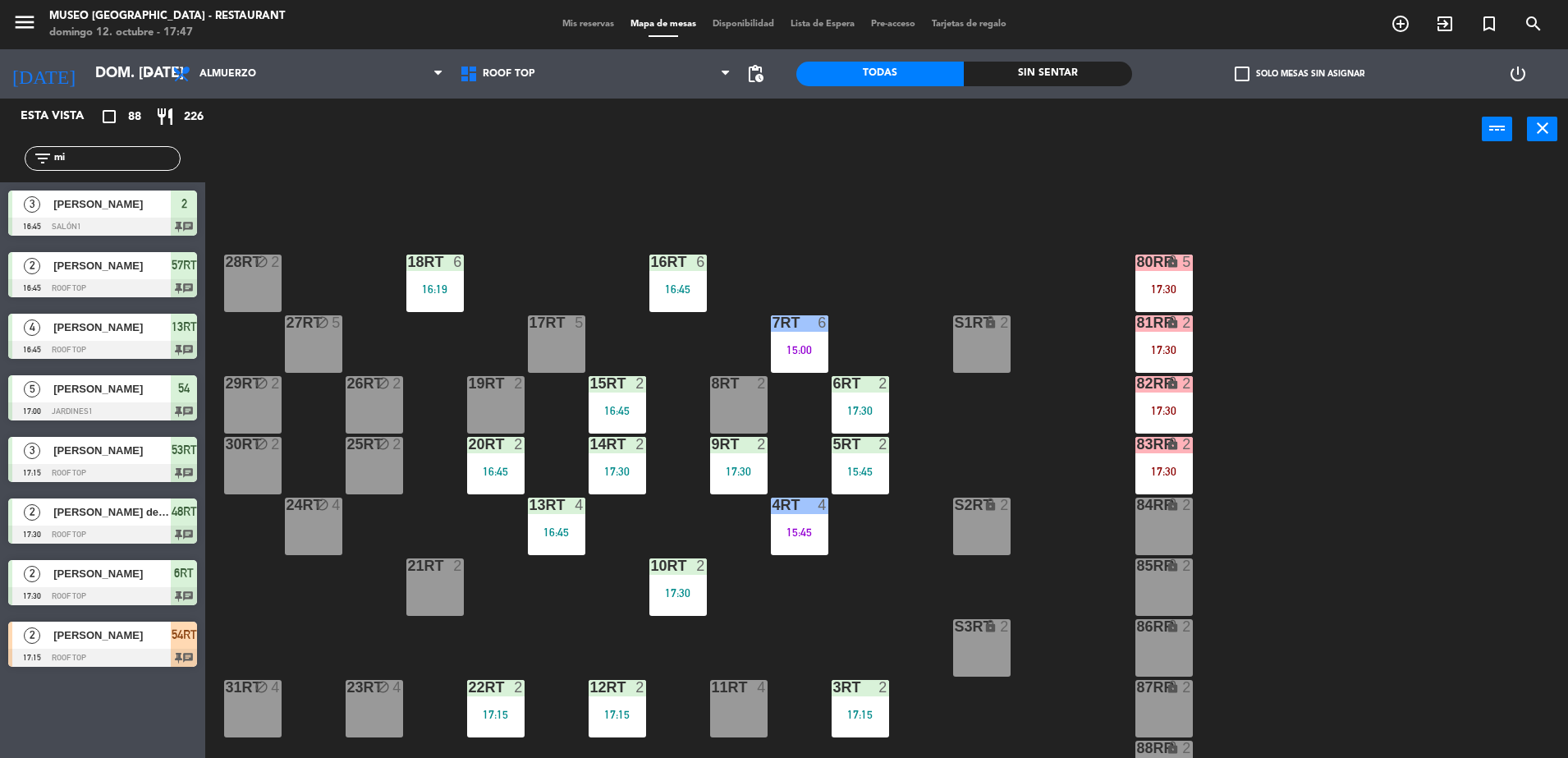
type input "lun. [DATE]"
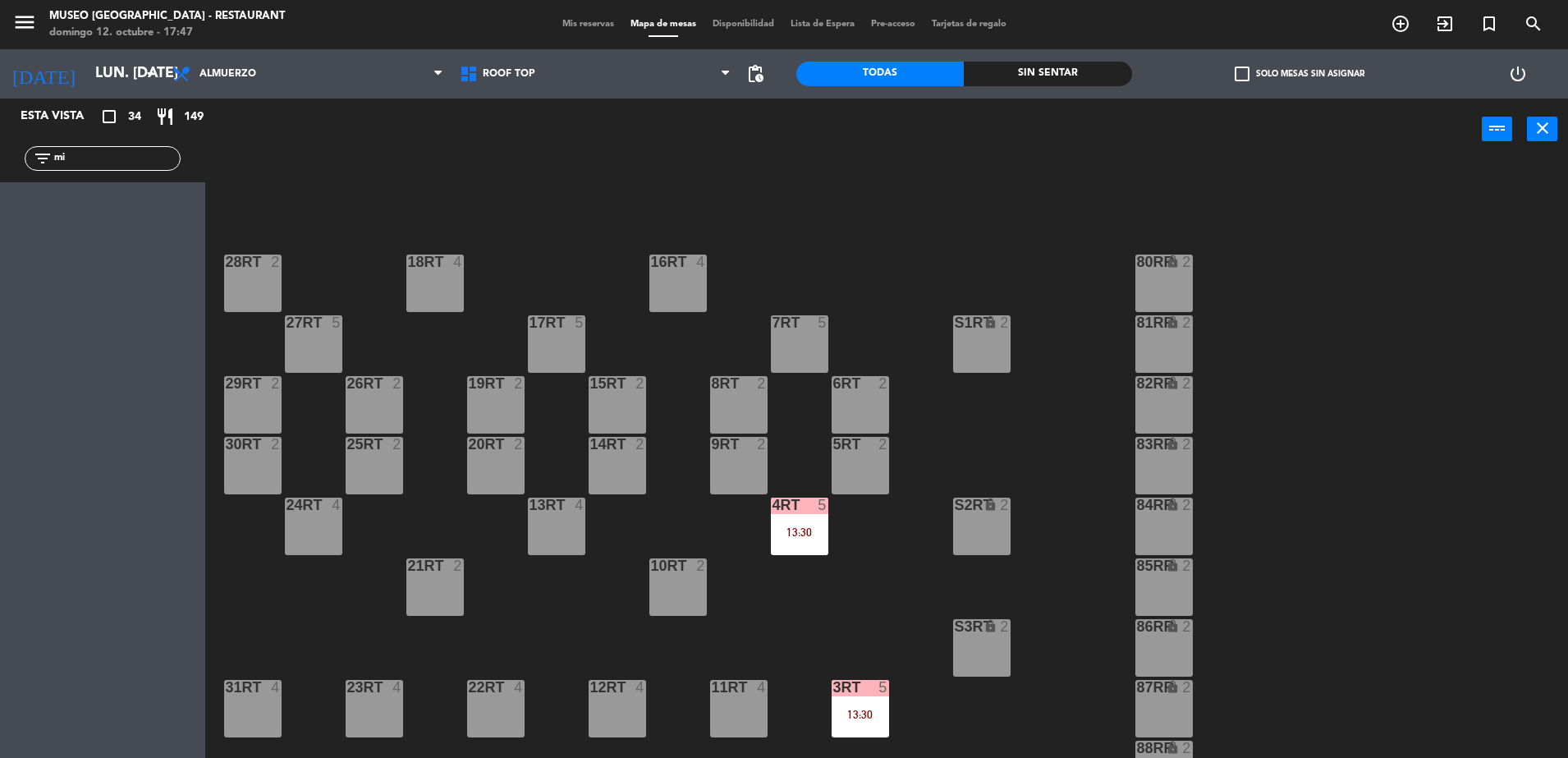
drag, startPoint x: 658, startPoint y: 173, endPoint x: 643, endPoint y: 175, distance: 15.1
click at [658, 172] on div "18RT 4 16RT 4 28RT 2 80RR lock 2 27RT 5 7RT 5 S1RT lock 2 17RT 5 81RR lock 2 29…" at bounding box center [894, 463] width 1348 height 598
drag, startPoint x: 118, startPoint y: 154, endPoint x: -4, endPoint y: 157, distance: 122.0
click at [0, 157] on html "close × Museo Larco Café - Restaurant × chrome_reader_mode Listado de Reservas …" at bounding box center [784, 379] width 1568 height 758
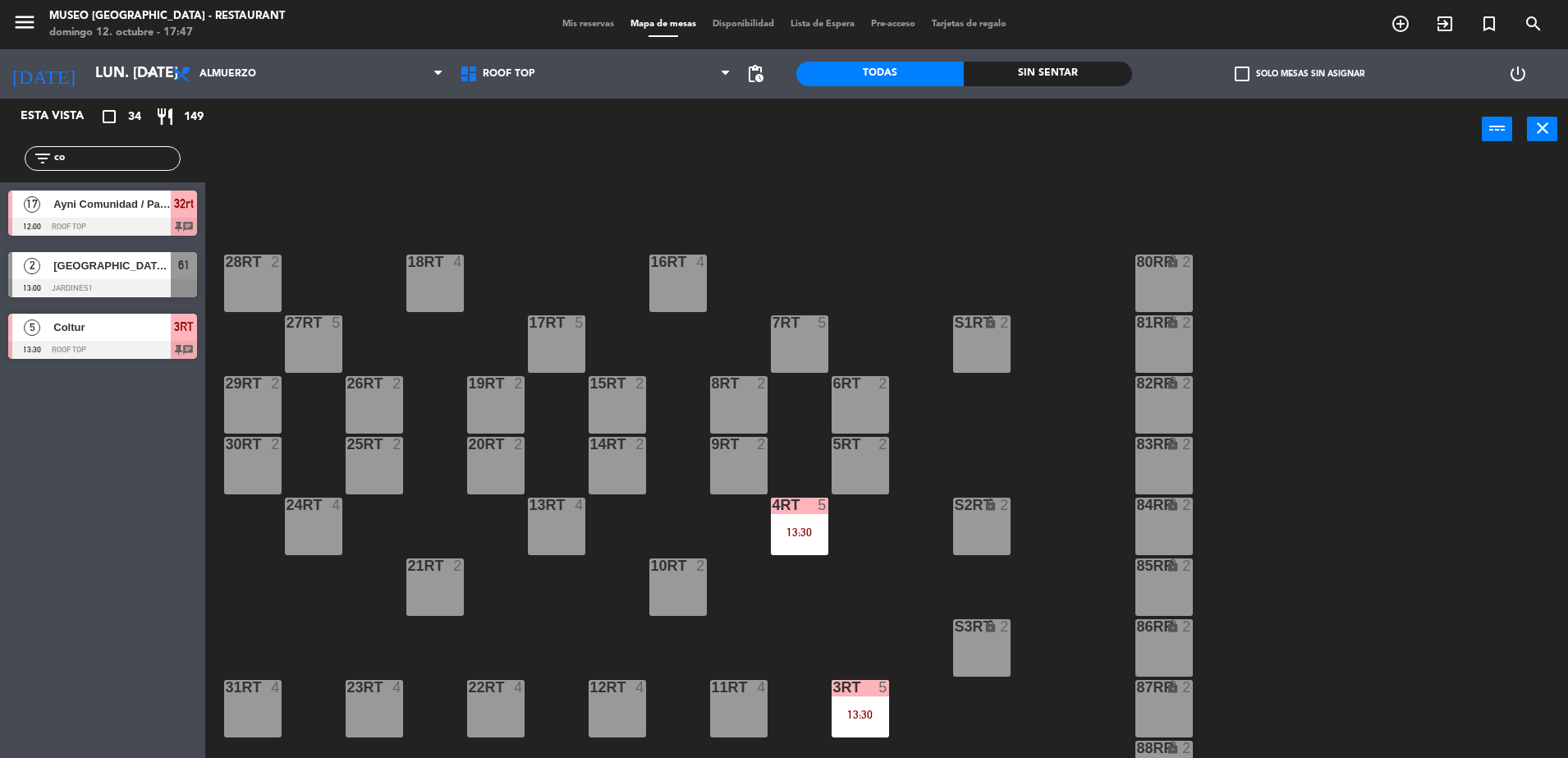
type input "co"
click at [598, 220] on div "18RT 4 16RT 4 28RT 2 80RR lock 2 27RT 5 7RT 5 S1RT lock 2 17RT 5 81RR lock 2 29…" at bounding box center [894, 463] width 1348 height 598
click at [74, 207] on span "Ayni Comunidad / Pacha travel" at bounding box center [112, 204] width 117 height 18
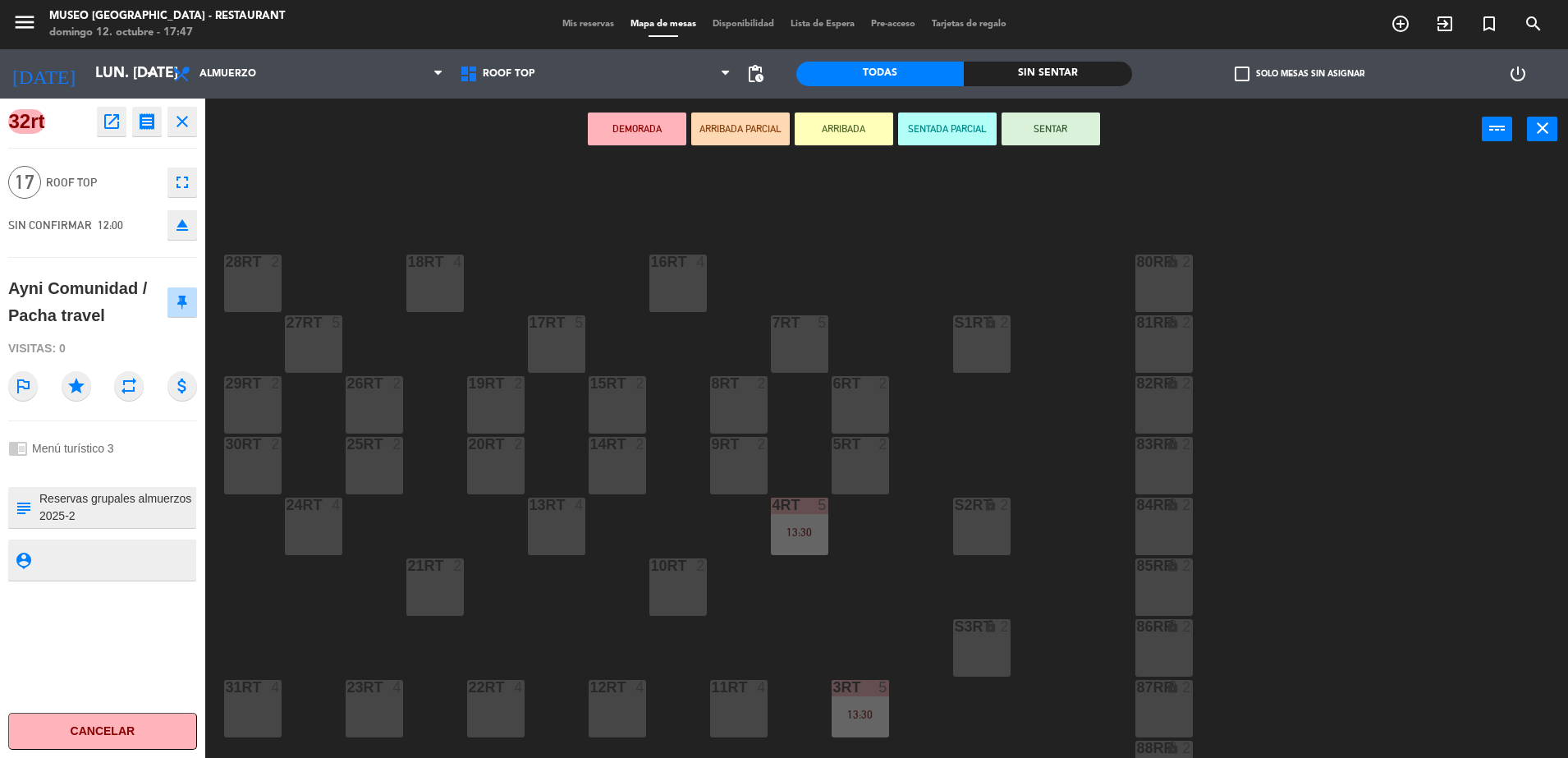
click at [113, 495] on textarea at bounding box center [116, 507] width 157 height 34
click at [120, 110] on button "open_in_new" at bounding box center [112, 122] width 30 height 30
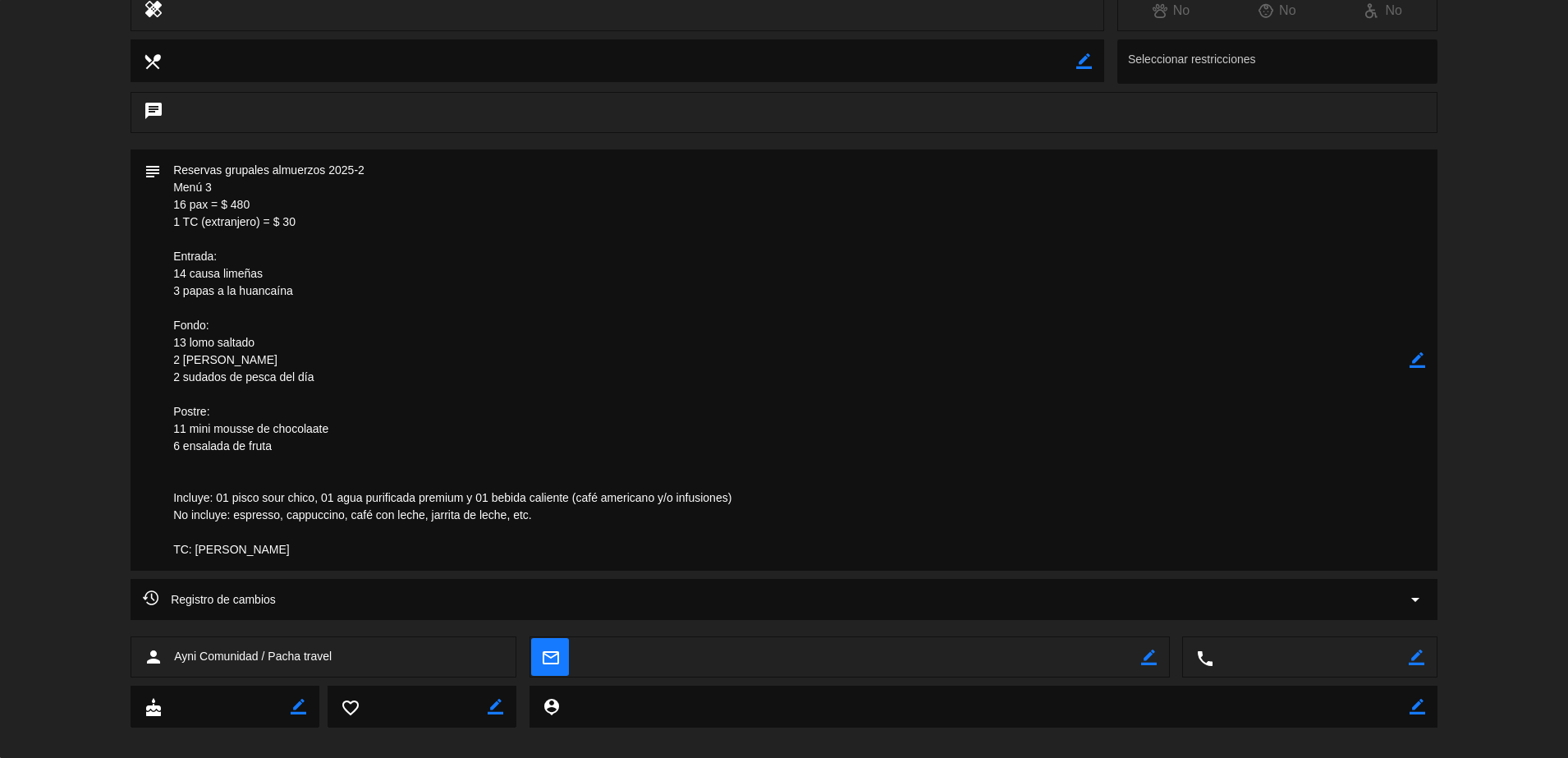
scroll to position [308, 0]
drag, startPoint x: 291, startPoint y: 218, endPoint x: 157, endPoint y: 200, distance: 135.2
click at [157, 200] on div "subject border_color" at bounding box center [784, 357] width 1307 height 421
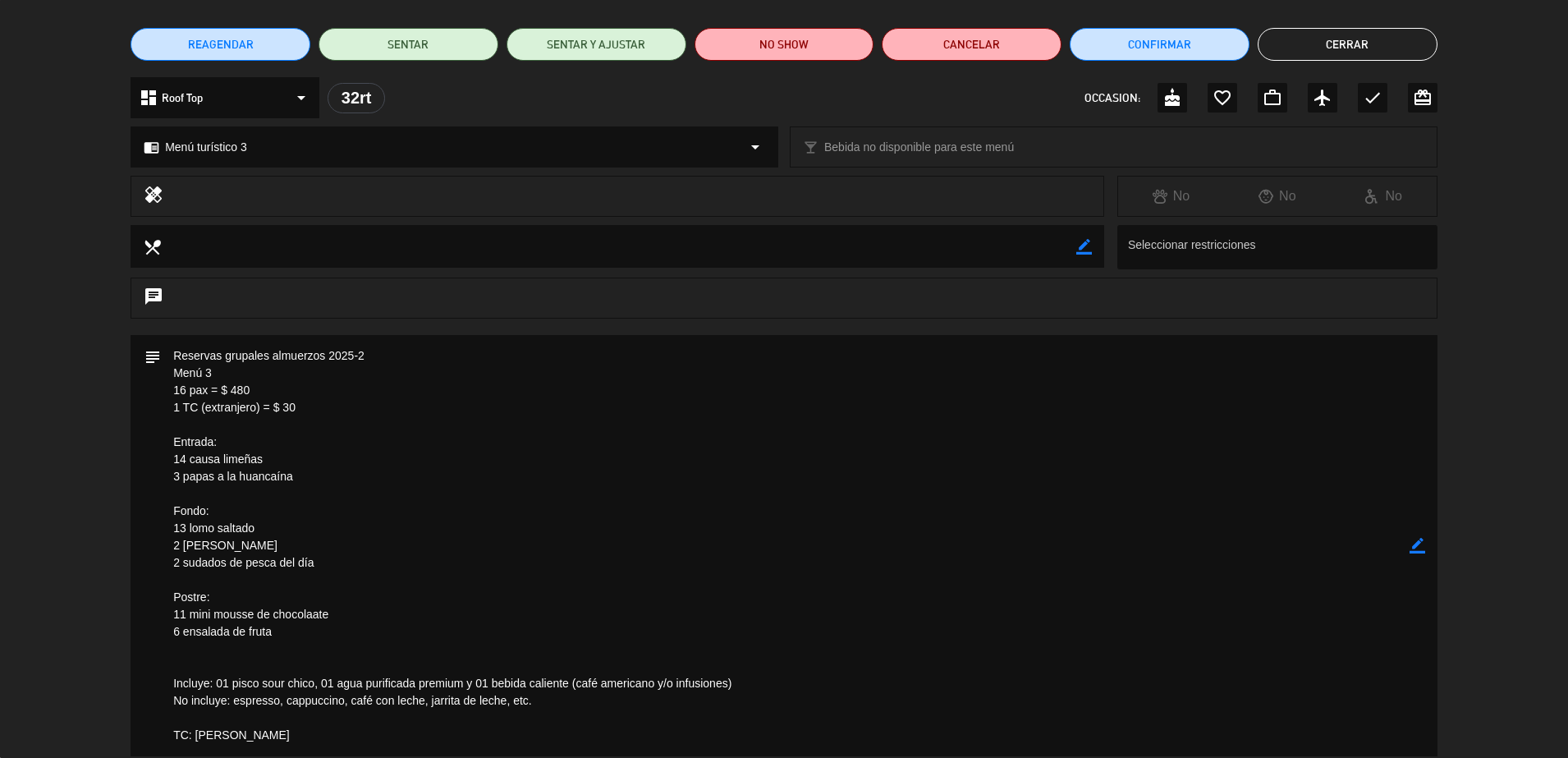
scroll to position [0, 0]
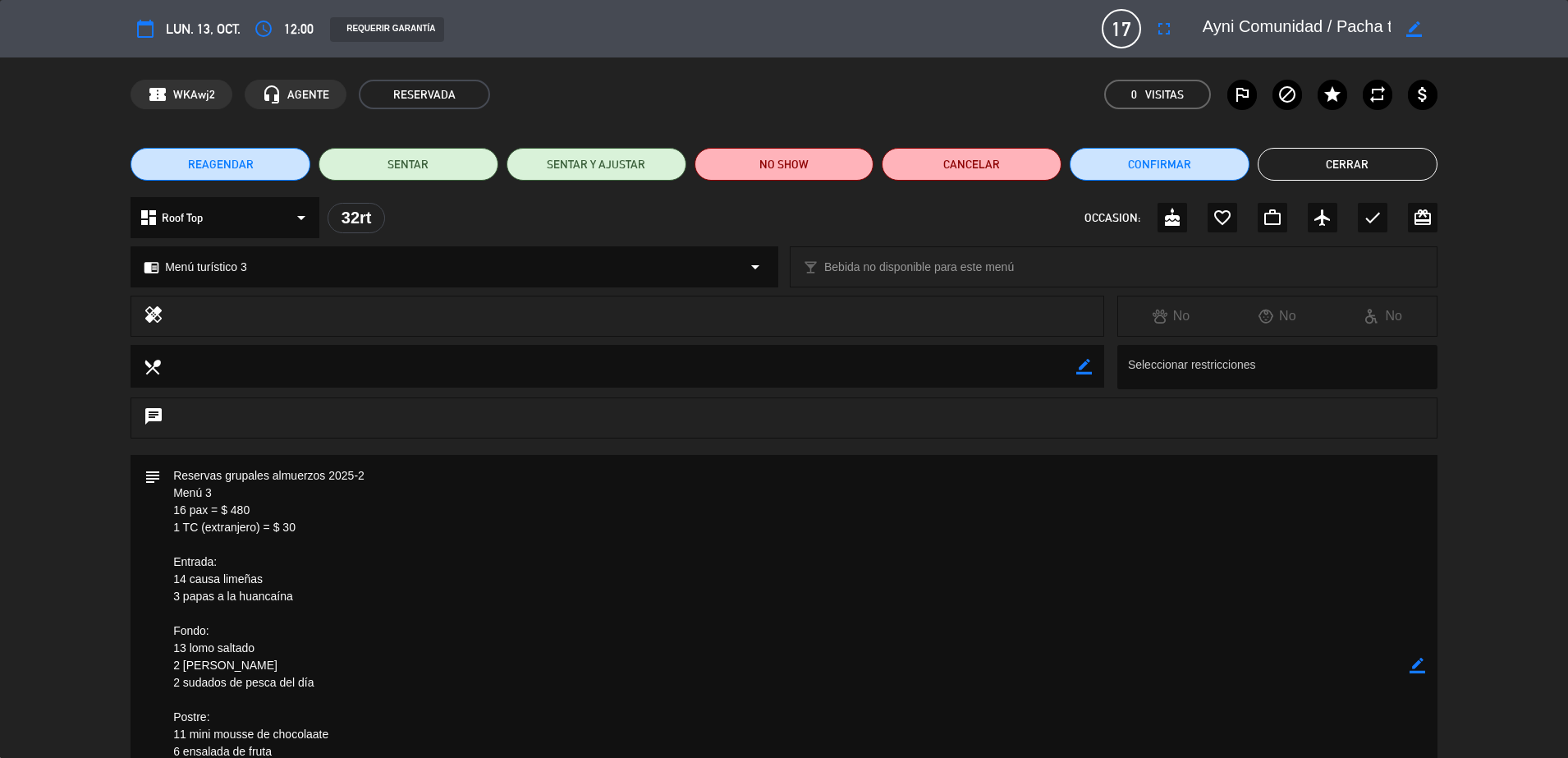
click at [1331, 161] on button "Cerrar" at bounding box center [1347, 165] width 179 height 33
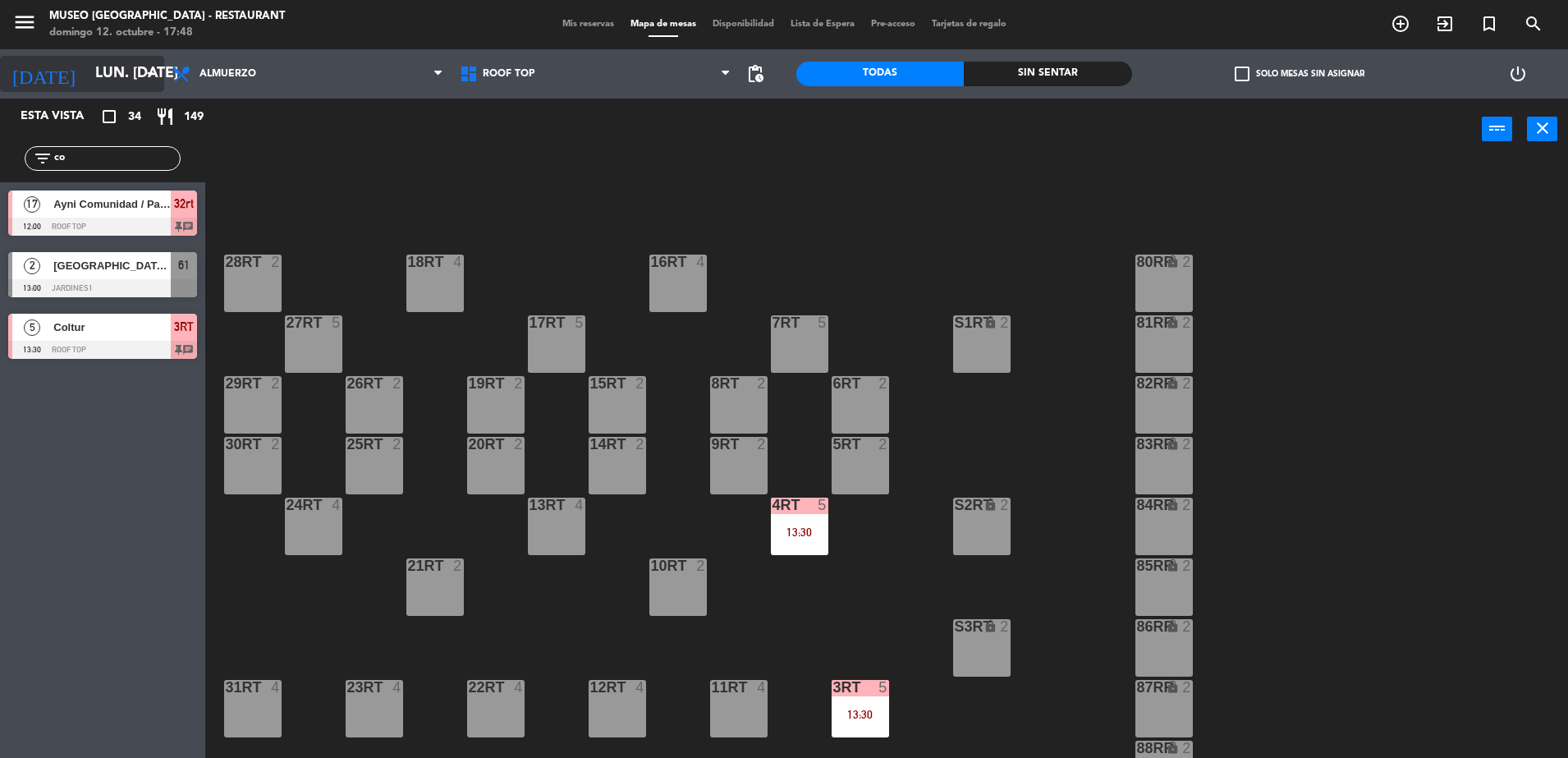
click at [87, 67] on input "lun. [DATE]" at bounding box center [182, 74] width 191 height 33
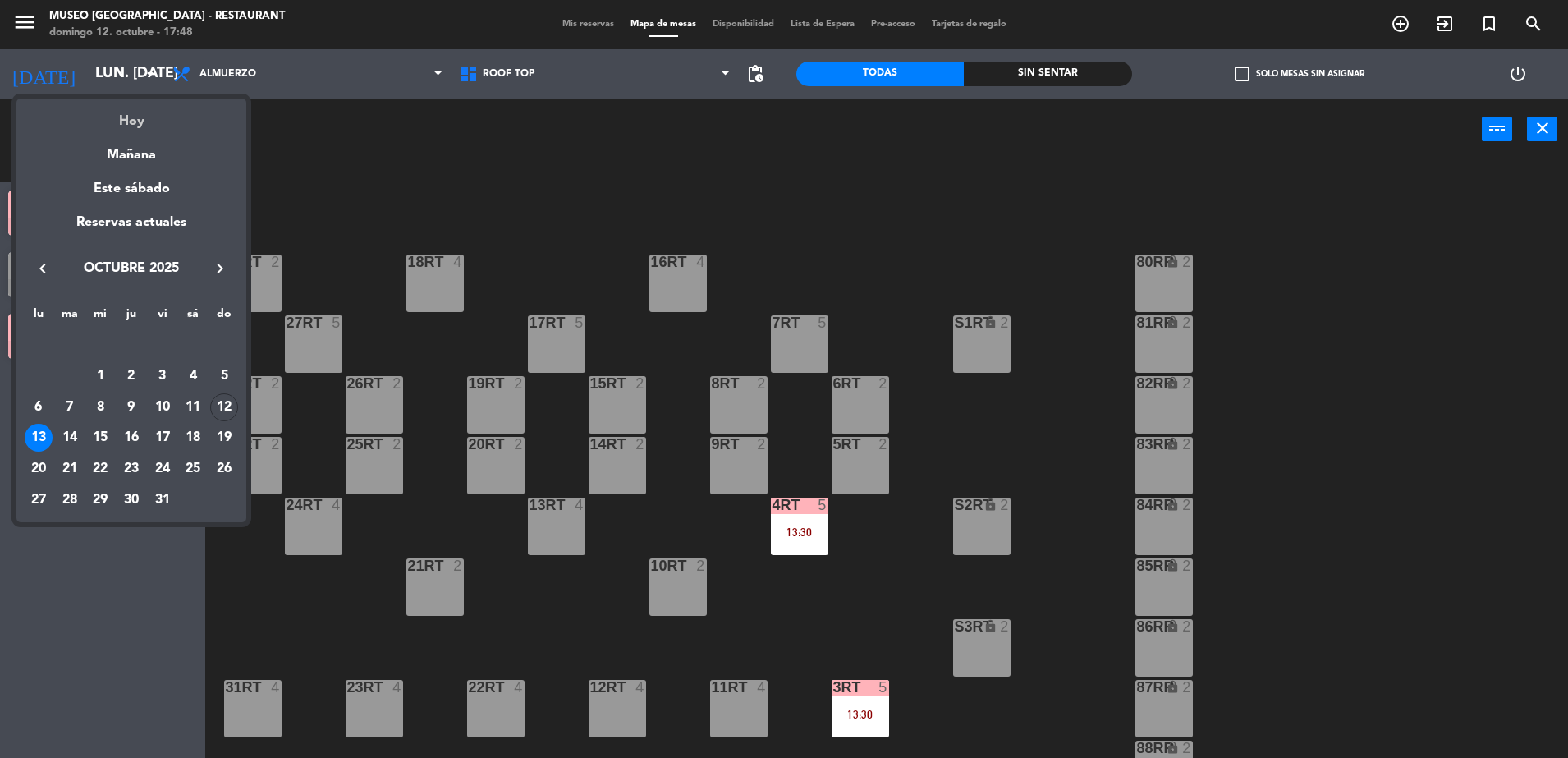
click at [123, 111] on div "Hoy" at bounding box center [131, 116] width 230 height 33
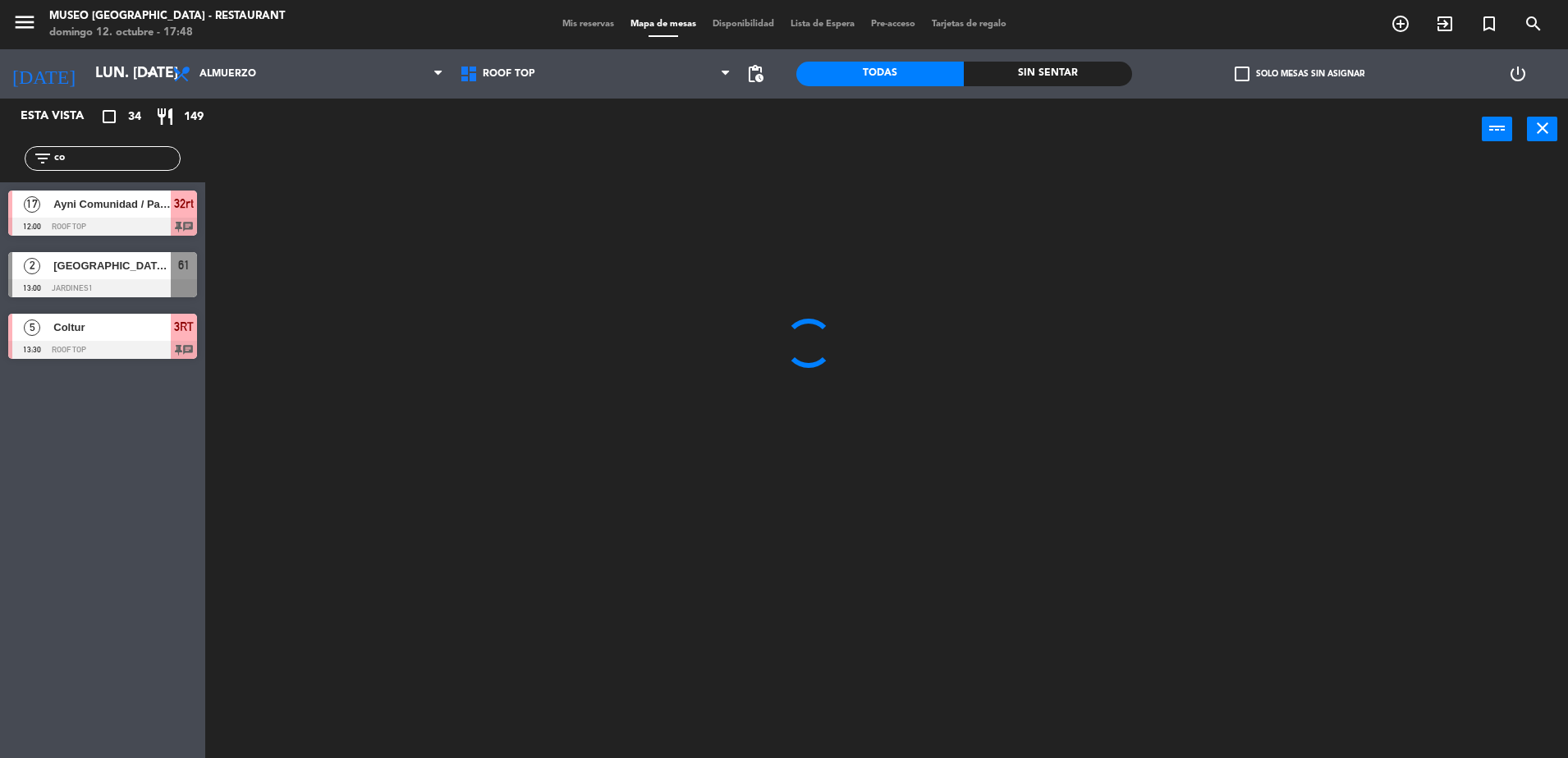
type input "dom. [DATE]"
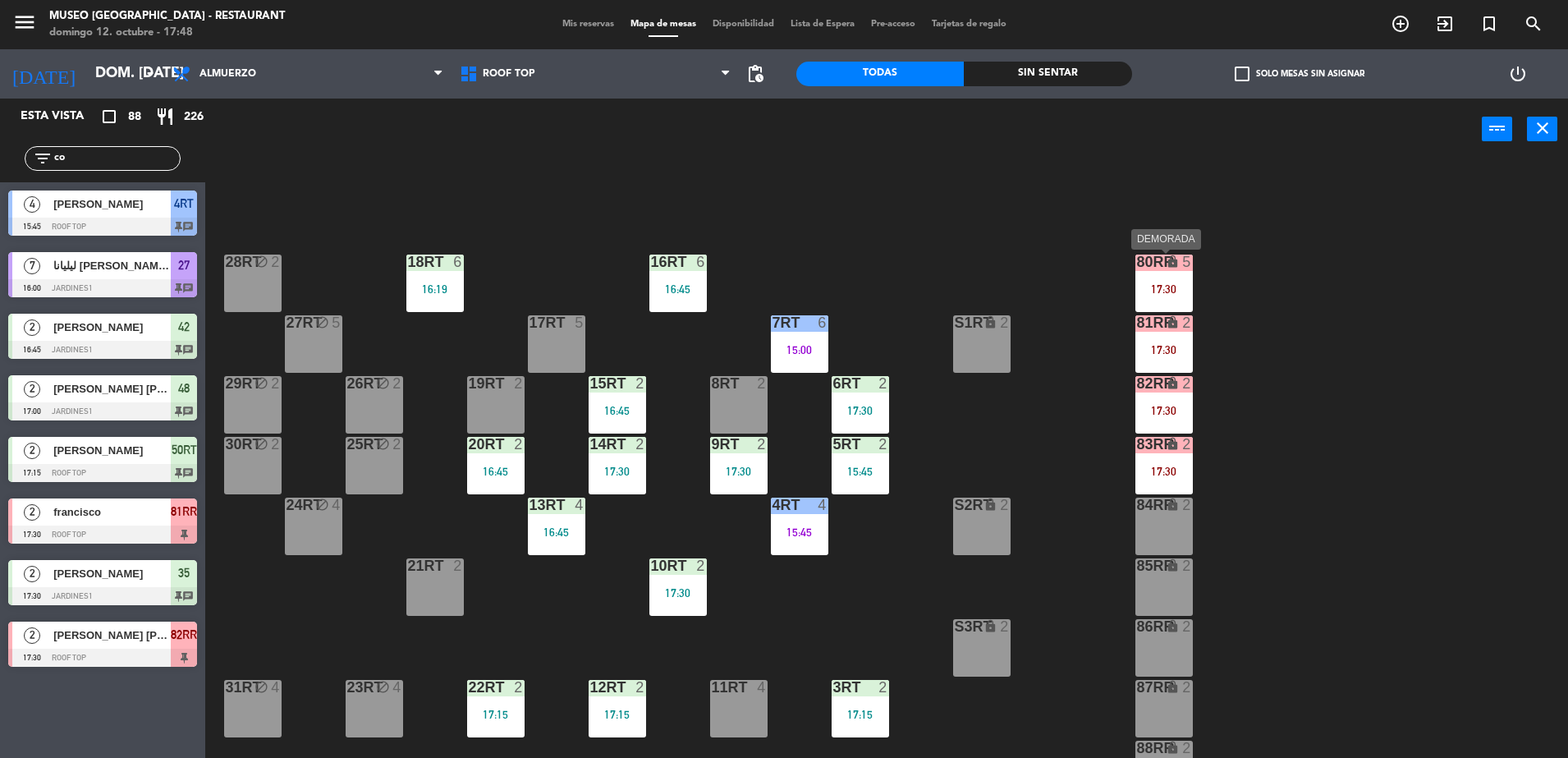
click at [1178, 280] on div "80RR lock 5 17:30" at bounding box center [1165, 284] width 58 height 58
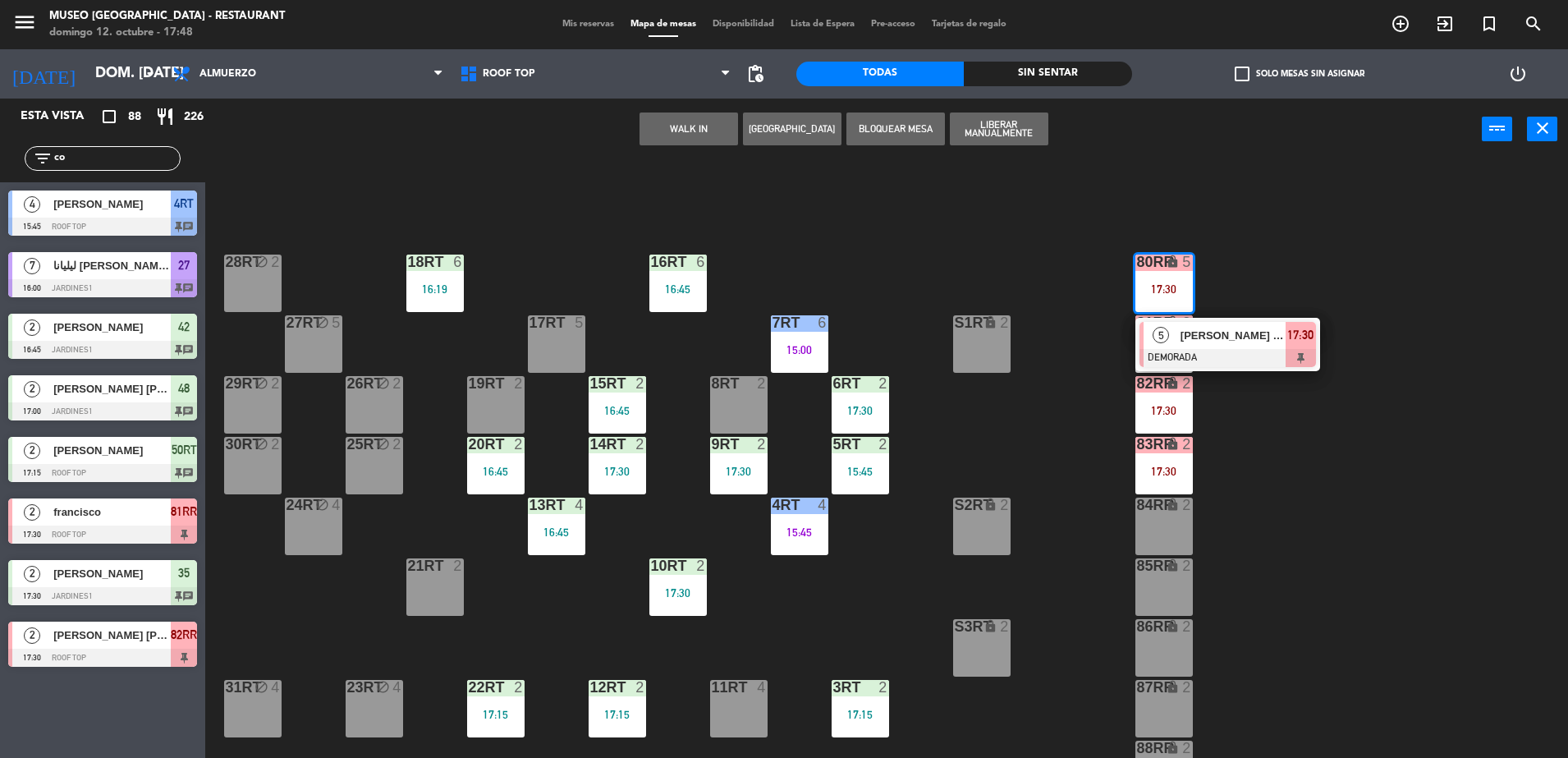
click at [1206, 339] on span "[PERSON_NAME] [PERSON_NAME]" at bounding box center [1233, 335] width 105 height 18
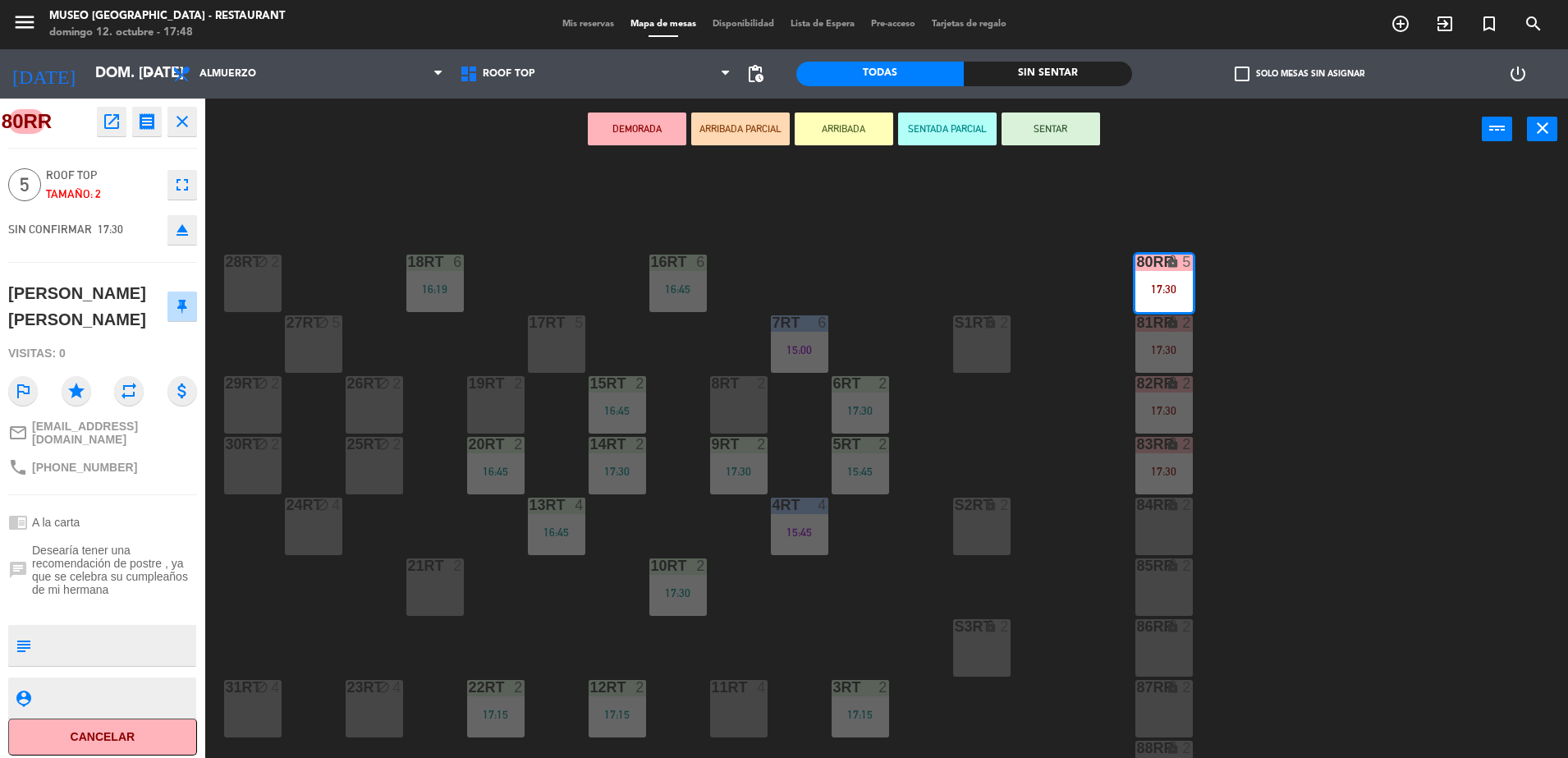
click at [106, 123] on icon "open_in_new" at bounding box center [111, 122] width 20 height 20
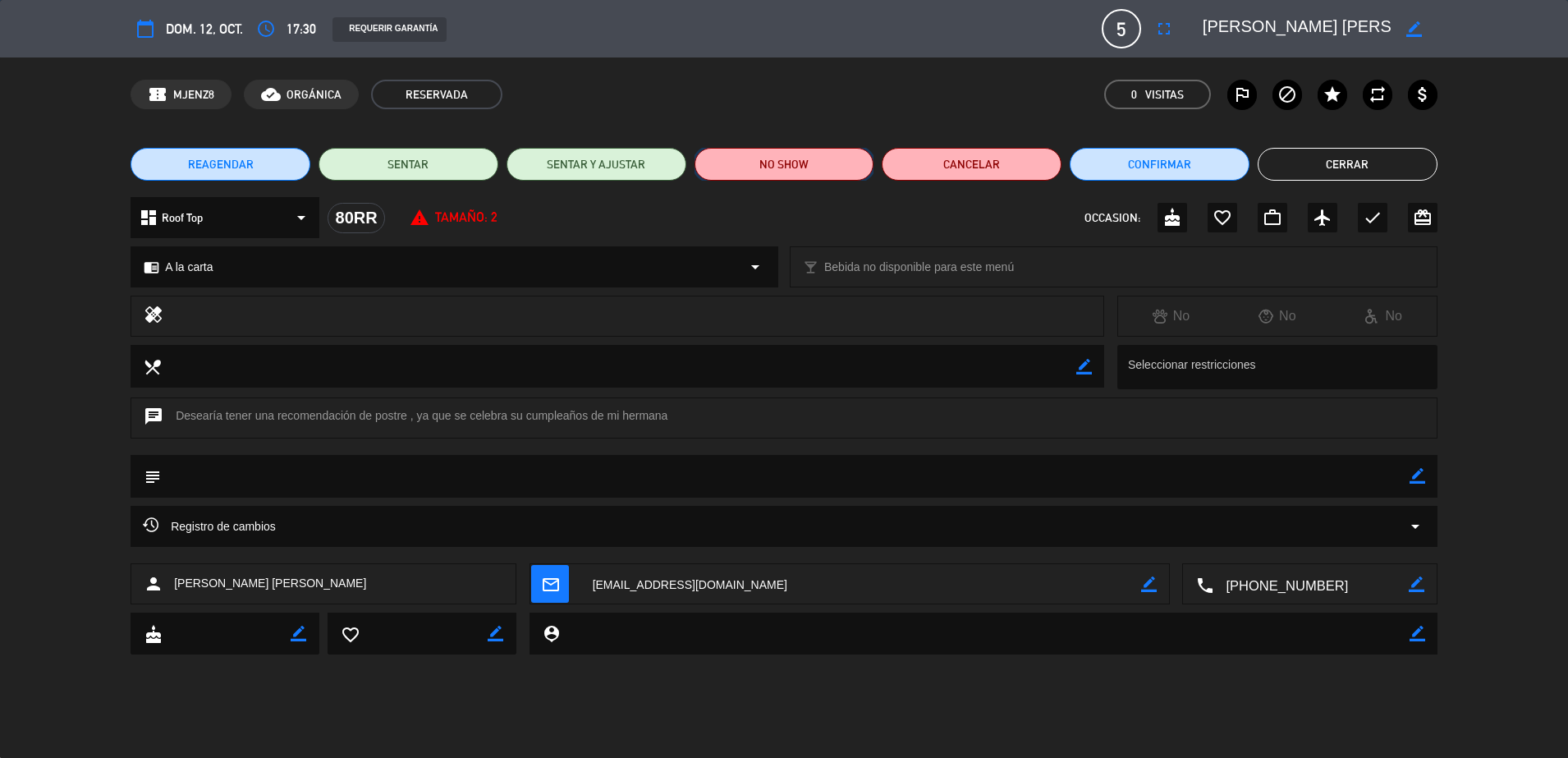
click at [826, 159] on button "NO SHOW" at bounding box center [784, 165] width 179 height 33
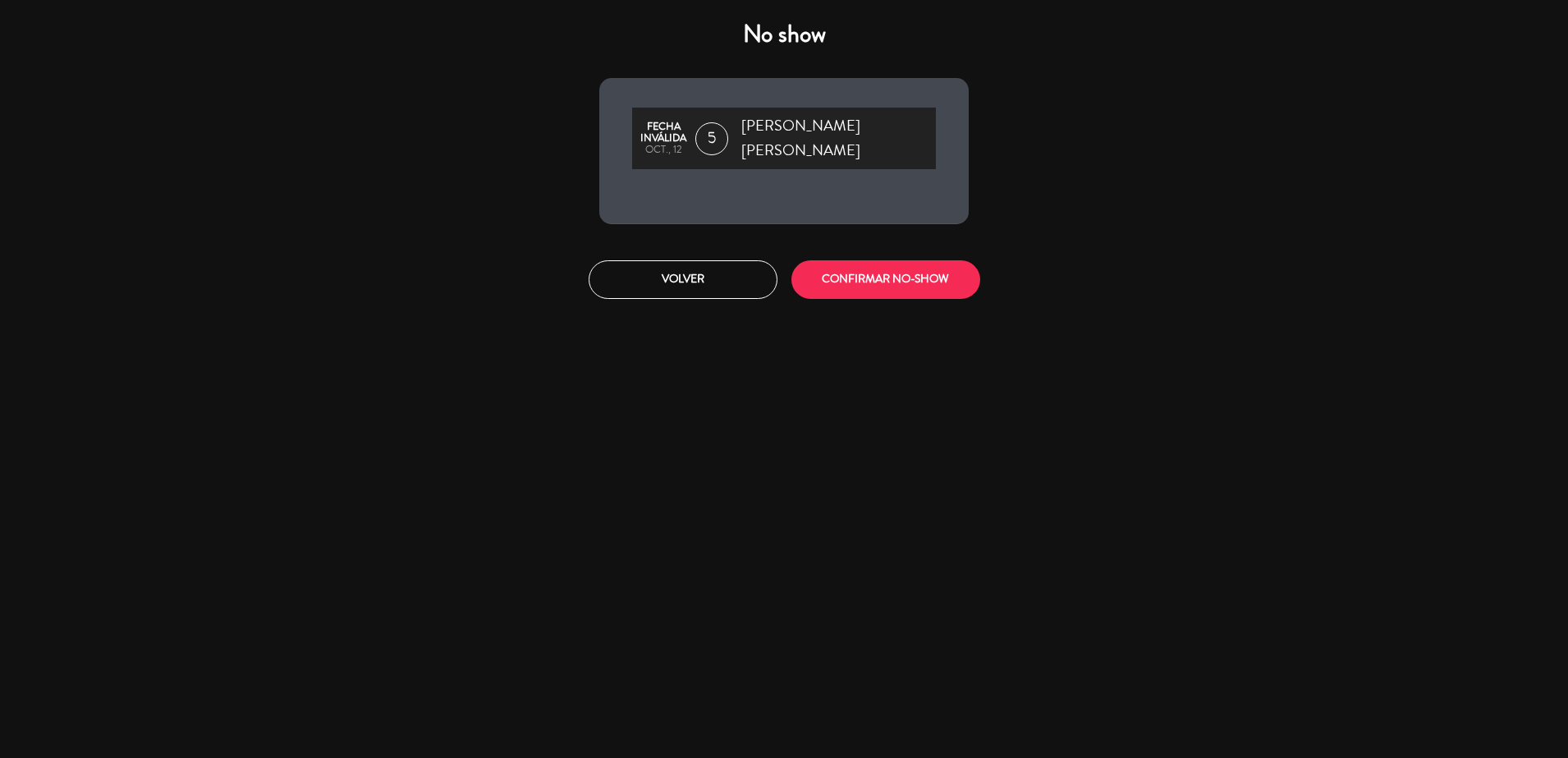
click at [861, 257] on div "Volver CONFIRMAR NO-SHOW" at bounding box center [784, 279] width 394 height 61
click at [861, 272] on button "CONFIRMAR NO-SHOW" at bounding box center [886, 279] width 189 height 39
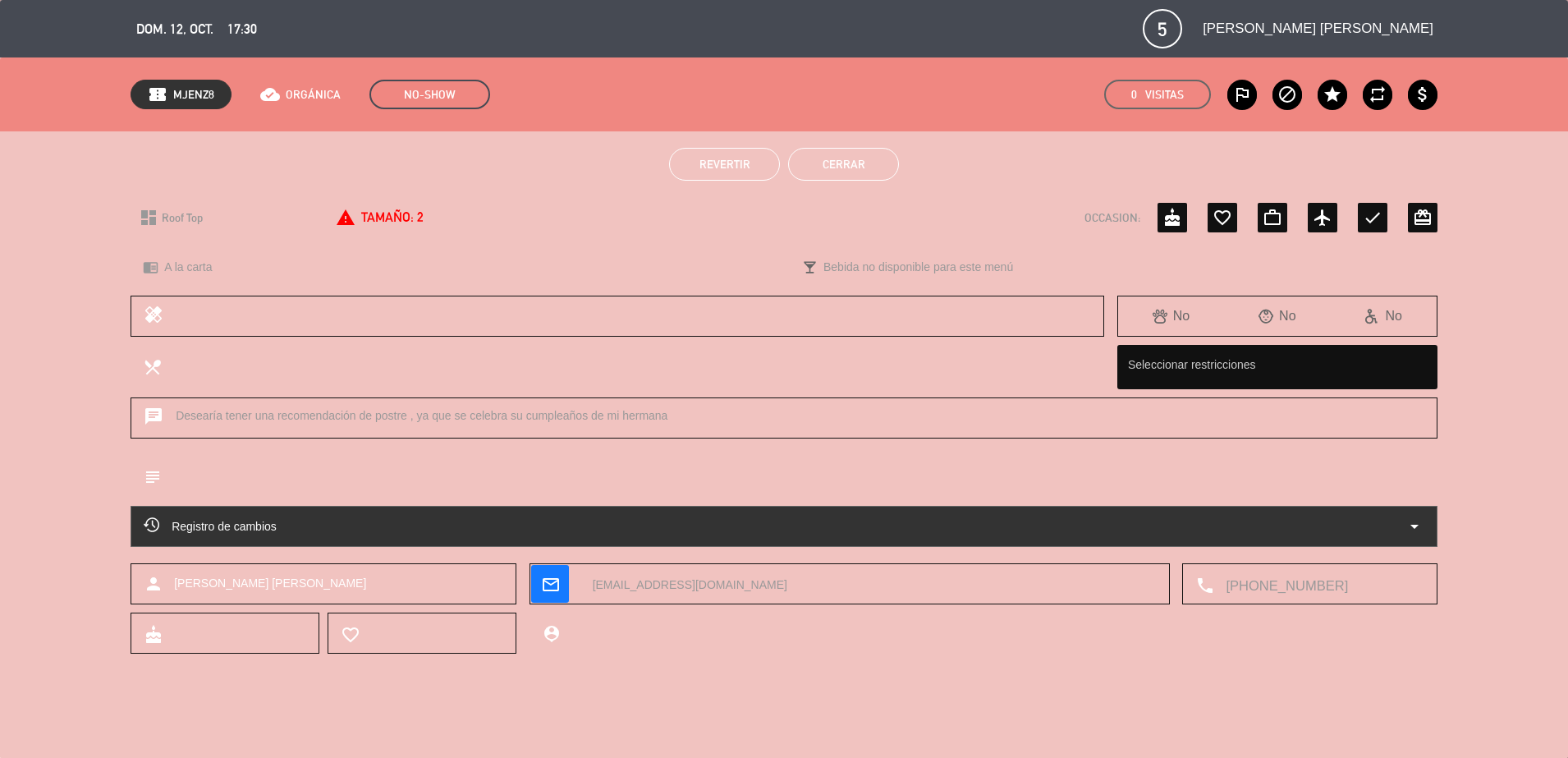
click at [833, 168] on button "Cerrar" at bounding box center [844, 165] width 111 height 33
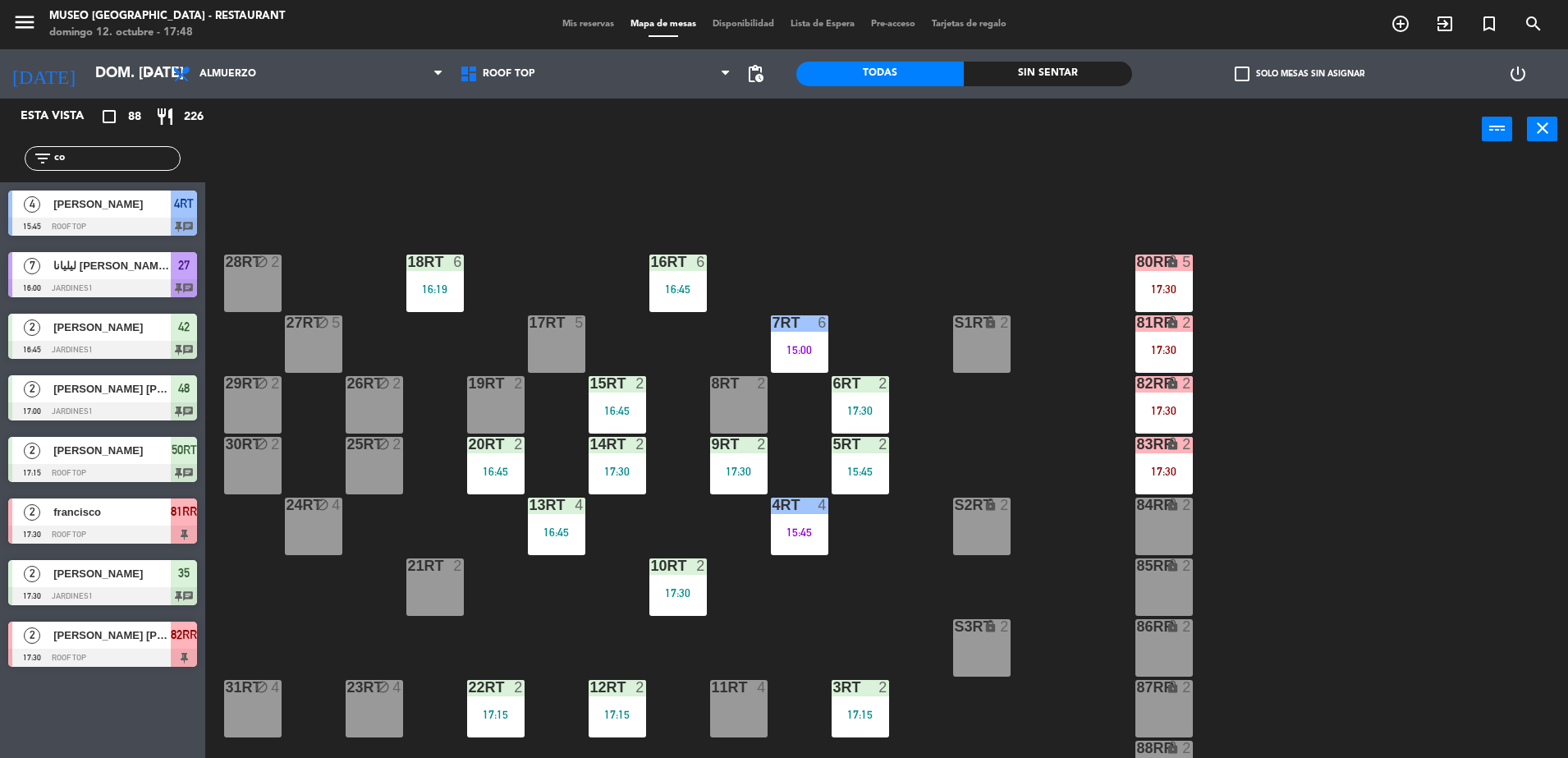
drag, startPoint x: 1168, startPoint y: 341, endPoint x: 1174, endPoint y: 351, distance: 11.7
click at [1166, 340] on div "81RR lock 2 17:30" at bounding box center [1165, 344] width 58 height 58
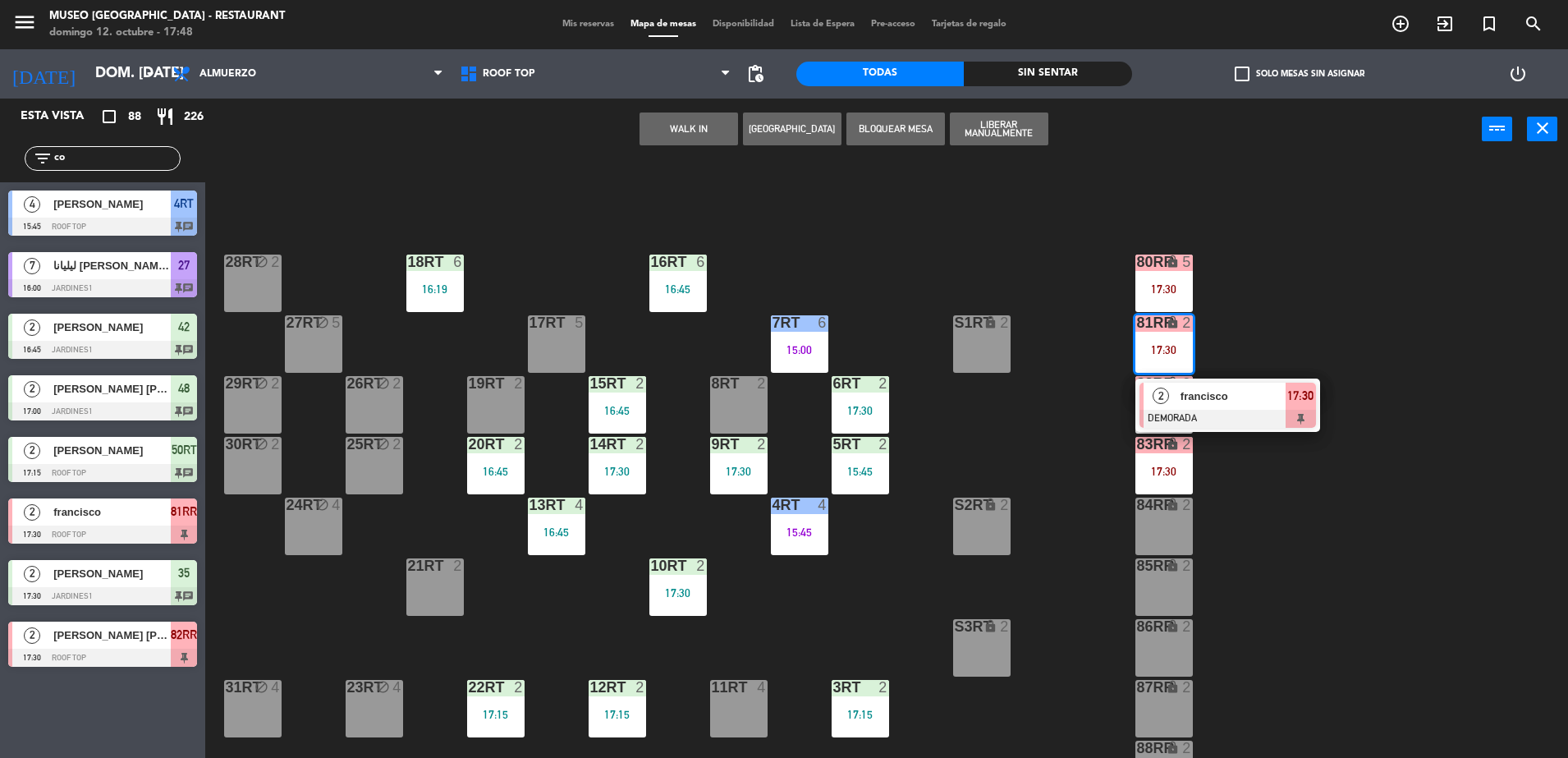
click at [1233, 435] on div "18RT 6 16:19 16RT 6 16:45 28RT block 2 80RR lock 5 17:30 27RT block 5 7RT 6 15:…" at bounding box center [894, 463] width 1348 height 598
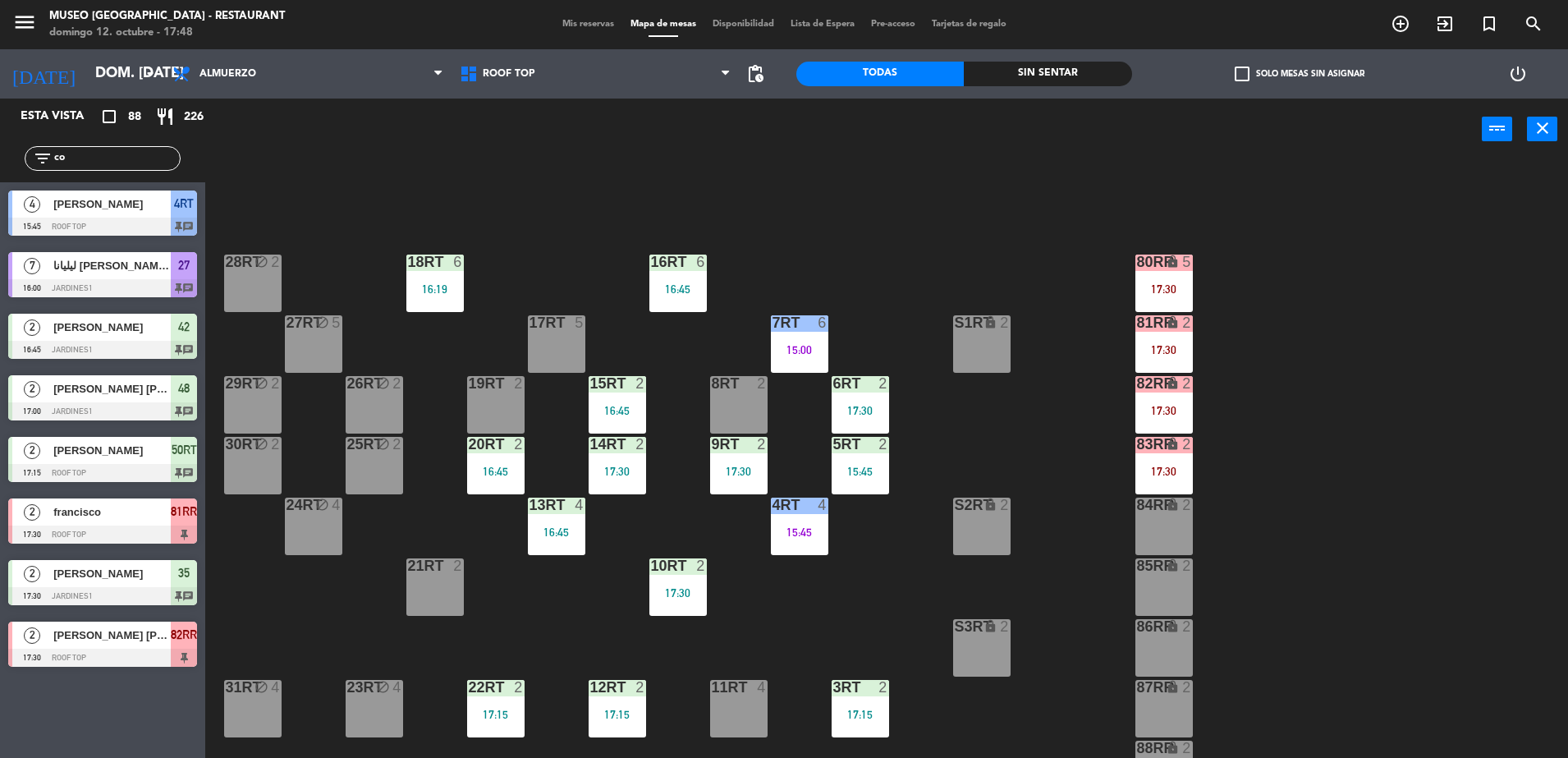
click at [1195, 349] on div "18RT 6 16:19 16RT 6 16:45 28RT block 2 80RR lock 5 17:30 27RT block 5 7RT 6 15:…" at bounding box center [894, 463] width 1348 height 598
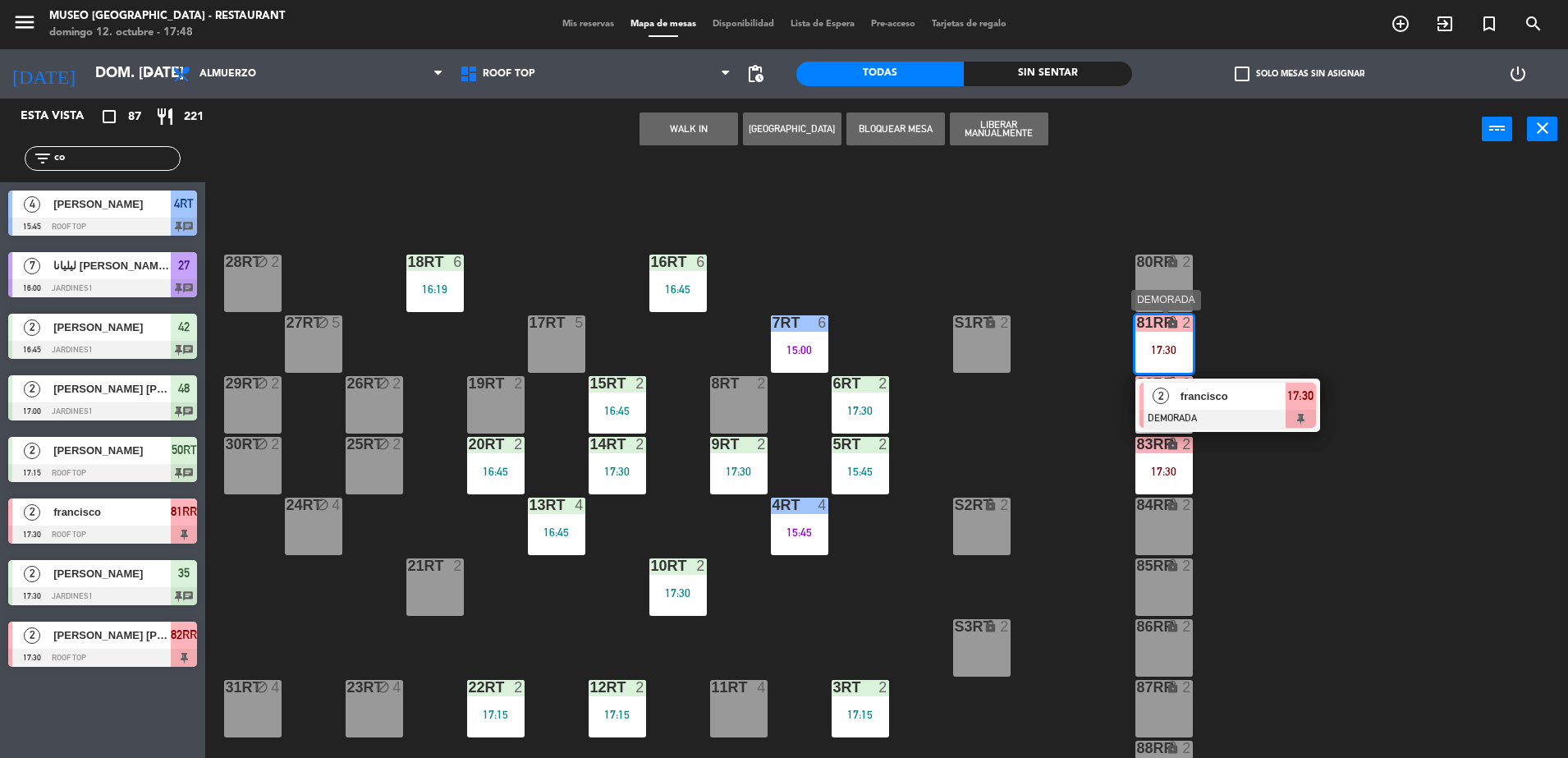
click at [1252, 411] on div at bounding box center [1228, 418] width 177 height 18
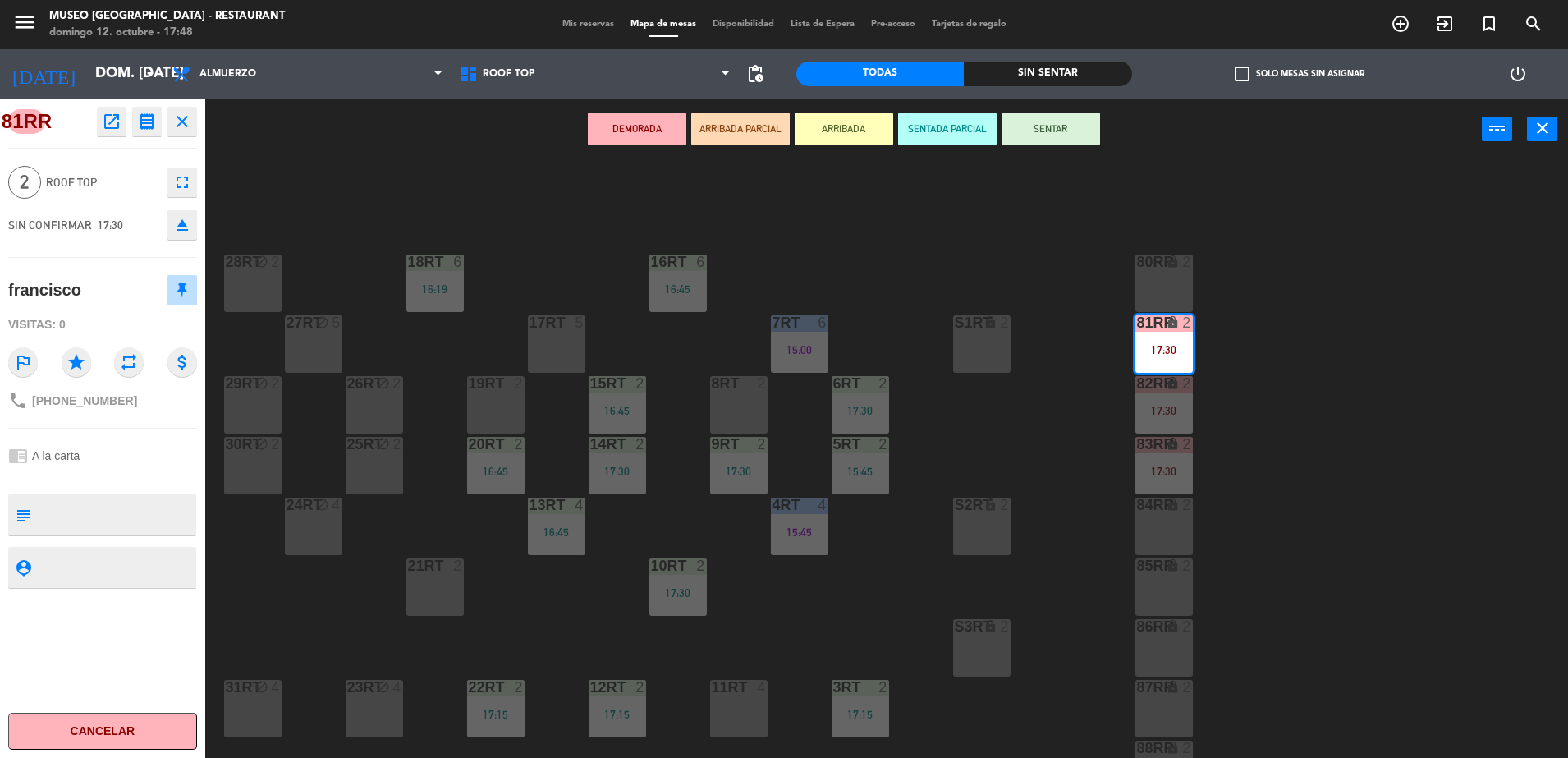
click at [98, 125] on button "open_in_new" at bounding box center [112, 122] width 30 height 30
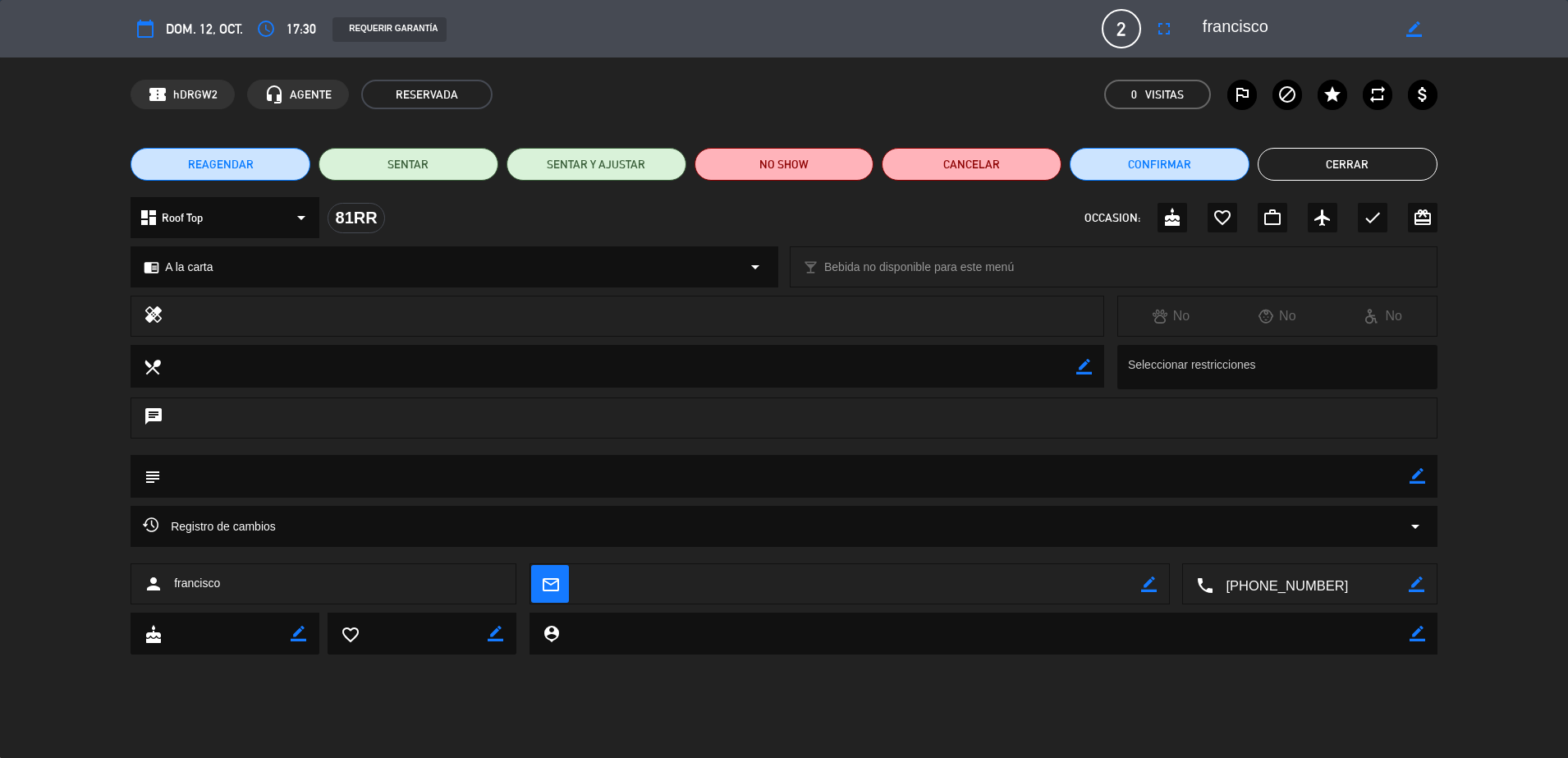
click at [812, 146] on div "REAGENDAR SENTAR SENTAR Y AJUSTAR NO SHOW Cancelar Confirmar Cerrar" at bounding box center [784, 164] width 1568 height 66
click at [822, 177] on button "NO SHOW" at bounding box center [784, 165] width 179 height 33
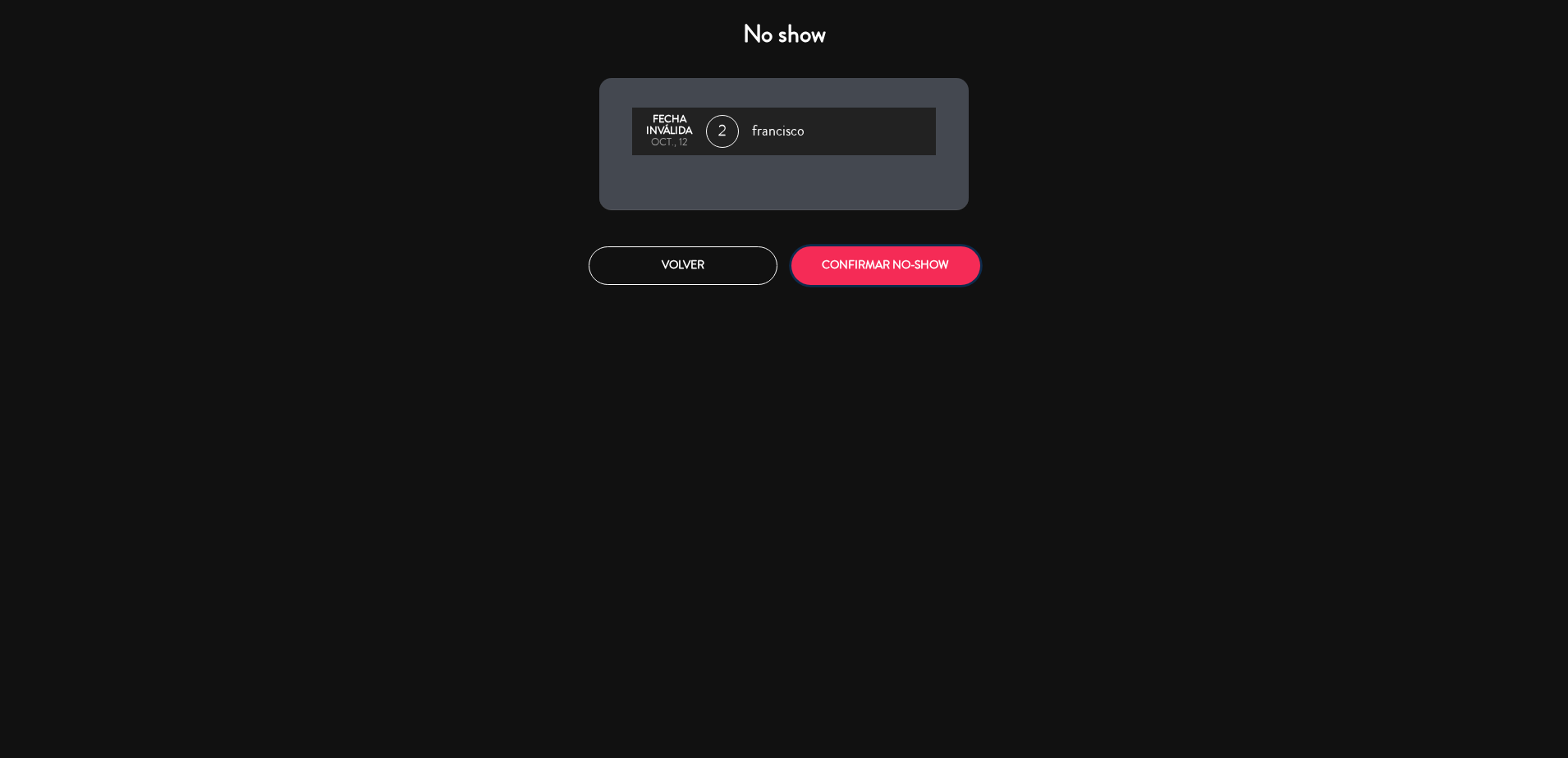
click at [900, 270] on button "CONFIRMAR NO-SHOW" at bounding box center [886, 265] width 189 height 39
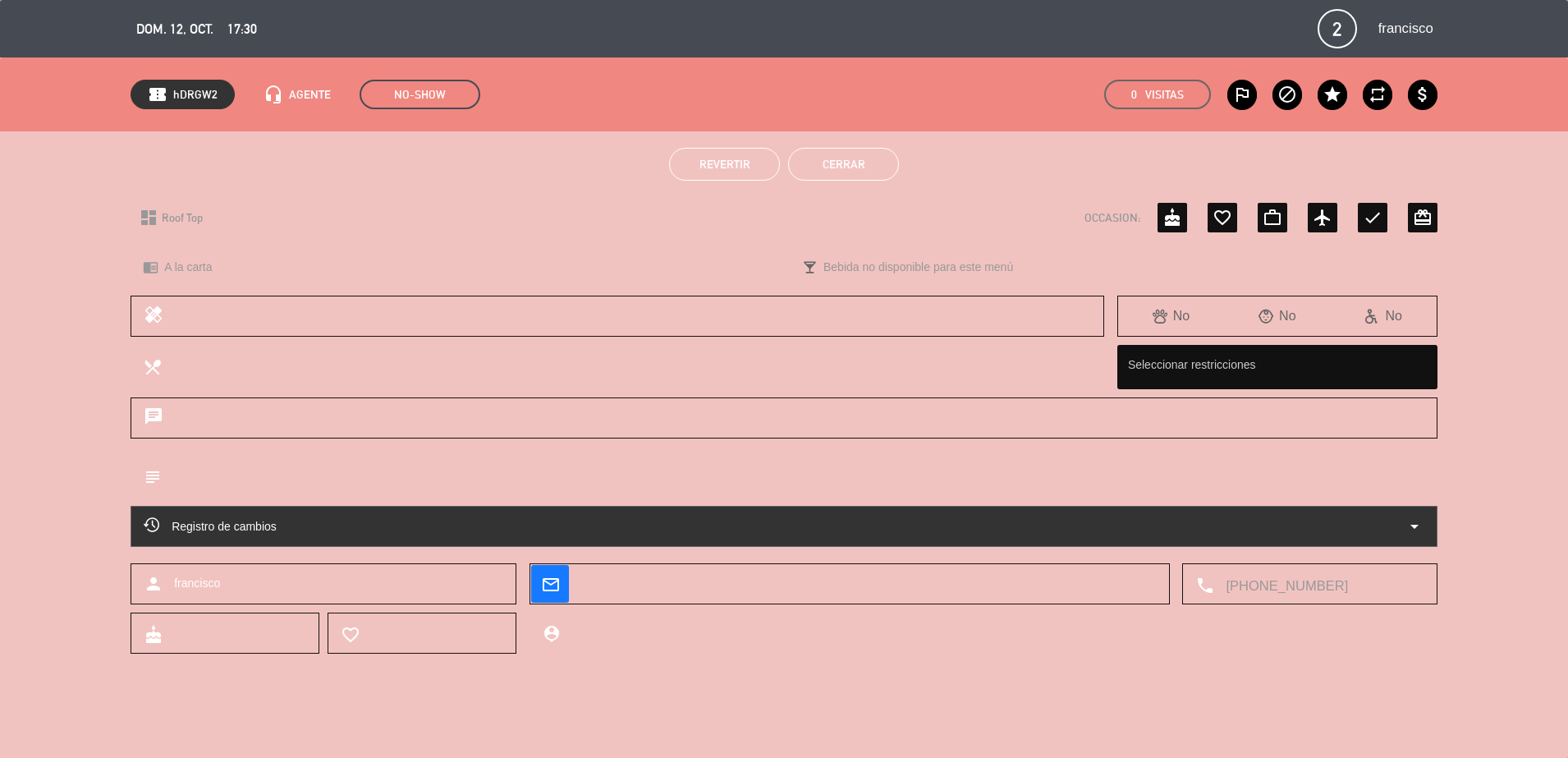
click at [836, 183] on div "Revertir Cerrar" at bounding box center [784, 164] width 1568 height 66
click at [852, 172] on button "Cerrar" at bounding box center [844, 165] width 111 height 33
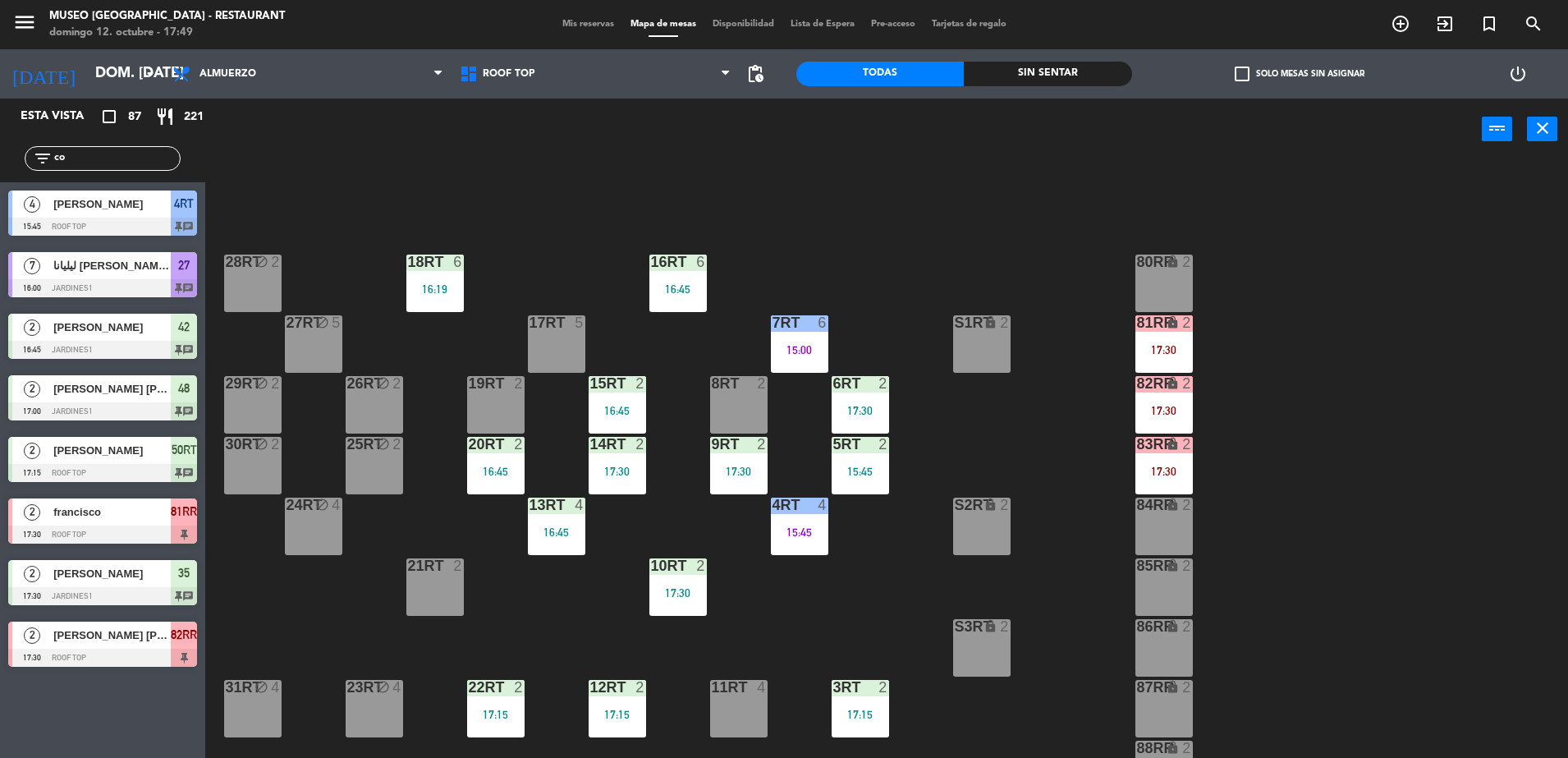
click at [1151, 380] on div "lock" at bounding box center [1163, 384] width 27 height 16
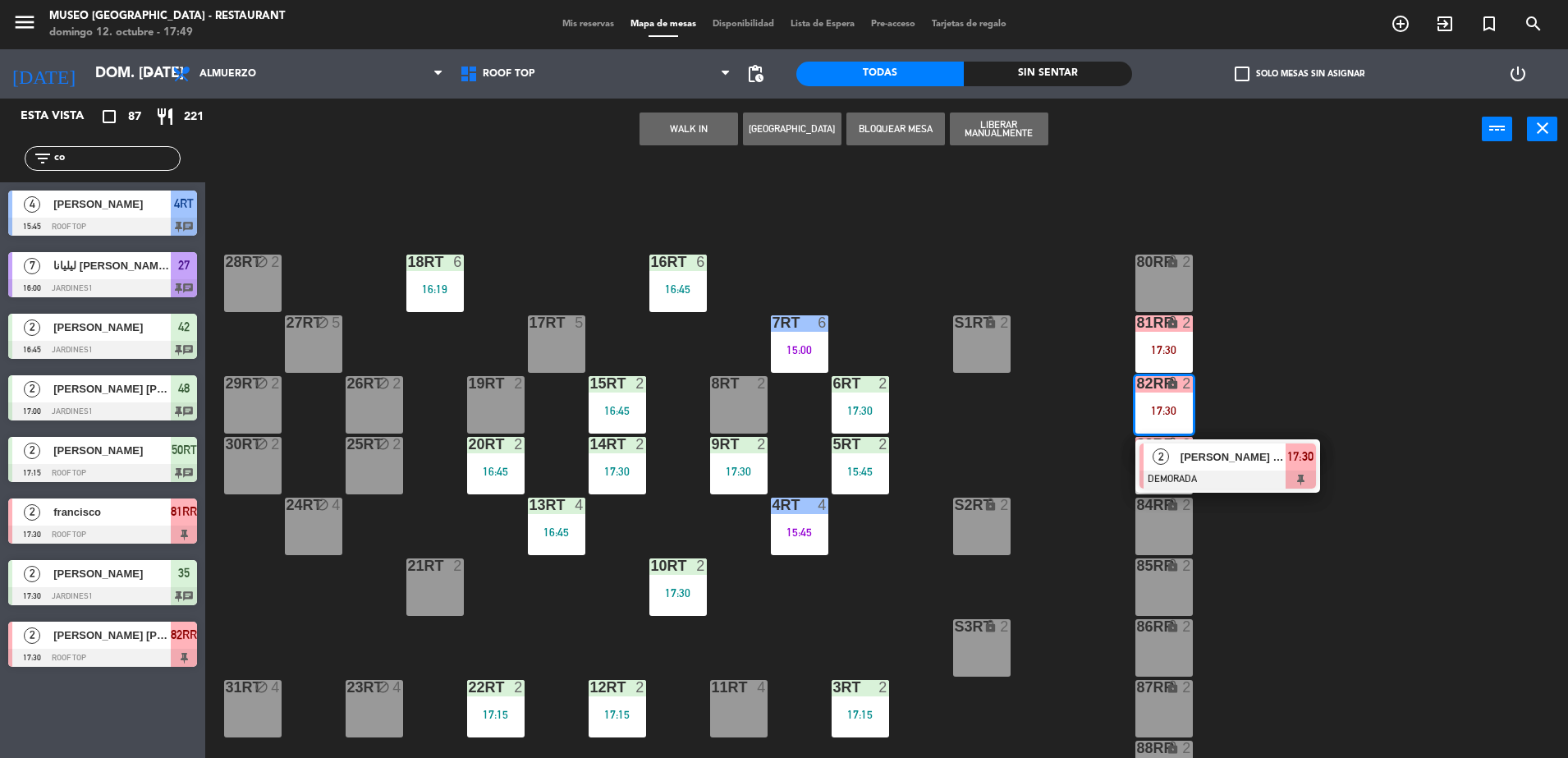
click at [1236, 473] on div at bounding box center [1228, 480] width 177 height 18
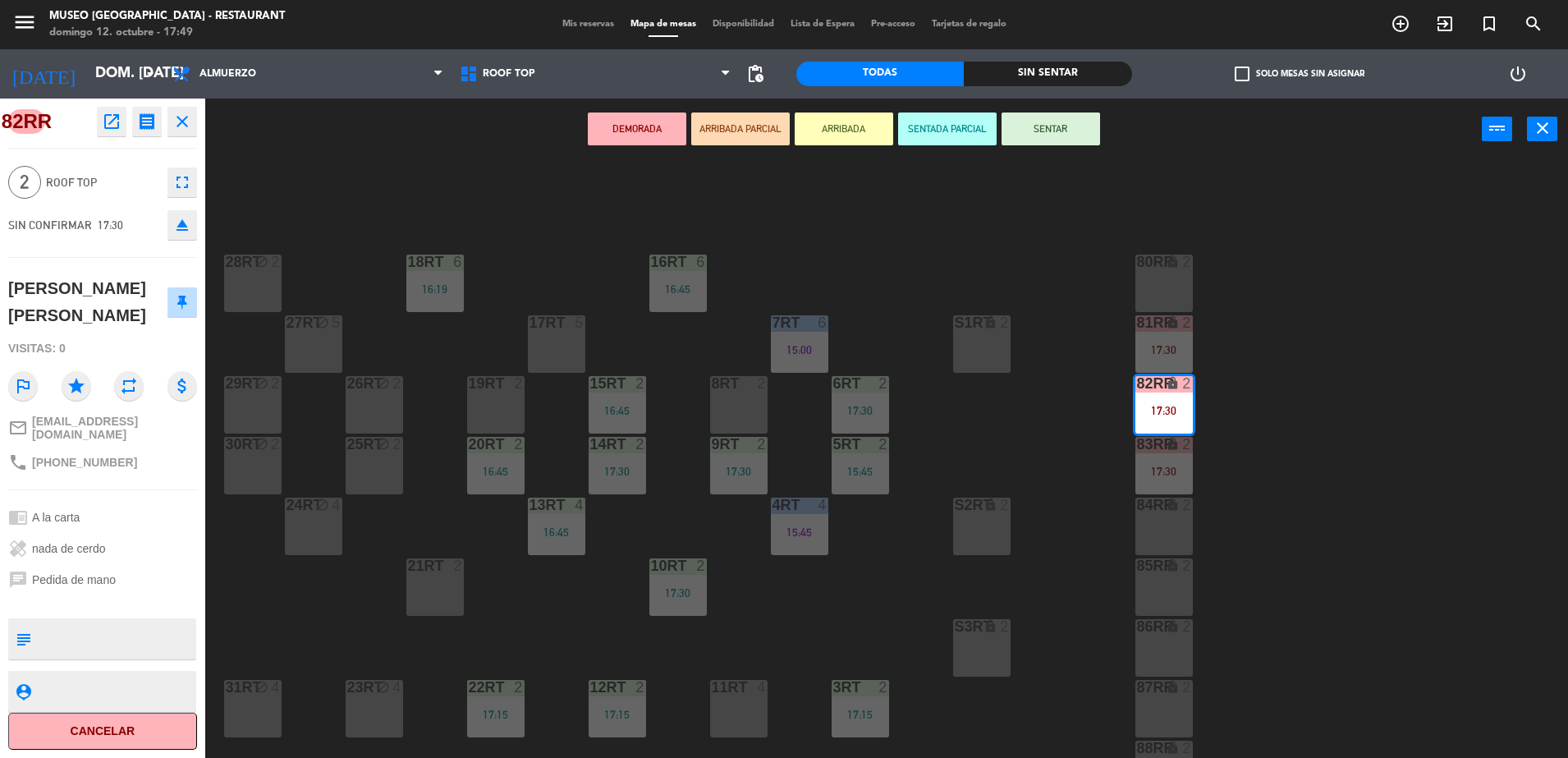
click at [108, 127] on icon "open_in_new" at bounding box center [111, 122] width 20 height 20
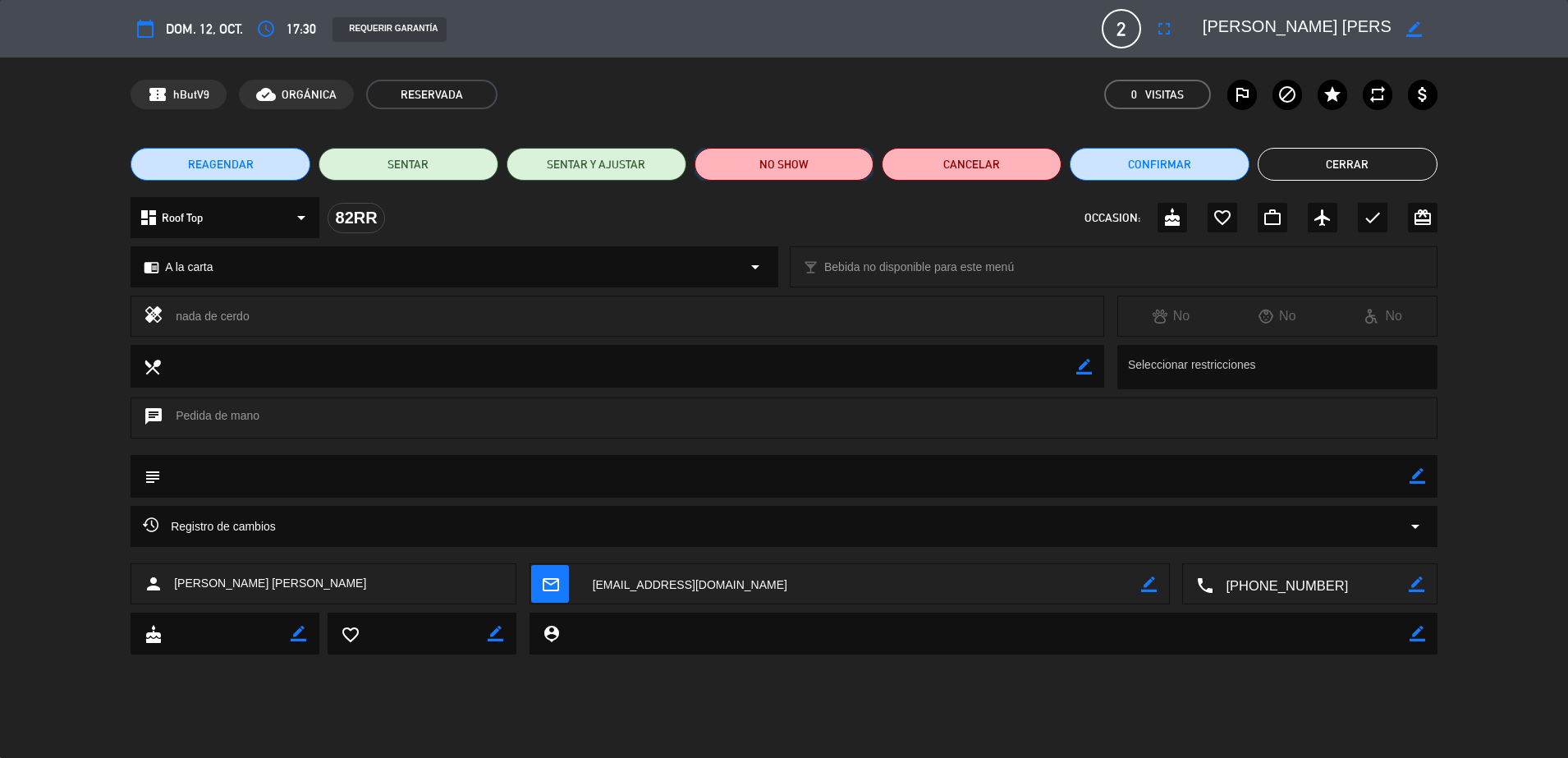
click at [781, 161] on button "NO SHOW" at bounding box center [784, 165] width 179 height 33
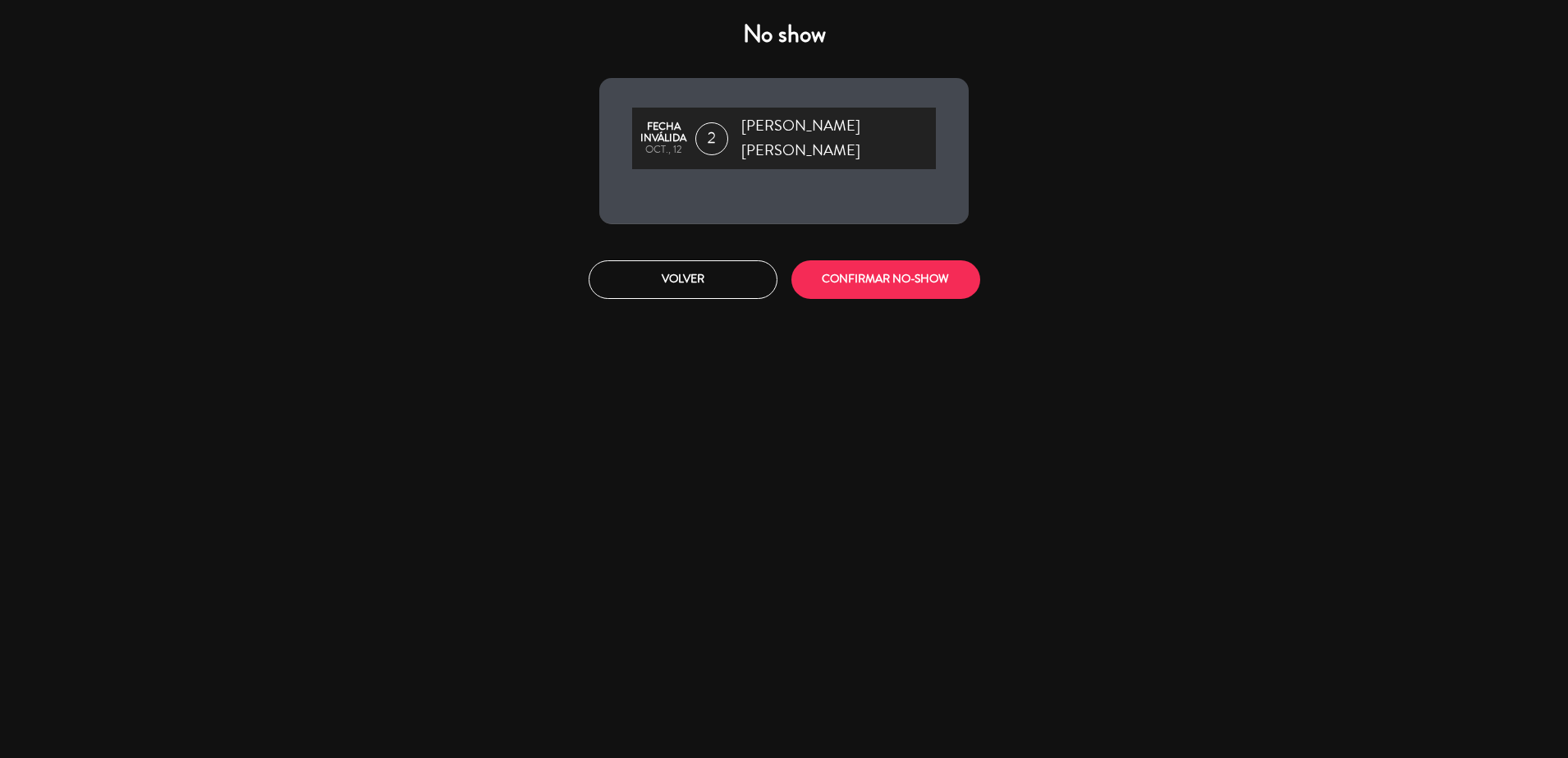
click at [895, 291] on div "Volver CONFIRMAR NO-SHOW" at bounding box center [784, 279] width 394 height 61
click at [892, 277] on button "CONFIRMAR NO-SHOW" at bounding box center [886, 279] width 189 height 39
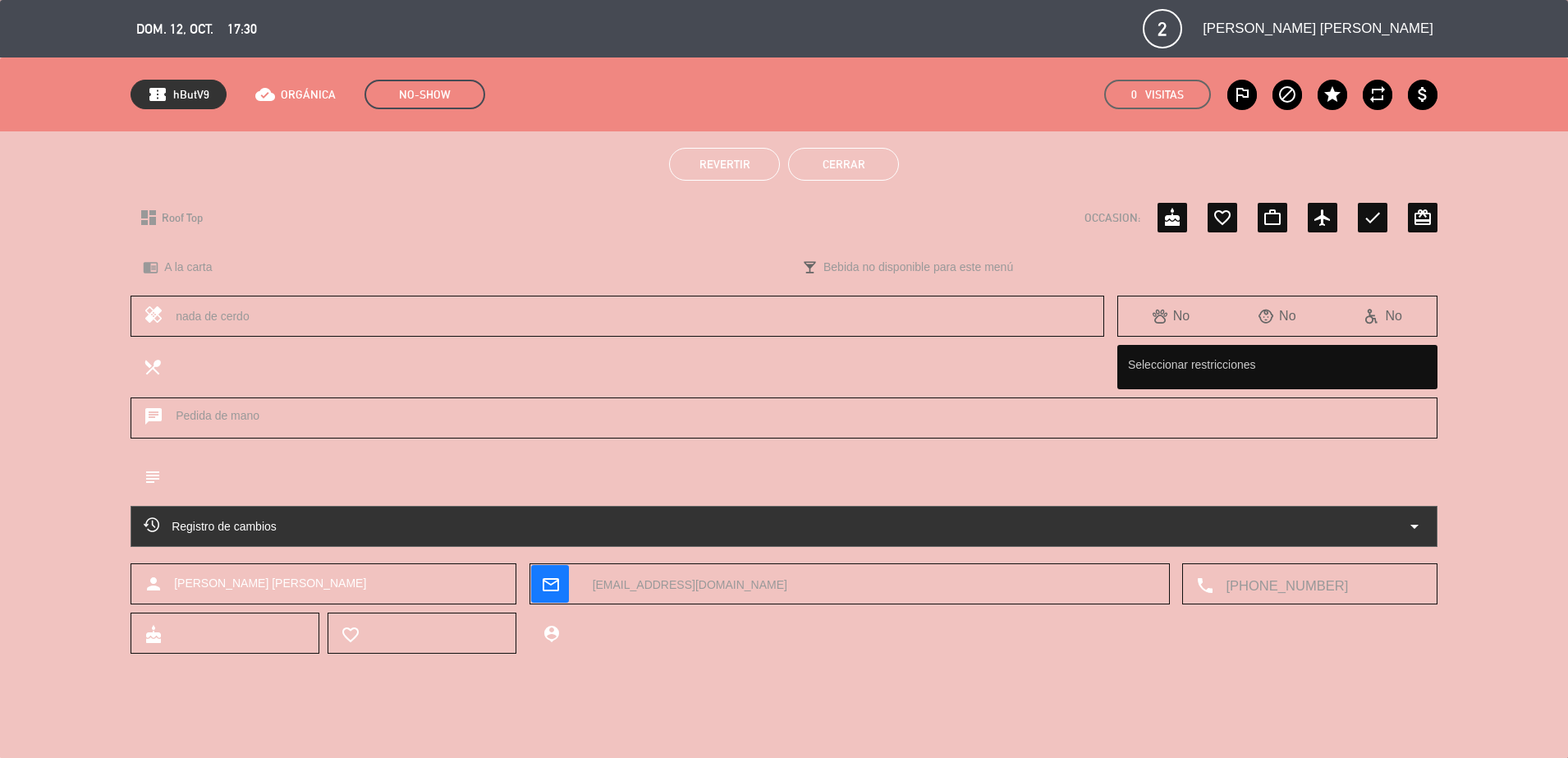
click at [876, 179] on button "Cerrar" at bounding box center [844, 165] width 111 height 33
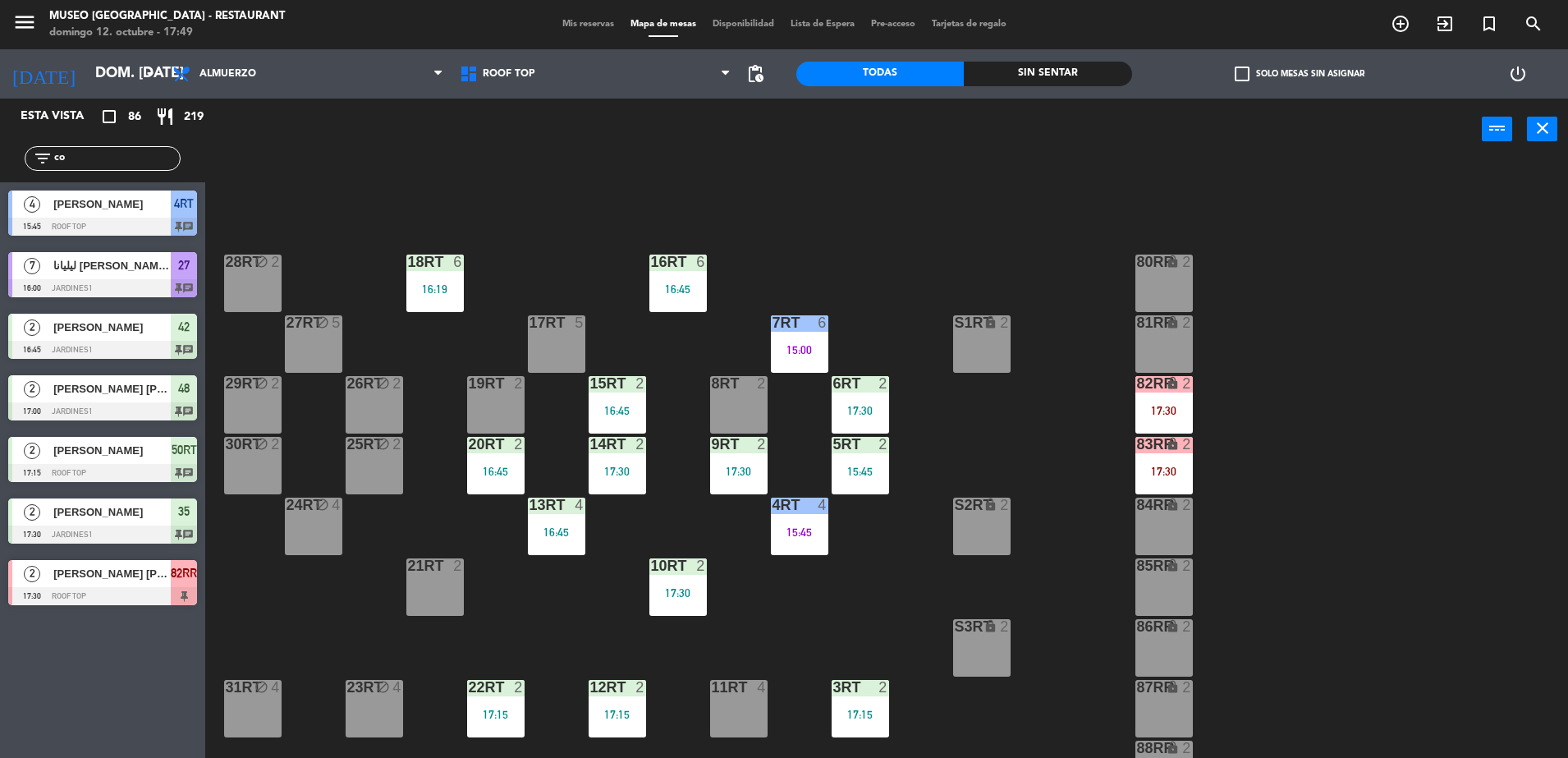
click at [1184, 471] on div "17:30" at bounding box center [1165, 471] width 58 height 11
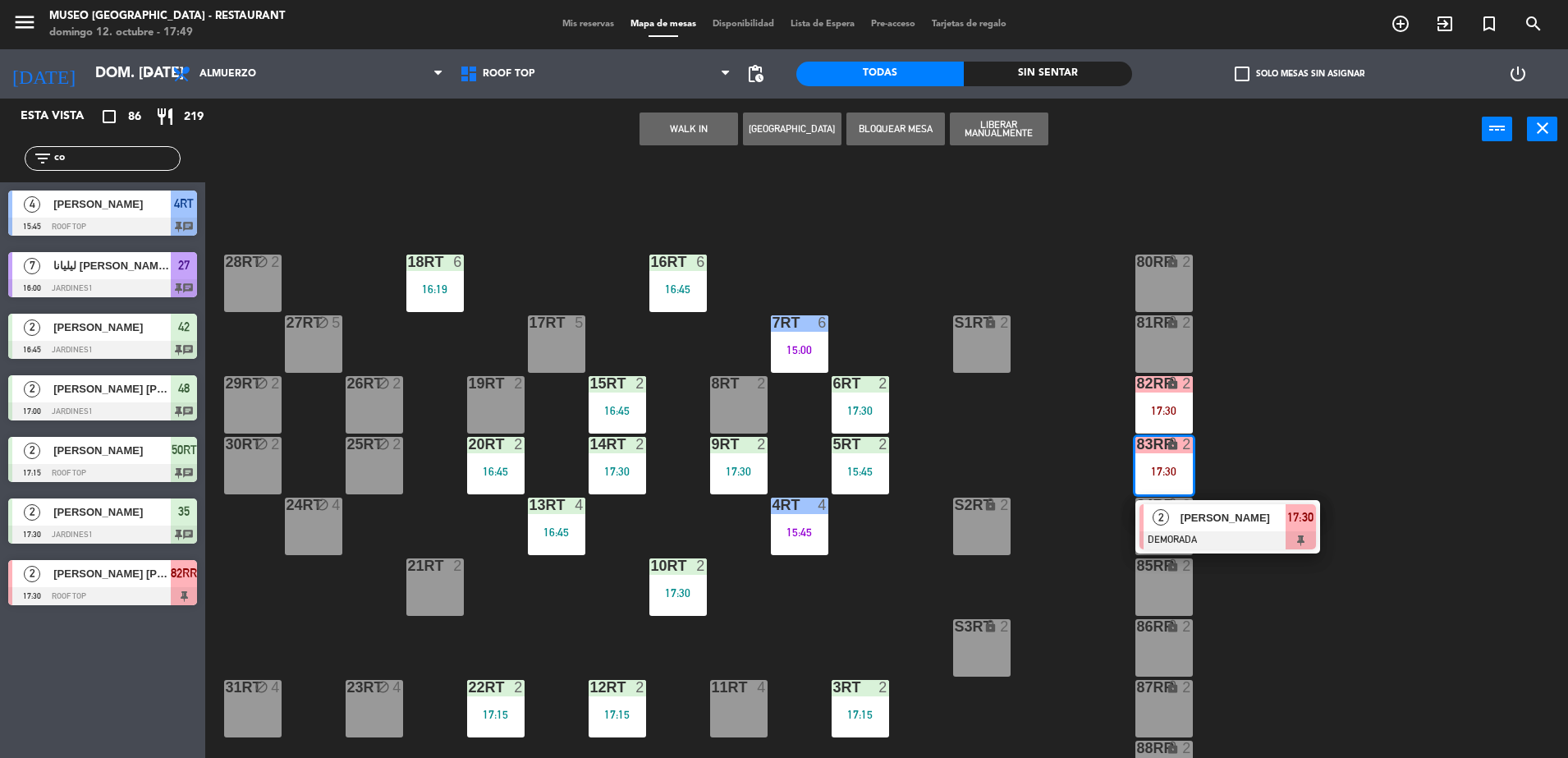
click at [1228, 517] on span "[PERSON_NAME]" at bounding box center [1233, 518] width 105 height 18
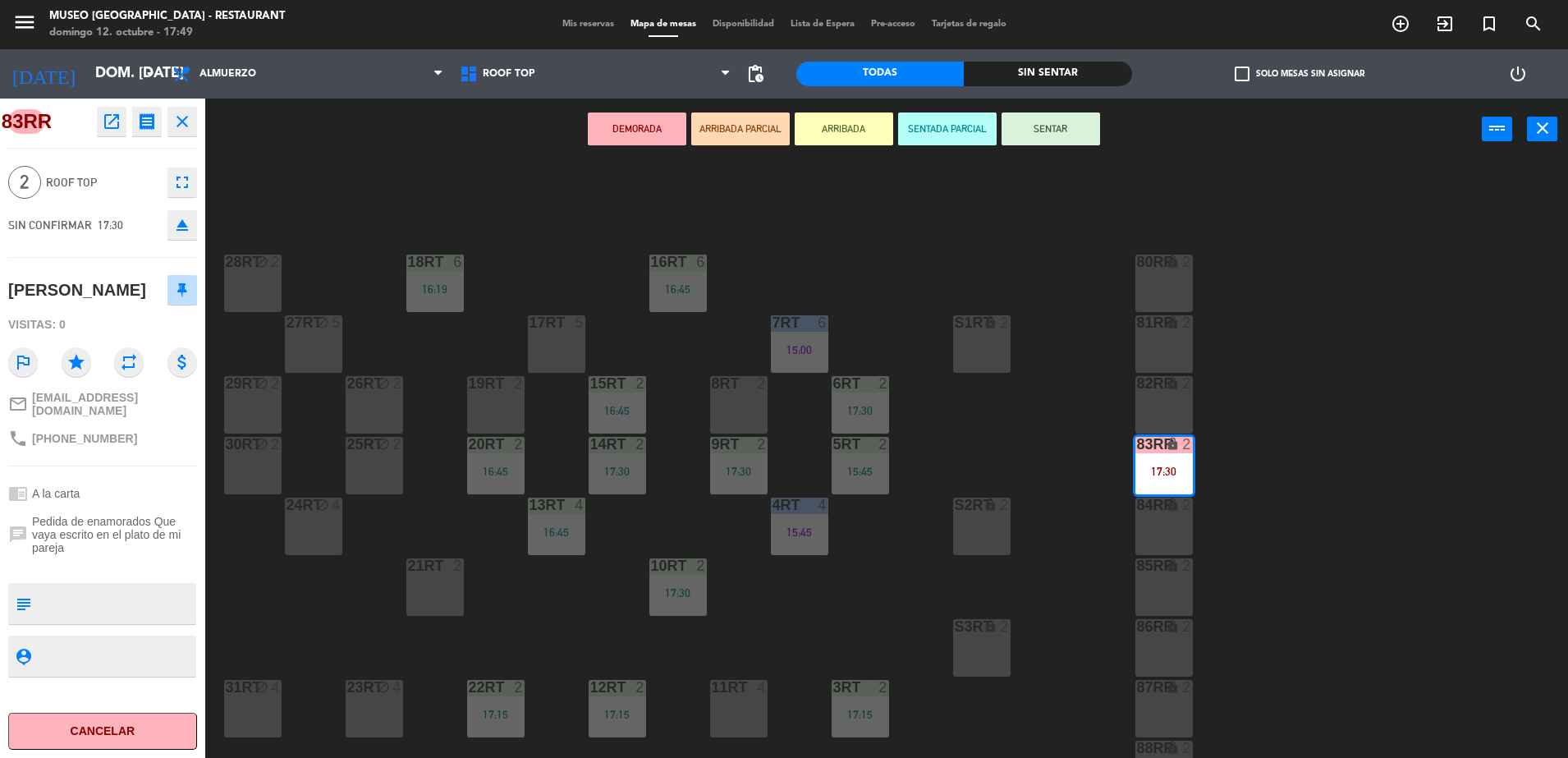
click at [105, 122] on icon "open_in_new" at bounding box center [111, 122] width 20 height 20
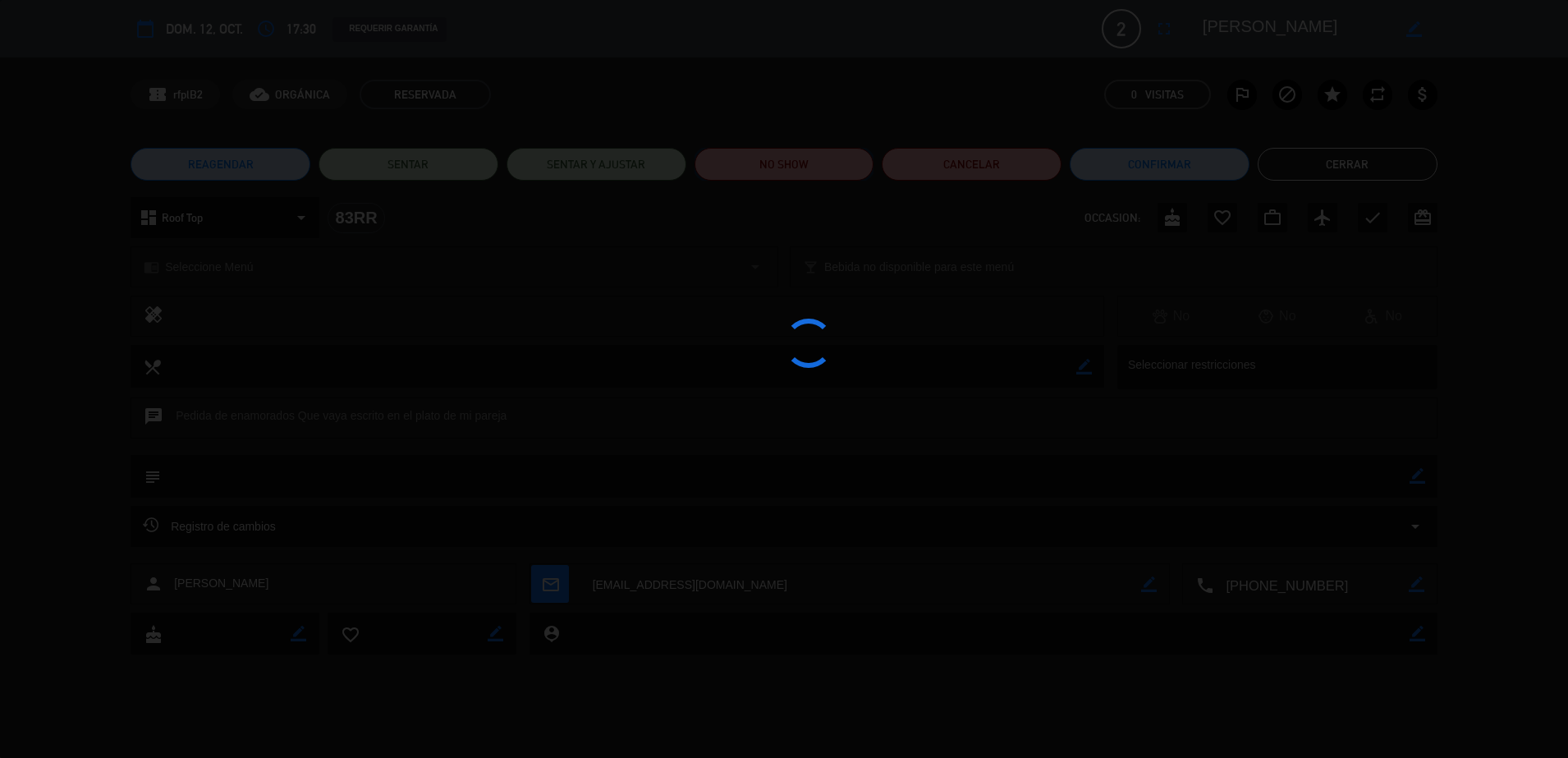
click at [802, 171] on button "NO SHOW" at bounding box center [784, 165] width 179 height 33
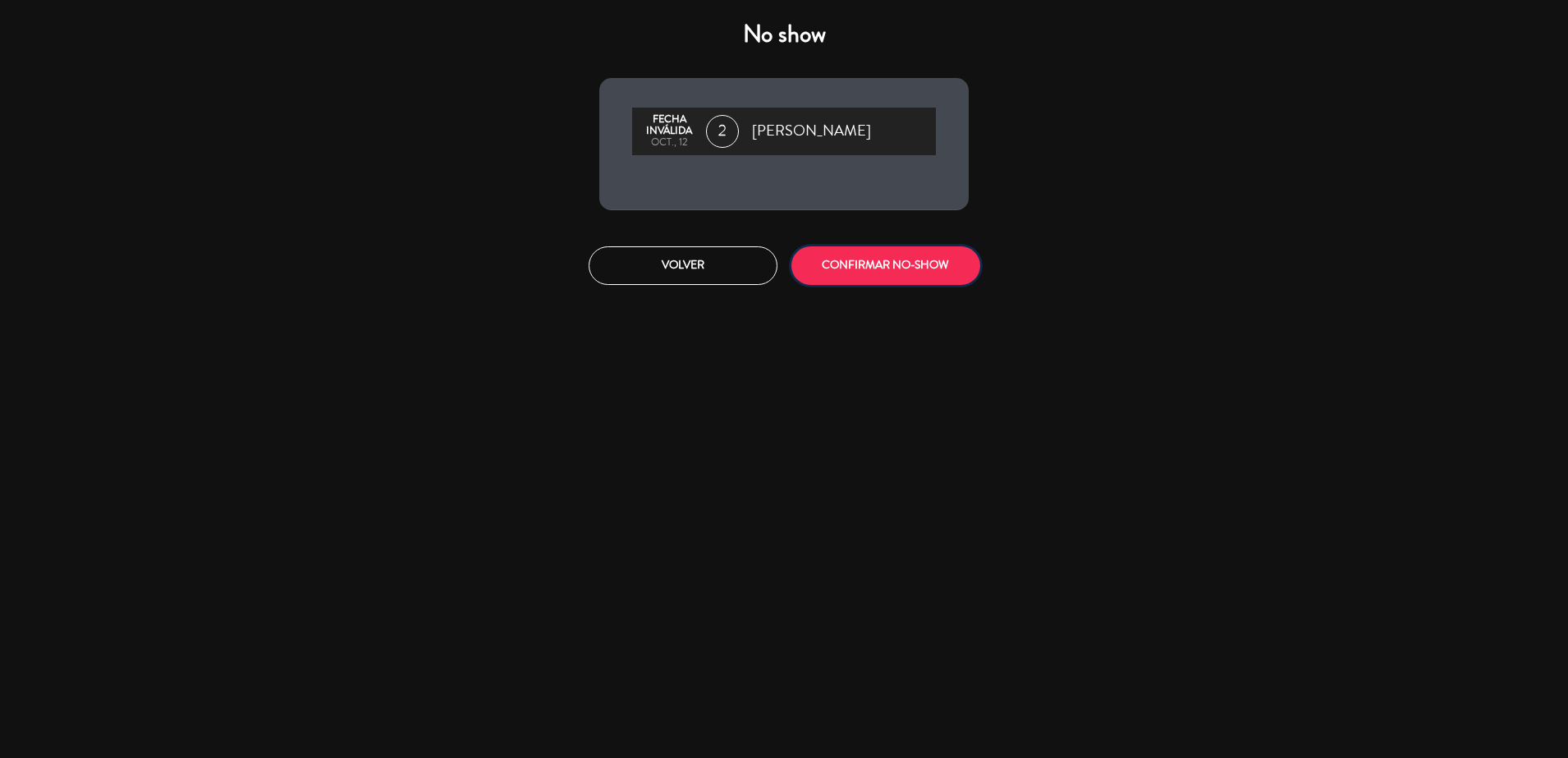
click at [834, 253] on button "CONFIRMAR NO-SHOW" at bounding box center [886, 265] width 189 height 39
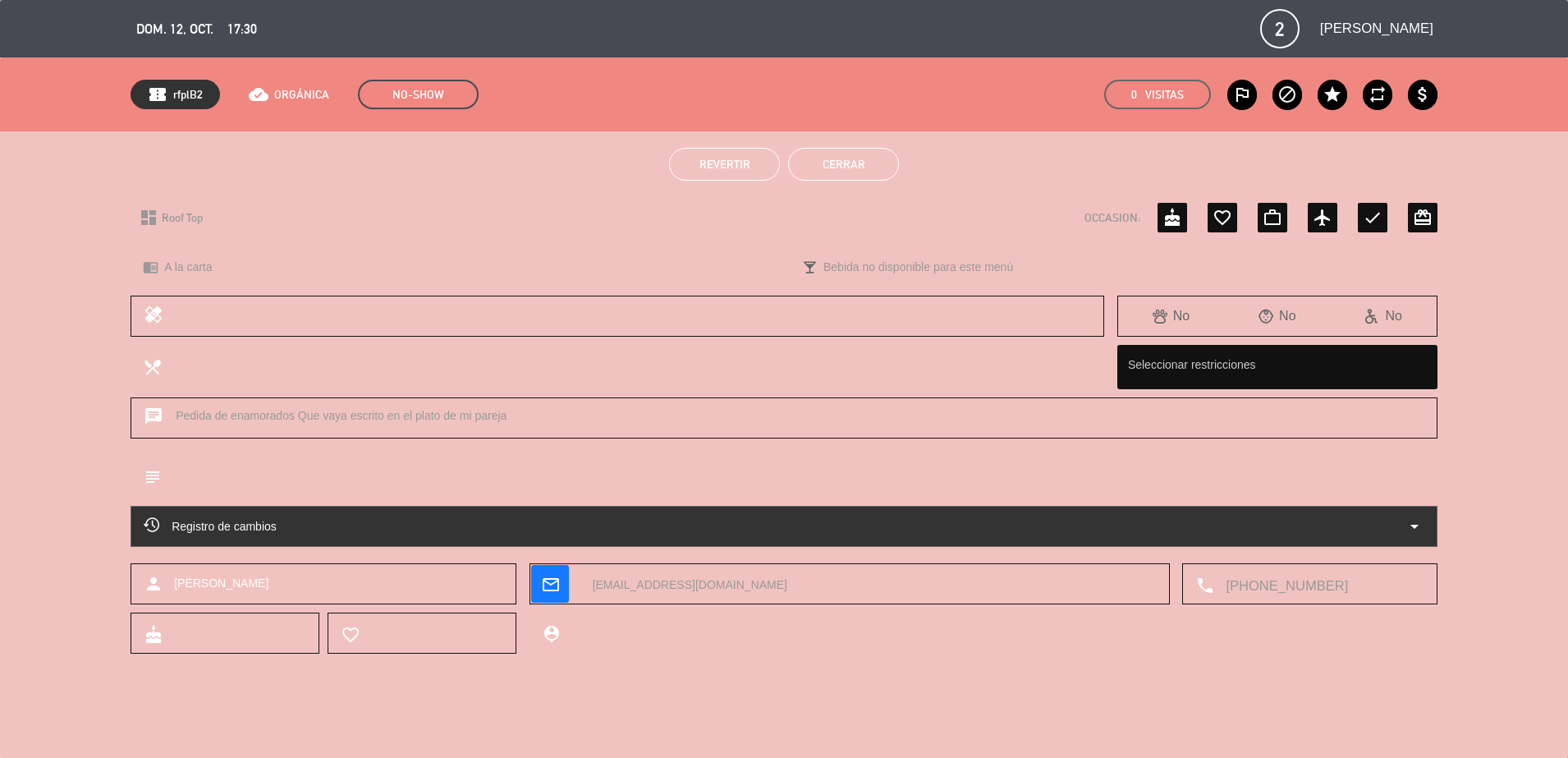
click at [882, 180] on div "Revertir Cerrar" at bounding box center [784, 164] width 1568 height 66
click at [859, 167] on button "Cerrar" at bounding box center [844, 165] width 111 height 33
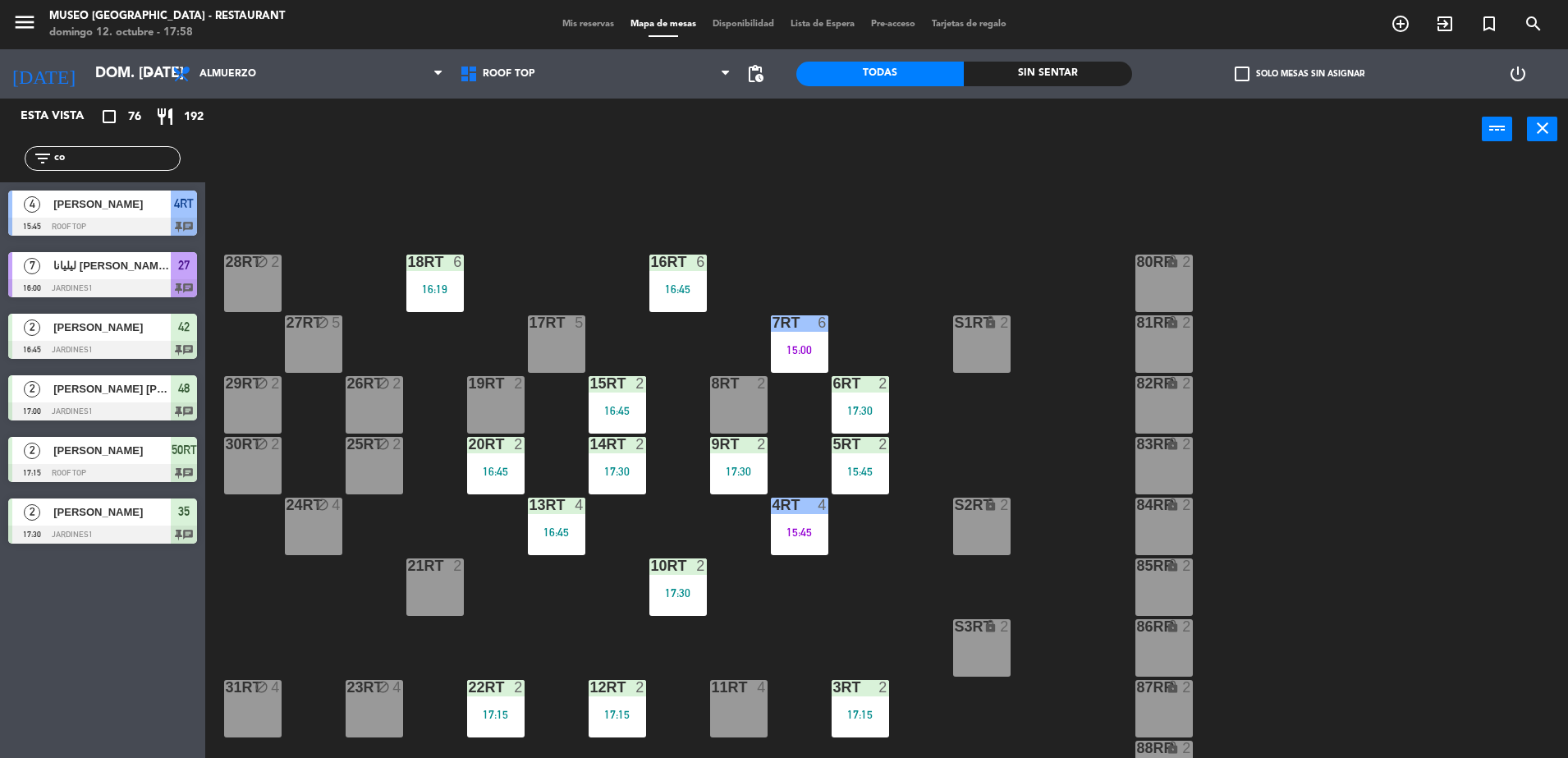
click at [131, 167] on div "filter_list co" at bounding box center [102, 158] width 156 height 25
click at [125, 161] on input "co" at bounding box center [116, 158] width 127 height 18
type input "c"
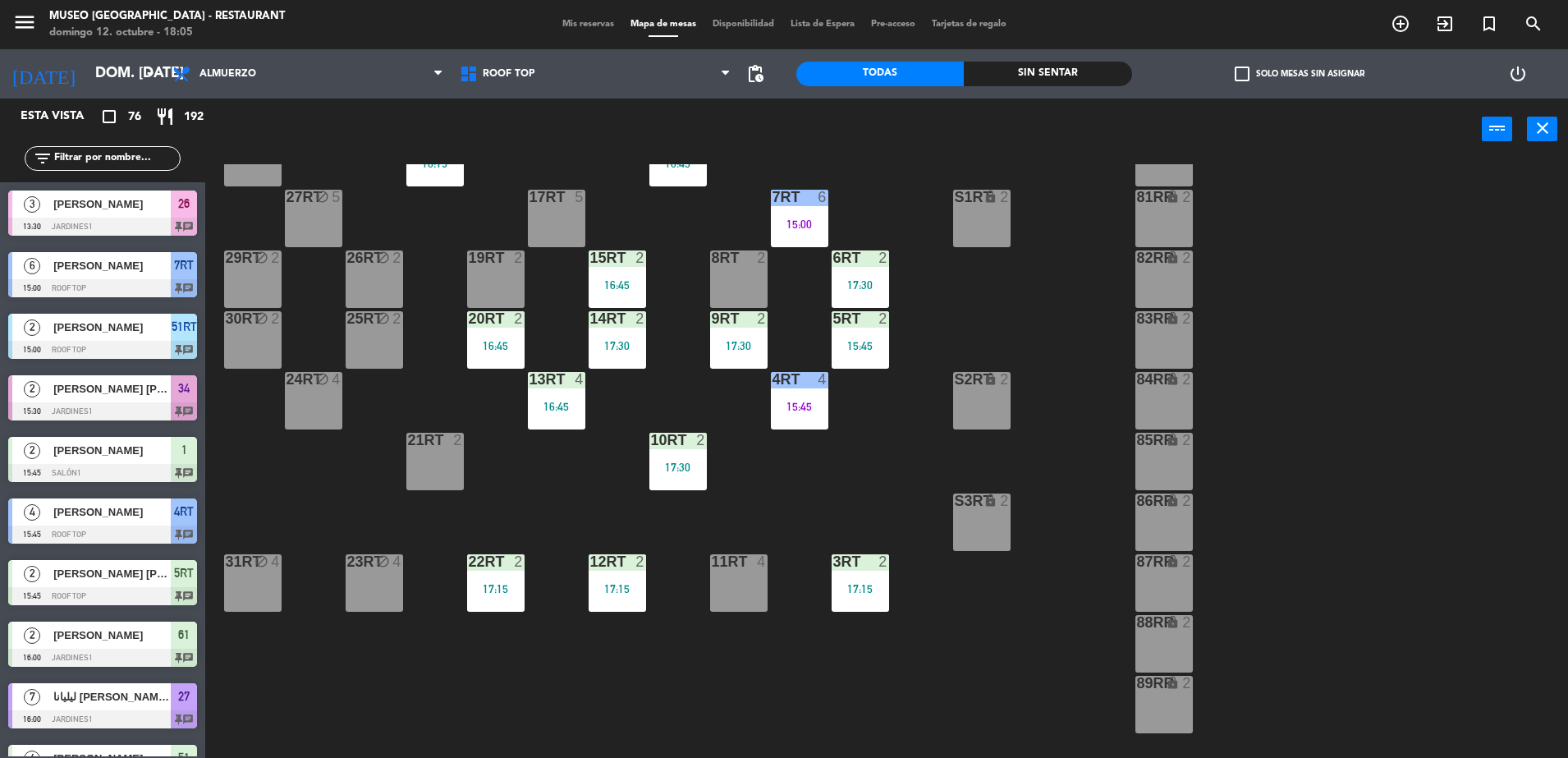
scroll to position [102, 0]
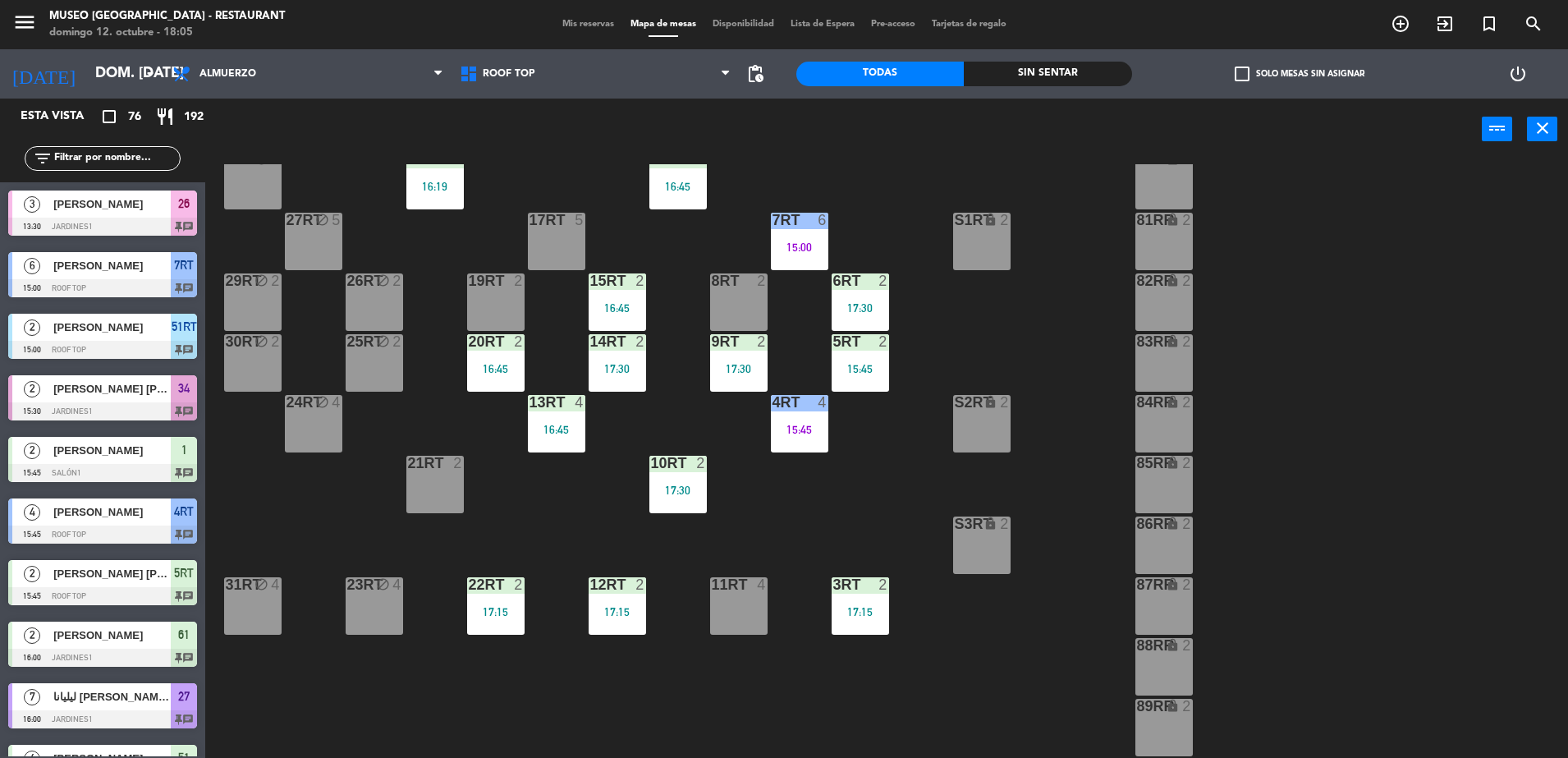
click at [999, 538] on div "S3RT lock 2" at bounding box center [982, 545] width 58 height 58
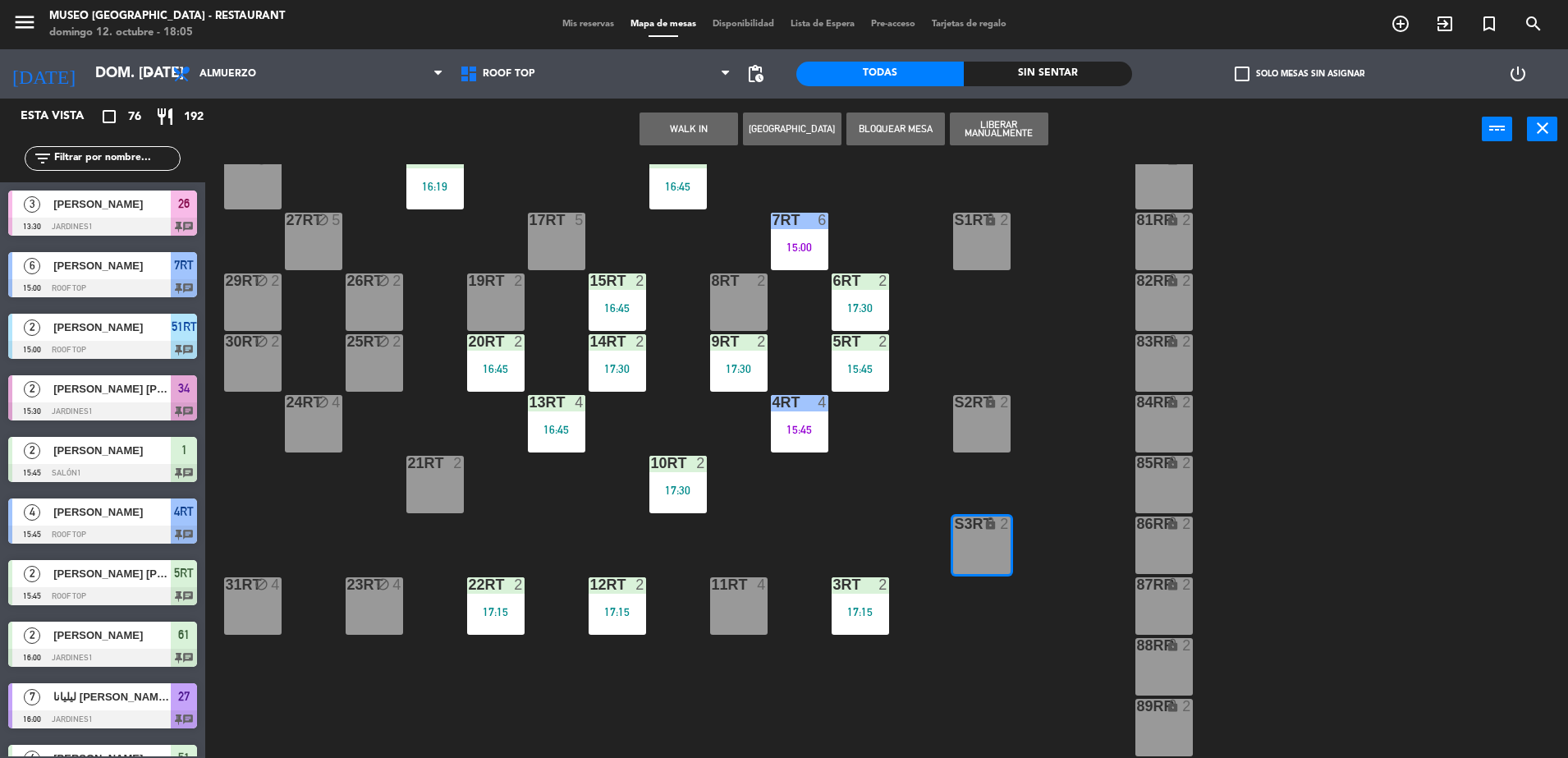
click at [696, 127] on button "WALK IN" at bounding box center [689, 130] width 99 height 33
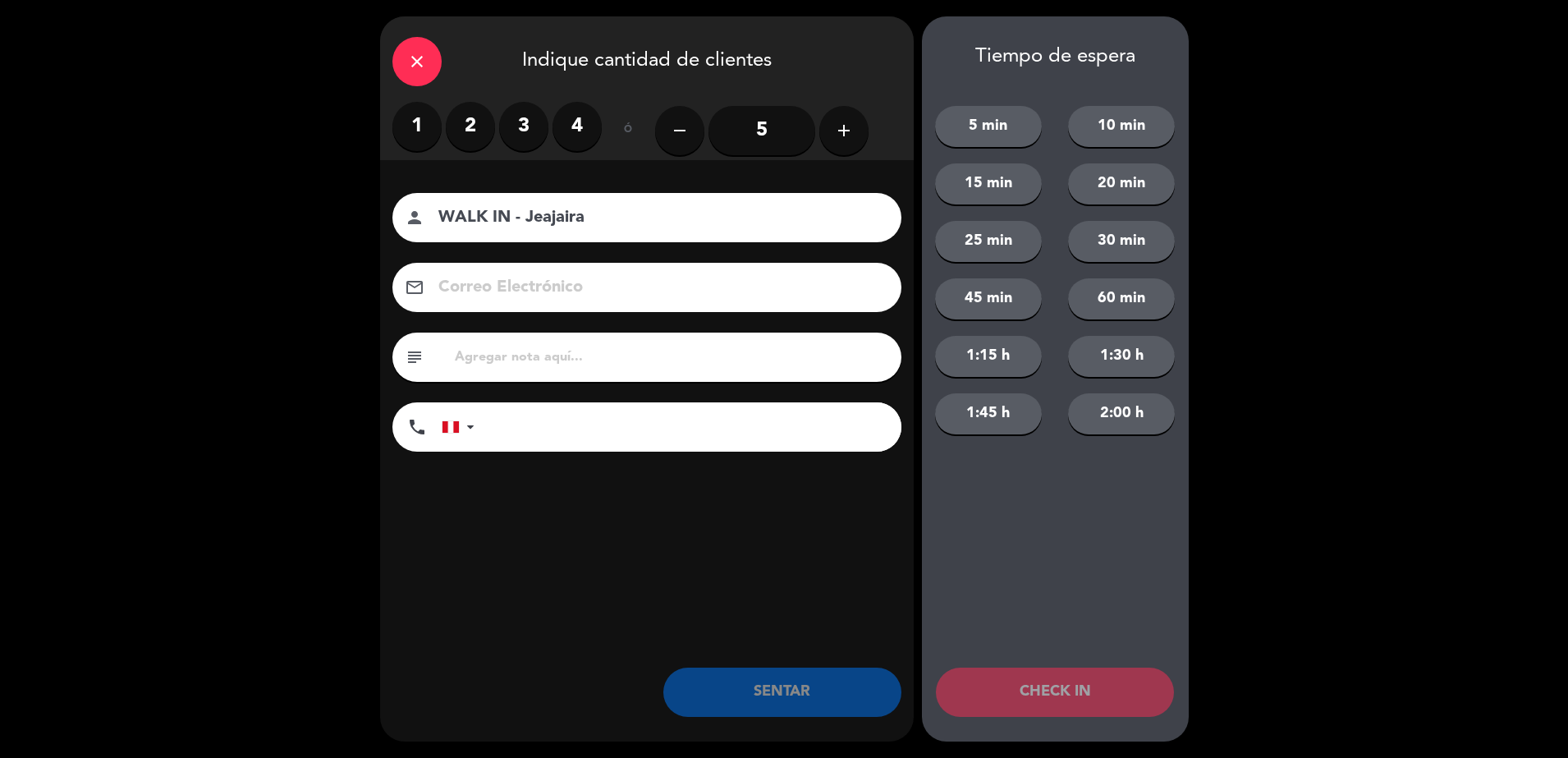
click at [427, 132] on label "1" at bounding box center [416, 126] width 49 height 49
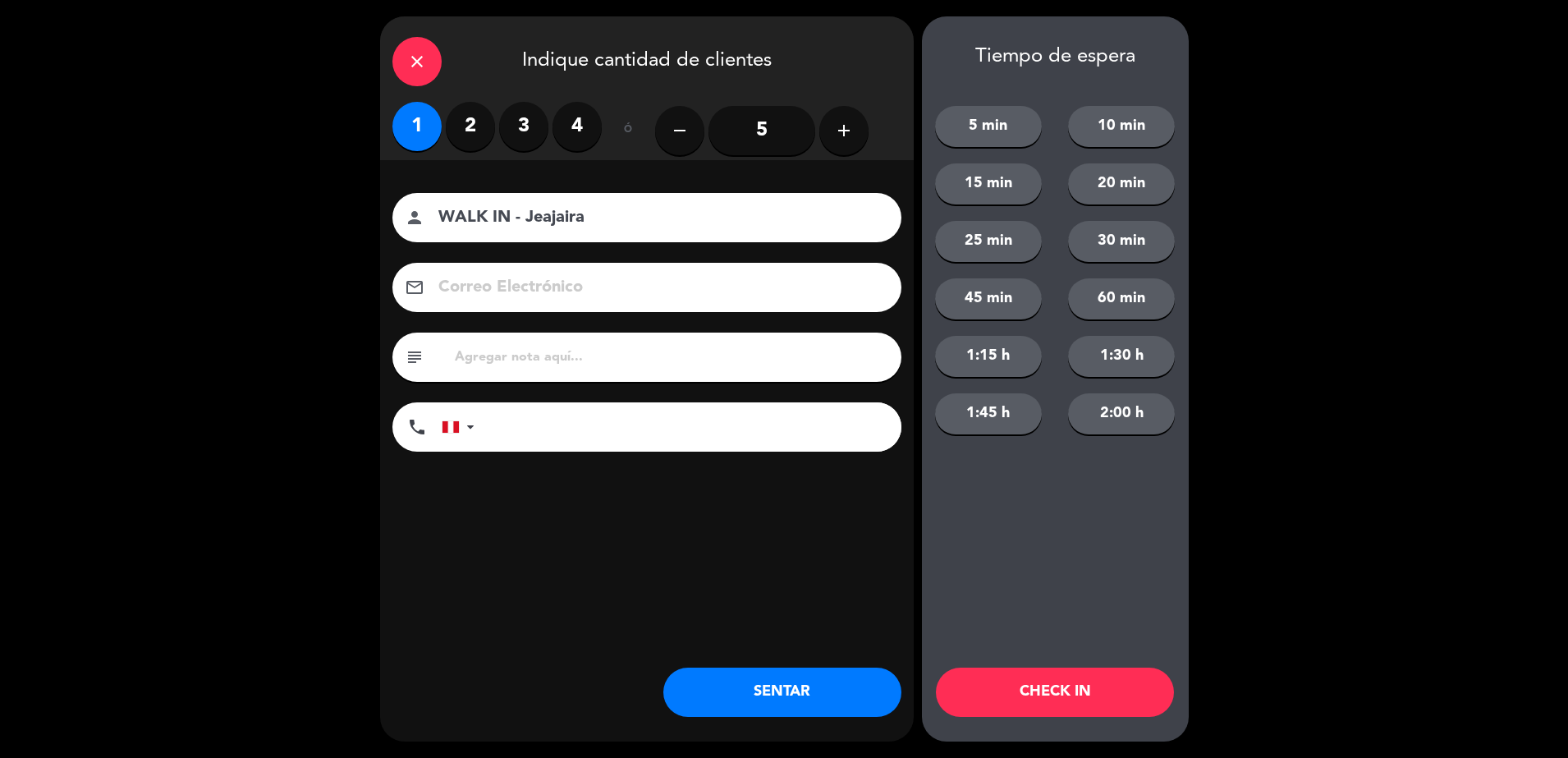
click at [619, 213] on input "WALK IN - Jeajaira" at bounding box center [658, 218] width 444 height 29
type input "WALK IN - [PERSON_NAME]"
click at [558, 449] on input "tel" at bounding box center [696, 427] width 410 height 49
type input "961016448"
click at [807, 693] on button "SENTAR" at bounding box center [782, 692] width 238 height 49
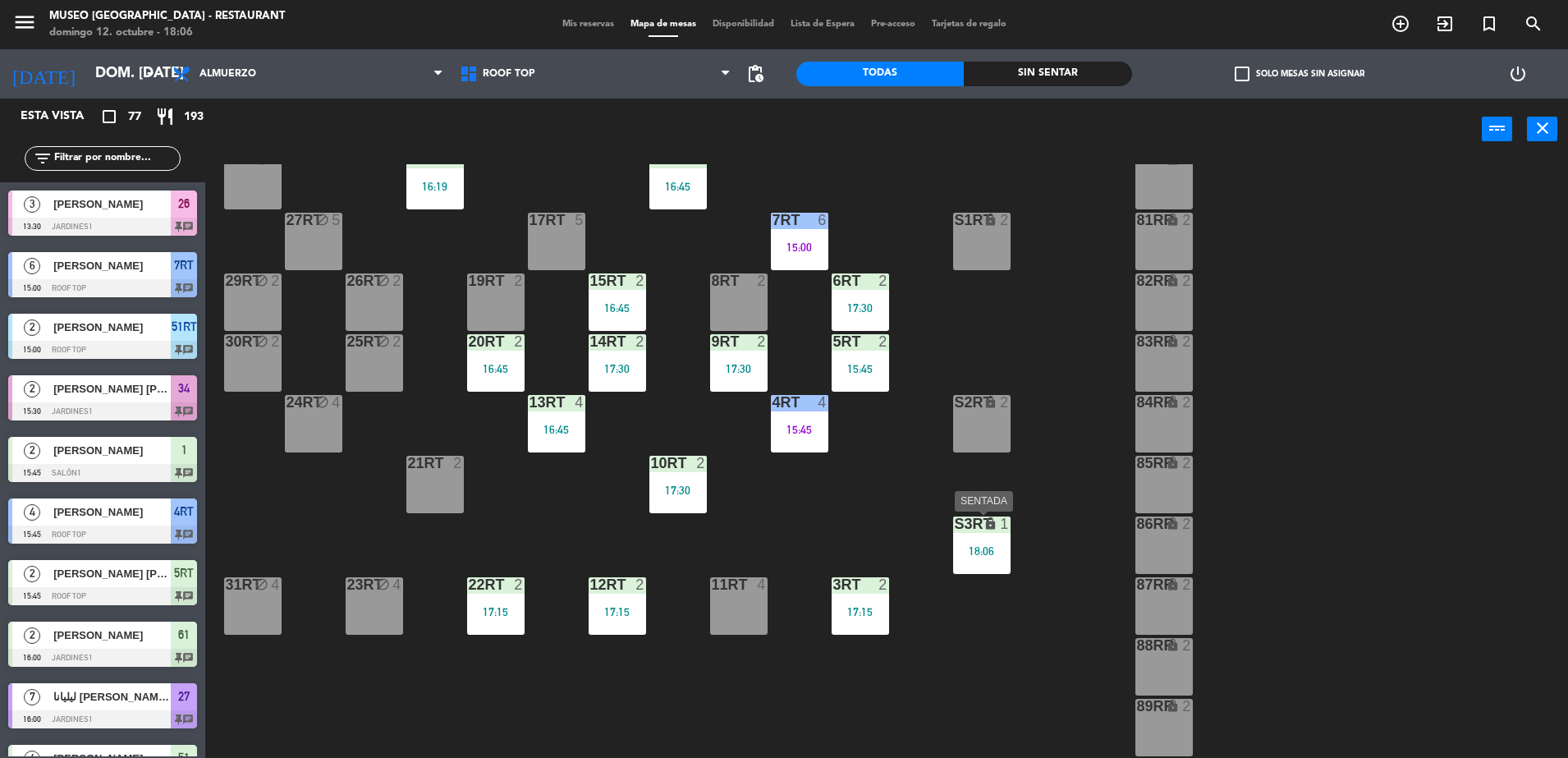
click at [984, 557] on div "18:06" at bounding box center [982, 551] width 58 height 11
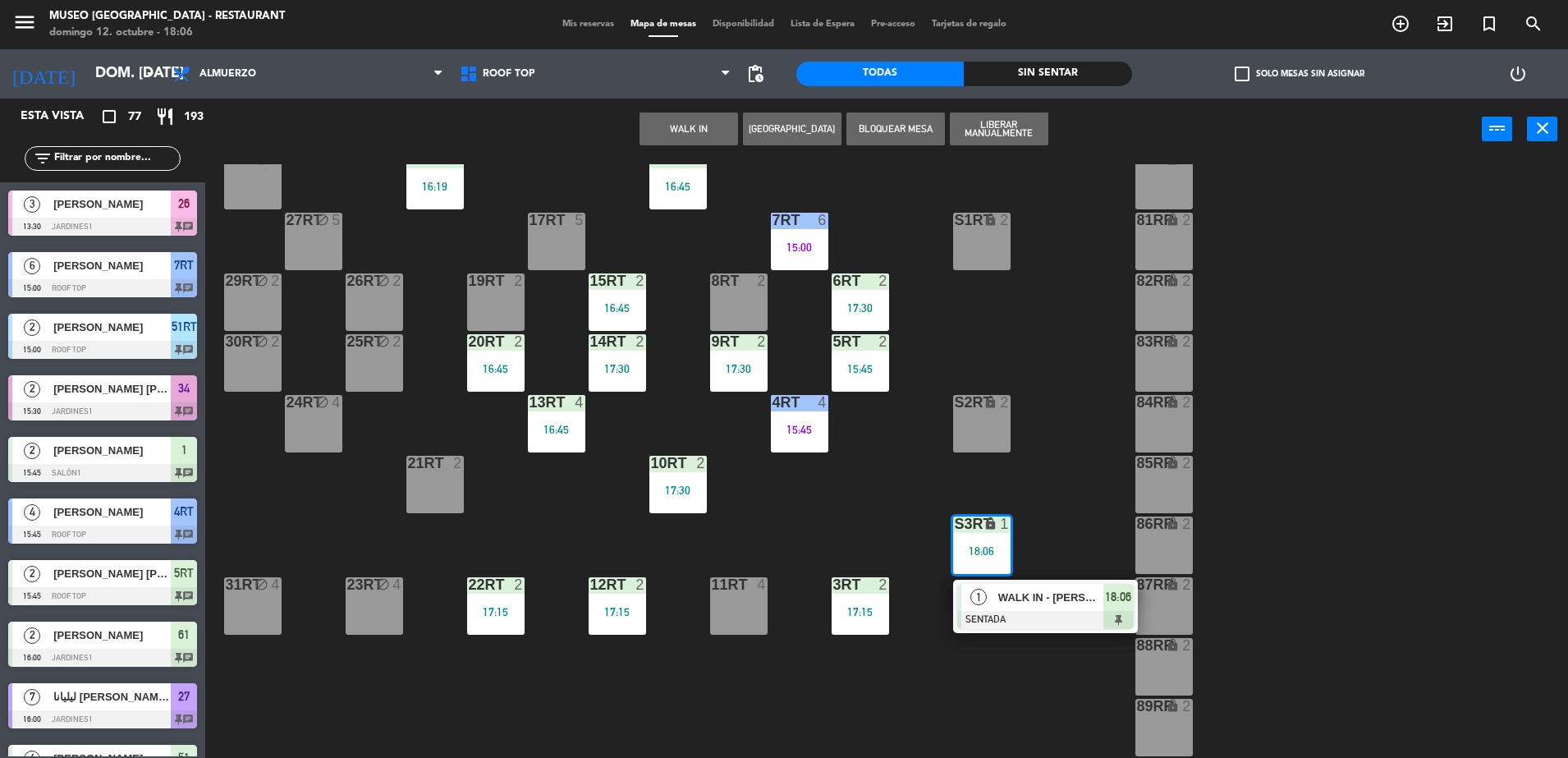
click at [1061, 532] on div "18RT 6 16:19 16RT 6 16:45 28RT block 2 80RR lock 2 27RT block 5 7RT 6 15:00 S1R…" at bounding box center [894, 463] width 1348 height 598
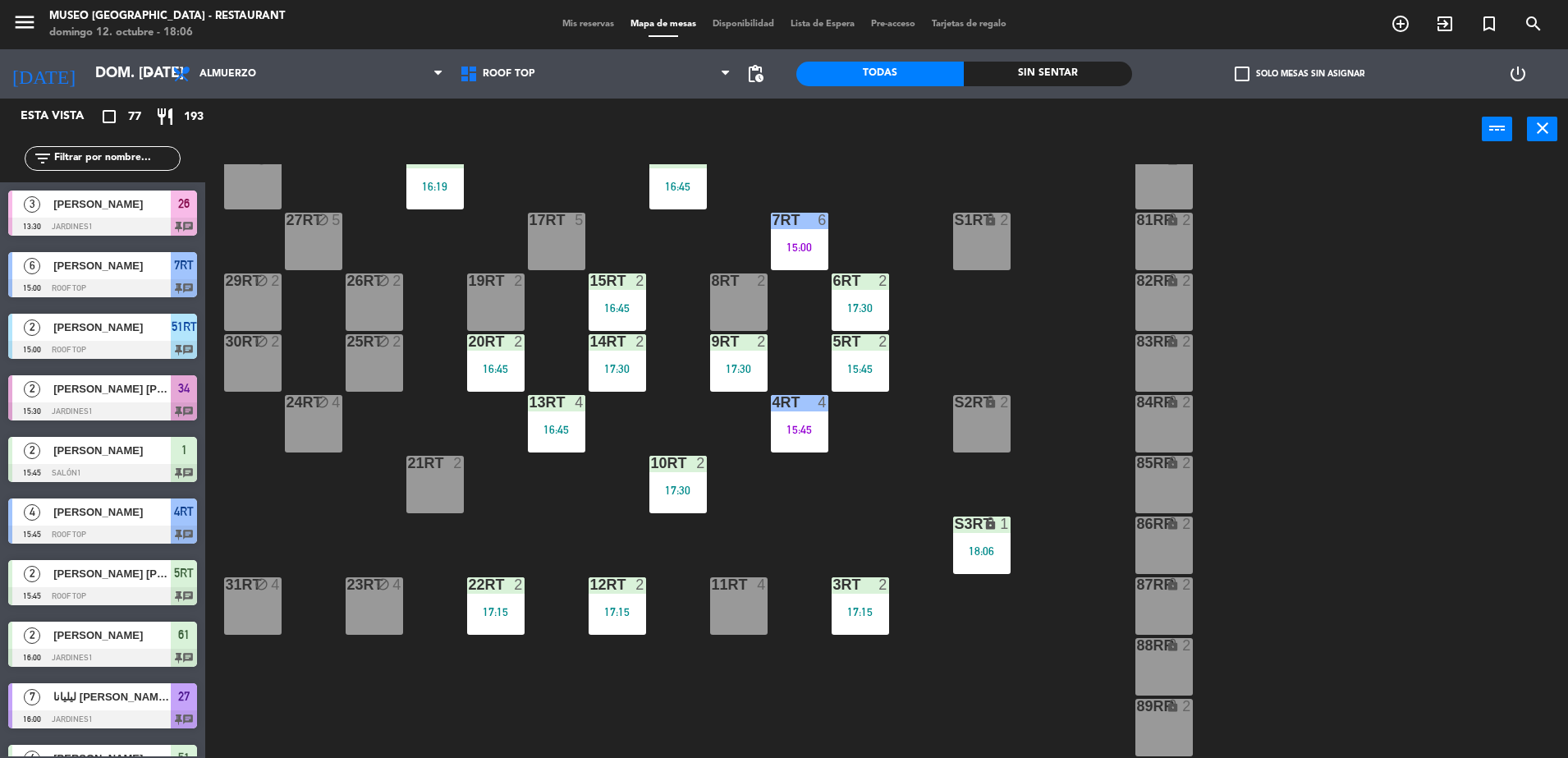
click at [1070, 463] on div "18RT 6 16:19 16RT 6 16:45 28RT block 2 80RR lock 2 27RT block 5 7RT 6 15:00 S1R…" at bounding box center [894, 463] width 1348 height 598
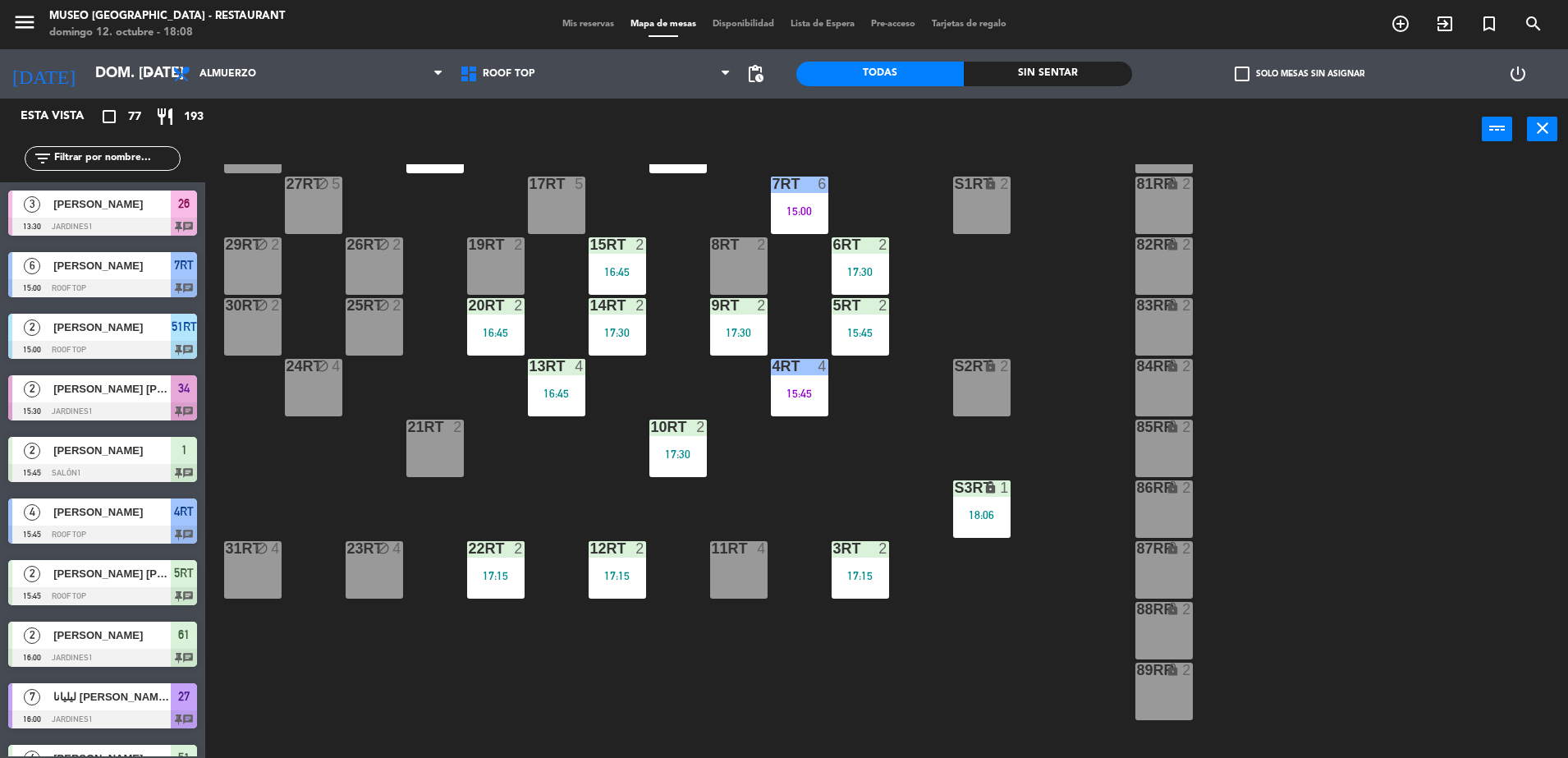
scroll to position [308, 0]
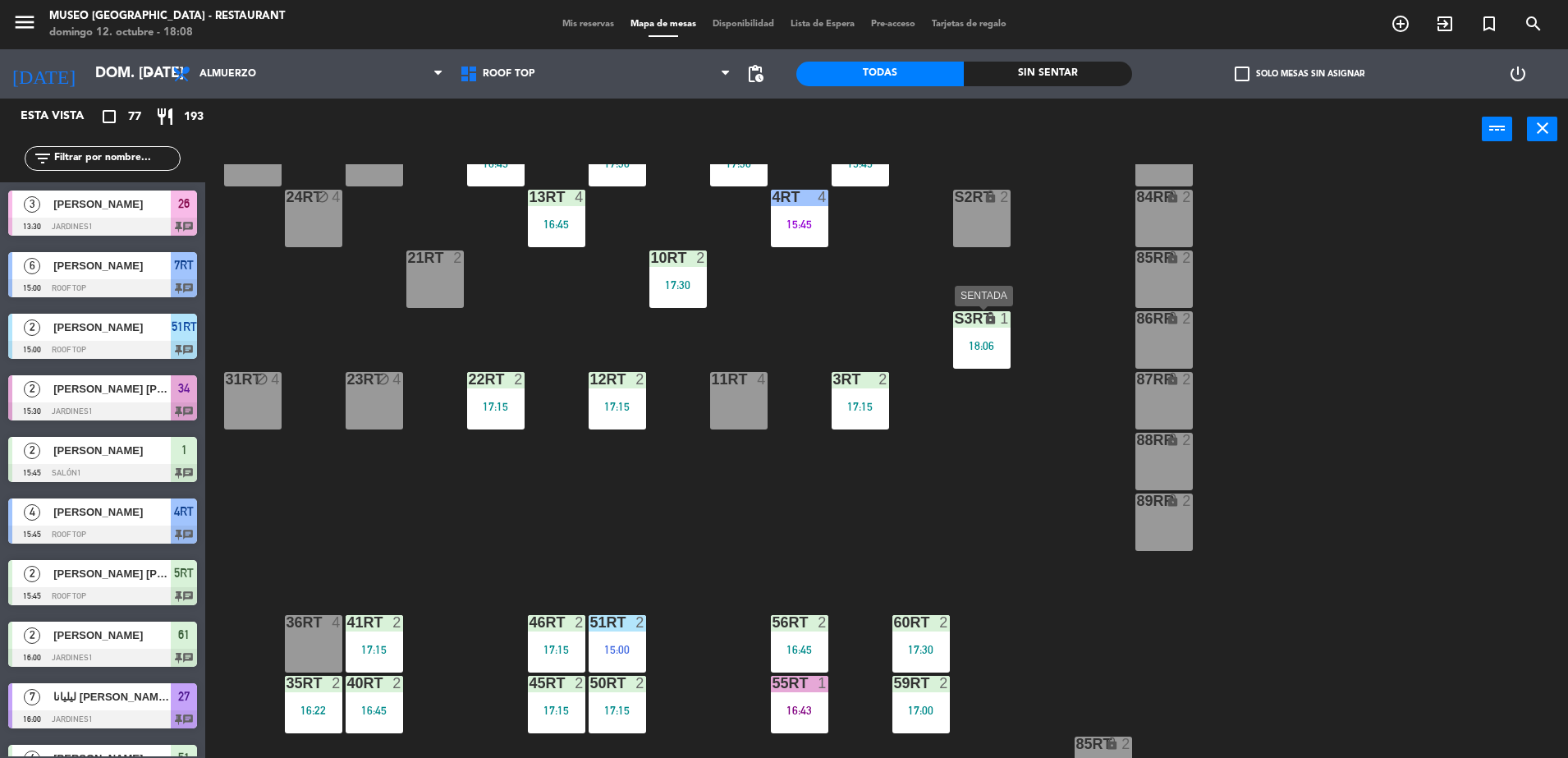
click at [992, 342] on div "18:06" at bounding box center [982, 345] width 58 height 11
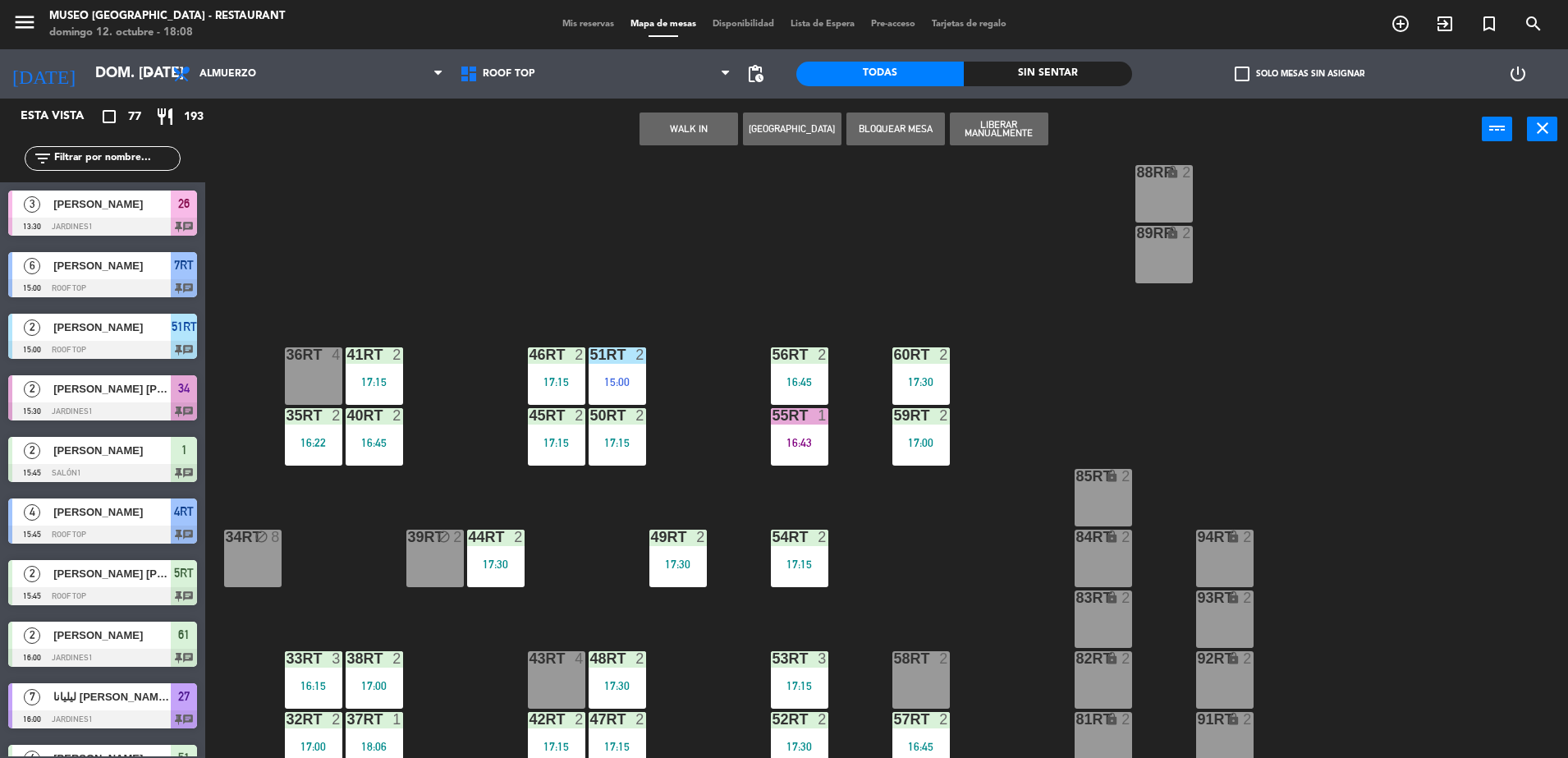
scroll to position [644, 0]
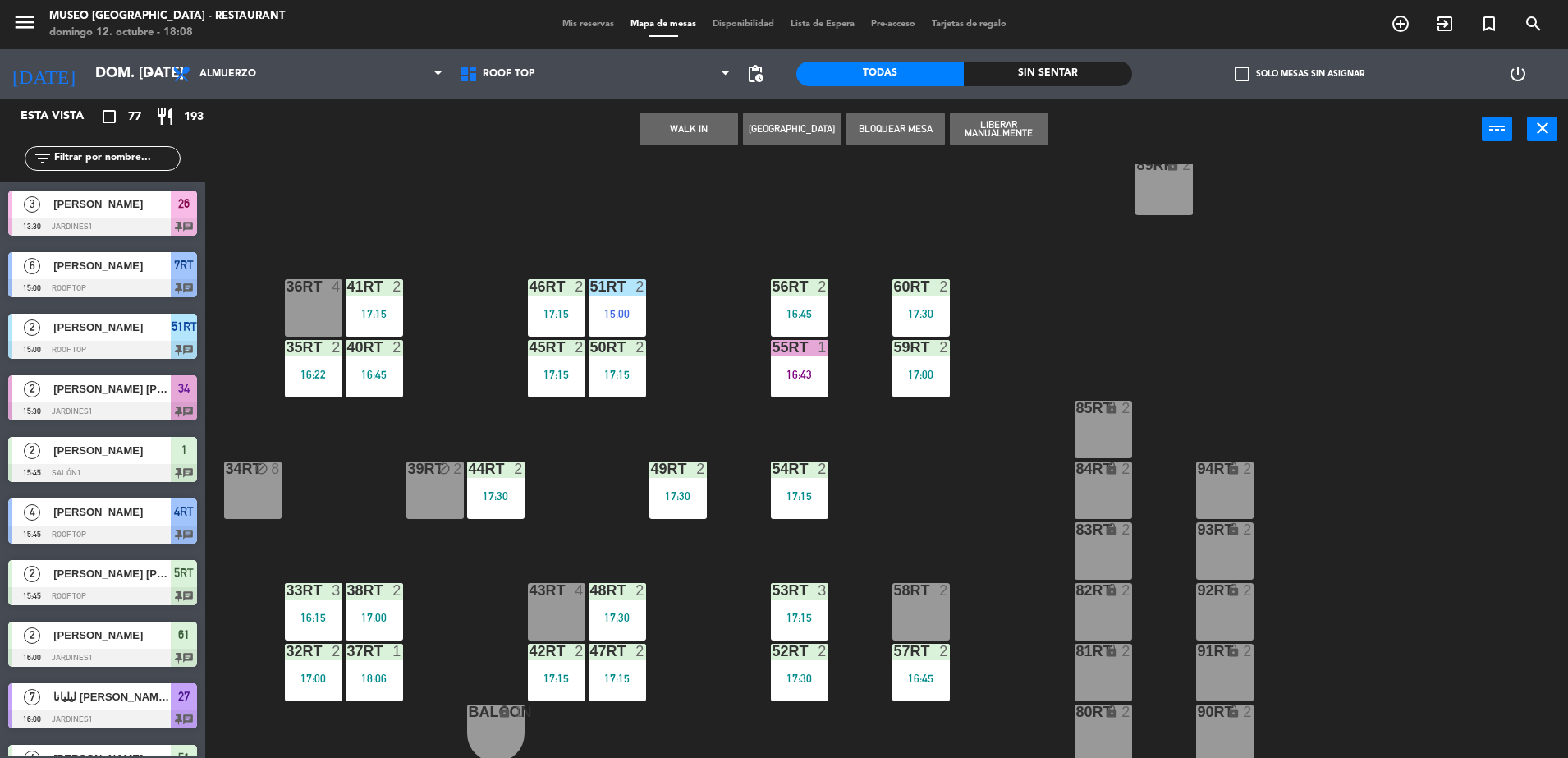
click at [556, 600] on div "43RT 4" at bounding box center [556, 612] width 58 height 58
click at [706, 135] on button "Mover" at bounding box center [689, 130] width 99 height 33
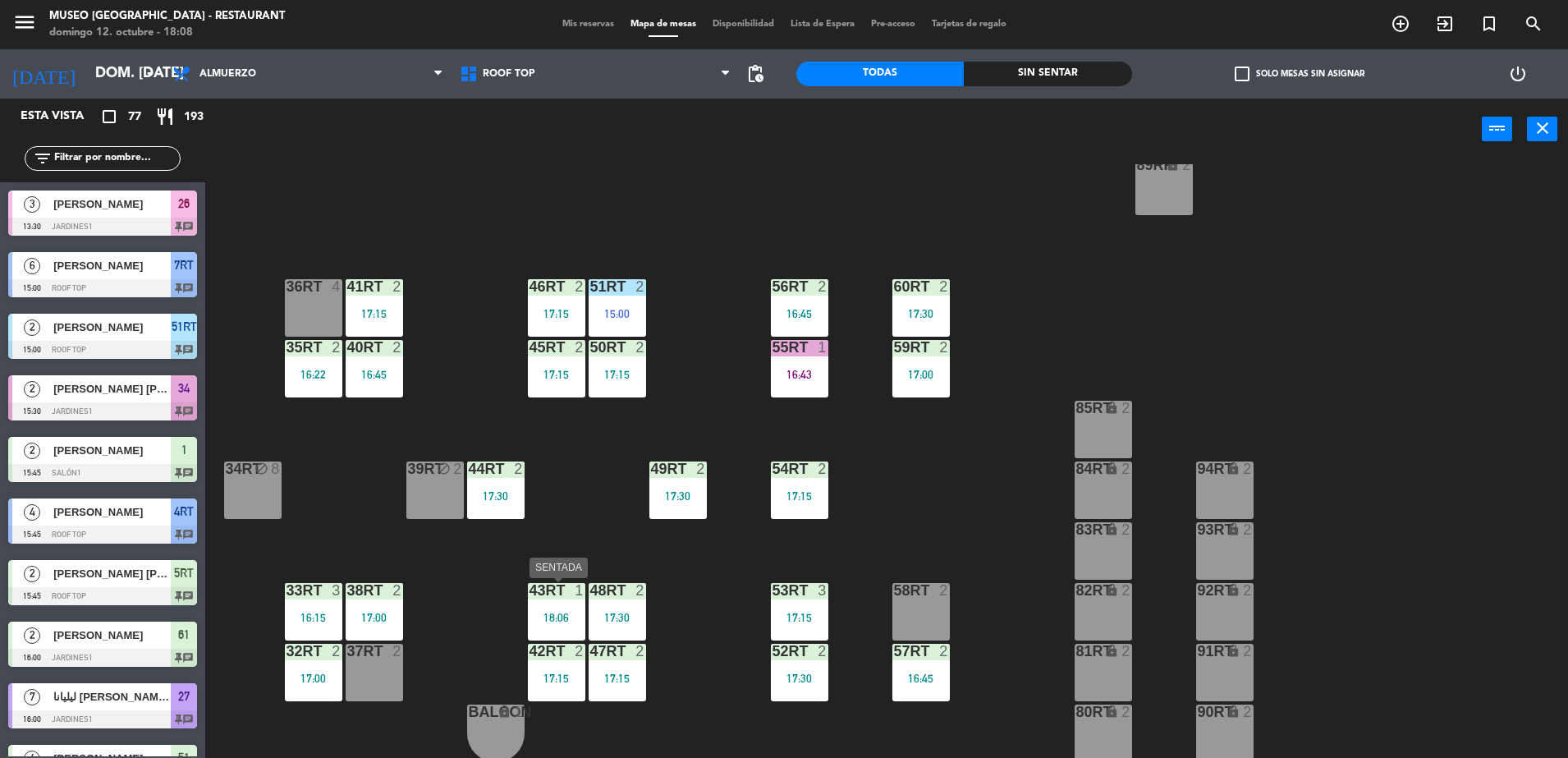
click at [565, 619] on div "18:06" at bounding box center [556, 617] width 58 height 11
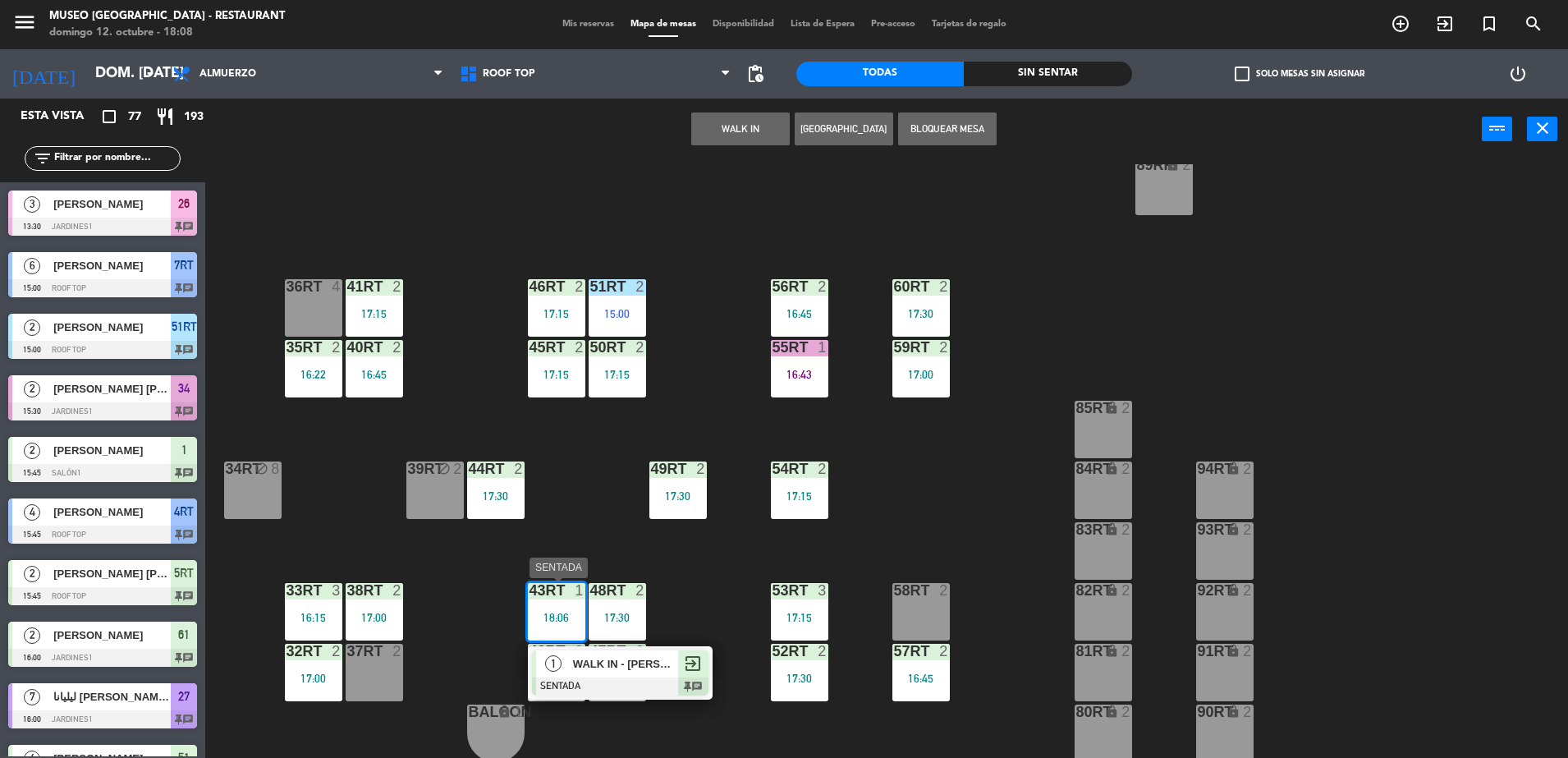
click at [584, 662] on span "WALK IN - [PERSON_NAME]" at bounding box center [626, 664] width 105 height 18
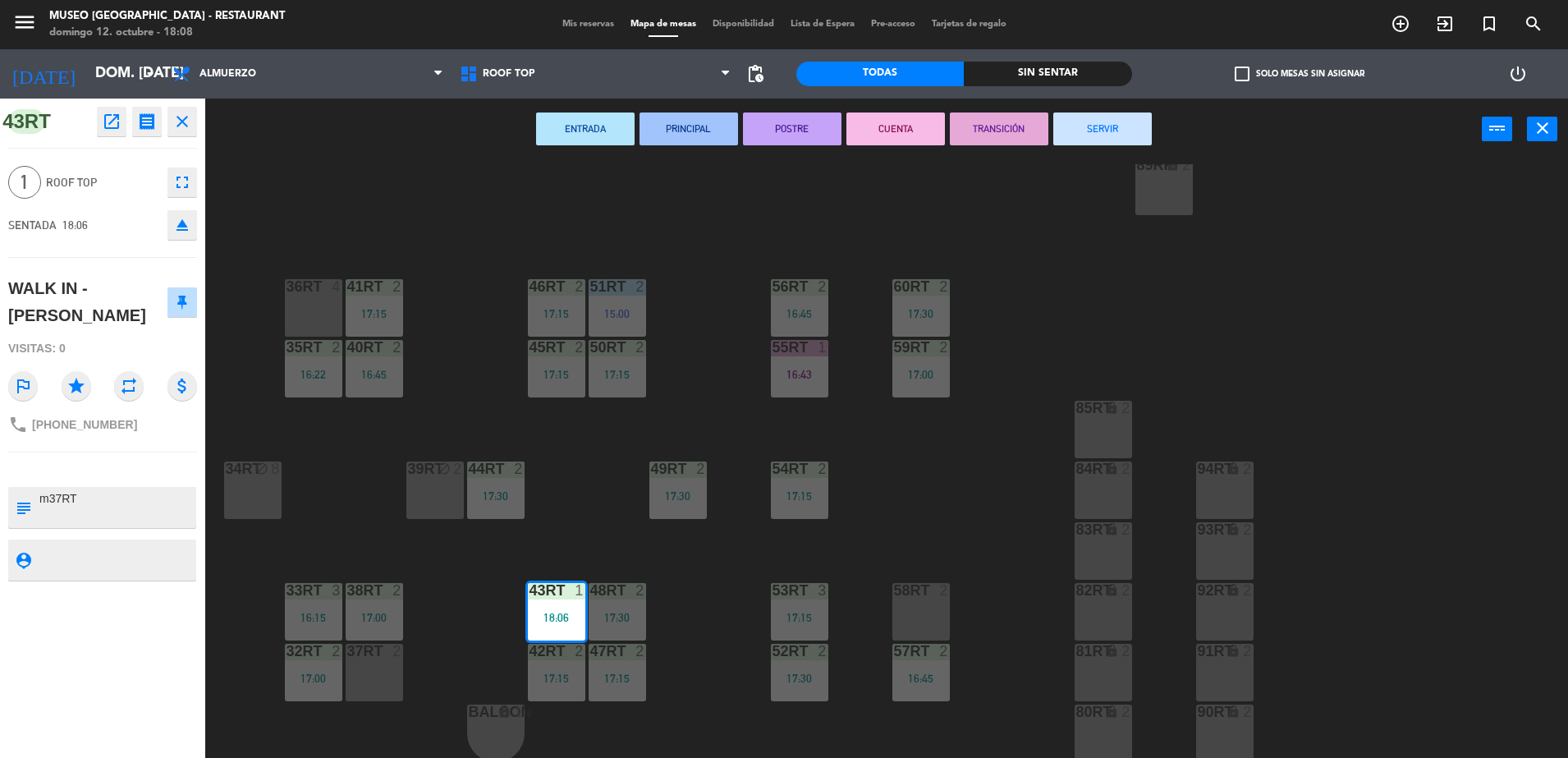
drag, startPoint x: 130, startPoint y: 459, endPoint x: 112, endPoint y: 460, distance: 18.0
click at [131, 459] on div "43RT open_in_new receipt 6:06 PM dom., [DATE] 1 personas WALK IN - [PERSON_NAME…" at bounding box center [102, 428] width 206 height 659
drag, startPoint x: 75, startPoint y: 467, endPoint x: 65, endPoint y: 472, distance: 11.2
click at [68, 490] on textarea at bounding box center [116, 507] width 157 height 34
click at [65, 490] on textarea at bounding box center [116, 507] width 157 height 34
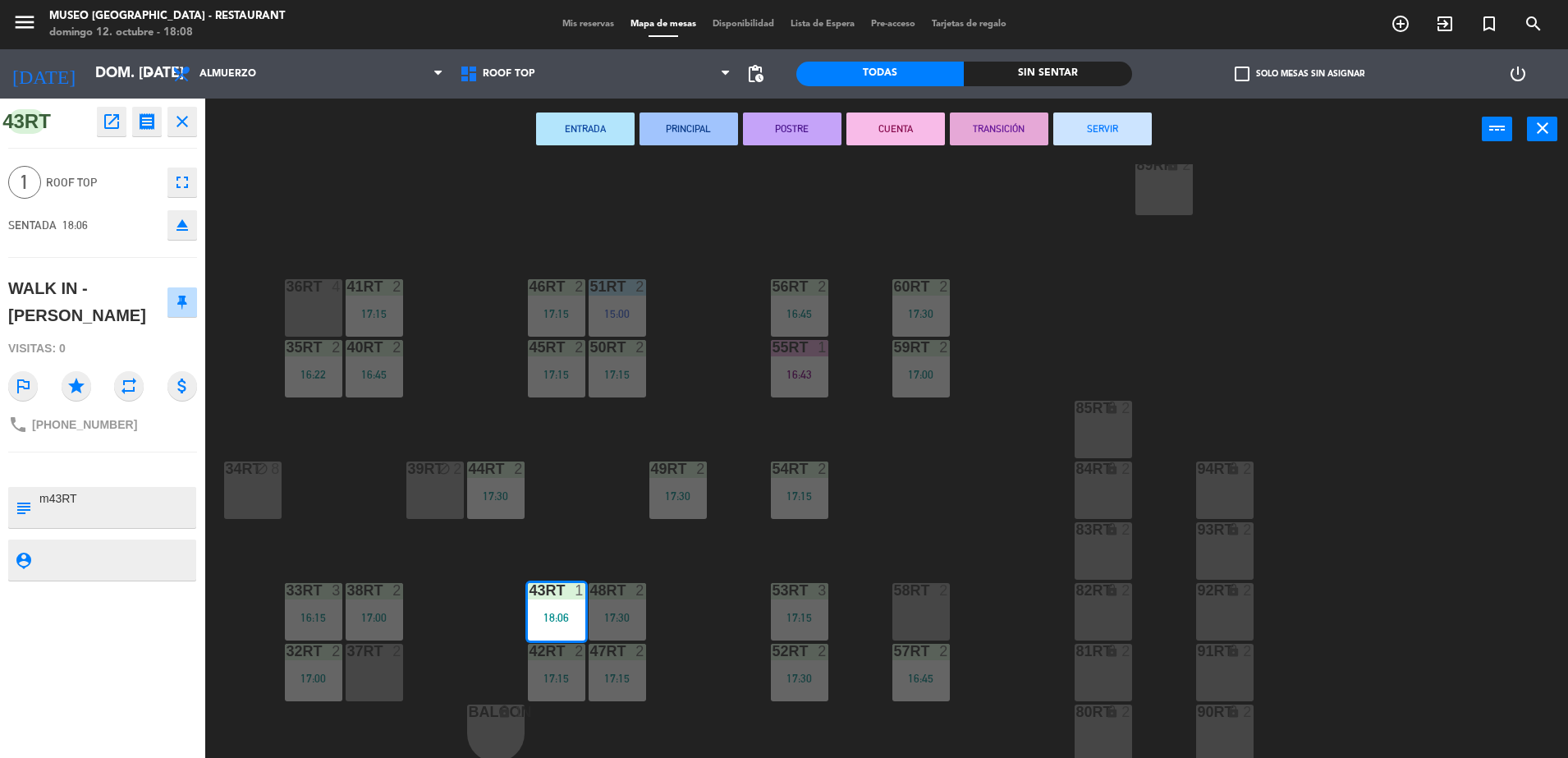
type textarea "m43RT"
click at [97, 464] on div at bounding box center [102, 469] width 189 height 11
click at [354, 446] on div "18RT 6 16:19 16RT 6 16:45 28RT block 2 80RR lock 2 27RT block 5 7RT 6 15:00 S1R…" at bounding box center [894, 463] width 1348 height 598
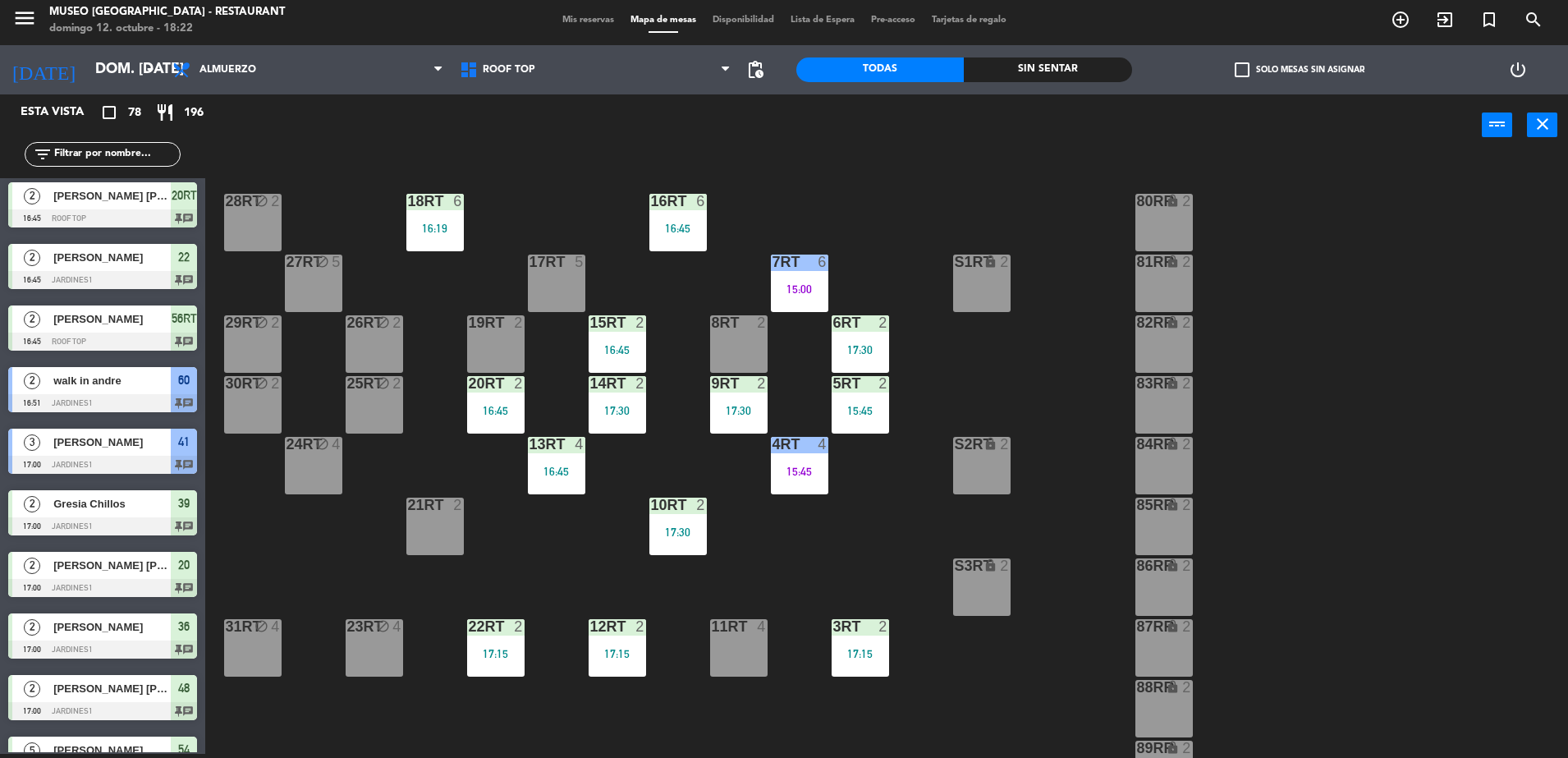
scroll to position [0, 0]
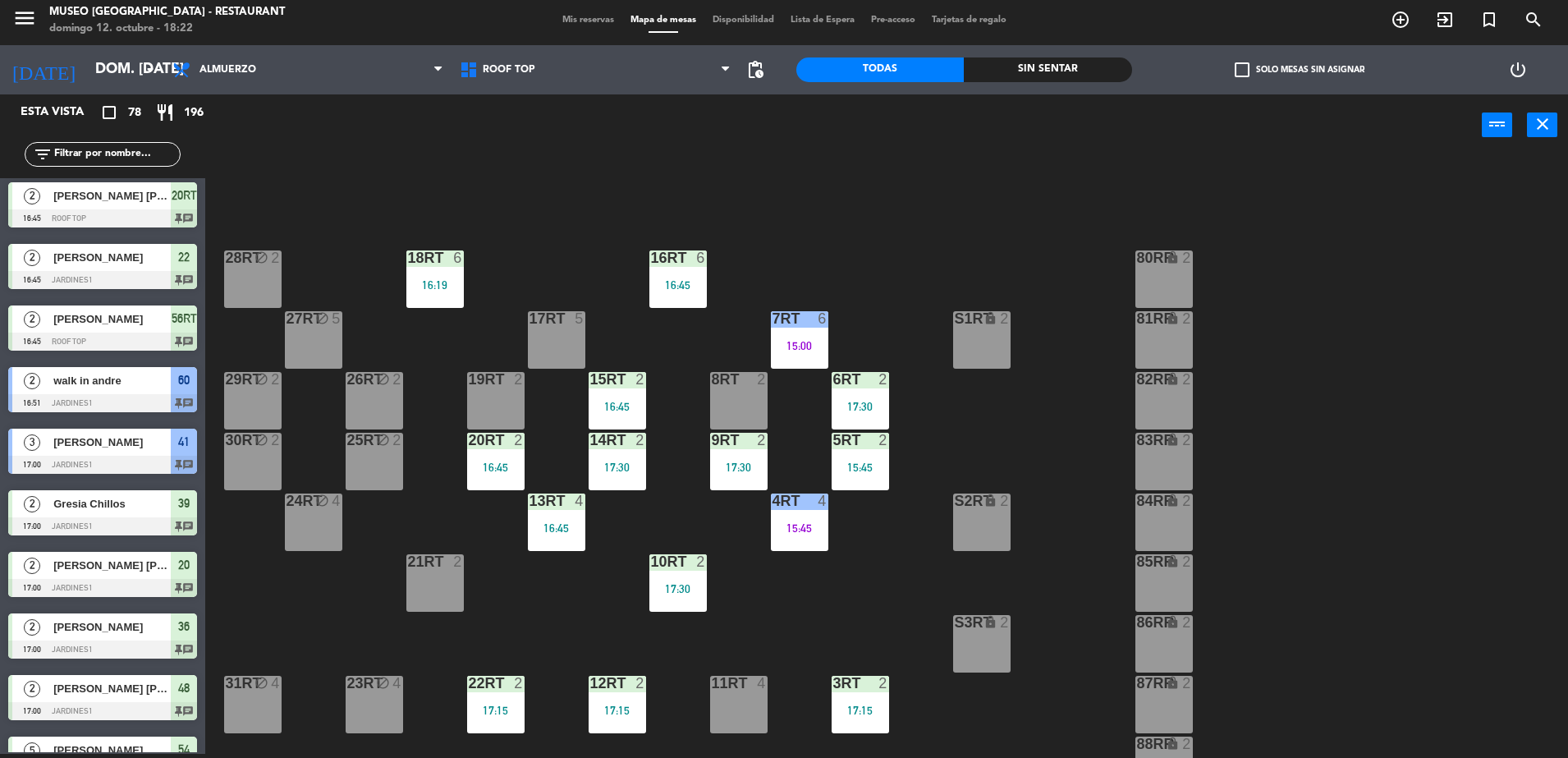
drag, startPoint x: 830, startPoint y: 334, endPoint x: 819, endPoint y: 336, distance: 11.2
click at [822, 335] on div "18RT 6 16:19 16RT 6 16:45 28RT block 2 80RR lock 2 27RT block 5 7RT 6 15:00 S1R…" at bounding box center [894, 459] width 1348 height 598
click at [819, 336] on div "7RT 6 15:00" at bounding box center [800, 340] width 58 height 58
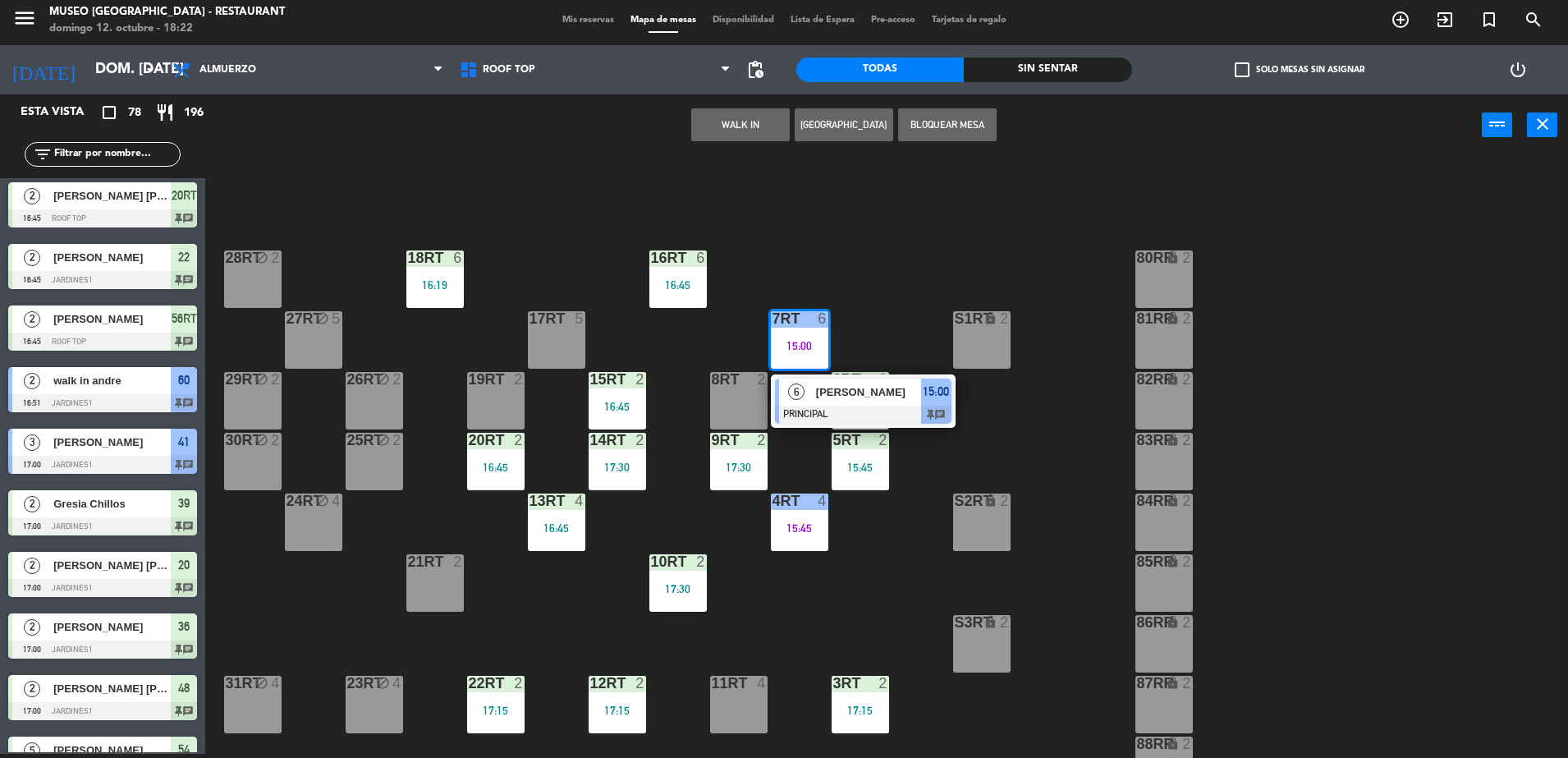
click at [833, 411] on div at bounding box center [864, 414] width 177 height 18
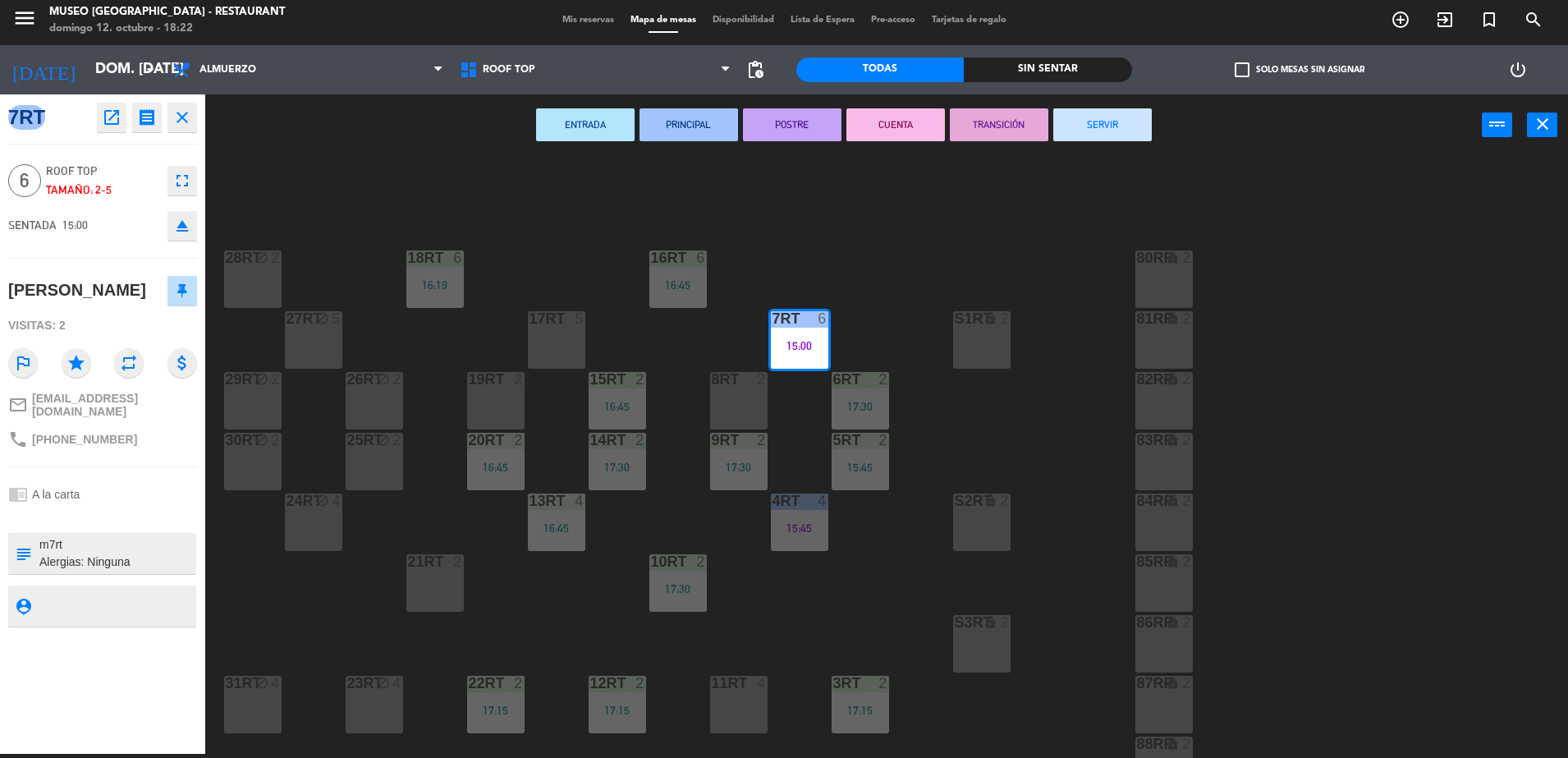
click at [1090, 119] on button "SERVIR" at bounding box center [1102, 125] width 99 height 33
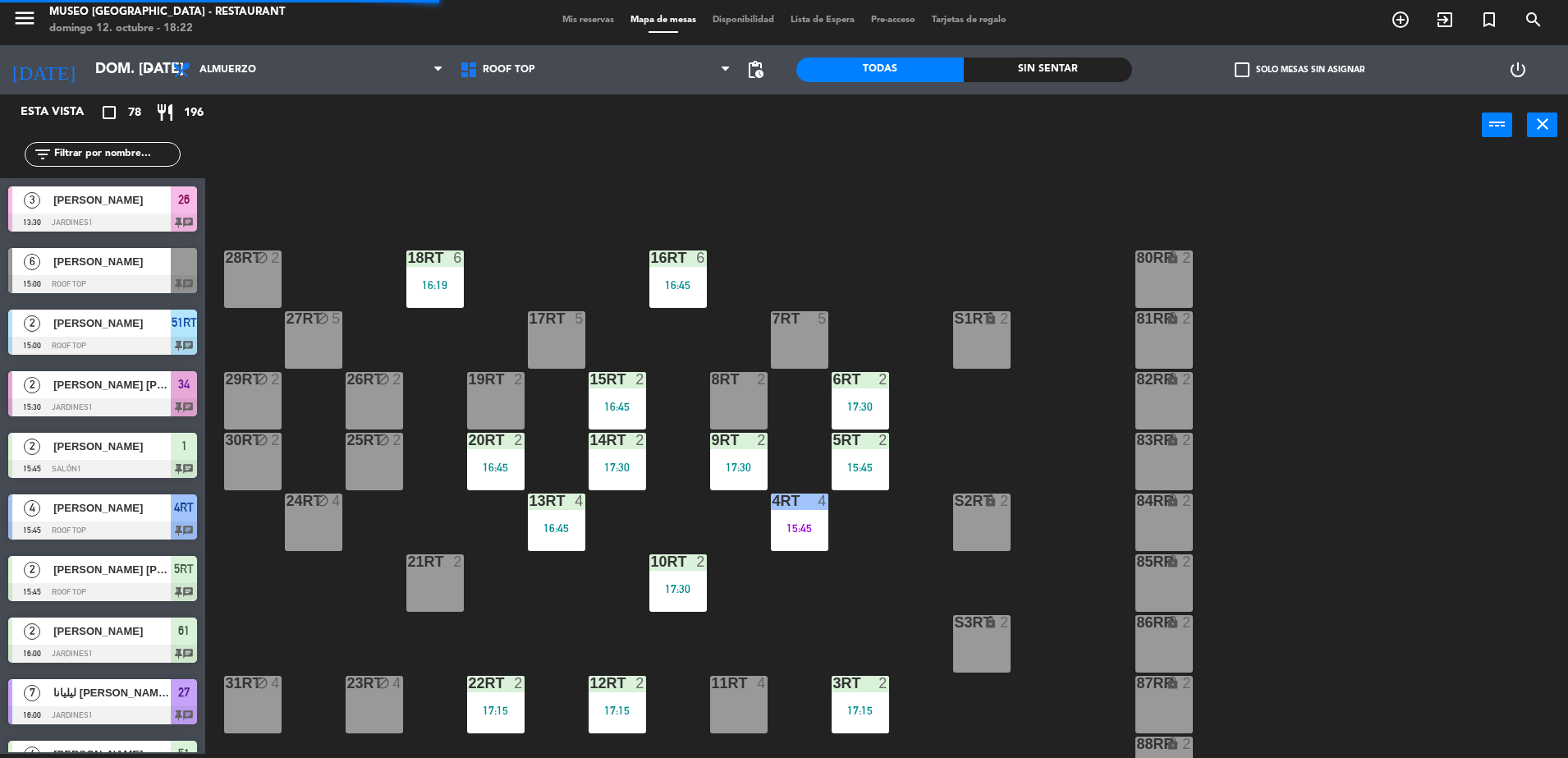
click at [786, 322] on div at bounding box center [799, 319] width 27 height 15
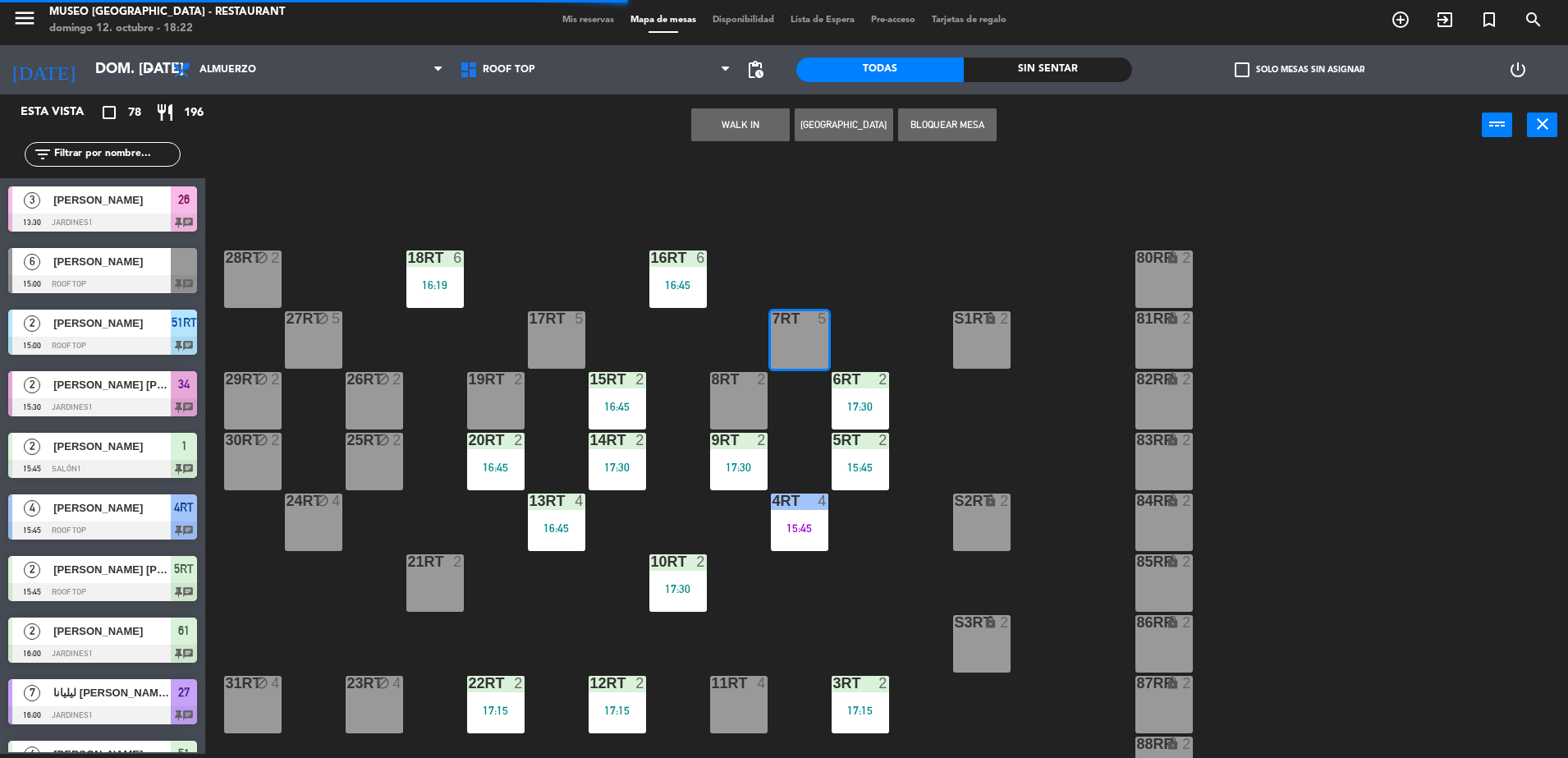
click at [767, 130] on button "WALK IN" at bounding box center [740, 125] width 99 height 33
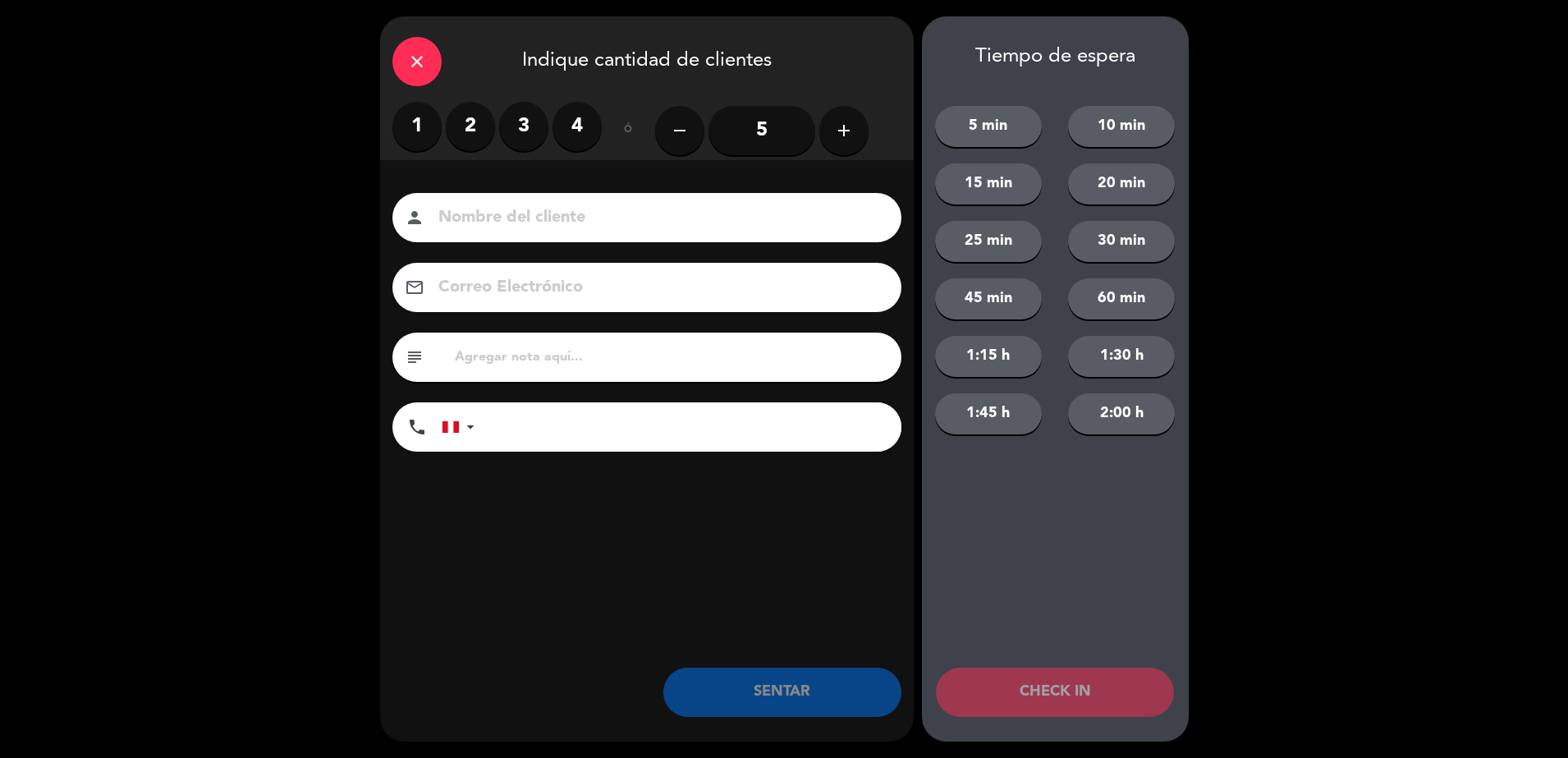
click at [747, 137] on input "5" at bounding box center [762, 130] width 107 height 49
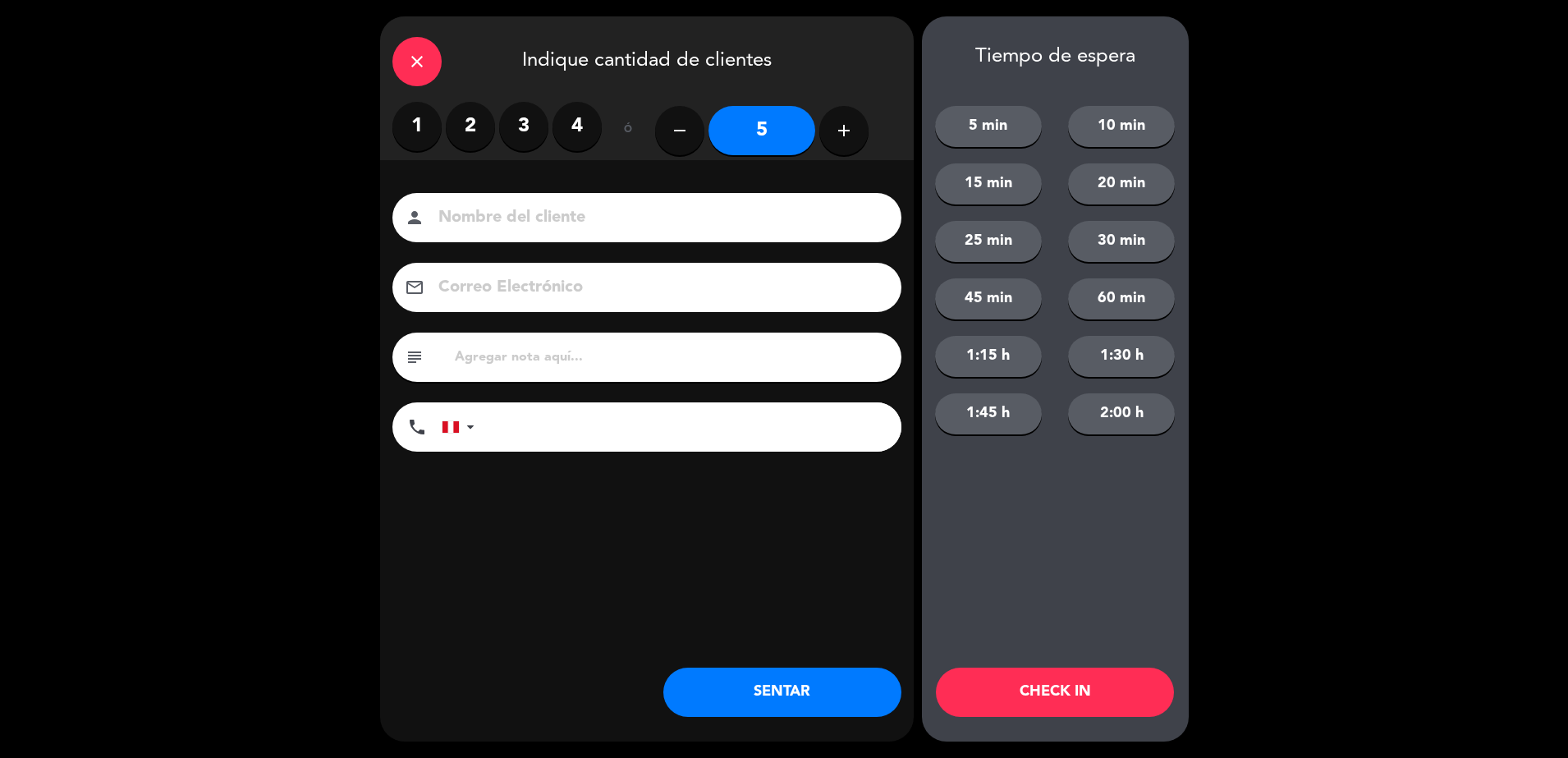
click at [585, 234] on div "person" at bounding box center [647, 217] width 509 height 49
click at [592, 222] on input at bounding box center [658, 218] width 444 height 29
click at [611, 224] on input "WALK IN - [PERSON_NAME]" at bounding box center [658, 218] width 444 height 29
type input "WALK IN - [PERSON_NAME]"
click at [857, 698] on button "SENTAR" at bounding box center [782, 692] width 238 height 49
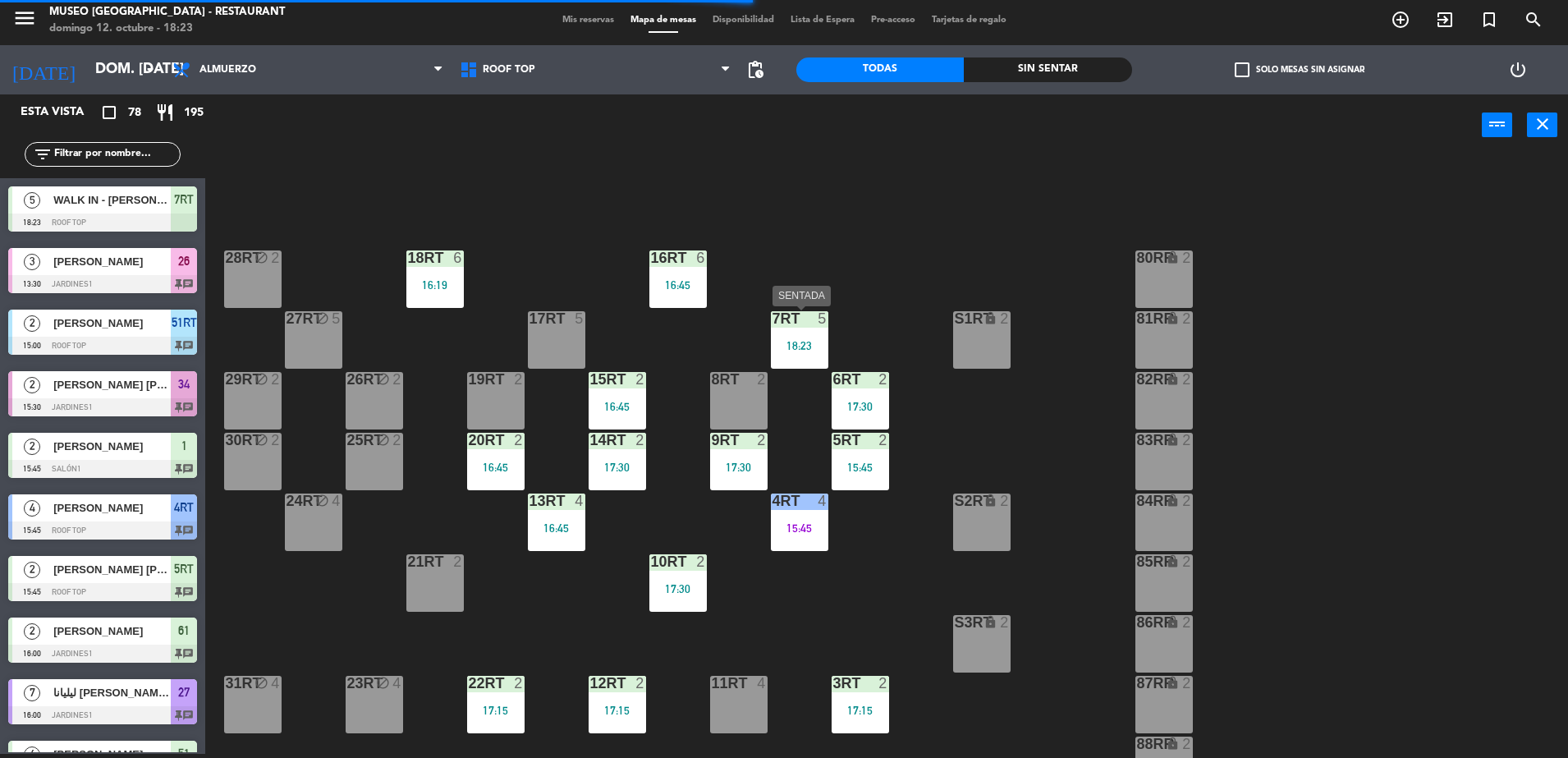
click at [795, 346] on div "18:23" at bounding box center [800, 345] width 58 height 11
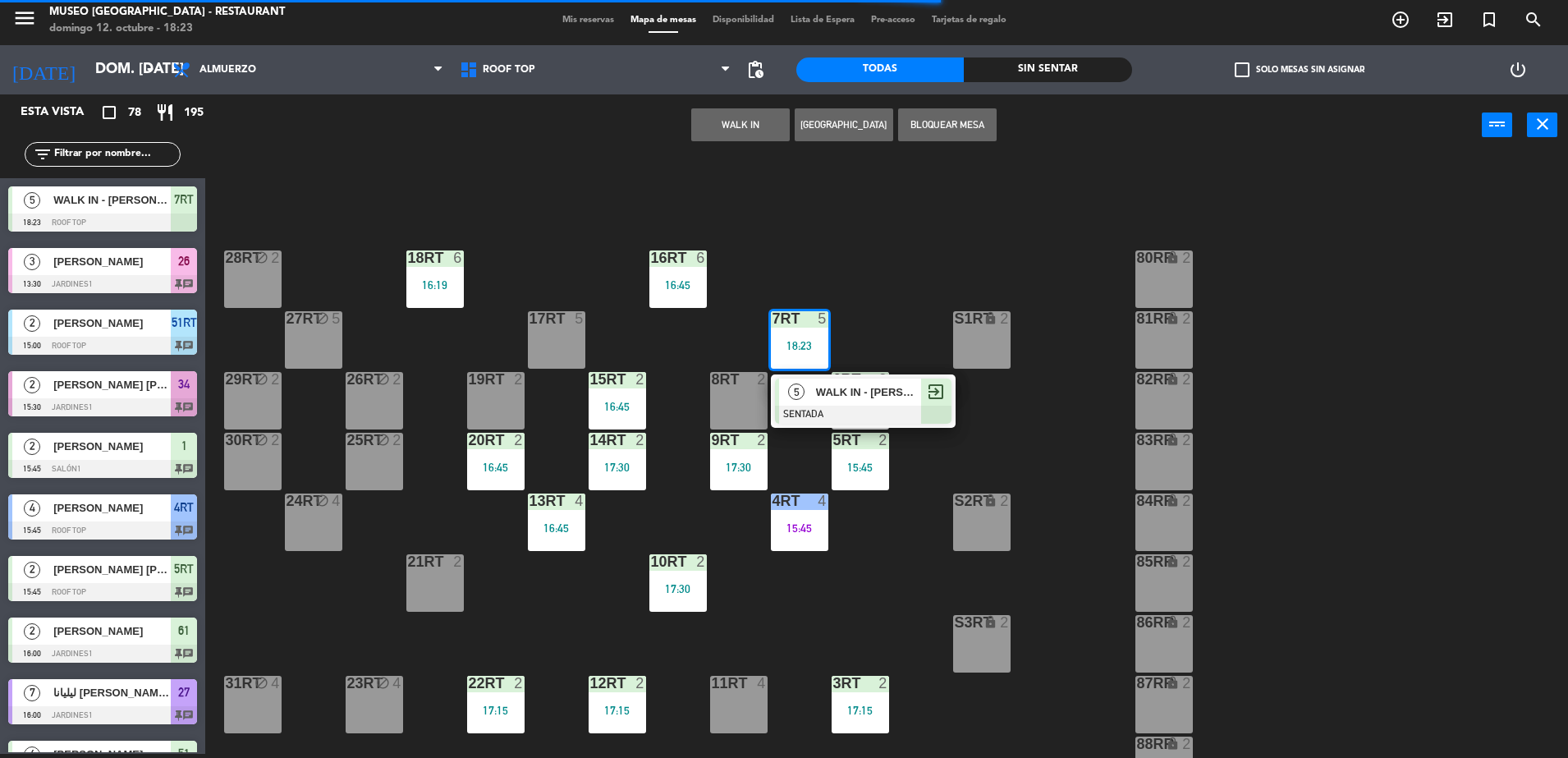
click at [819, 388] on span "WALK IN - [PERSON_NAME]" at bounding box center [869, 392] width 105 height 18
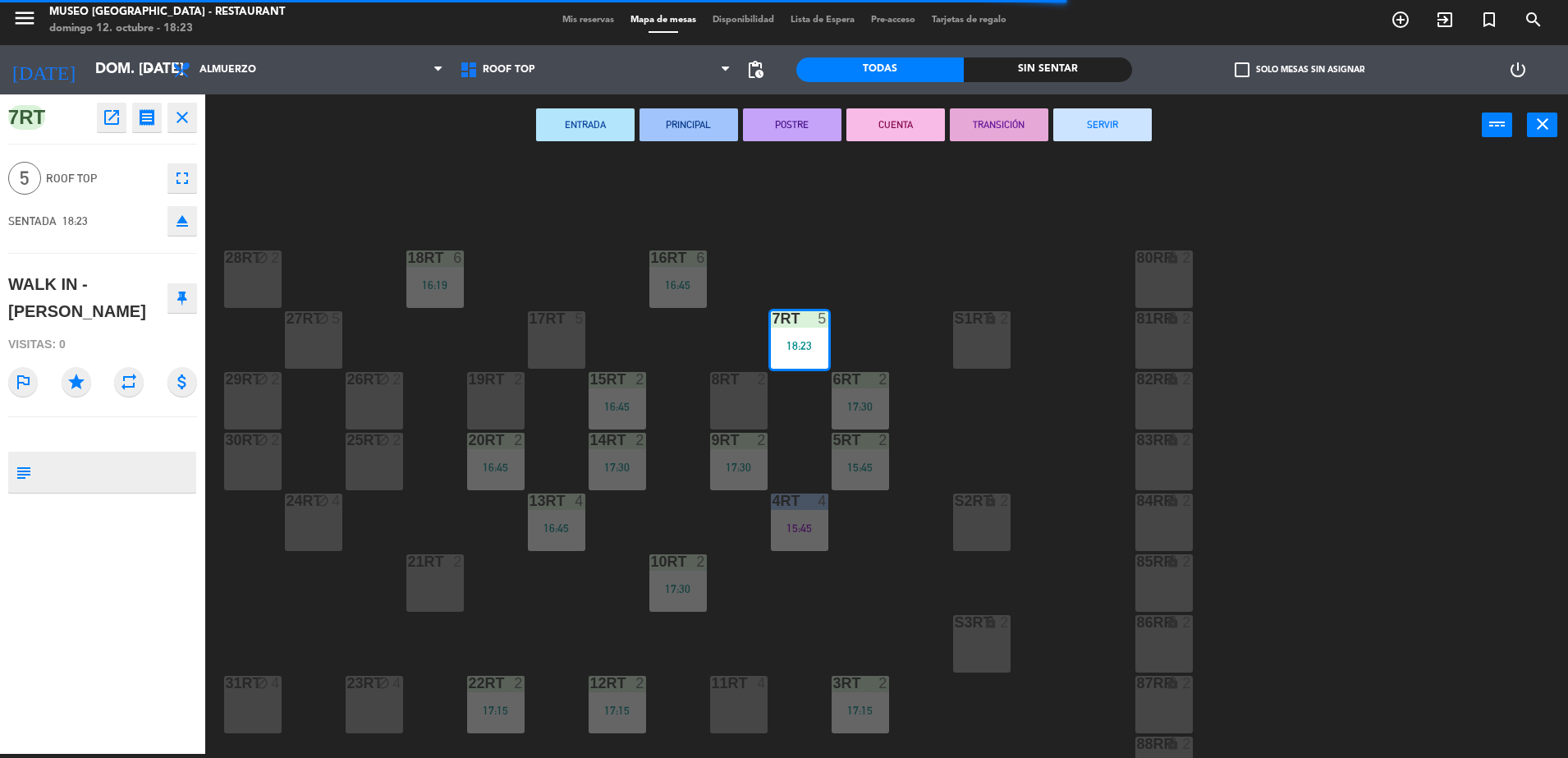
click at [896, 302] on div "18RT 6 16:19 16RT 6 16:45 28RT block 2 80RR lock 2 27RT block 5 7RT 5 18:23 S1R…" at bounding box center [894, 459] width 1348 height 598
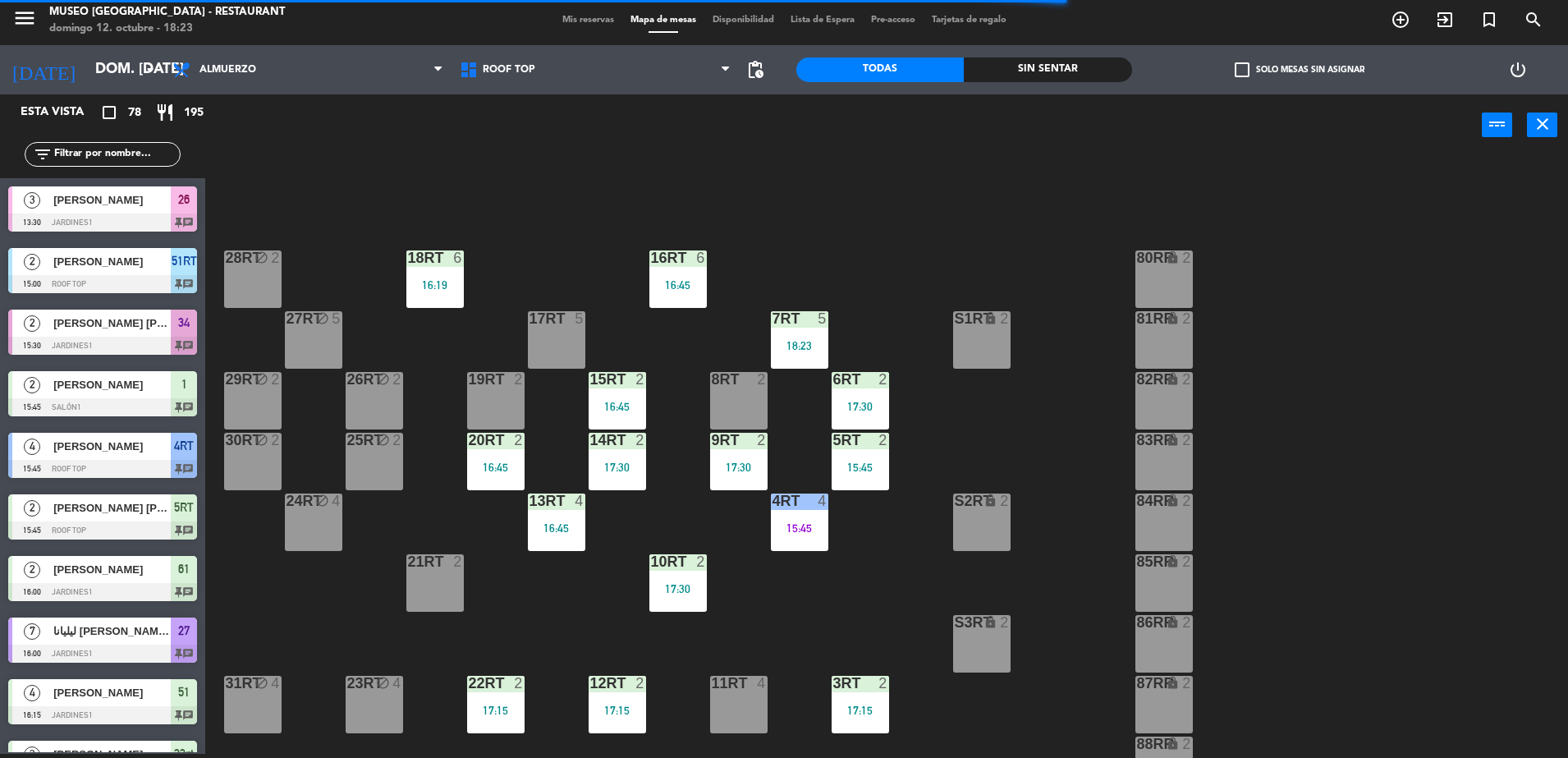
scroll to position [1627, 0]
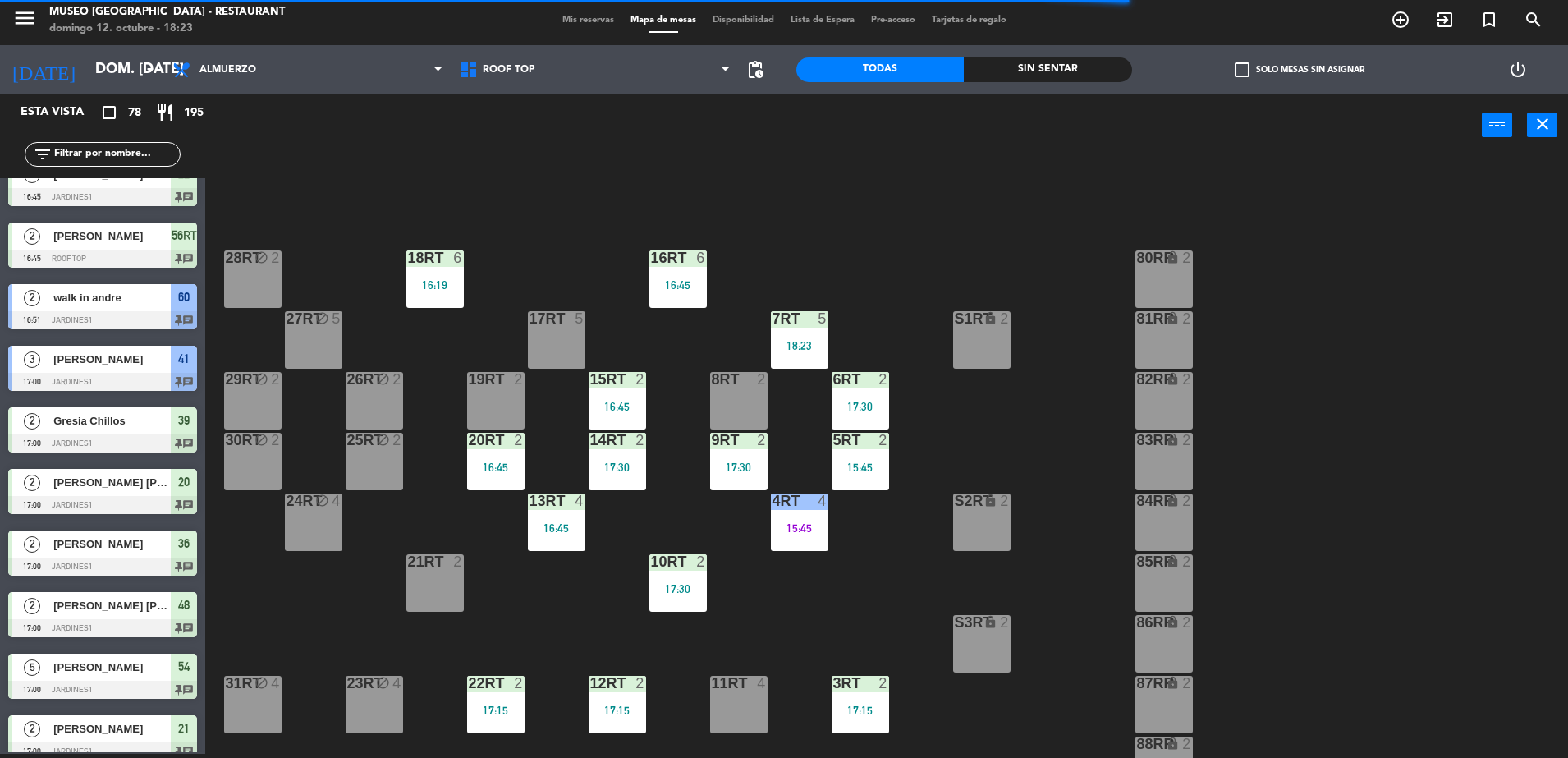
click at [794, 350] on div "18:23" at bounding box center [800, 345] width 58 height 11
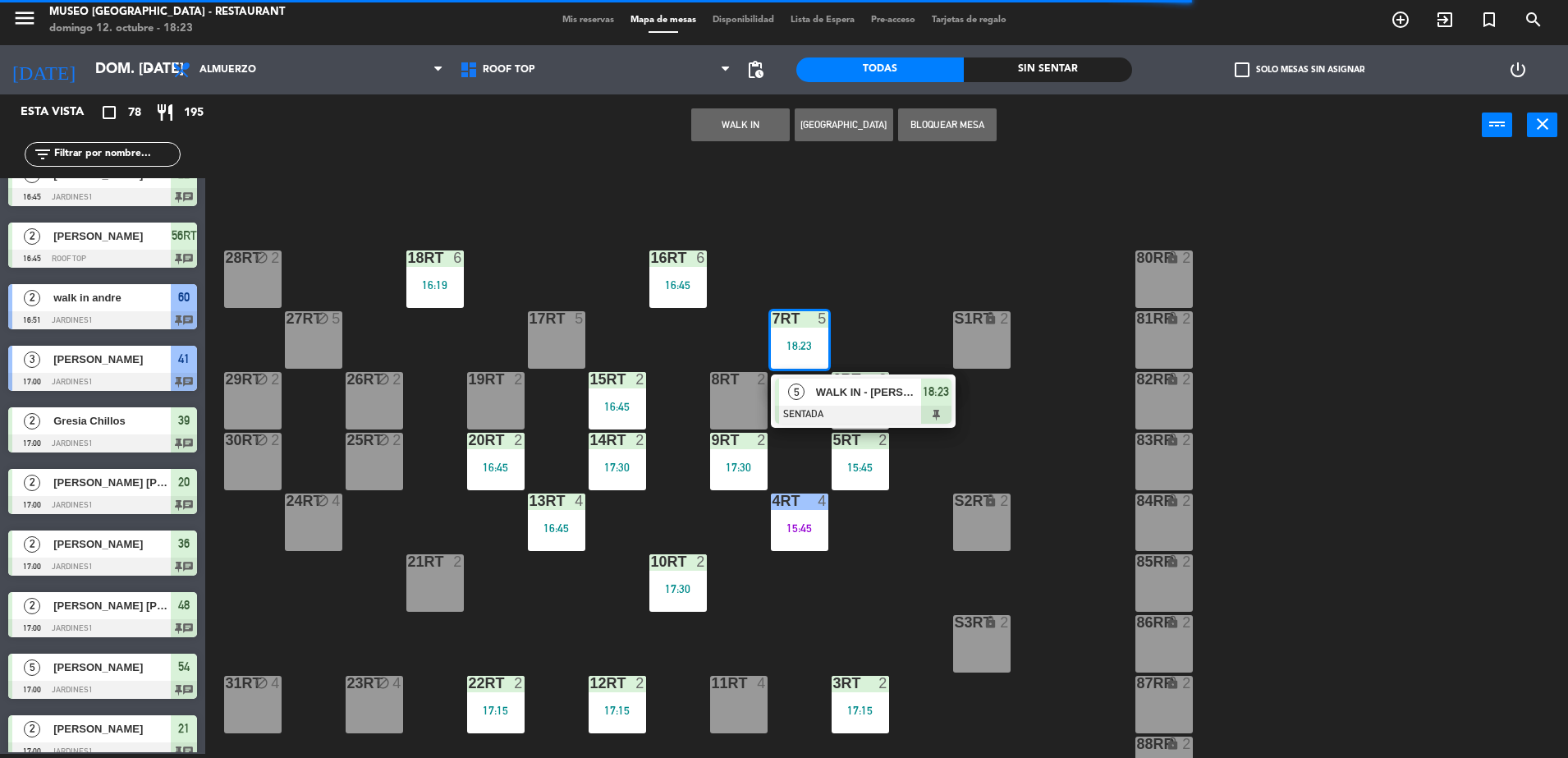
click at [820, 393] on span "WALK IN - [PERSON_NAME]" at bounding box center [869, 392] width 105 height 18
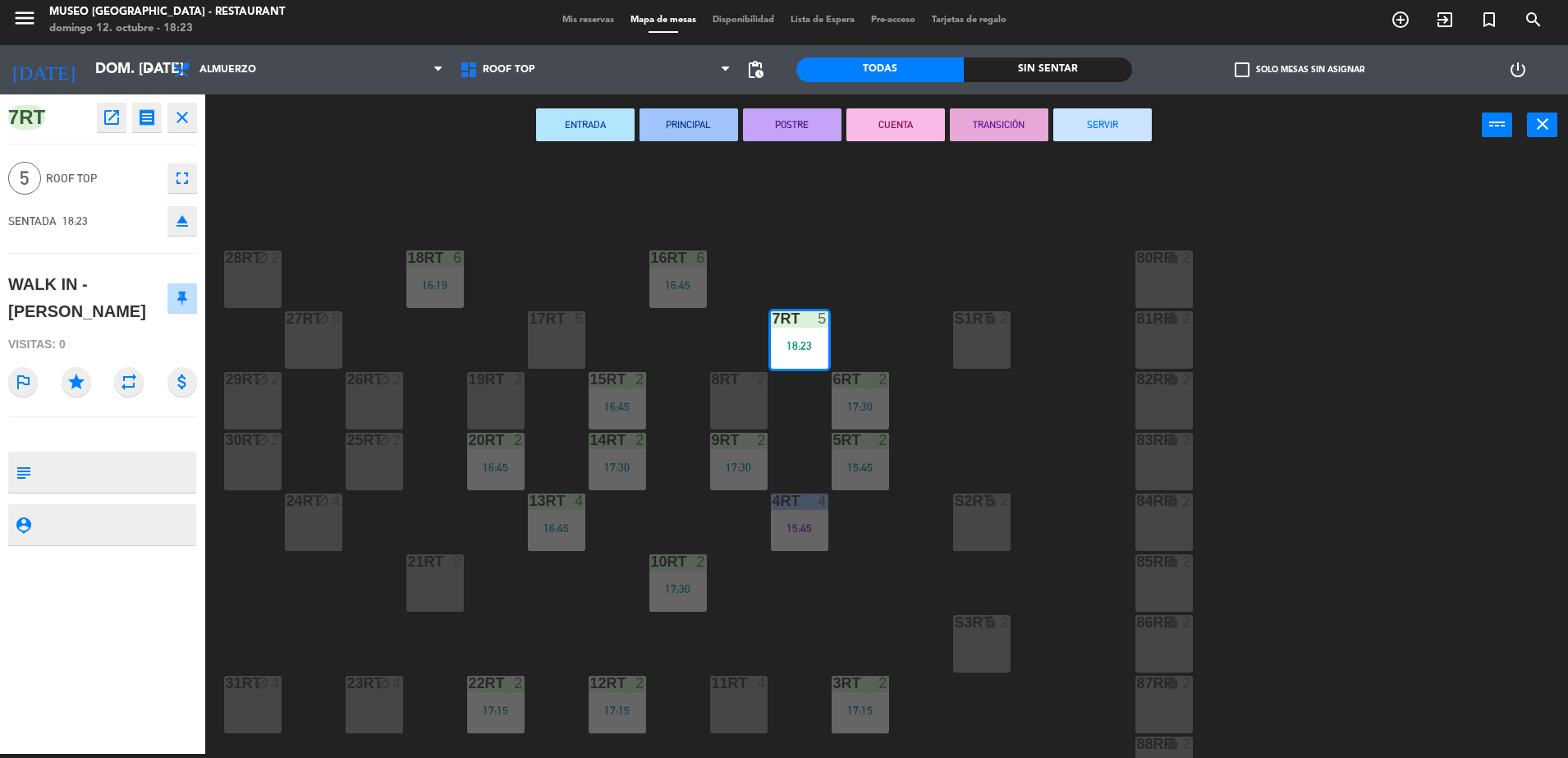
click at [72, 455] on textarea at bounding box center [116, 472] width 157 height 34
type textarea "m7RT"
click at [69, 445] on div "7RT open_in_new receipt 6:23 PM dom., [DATE] 5 personas WALK IN - [PERSON_NAME]…" at bounding box center [102, 424] width 206 height 659
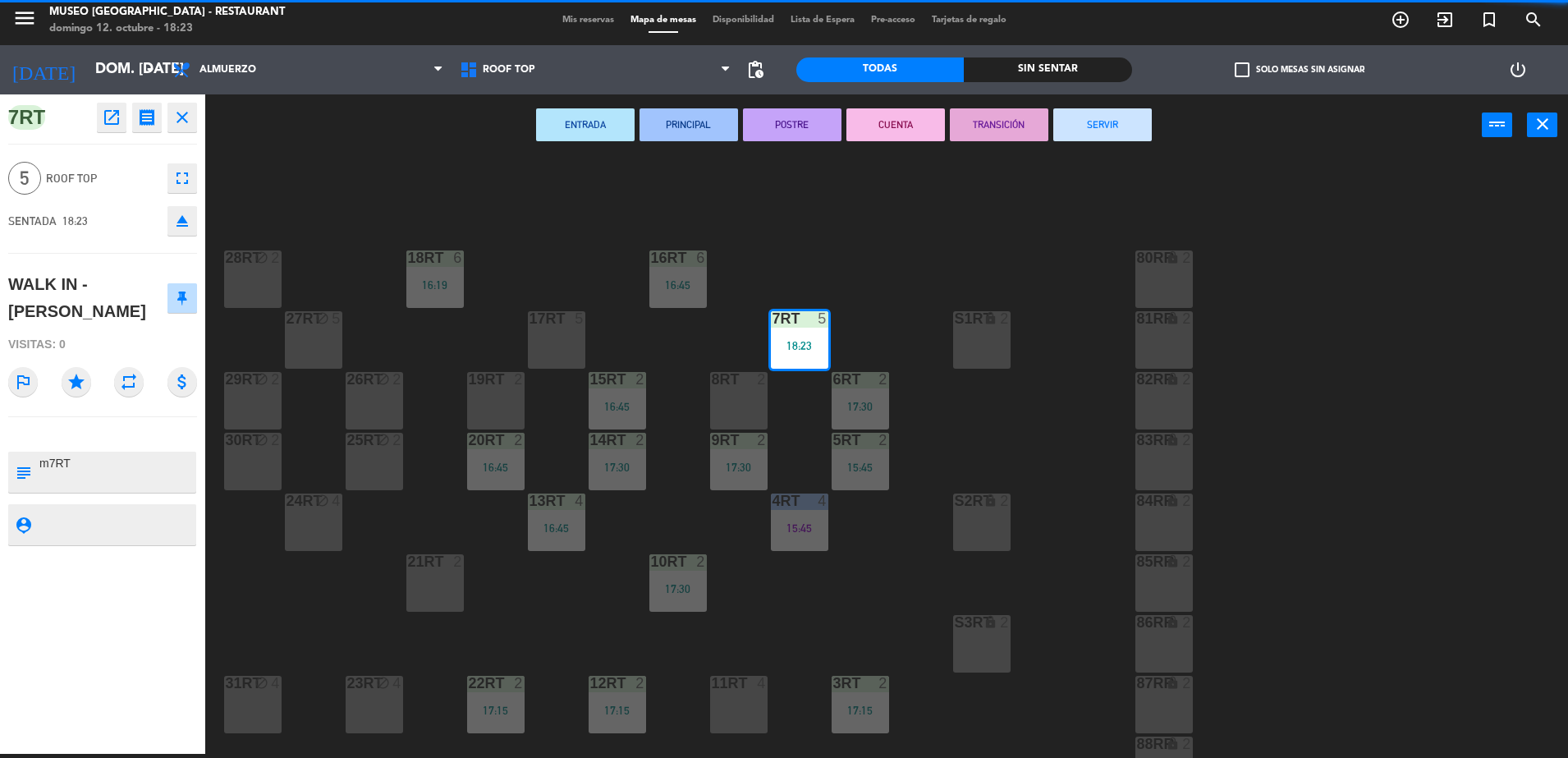
click at [71, 440] on div "7RT open_in_new receipt 6:23 PM dom., [DATE] 5 personas WALK IN - [PERSON_NAME]…" at bounding box center [102, 424] width 206 height 659
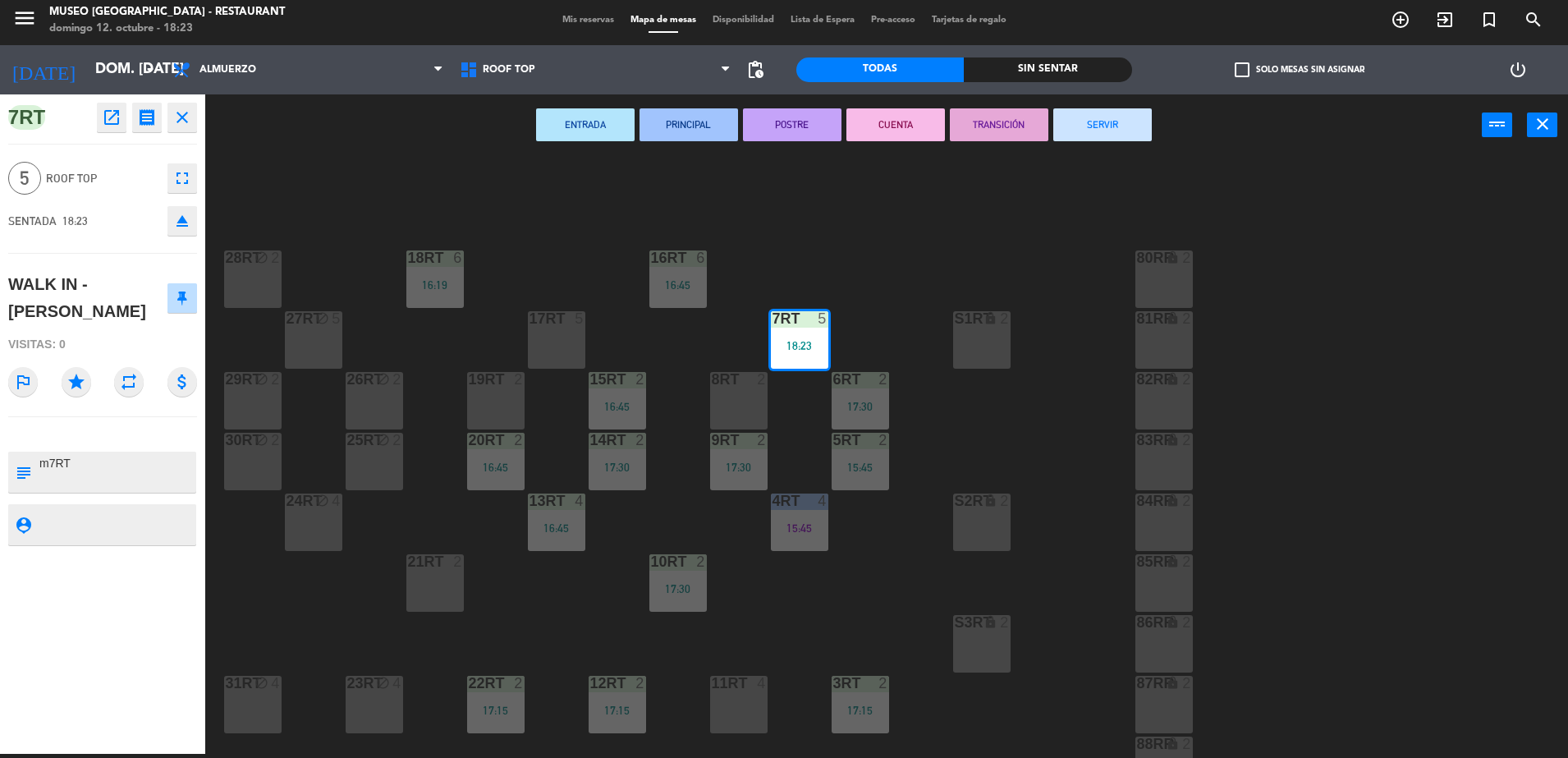
click at [83, 429] on div at bounding box center [102, 434] width 189 height 11
click at [120, 320] on div "WALK IN - [PERSON_NAME]" at bounding box center [88, 298] width 159 height 53
click at [808, 290] on div "18RT 6 16:19 16RT 6 16:45 28RT block 2 80RR lock 2 27RT block 5 7RT 5 18:23 S1R…" at bounding box center [894, 459] width 1348 height 598
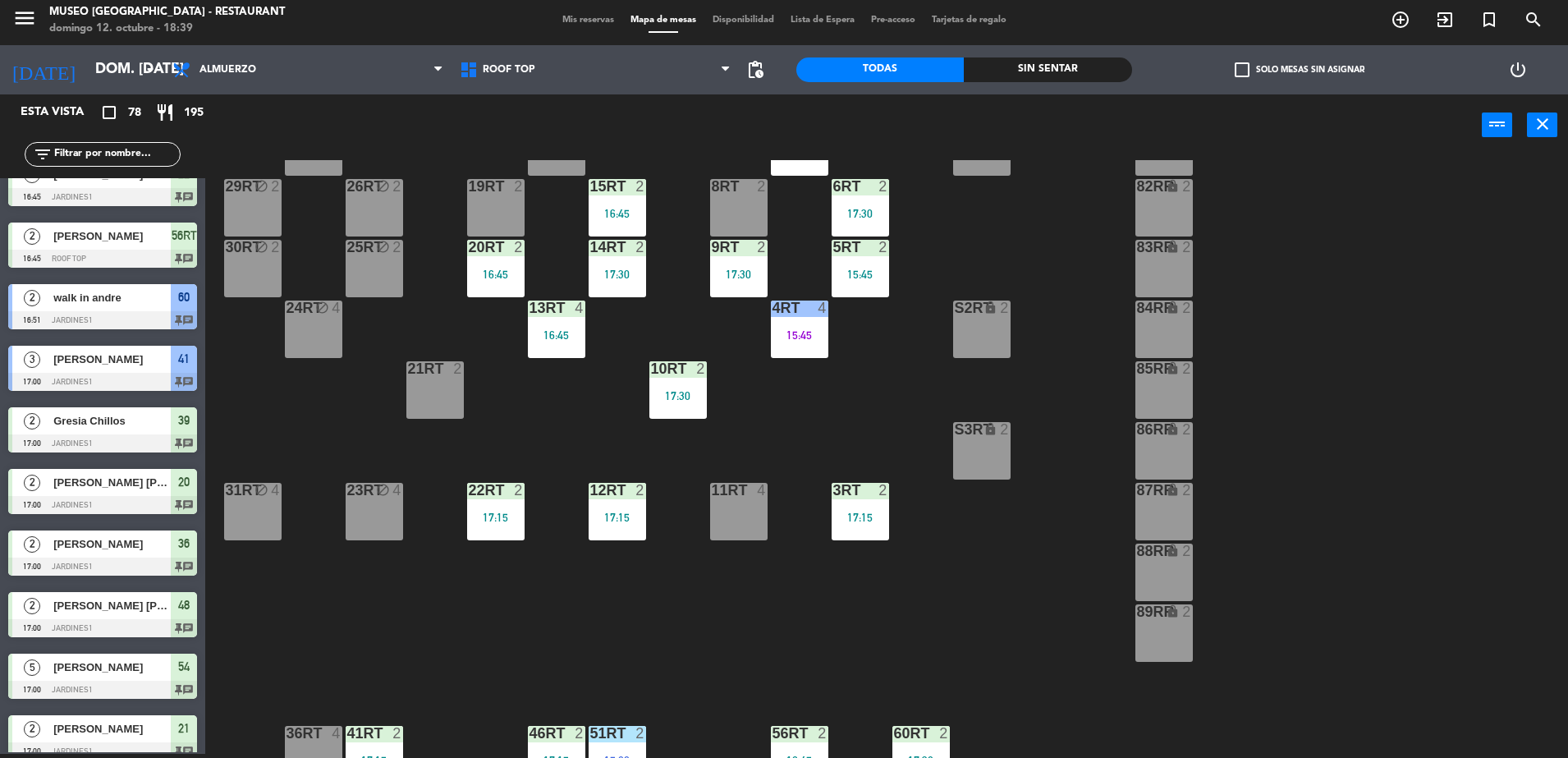
scroll to position [28, 0]
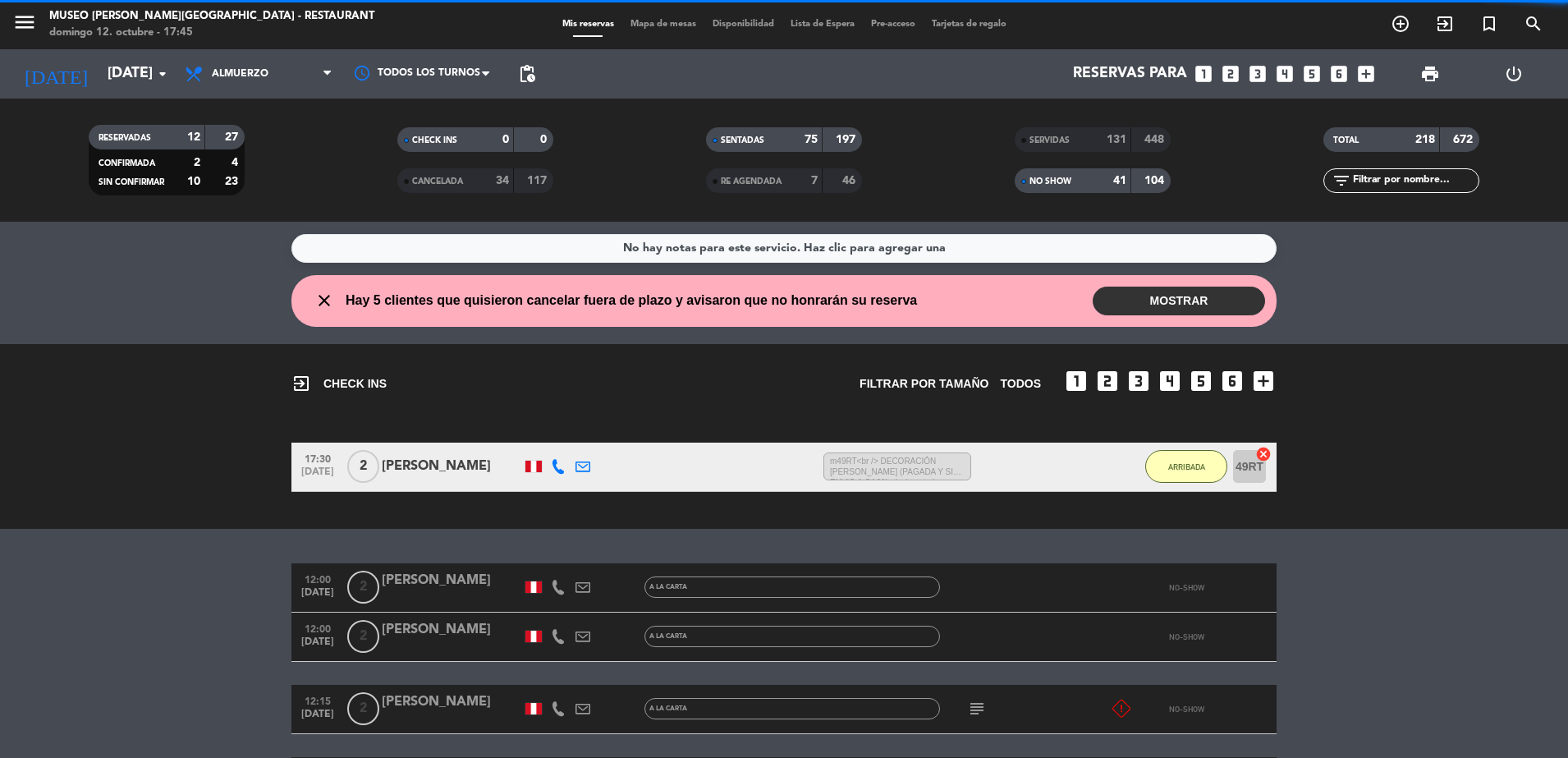
click at [1385, 182] on input "text" at bounding box center [1414, 180] width 127 height 18
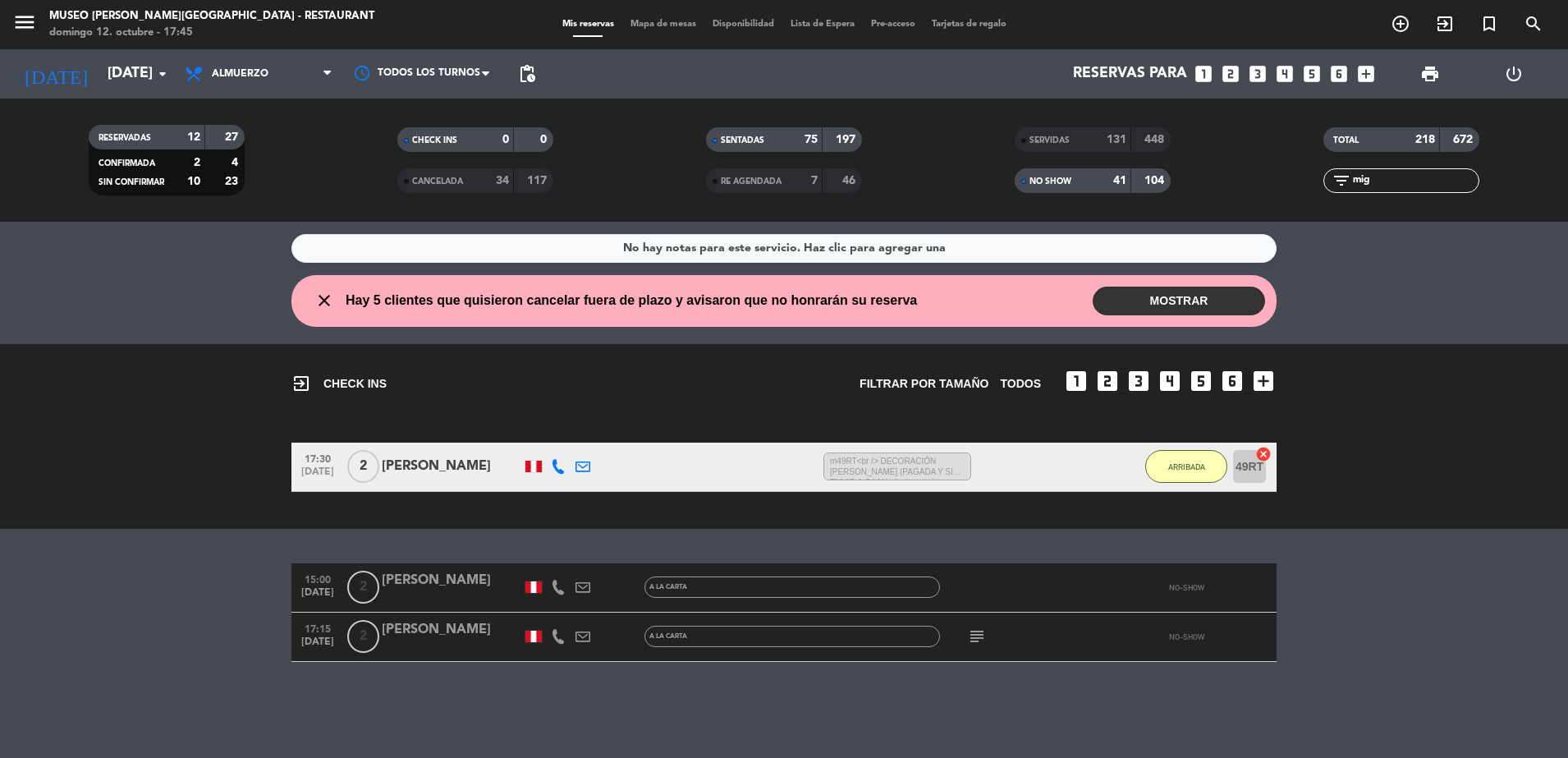
type input "mig"
click at [983, 633] on icon "subject" at bounding box center [976, 636] width 20 height 20
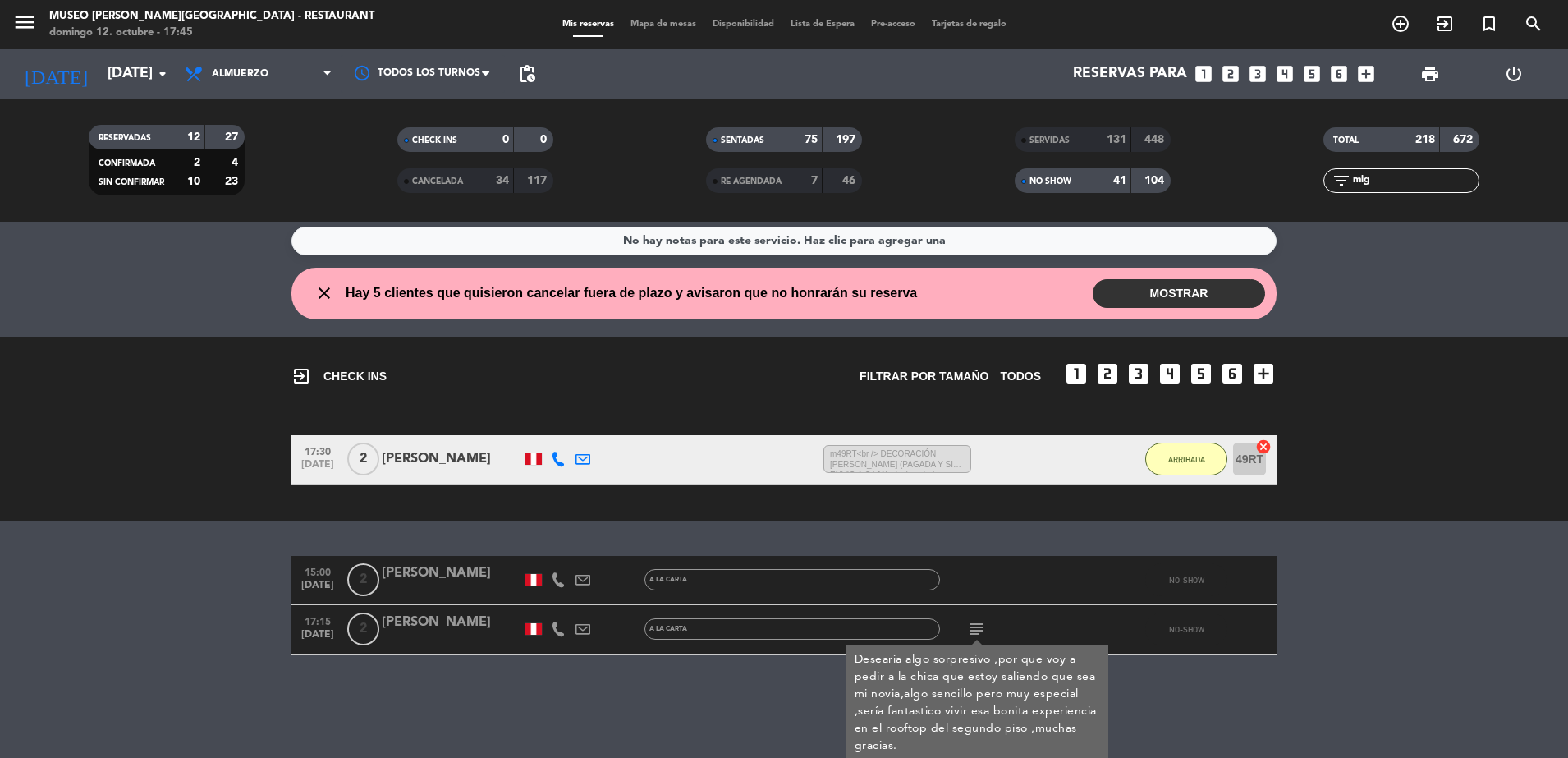
scroll to position [10, 0]
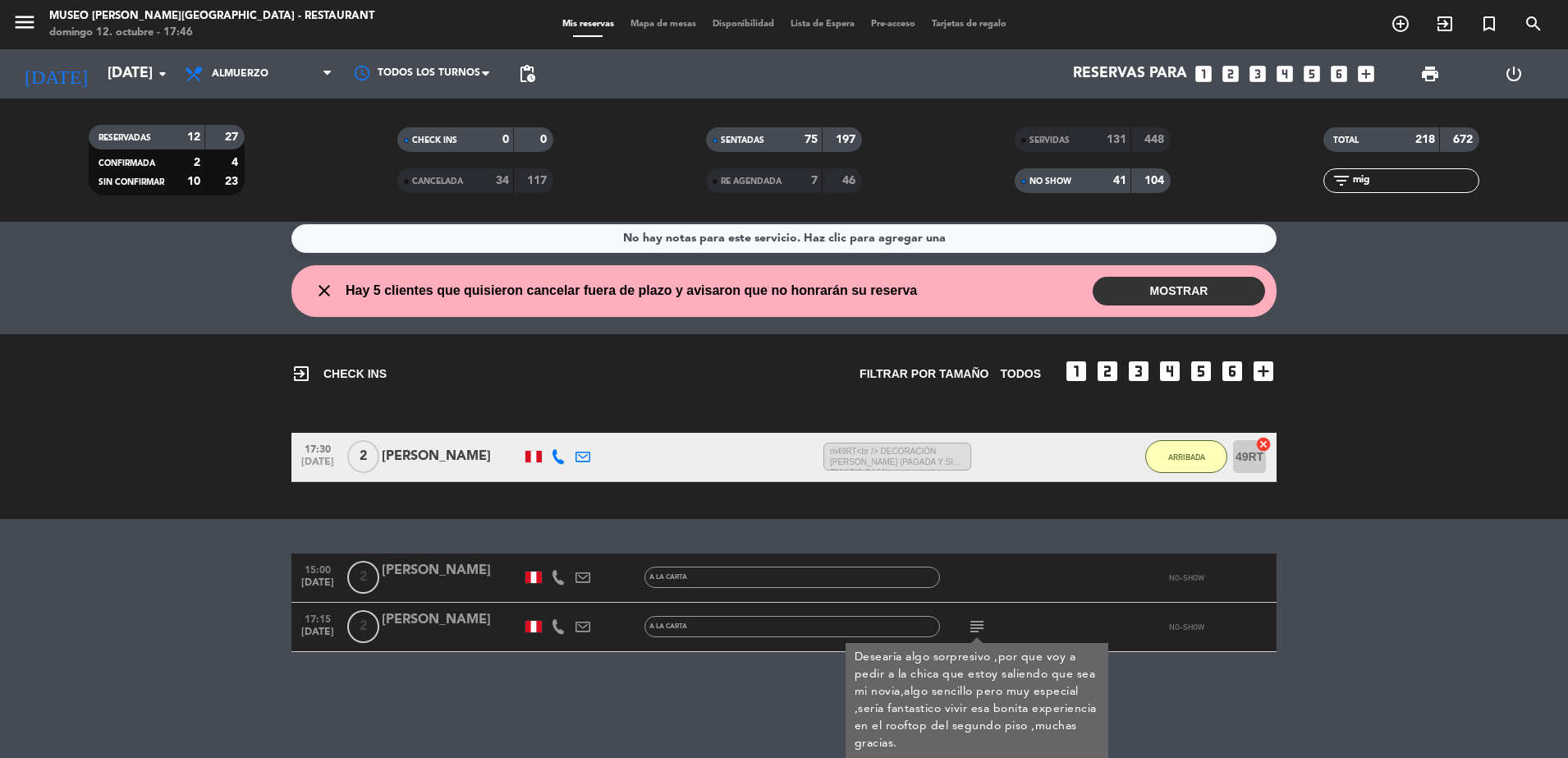
click at [395, 621] on div "[PERSON_NAME]" at bounding box center [451, 620] width 139 height 21
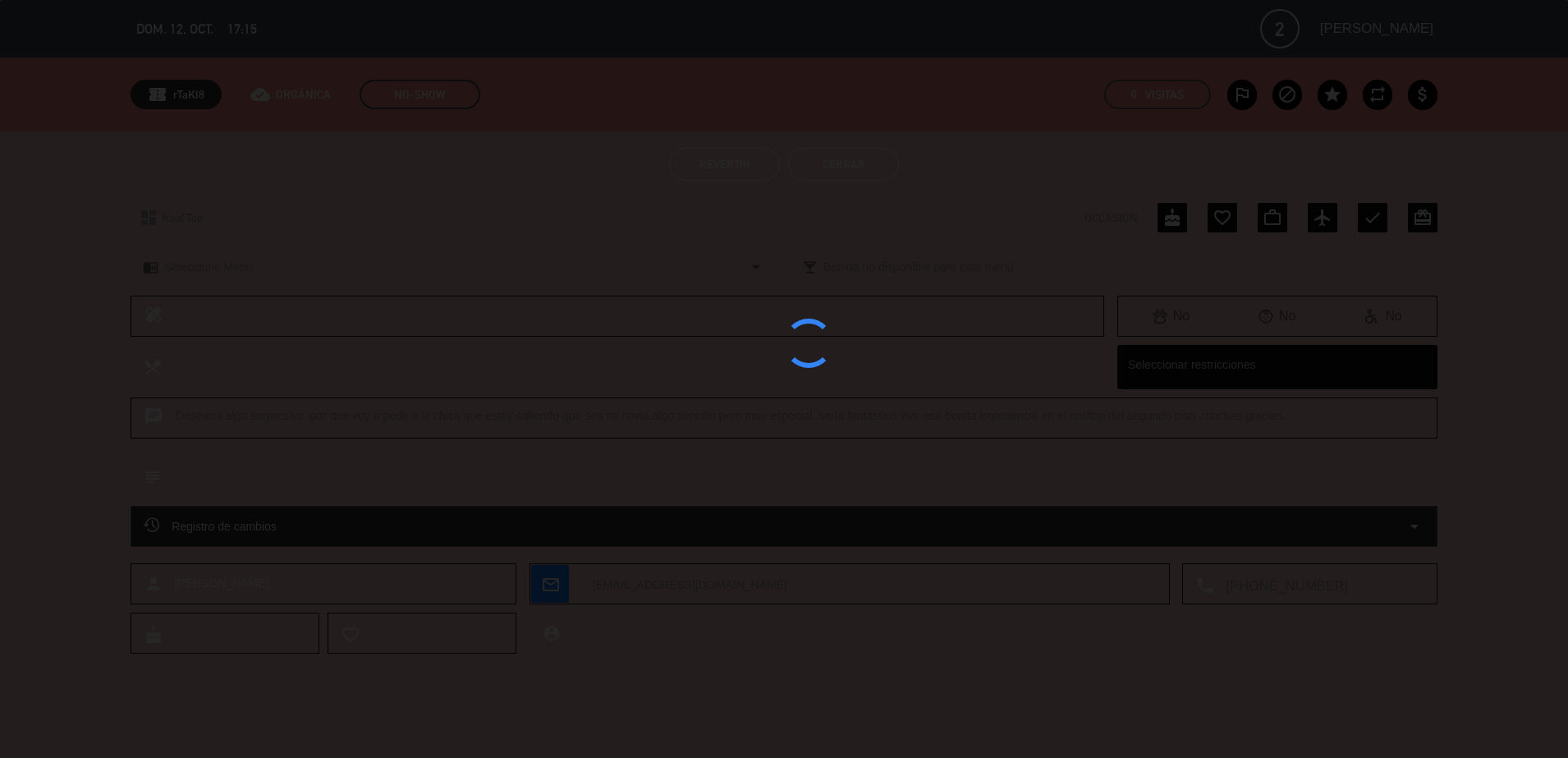
scroll to position [0, 0]
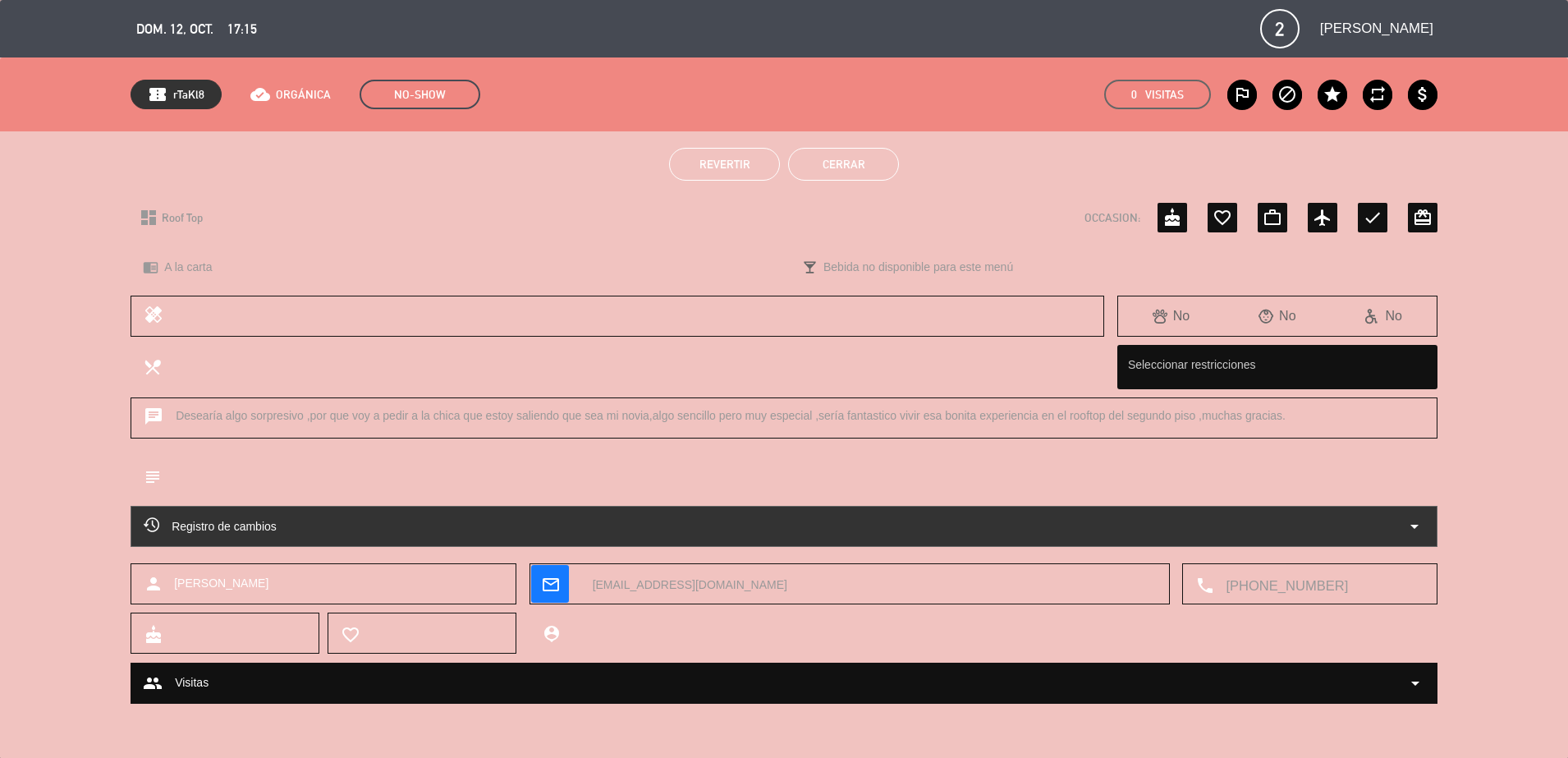
click at [706, 170] on button "Revertir" at bounding box center [724, 165] width 111 height 33
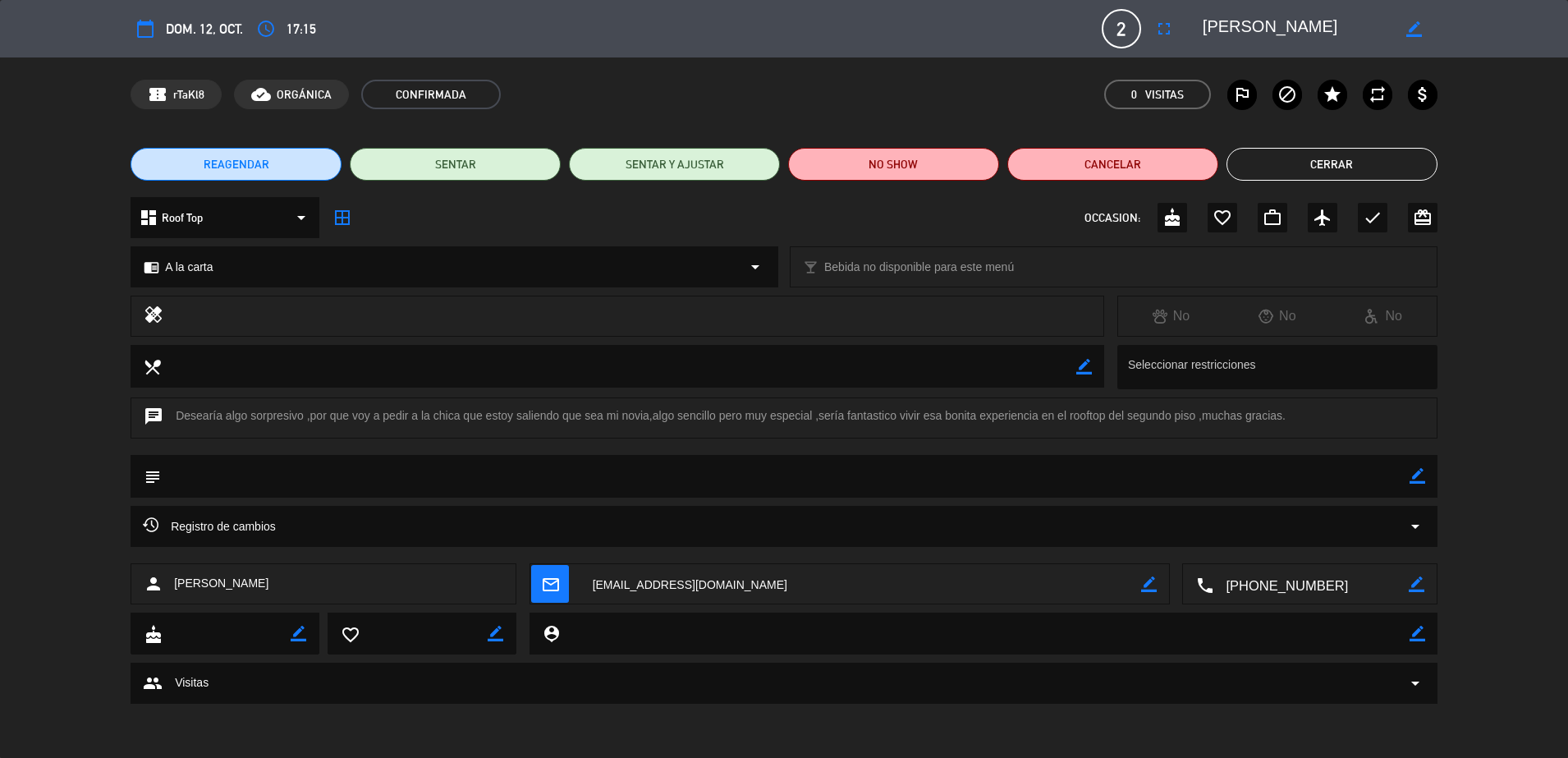
click at [1299, 159] on button "Cerrar" at bounding box center [1332, 165] width 211 height 33
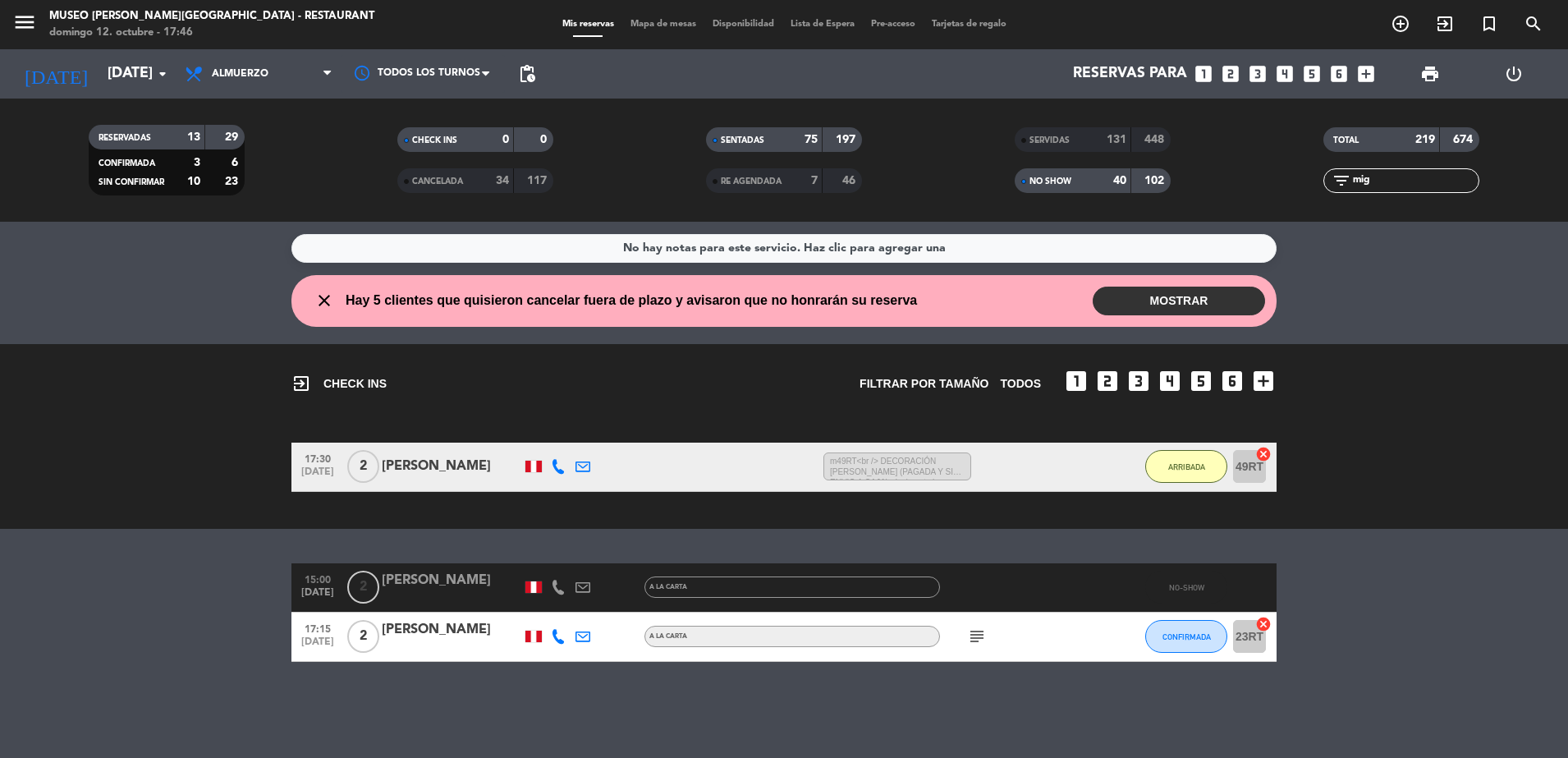
drag, startPoint x: 1428, startPoint y: 179, endPoint x: 1130, endPoint y: 184, distance: 298.0
click at [1130, 184] on div "RESERVADAS 13 29 CONFIRMADA 3 6 SIN CONFIRMAR 10 23 CHECK INS 0 0 CANCELADA 34 …" at bounding box center [784, 159] width 1568 height 90
